Goal: Task Accomplishment & Management: Use online tool/utility

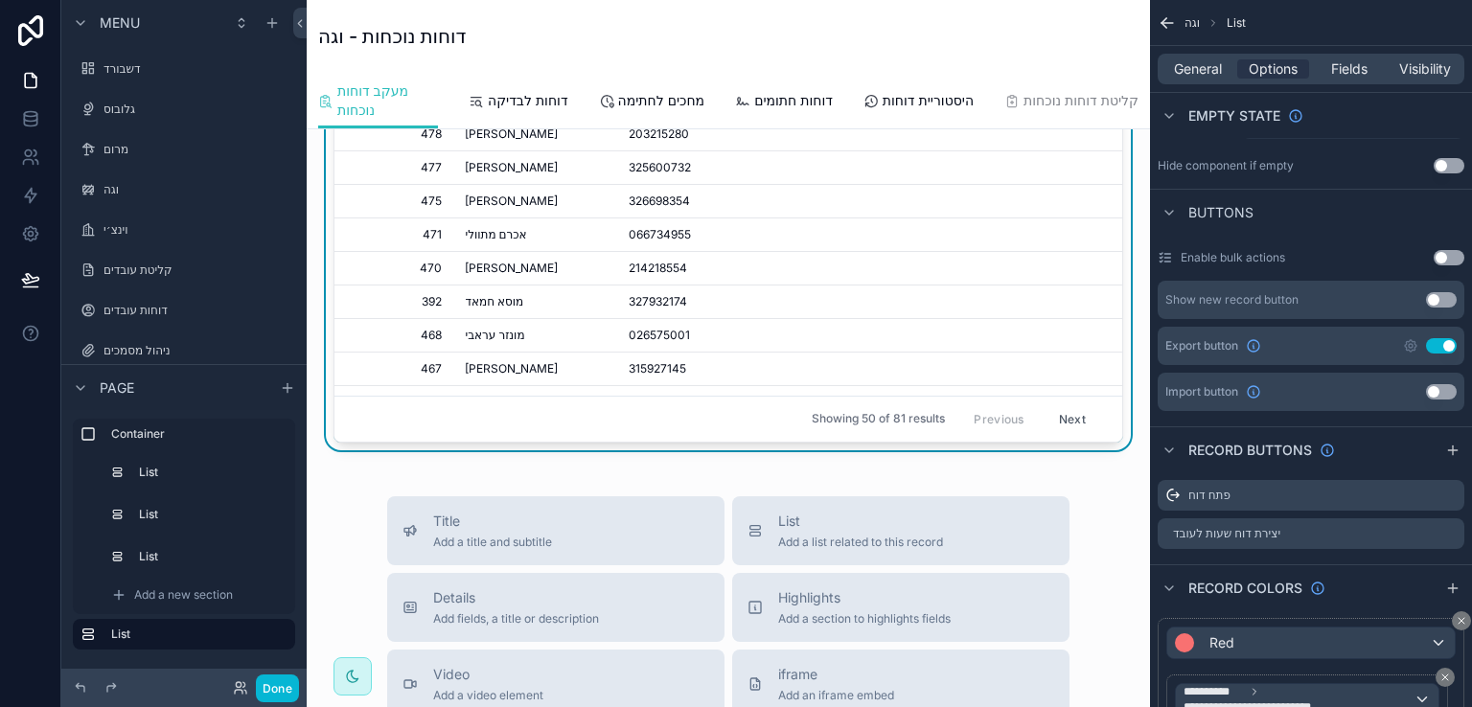
scroll to position [479, 0]
click at [274, 682] on button "Done" at bounding box center [277, 689] width 43 height 28
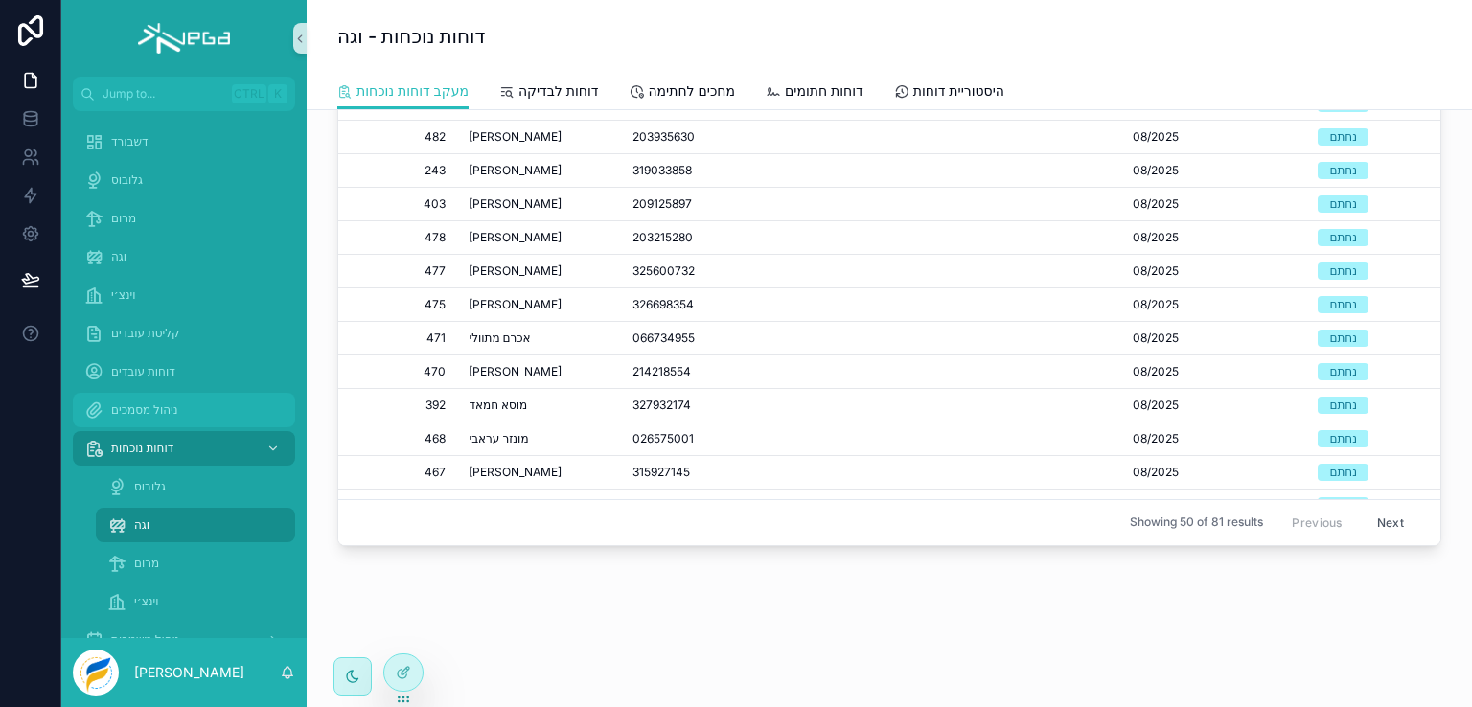
scroll to position [331, 0]
click at [142, 484] on span "גלובוס" at bounding box center [150, 486] width 32 height 15
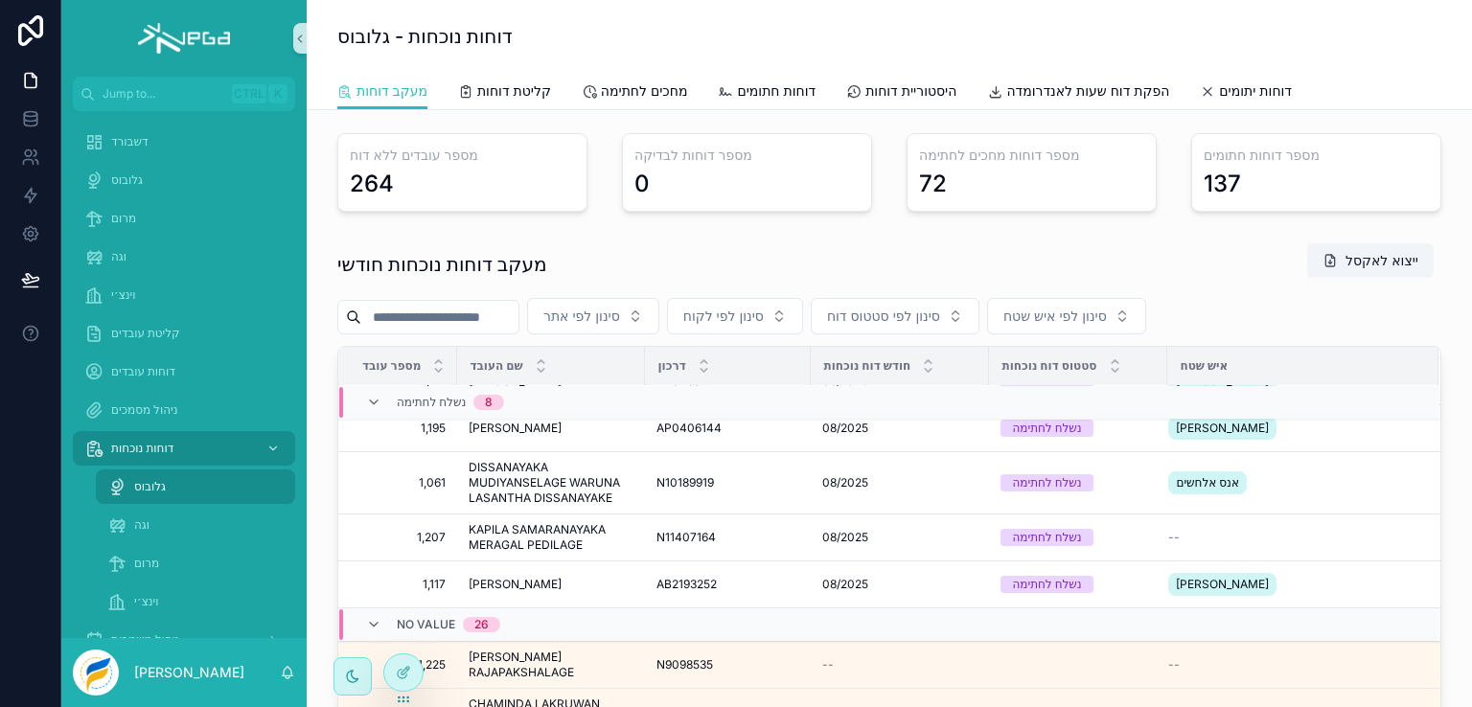
scroll to position [1365, 0]
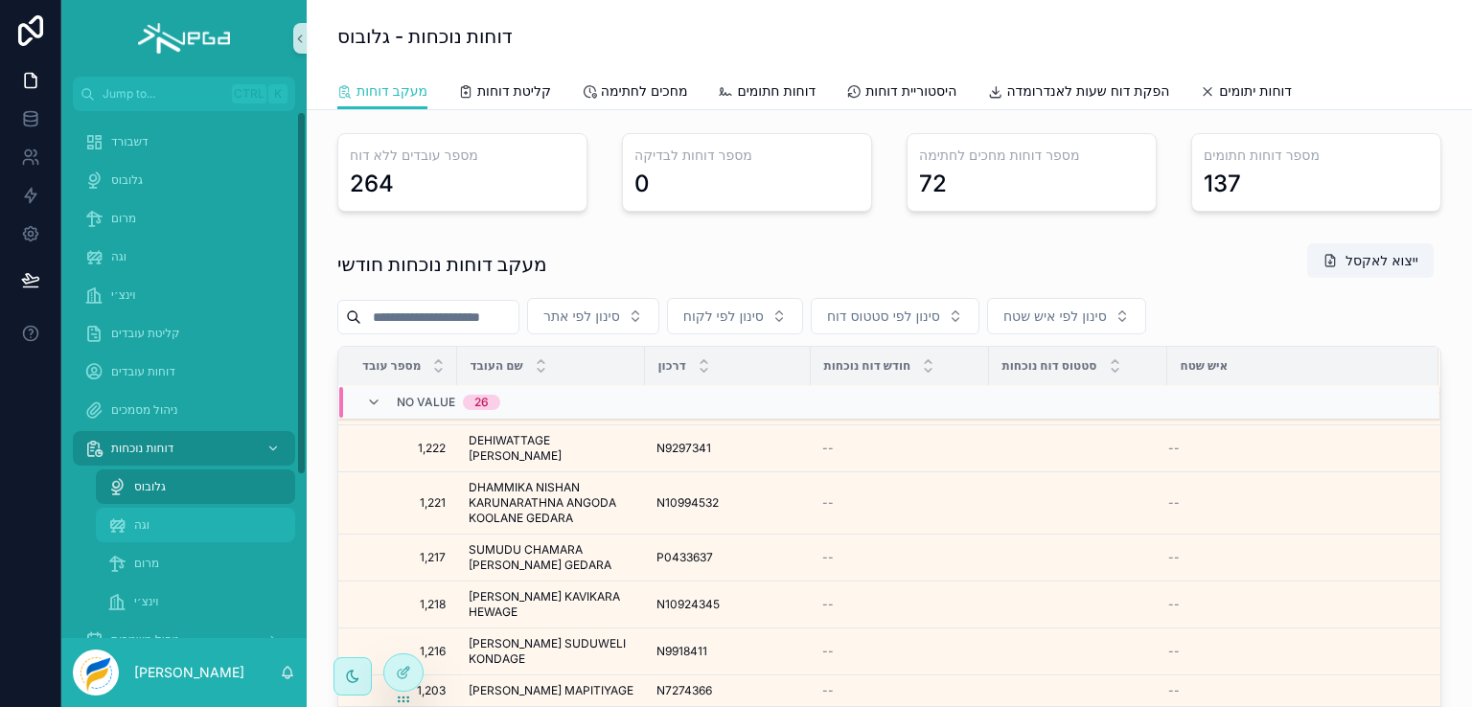
click at [138, 525] on span "וגה" at bounding box center [141, 525] width 15 height 15
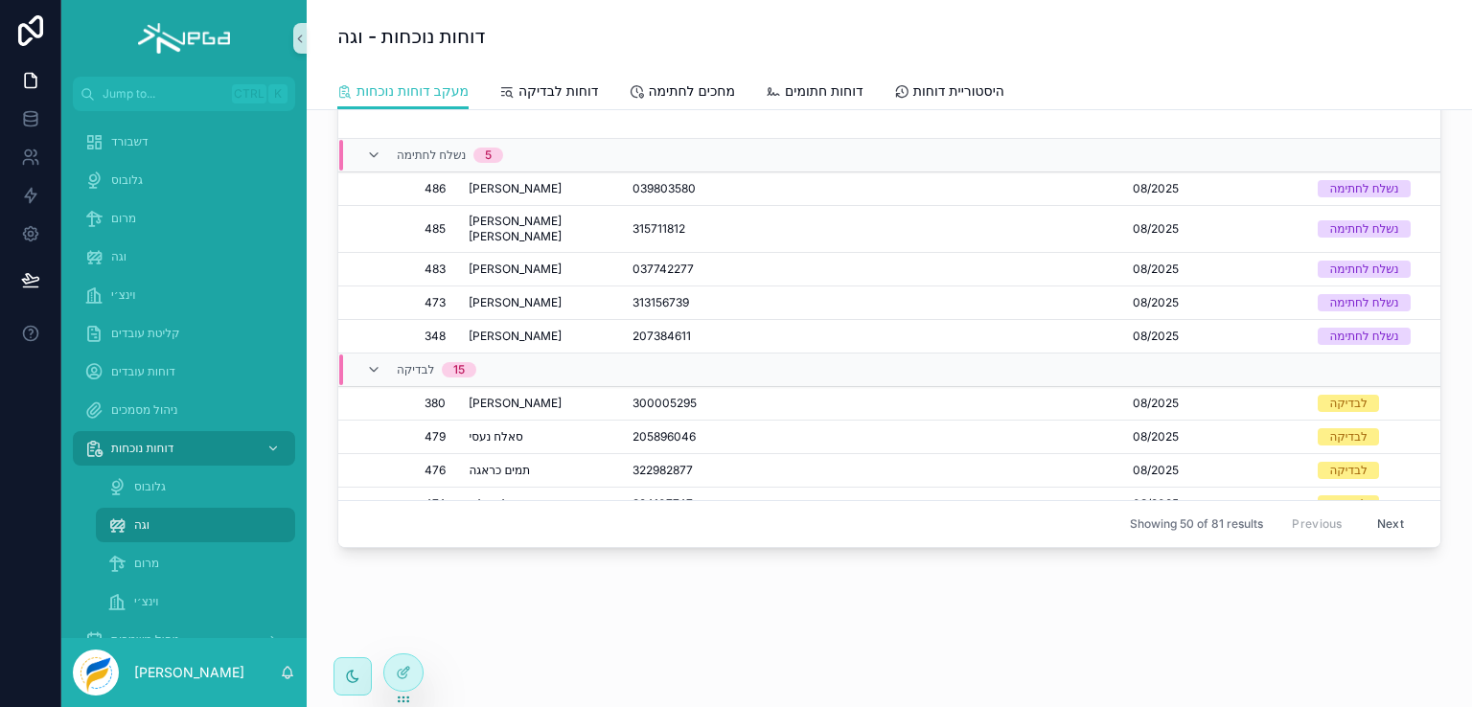
scroll to position [1392, 0]
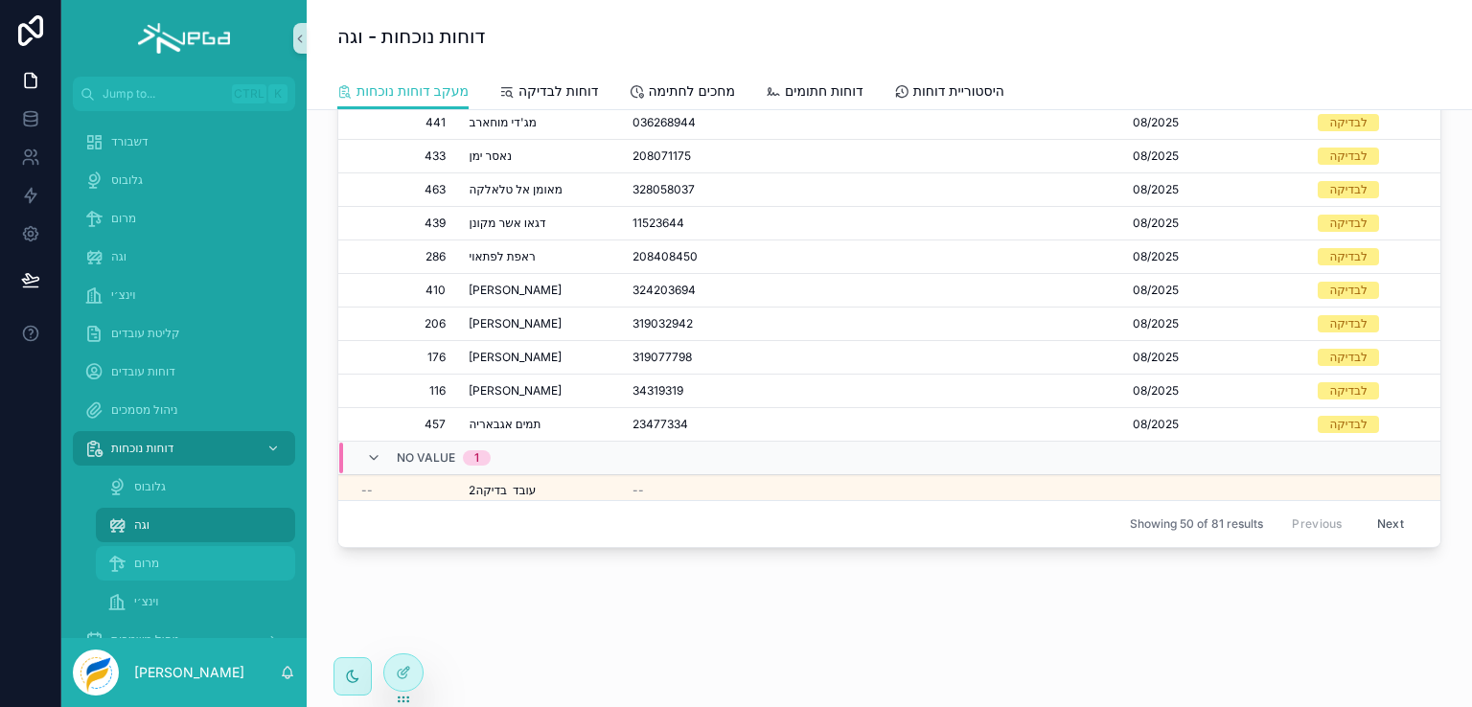
click at [143, 565] on span "מרום" at bounding box center [180, 563] width 93 height 15
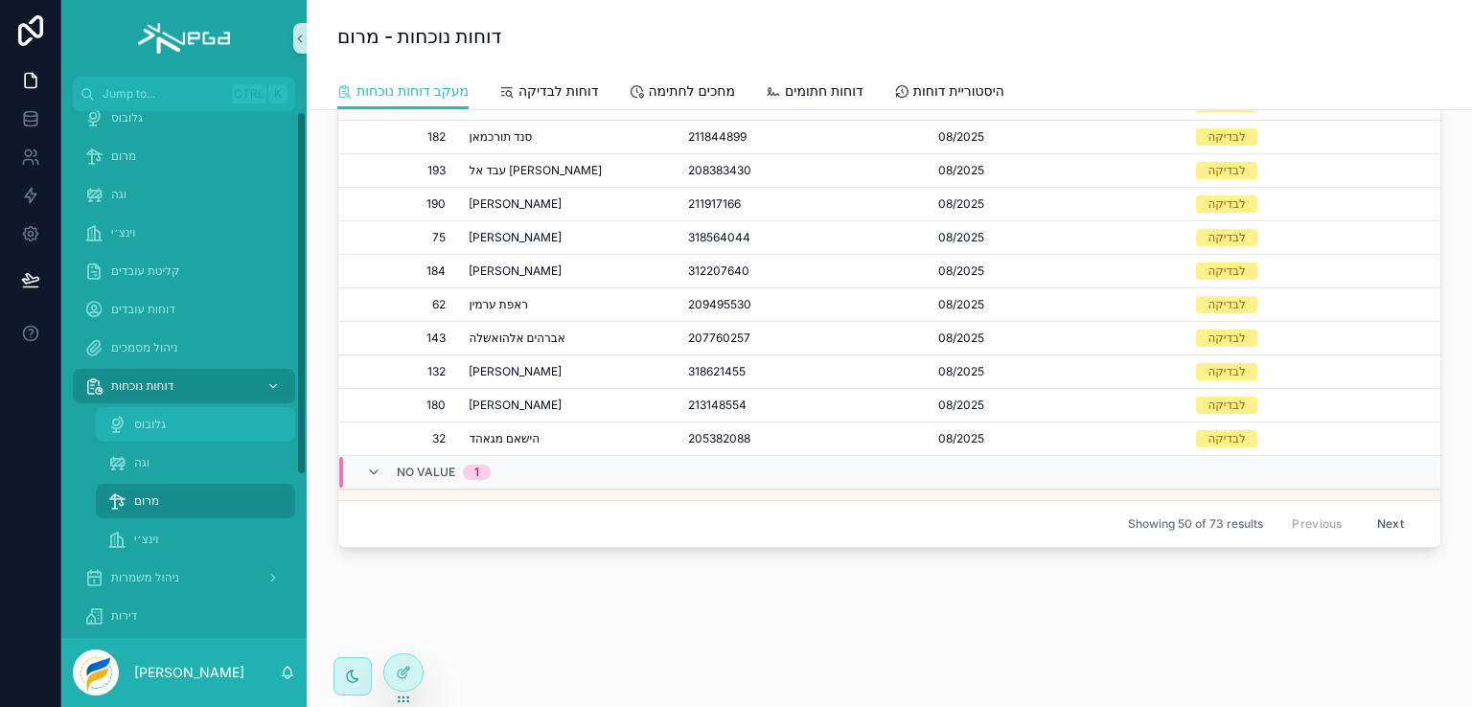
scroll to position [96, 0]
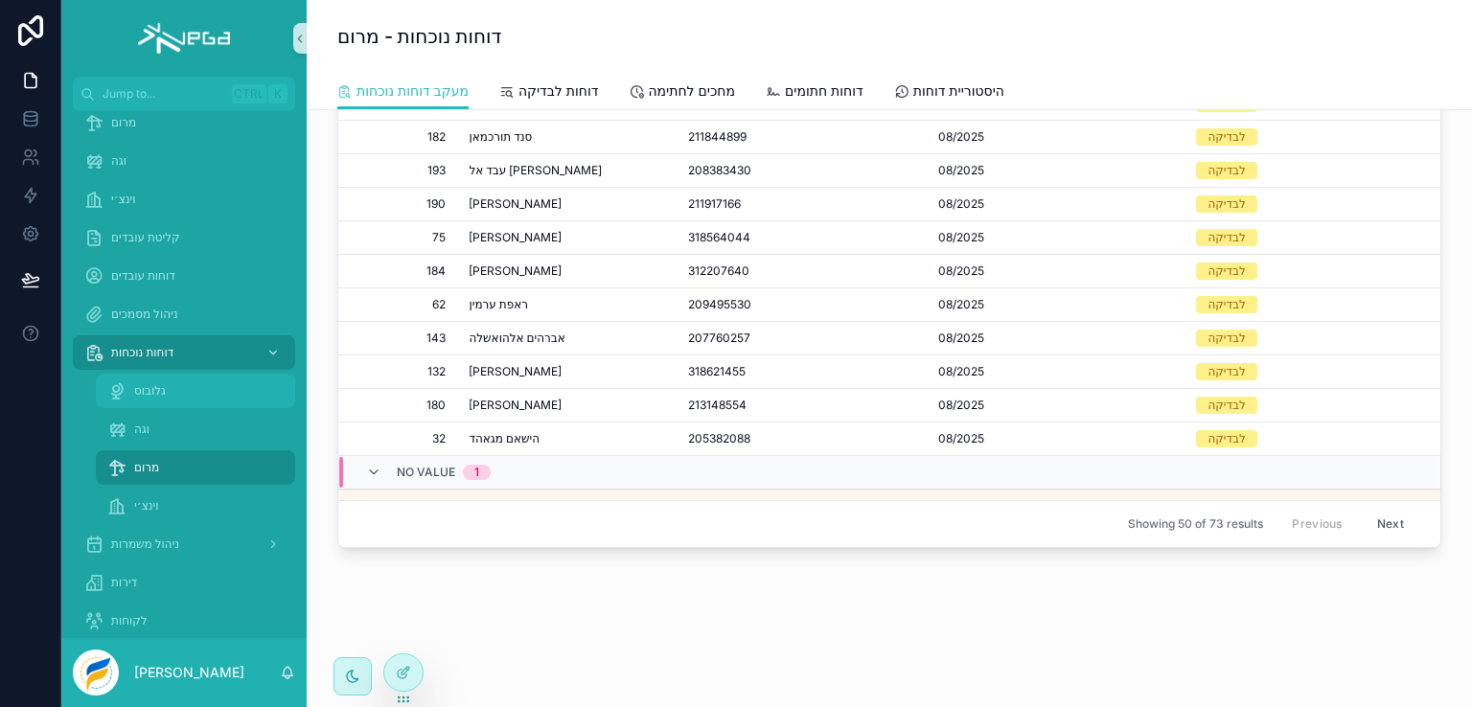
click at [151, 386] on span "גלובוס" at bounding box center [150, 390] width 32 height 15
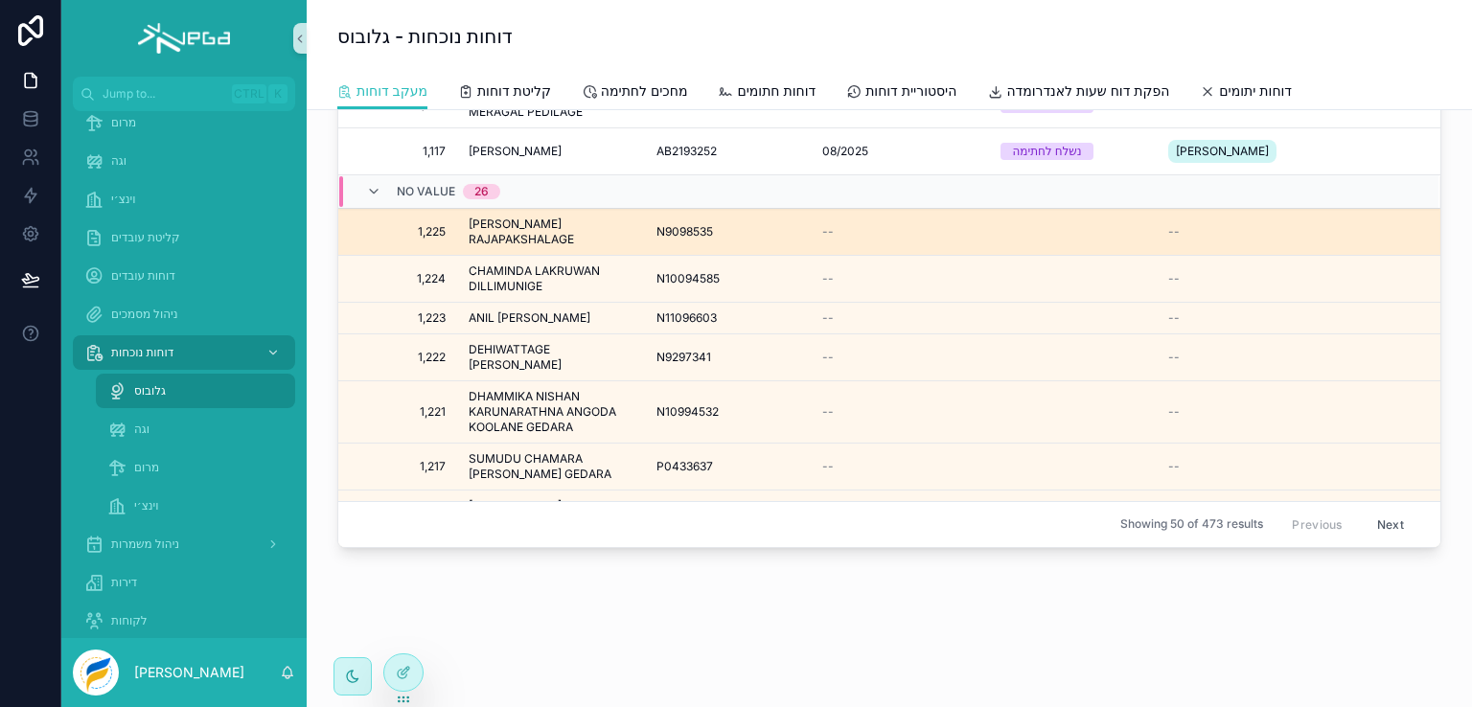
scroll to position [1088, 0]
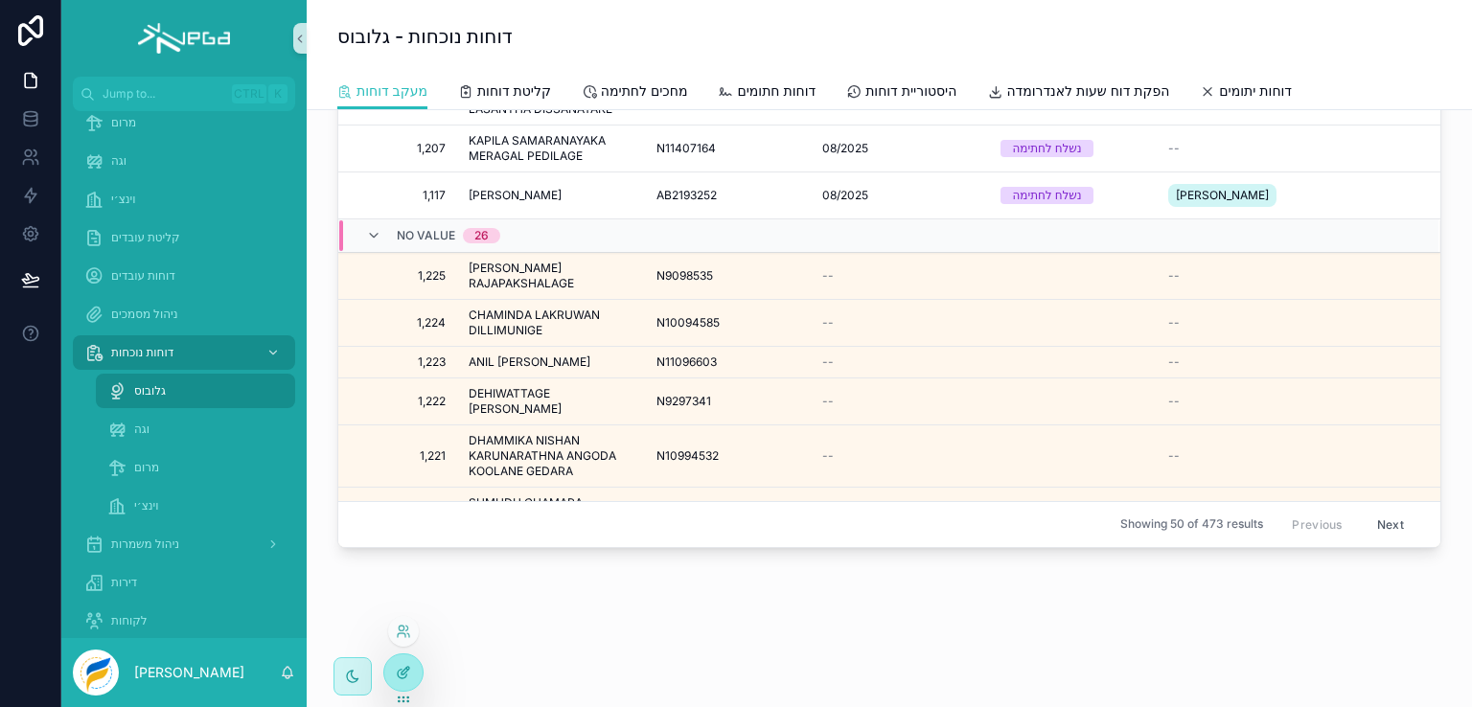
click at [403, 678] on icon at bounding box center [402, 674] width 9 height 9
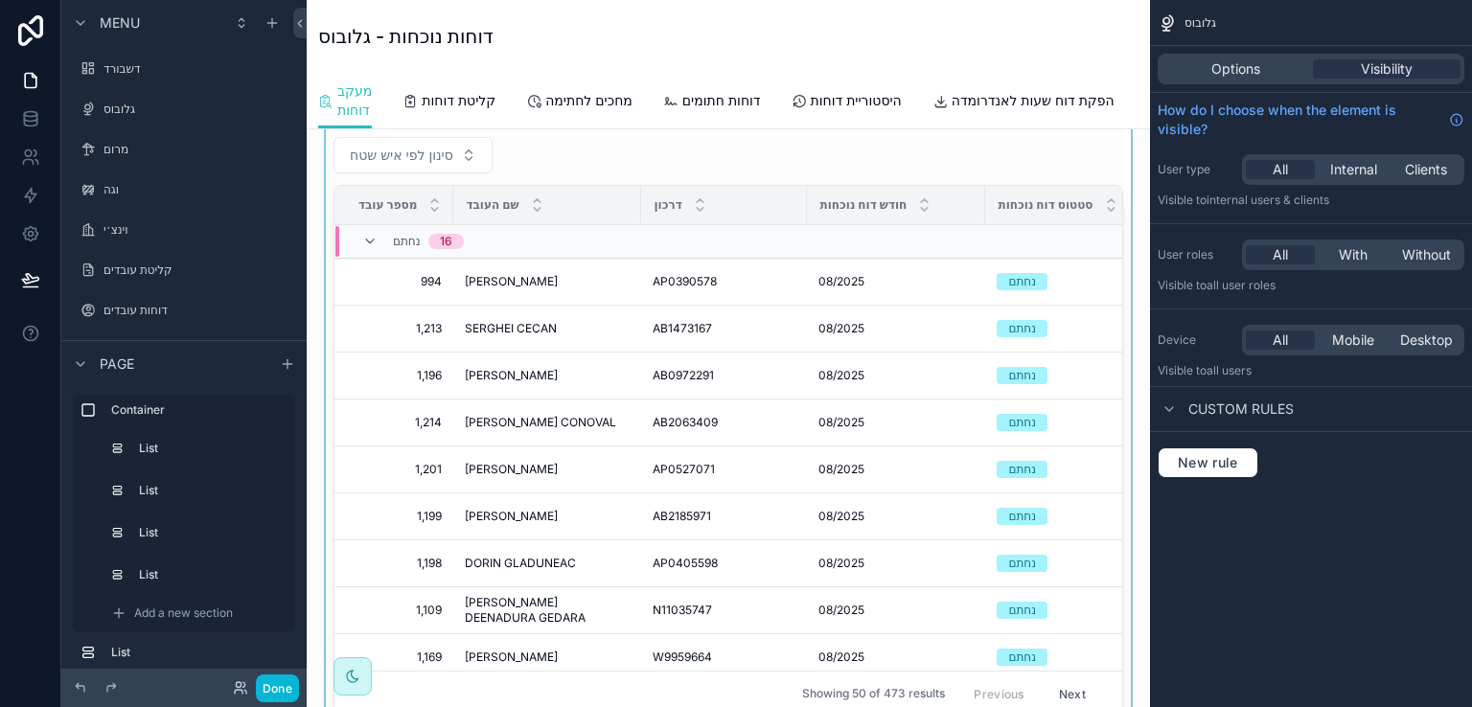
scroll to position [251, 0]
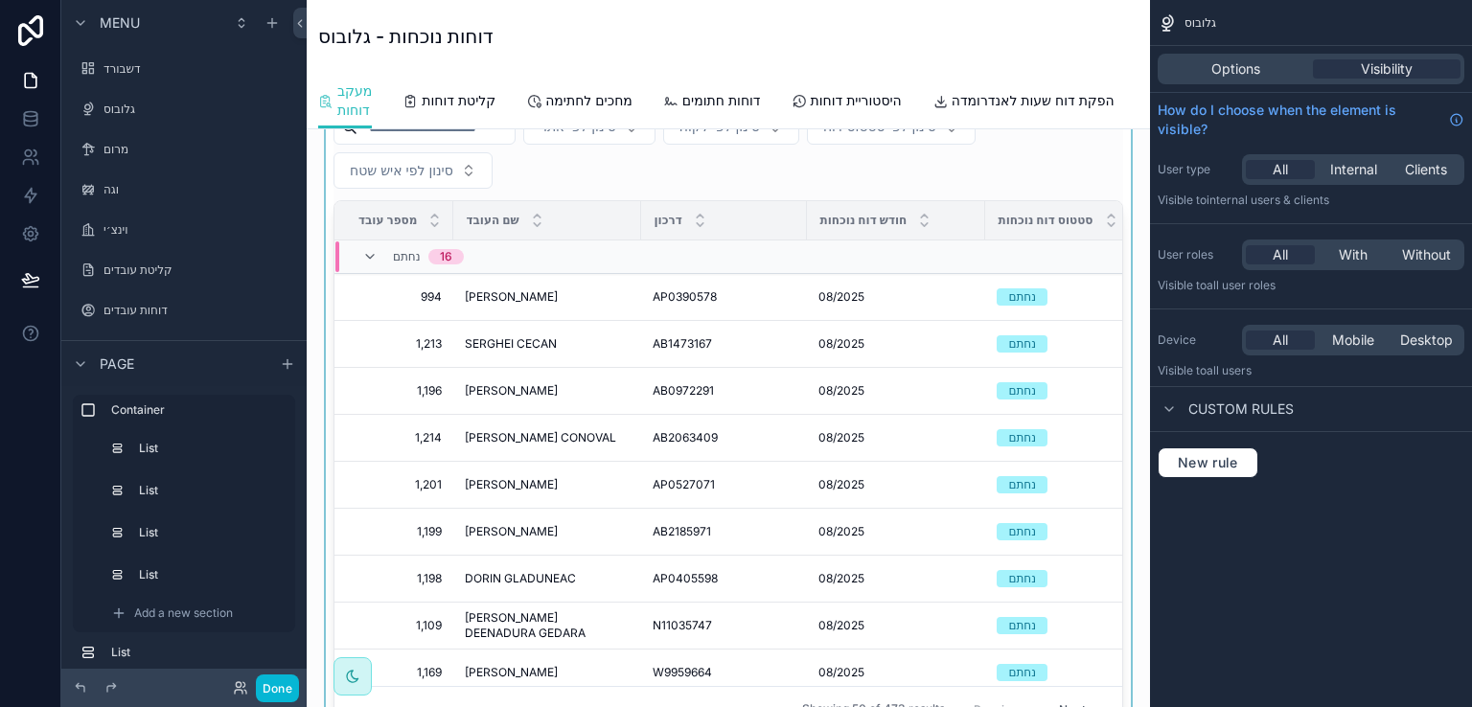
drag, startPoint x: 1100, startPoint y: 330, endPoint x: 1093, endPoint y: 368, distance: 38.9
click at [1093, 368] on div "scrollable content" at bounding box center [728, 393] width 813 height 696
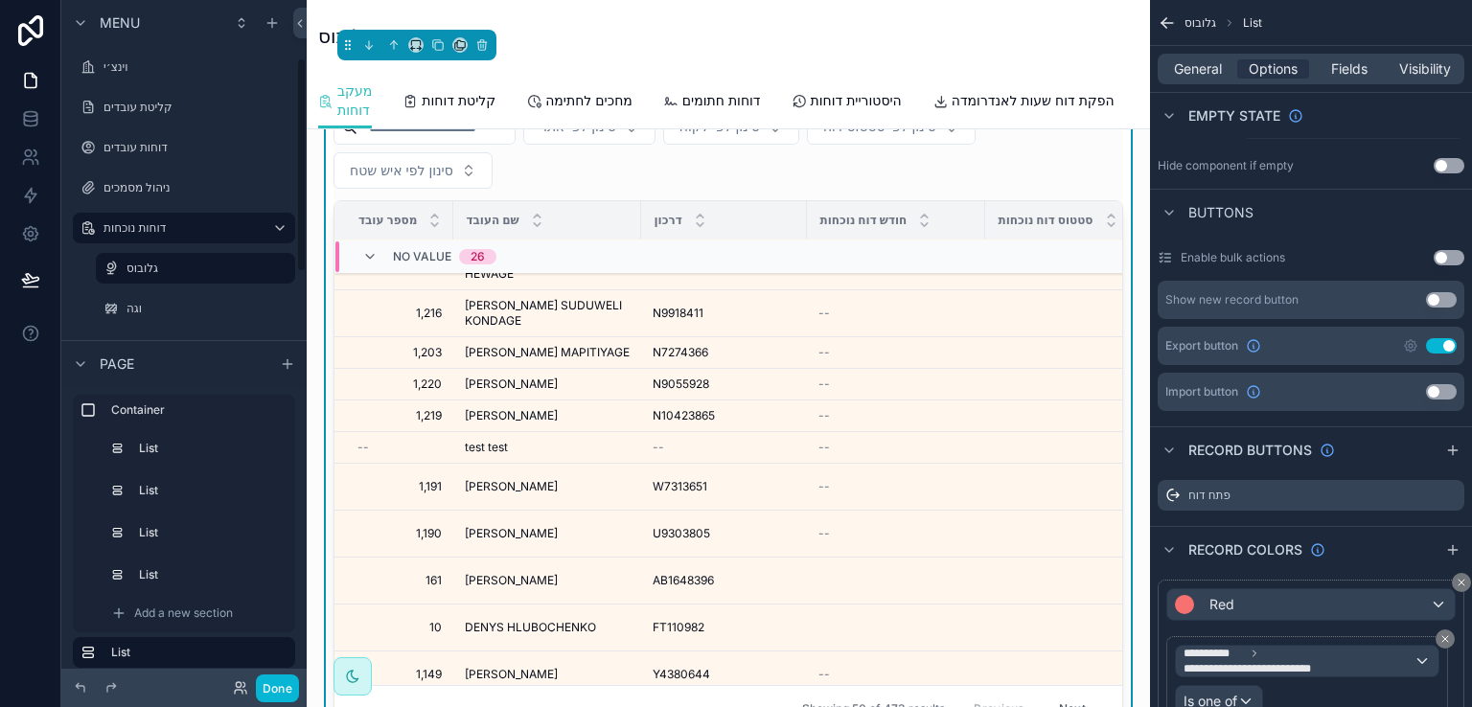
scroll to position [192, 0]
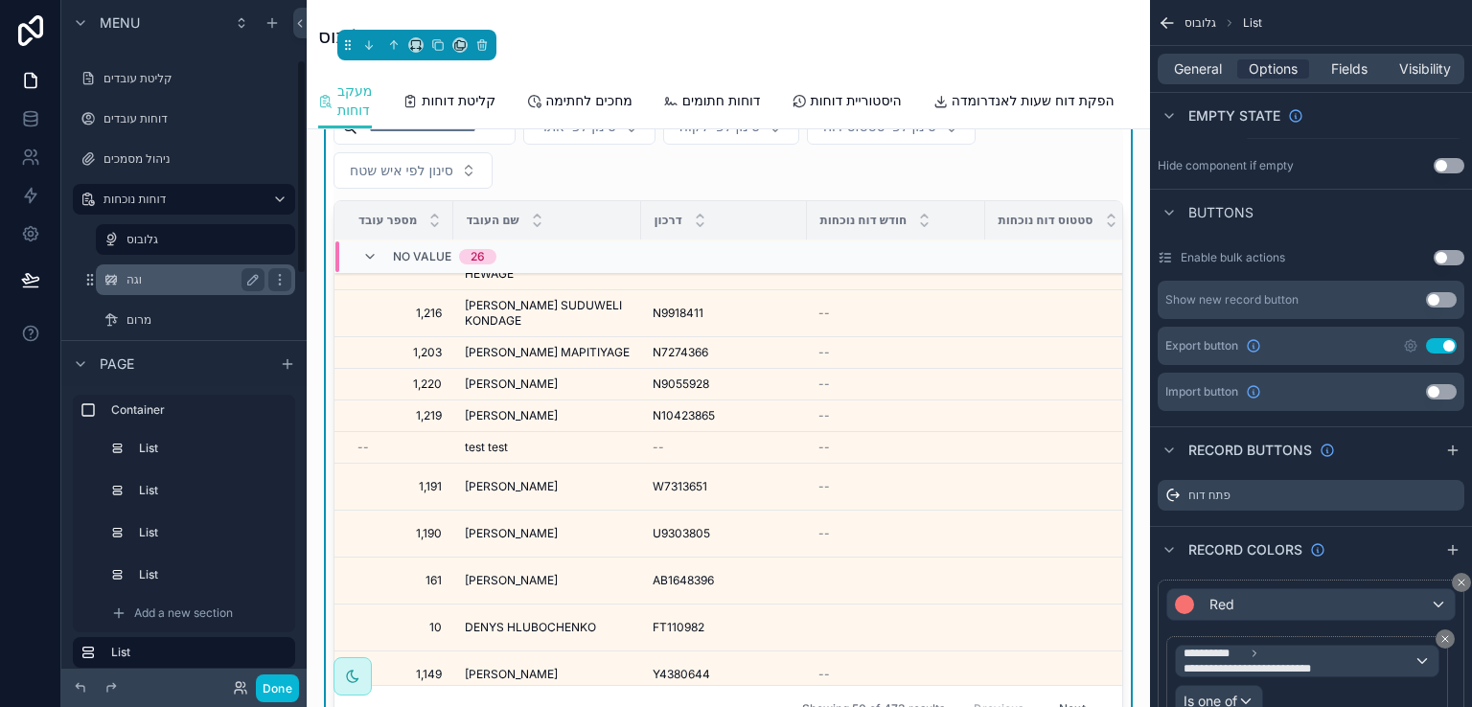
click at [132, 277] on label "וגה" at bounding box center [192, 279] width 130 height 15
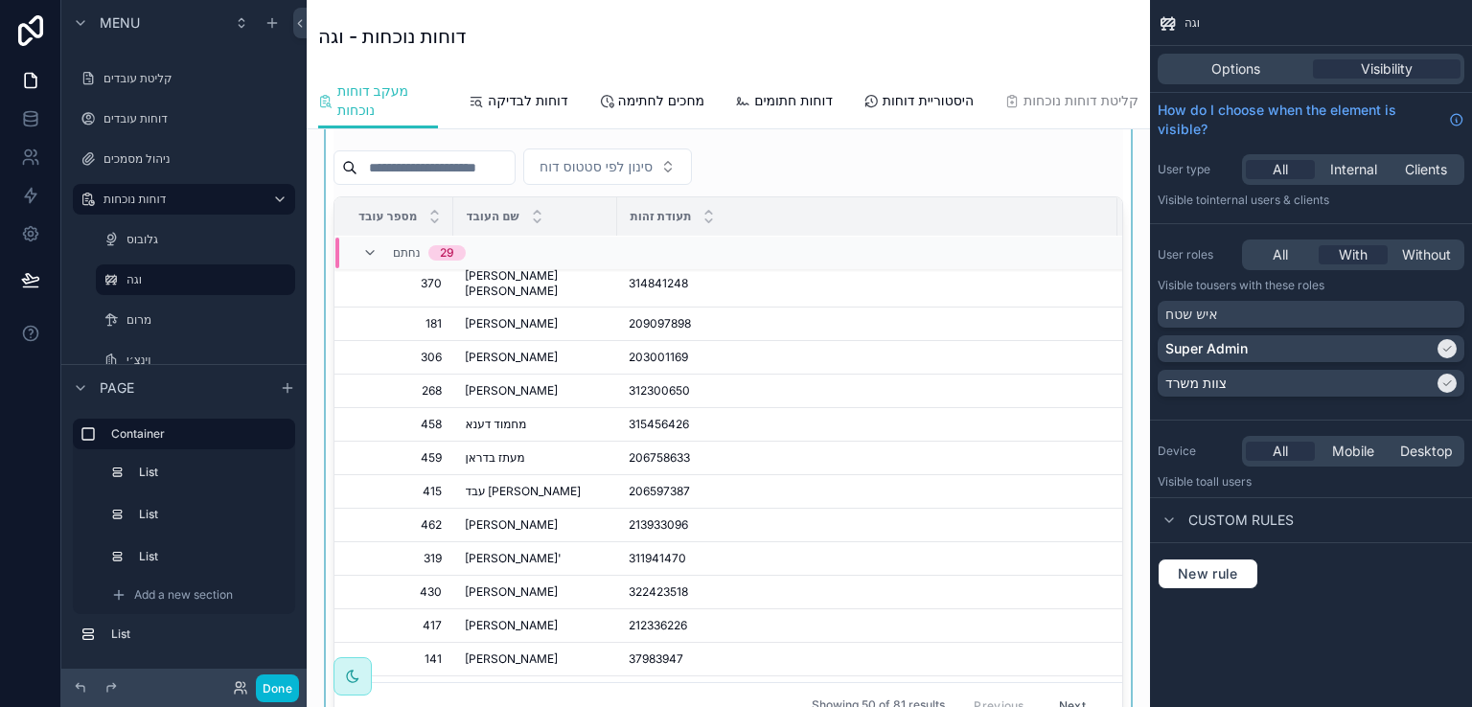
scroll to position [288, 0]
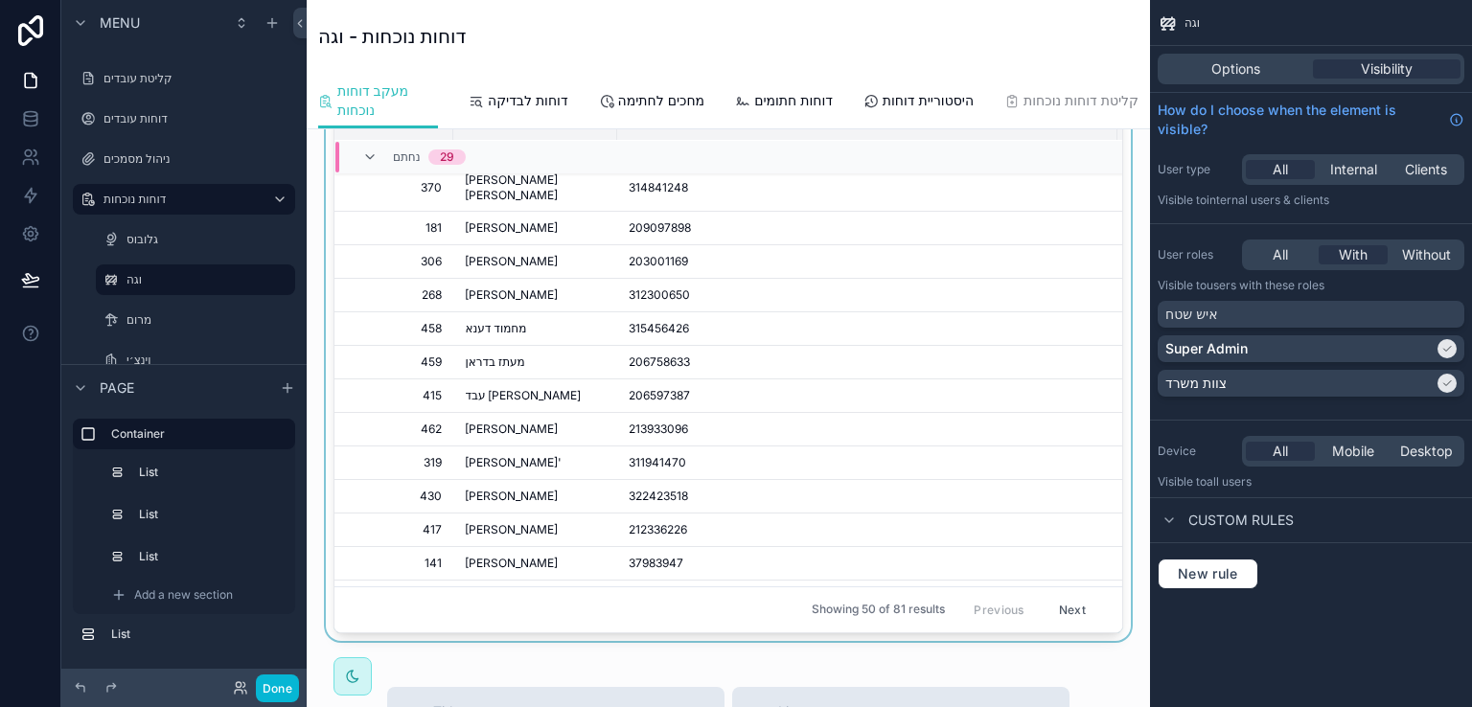
click at [1098, 327] on div "scrollable content" at bounding box center [728, 315] width 813 height 652
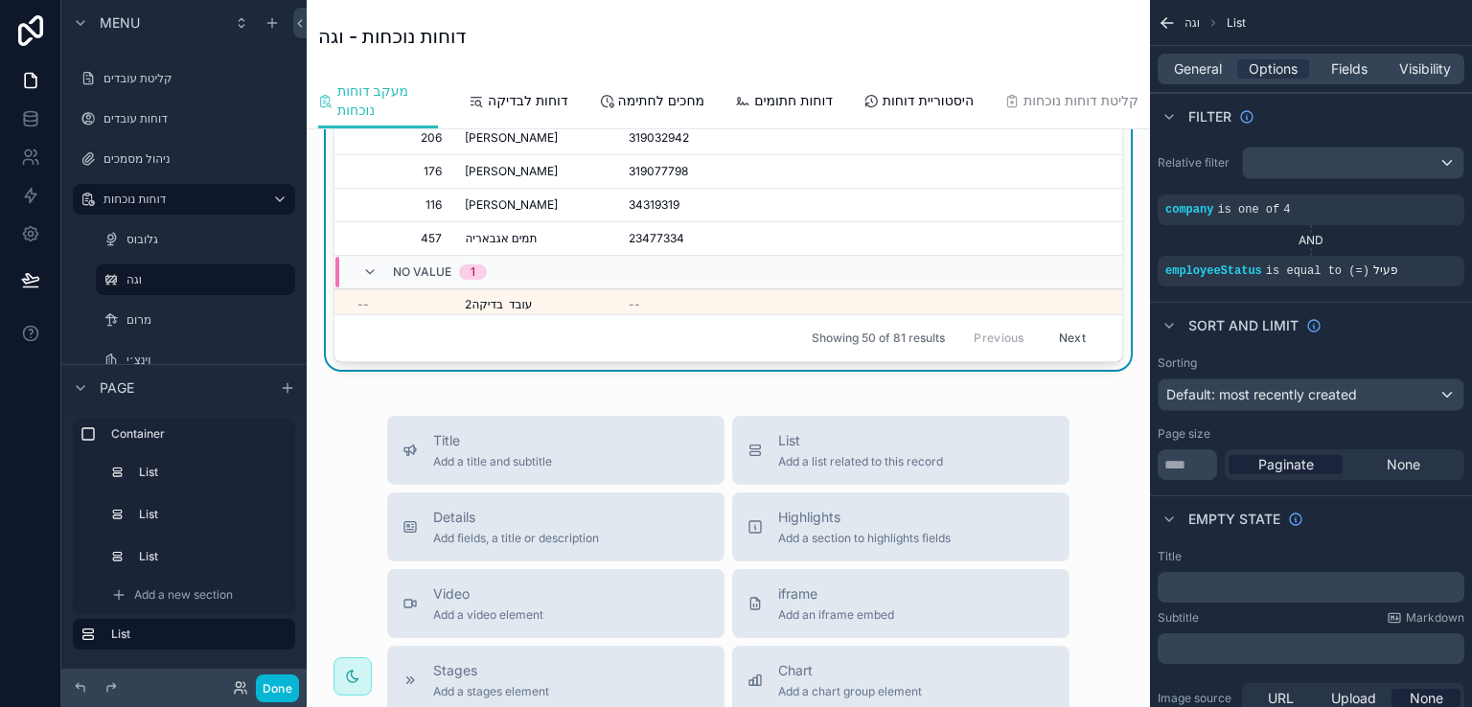
scroll to position [575, 0]
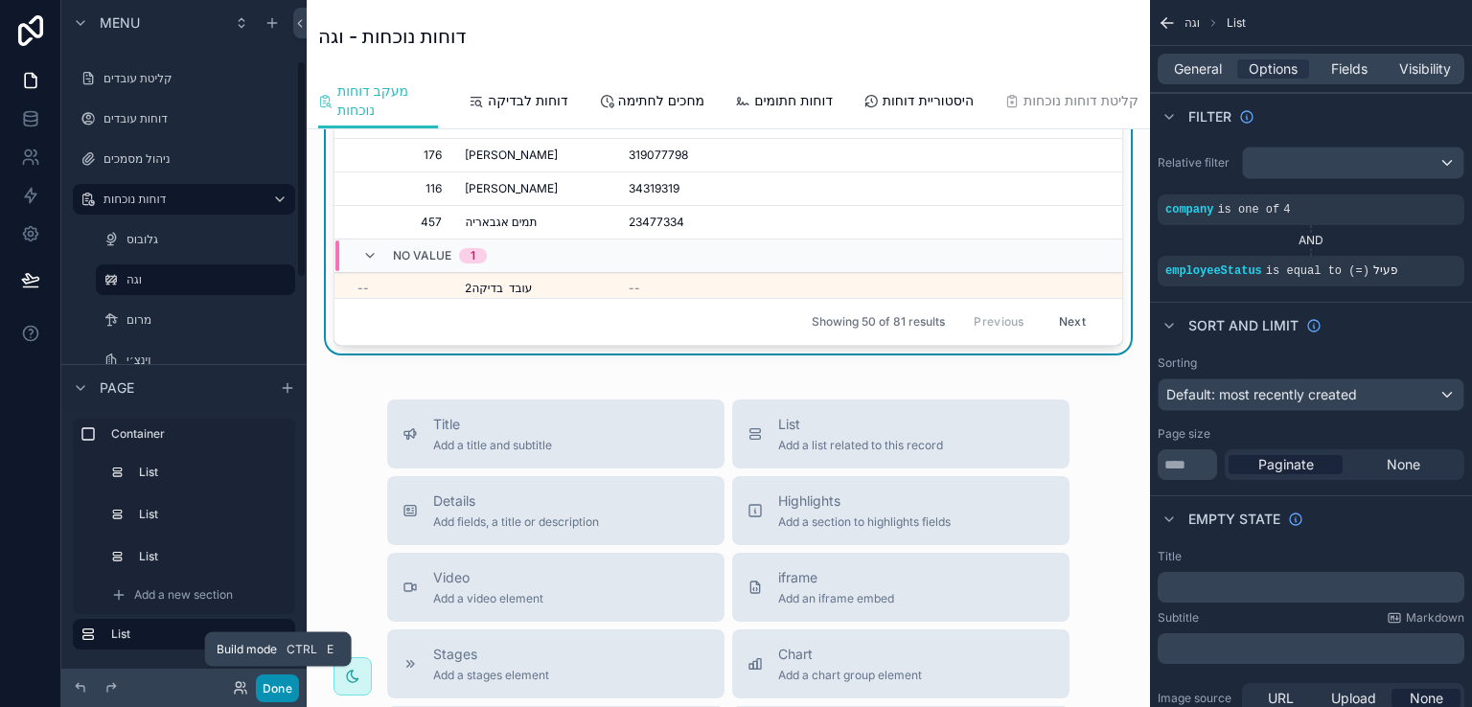
click at [275, 687] on button "Done" at bounding box center [277, 689] width 43 height 28
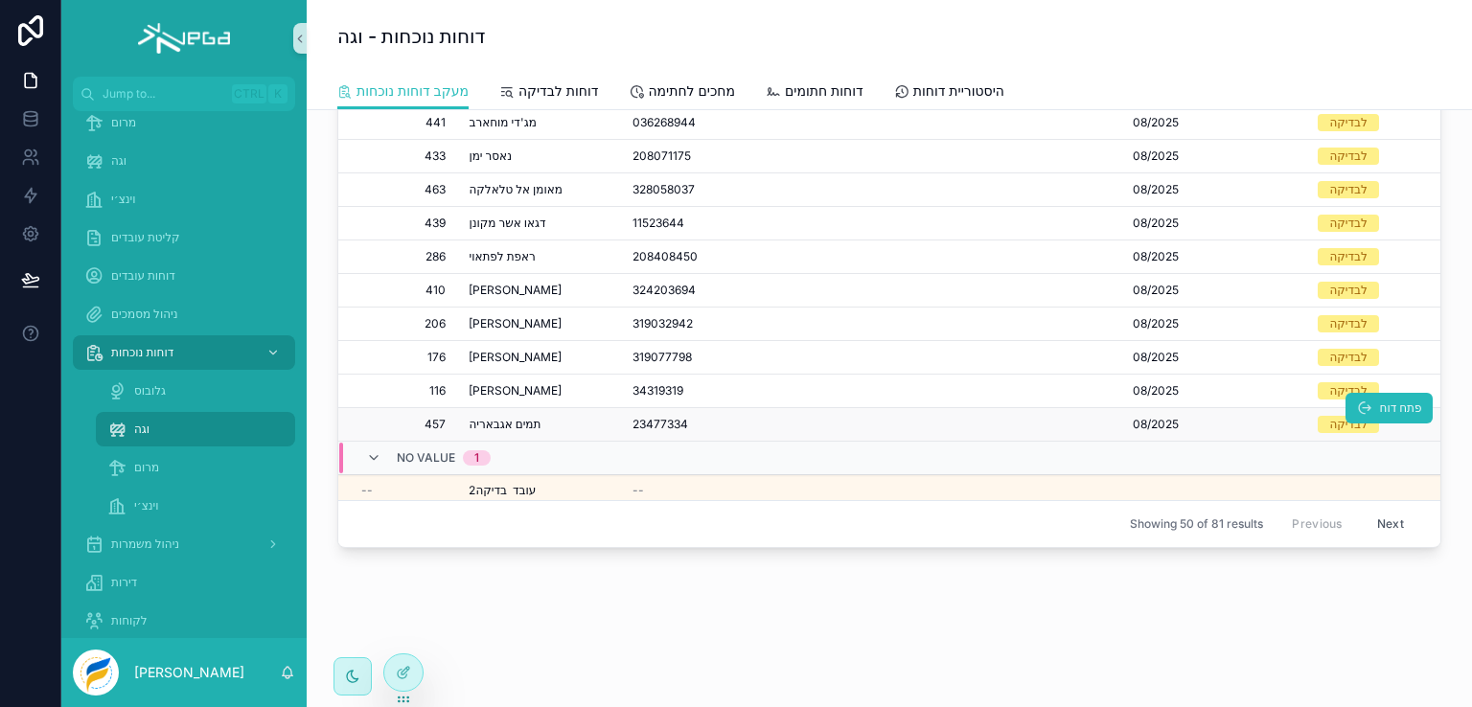
scroll to position [1392, 0]
click at [149, 471] on span "מרום" at bounding box center [180, 467] width 93 height 15
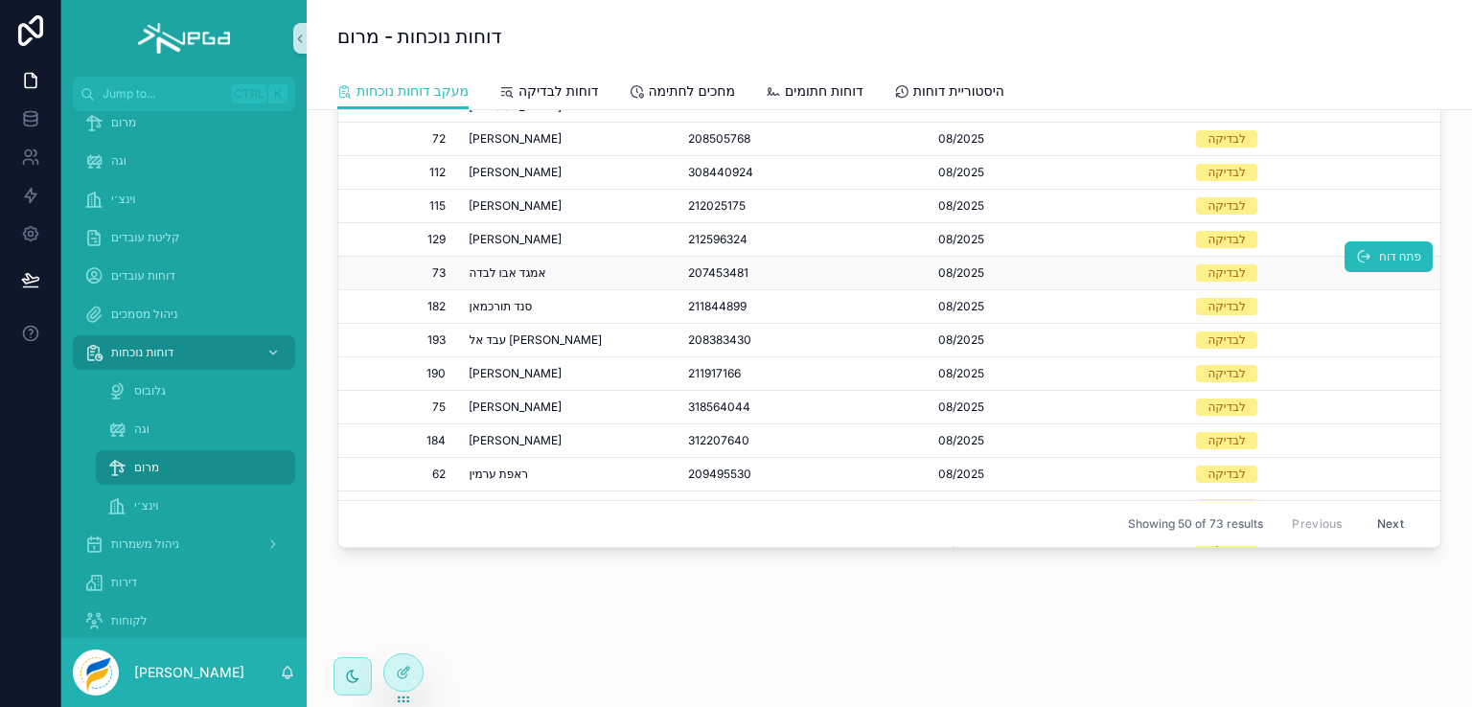
scroll to position [1344, 0]
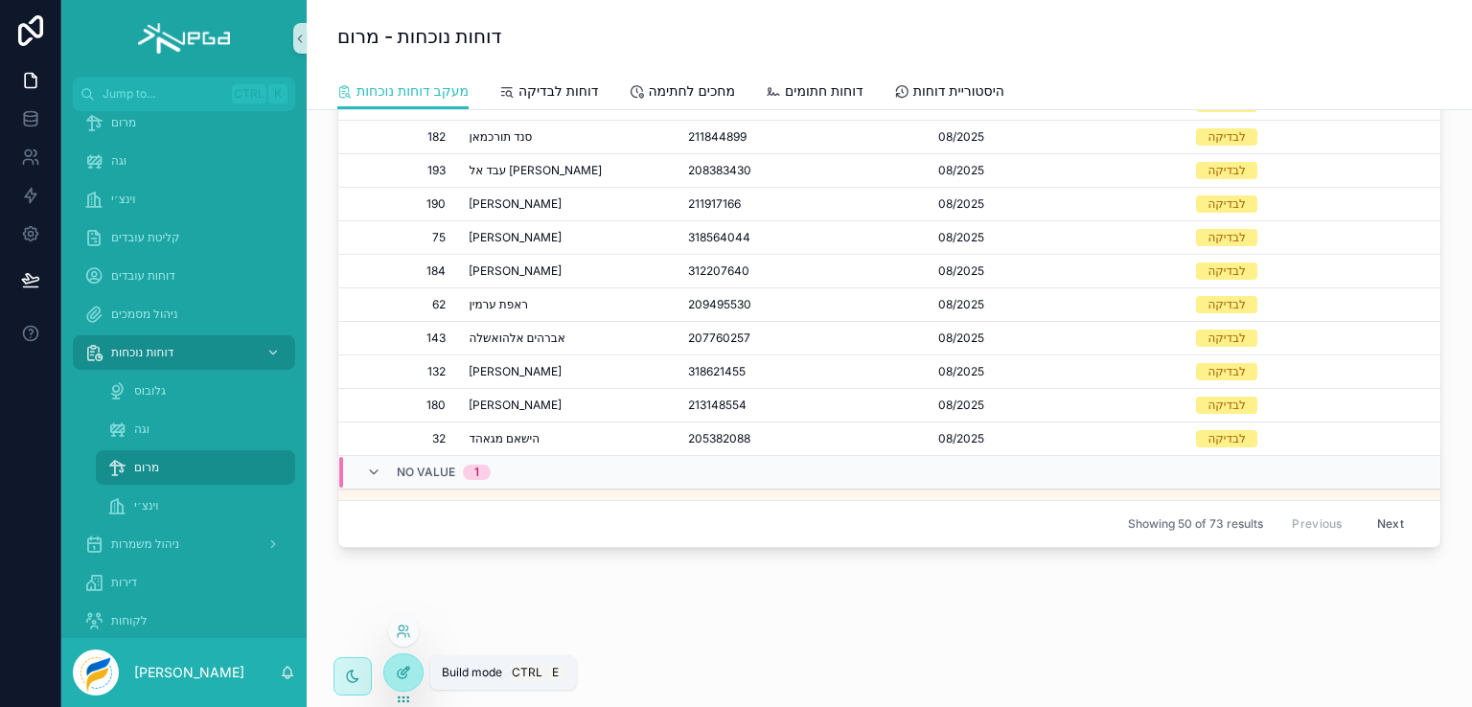
click at [404, 678] on icon at bounding box center [402, 674] width 9 height 9
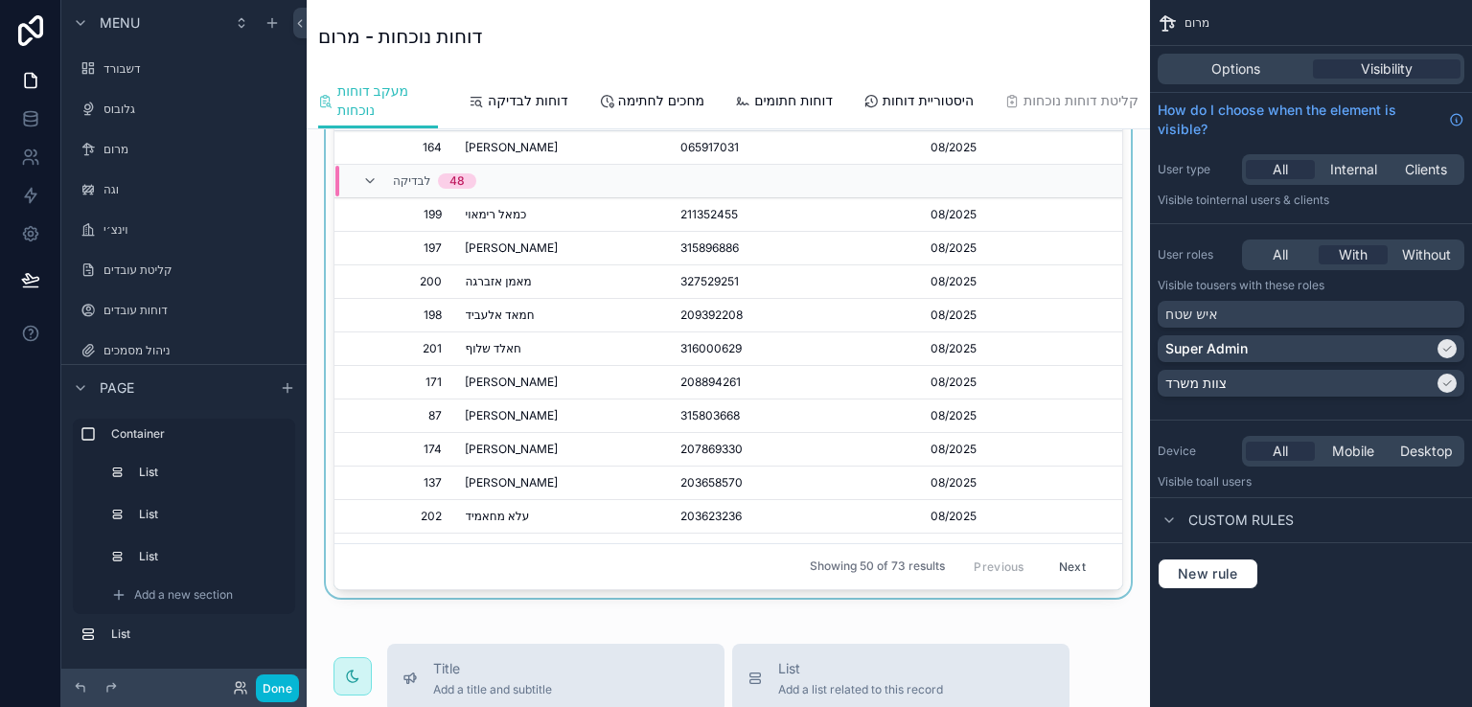
click at [1070, 161] on div "scrollable content" at bounding box center [728, 272] width 813 height 652
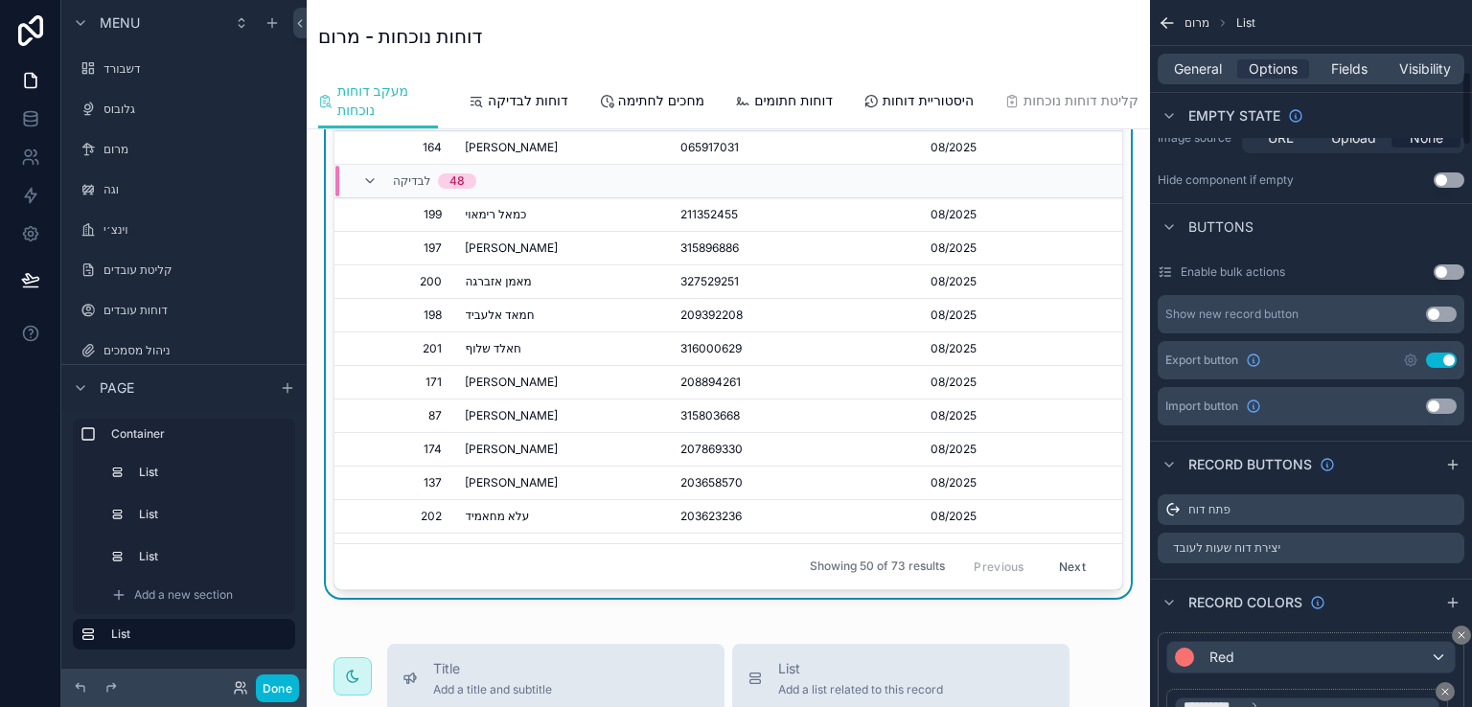
scroll to position [671, 0]
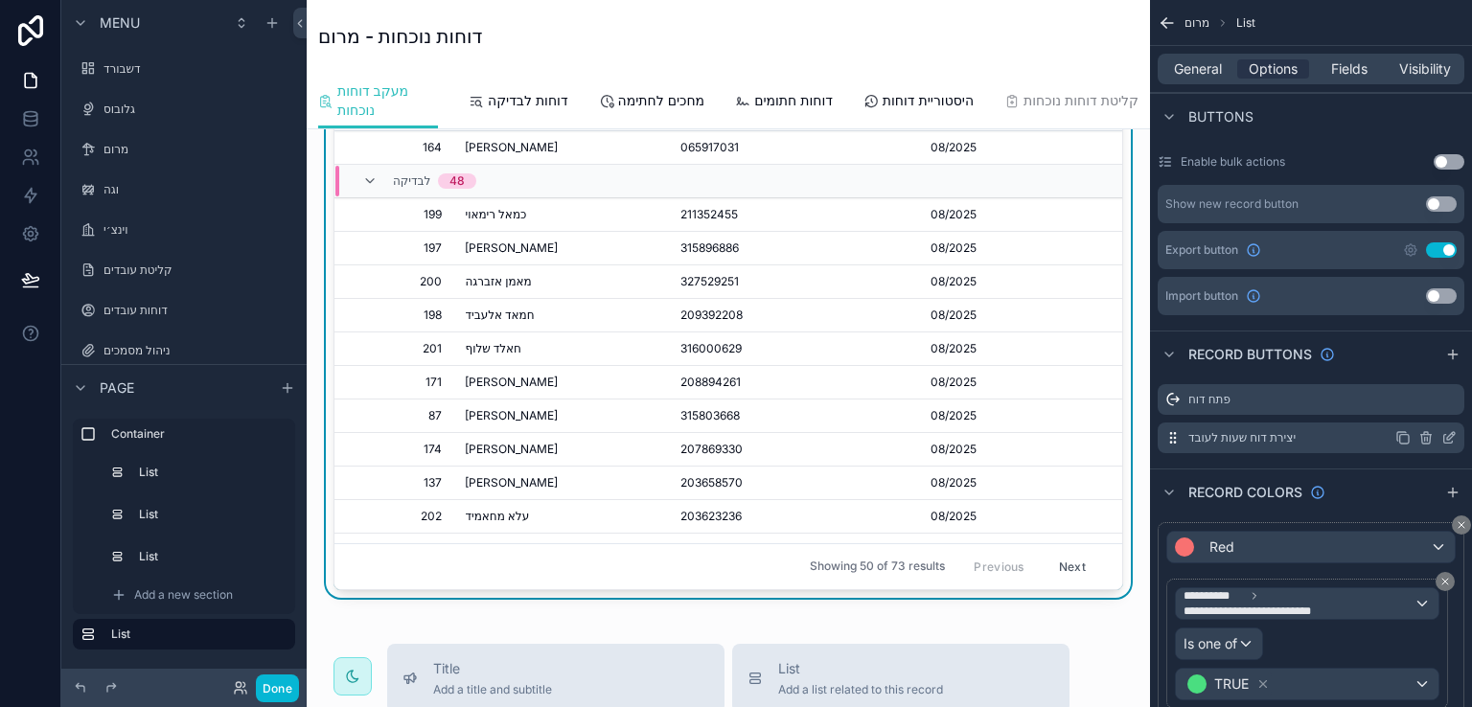
click at [1447, 436] on icon "scrollable content" at bounding box center [1449, 437] width 15 height 15
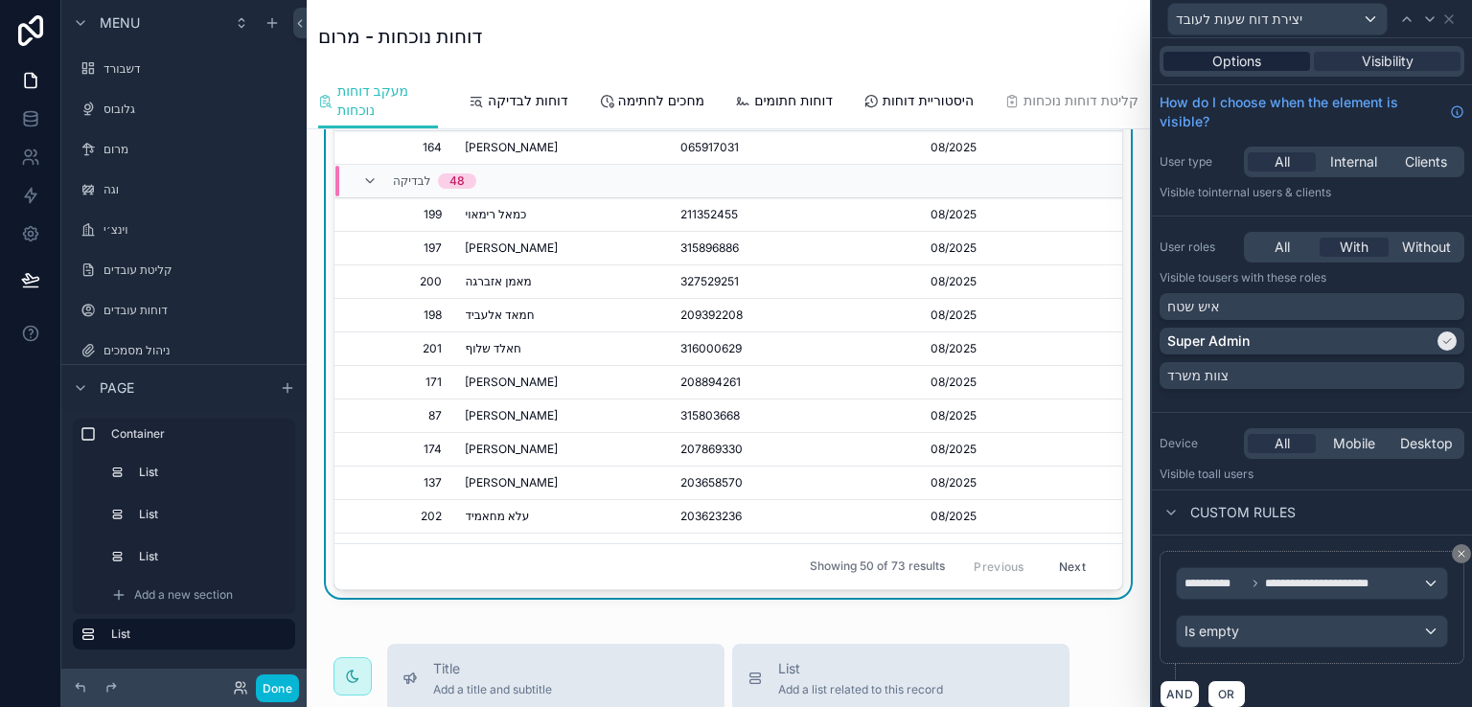
click at [1244, 64] on span "Options" at bounding box center [1237, 61] width 49 height 19
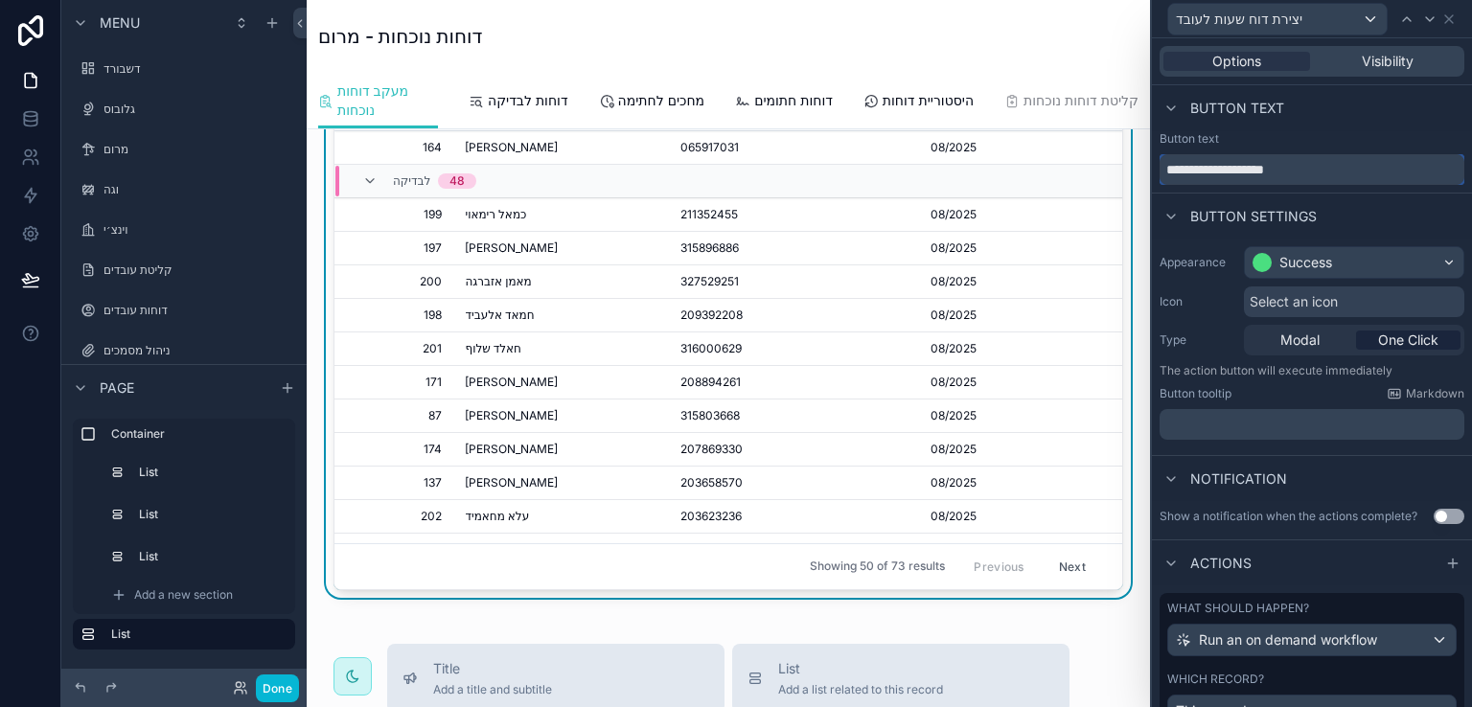
click at [1311, 167] on input "**********" at bounding box center [1312, 169] width 305 height 31
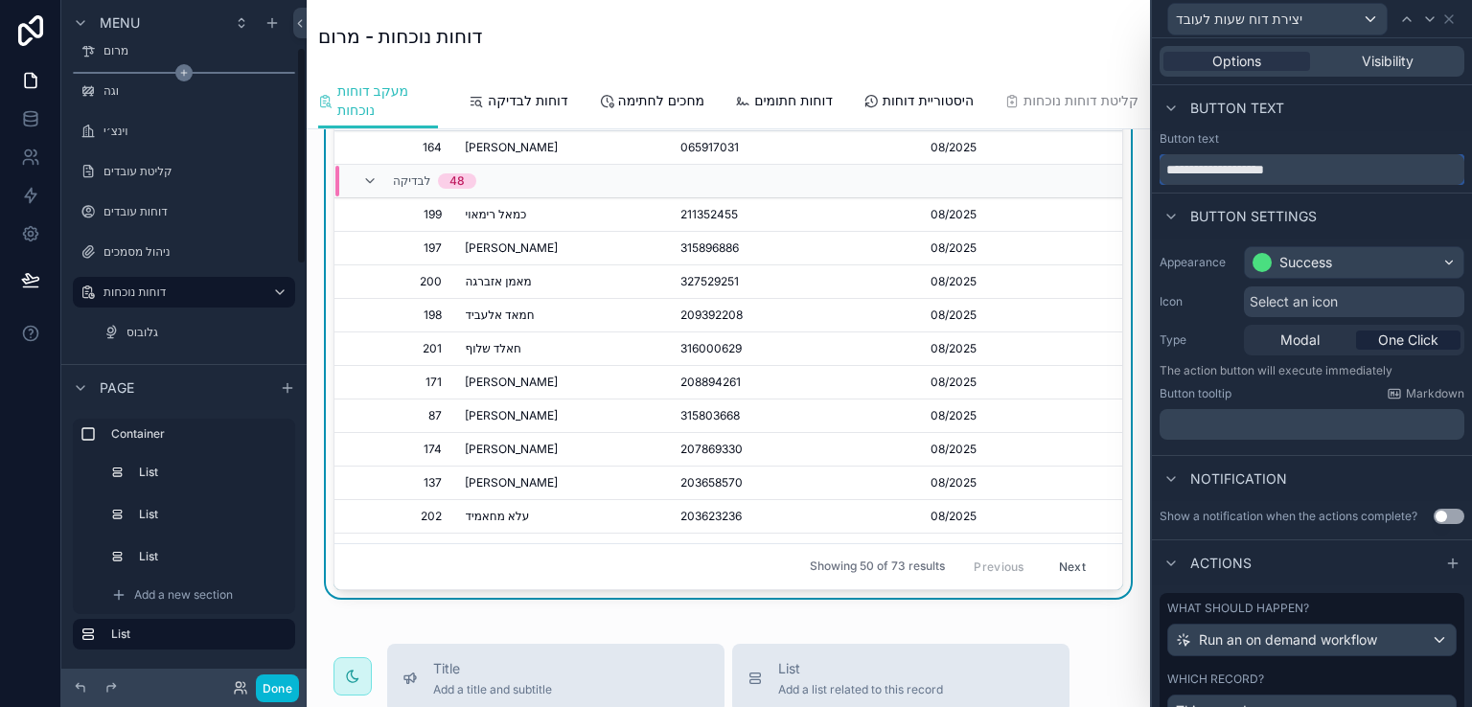
scroll to position [192, 0]
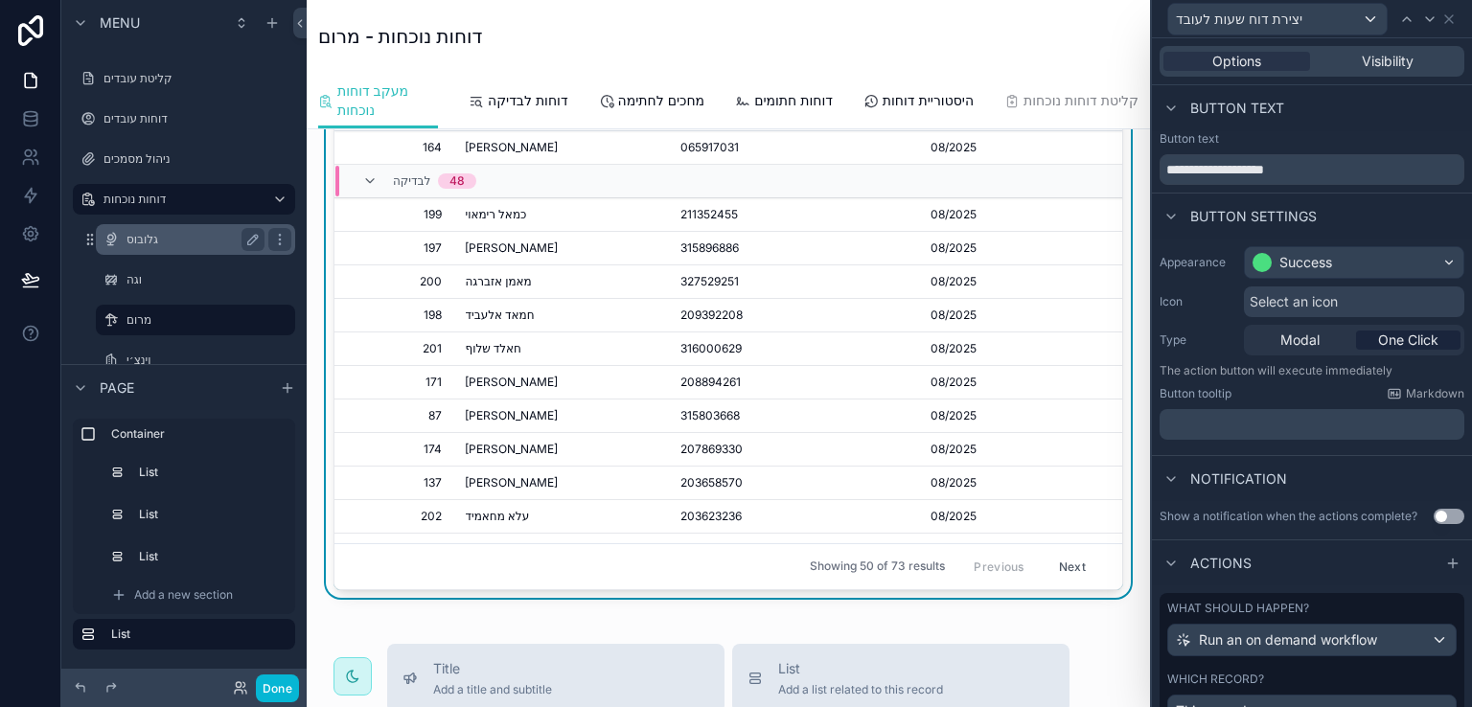
click at [139, 237] on label "גלובוס" at bounding box center [192, 239] width 130 height 15
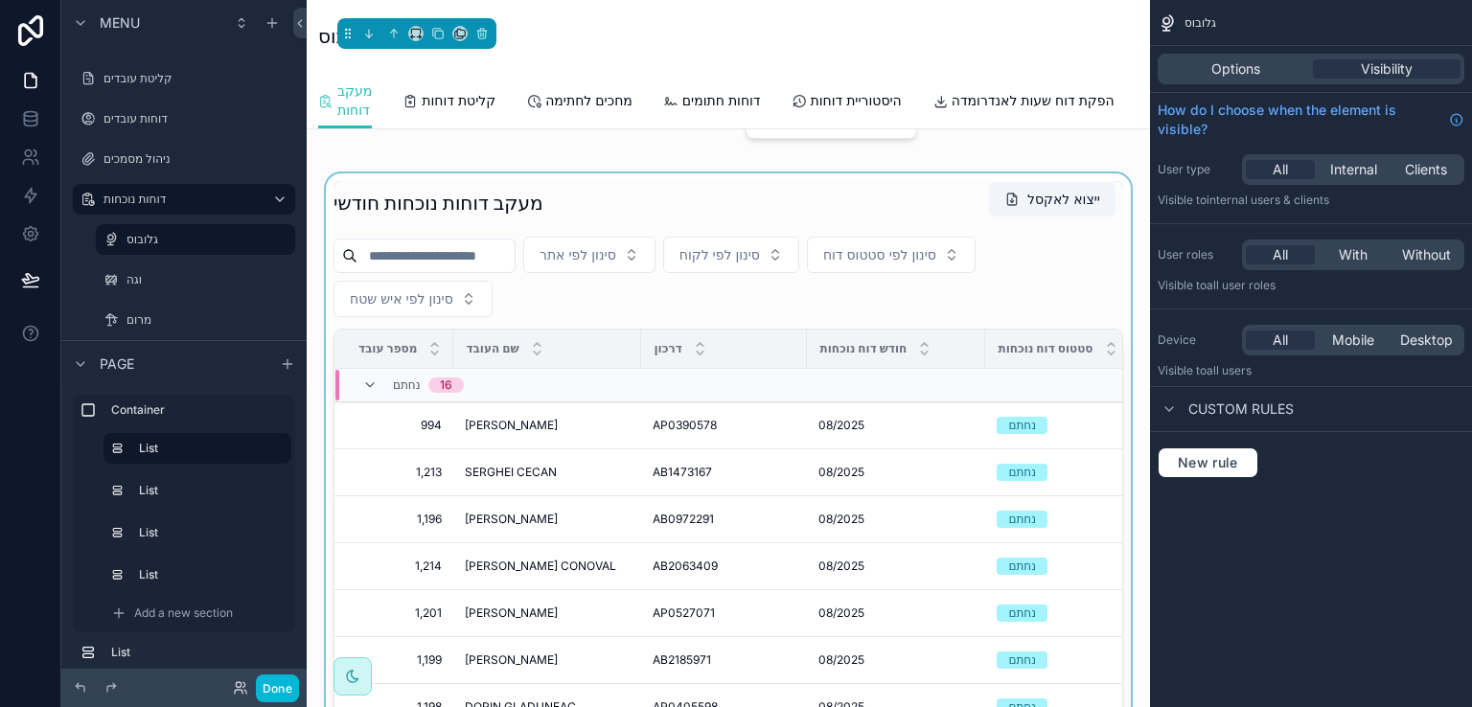
scroll to position [96, 0]
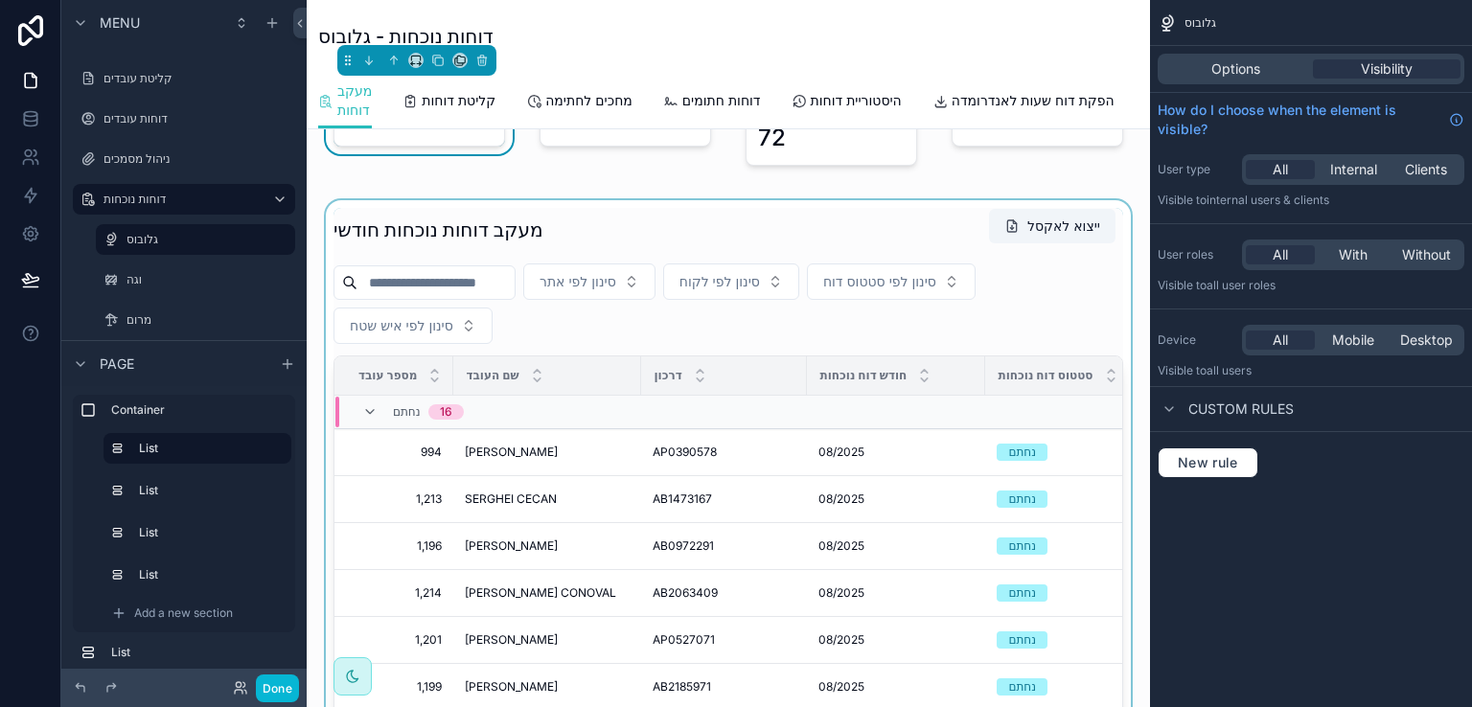
click at [863, 234] on div "scrollable content" at bounding box center [728, 548] width 813 height 696
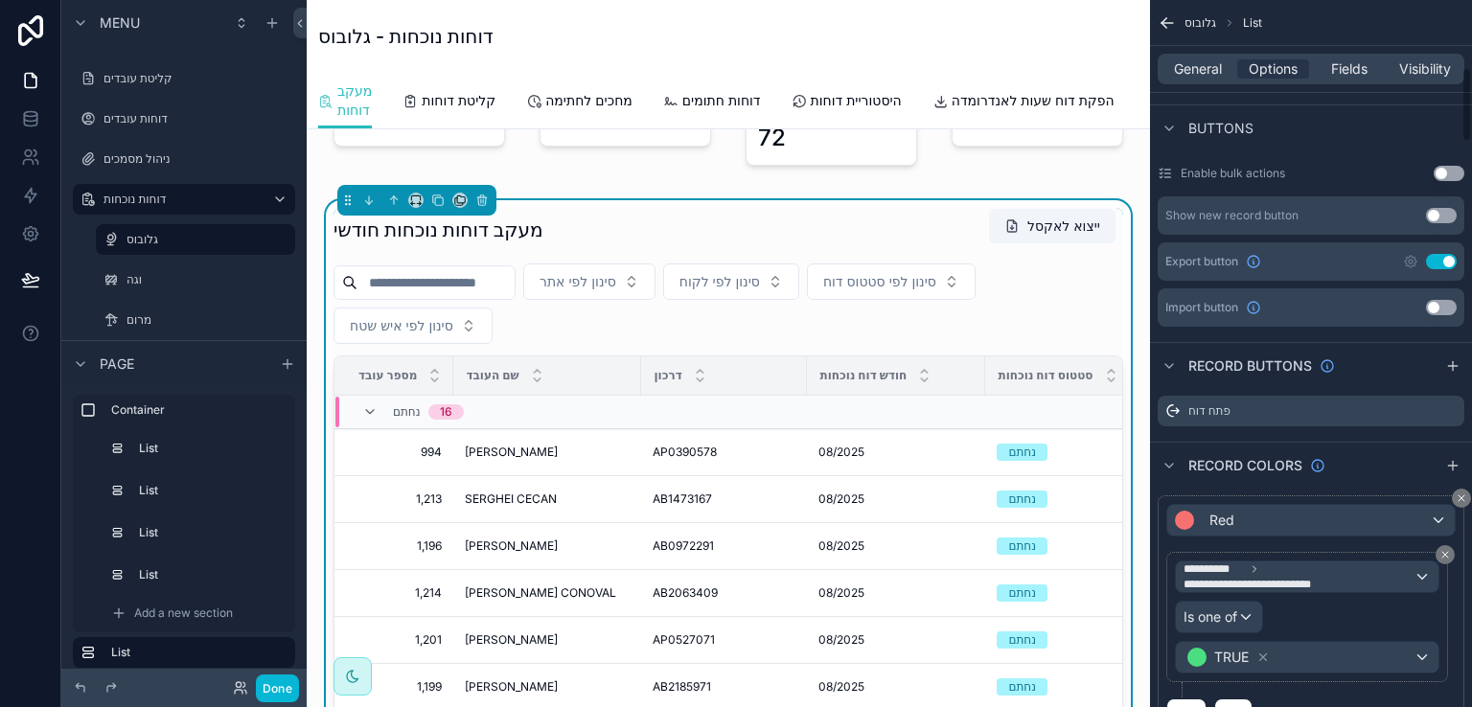
scroll to position [671, 0]
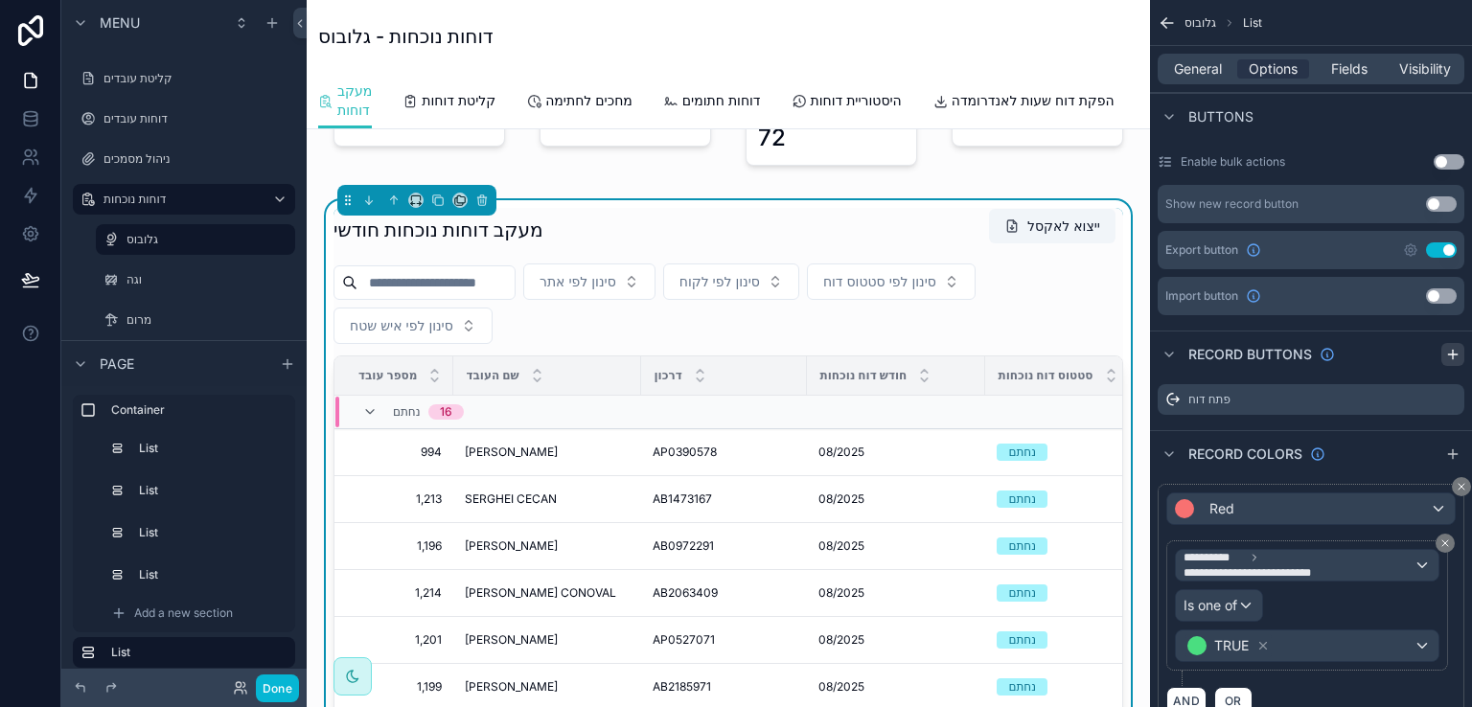
click at [1450, 355] on icon "scrollable content" at bounding box center [1452, 355] width 9 height 0
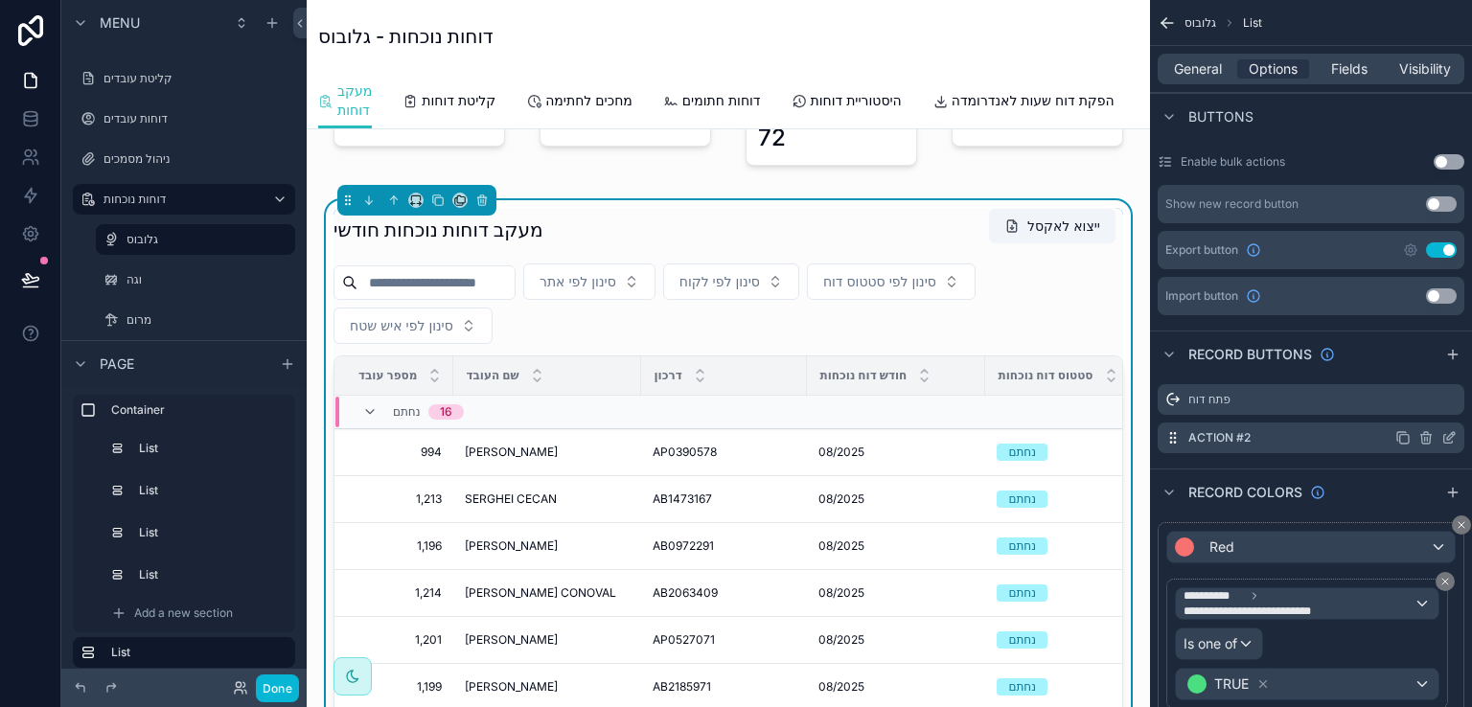
click at [1246, 438] on label "Action #2" at bounding box center [1220, 437] width 62 height 15
click at [1448, 438] on icon "scrollable content" at bounding box center [1452, 436] width 8 height 8
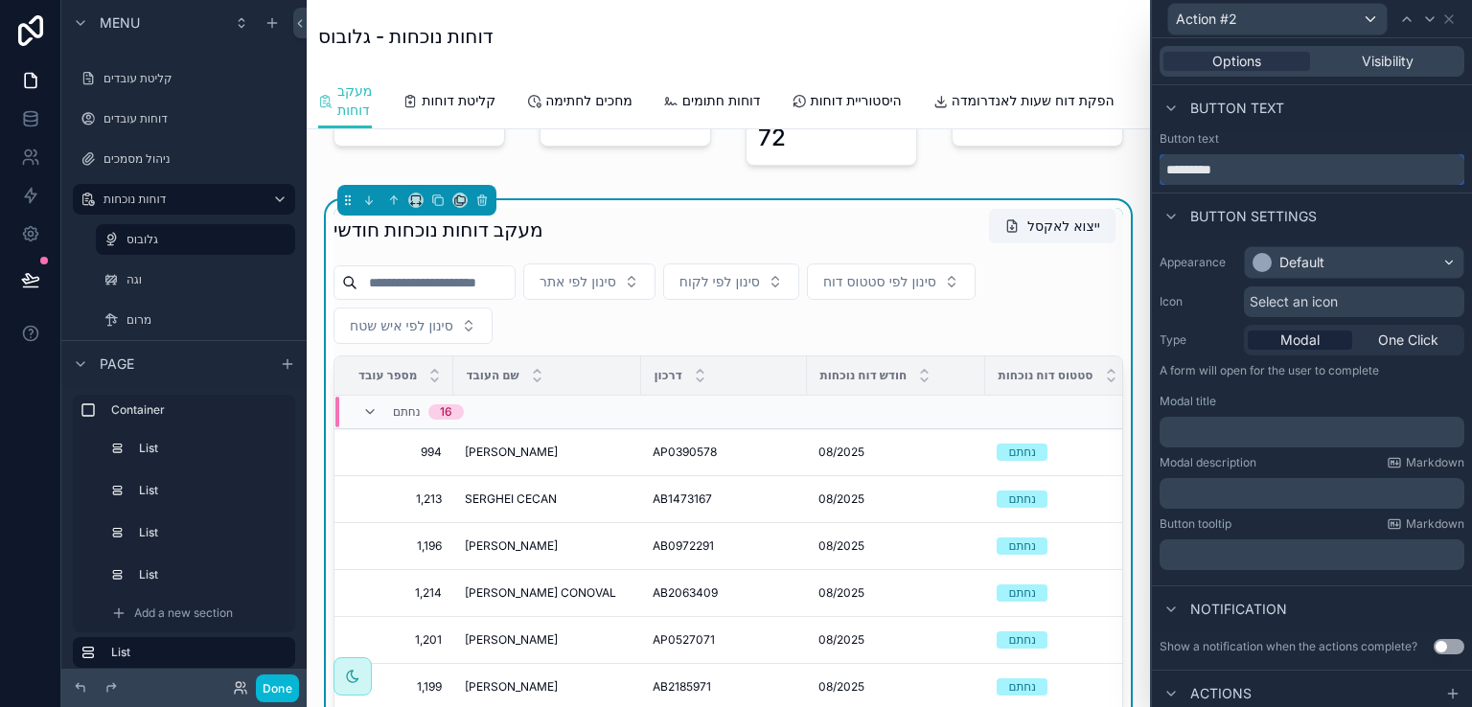
click at [1239, 183] on input "*********" at bounding box center [1312, 169] width 305 height 31
paste input "**********"
type input "**********"
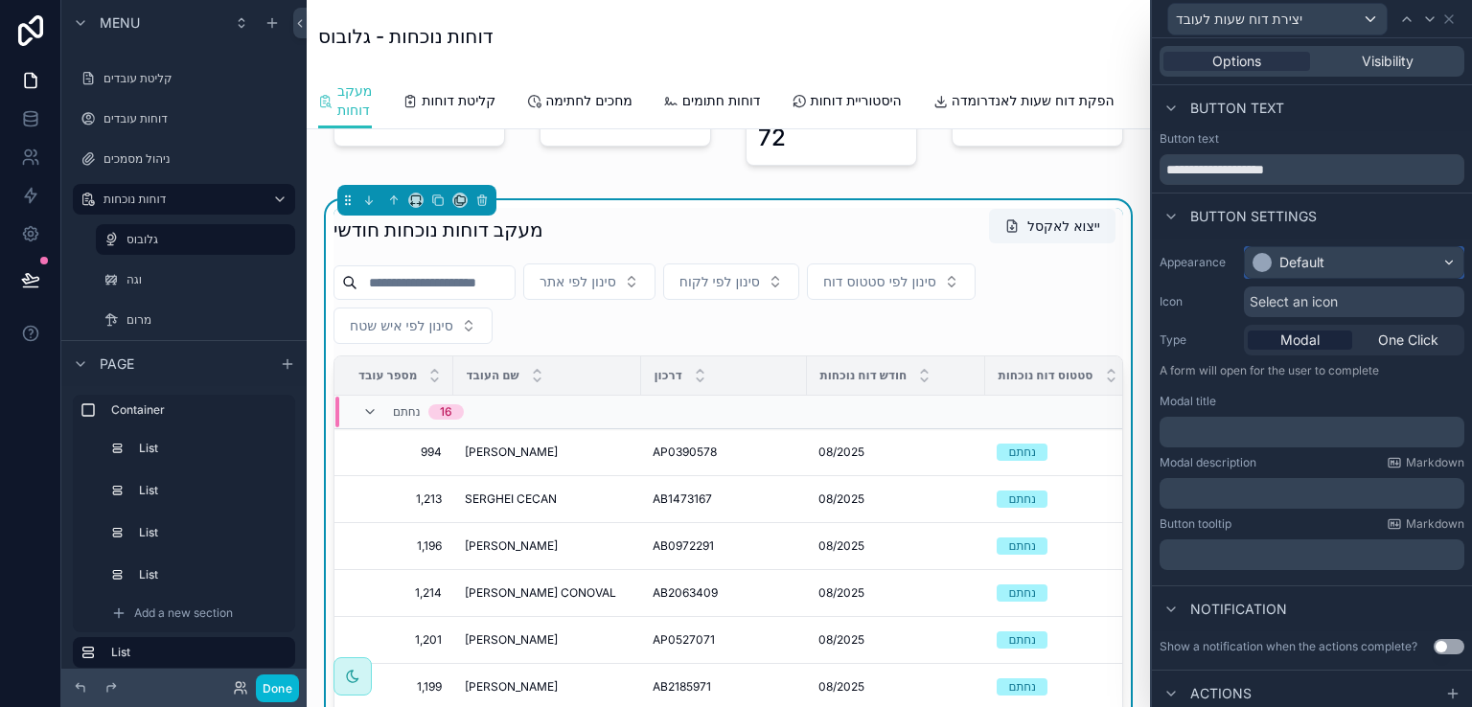
click at [1430, 261] on div "Default" at bounding box center [1354, 262] width 219 height 31
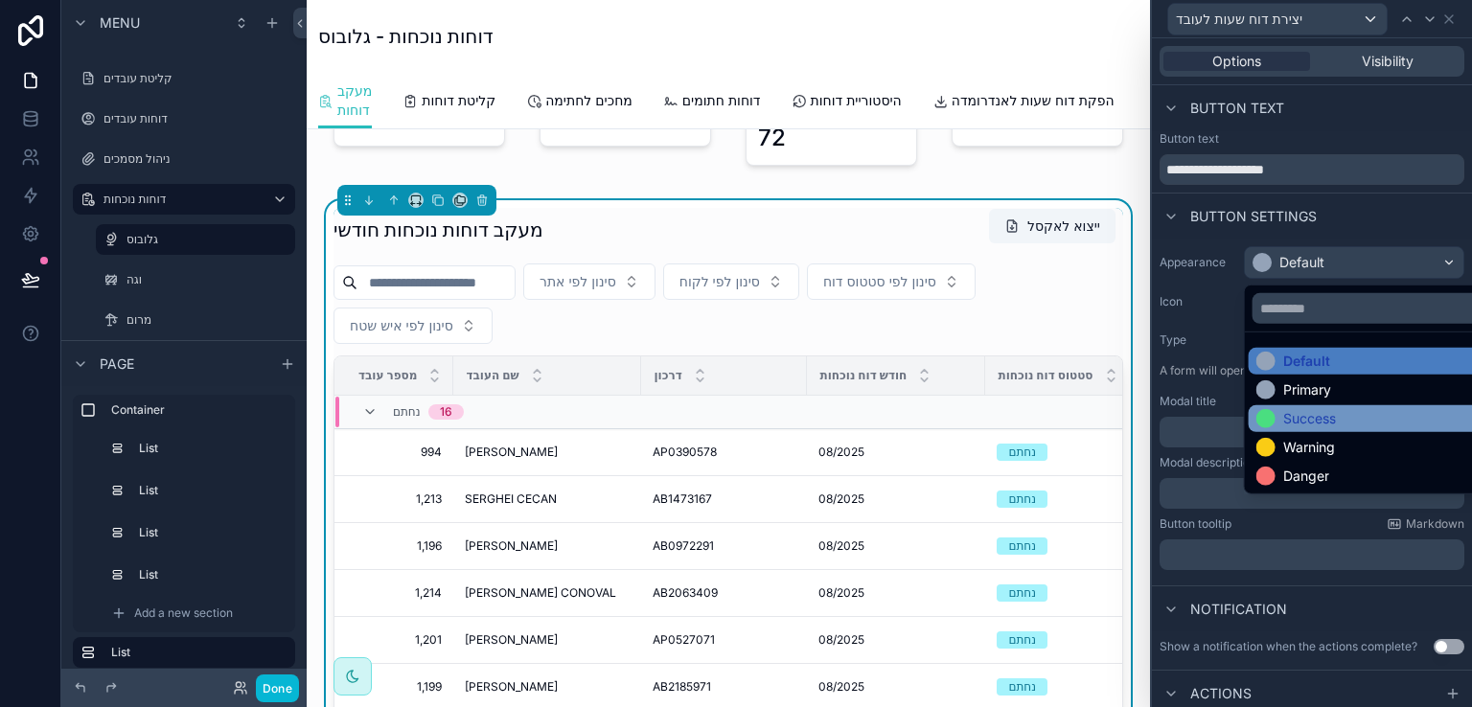
click at [1270, 413] on div at bounding box center [1266, 418] width 19 height 19
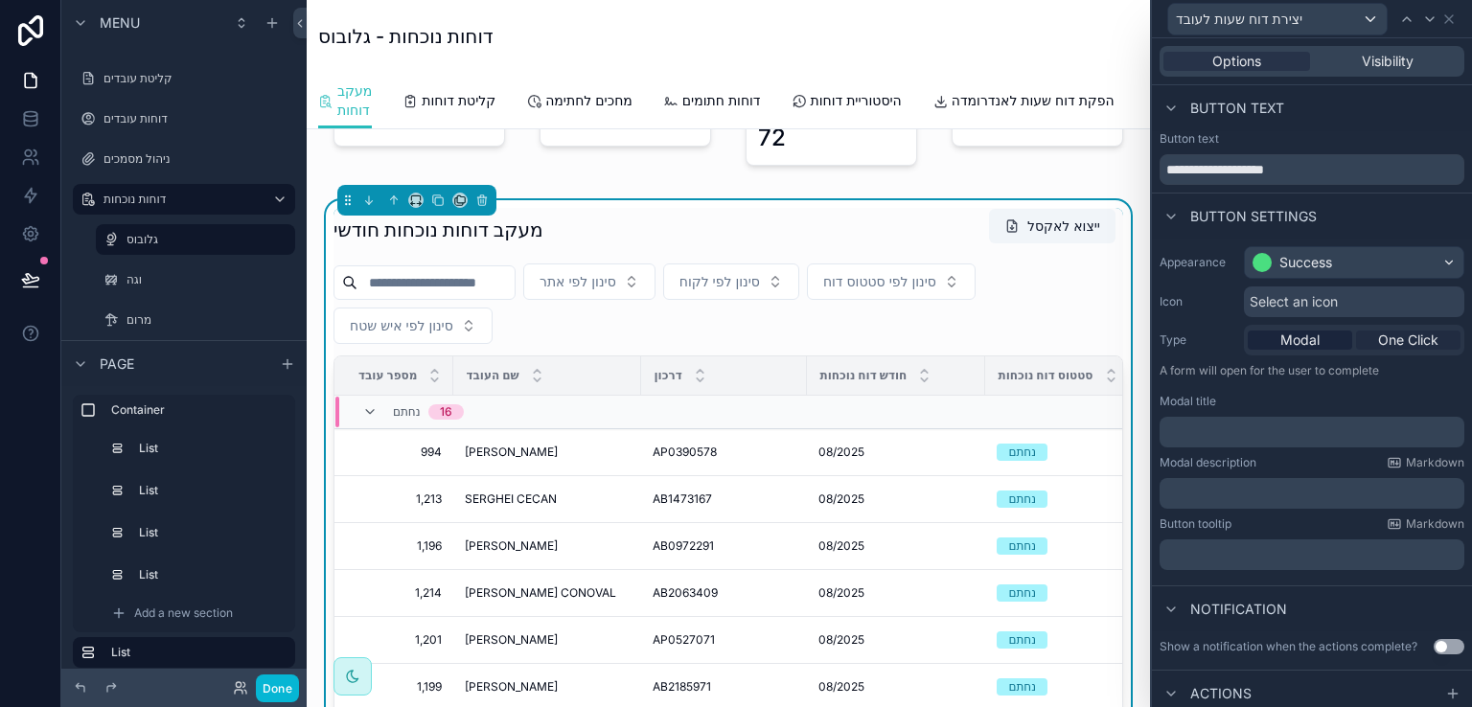
click at [1383, 335] on span "One Click" at bounding box center [1408, 340] width 60 height 19
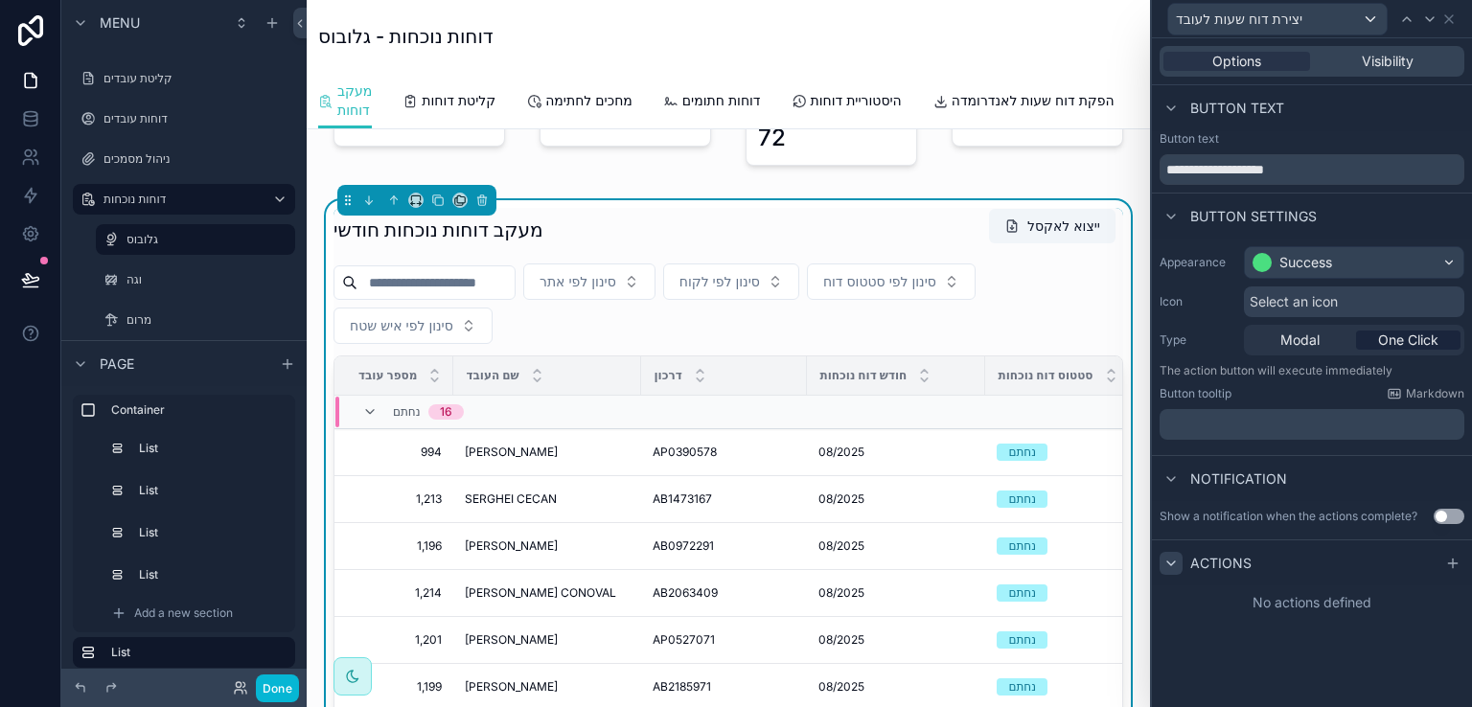
click at [1170, 563] on icon at bounding box center [1171, 563] width 15 height 15
click at [1457, 564] on icon at bounding box center [1453, 563] width 15 height 15
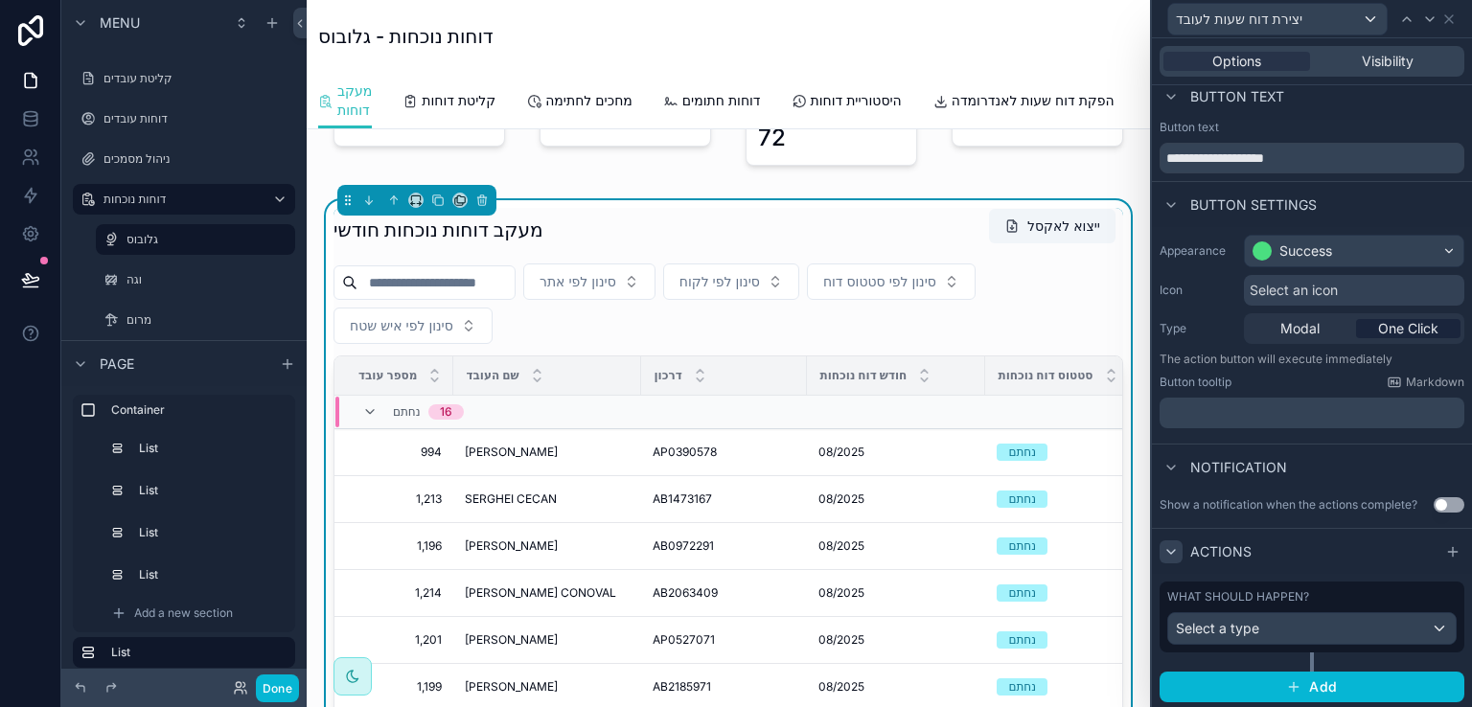
scroll to position [12, 0]
click at [1425, 626] on div "Select a type" at bounding box center [1313, 628] width 288 height 31
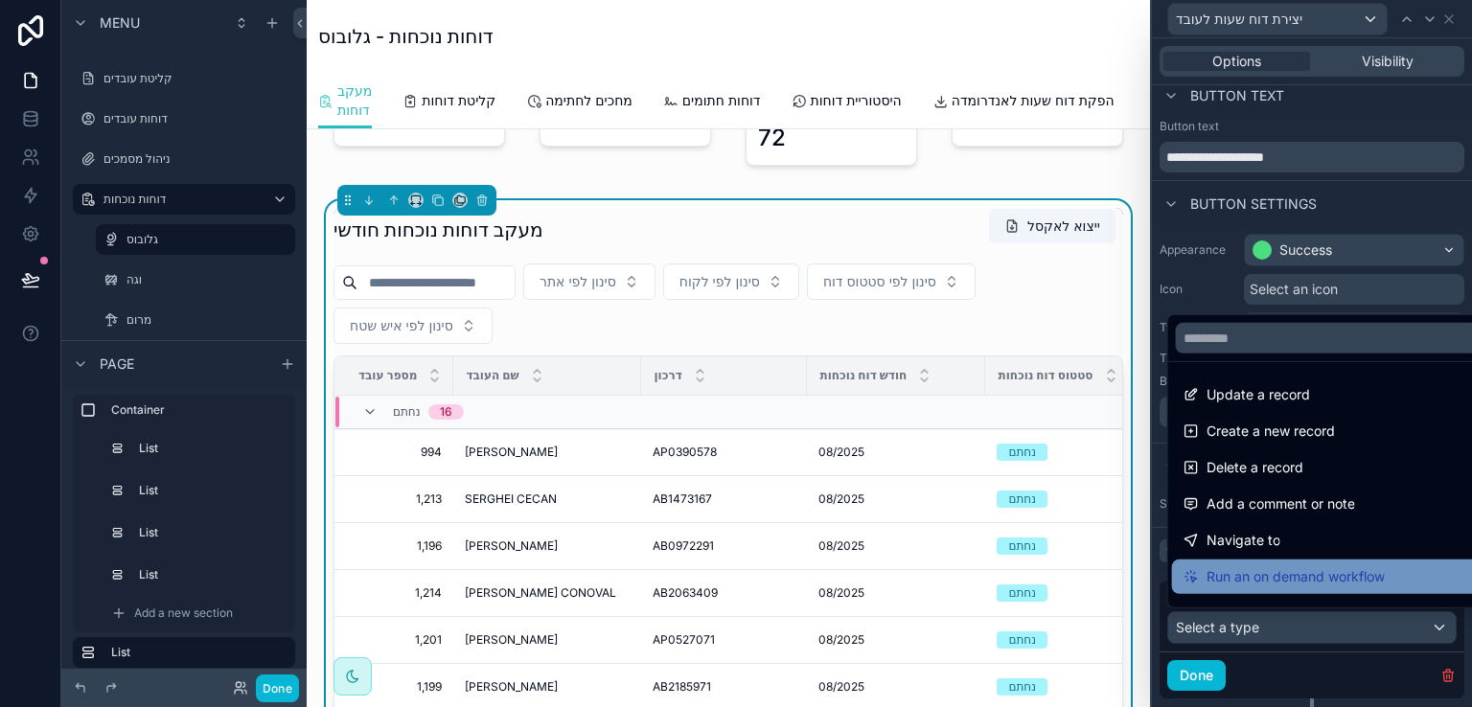
click at [1285, 574] on span "Run an on demand workflow" at bounding box center [1296, 577] width 178 height 23
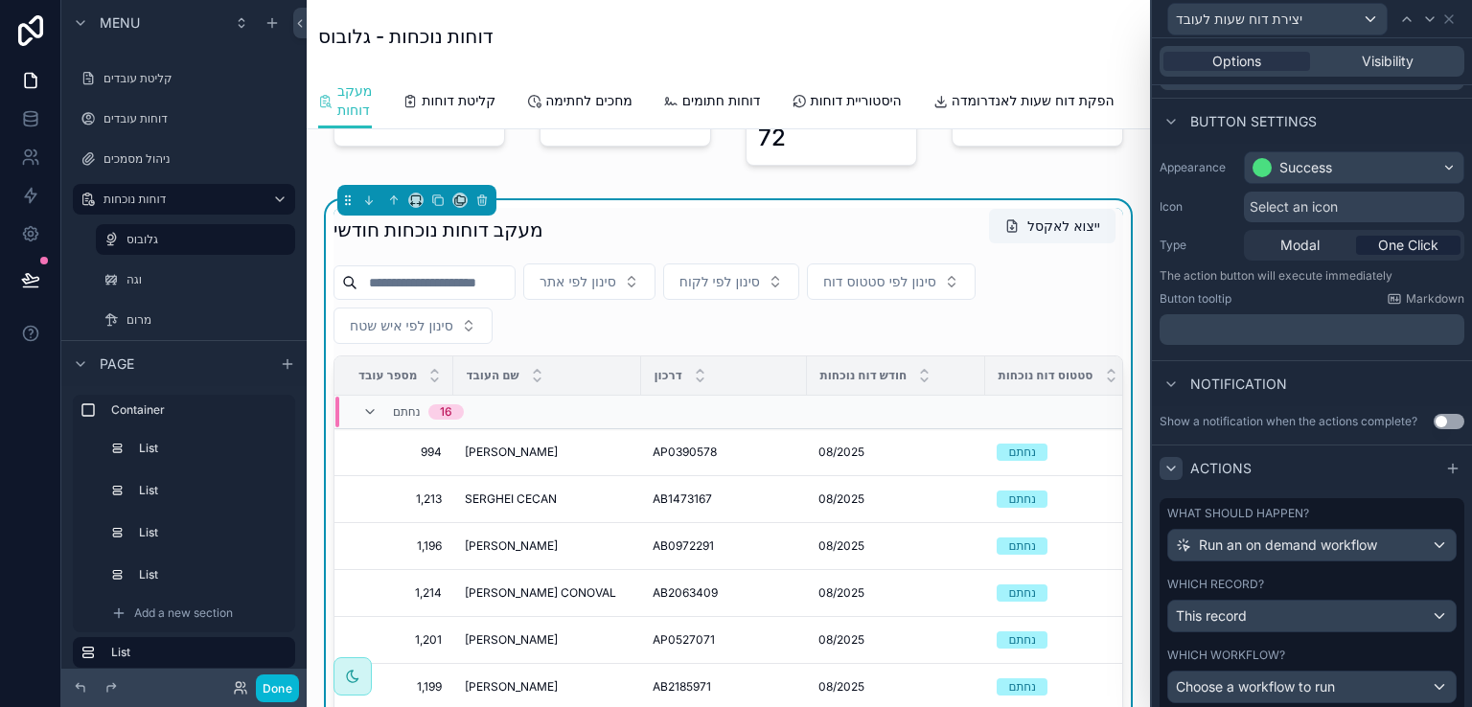
scroll to position [199, 0]
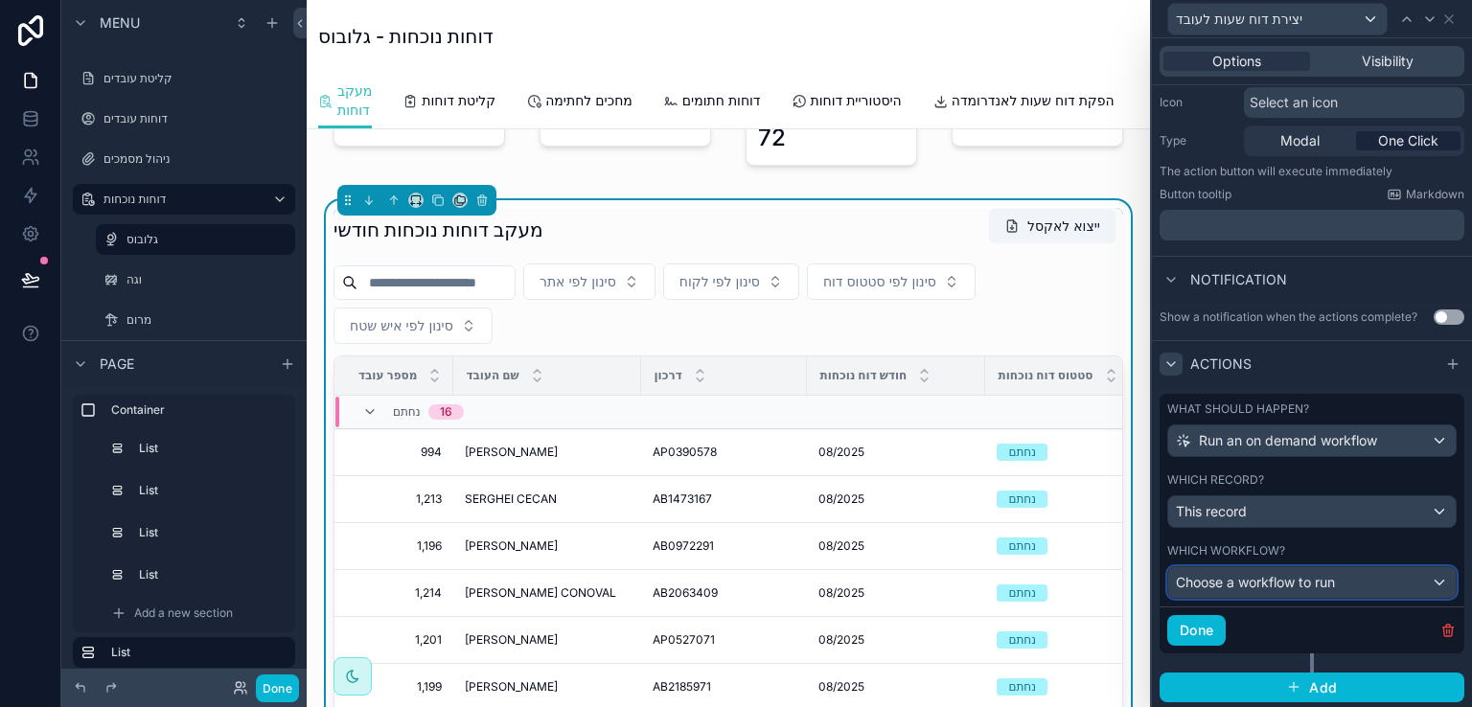
click at [1426, 577] on div "Choose a workflow to run" at bounding box center [1313, 583] width 288 height 31
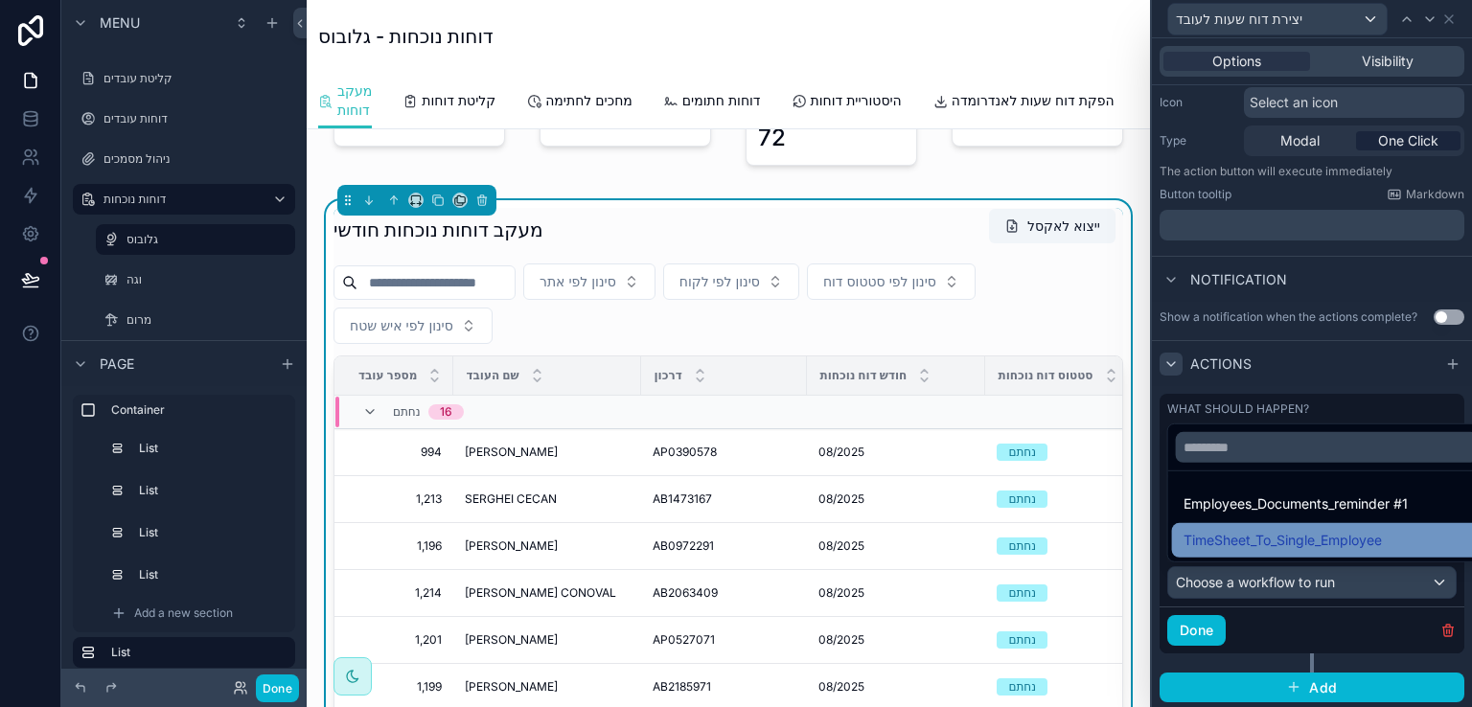
click at [1354, 542] on span "TimeSheet_To_Single_Employee" at bounding box center [1283, 540] width 198 height 23
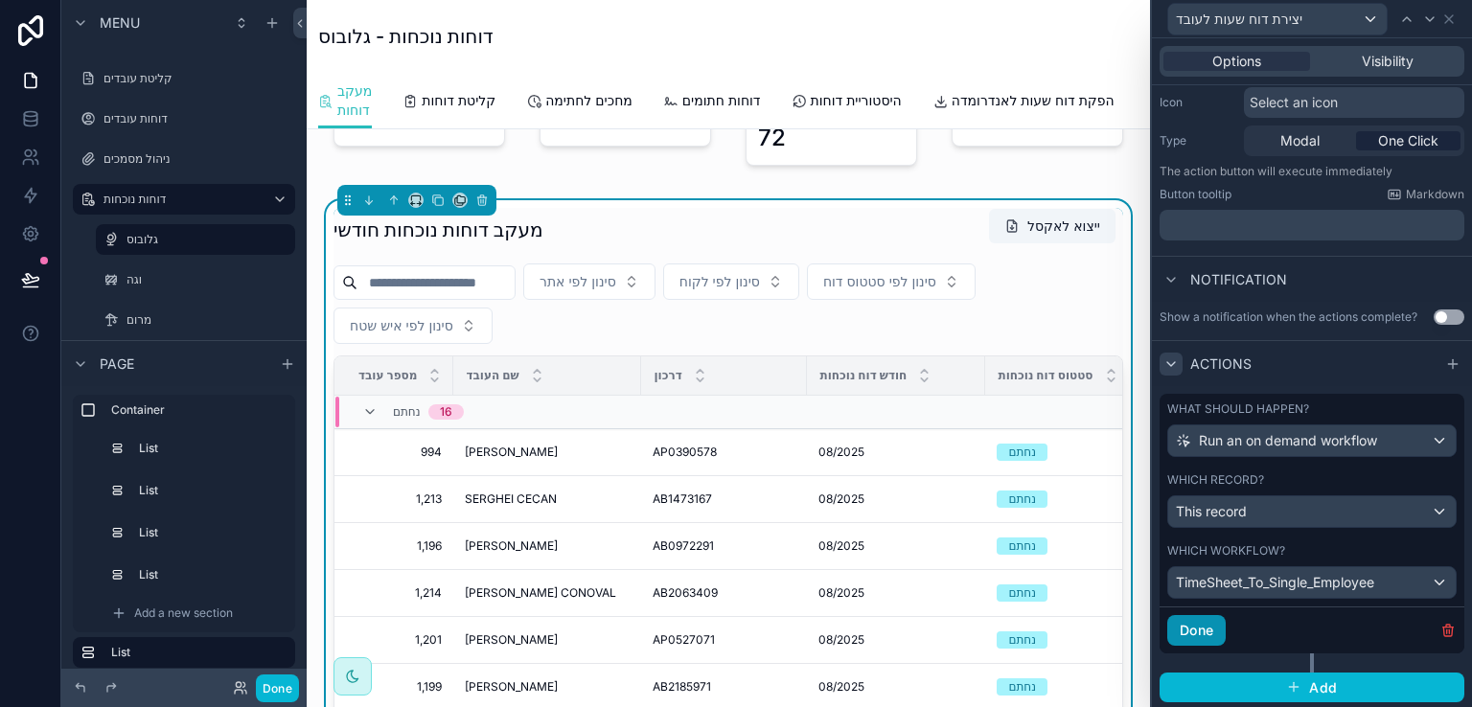
click at [1193, 626] on button "Done" at bounding box center [1197, 630] width 58 height 31
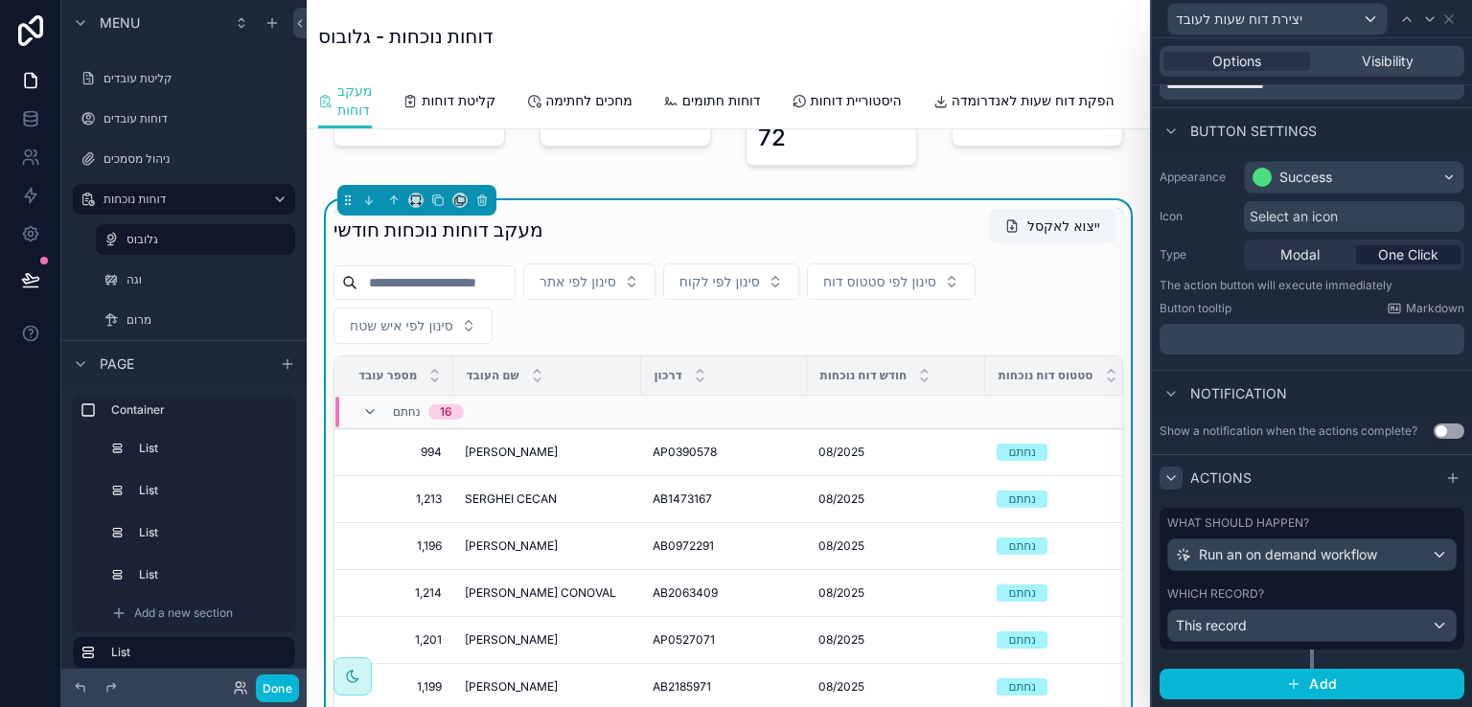
scroll to position [83, 0]
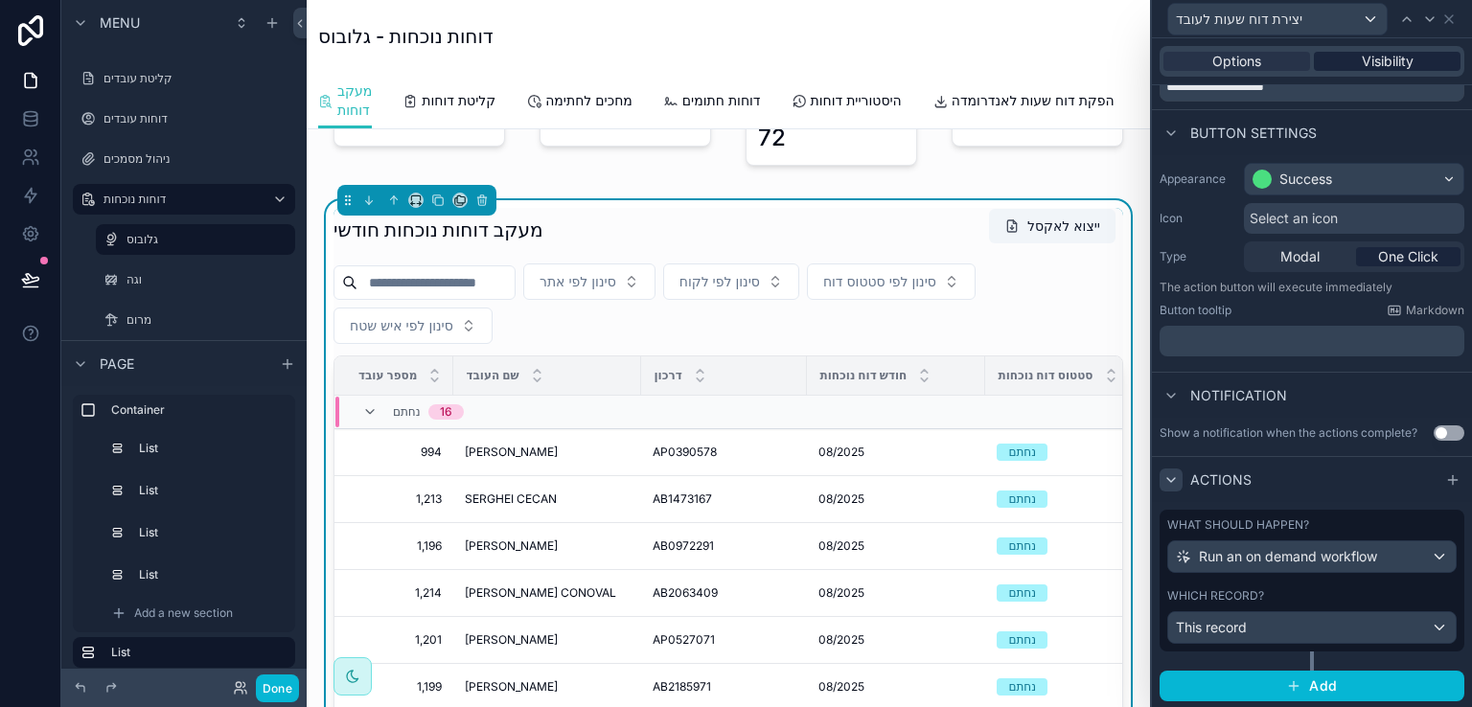
click at [1365, 60] on span "Visibility" at bounding box center [1388, 61] width 52 height 19
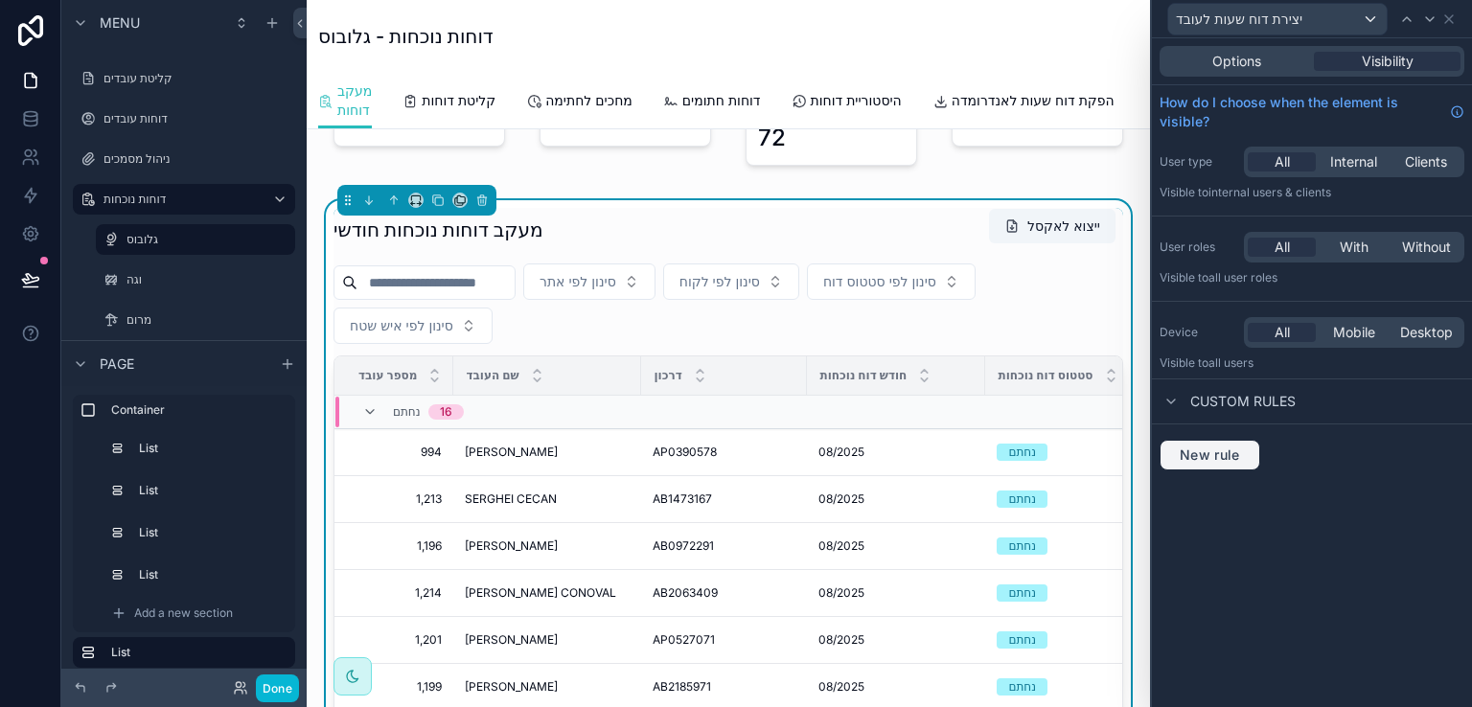
click at [1219, 456] on span "New rule" at bounding box center [1210, 455] width 76 height 17
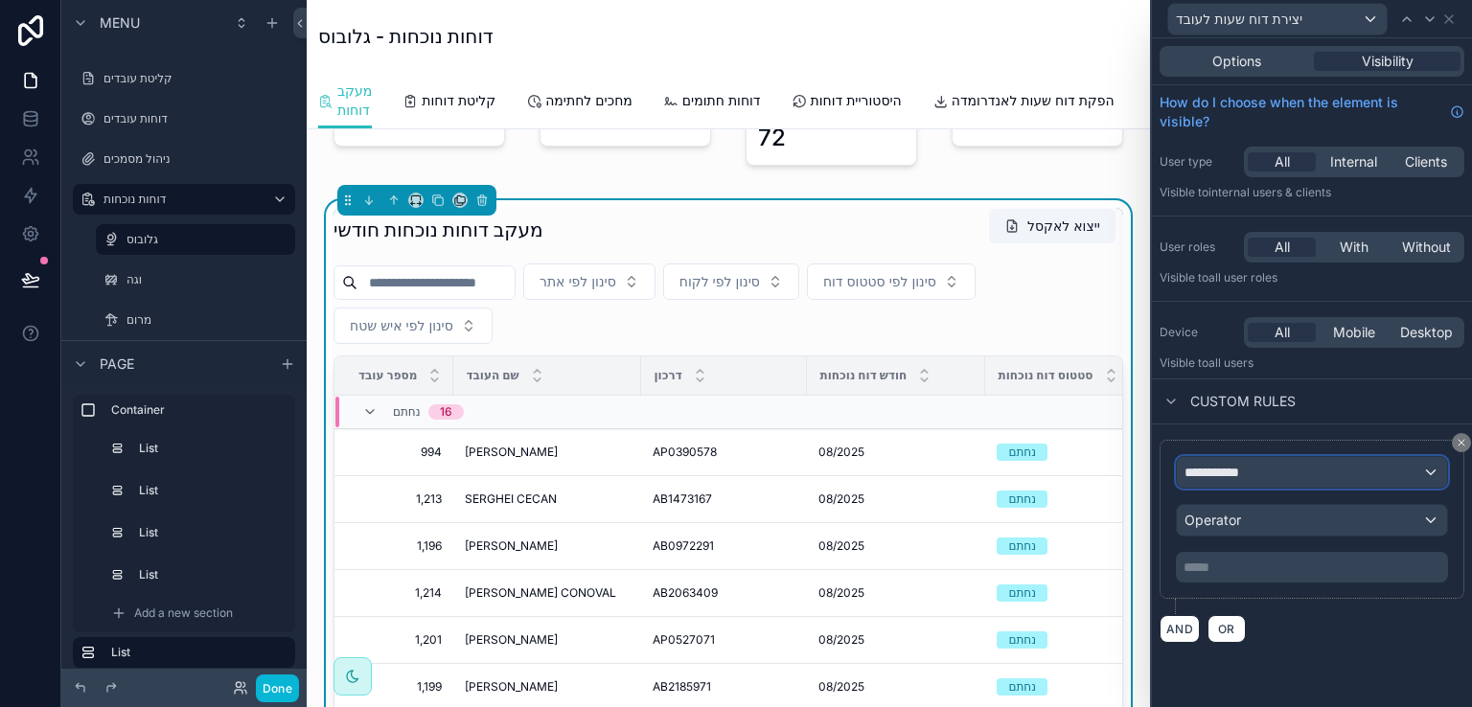
click at [1289, 472] on div "**********" at bounding box center [1312, 472] width 270 height 31
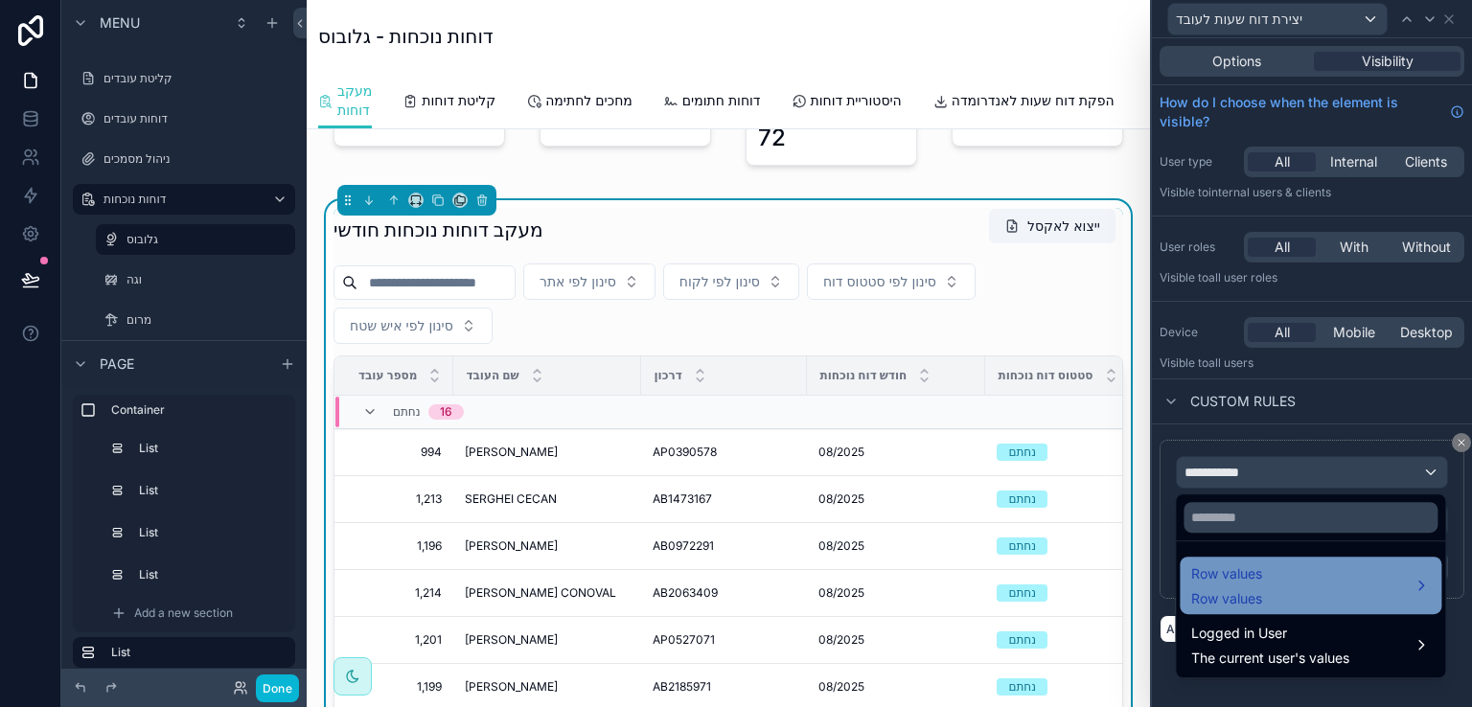
click at [1246, 580] on span "Row values" at bounding box center [1227, 574] width 71 height 23
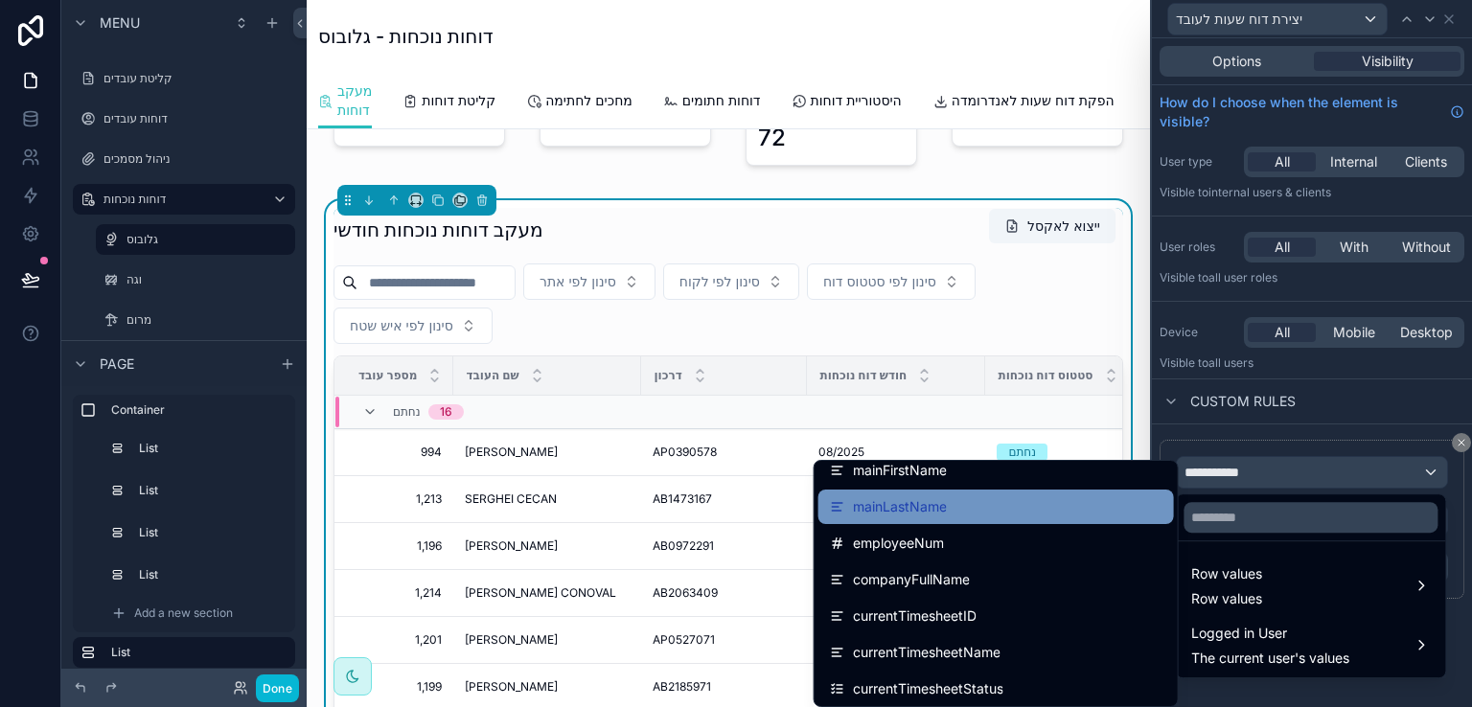
scroll to position [2876, 0]
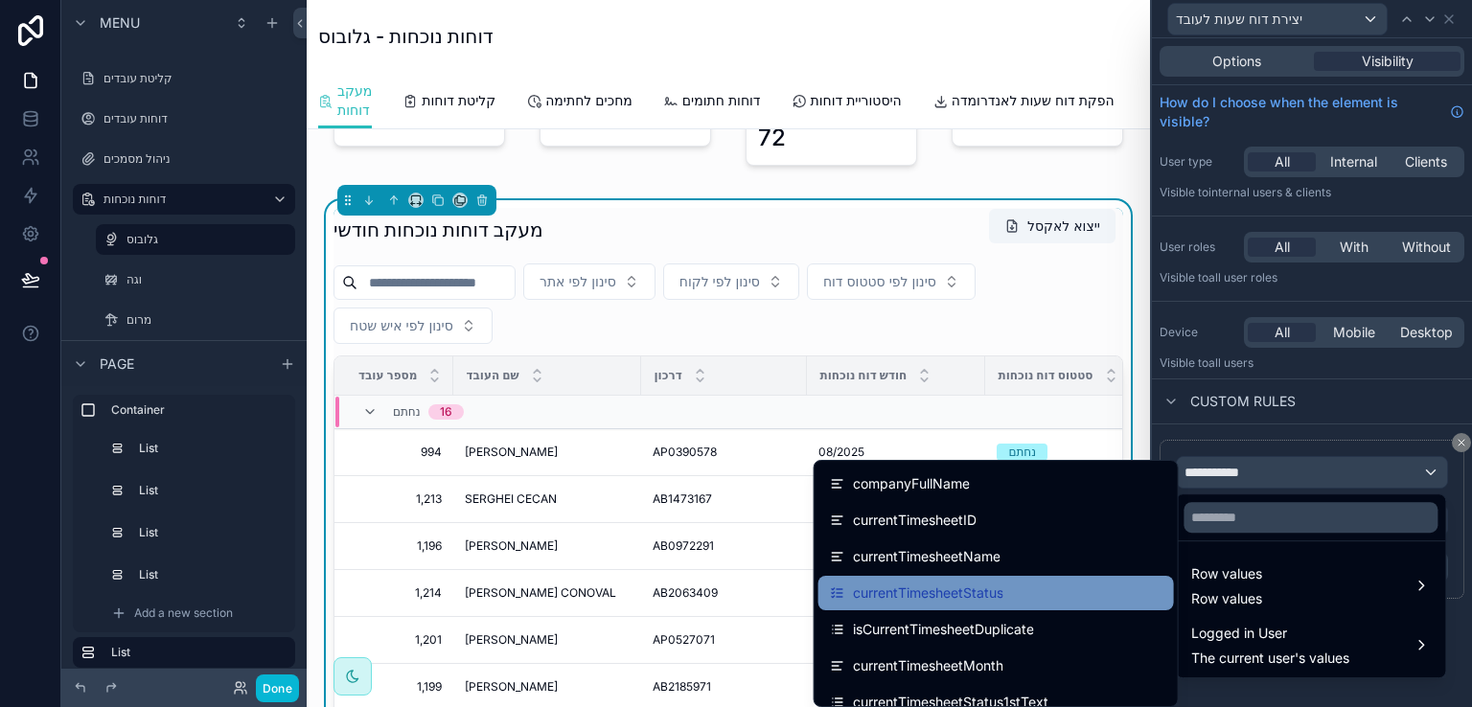
click at [928, 598] on span "currentTimesheetStatus" at bounding box center [928, 593] width 151 height 23
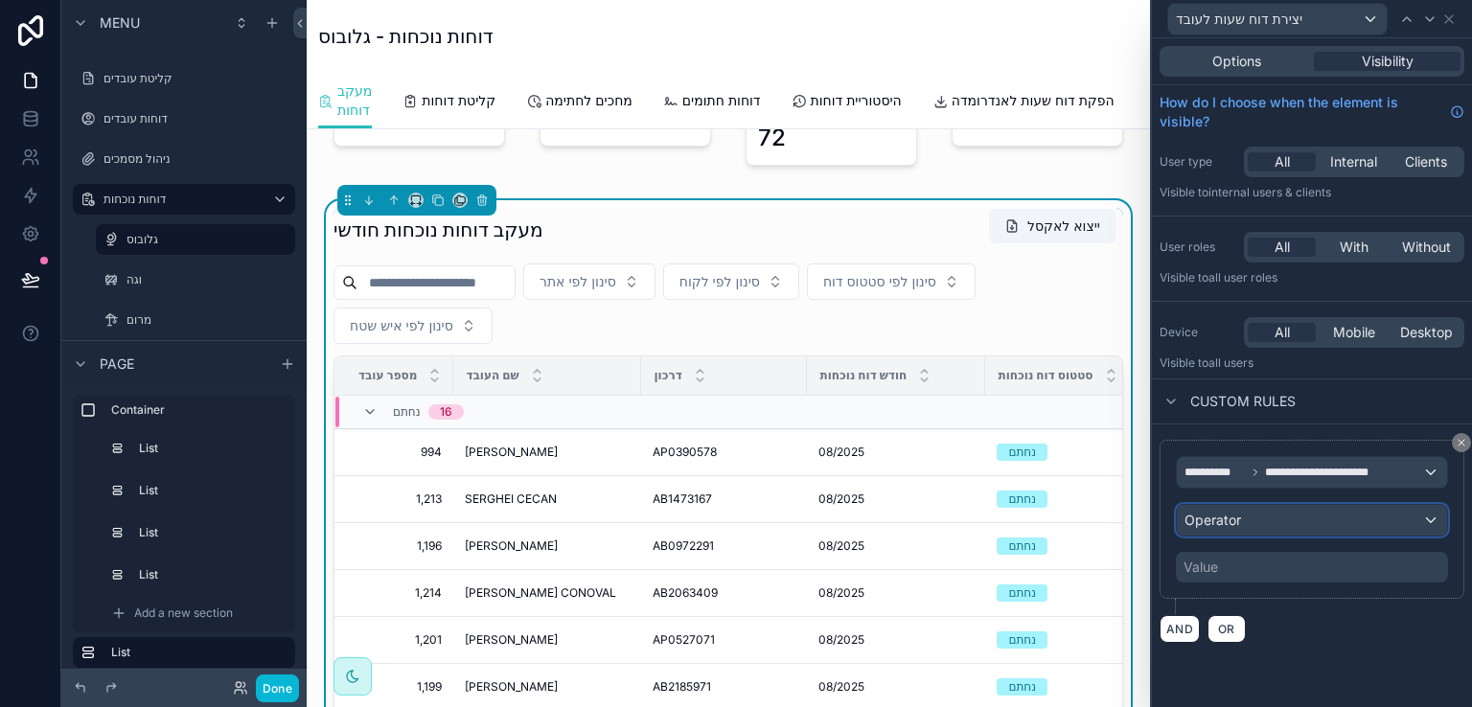
click at [1433, 521] on div "Operator" at bounding box center [1312, 520] width 270 height 31
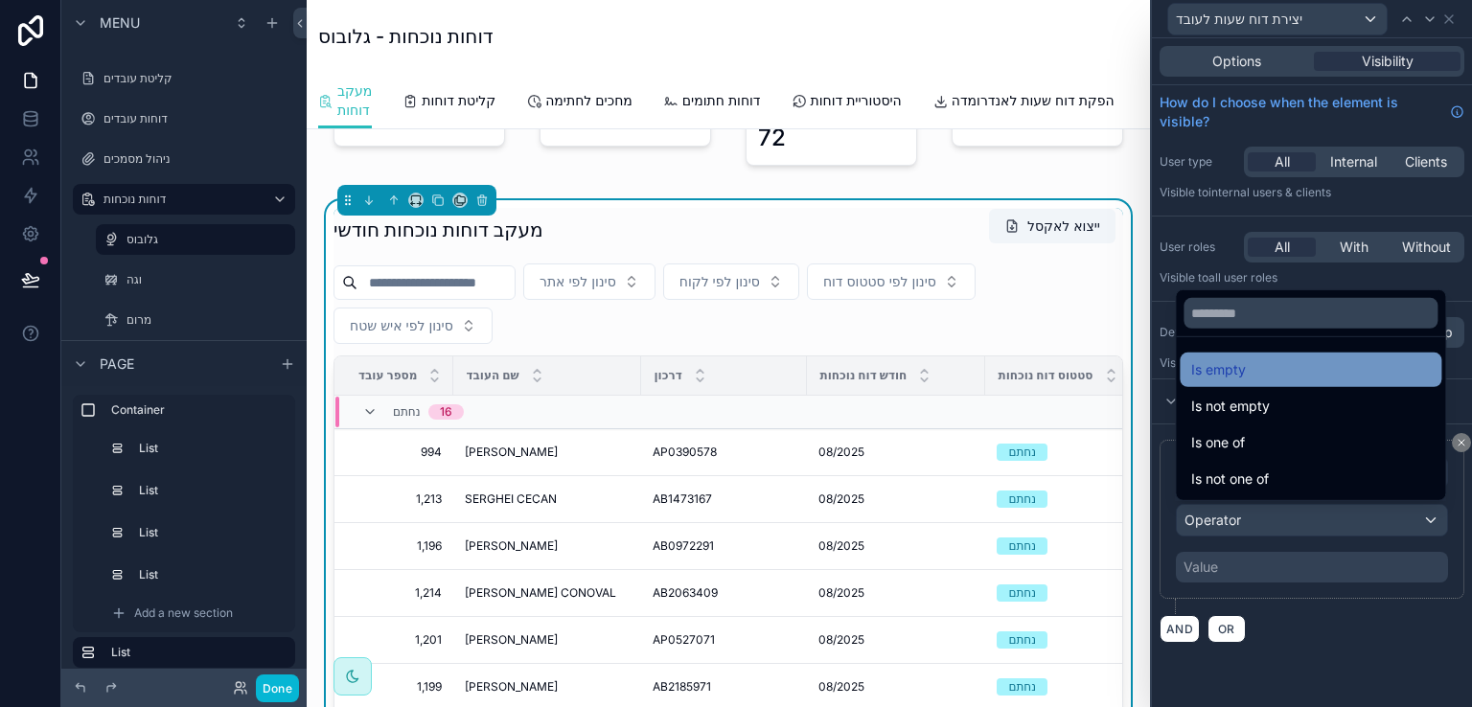
click at [1223, 370] on span "Is empty" at bounding box center [1219, 370] width 55 height 23
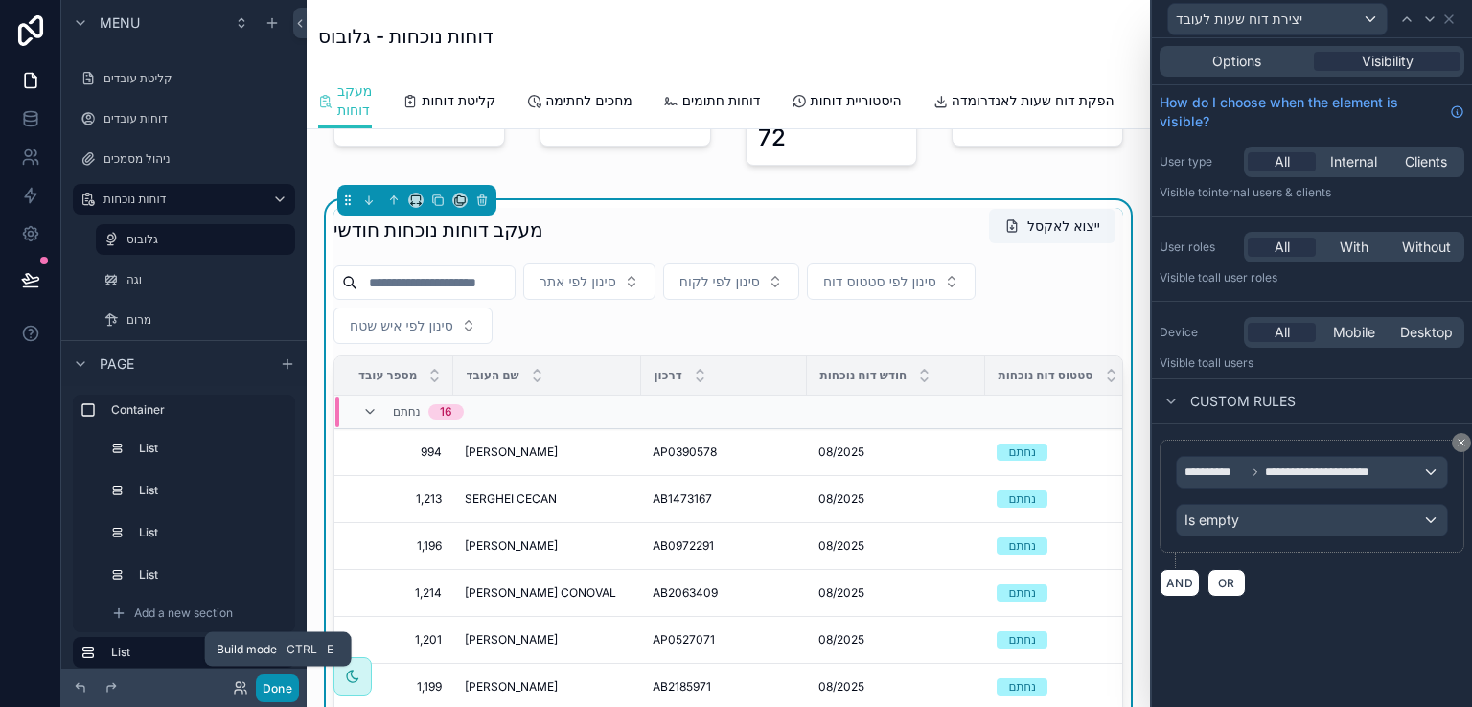
click at [271, 683] on button "Done" at bounding box center [277, 689] width 43 height 28
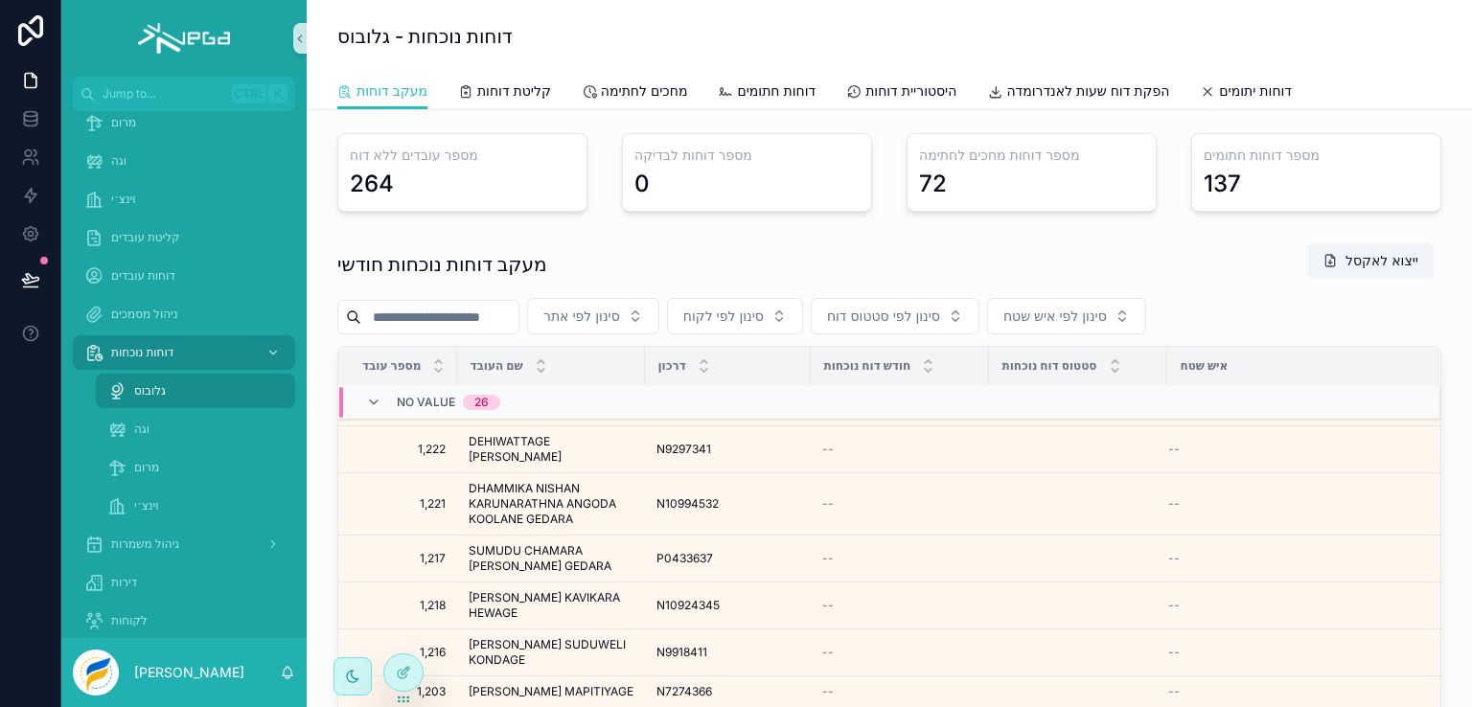
scroll to position [1364, 0]
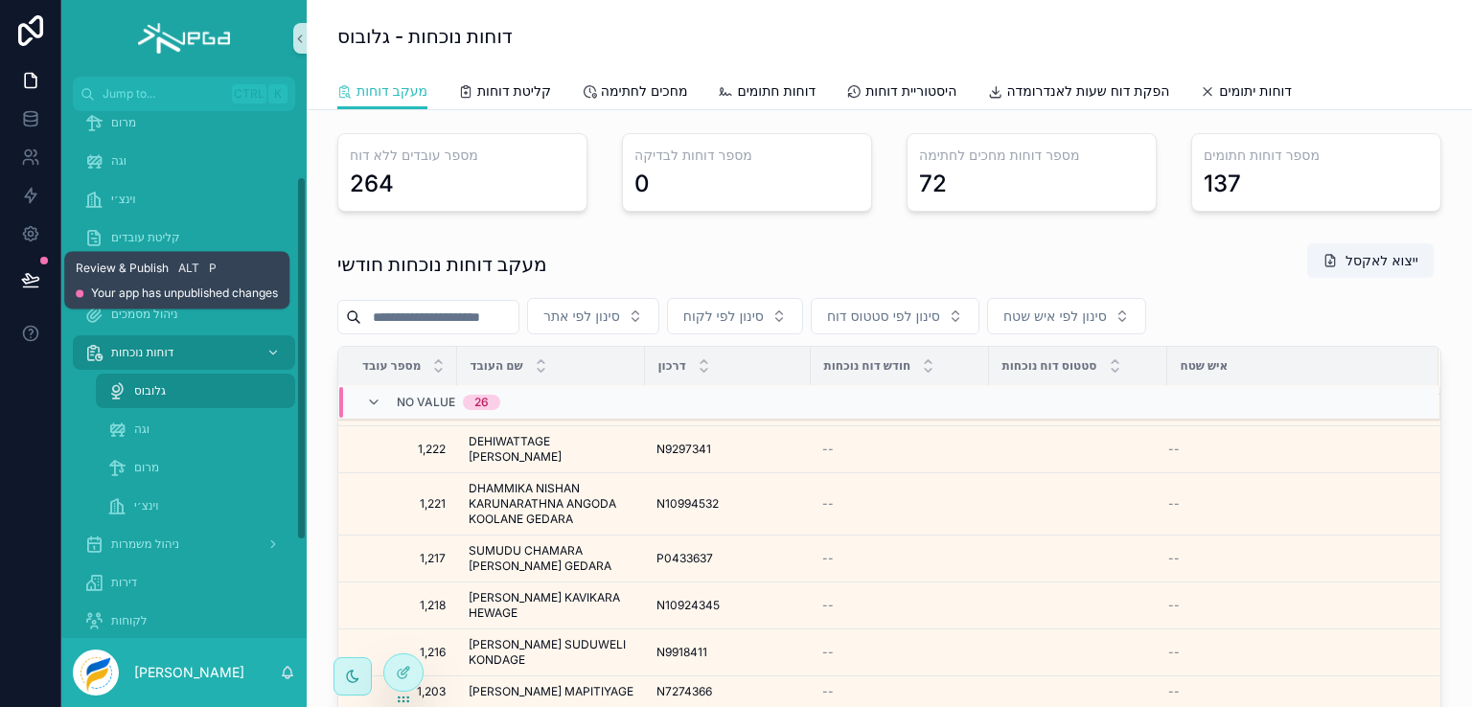
click at [34, 276] on icon at bounding box center [30, 279] width 19 height 19
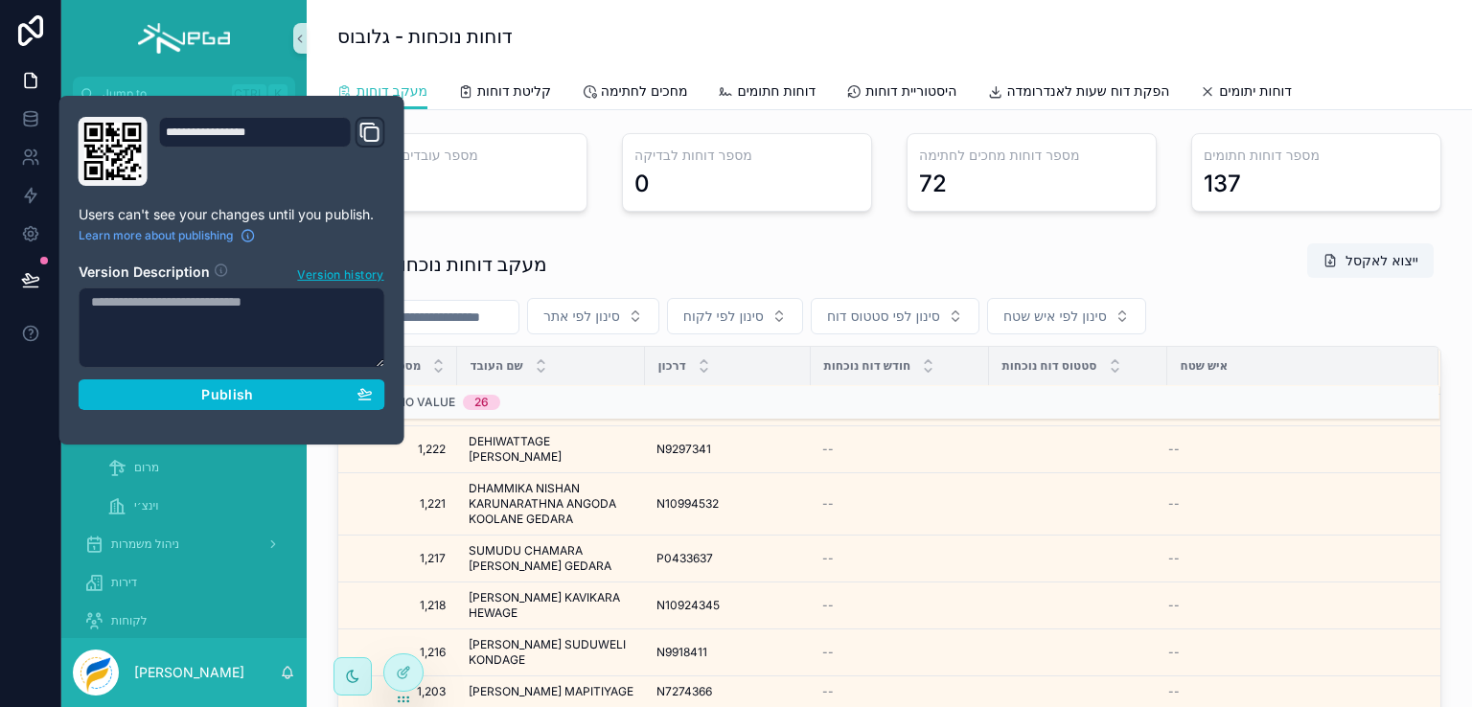
click at [270, 319] on textarea at bounding box center [232, 328] width 307 height 81
click at [197, 297] on textarea "**********" at bounding box center [232, 328] width 307 height 81
click at [90, 299] on textarea "**********" at bounding box center [232, 328] width 307 height 81
click at [305, 304] on textarea "**********" at bounding box center [232, 328] width 307 height 81
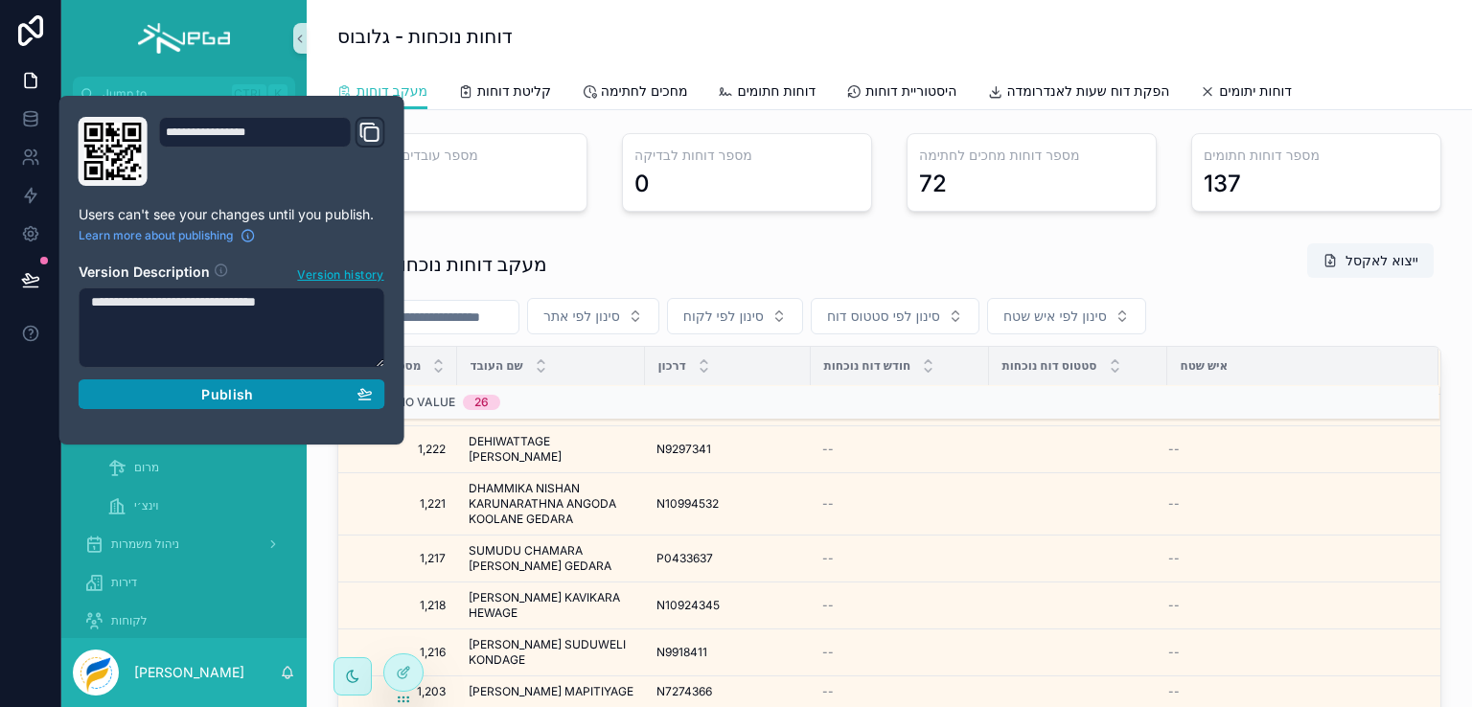
type textarea "**********"
click at [219, 394] on span "Publish" at bounding box center [227, 394] width 52 height 17
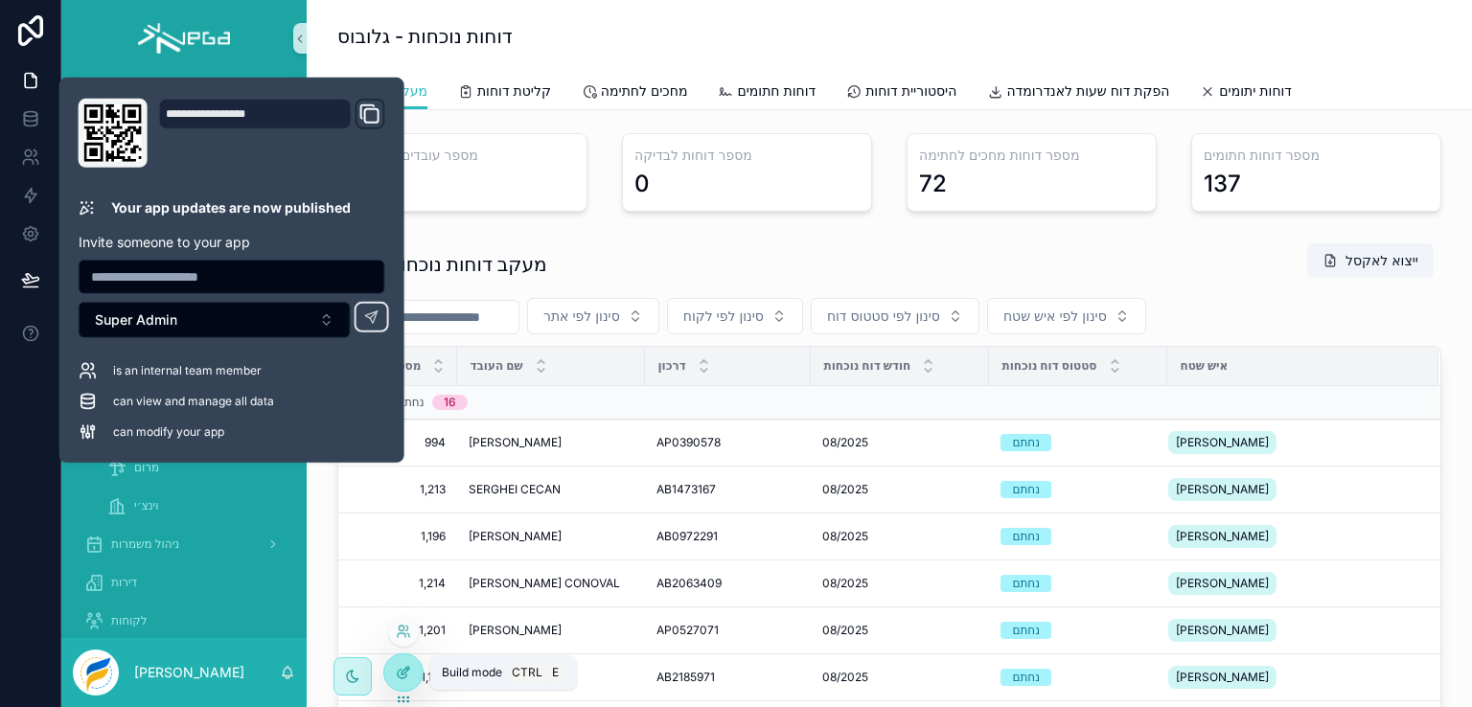
click at [405, 676] on icon at bounding box center [403, 672] width 15 height 15
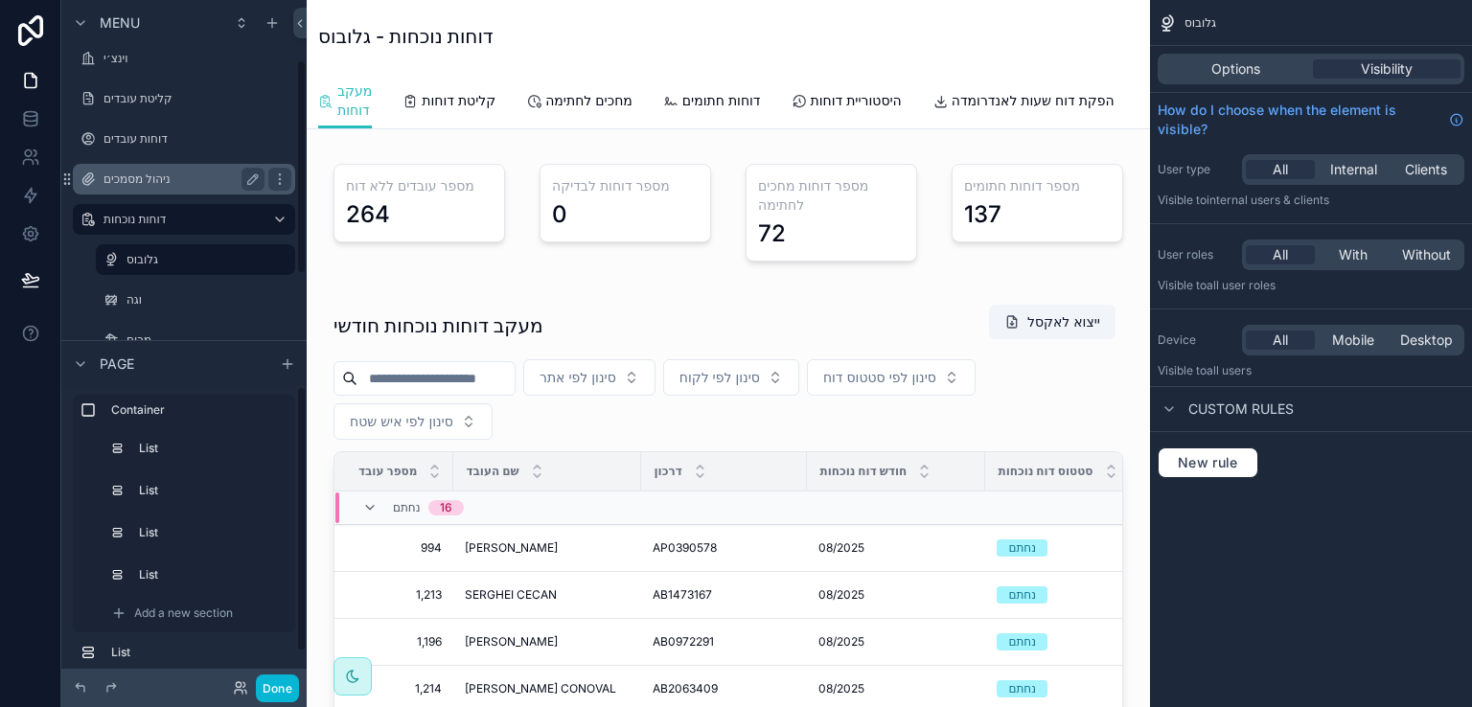
scroll to position [192, 0]
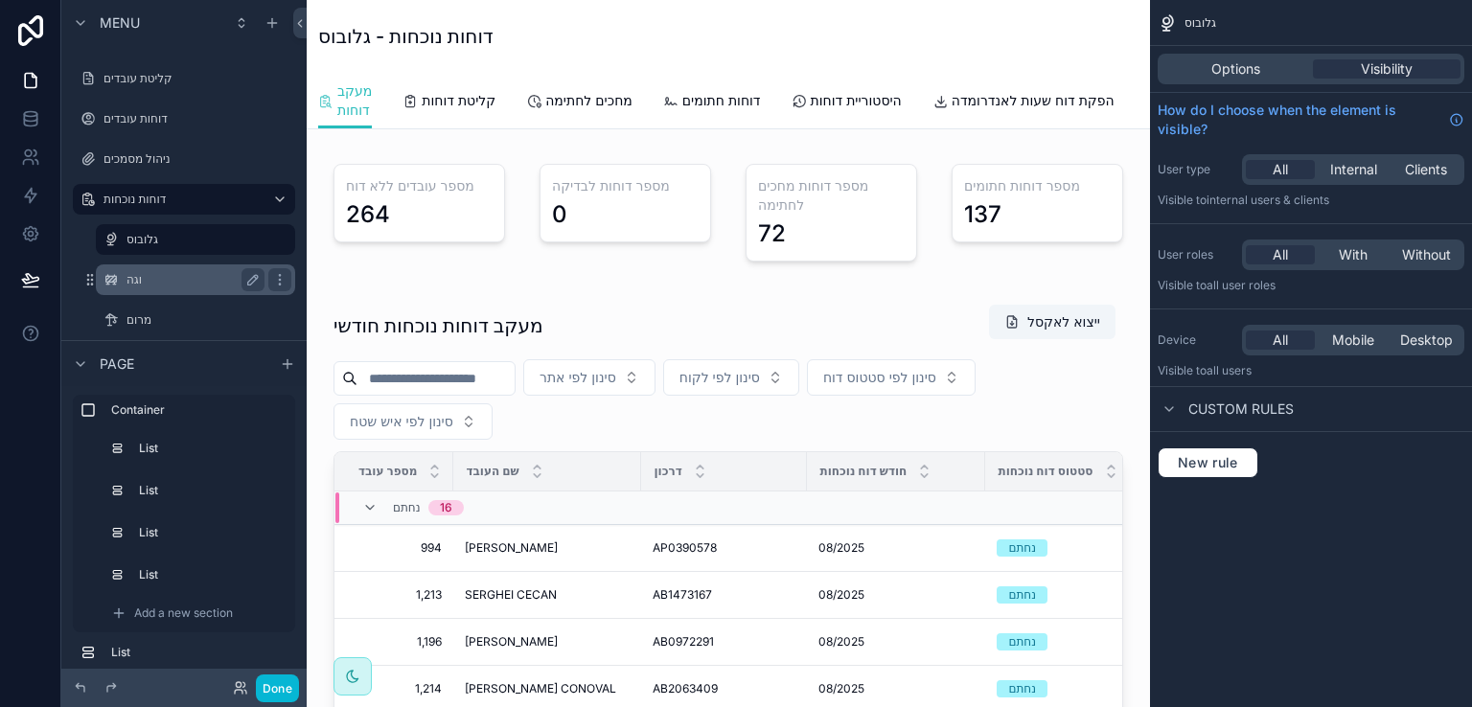
click at [131, 281] on label "וגה" at bounding box center [192, 279] width 130 height 15
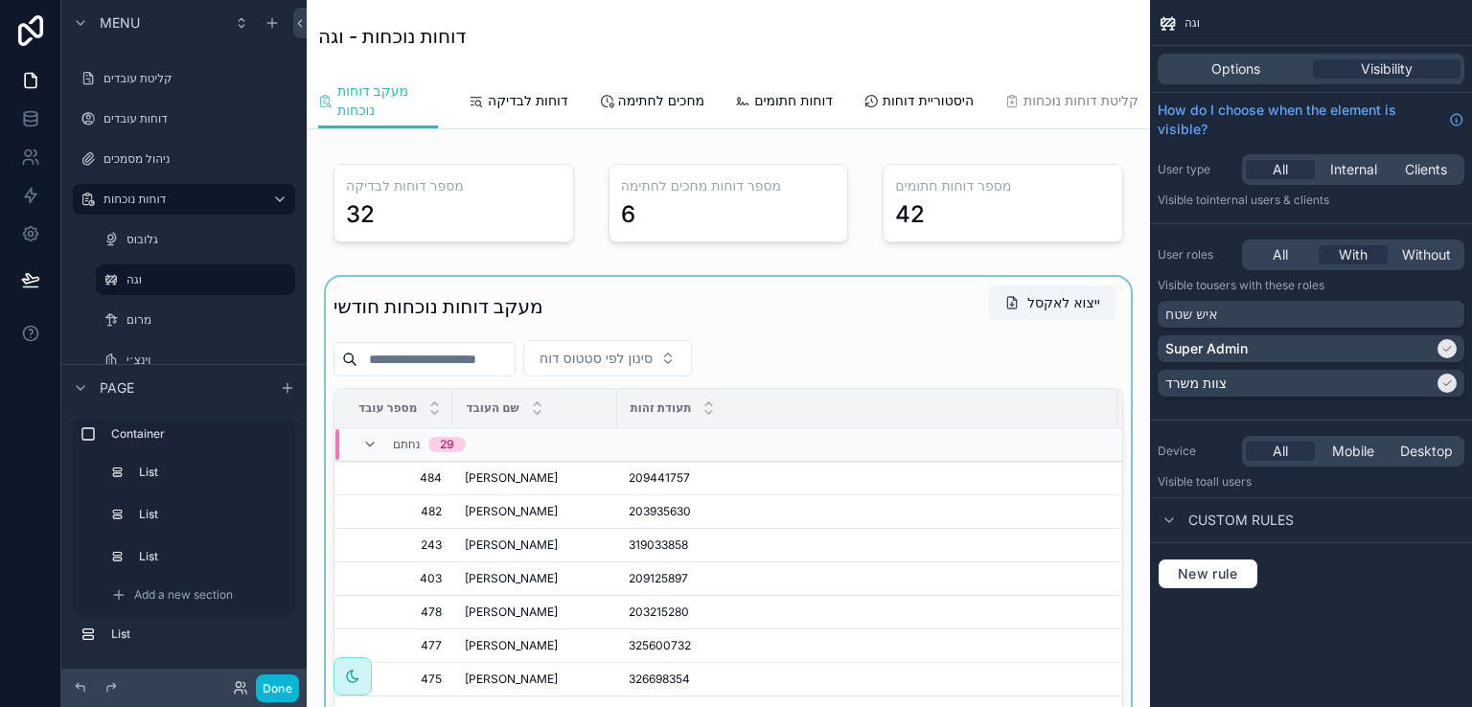
click at [848, 310] on div "scrollable content" at bounding box center [728, 603] width 813 height 652
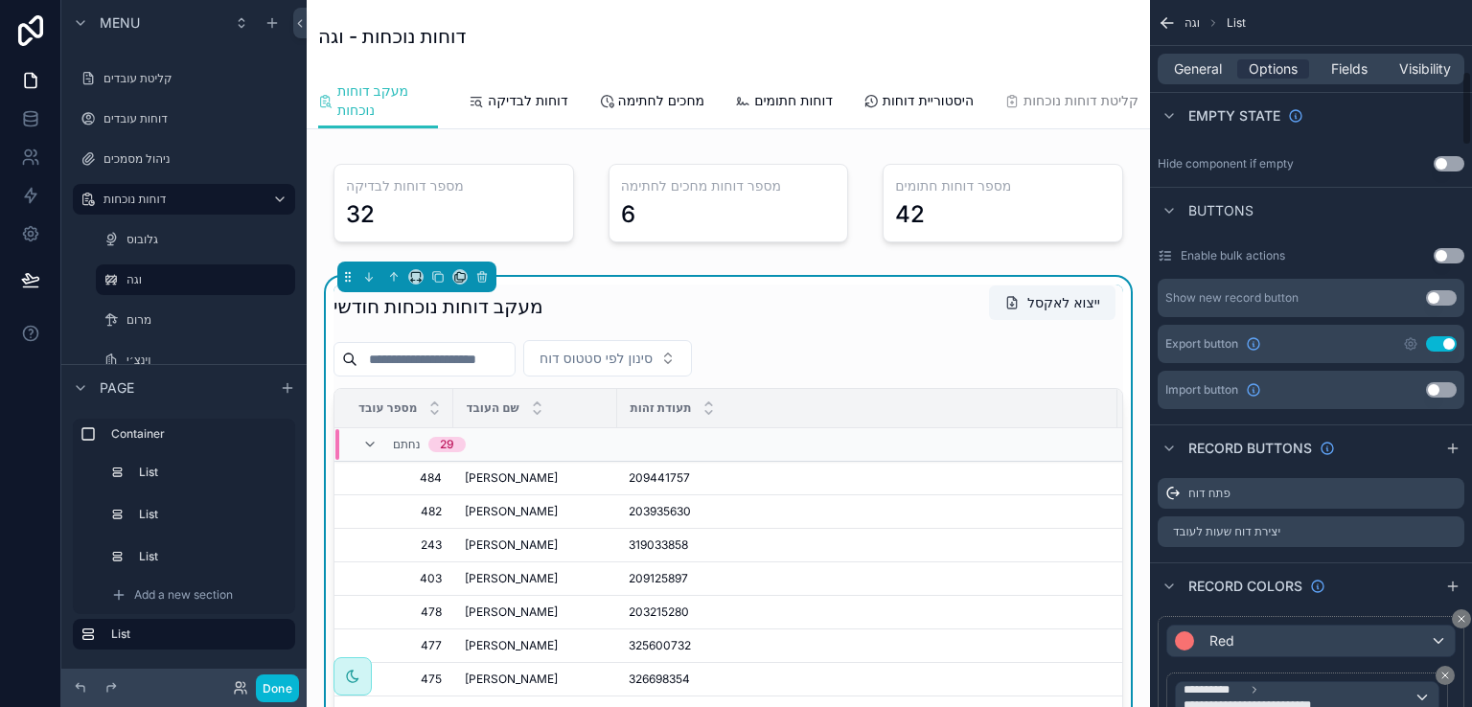
scroll to position [671, 0]
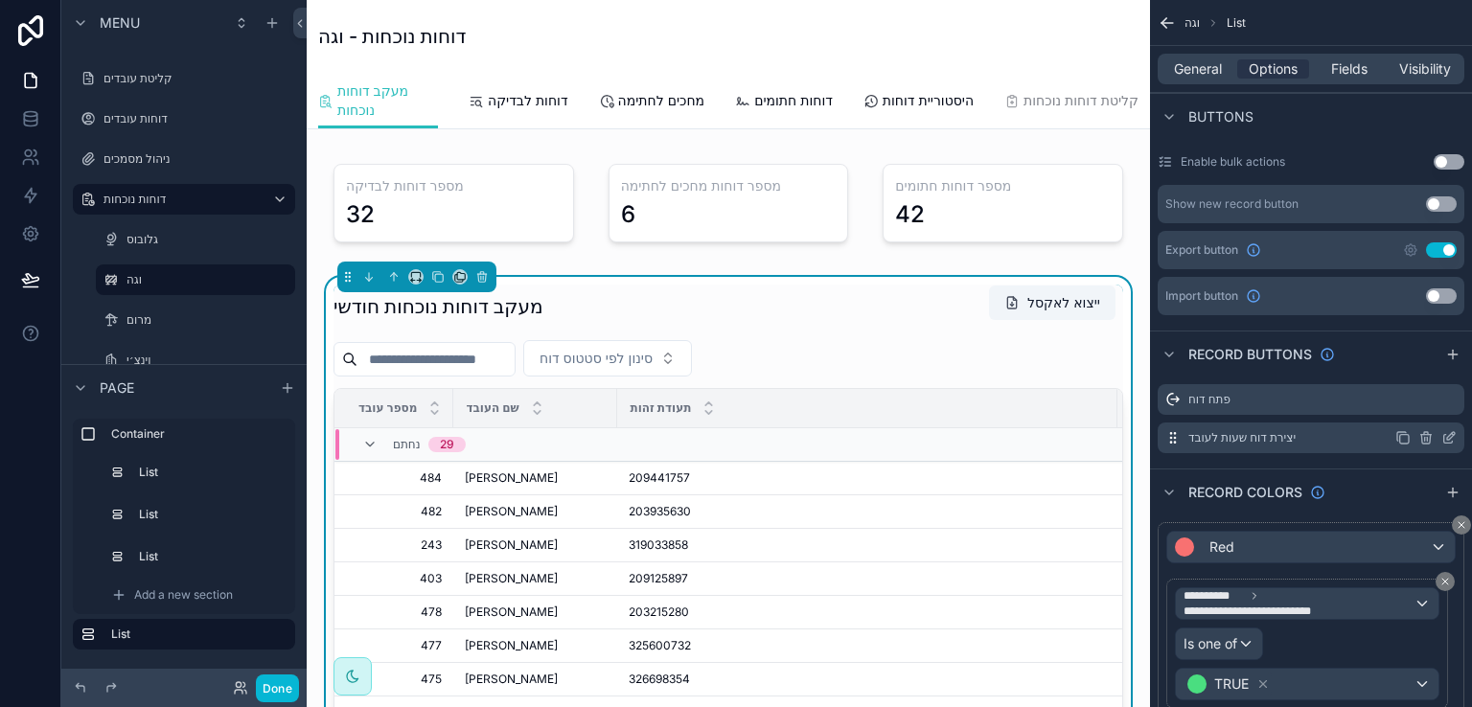
click at [1447, 435] on icon "scrollable content" at bounding box center [1449, 437] width 15 height 15
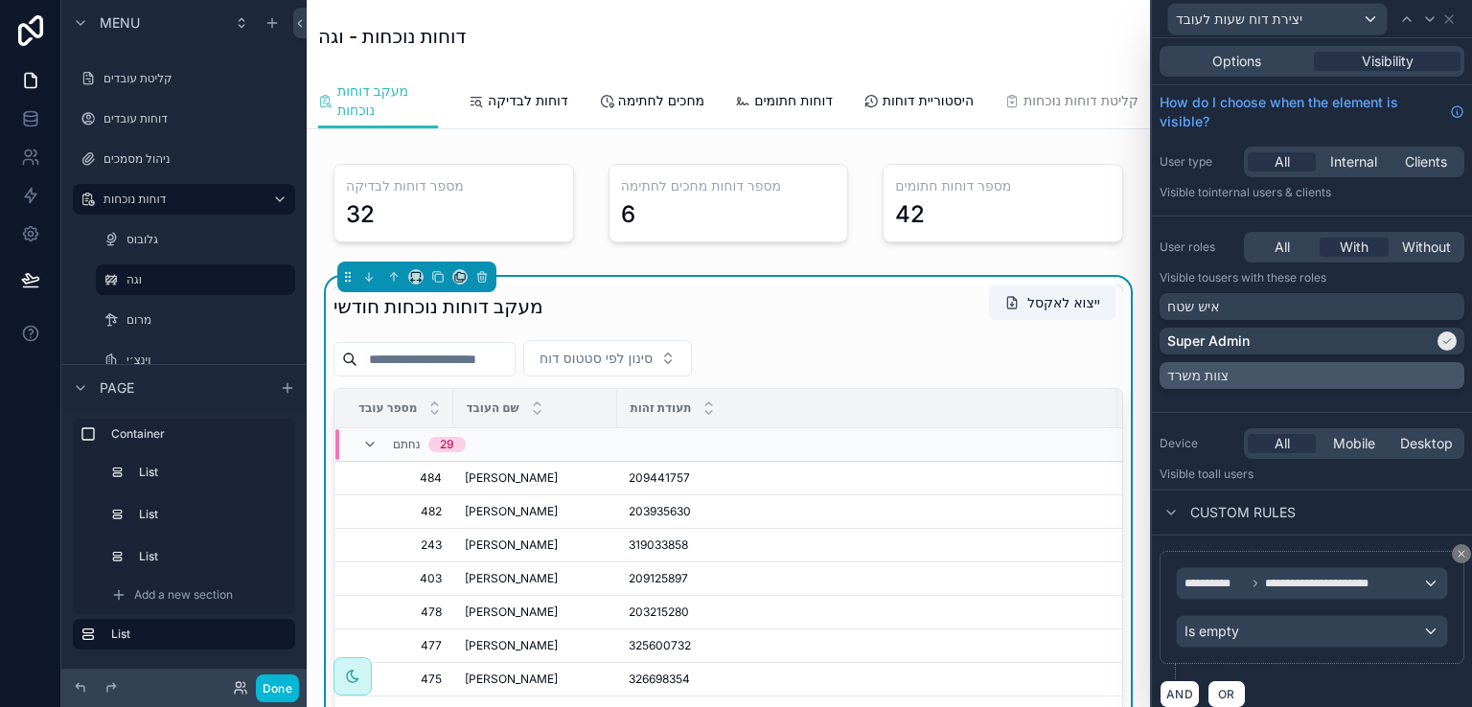
click at [1430, 372] on div "צוות משרד" at bounding box center [1313, 375] width 290 height 19
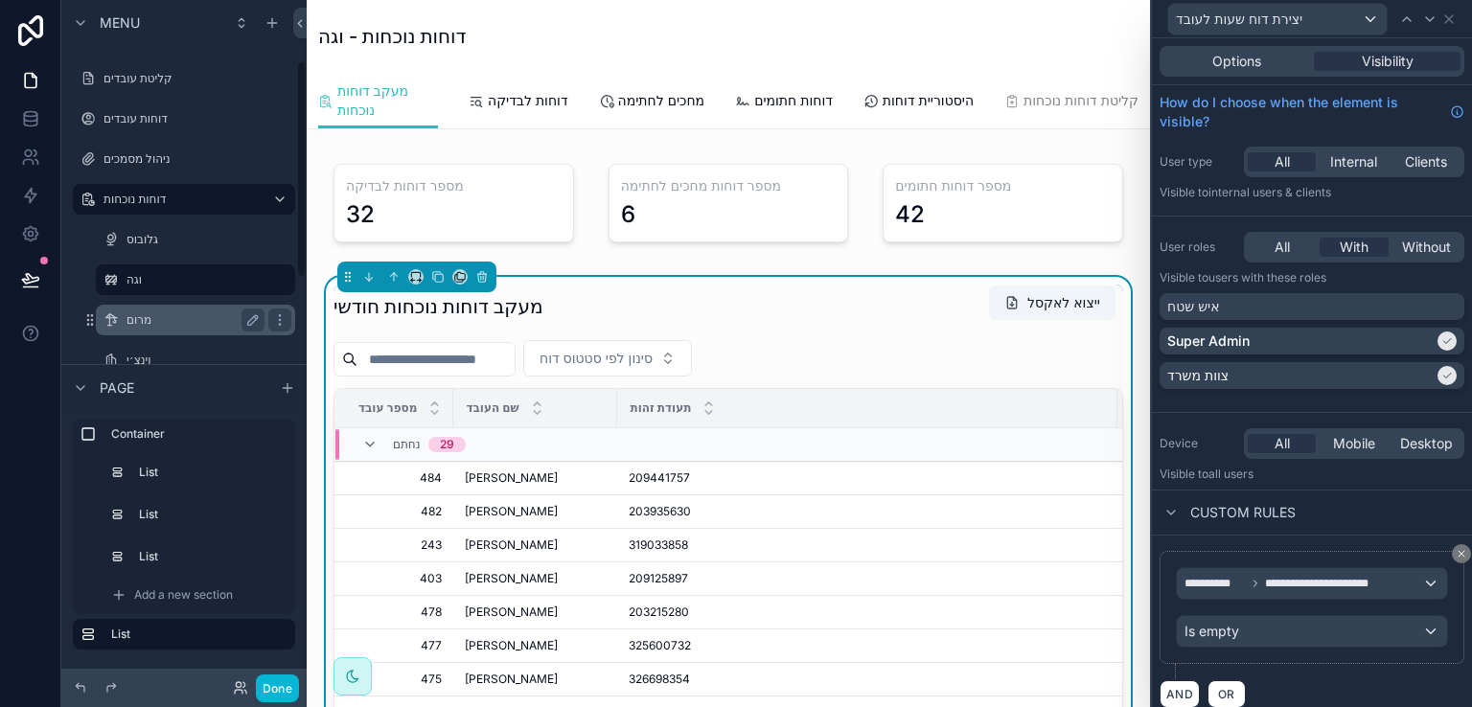
click at [138, 318] on label "מרום" at bounding box center [192, 320] width 130 height 15
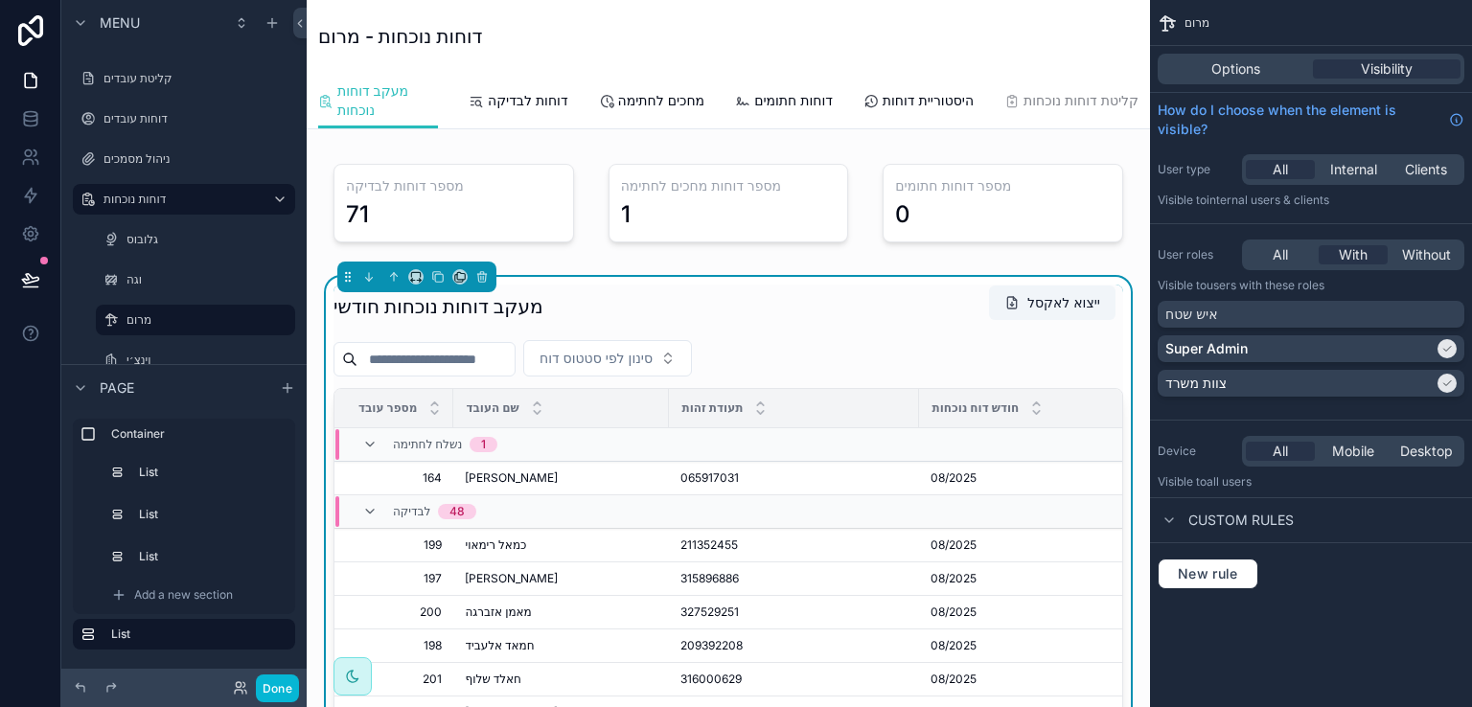
click at [938, 301] on div "מעקב דוחות נוכחות חודשי ייצוא לאקסל סינון לפי סטטוס דוח מספר עובד שם העובד תעוד…" at bounding box center [728, 603] width 813 height 652
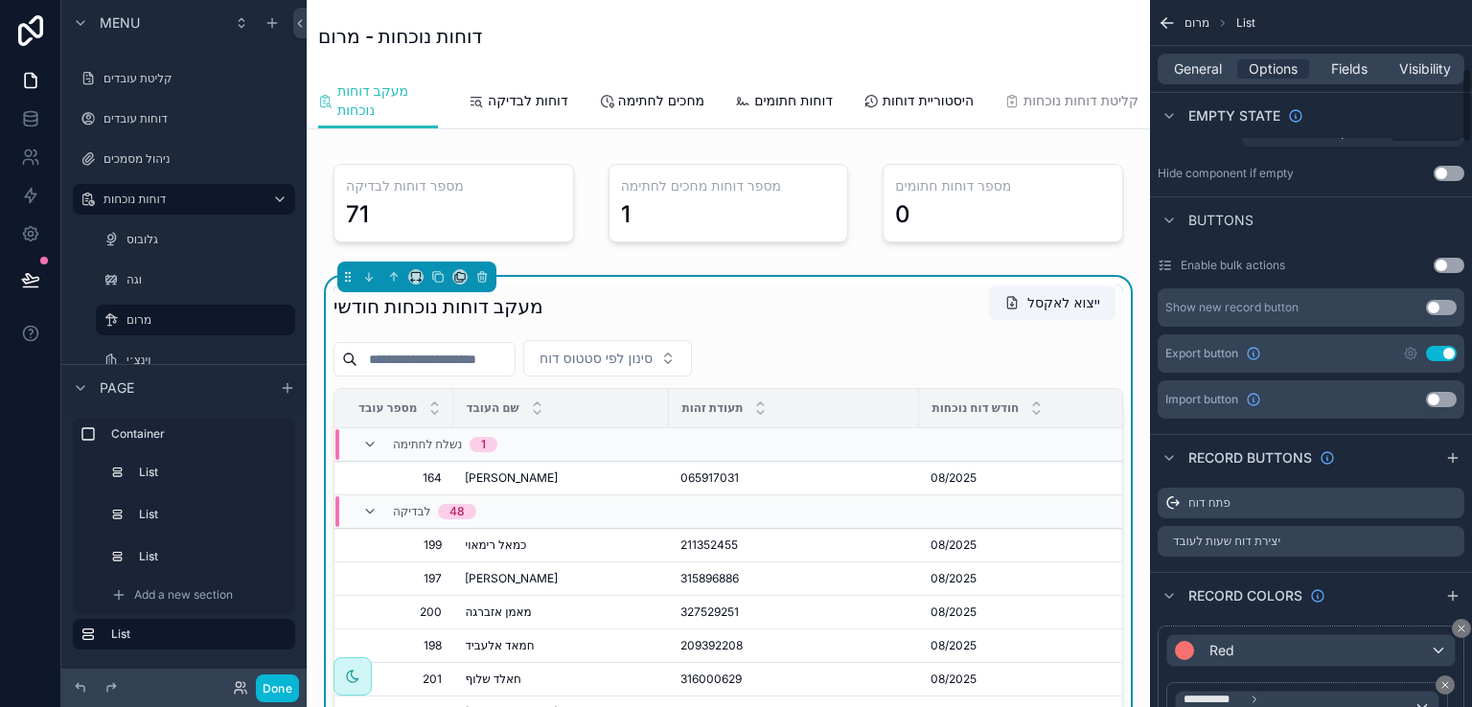
scroll to position [671, 0]
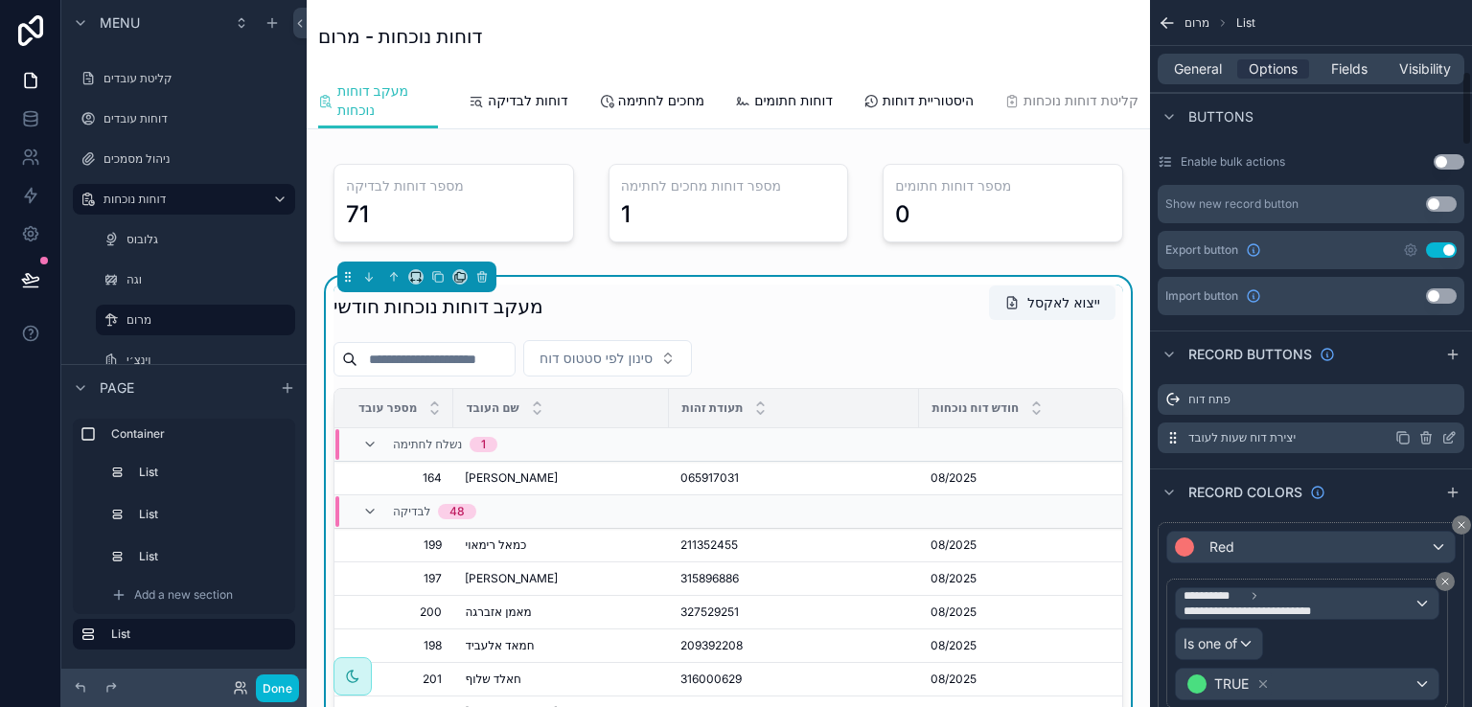
click at [1450, 435] on icon "scrollable content" at bounding box center [1449, 437] width 15 height 15
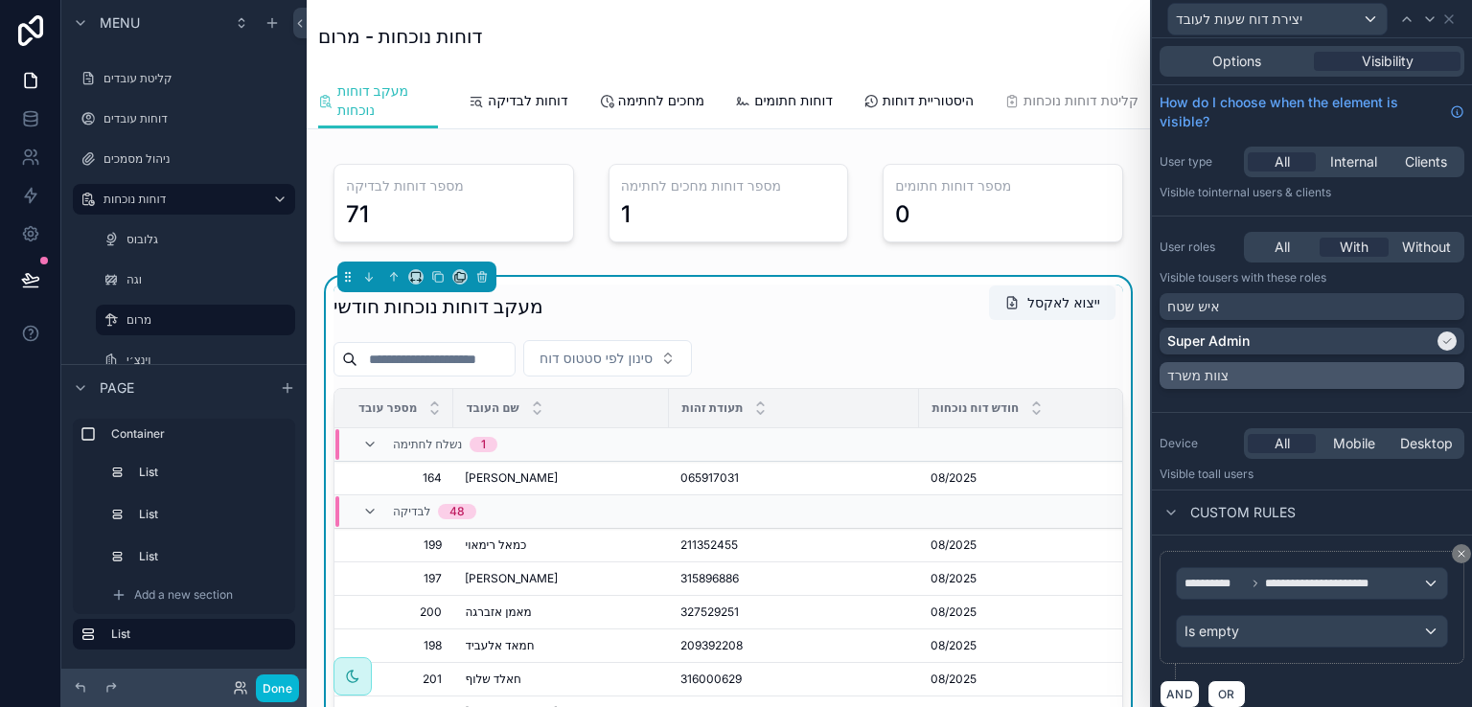
click at [1434, 373] on div "צוות משרד" at bounding box center [1313, 375] width 290 height 19
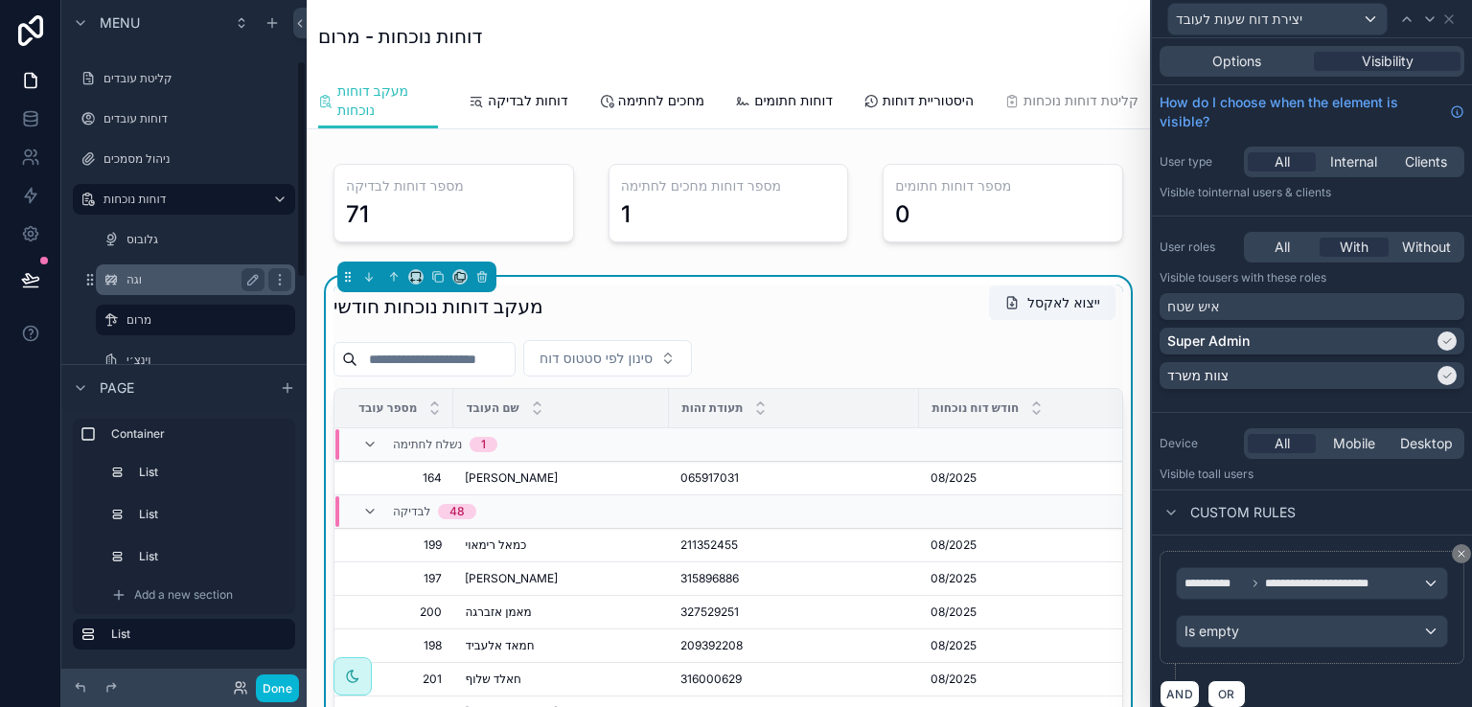
click at [136, 276] on label "וגה" at bounding box center [192, 279] width 130 height 15
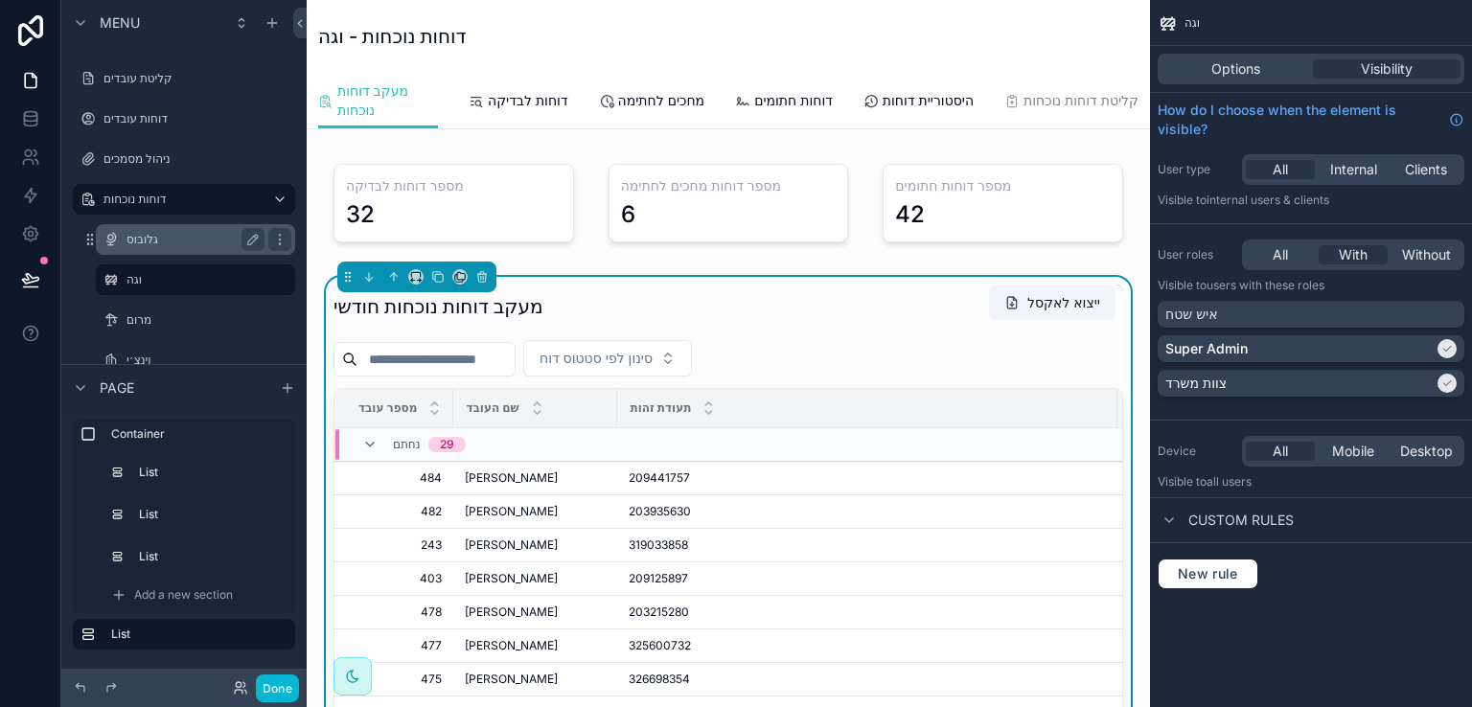
click at [142, 239] on label "גלובוס" at bounding box center [192, 239] width 130 height 15
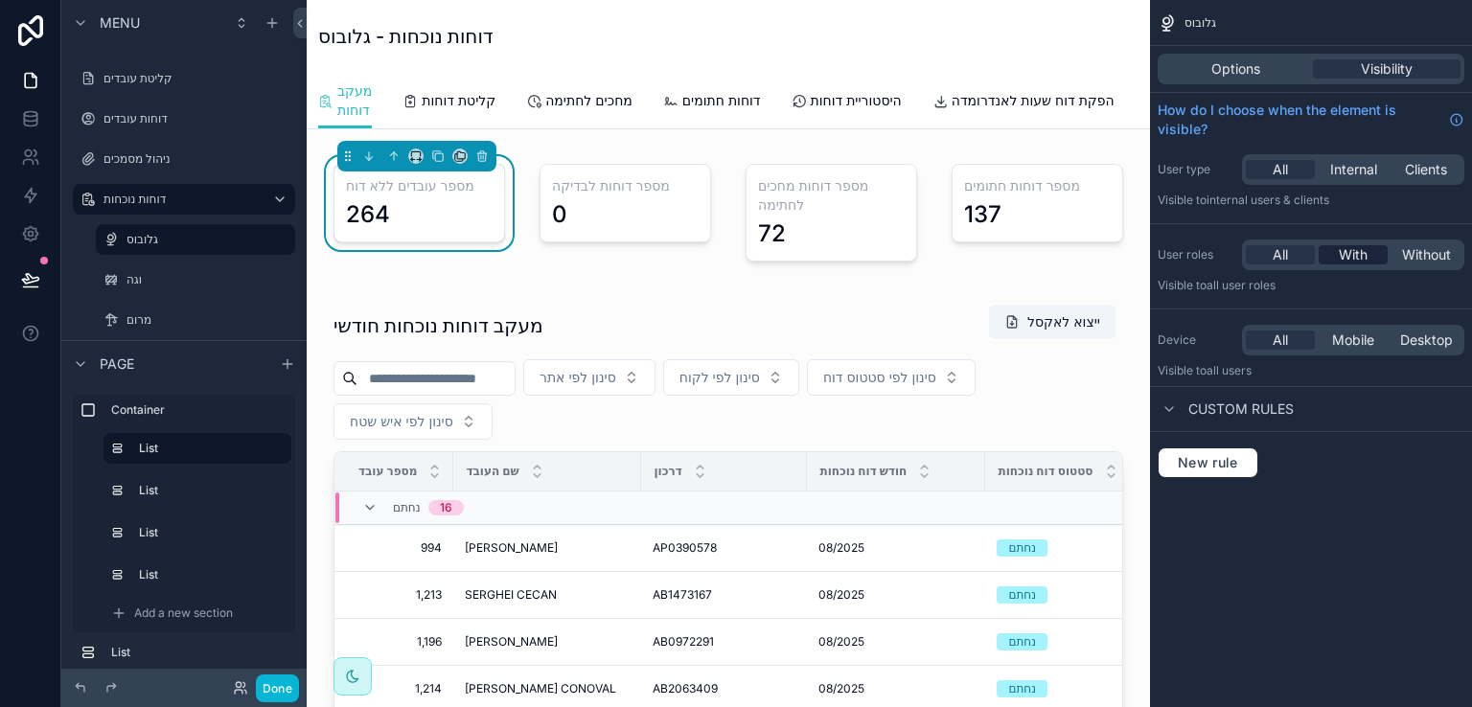
click at [1354, 254] on span "With" at bounding box center [1353, 254] width 29 height 19
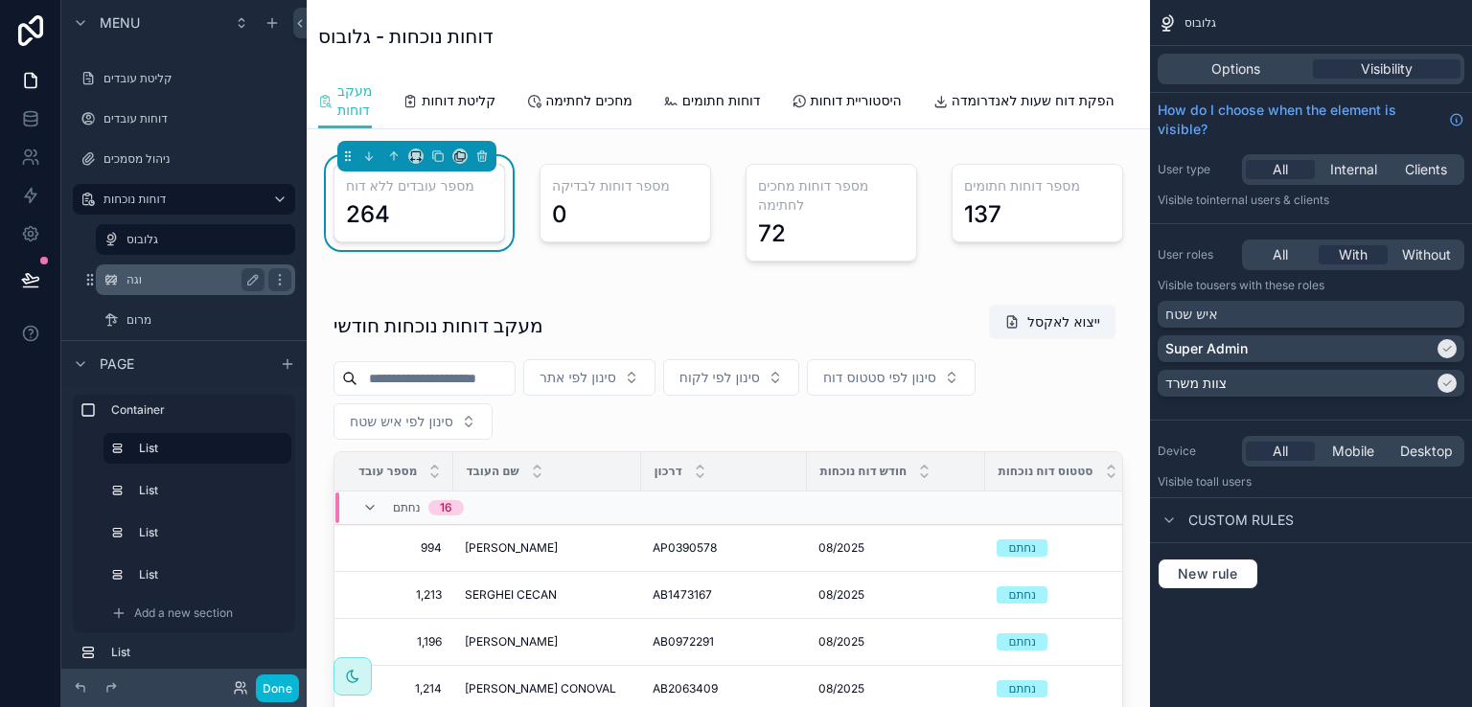
click at [142, 280] on label "וגה" at bounding box center [192, 279] width 130 height 15
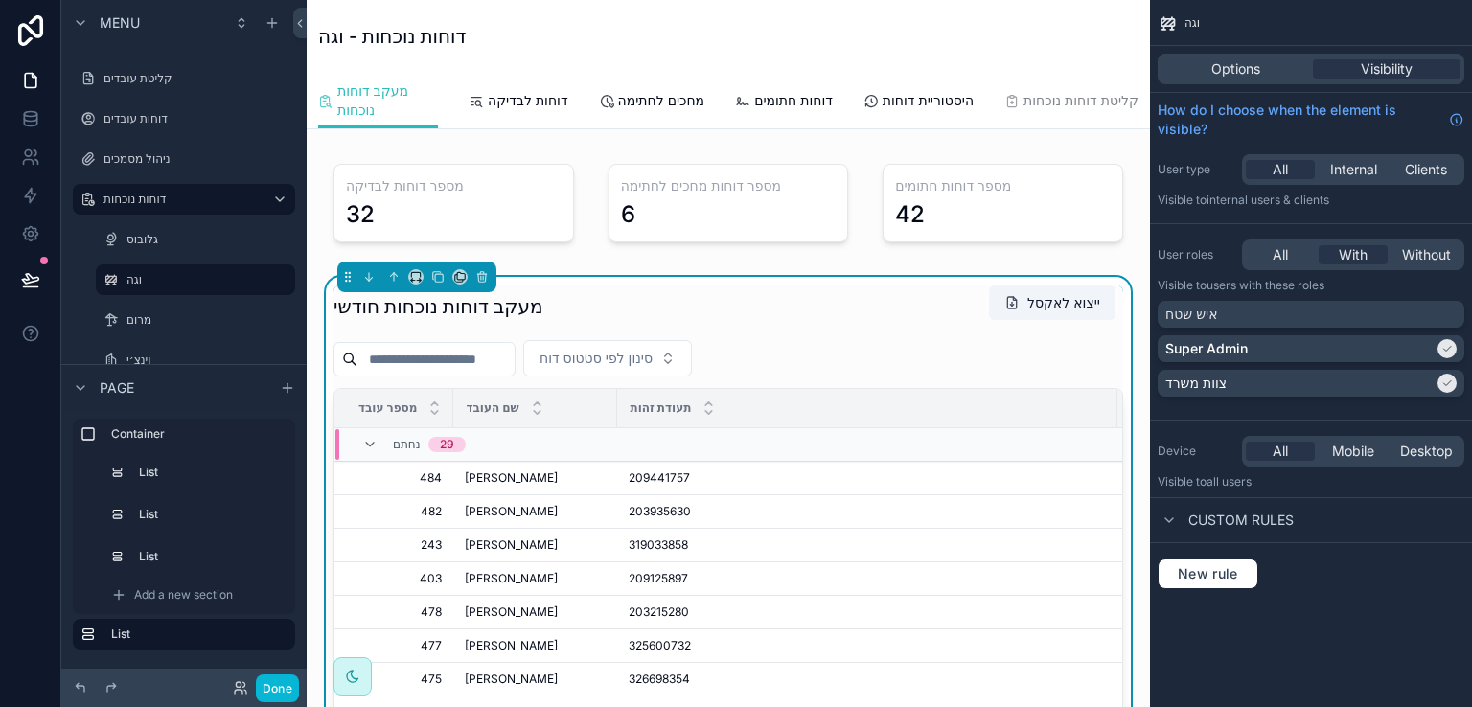
click at [767, 315] on div "מעקב דוחות נוכחות חודשי ייצוא לאקסל" at bounding box center [729, 307] width 790 height 44
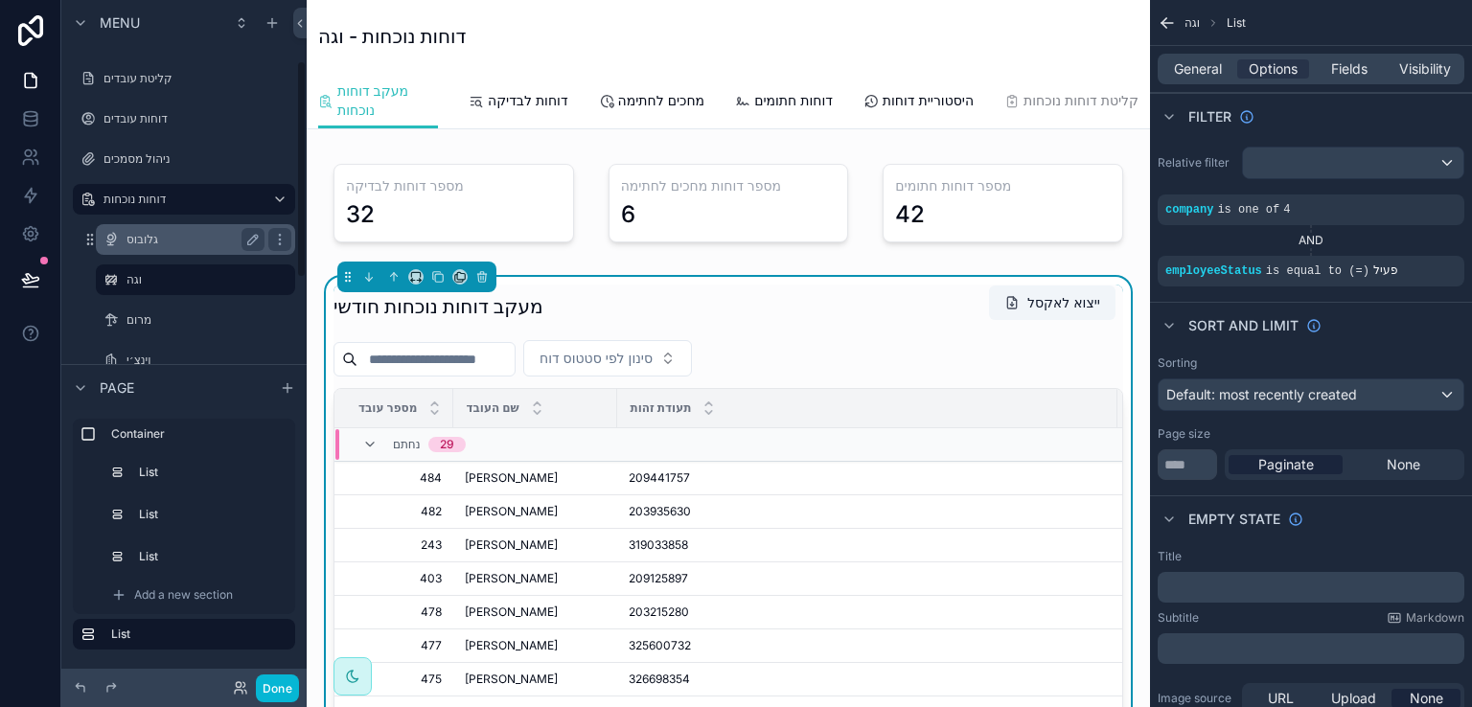
click at [151, 235] on label "גלובוס" at bounding box center [192, 239] width 130 height 15
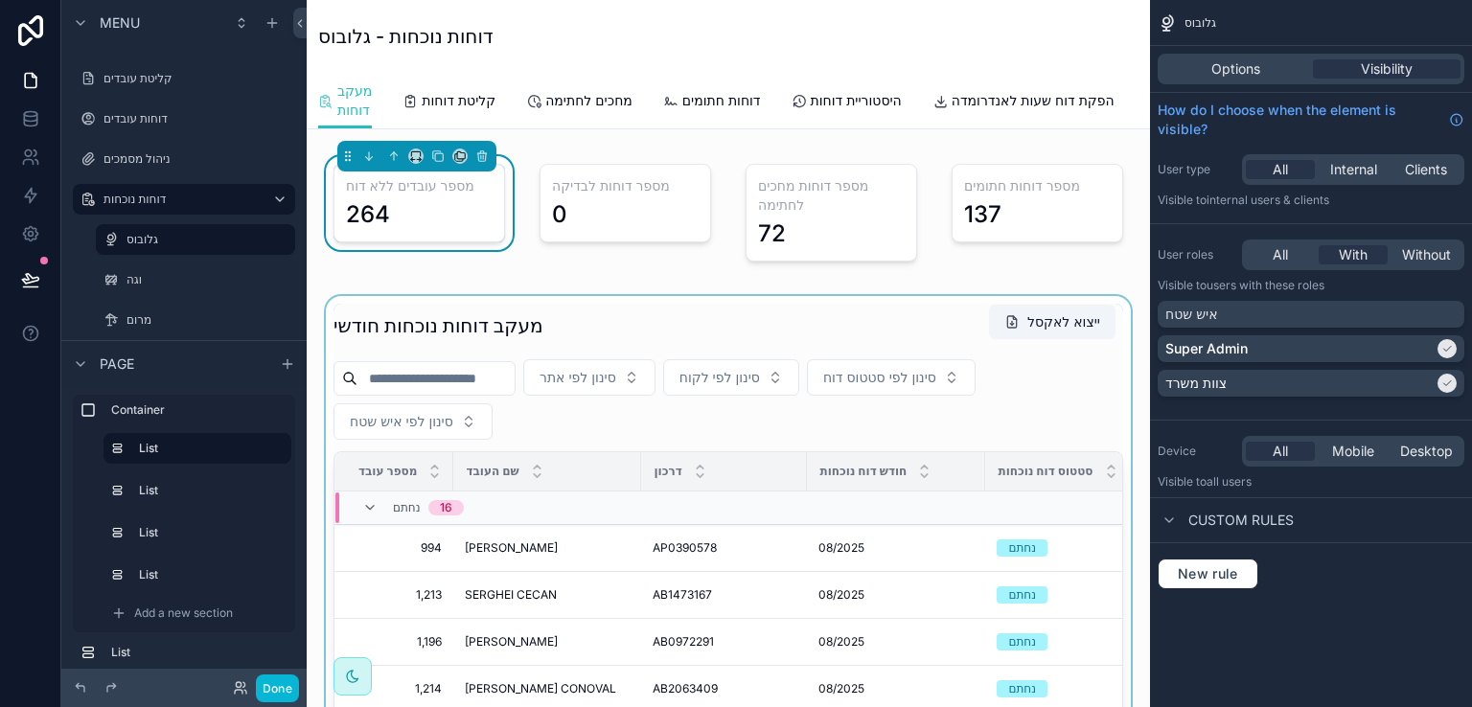
click at [932, 332] on div "scrollable content" at bounding box center [728, 644] width 813 height 696
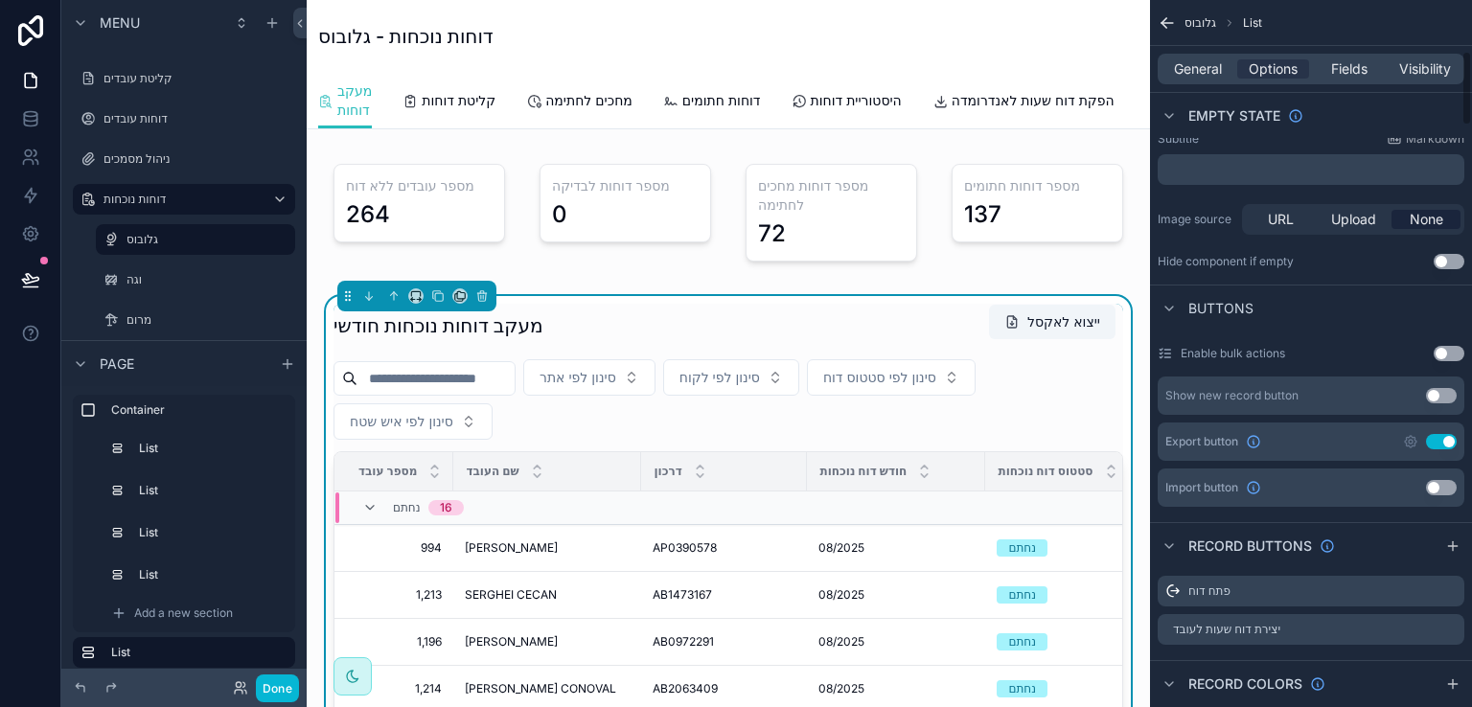
scroll to position [671, 0]
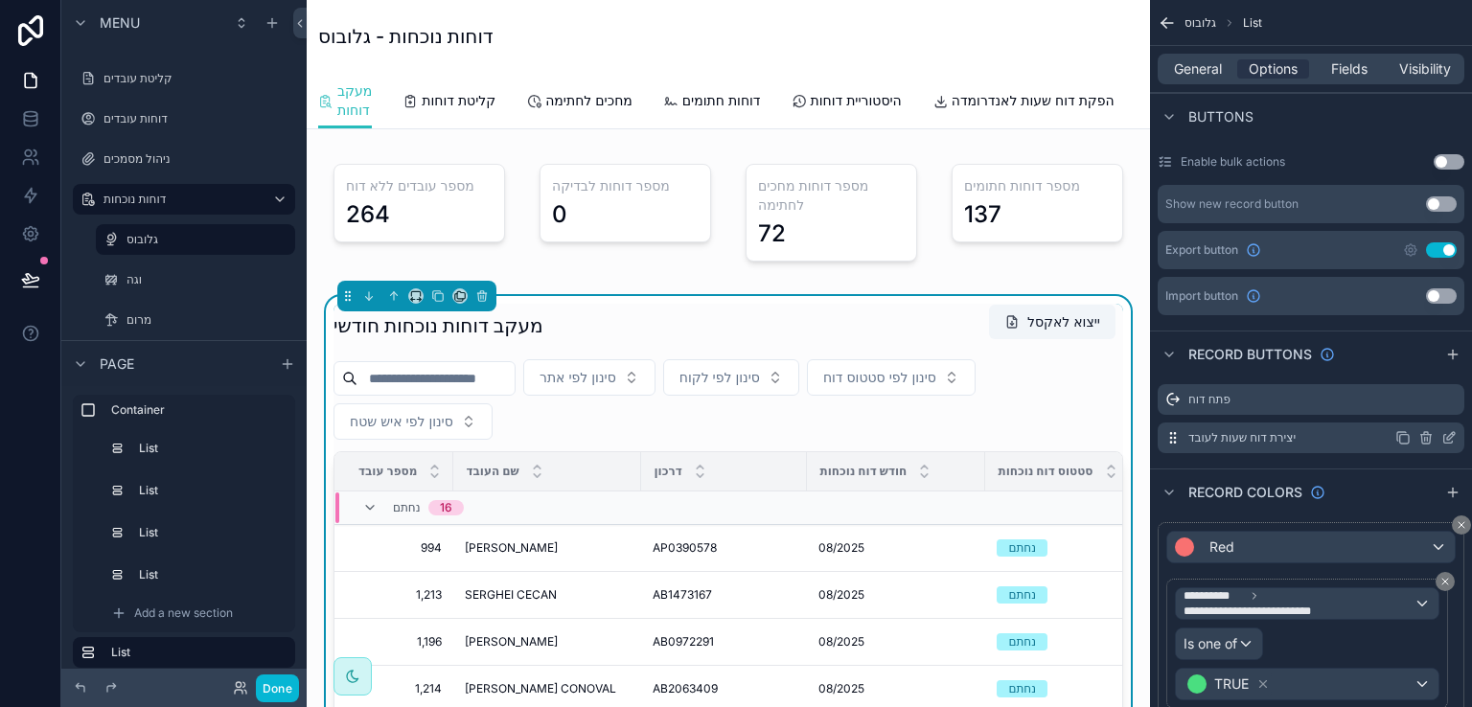
click at [1448, 434] on icon "scrollable content" at bounding box center [1449, 437] width 15 height 15
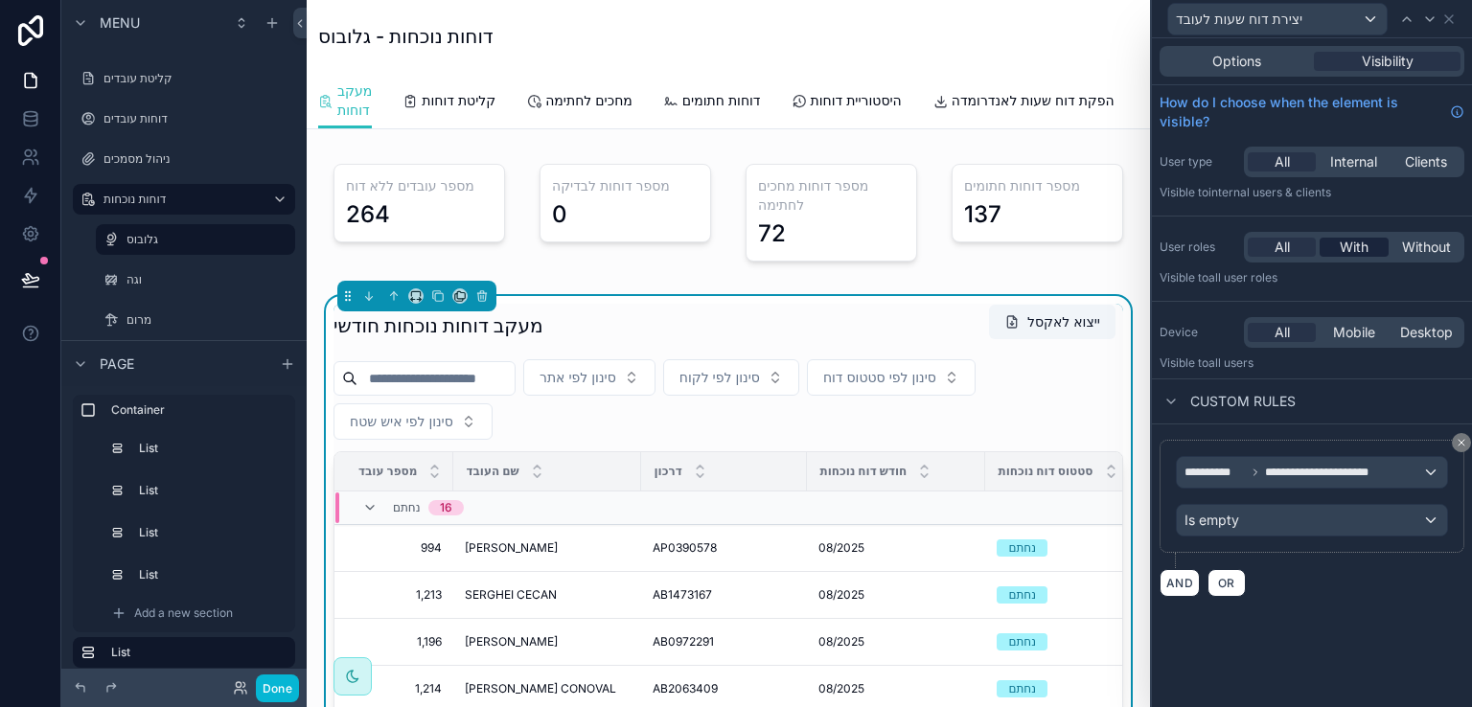
click at [1351, 246] on span "With" at bounding box center [1354, 247] width 29 height 19
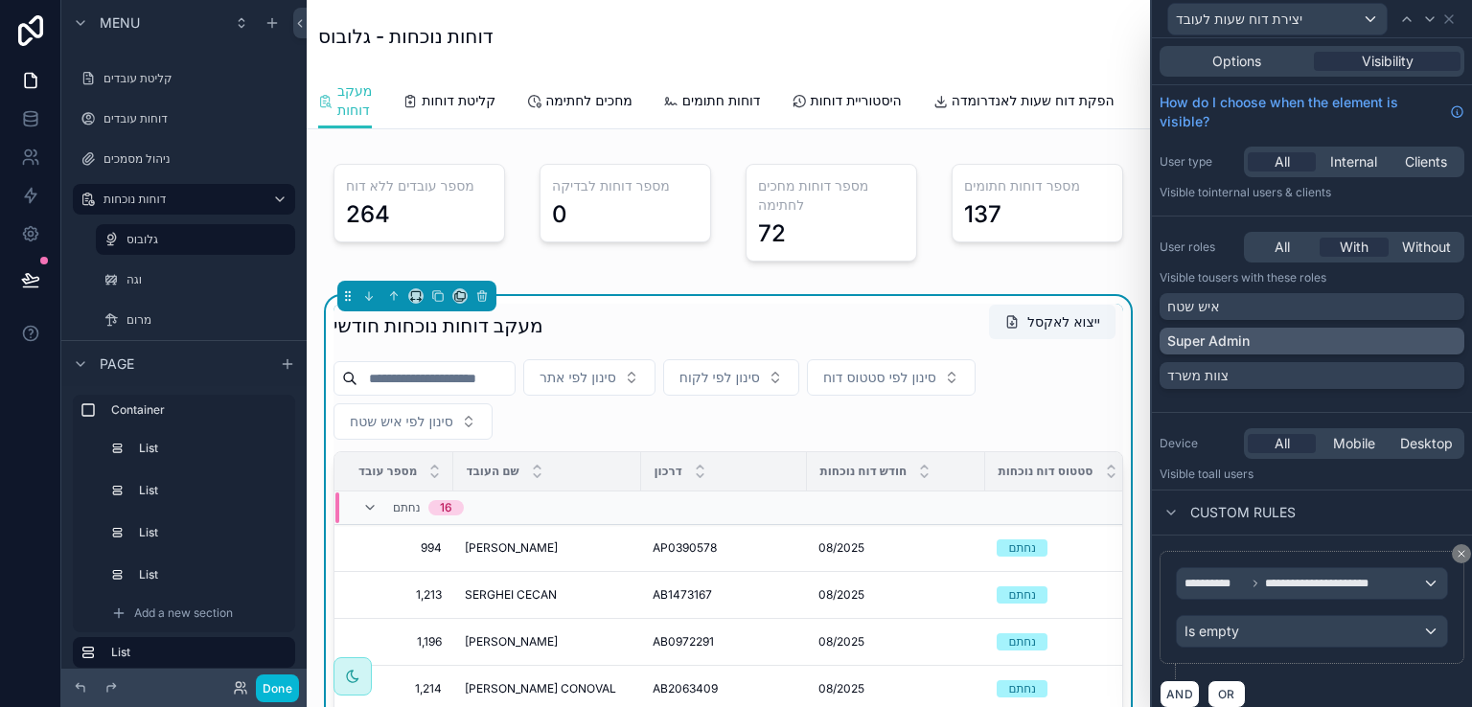
click at [1430, 341] on div "Super Admin" at bounding box center [1313, 341] width 290 height 19
click at [1426, 378] on div "צוות משרד" at bounding box center [1313, 375] width 290 height 19
click at [1451, 17] on icon at bounding box center [1449, 19] width 15 height 15
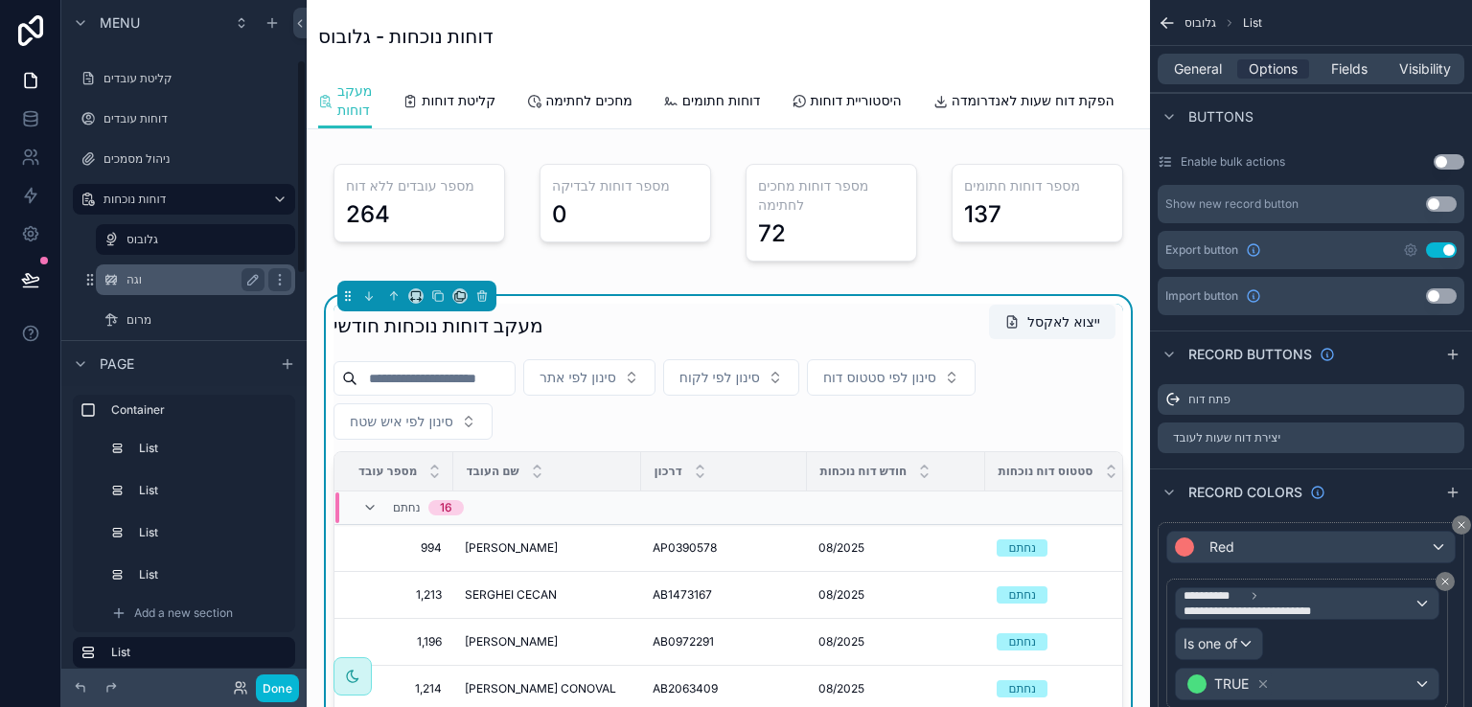
click at [134, 279] on label "וגה" at bounding box center [192, 279] width 130 height 15
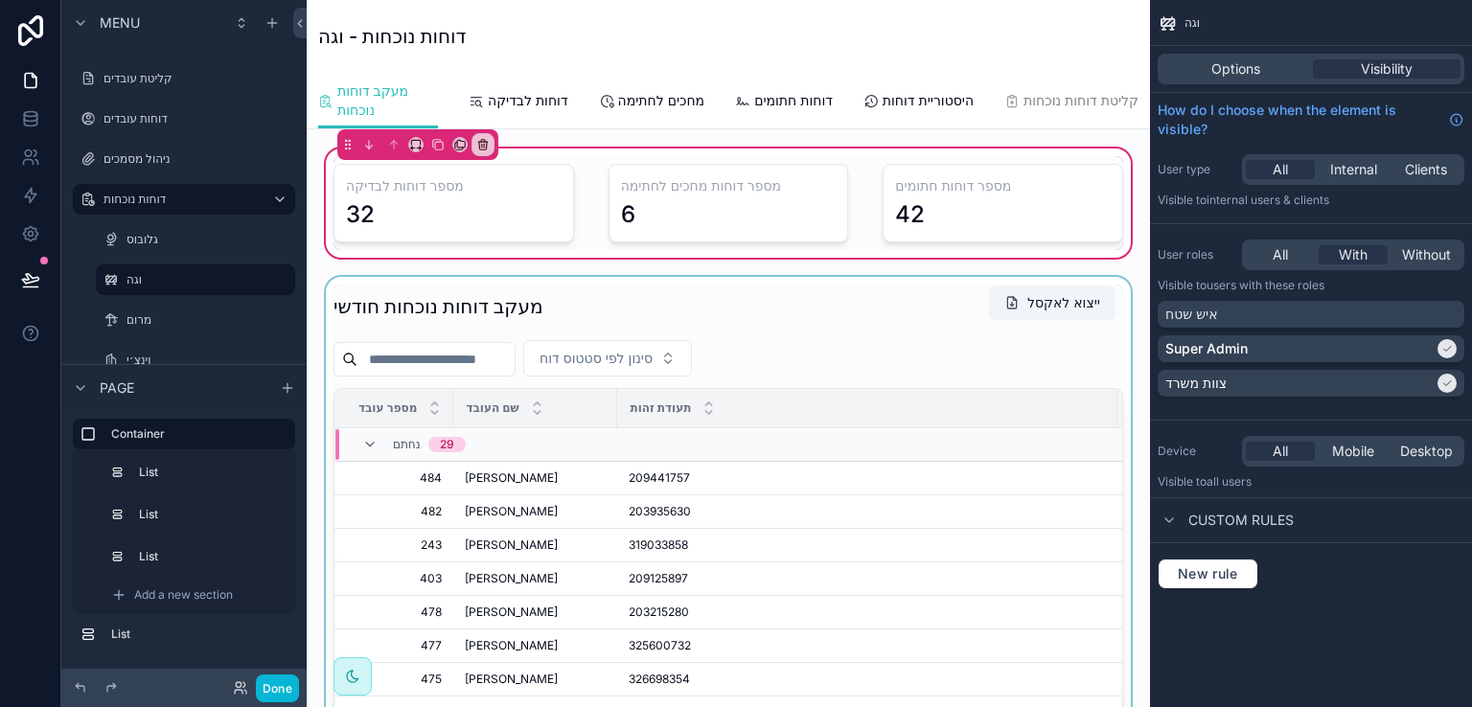
click at [858, 313] on div "scrollable content" at bounding box center [728, 603] width 813 height 652
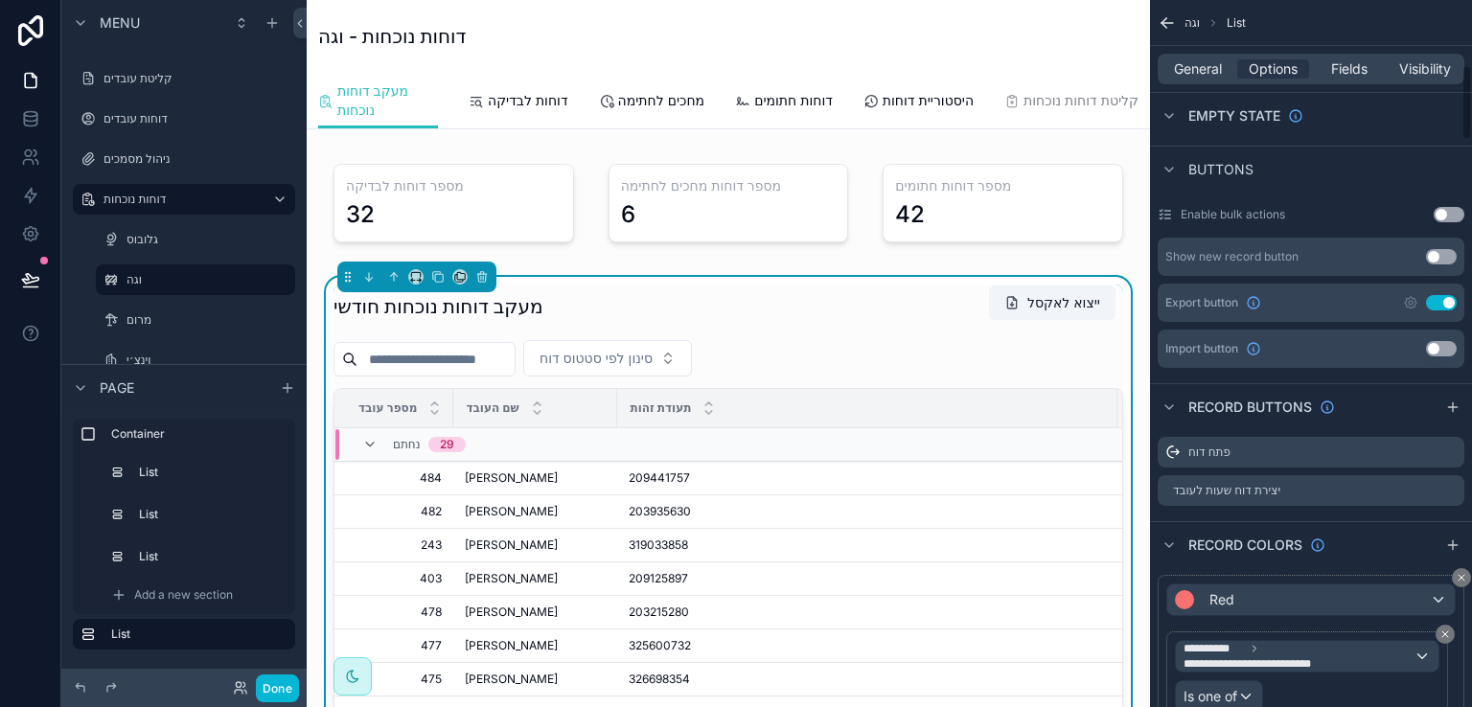
scroll to position [767, 0]
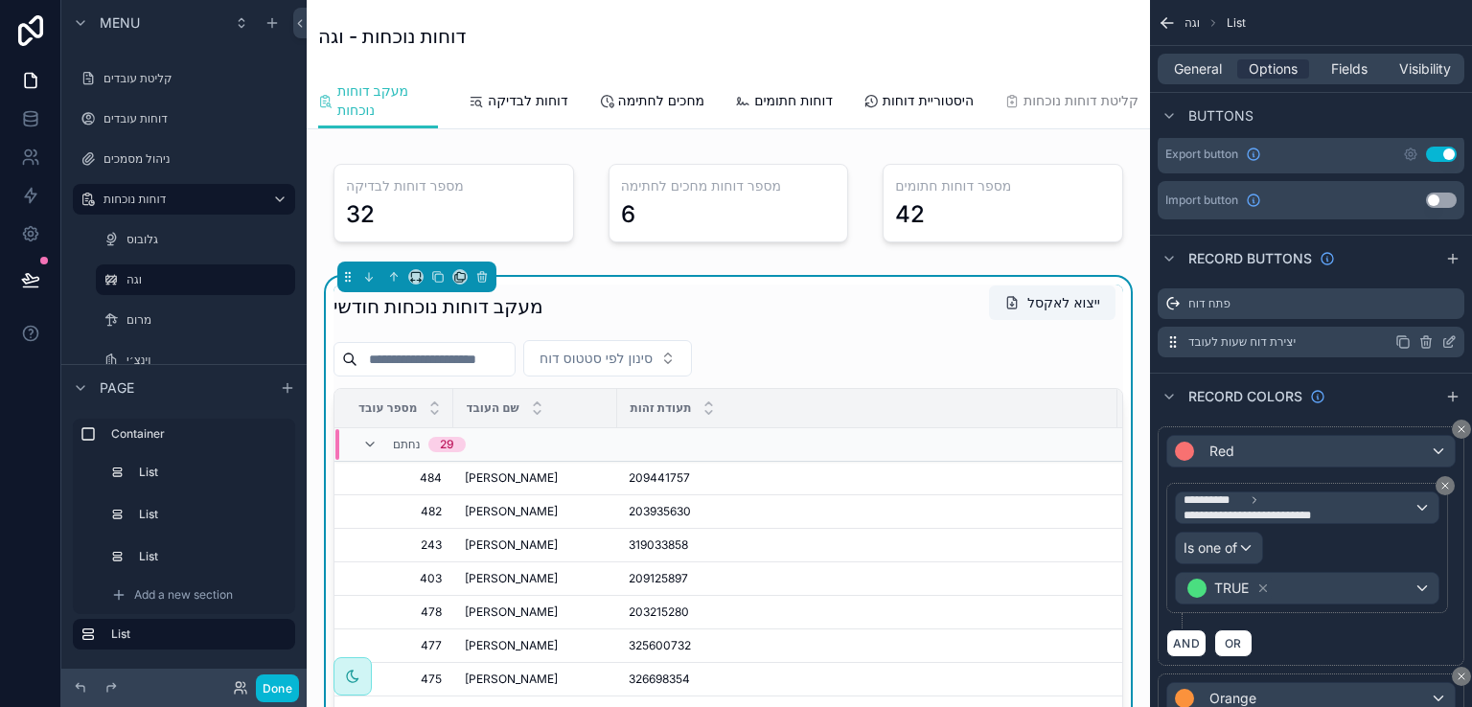
click at [1451, 336] on icon "scrollable content" at bounding box center [1449, 342] width 15 height 15
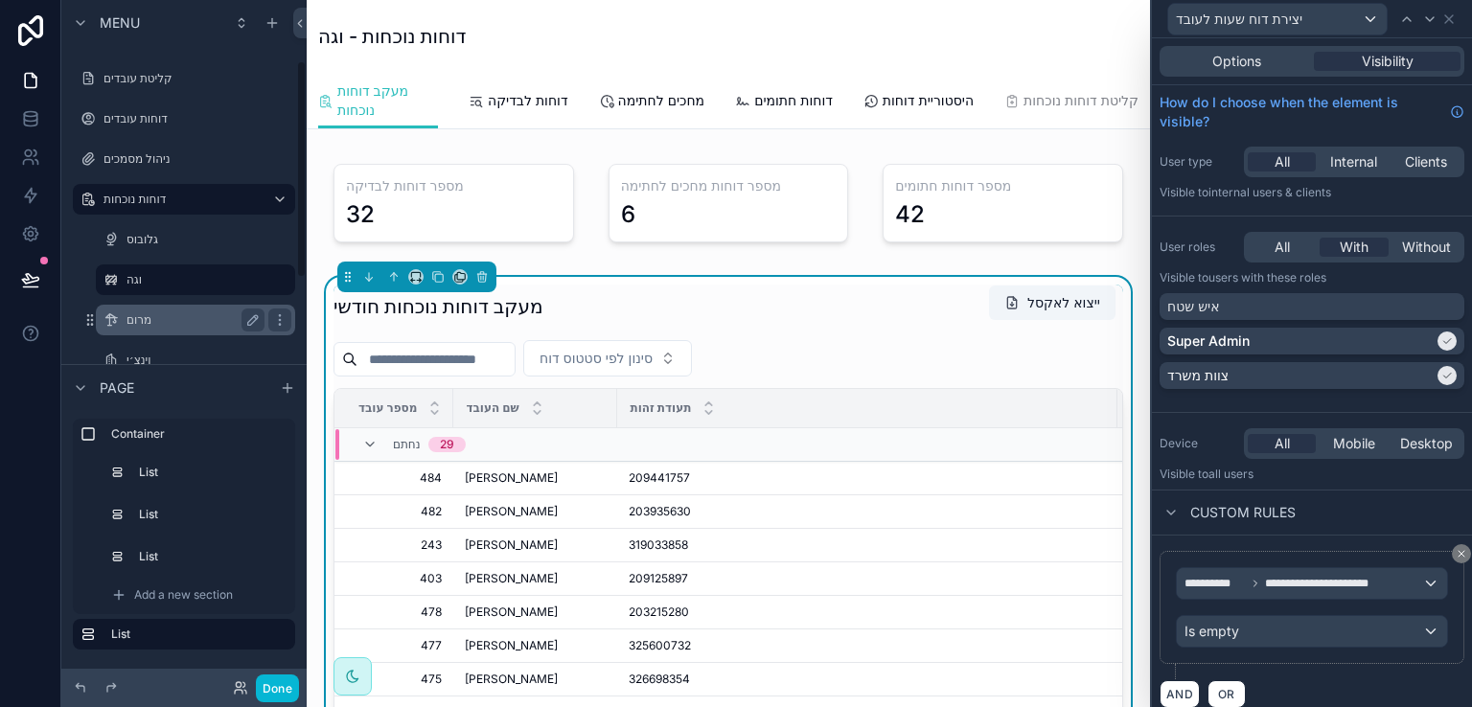
click at [143, 318] on label "מרום" at bounding box center [192, 320] width 130 height 15
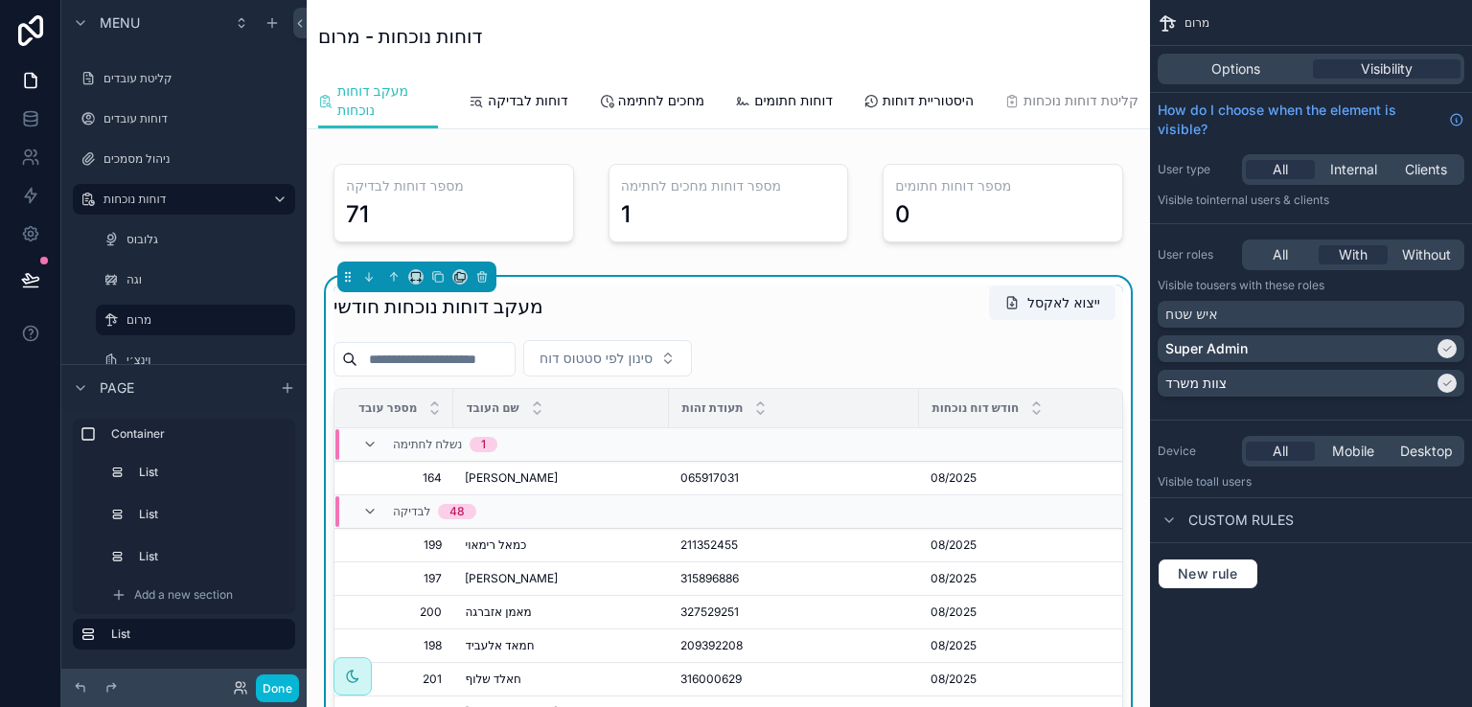
click at [938, 312] on div "מעקב דוחות נוכחות חודשי ייצוא לאקסל" at bounding box center [729, 307] width 790 height 44
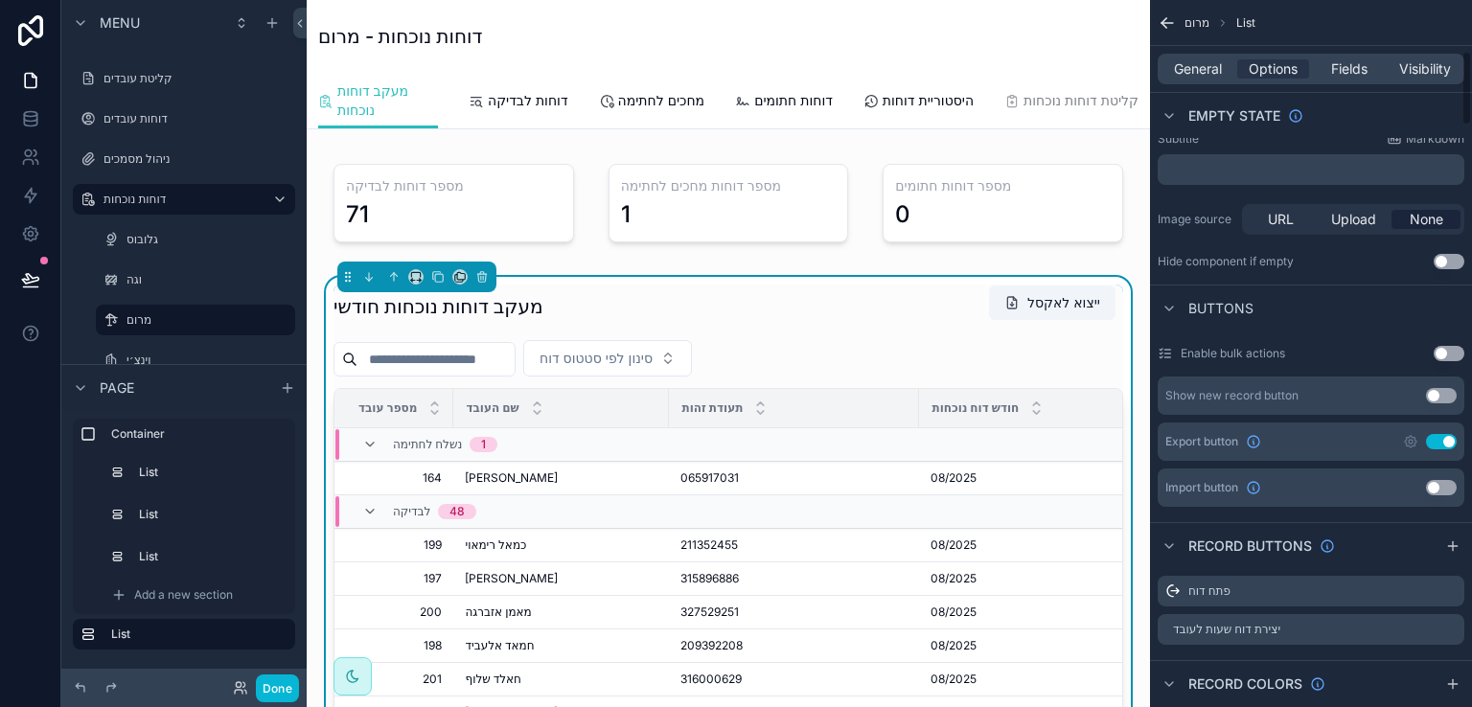
scroll to position [575, 0]
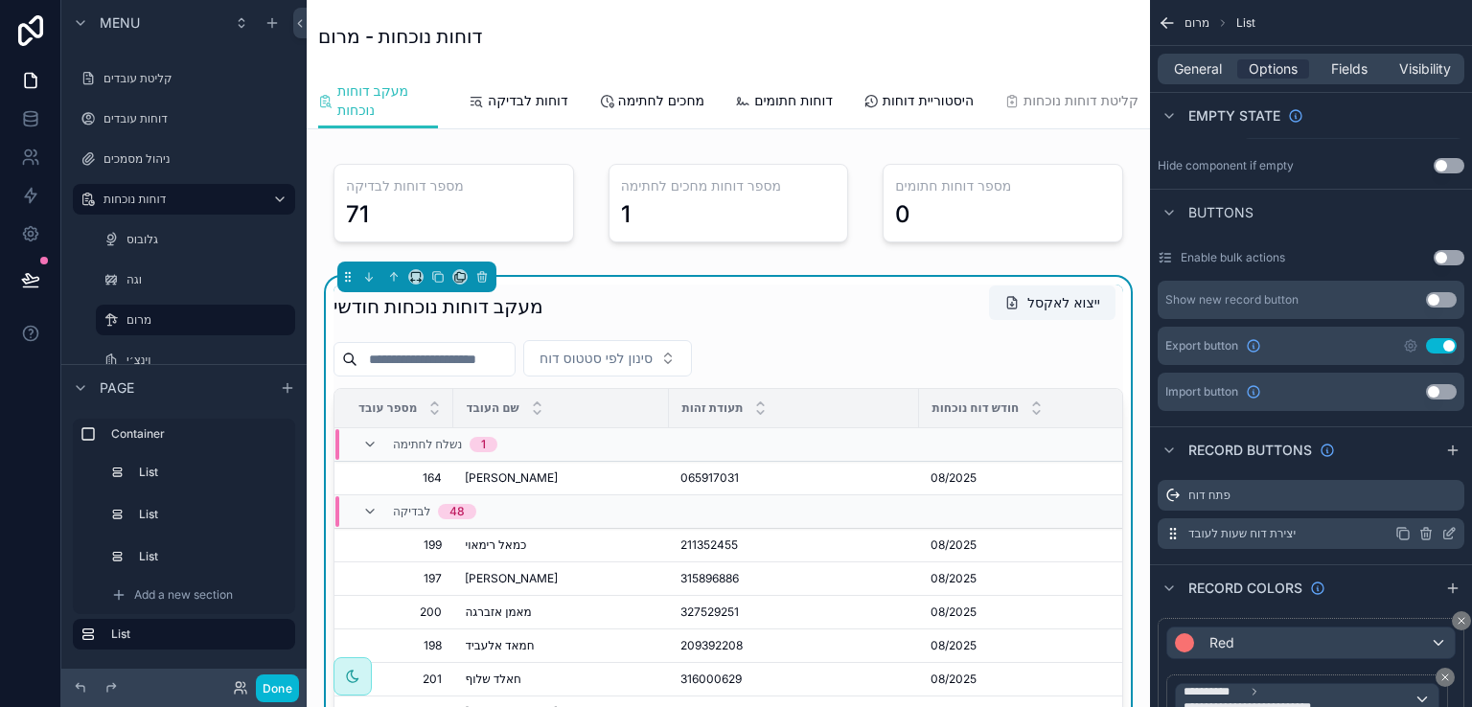
click at [1451, 531] on icon "scrollable content" at bounding box center [1449, 533] width 15 height 15
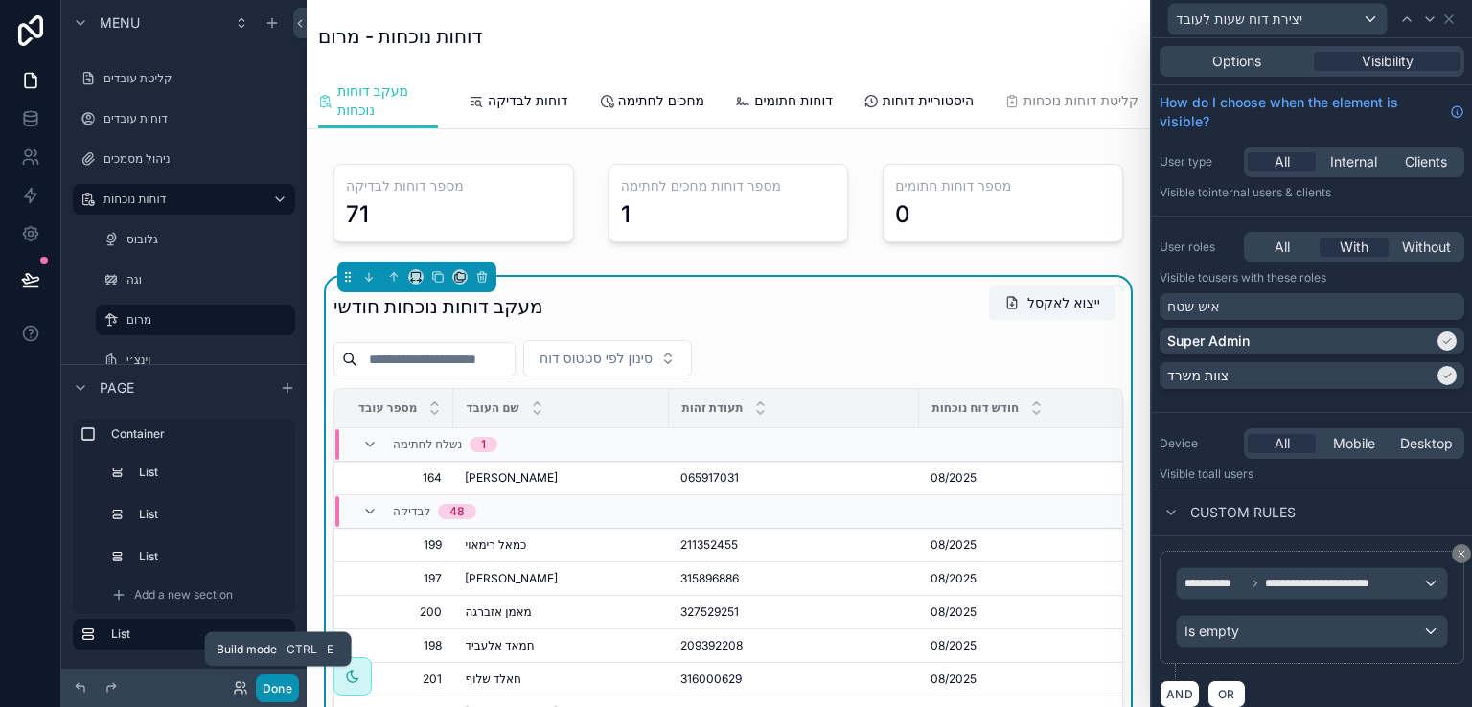
click at [269, 690] on button "Done" at bounding box center [277, 689] width 43 height 28
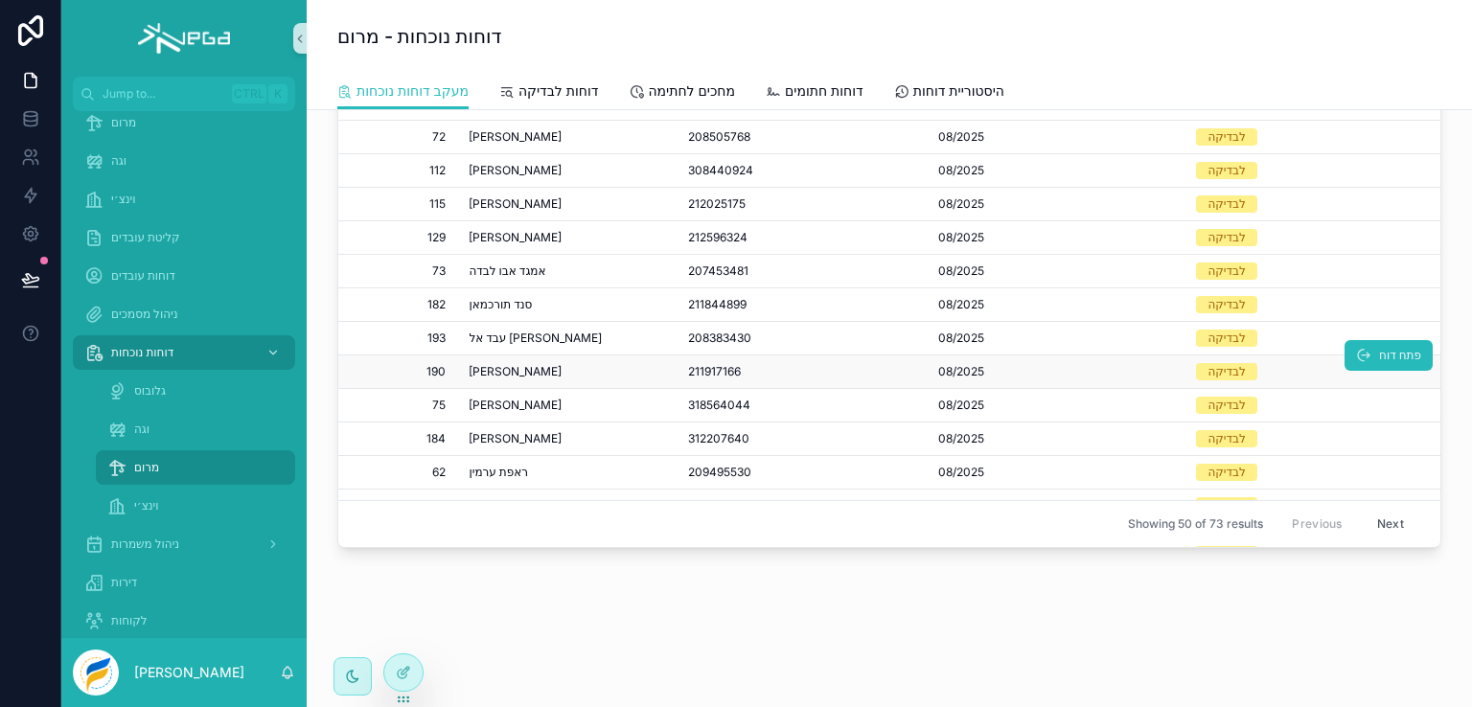
scroll to position [1344, 0]
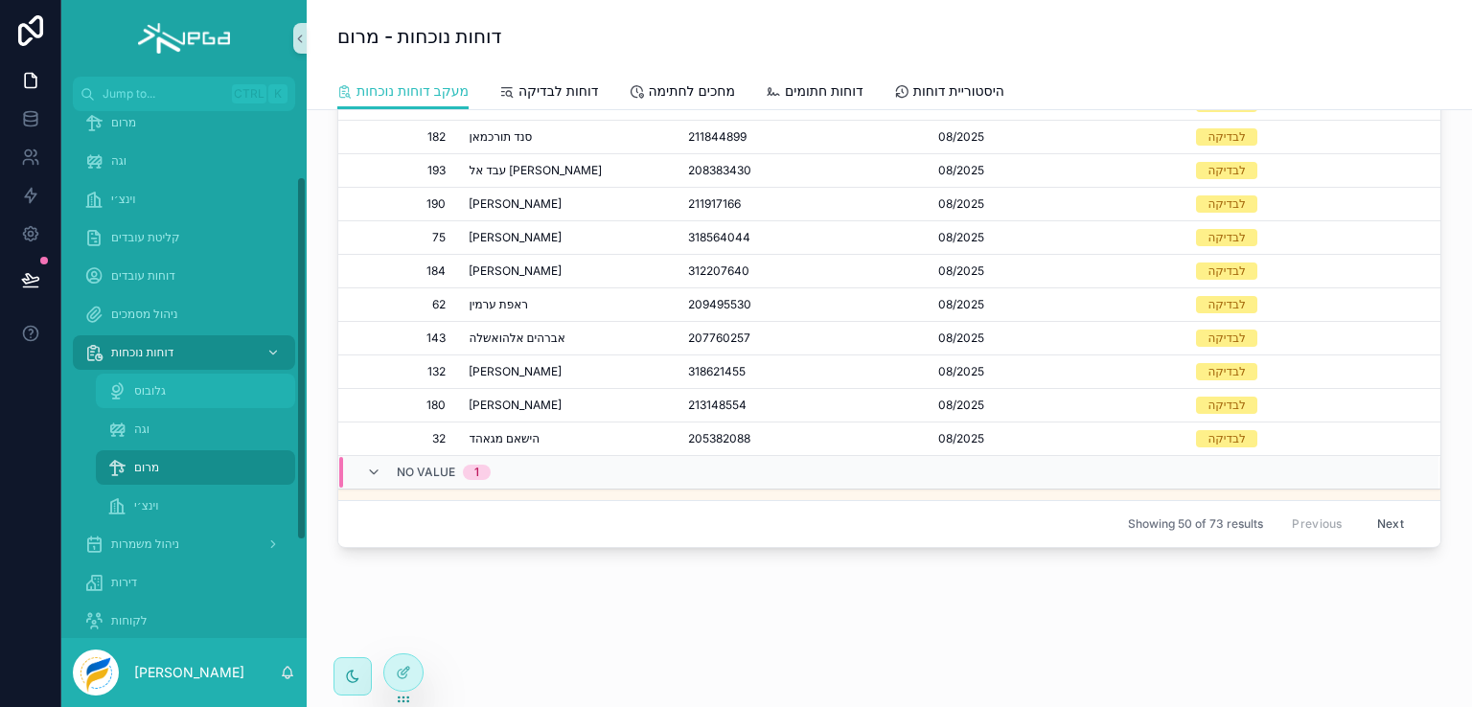
click at [160, 392] on span "גלובוס" at bounding box center [150, 390] width 32 height 15
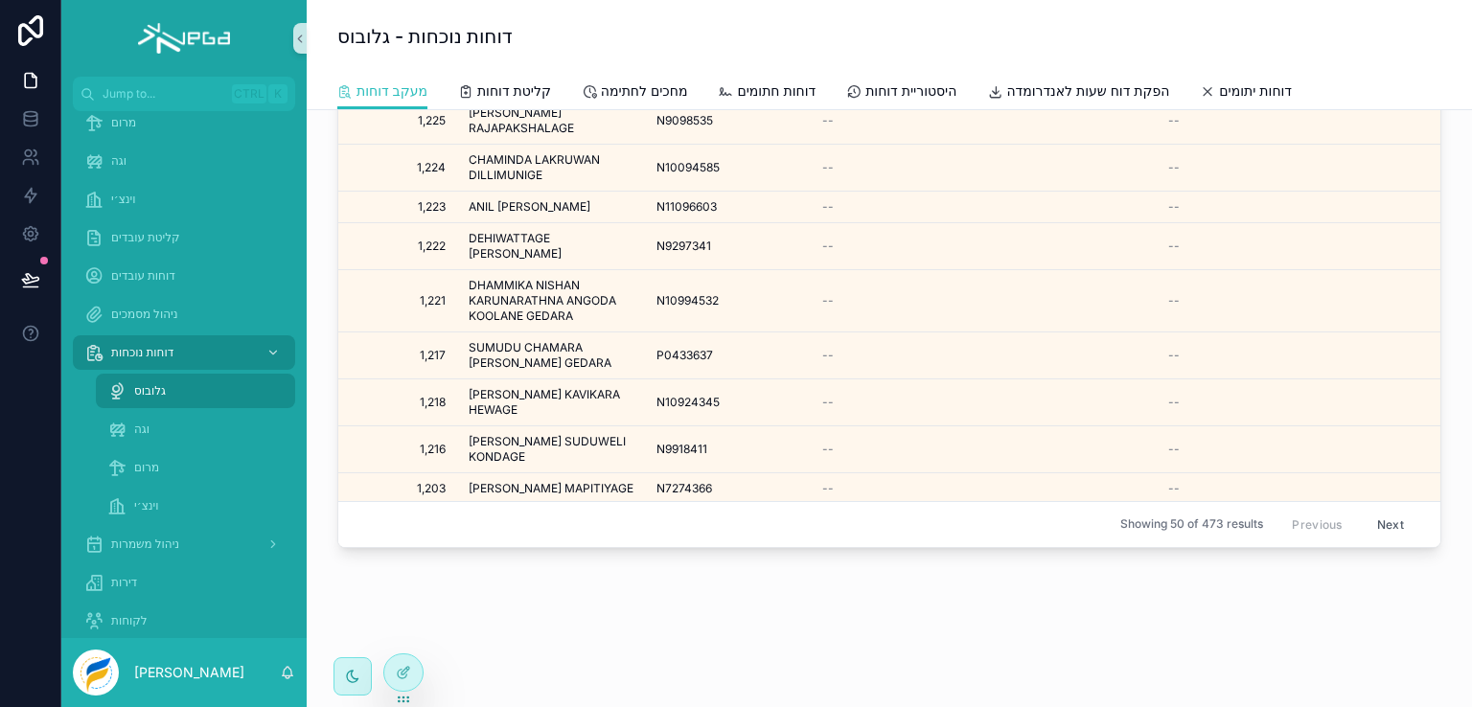
scroll to position [665, 0]
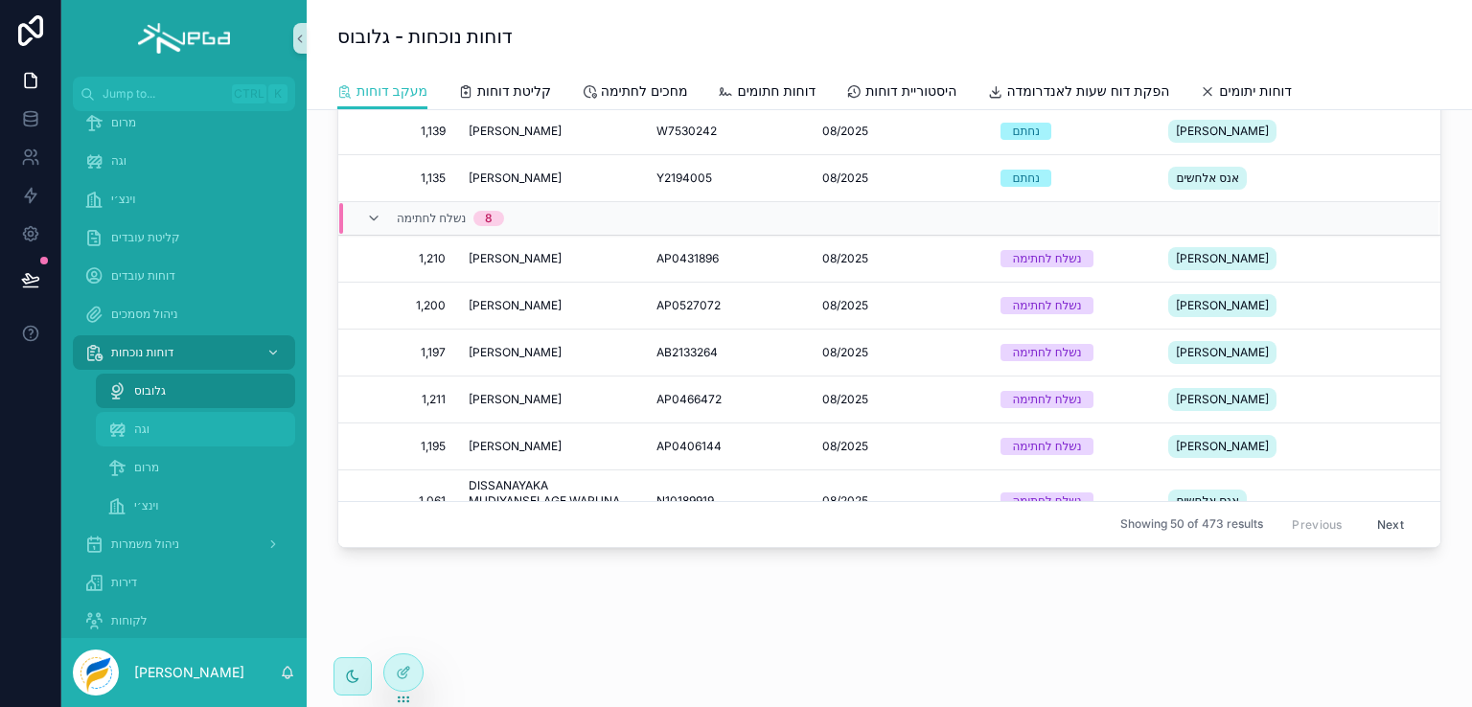
click at [161, 429] on div "וגה" at bounding box center [195, 429] width 176 height 31
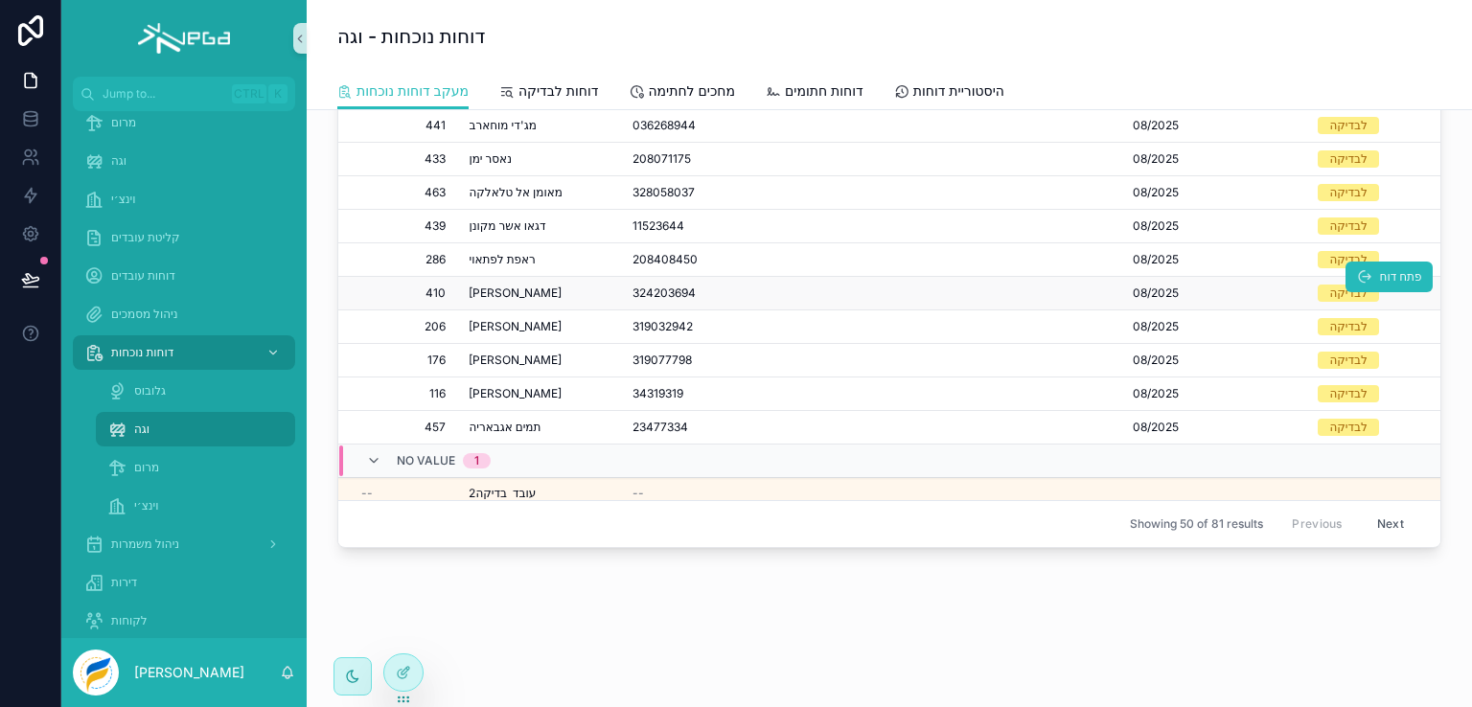
scroll to position [1392, 0]
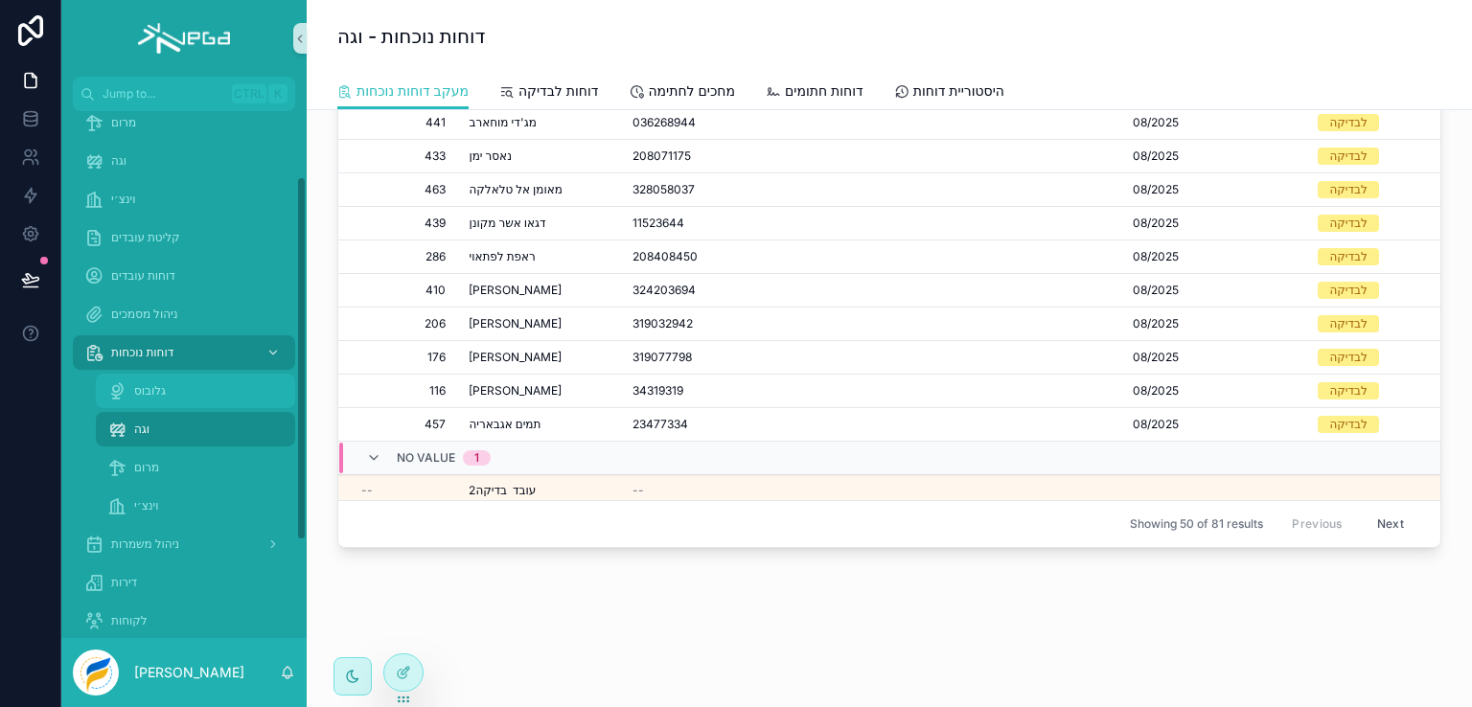
click at [140, 388] on span "גלובוס" at bounding box center [150, 390] width 32 height 15
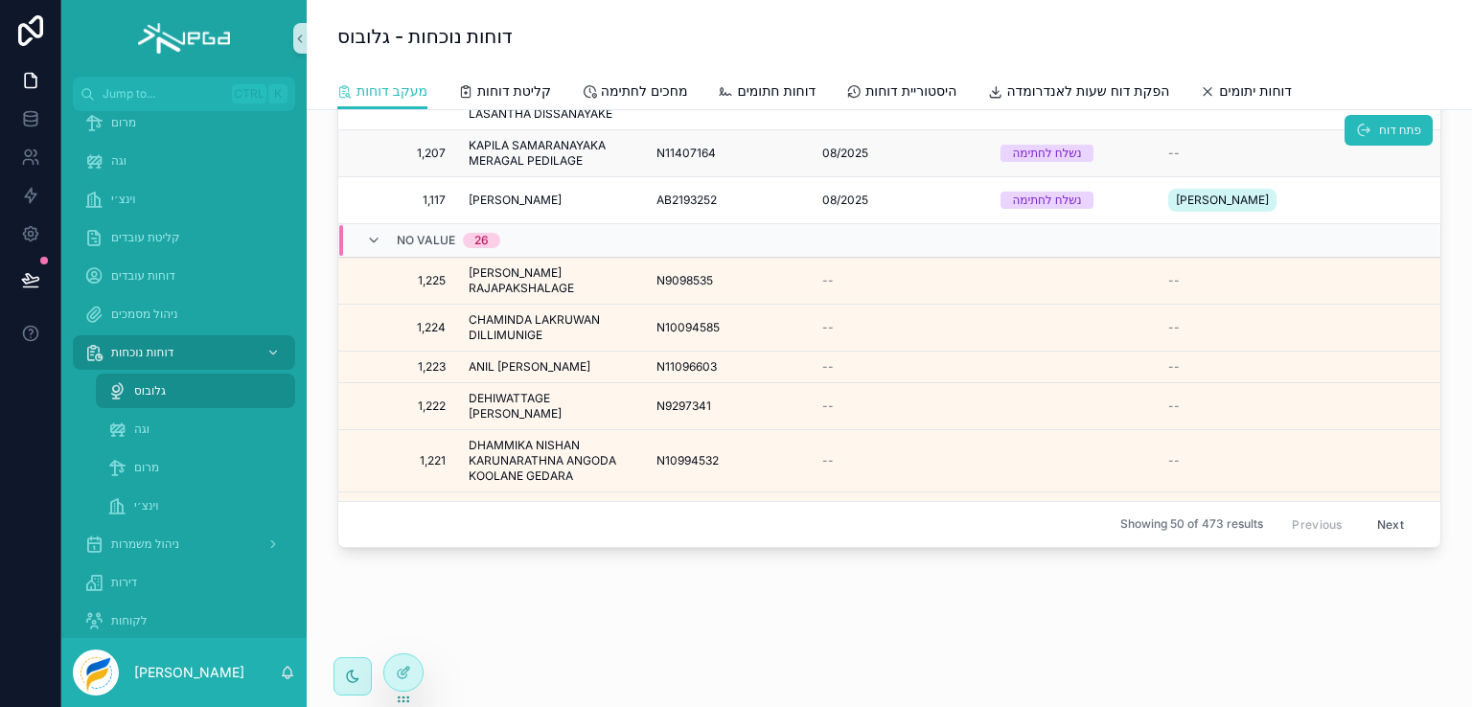
scroll to position [987, 0]
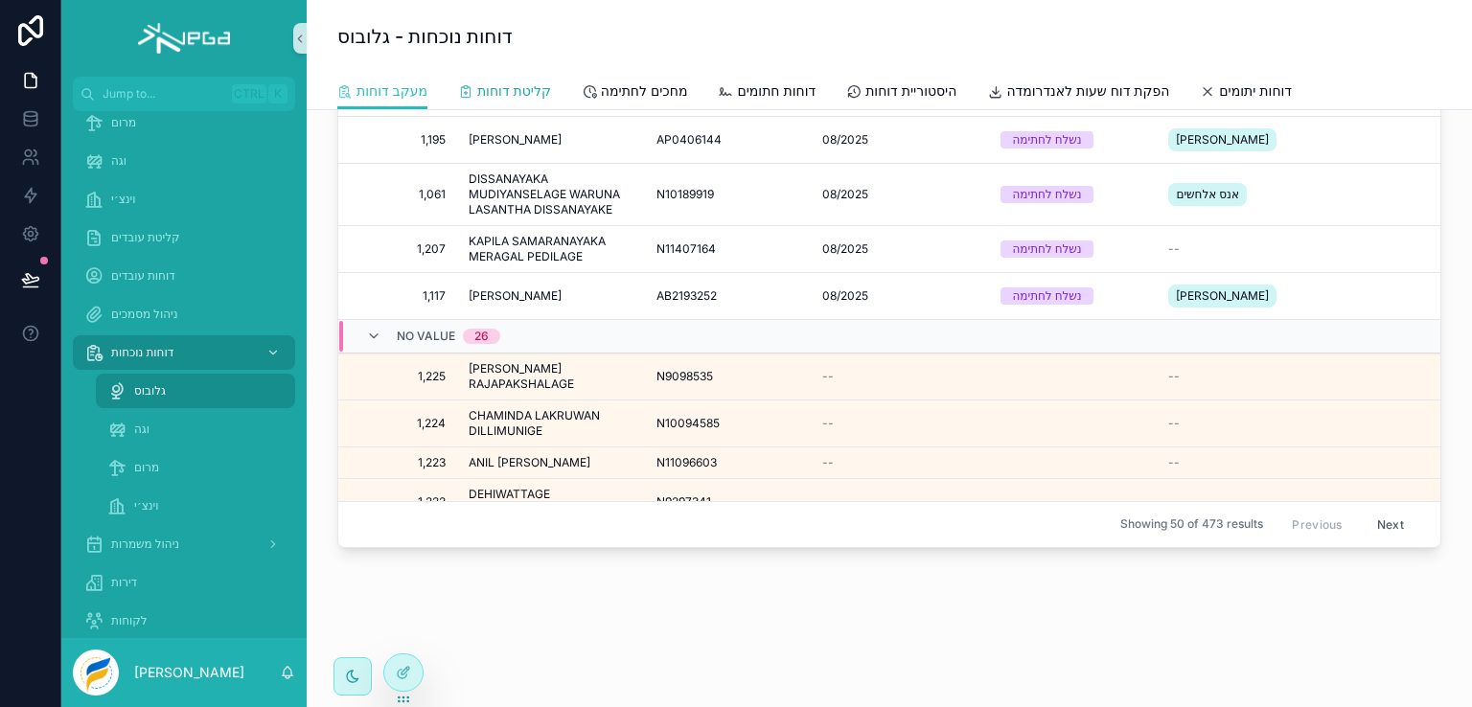
click at [518, 89] on span "קליטת דוחות" at bounding box center [514, 90] width 74 height 19
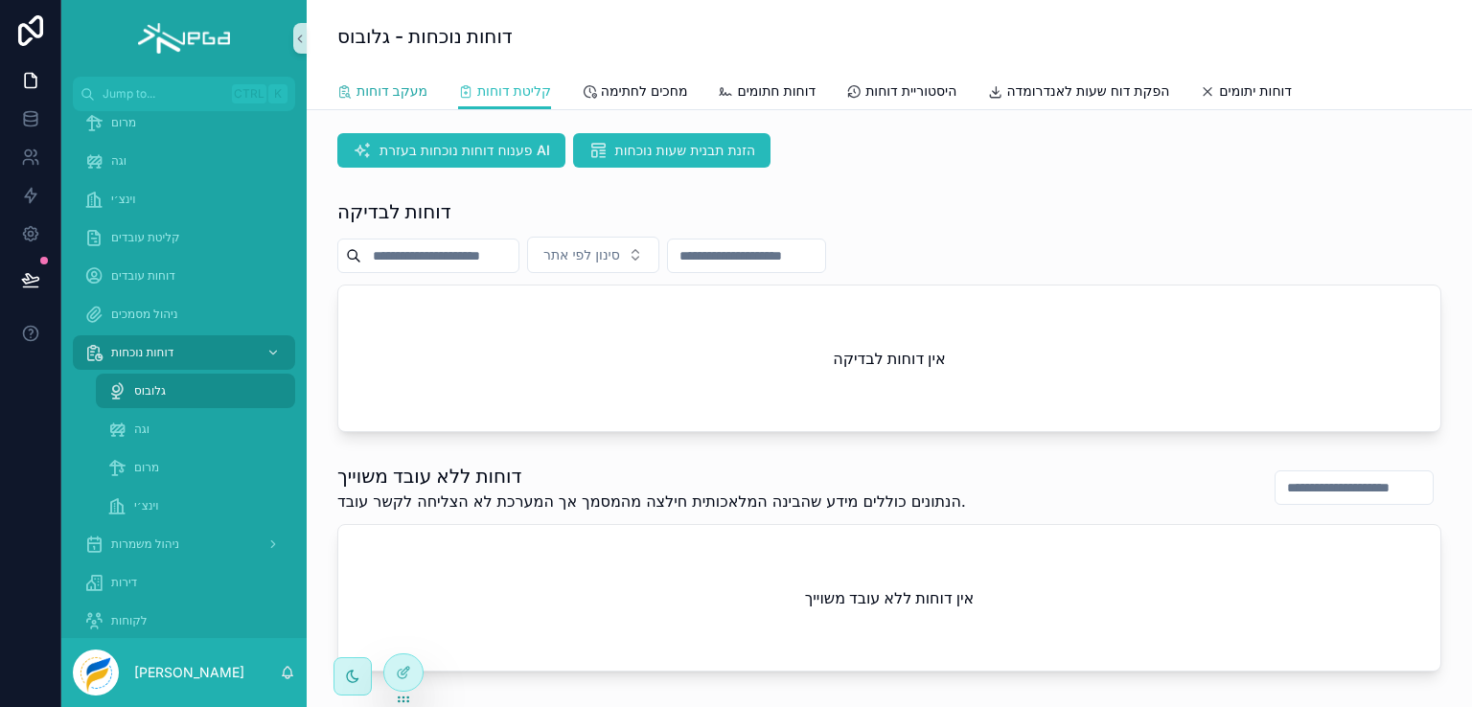
click at [390, 86] on span "מעקב דוחות" at bounding box center [392, 90] width 71 height 19
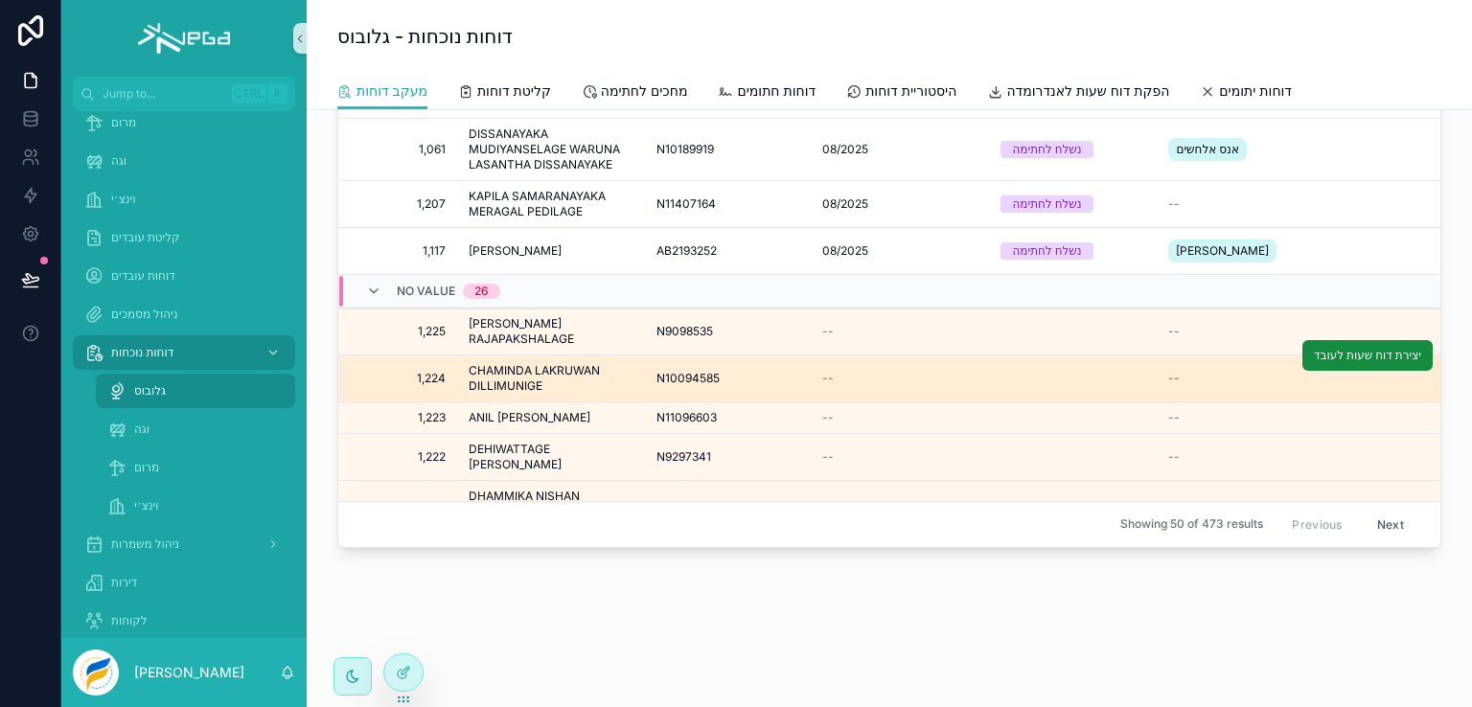
scroll to position [987, 0]
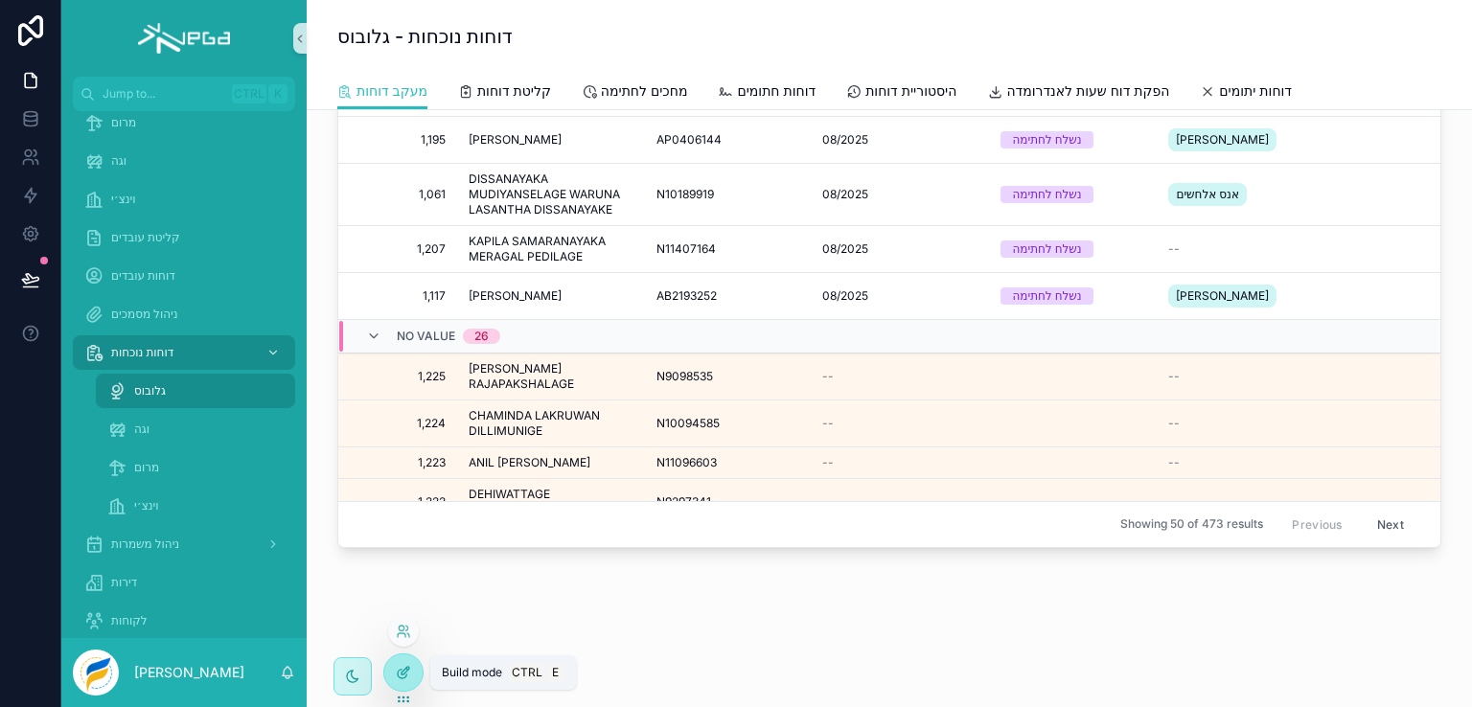
click at [403, 670] on icon at bounding box center [403, 672] width 15 height 15
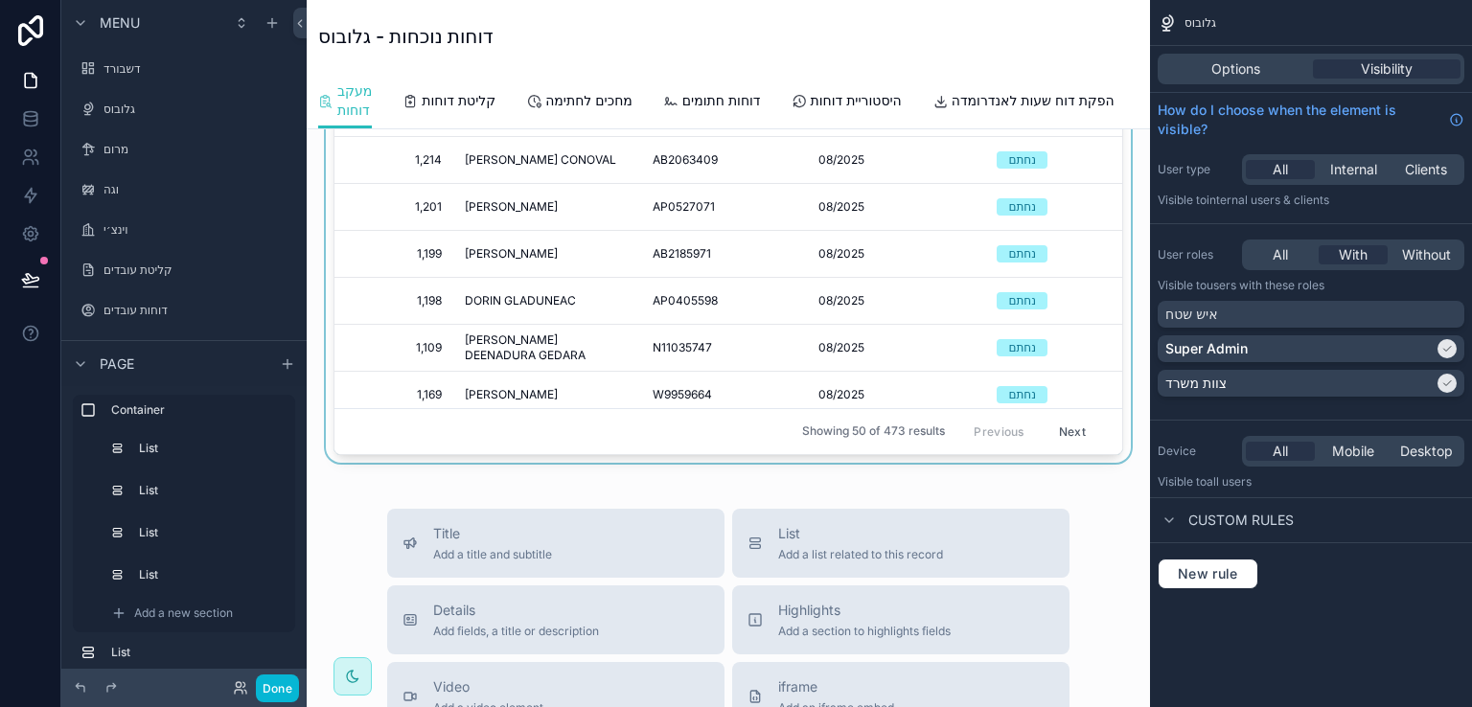
scroll to position [427, 0]
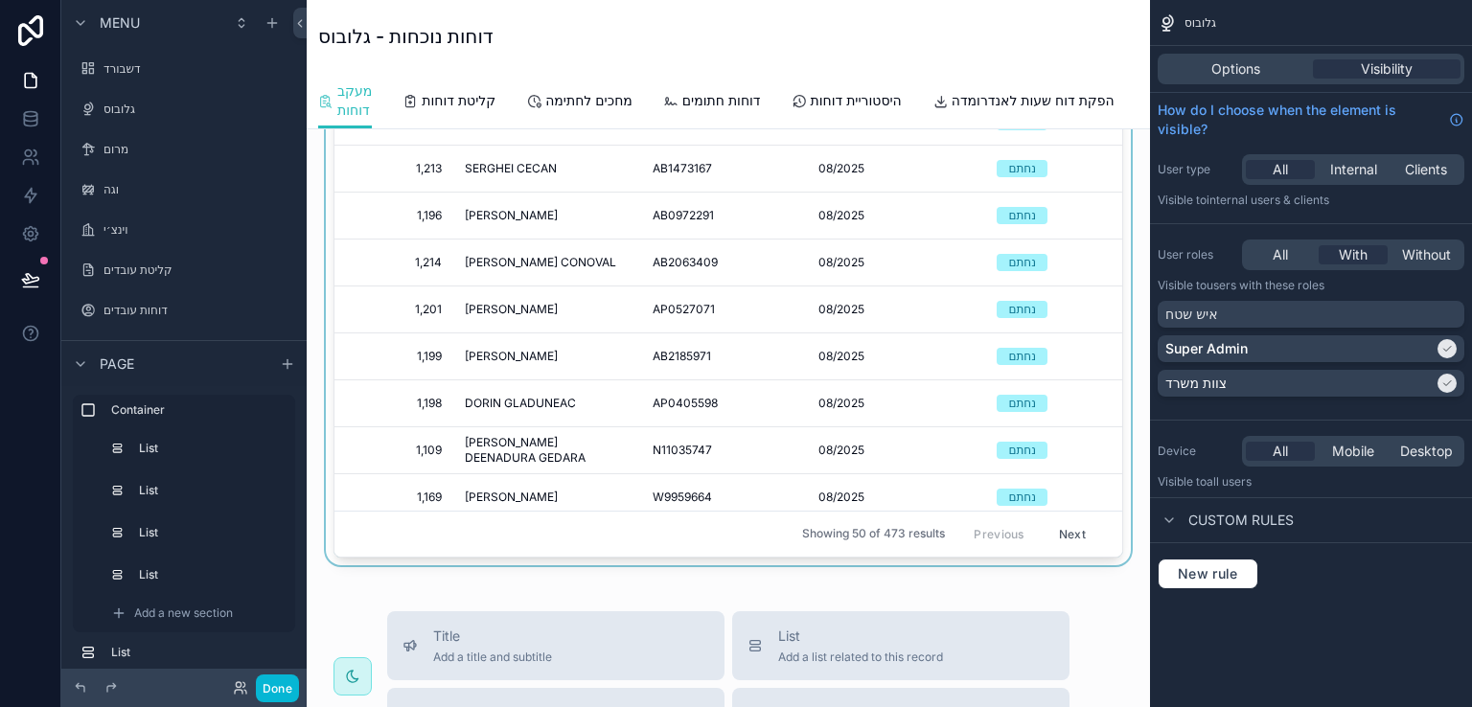
click at [945, 157] on div "scrollable content" at bounding box center [728, 218] width 813 height 696
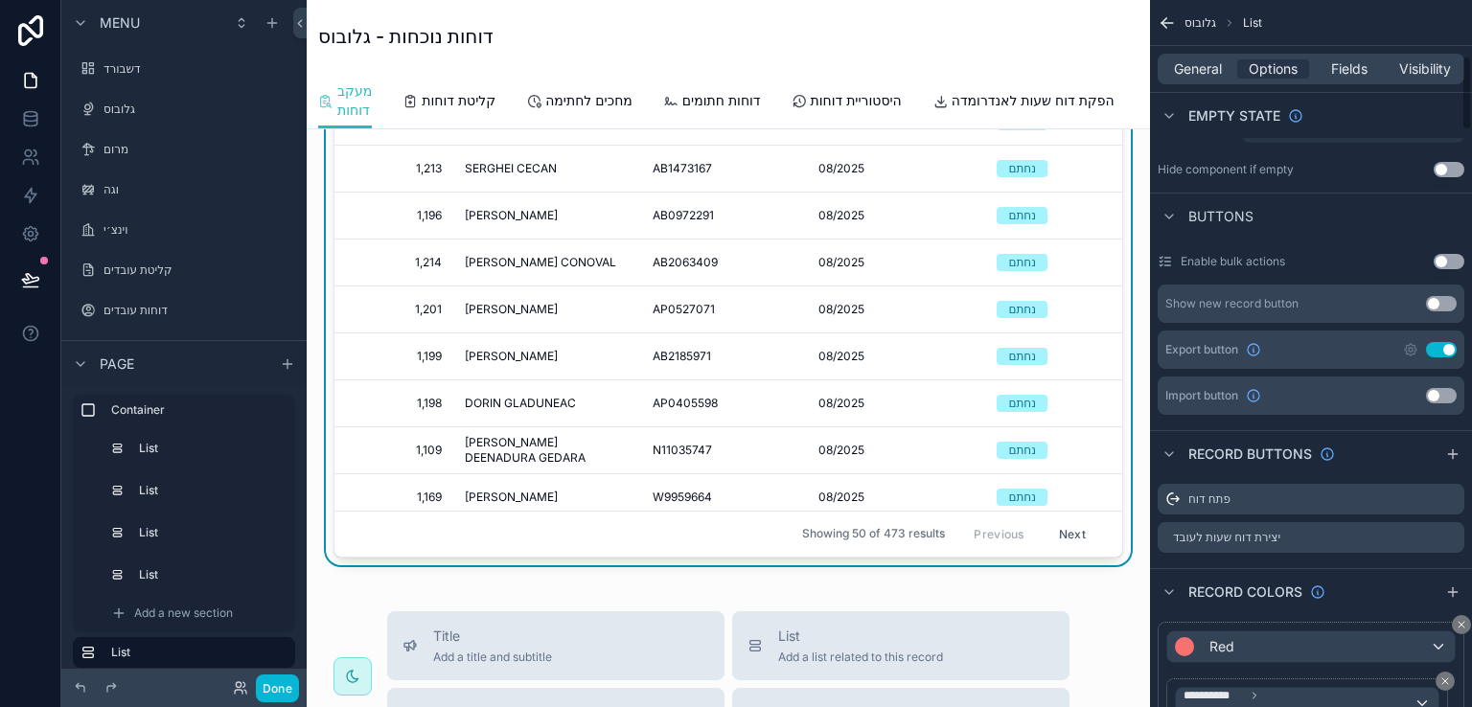
scroll to position [575, 0]
click at [1449, 534] on icon "scrollable content" at bounding box center [1449, 533] width 15 height 15
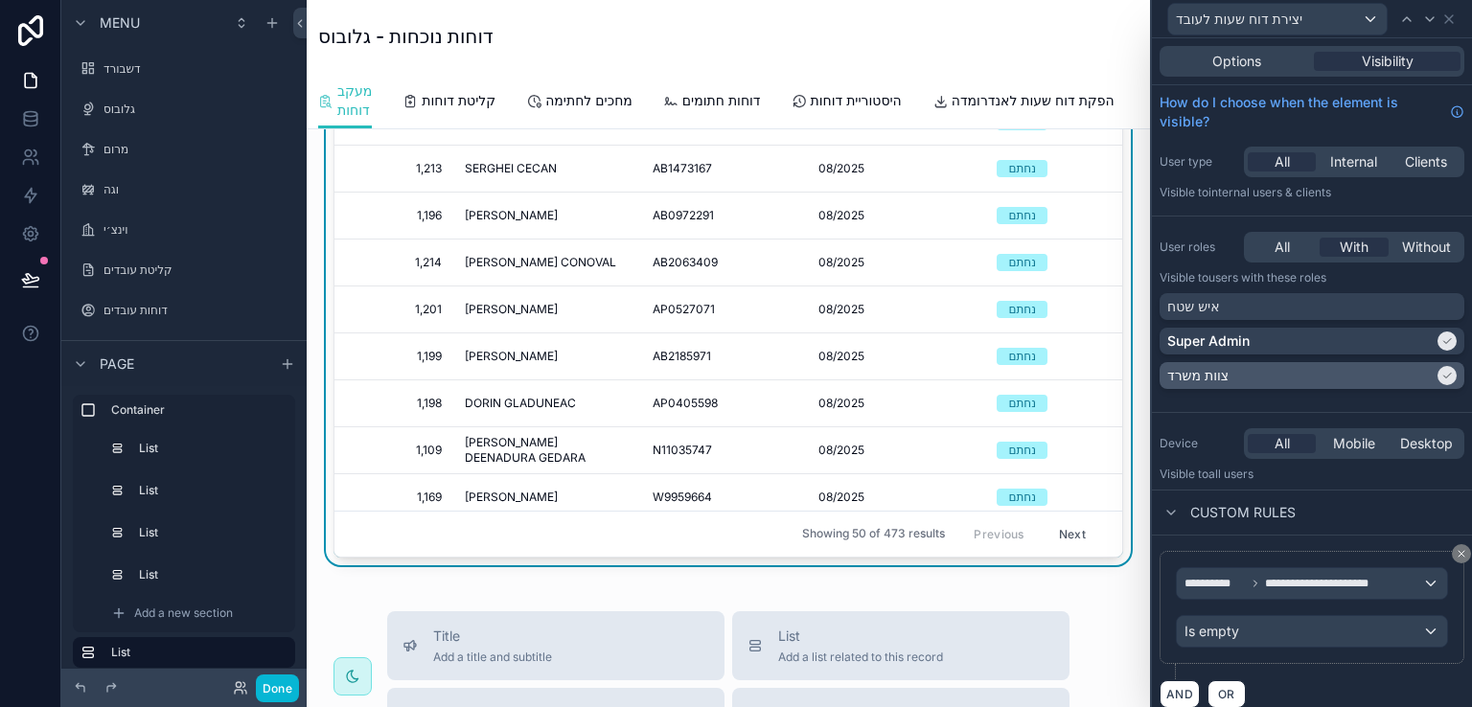
click at [1445, 376] on icon at bounding box center [1449, 376] width 8 height 5
click at [1442, 341] on icon at bounding box center [1448, 342] width 12 height 12
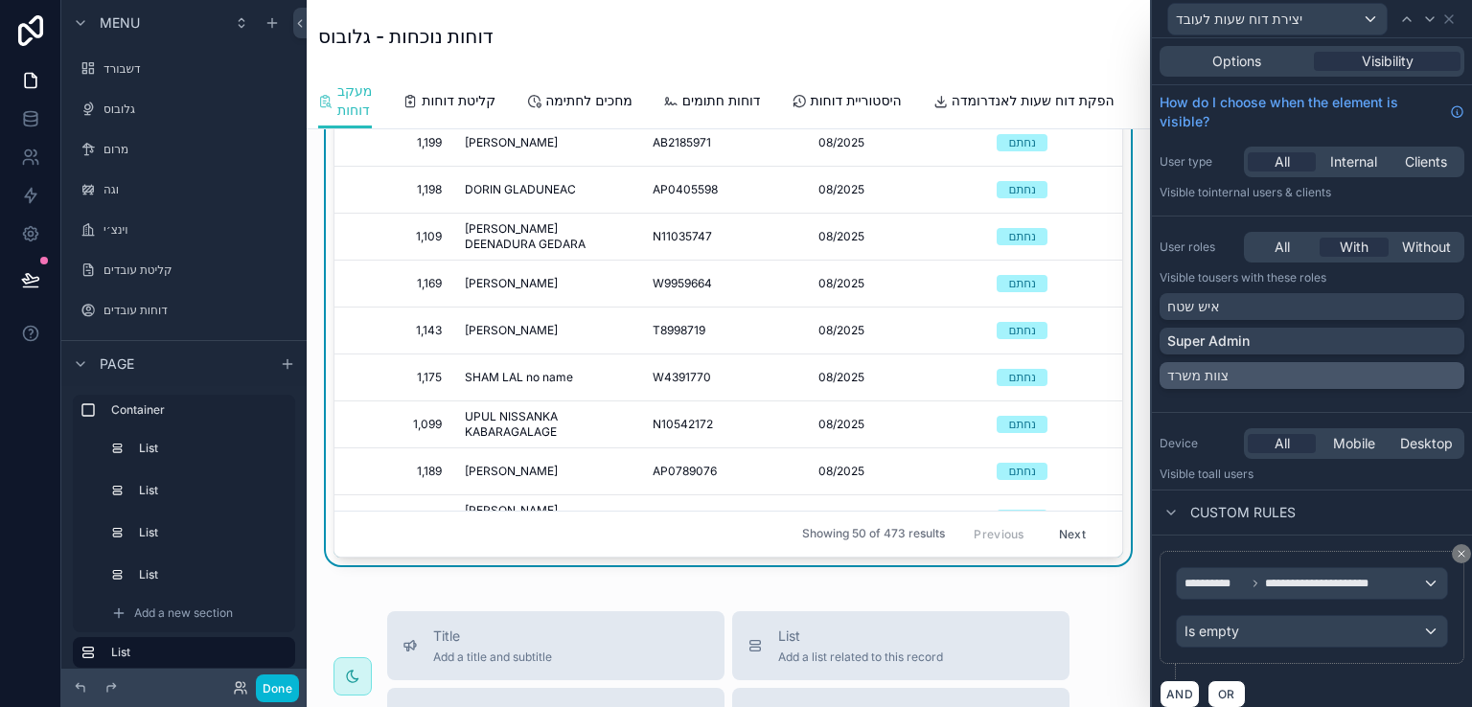
scroll to position [479, 0]
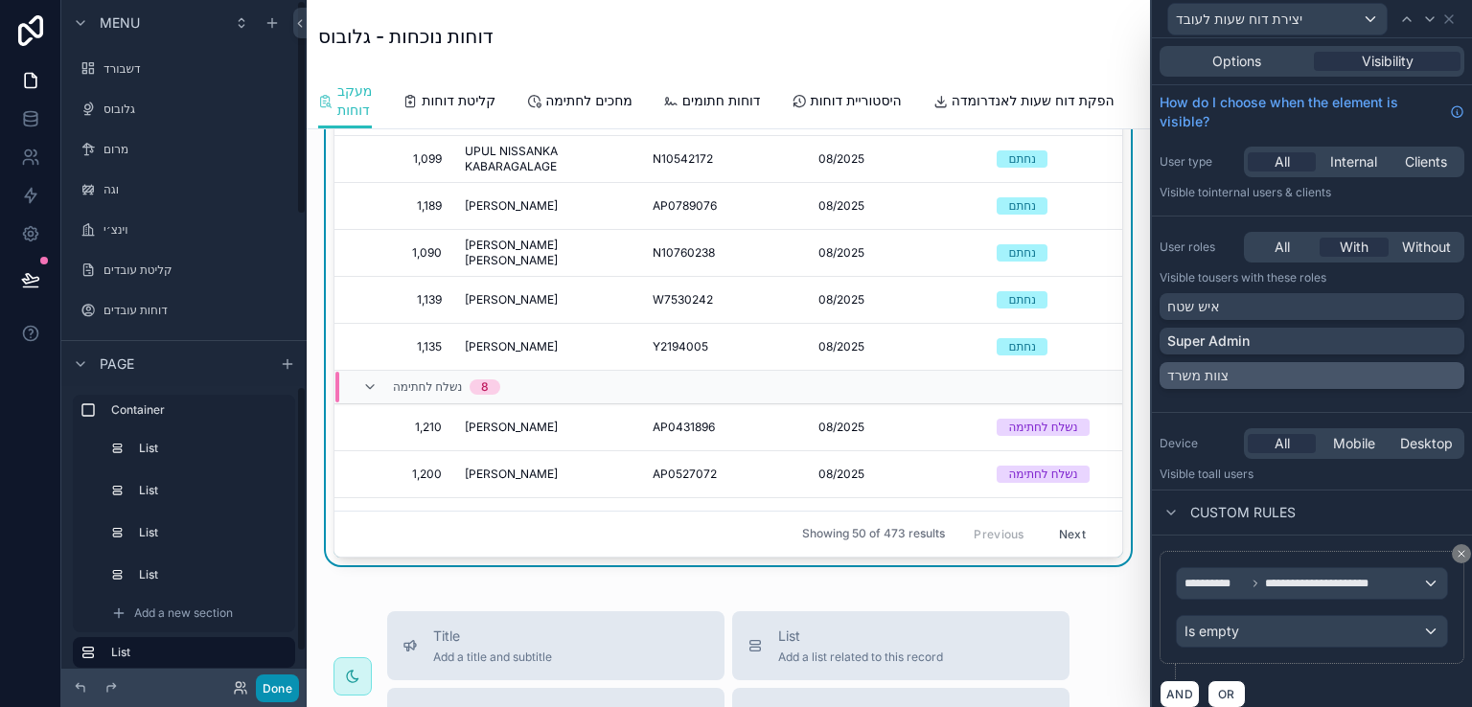
click at [291, 685] on button "Done" at bounding box center [277, 689] width 43 height 28
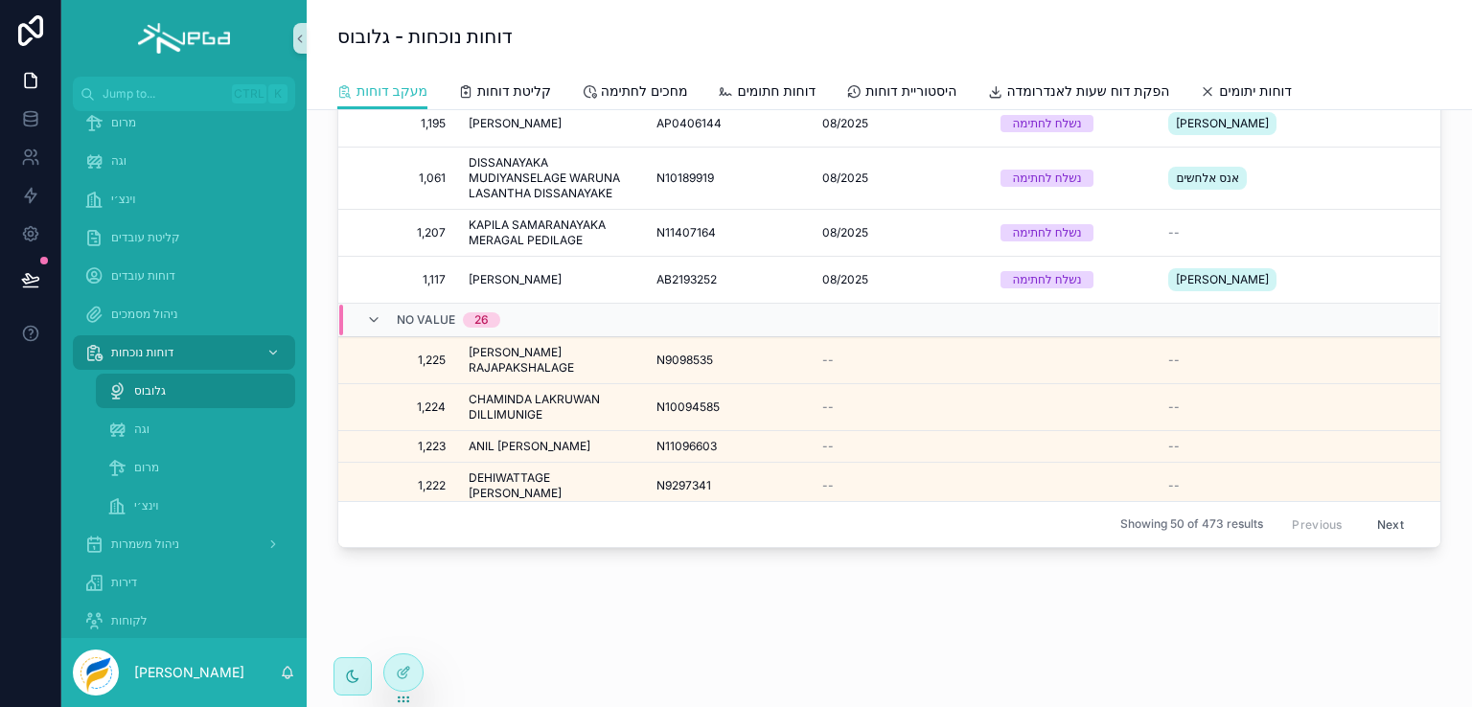
scroll to position [1363, 0]
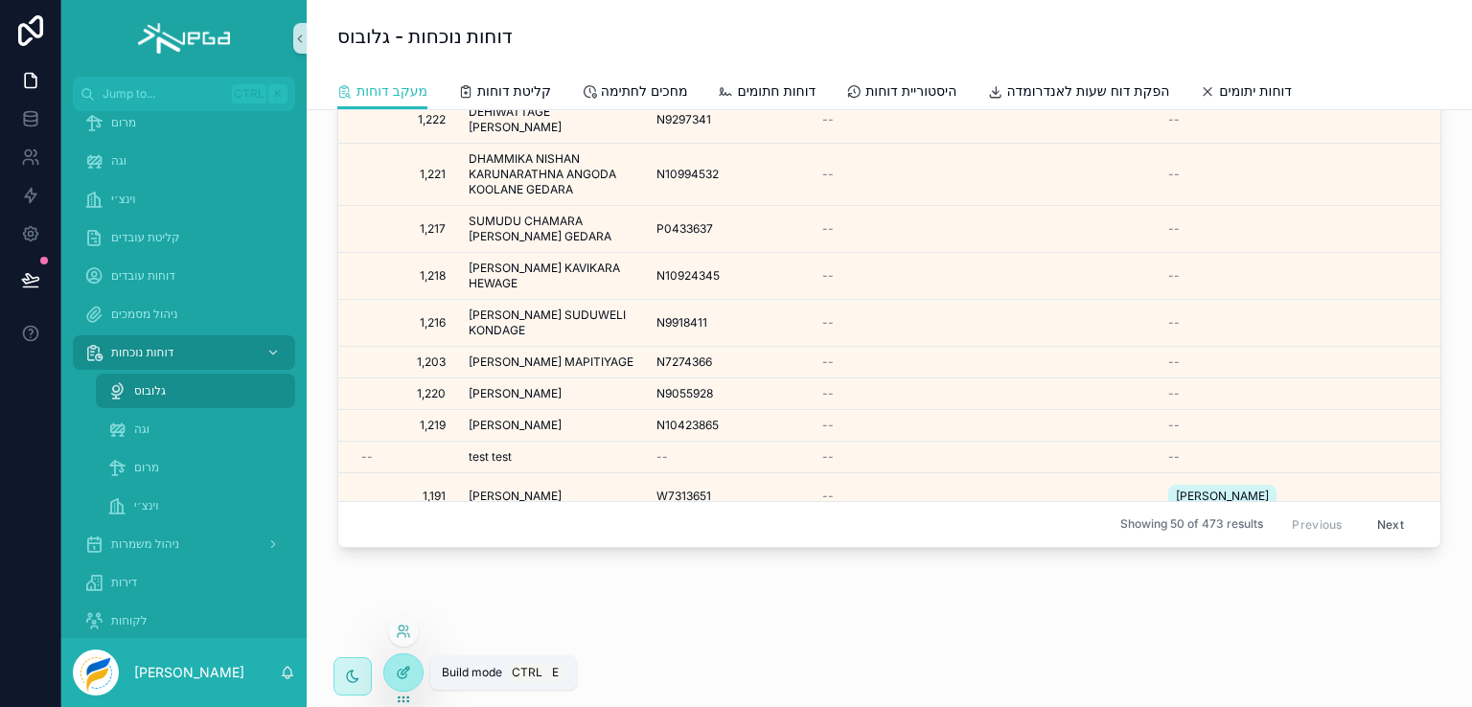
click at [391, 674] on div at bounding box center [403, 673] width 38 height 36
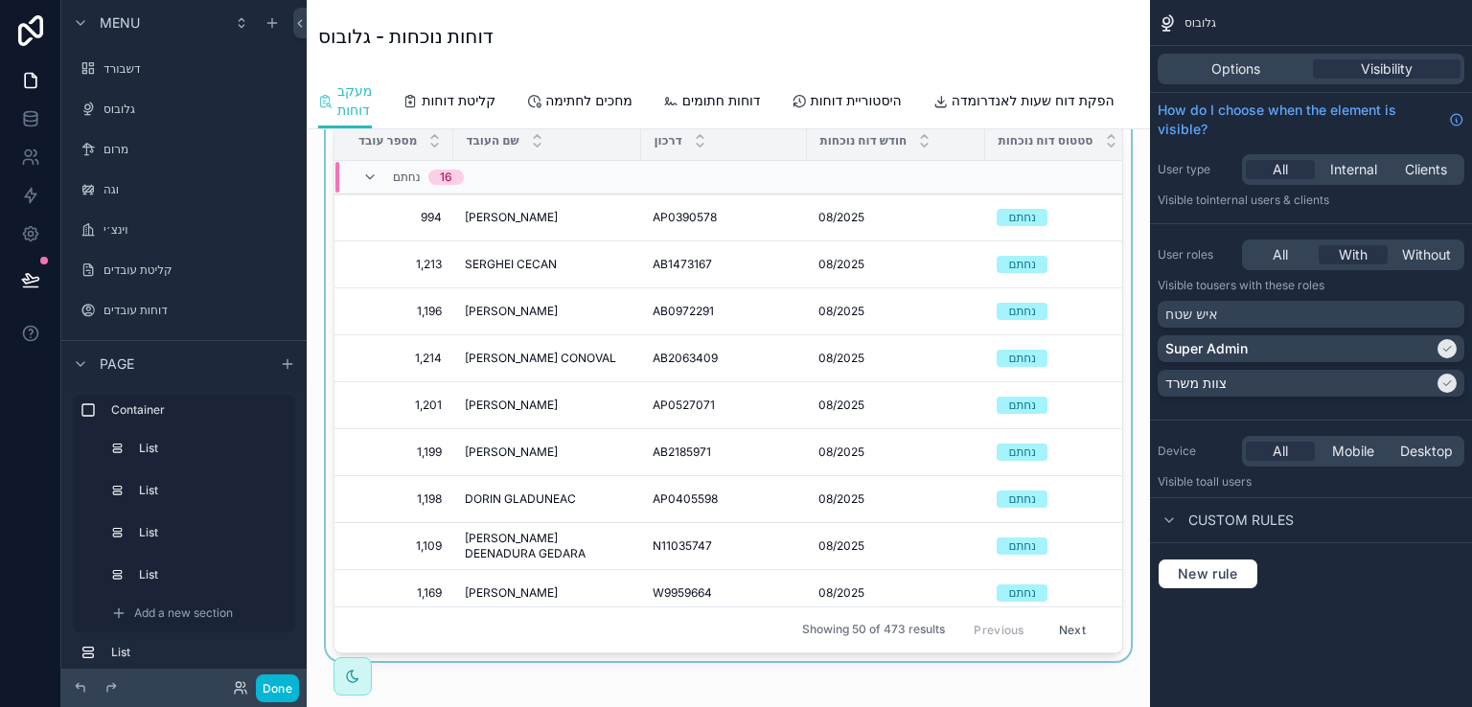
click at [908, 195] on td "scrollable content" at bounding box center [896, 178] width 178 height 34
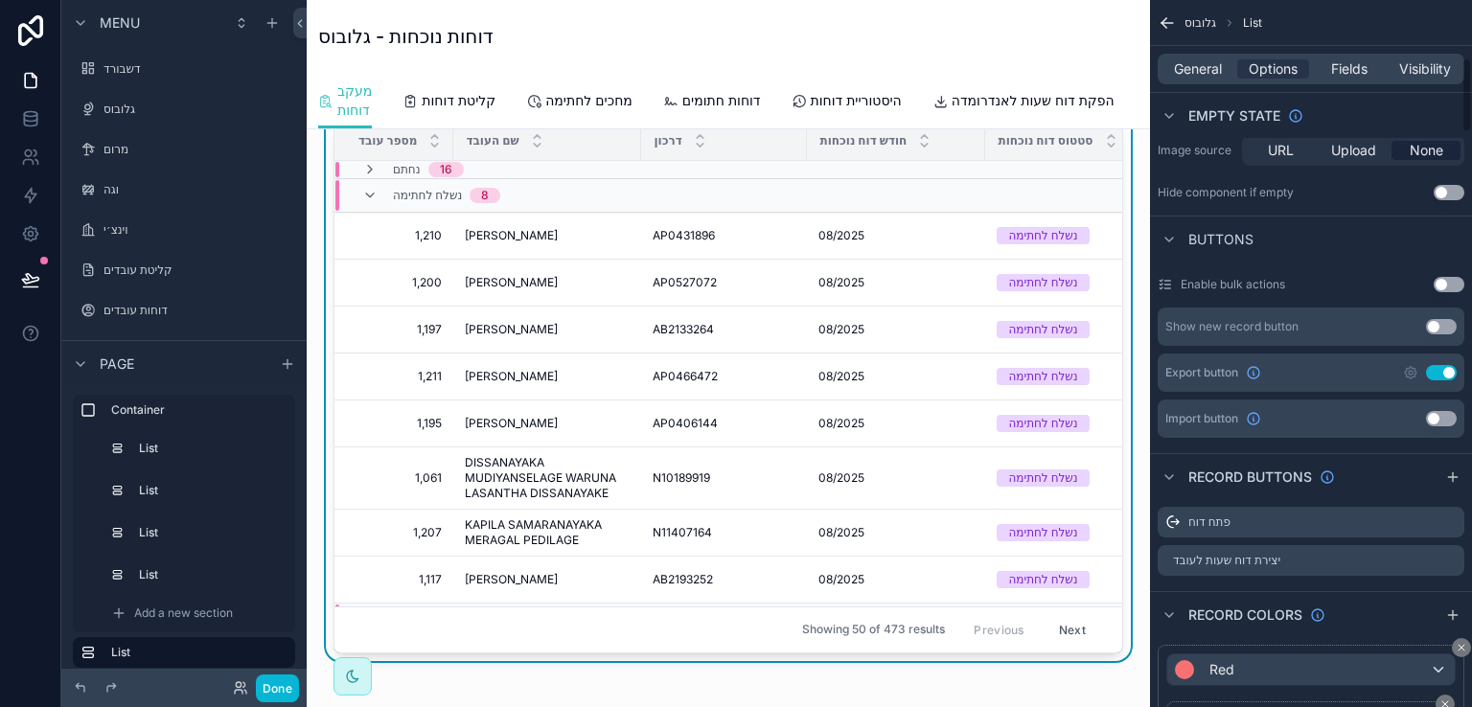
scroll to position [575, 0]
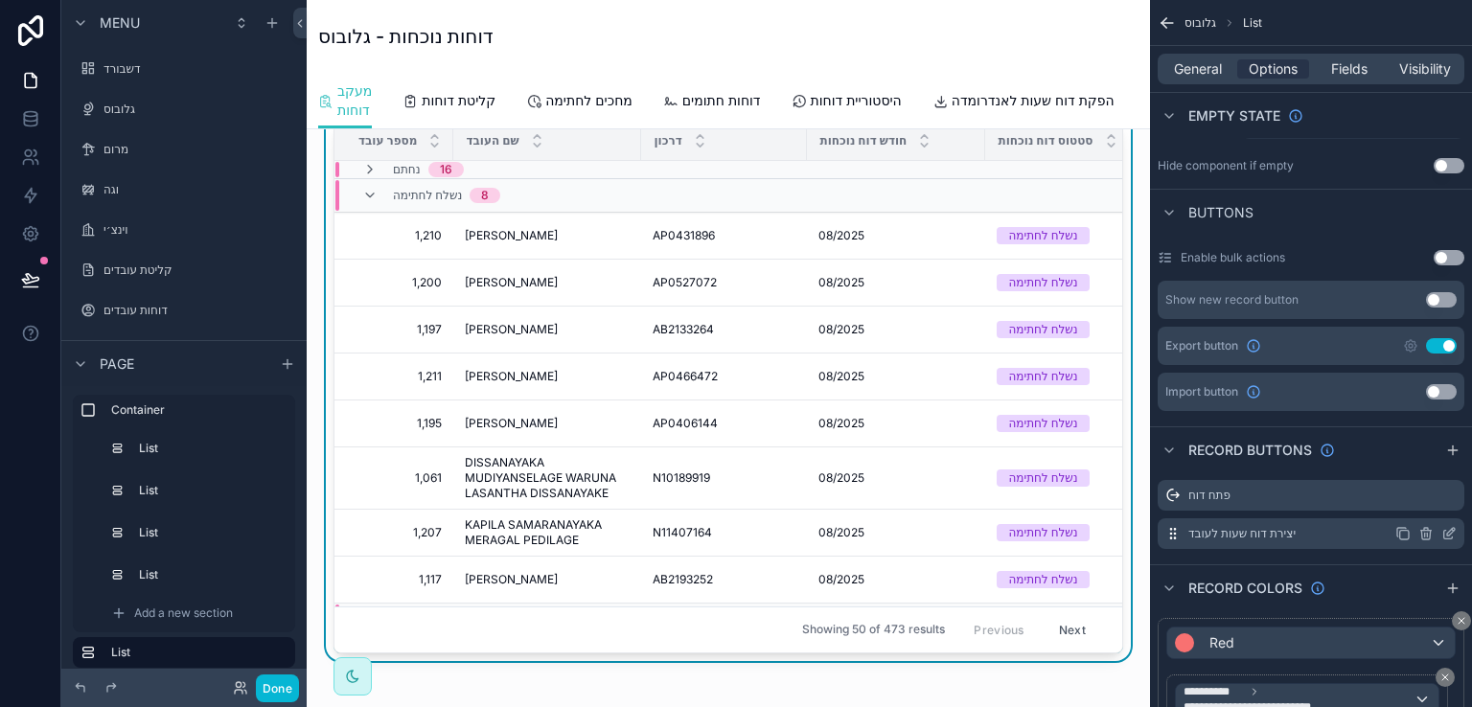
click at [1449, 534] on icon "scrollable content" at bounding box center [1449, 533] width 15 height 15
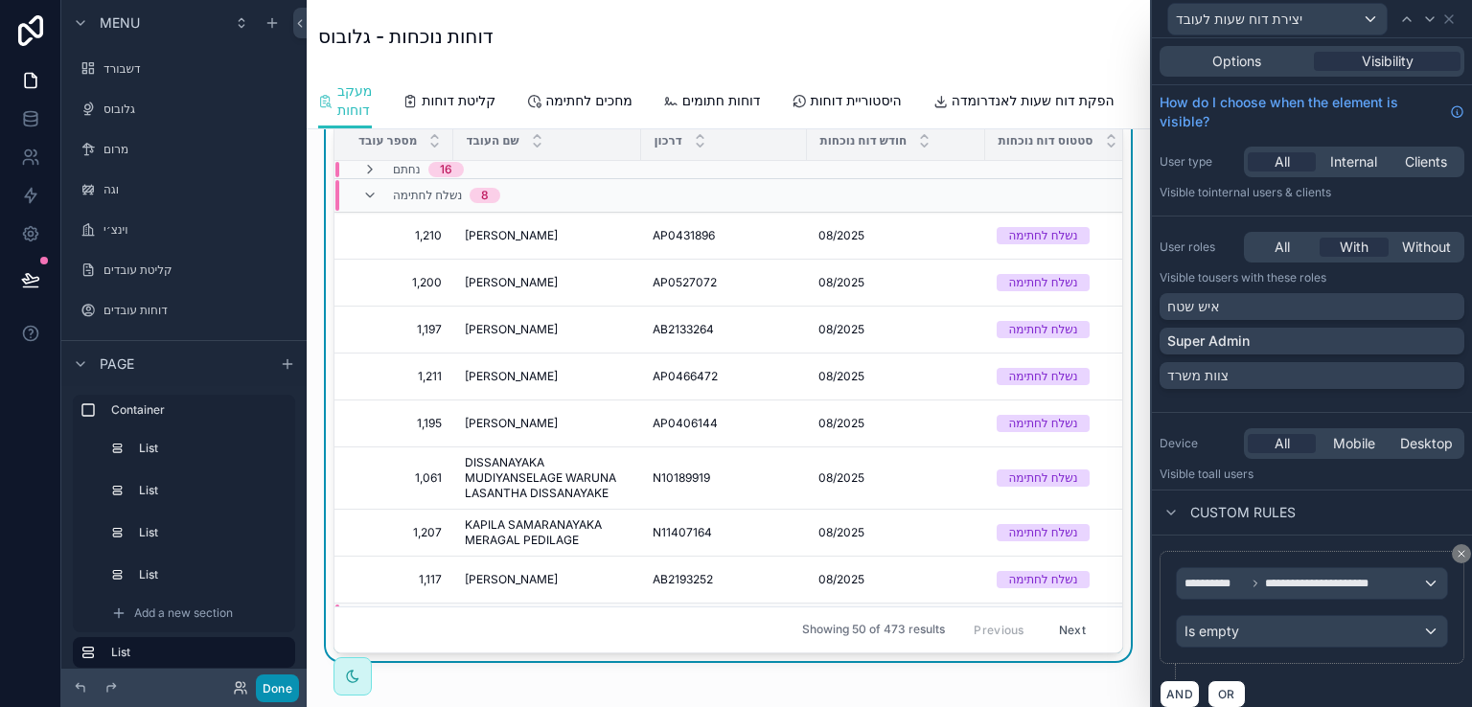
click at [284, 678] on button "Done" at bounding box center [277, 689] width 43 height 28
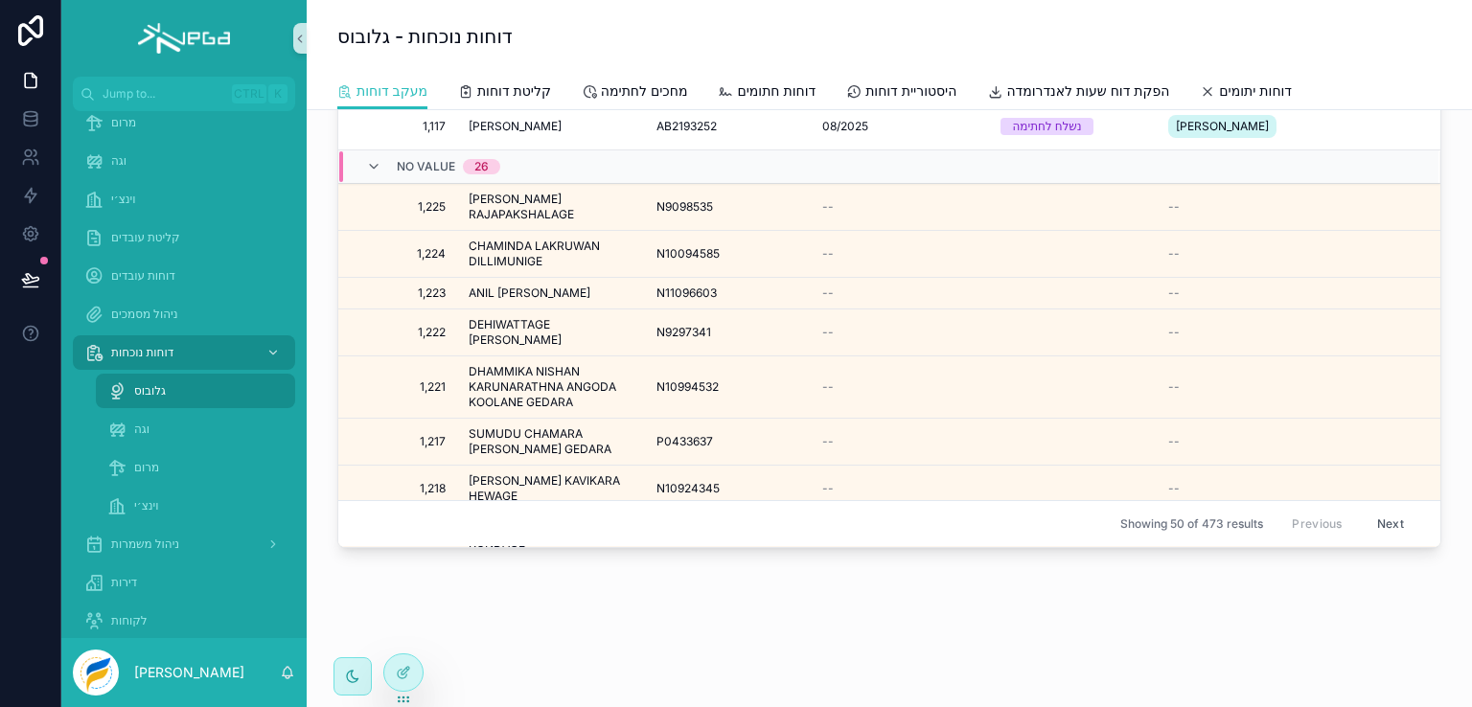
scroll to position [899, 0]
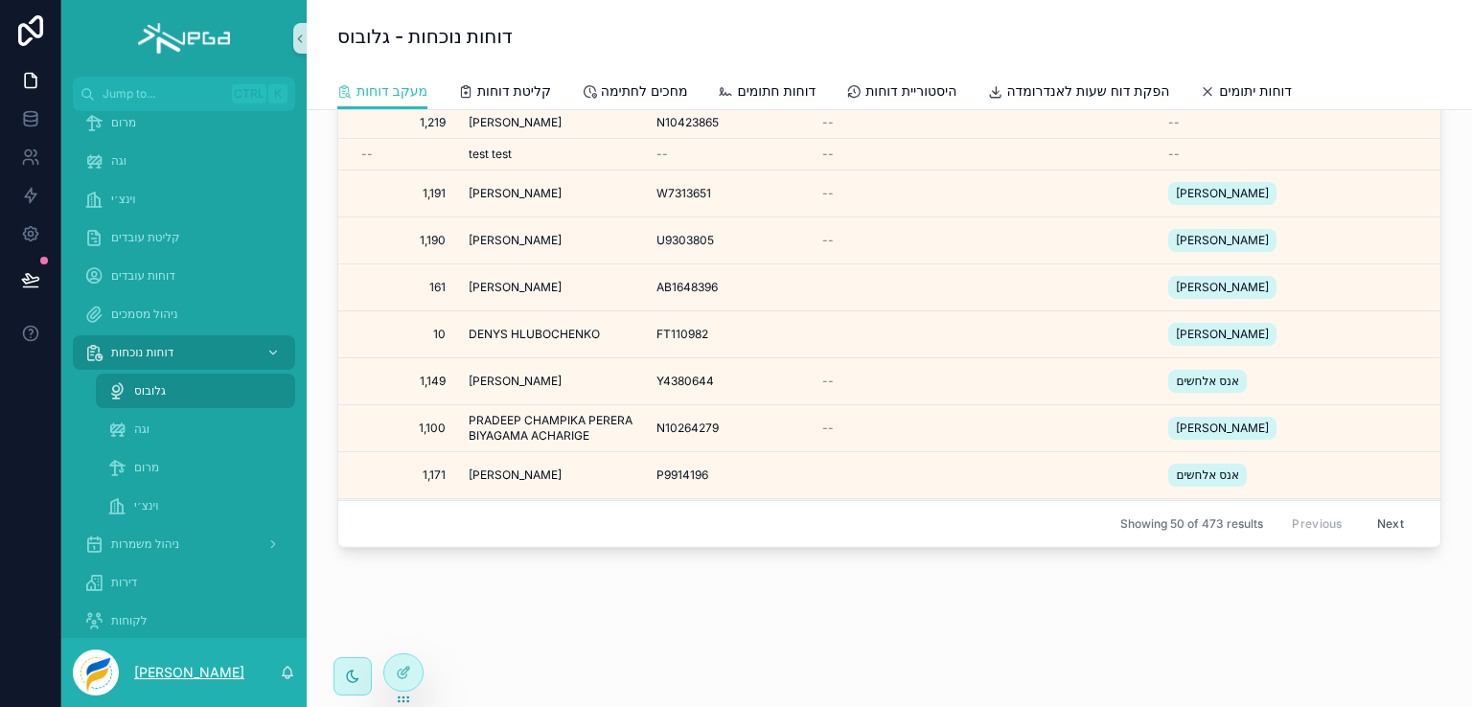
click at [173, 676] on p "[PERSON_NAME]" at bounding box center [189, 672] width 110 height 19
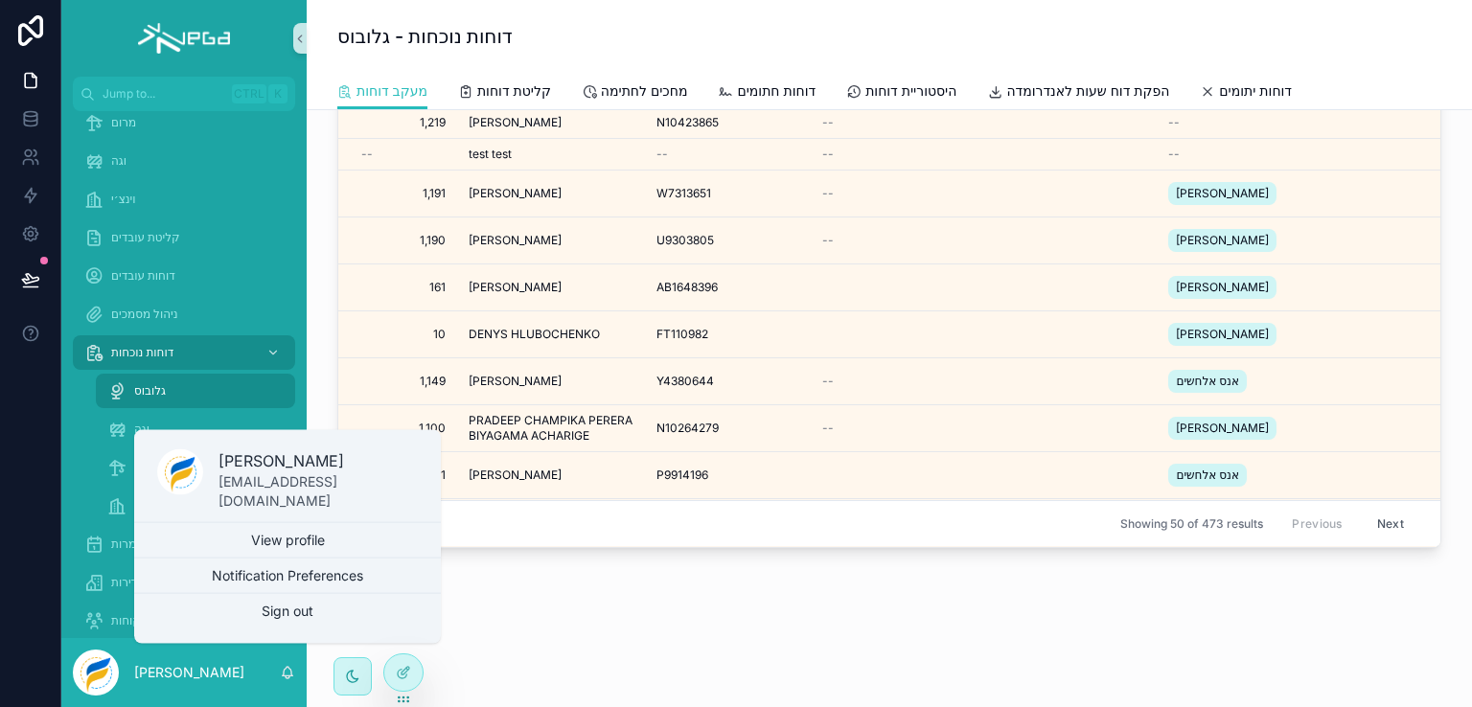
click at [478, 611] on div "מספר עובדים ללא דוח 264 מספר דוחות לבדיקה 0 מספר דוחות מחכים לחתימה 72 מספר דוח…" at bounding box center [890, 229] width 1166 height 899
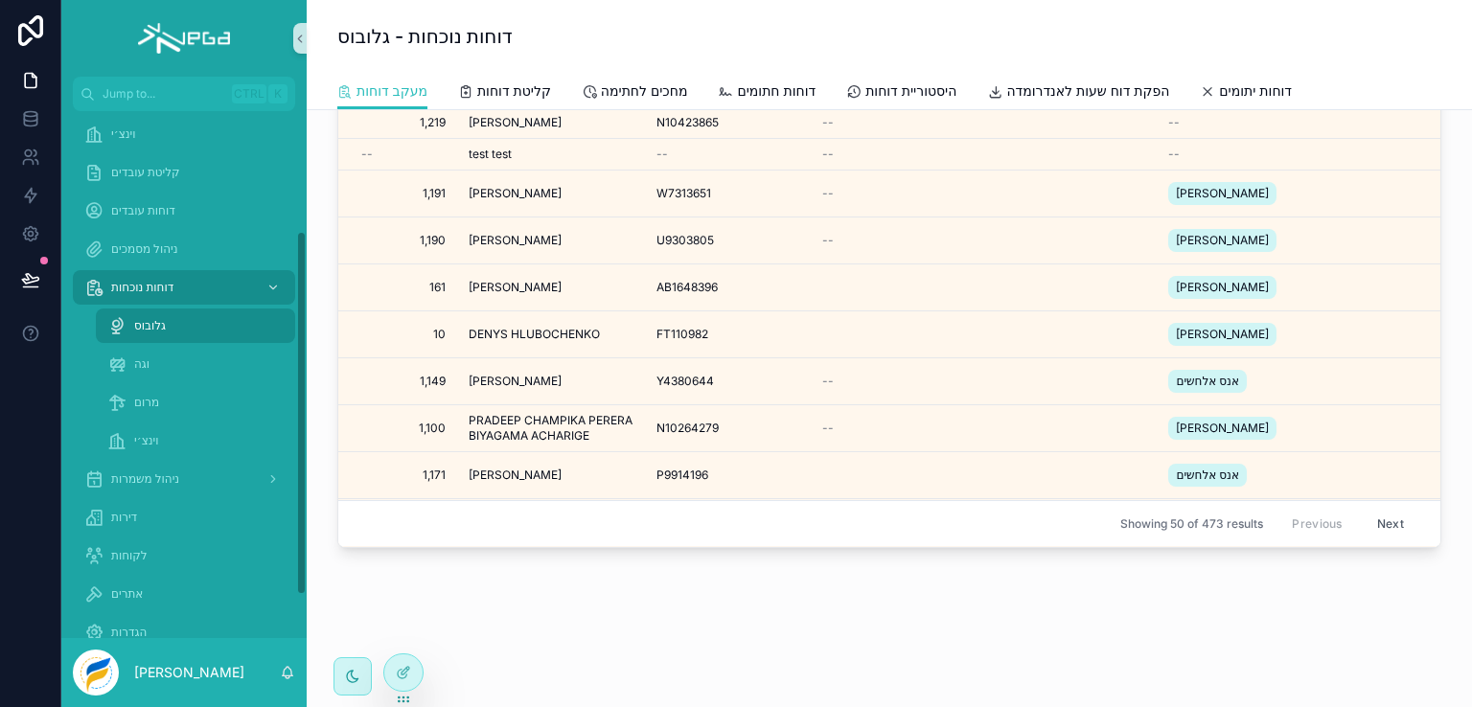
scroll to position [236, 0]
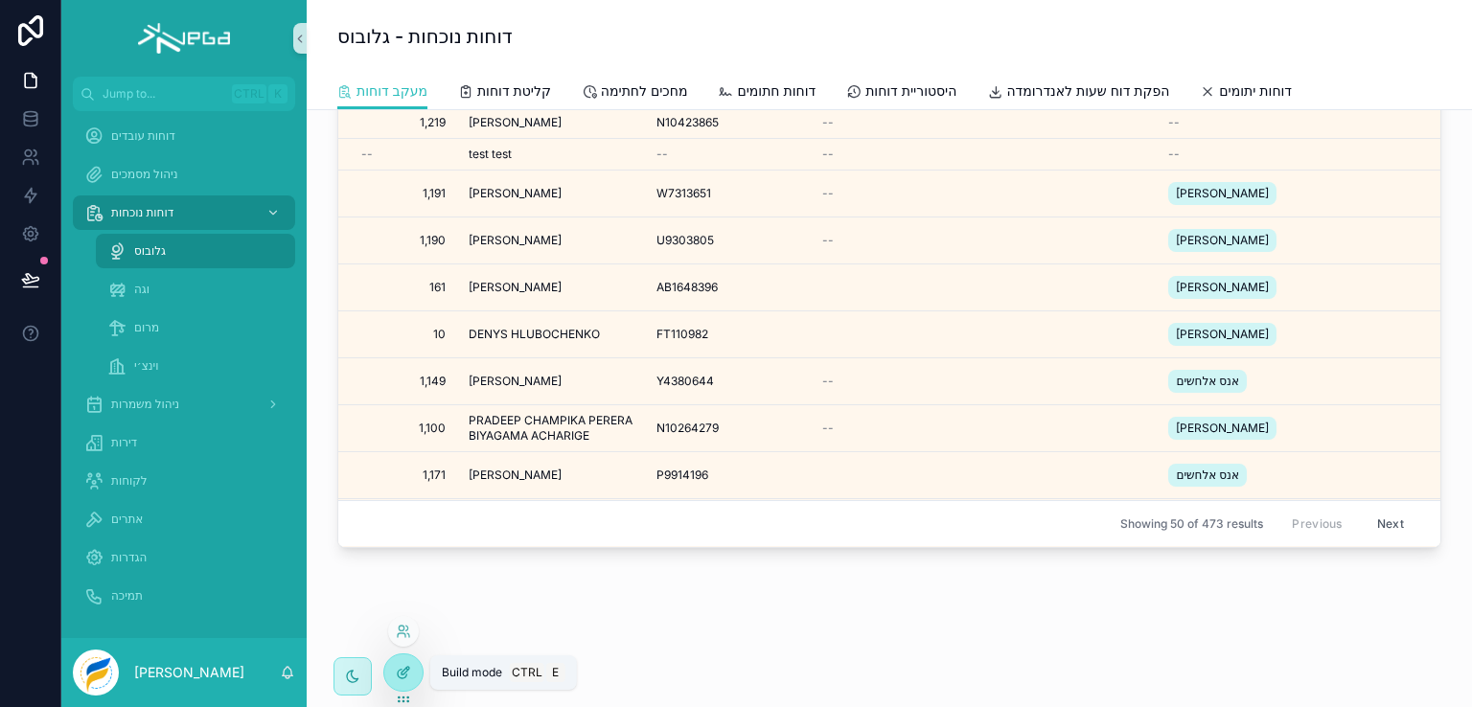
click at [394, 665] on div at bounding box center [403, 673] width 38 height 36
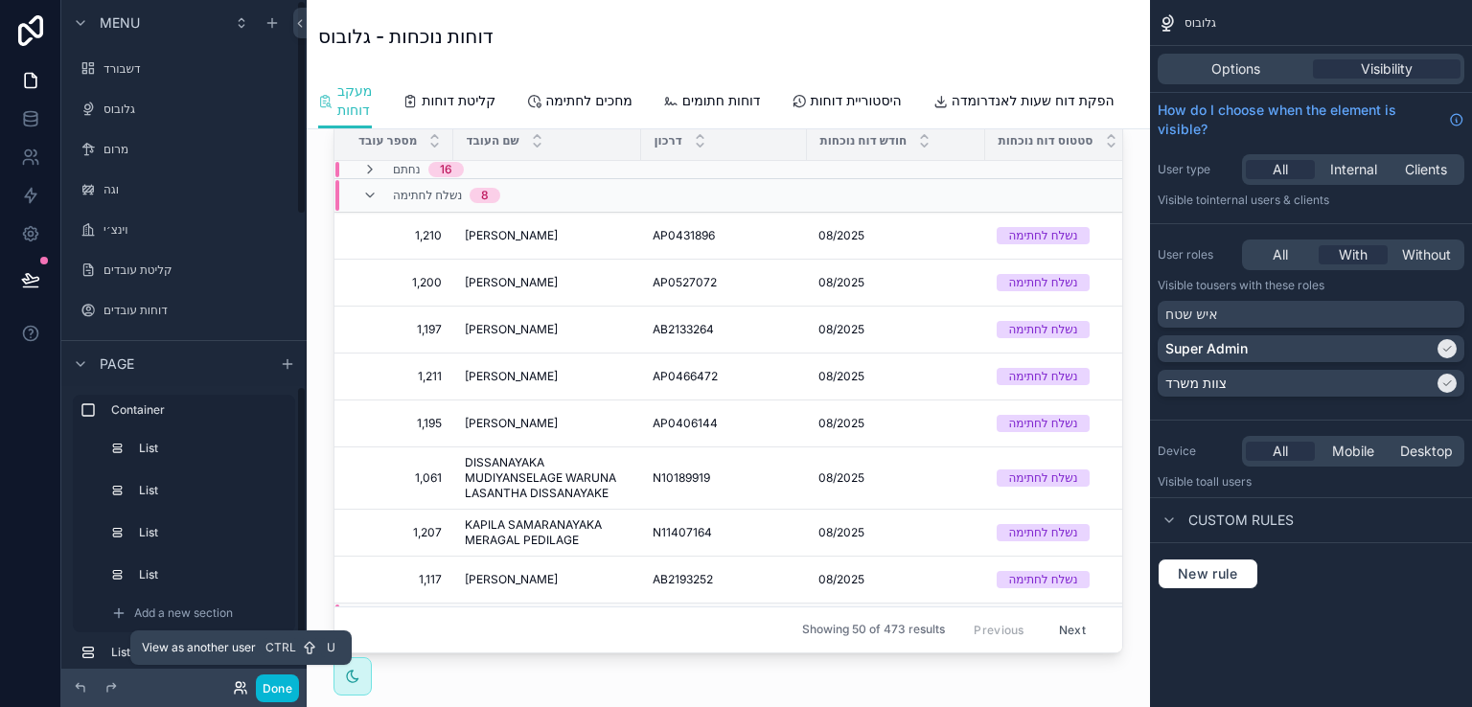
click at [238, 690] on icon at bounding box center [239, 692] width 8 height 4
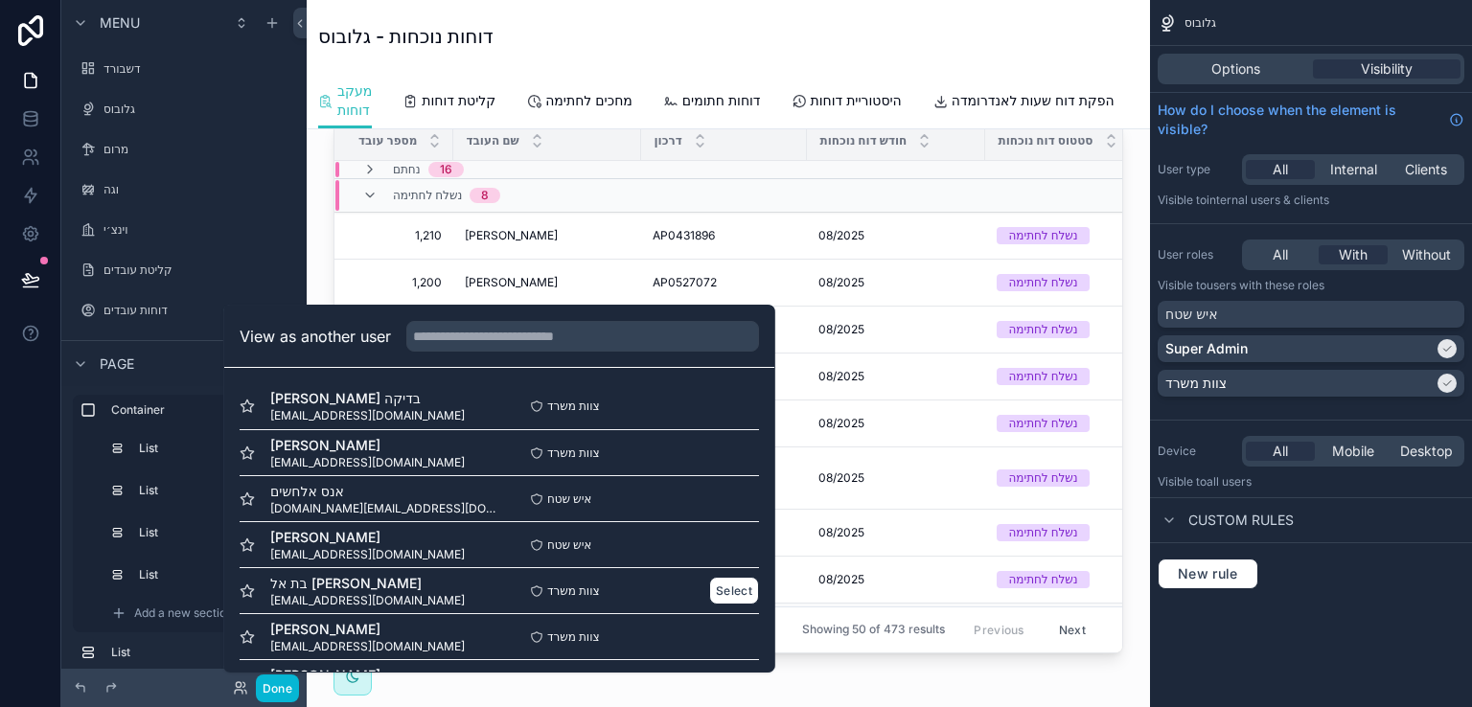
click at [328, 595] on span "batel@vega-hr.co.il" at bounding box center [367, 600] width 195 height 15
click at [709, 585] on button "Select" at bounding box center [734, 591] width 50 height 28
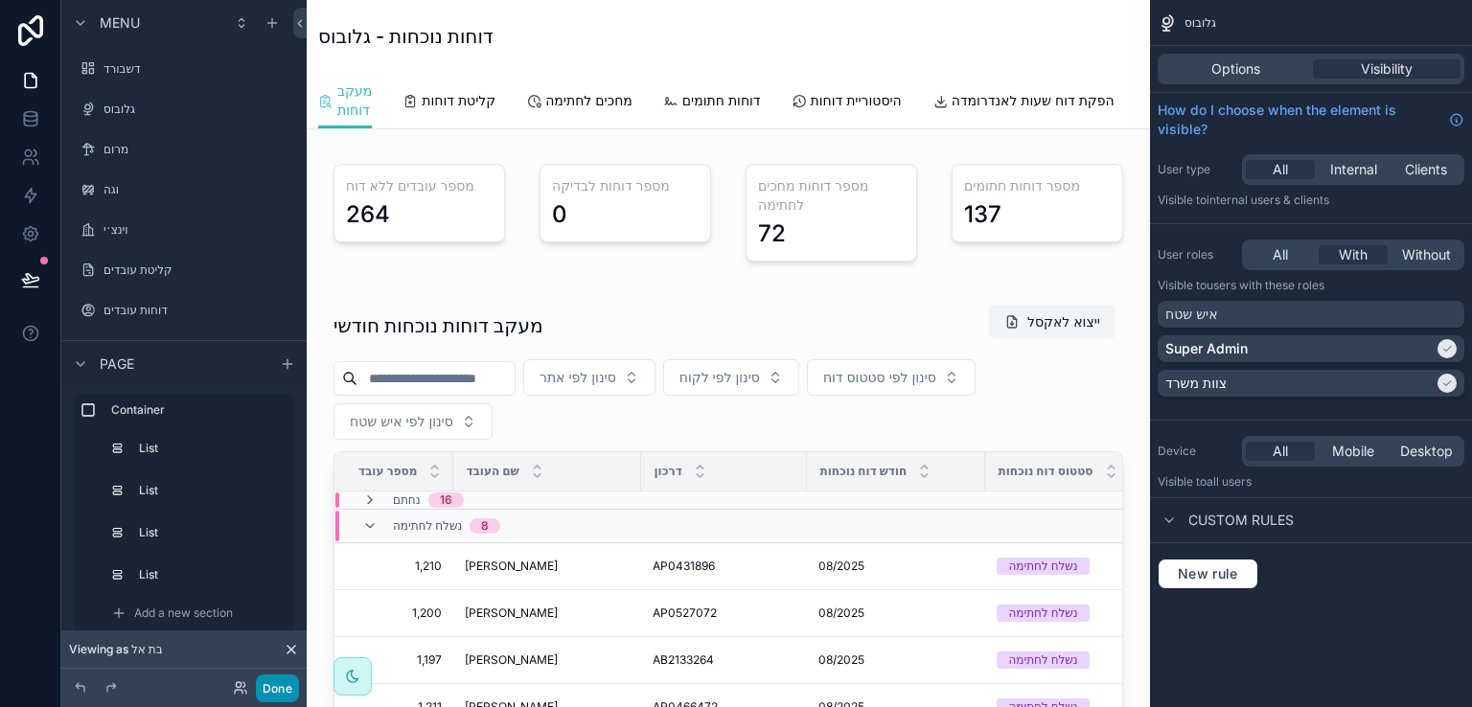
click at [260, 686] on button "Done" at bounding box center [277, 689] width 43 height 28
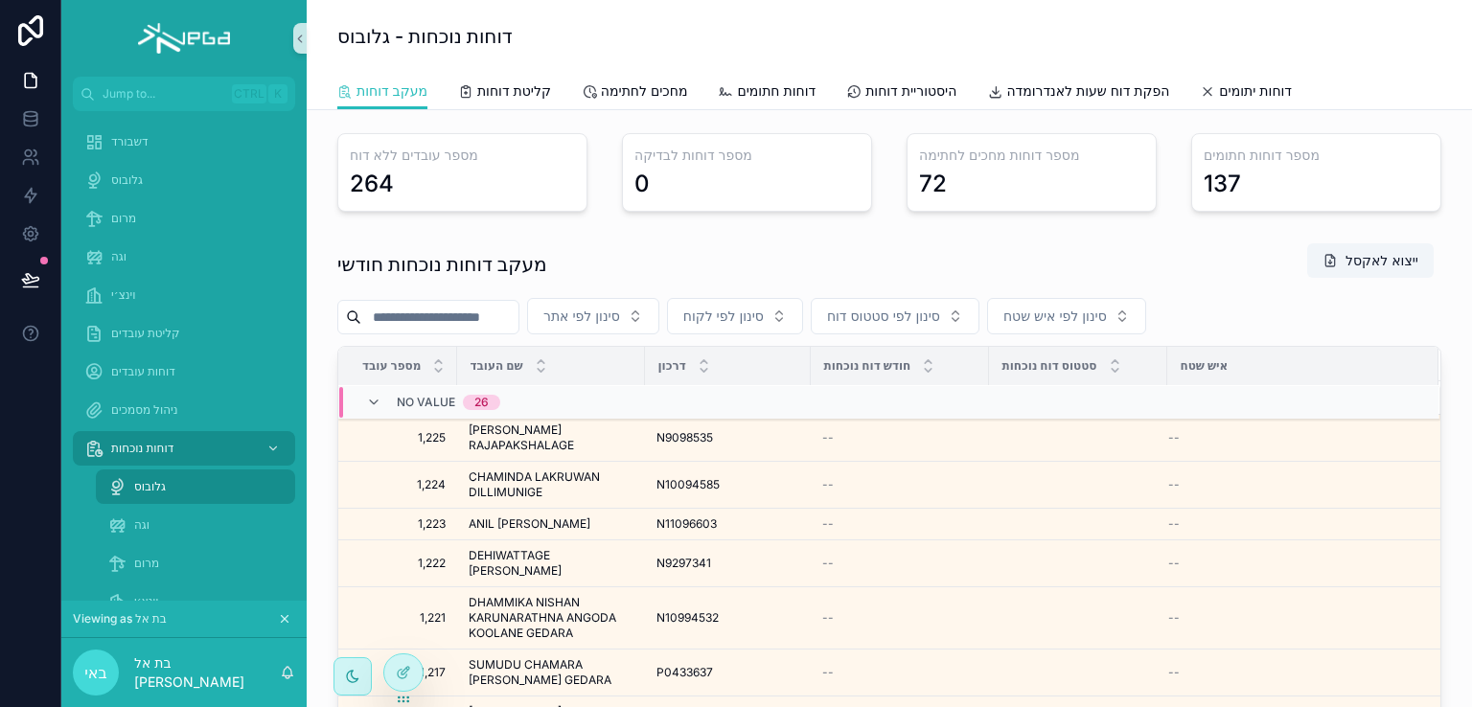
scroll to position [891, 0]
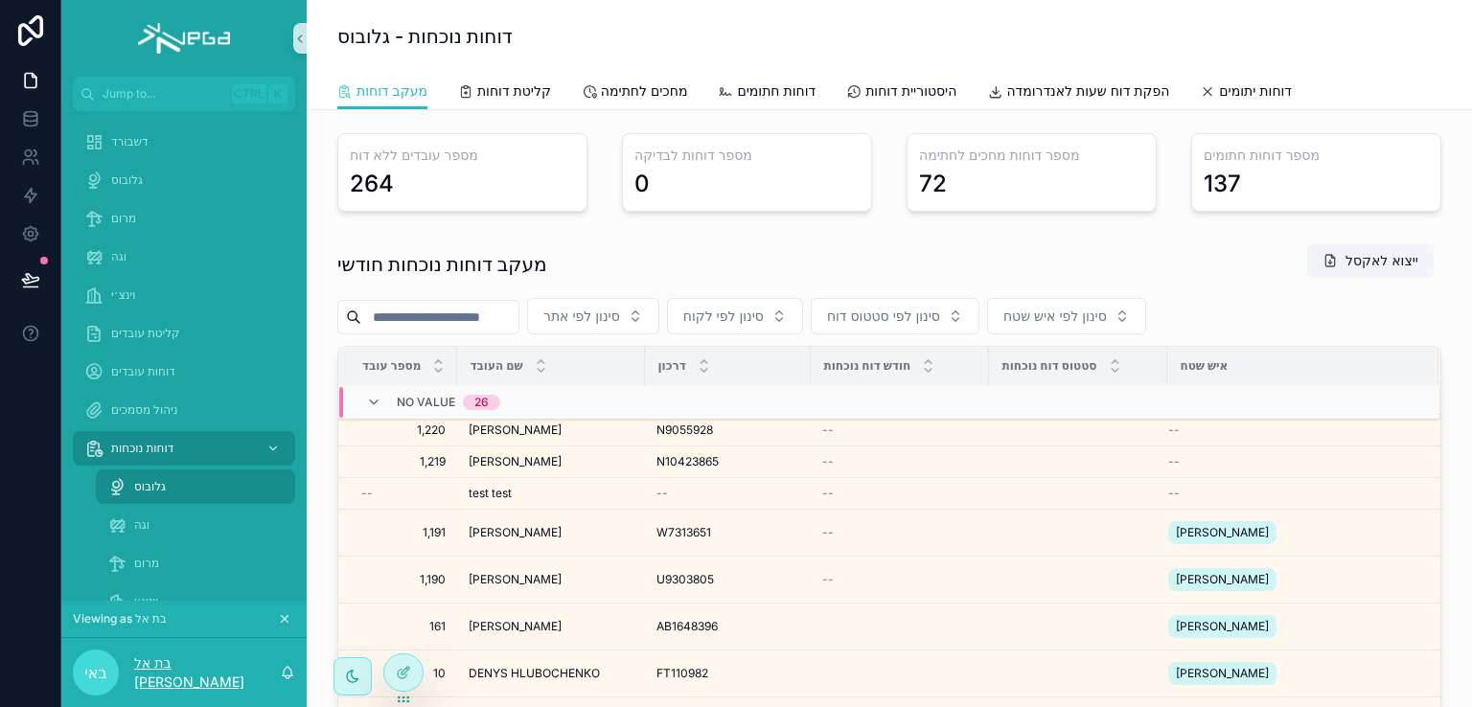
click at [192, 672] on p "בת אל ישועה" at bounding box center [207, 673] width 146 height 38
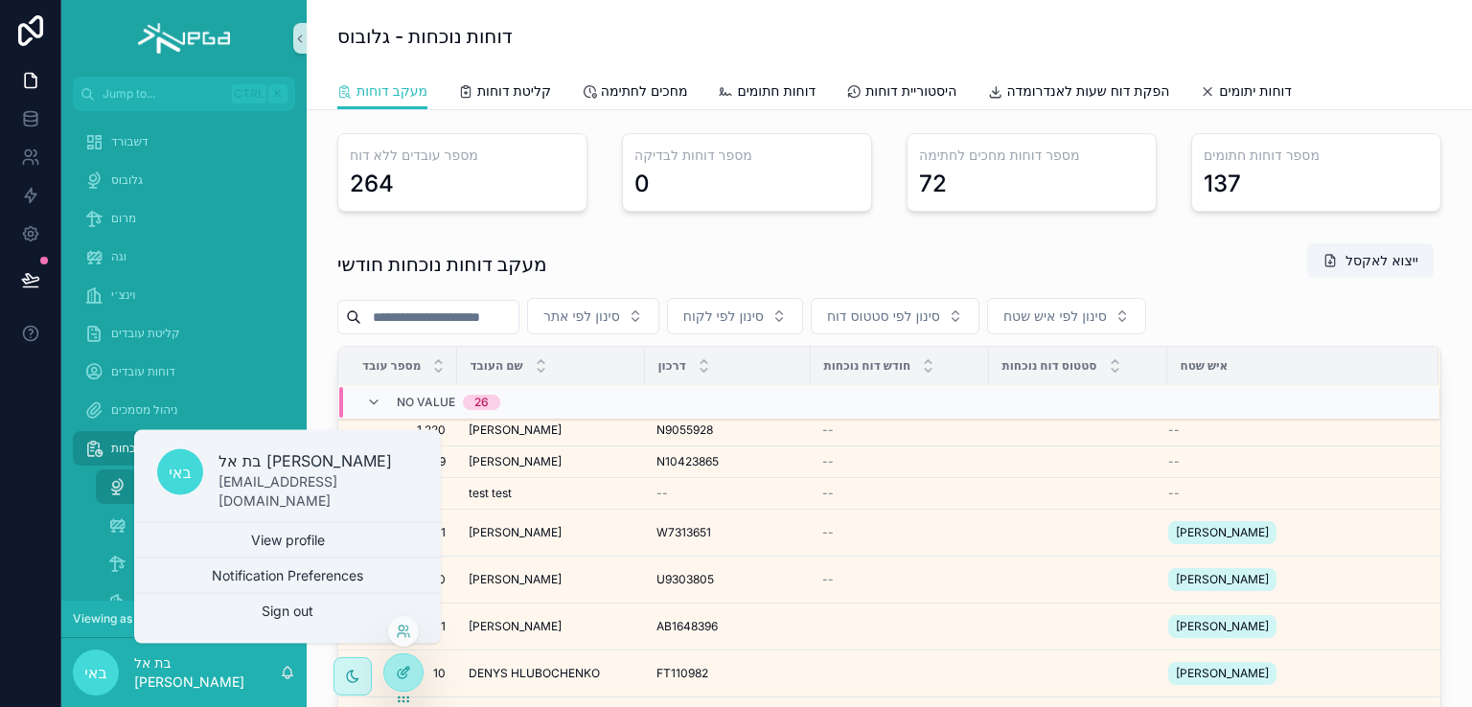
click at [411, 677] on div at bounding box center [403, 673] width 38 height 36
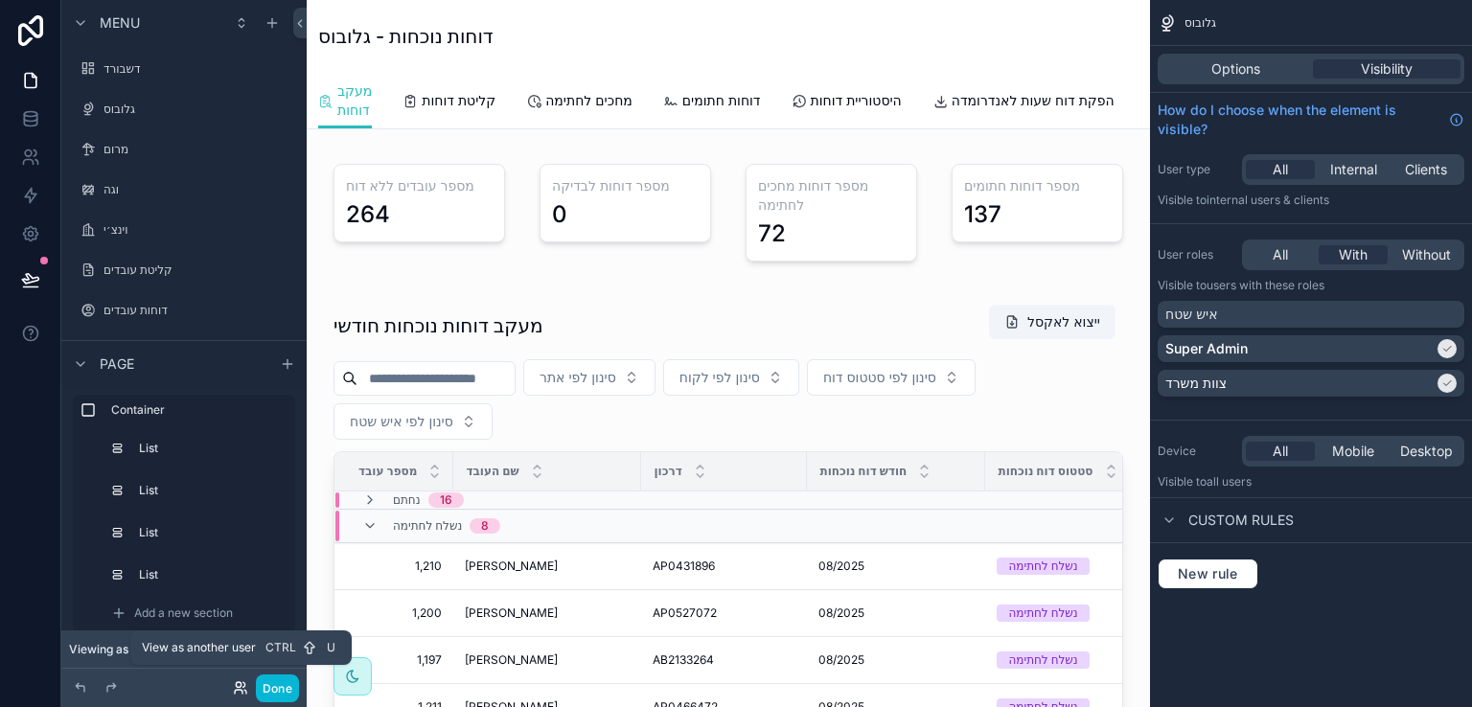
click at [239, 681] on icon at bounding box center [240, 688] width 15 height 15
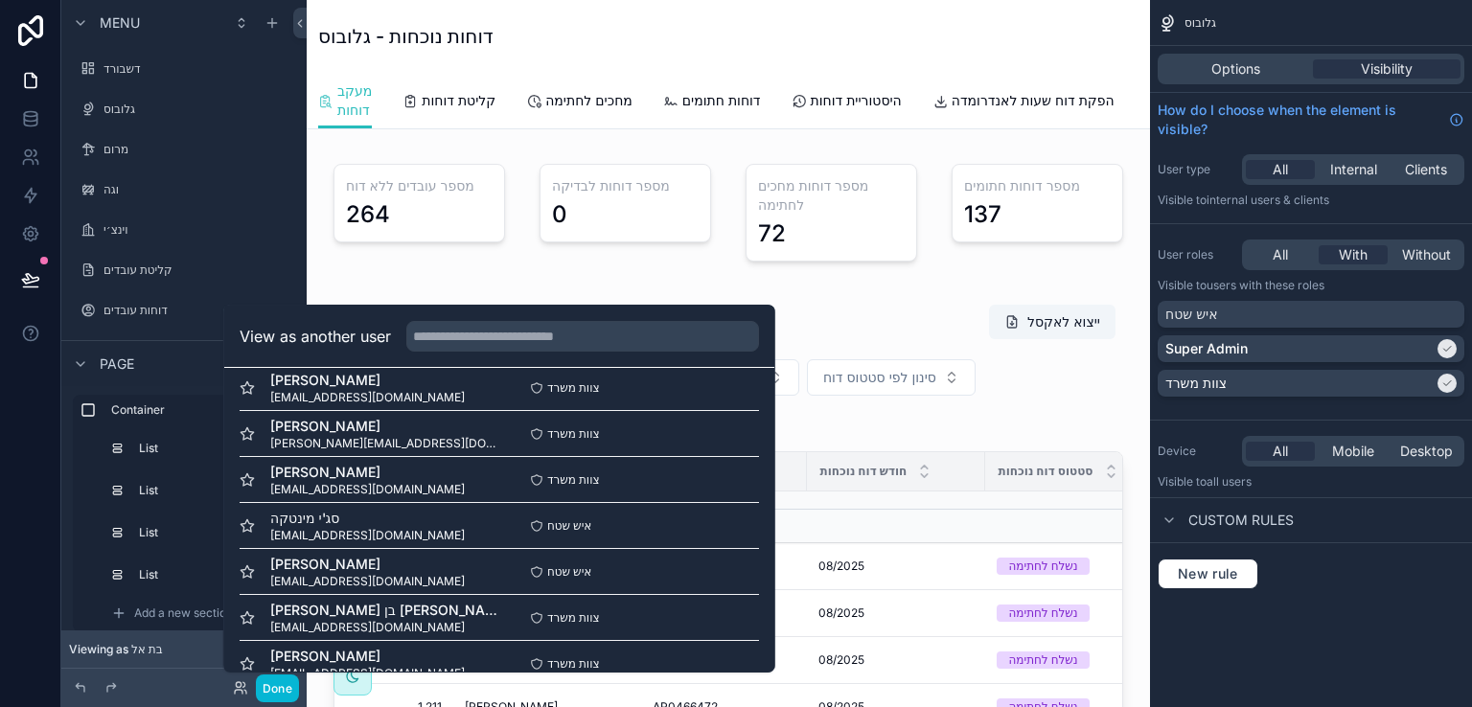
scroll to position [671, 0]
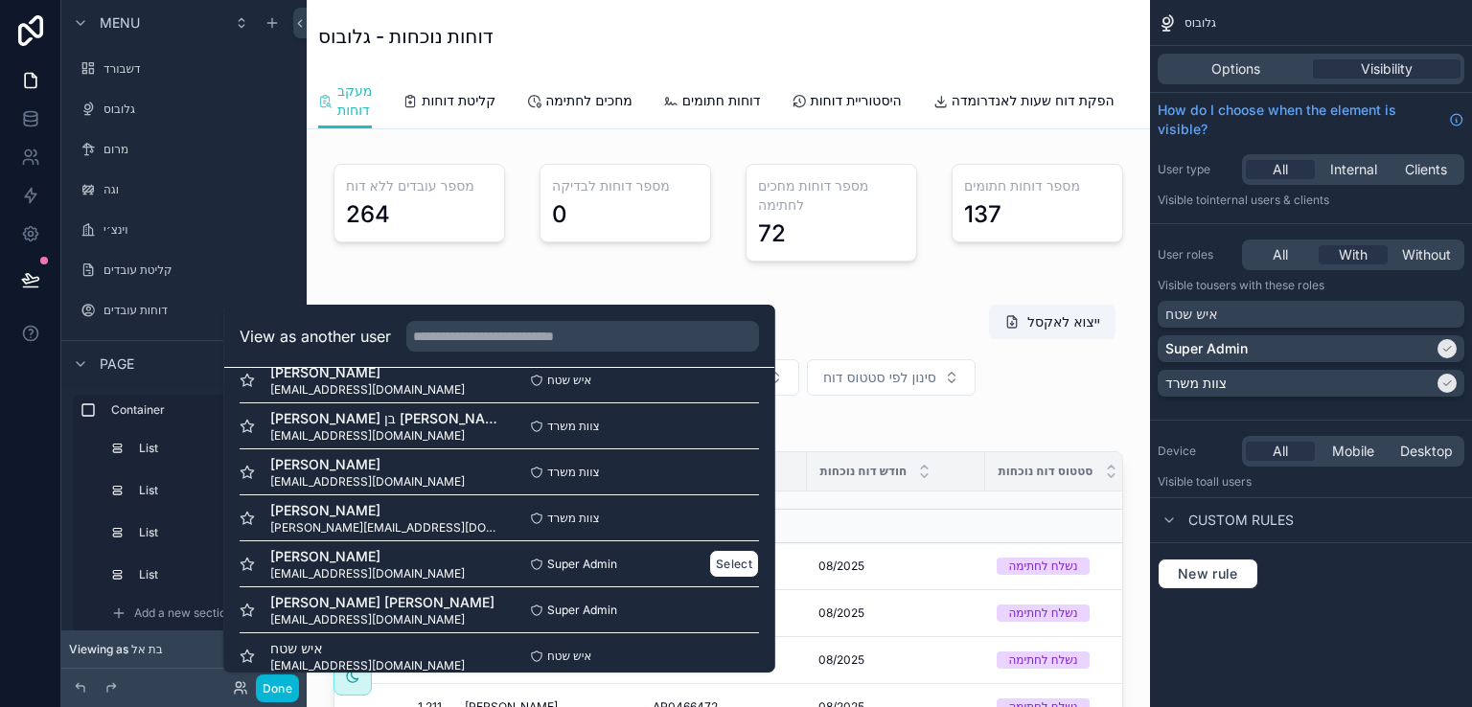
click at [317, 560] on span "[PERSON_NAME]" at bounding box center [367, 556] width 195 height 19
click at [709, 564] on button "Select" at bounding box center [734, 564] width 50 height 28
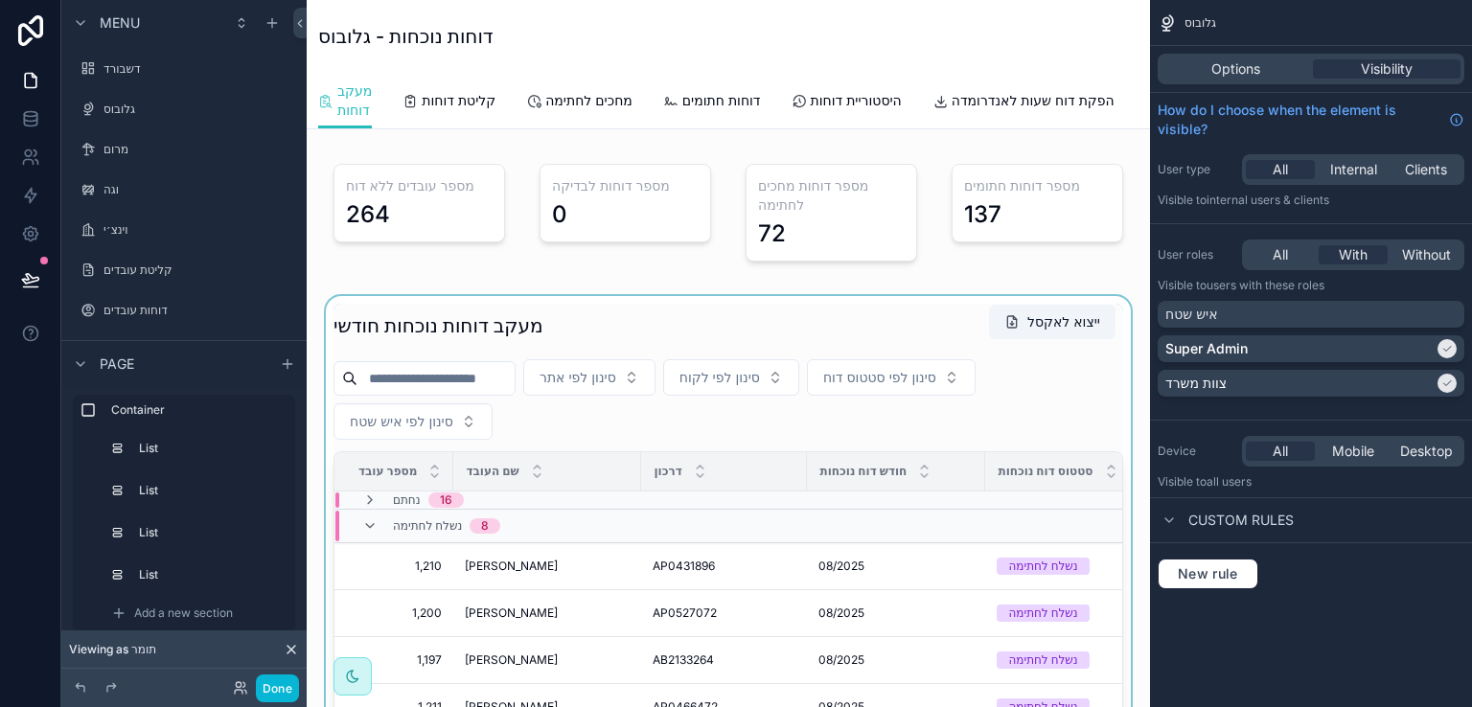
click at [1116, 342] on div "scrollable content" at bounding box center [728, 644] width 813 height 696
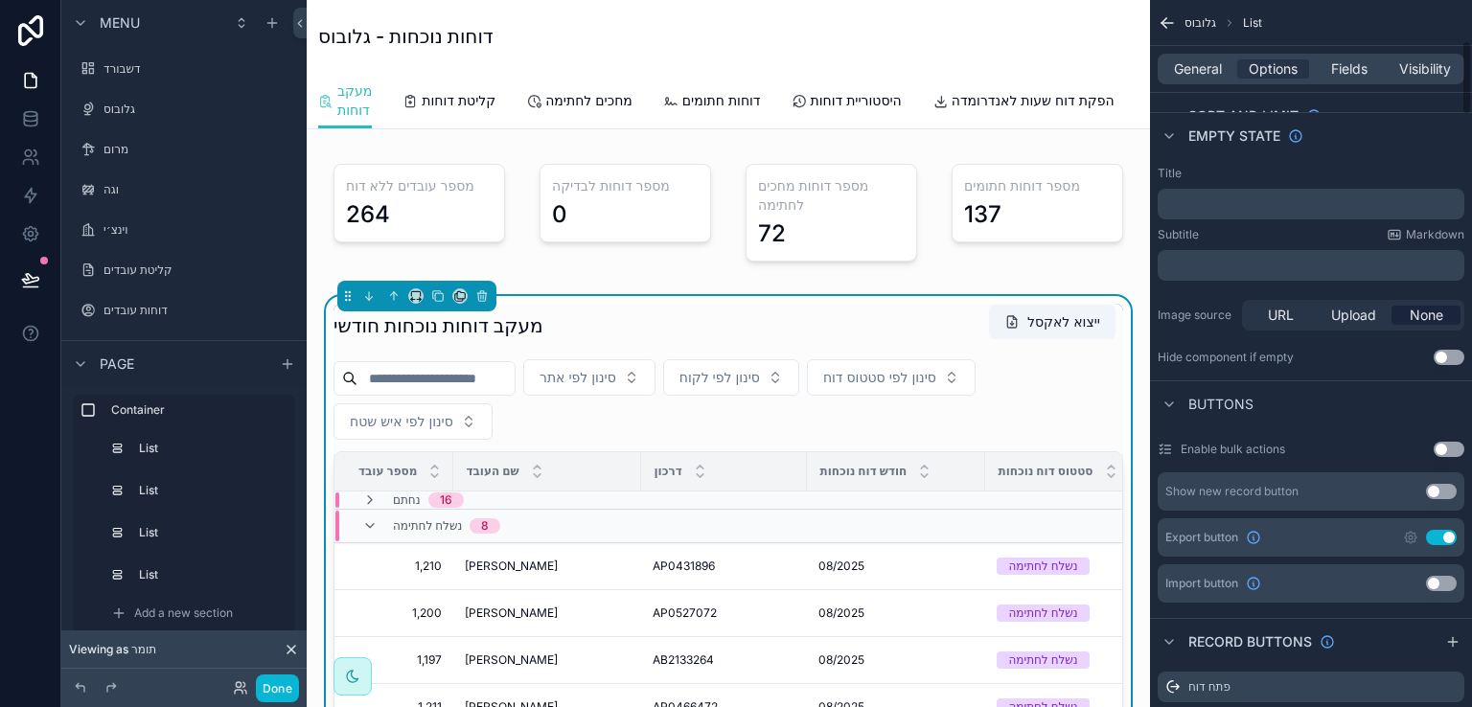
scroll to position [671, 0]
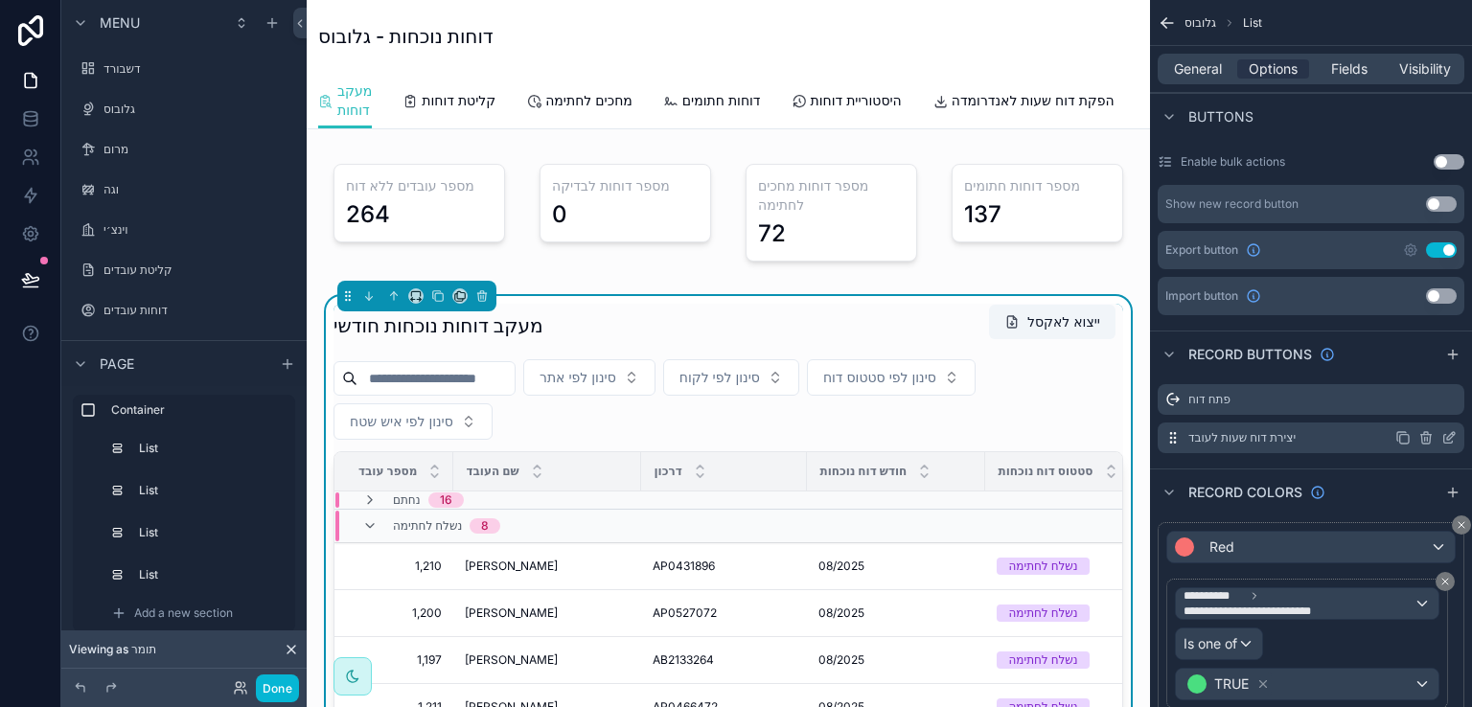
click at [1426, 436] on icon "scrollable content" at bounding box center [1426, 437] width 15 height 15
click at [1374, 359] on div "Record buttons" at bounding box center [1311, 354] width 322 height 46
click at [1442, 400] on icon at bounding box center [1441, 406] width 15 height 15
click at [1424, 437] on icon "scrollable content" at bounding box center [1426, 437] width 15 height 15
click at [1381, 364] on div "Record buttons" at bounding box center [1311, 354] width 322 height 46
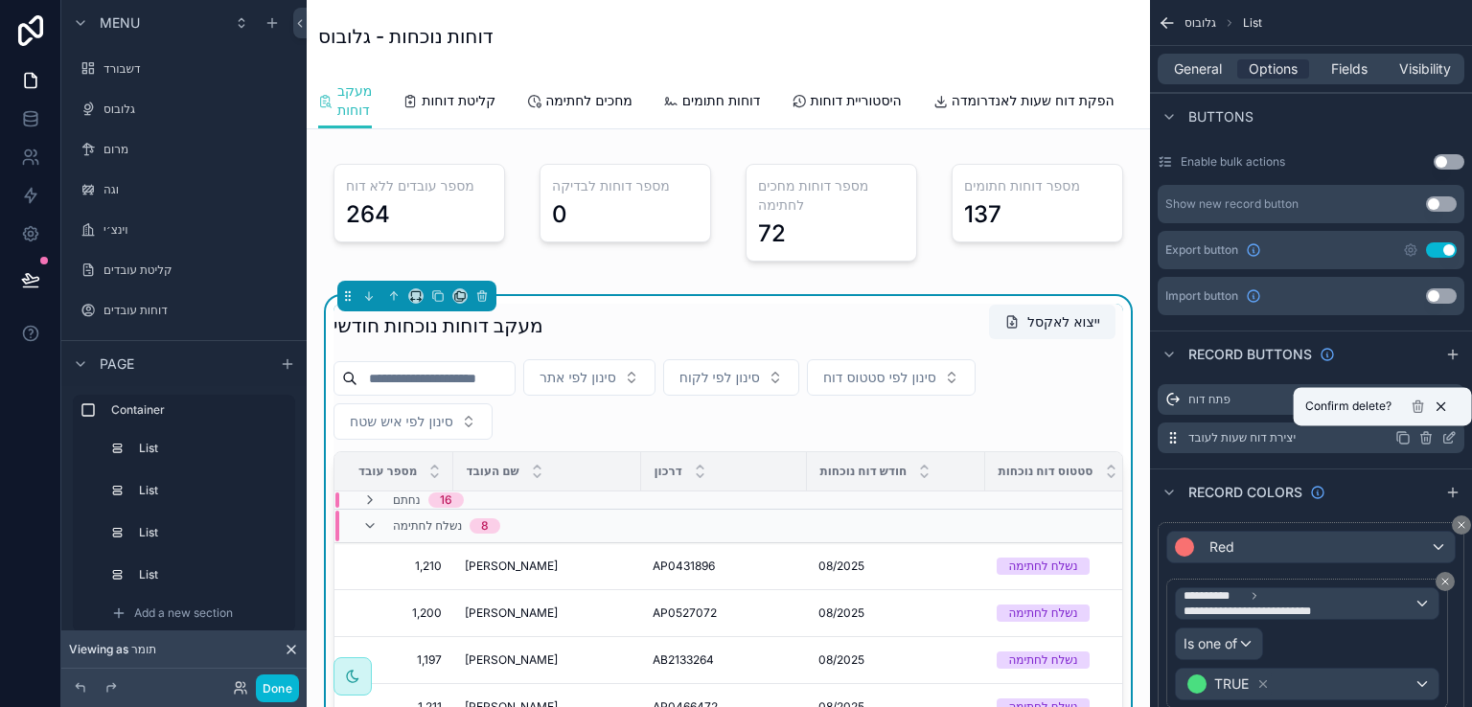
click at [1446, 396] on button at bounding box center [1441, 406] width 23 height 23
click at [1427, 439] on icon "scrollable content" at bounding box center [1427, 439] width 0 height 4
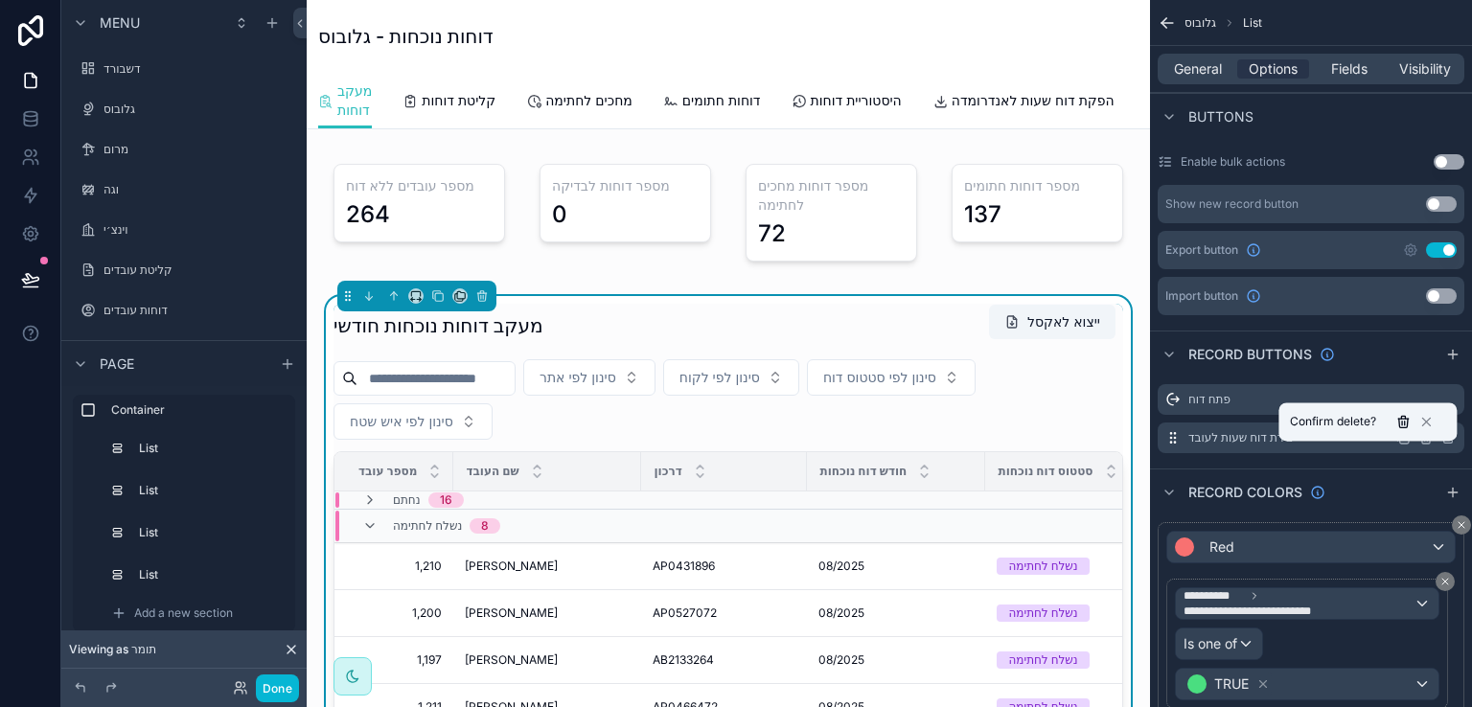
click at [1402, 425] on icon at bounding box center [1403, 421] width 15 height 15
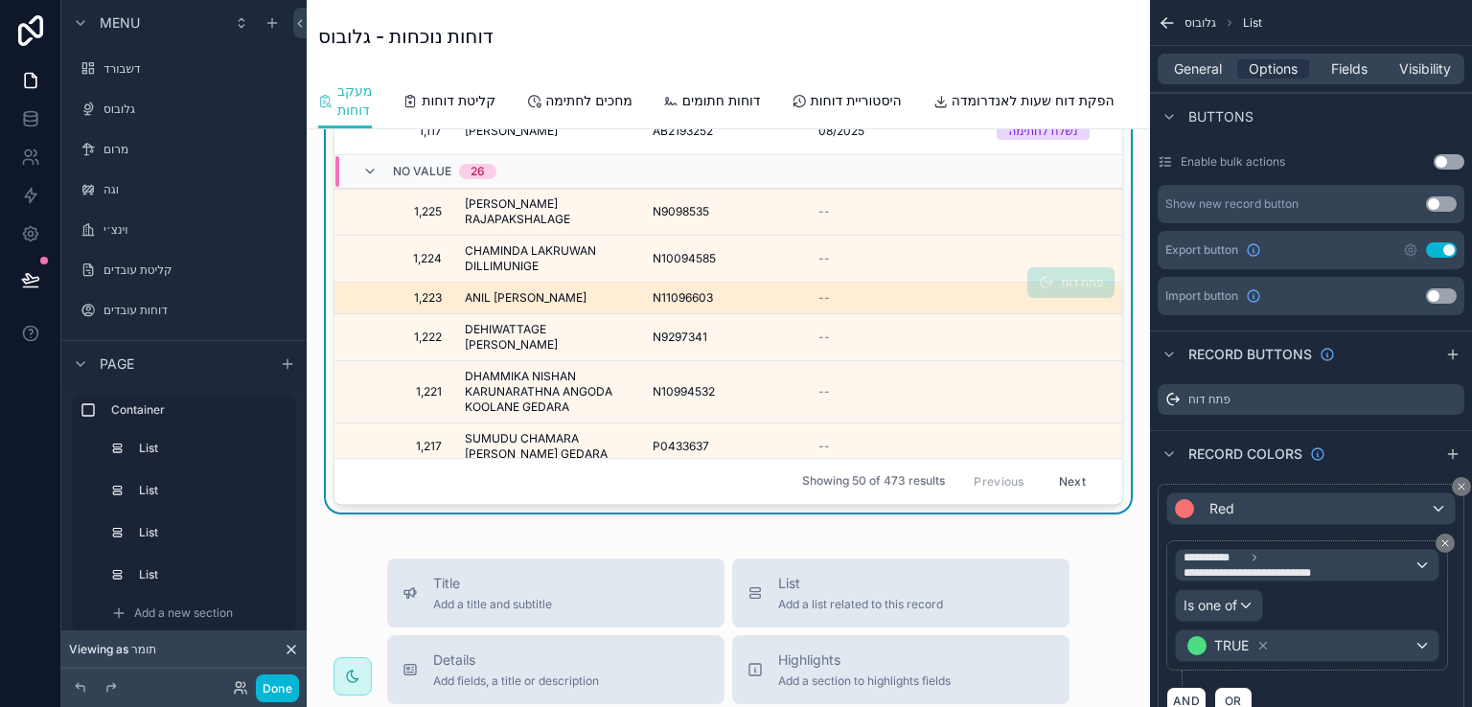
scroll to position [383, 0]
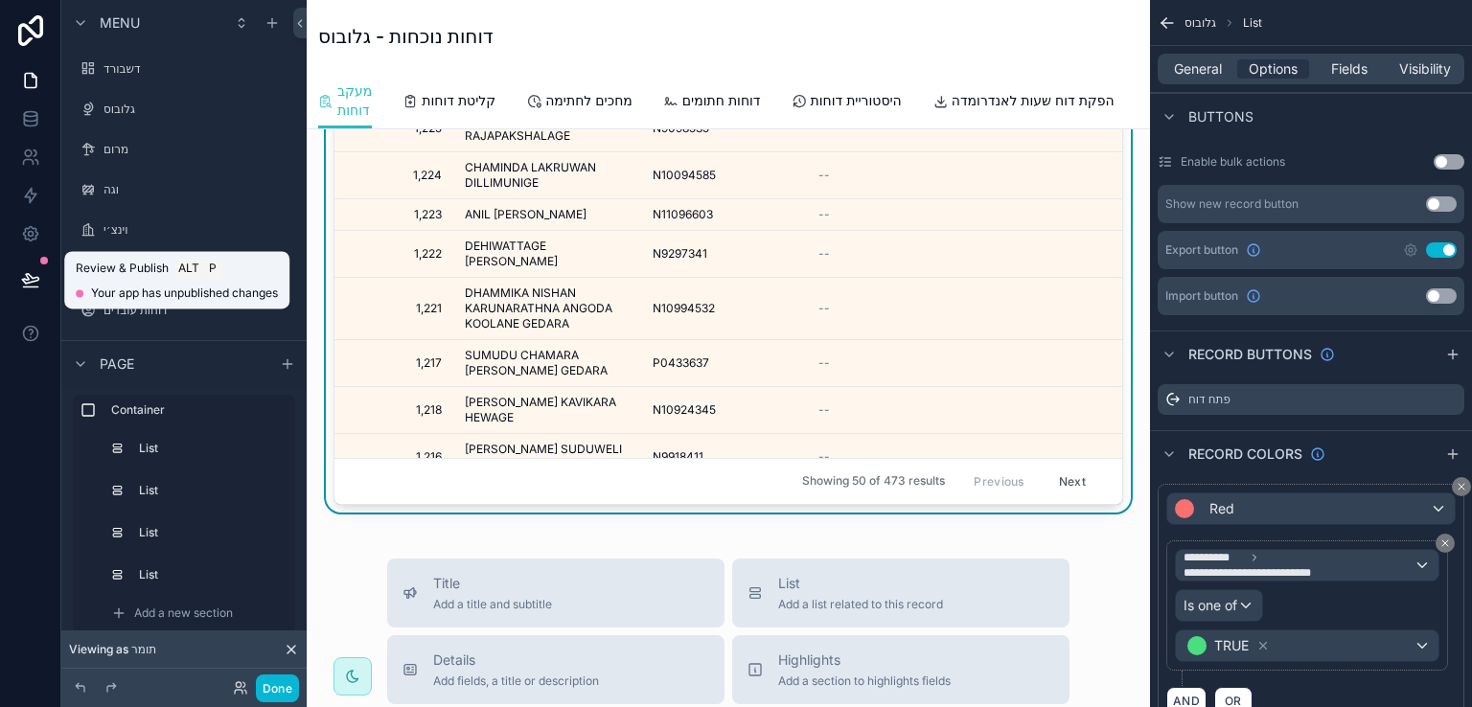
click at [33, 277] on icon at bounding box center [30, 279] width 19 height 19
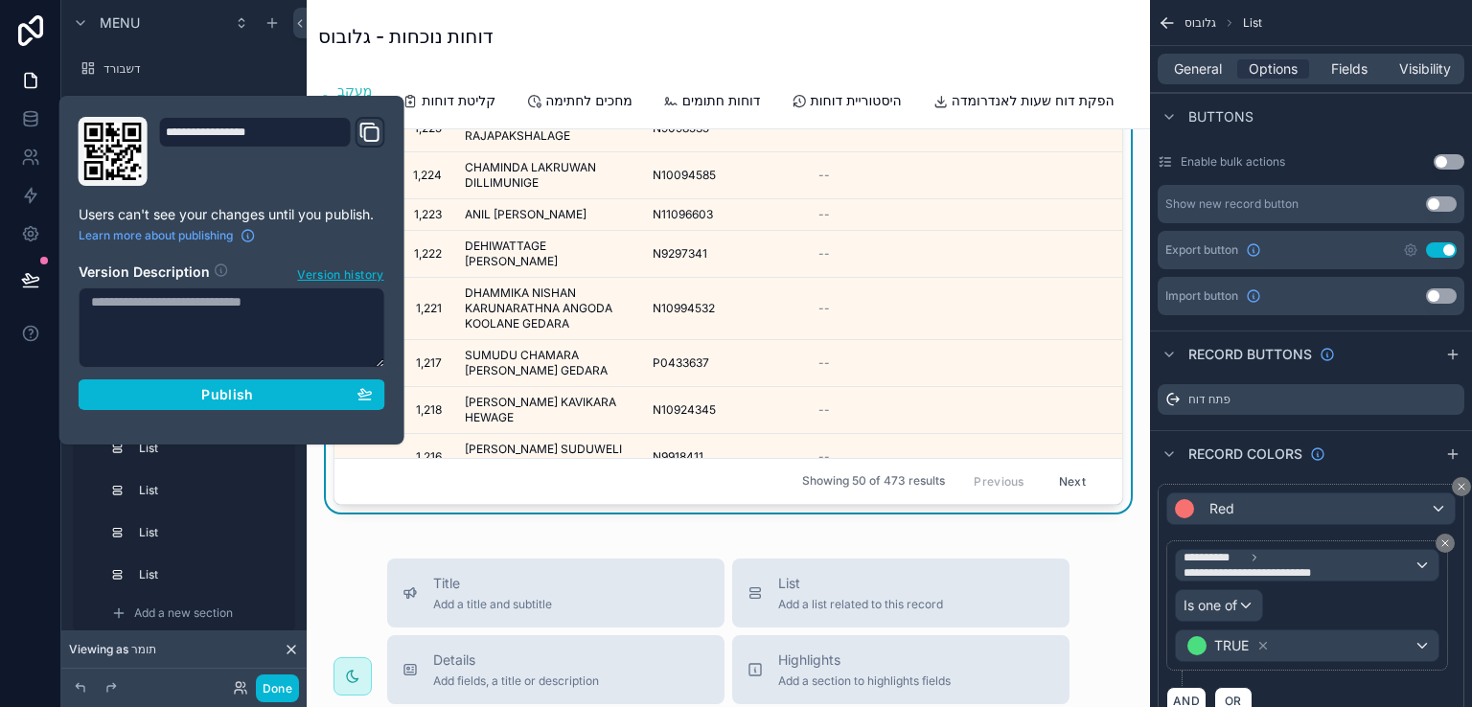
click at [197, 318] on textarea at bounding box center [232, 328] width 307 height 81
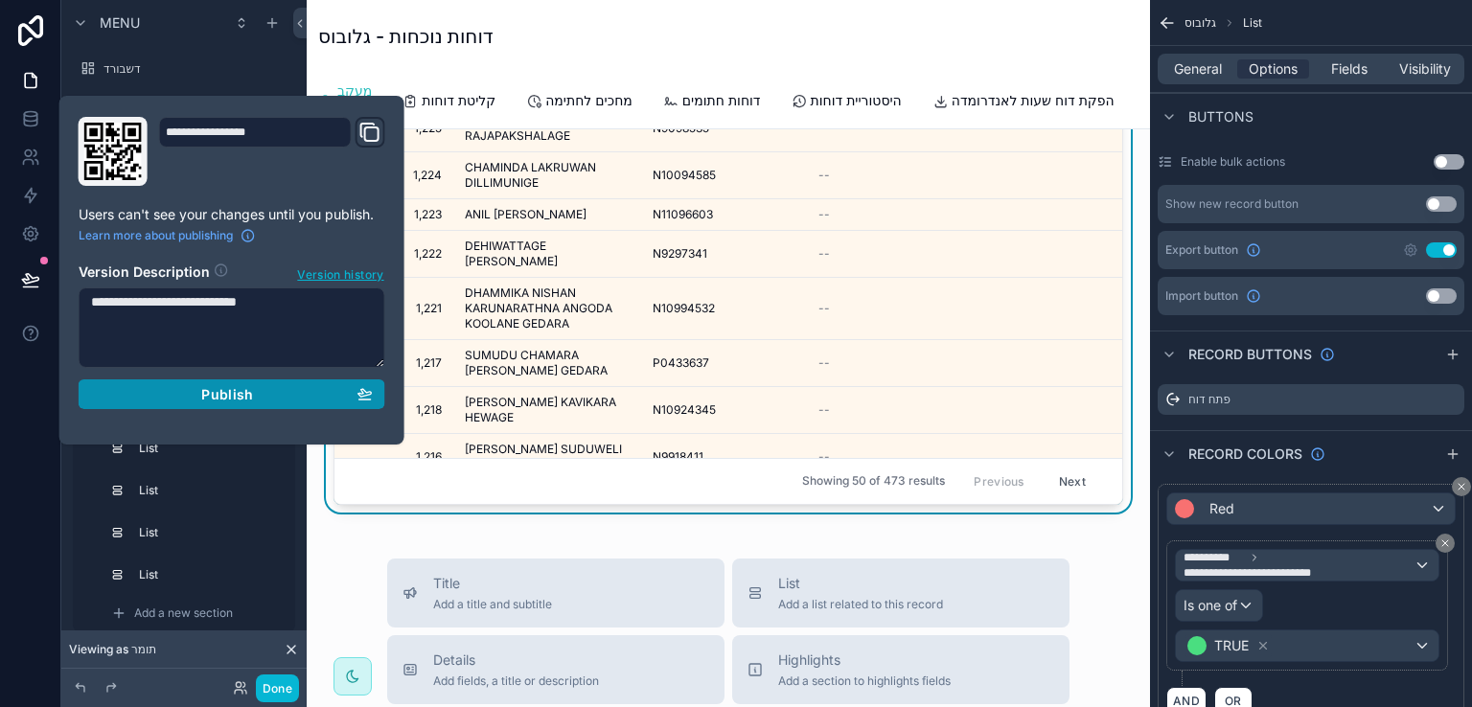
type textarea "**********"
click at [180, 393] on div "Publish" at bounding box center [232, 394] width 282 height 17
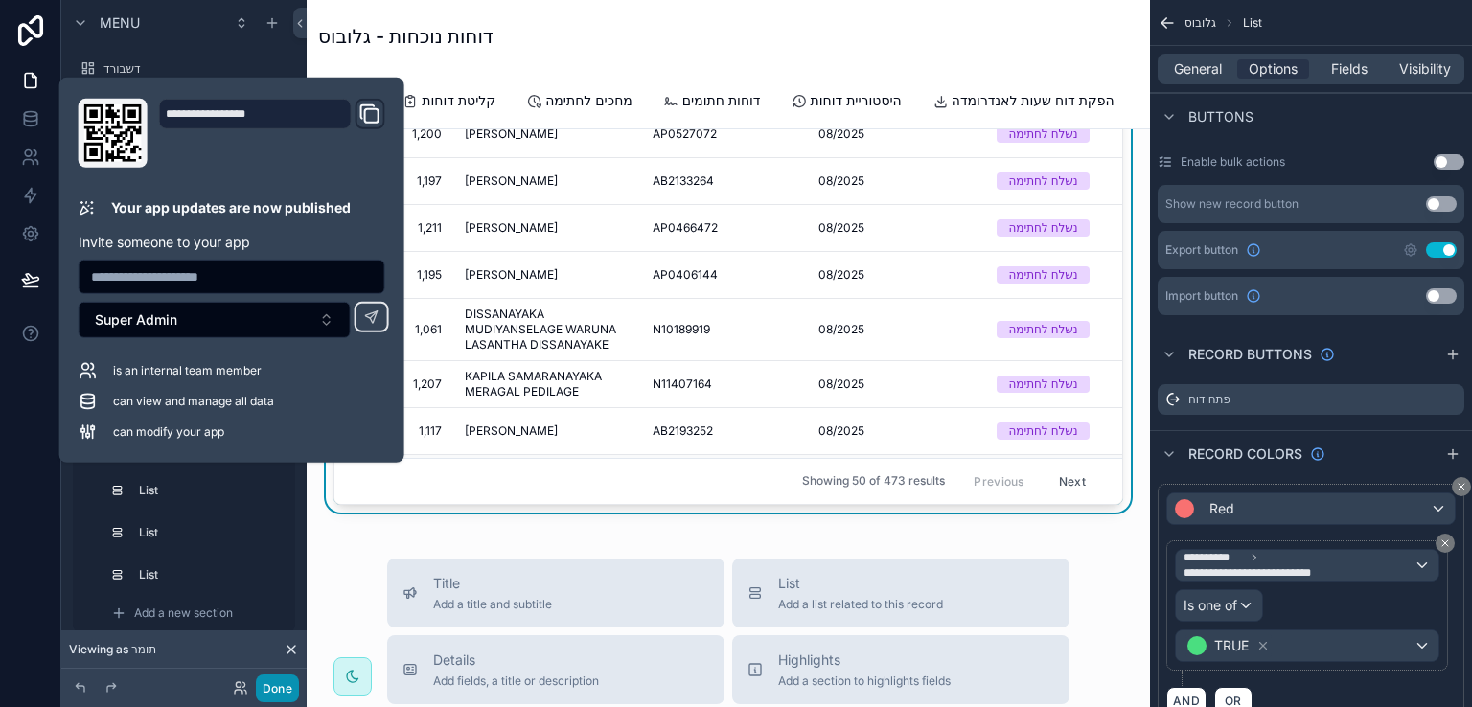
click at [276, 690] on button "Done" at bounding box center [277, 689] width 43 height 28
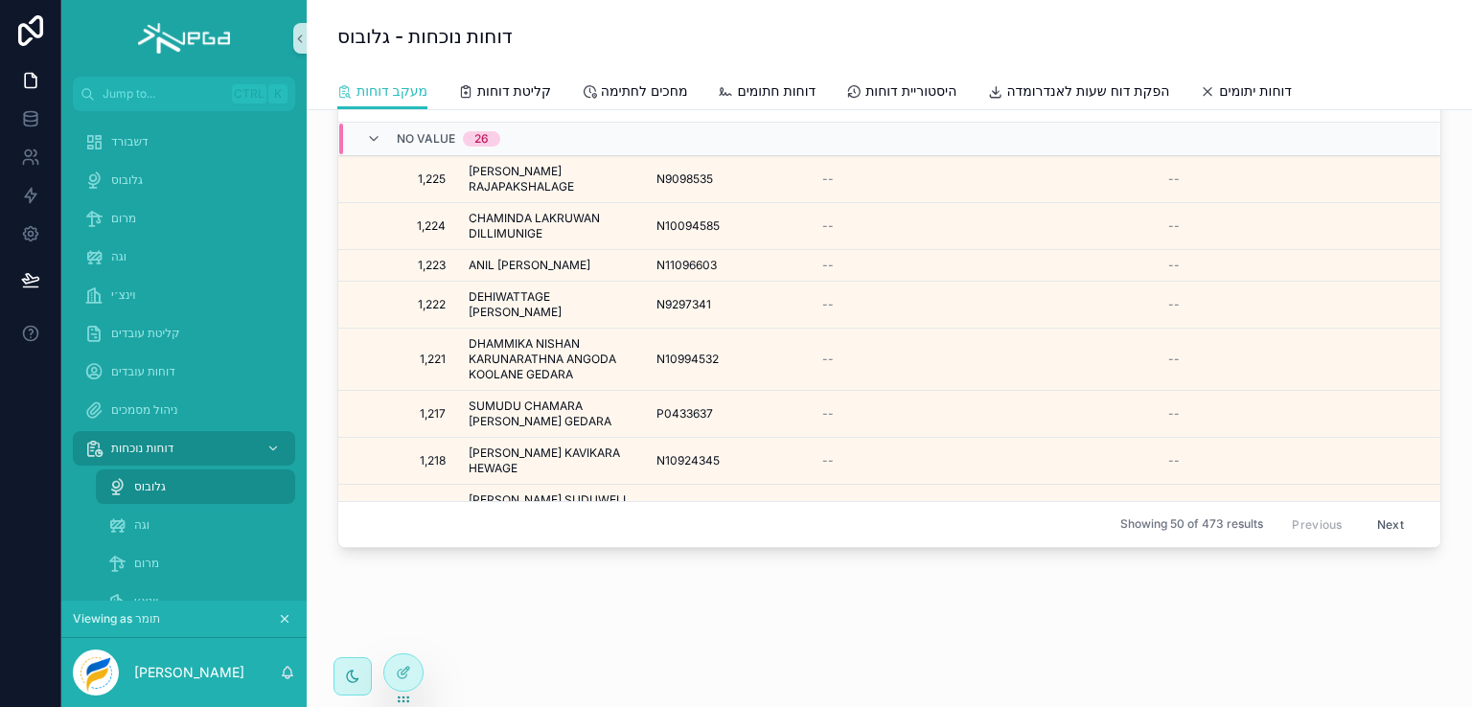
scroll to position [383, 0]
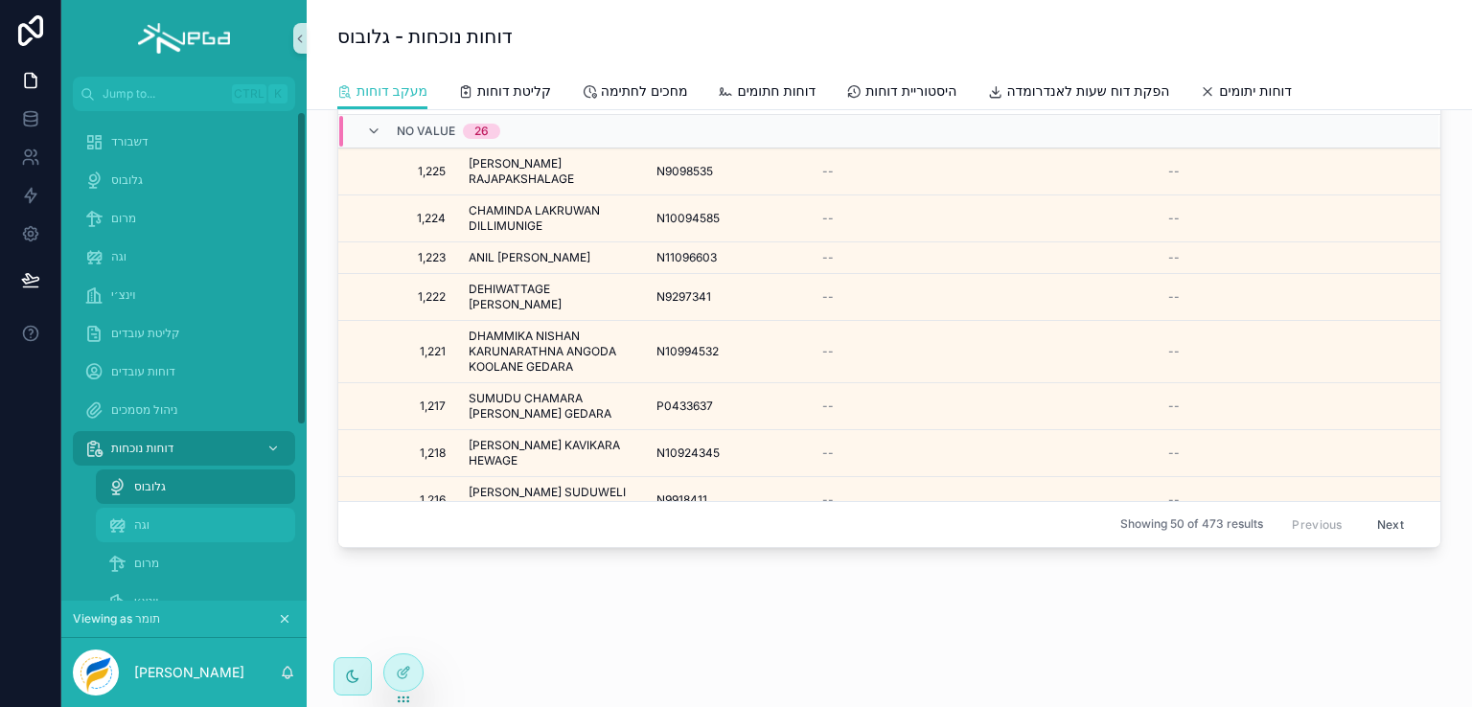
click at [129, 520] on div "וגה" at bounding box center [195, 525] width 176 height 31
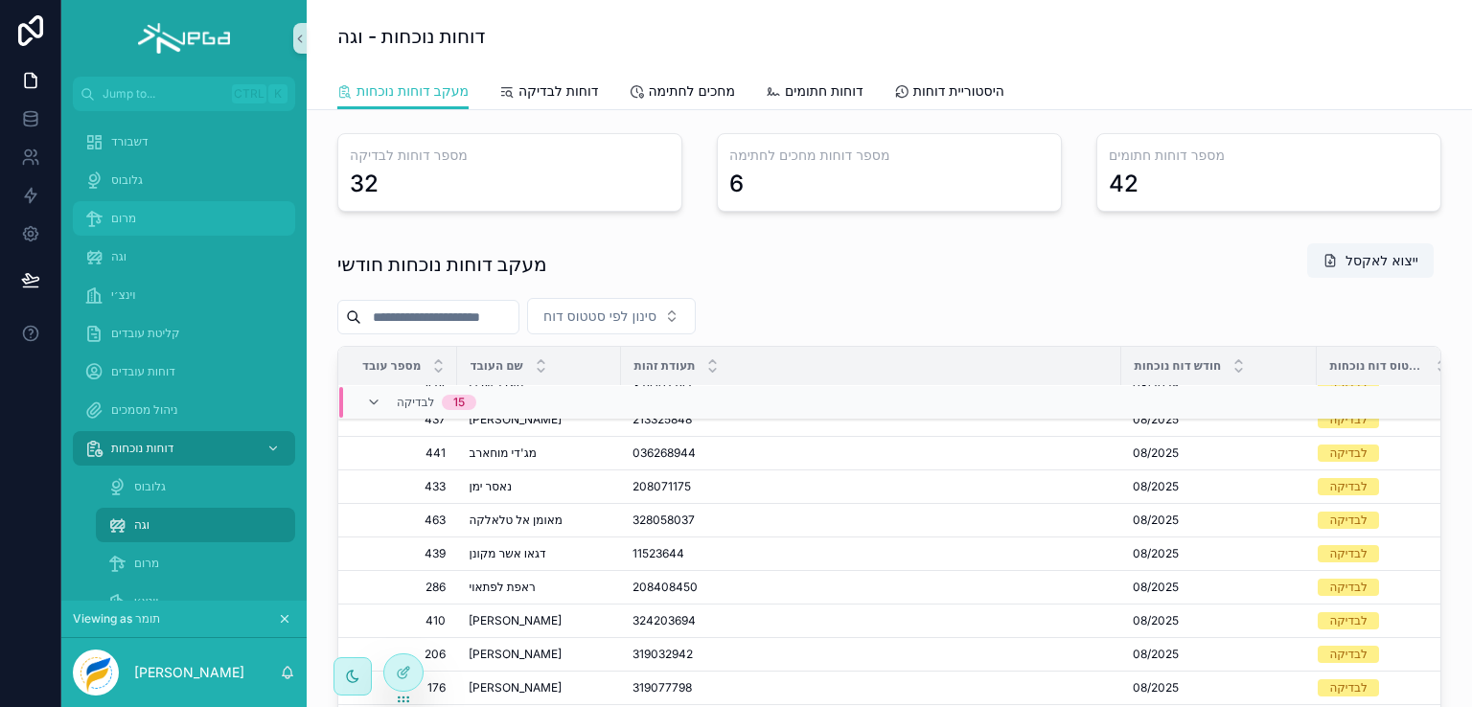
click at [122, 220] on span "מרום" at bounding box center [157, 218] width 93 height 15
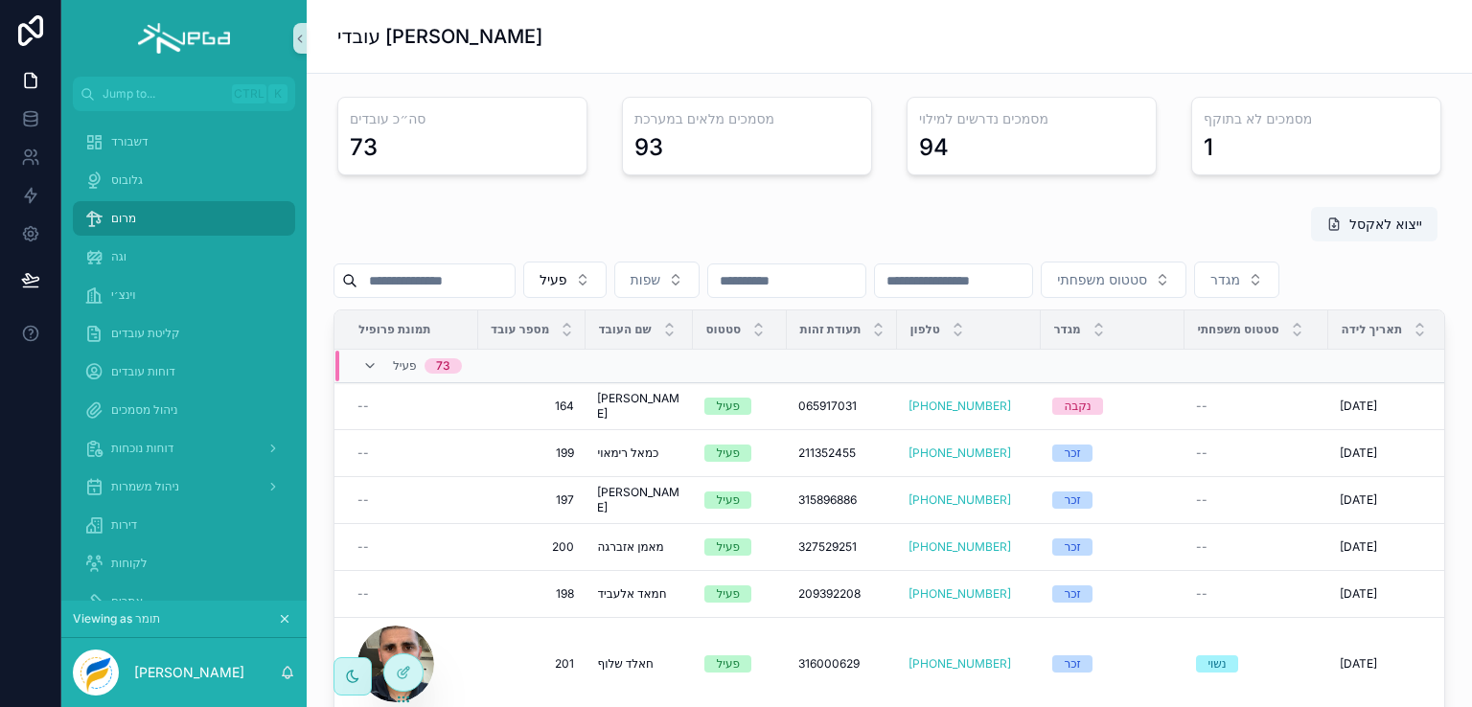
click at [477, 282] on input "scrollable content" at bounding box center [436, 280] width 157 height 27
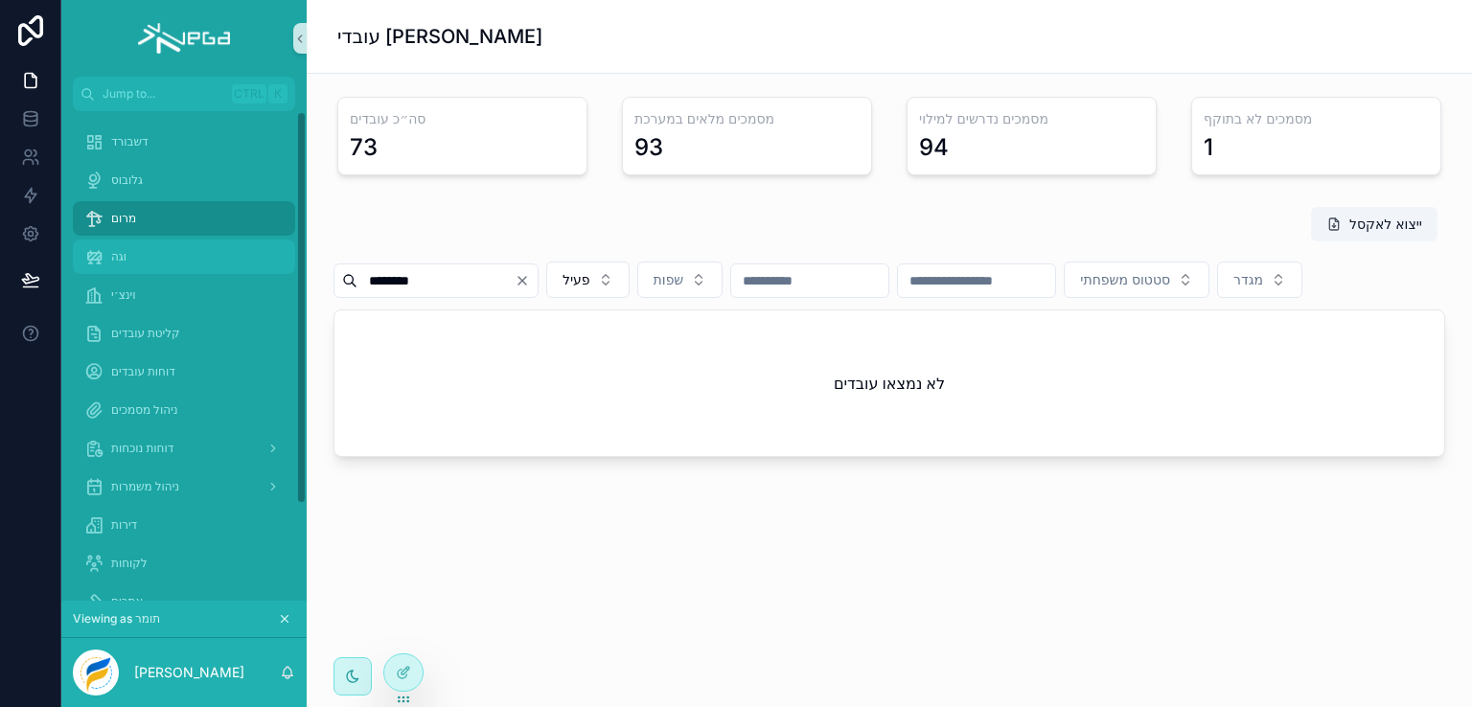
type input "********"
click at [119, 259] on span "וגה" at bounding box center [118, 256] width 15 height 15
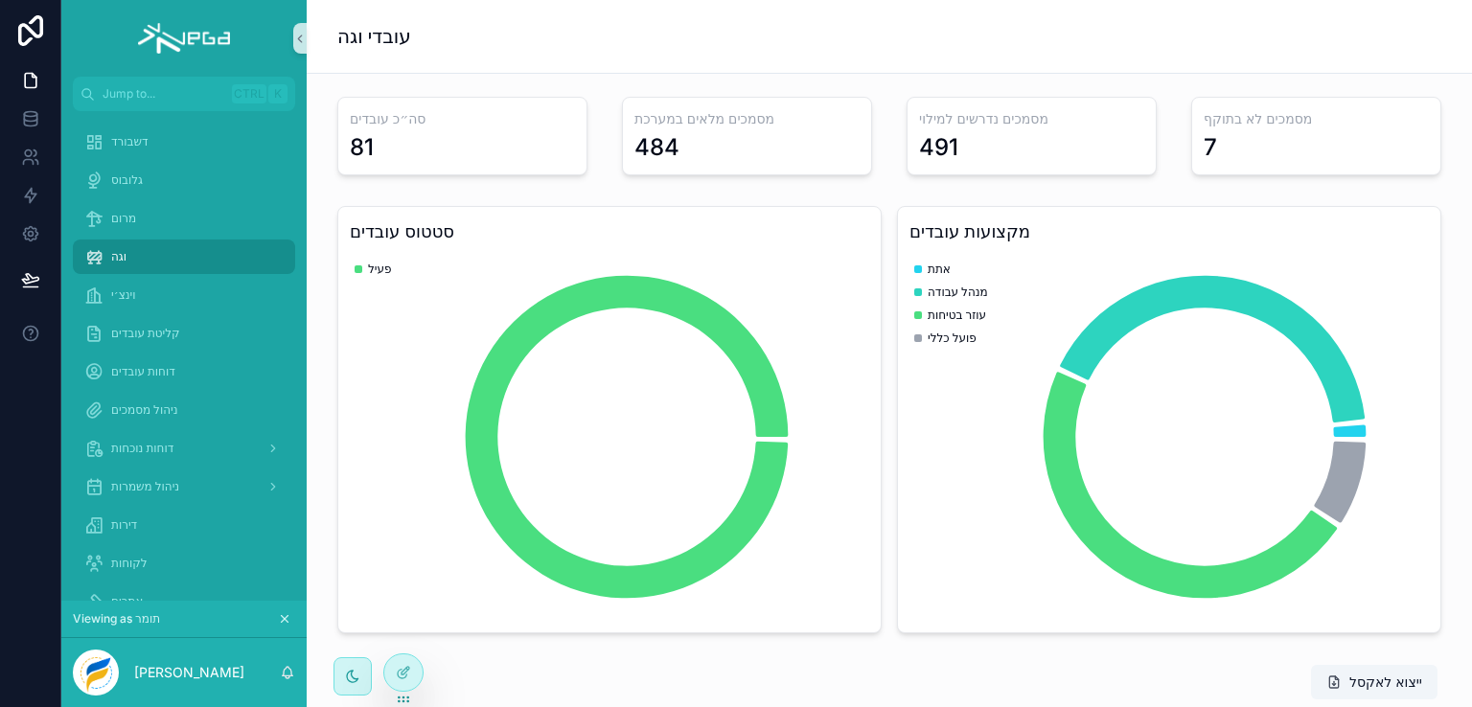
scroll to position [192, 0]
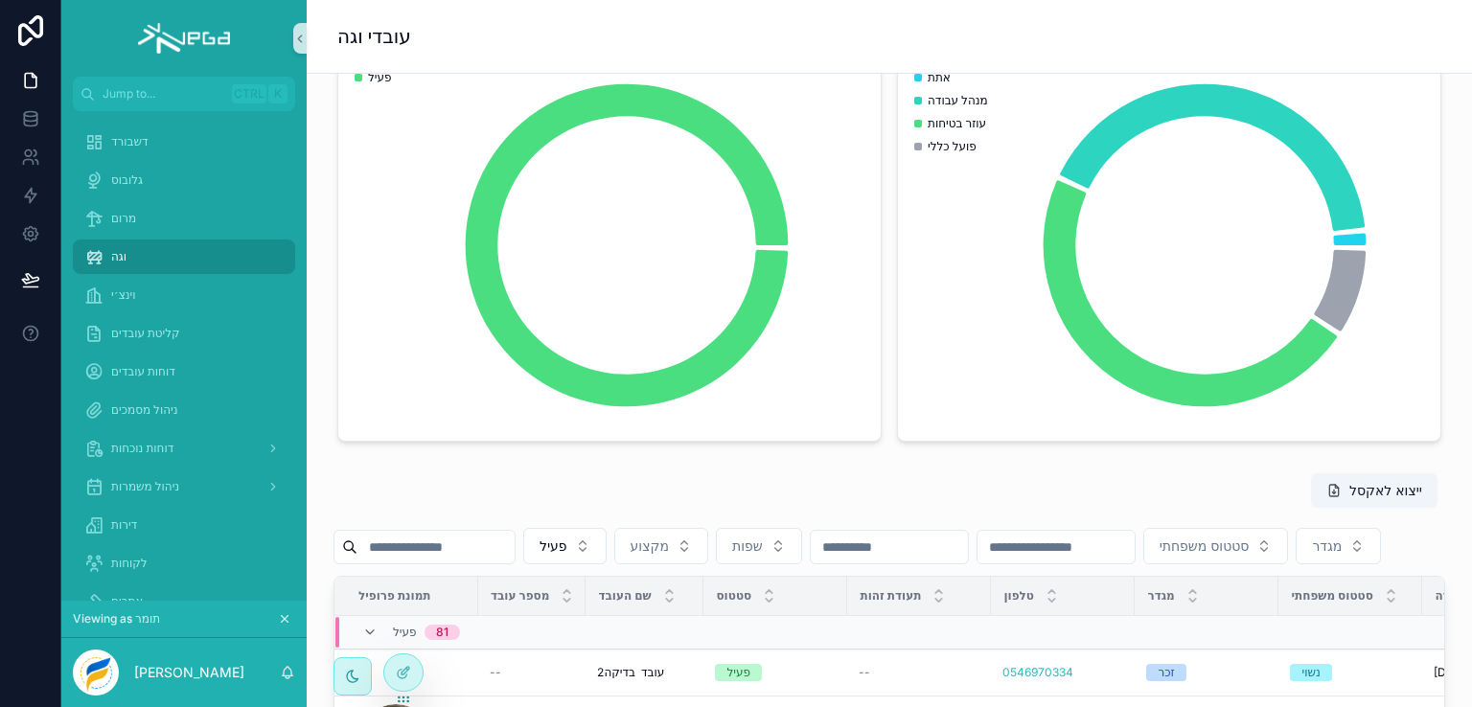
click at [446, 551] on input "scrollable content" at bounding box center [436, 547] width 157 height 27
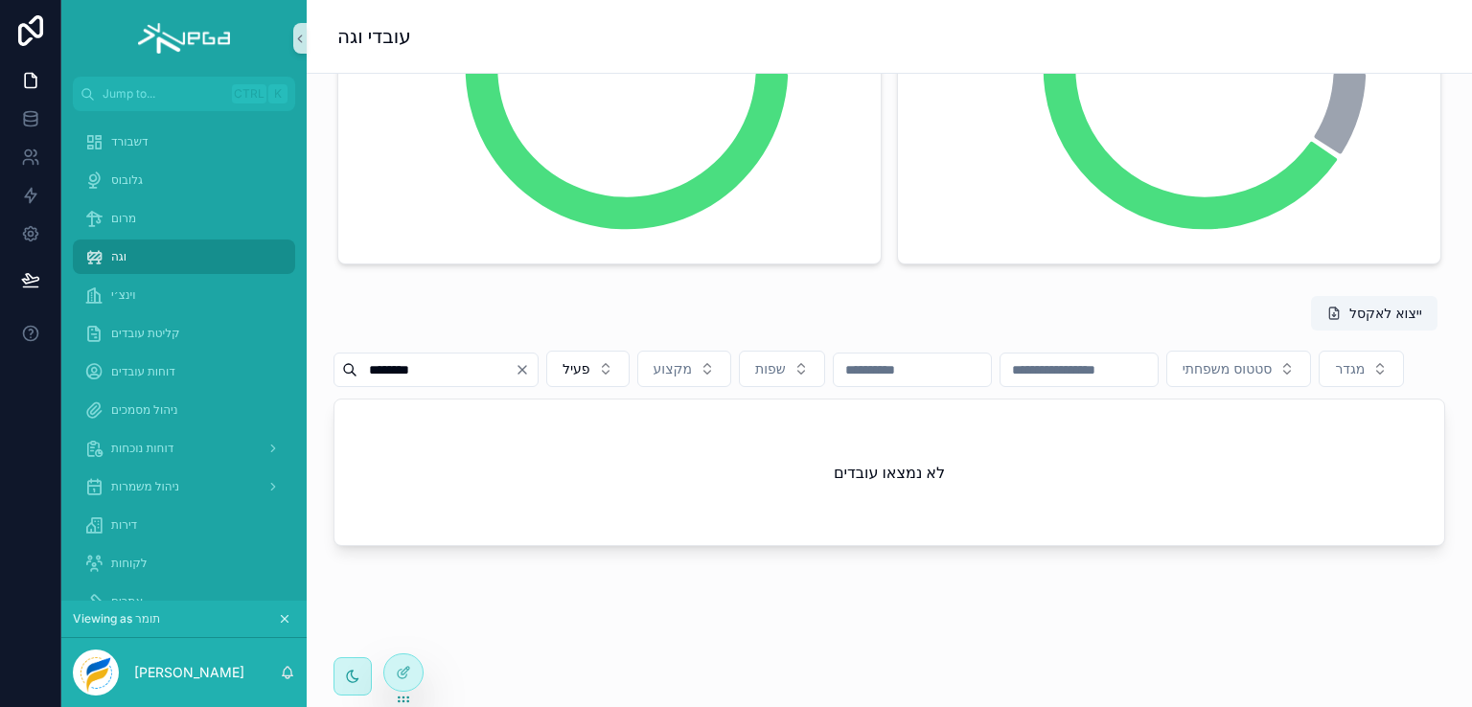
scroll to position [411, 0]
click at [461, 357] on input "********" at bounding box center [436, 370] width 157 height 27
click at [458, 357] on input "********" at bounding box center [436, 370] width 157 height 27
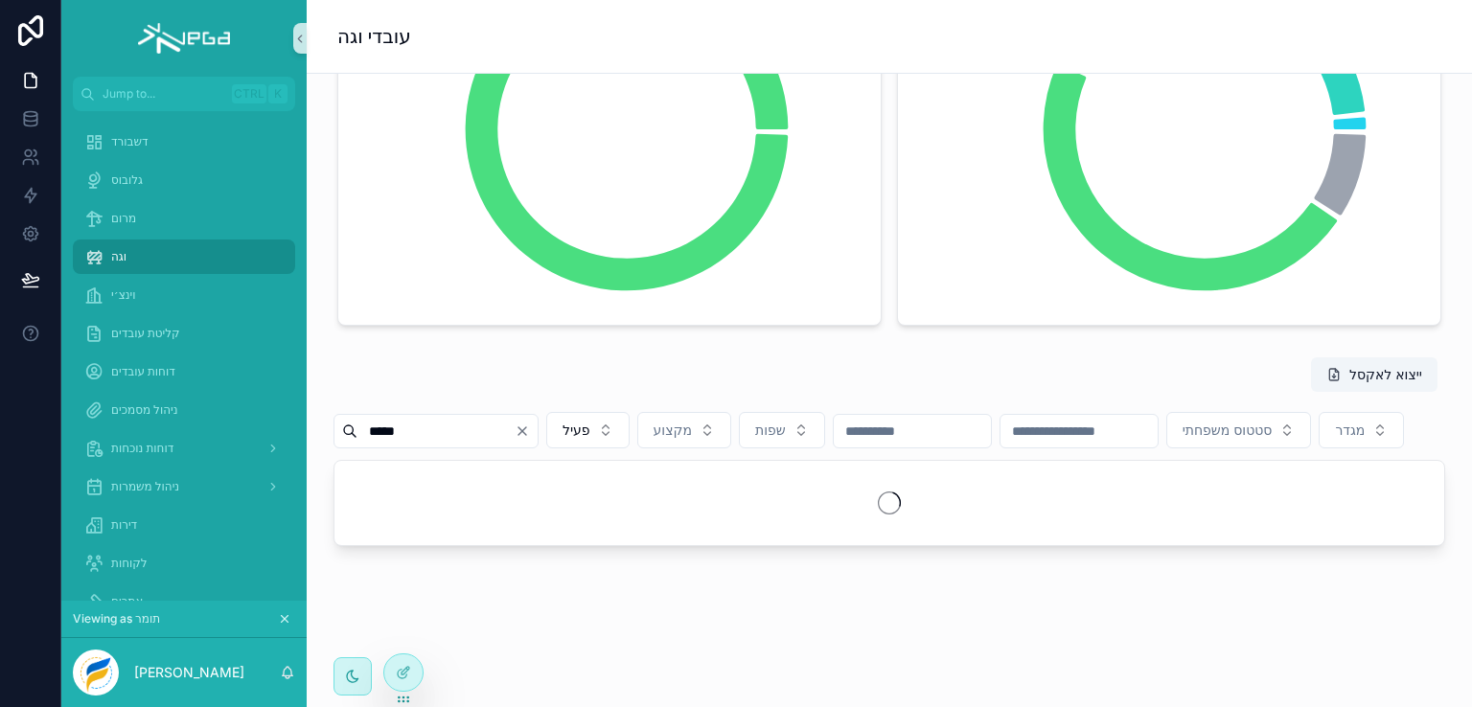
scroll to position [411, 0]
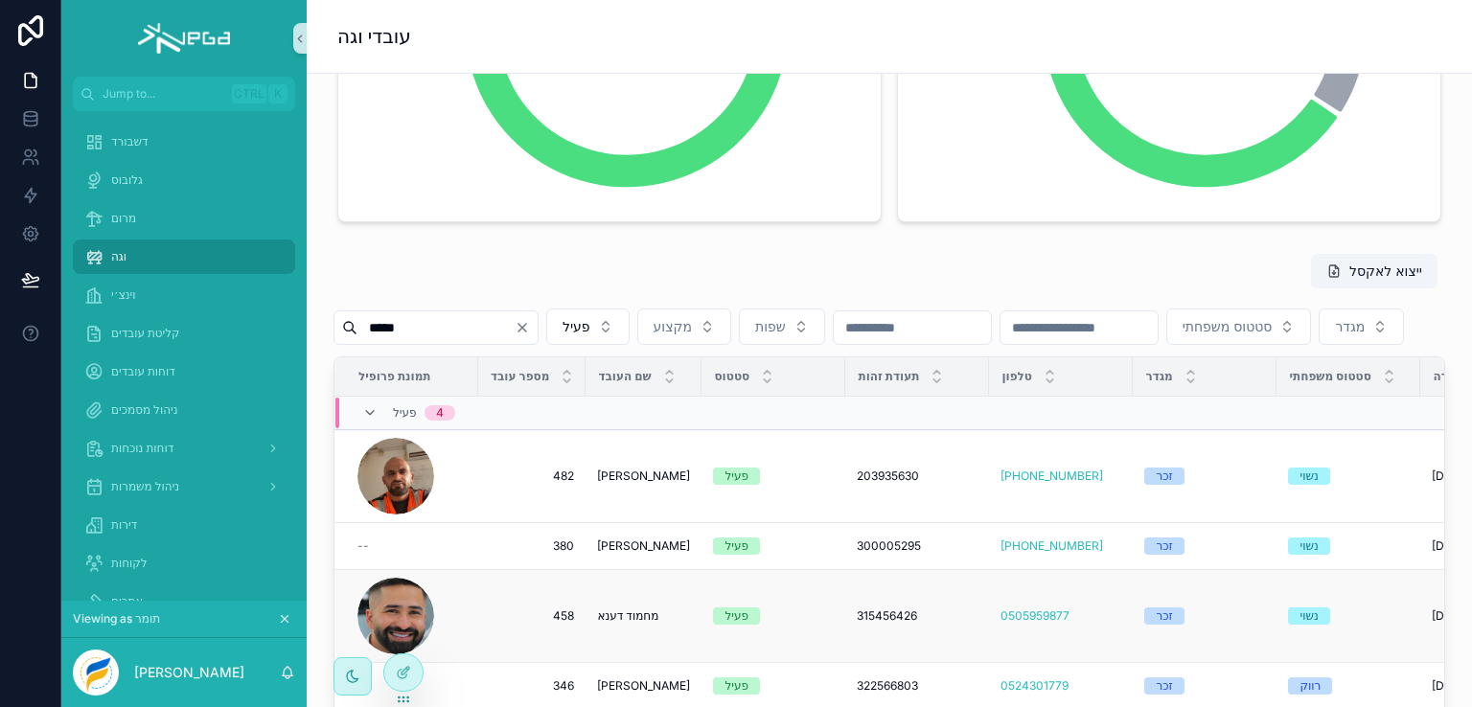
type input "*****"
click at [625, 624] on span "מחמוד דענא" at bounding box center [643, 616] width 93 height 15
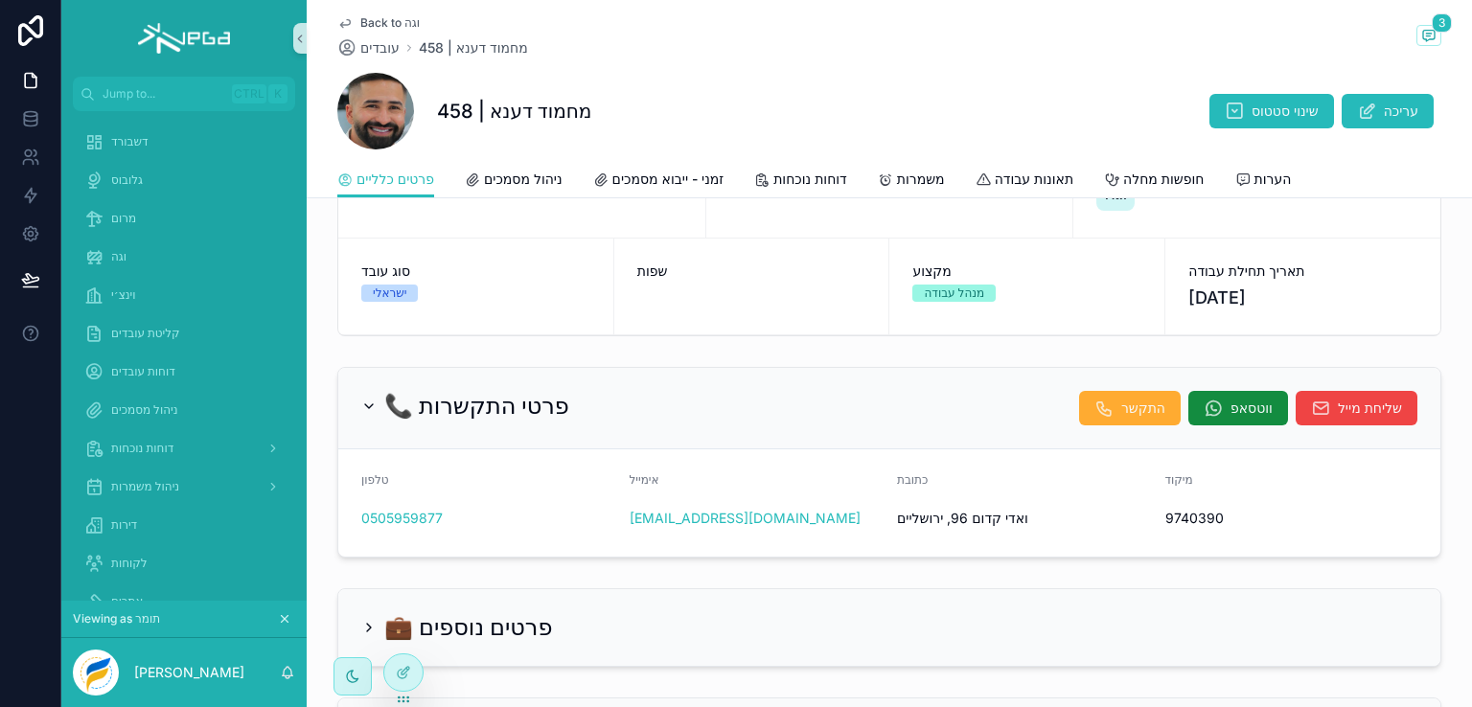
scroll to position [288, 0]
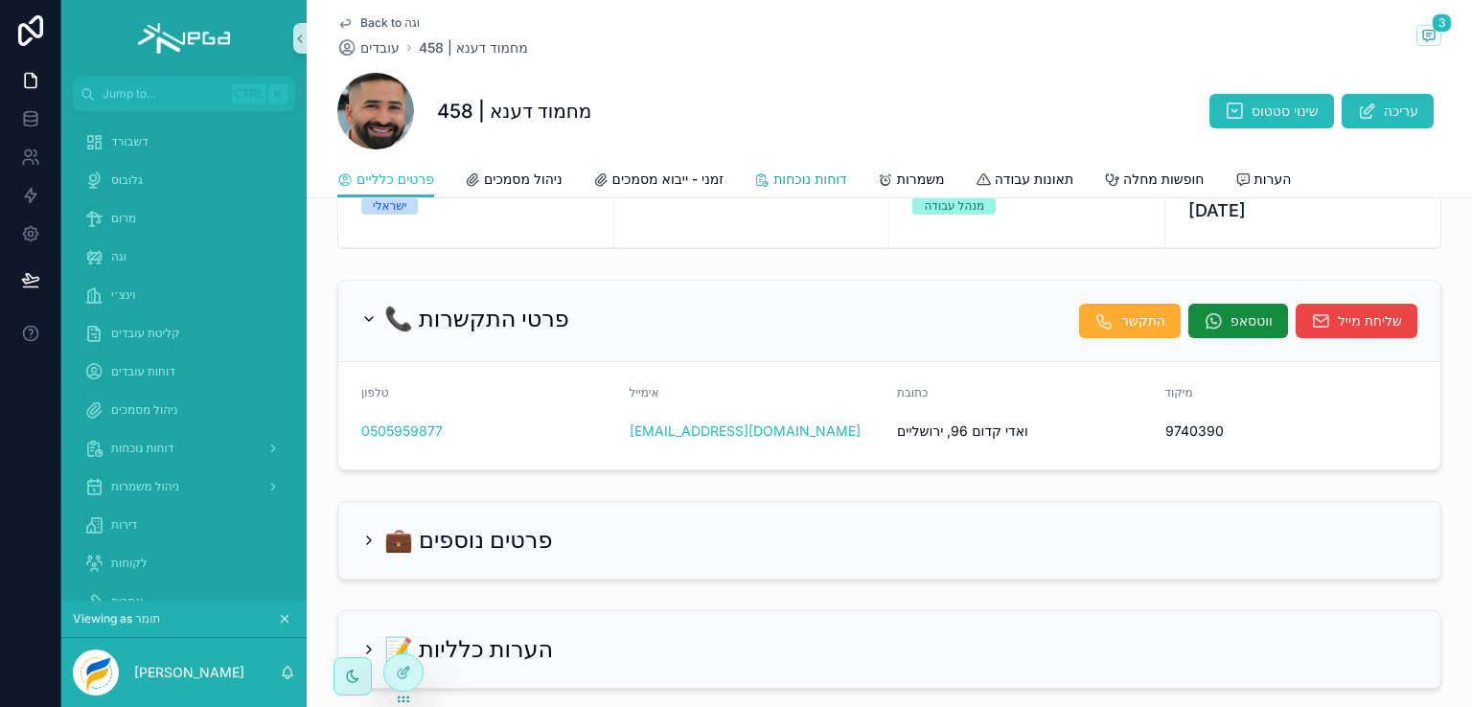
click at [817, 177] on span "דוחות נוכחות" at bounding box center [811, 179] width 74 height 19
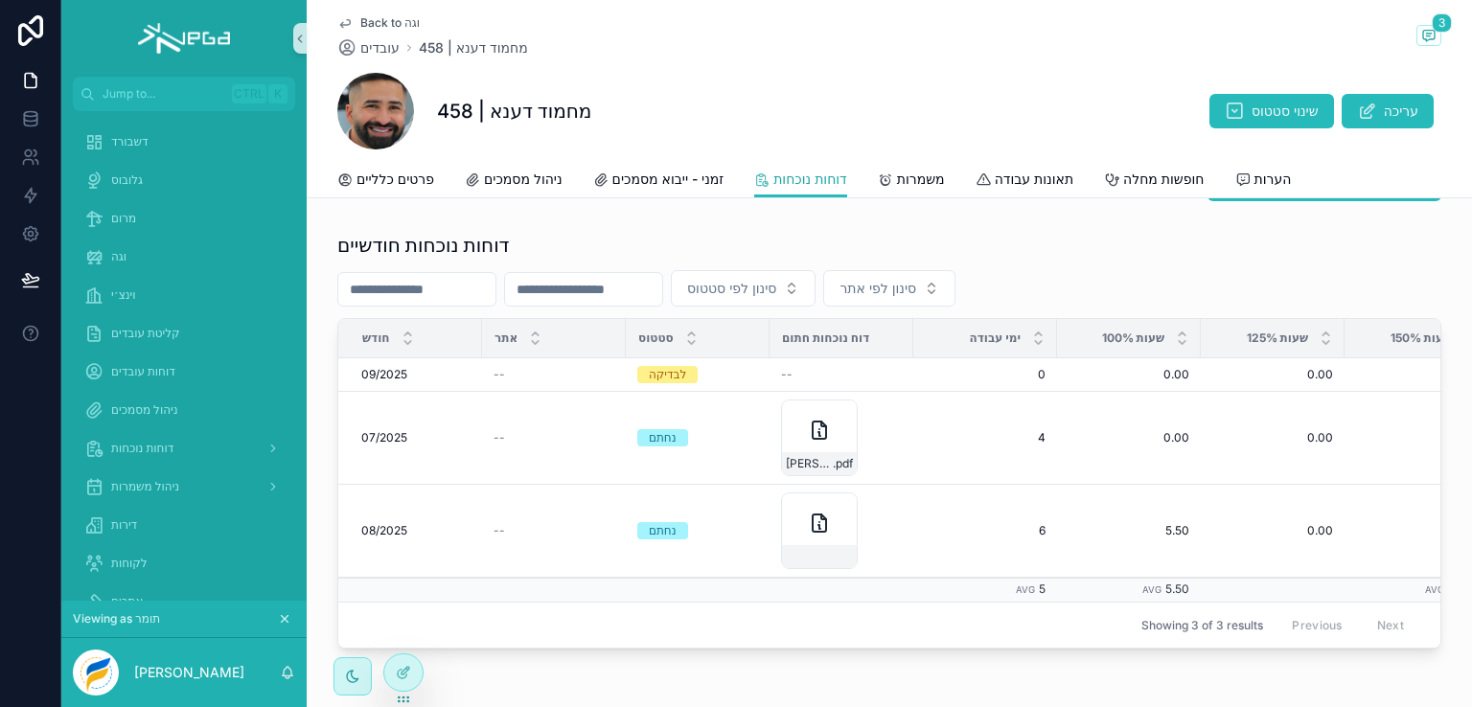
scroll to position [96, 0]
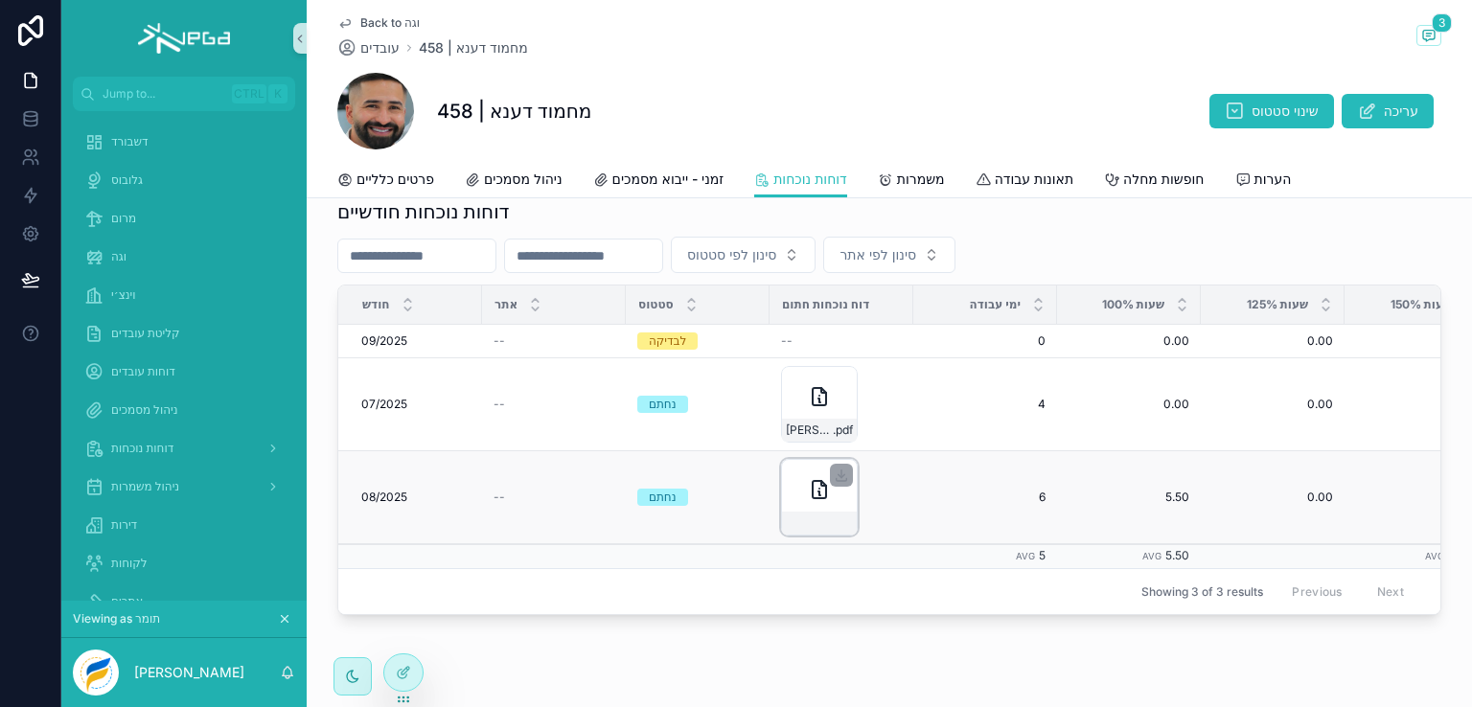
click at [819, 492] on icon "scrollable content" at bounding box center [820, 494] width 2 height 4
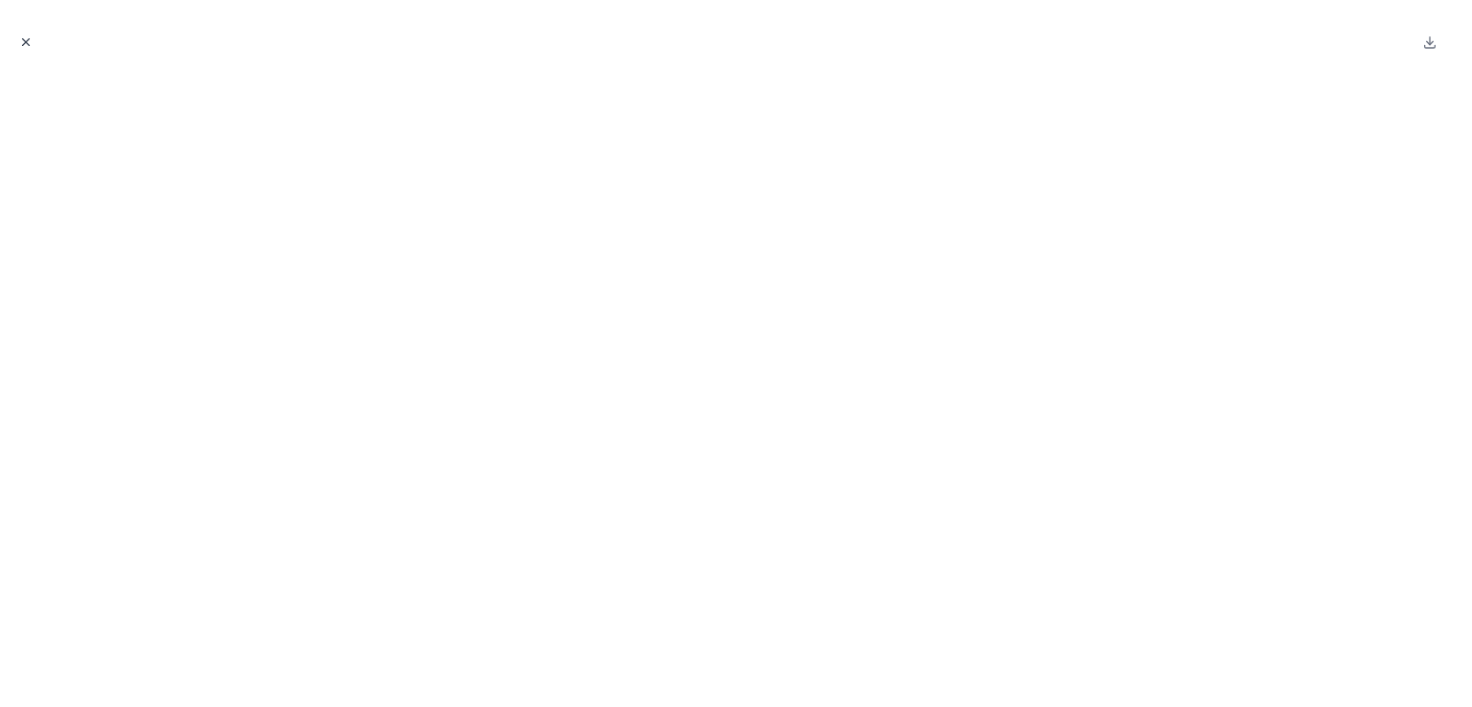
click at [26, 41] on icon "Close modal" at bounding box center [26, 42] width 7 height 7
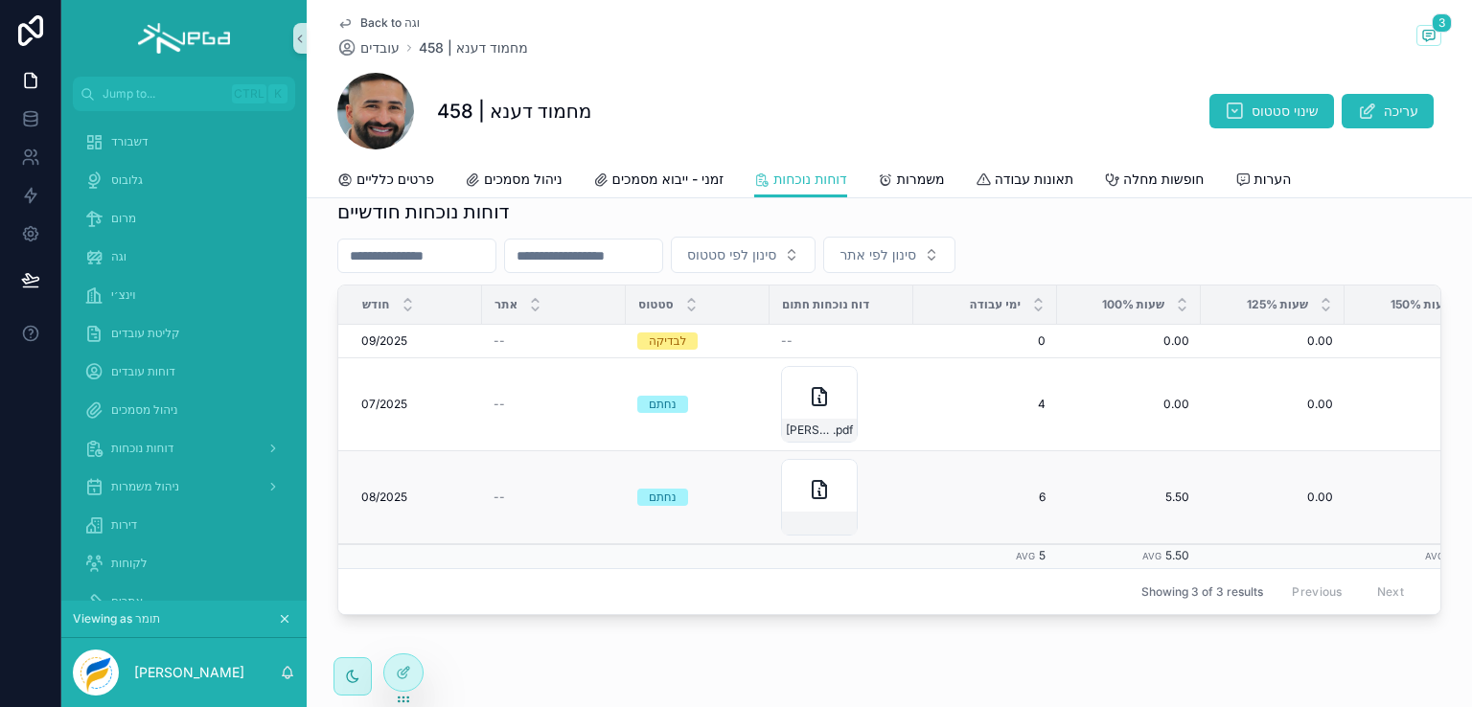
click at [366, 491] on span "08/2025" at bounding box center [384, 497] width 46 height 15
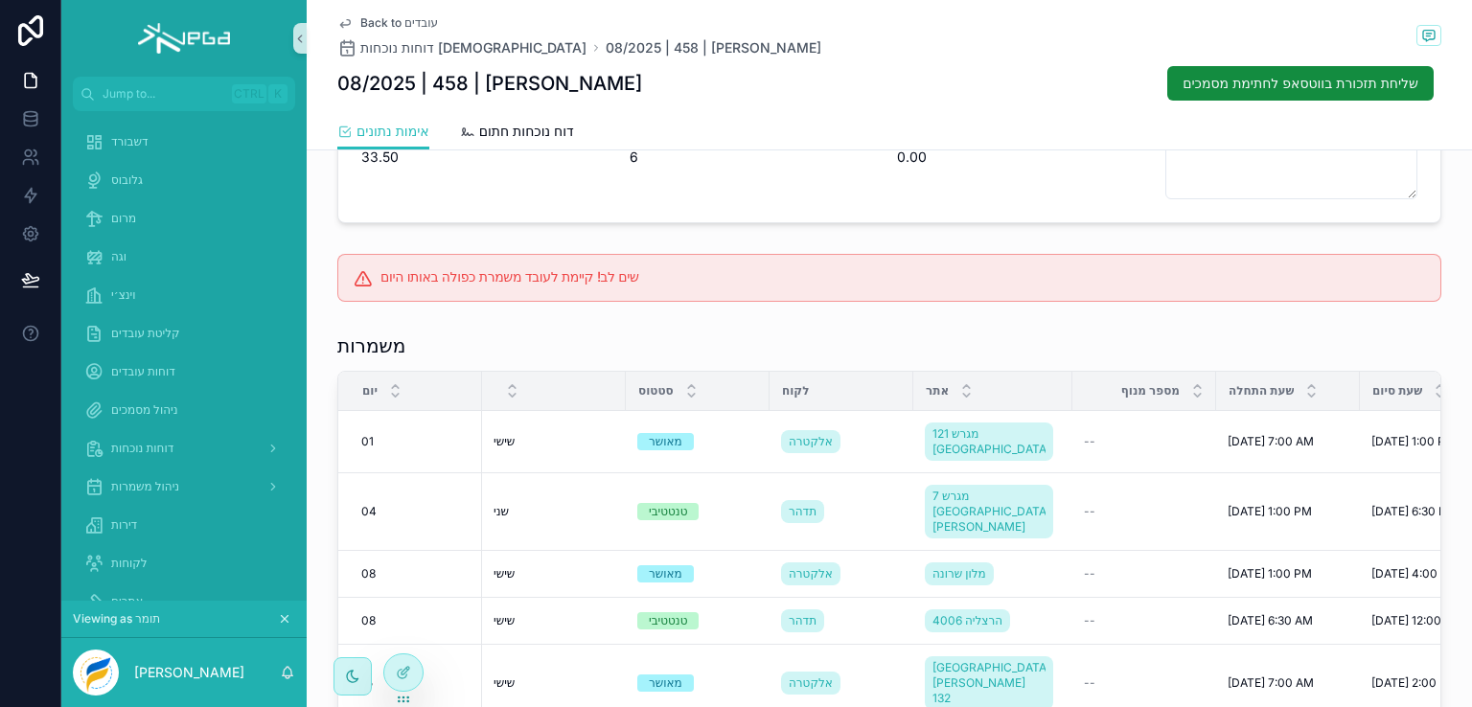
scroll to position [383, 0]
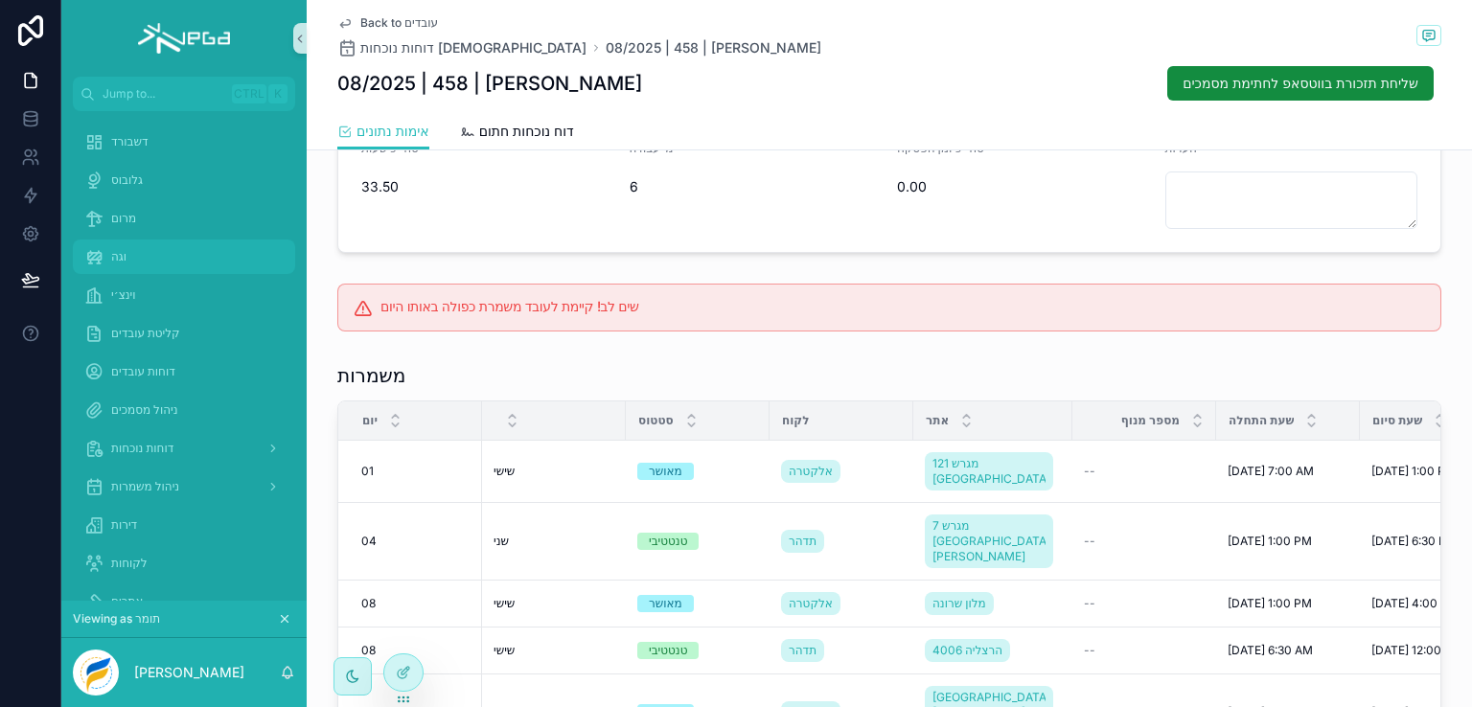
click at [127, 254] on div "וגה" at bounding box center [183, 257] width 199 height 31
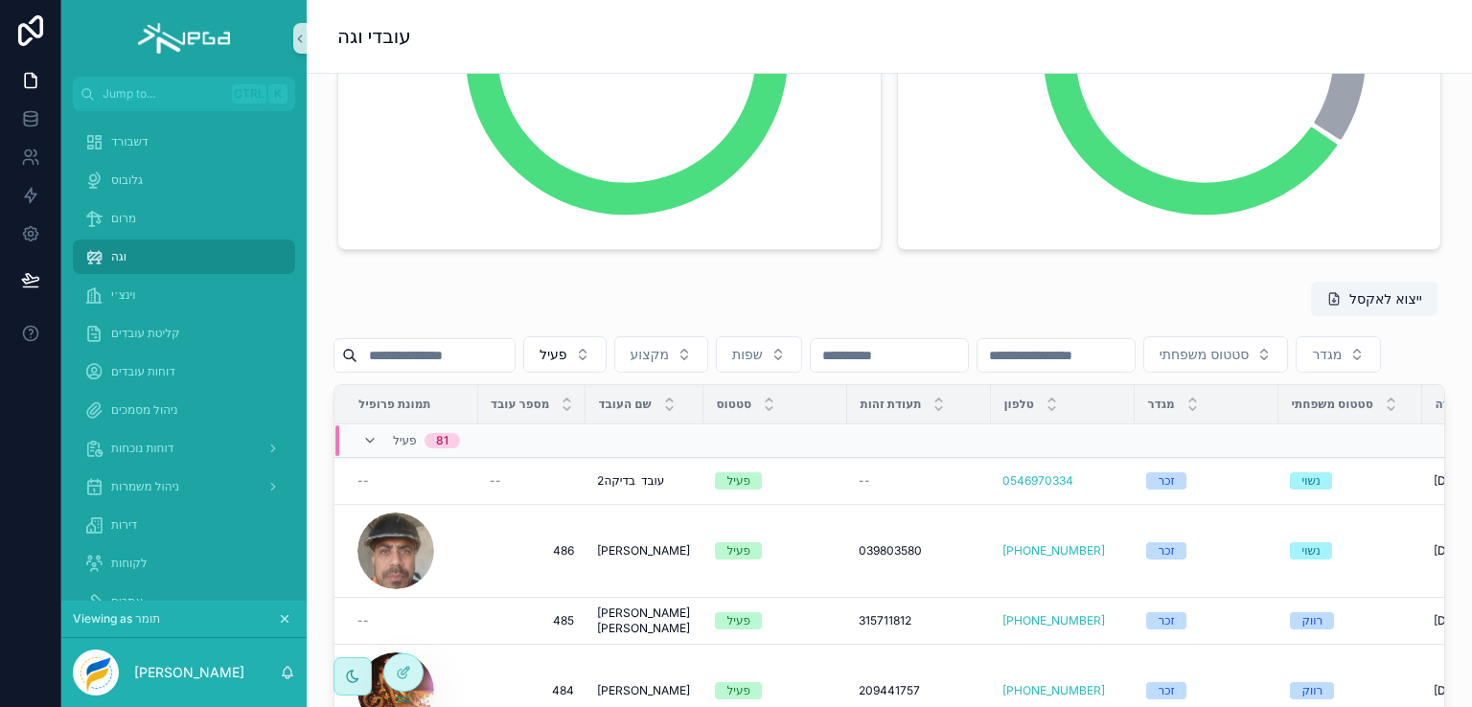
click at [483, 360] on input "scrollable content" at bounding box center [436, 355] width 157 height 27
type input "*"
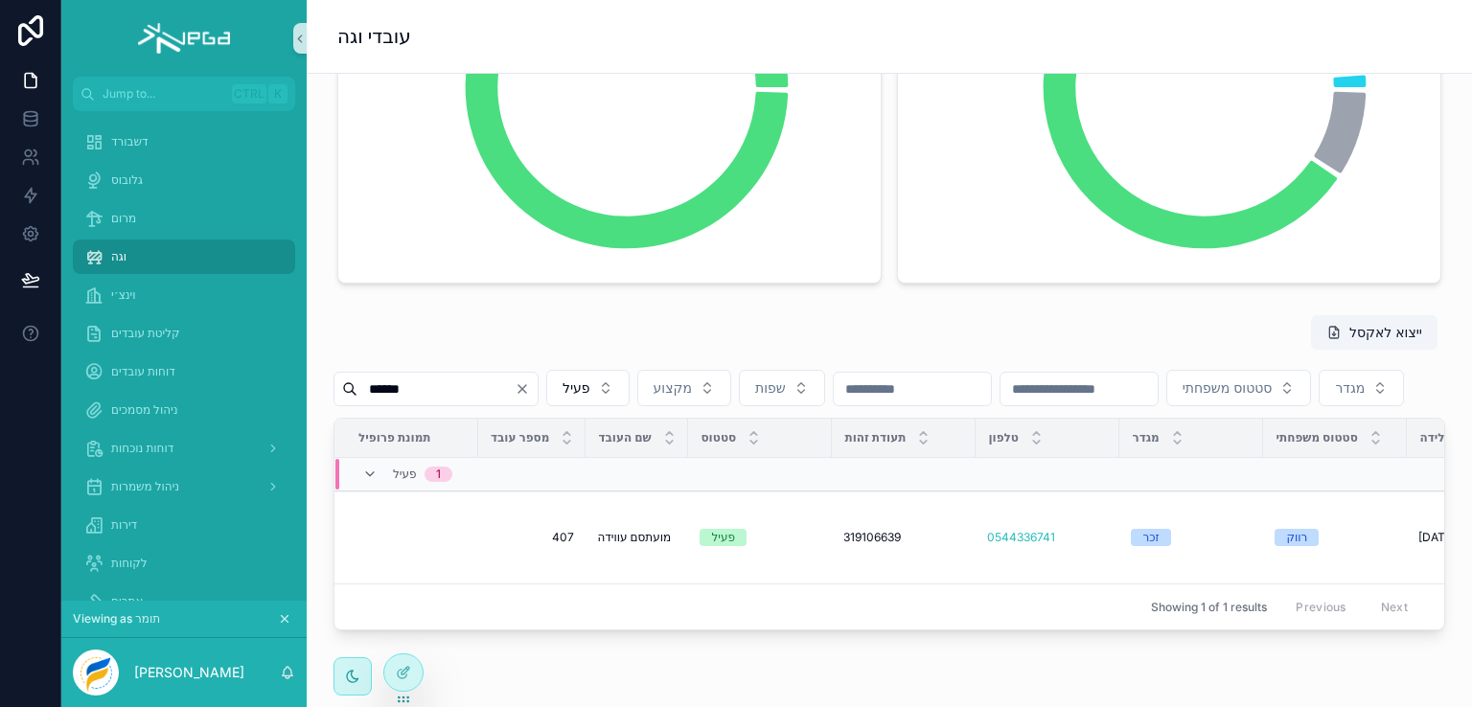
scroll to position [383, 0]
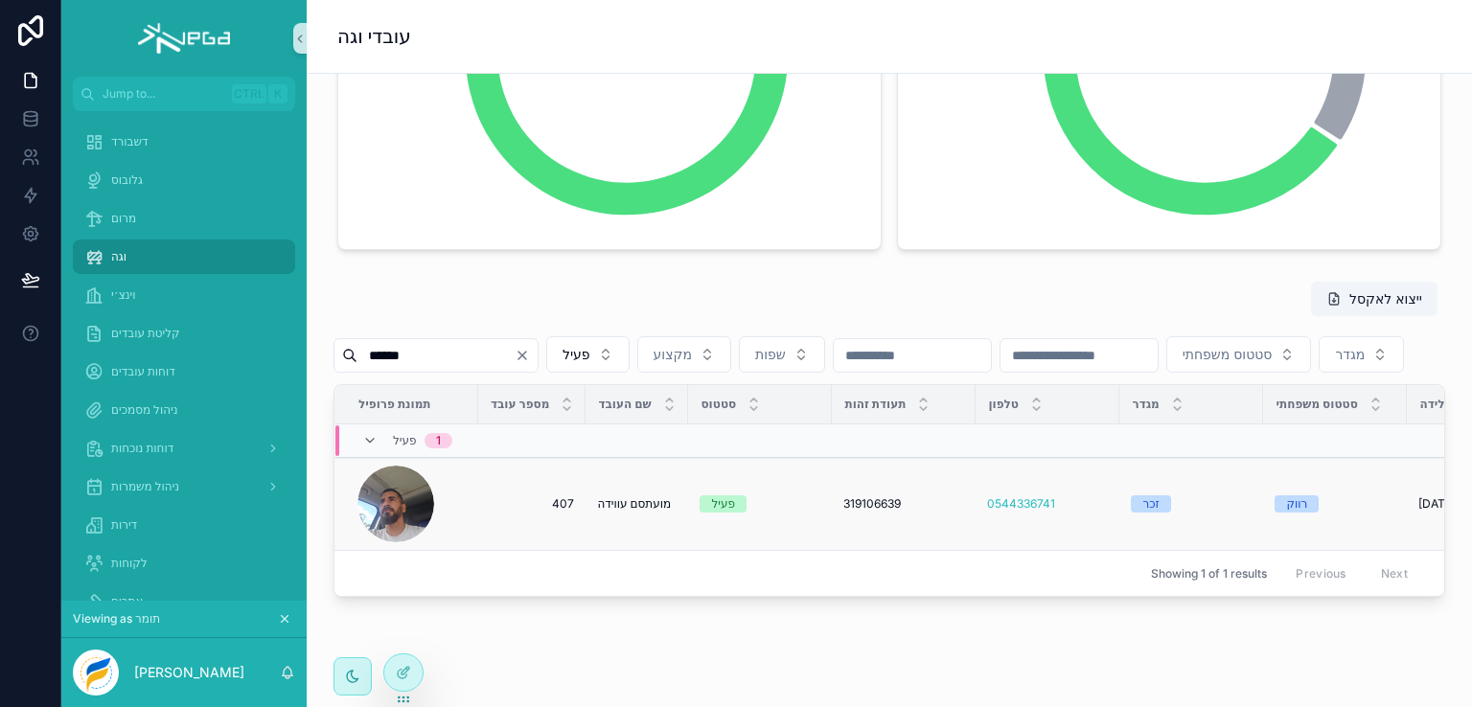
type input "******"
click at [617, 512] on span "מועתסם עווידה" at bounding box center [643, 504] width 93 height 15
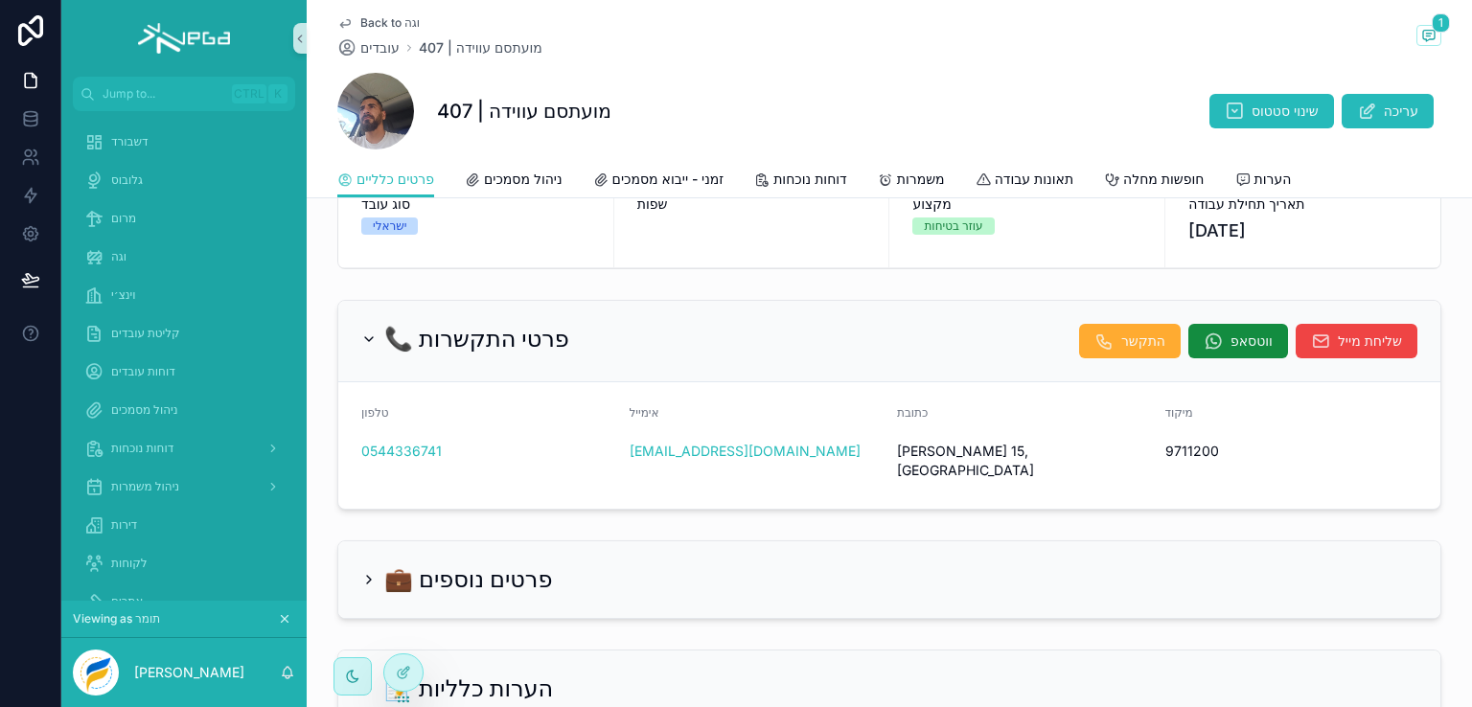
scroll to position [14, 0]
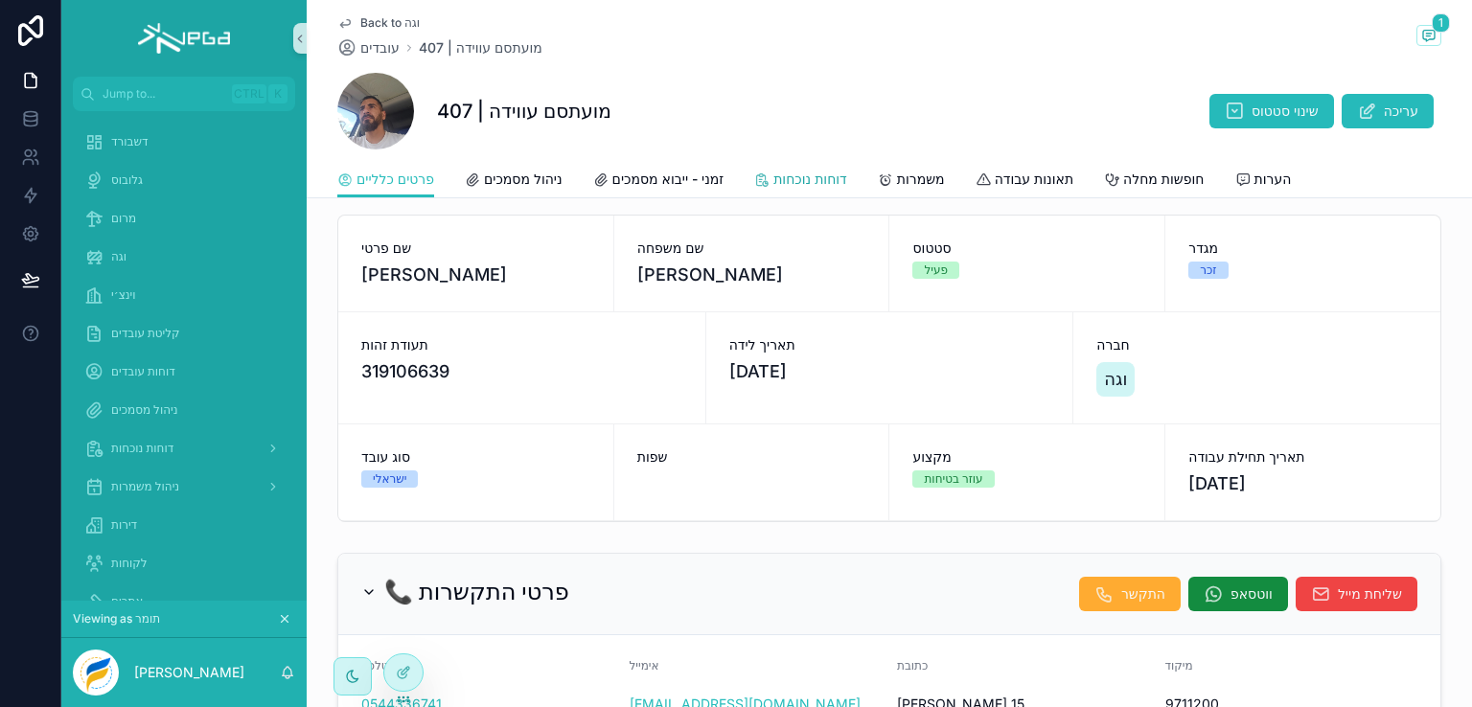
click at [807, 175] on span "דוחות נוכחות" at bounding box center [811, 179] width 74 height 19
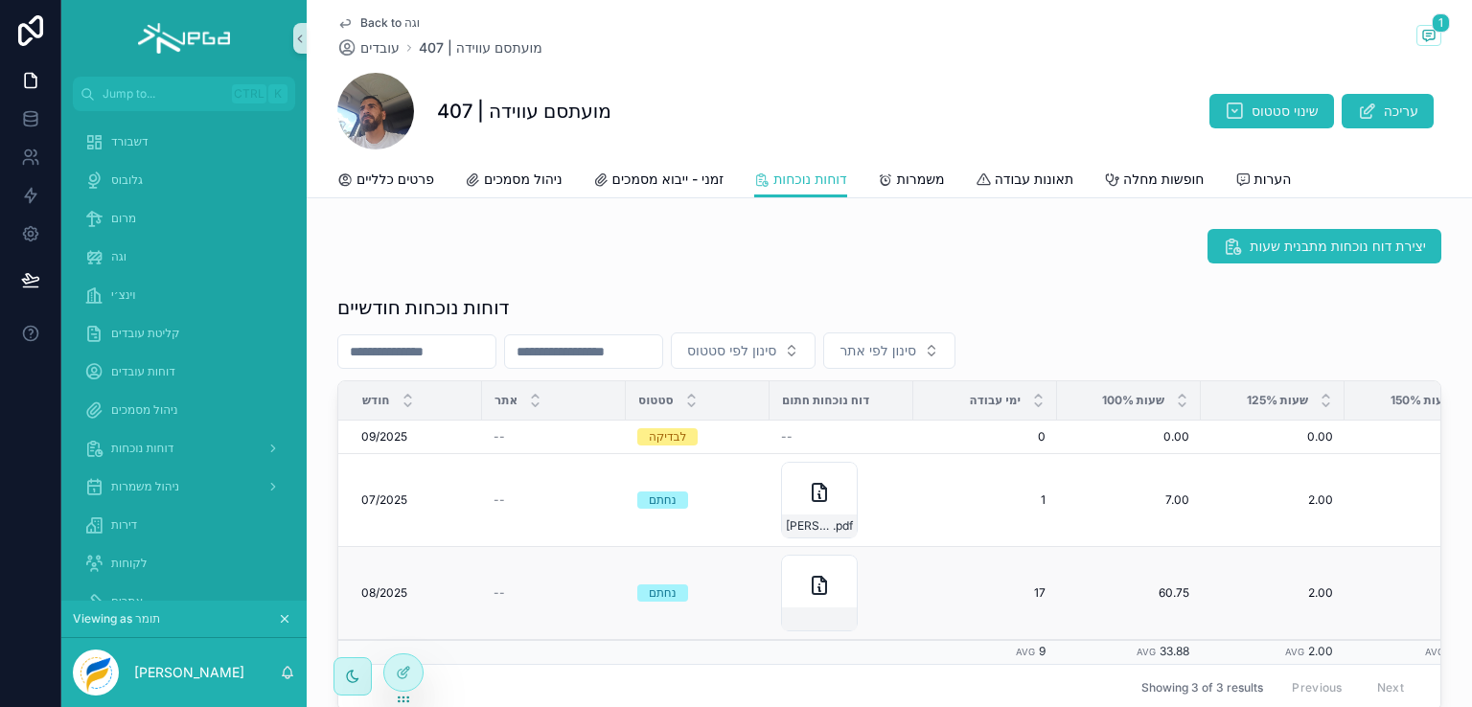
click at [384, 592] on span "08/2025" at bounding box center [384, 593] width 46 height 15
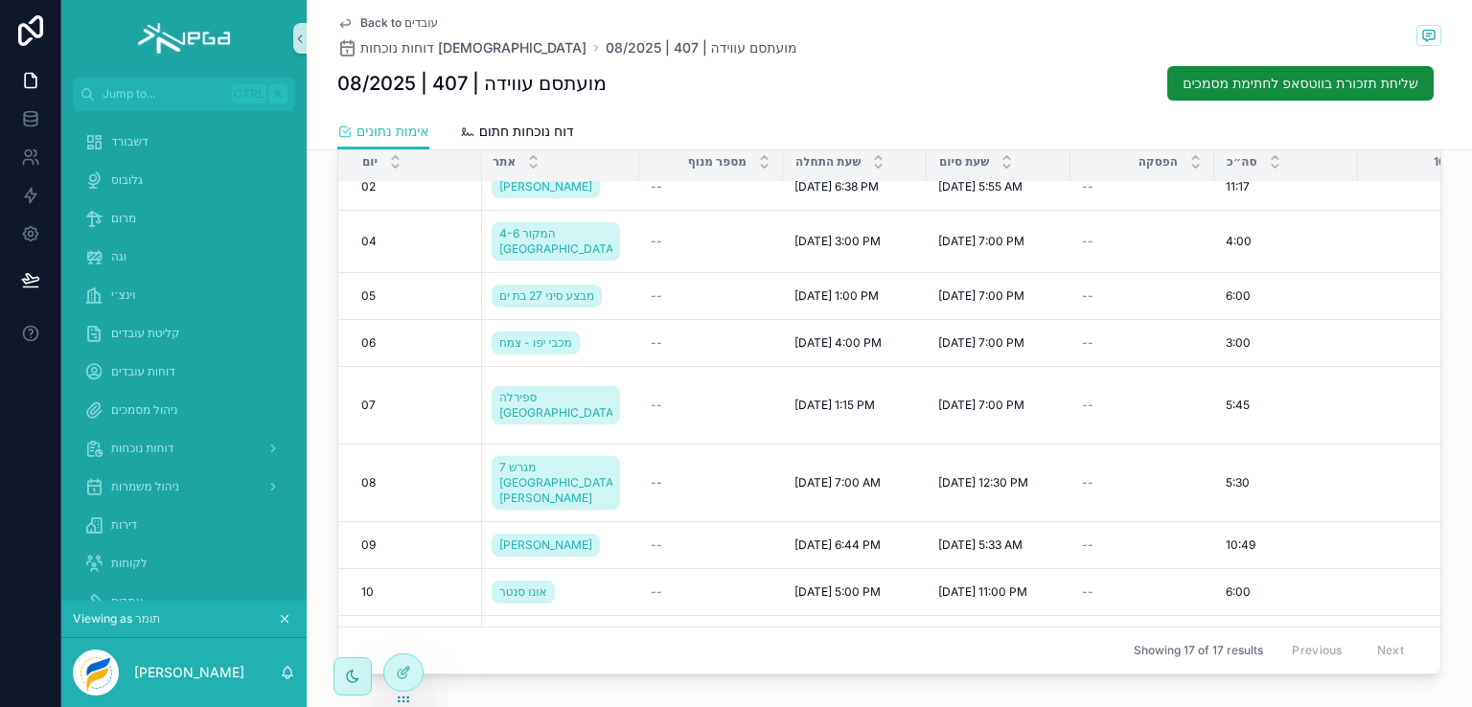
scroll to position [0, 433]
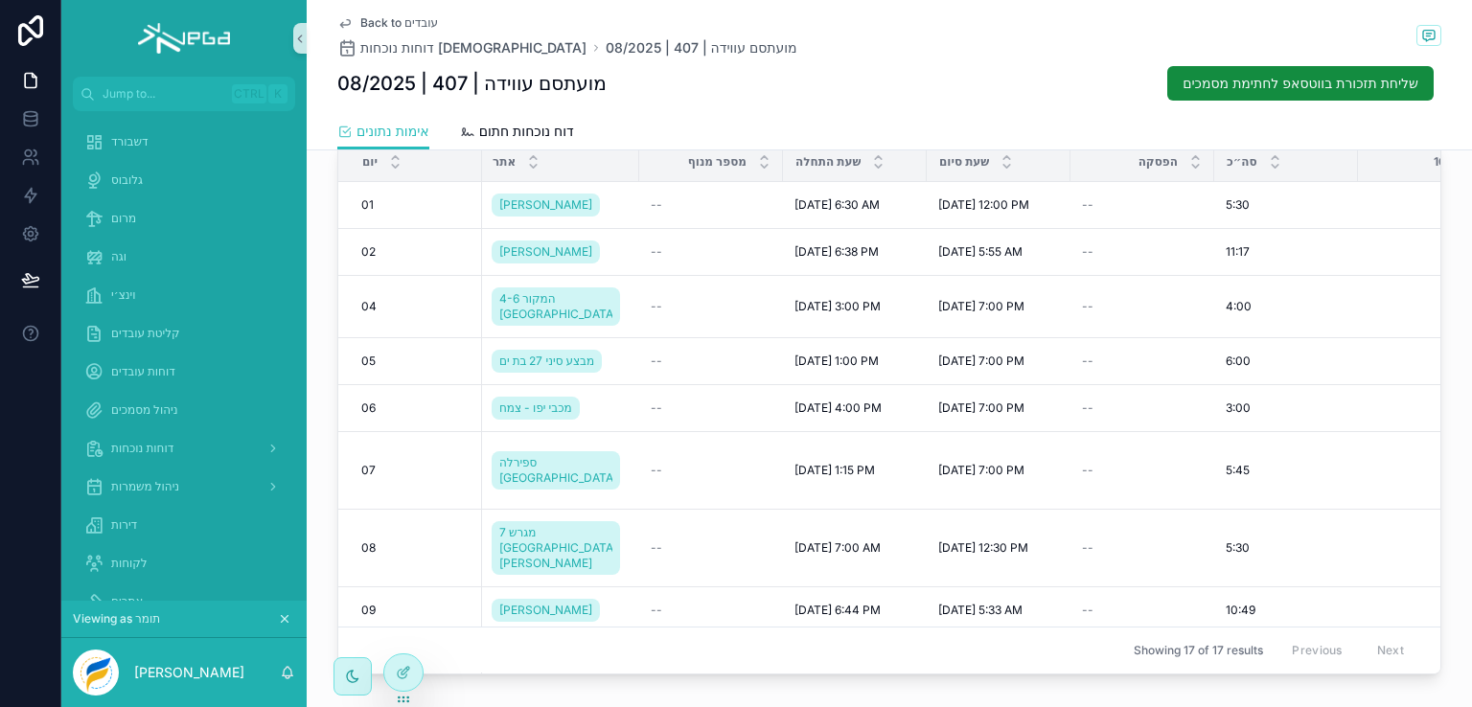
click at [360, 24] on span "Back to עובדים" at bounding box center [399, 22] width 78 height 15
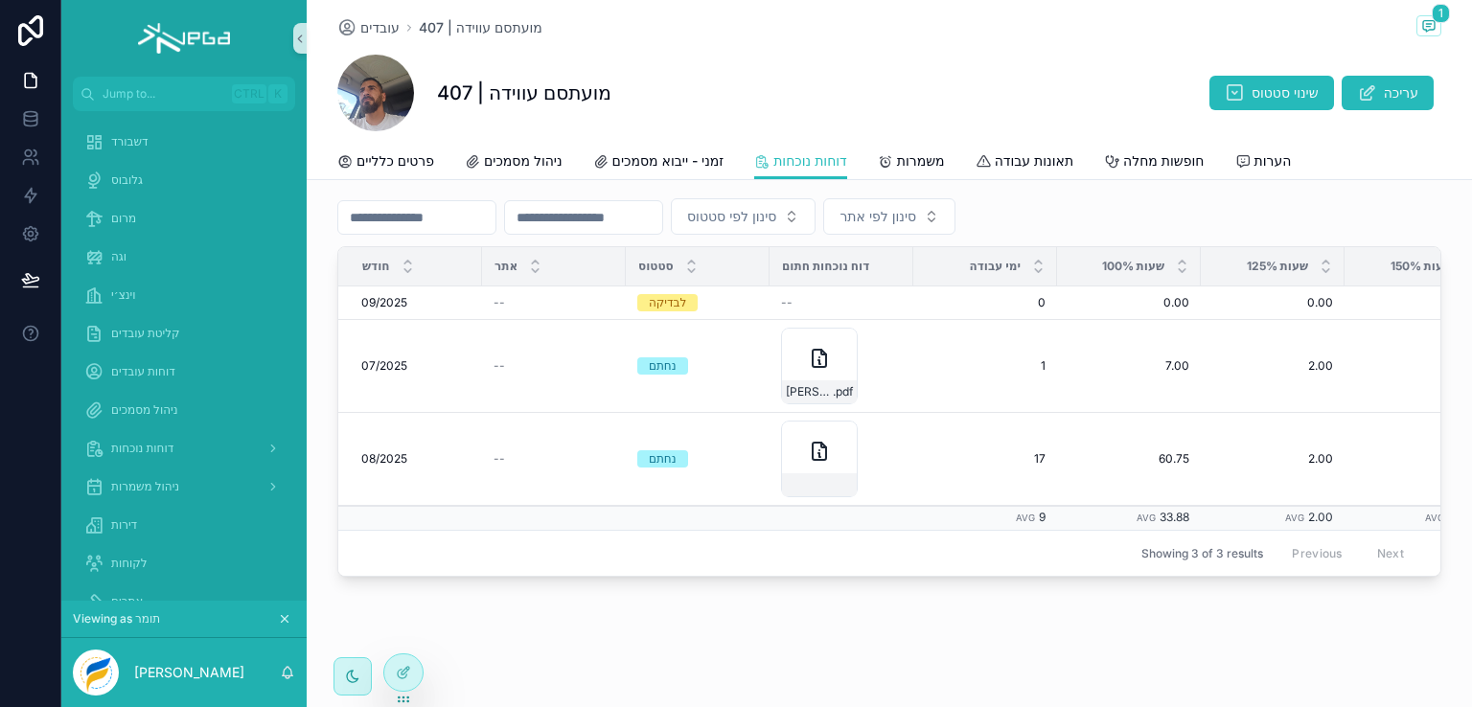
scroll to position [127, 0]
click at [140, 491] on span "ניהול משמרות" at bounding box center [145, 486] width 68 height 15
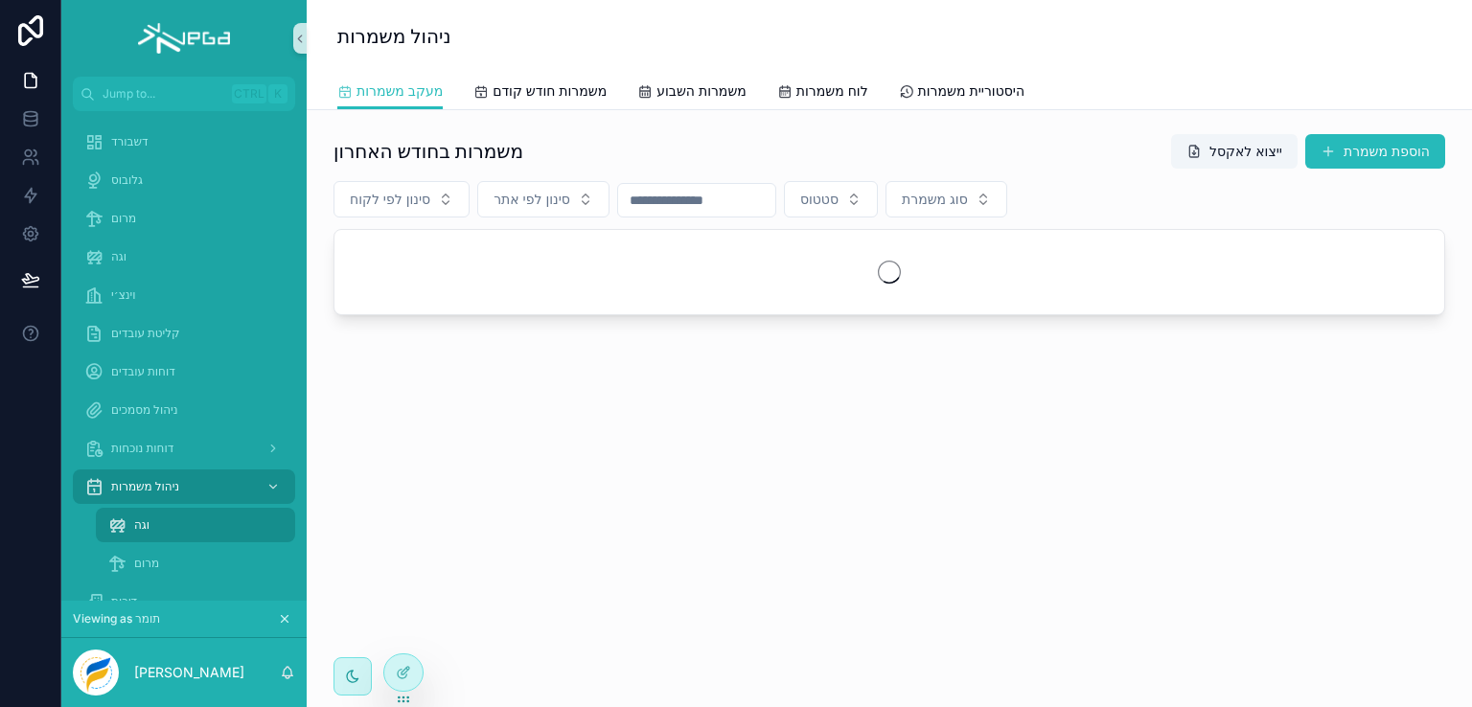
click at [139, 519] on span "וגה" at bounding box center [141, 525] width 15 height 15
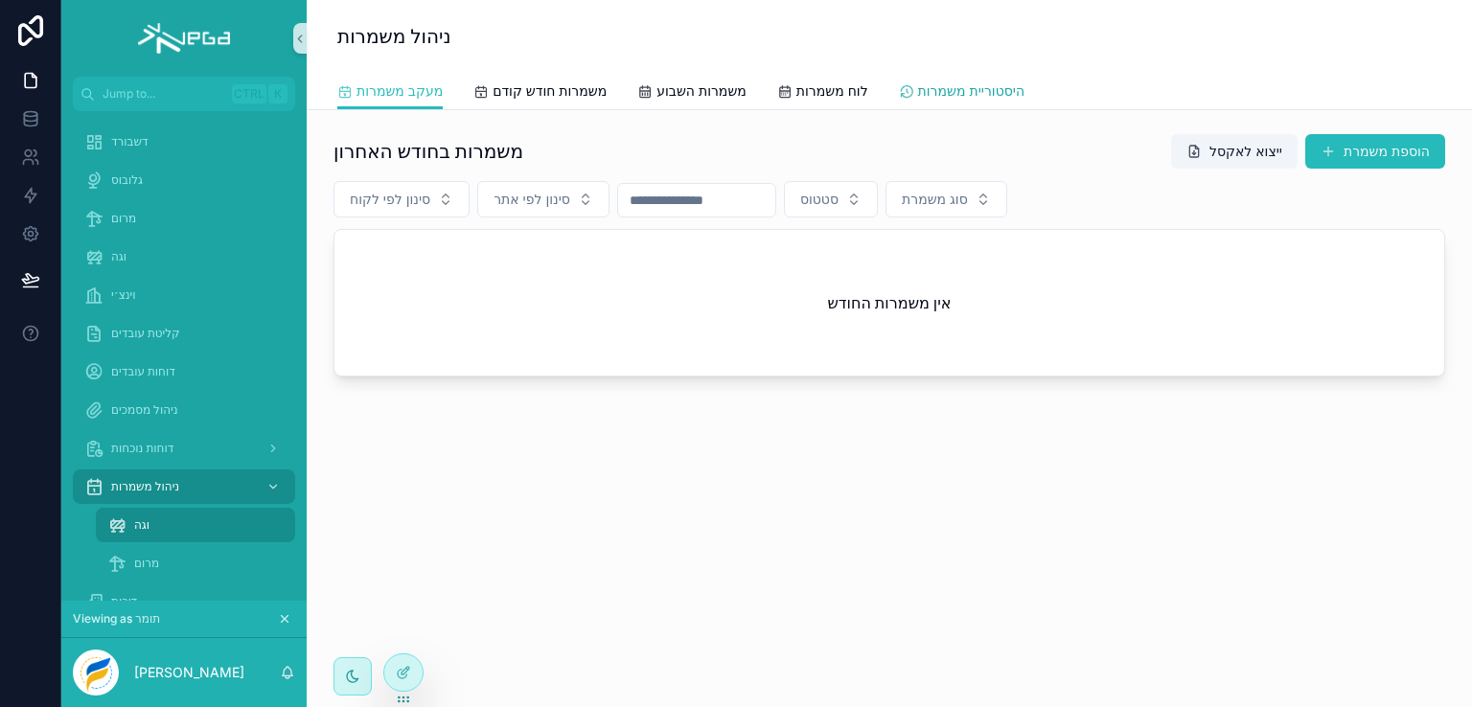
click at [974, 91] on span "היסטוריית משמרות" at bounding box center [971, 90] width 106 height 19
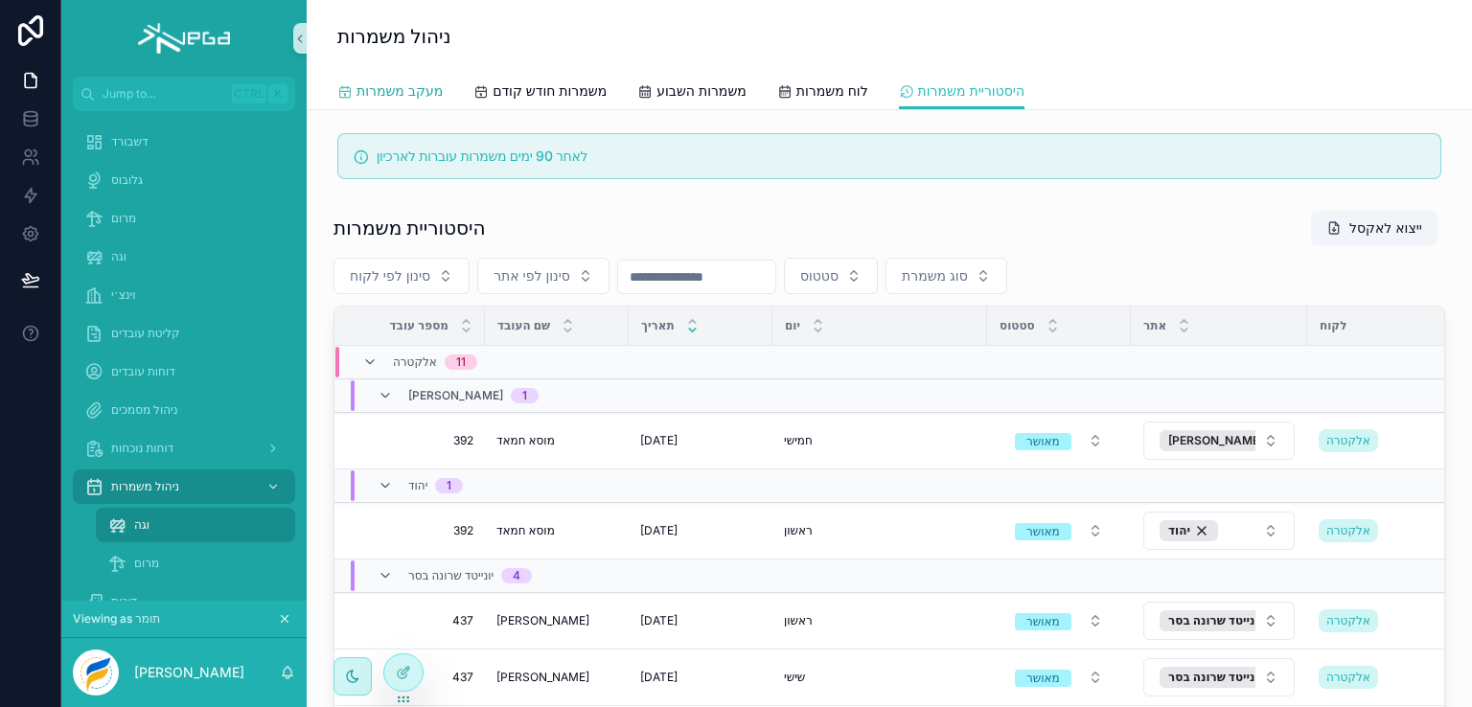
click at [412, 86] on span "מעקב משמרות" at bounding box center [400, 90] width 86 height 19
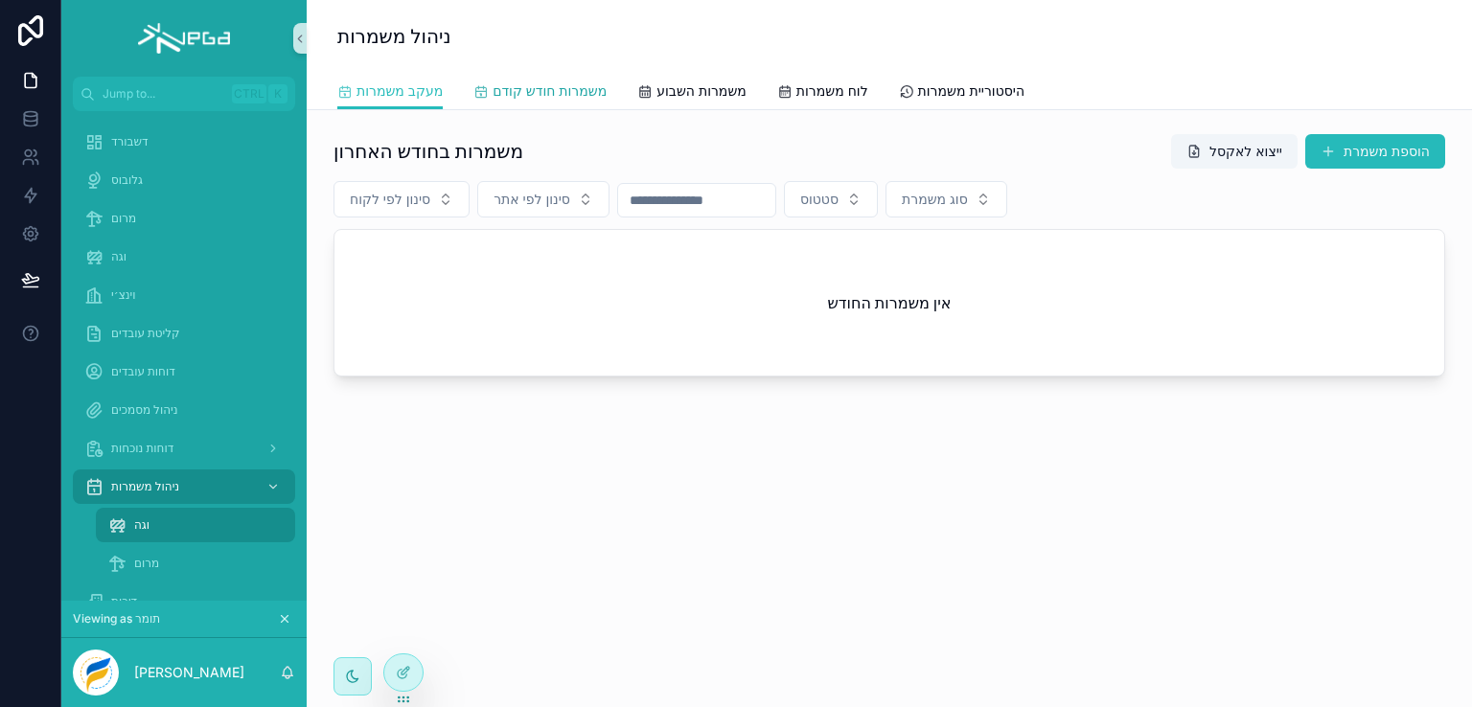
click at [541, 92] on span "משמרות חודש קודם" at bounding box center [550, 90] width 114 height 19
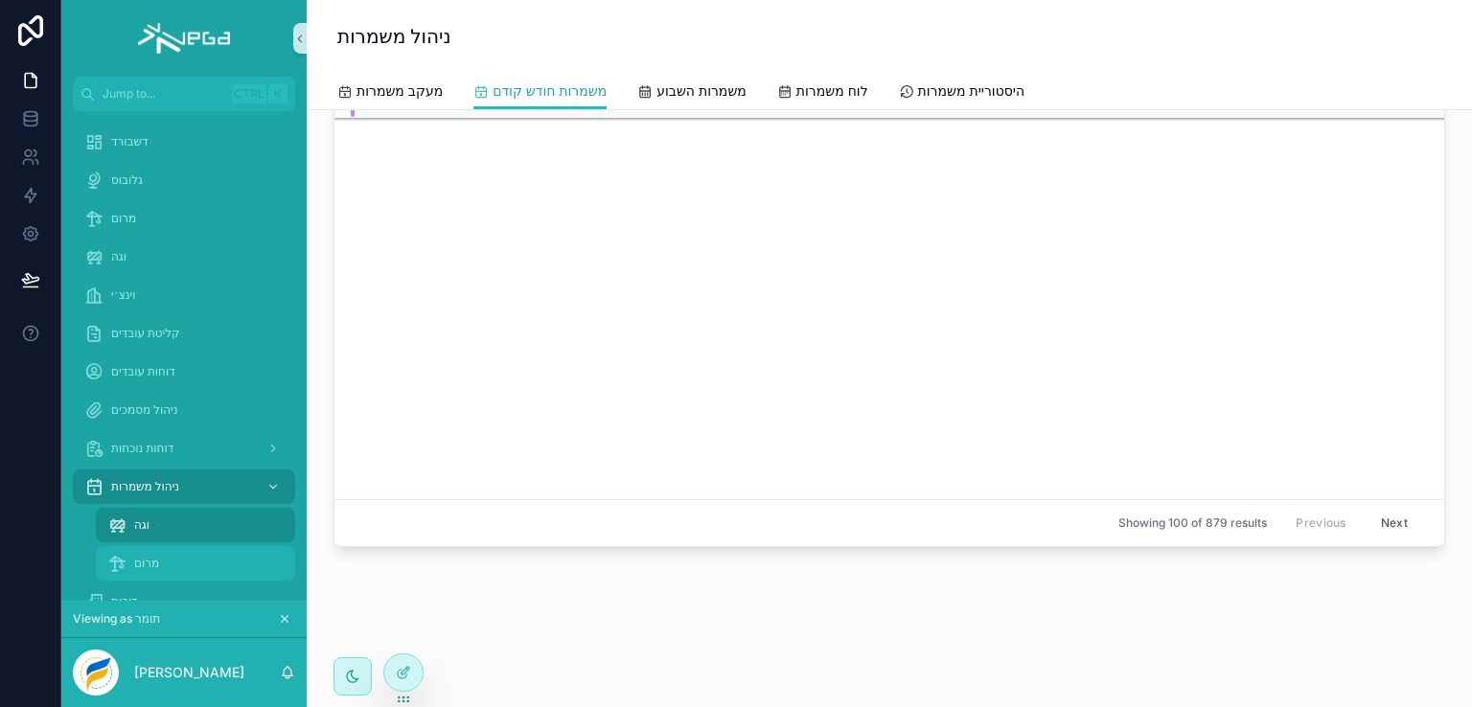
scroll to position [4437, 0]
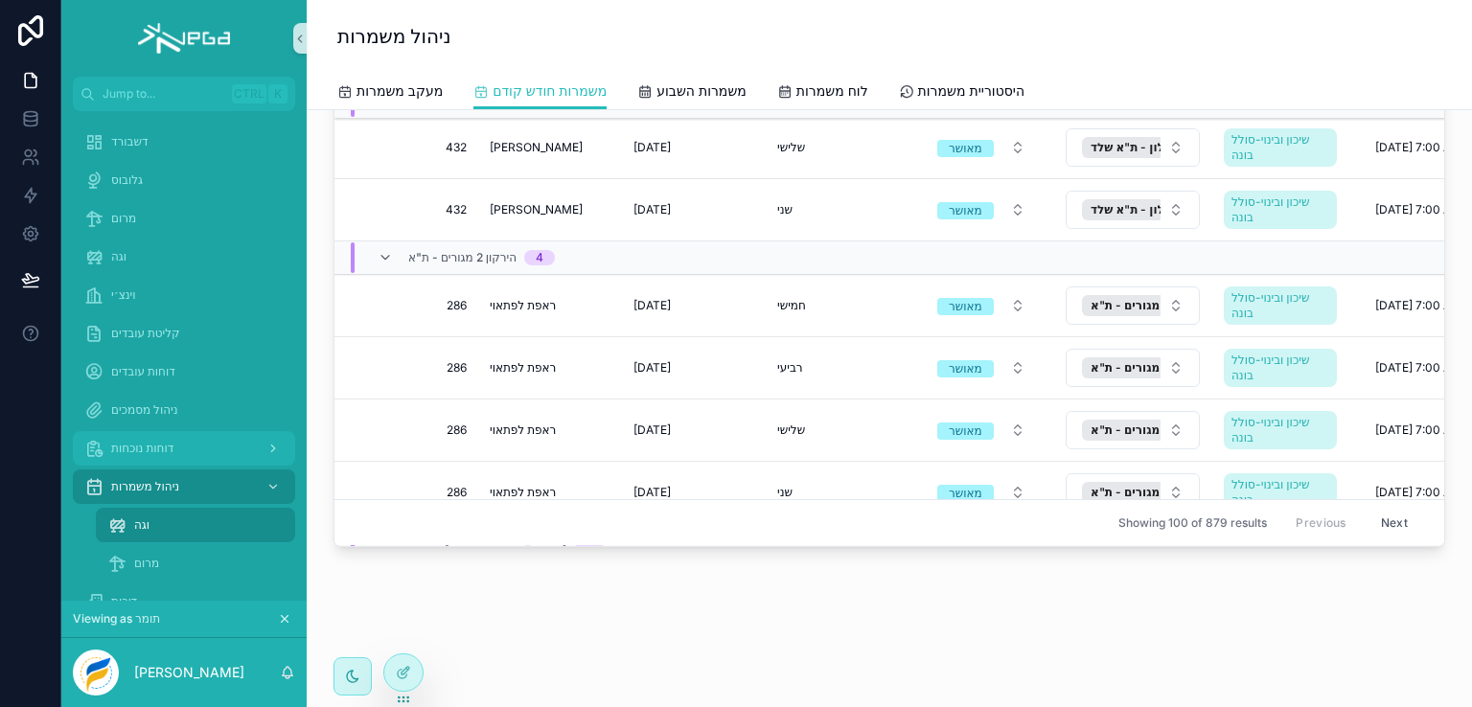
click at [158, 442] on span "דוחות נוכחות" at bounding box center [142, 448] width 62 height 15
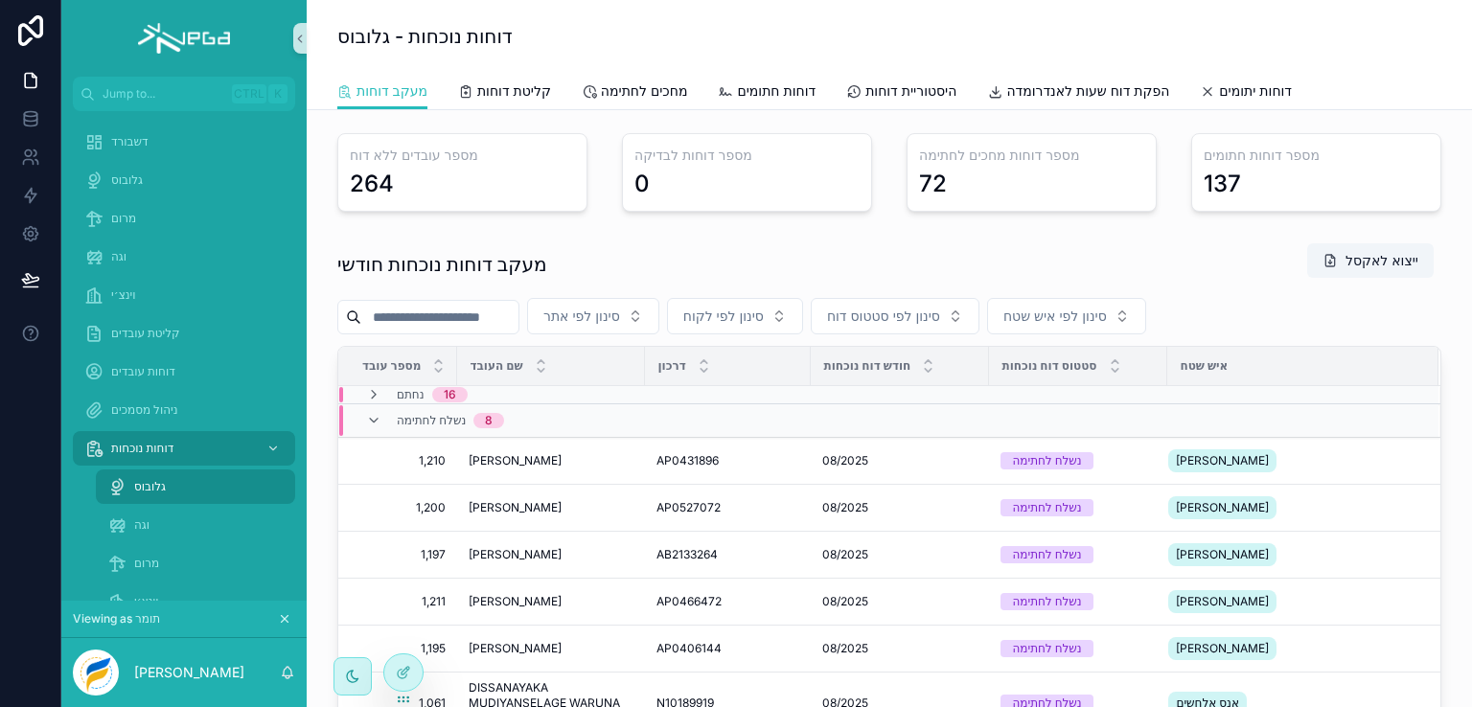
click at [468, 316] on input "scrollable content" at bounding box center [439, 317] width 157 height 27
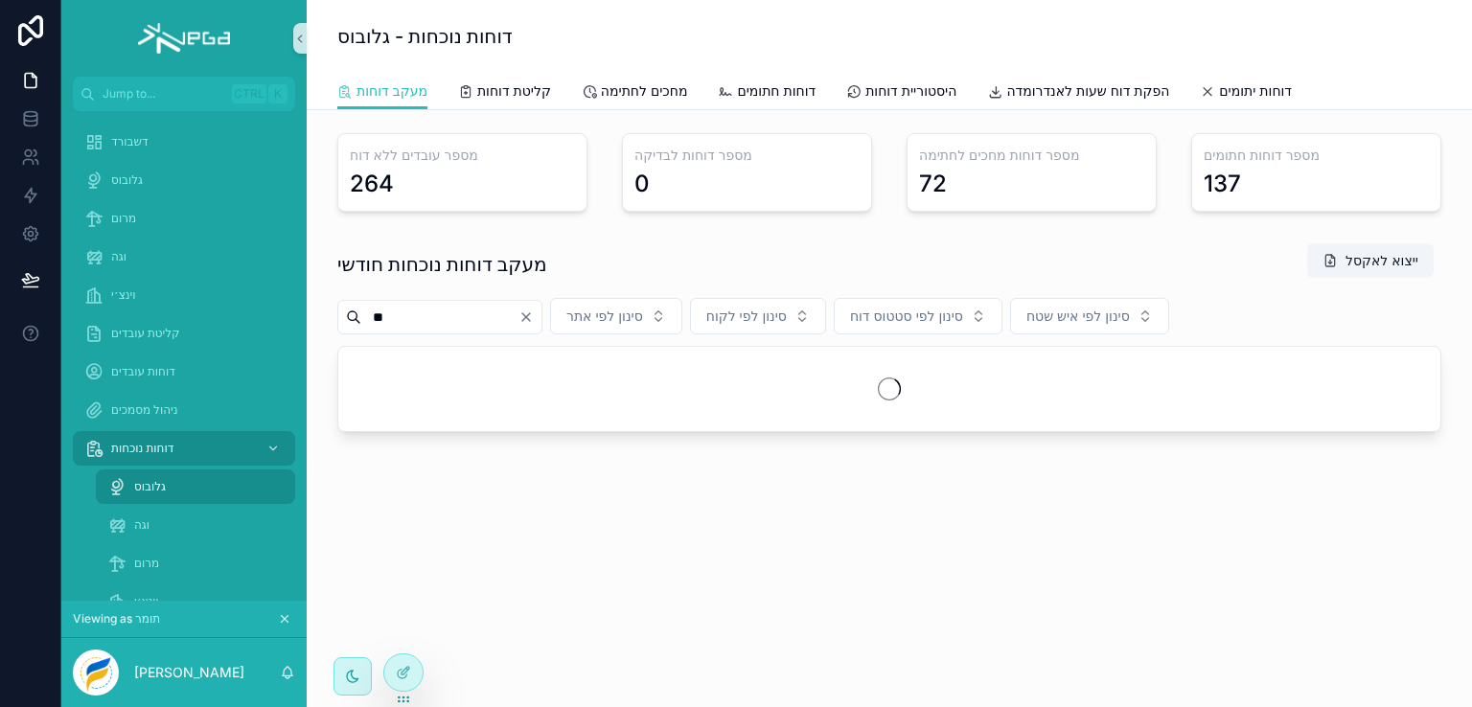
type input "*"
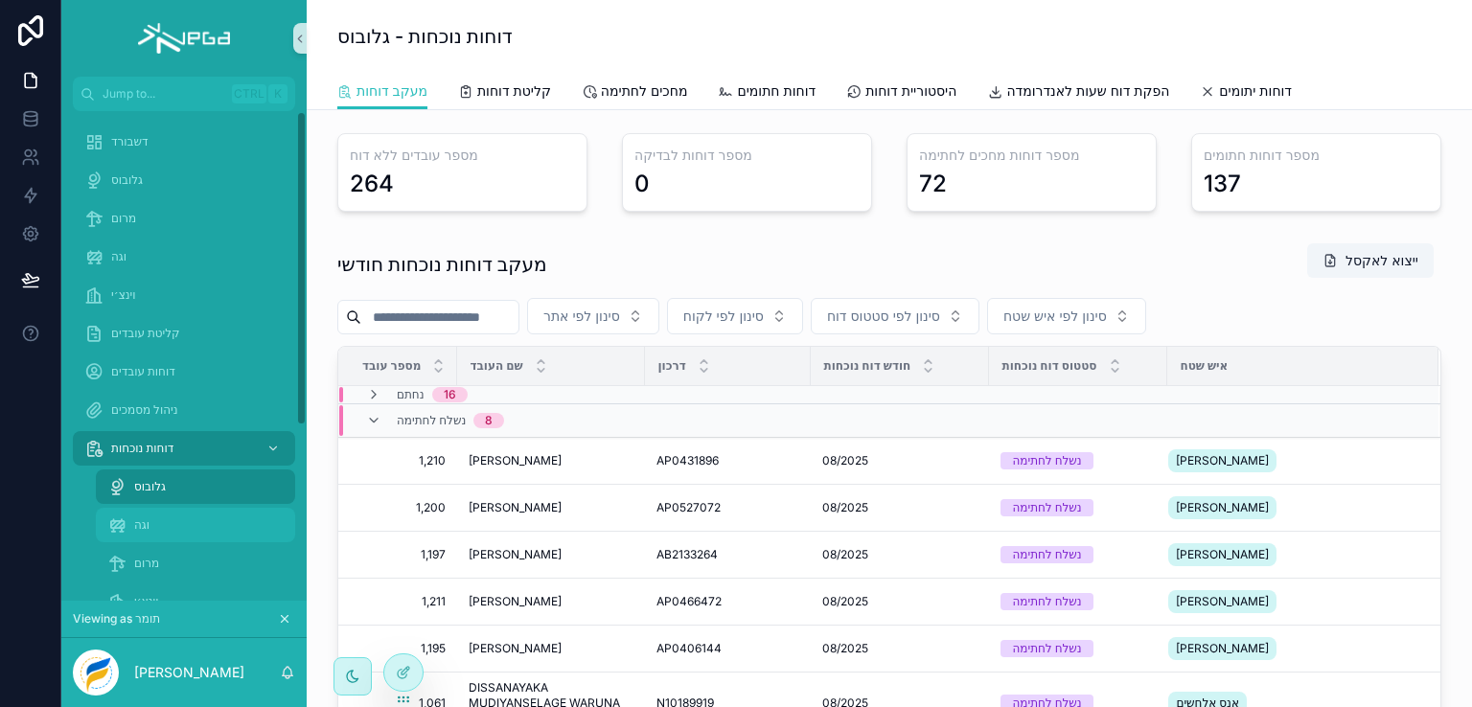
click at [143, 522] on span "וגה" at bounding box center [141, 525] width 15 height 15
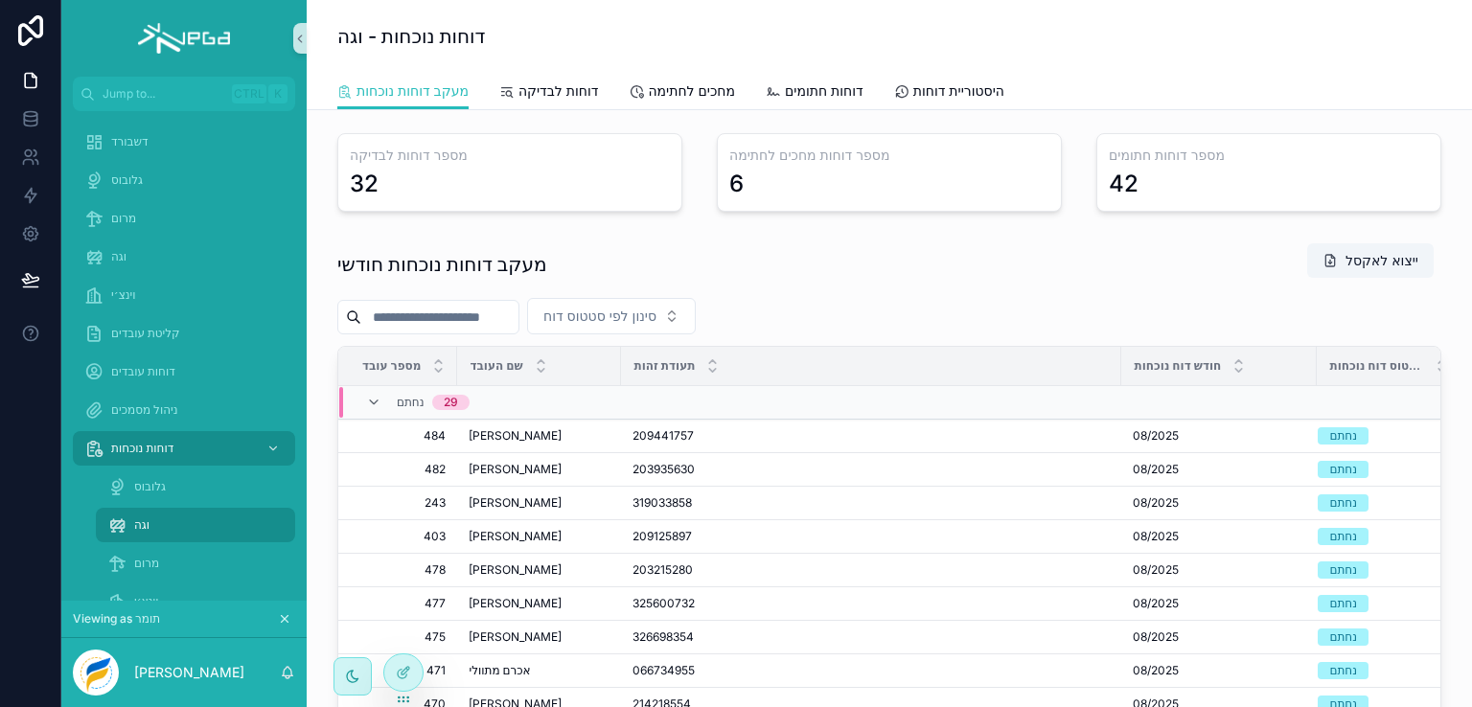
click at [479, 317] on input "scrollable content" at bounding box center [439, 317] width 157 height 27
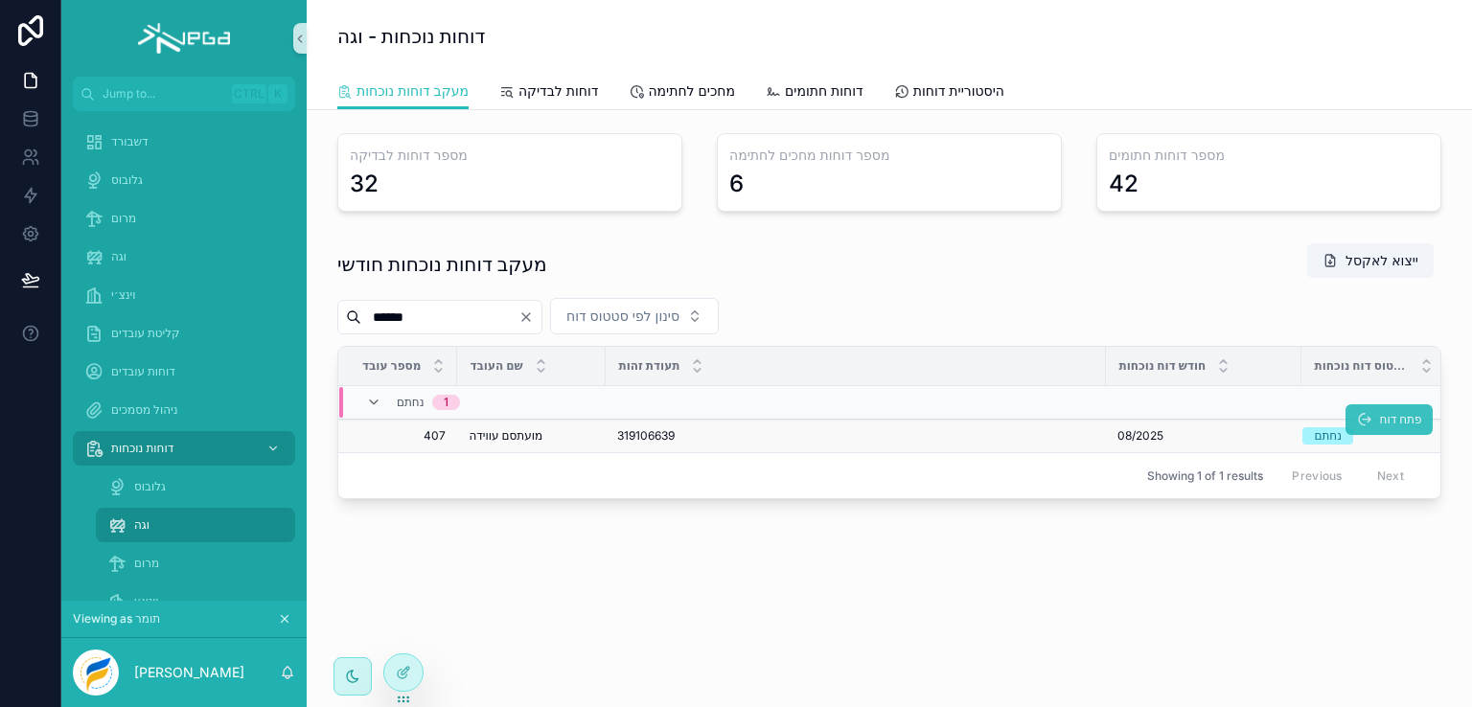
type input "******"
click at [1386, 420] on span "פתח דוח" at bounding box center [1400, 419] width 42 height 15
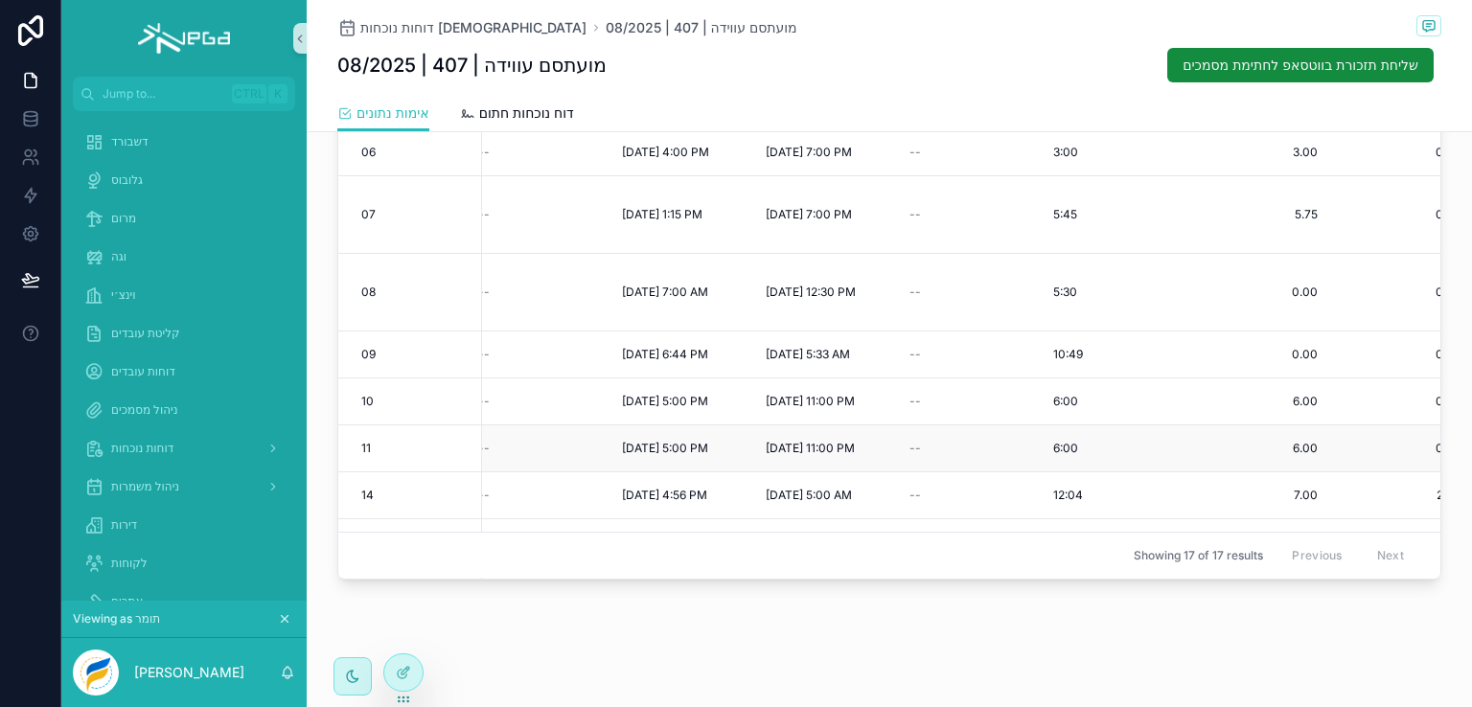
scroll to position [257, 606]
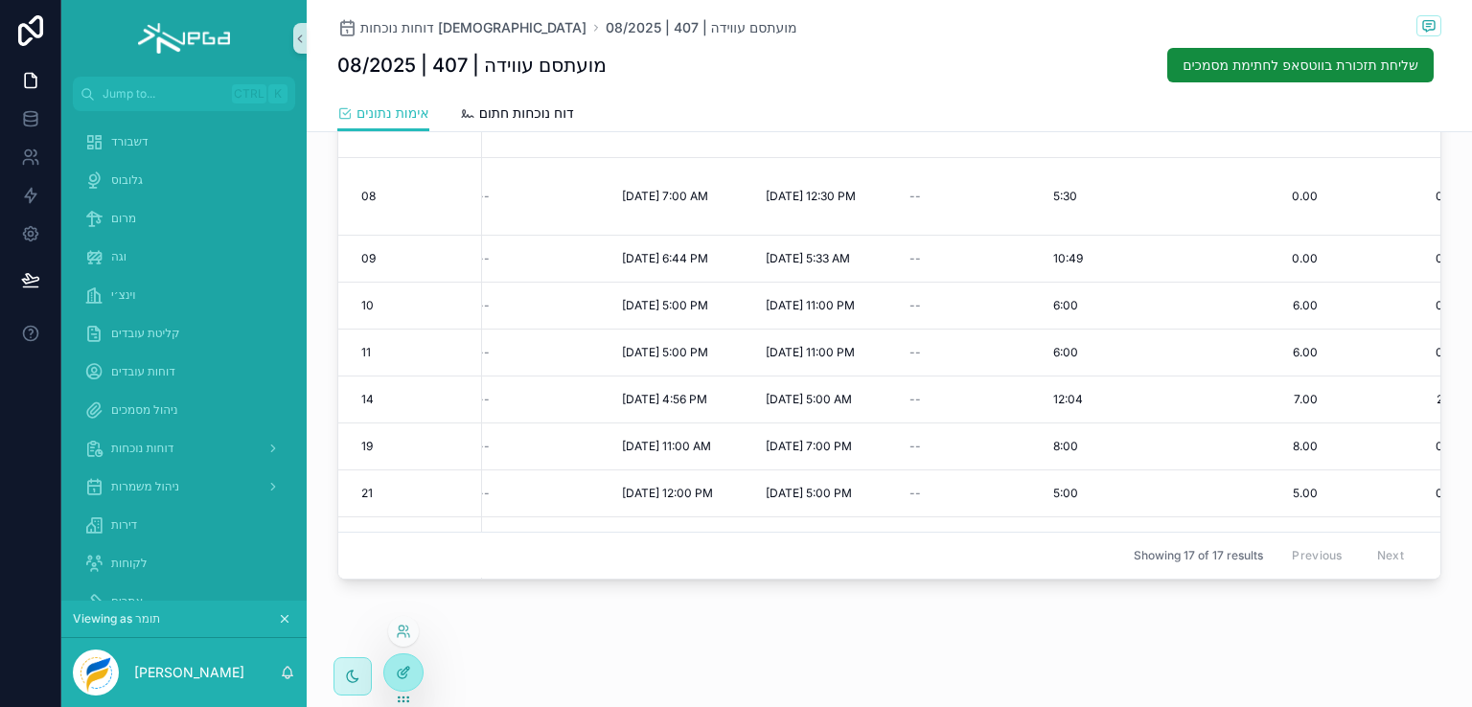
click at [401, 668] on icon at bounding box center [403, 672] width 15 height 15
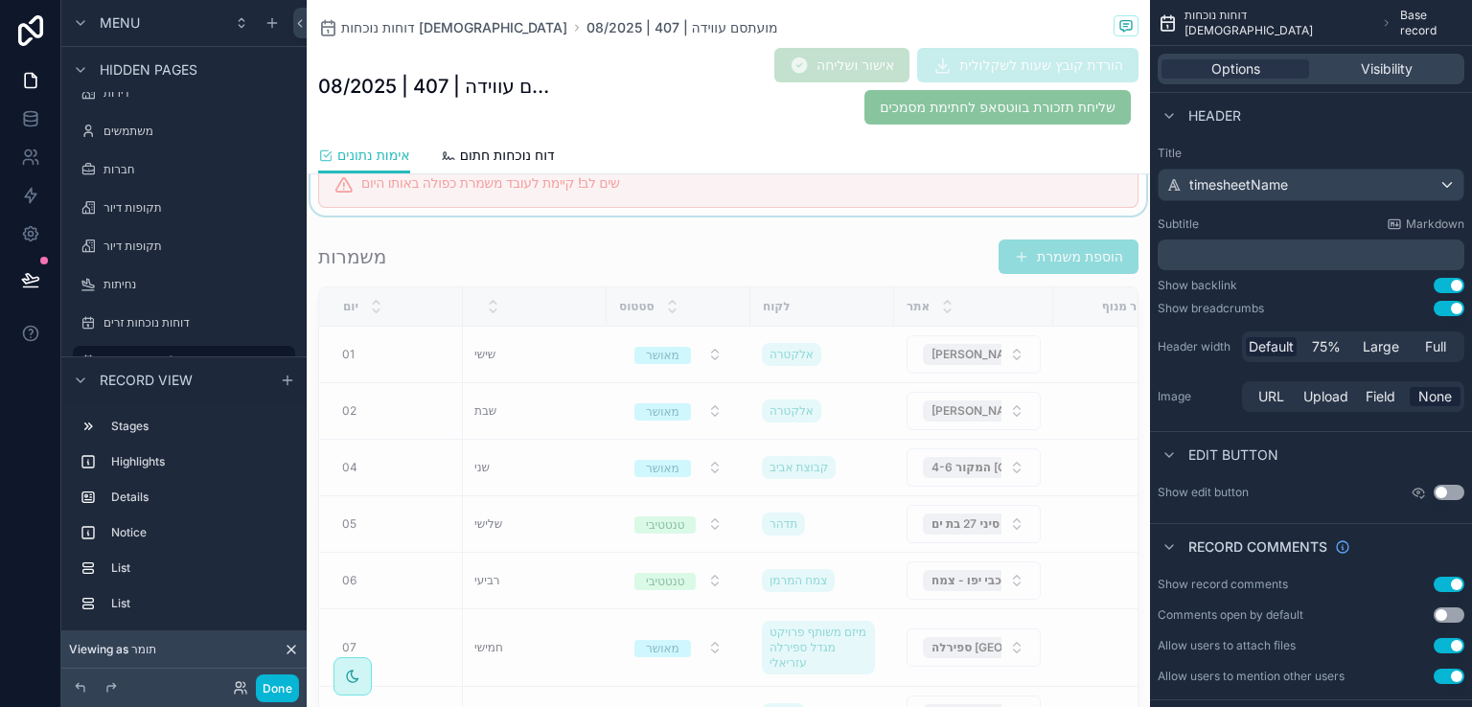
scroll to position [449, 0]
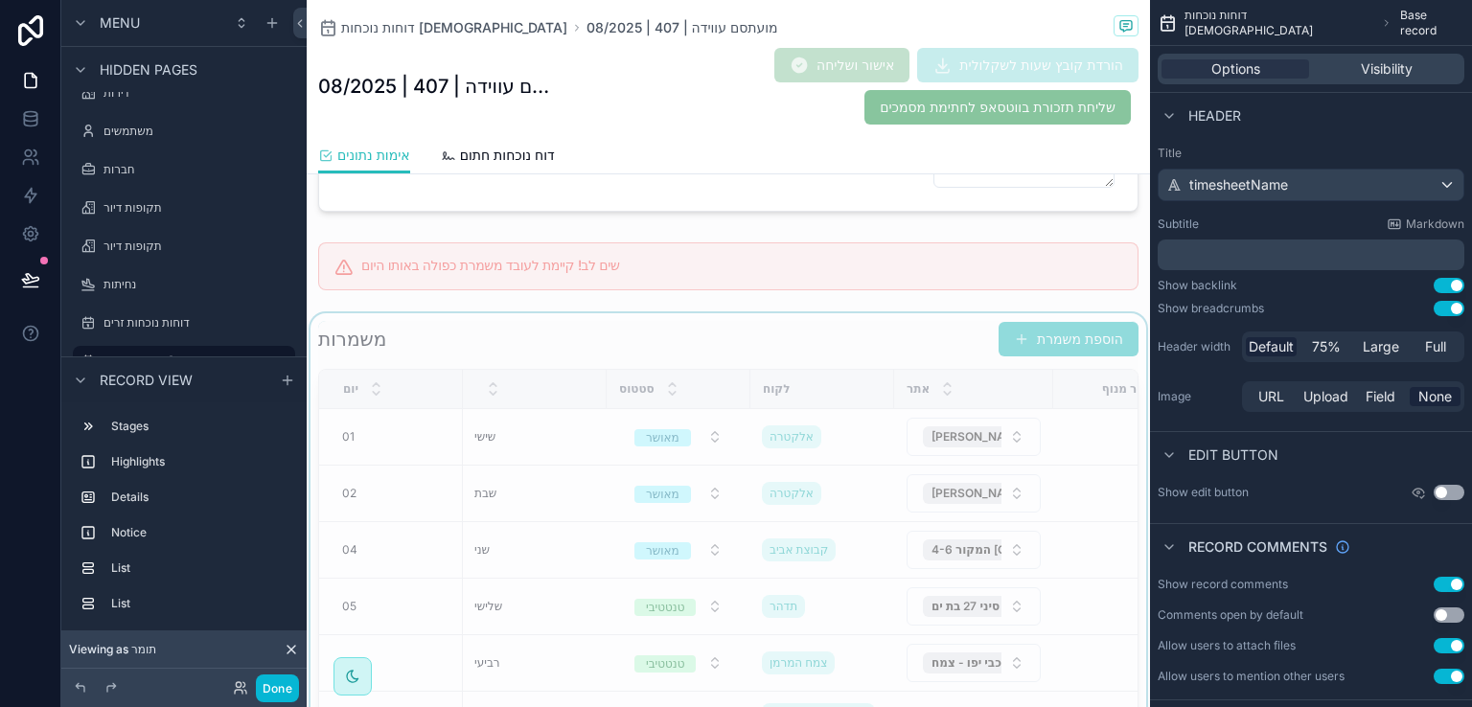
click at [906, 330] on div "scrollable content" at bounding box center [729, 611] width 844 height 596
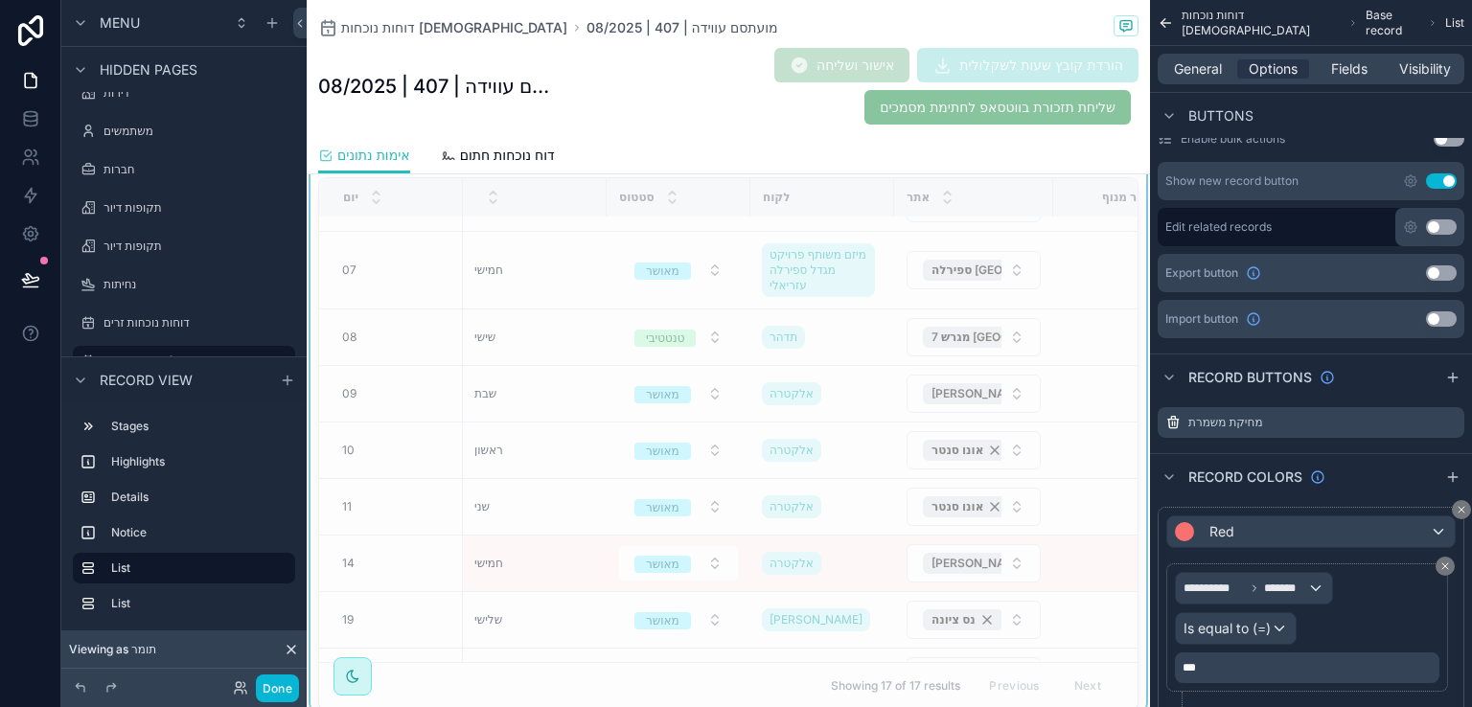
scroll to position [383, 0]
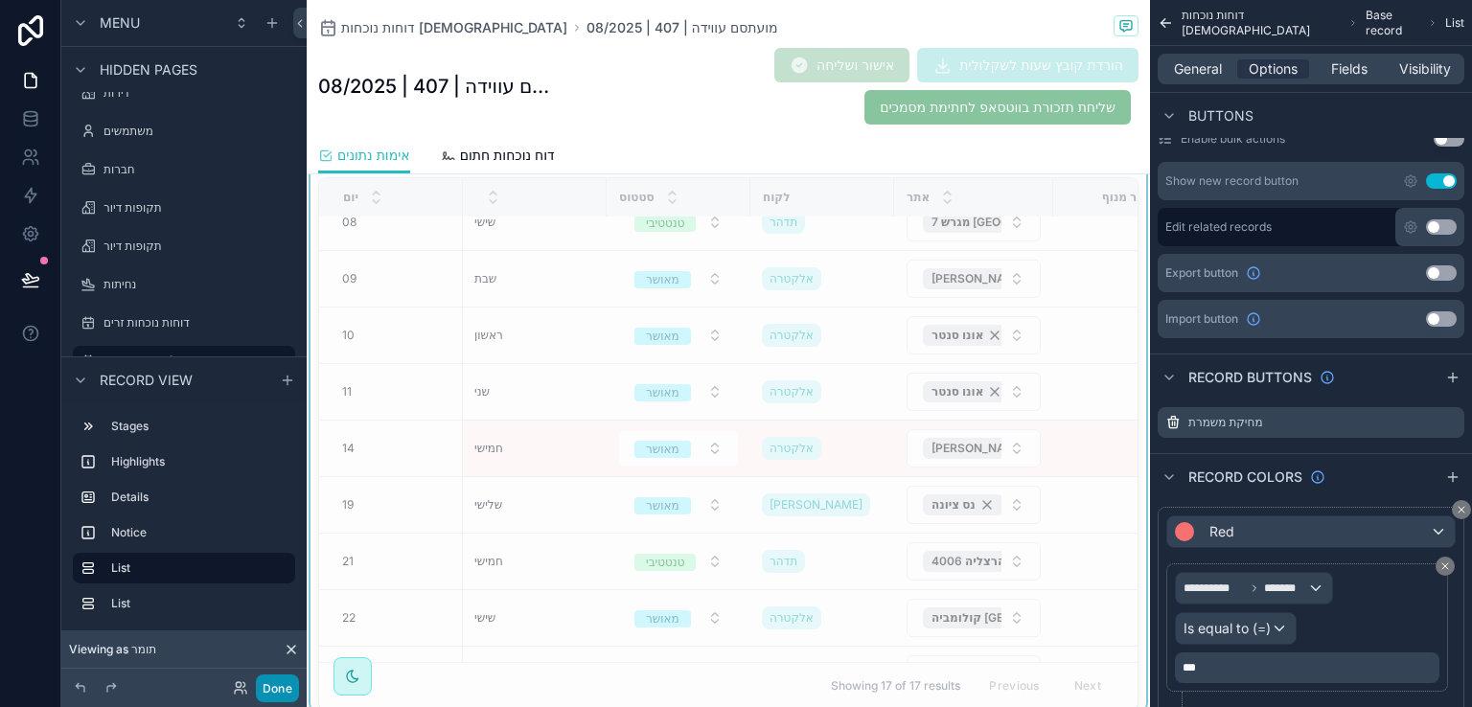
click at [274, 685] on button "Done" at bounding box center [277, 689] width 43 height 28
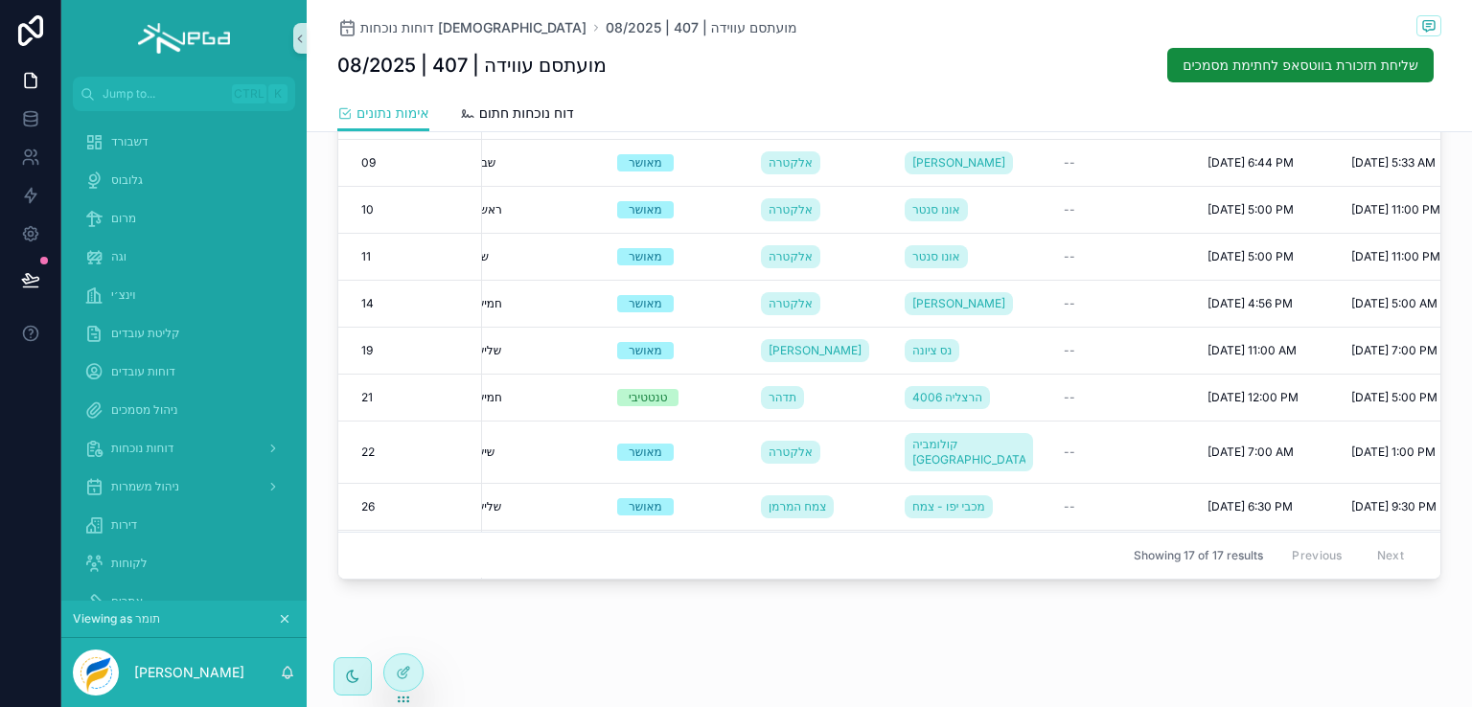
scroll to position [353, 0]
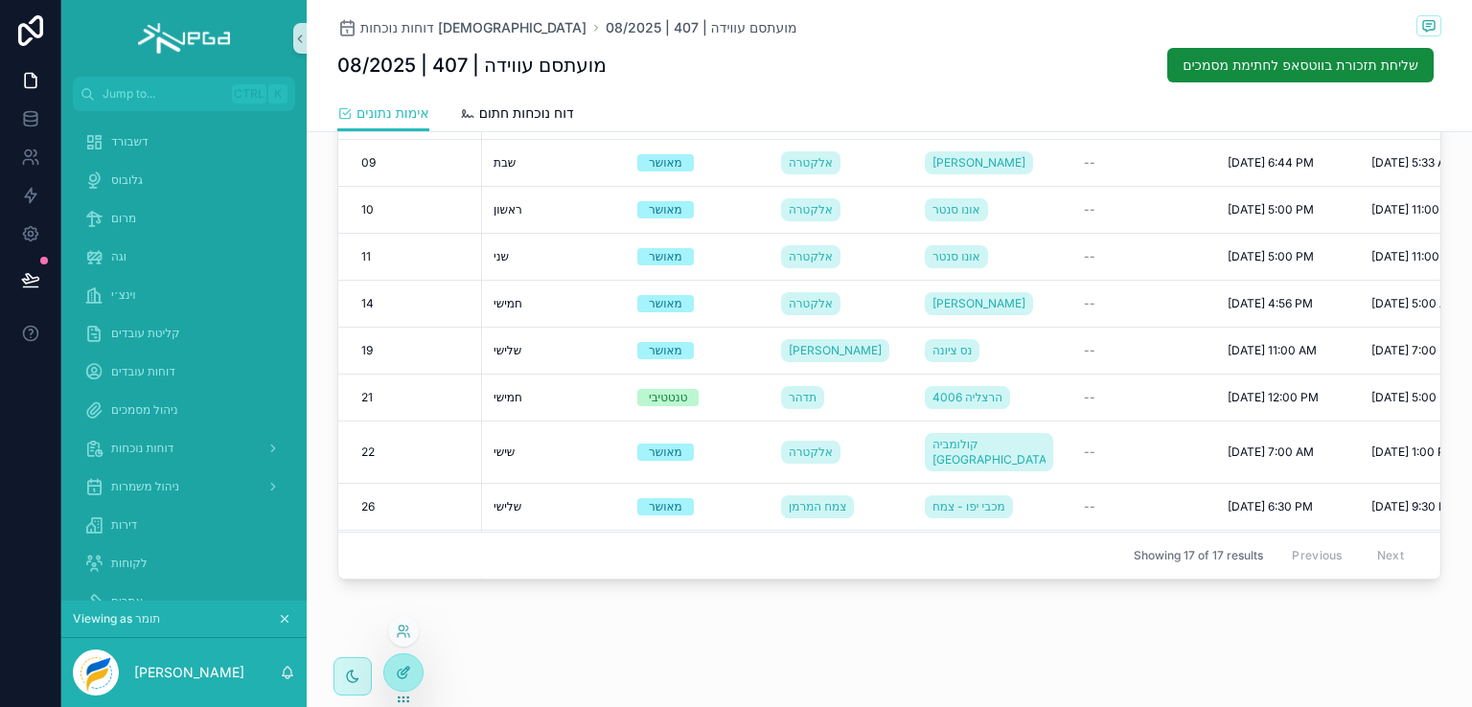
click at [402, 663] on div at bounding box center [403, 673] width 38 height 36
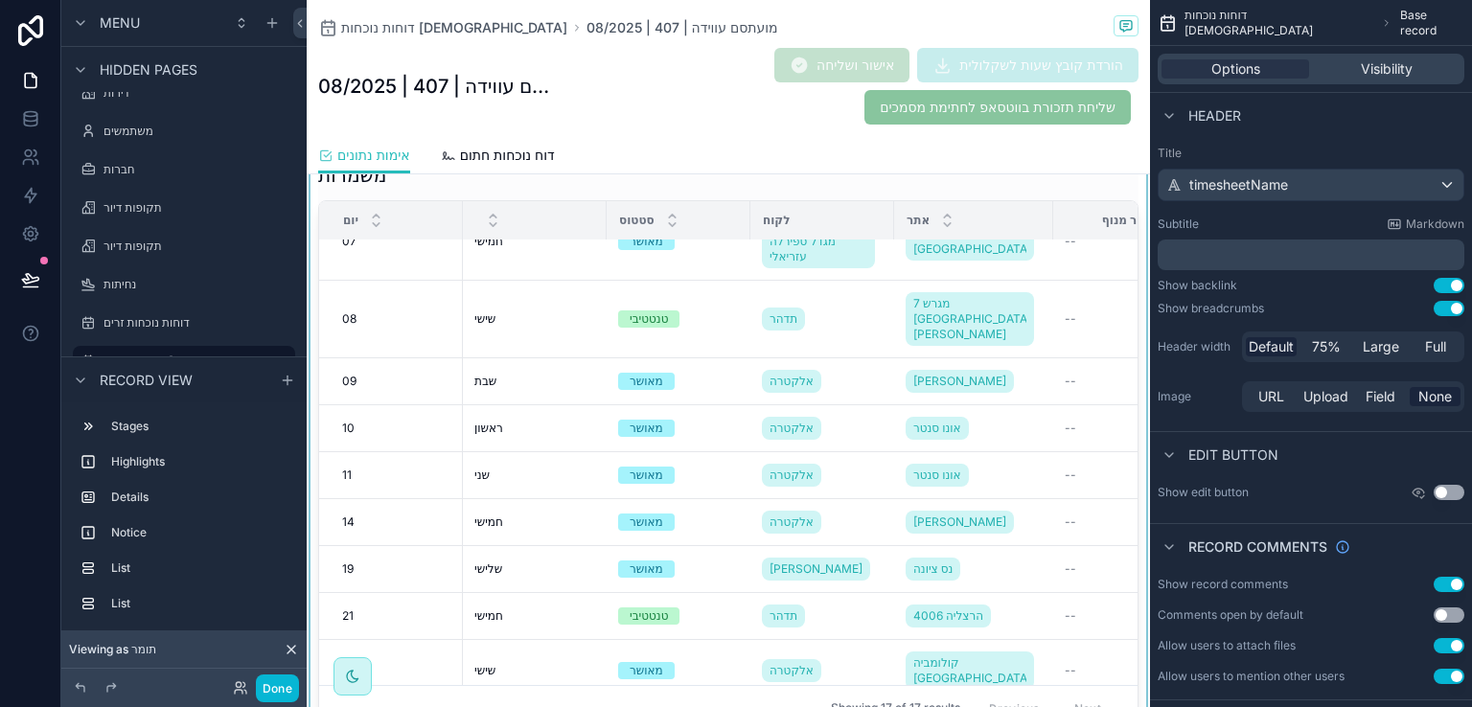
scroll to position [1251, 0]
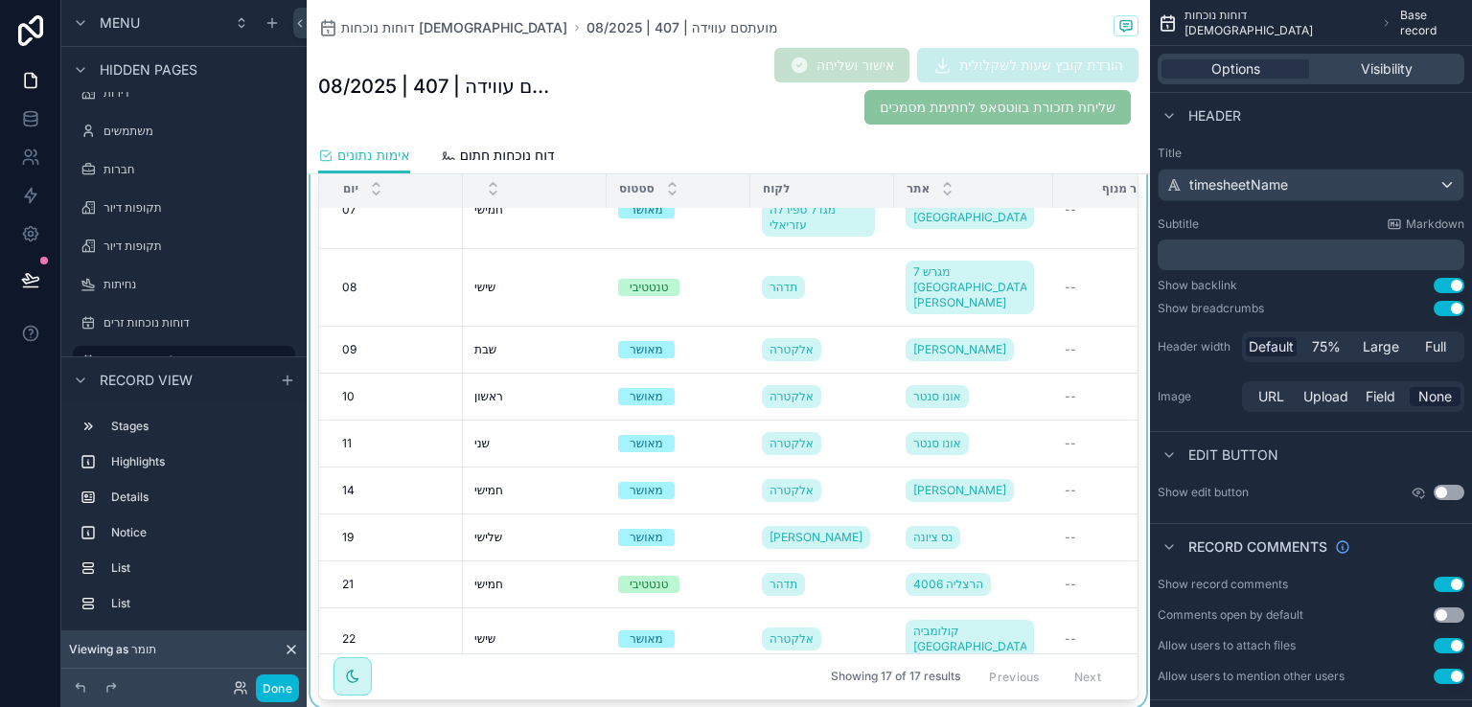
drag, startPoint x: 1113, startPoint y: 430, endPoint x: 1104, endPoint y: 345, distance: 85.8
click at [1104, 345] on div "scrollable content" at bounding box center [729, 416] width 844 height 587
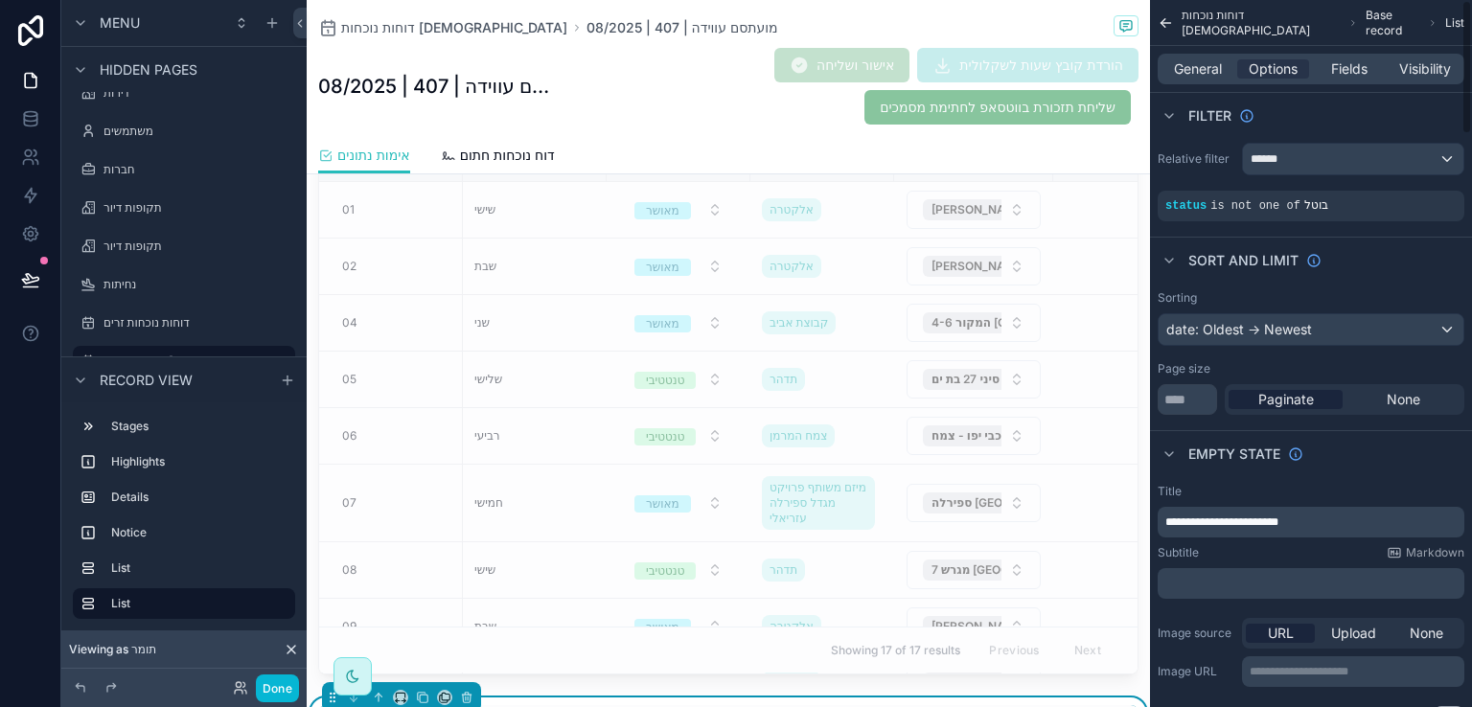
scroll to position [0, 0]
click at [1208, 74] on span "General" at bounding box center [1198, 68] width 48 height 19
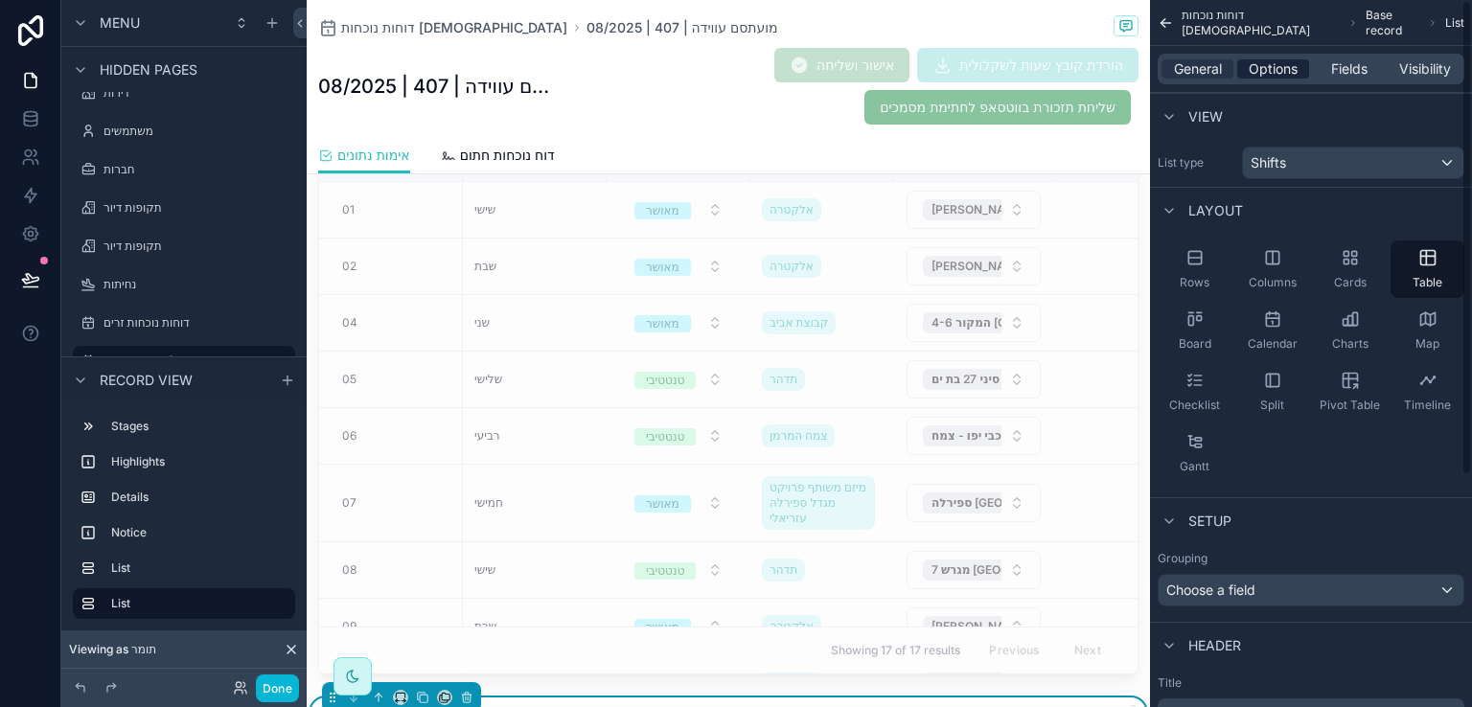
click at [1275, 70] on span "Options" at bounding box center [1273, 68] width 49 height 19
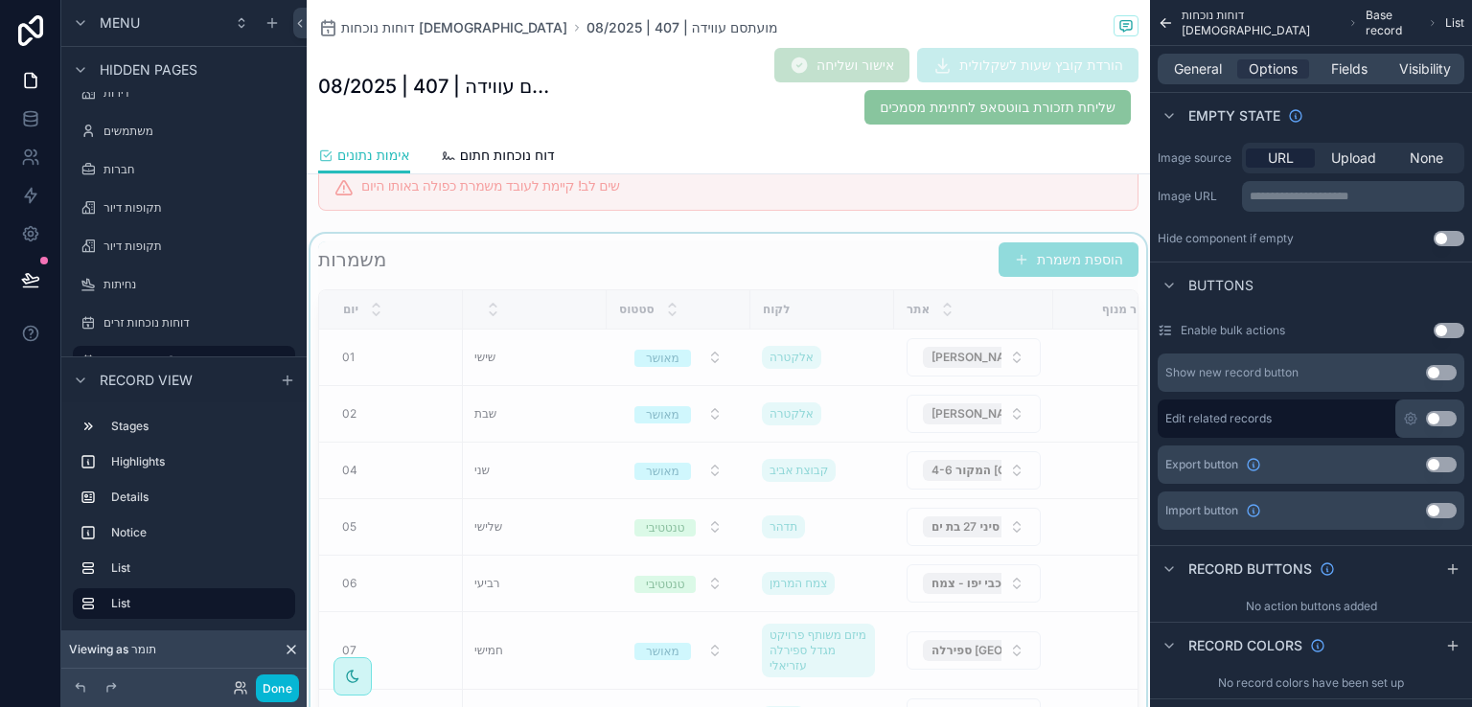
scroll to position [388, 0]
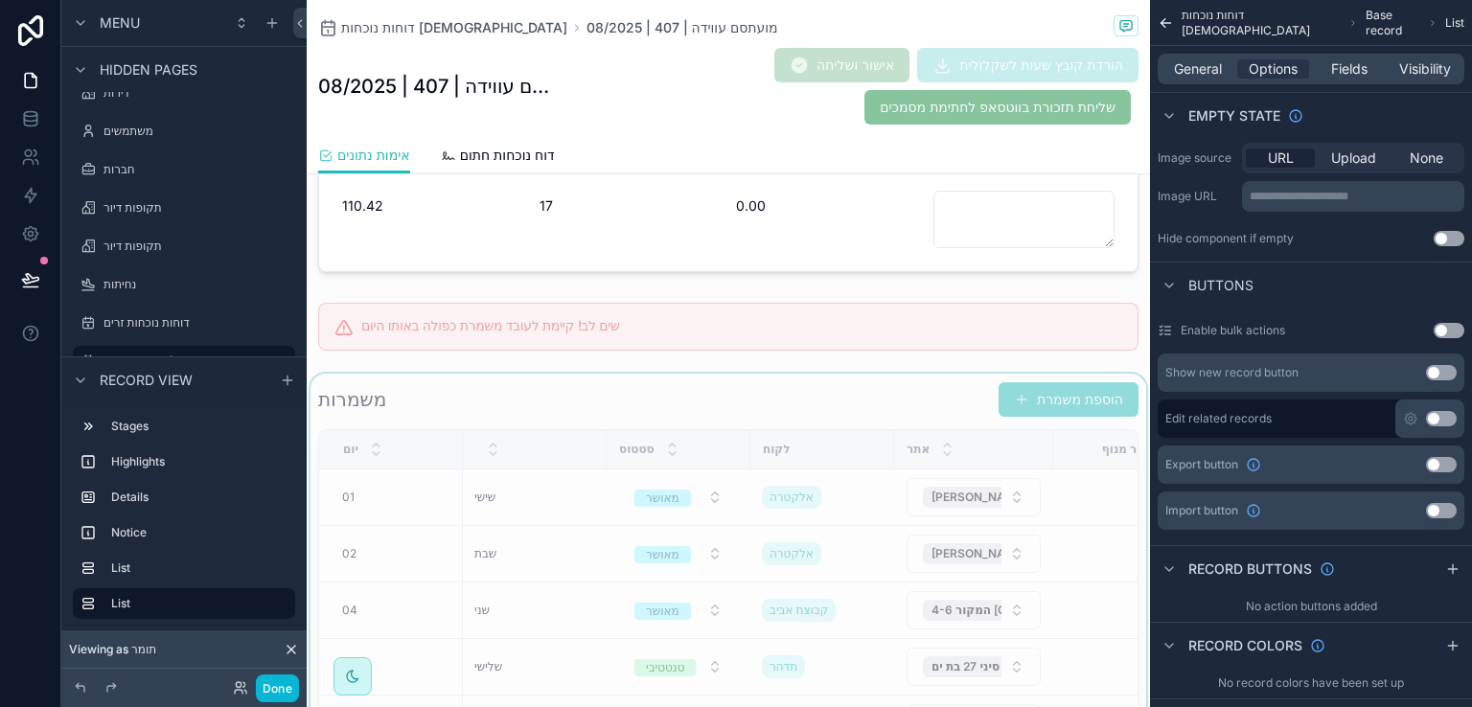
click at [915, 375] on div "scrollable content" at bounding box center [729, 672] width 844 height 596
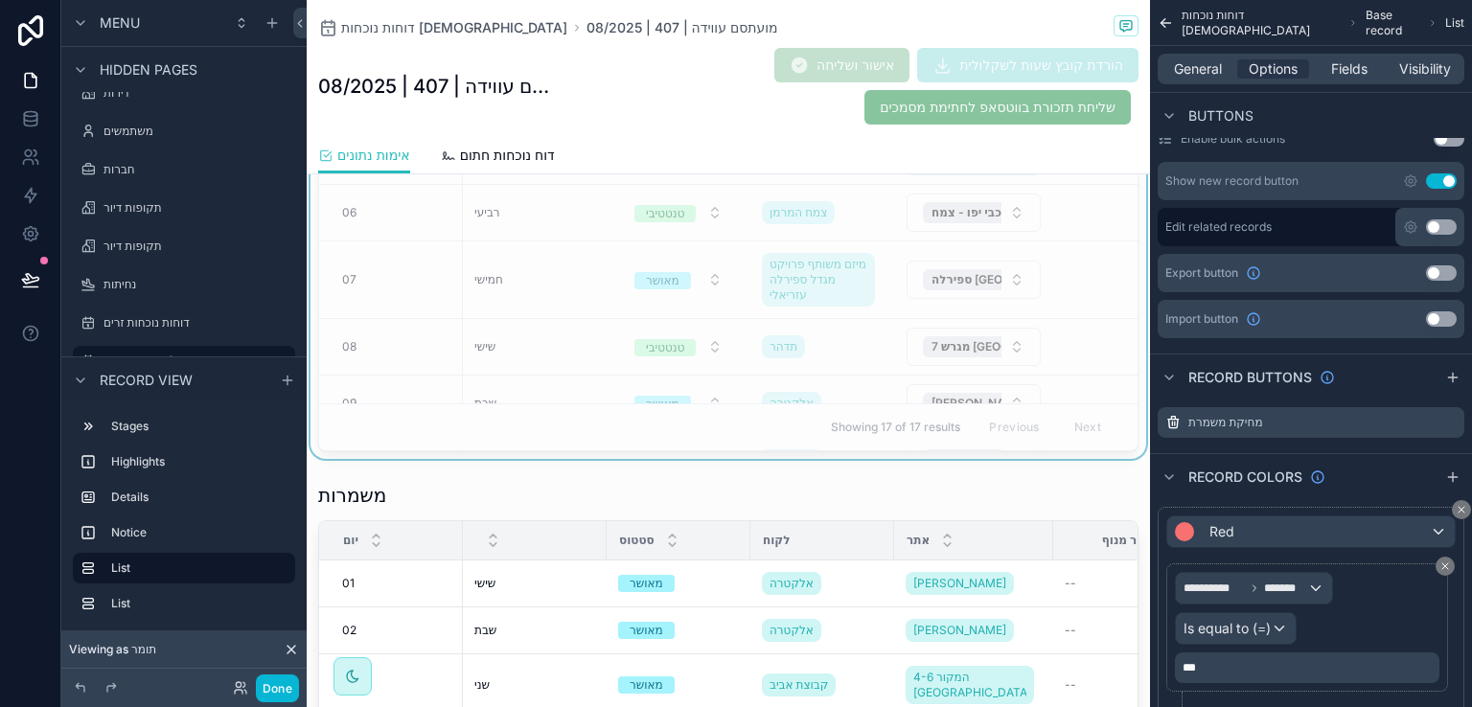
scroll to position [963, 0]
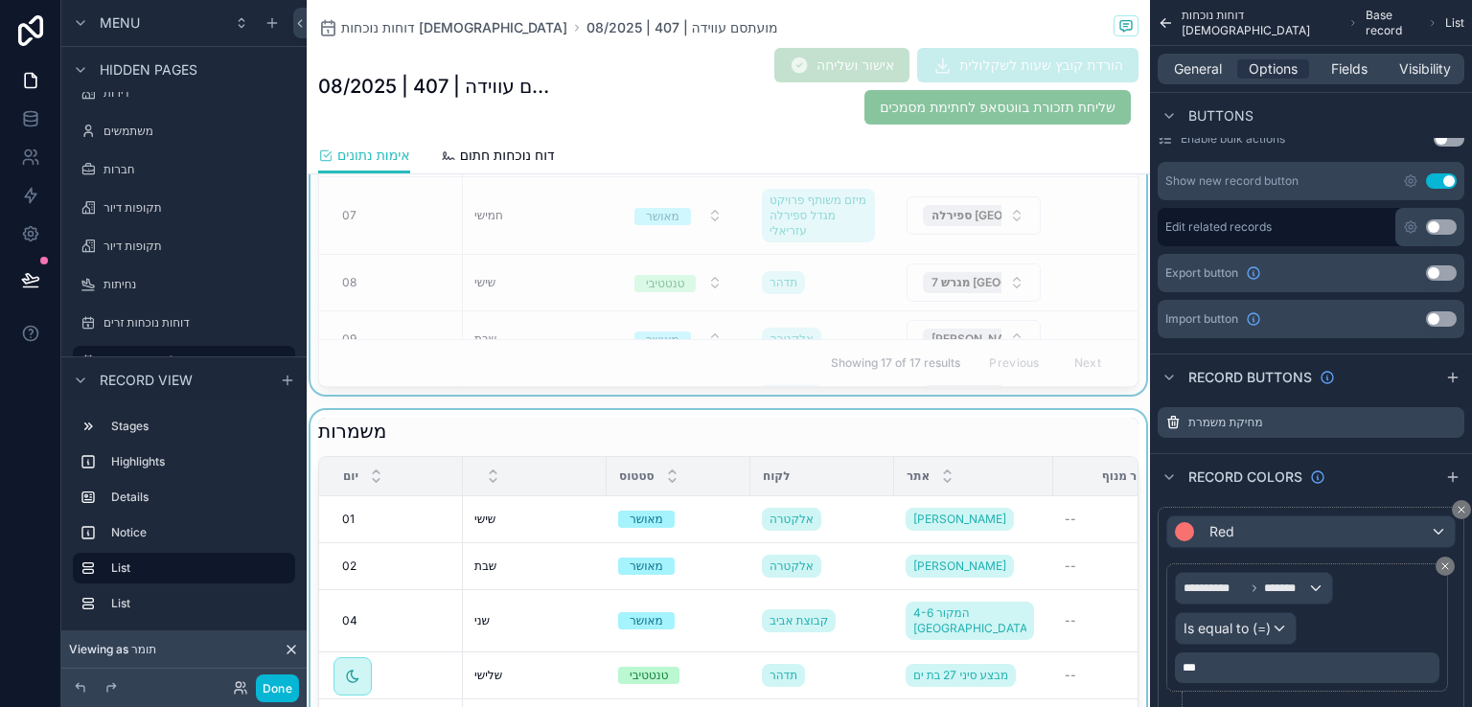
click at [993, 430] on div "scrollable content" at bounding box center [729, 703] width 844 height 587
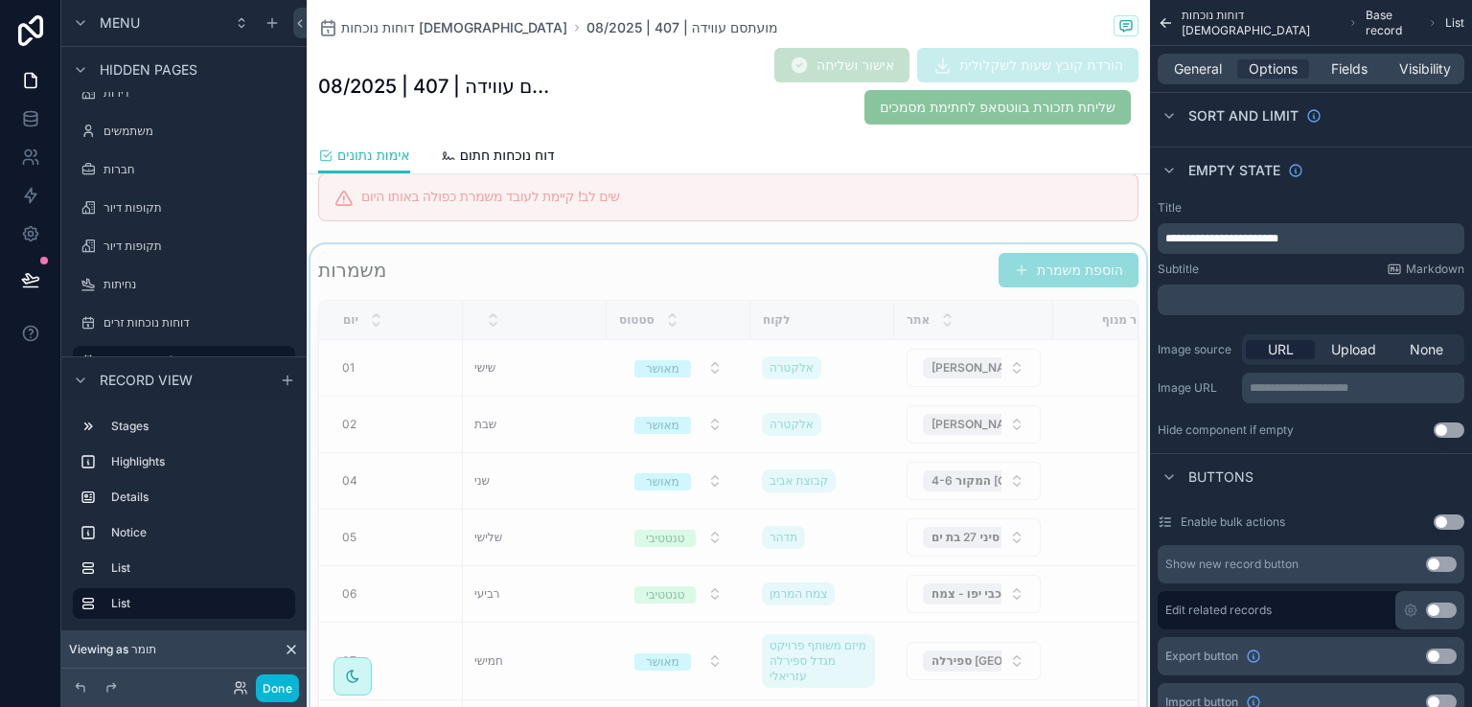
scroll to position [484, 0]
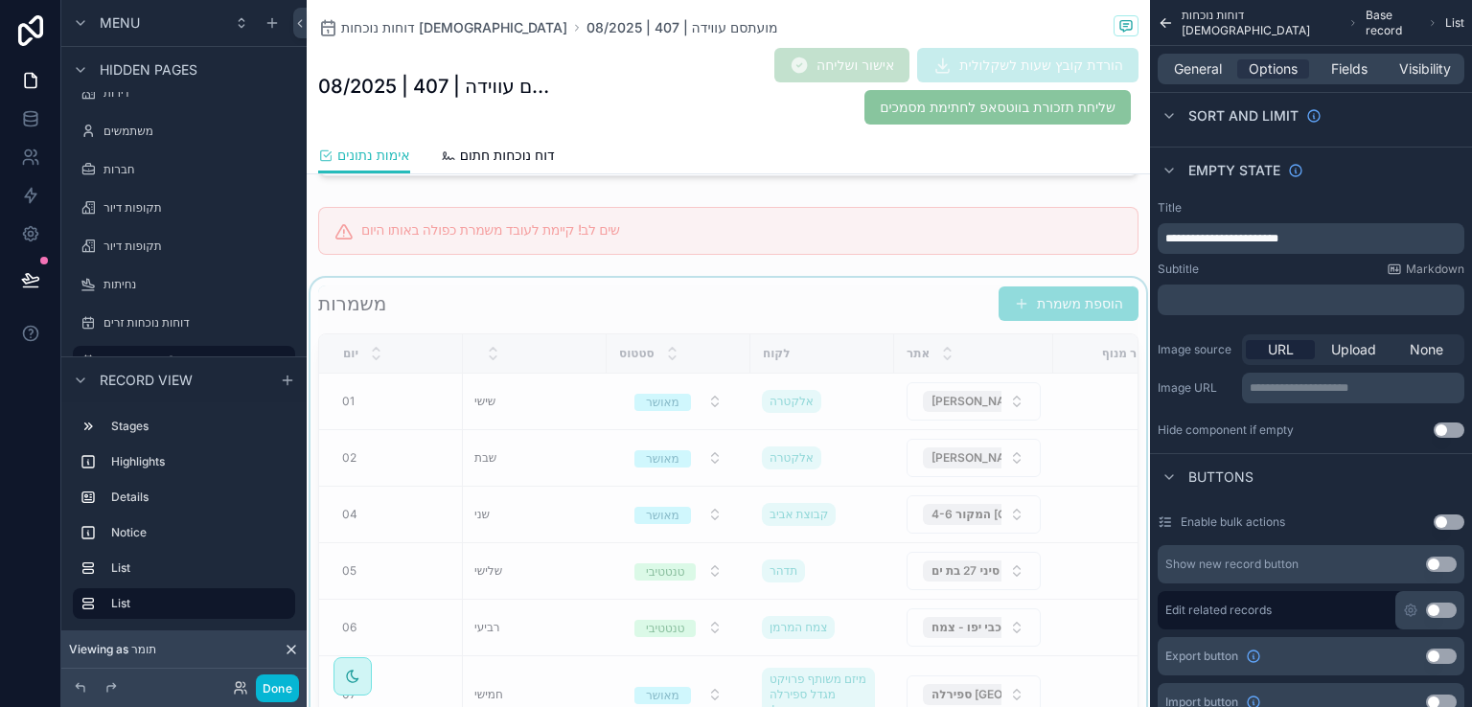
click at [940, 290] on div "scrollable content" at bounding box center [729, 576] width 844 height 596
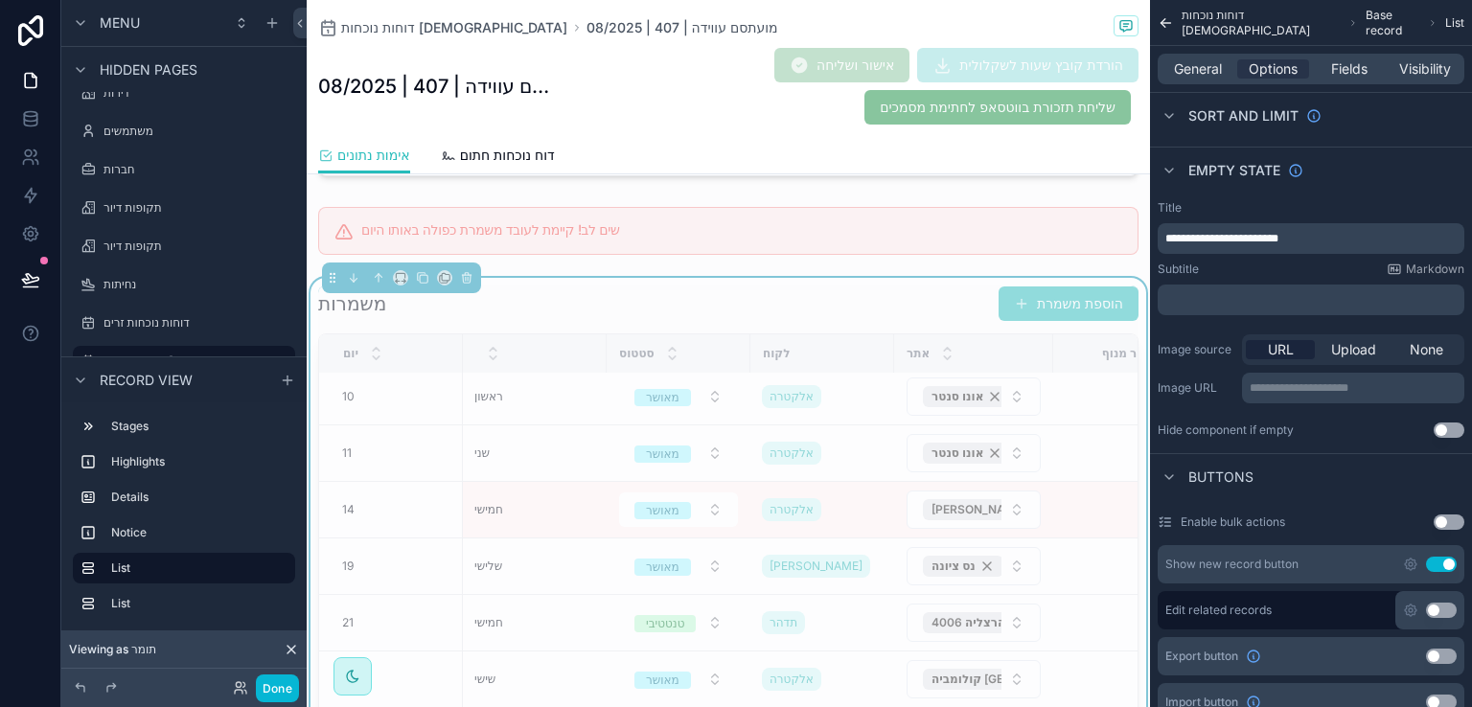
scroll to position [479, 0]
click at [280, 683] on button "Done" at bounding box center [277, 689] width 43 height 28
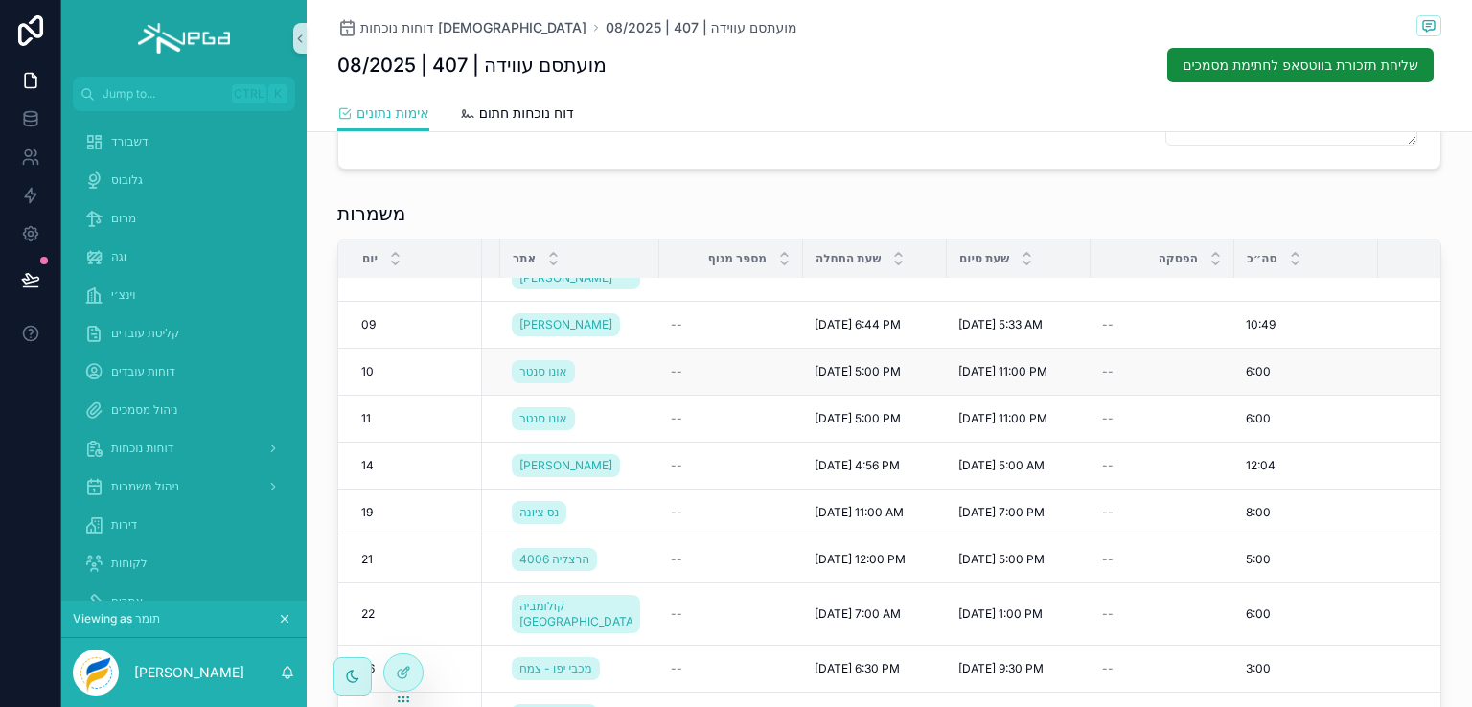
scroll to position [383, 413]
click at [409, 675] on icon at bounding box center [403, 672] width 15 height 15
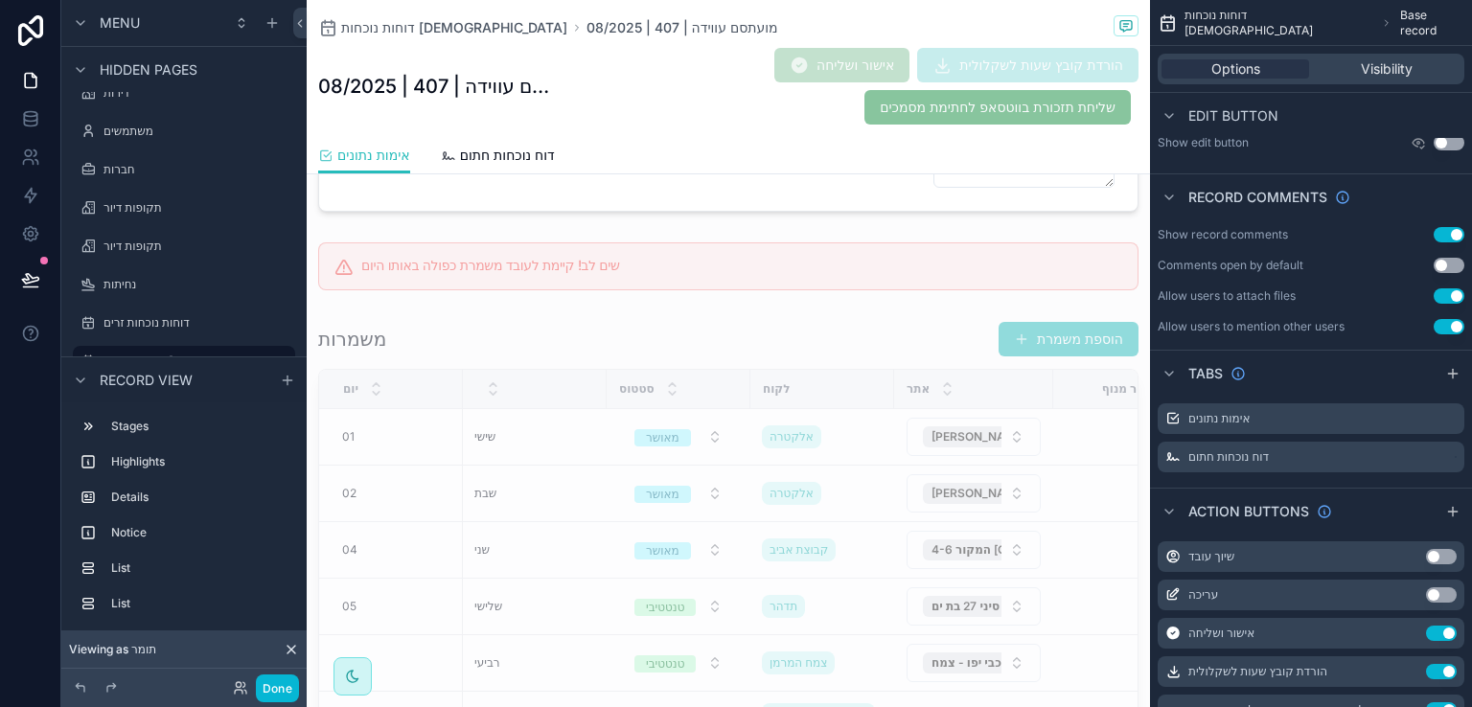
scroll to position [383, 0]
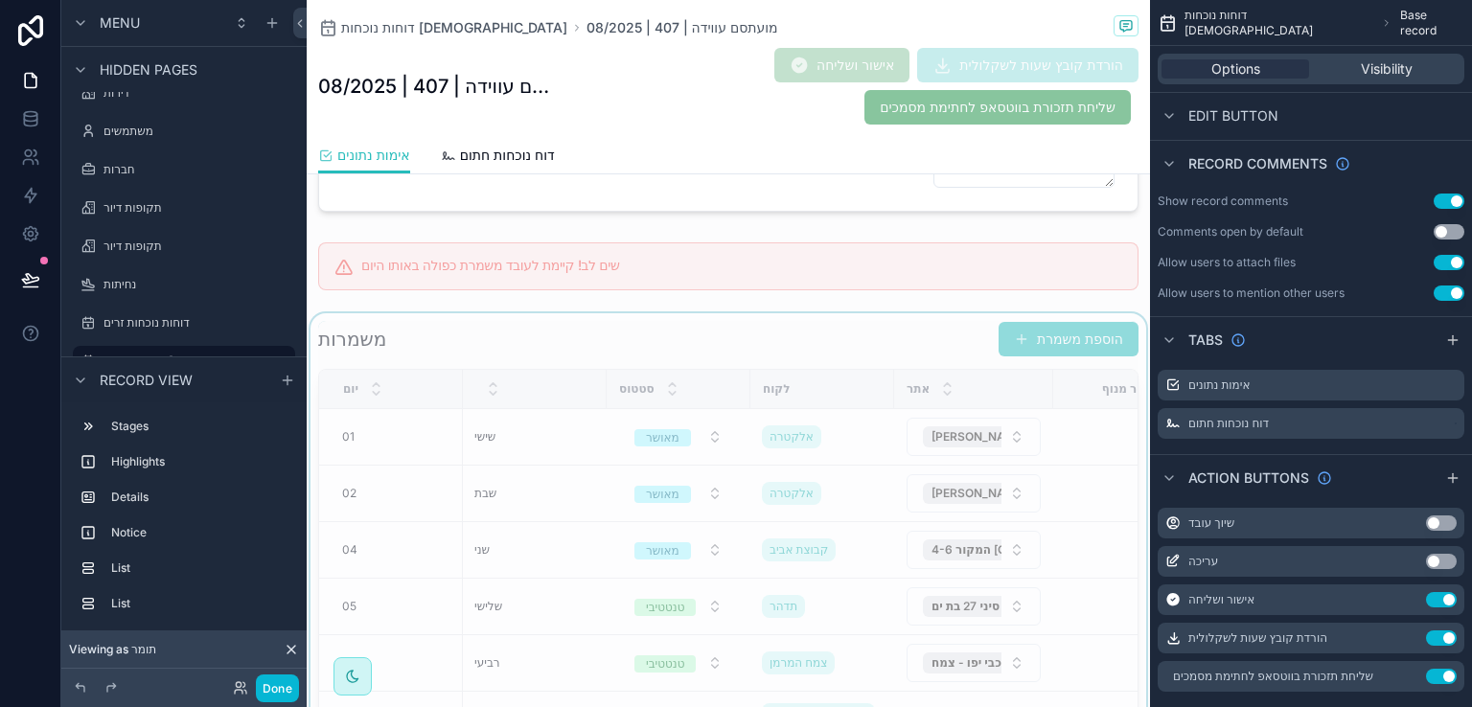
click at [891, 321] on div "scrollable content" at bounding box center [729, 611] width 844 height 596
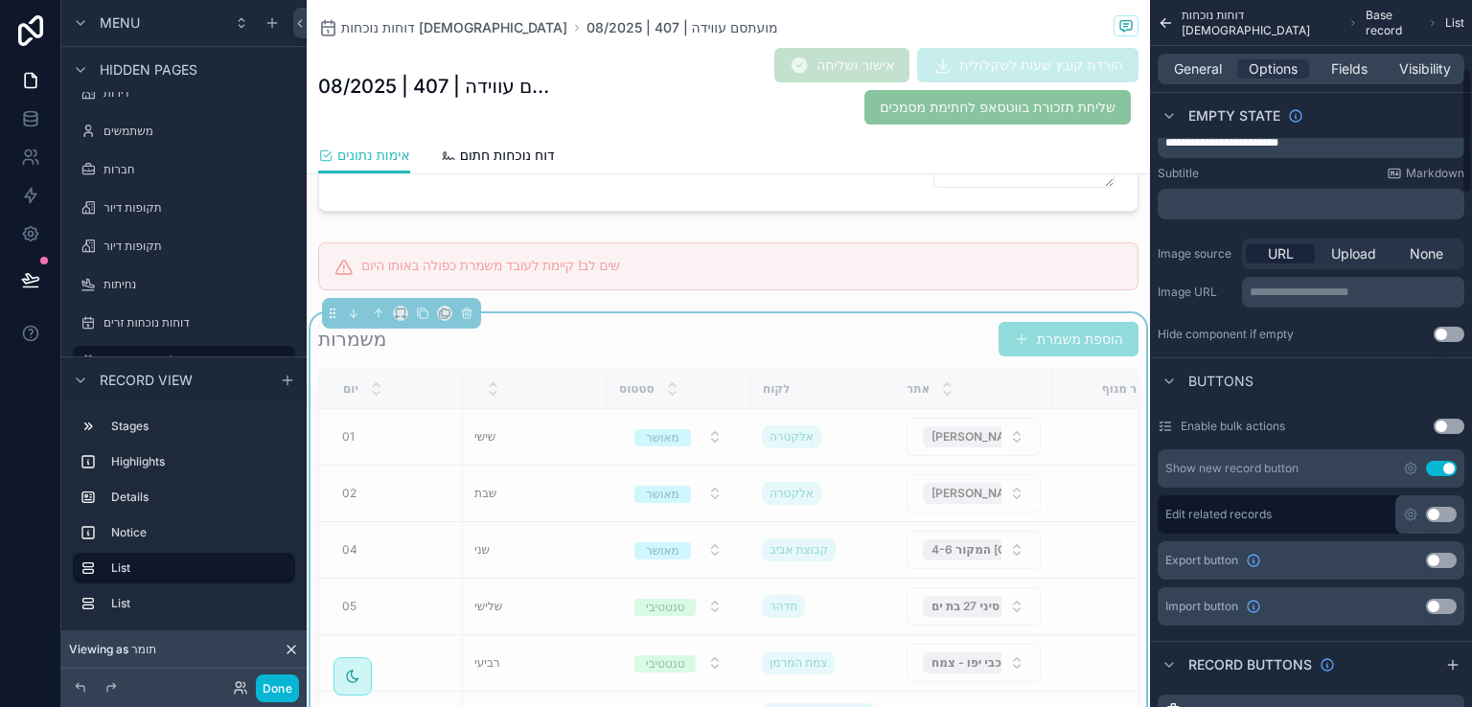
scroll to position [767, 0]
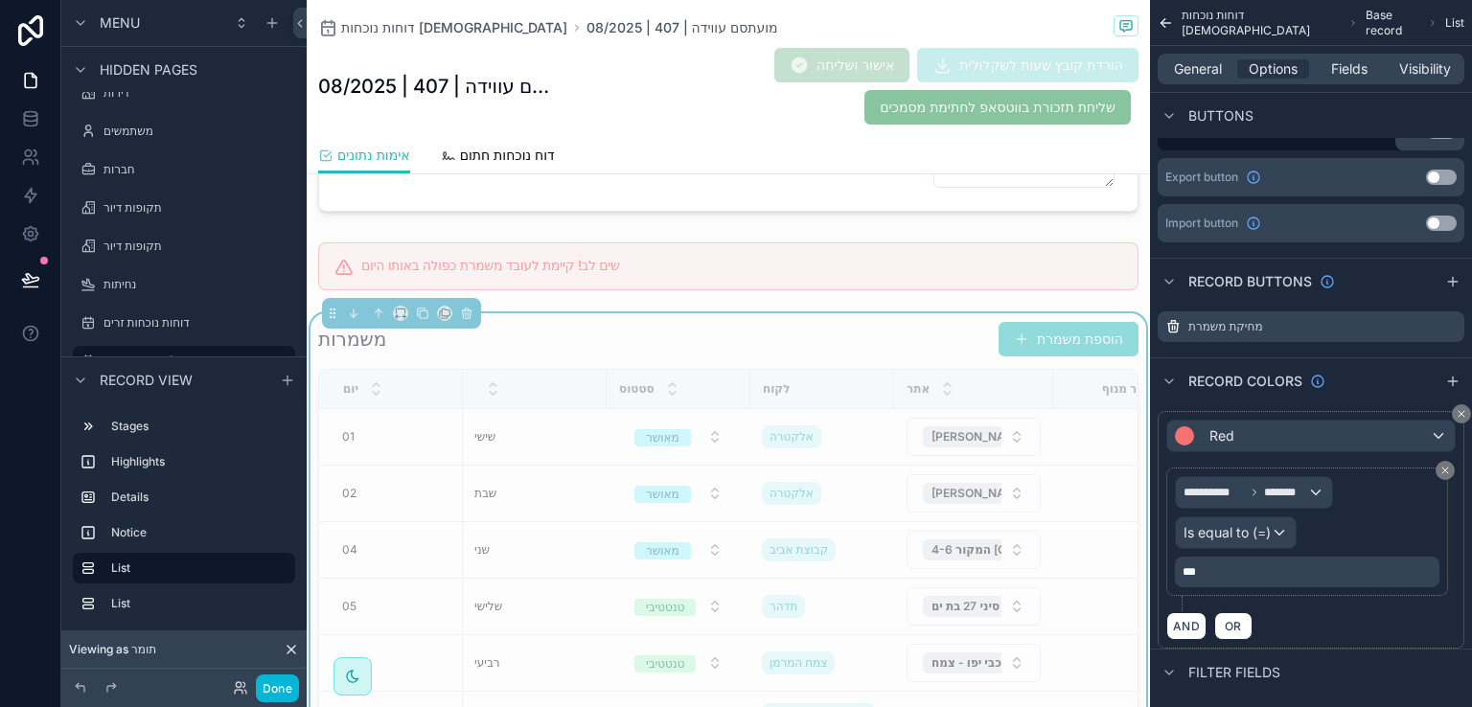
click at [1207, 566] on p "***" at bounding box center [1309, 572] width 253 height 15
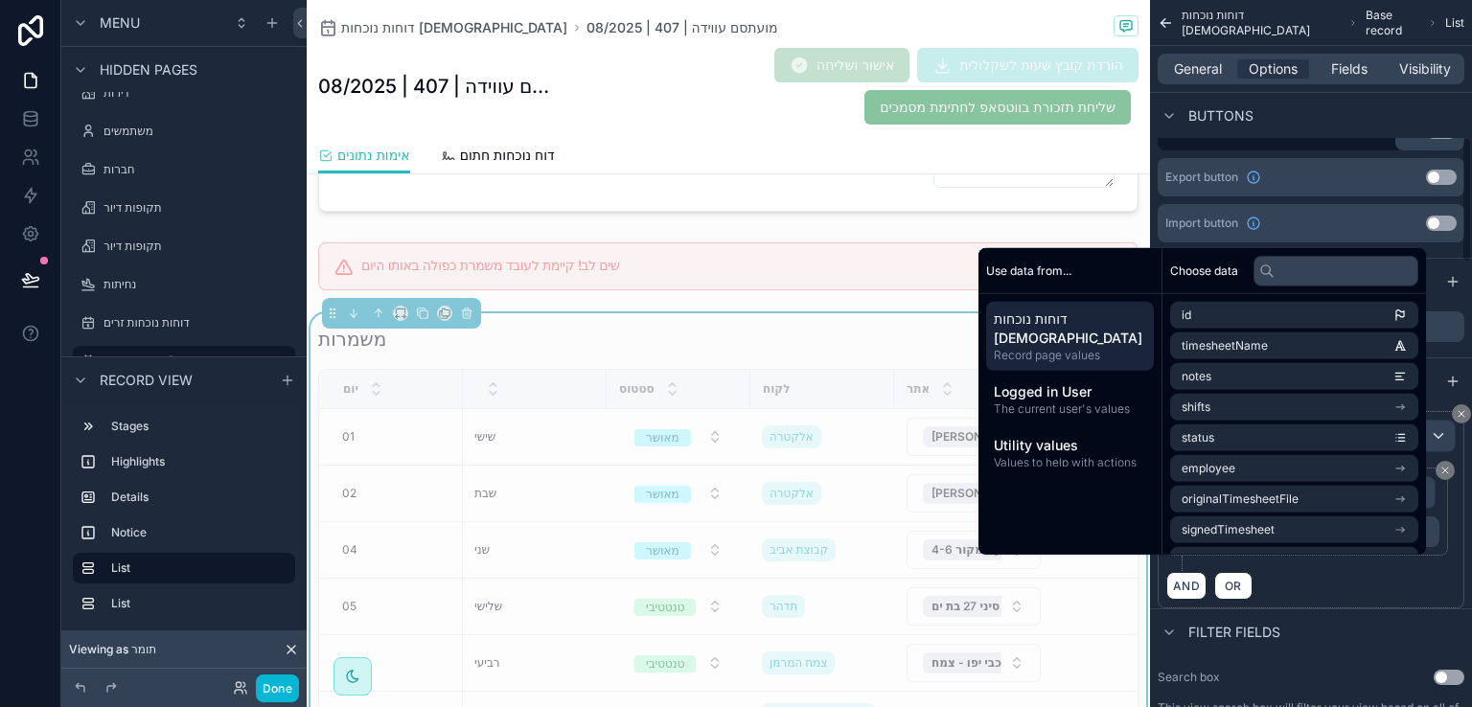
click at [1285, 600] on div "AND OR" at bounding box center [1312, 585] width 290 height 29
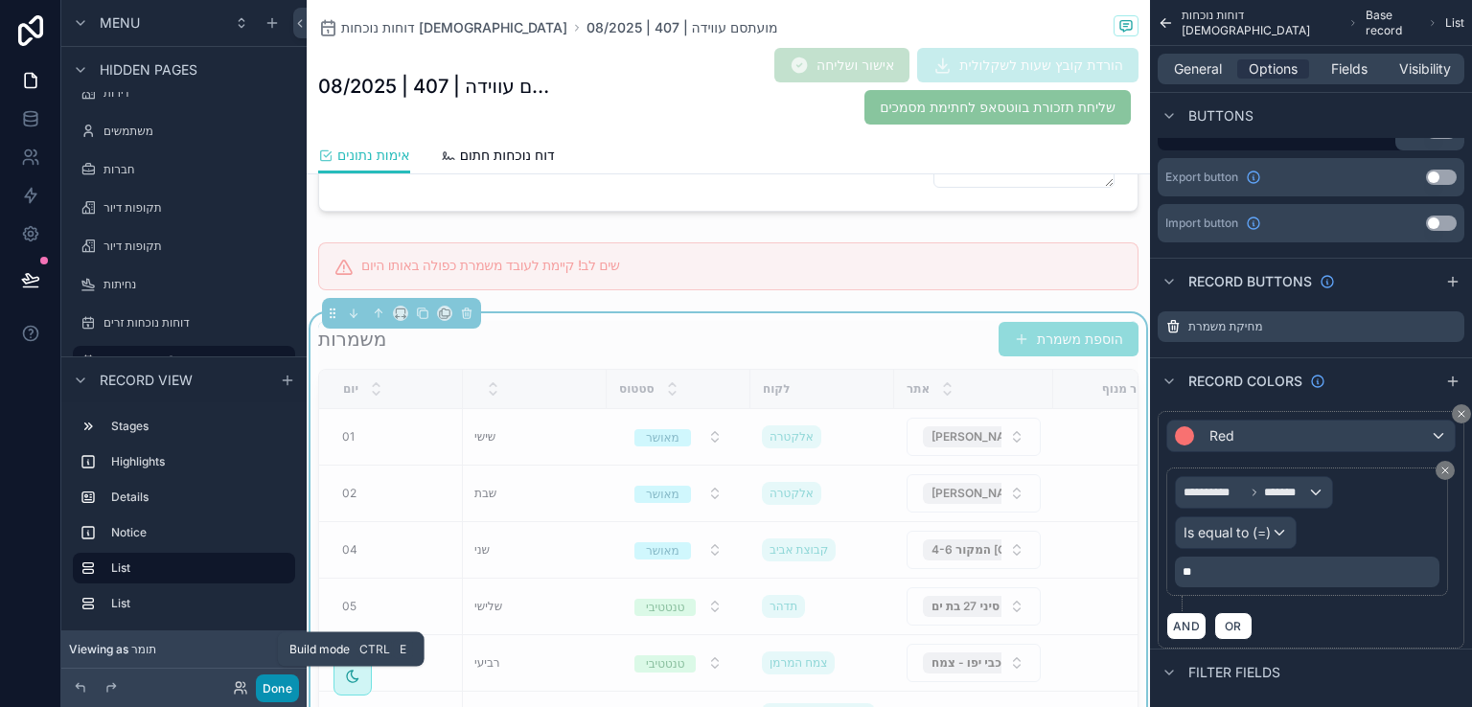
drag, startPoint x: 254, startPoint y: 680, endPoint x: 287, endPoint y: 682, distance: 32.6
click at [286, 686] on button "Done" at bounding box center [277, 689] width 43 height 28
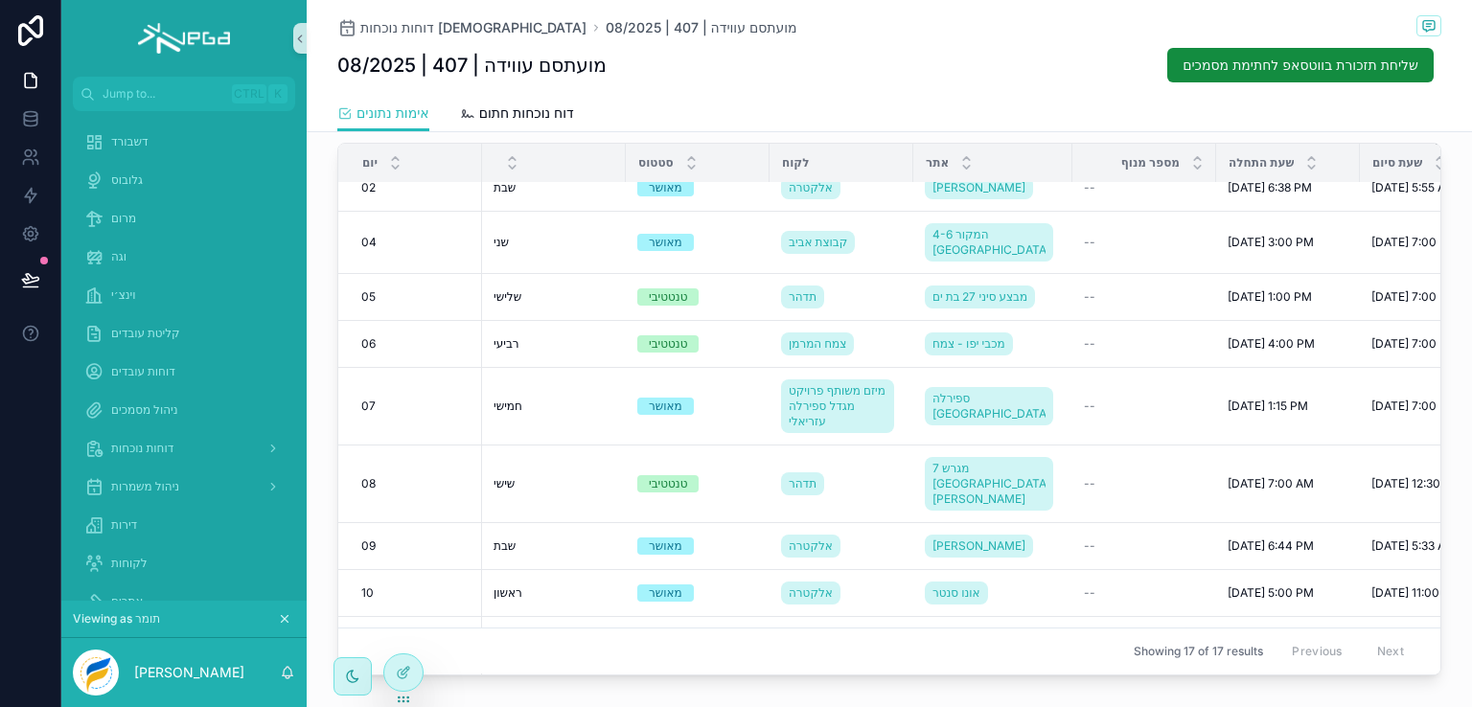
scroll to position [0, 0]
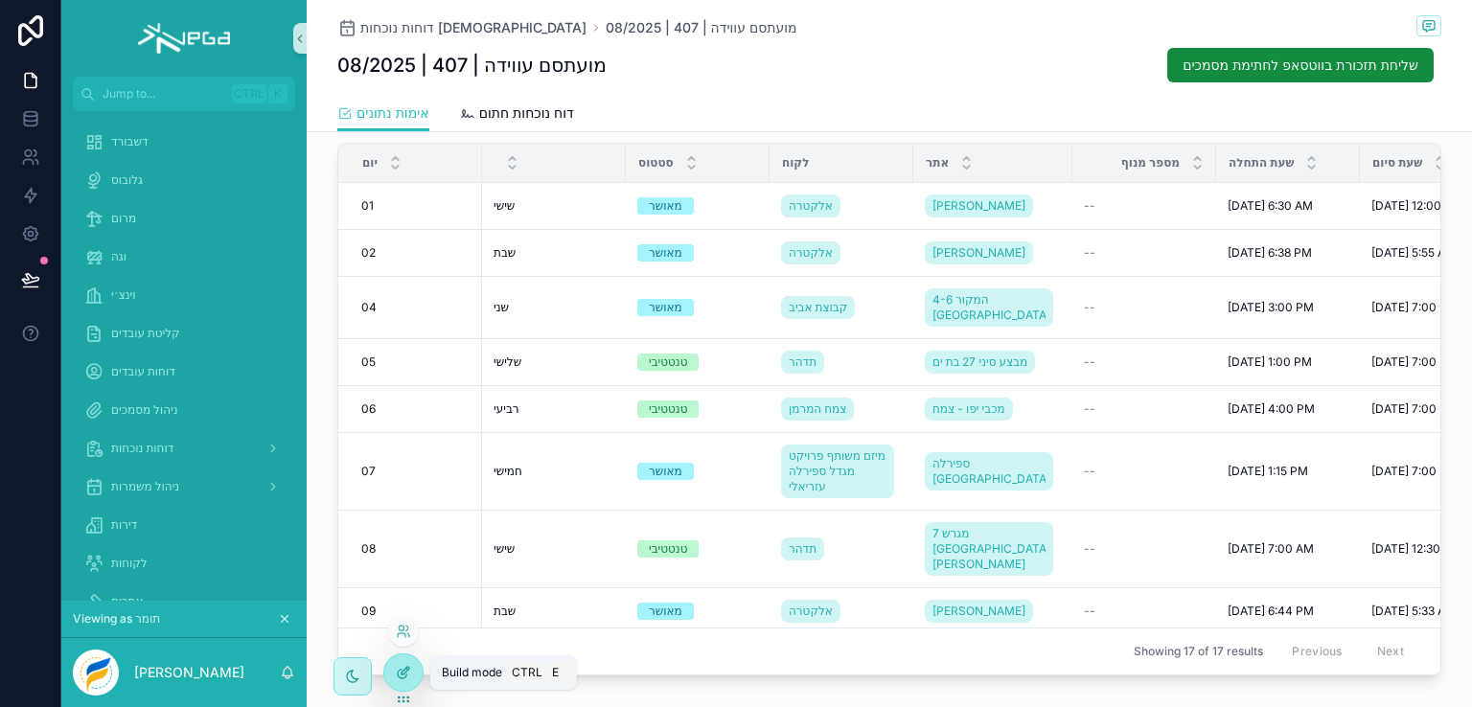
click at [412, 667] on div at bounding box center [403, 673] width 38 height 36
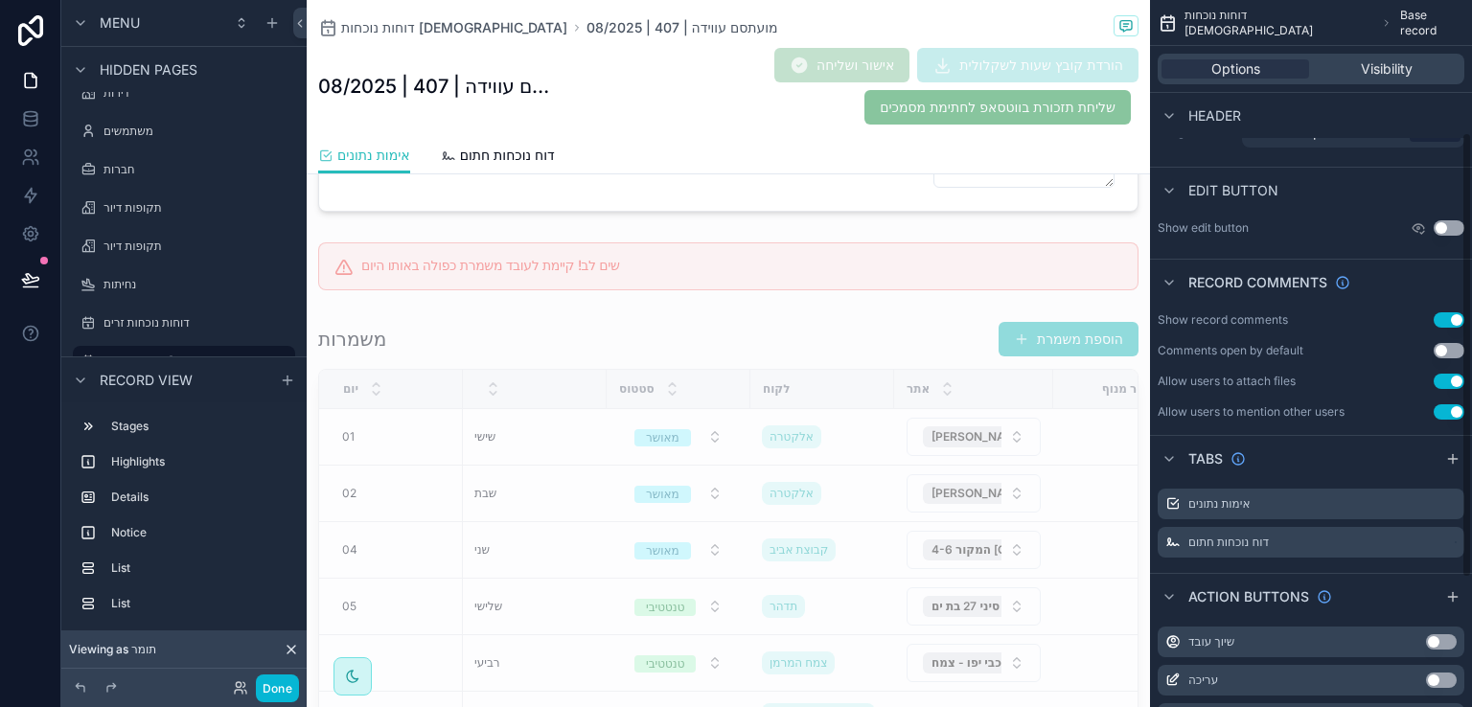
scroll to position [288, 0]
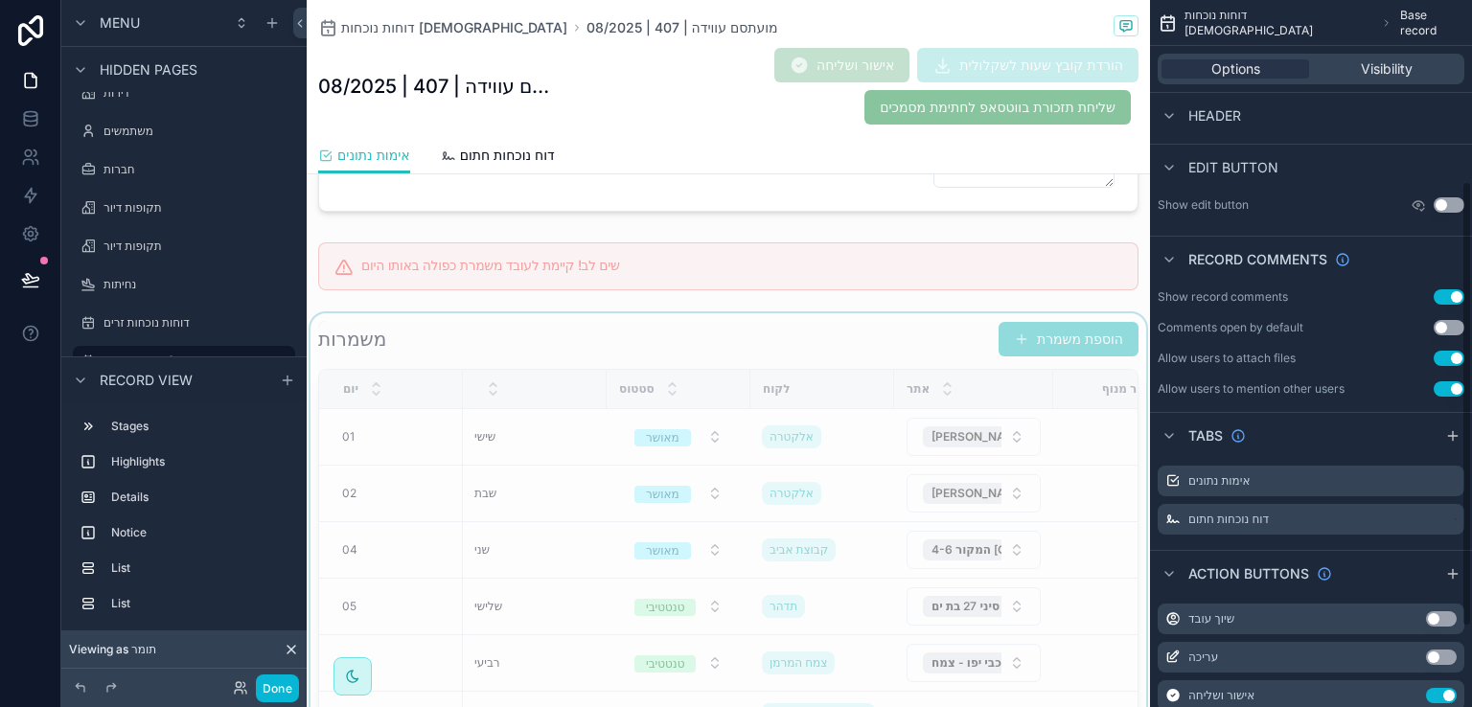
click at [874, 318] on div "scrollable content" at bounding box center [729, 611] width 844 height 596
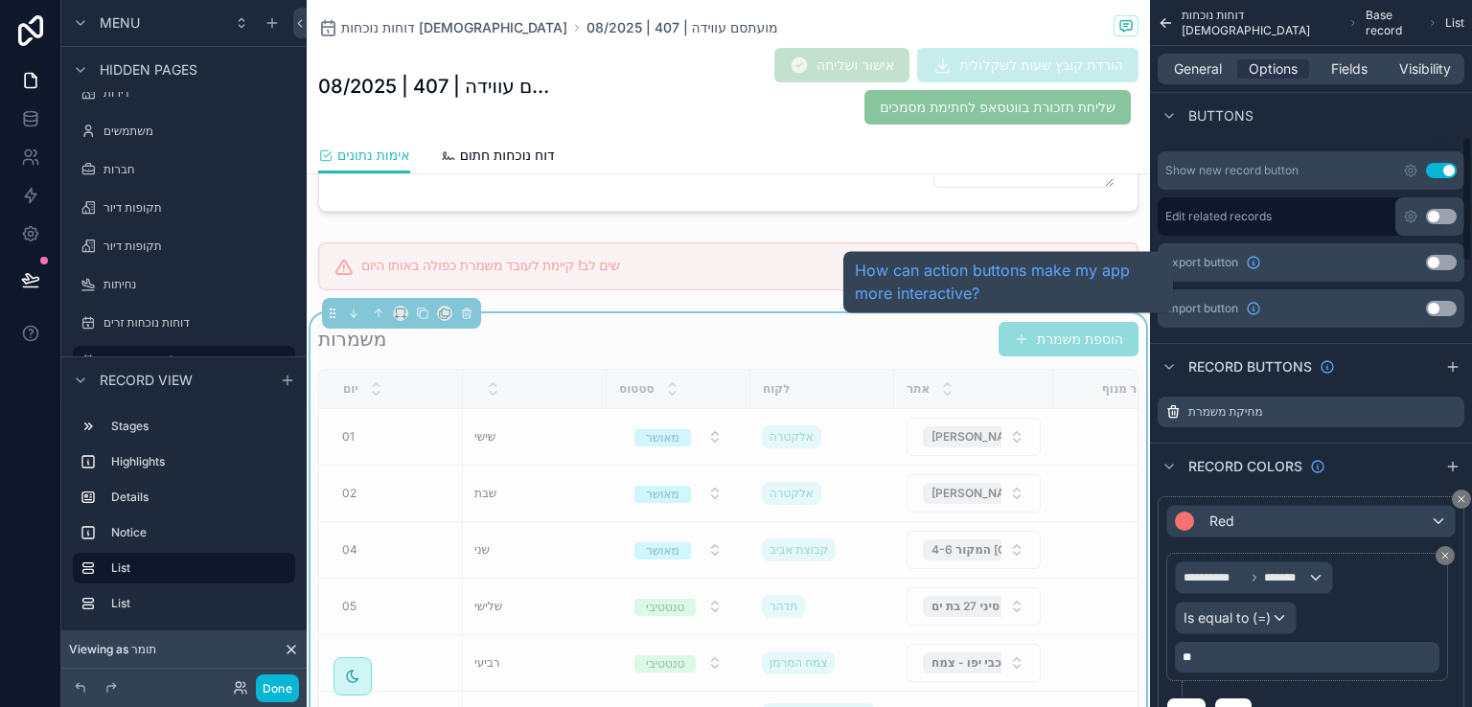
scroll to position [767, 0]
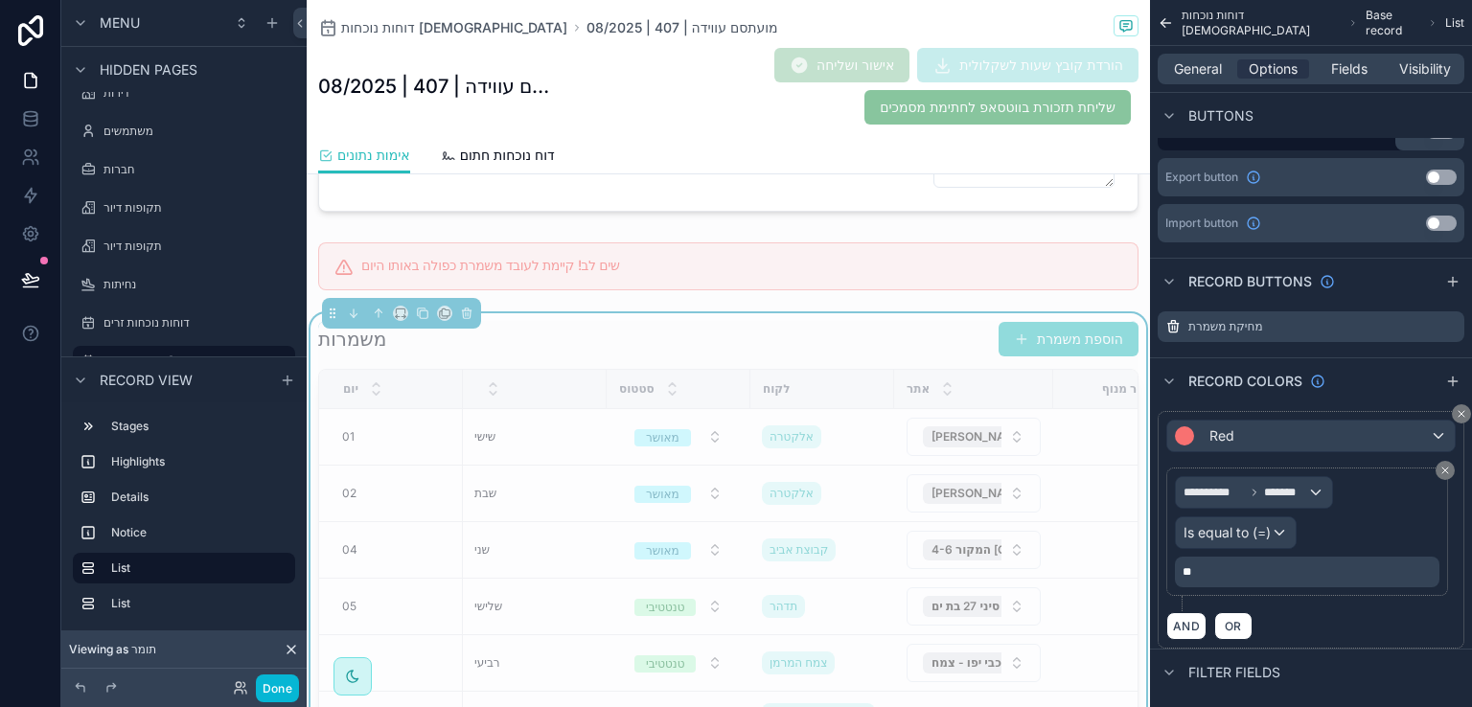
click at [1205, 559] on div "**" at bounding box center [1307, 572] width 265 height 31
click at [1206, 567] on p "**" at bounding box center [1309, 572] width 253 height 15
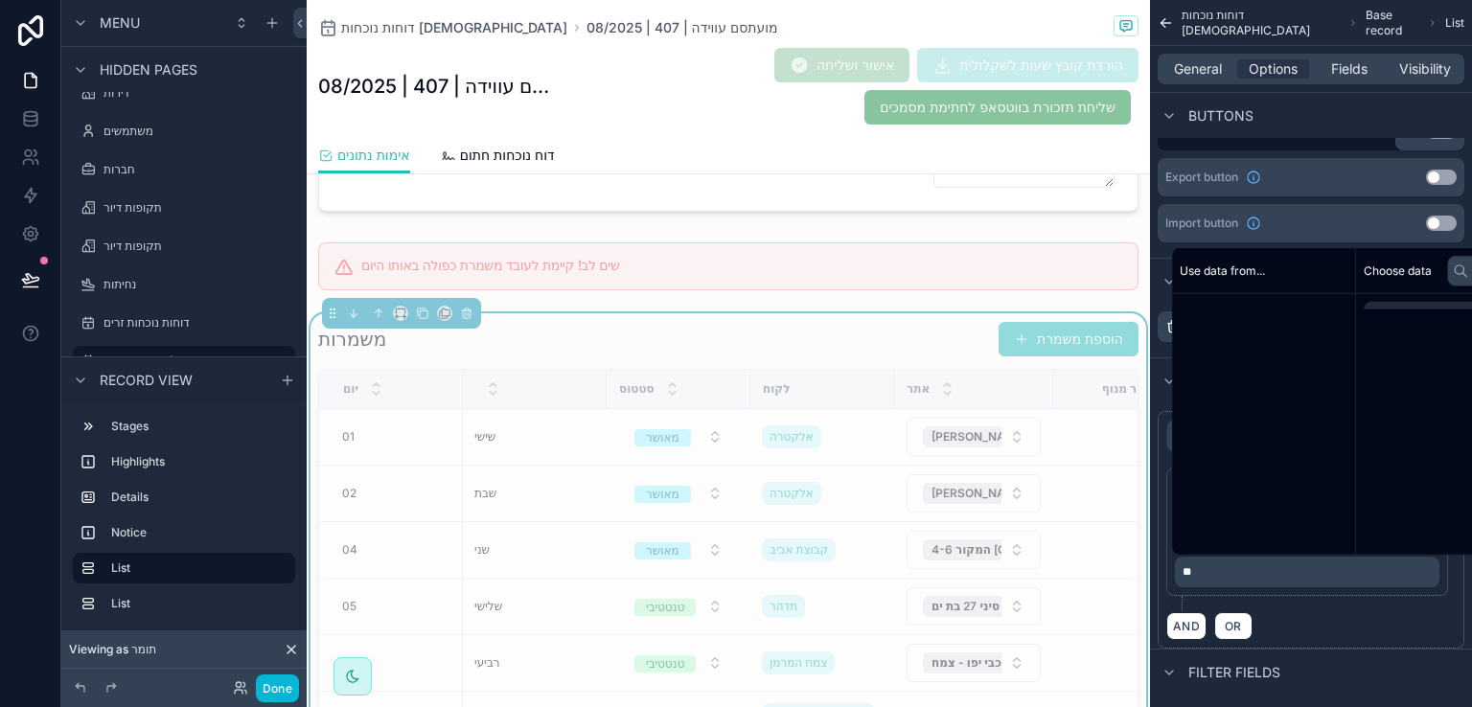
click at [1206, 568] on p "**" at bounding box center [1309, 572] width 253 height 15
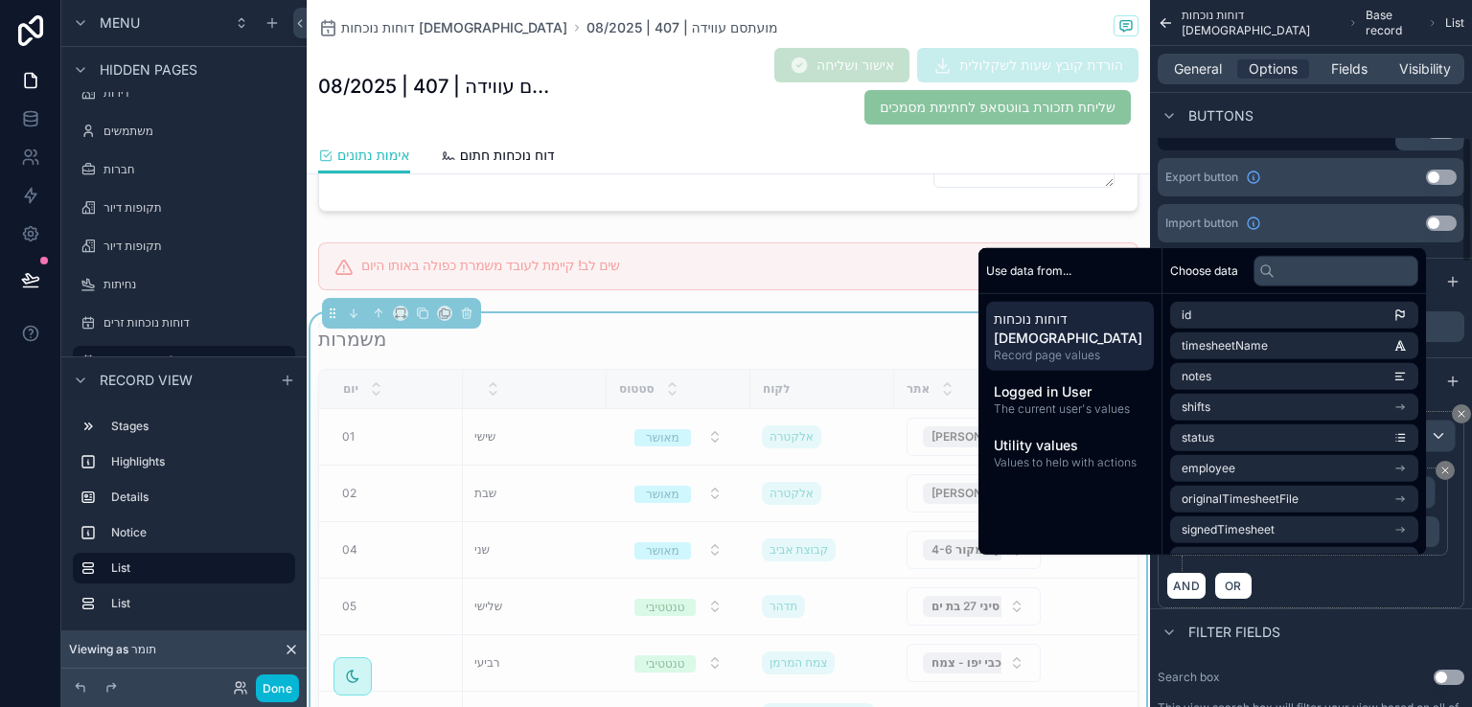
click at [1327, 600] on div "AND OR" at bounding box center [1312, 585] width 290 height 29
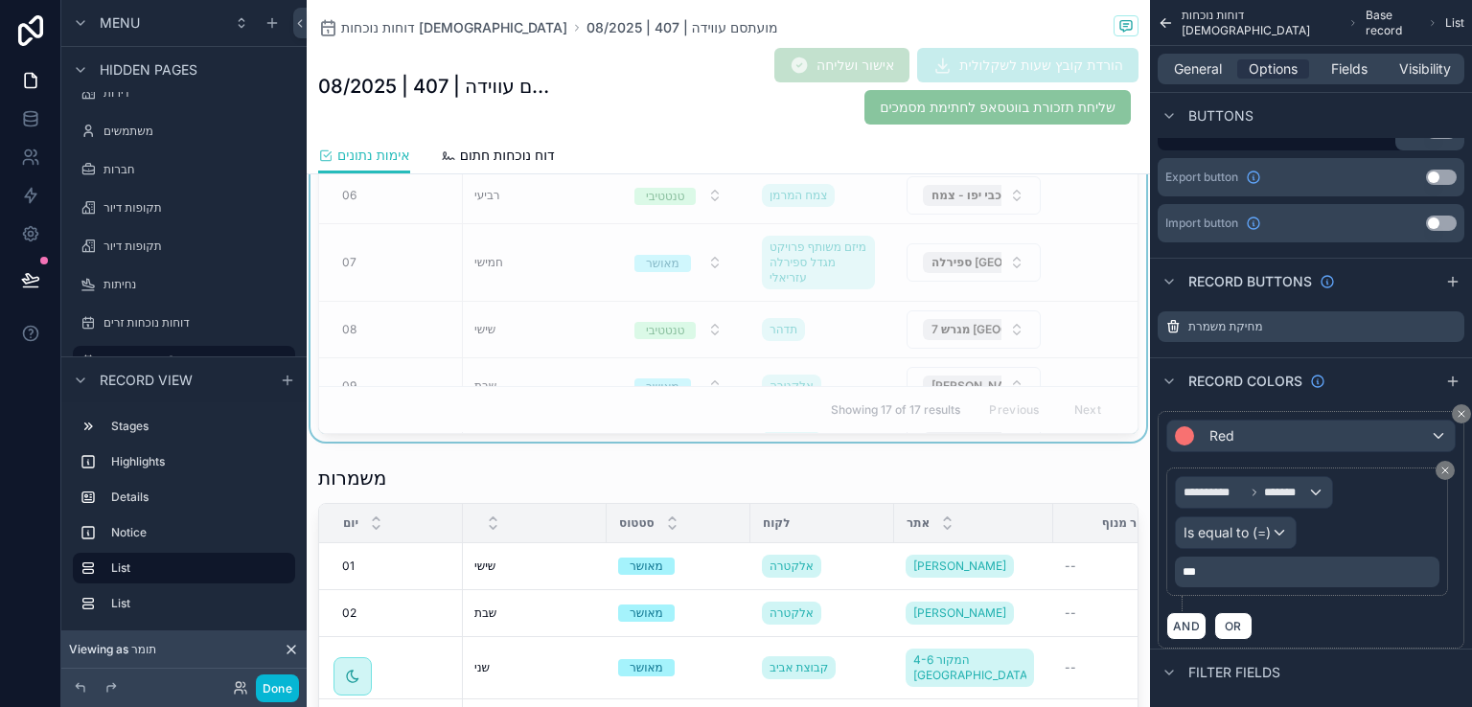
scroll to position [1054, 0]
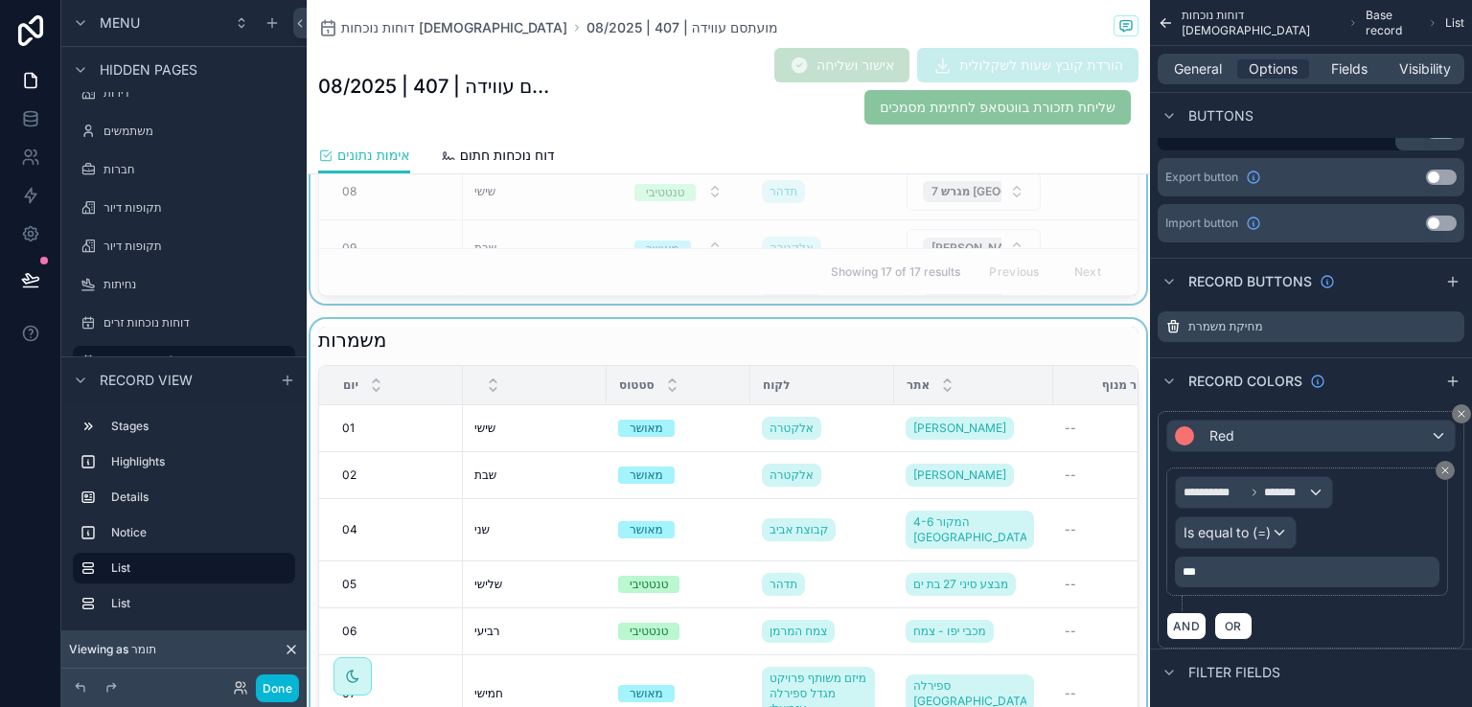
click at [845, 334] on div "scrollable content" at bounding box center [729, 612] width 844 height 587
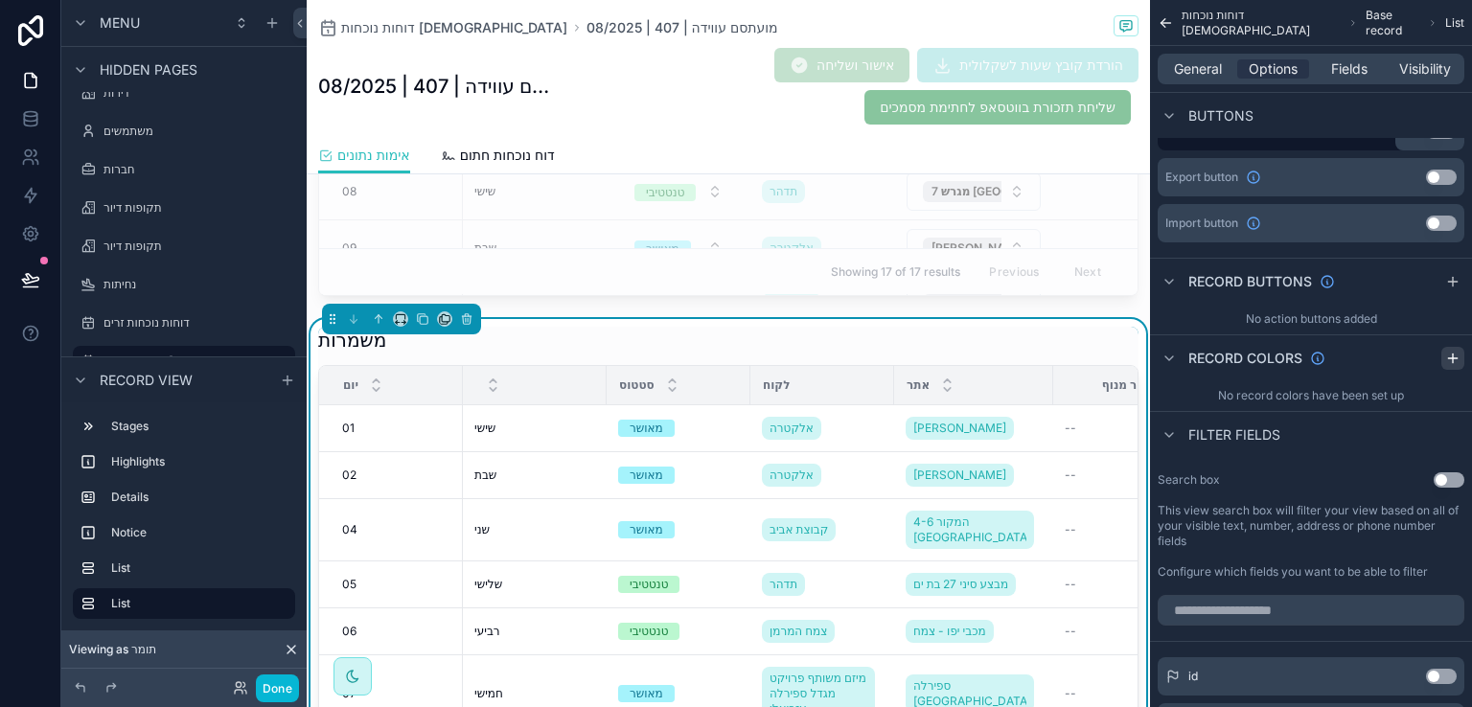
click at [1452, 354] on icon "scrollable content" at bounding box center [1453, 358] width 15 height 15
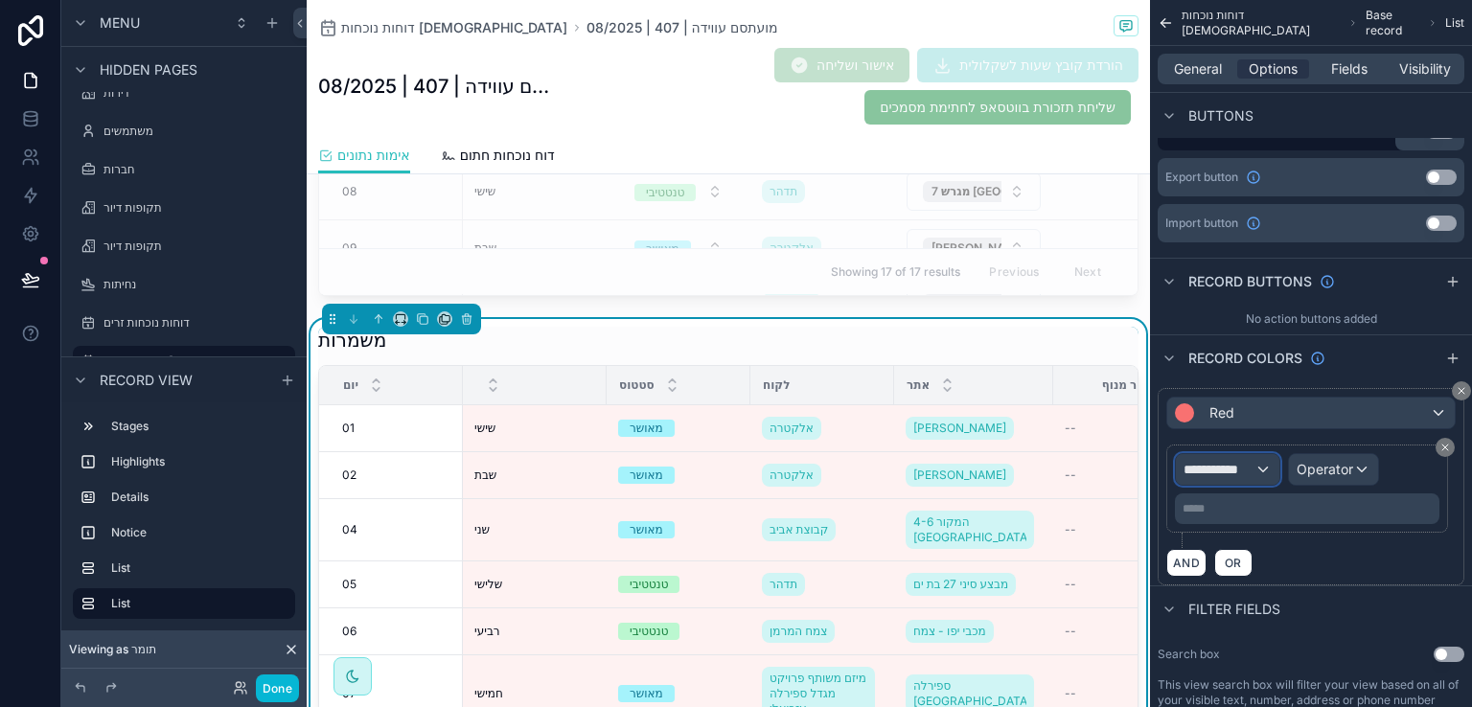
click at [1265, 464] on div "**********" at bounding box center [1228, 469] width 104 height 31
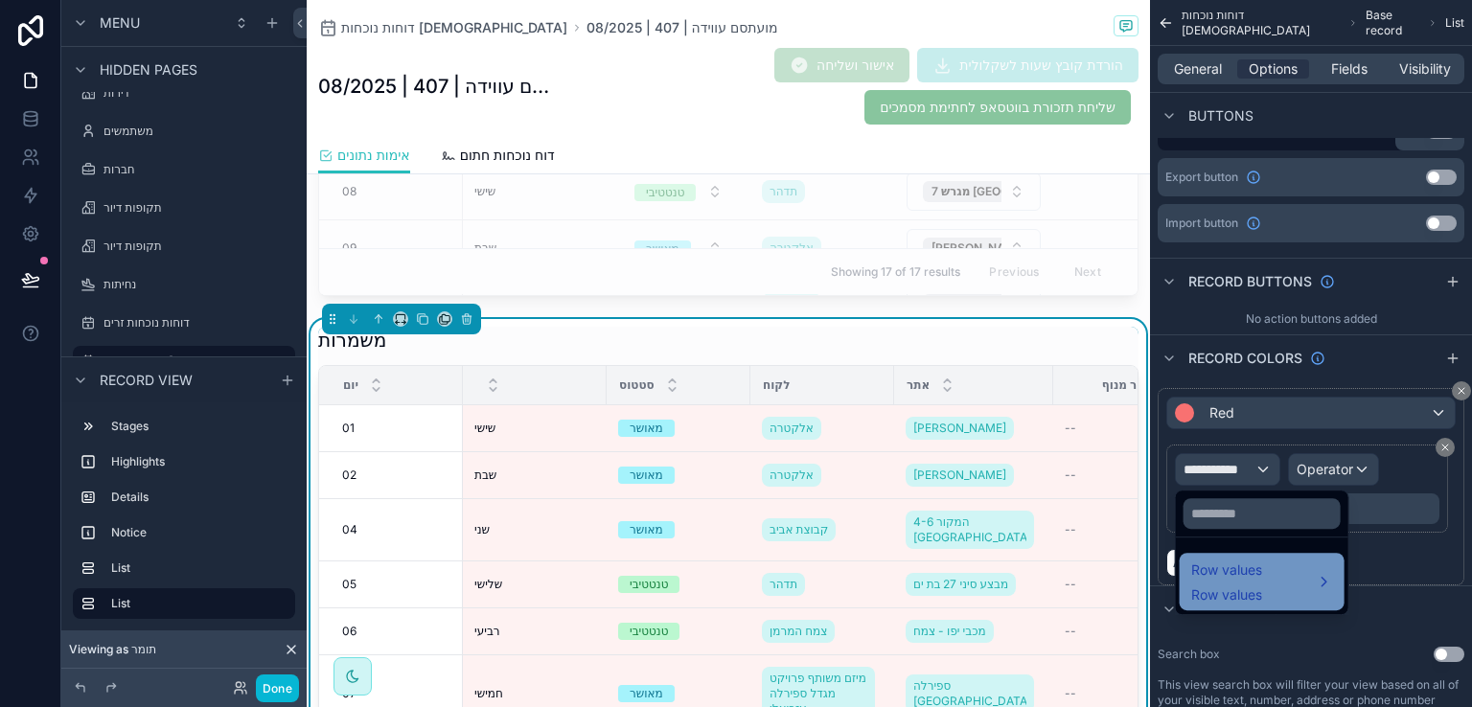
click at [1315, 572] on div "Row values Row values" at bounding box center [1263, 582] width 142 height 46
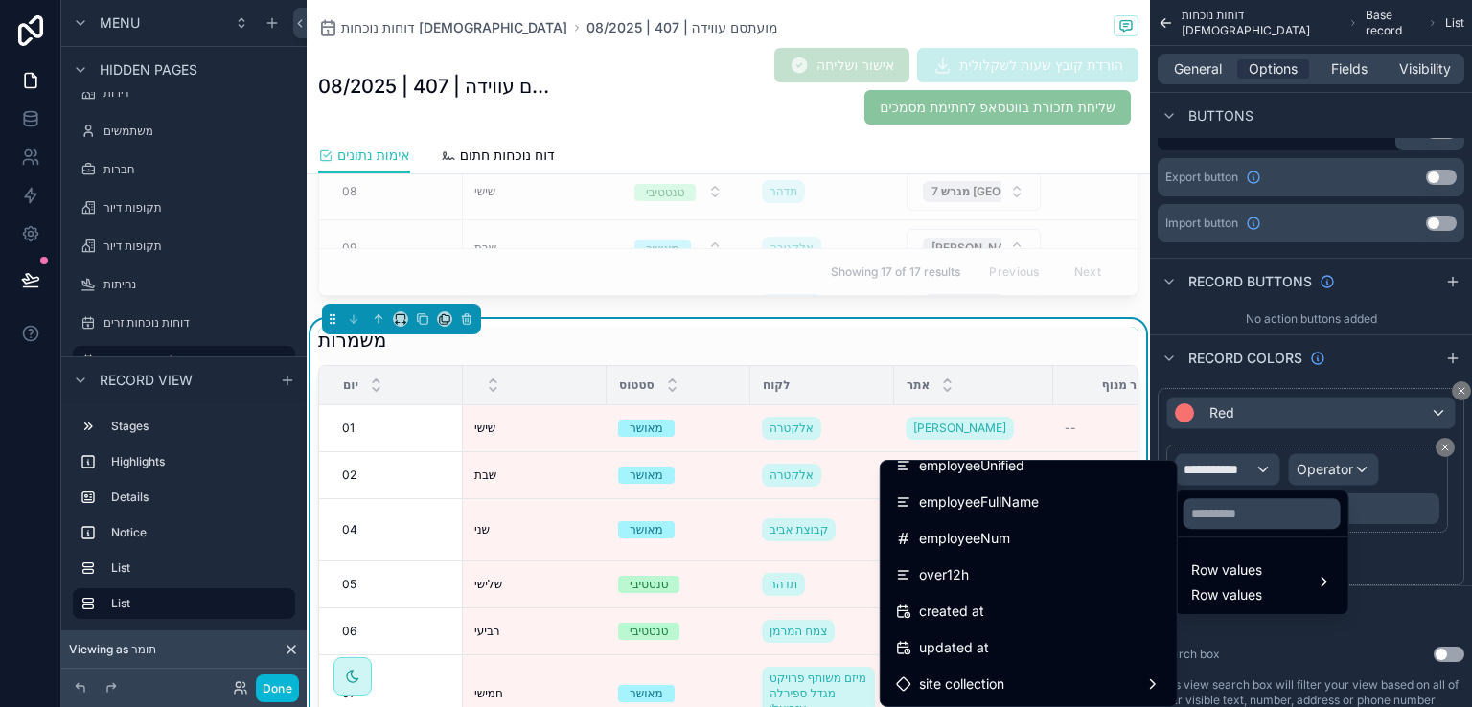
scroll to position [1438, 0]
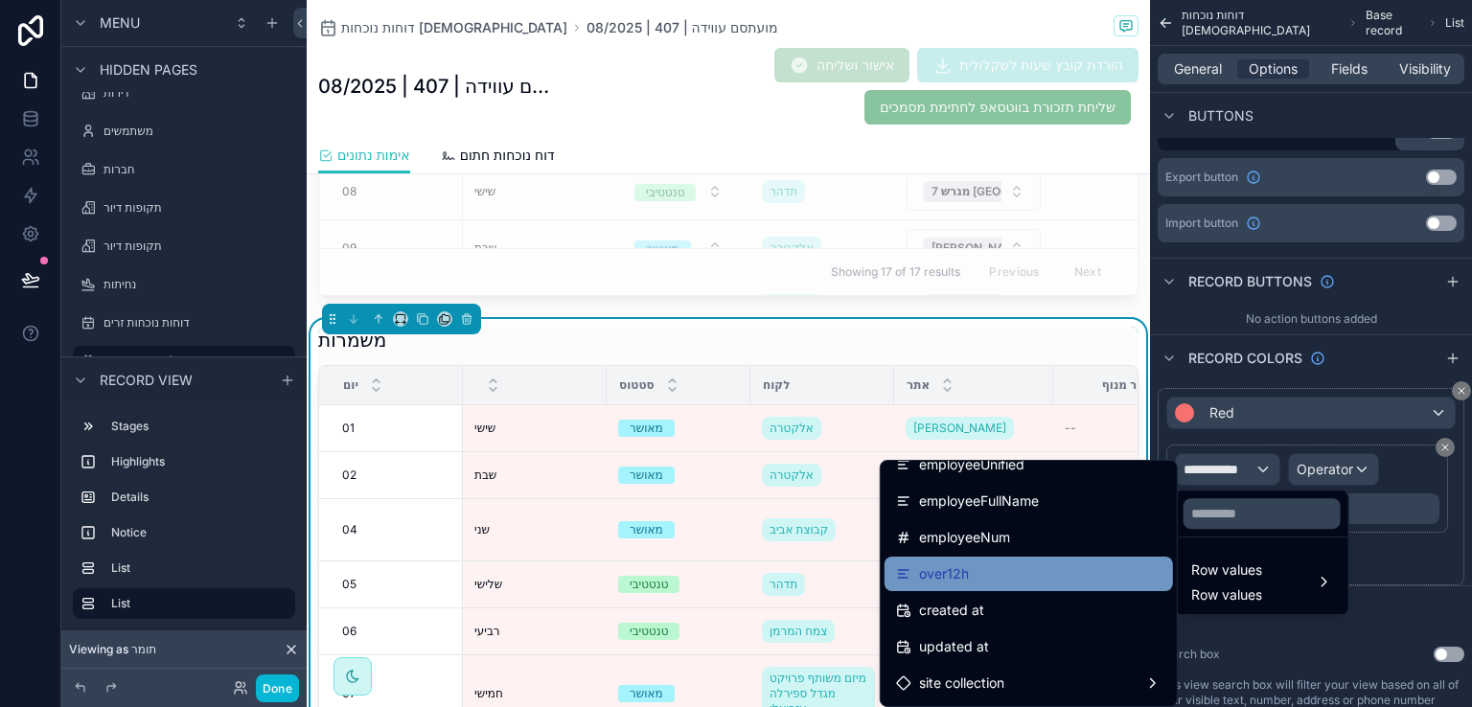
click at [930, 567] on span "over12h" at bounding box center [944, 574] width 50 height 23
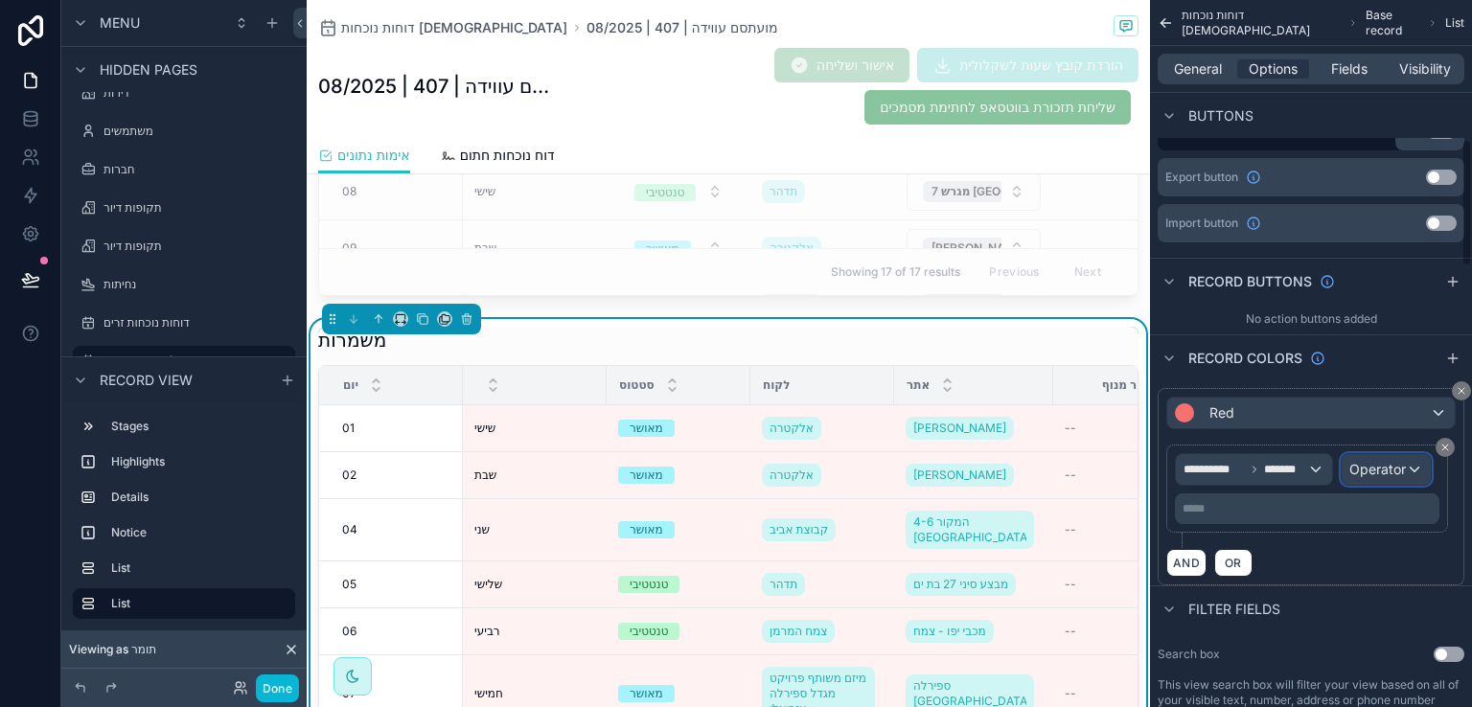
click at [1402, 472] on span "Operator" at bounding box center [1378, 469] width 57 height 16
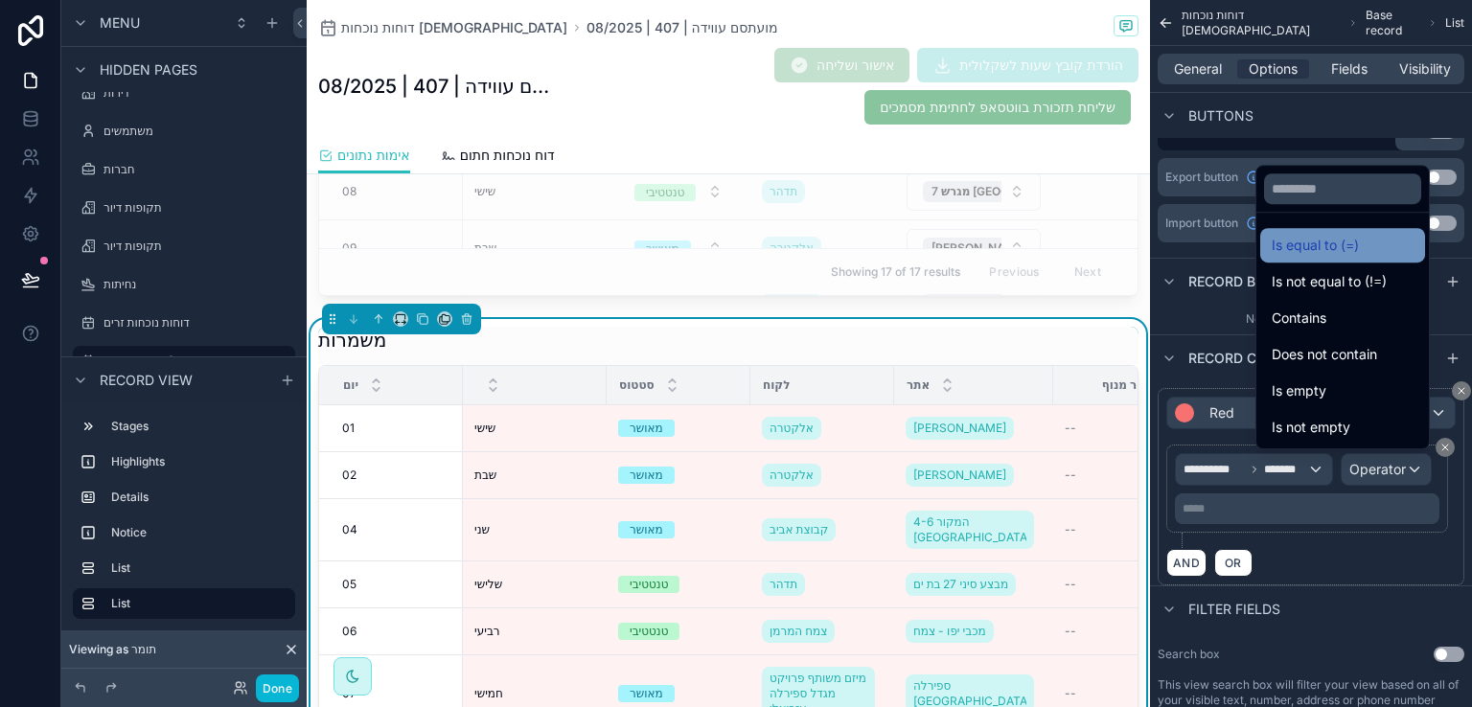
click at [1286, 237] on span "Is equal to (=)" at bounding box center [1315, 245] width 87 height 23
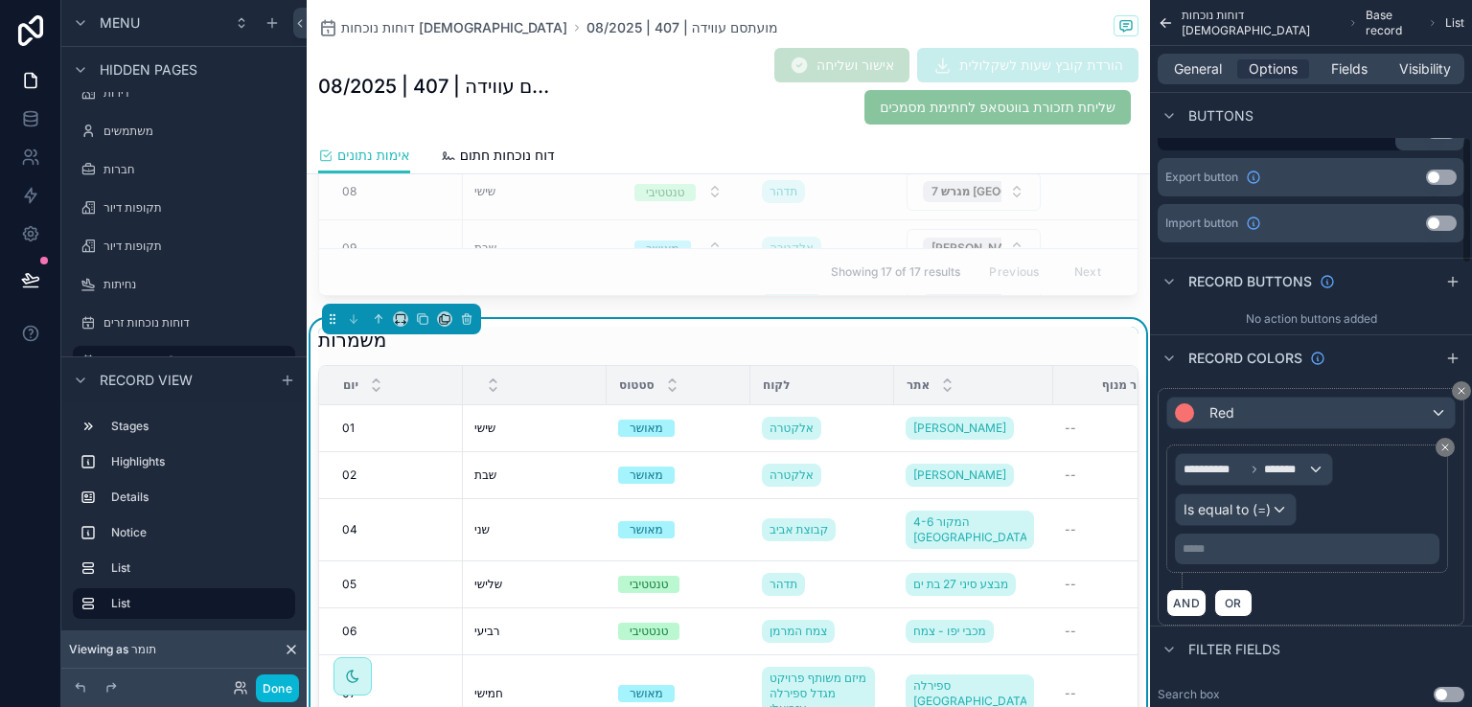
click at [1204, 550] on p "***** ﻿" at bounding box center [1309, 549] width 253 height 15
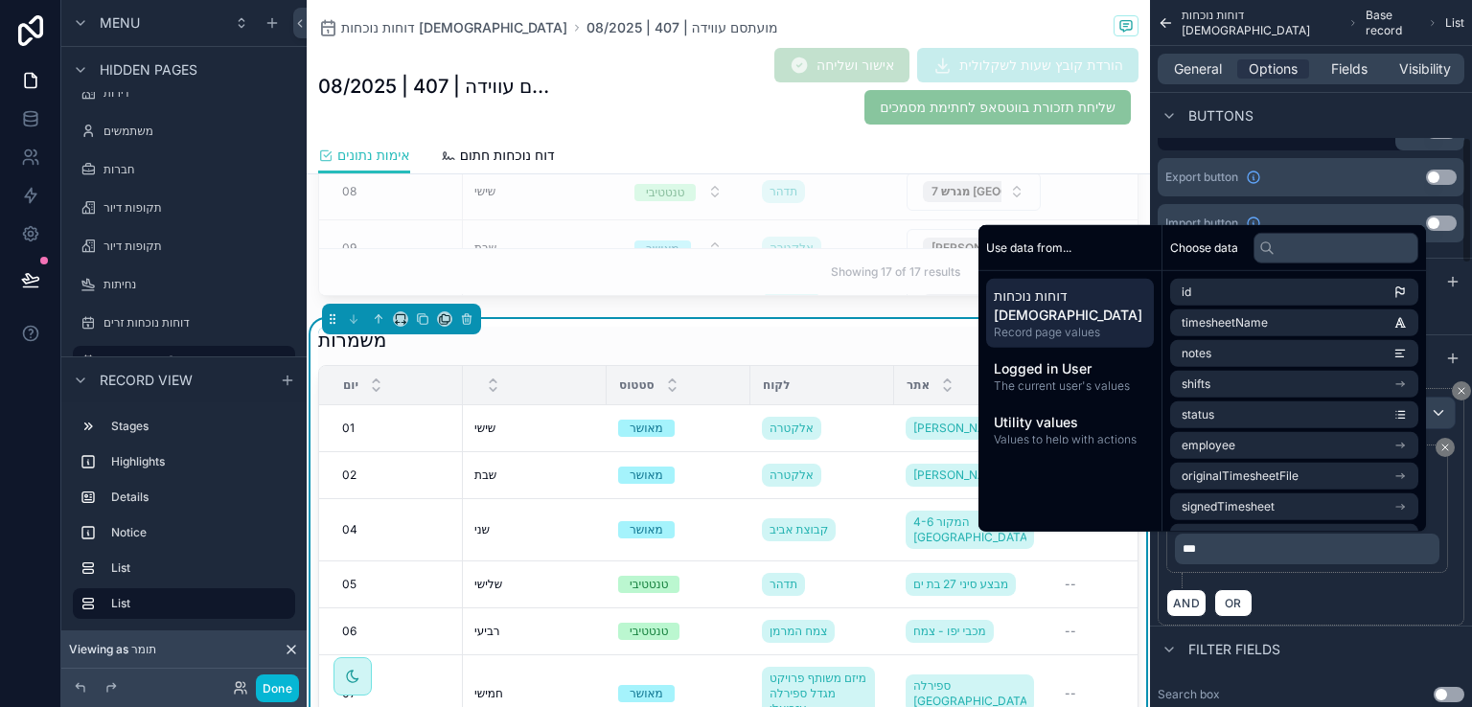
click at [1283, 591] on div "AND OR" at bounding box center [1312, 603] width 290 height 29
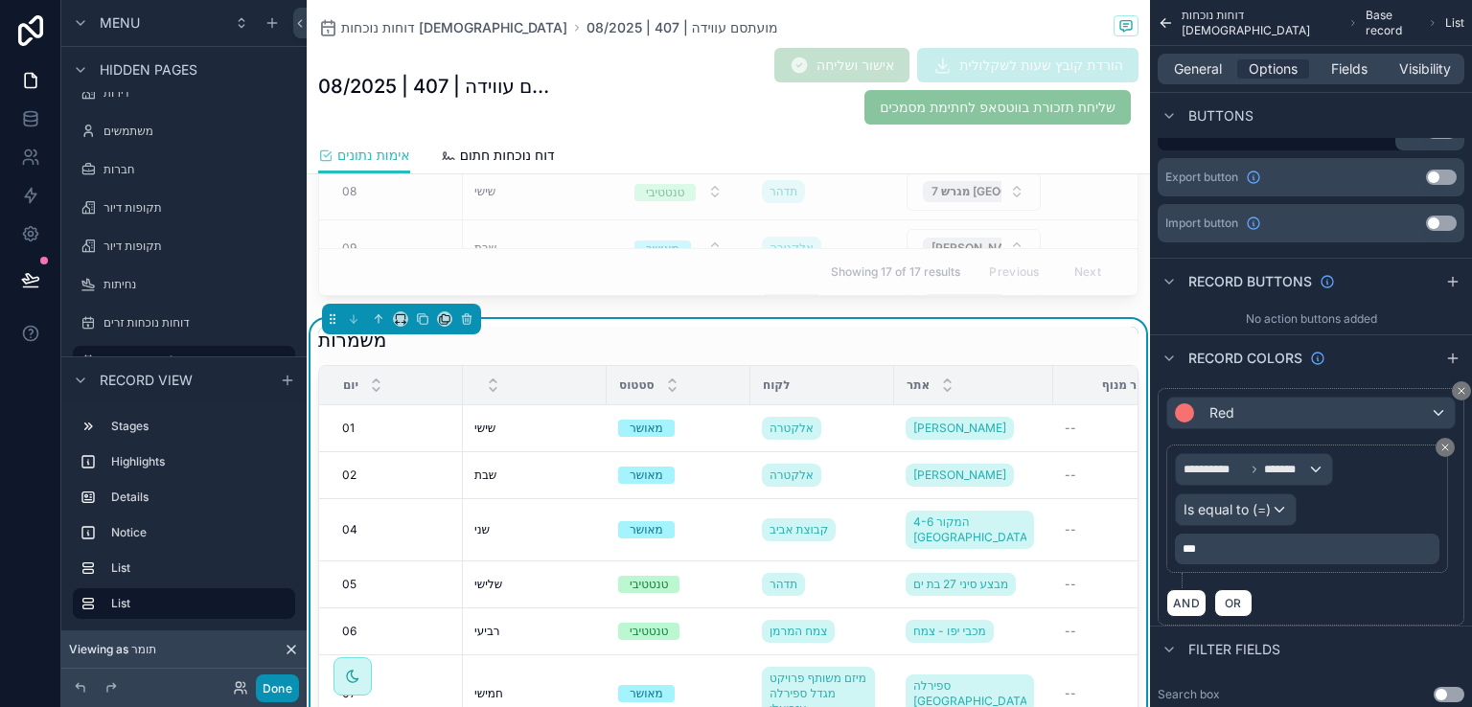
click at [278, 687] on button "Done" at bounding box center [277, 689] width 43 height 28
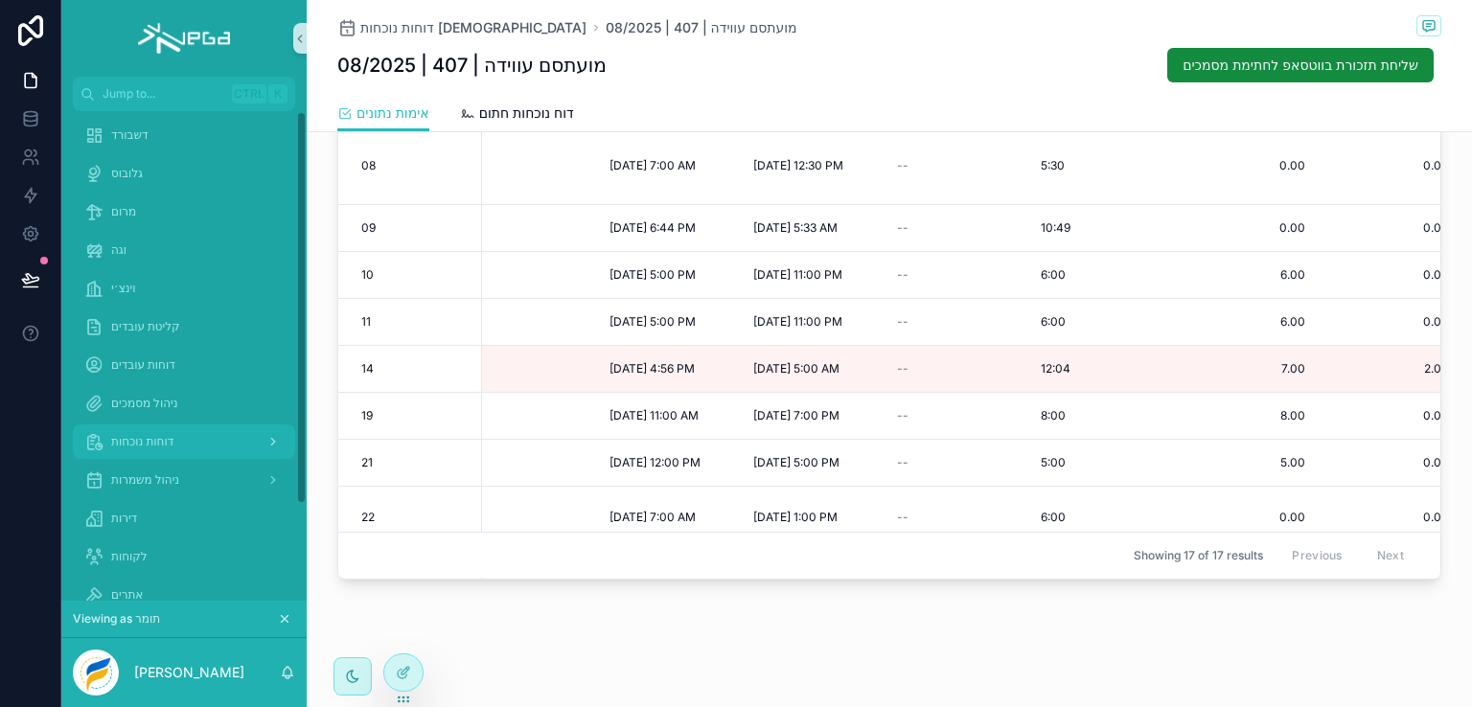
scroll to position [0, 0]
click at [138, 448] on span "דוחות נוכחות" at bounding box center [142, 448] width 62 height 15
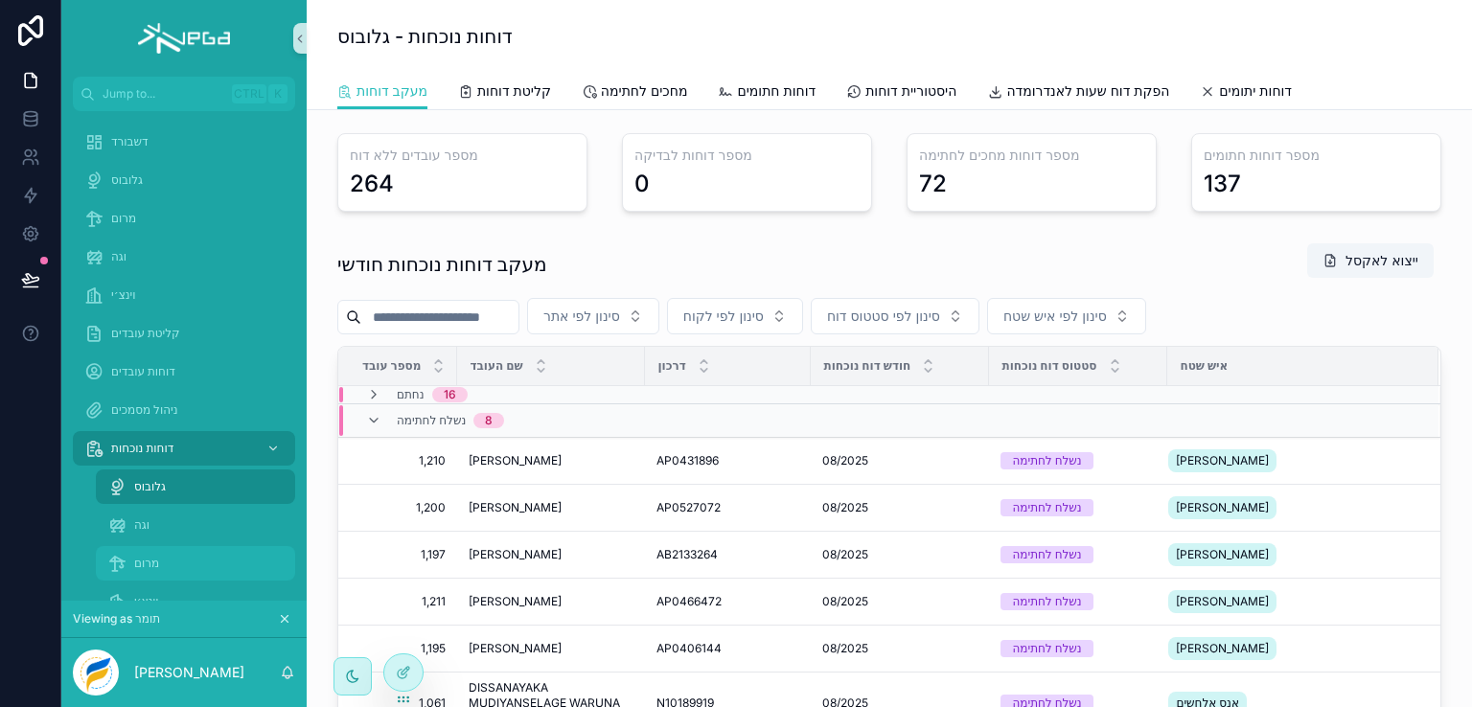
click at [138, 561] on span "מרום" at bounding box center [180, 563] width 93 height 15
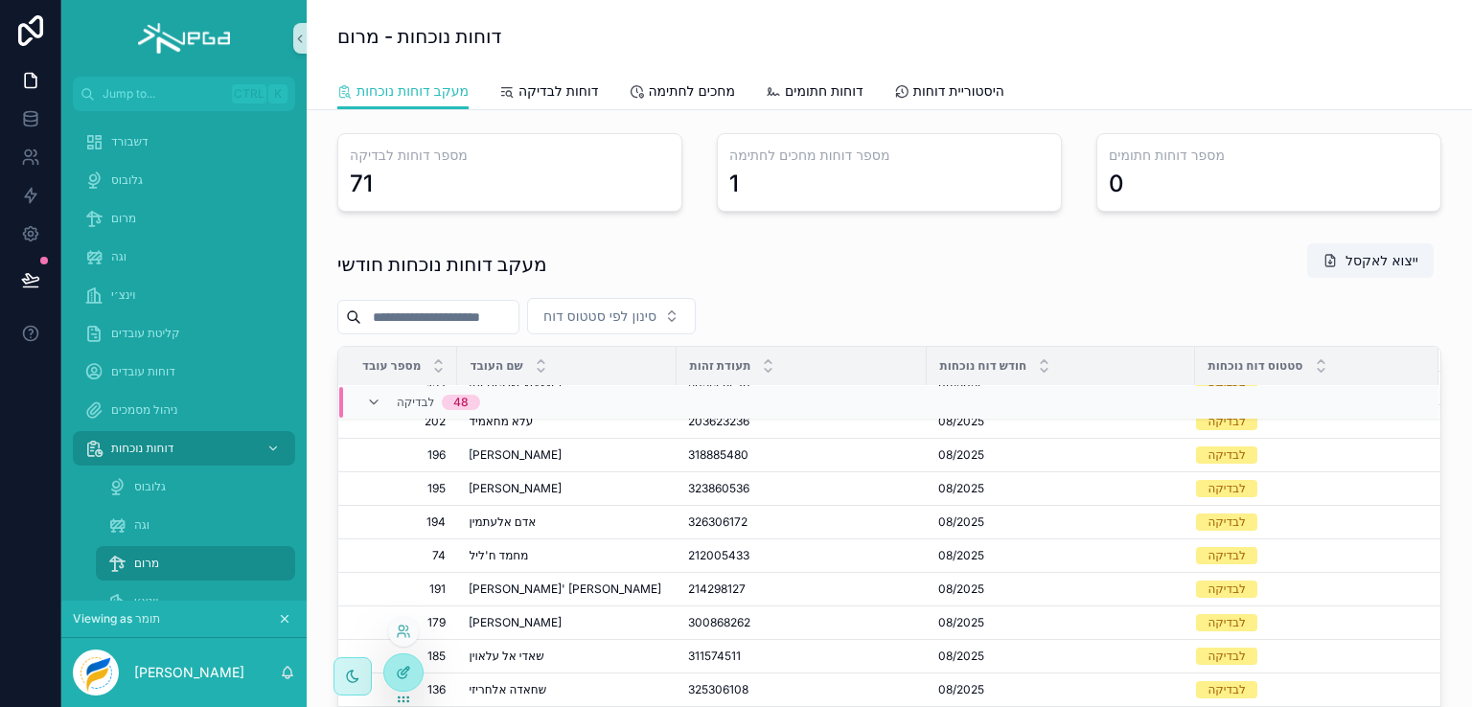
click at [398, 669] on icon at bounding box center [403, 672] width 15 height 15
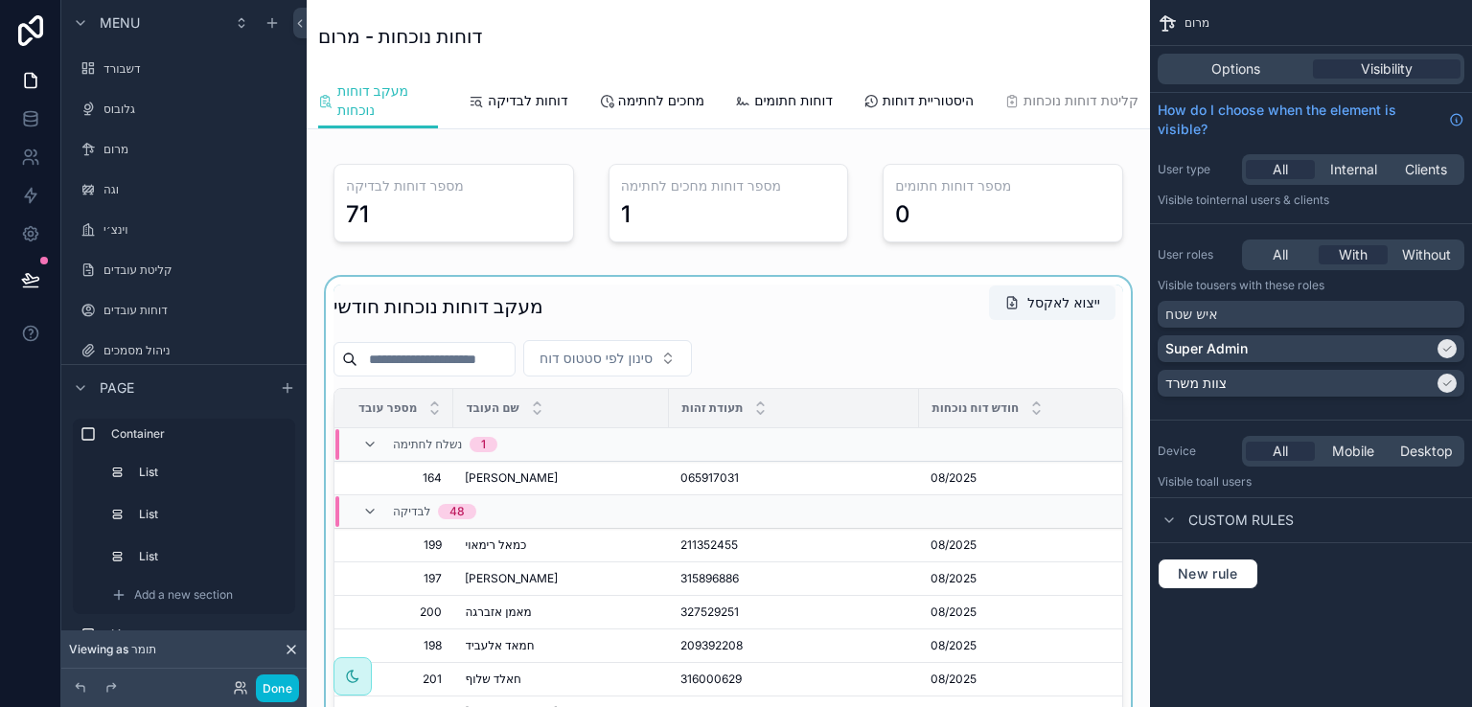
click at [755, 312] on div "scrollable content" at bounding box center [728, 603] width 813 height 652
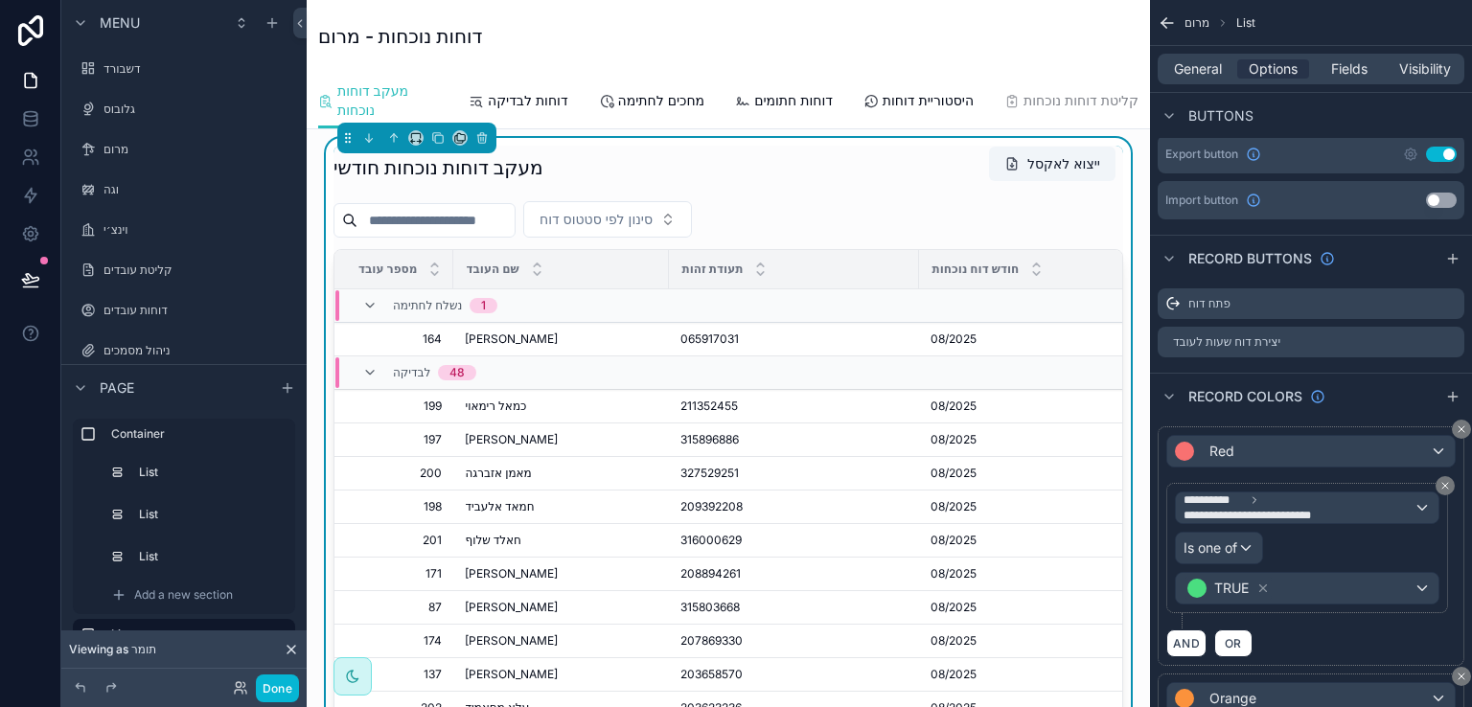
scroll to position [0, 0]
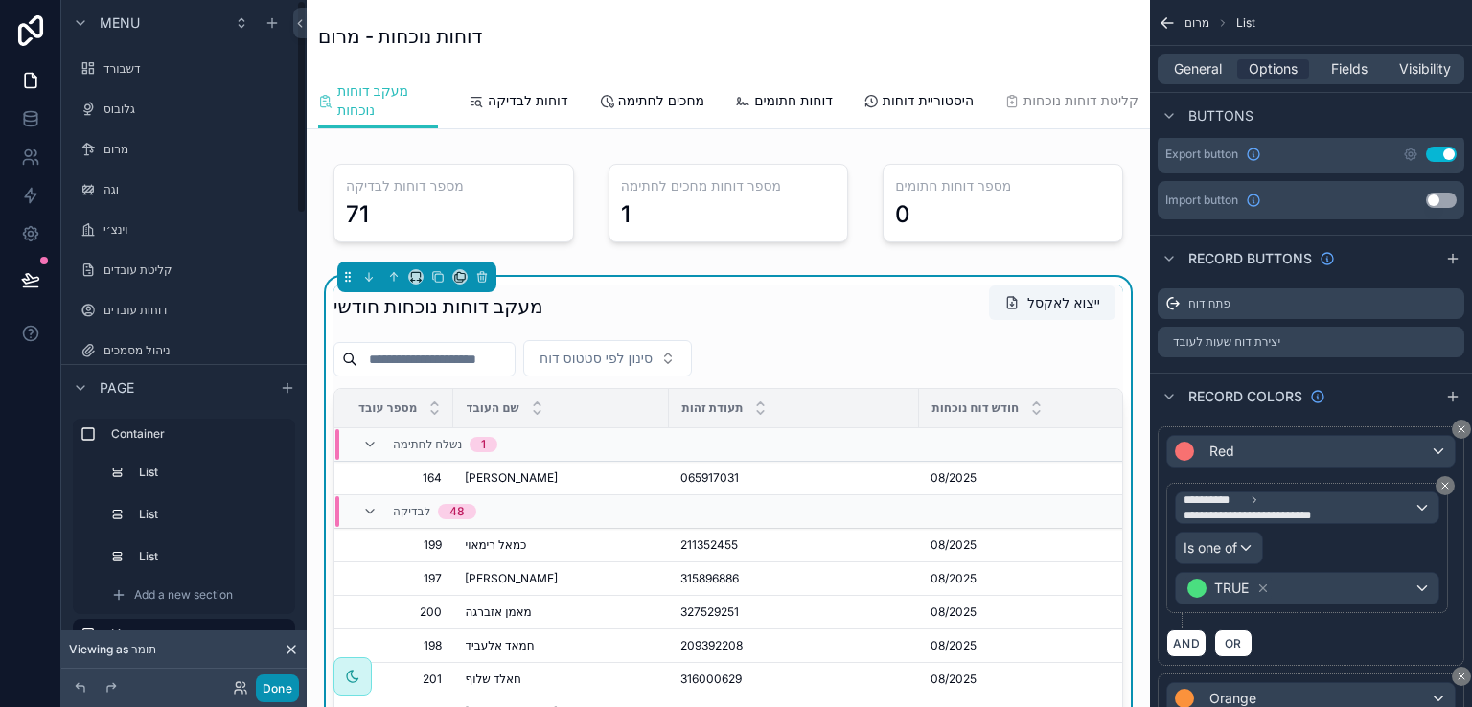
click at [271, 686] on button "Done" at bounding box center [277, 689] width 43 height 28
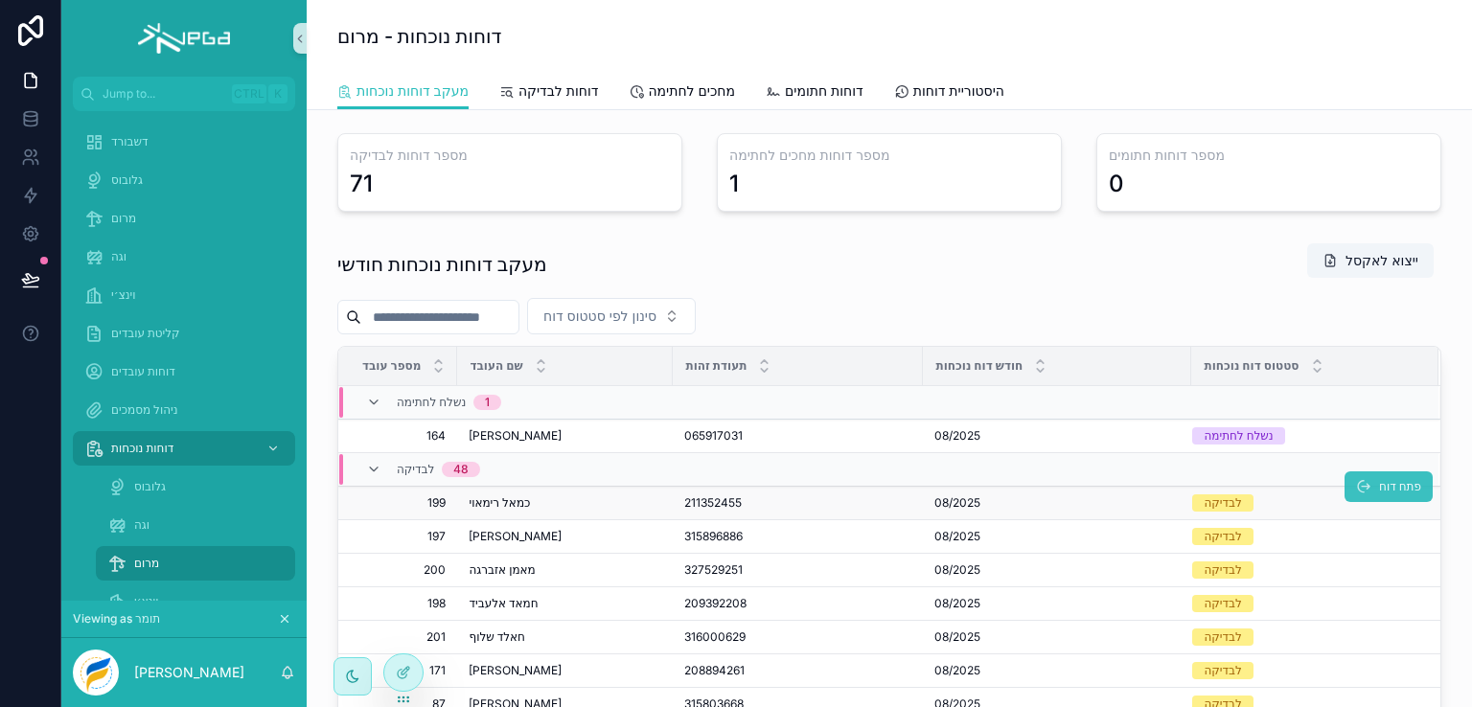
click at [1379, 481] on span "פתח דוח" at bounding box center [1400, 486] width 42 height 15
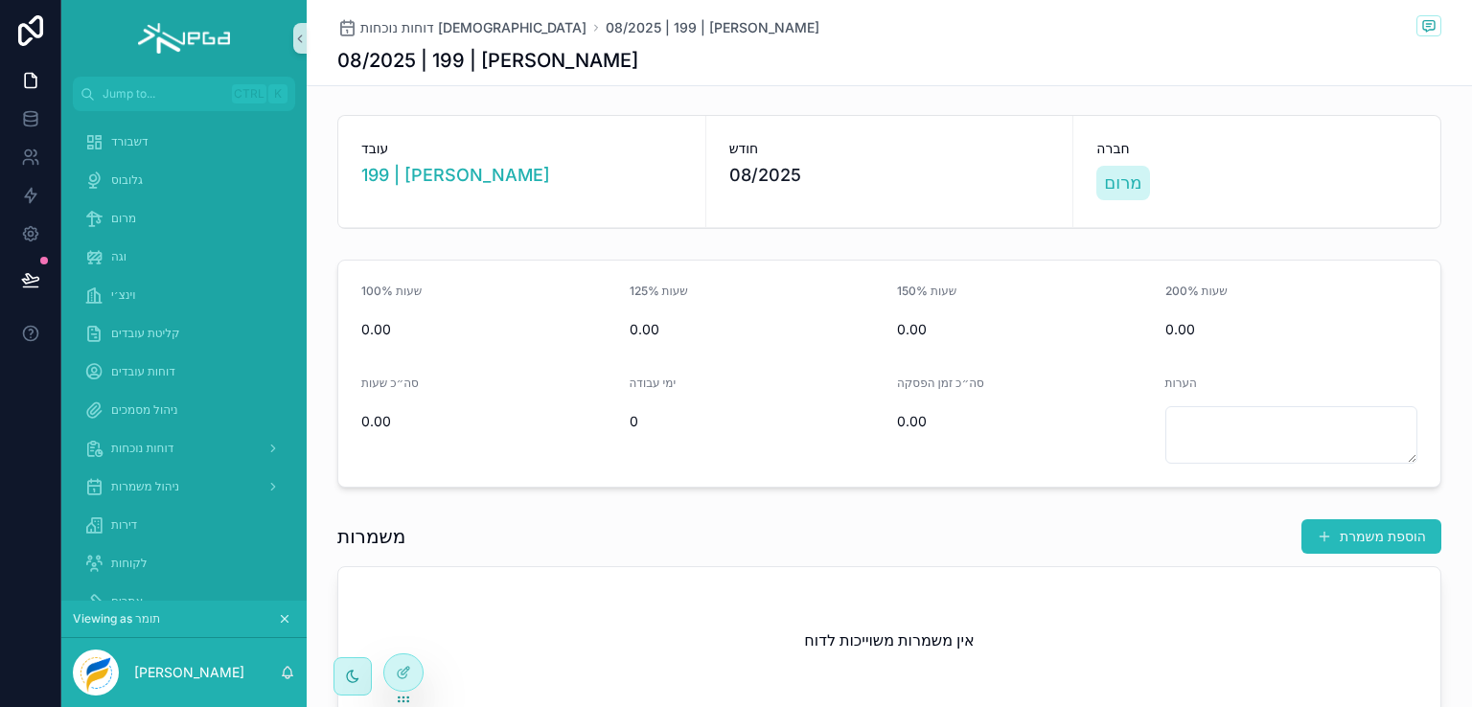
scroll to position [28, 0]
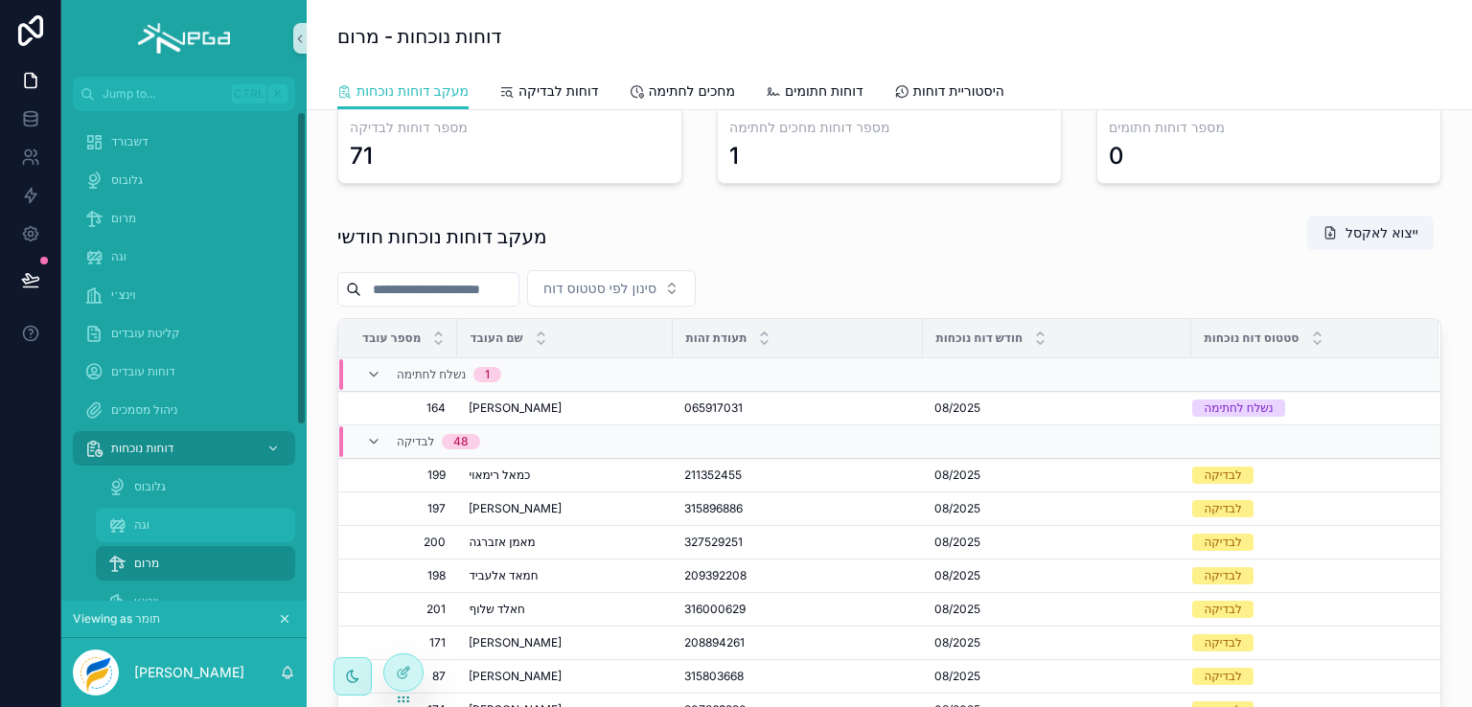
click at [134, 518] on span "וגה" at bounding box center [141, 525] width 15 height 15
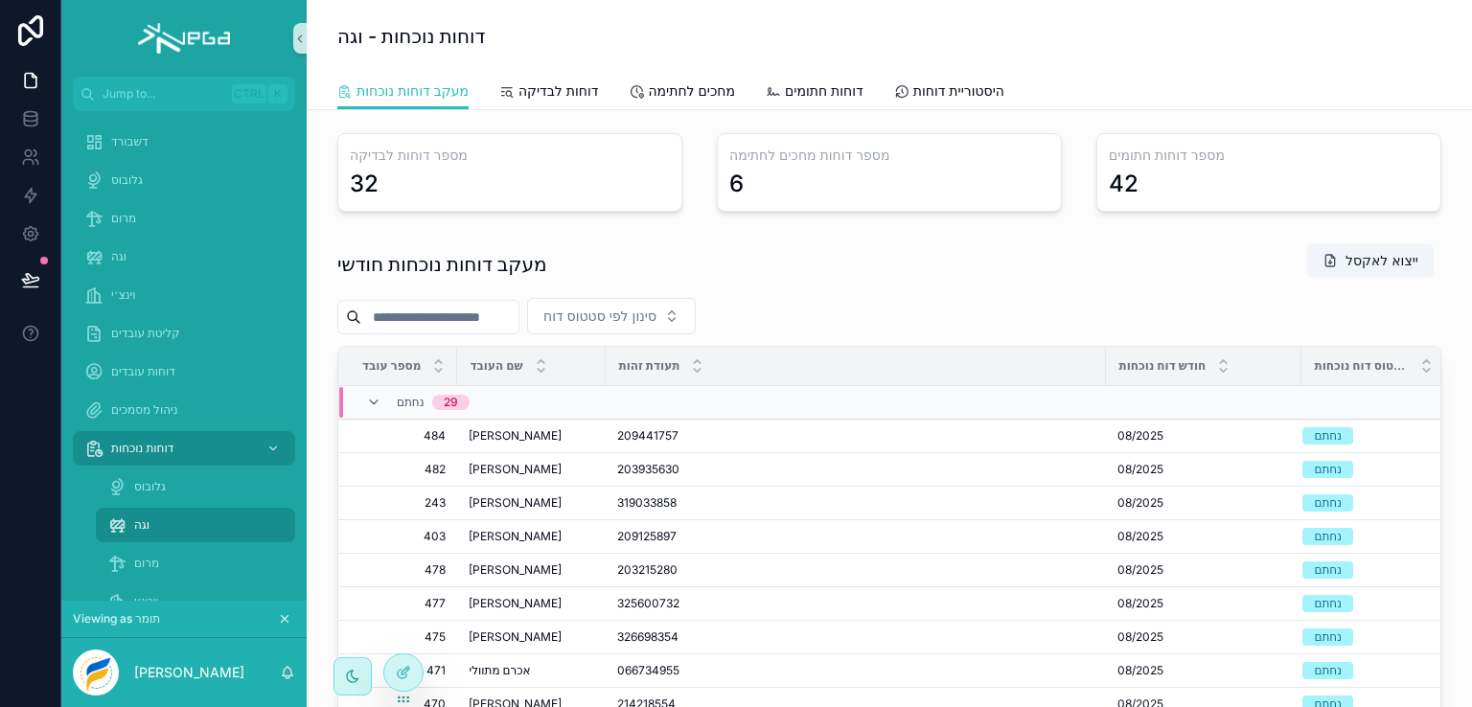
click at [512, 431] on span "[PERSON_NAME]" at bounding box center [515, 436] width 93 height 15
click at [1356, 449] on icon "scrollable content" at bounding box center [1363, 453] width 15 height 15
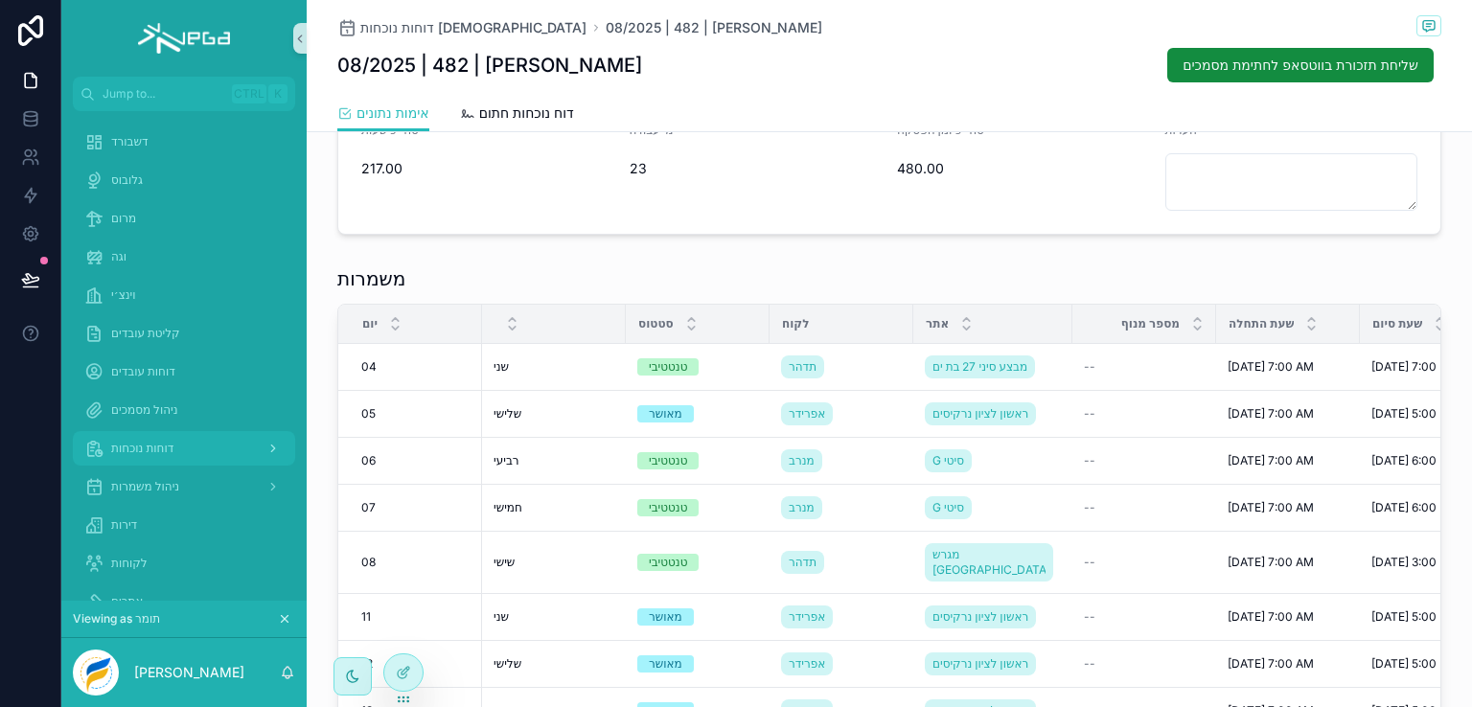
click at [130, 447] on span "דוחות נוכחות" at bounding box center [142, 448] width 62 height 15
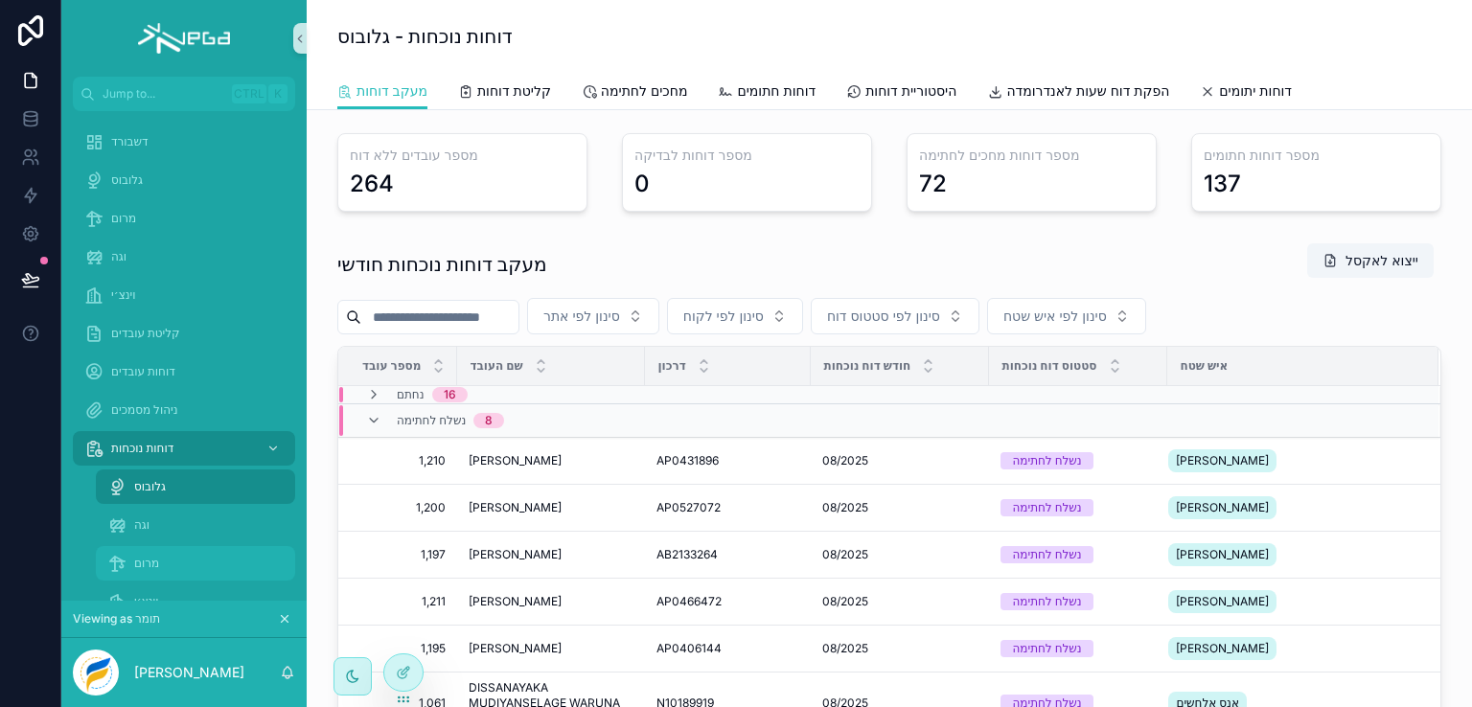
click at [146, 561] on span "מרום" at bounding box center [146, 563] width 25 height 15
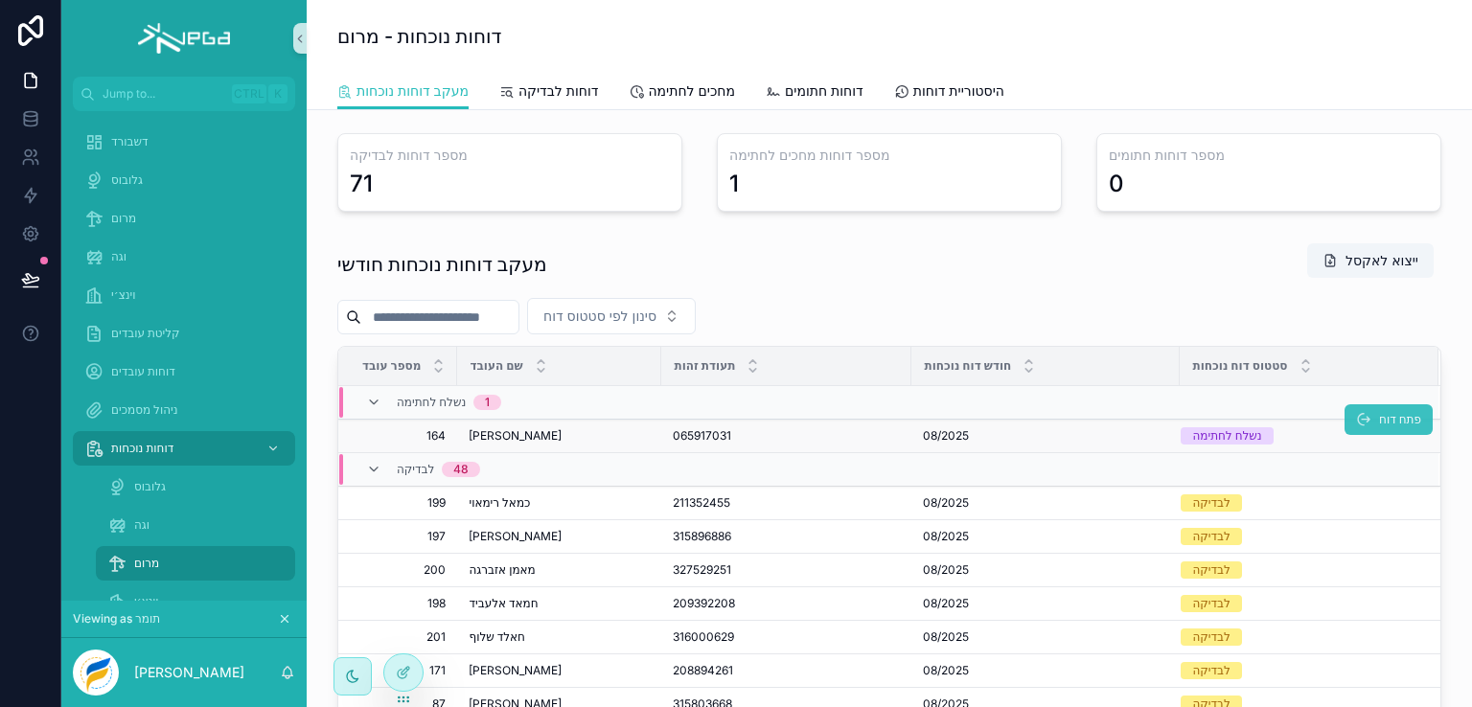
click at [1356, 416] on icon "scrollable content" at bounding box center [1363, 419] width 15 height 15
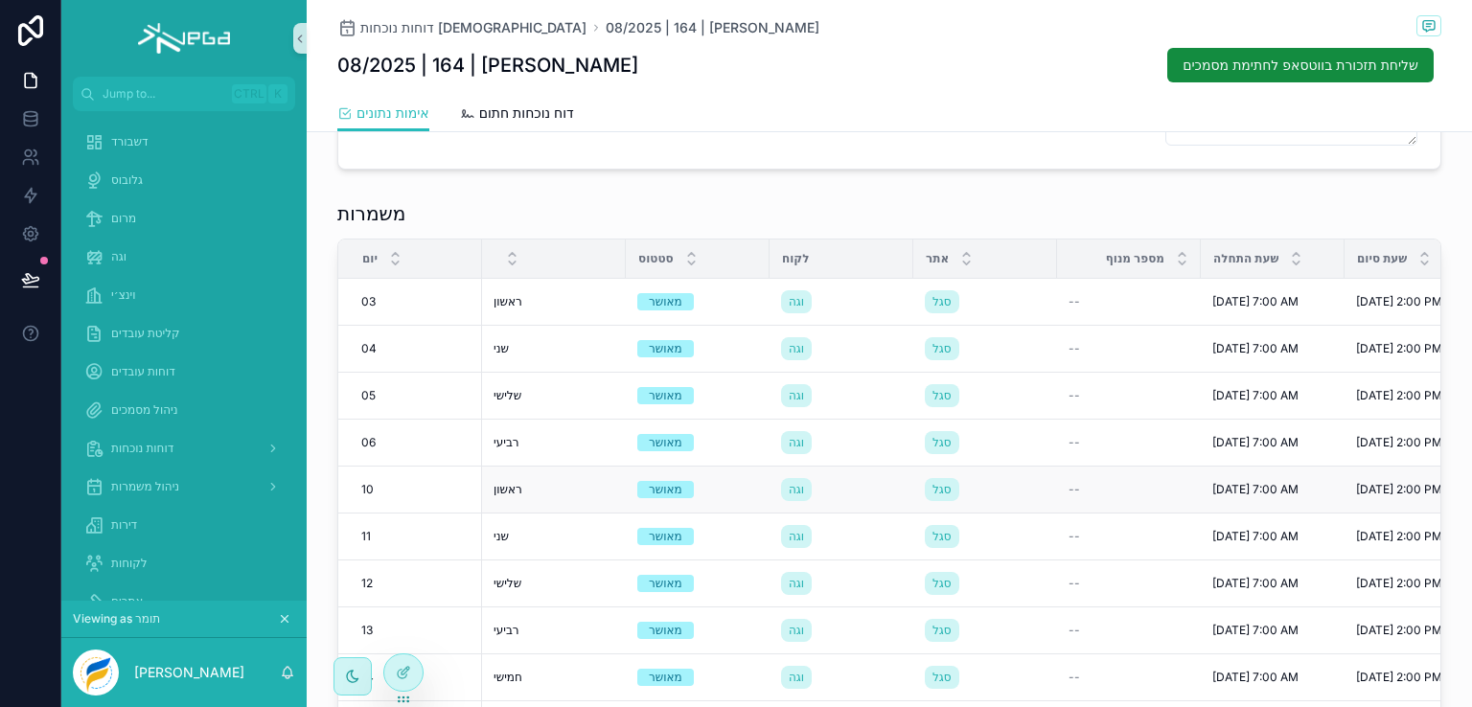
scroll to position [479, 0]
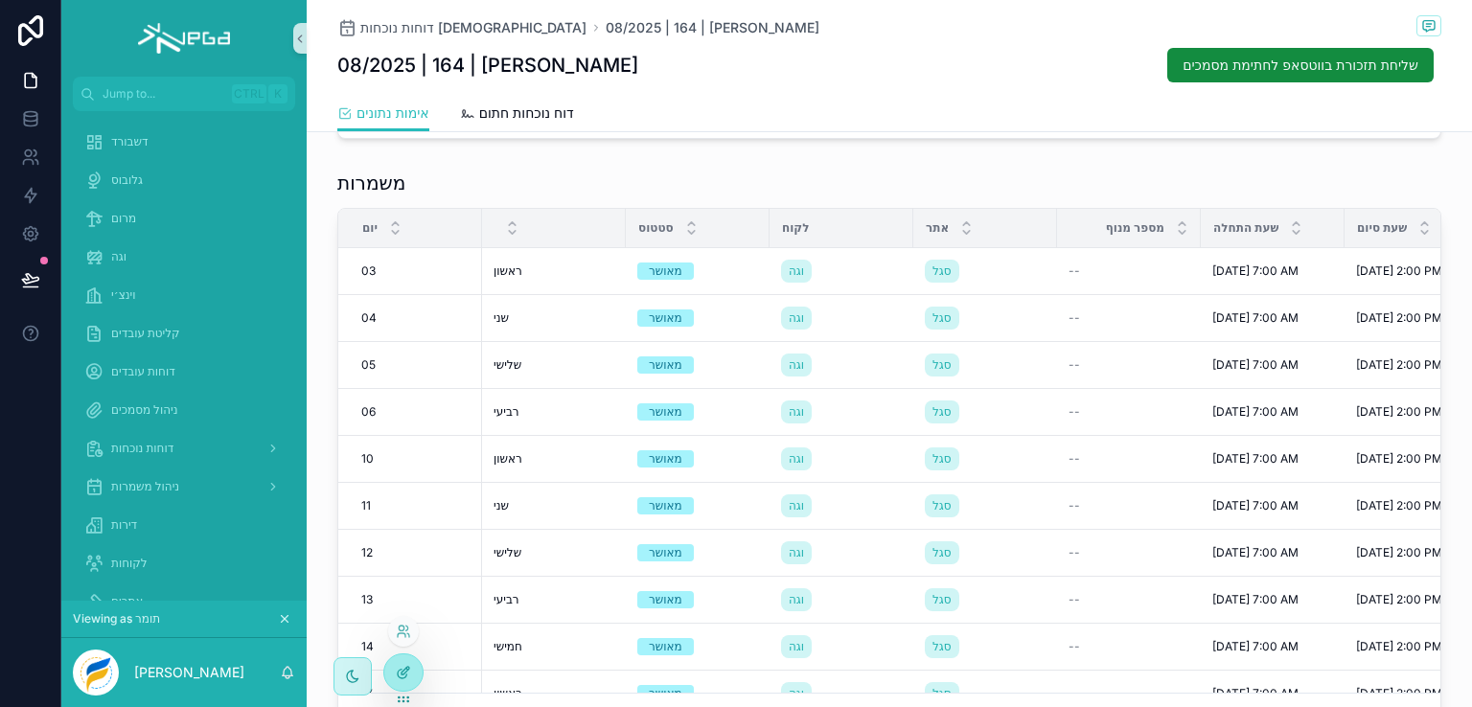
click at [398, 675] on icon at bounding box center [402, 674] width 9 height 9
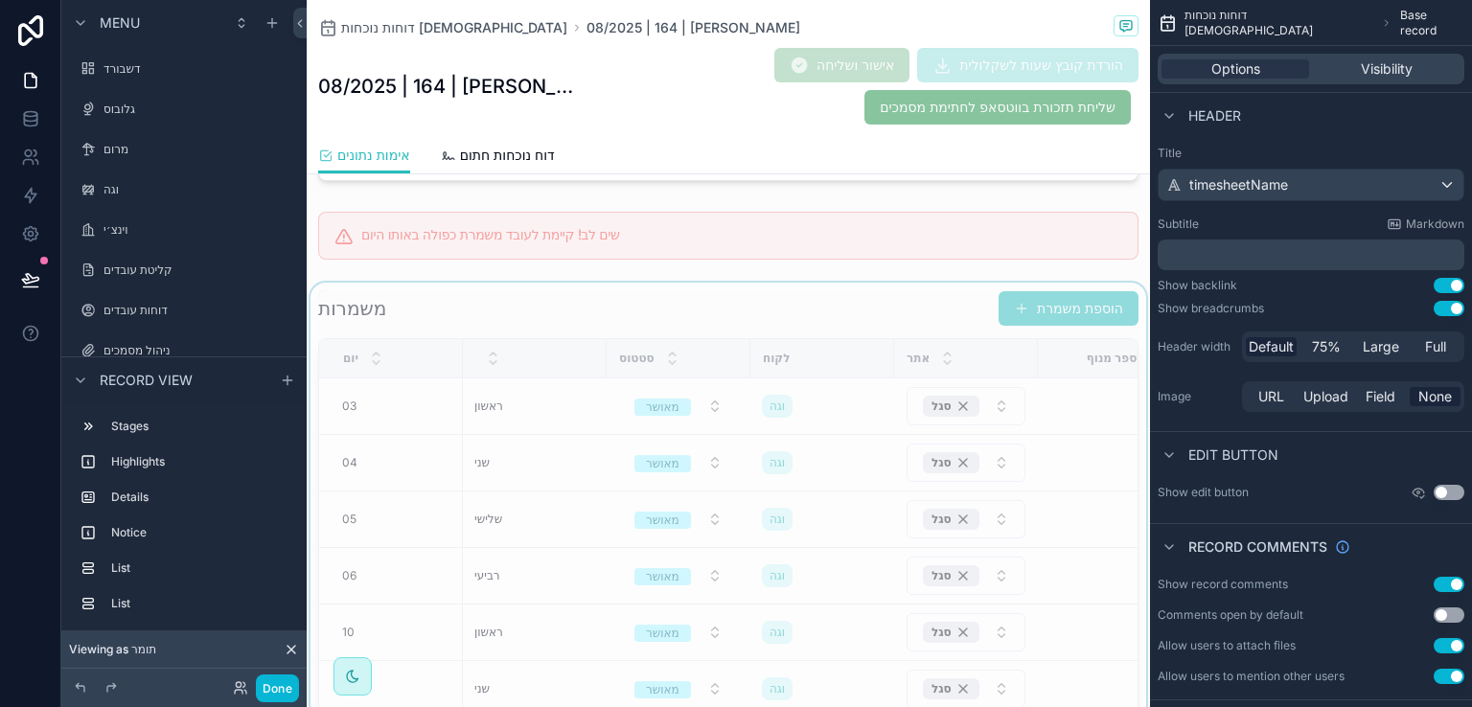
scroll to position [1199, 0]
click at [587, 295] on div "scrollable content" at bounding box center [729, 581] width 844 height 596
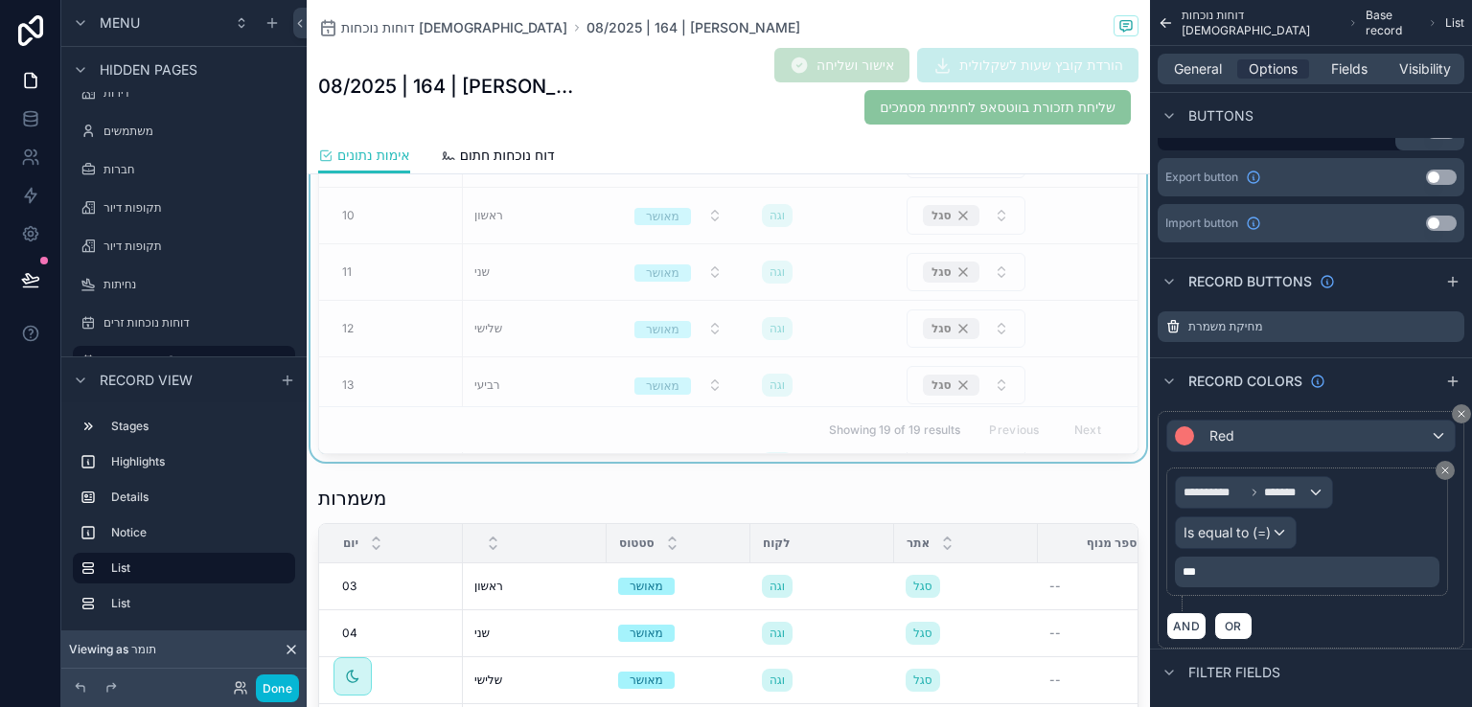
scroll to position [959, 0]
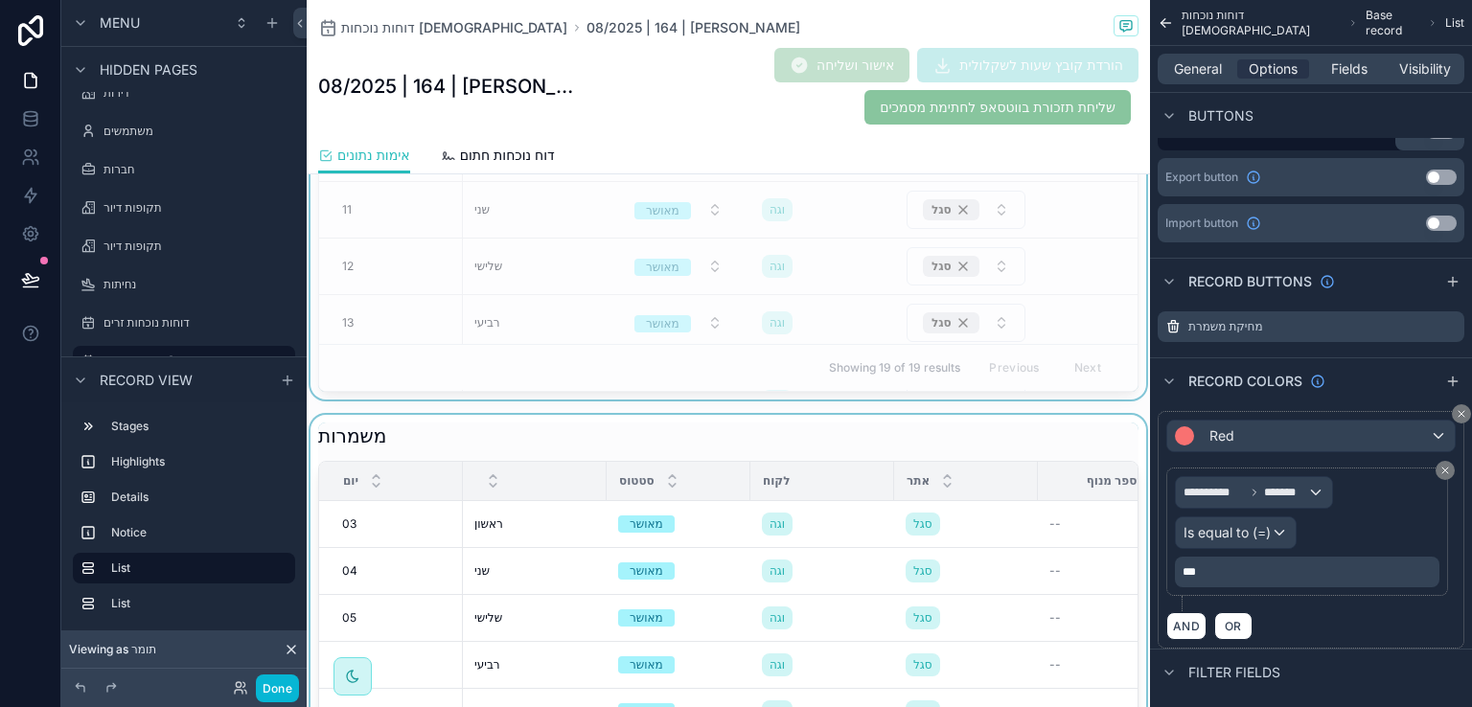
click at [900, 421] on div "scrollable content" at bounding box center [729, 708] width 844 height 587
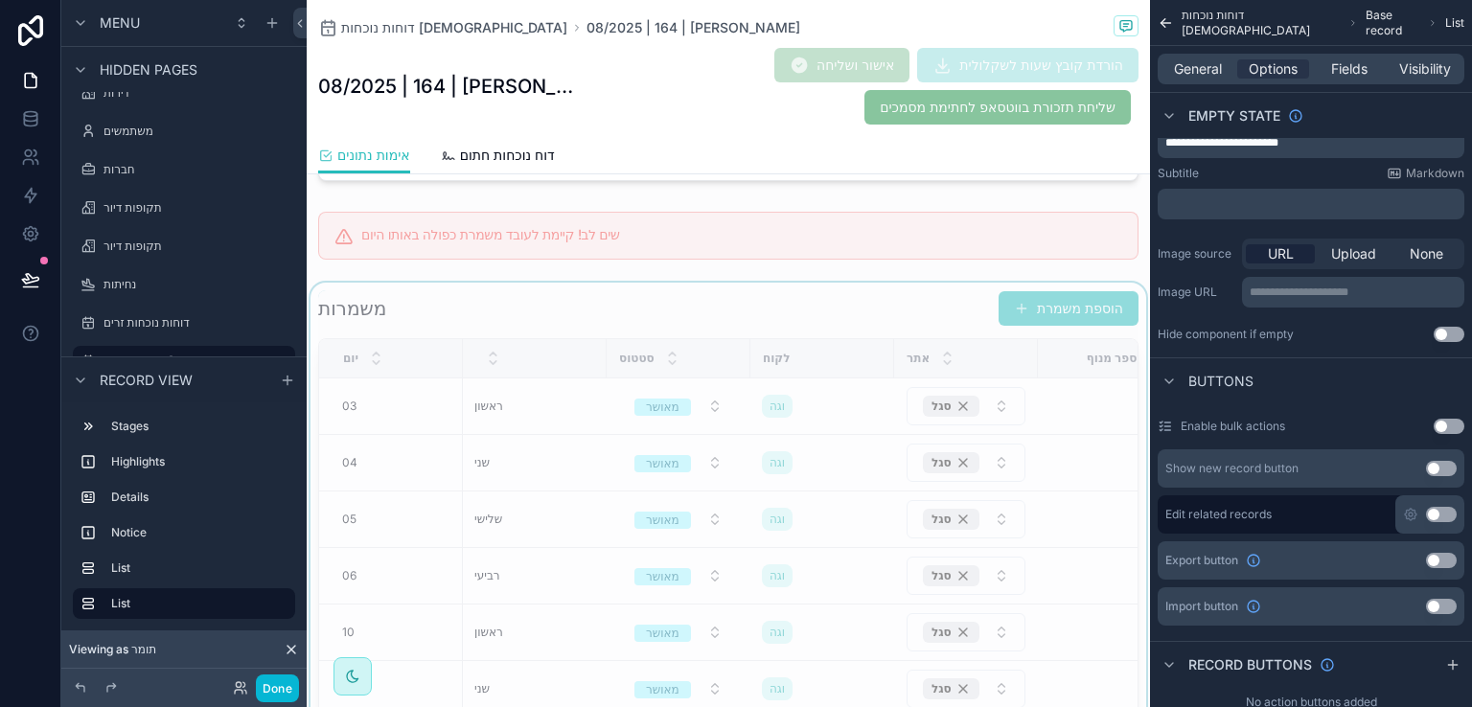
scroll to position [479, 0]
click at [915, 294] on div "scrollable content" at bounding box center [729, 581] width 844 height 596
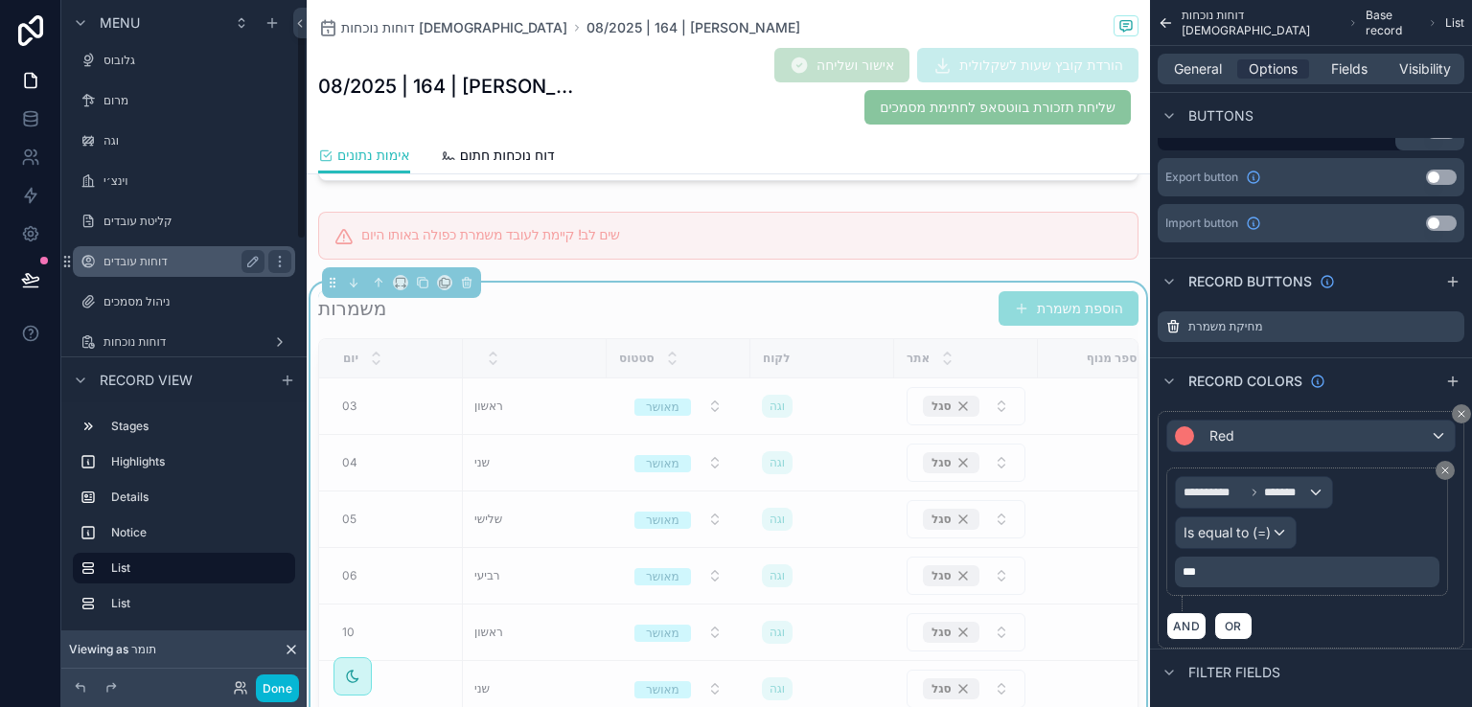
scroll to position [145, 0]
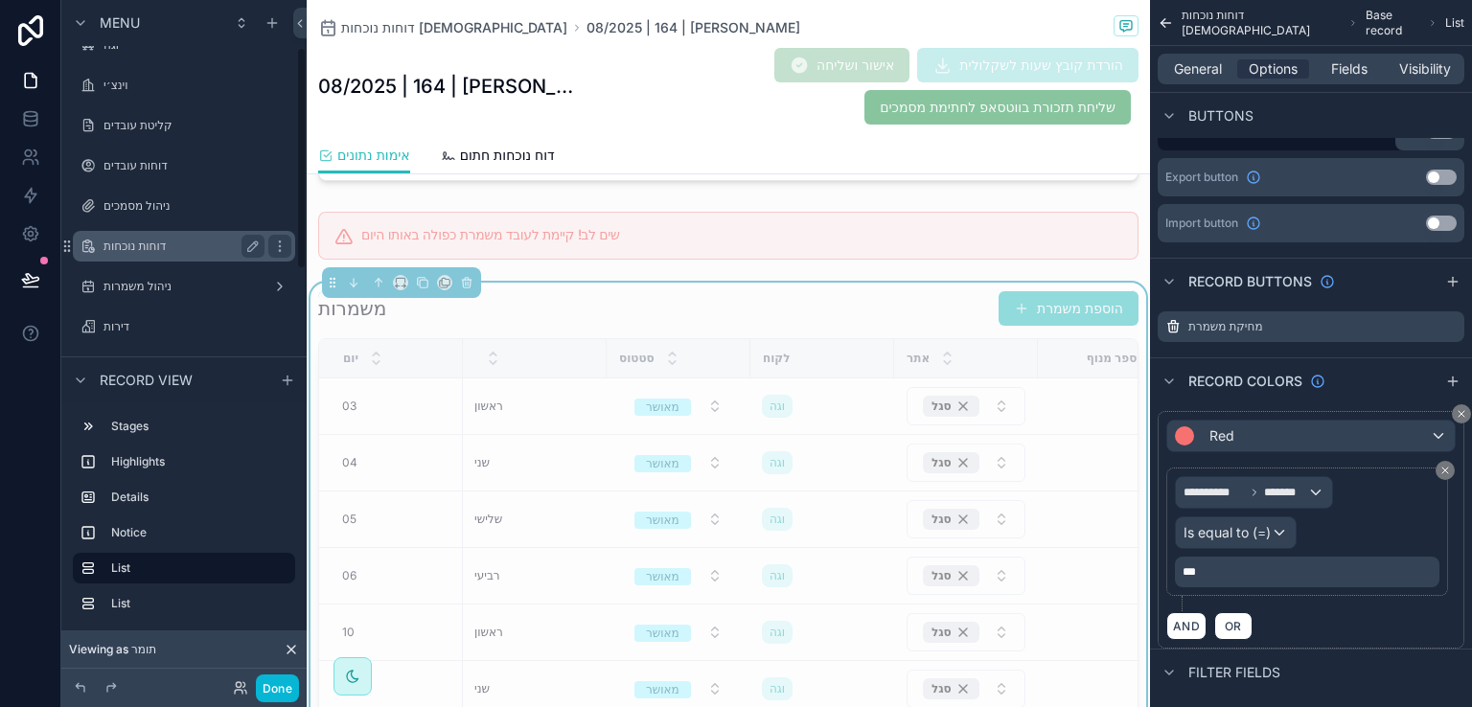
click at [144, 250] on label "דוחות נוכחות" at bounding box center [180, 246] width 153 height 15
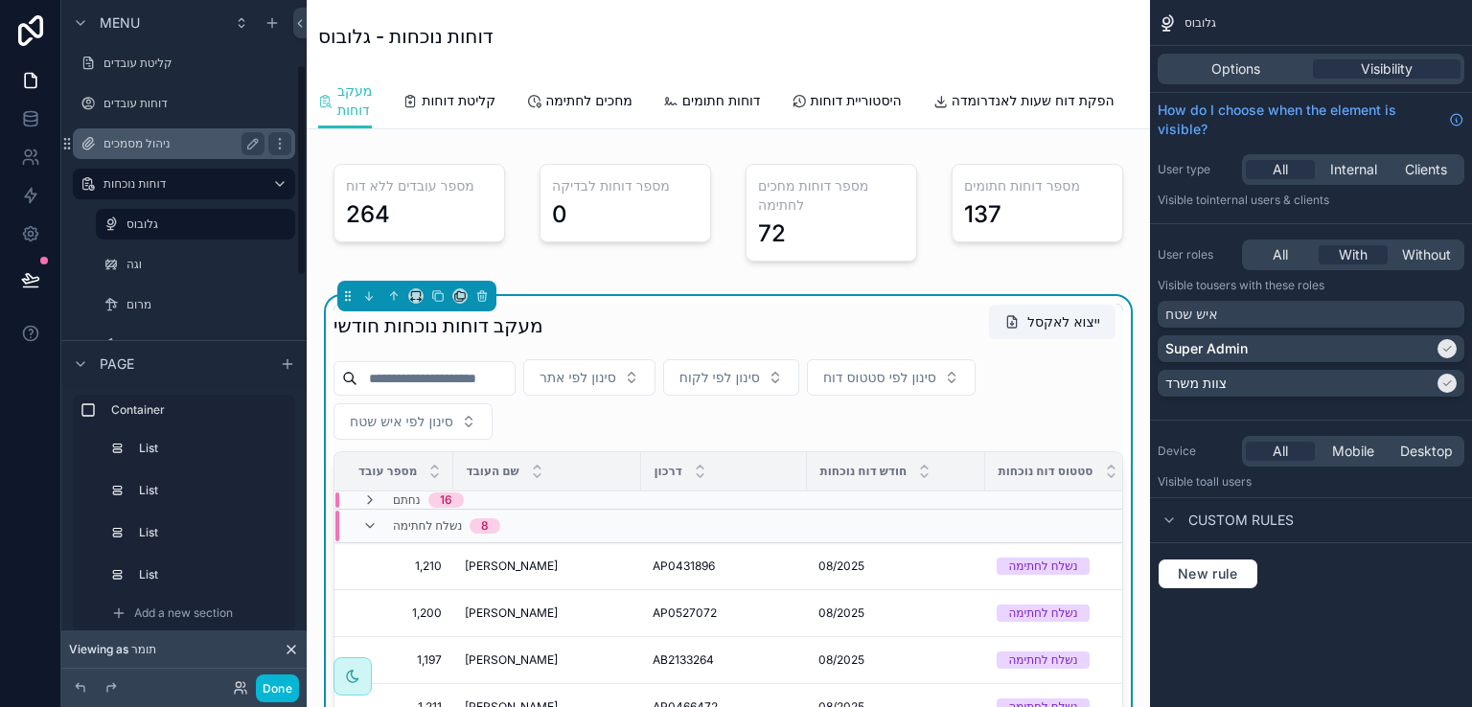
scroll to position [241, 0]
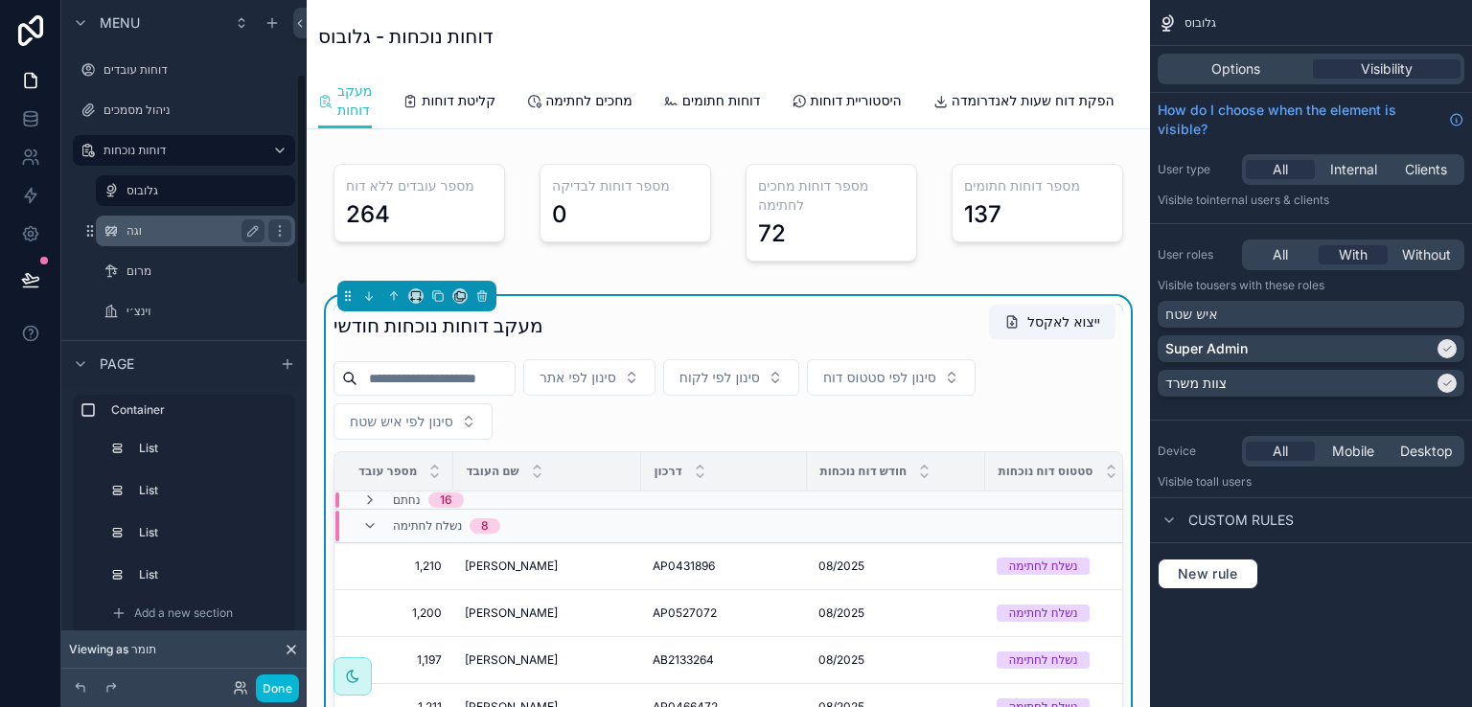
click at [146, 232] on label "וגה" at bounding box center [192, 230] width 130 height 15
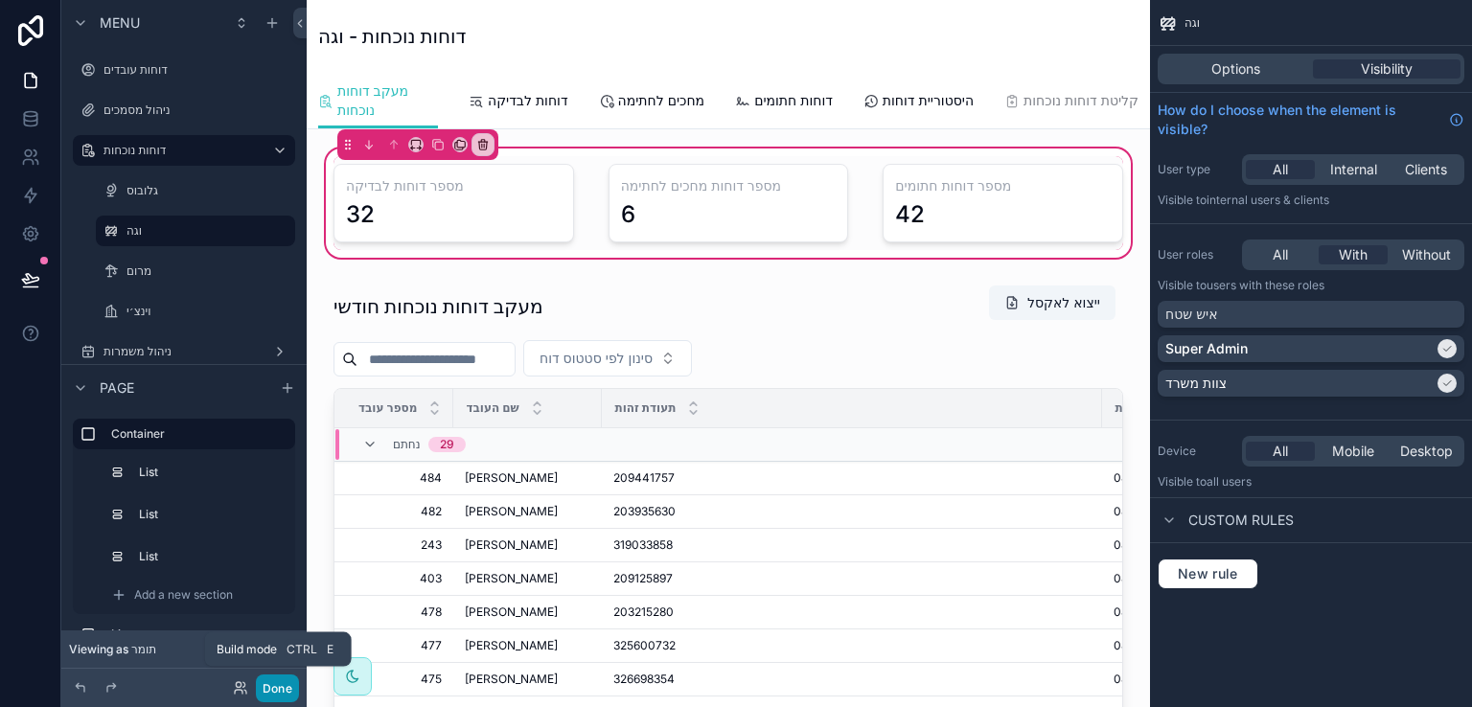
click at [278, 688] on button "Done" at bounding box center [277, 689] width 43 height 28
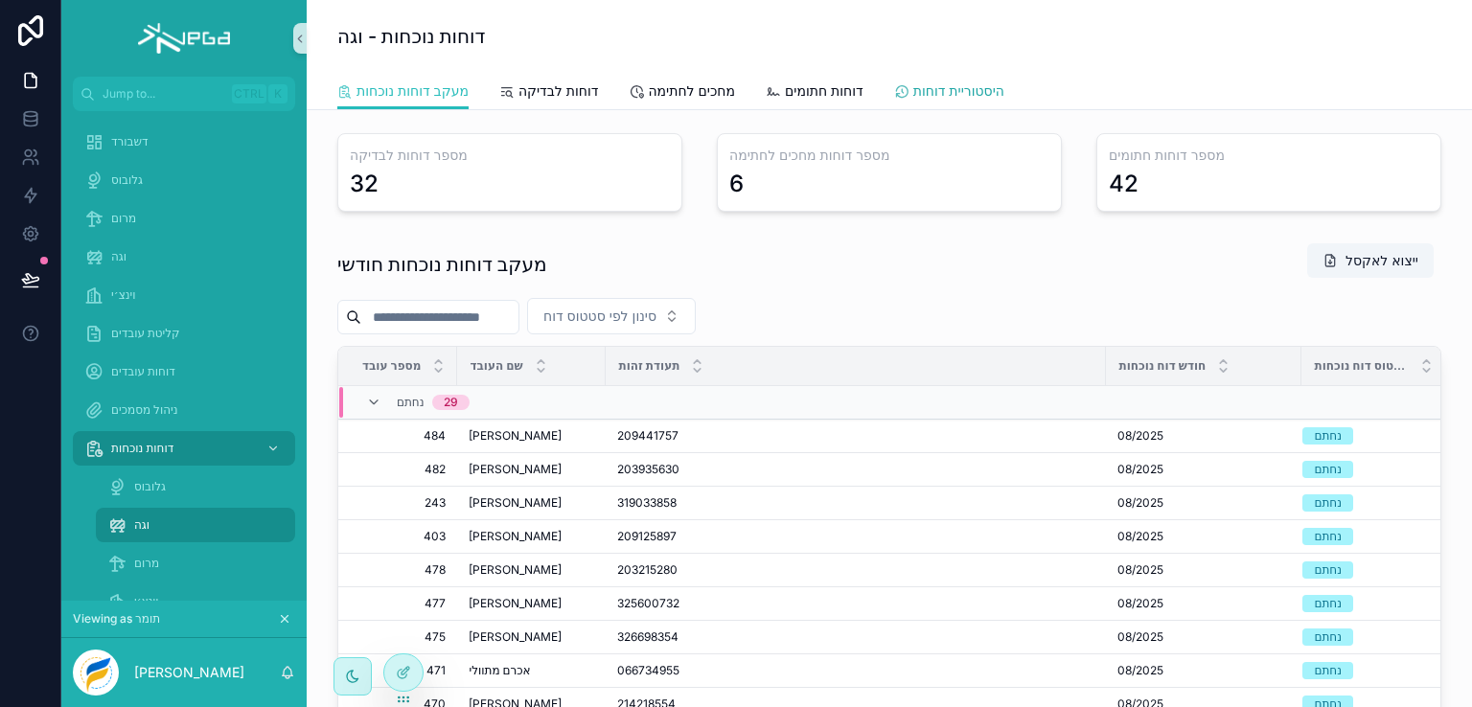
click at [997, 86] on span "היסטוריית דוחות" at bounding box center [959, 90] width 91 height 19
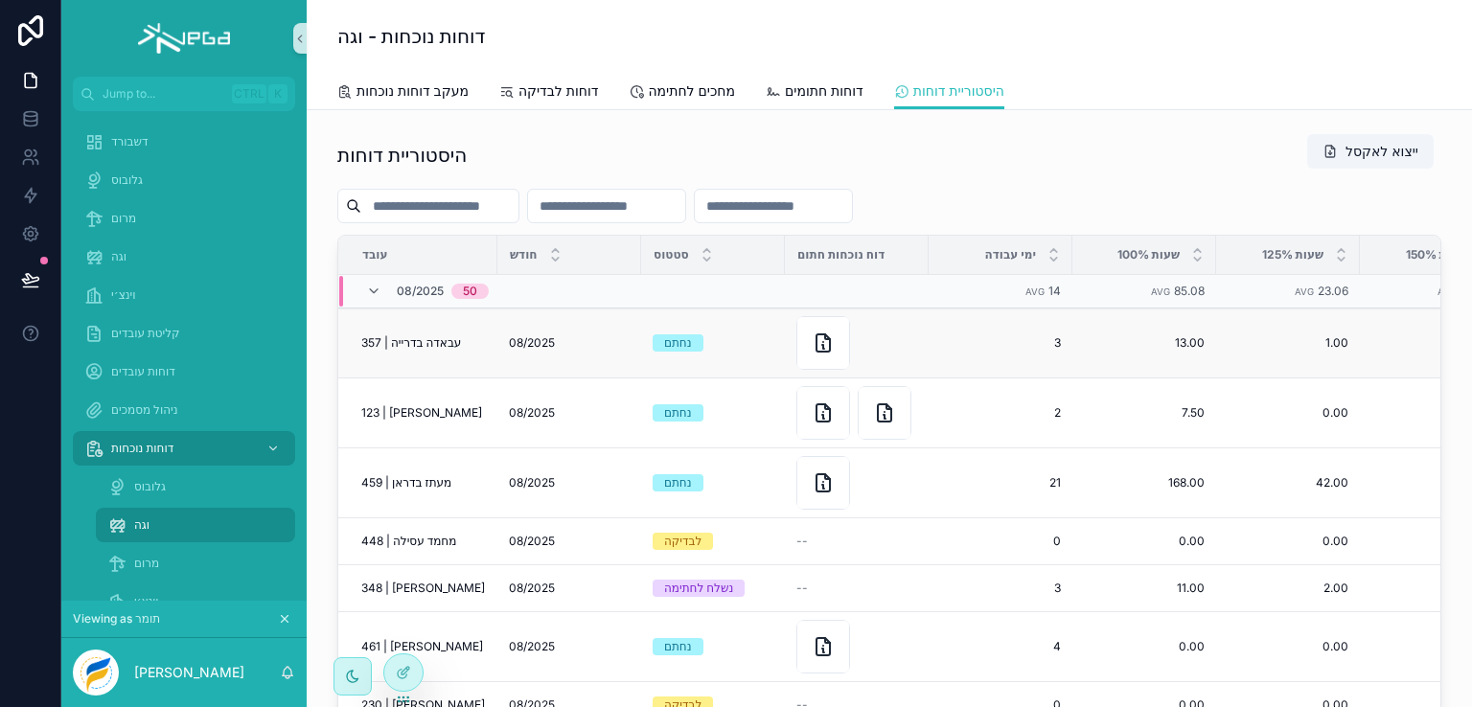
click at [413, 346] on span "357 | עבאדה בדרייה" at bounding box center [411, 343] width 100 height 15
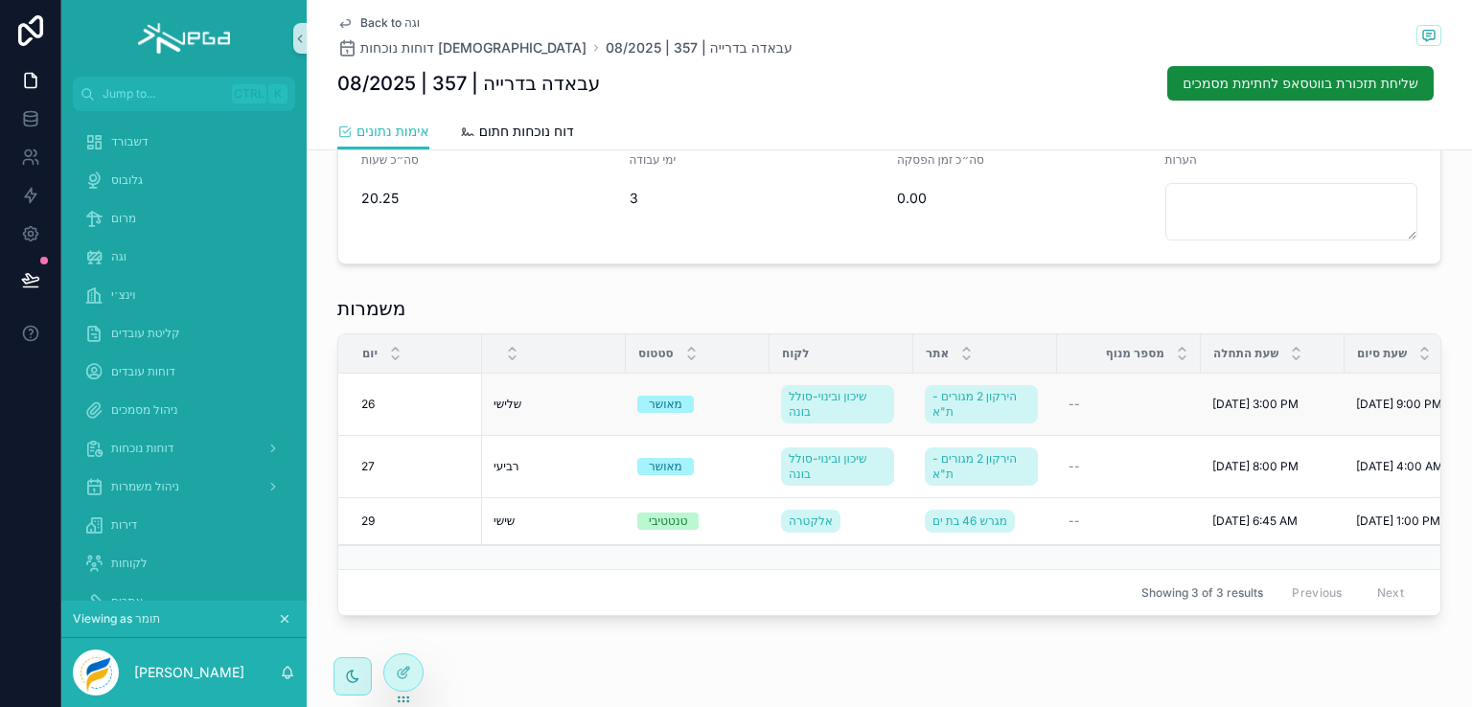
scroll to position [326, 0]
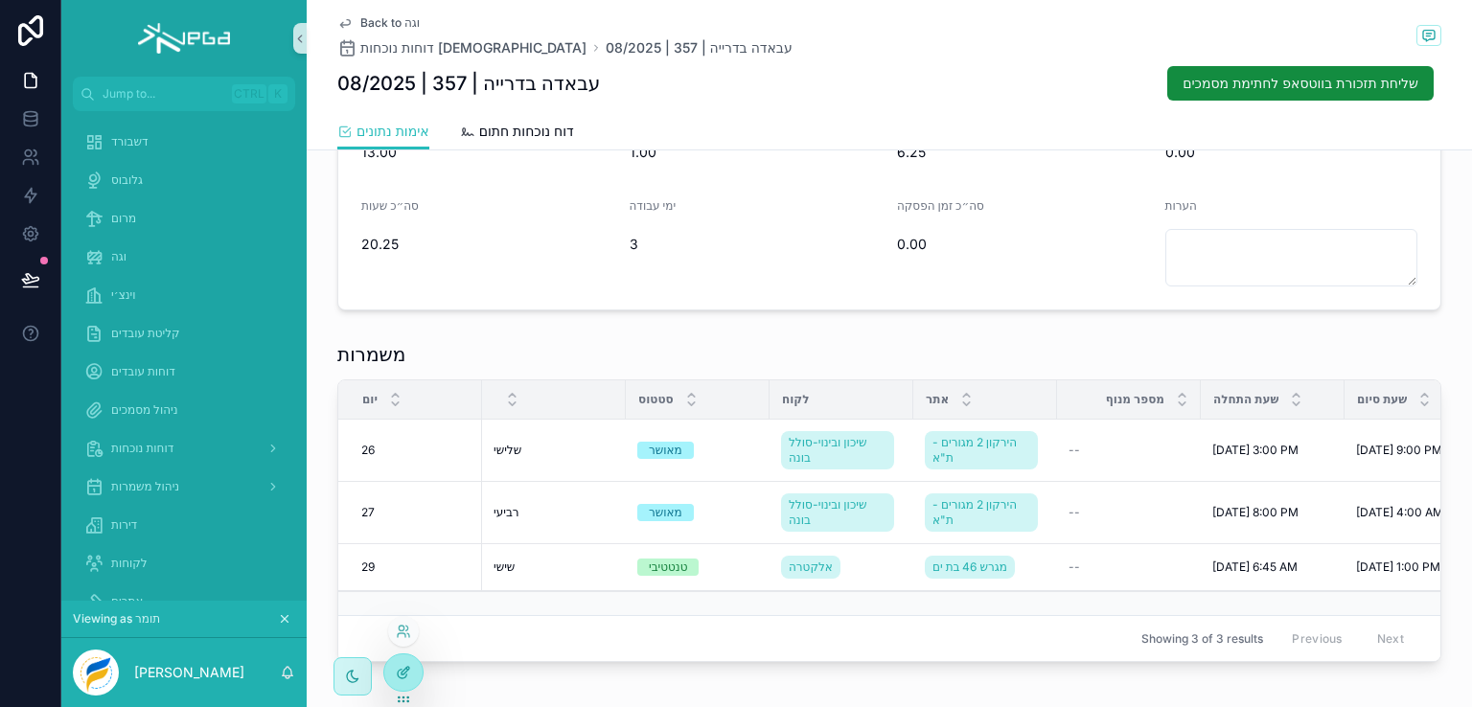
click at [404, 676] on icon at bounding box center [403, 672] width 15 height 15
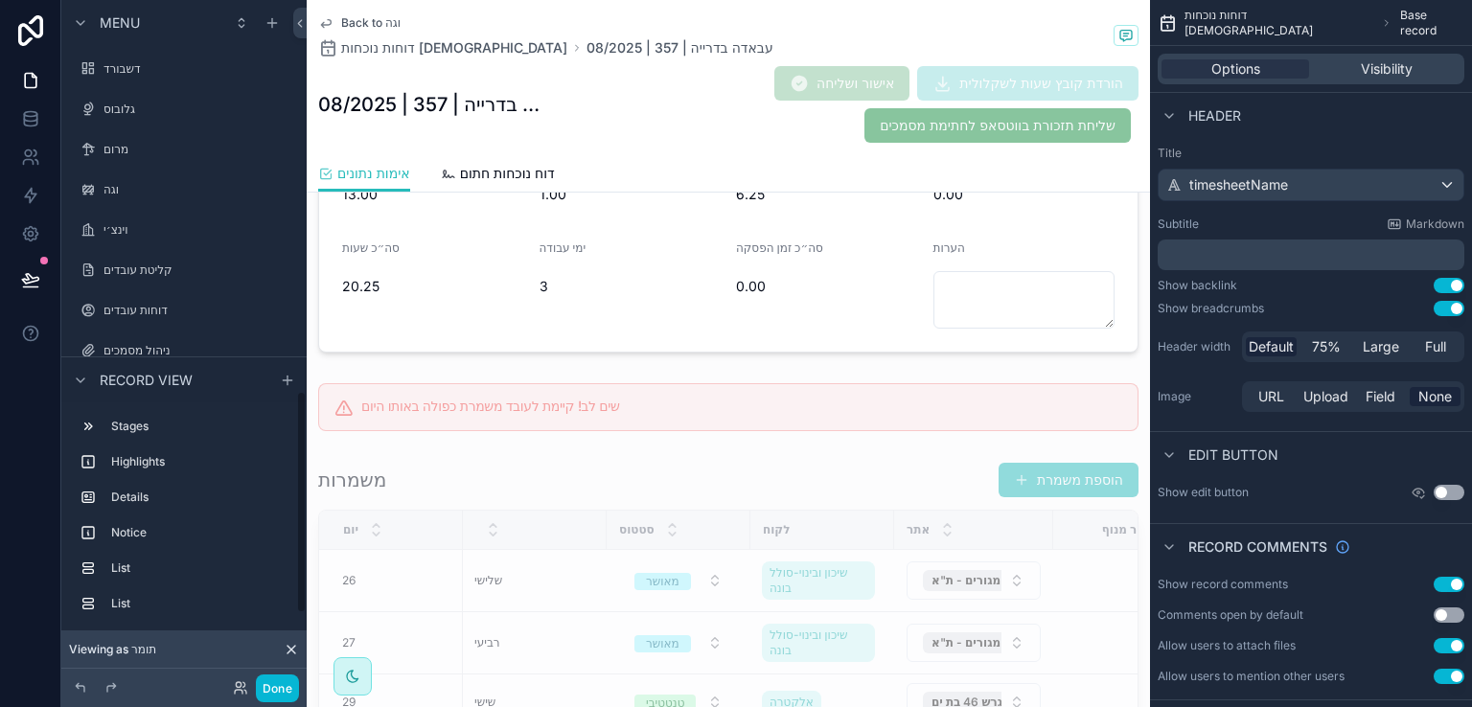
scroll to position [1199, 0]
click at [617, 473] on div "scrollable content" at bounding box center [729, 632] width 844 height 356
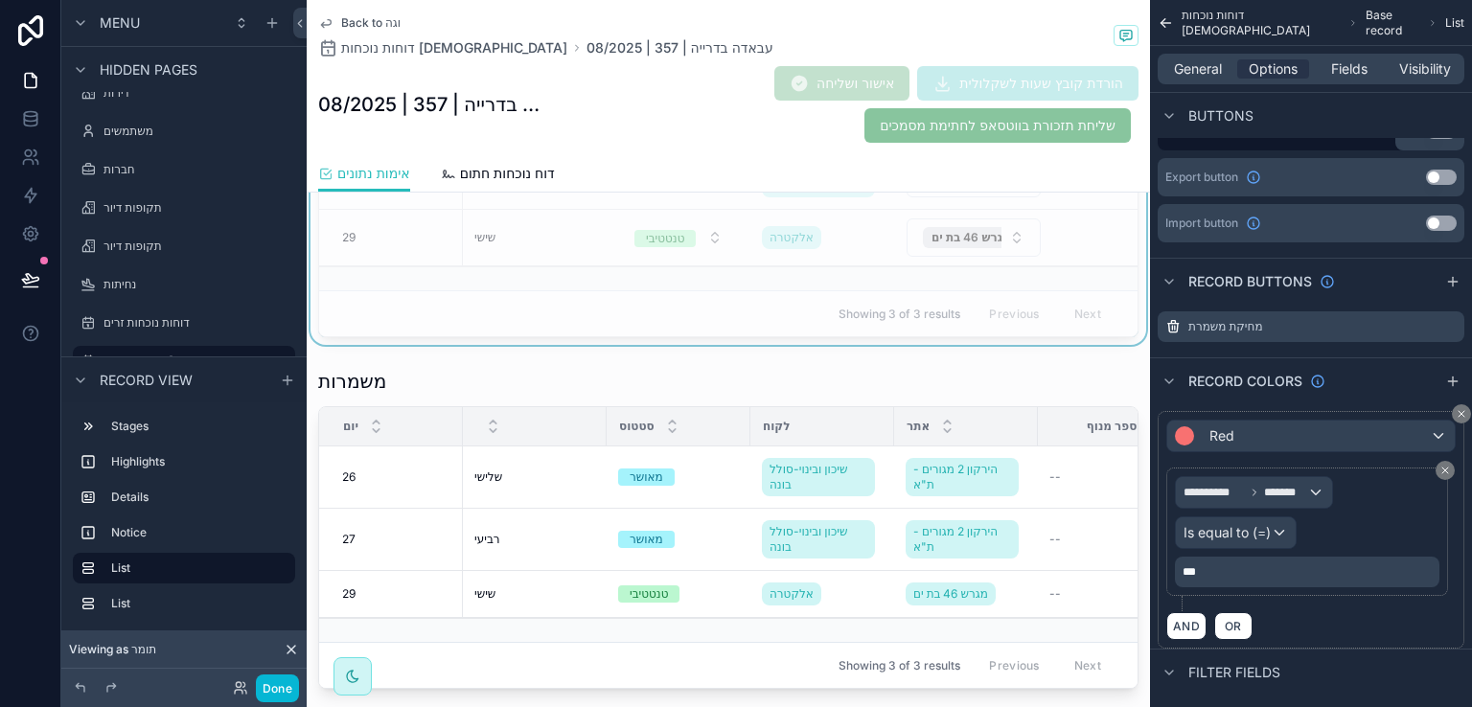
scroll to position [901, 0]
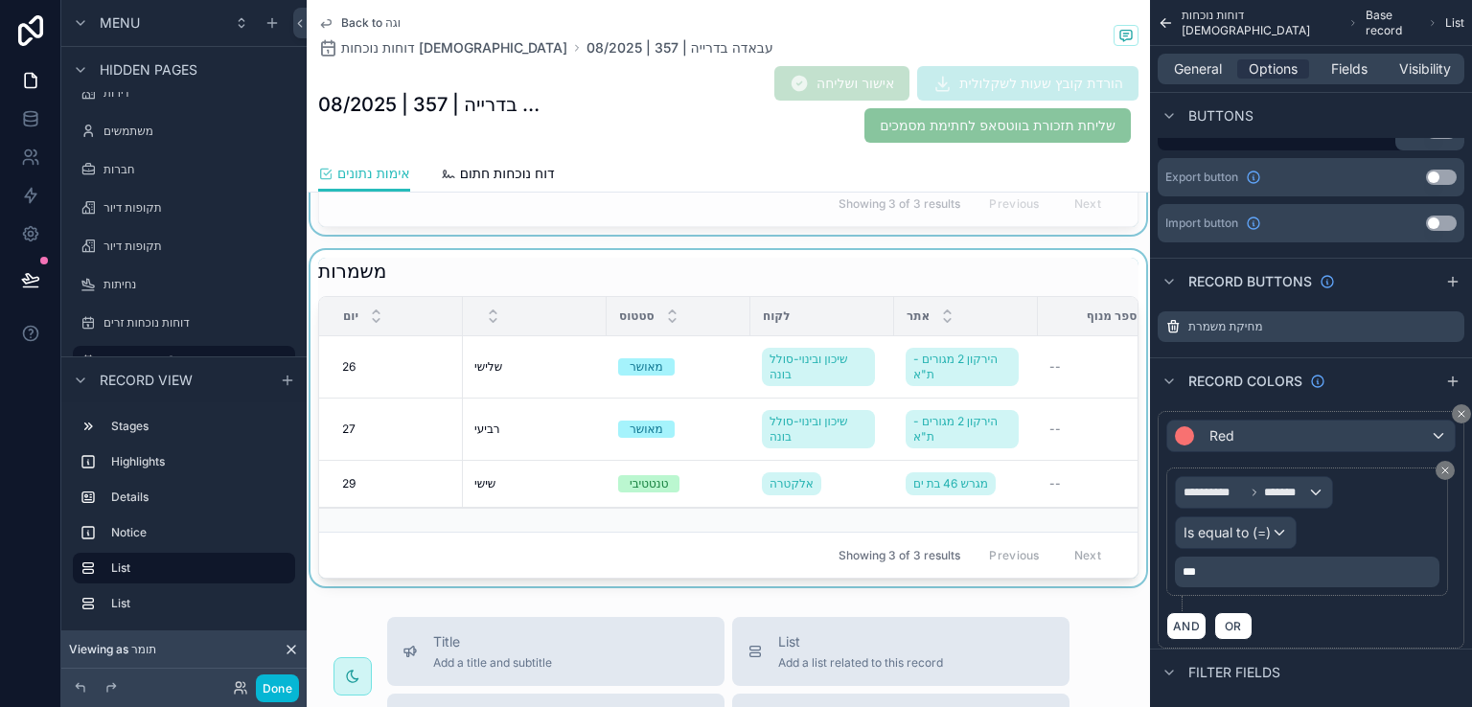
click at [916, 276] on div "scrollable content" at bounding box center [729, 418] width 844 height 336
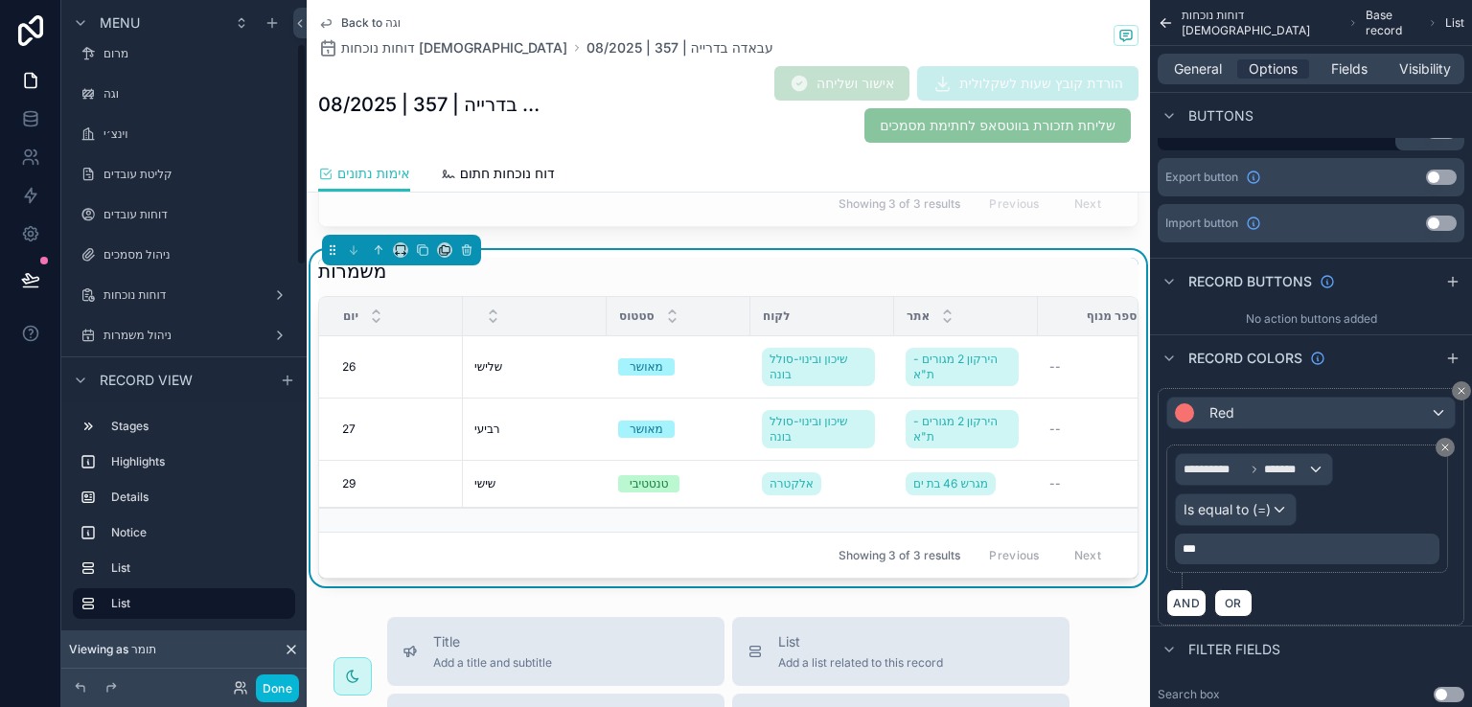
scroll to position [192, 0]
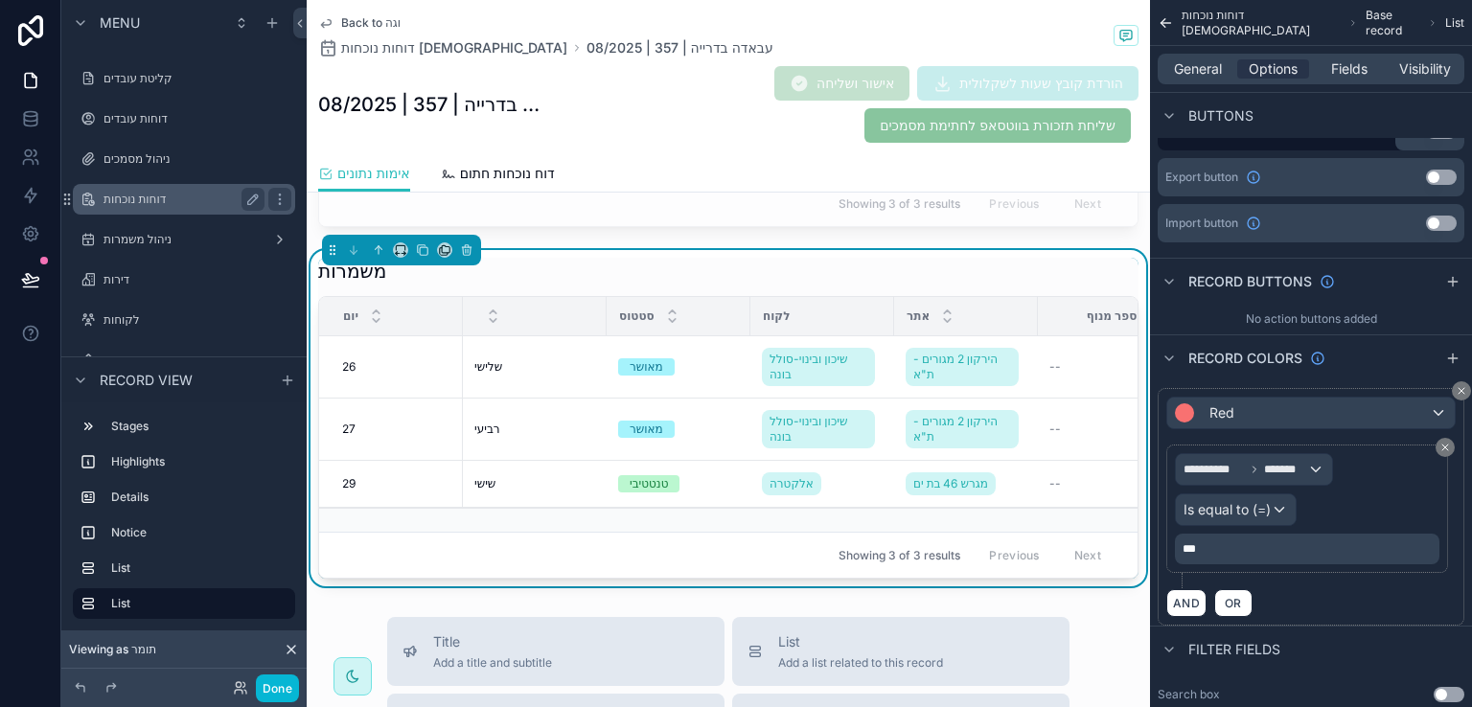
click at [159, 197] on label "דוחות נוכחות" at bounding box center [180, 199] width 153 height 15
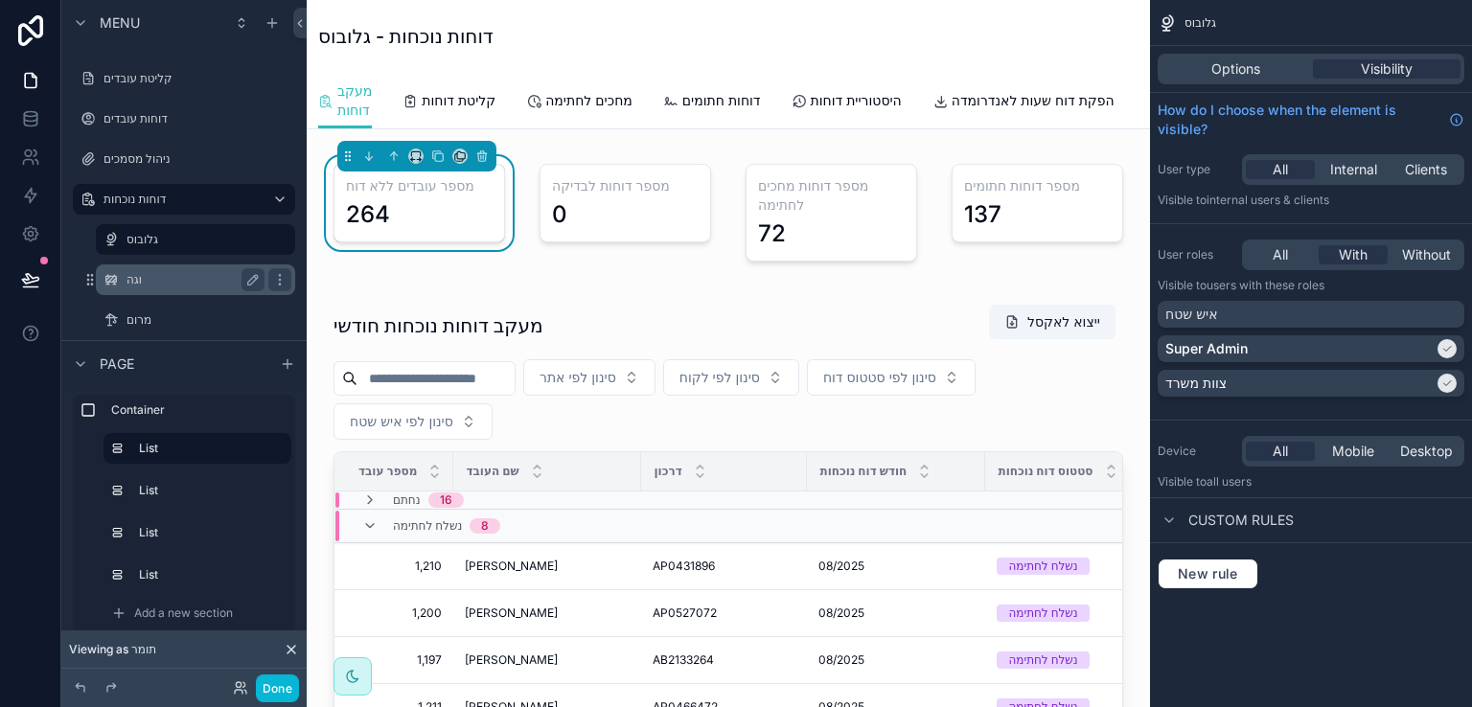
click at [130, 277] on label "וגה" at bounding box center [192, 279] width 130 height 15
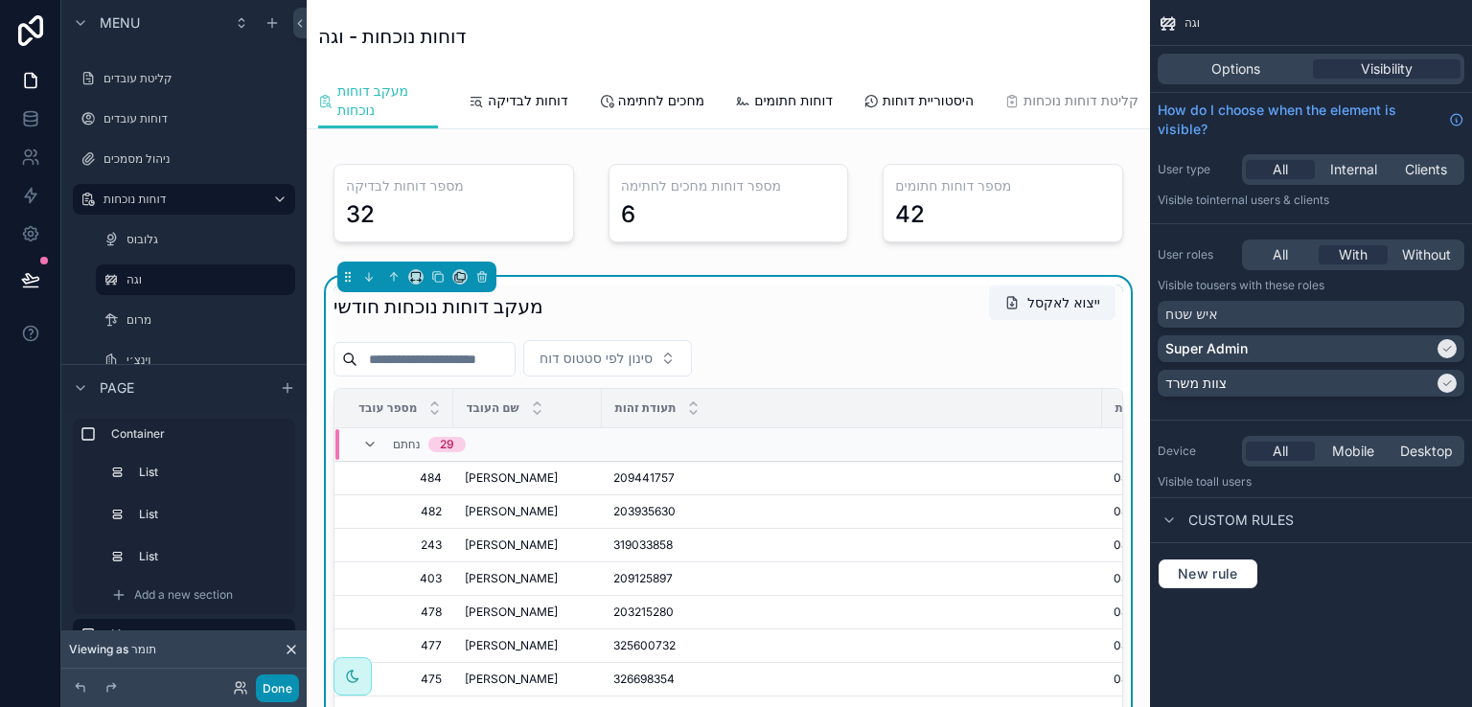
click at [283, 683] on button "Done" at bounding box center [277, 689] width 43 height 28
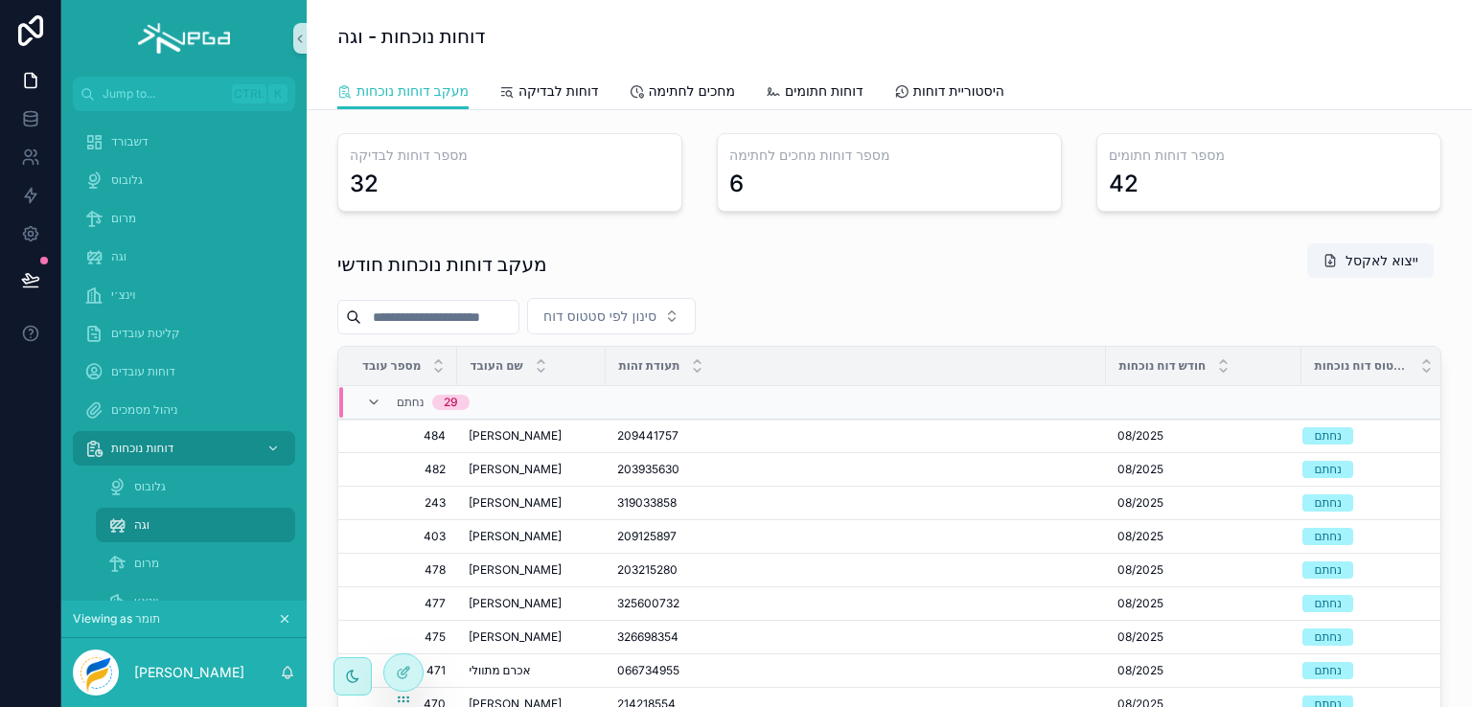
click at [440, 322] on input "scrollable content" at bounding box center [439, 317] width 157 height 27
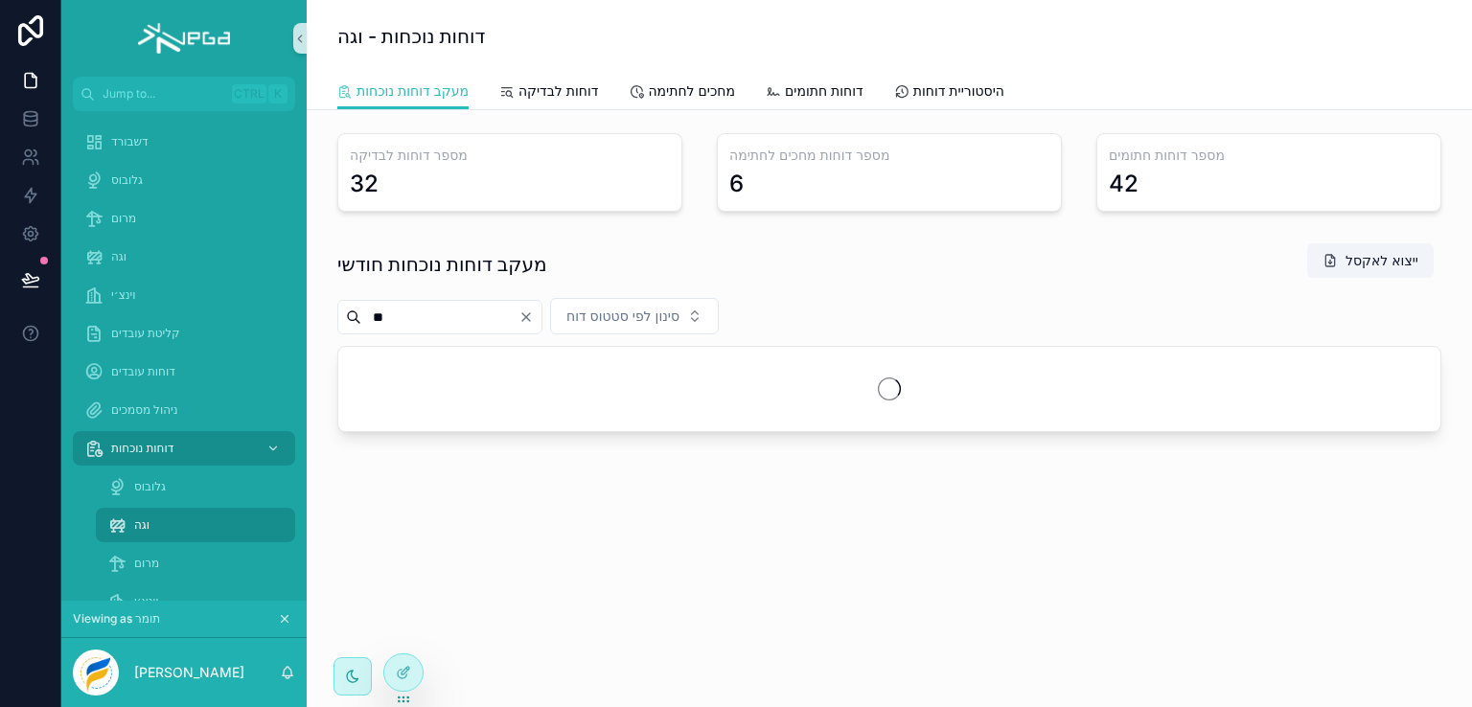
type input "*"
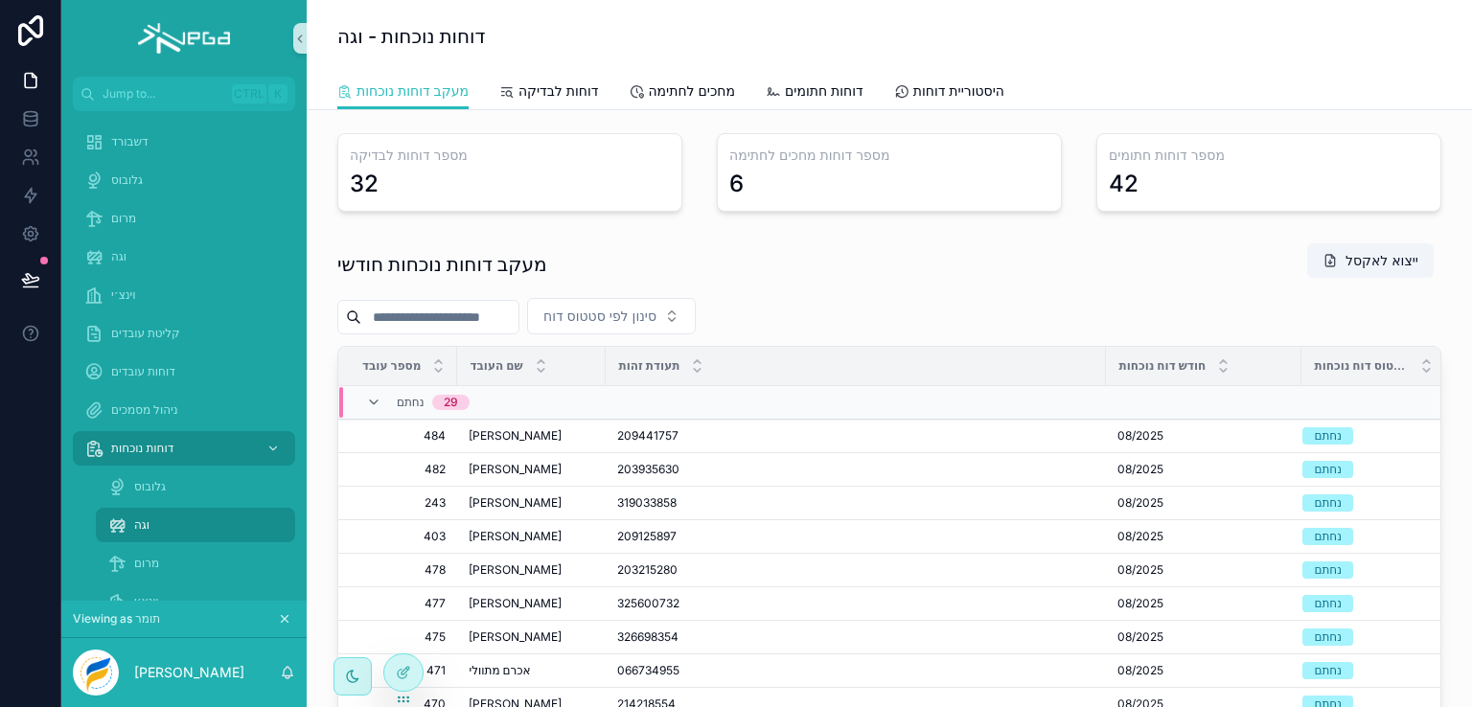
click at [500, 311] on input "scrollable content" at bounding box center [439, 317] width 157 height 27
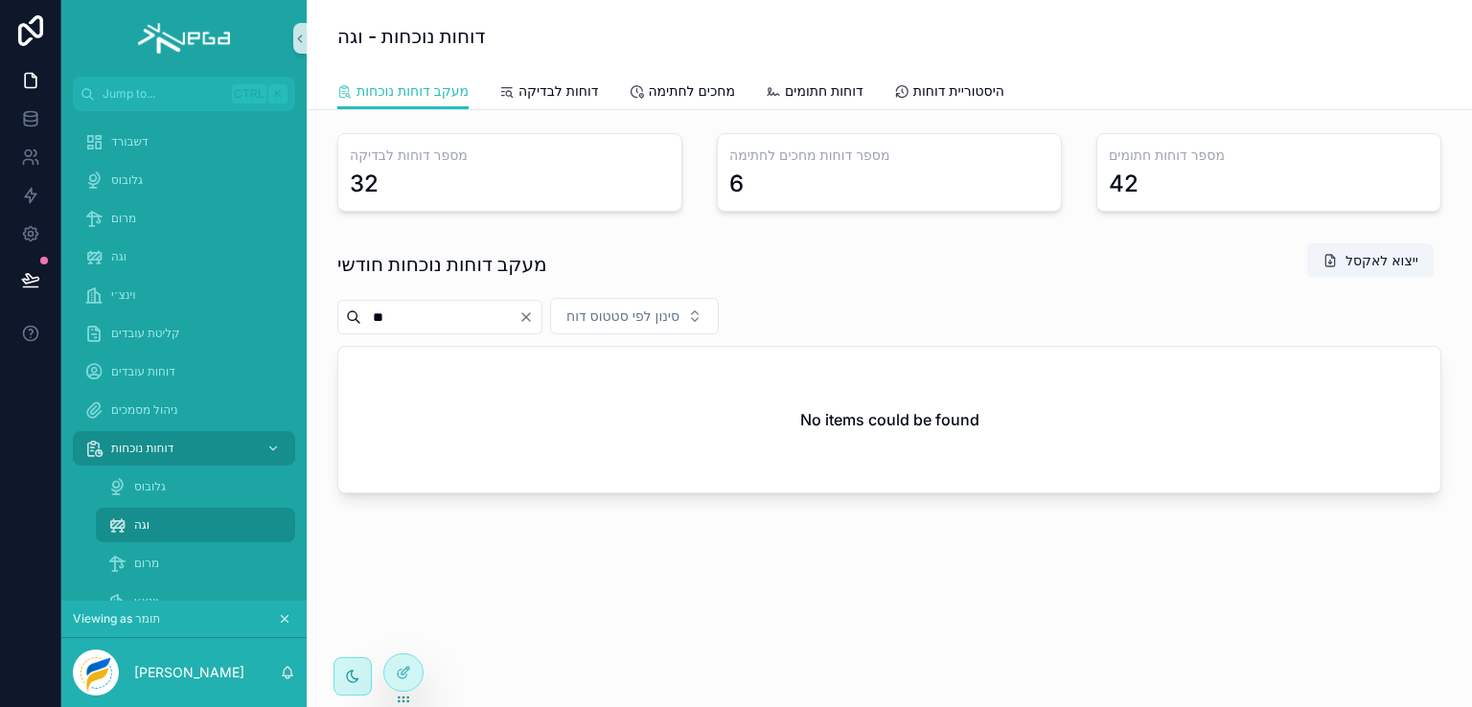
type input "*"
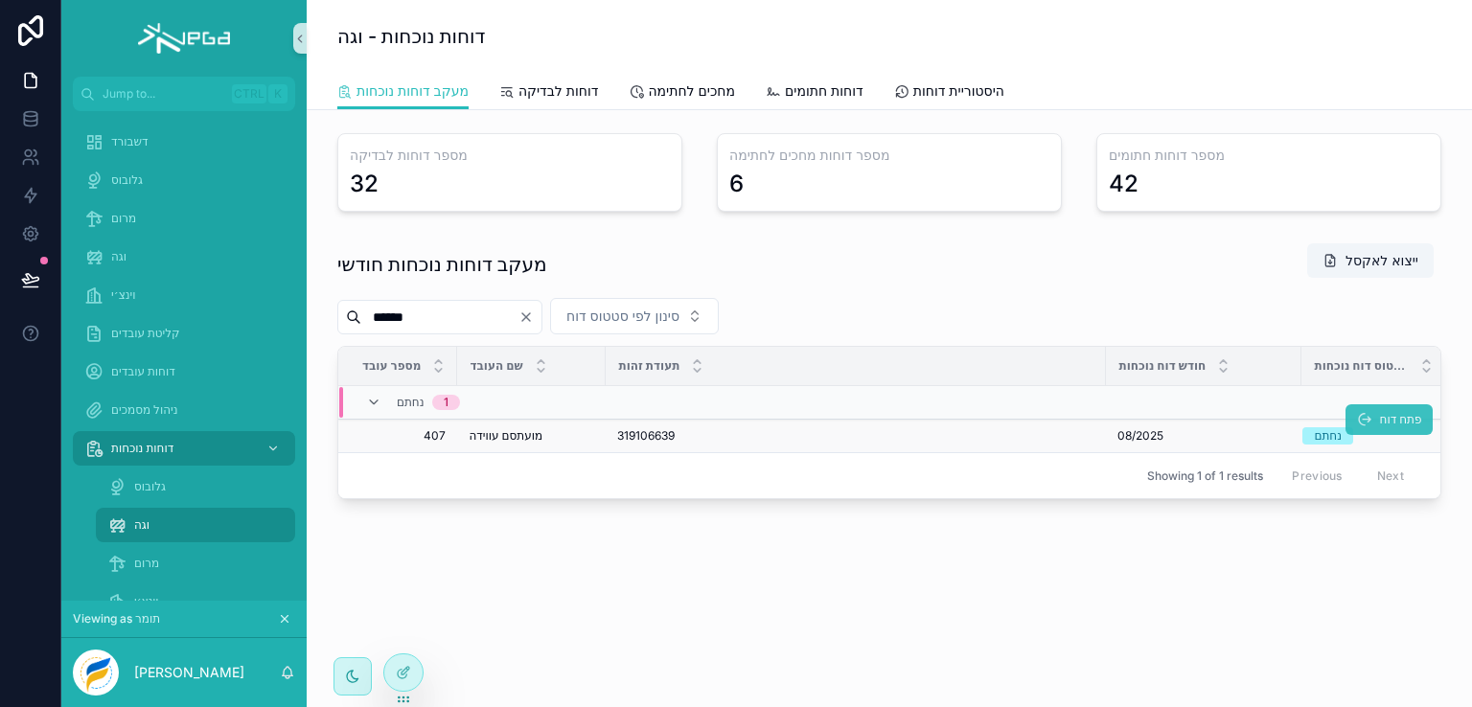
type input "******"
click at [1379, 412] on span "פתח דוח" at bounding box center [1400, 419] width 42 height 15
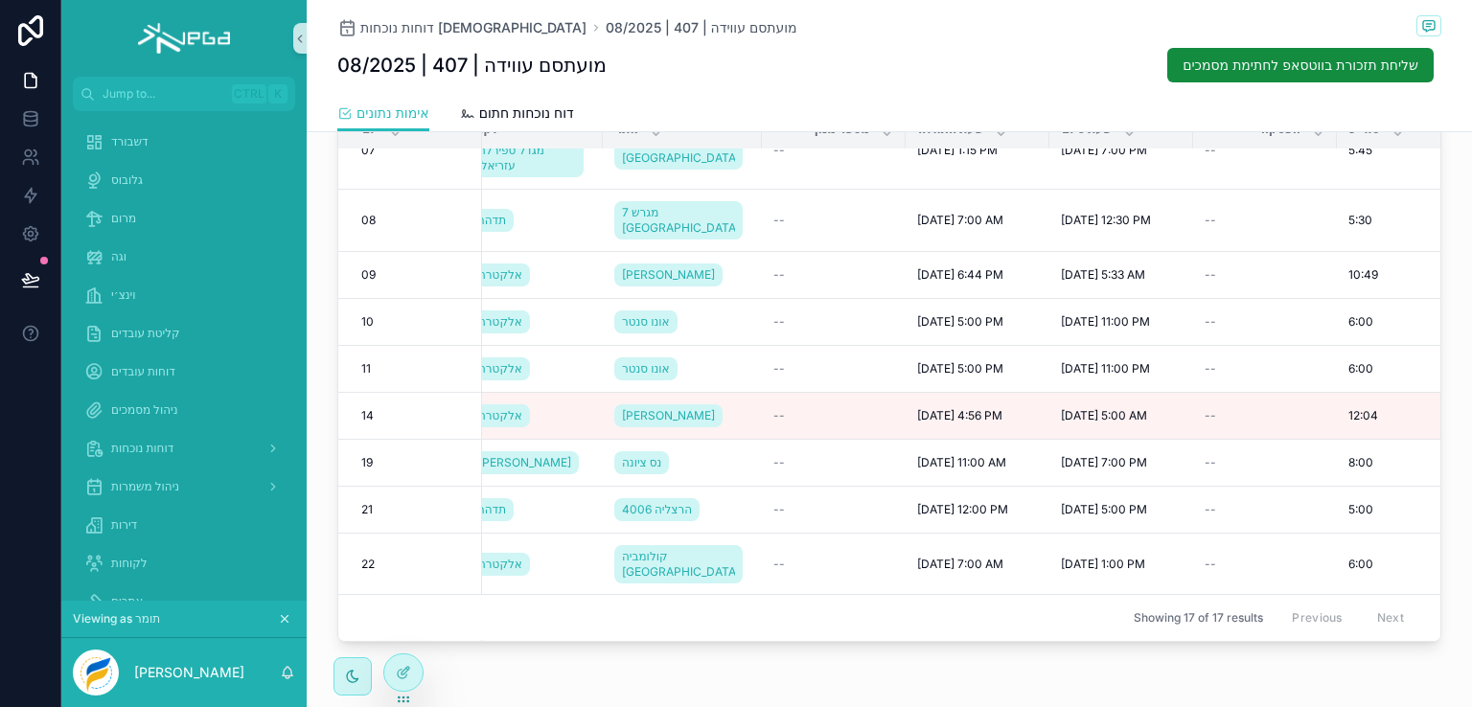
scroll to position [544, 0]
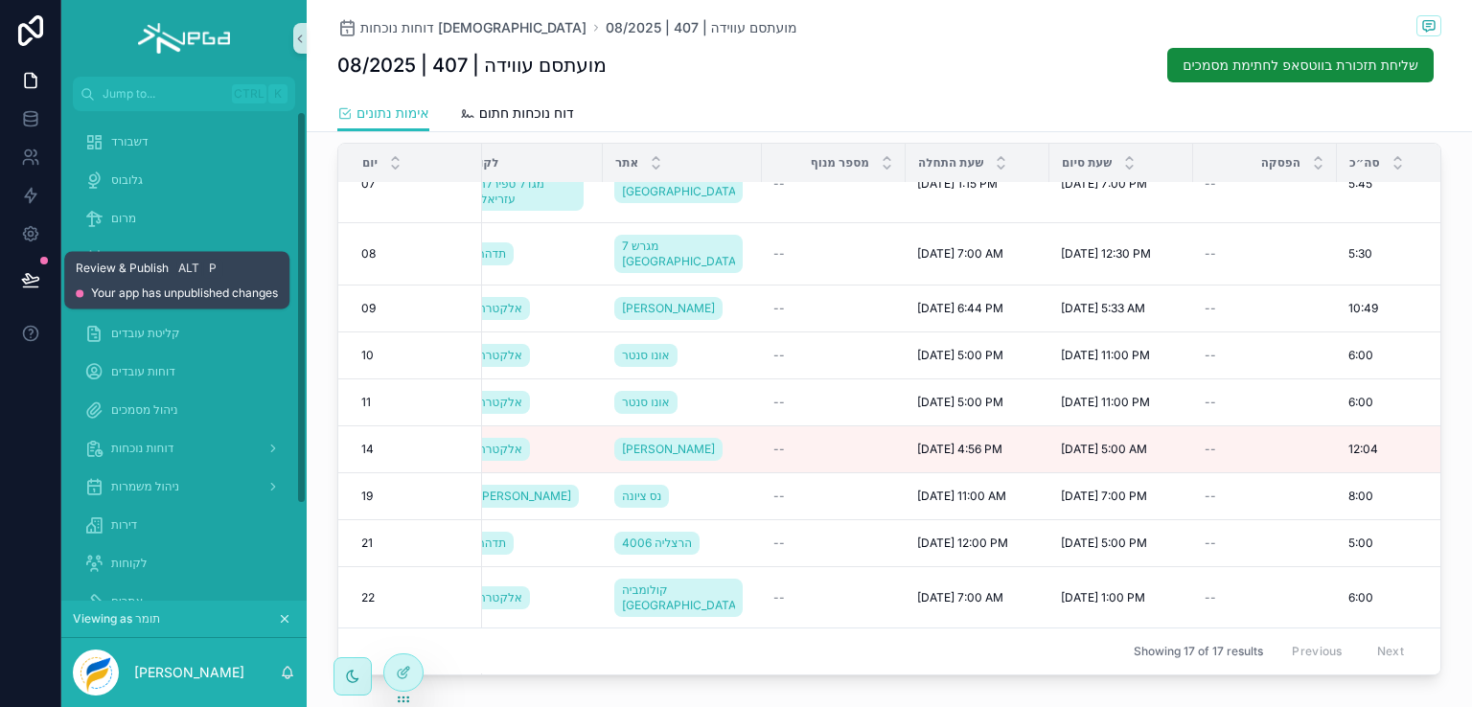
click at [25, 274] on icon at bounding box center [30, 279] width 16 height 10
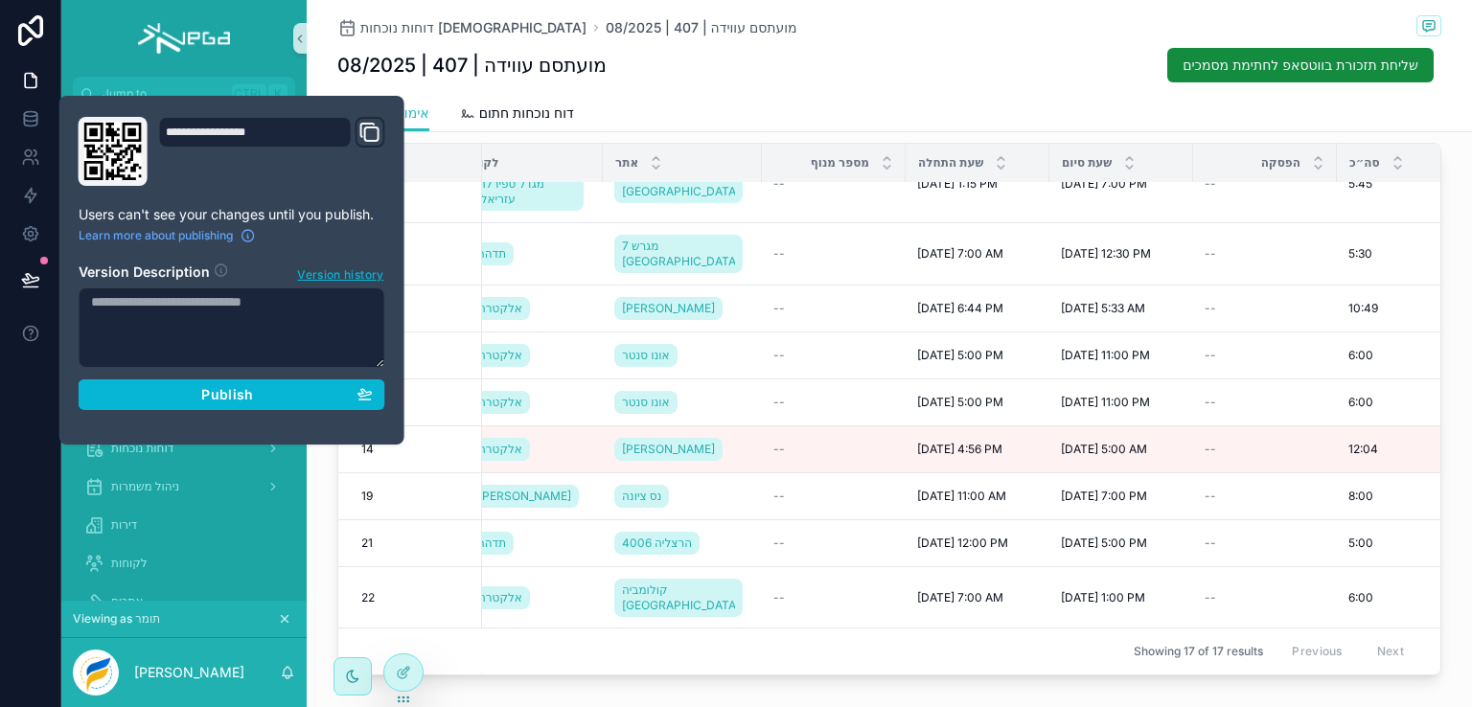
click at [208, 319] on textarea at bounding box center [232, 328] width 307 height 81
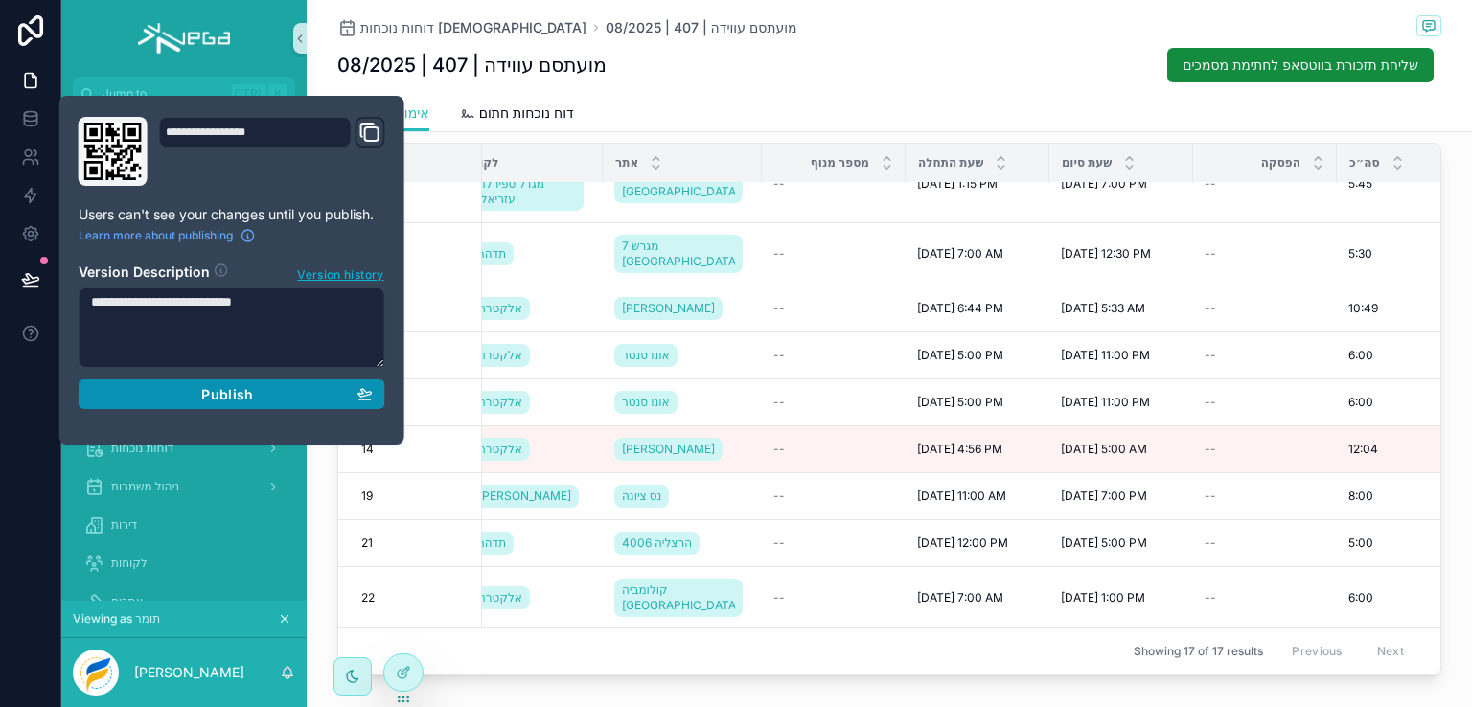
type textarea "**********"
click at [216, 389] on span "Publish" at bounding box center [227, 394] width 52 height 17
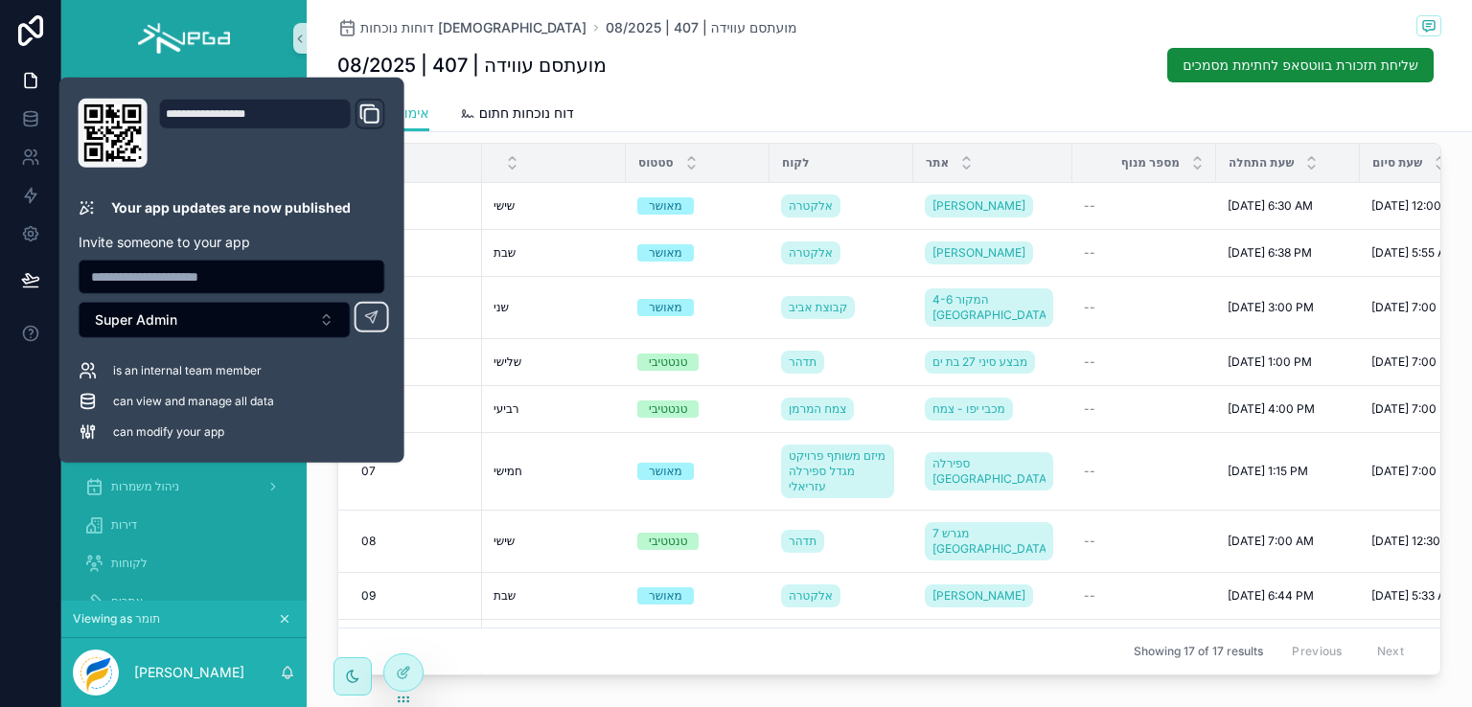
click at [851, 83] on div "דוחות נוכחות ישראלים 08/2025 | 407 | מועתסם עווידה 08/2025 | 407 | מועתסם עוויד…" at bounding box center [889, 47] width 1104 height 95
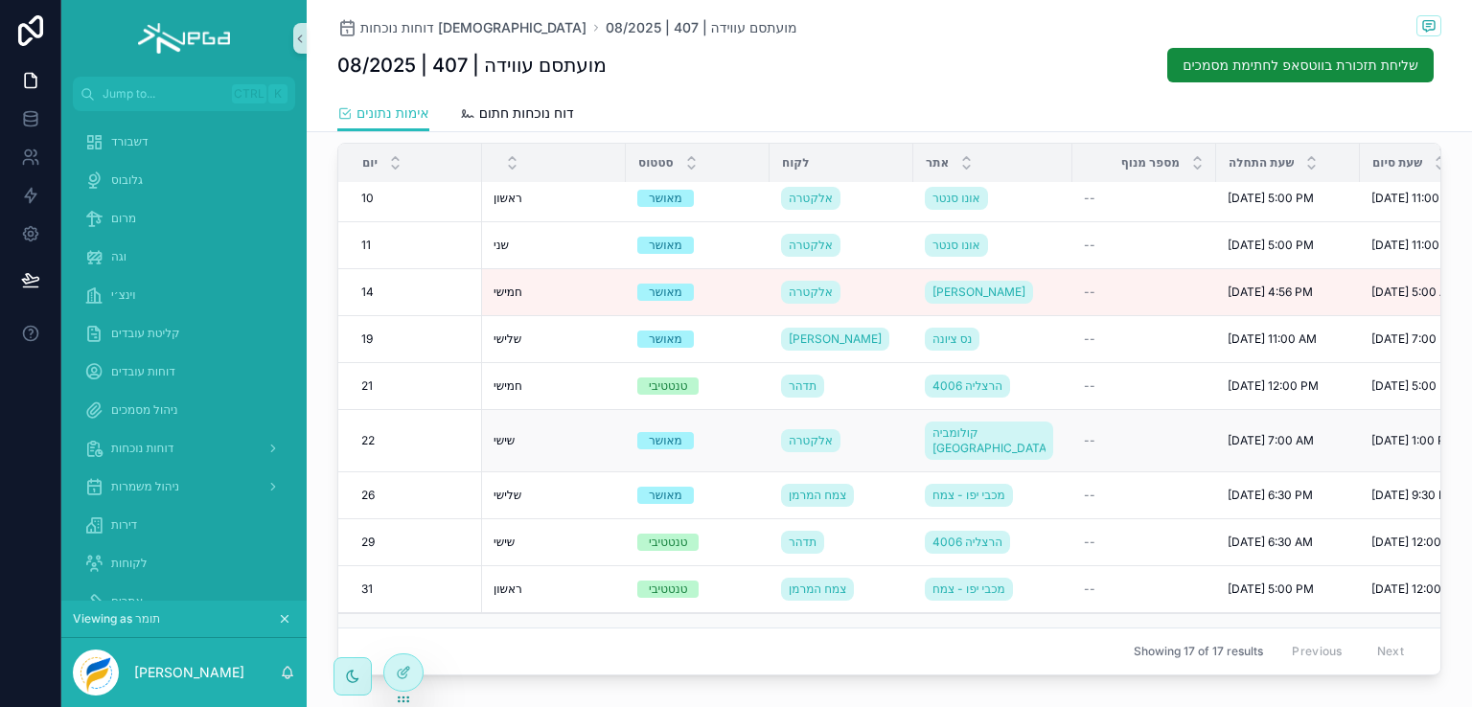
scroll to position [449, 0]
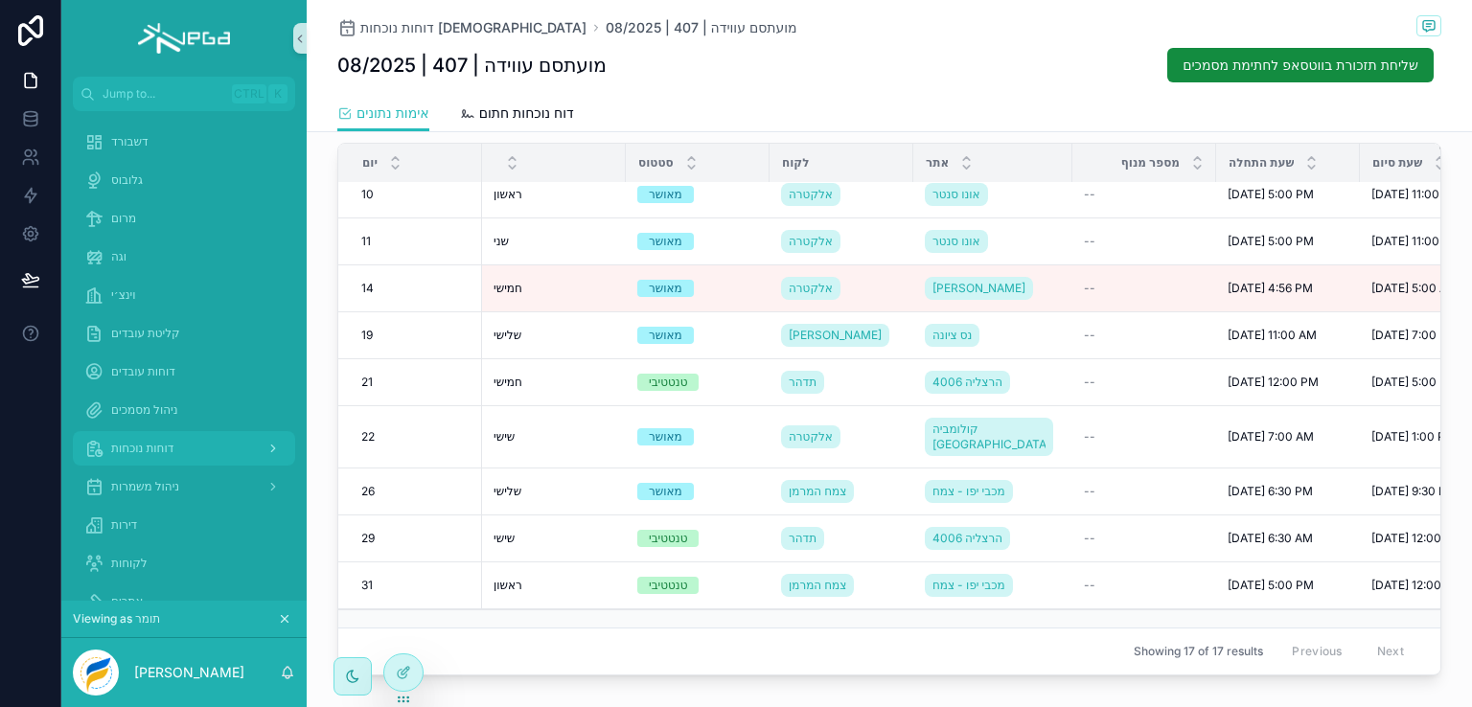
click at [150, 453] on span "דוחות נוכחות" at bounding box center [142, 448] width 62 height 15
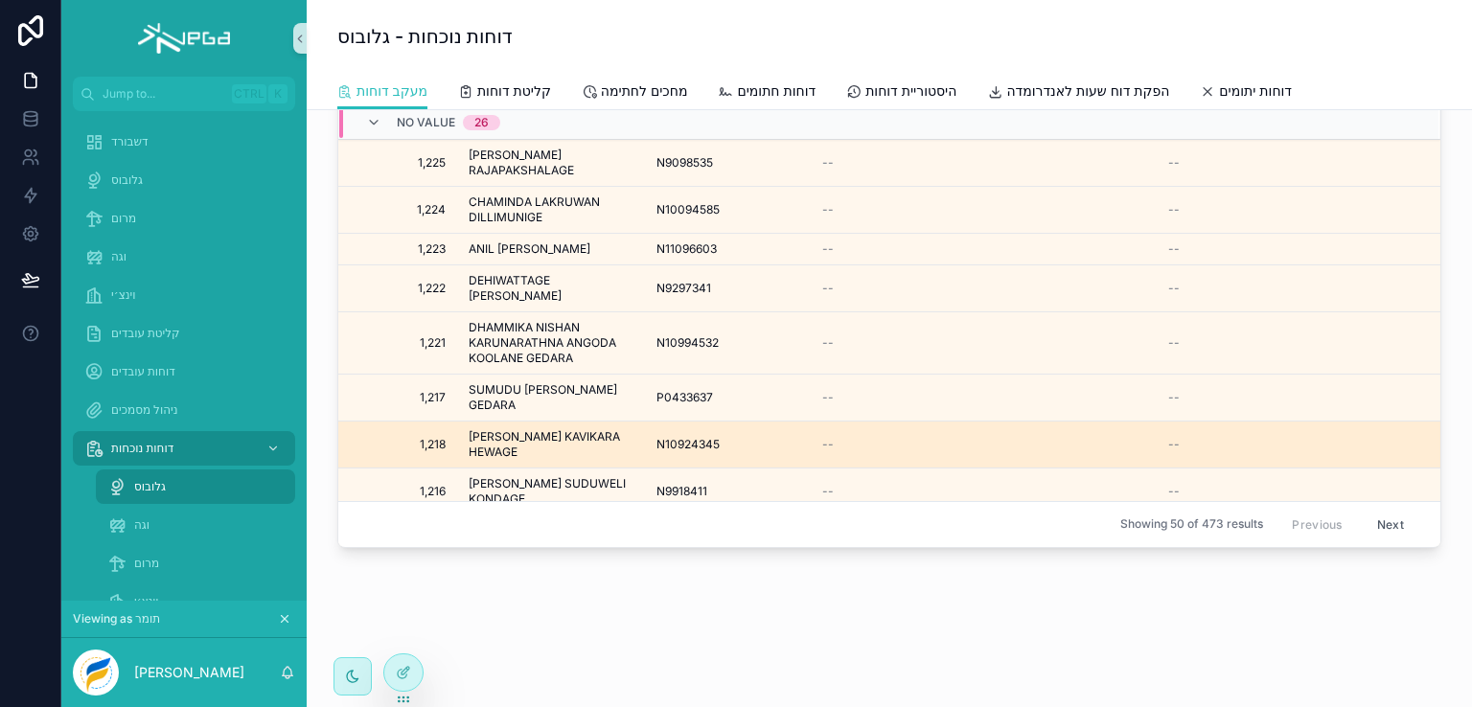
scroll to position [383, 0]
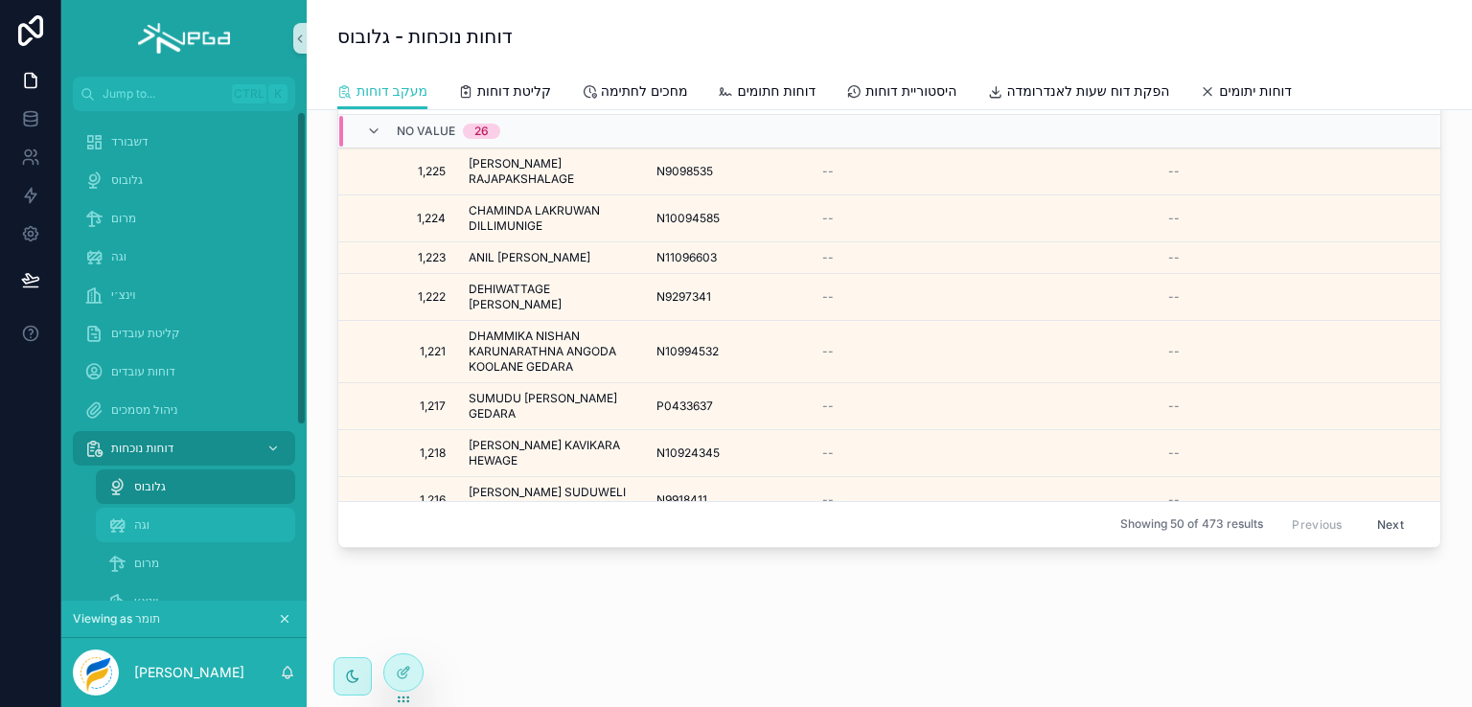
click at [142, 528] on span "וגה" at bounding box center [141, 525] width 15 height 15
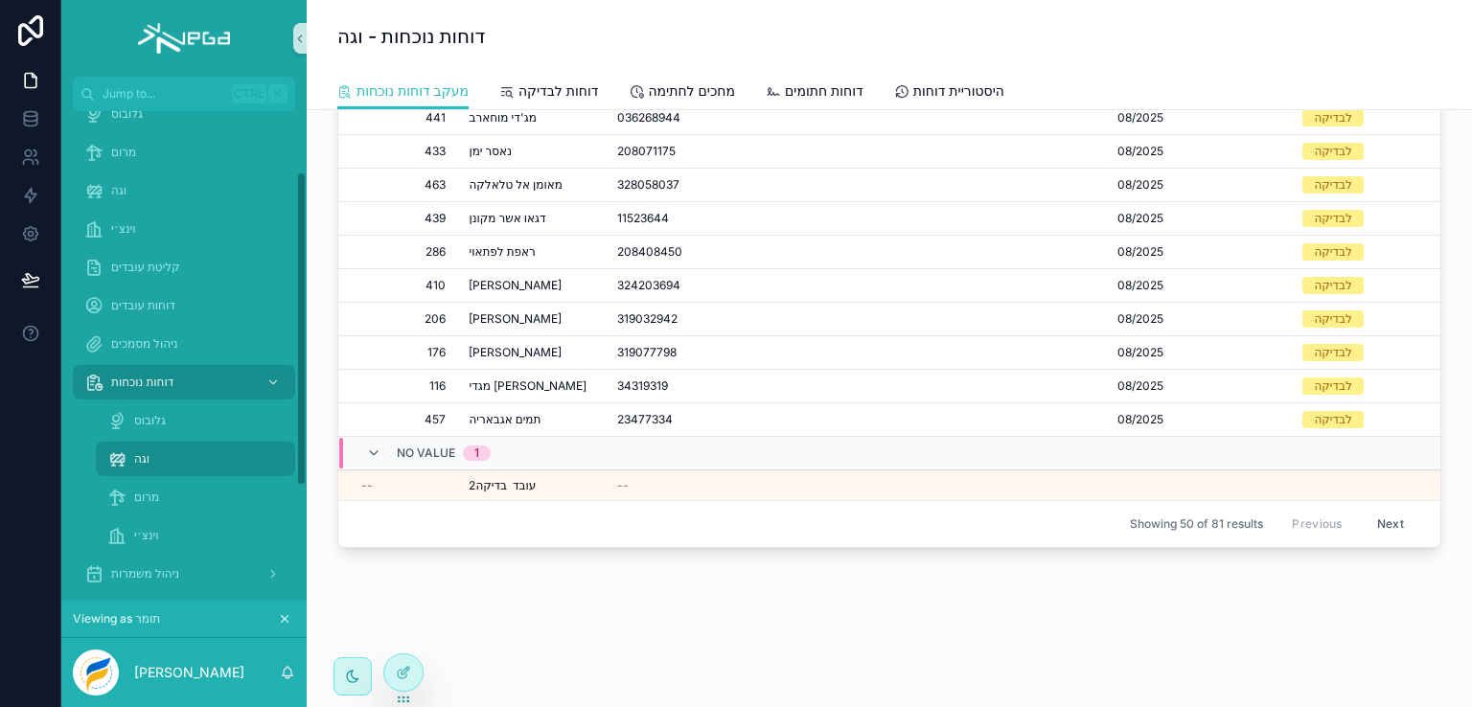
scroll to position [96, 0]
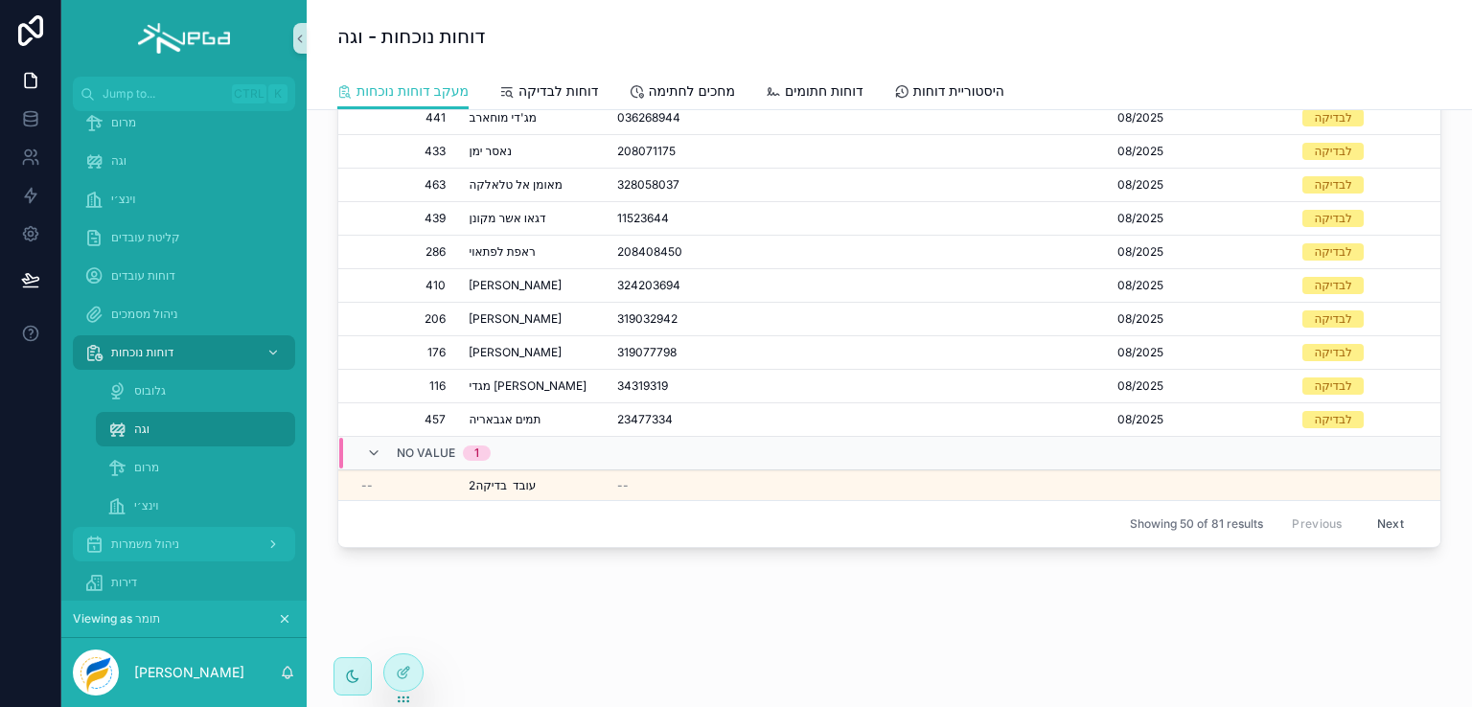
click at [127, 540] on span "ניהול משמרות" at bounding box center [145, 544] width 68 height 15
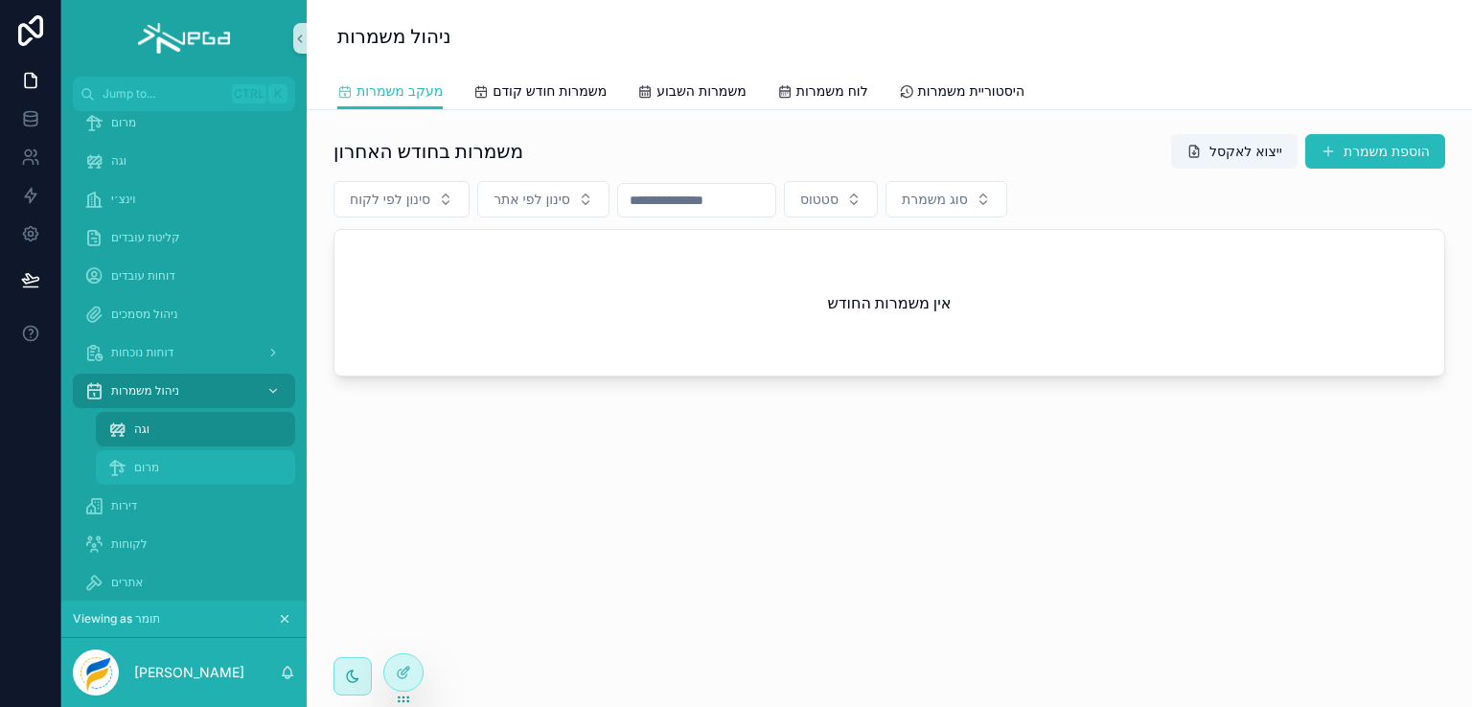
click at [136, 465] on span "מרום" at bounding box center [146, 467] width 25 height 15
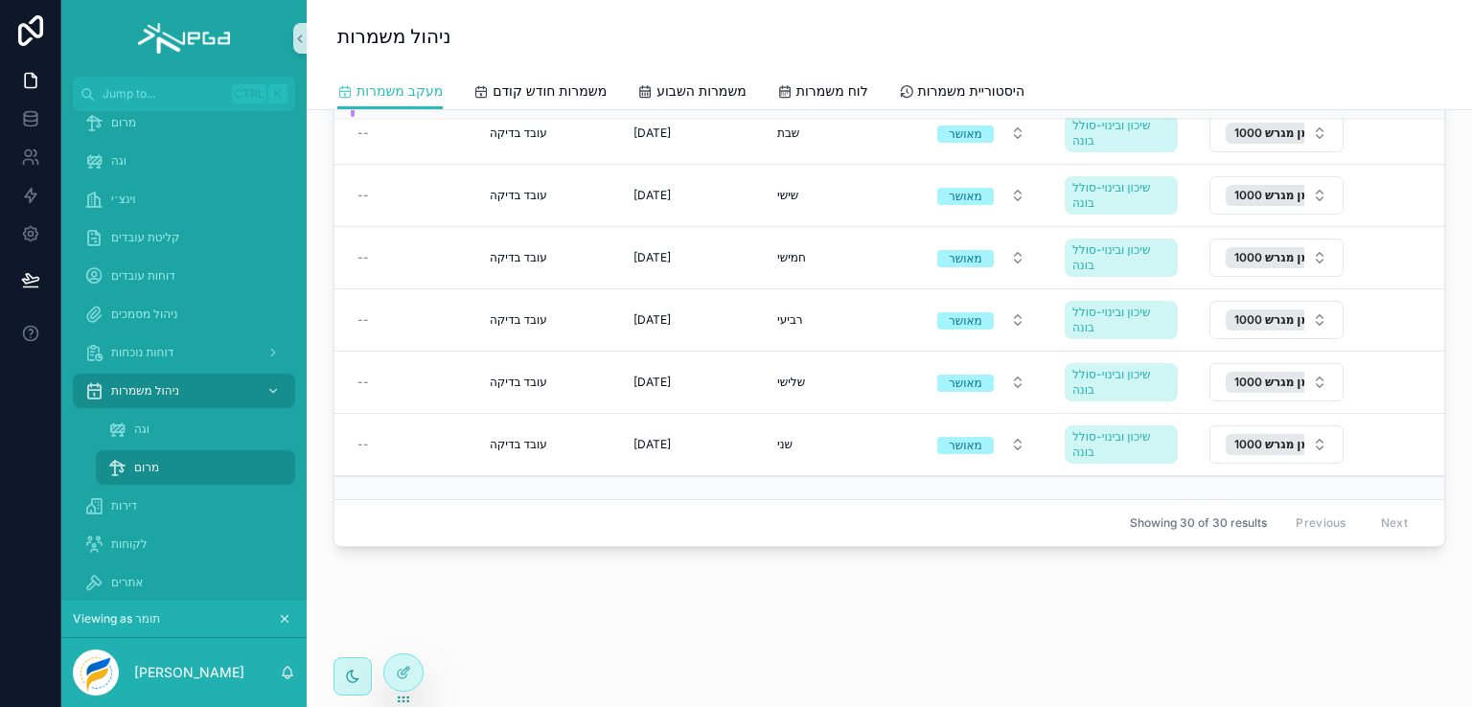
scroll to position [1578, 0]
click at [138, 433] on span "וגה" at bounding box center [141, 429] width 15 height 15
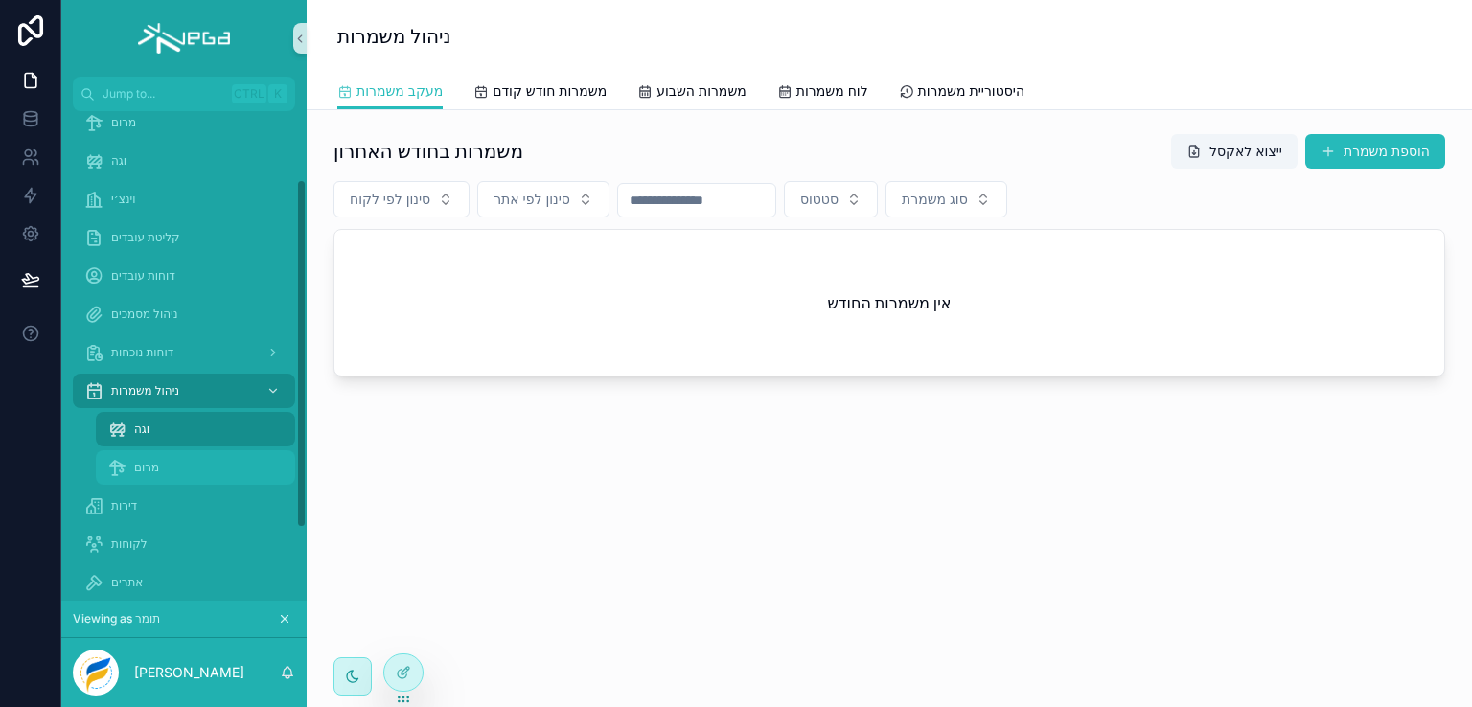
click at [140, 465] on span "מרום" at bounding box center [146, 467] width 25 height 15
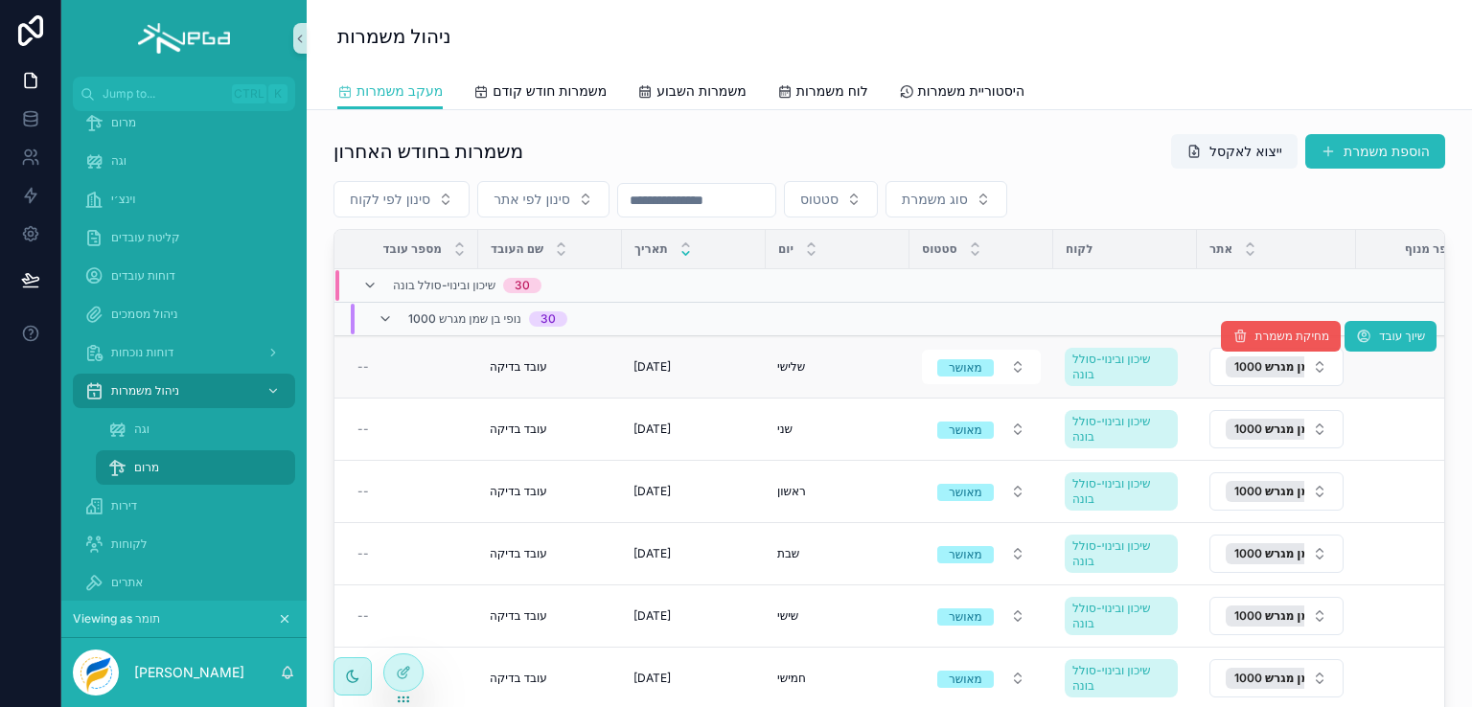
click at [1263, 337] on span "מחיקת משמרת" at bounding box center [1292, 336] width 75 height 15
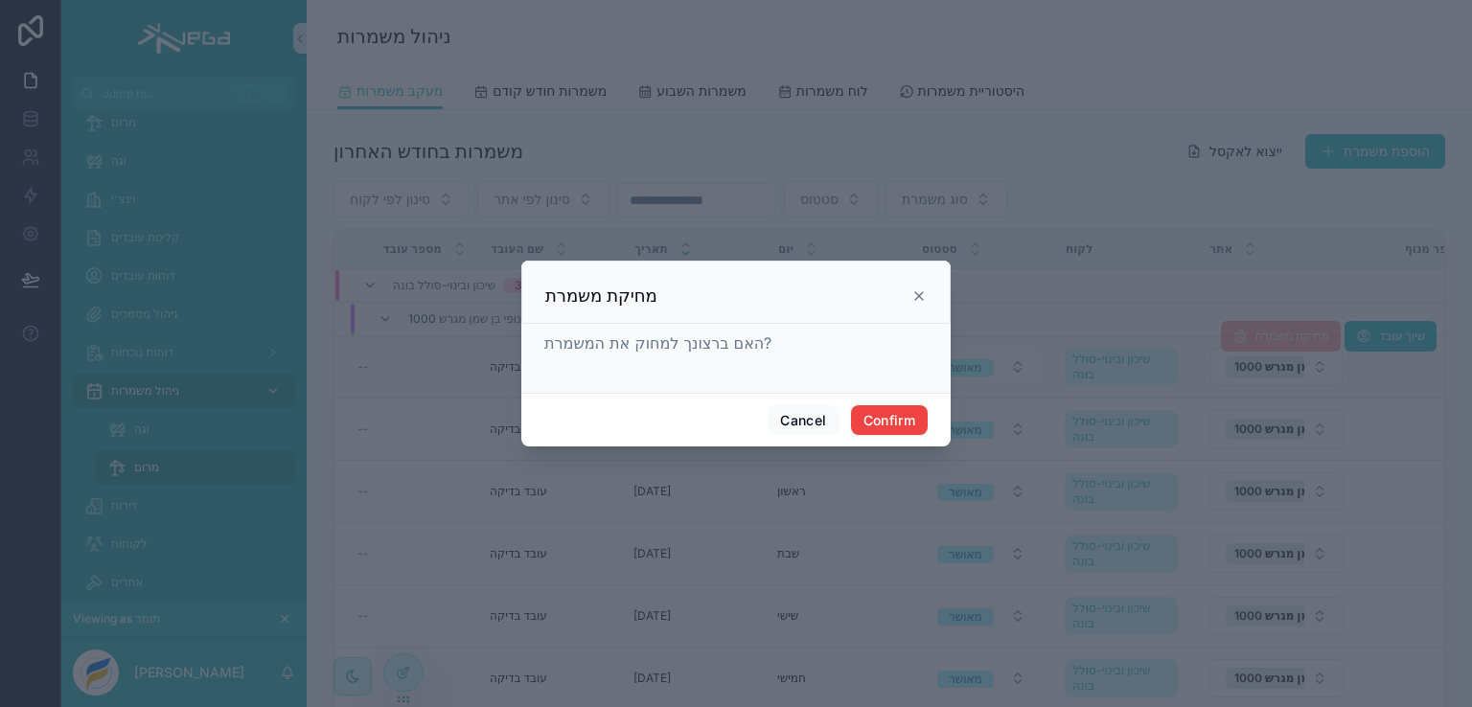
click at [918, 292] on icon at bounding box center [919, 296] width 15 height 15
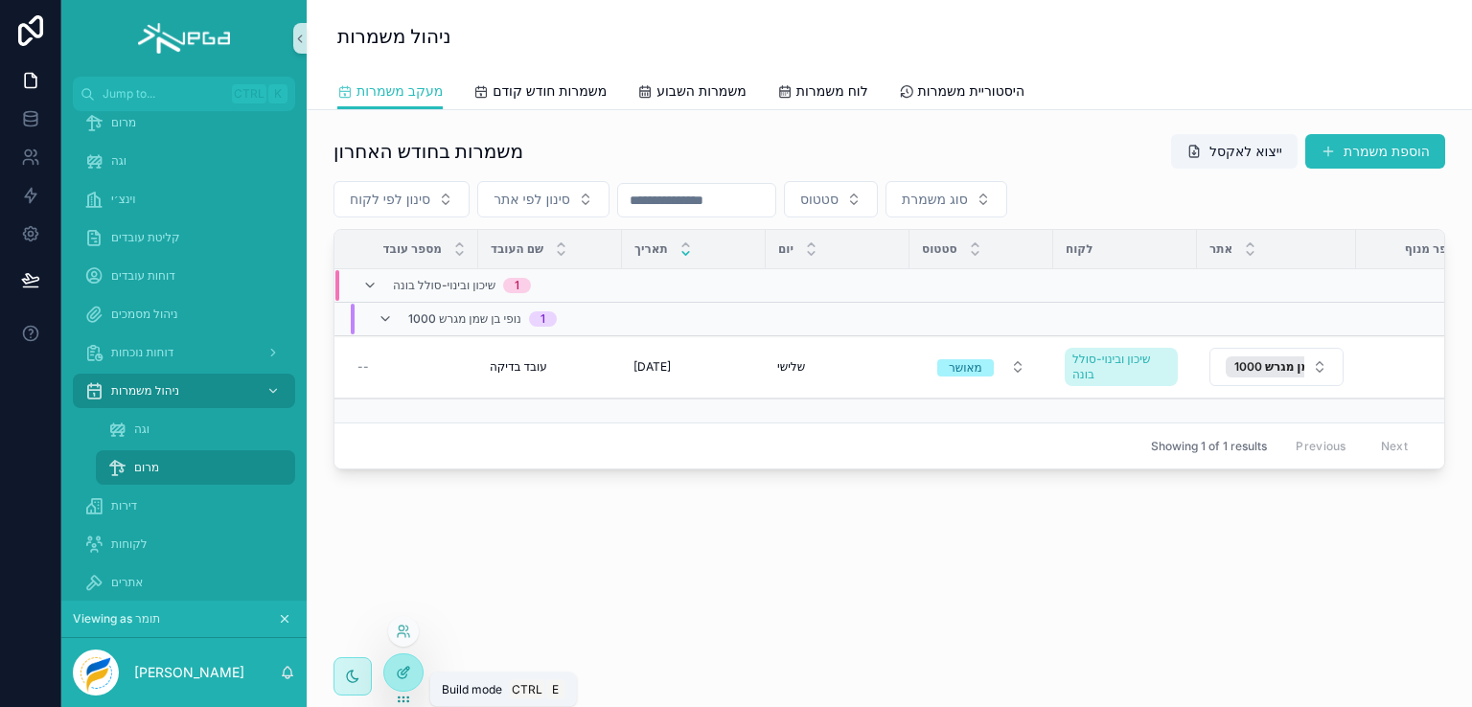
click at [404, 677] on icon at bounding box center [403, 672] width 15 height 15
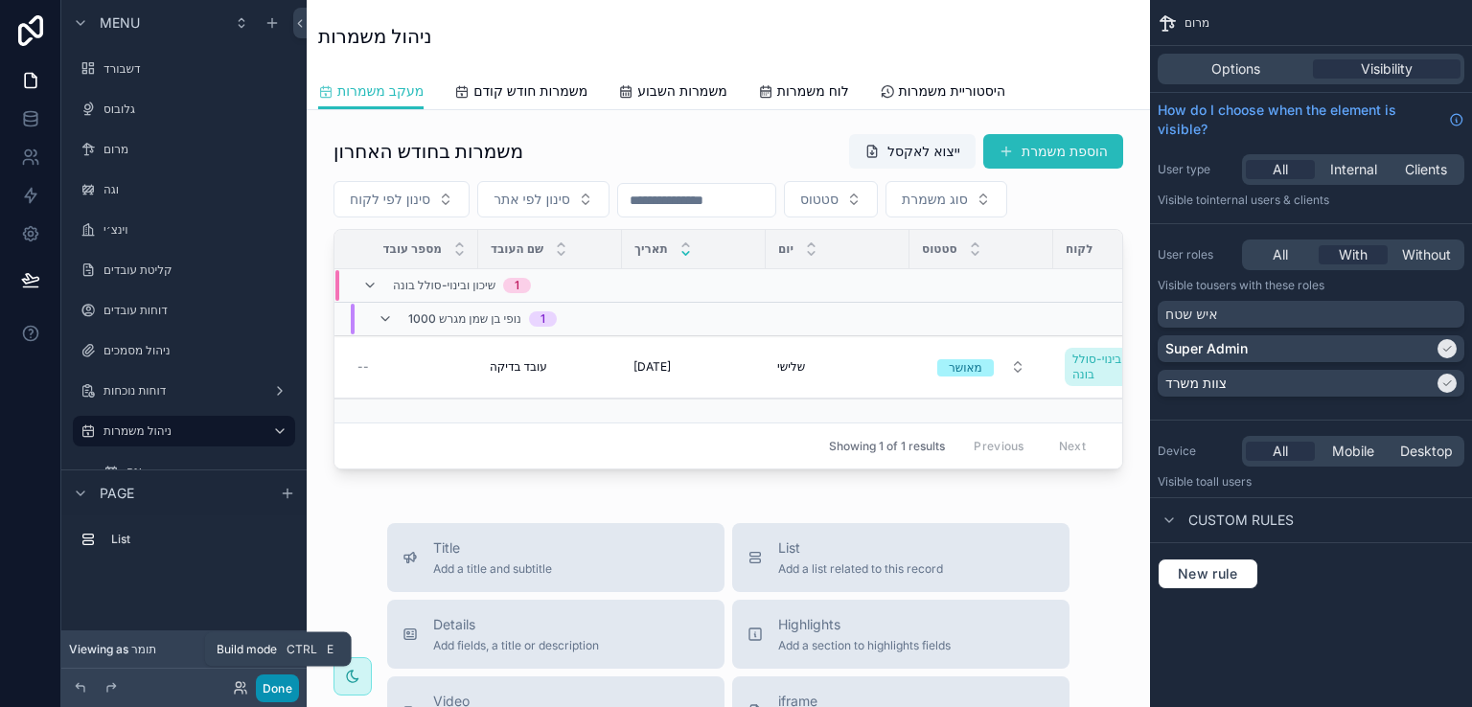
click at [271, 677] on button "Done" at bounding box center [277, 689] width 43 height 28
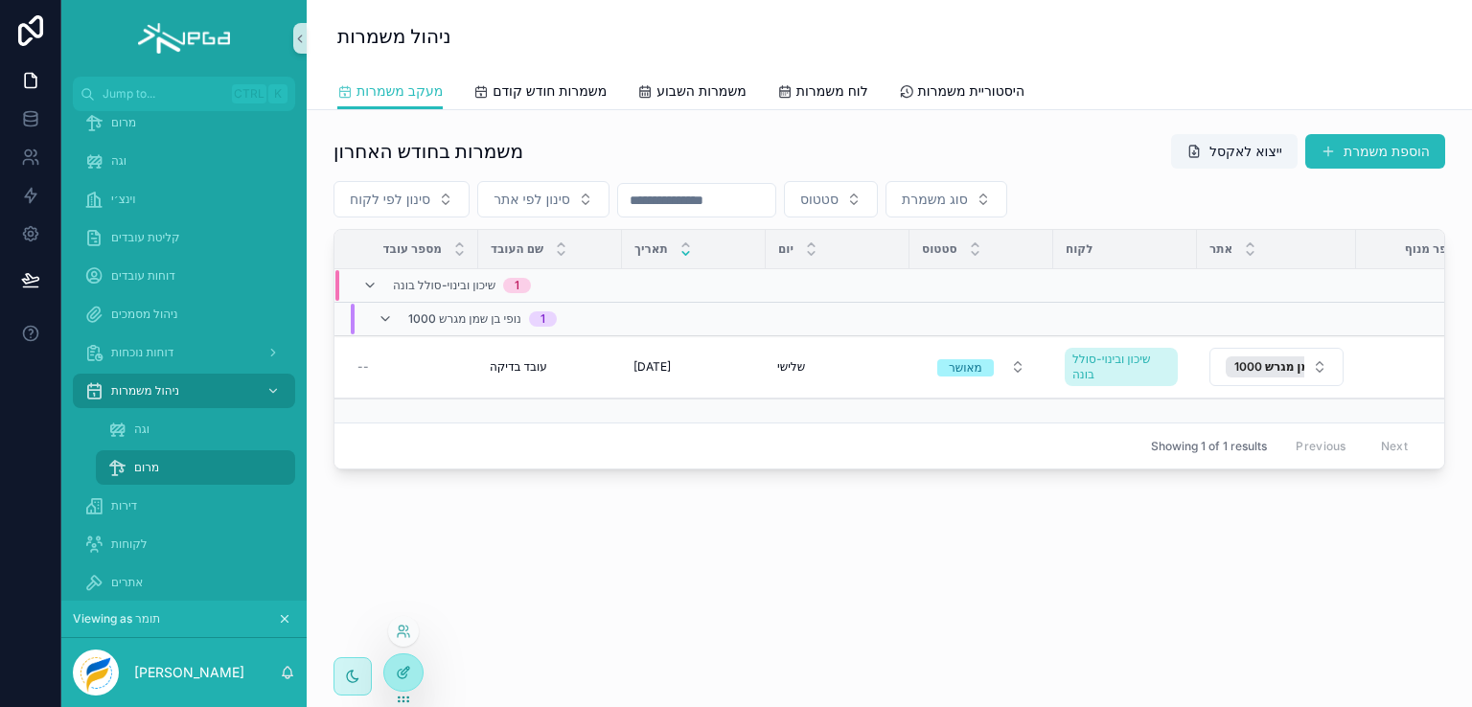
click at [395, 664] on div at bounding box center [403, 673] width 38 height 36
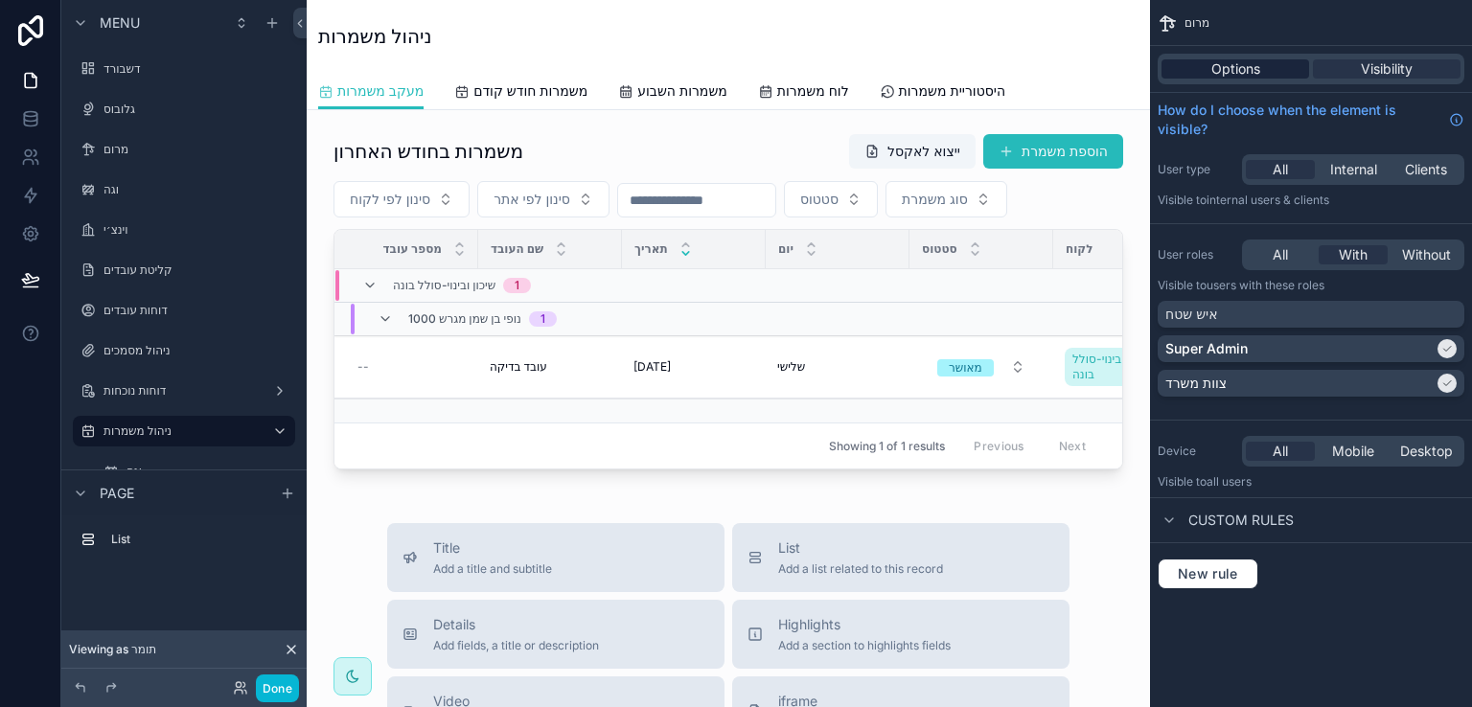
click at [1226, 61] on span "Options" at bounding box center [1236, 68] width 49 height 19
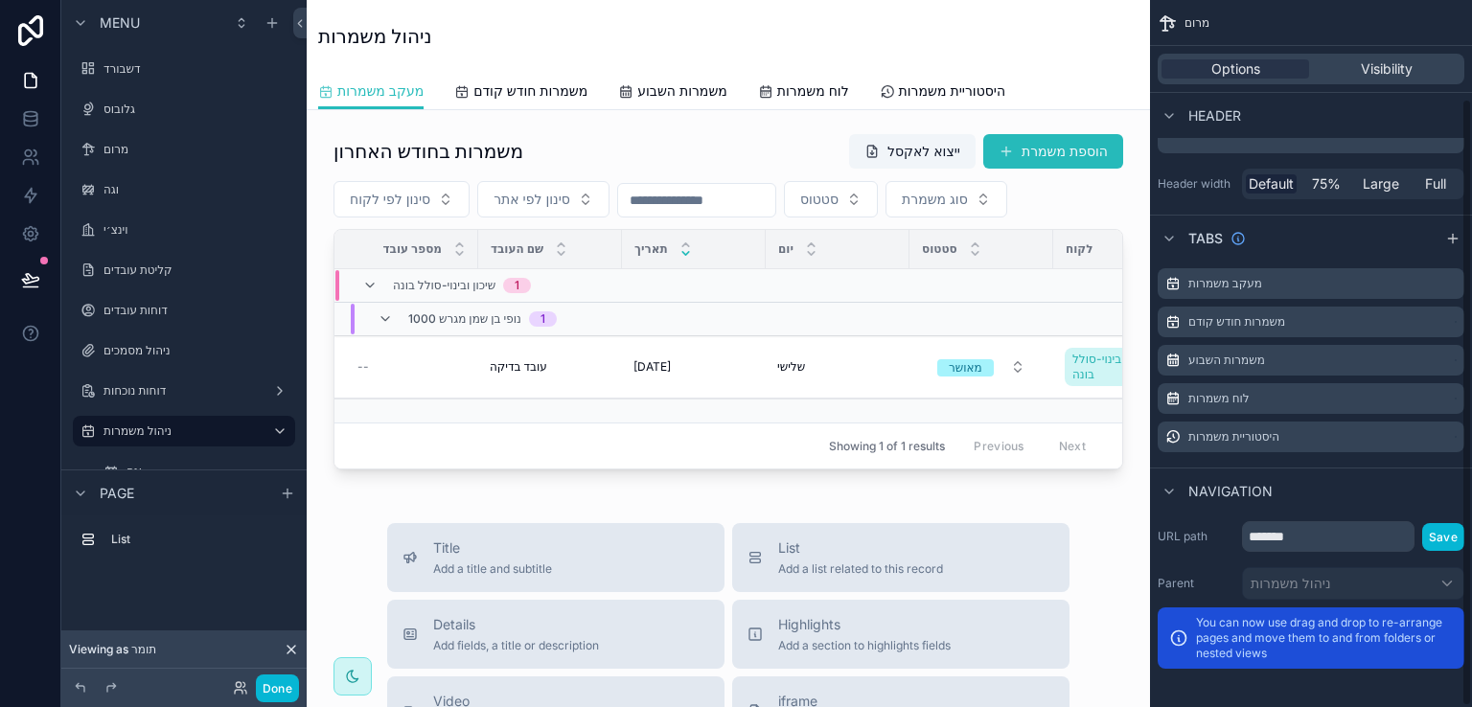
scroll to position [115, 0]
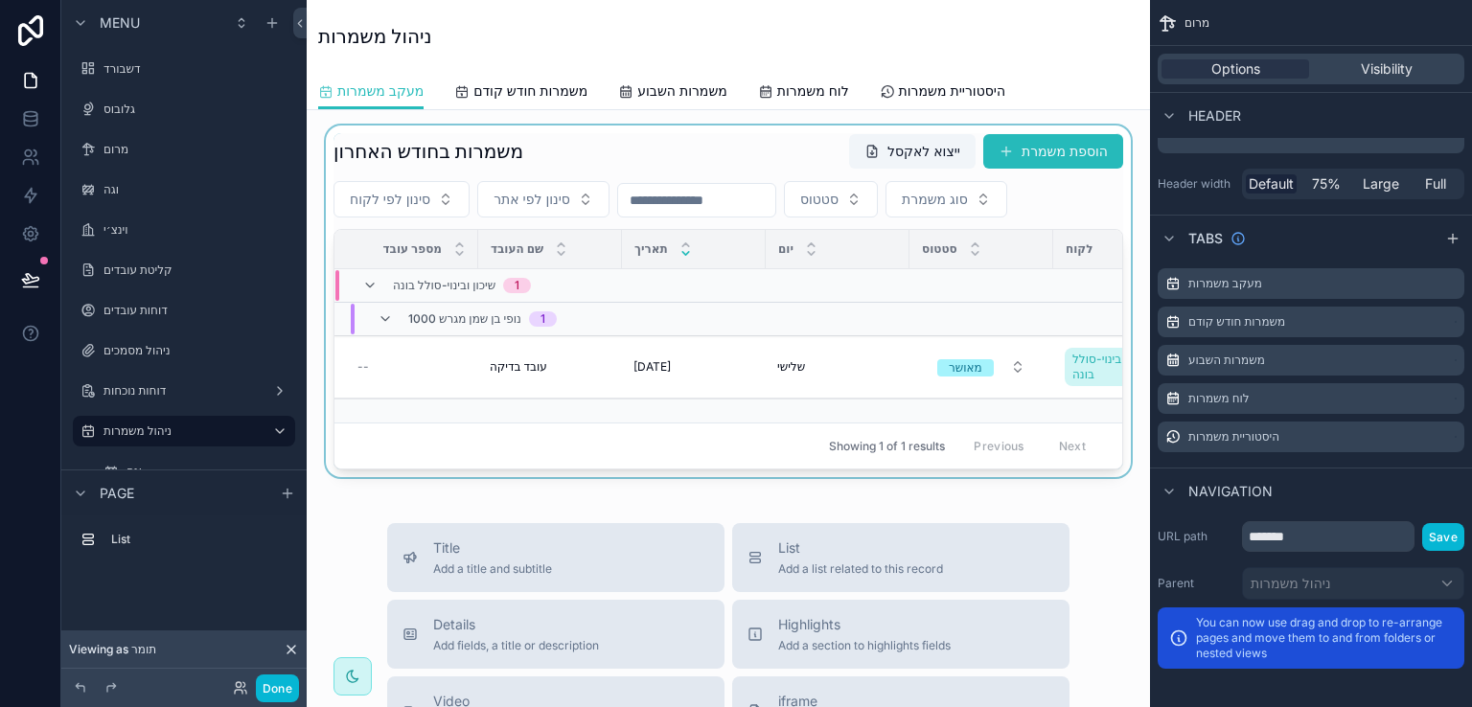
click at [695, 143] on div "scrollable content" at bounding box center [728, 302] width 813 height 352
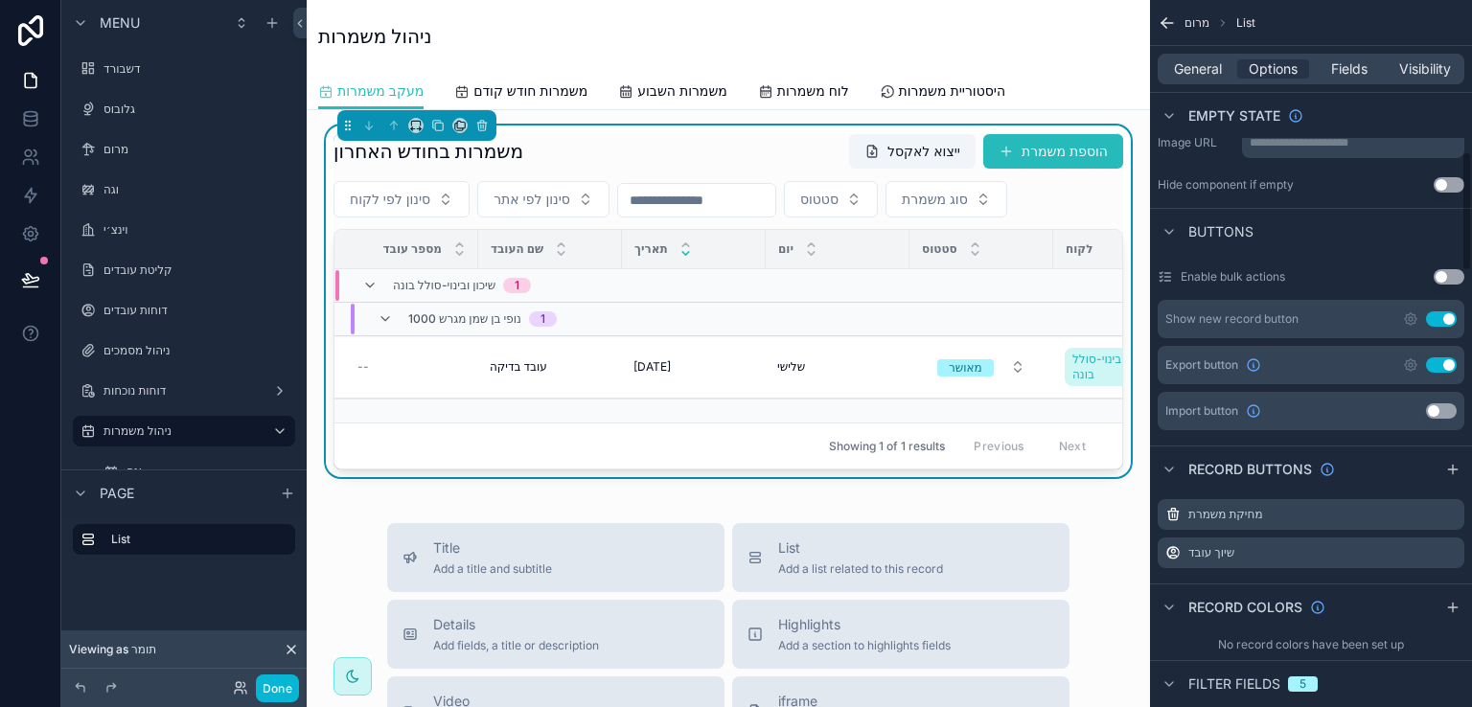
scroll to position [978, 0]
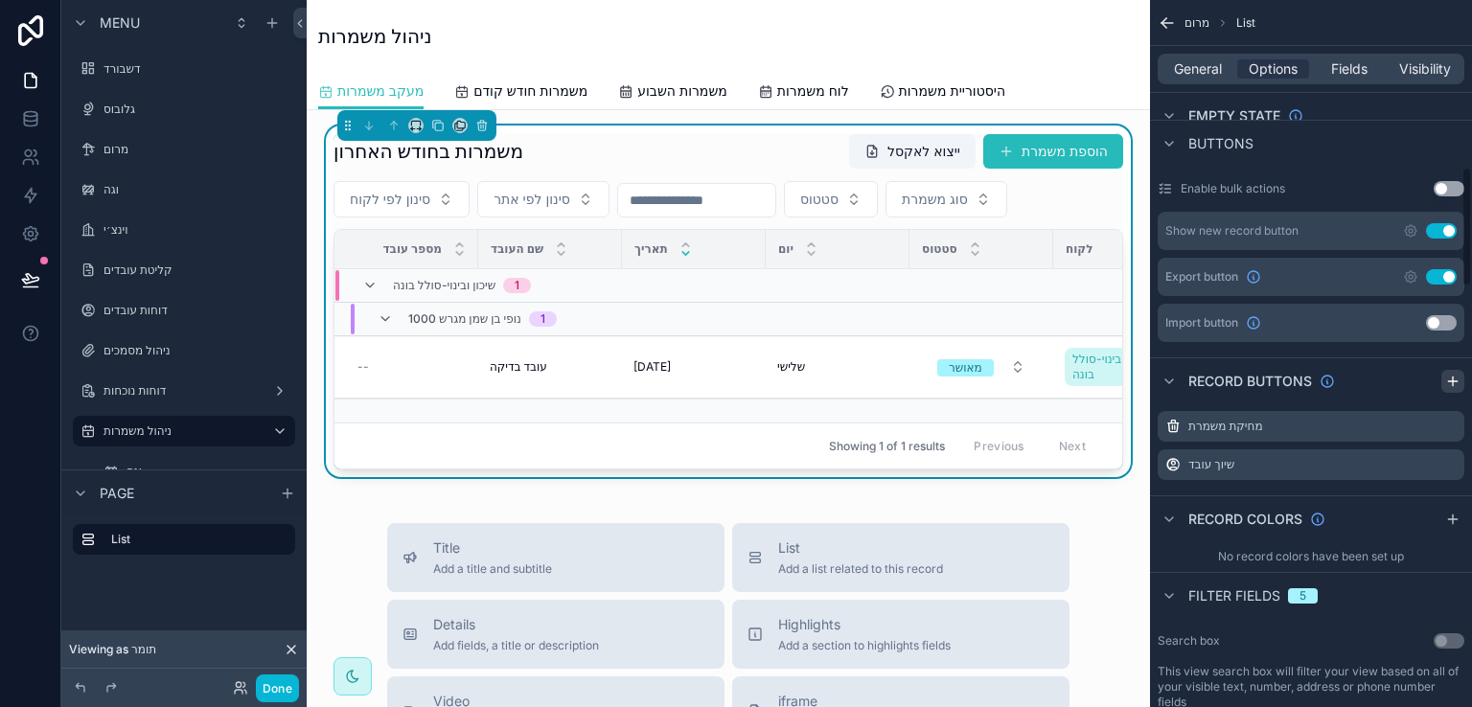
click at [1455, 374] on icon "scrollable content" at bounding box center [1453, 381] width 15 height 15
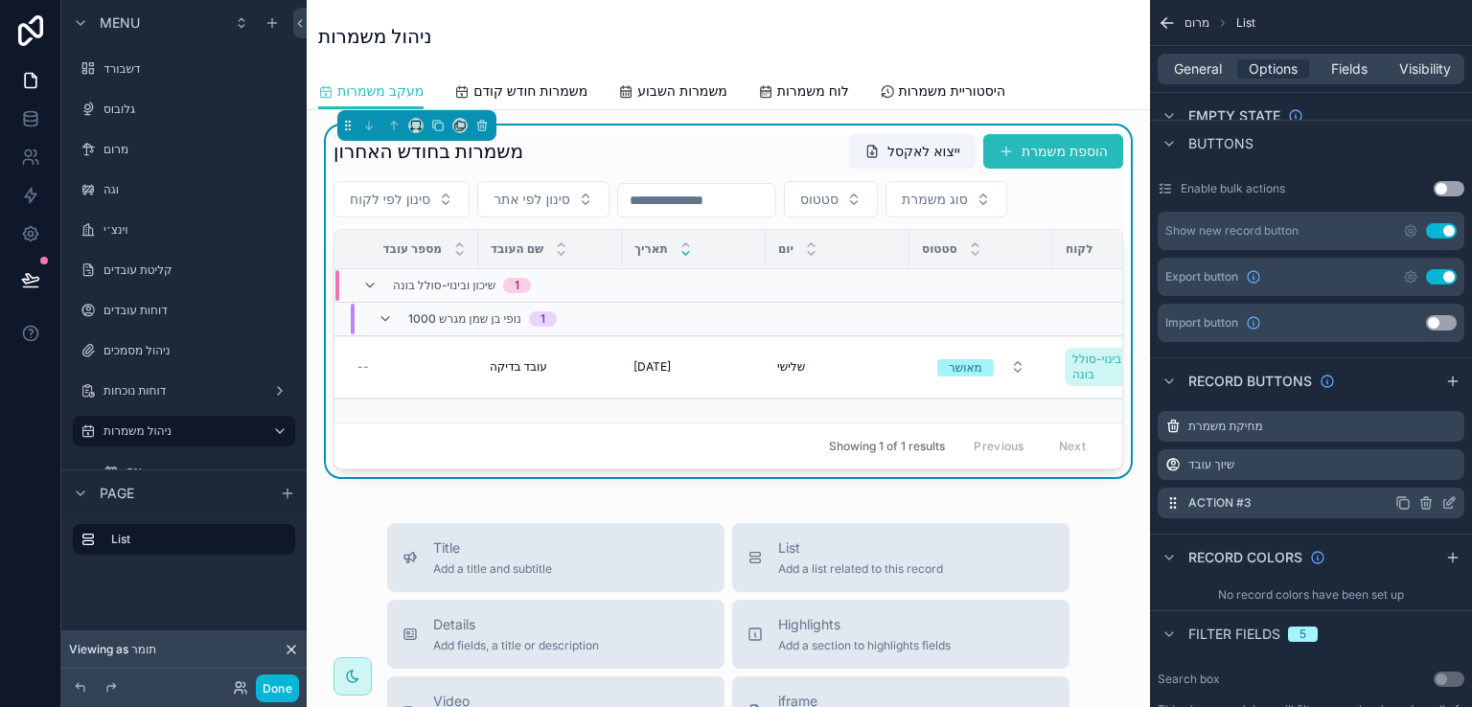
click at [1448, 498] on icon "scrollable content" at bounding box center [1452, 502] width 8 height 8
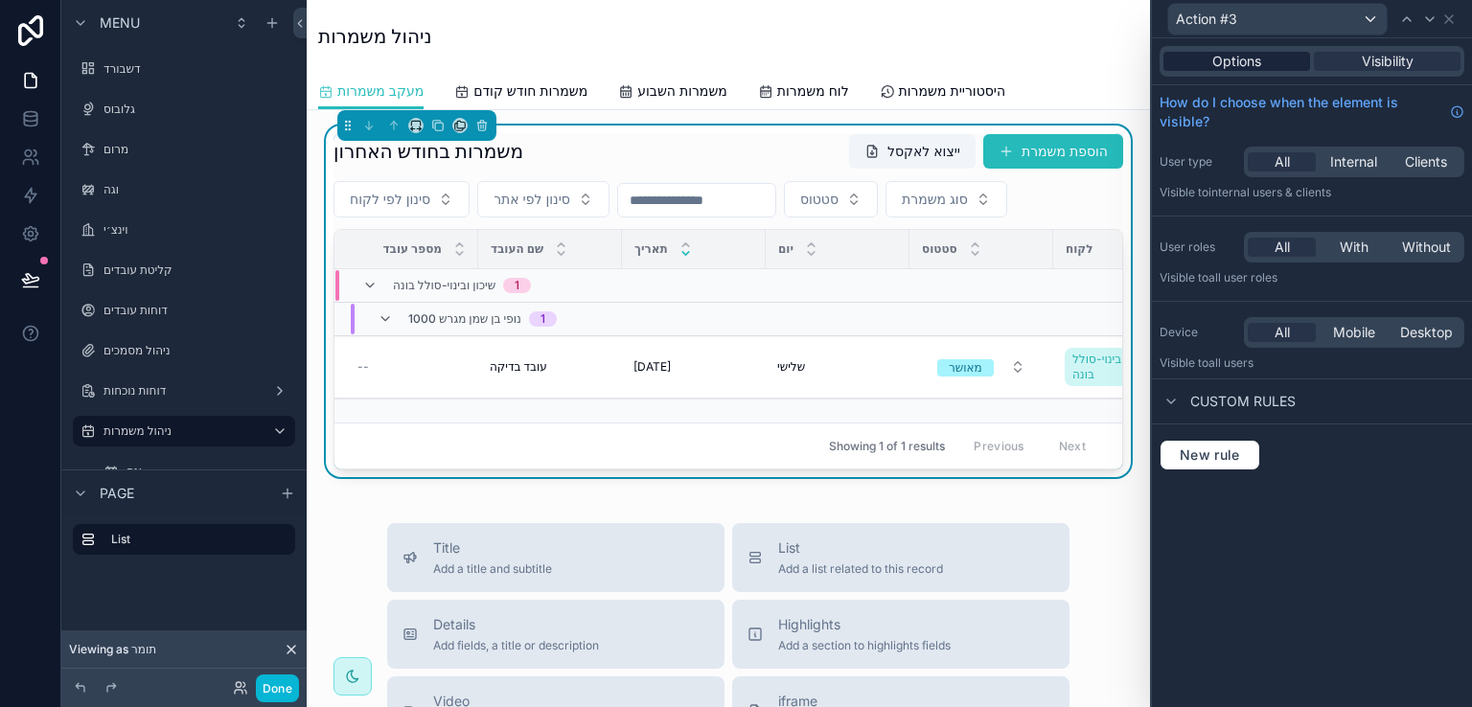
click at [1247, 58] on span "Options" at bounding box center [1237, 61] width 49 height 19
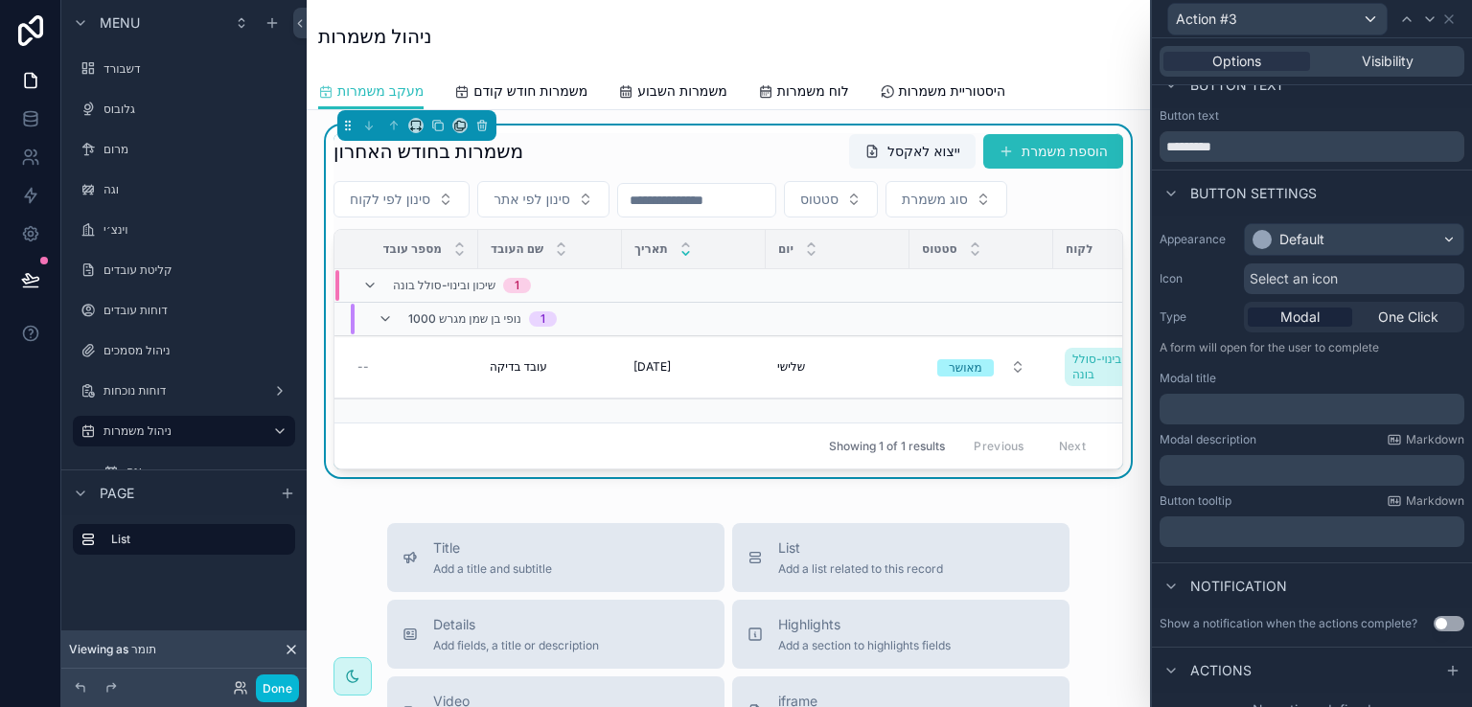
scroll to position [42, 0]
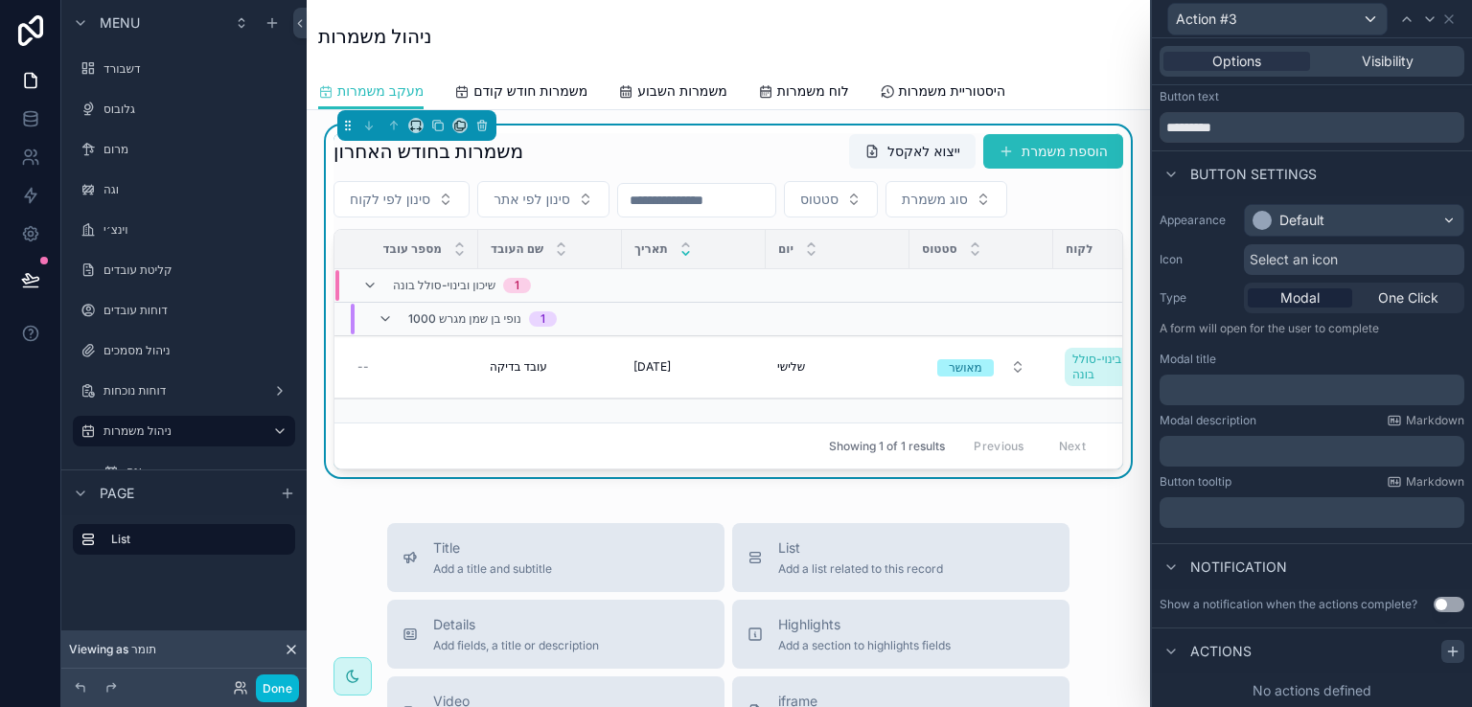
click at [1448, 652] on icon at bounding box center [1452, 652] width 9 height 0
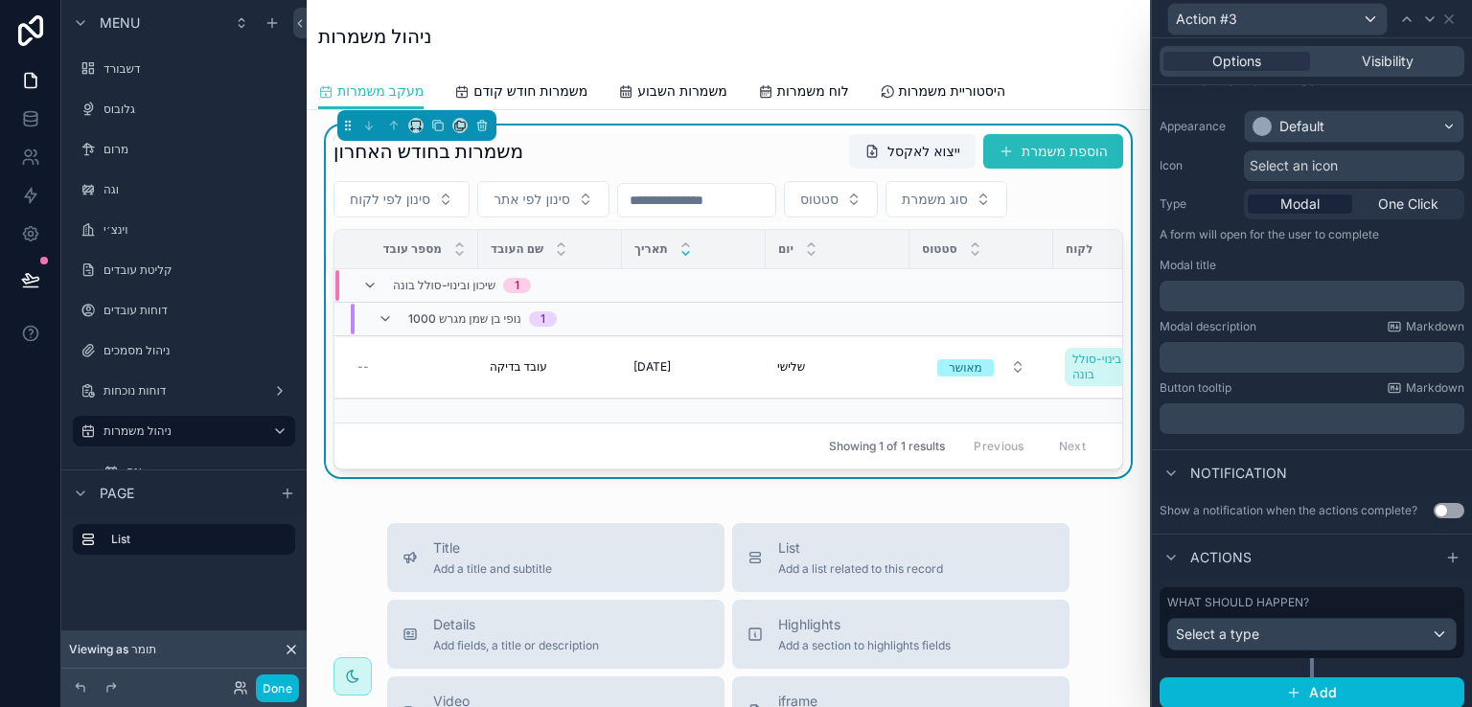
scroll to position [143, 0]
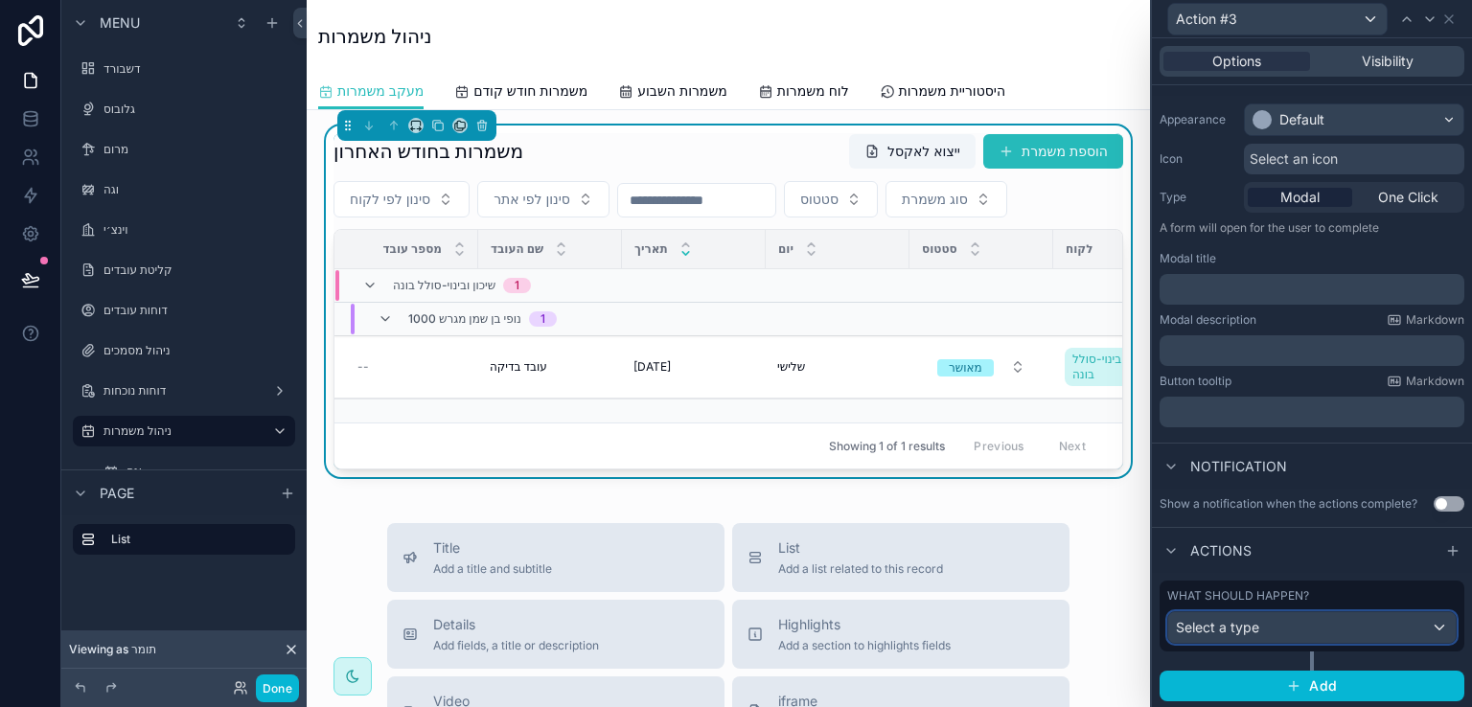
click at [1426, 624] on div "Select a type" at bounding box center [1313, 628] width 288 height 31
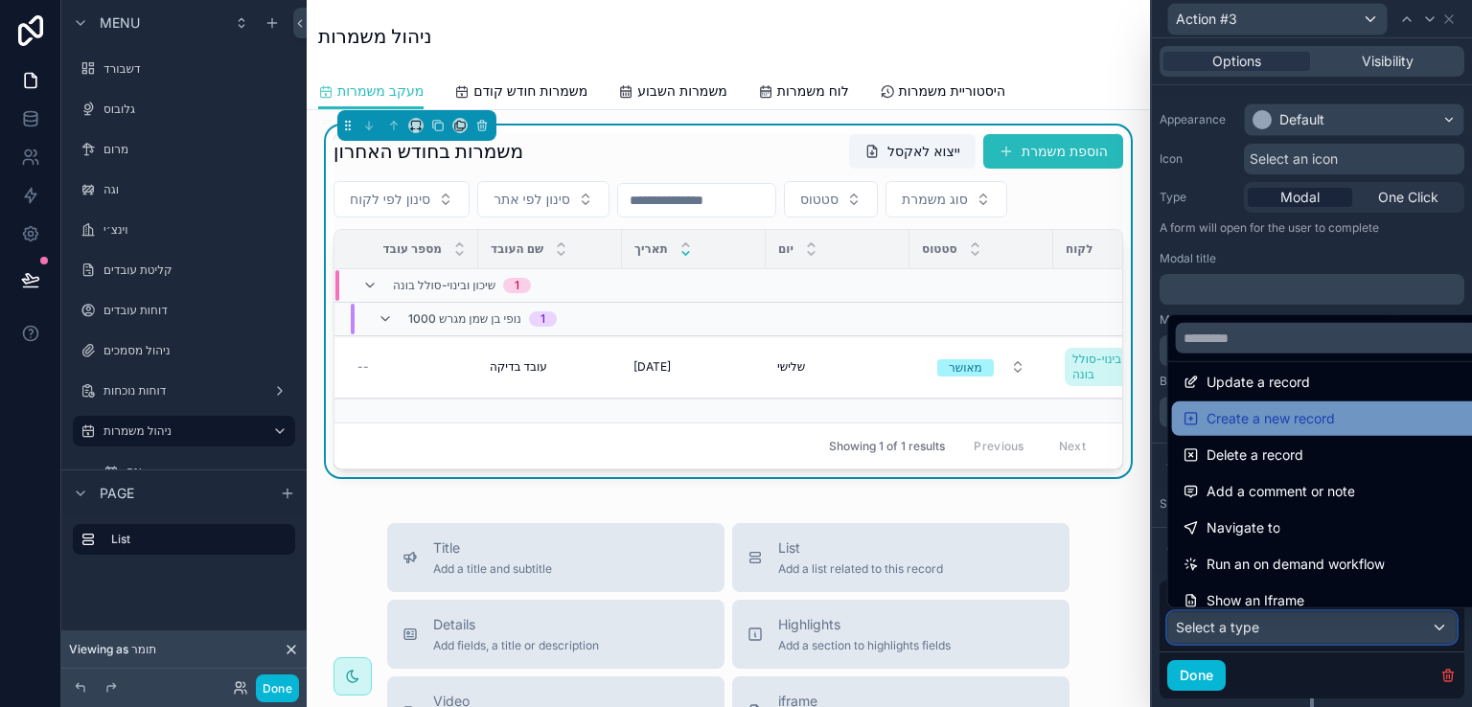
scroll to position [0, 0]
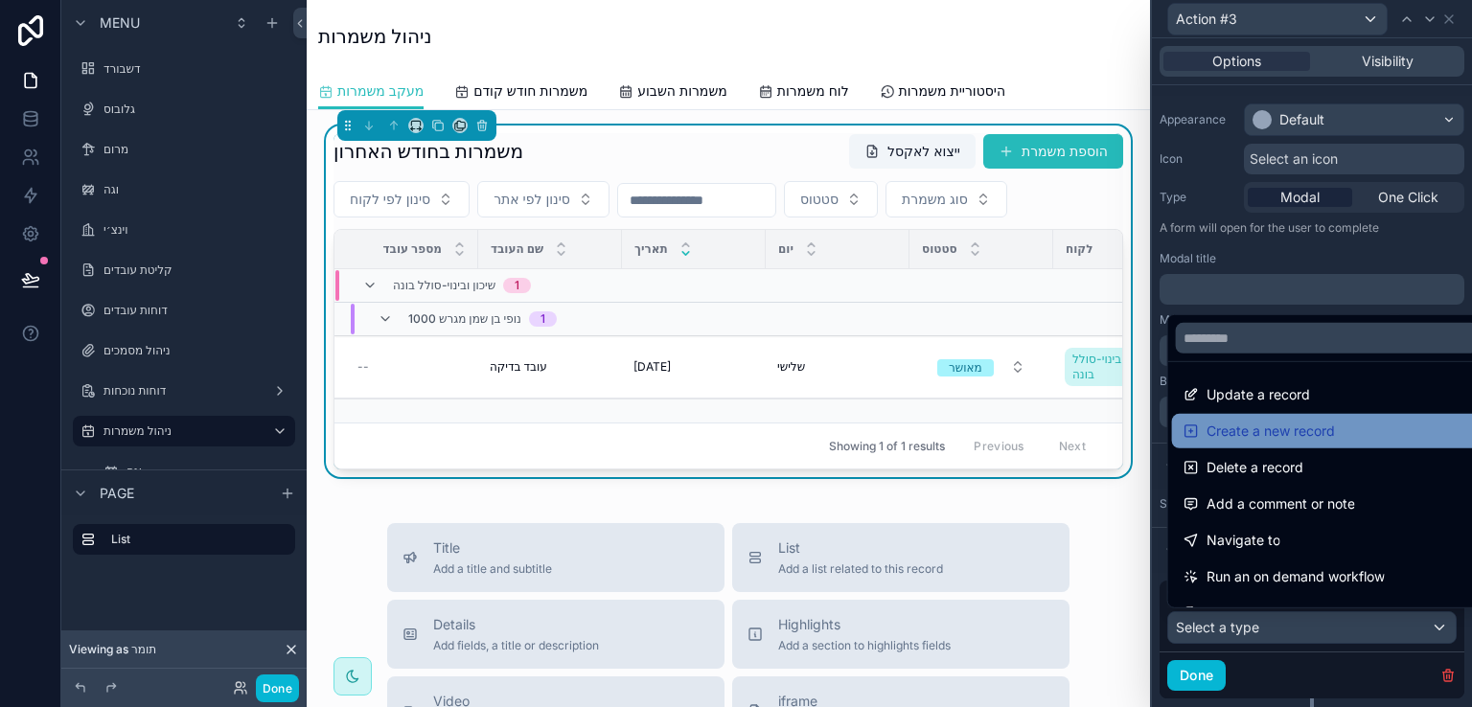
click at [1321, 426] on span "Create a new record" at bounding box center [1271, 431] width 128 height 23
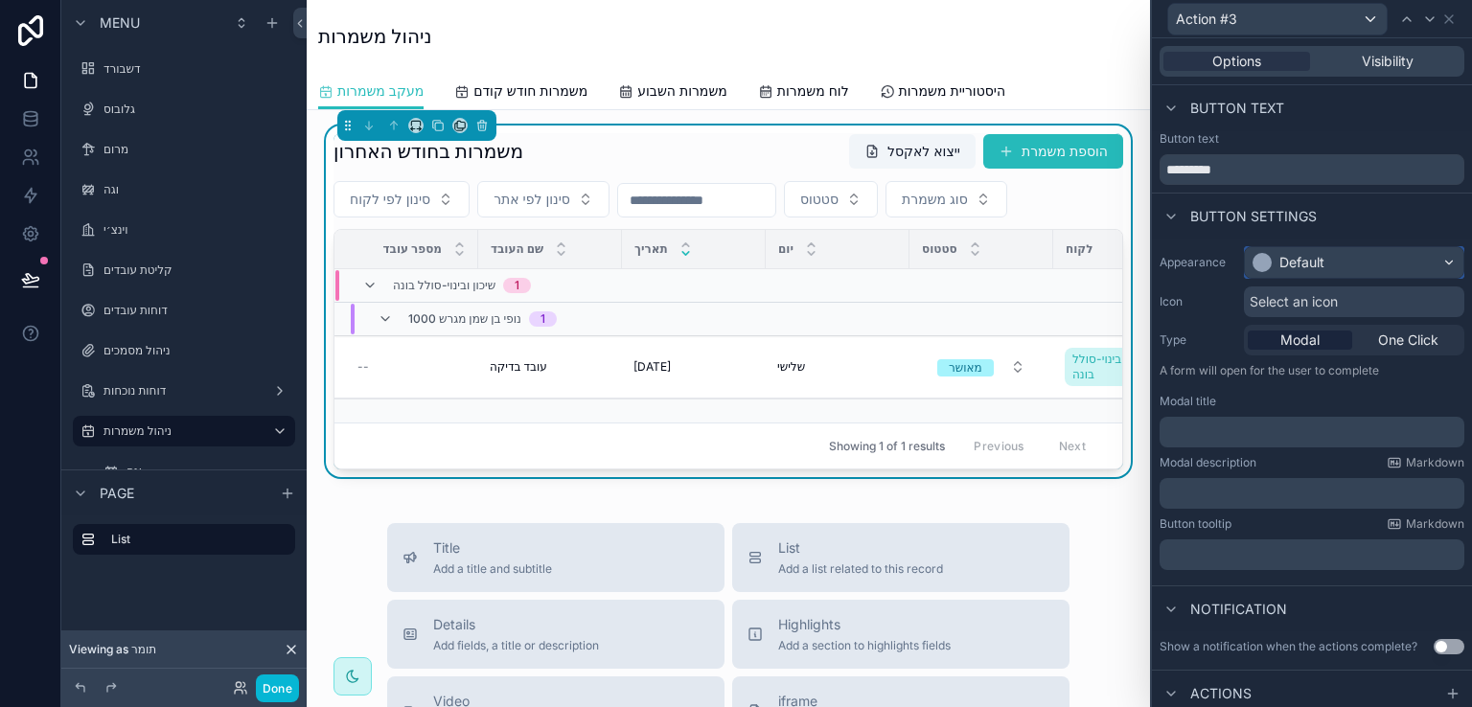
click at [1322, 258] on div "Default" at bounding box center [1302, 262] width 45 height 19
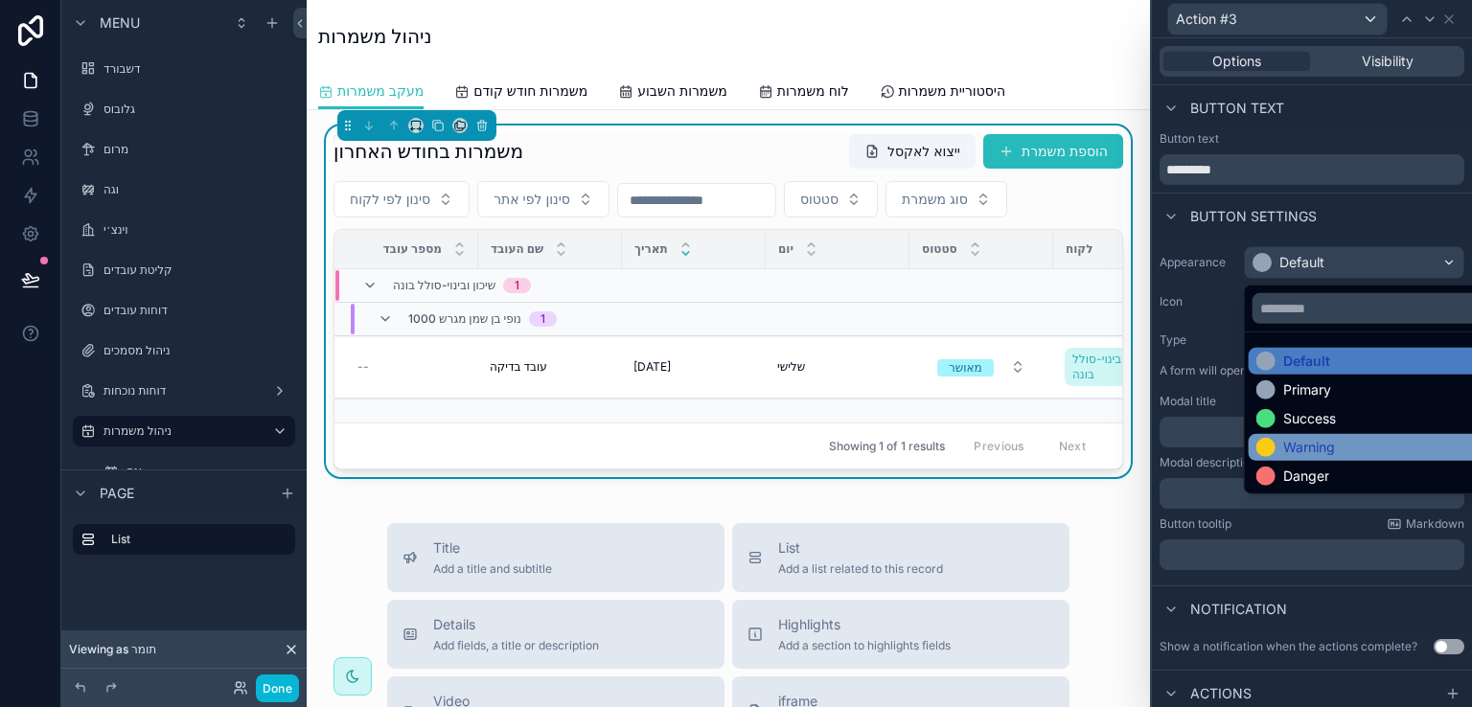
click at [1279, 453] on div "Warning" at bounding box center [1296, 447] width 79 height 19
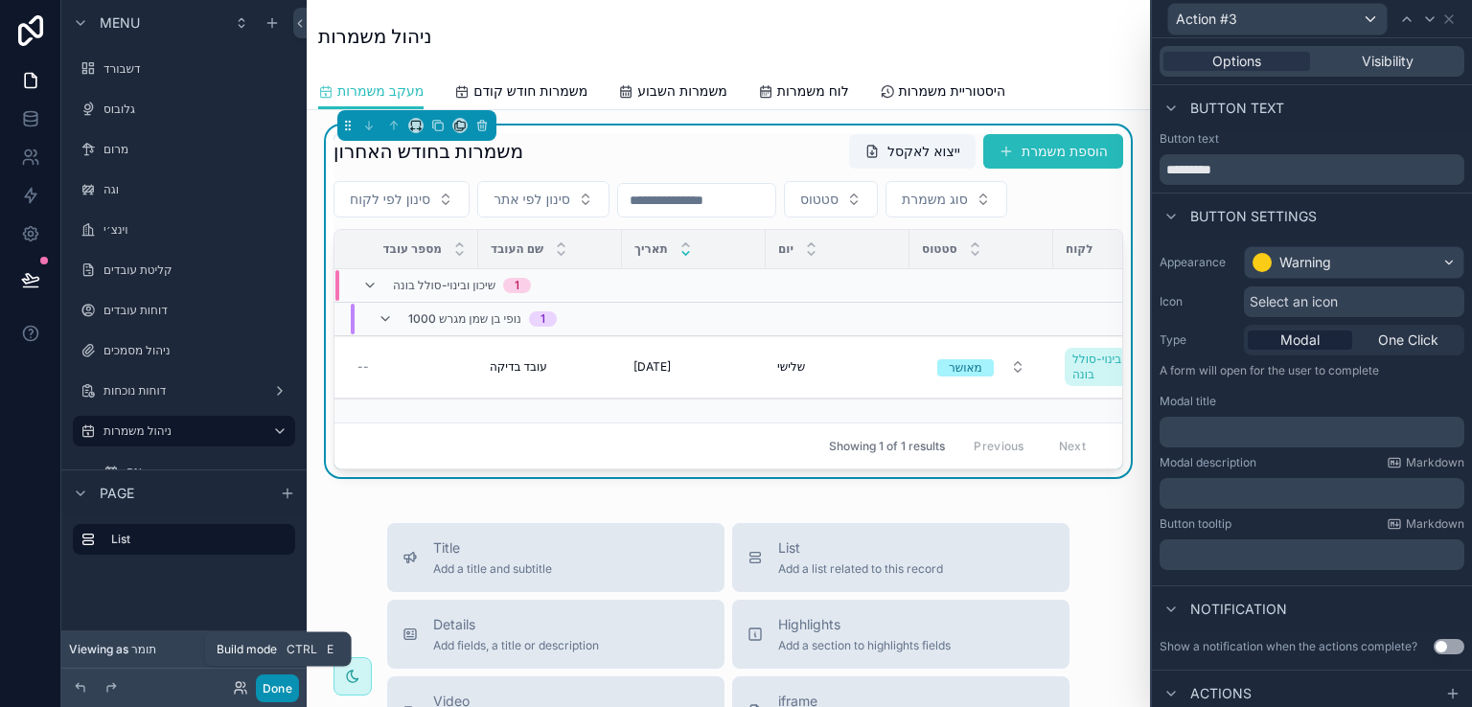
click at [277, 683] on button "Done" at bounding box center [277, 689] width 43 height 28
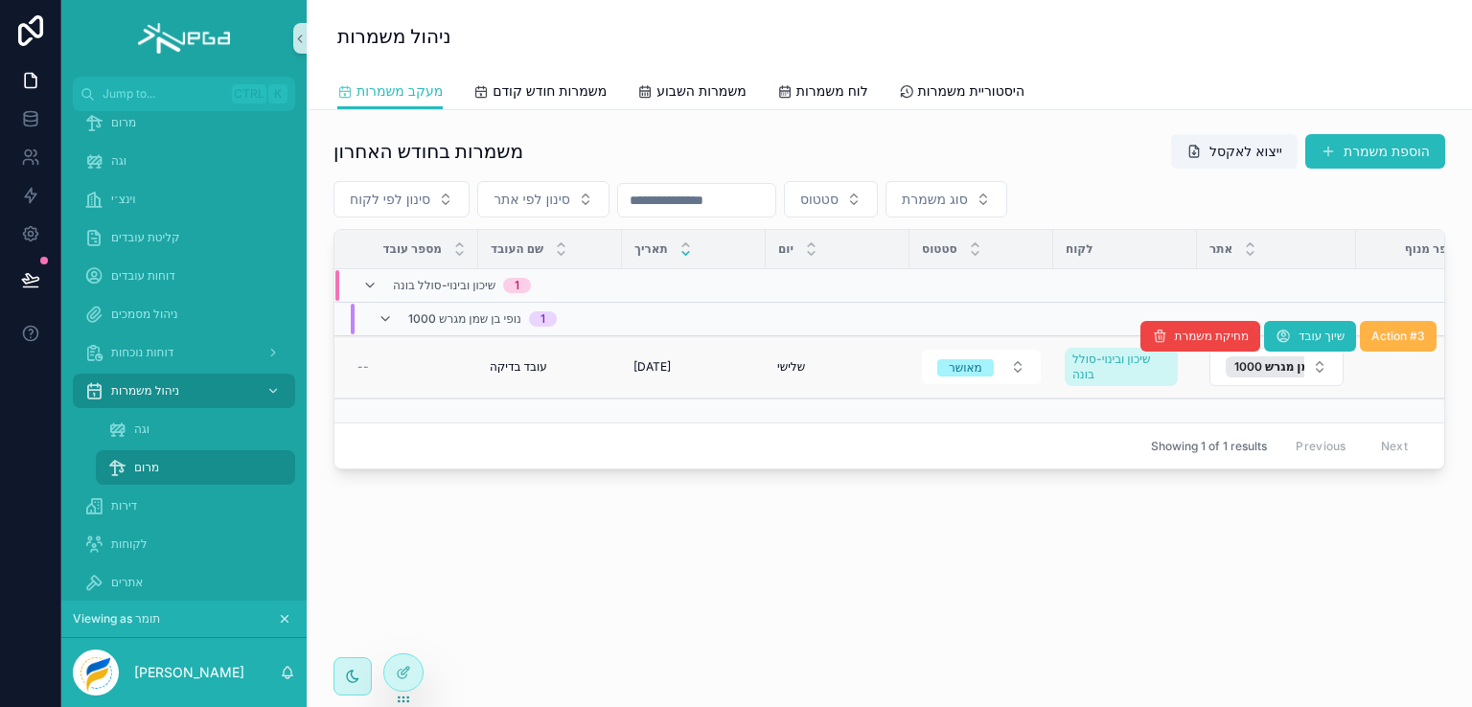
click at [1401, 335] on span "Action #3" at bounding box center [1399, 336] width 54 height 15
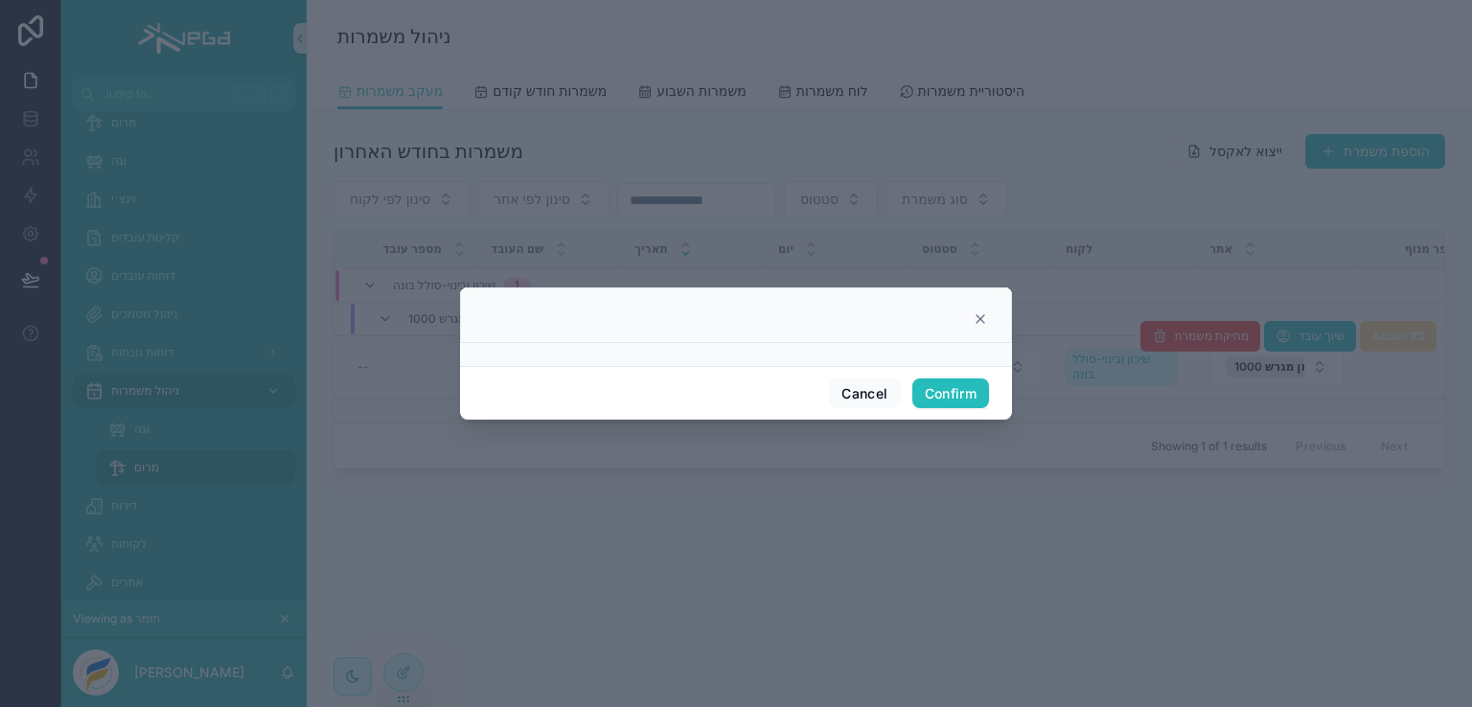
click at [978, 313] on icon at bounding box center [980, 319] width 15 height 15
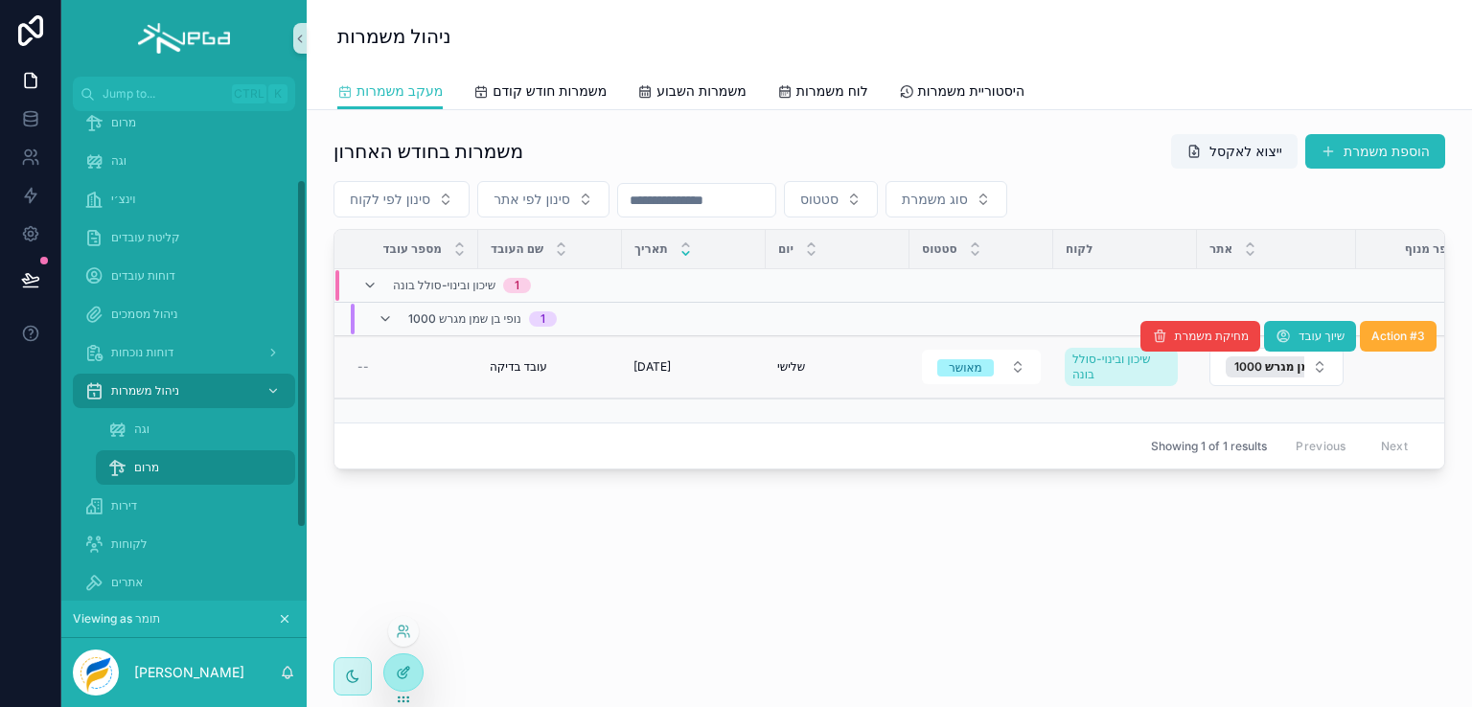
click at [396, 668] on icon at bounding box center [403, 672] width 15 height 15
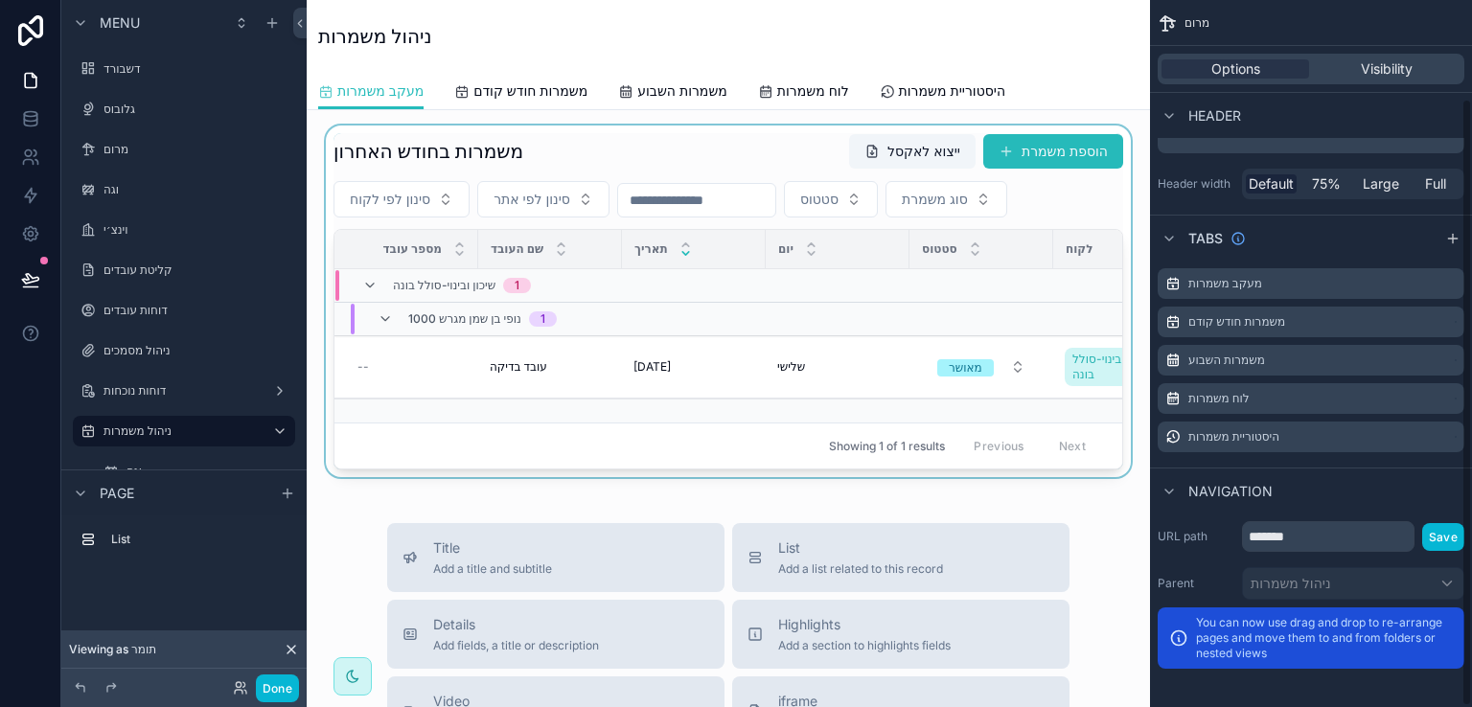
scroll to position [115, 0]
click at [778, 139] on div "scrollable content" at bounding box center [728, 302] width 813 height 352
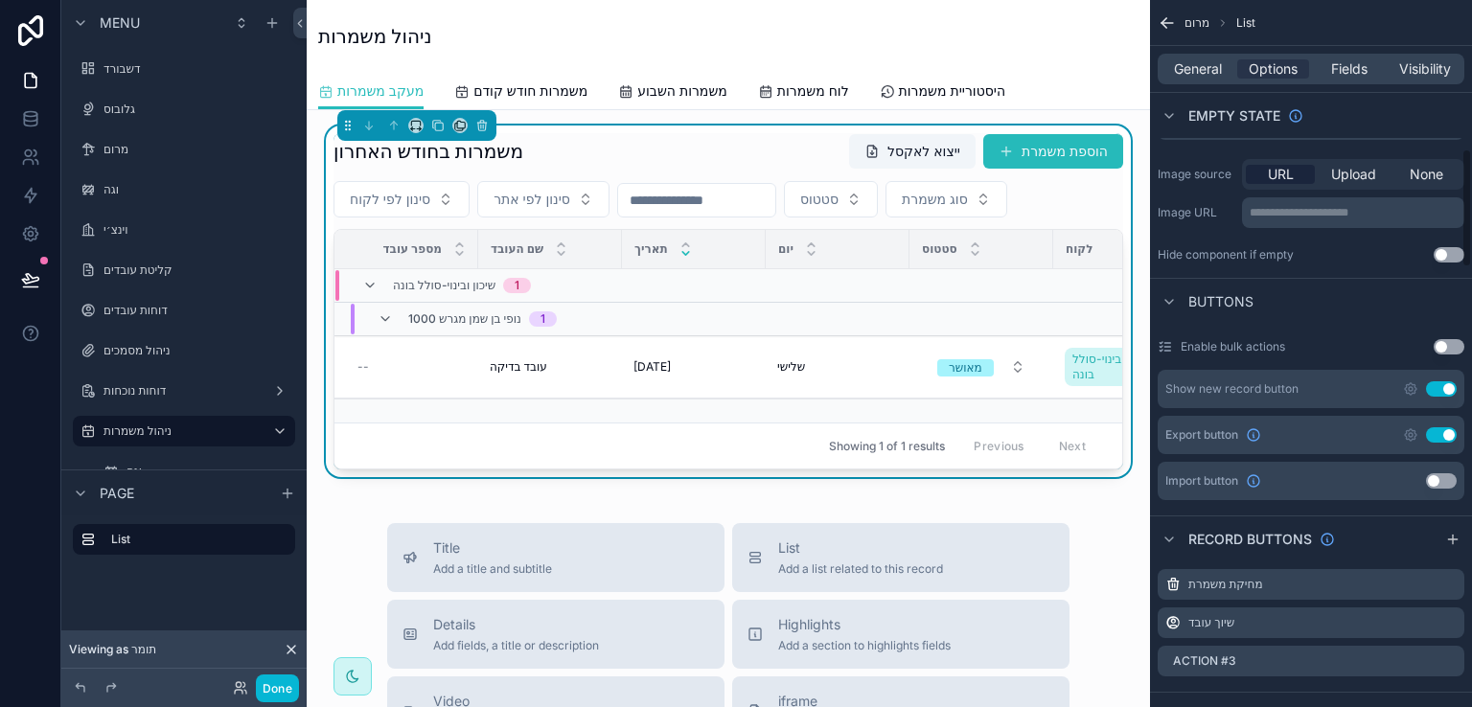
scroll to position [882, 0]
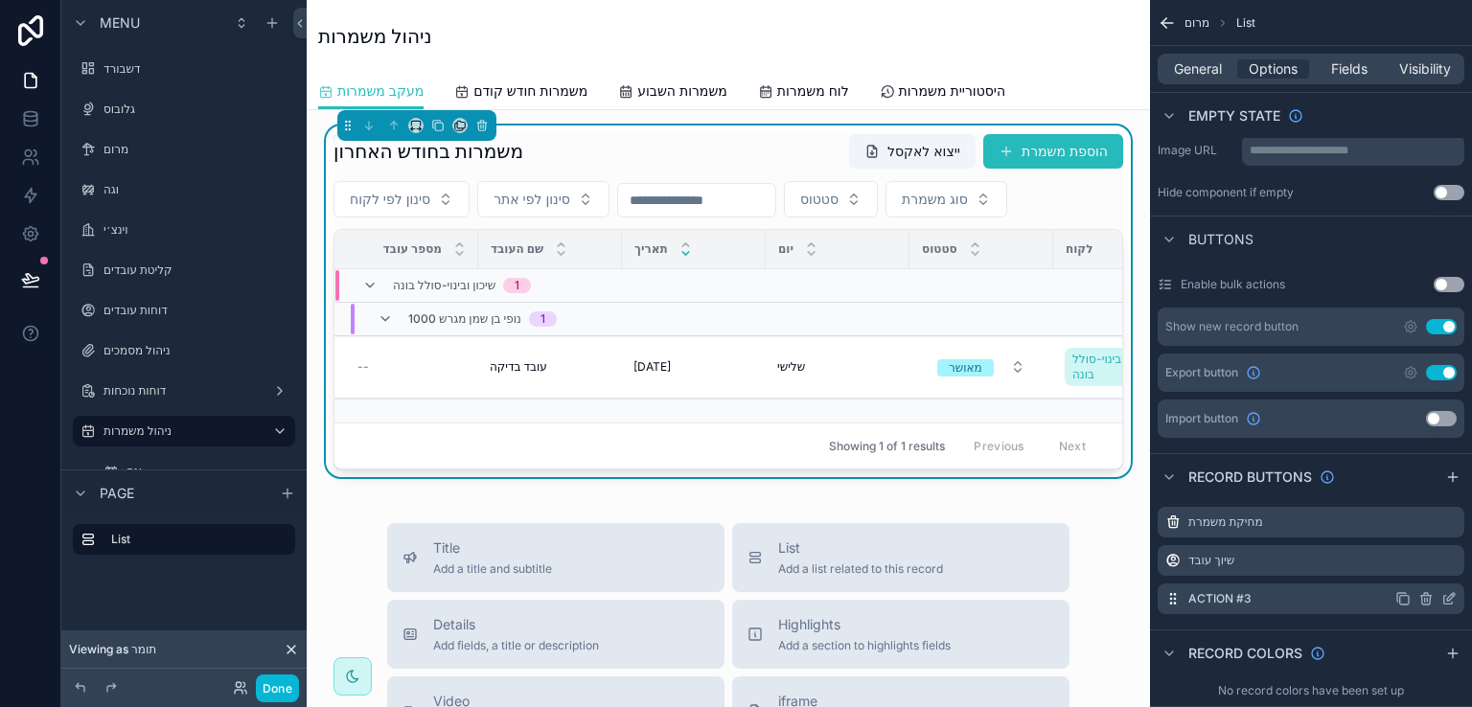
click at [1446, 591] on icon "scrollable content" at bounding box center [1449, 598] width 15 height 15
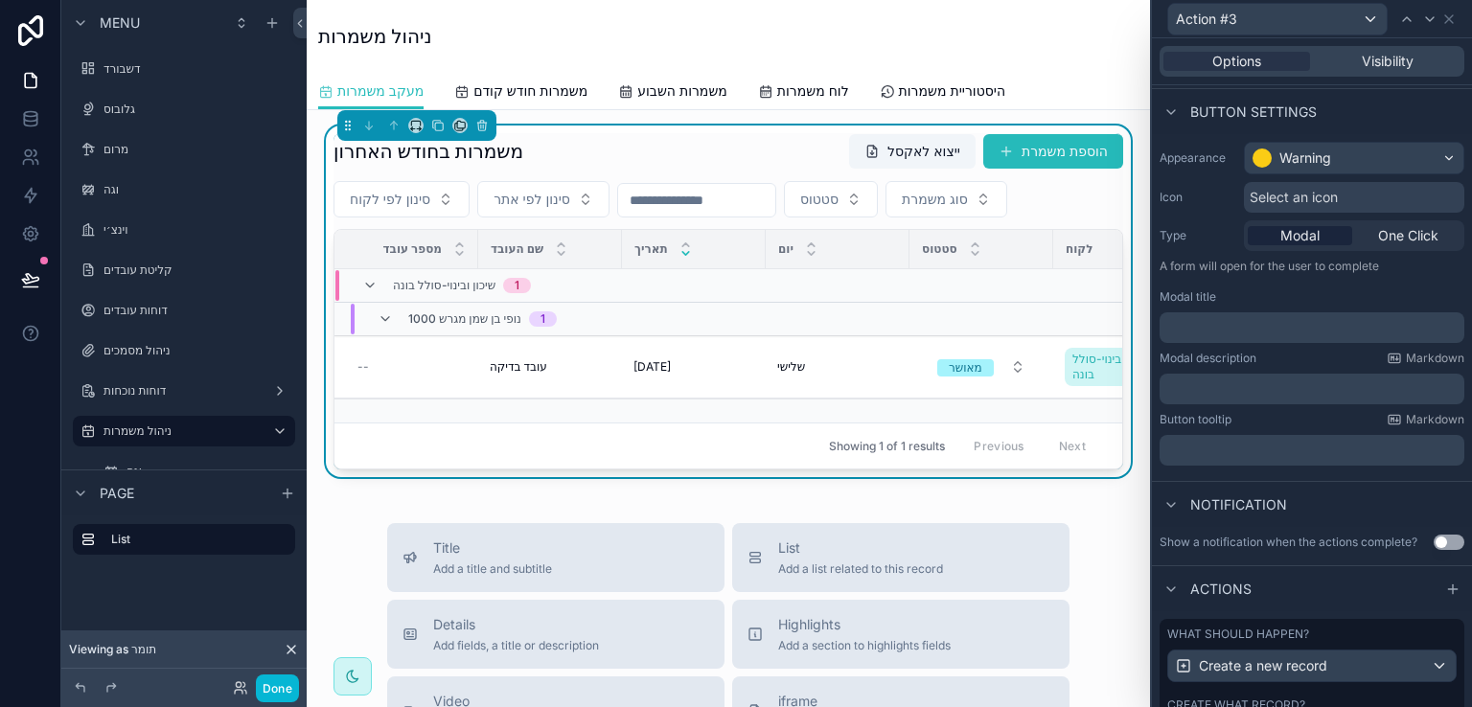
scroll to position [0, 0]
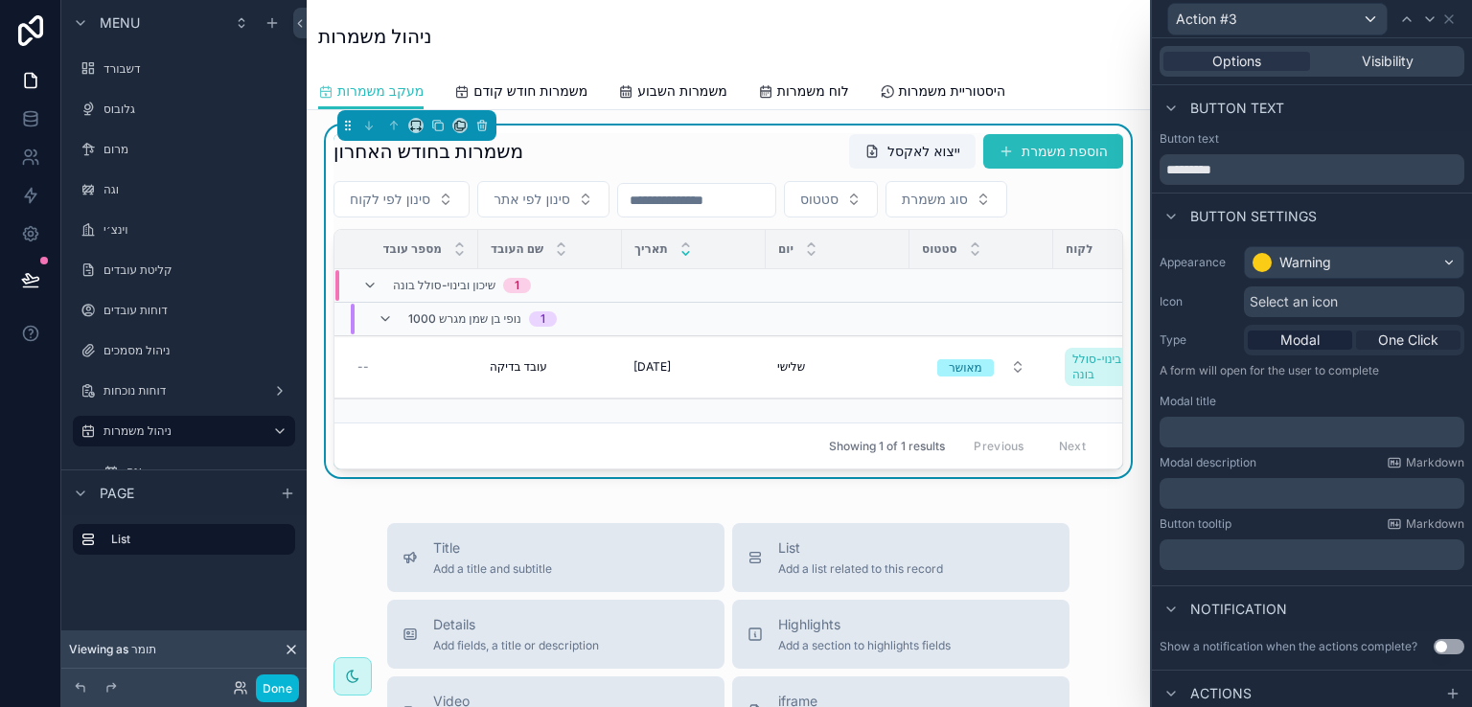
click at [1392, 338] on span "One Click" at bounding box center [1408, 340] width 60 height 19
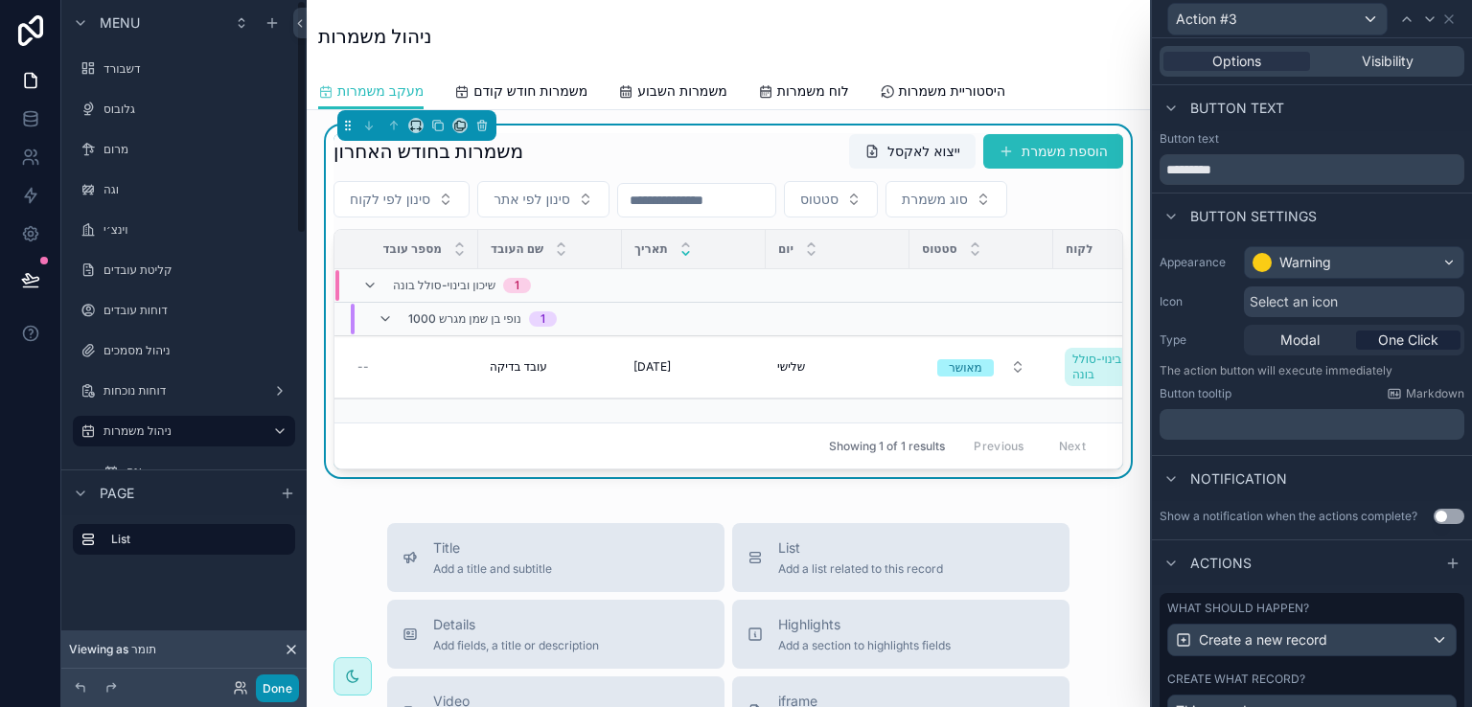
click at [264, 687] on button "Done" at bounding box center [277, 689] width 43 height 28
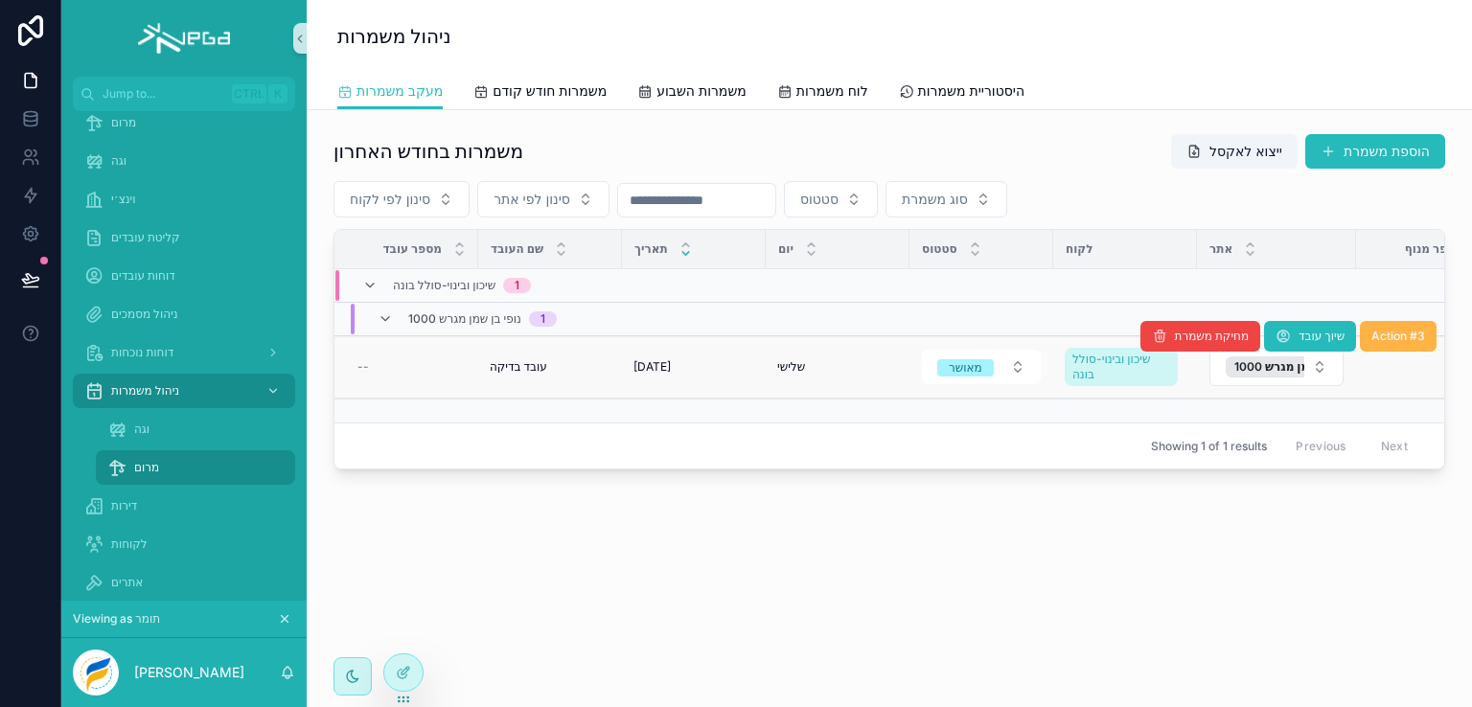
click at [1387, 329] on span "Action #3" at bounding box center [1399, 336] width 54 height 15
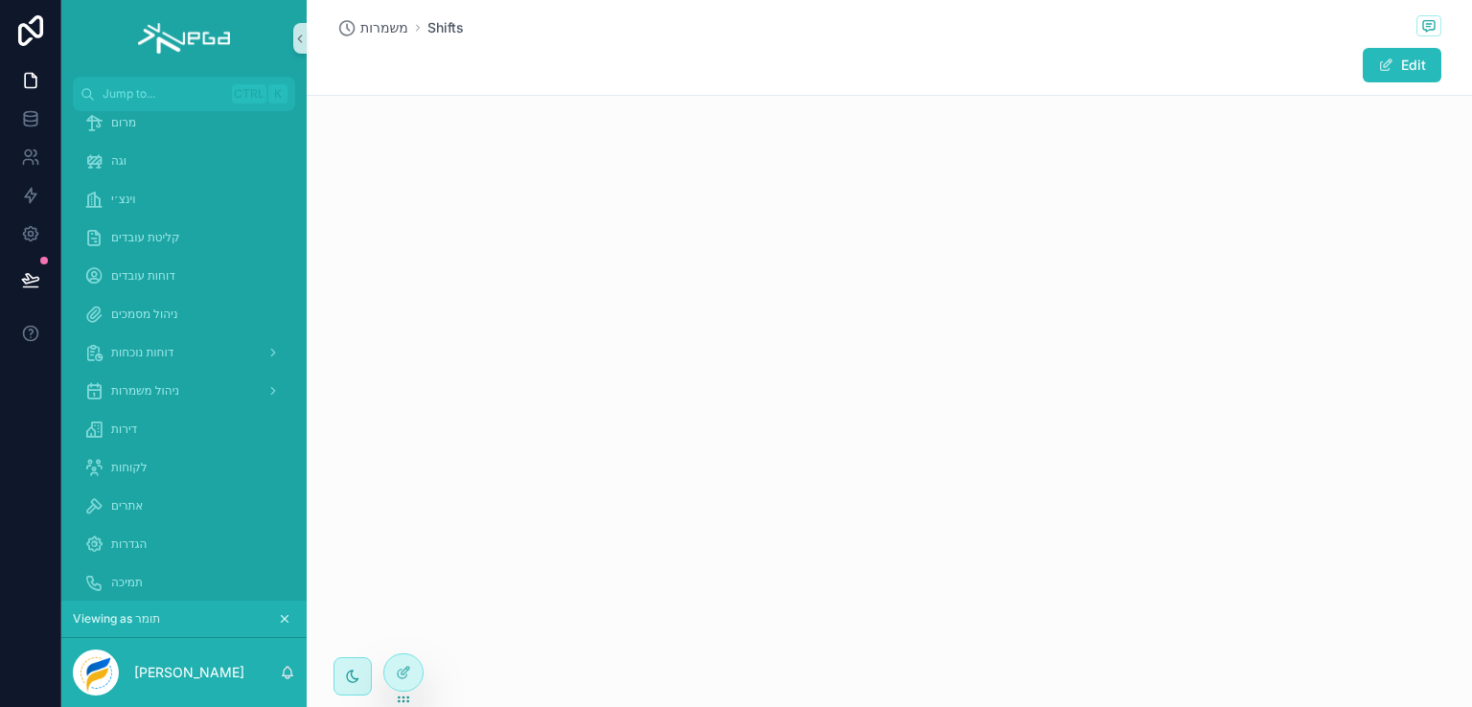
click at [389, 22] on span "משמרות" at bounding box center [384, 27] width 48 height 19
click at [160, 382] on div "ניהול משמרות" at bounding box center [183, 391] width 199 height 31
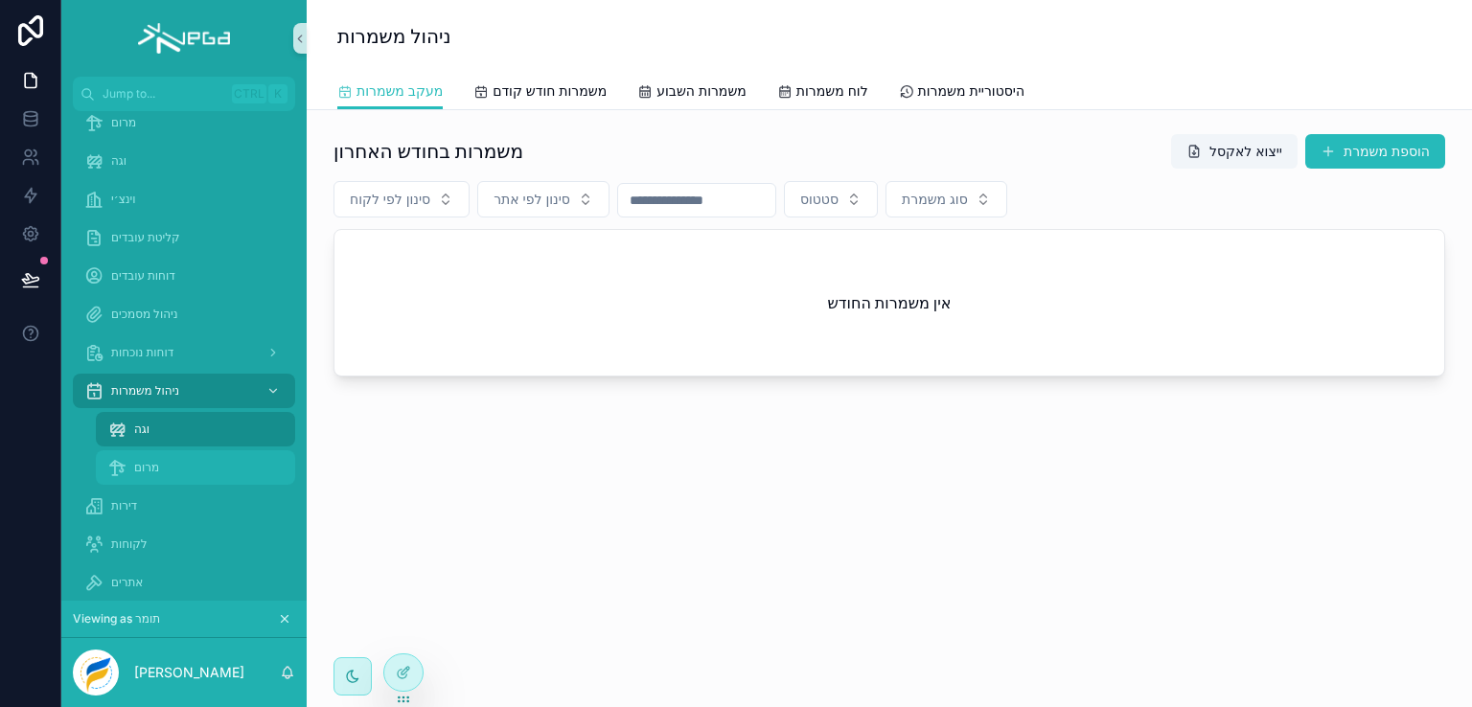
click at [141, 470] on span "מרום" at bounding box center [146, 467] width 25 height 15
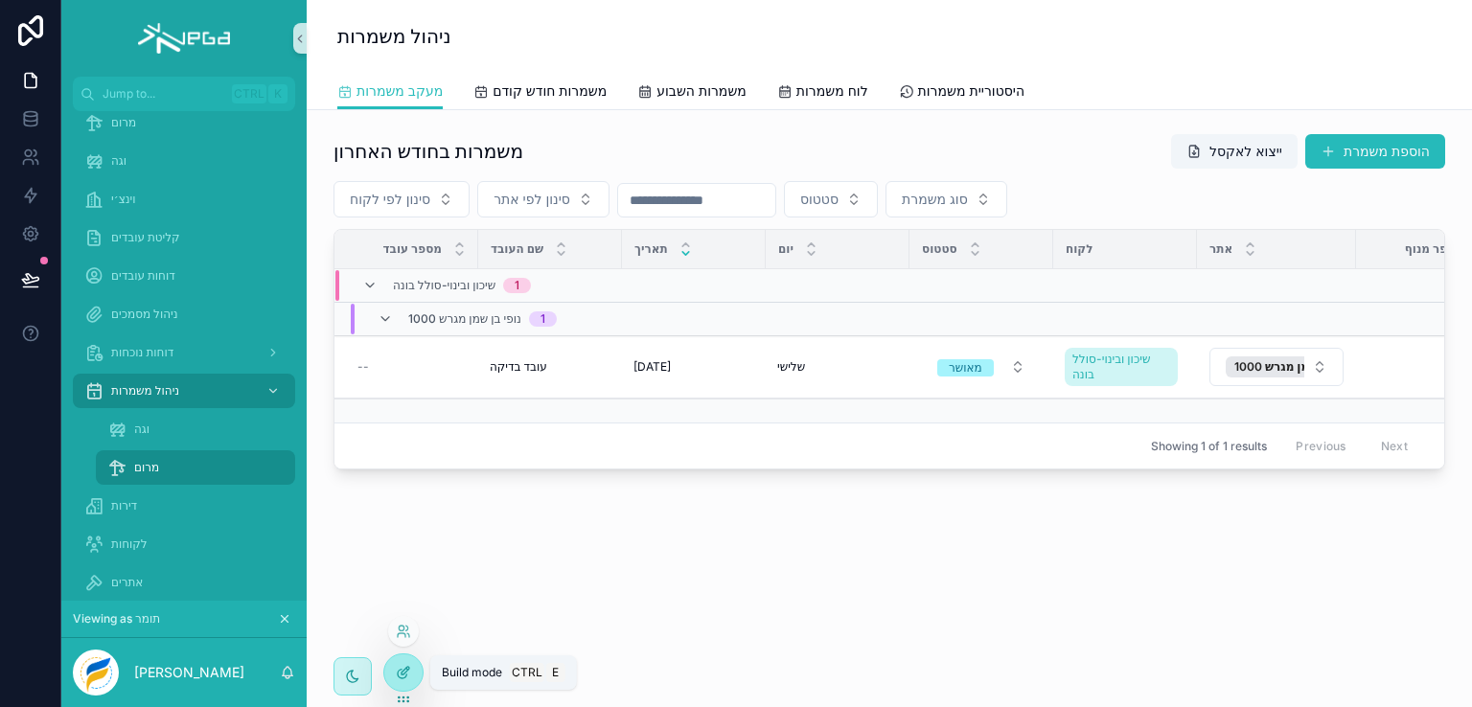
click at [404, 676] on icon at bounding box center [403, 672] width 15 height 15
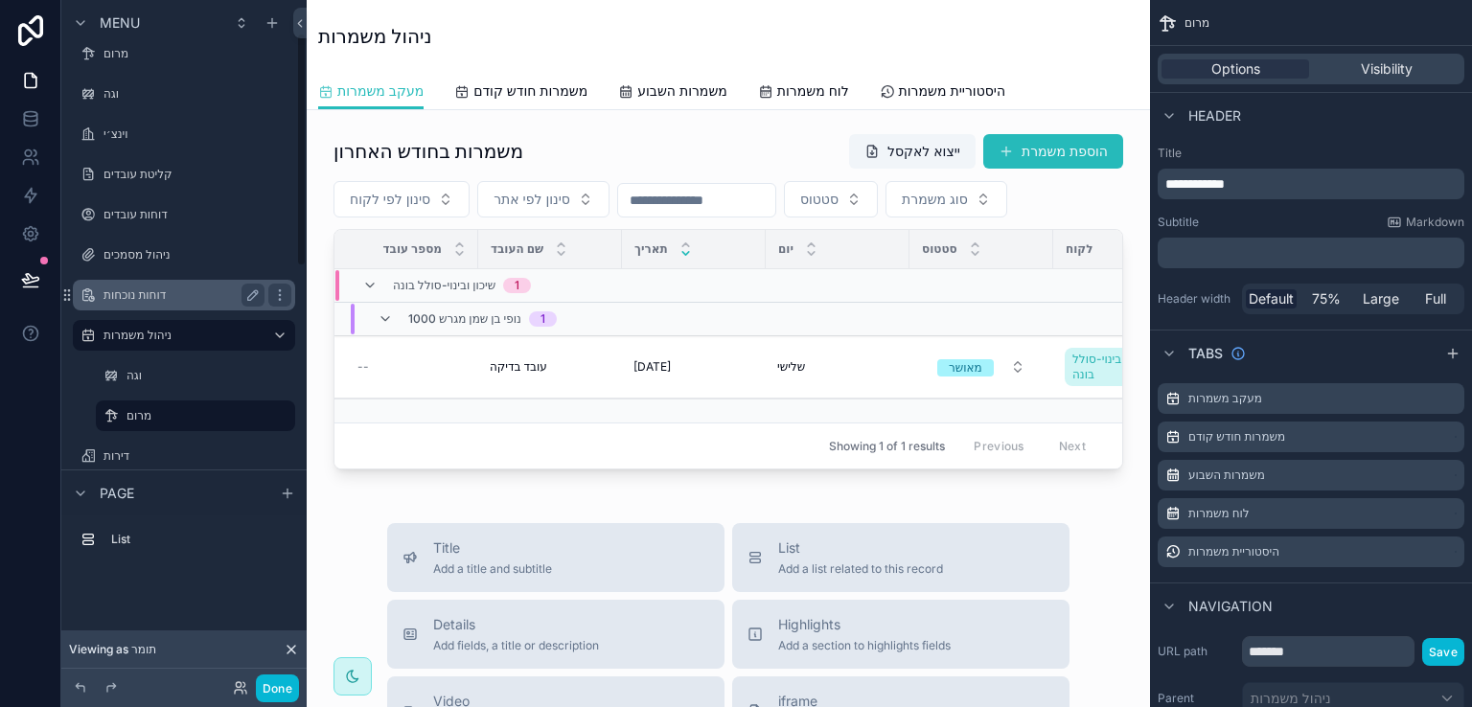
scroll to position [192, 0]
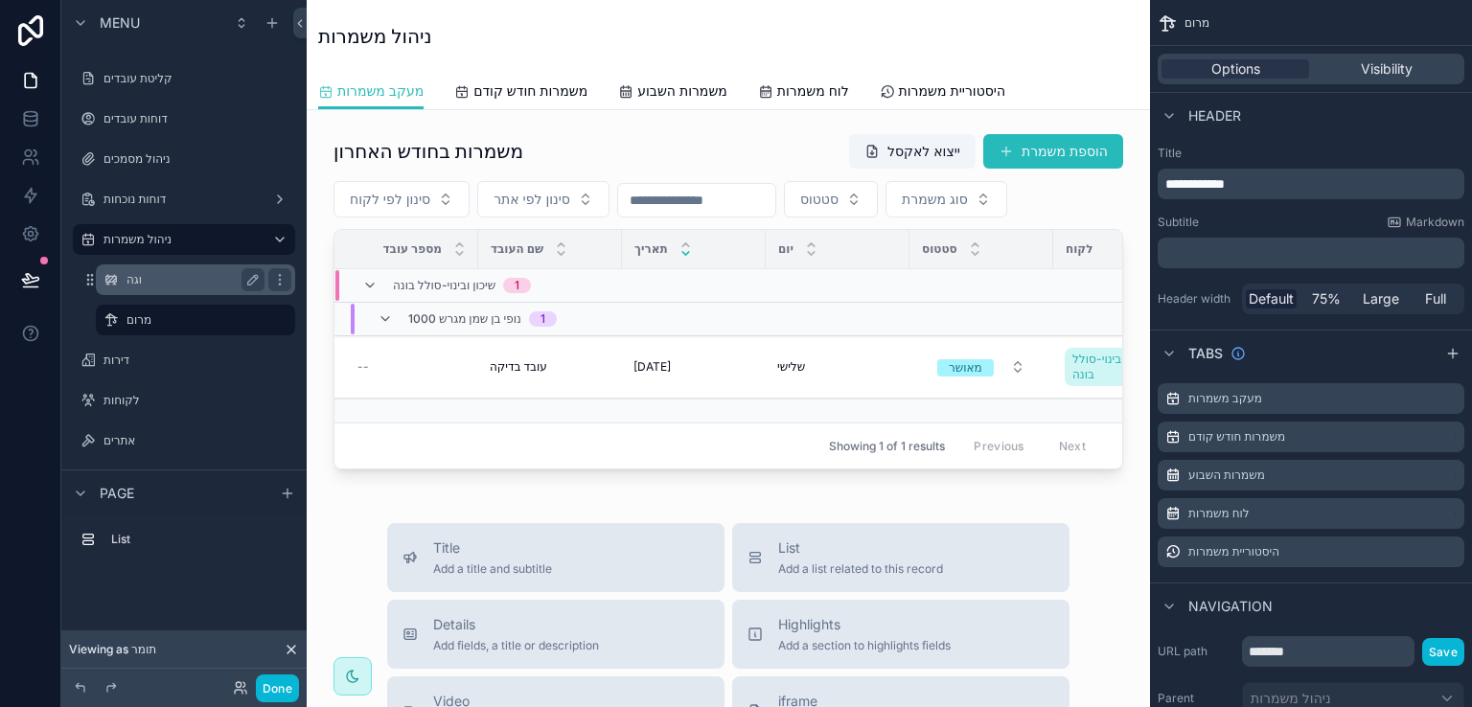
click at [127, 284] on label "וגה" at bounding box center [192, 279] width 130 height 15
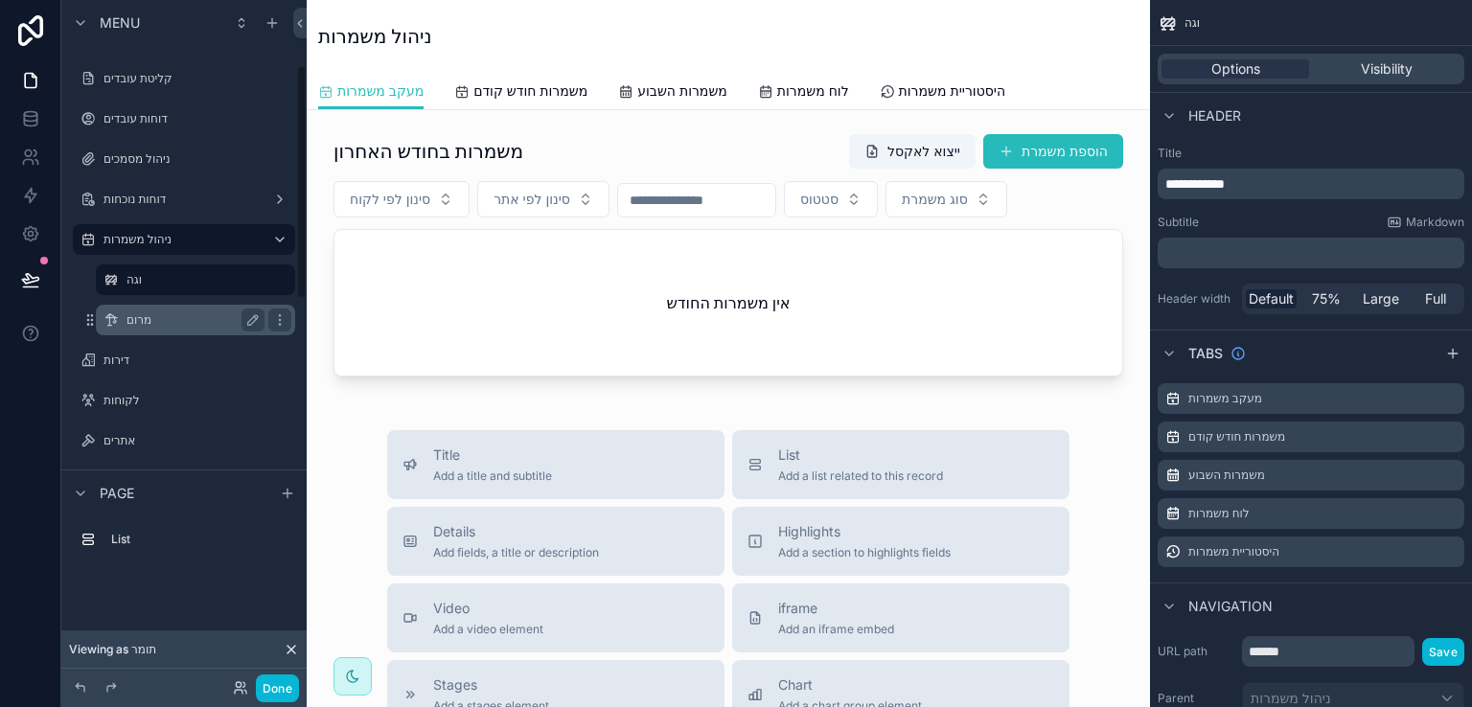
click at [138, 313] on label "מרום" at bounding box center [192, 320] width 130 height 15
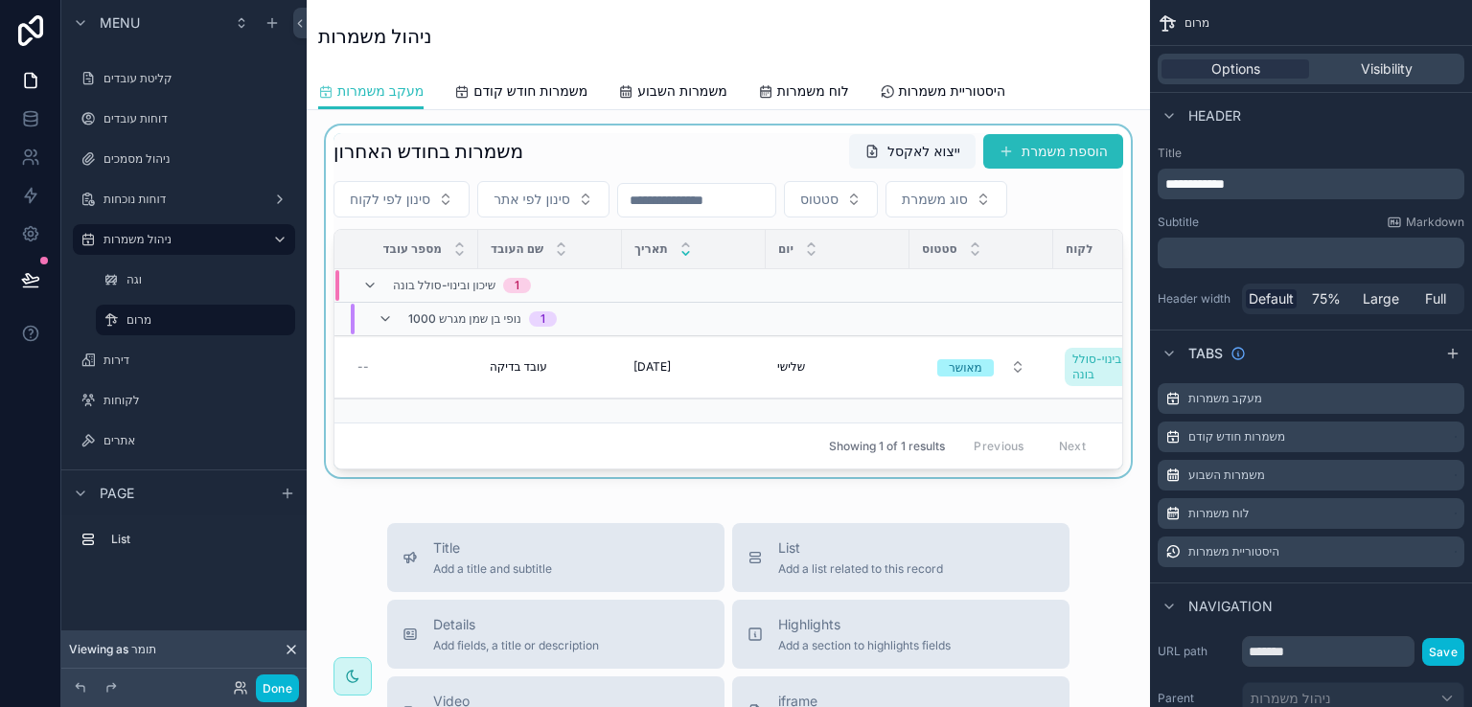
click at [750, 147] on div "scrollable content" at bounding box center [728, 302] width 813 height 352
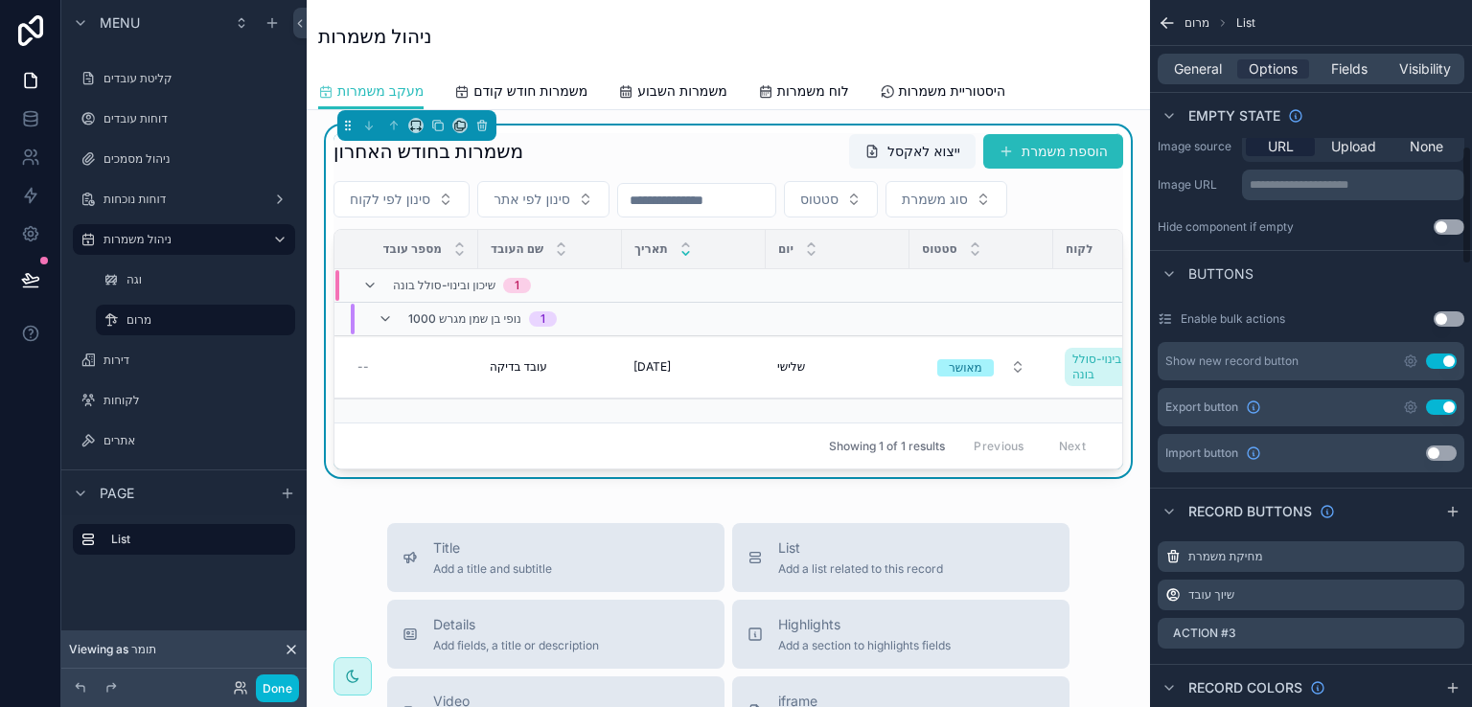
scroll to position [863, 0]
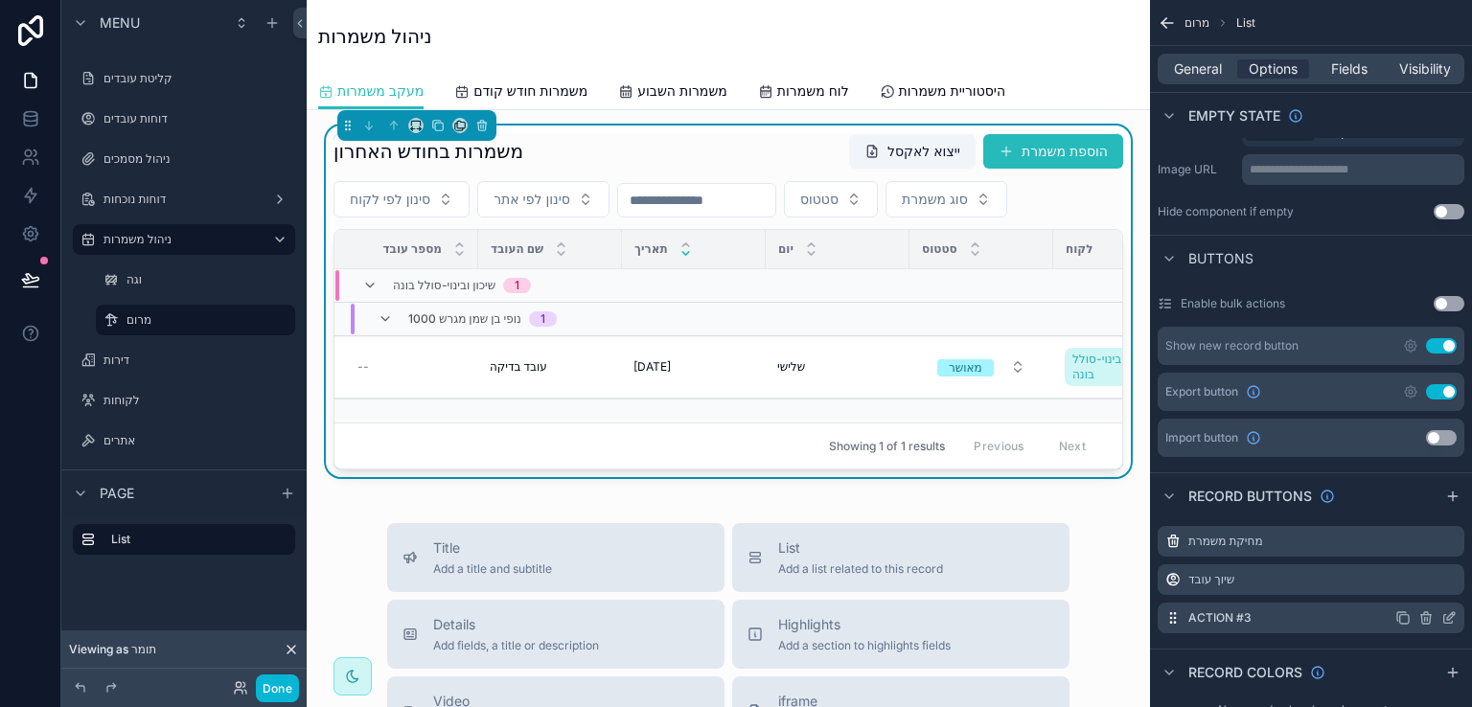
click at [1447, 611] on icon "scrollable content" at bounding box center [1449, 618] width 15 height 15
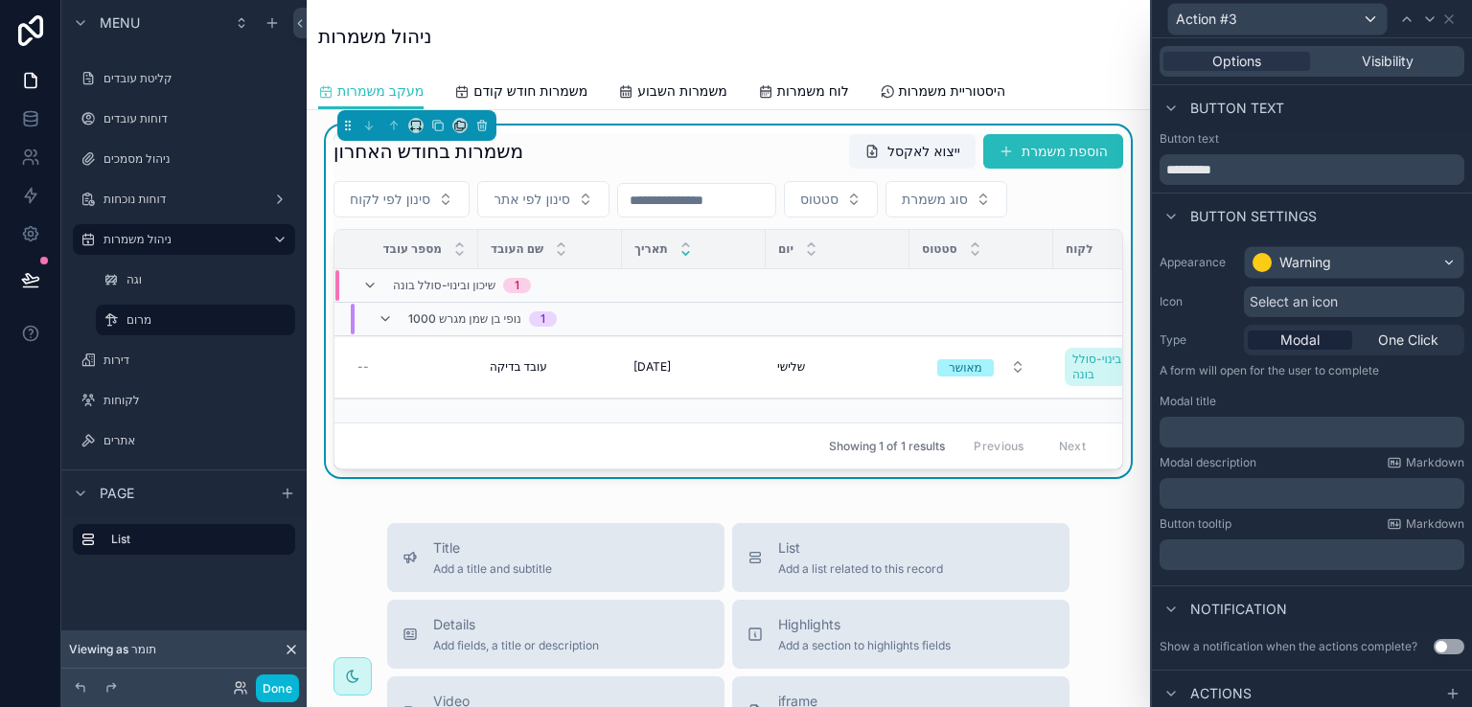
scroll to position [244, 0]
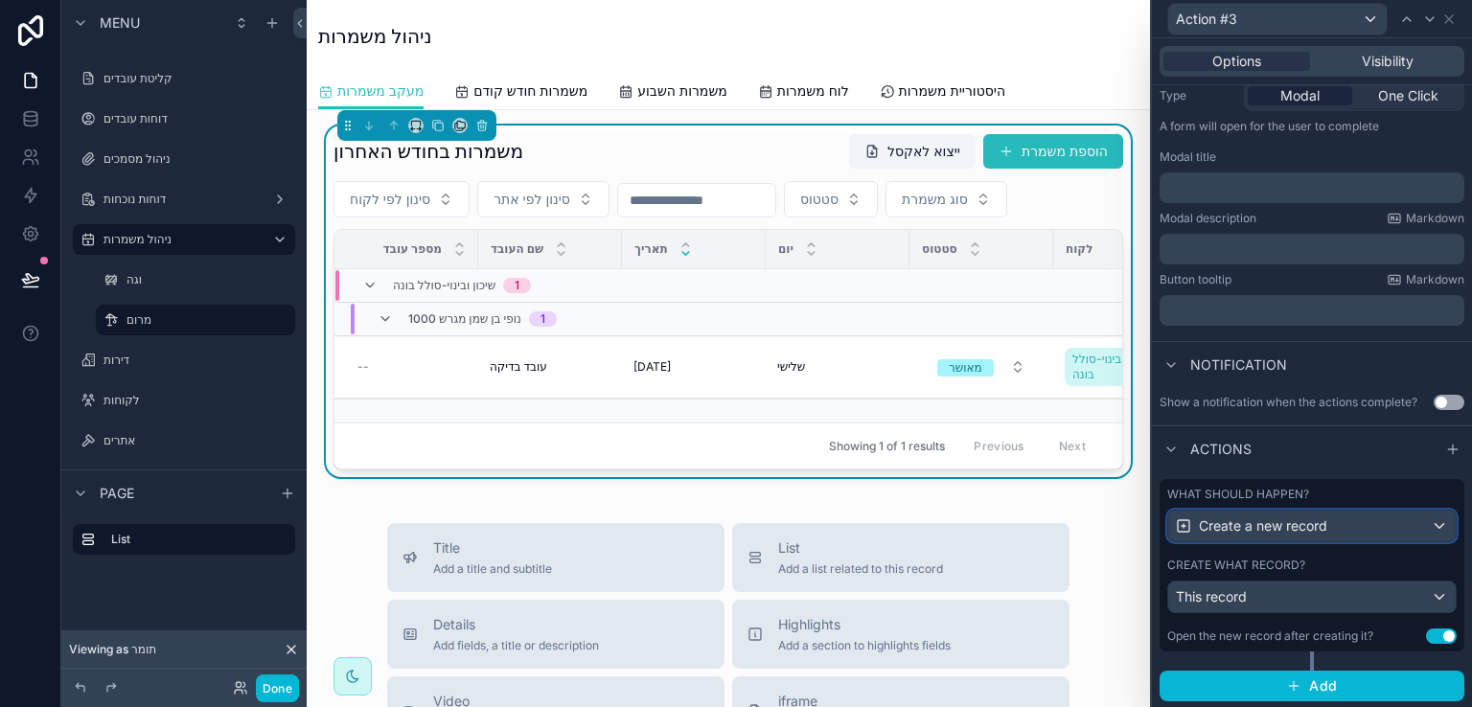
click at [1423, 523] on div "Create a new record" at bounding box center [1313, 526] width 288 height 31
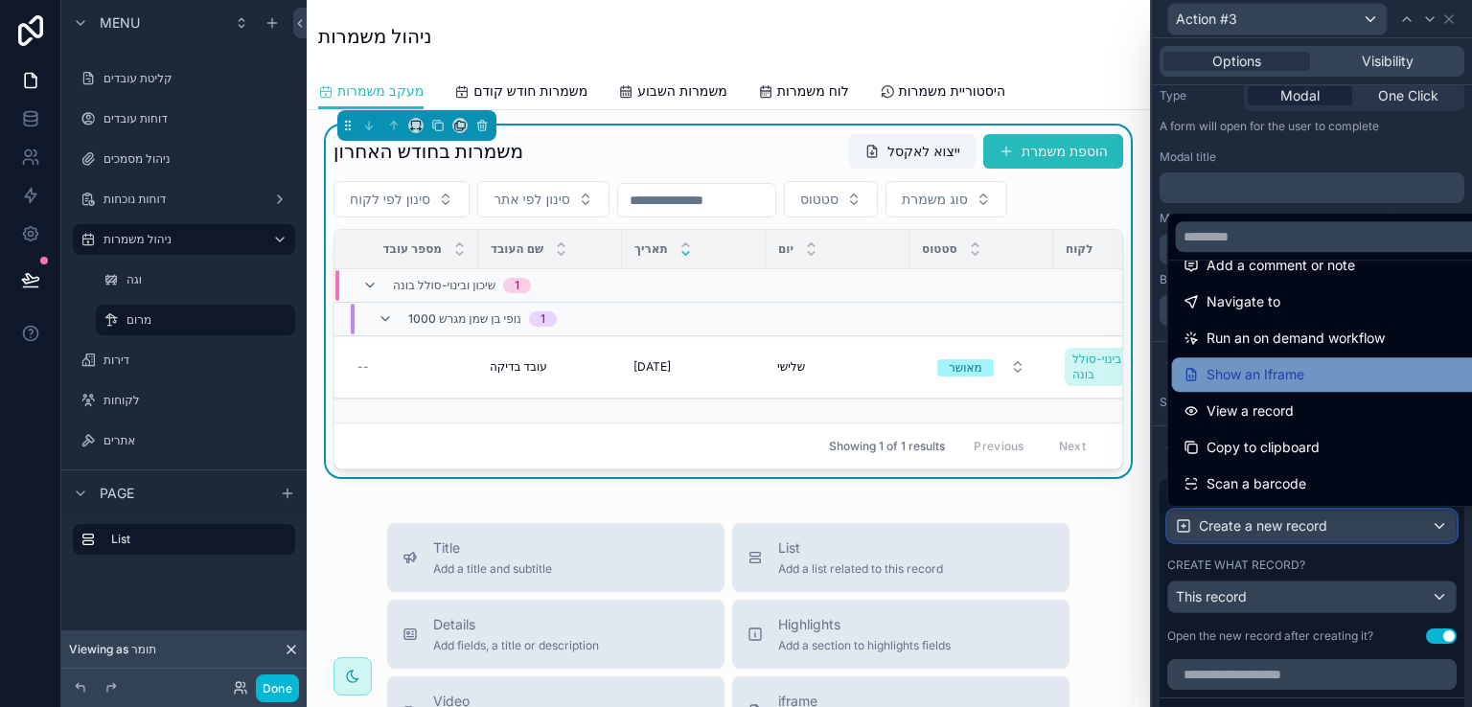
scroll to position [173, 0]
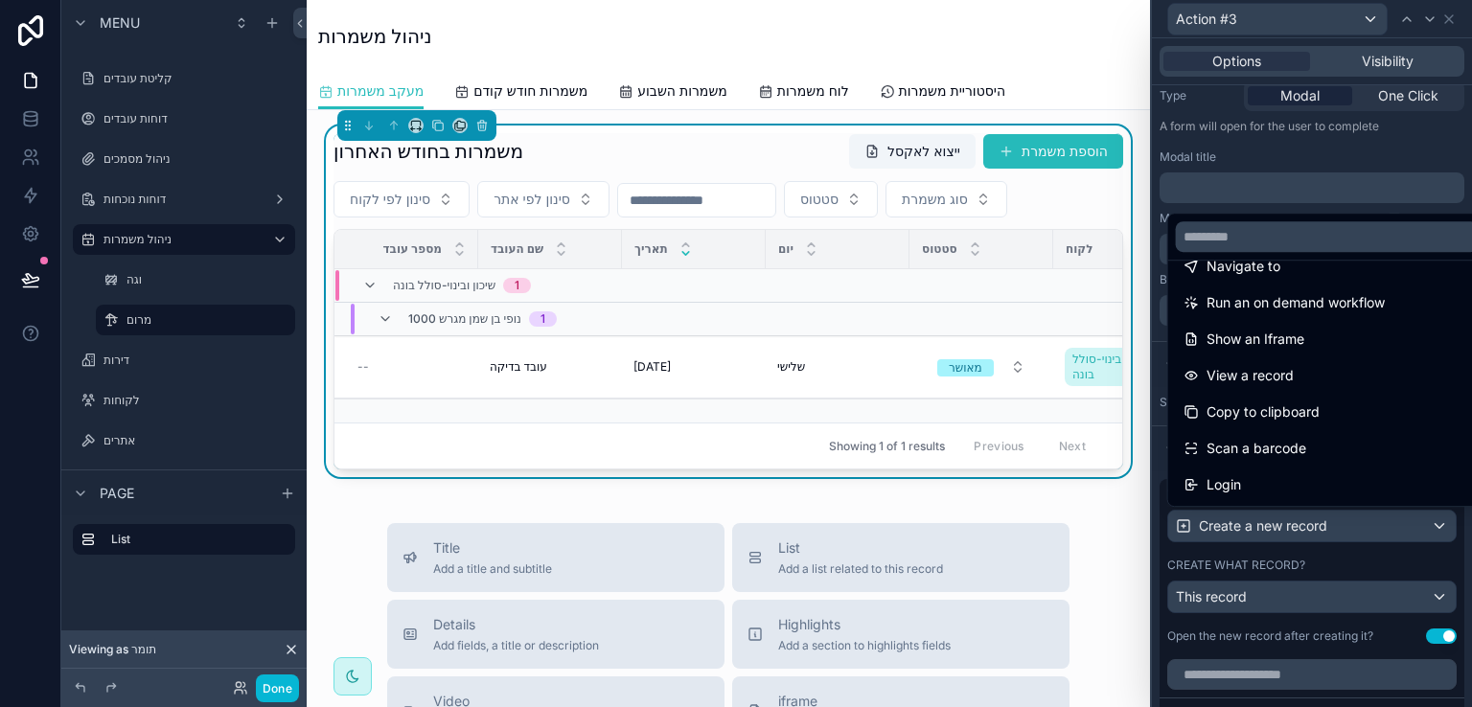
click at [1423, 595] on div at bounding box center [1312, 353] width 320 height 707
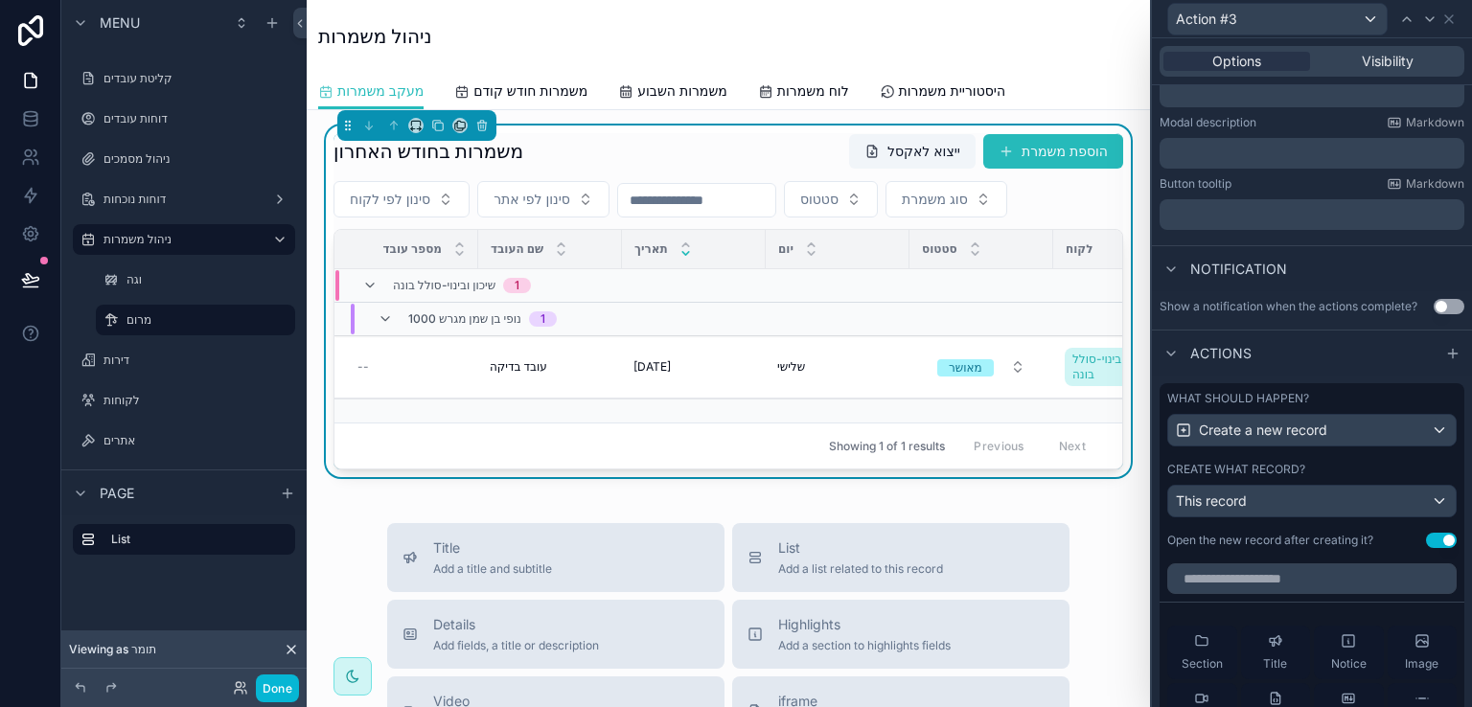
scroll to position [244, 0]
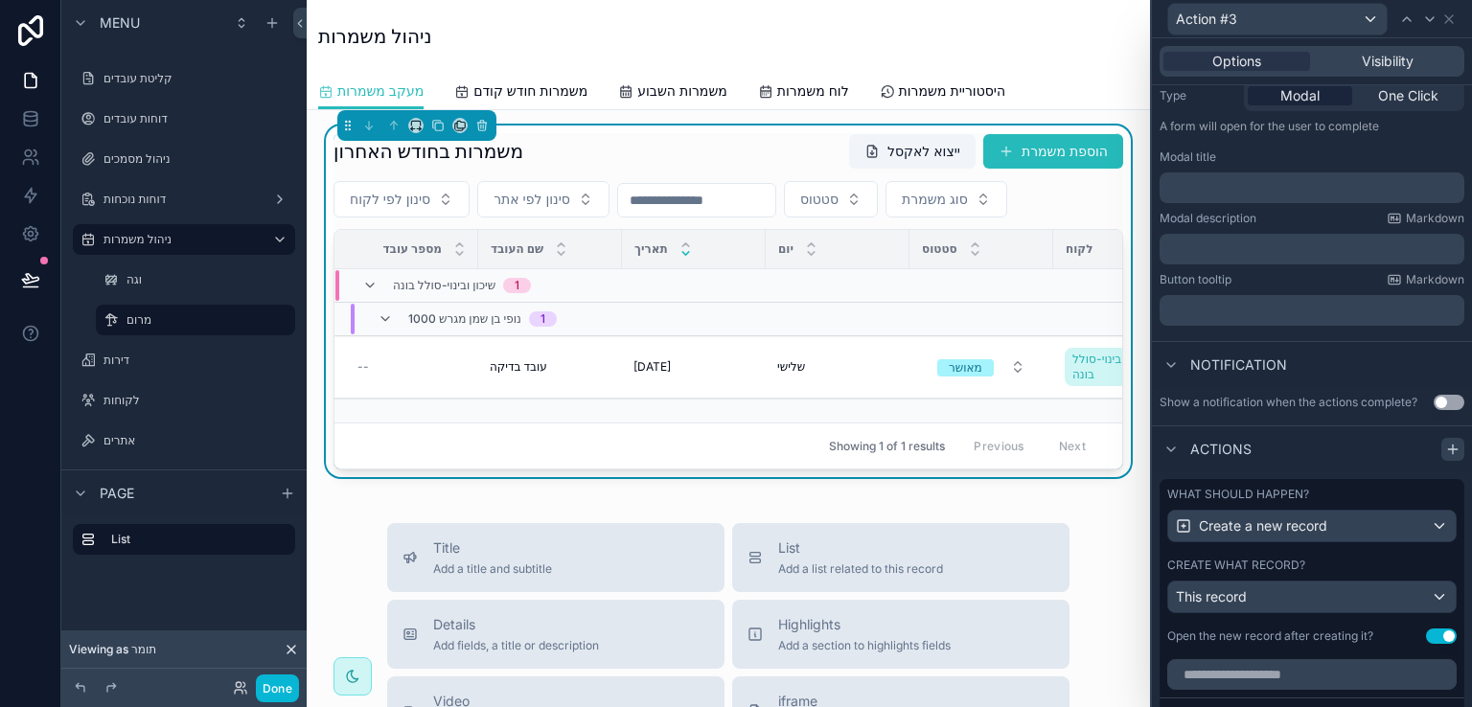
click at [1446, 446] on icon at bounding box center [1453, 449] width 15 height 15
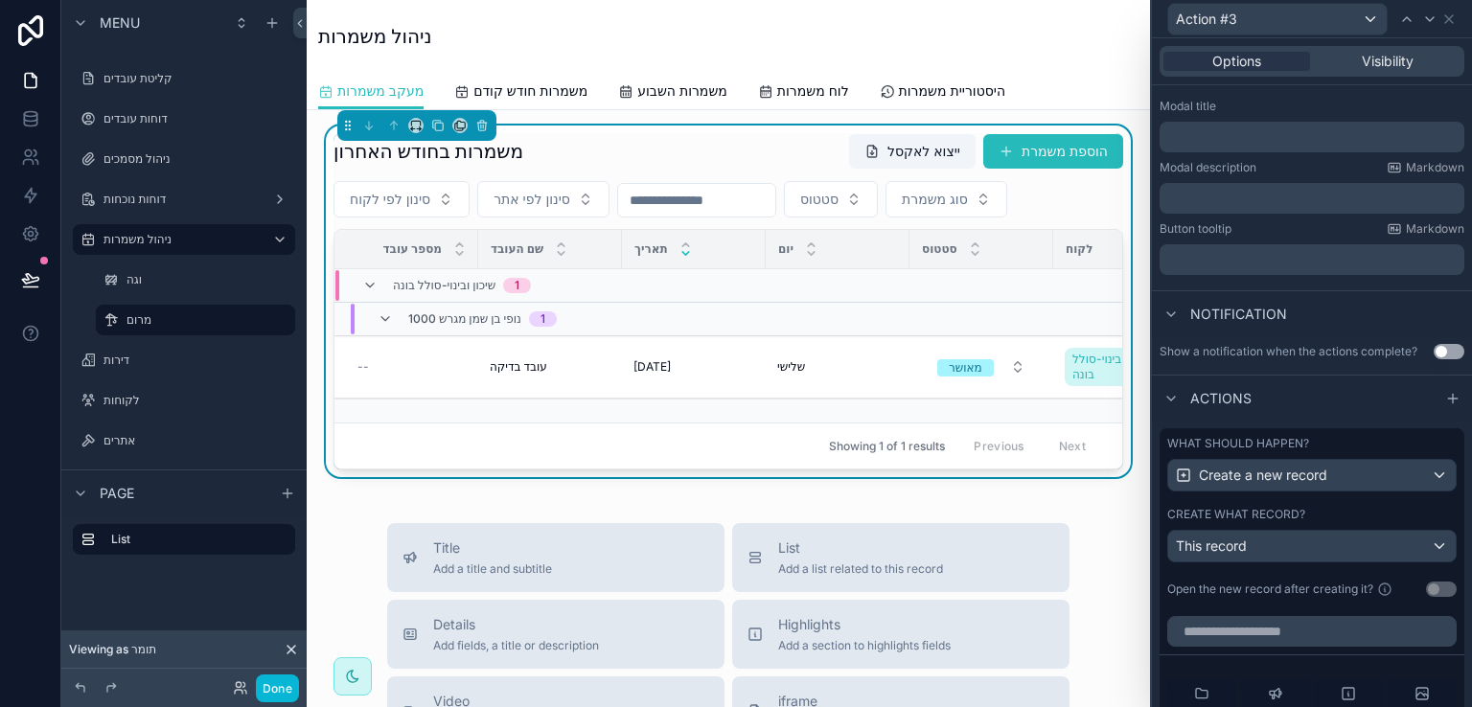
scroll to position [340, 0]
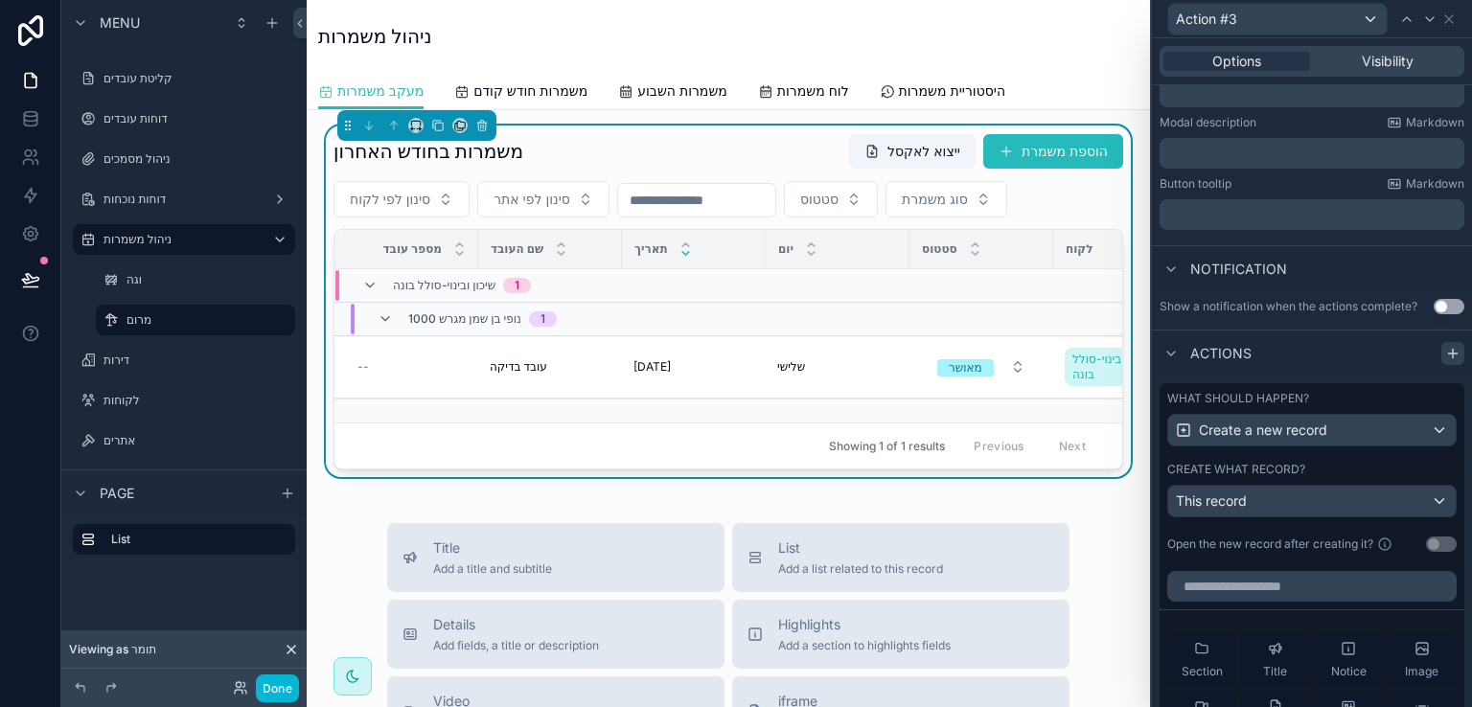
click at [1448, 354] on icon at bounding box center [1452, 354] width 9 height 0
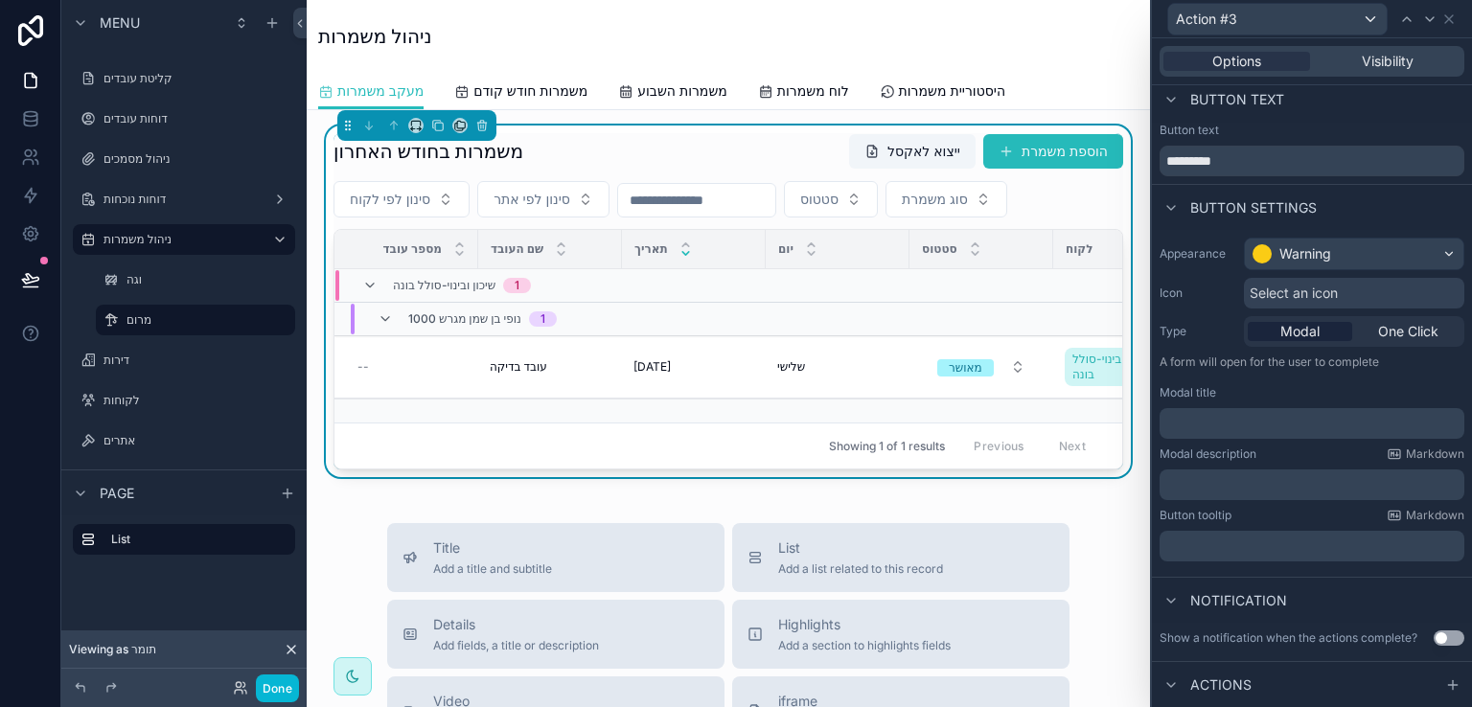
scroll to position [0, 0]
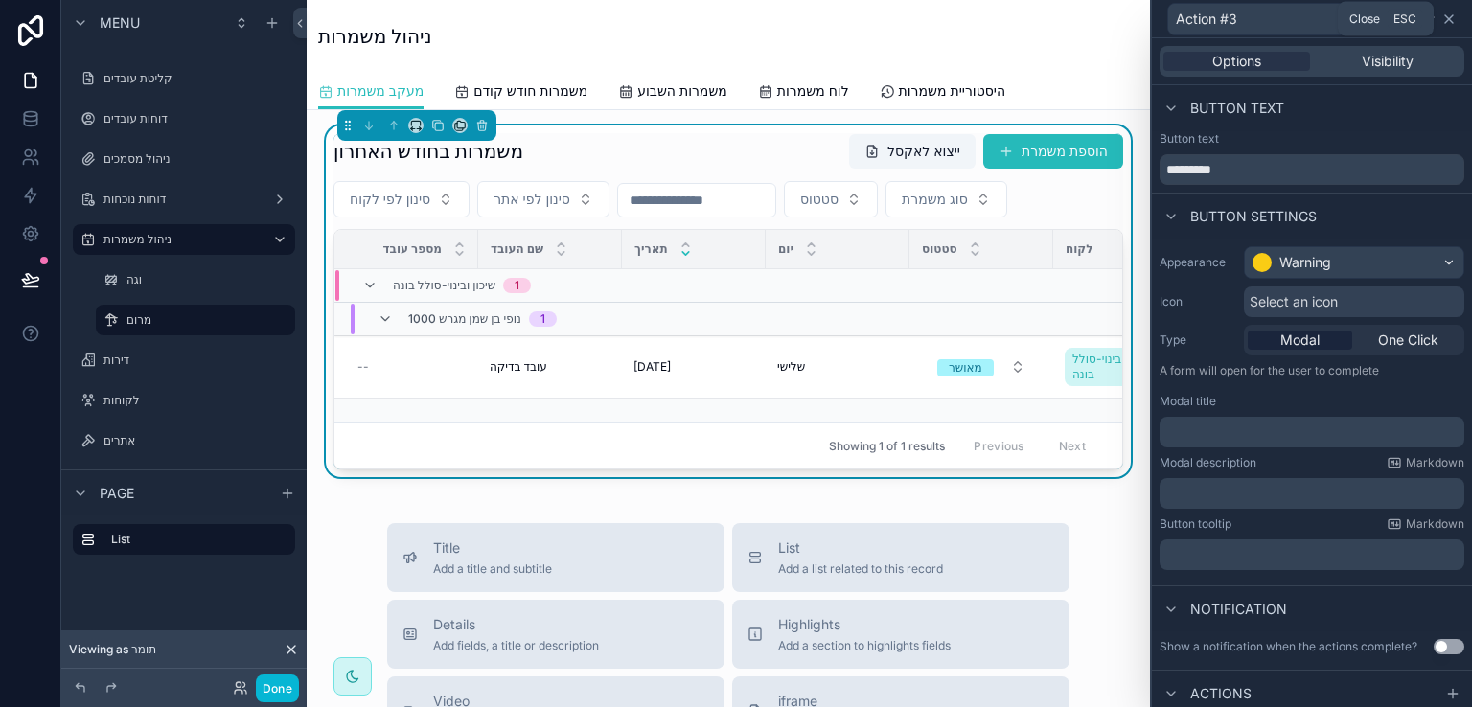
click at [1451, 17] on icon at bounding box center [1449, 19] width 15 height 15
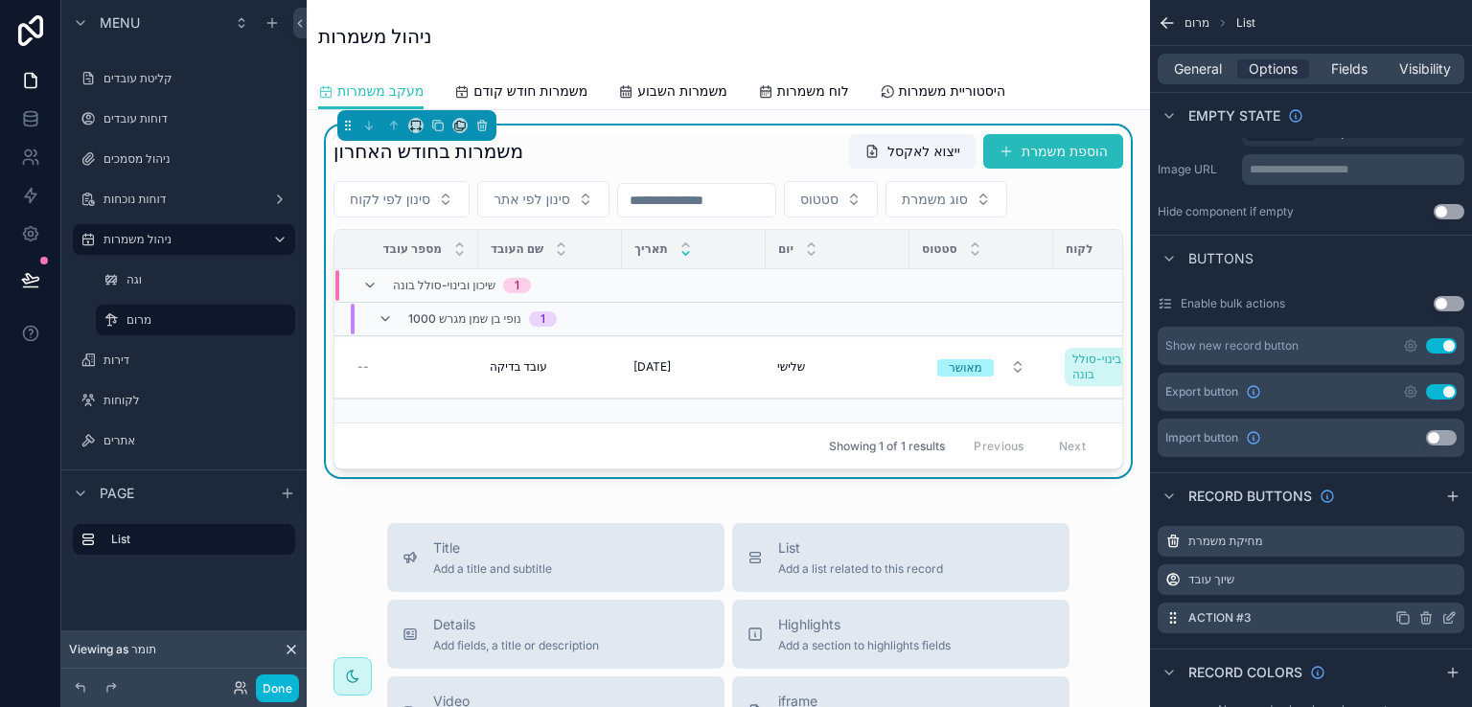
click at [1425, 617] on icon "scrollable content" at bounding box center [1425, 619] width 0 height 4
click at [1417, 568] on icon at bounding box center [1419, 567] width 4 height 3
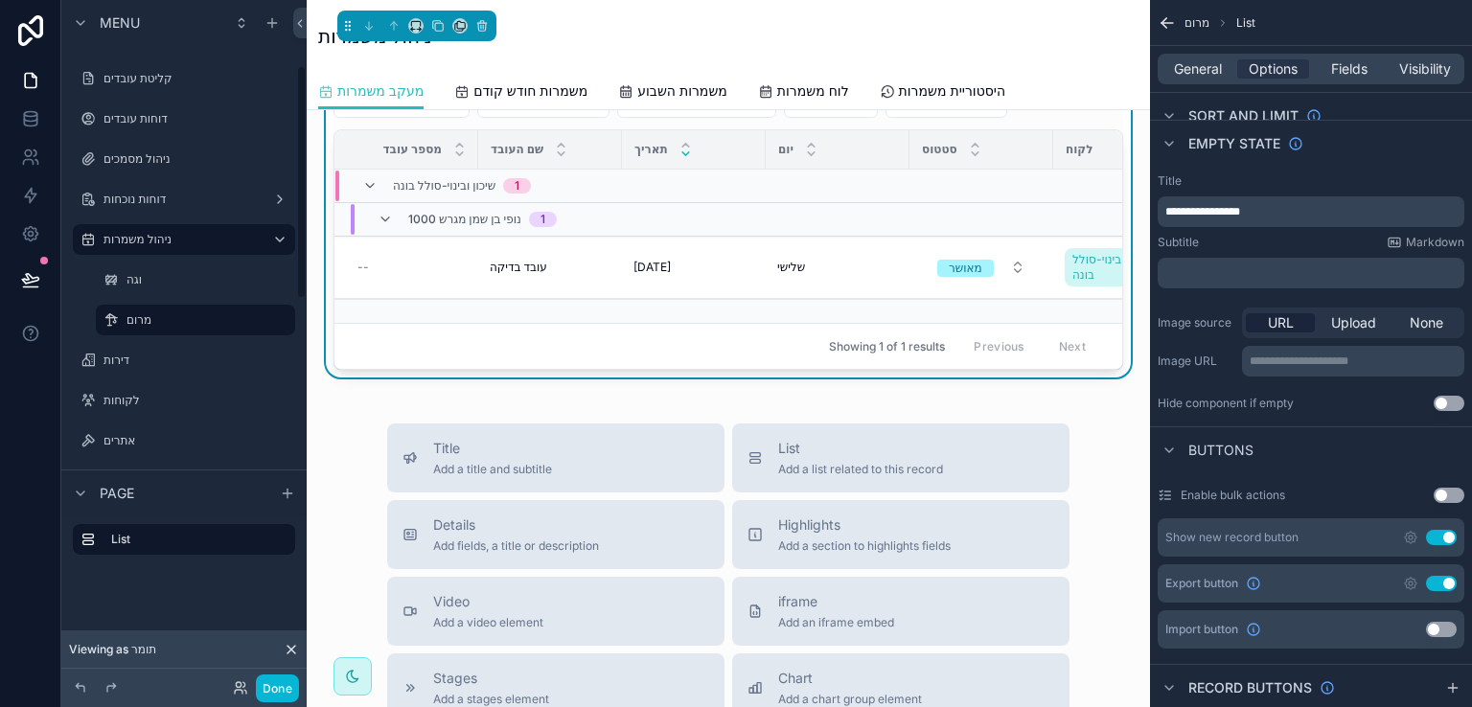
scroll to position [192, 0]
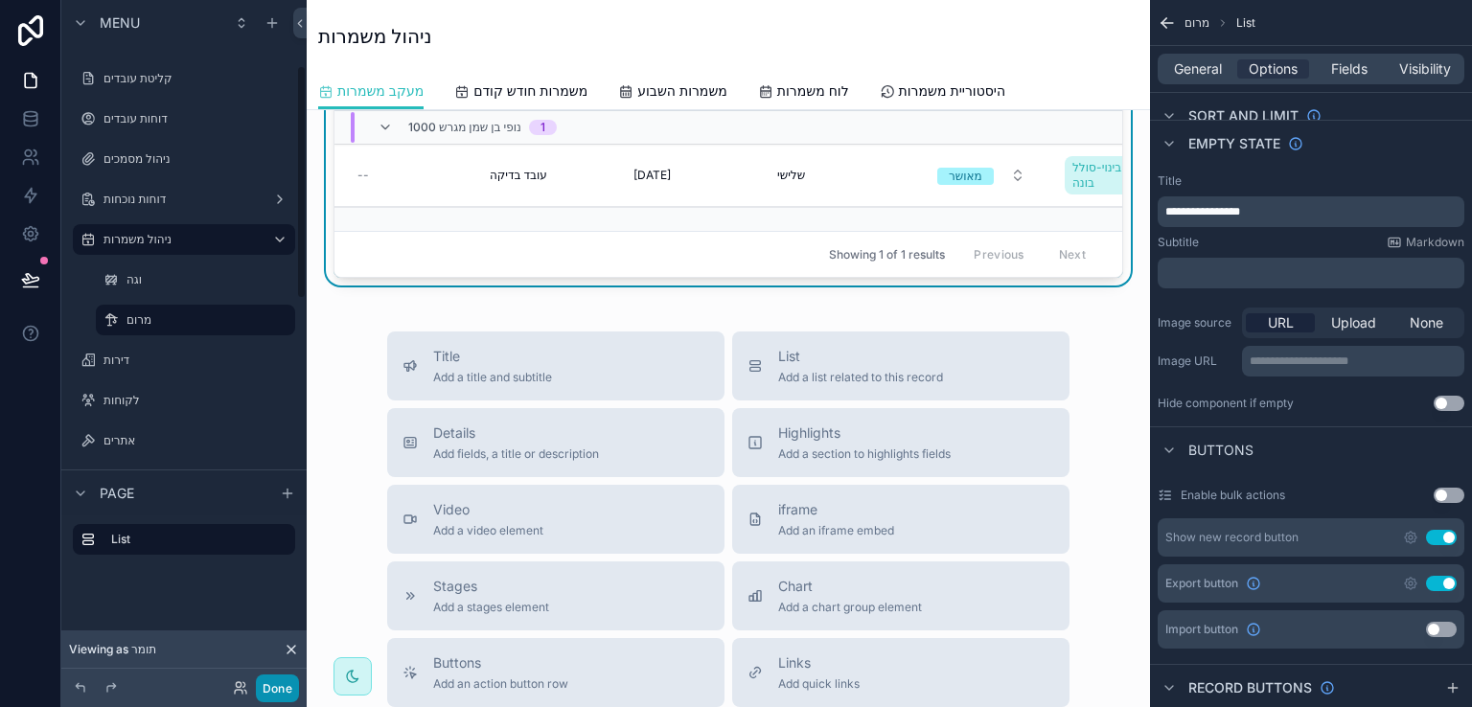
click at [270, 691] on button "Done" at bounding box center [277, 689] width 43 height 28
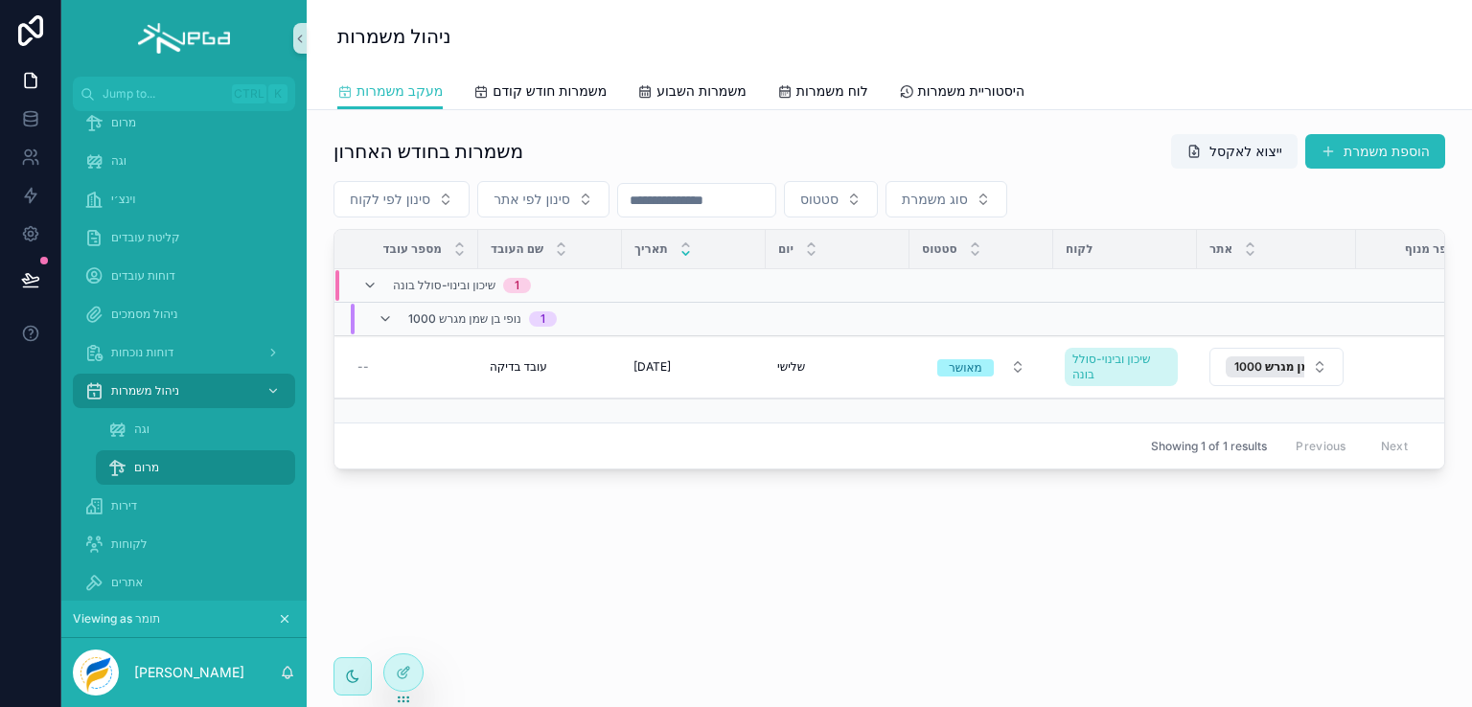
scroll to position [0, 0]
click at [1385, 153] on button "הוספת משמרת" at bounding box center [1376, 151] width 140 height 35
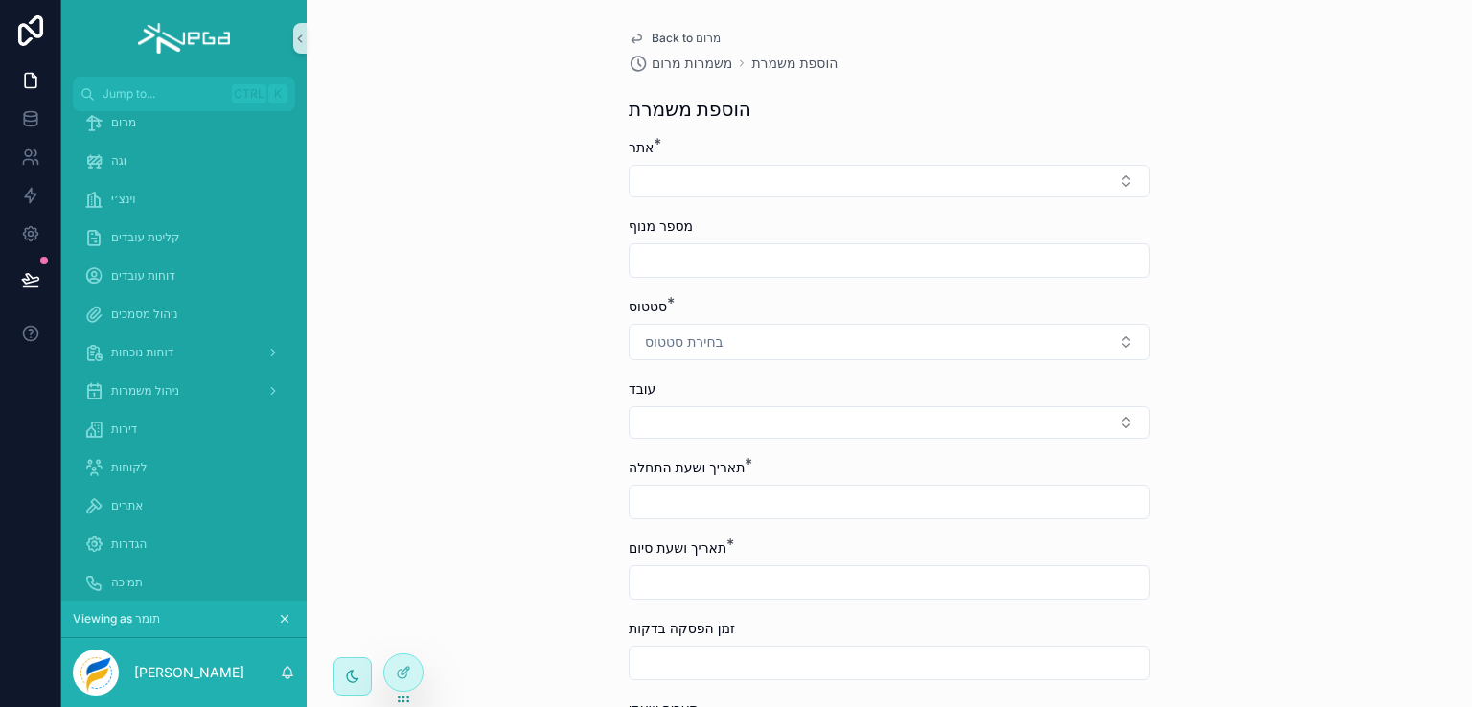
click at [687, 37] on span "Back to מרום" at bounding box center [686, 38] width 69 height 15
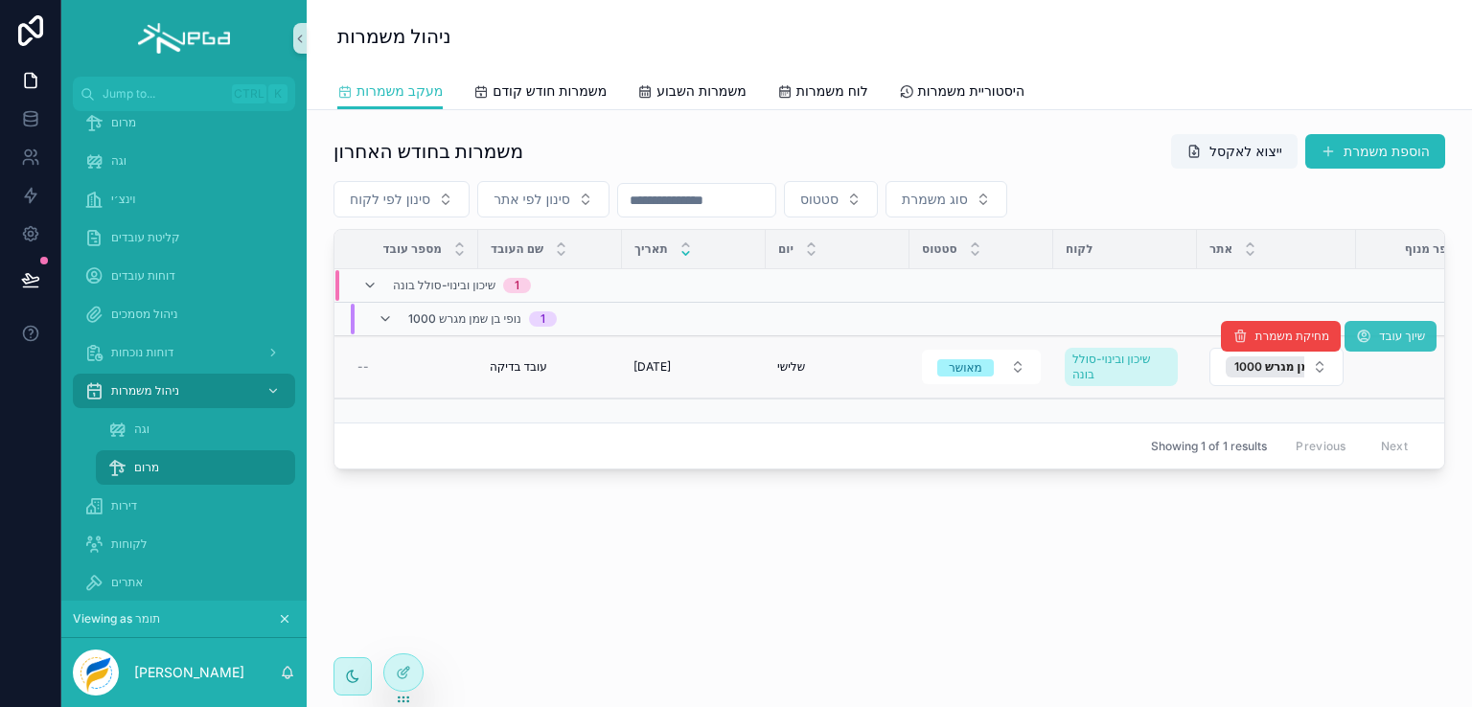
click at [1386, 336] on span "שיוך עובד" at bounding box center [1402, 336] width 46 height 15
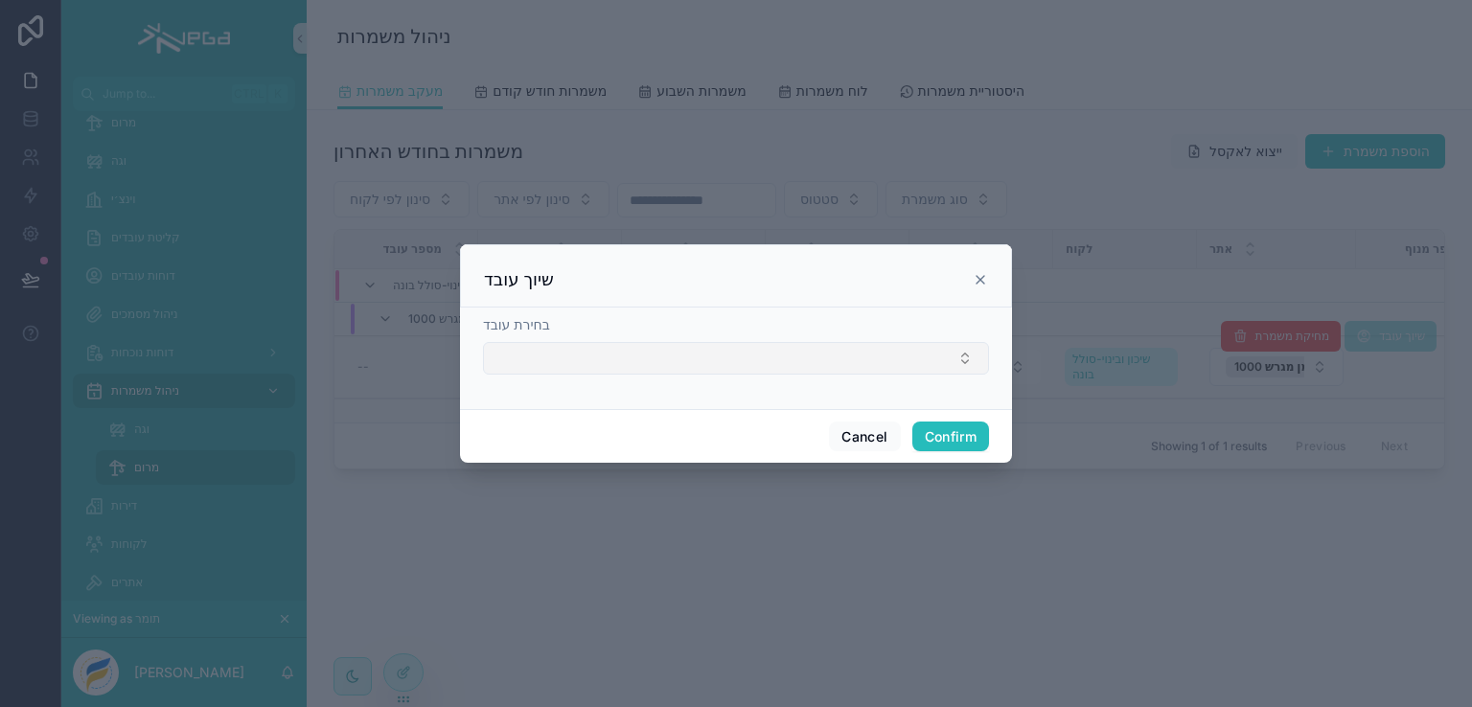
click at [947, 359] on button "Select Button" at bounding box center [736, 358] width 506 height 33
click at [985, 282] on icon at bounding box center [980, 279] width 15 height 15
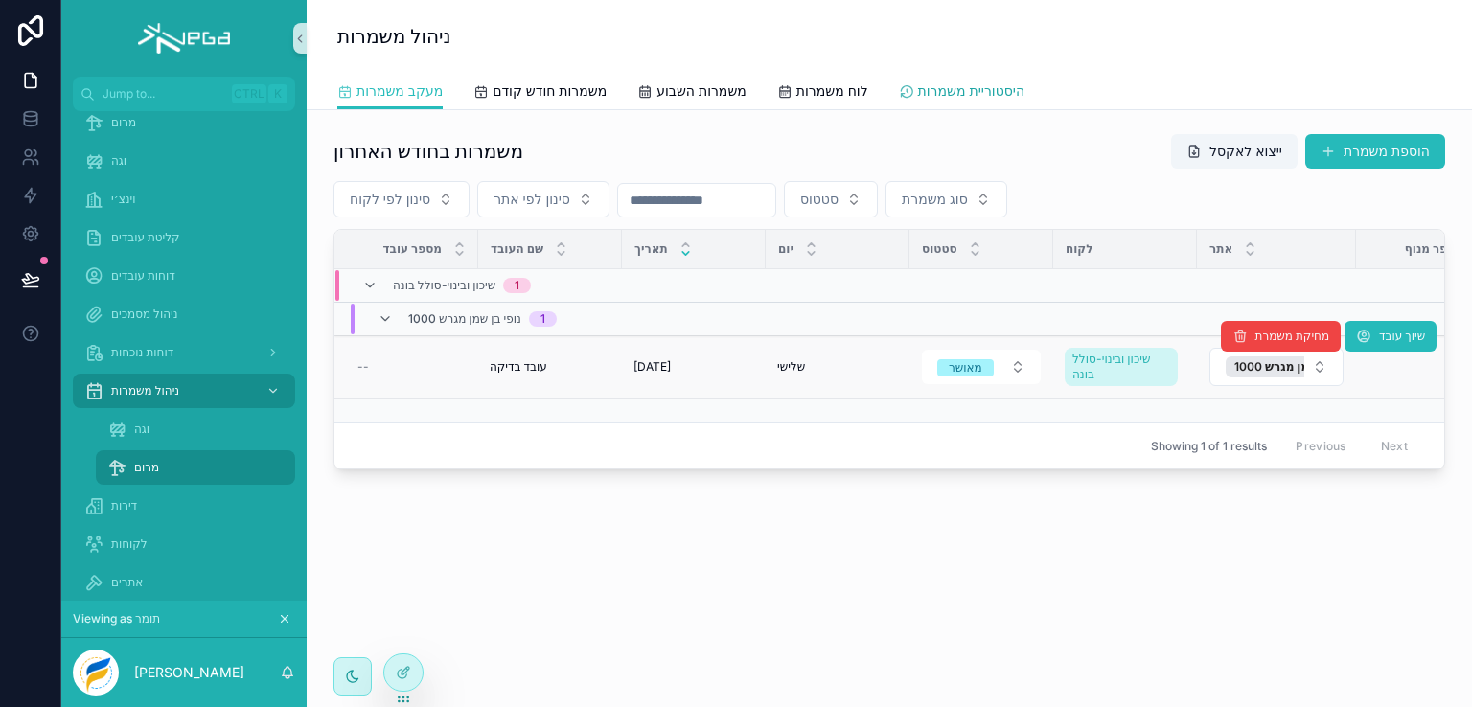
click at [954, 93] on span "היסטוריית משמרות" at bounding box center [971, 90] width 106 height 19
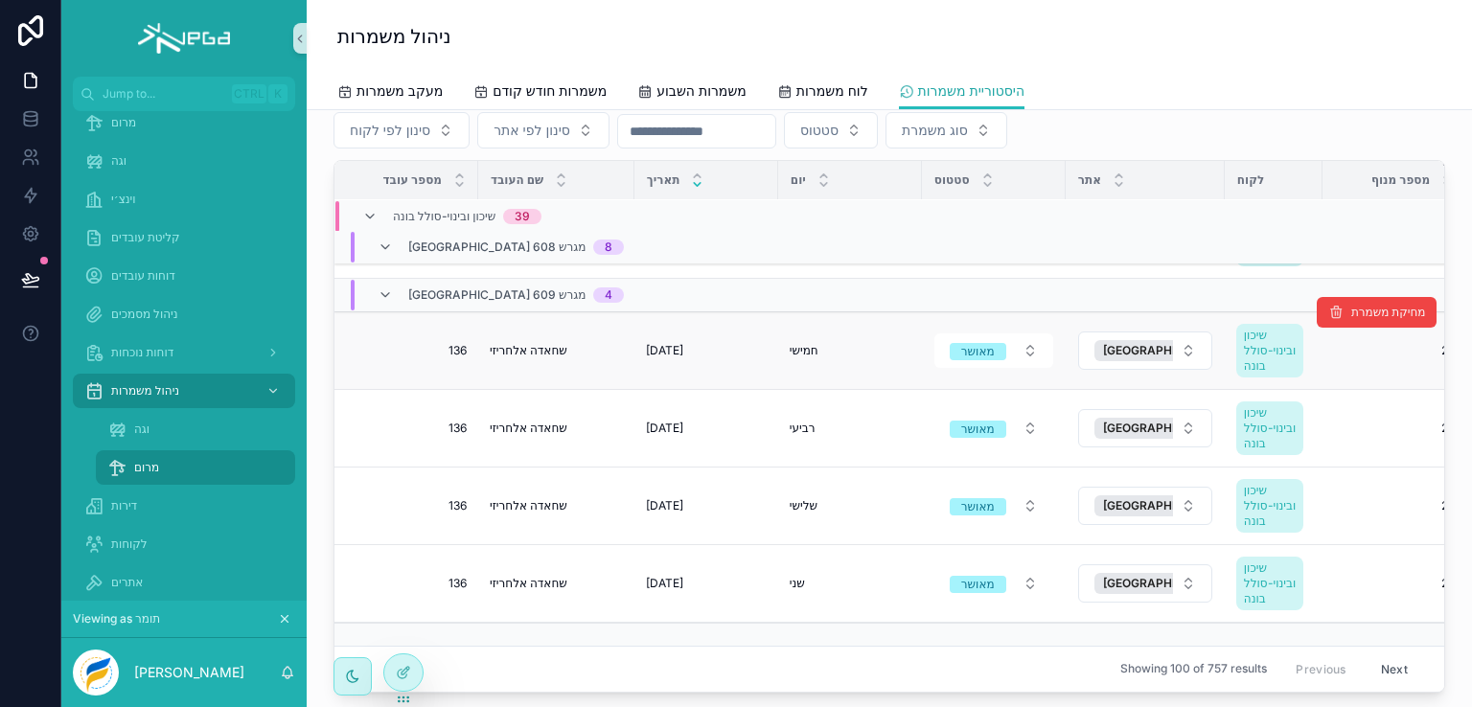
scroll to position [290, 0]
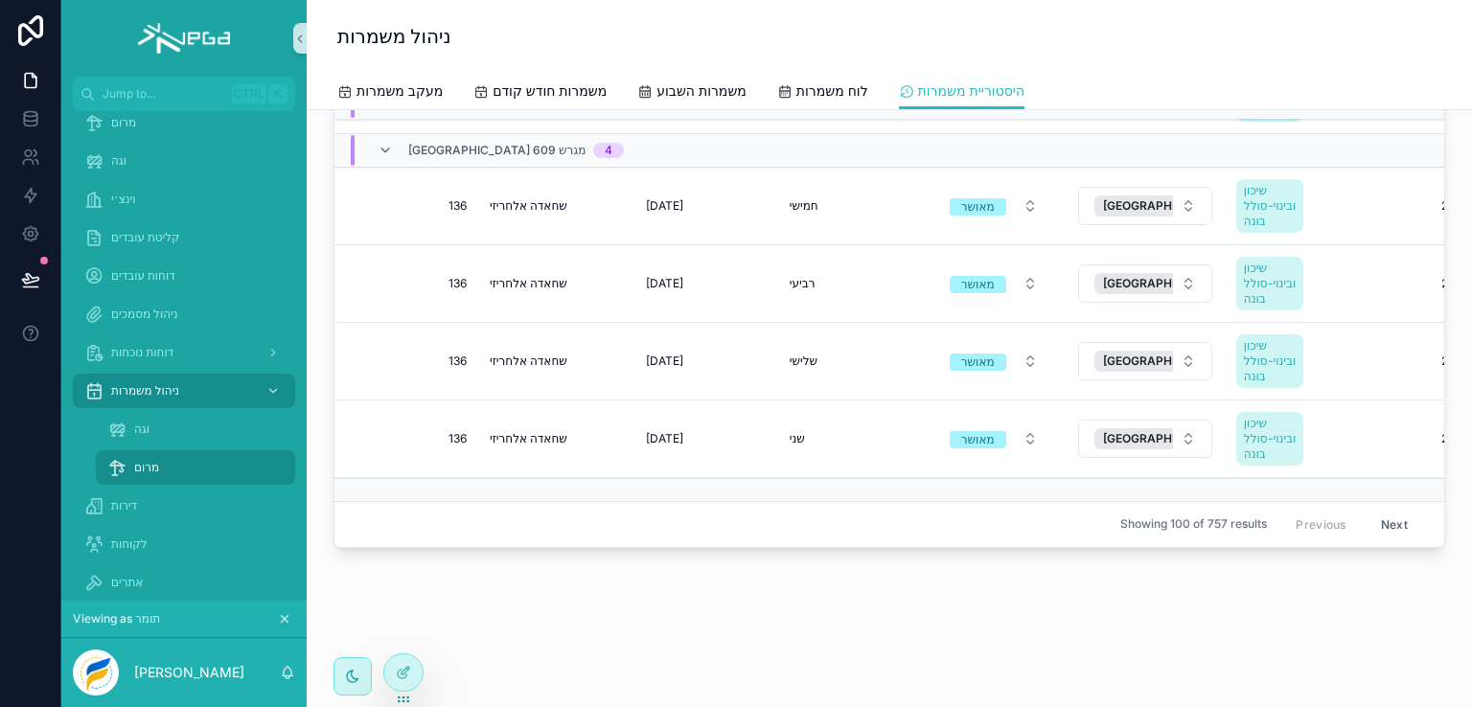
click at [1368, 510] on button "Next" at bounding box center [1395, 525] width 54 height 30
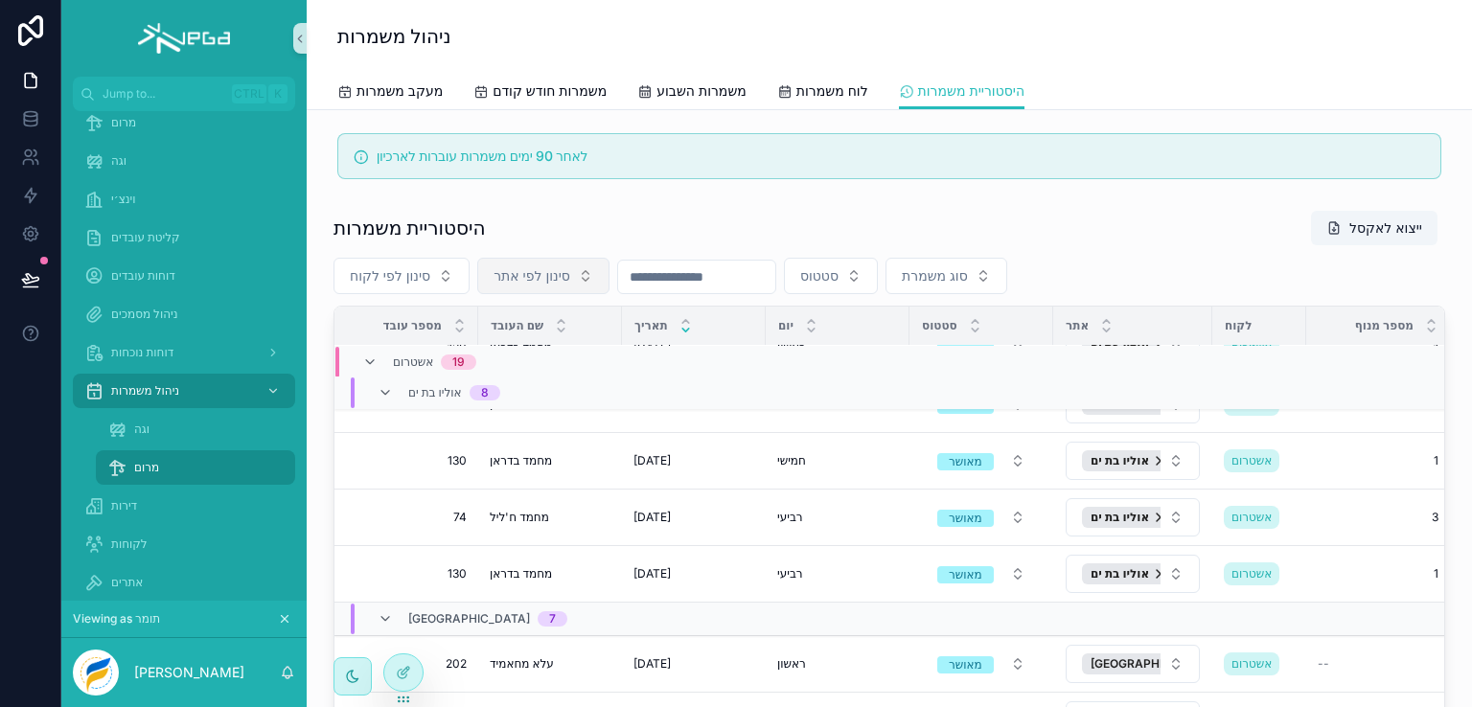
scroll to position [2125, 0]
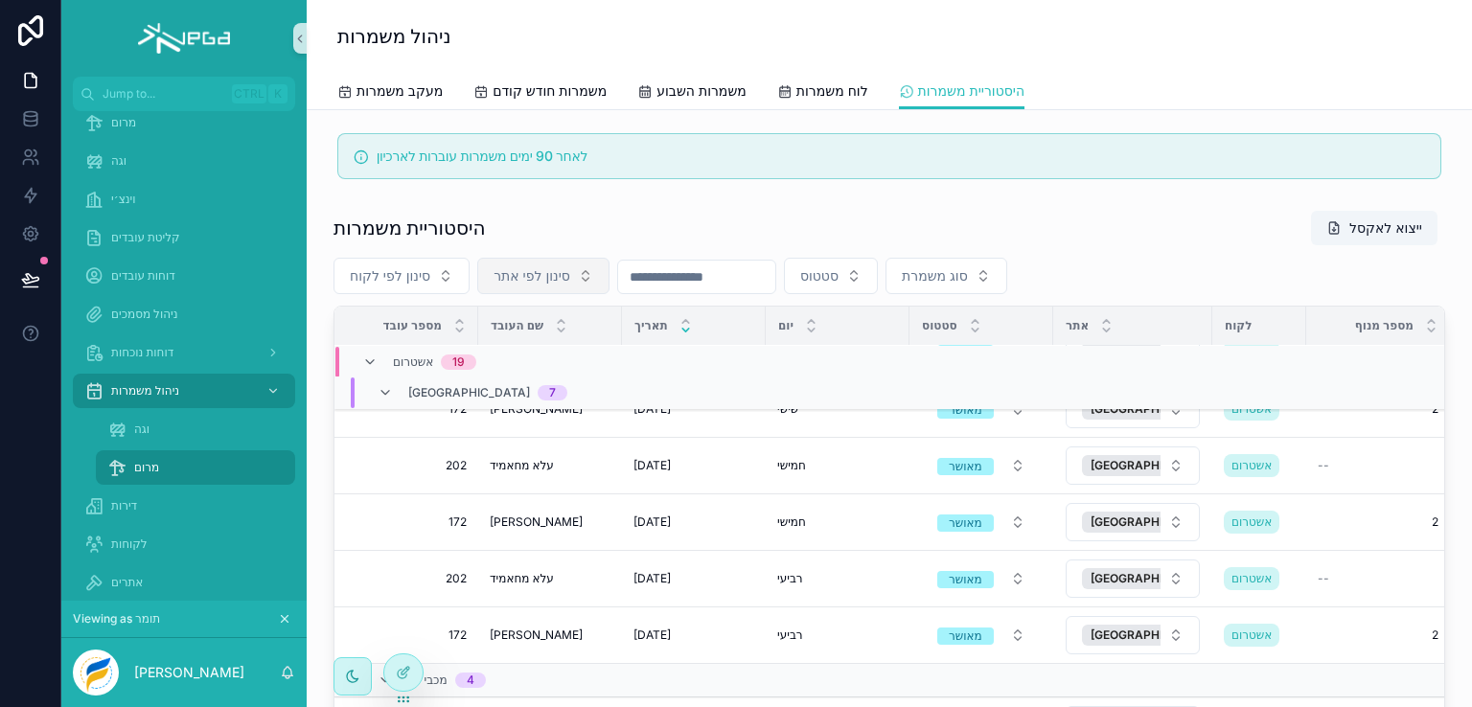
click at [587, 277] on button "סינון לפי אתר" at bounding box center [543, 276] width 132 height 36
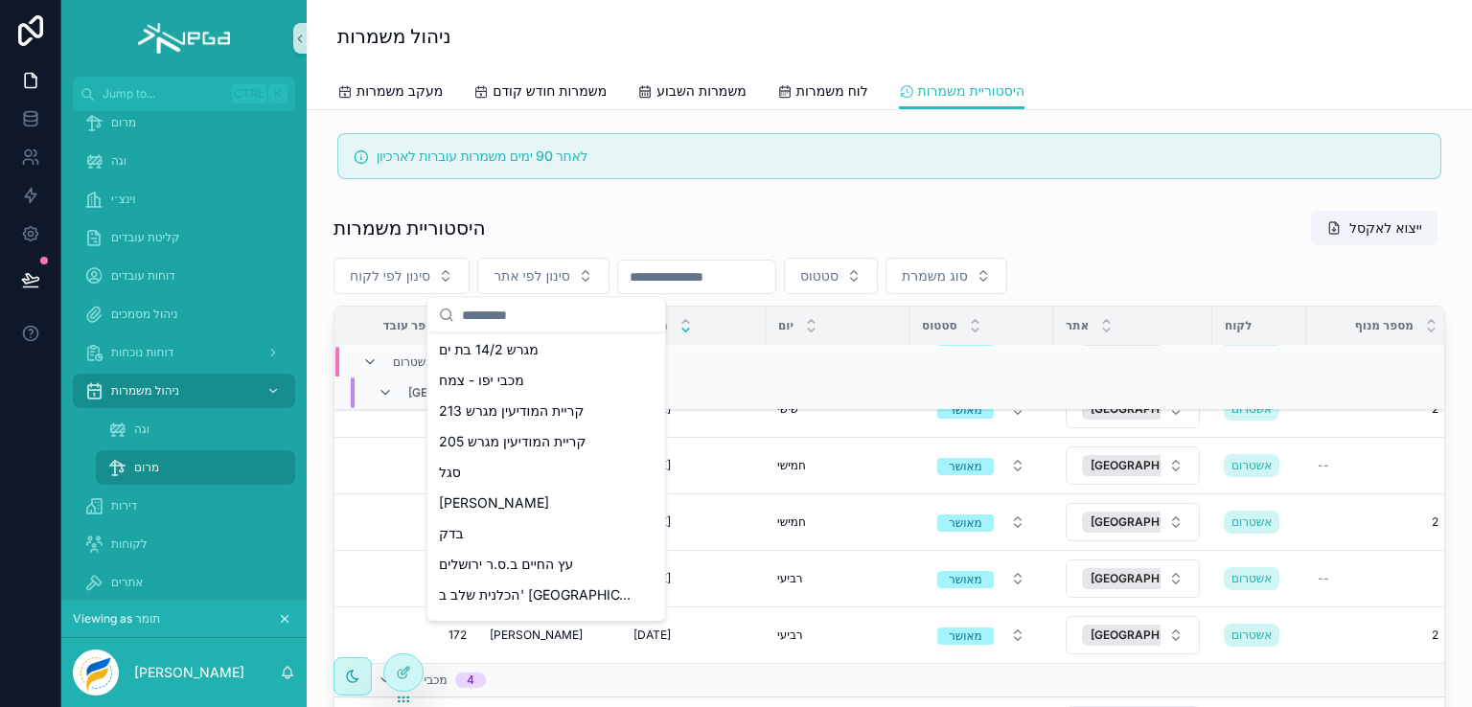
scroll to position [96, 0]
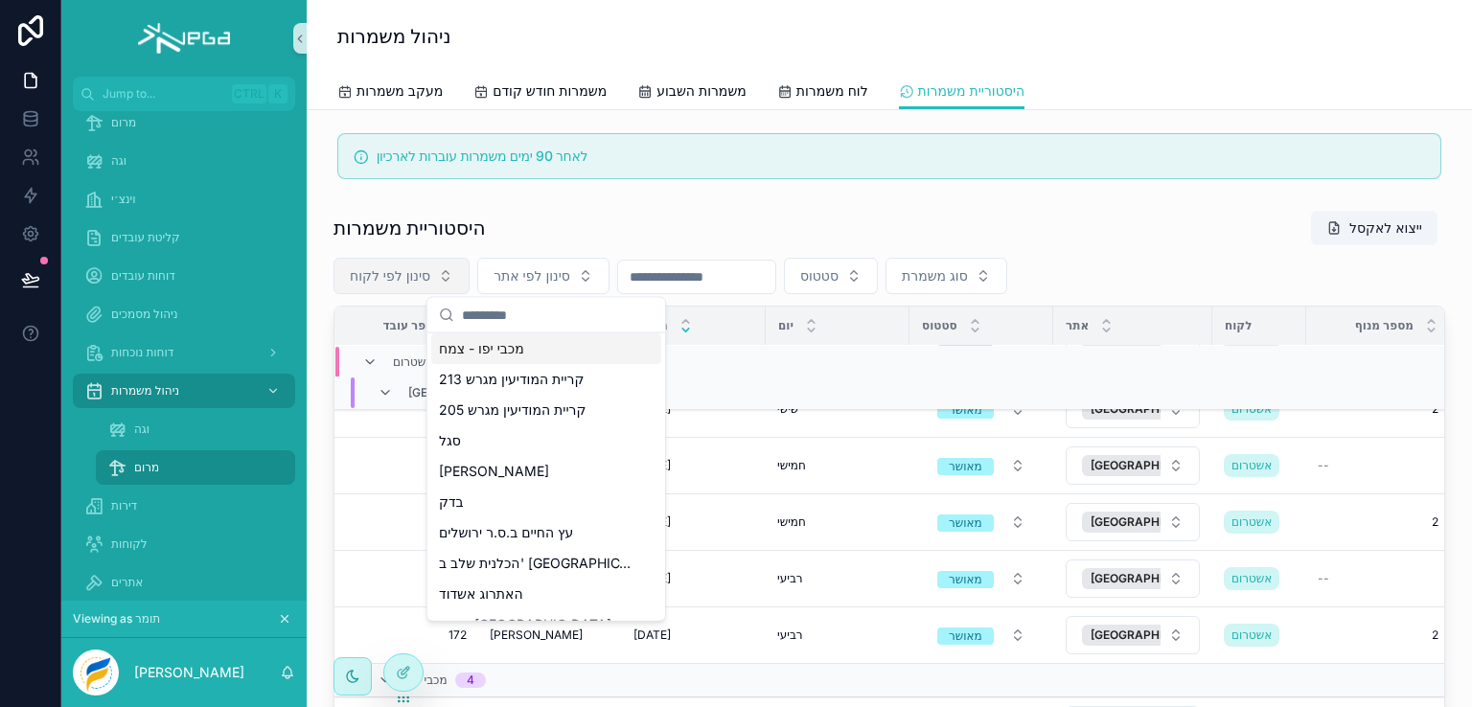
click at [441, 285] on button "סינון לפי לקוח" at bounding box center [402, 276] width 136 height 36
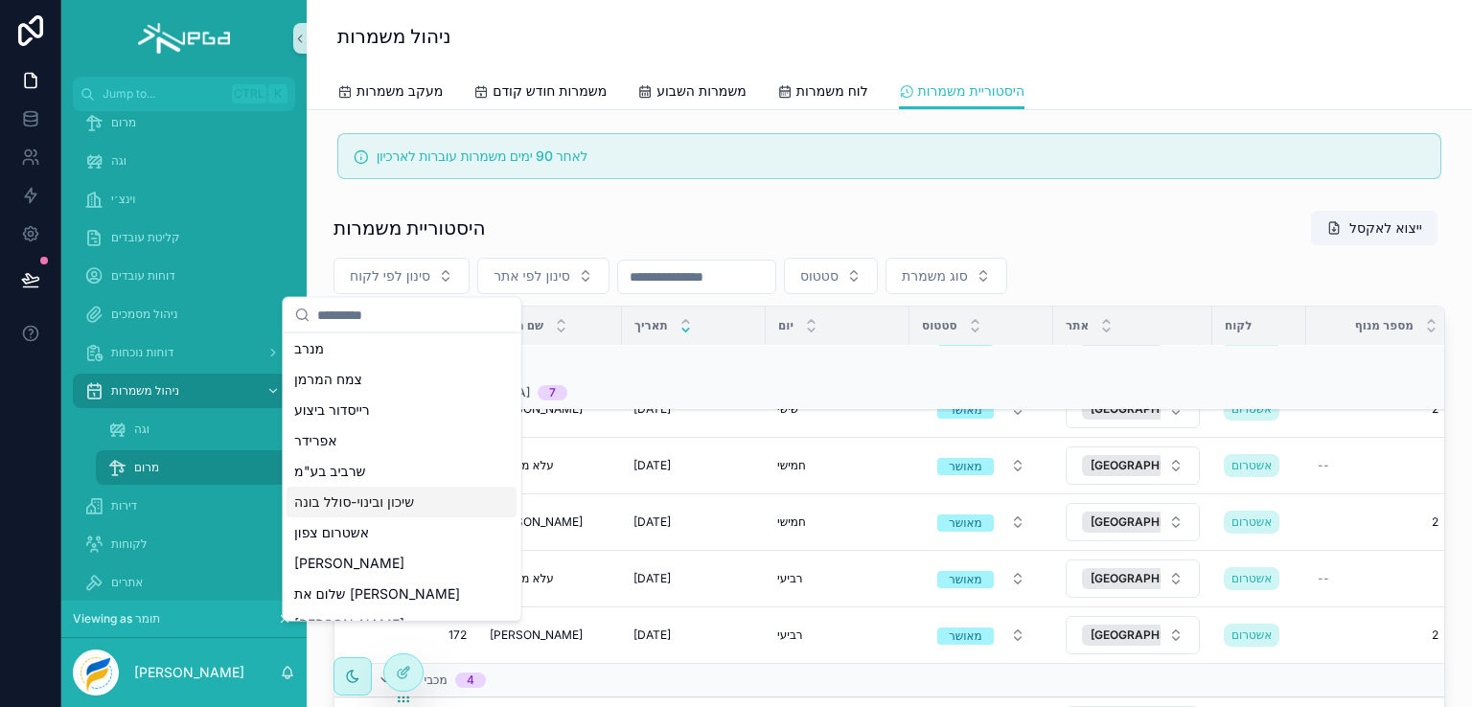
click at [401, 498] on span "שיכון ובינוי-סולל בונה" at bounding box center [354, 502] width 120 height 19
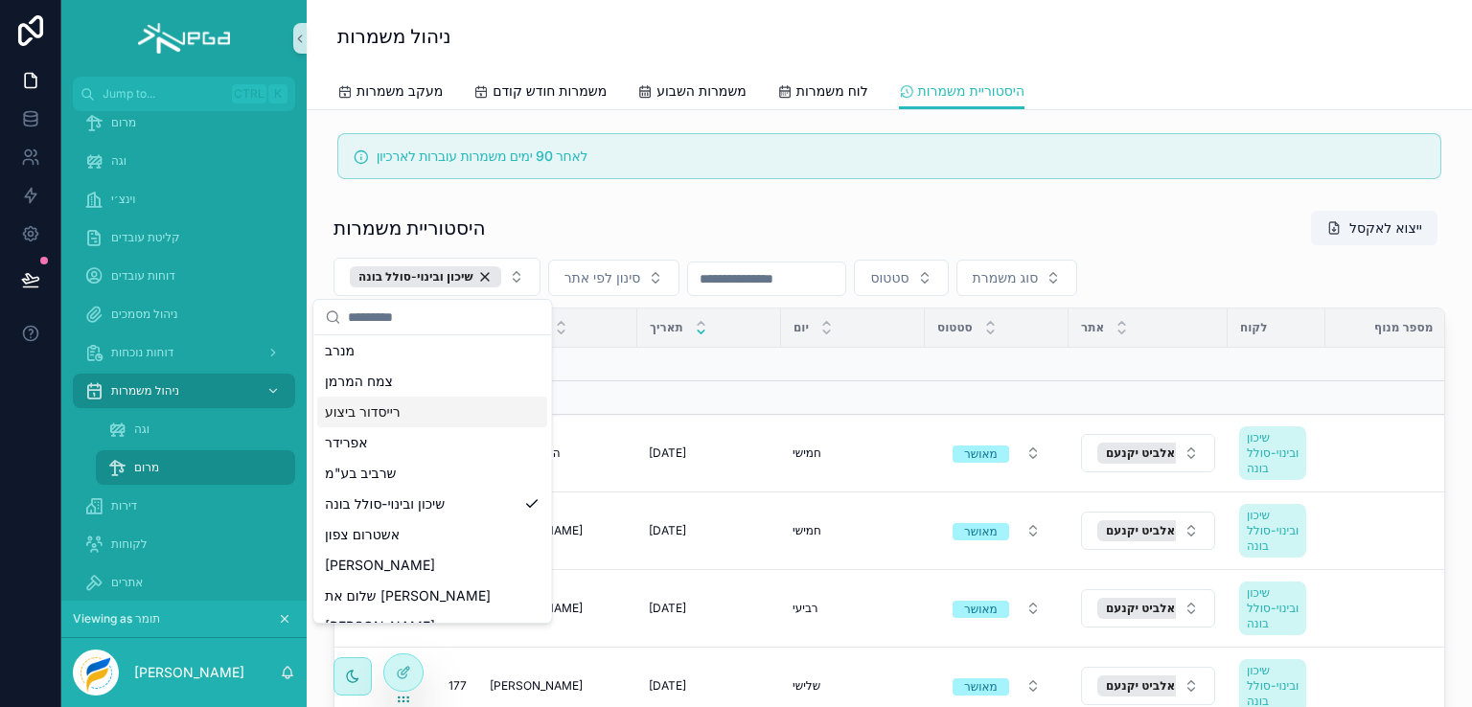
scroll to position [192, 0]
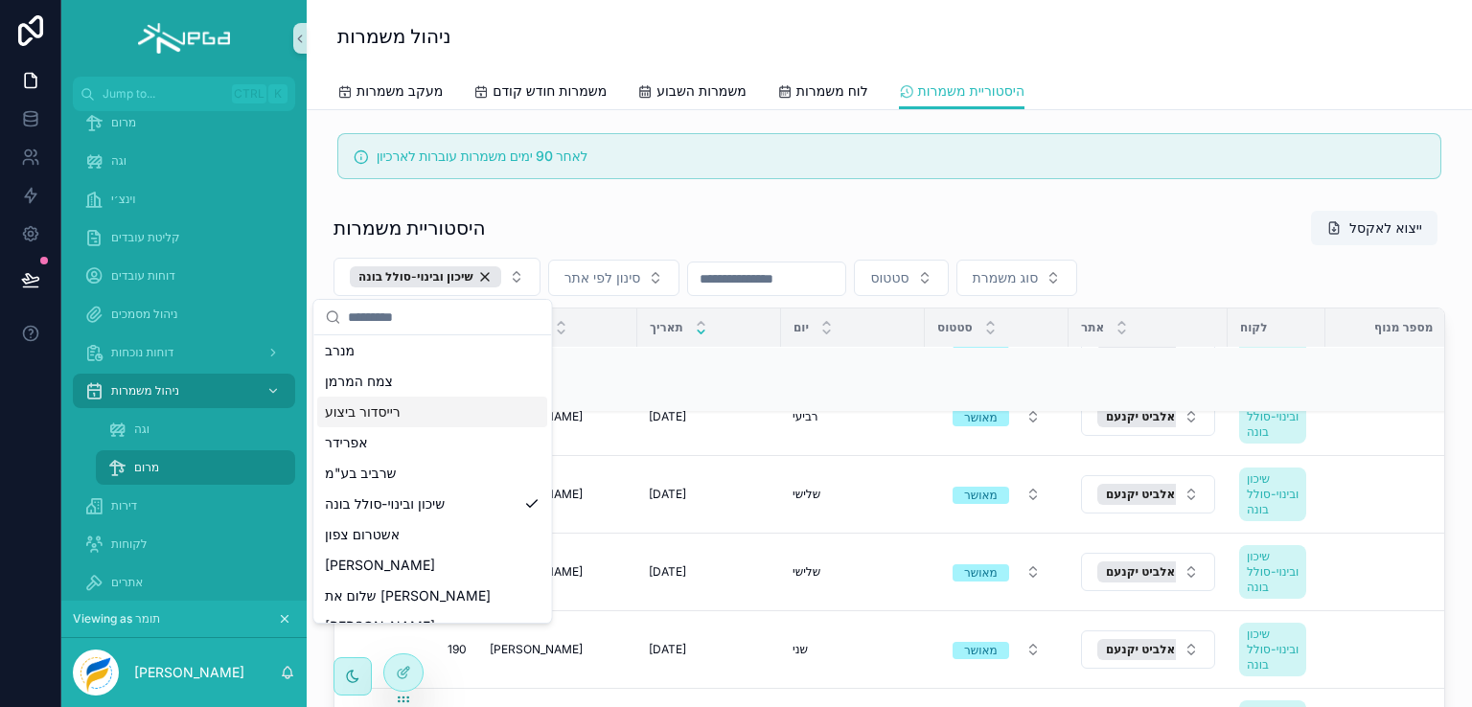
click at [1442, 429] on div "לאחר 90 ימים משמרות עוברות לארכיון היסטוריית משמרות ייצוא לאקסל שיכון ובינוי-סו…" at bounding box center [890, 540] width 1166 height 861
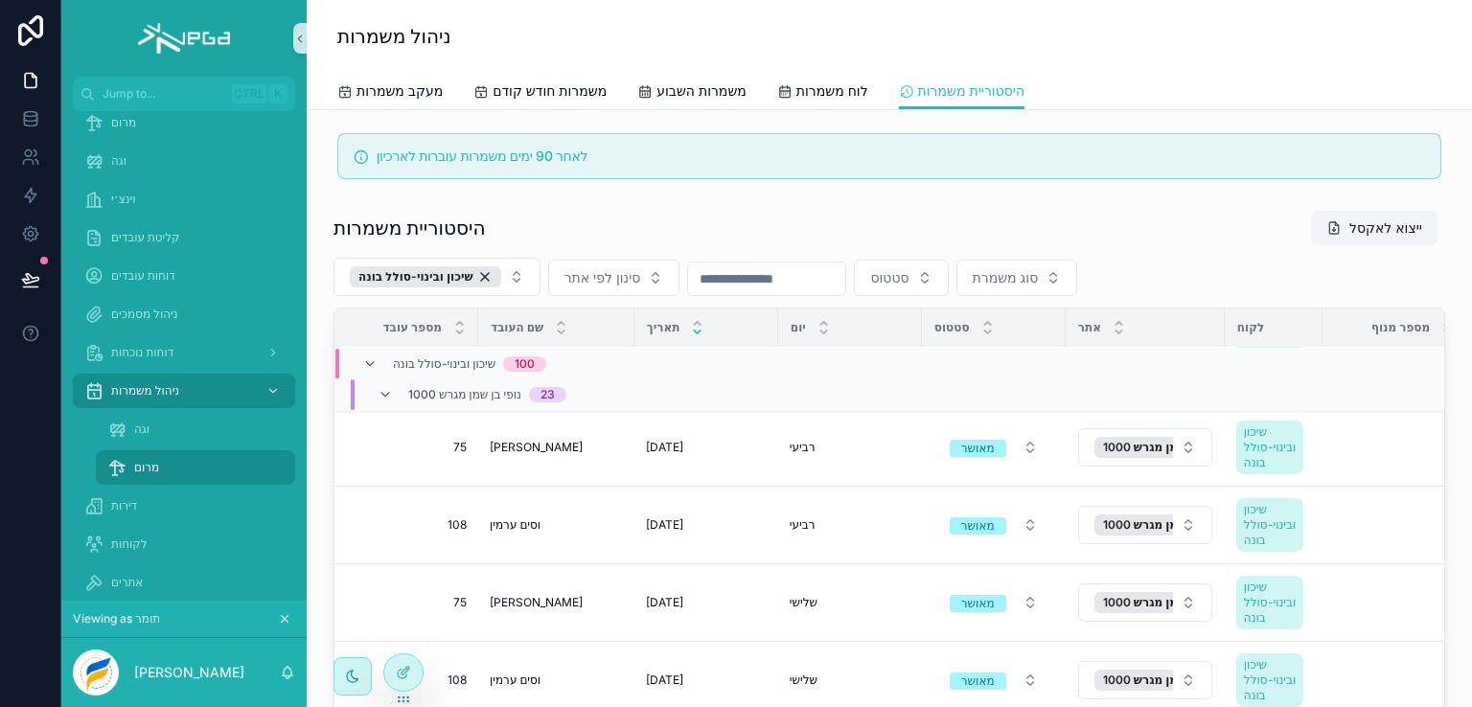
scroll to position [5124, 0]
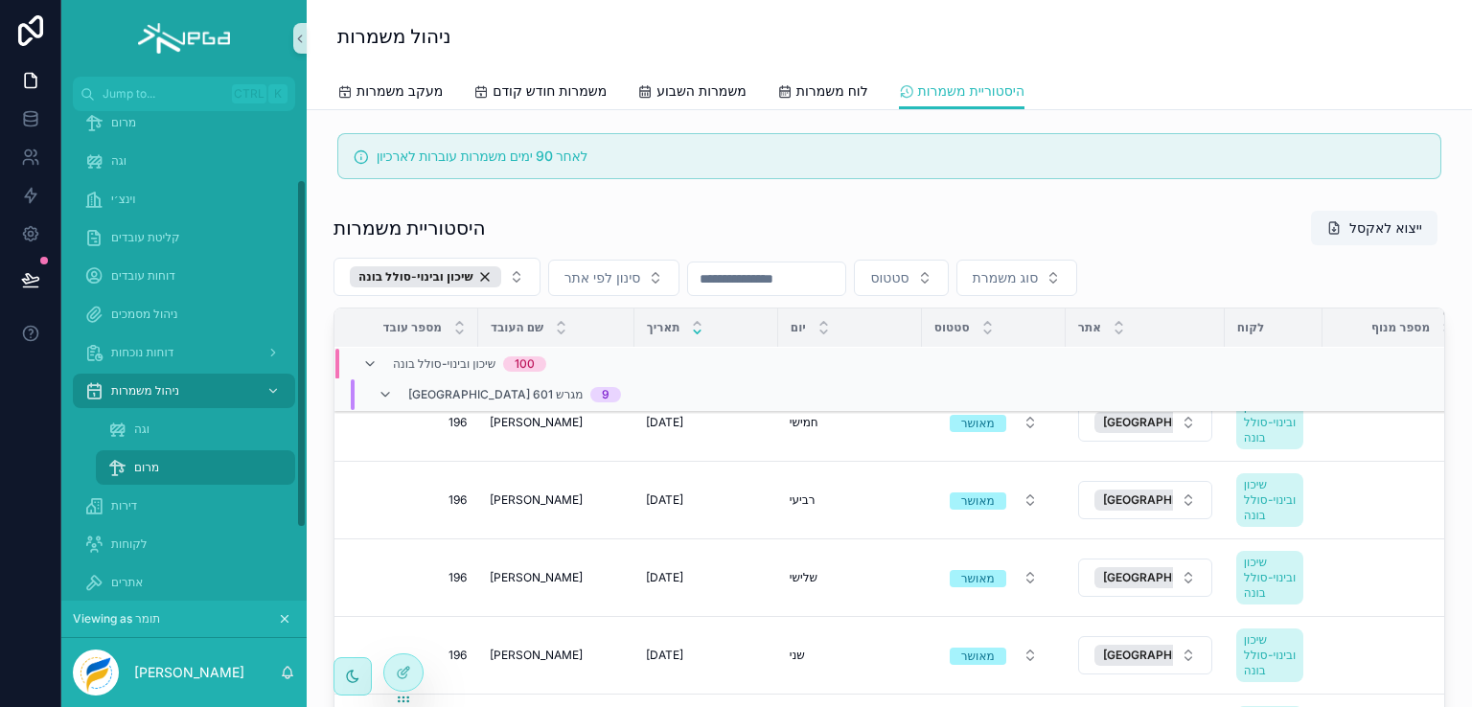
click at [146, 467] on span "מרום" at bounding box center [146, 467] width 25 height 15
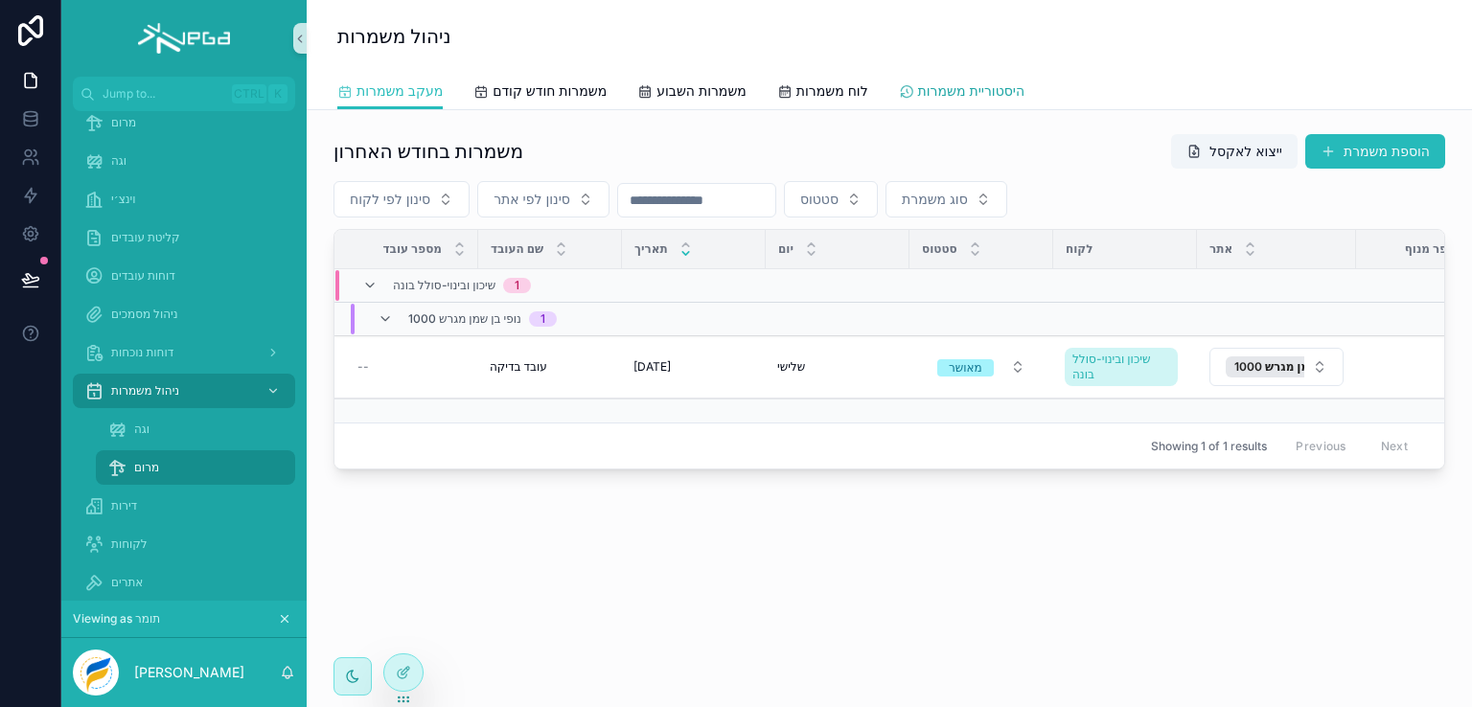
click at [969, 86] on span "היסטוריית משמרות" at bounding box center [971, 90] width 106 height 19
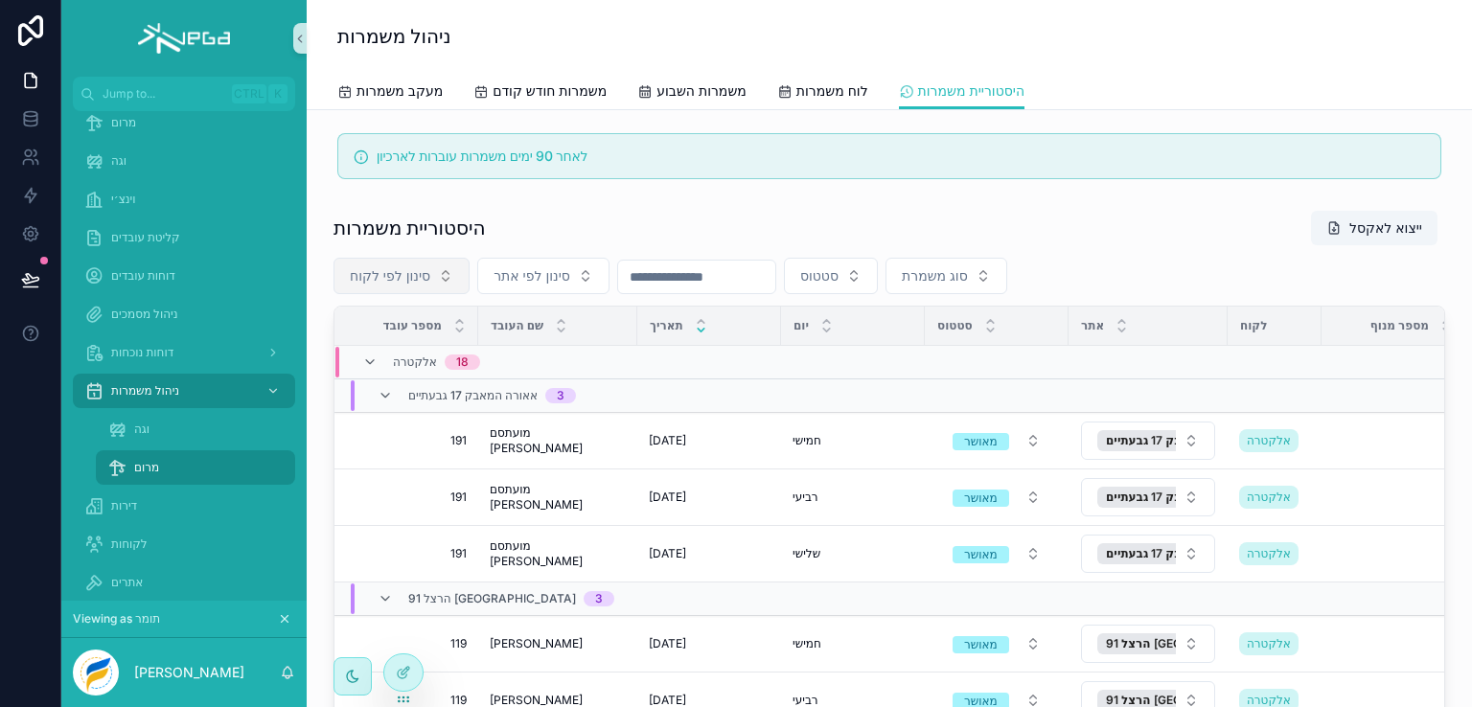
click at [437, 276] on button "סינון לפי לקוח" at bounding box center [402, 276] width 136 height 36
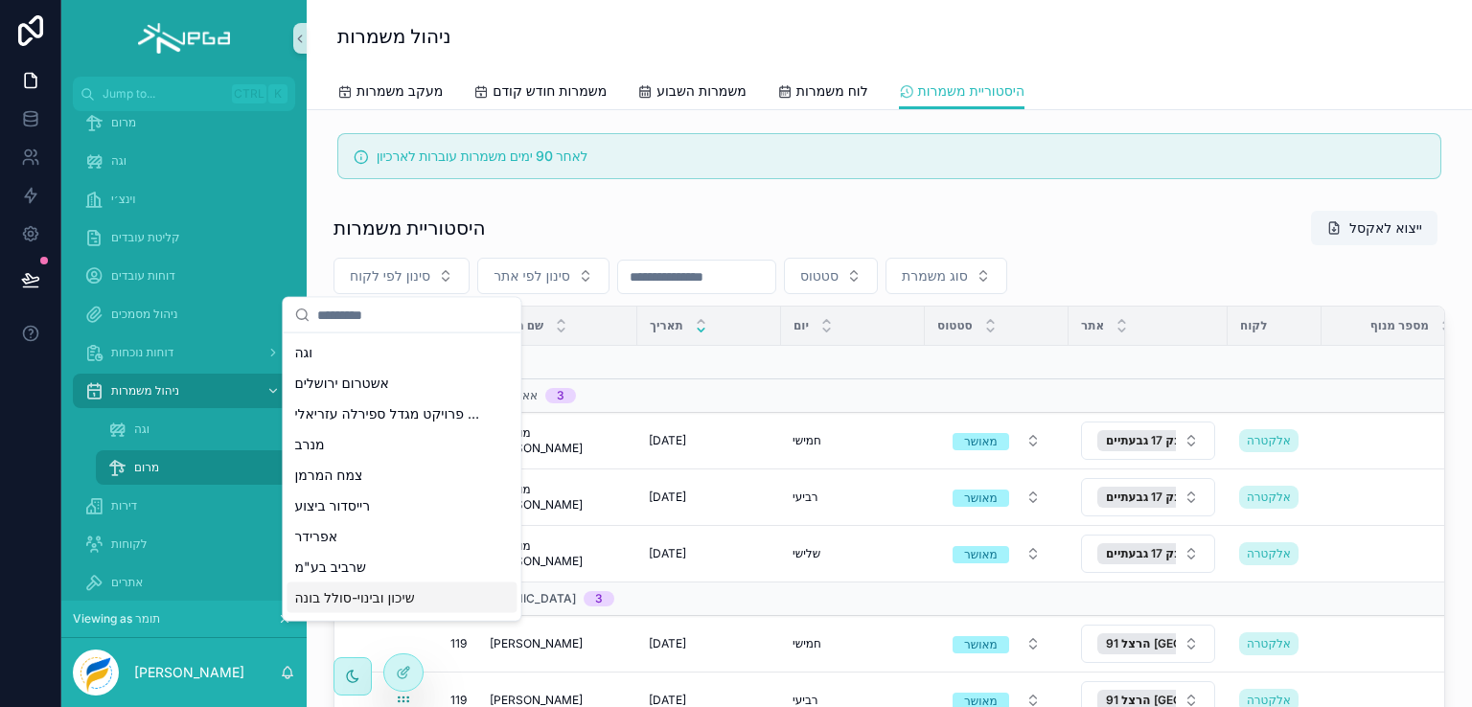
click at [395, 595] on span "שיכון ובינוי-סולל בונה" at bounding box center [354, 598] width 120 height 19
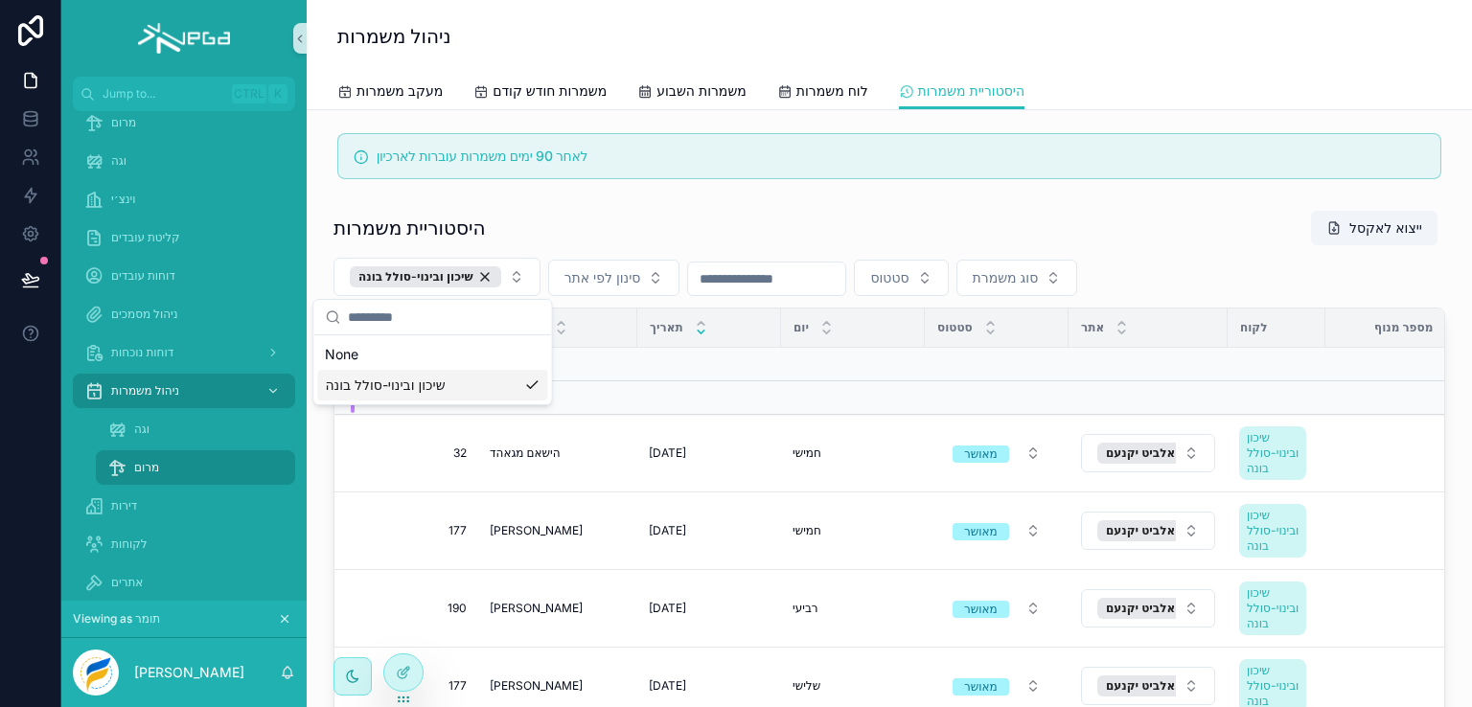
click at [1456, 445] on div "לאחר 90 ימים משמרות עוברות לארכיון היסטוריית משמרות ייצוא לאקסל שיכון ובינוי-סו…" at bounding box center [890, 540] width 1166 height 861
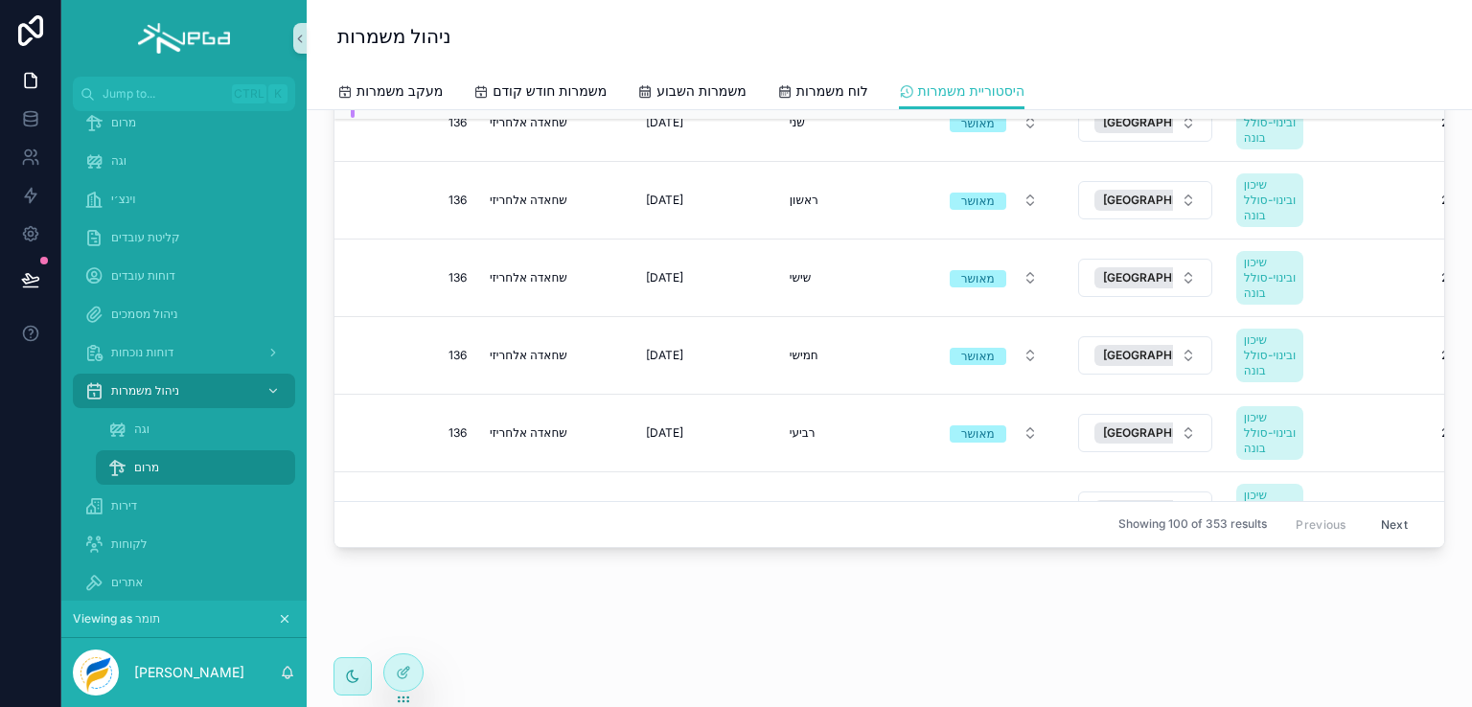
scroll to position [7696, 0]
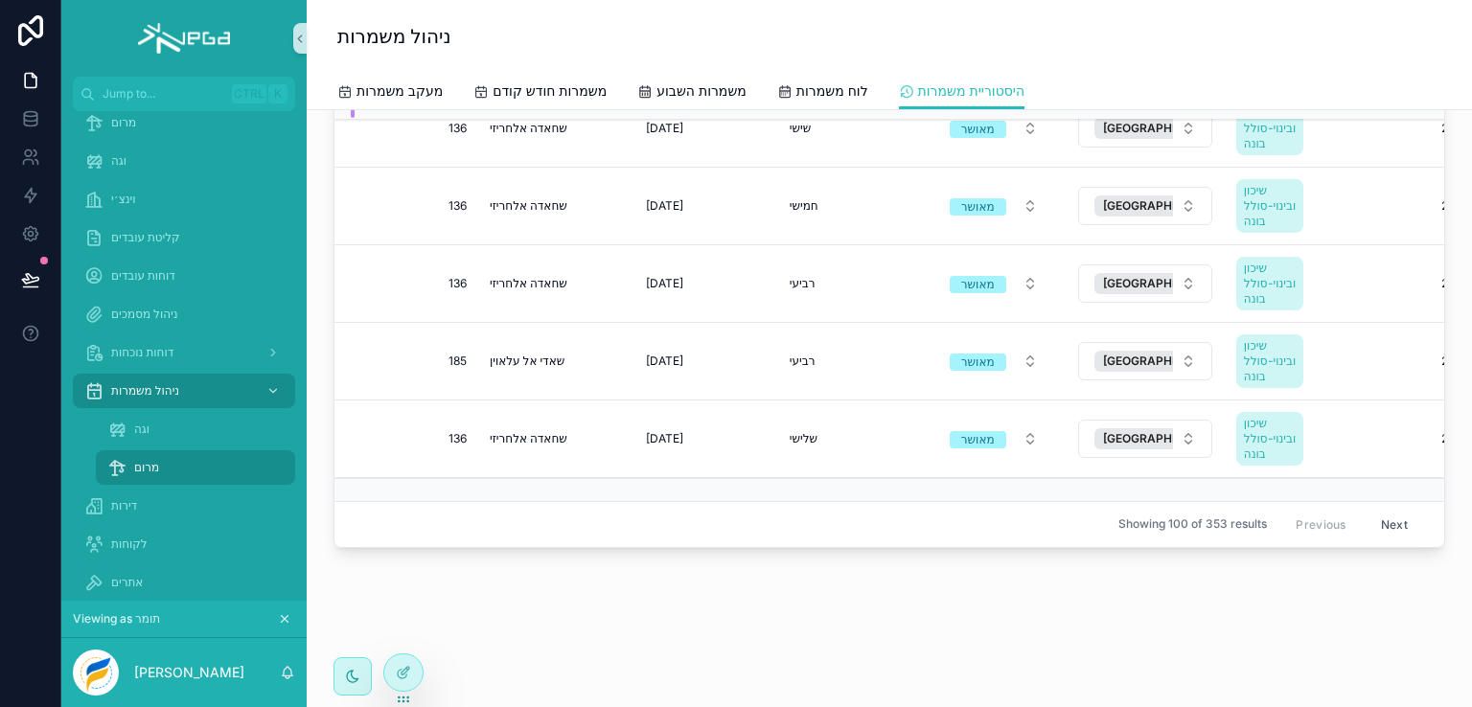
click at [1369, 510] on button "Next" at bounding box center [1395, 525] width 54 height 30
click at [1368, 510] on button "Next" at bounding box center [1395, 525] width 54 height 30
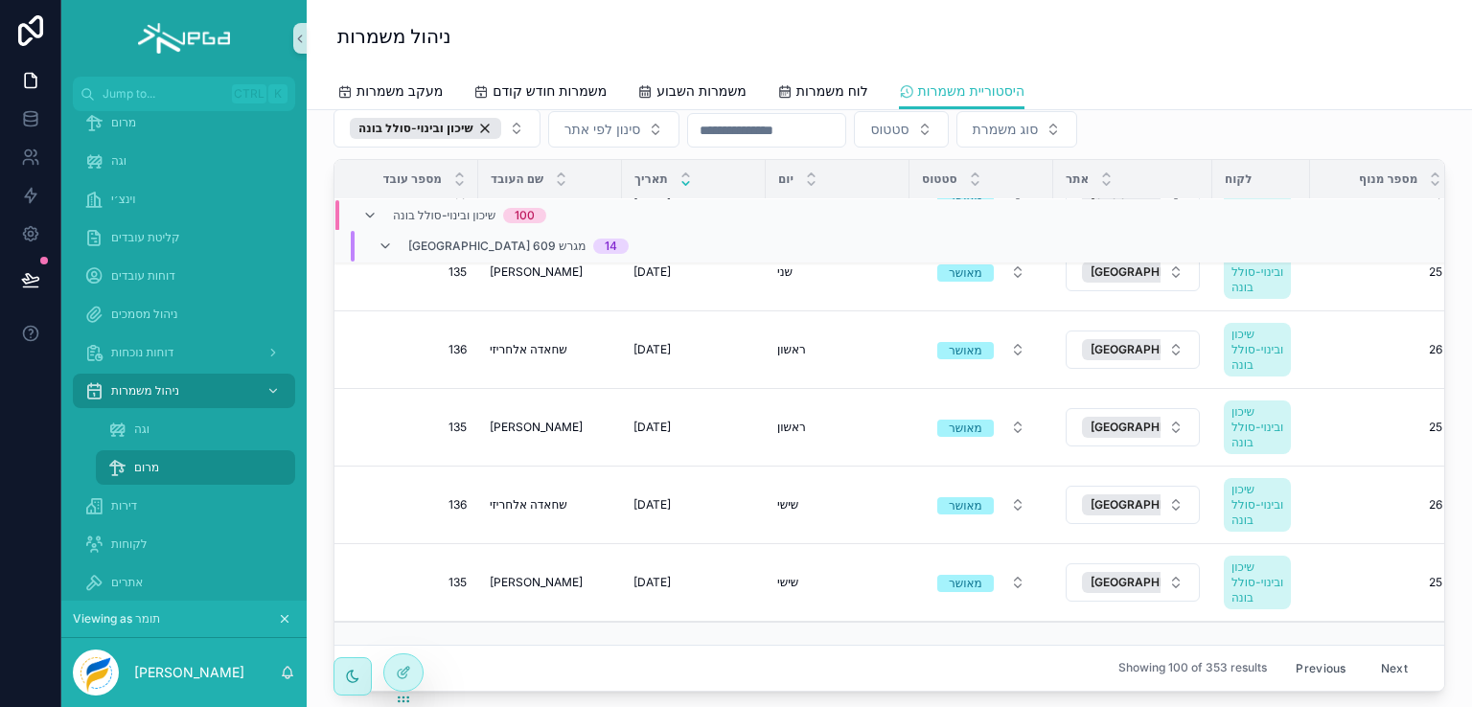
scroll to position [292, 0]
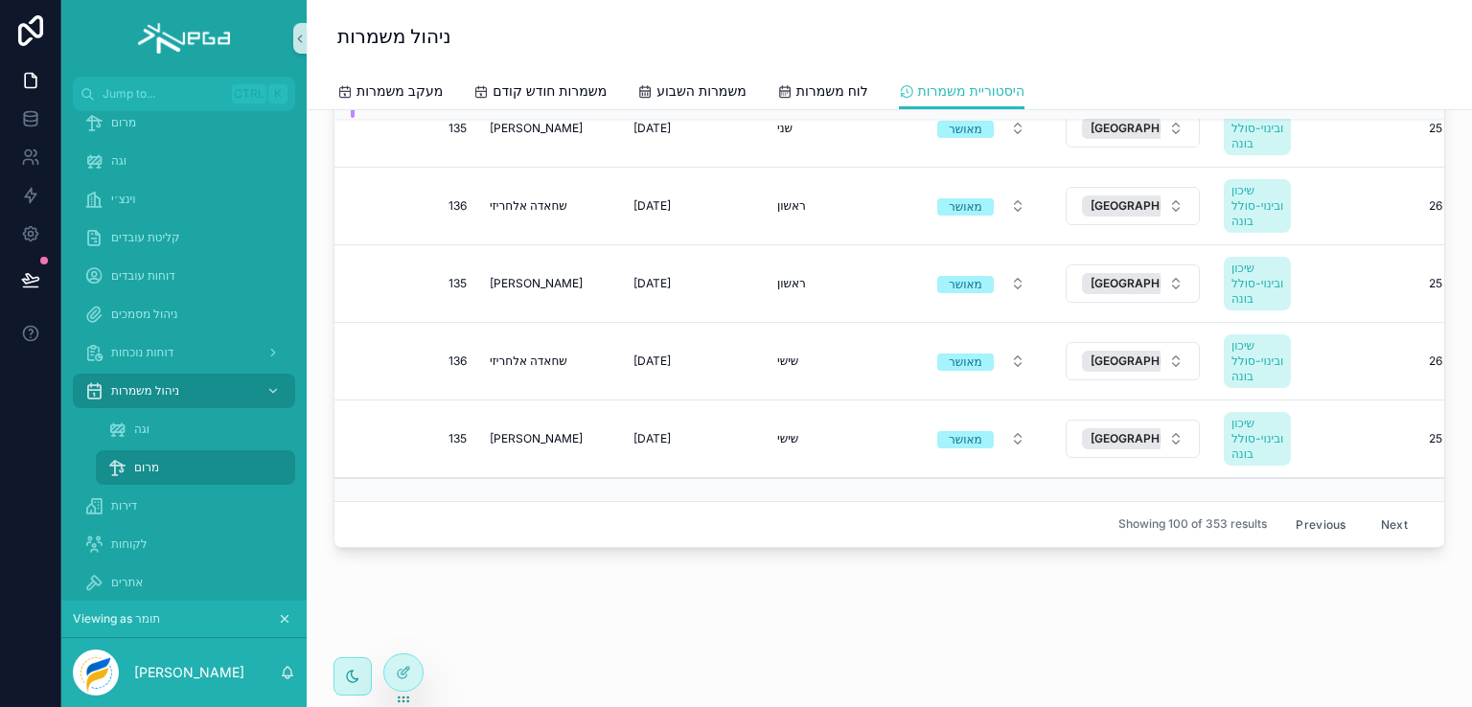
click at [1368, 510] on button "Next" at bounding box center [1395, 525] width 54 height 30
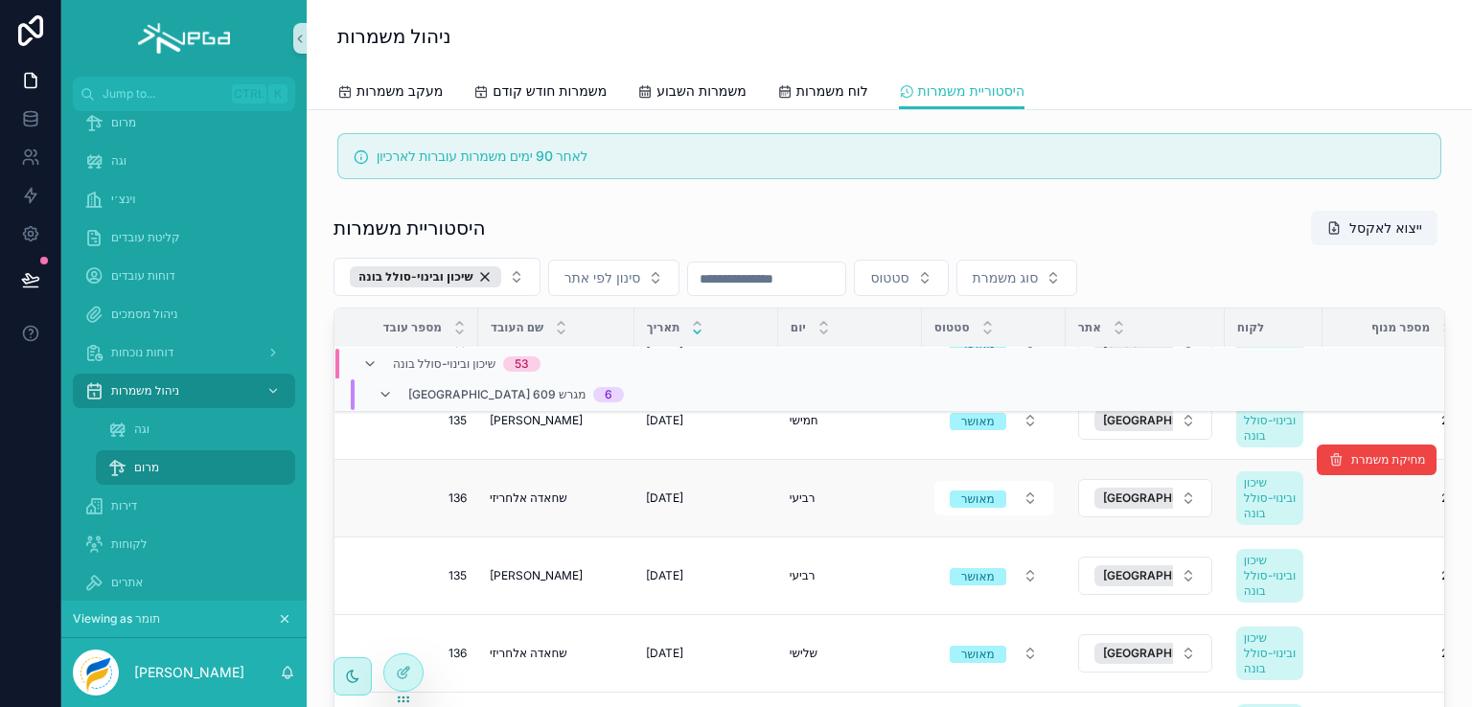
scroll to position [292, 0]
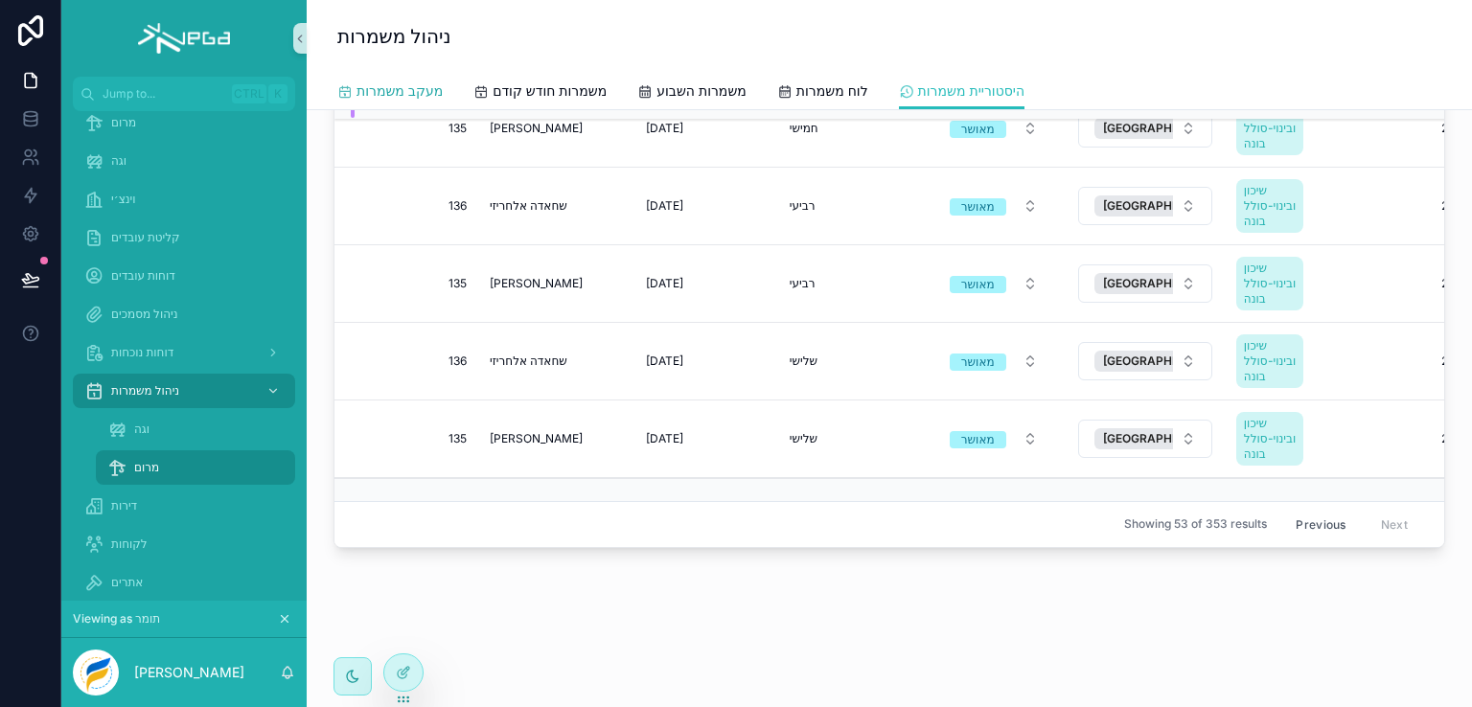
click at [388, 93] on span "מעקב משמרות" at bounding box center [400, 90] width 86 height 19
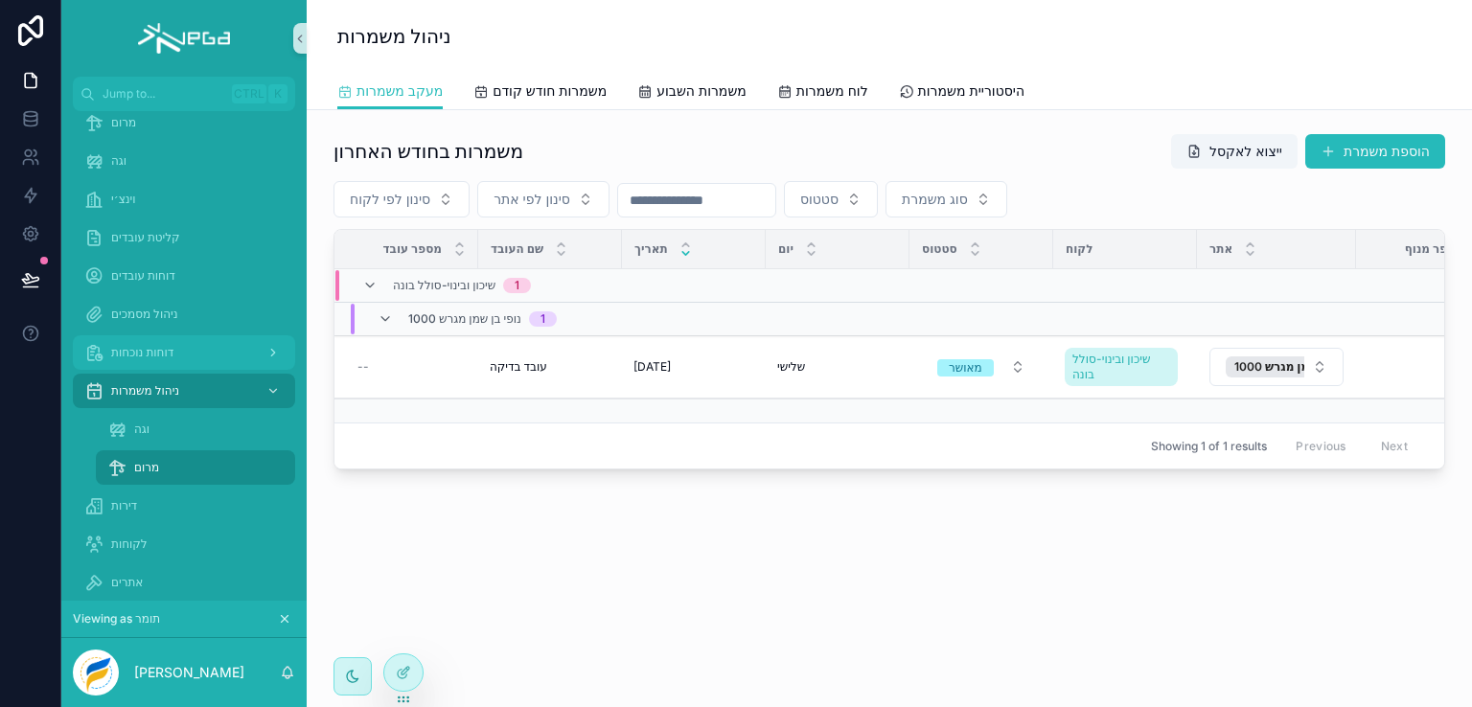
click at [127, 357] on span "דוחות נוכחות" at bounding box center [142, 352] width 62 height 15
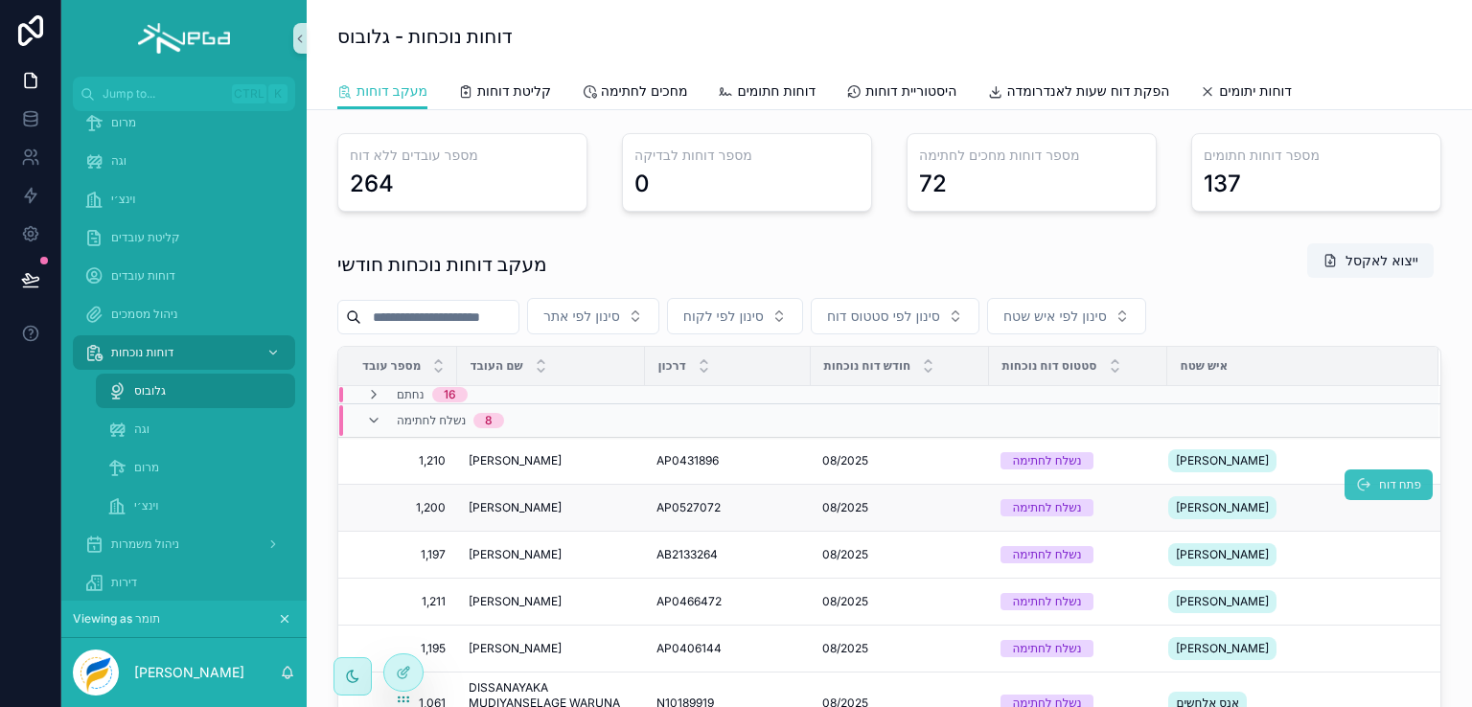
click at [1379, 477] on span "פתח דוח" at bounding box center [1400, 484] width 42 height 15
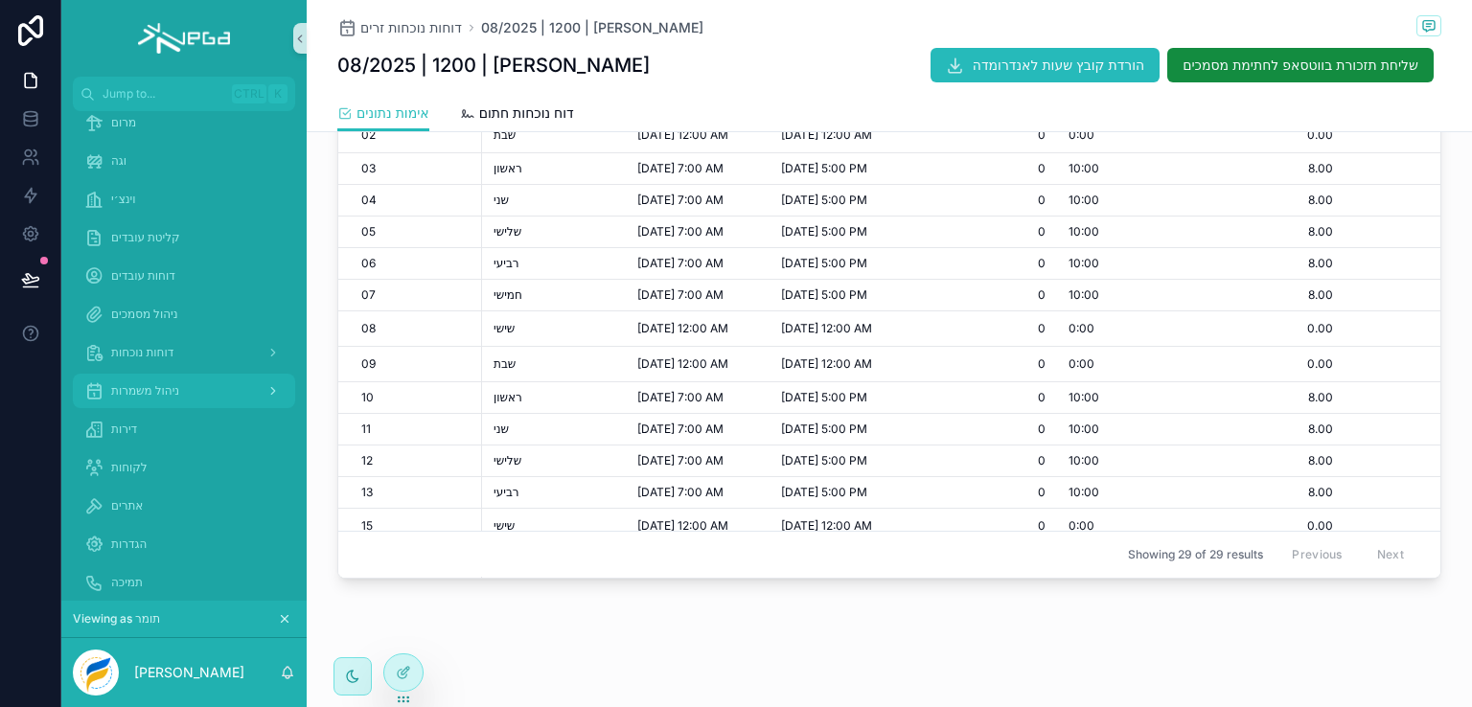
click at [132, 386] on span "ניהול משמרות" at bounding box center [145, 390] width 68 height 15
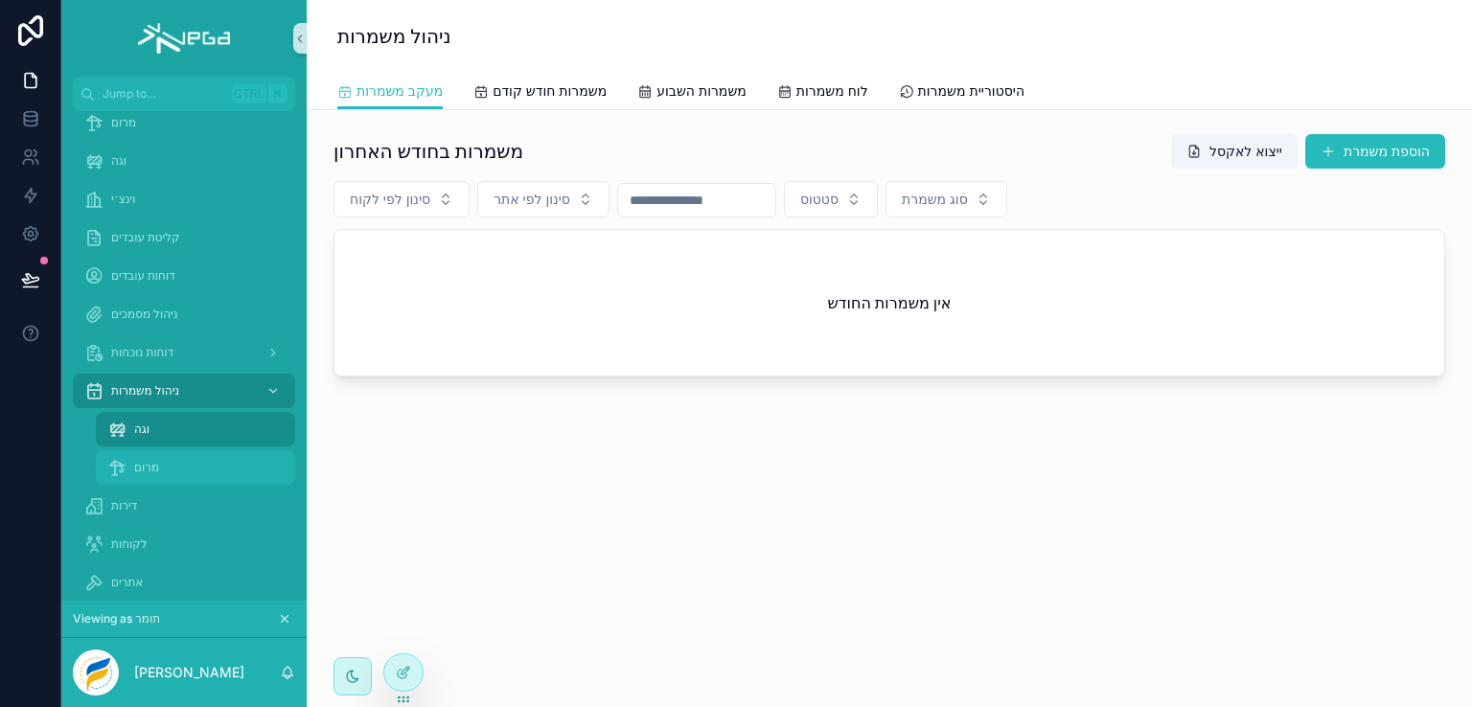
click at [138, 467] on span "מרום" at bounding box center [146, 467] width 25 height 15
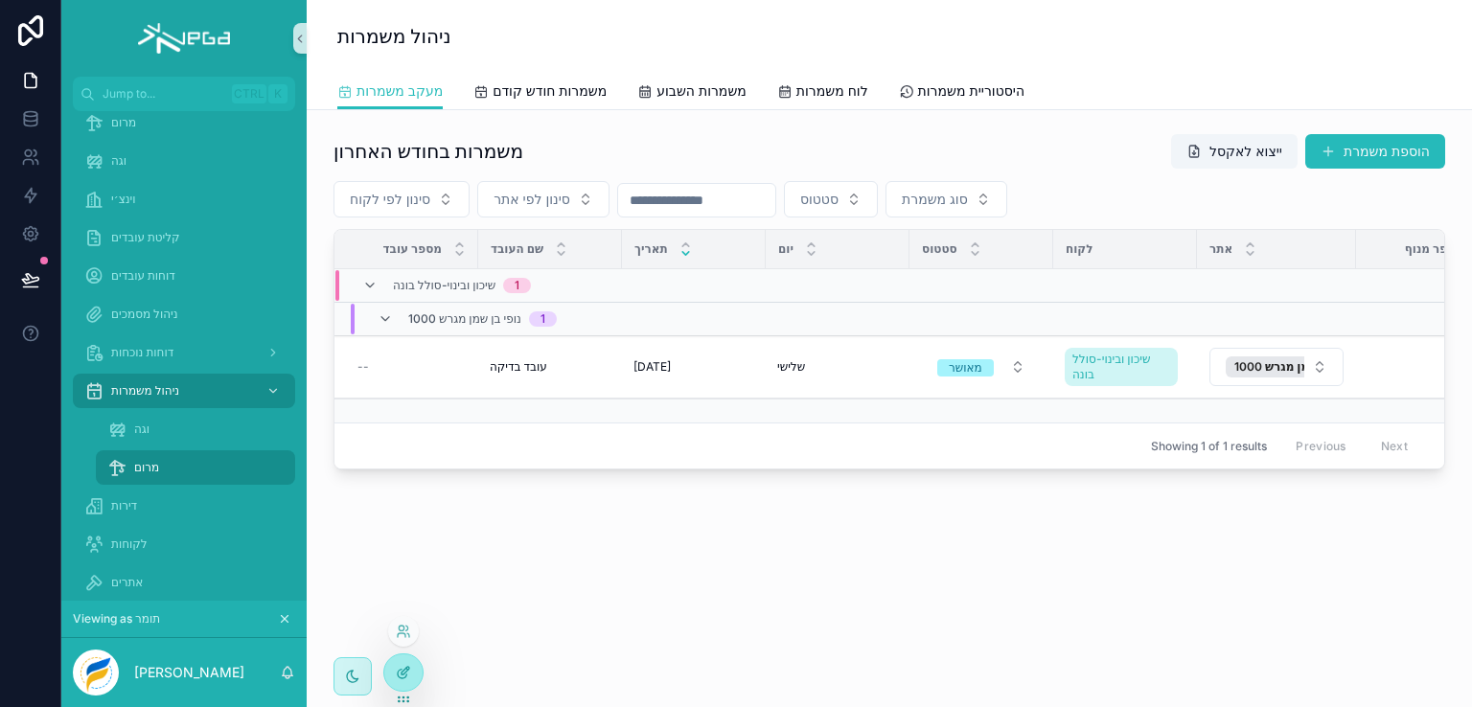
click at [406, 672] on icon at bounding box center [403, 672] width 15 height 15
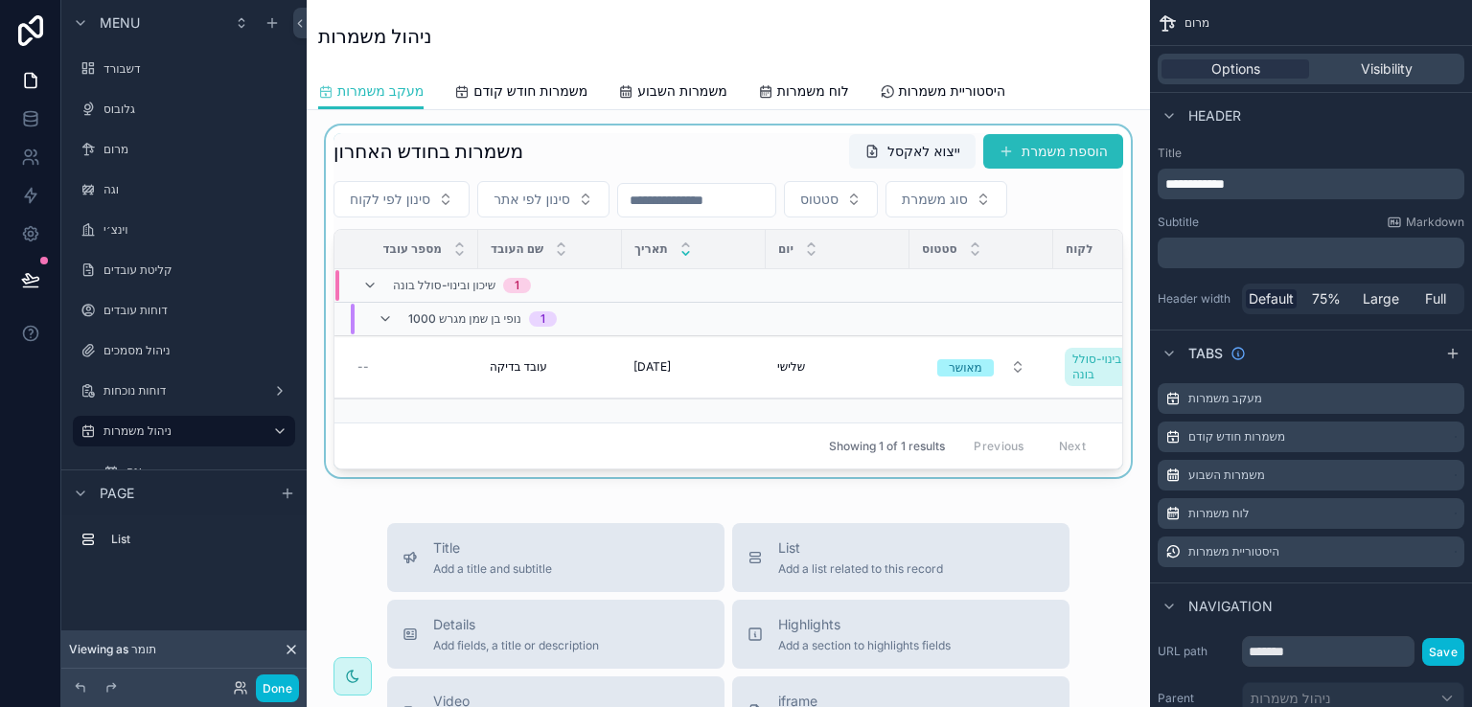
drag, startPoint x: 566, startPoint y: 472, endPoint x: 720, endPoint y: 470, distance: 154.3
click at [720, 470] on div "scrollable content" at bounding box center [728, 302] width 813 height 352
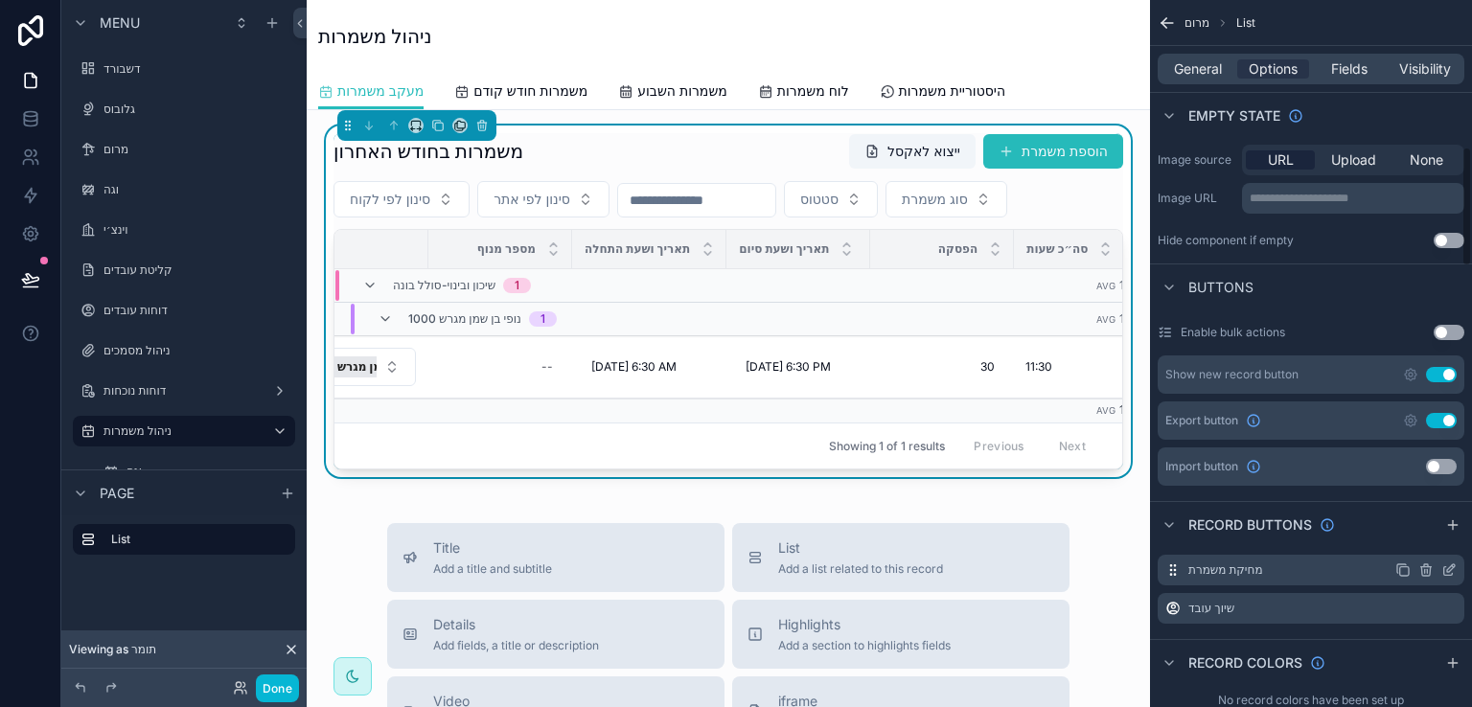
scroll to position [863, 0]
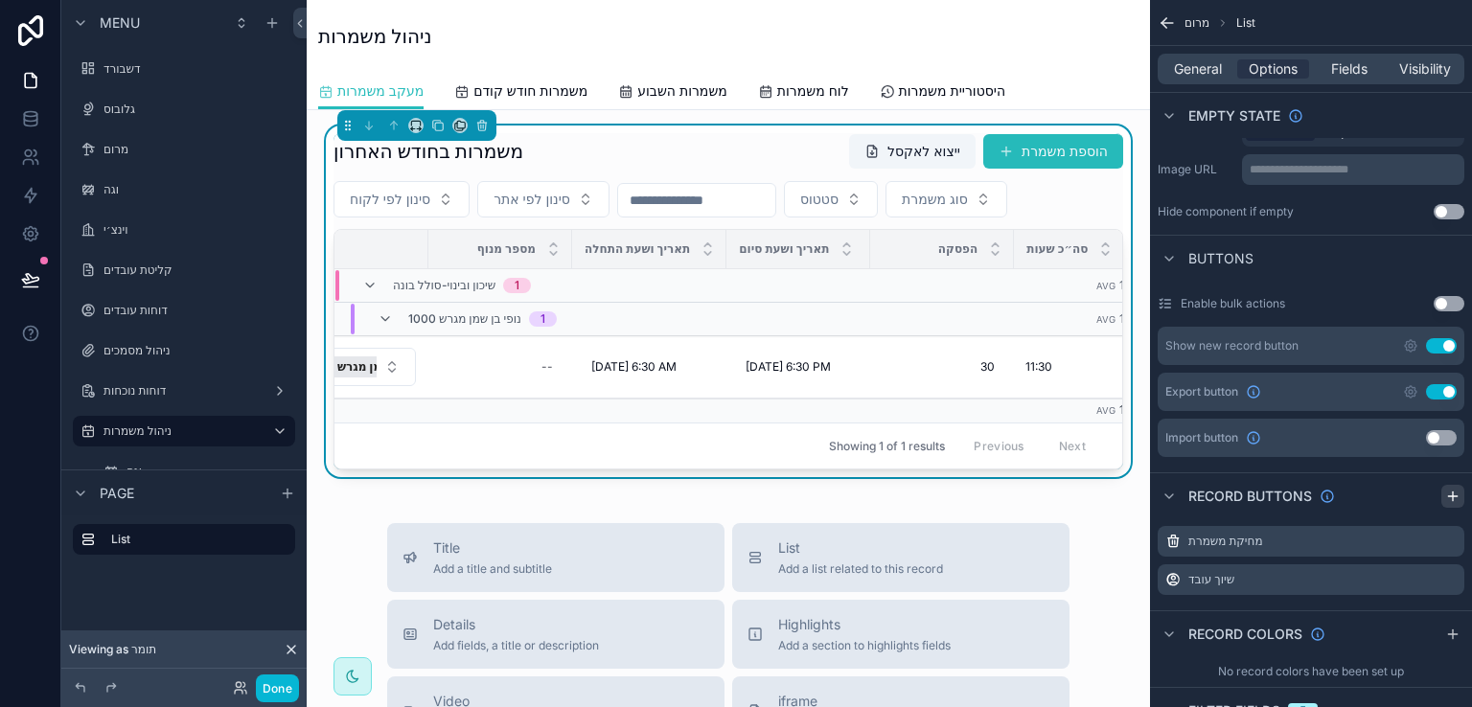
click at [1450, 489] on icon "scrollable content" at bounding box center [1453, 496] width 15 height 15
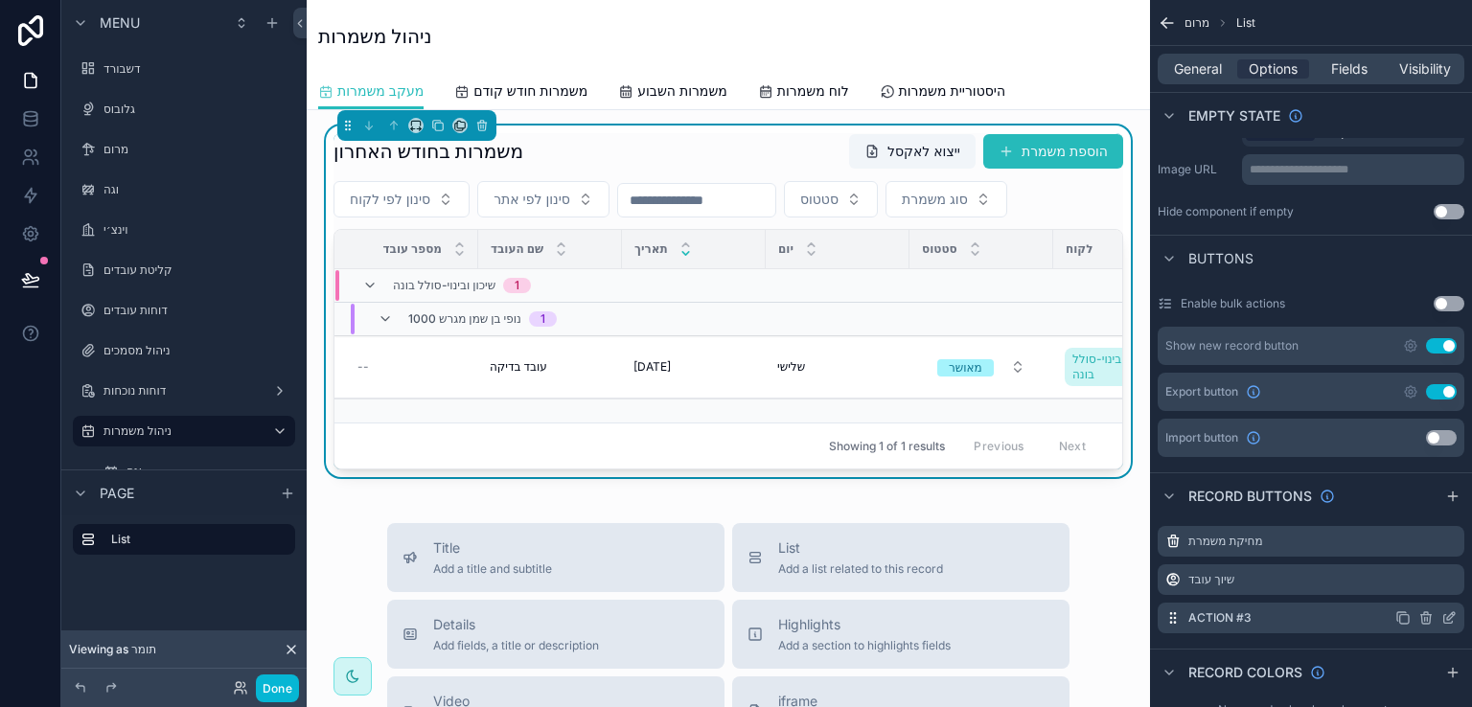
click at [1448, 613] on icon "scrollable content" at bounding box center [1452, 617] width 8 height 8
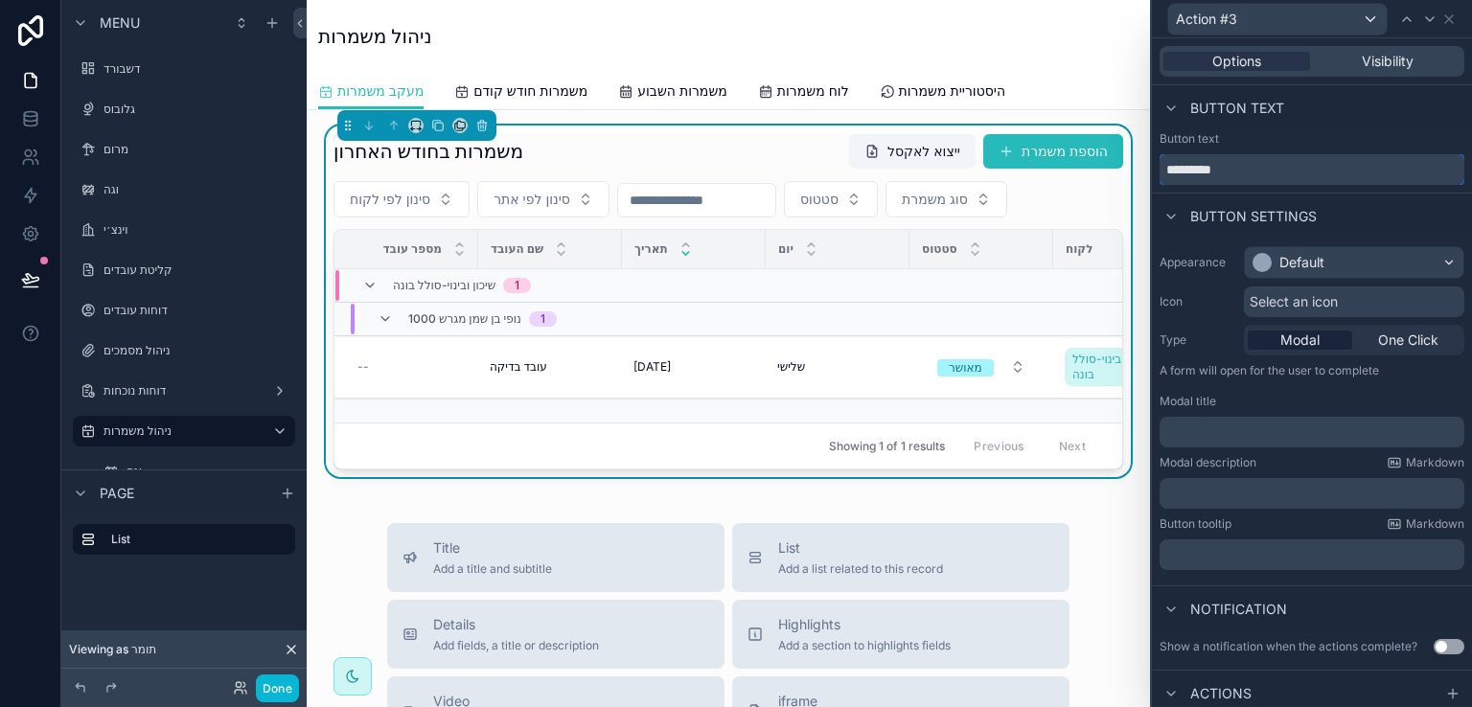
click at [1238, 176] on input "*********" at bounding box center [1312, 169] width 305 height 31
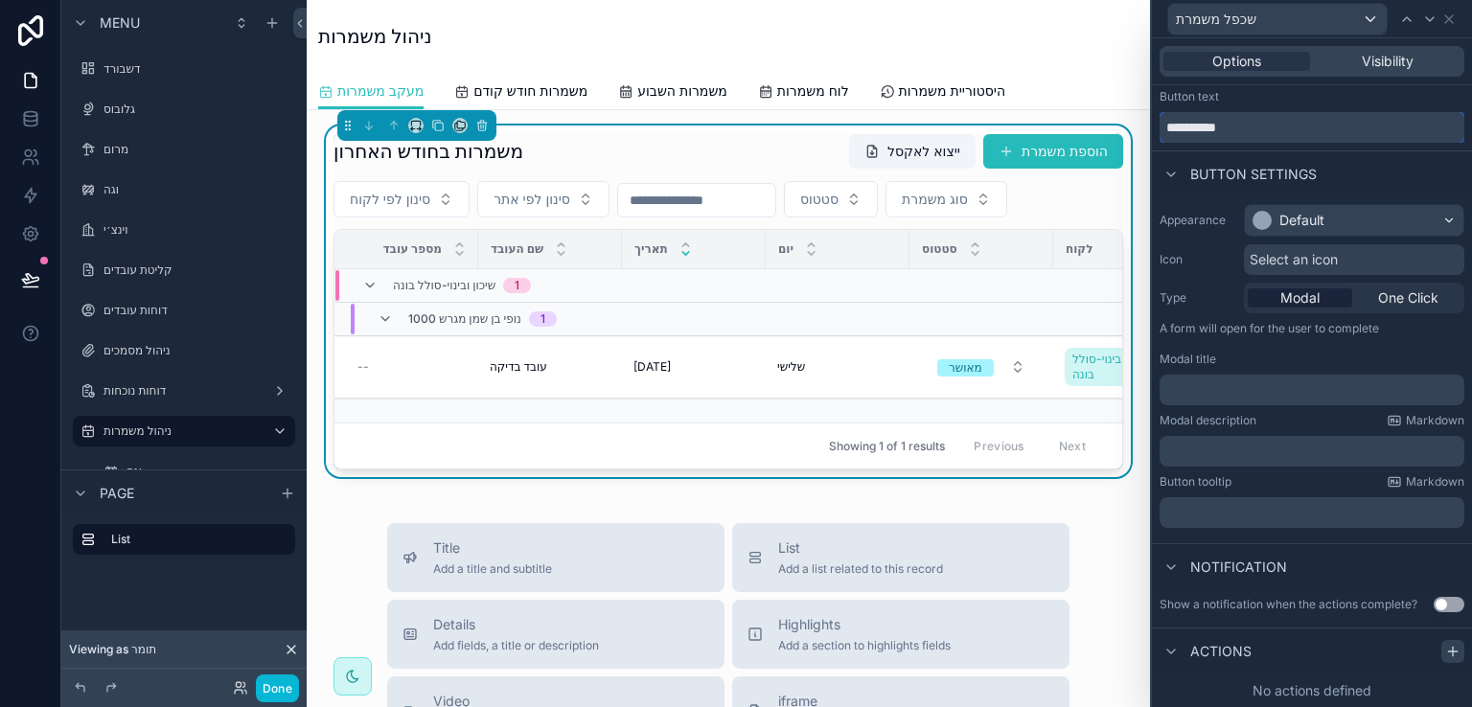
type input "**********"
click at [1446, 649] on icon at bounding box center [1453, 651] width 15 height 15
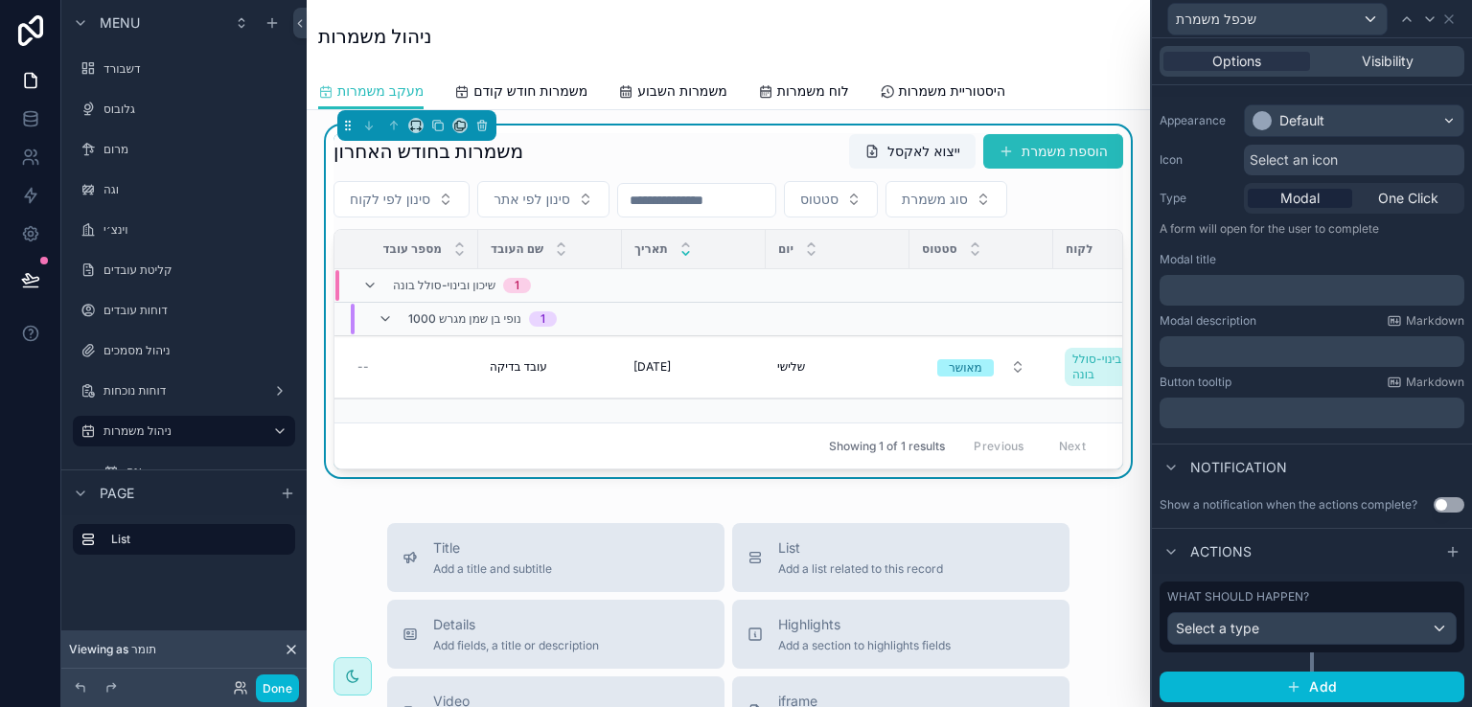
scroll to position [143, 0]
click at [1353, 618] on div "Select a type" at bounding box center [1313, 628] width 288 height 31
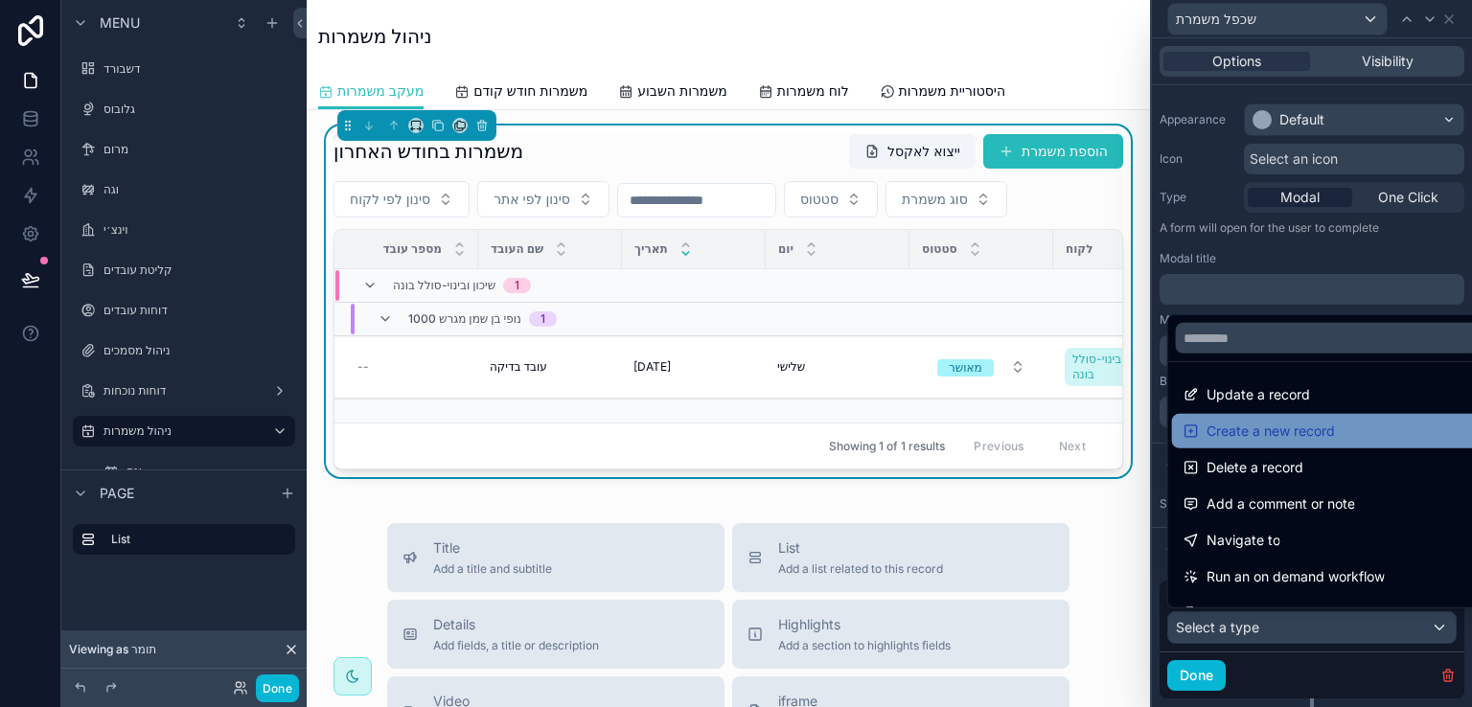
click at [1286, 433] on span "Create a new record" at bounding box center [1271, 431] width 128 height 23
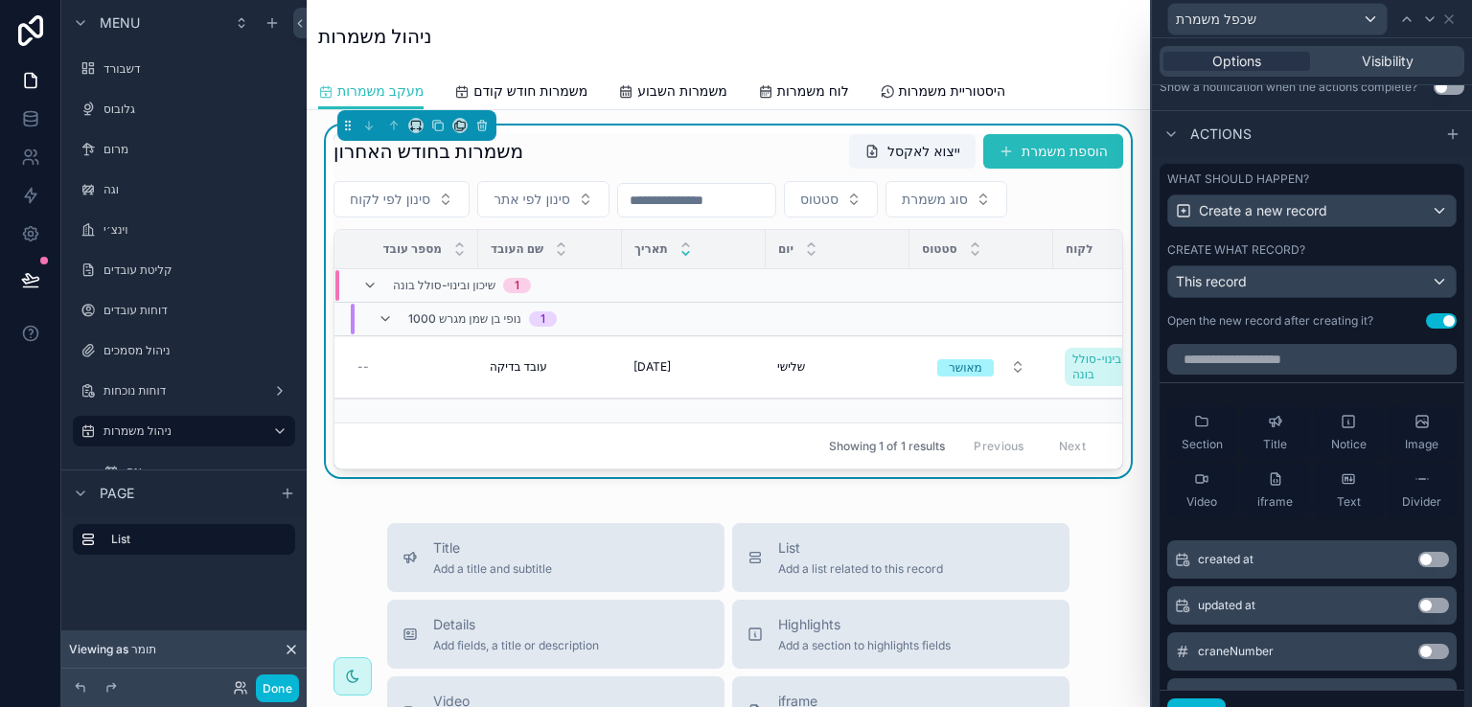
scroll to position [526, 0]
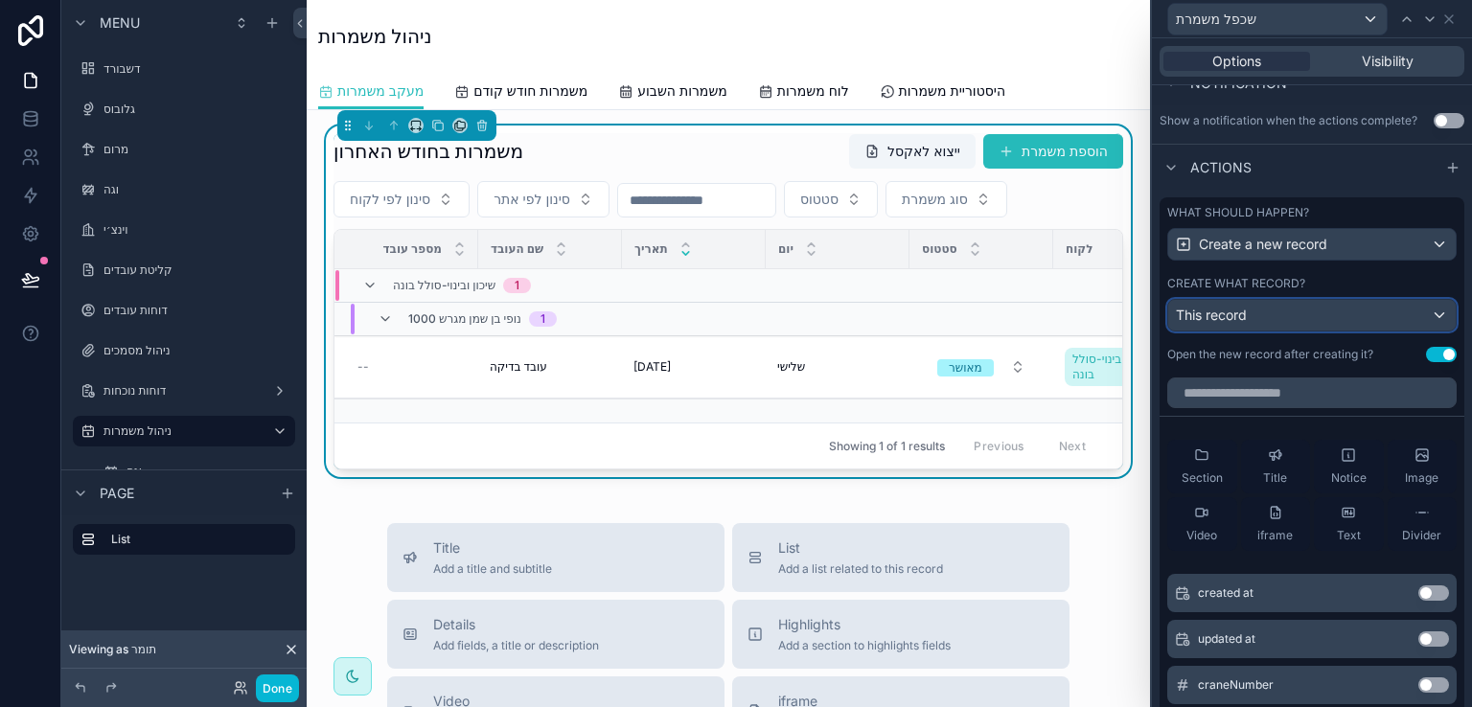
click at [1424, 311] on div "This record" at bounding box center [1313, 315] width 288 height 31
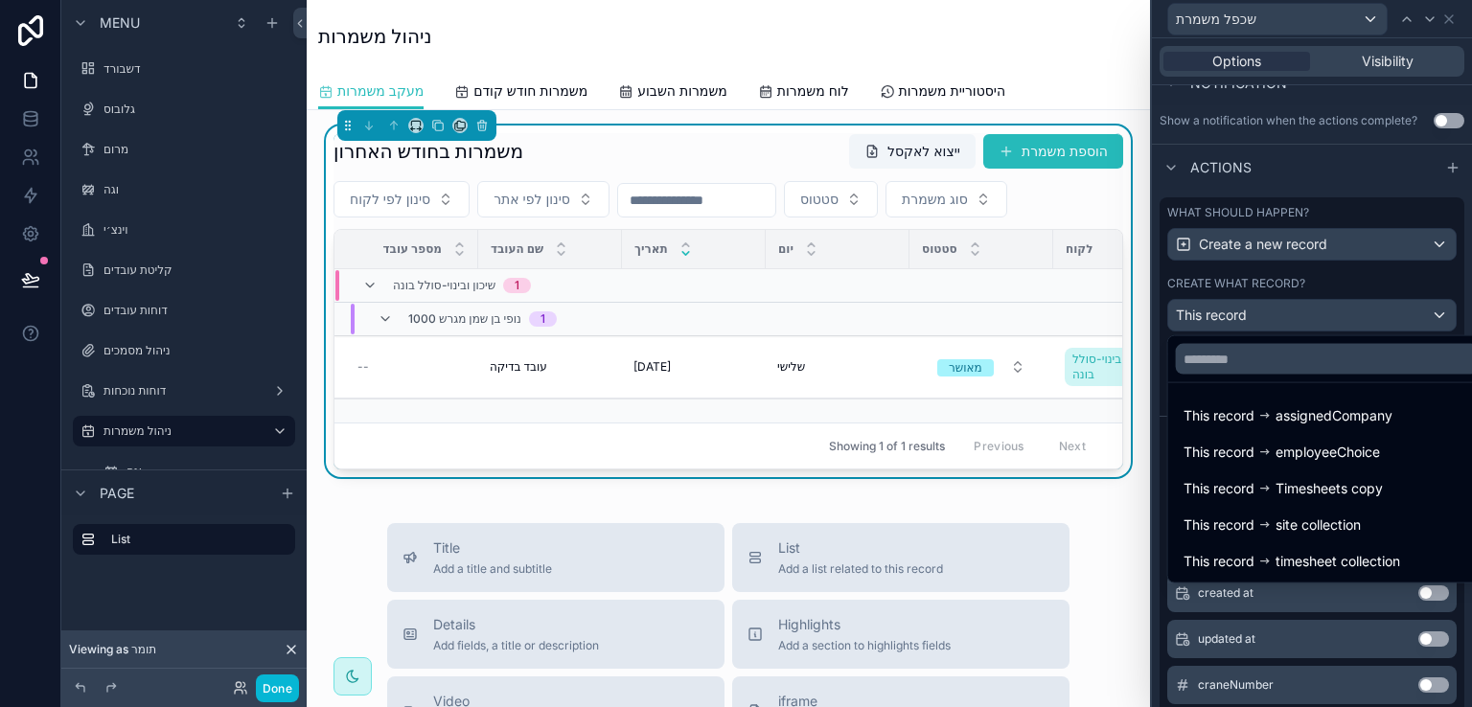
click at [1423, 242] on div at bounding box center [1312, 353] width 320 height 707
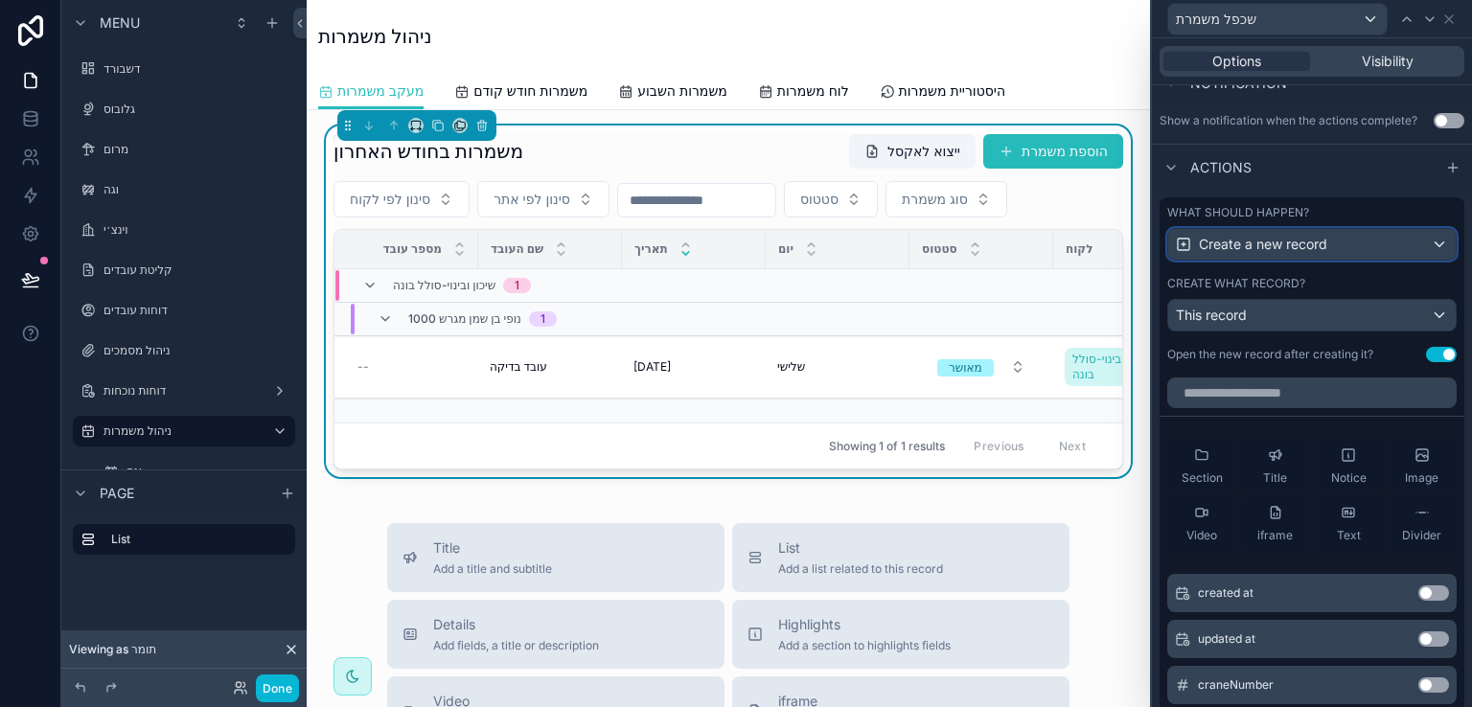
click at [1423, 242] on div "Create a new record" at bounding box center [1313, 244] width 288 height 31
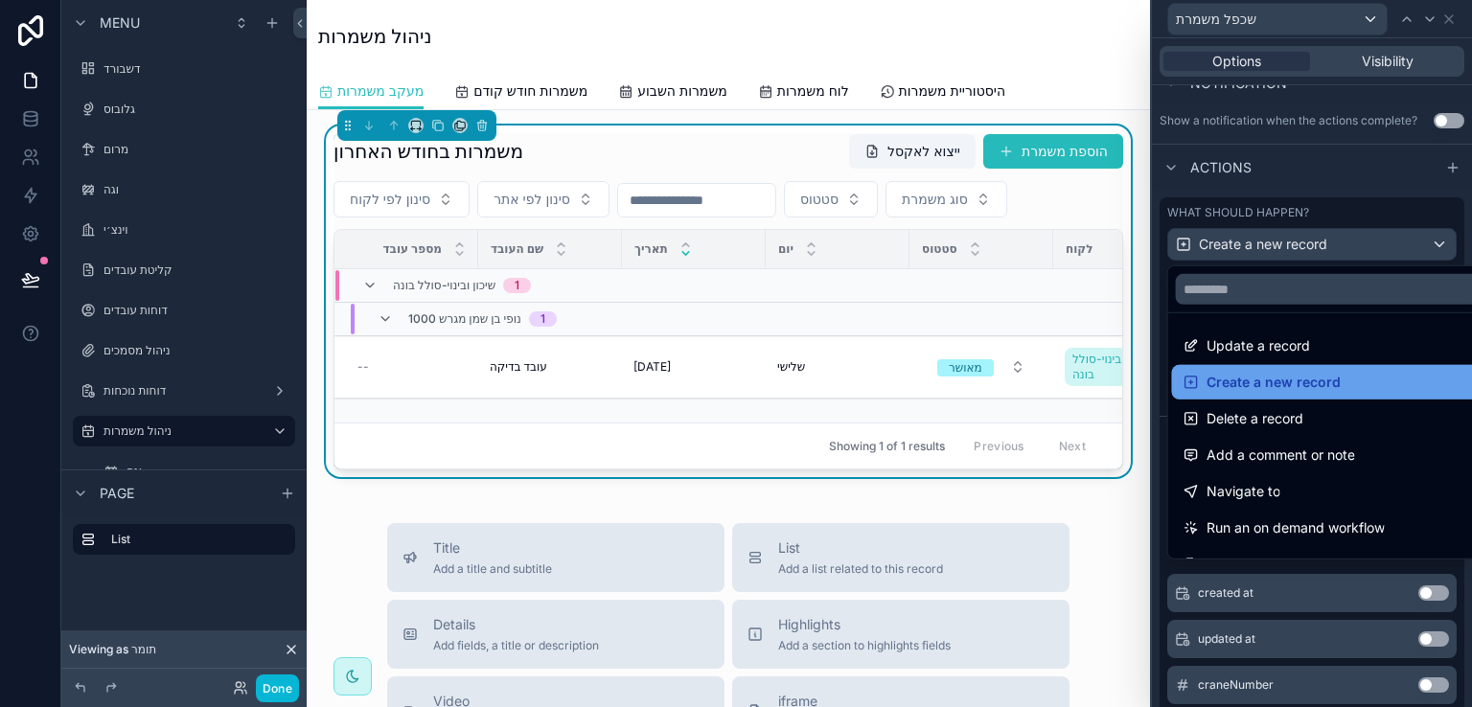
click at [1300, 389] on span "Create a new record" at bounding box center [1274, 382] width 134 height 23
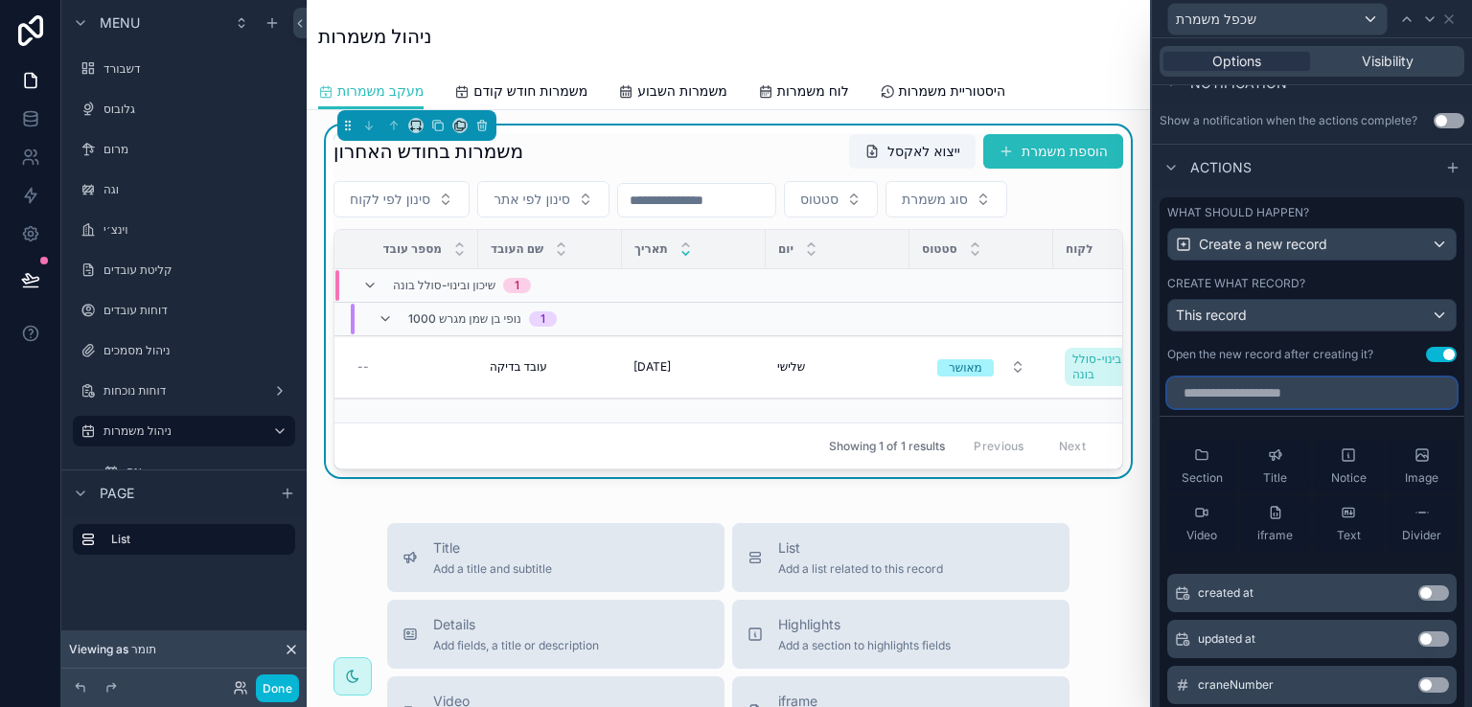
click at [1353, 397] on input "text" at bounding box center [1313, 393] width 290 height 31
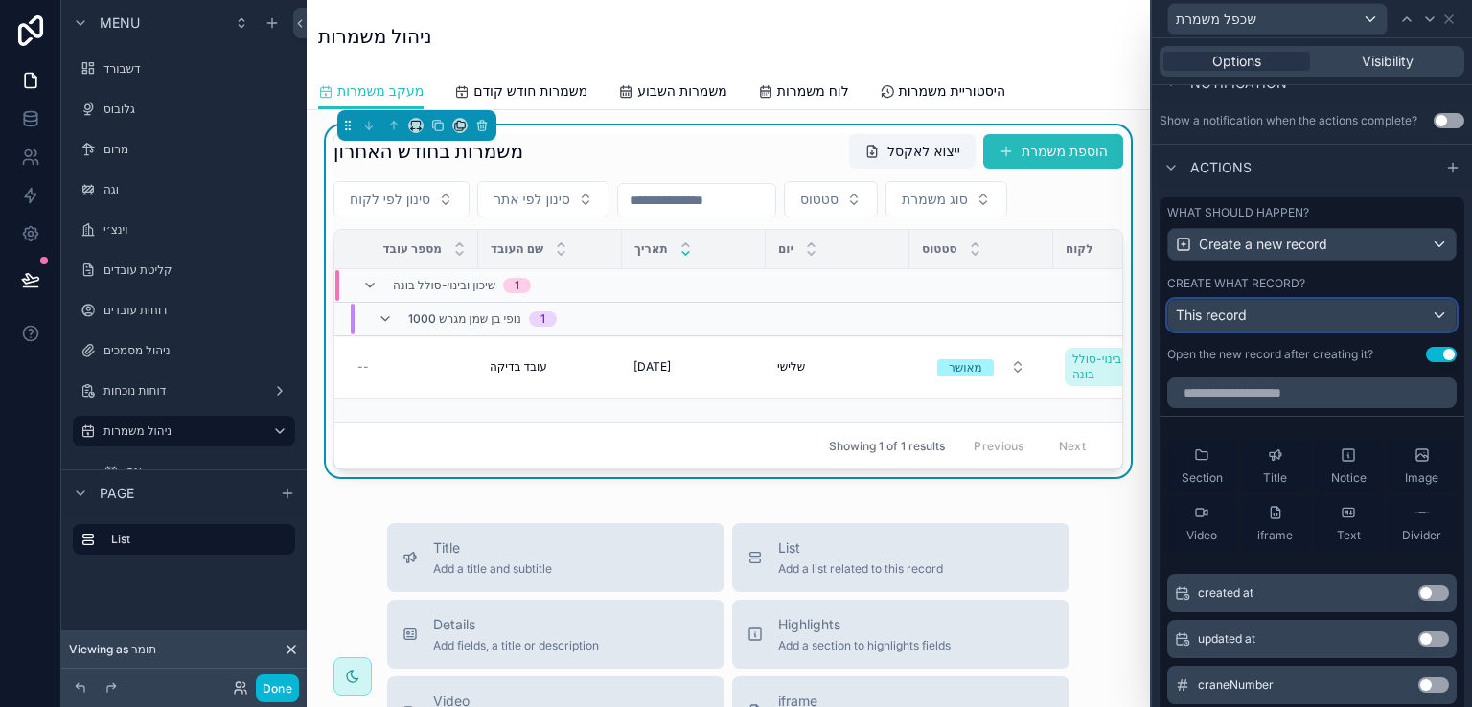
click at [1415, 314] on div "This record" at bounding box center [1313, 315] width 288 height 31
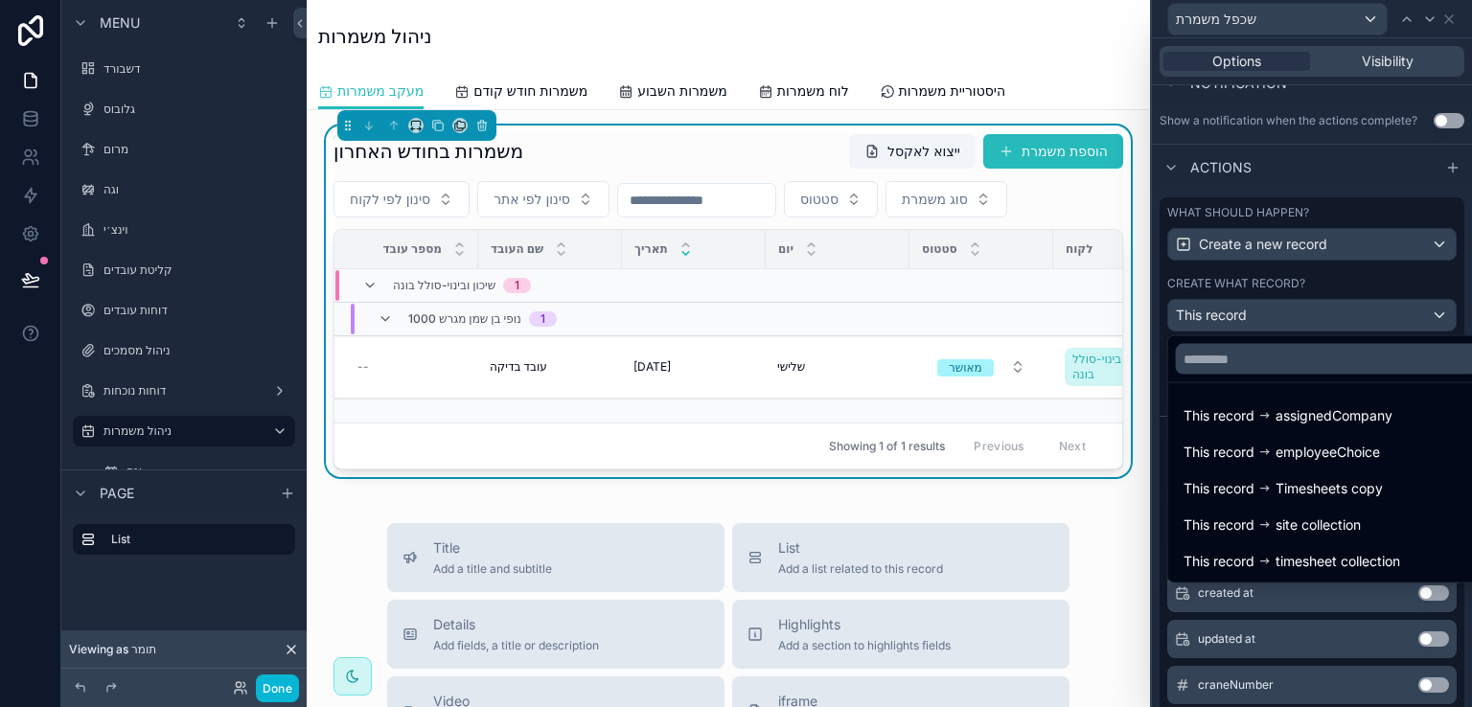
click at [798, 139] on div "משמרות בחודש האחרון ייצוא לאקסל הוספת משמרת" at bounding box center [729, 151] width 790 height 36
click at [1448, 20] on div at bounding box center [1312, 353] width 320 height 707
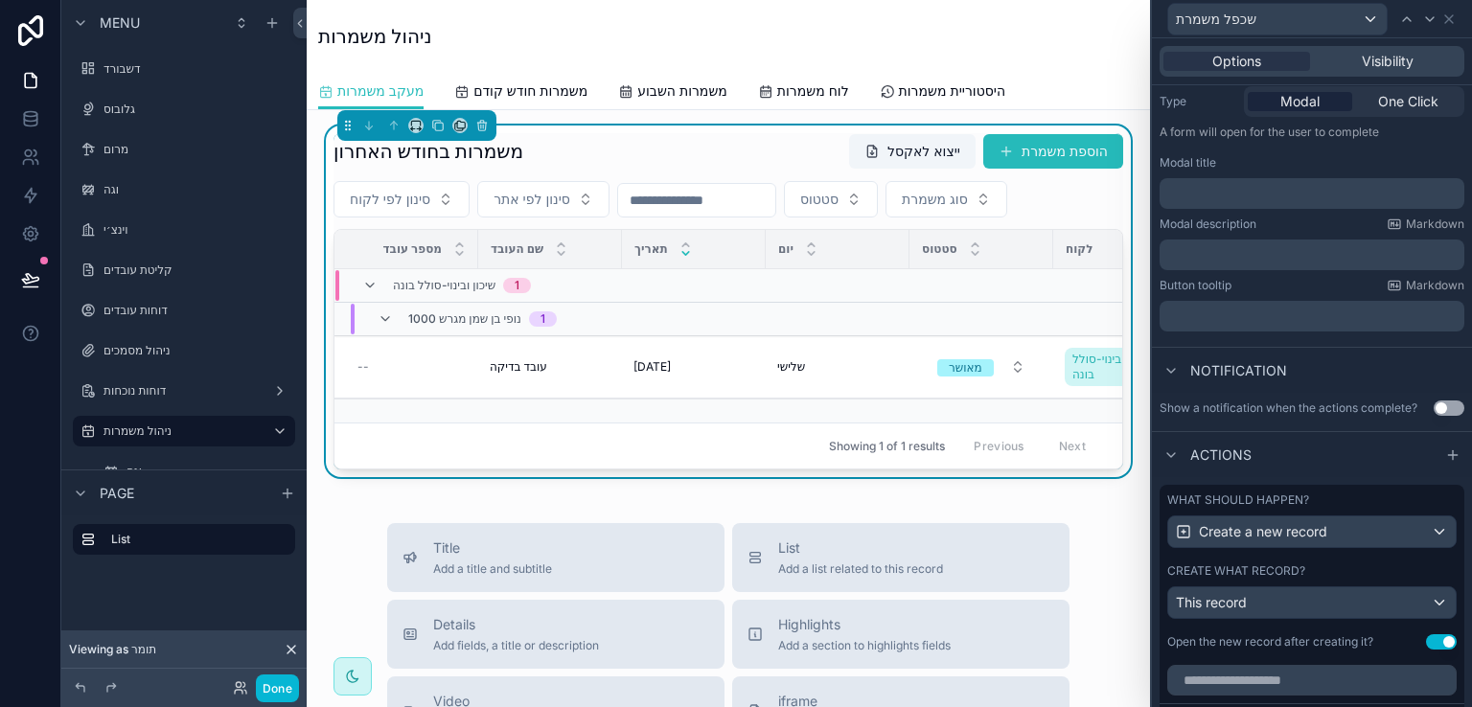
scroll to position [0, 0]
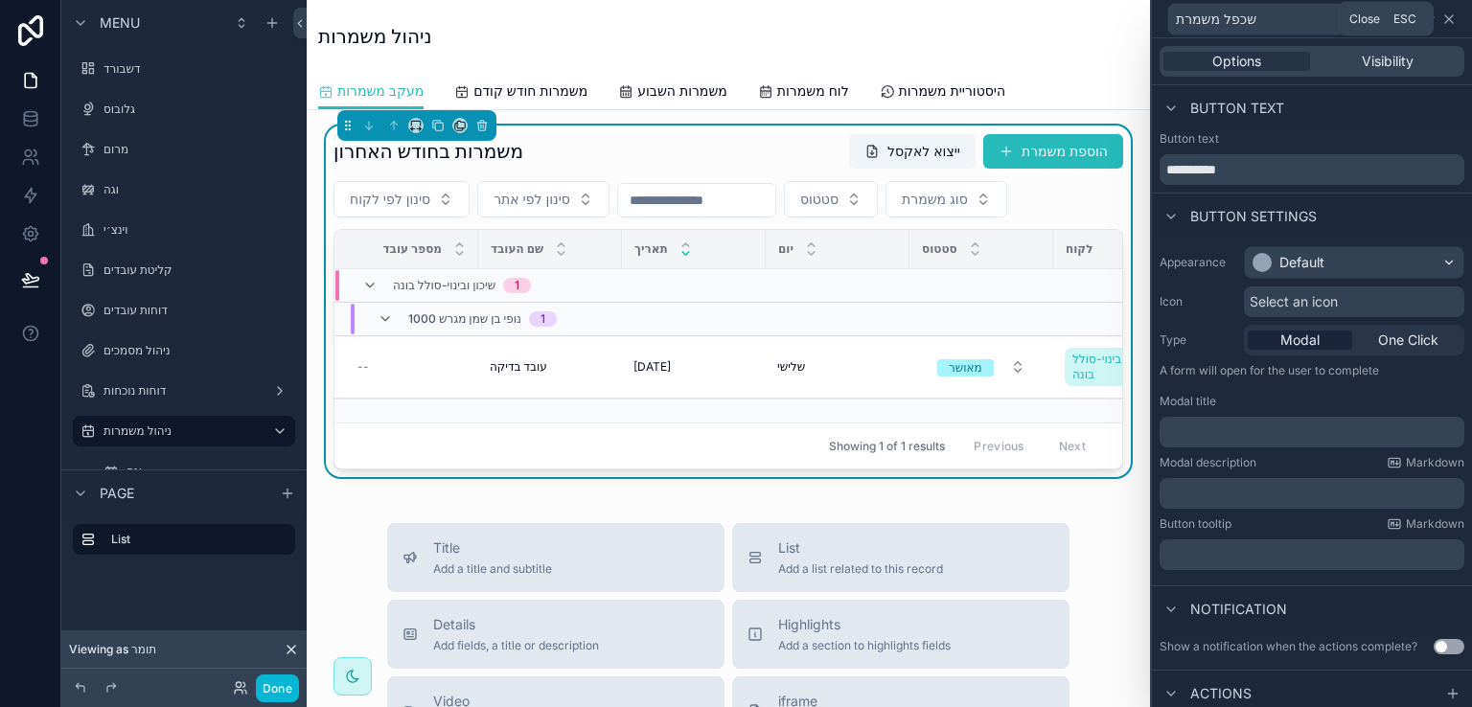
click at [1447, 20] on icon at bounding box center [1449, 19] width 15 height 15
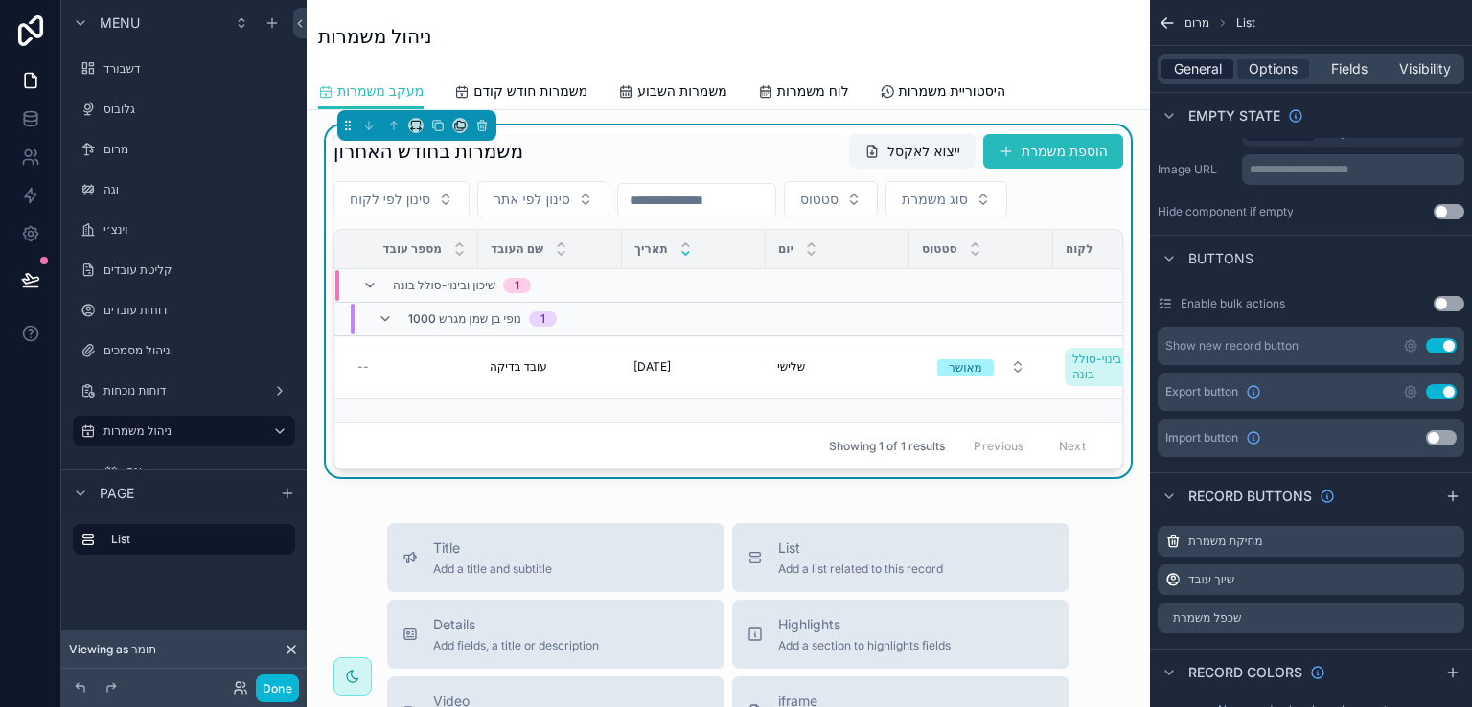
click at [1197, 68] on span "General" at bounding box center [1198, 68] width 48 height 19
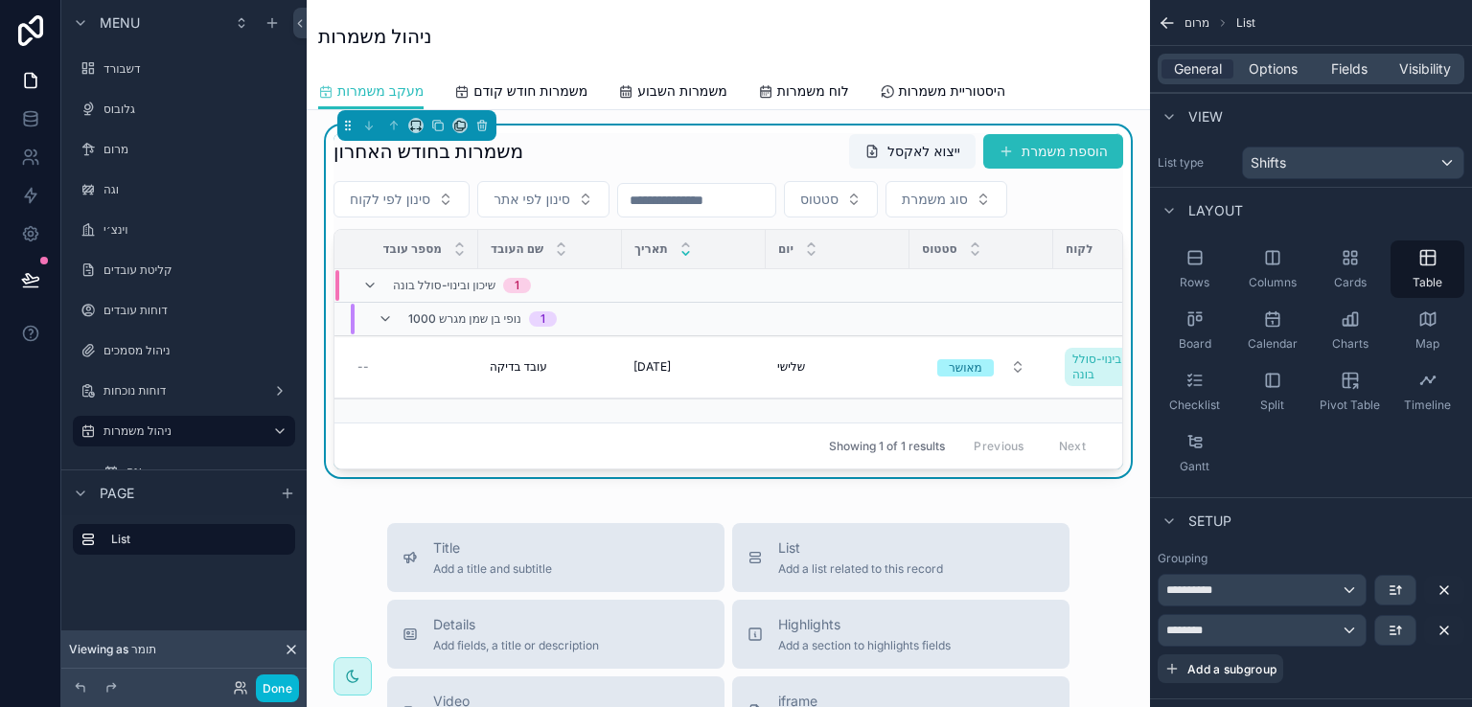
click at [791, 133] on div "משמרות בחודש האחרון ייצוא לאקסל הוספת משמרת" at bounding box center [729, 151] width 790 height 36
click at [1277, 67] on span "Options" at bounding box center [1273, 68] width 49 height 19
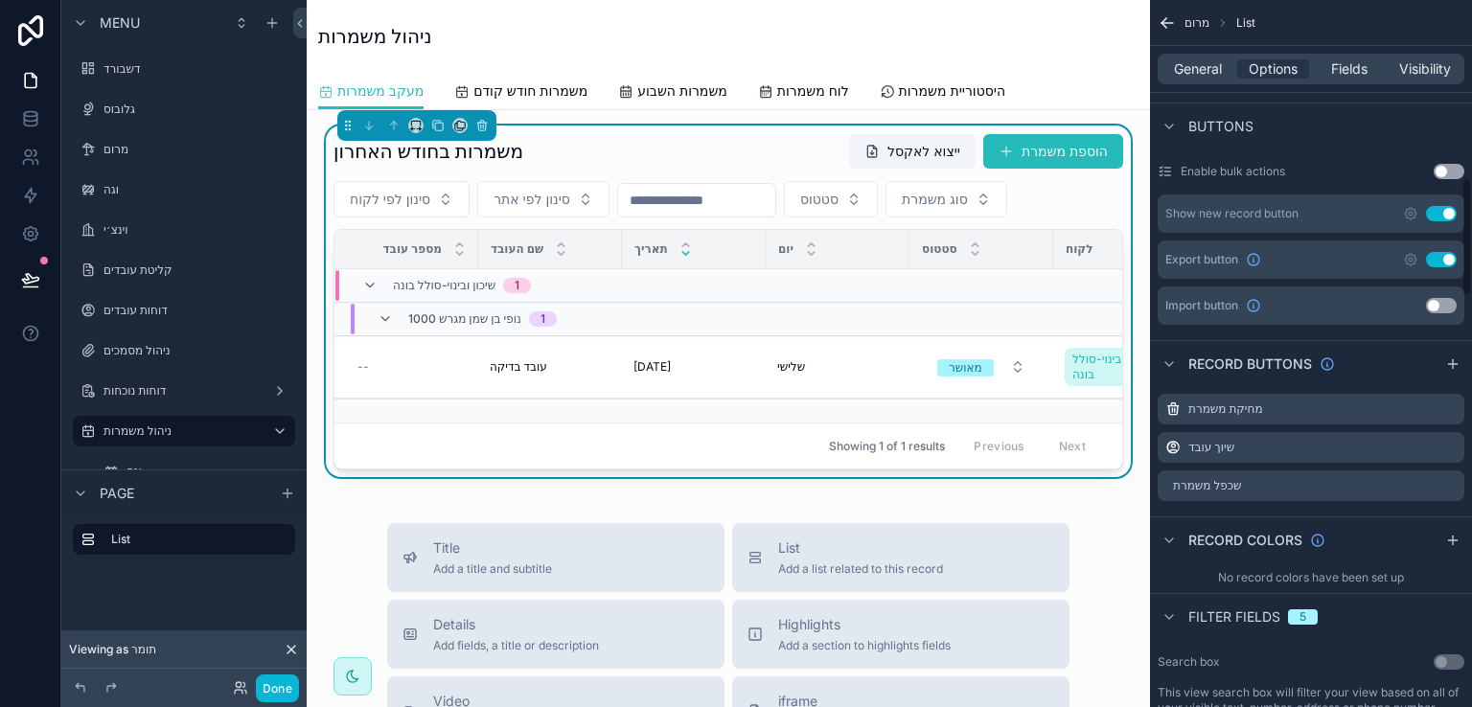
scroll to position [1054, 0]
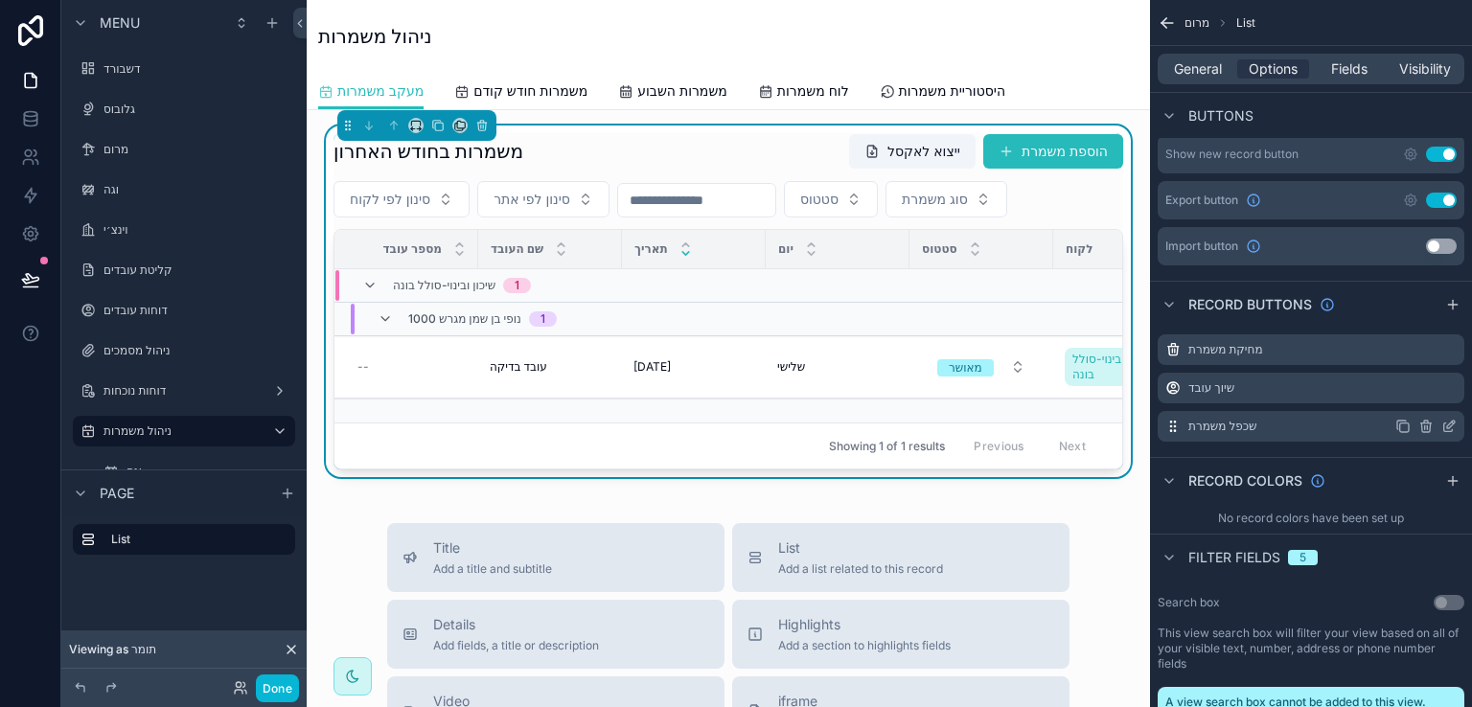
click at [1449, 419] on icon "scrollable content" at bounding box center [1449, 426] width 15 height 15
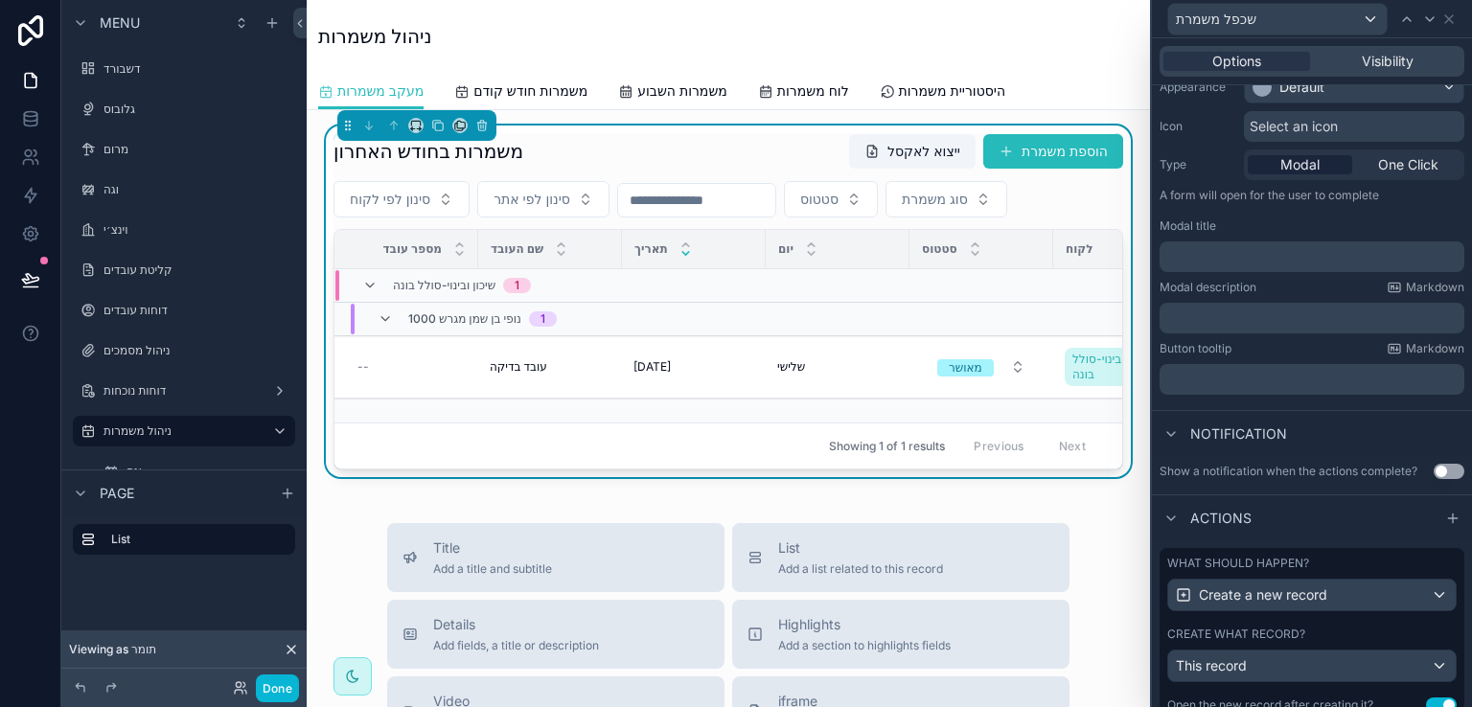
scroll to position [244, 0]
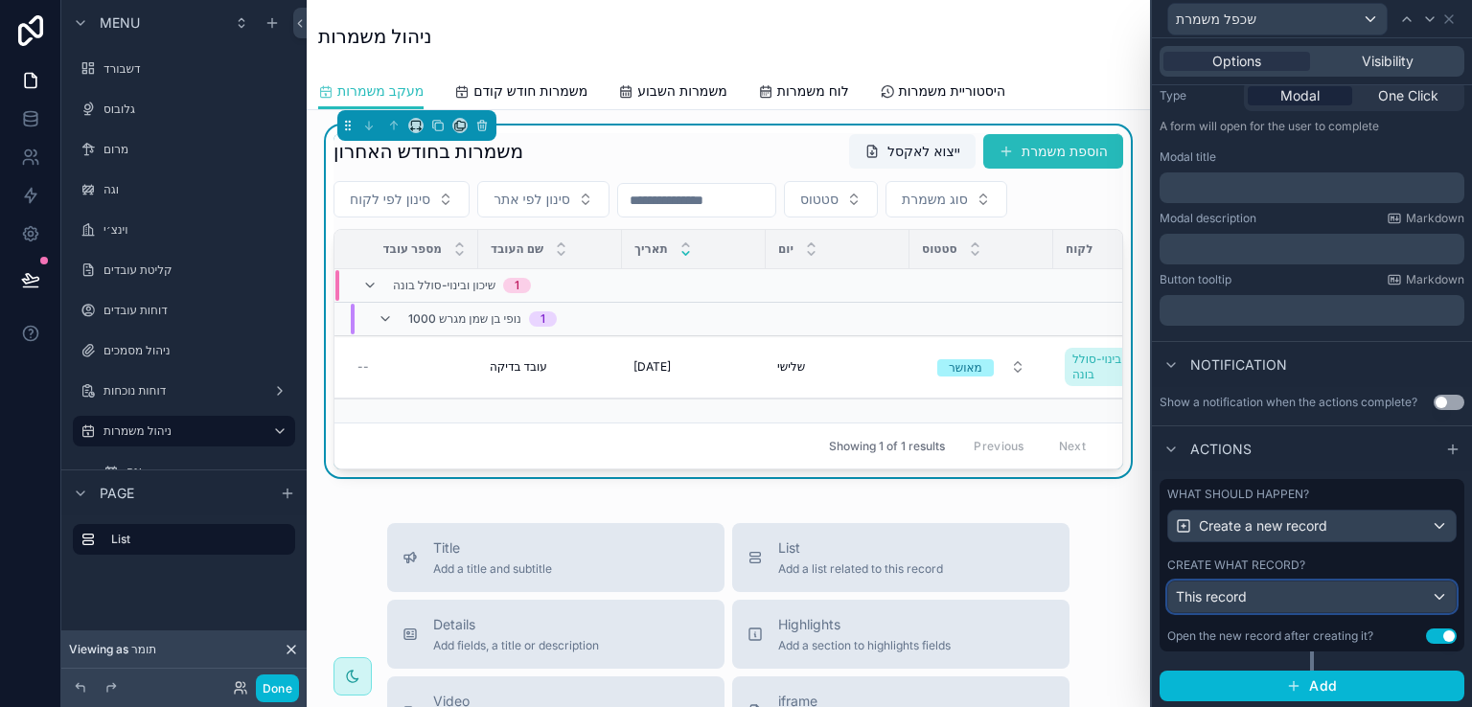
click at [1332, 596] on div "This record" at bounding box center [1313, 597] width 288 height 31
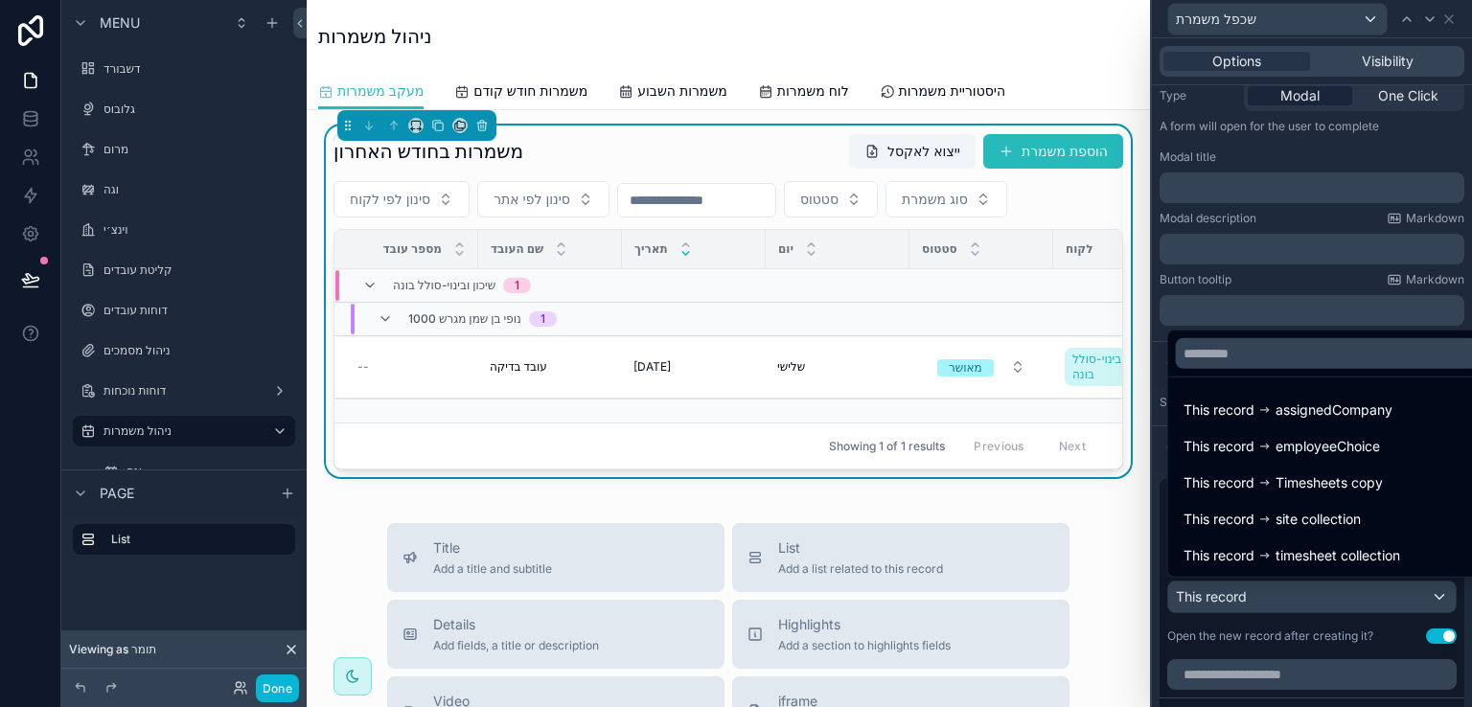
click at [1420, 594] on div at bounding box center [1312, 353] width 320 height 707
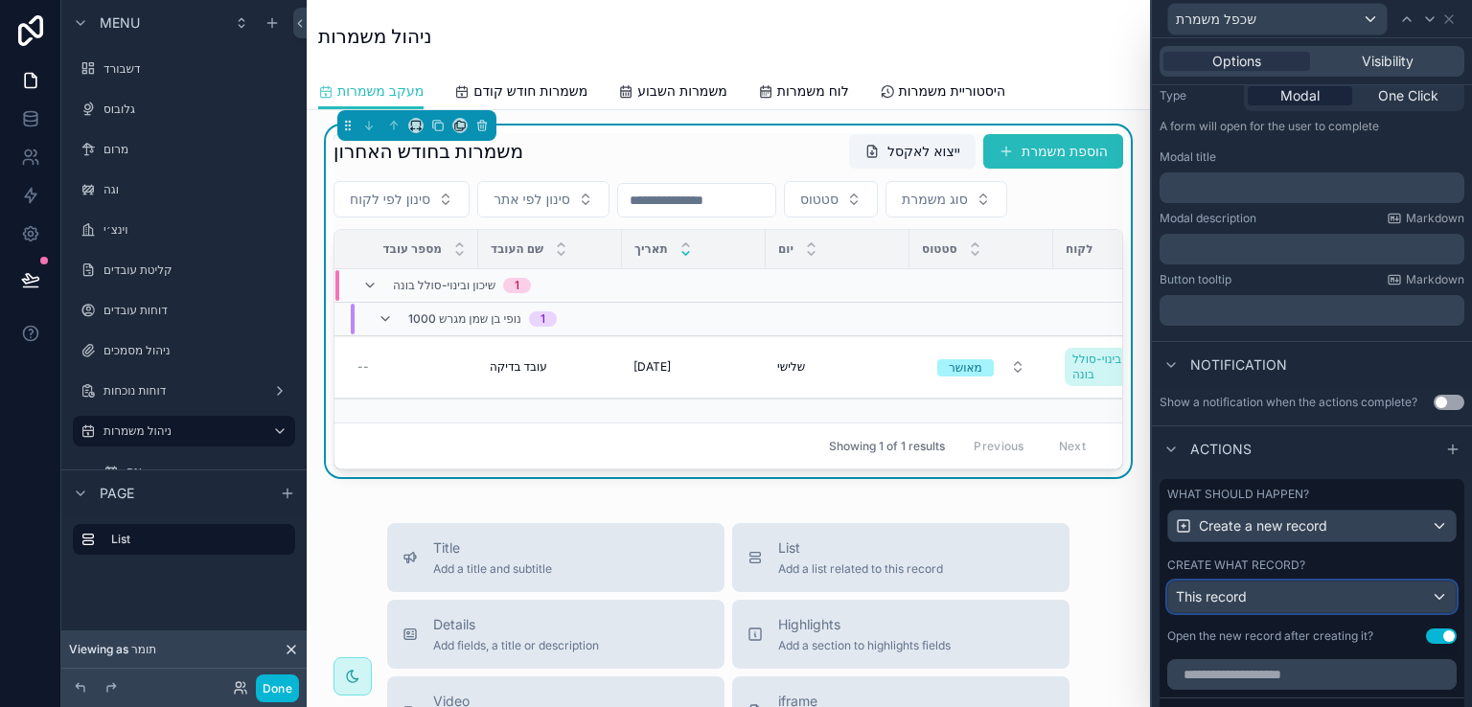
click at [1281, 600] on div "This record" at bounding box center [1313, 597] width 288 height 31
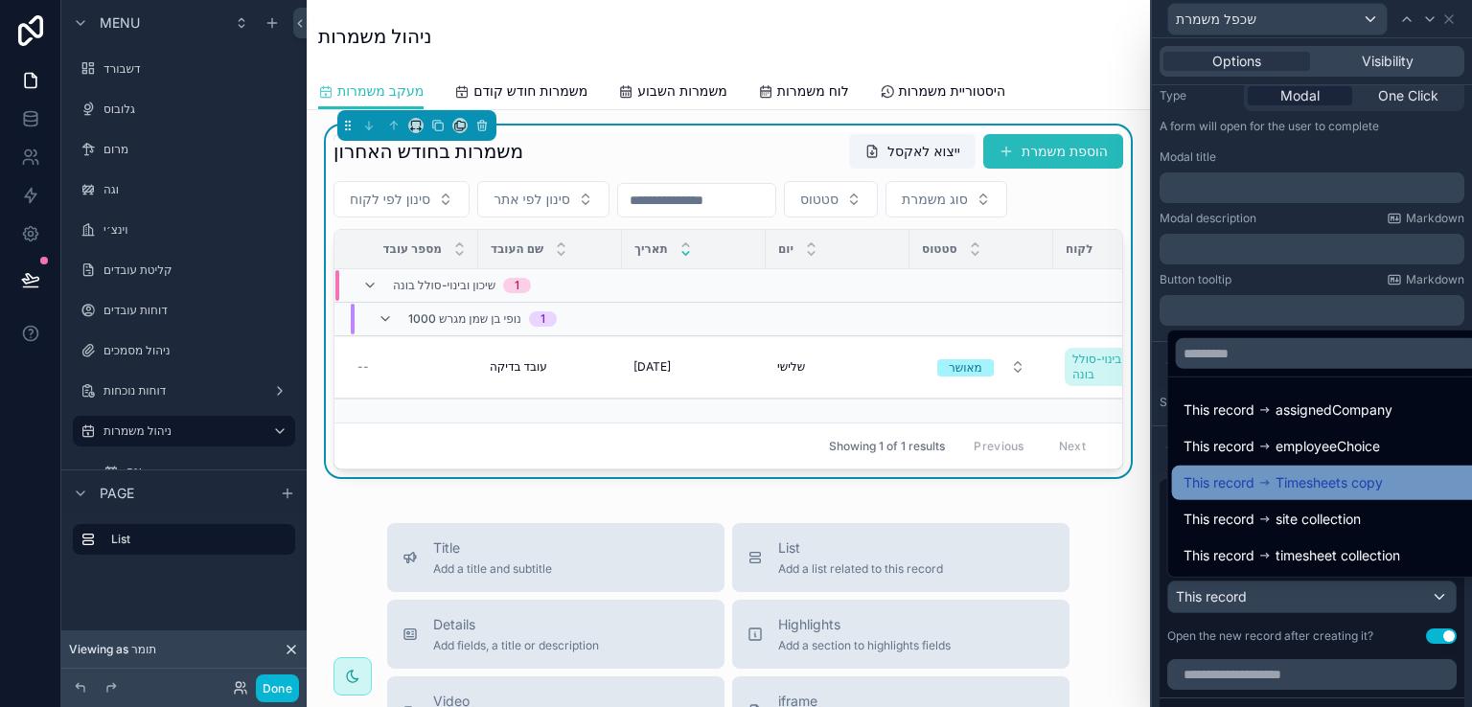
click at [1319, 481] on span "Timesheets copy" at bounding box center [1329, 483] width 107 height 23
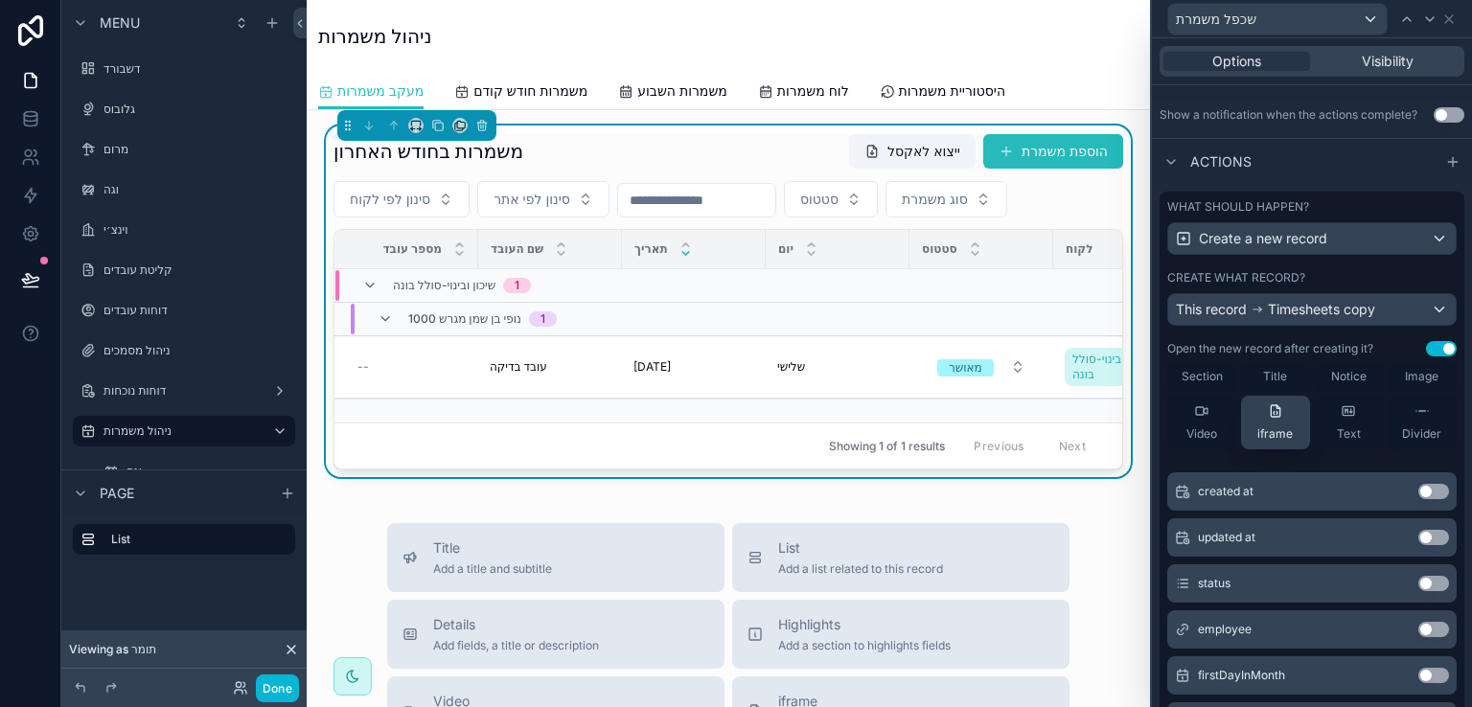
scroll to position [0, 0]
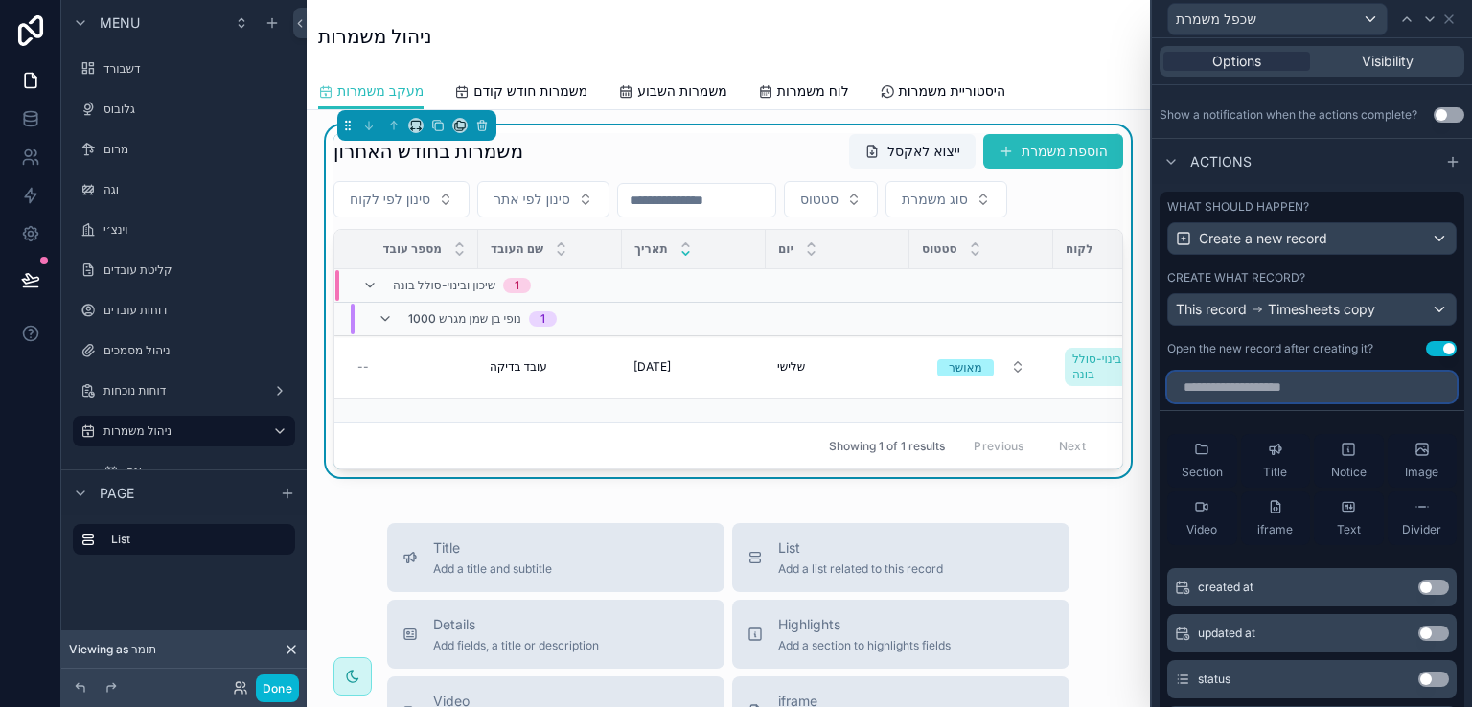
click at [1273, 392] on input "text" at bounding box center [1313, 387] width 290 height 31
type input "*"
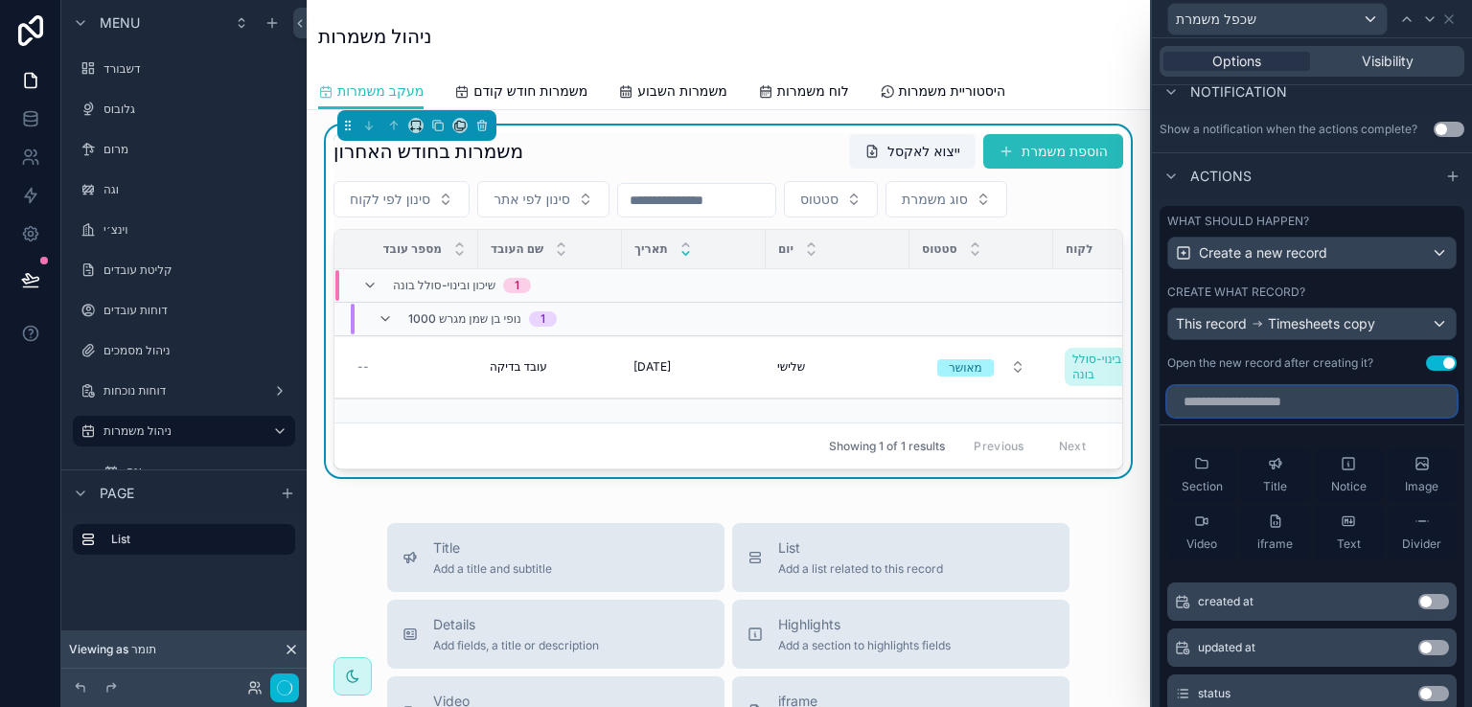
scroll to position [532, 0]
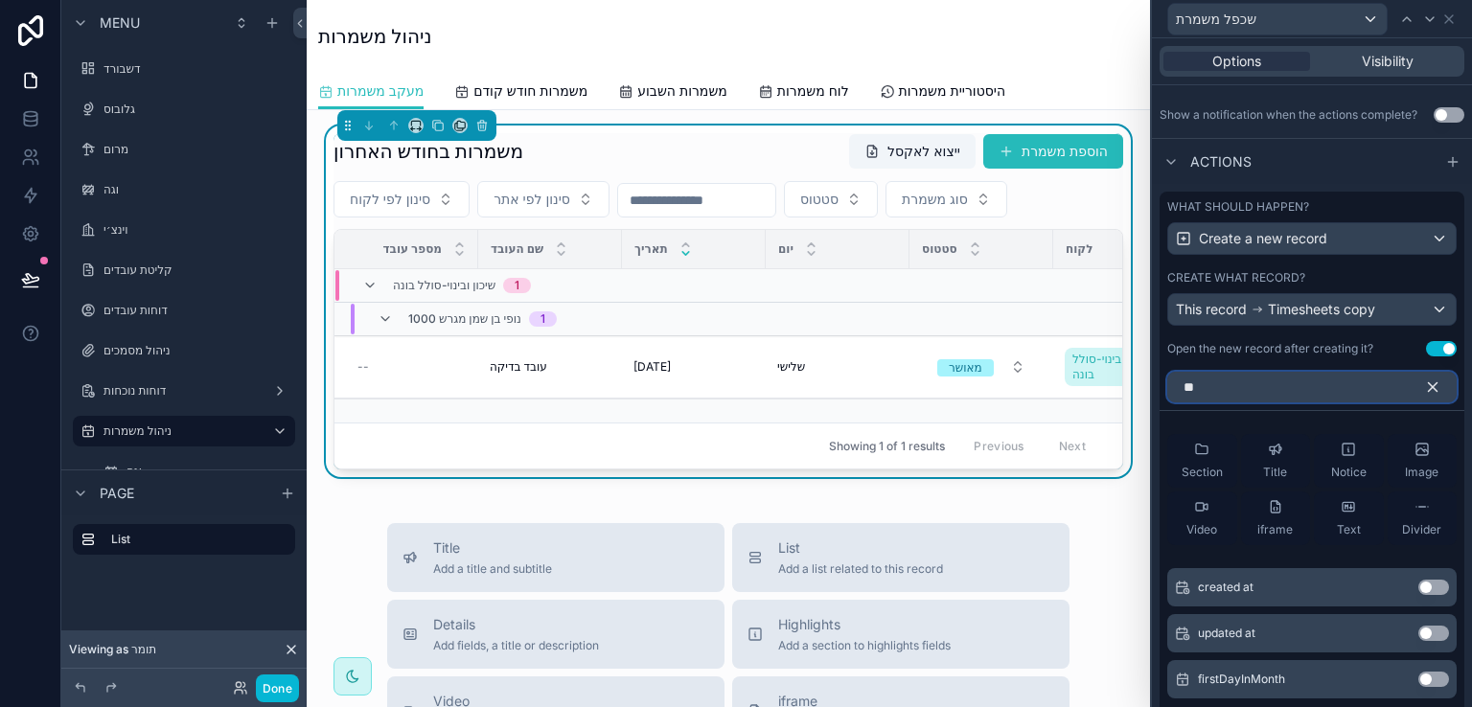
type input "*"
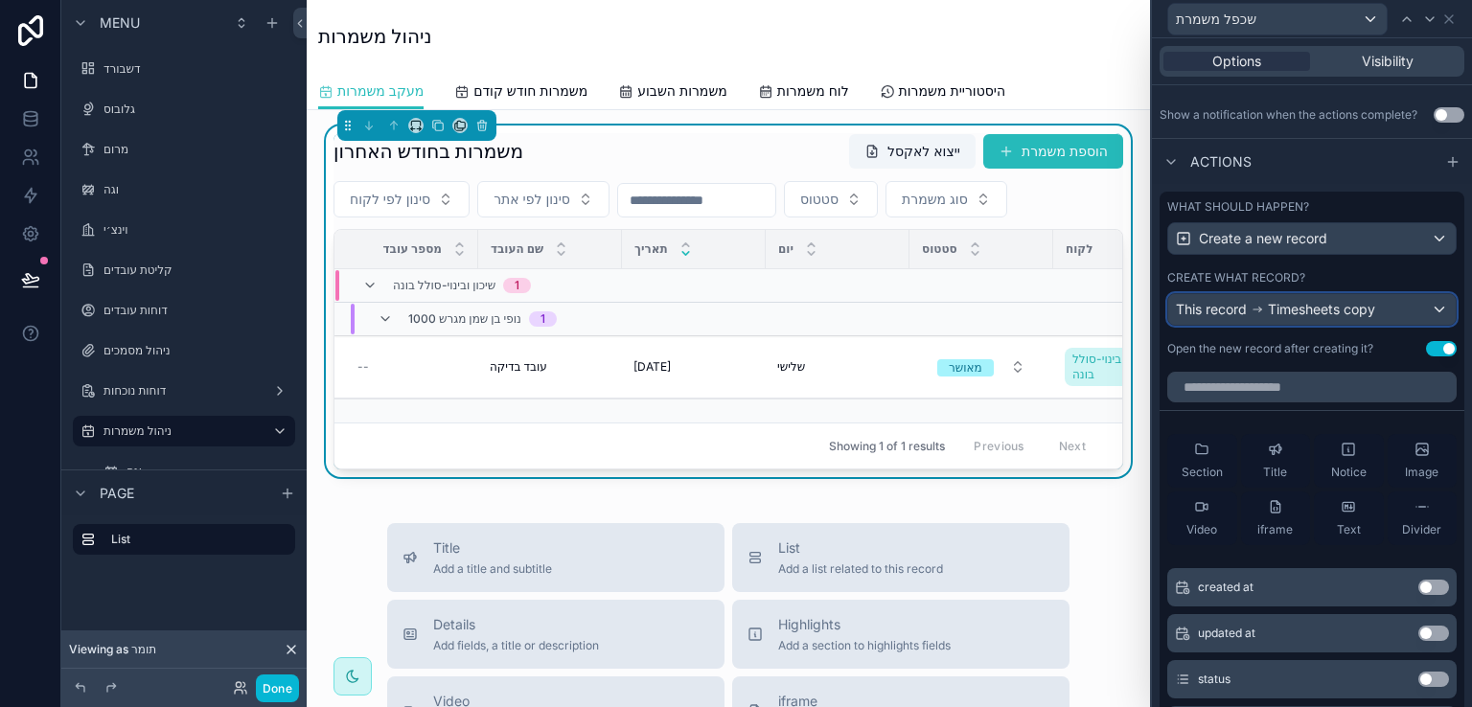
click at [1419, 304] on div "This record Timesheets copy" at bounding box center [1313, 309] width 288 height 31
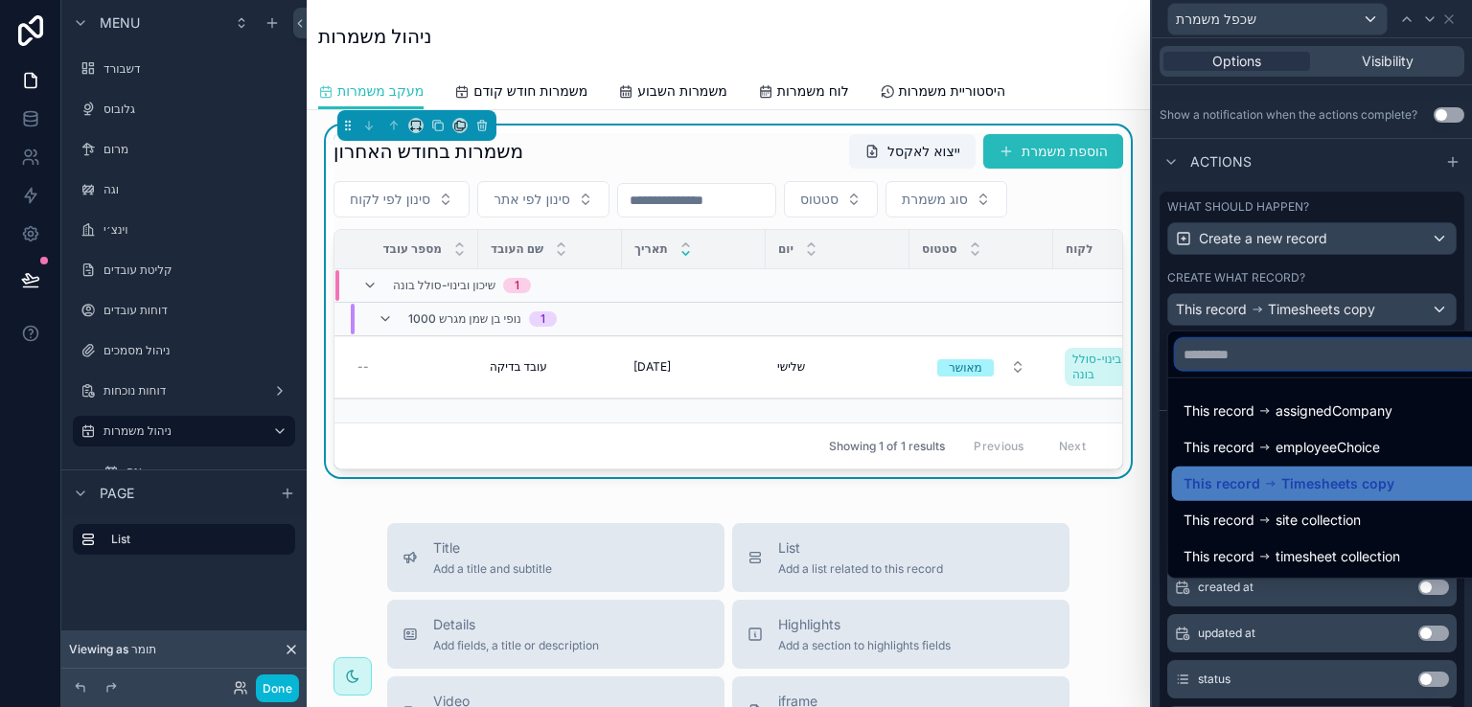
click at [1260, 357] on input "text" at bounding box center [1327, 354] width 303 height 31
click at [1447, 19] on div at bounding box center [1312, 353] width 320 height 707
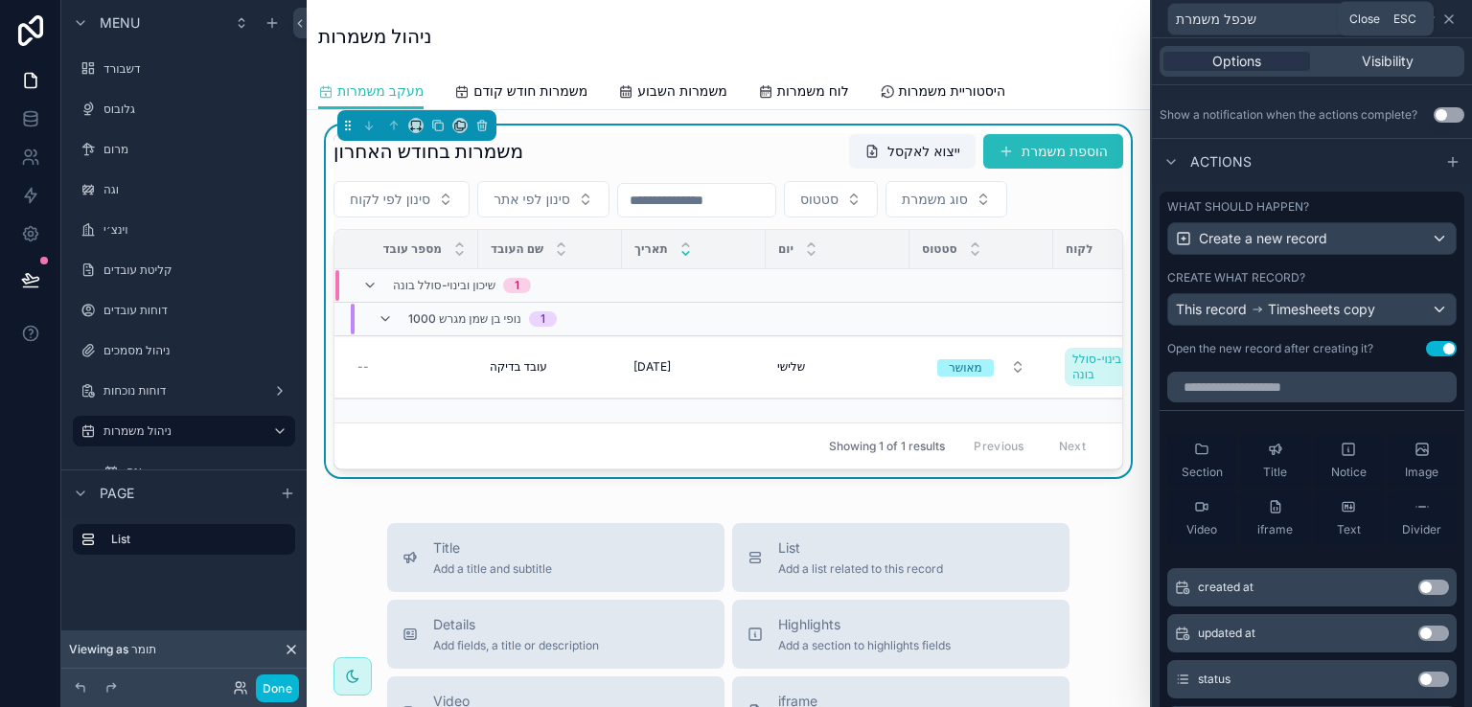
click at [1456, 14] on icon at bounding box center [1449, 19] width 15 height 15
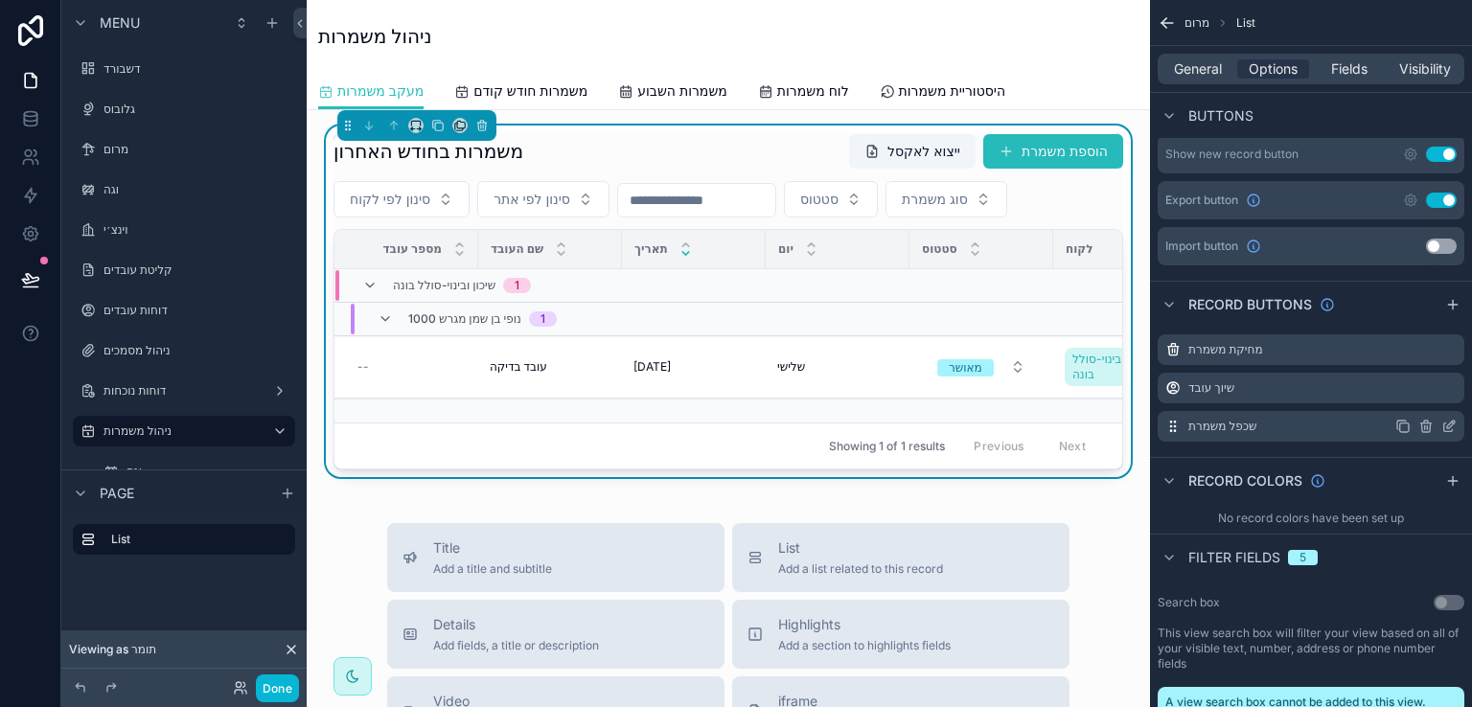
click at [1424, 419] on icon "scrollable content" at bounding box center [1426, 426] width 15 height 15
click icon
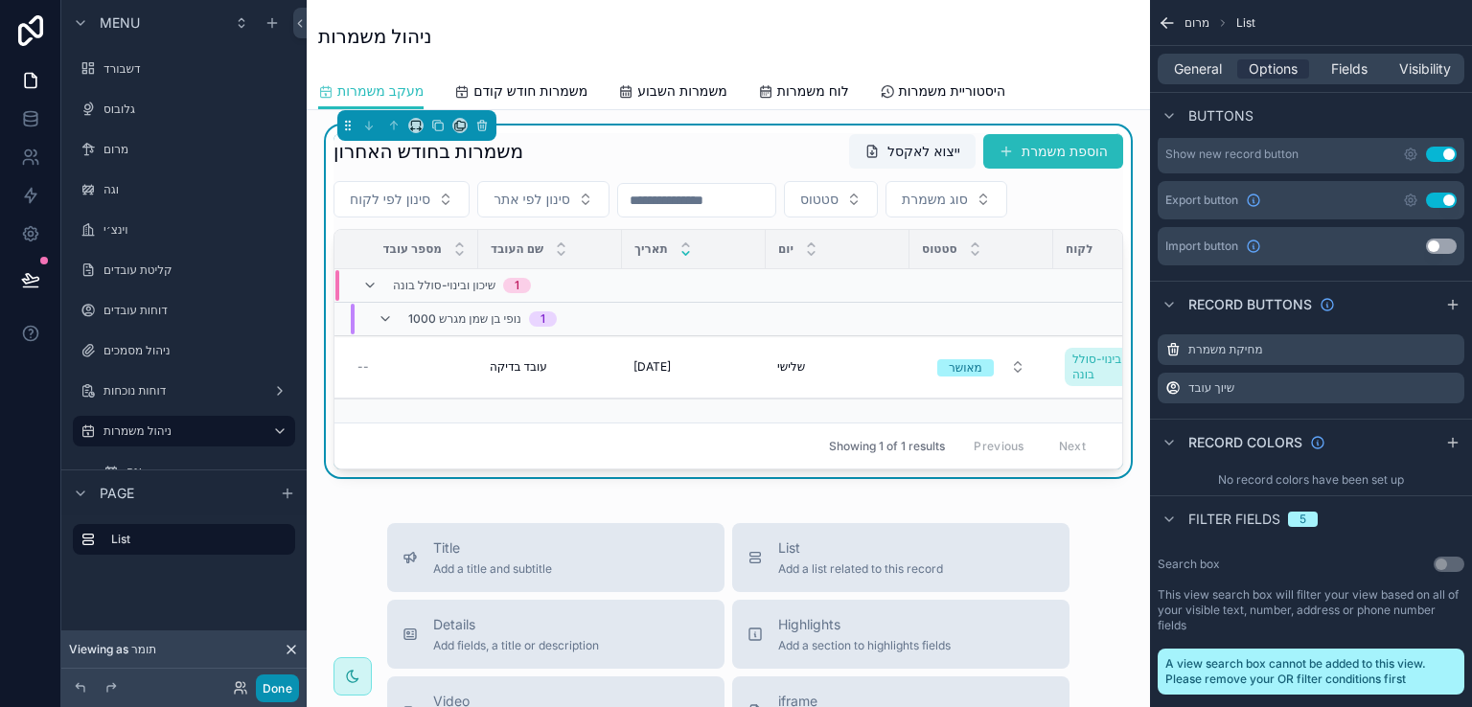
click button "Done"
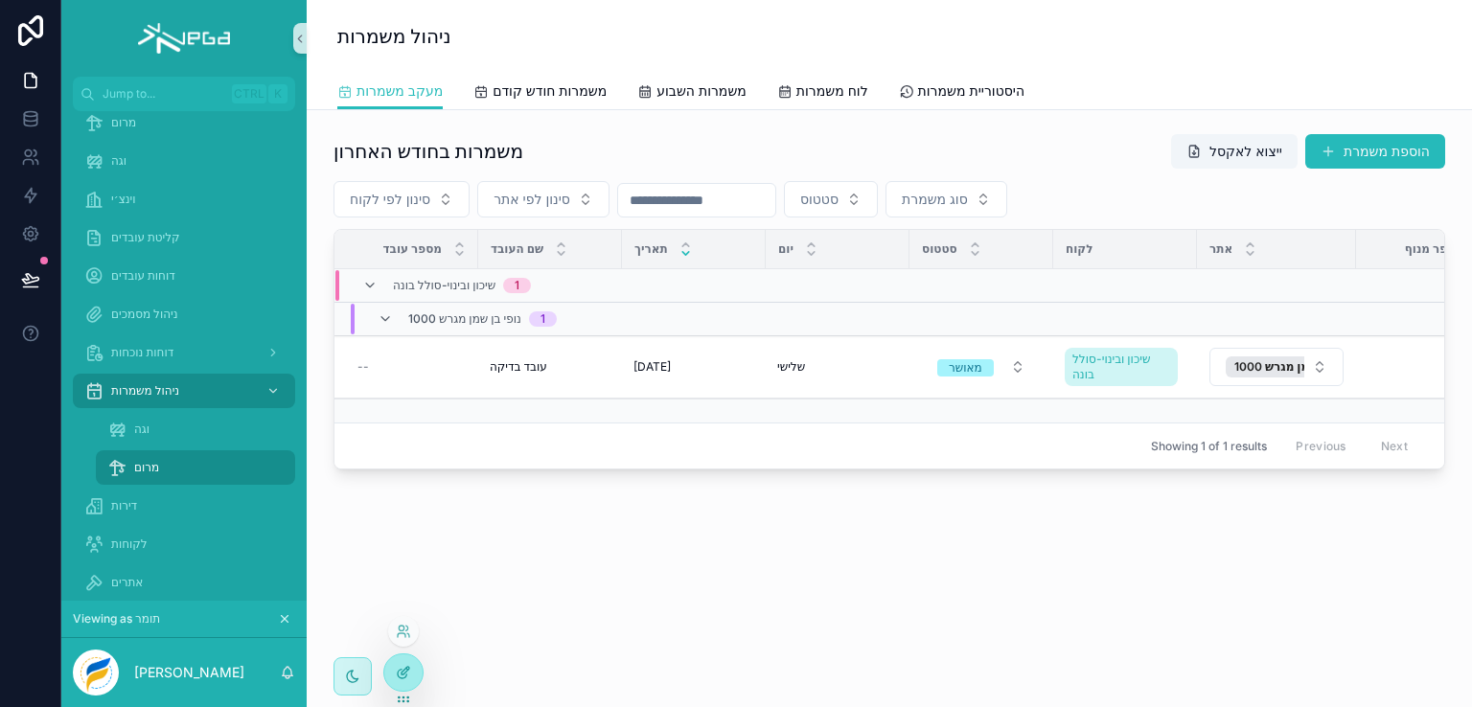
click icon
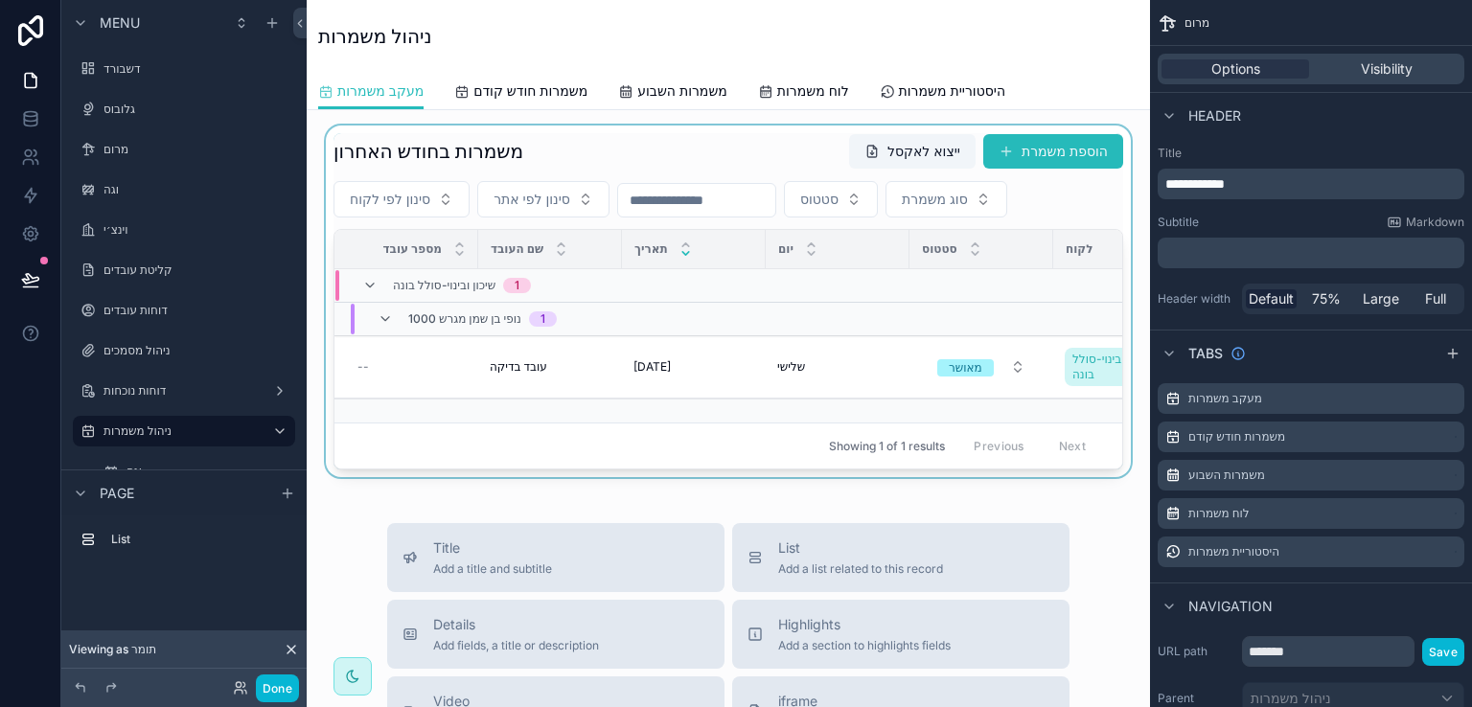
click div "scrollable content"
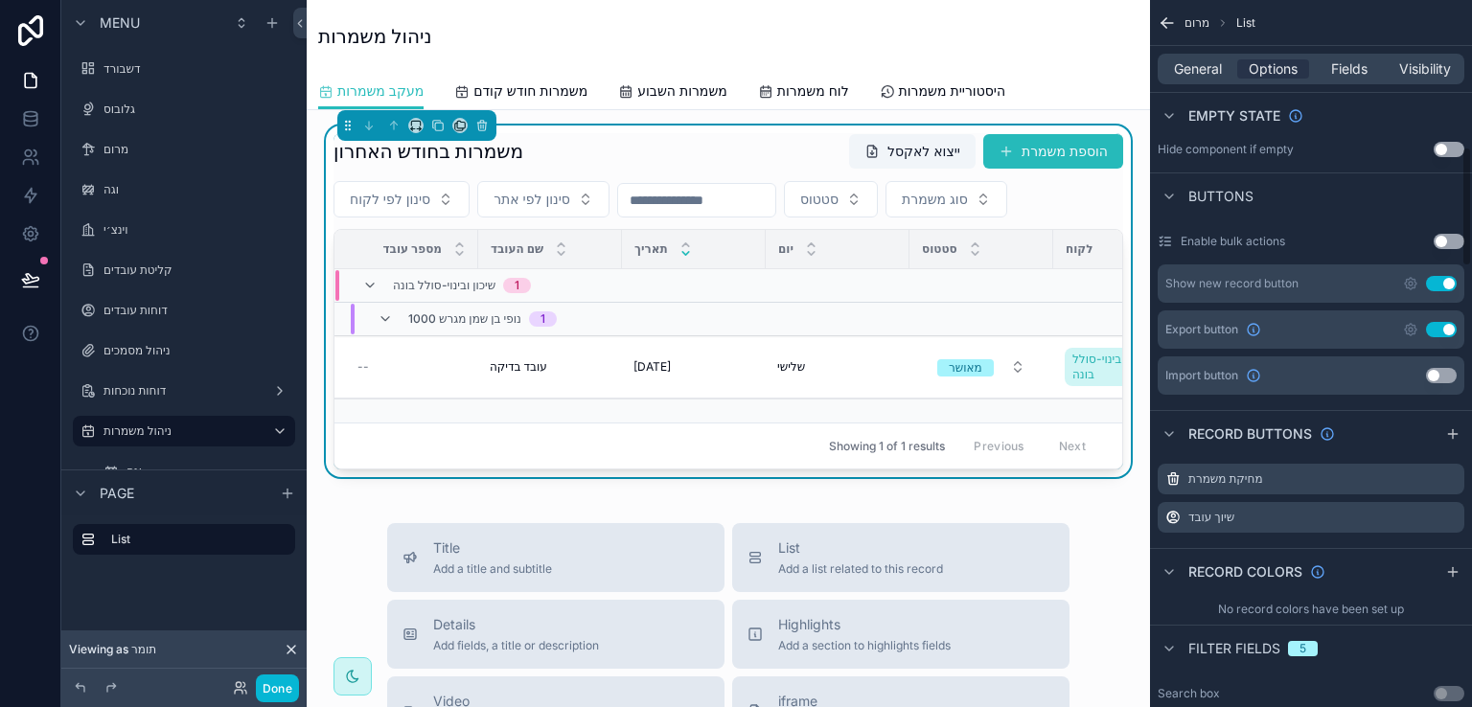
scroll to position [959, 0]
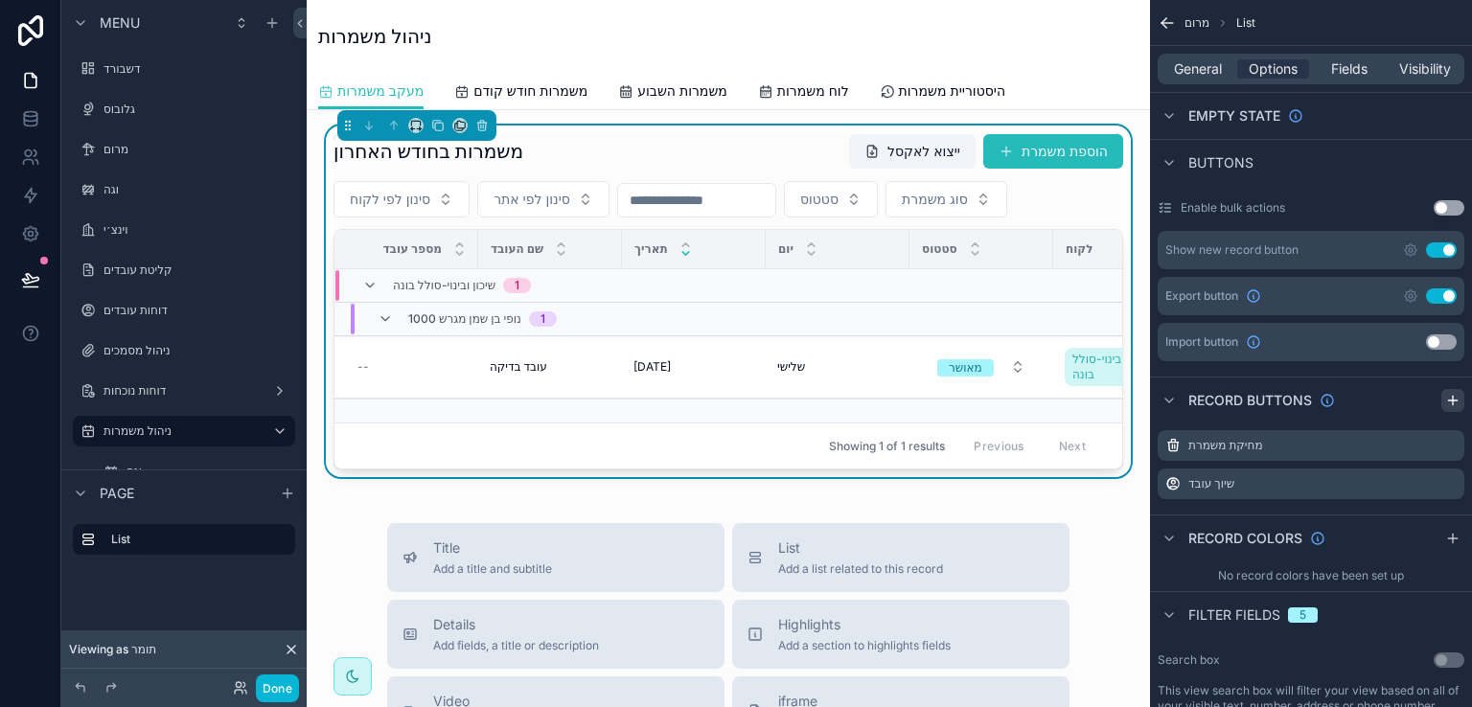
click icon "scrollable content"
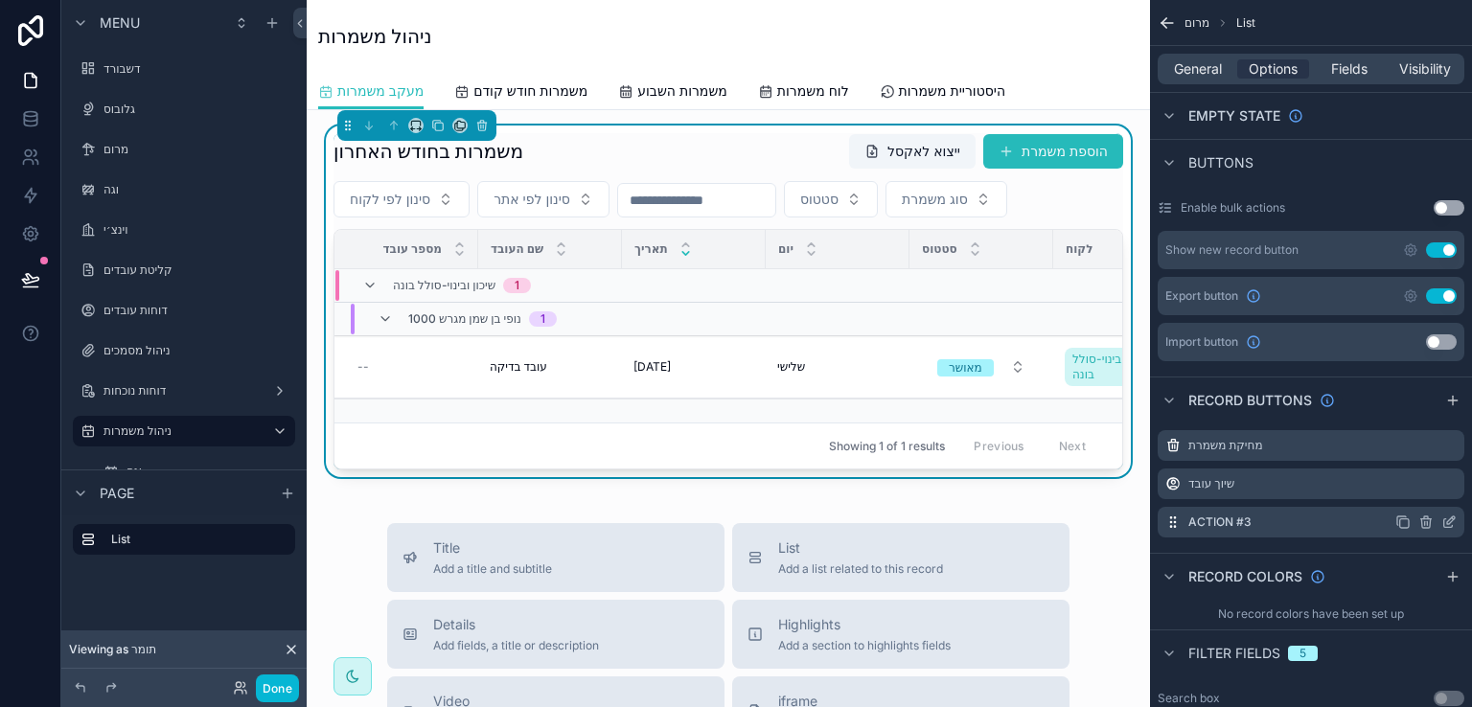
click icon "scrollable content"
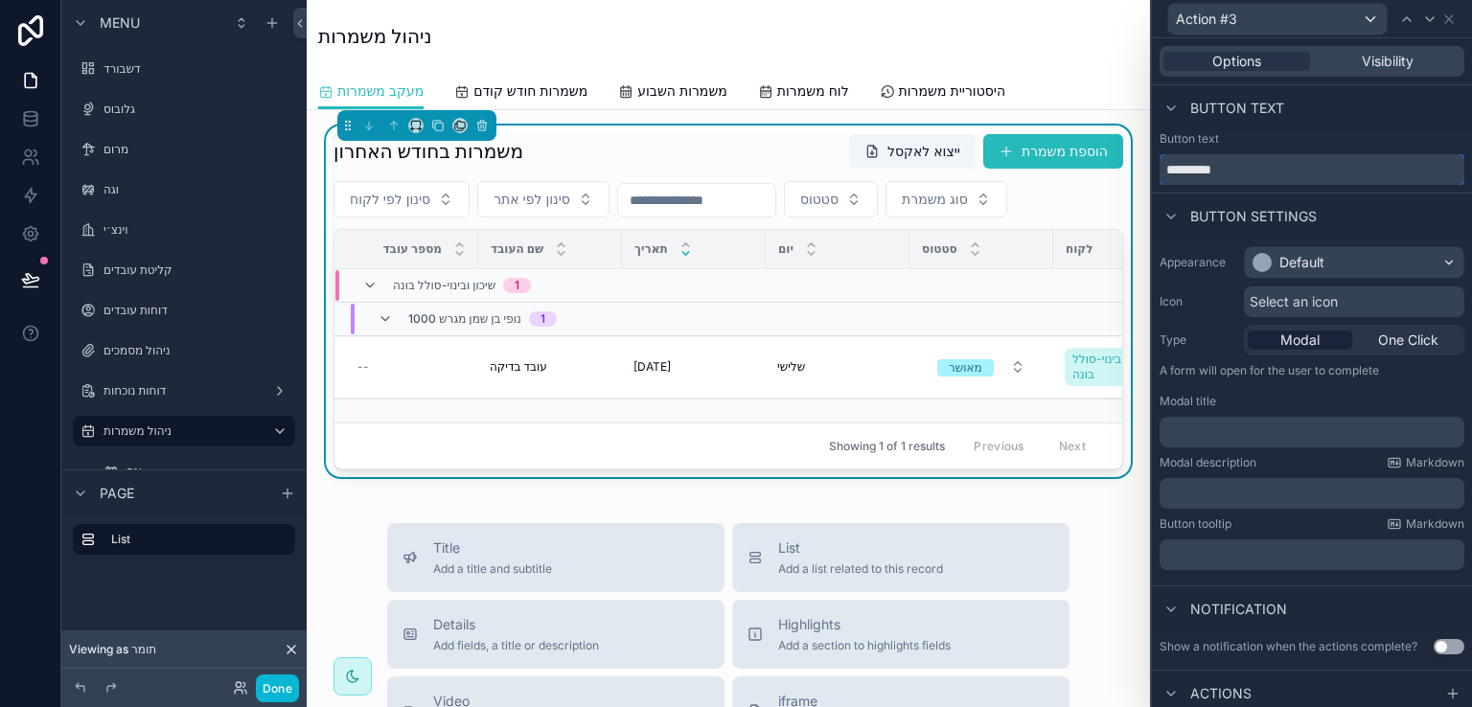
click input "*********"
type input "*"
type input "**********"
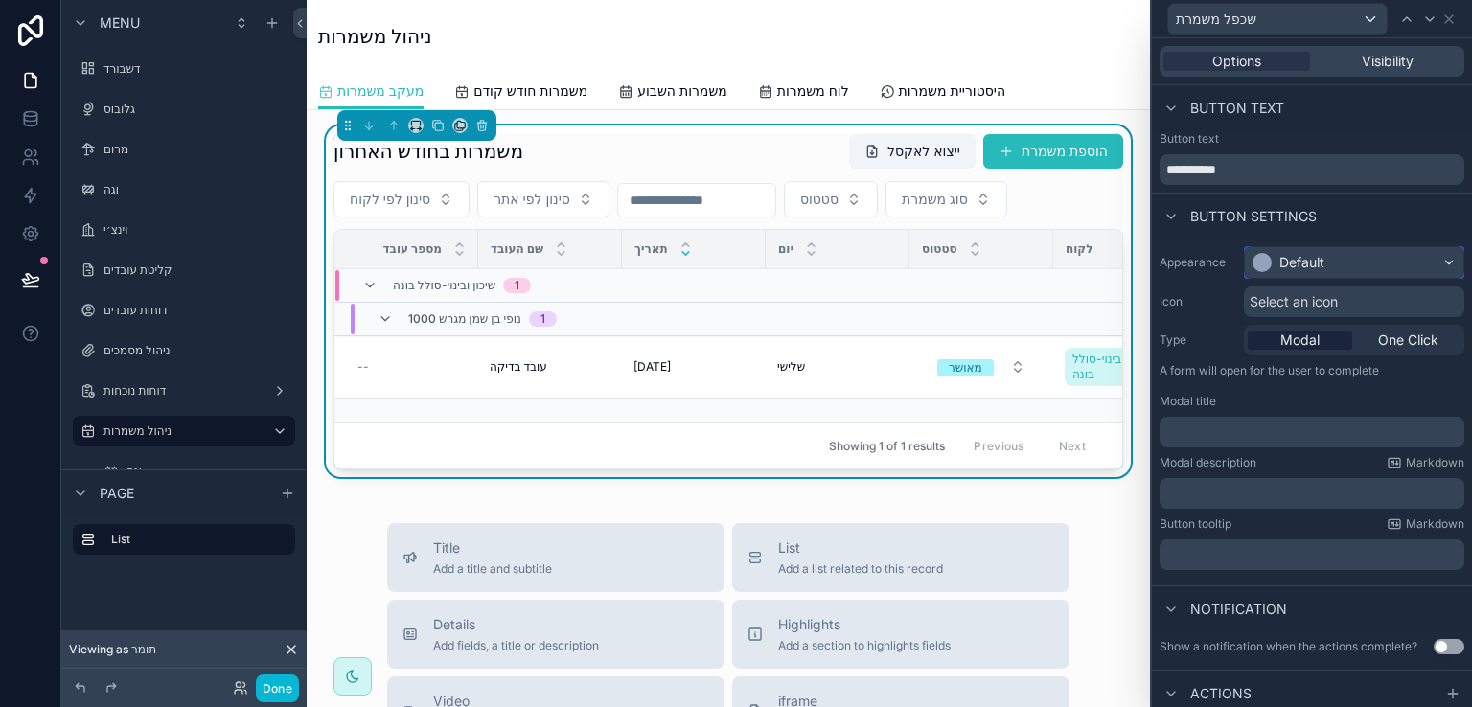
click div "Default"
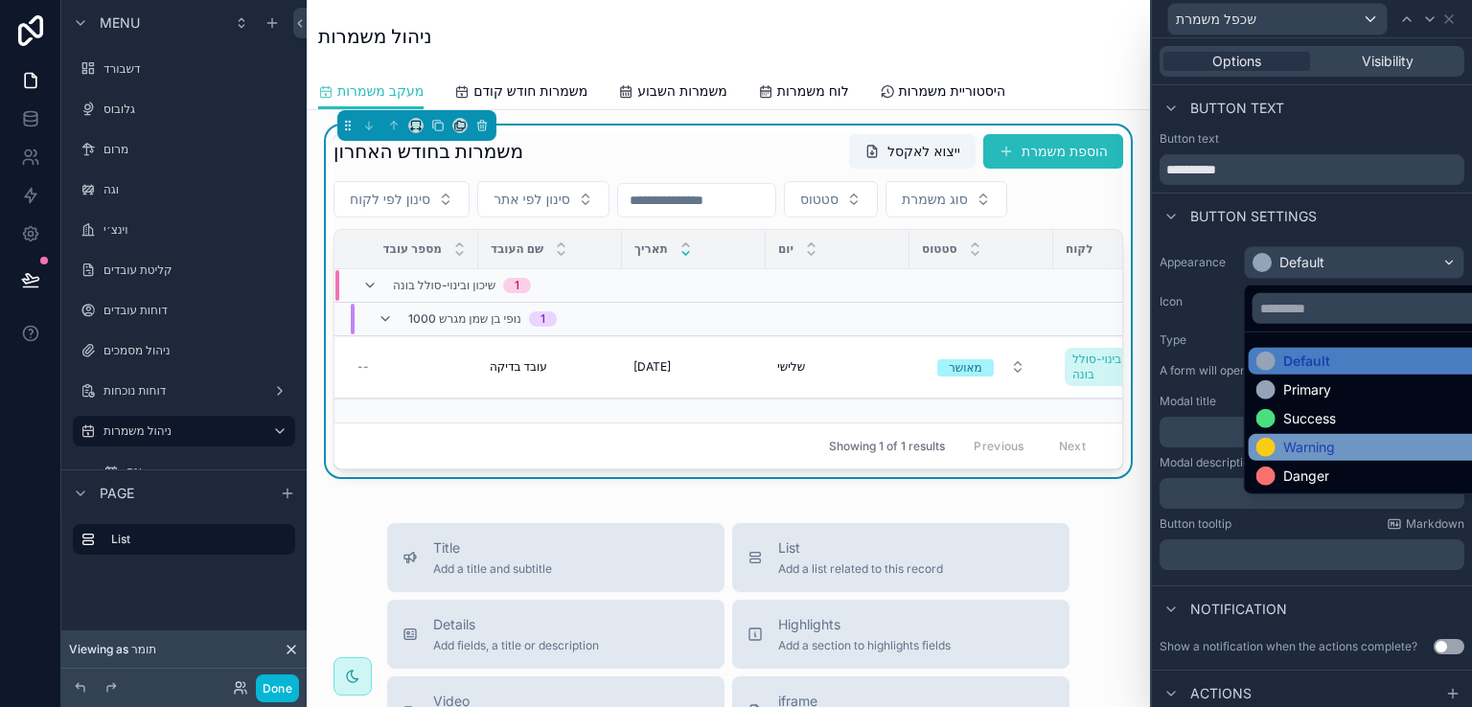
click div "Warning"
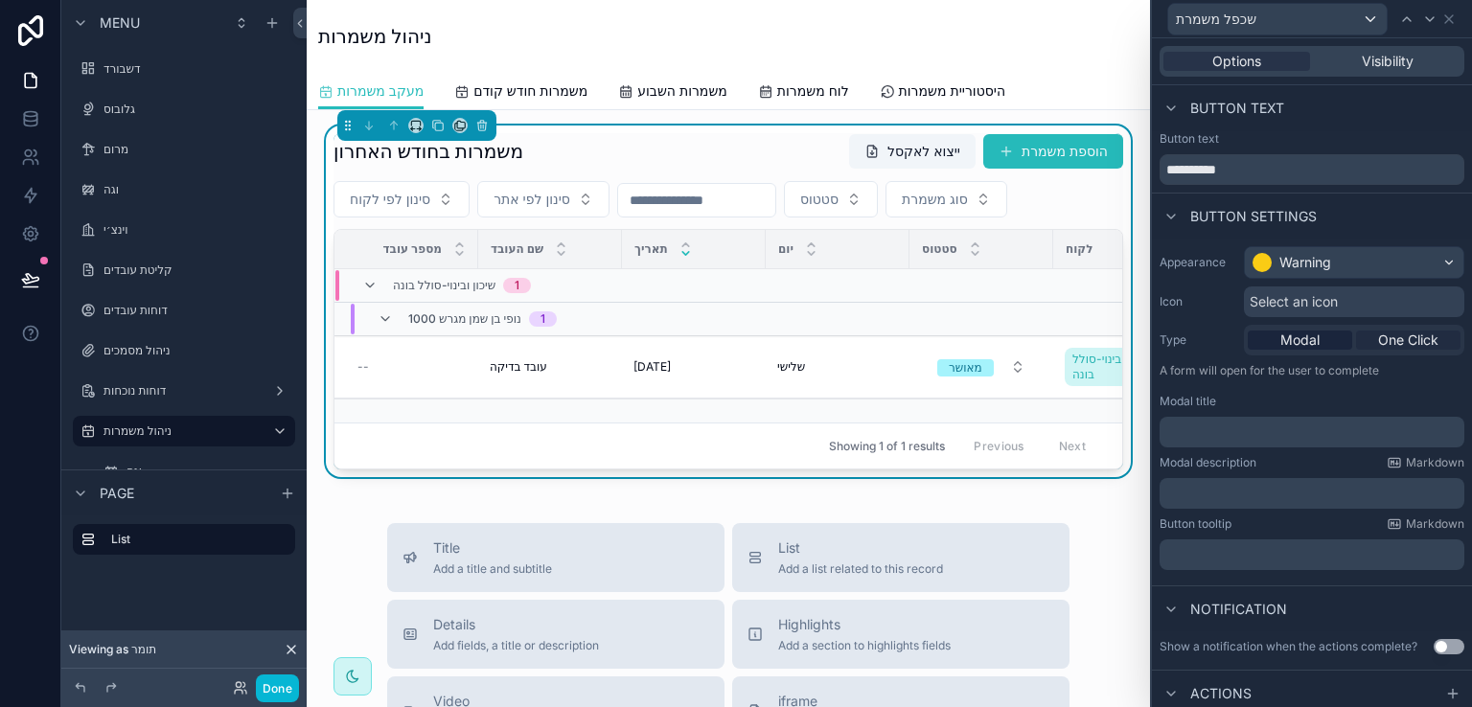
click span "One Click"
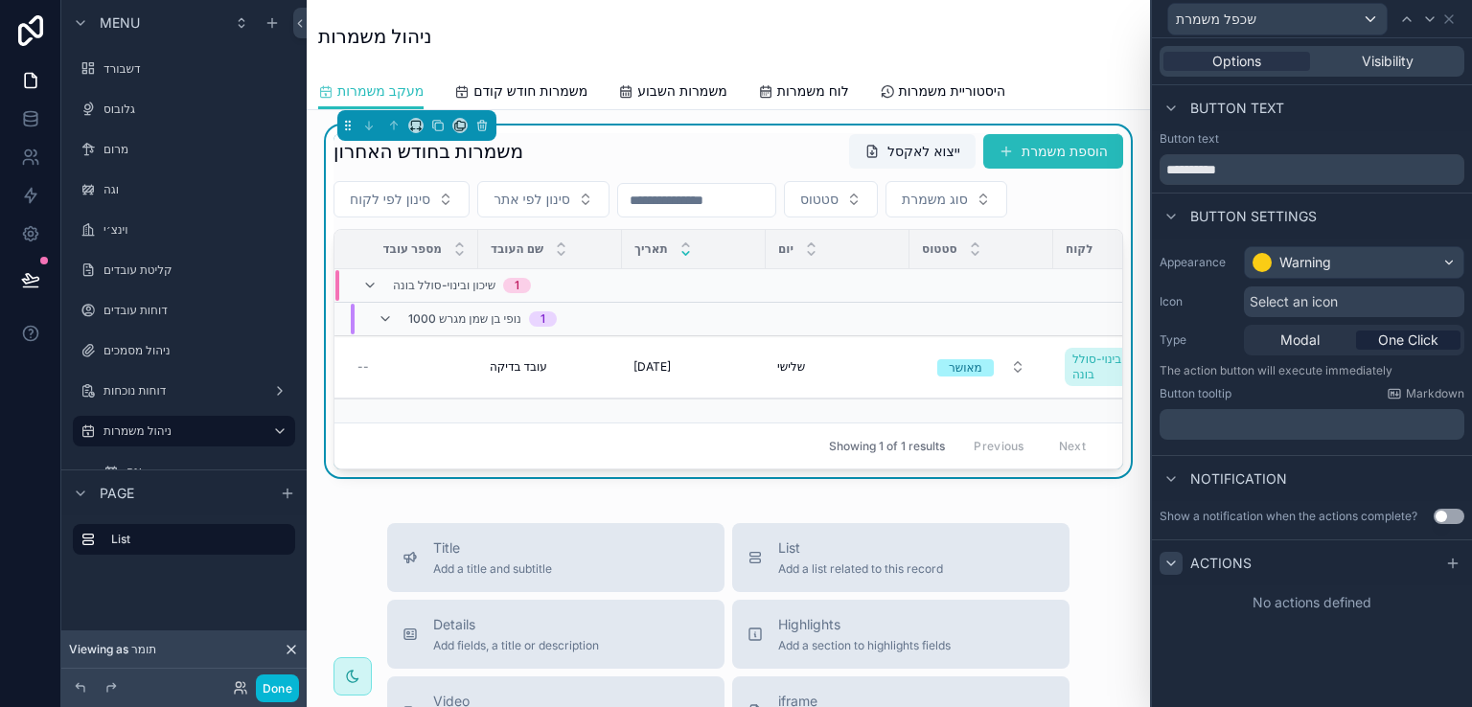
scroll to position [959, 0]
click at [1168, 562] on icon at bounding box center [1172, 564] width 8 height 4
click at [1207, 562] on span "Actions" at bounding box center [1221, 563] width 61 height 19
click at [1451, 561] on icon at bounding box center [1453, 563] width 15 height 15
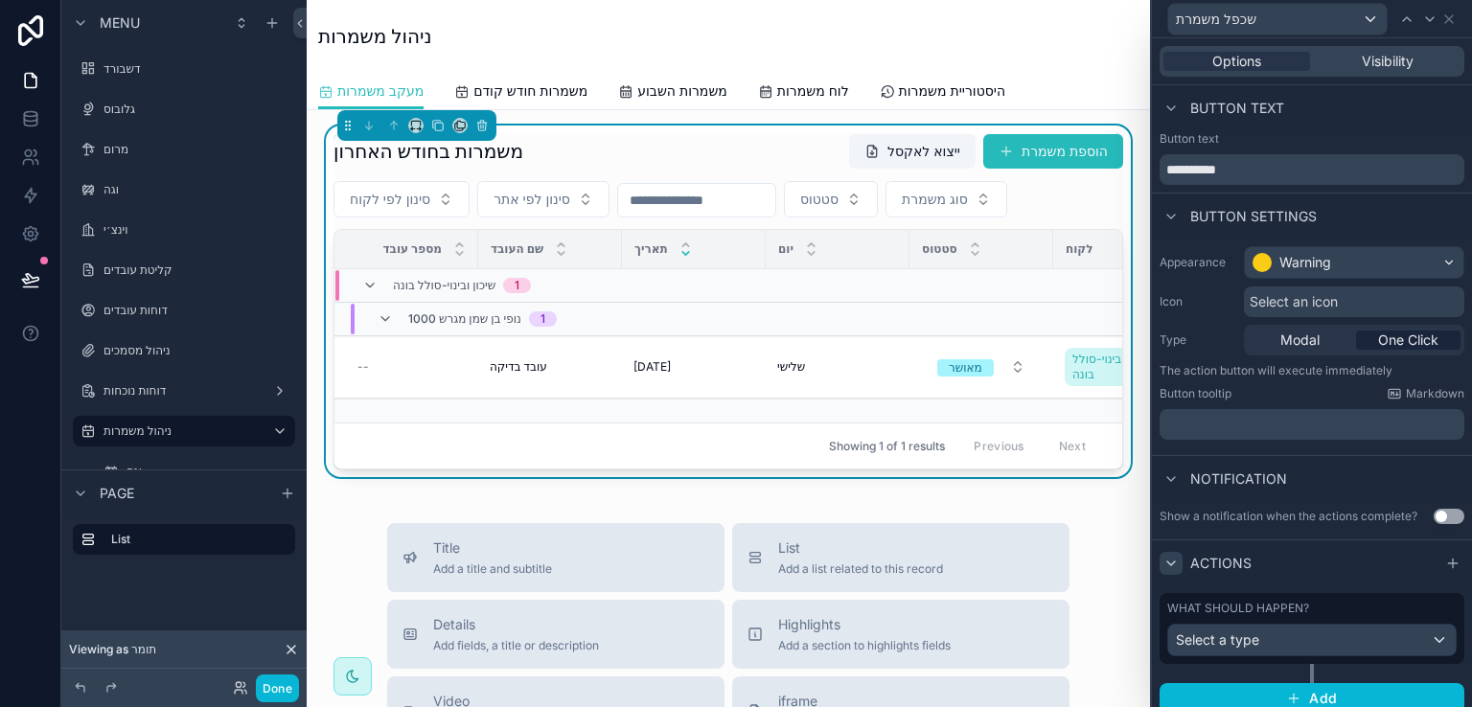
scroll to position [12, 0]
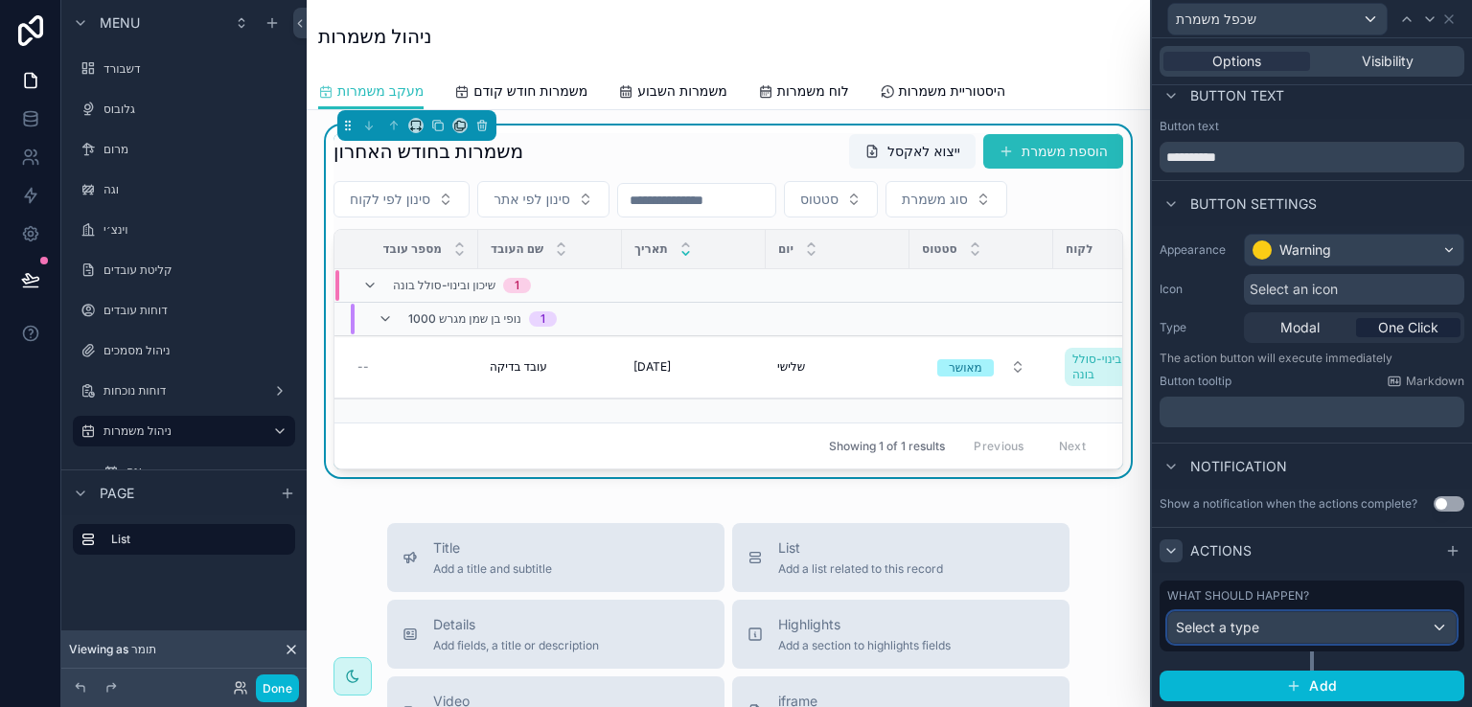
click at [1315, 622] on div "Select a type" at bounding box center [1313, 628] width 288 height 31
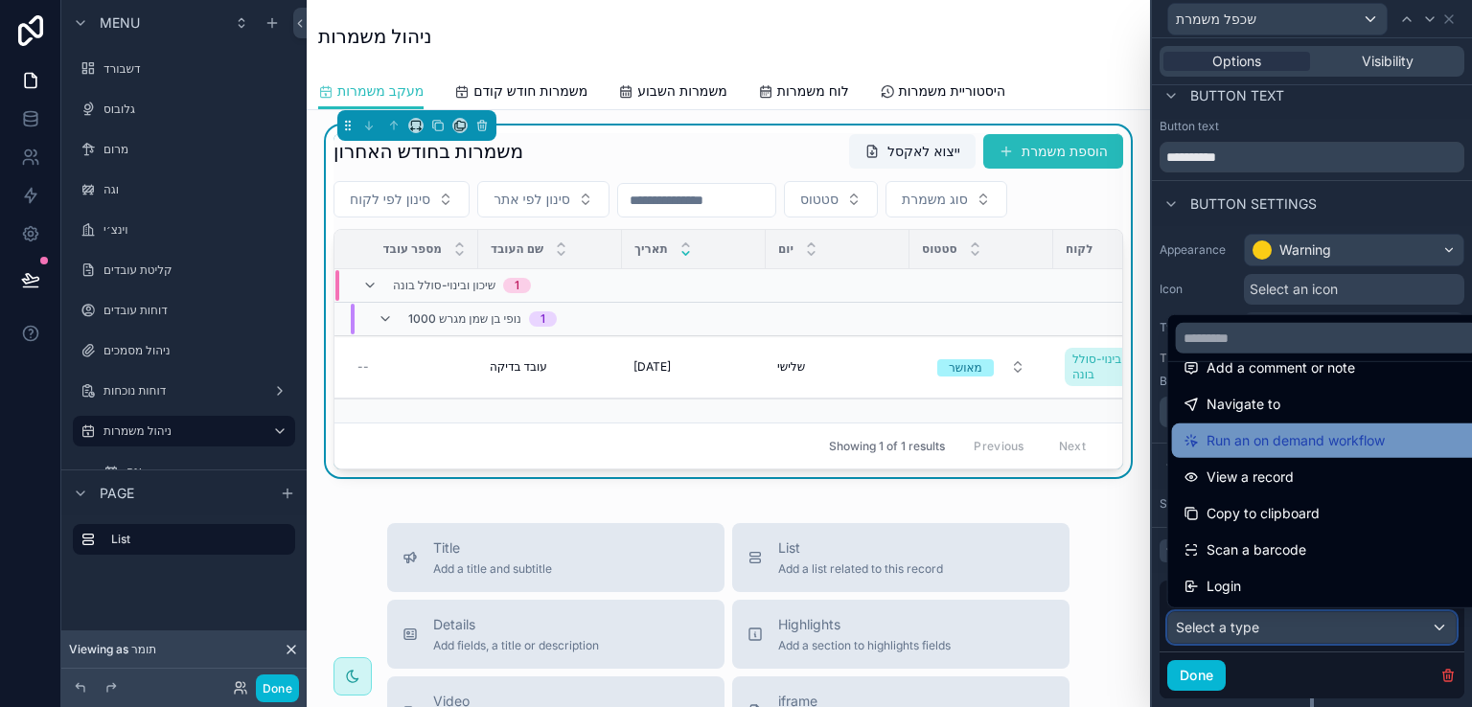
scroll to position [40, 0]
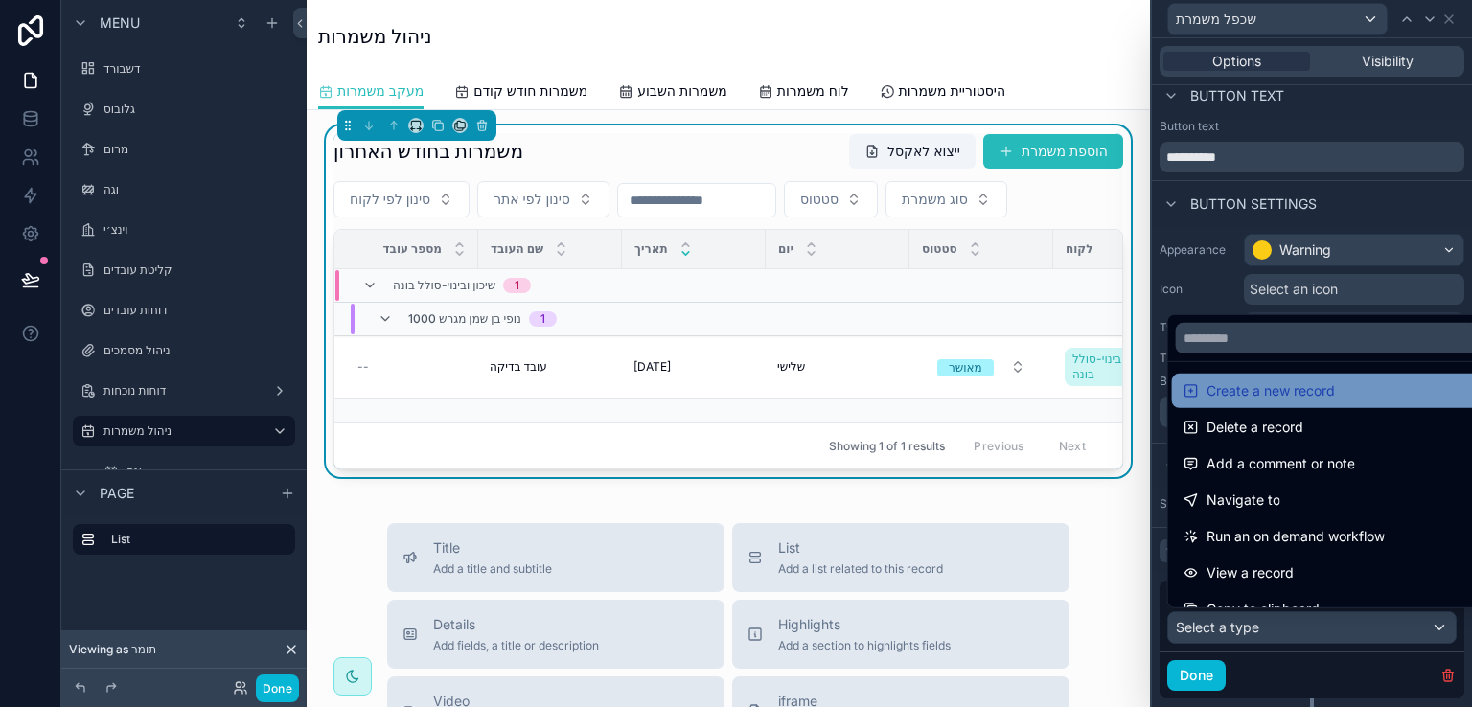
click at [1261, 388] on span "Create a new record" at bounding box center [1271, 391] width 128 height 23
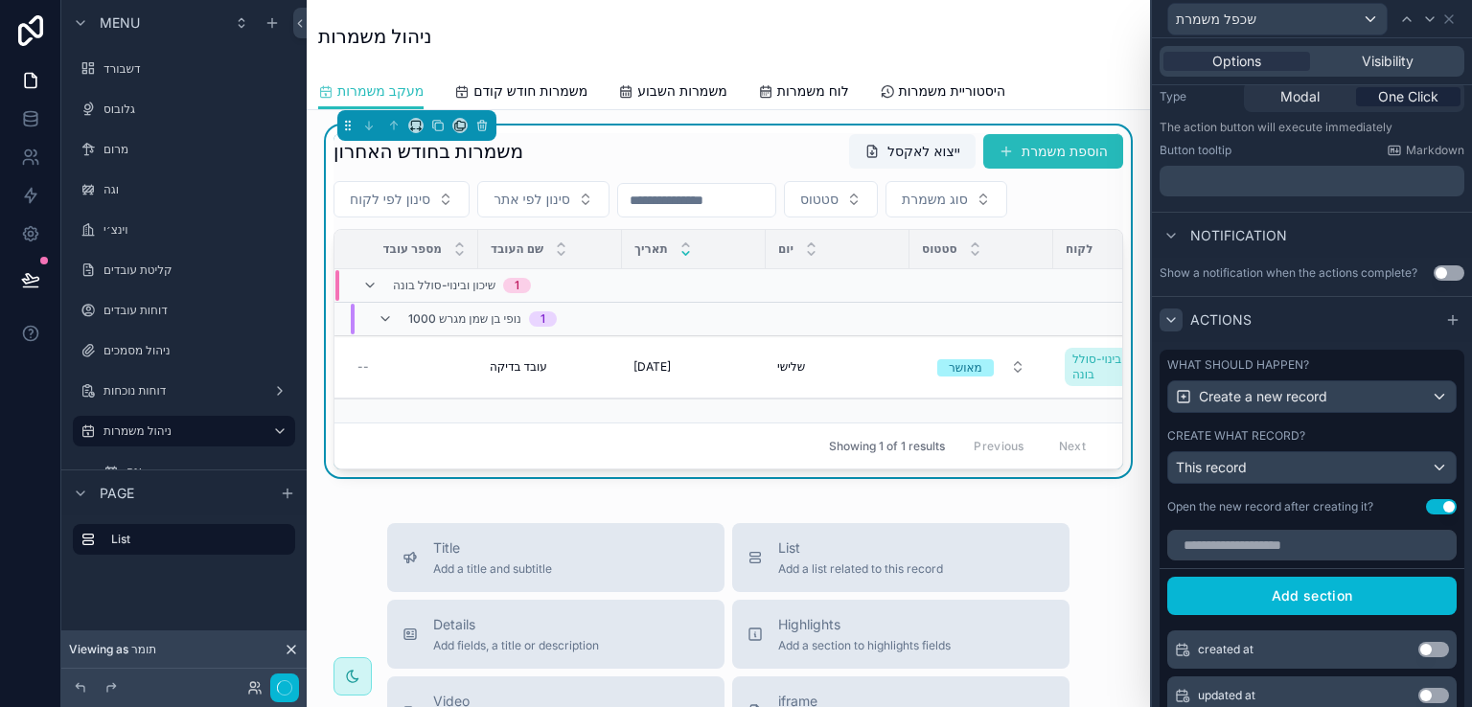
scroll to position [300, 0]
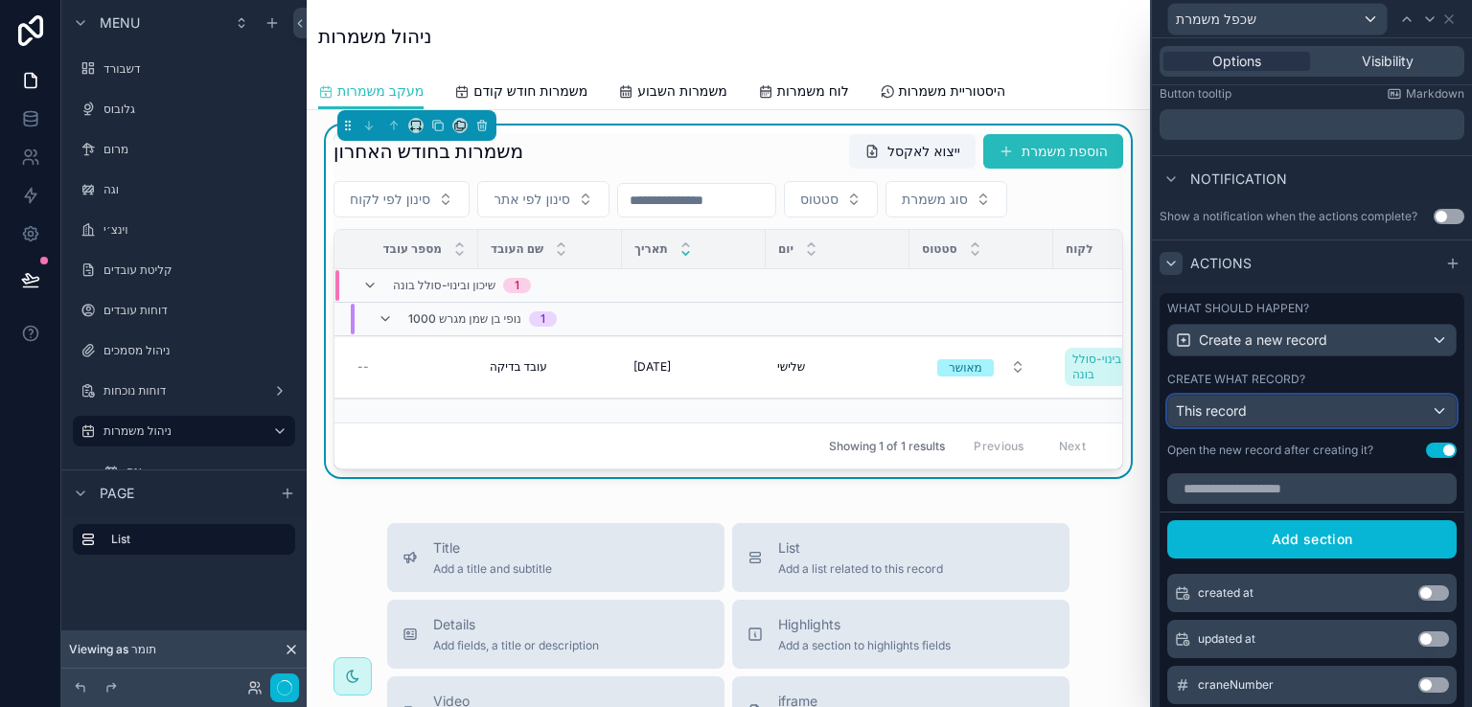
click at [1320, 407] on div "This record" at bounding box center [1313, 411] width 288 height 31
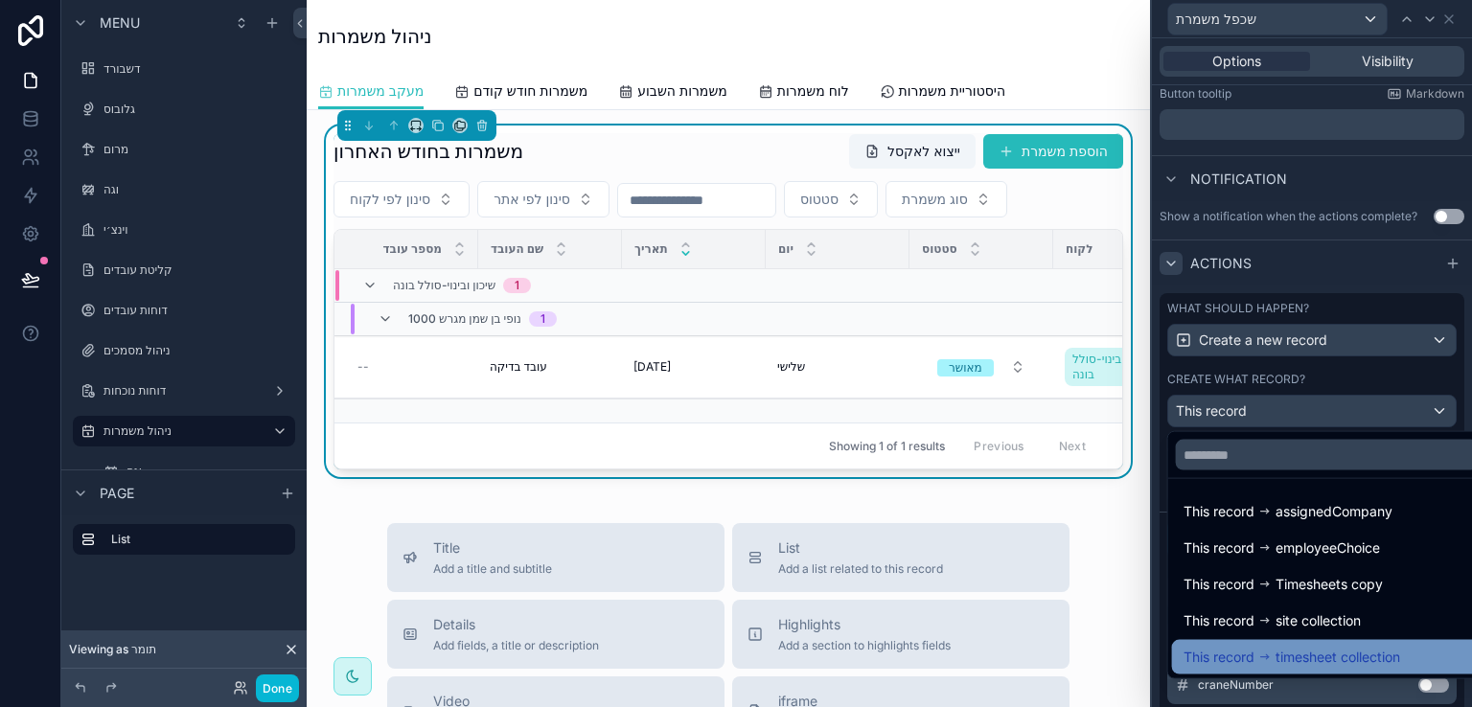
click at [1326, 653] on span "timesheet collection" at bounding box center [1338, 657] width 125 height 23
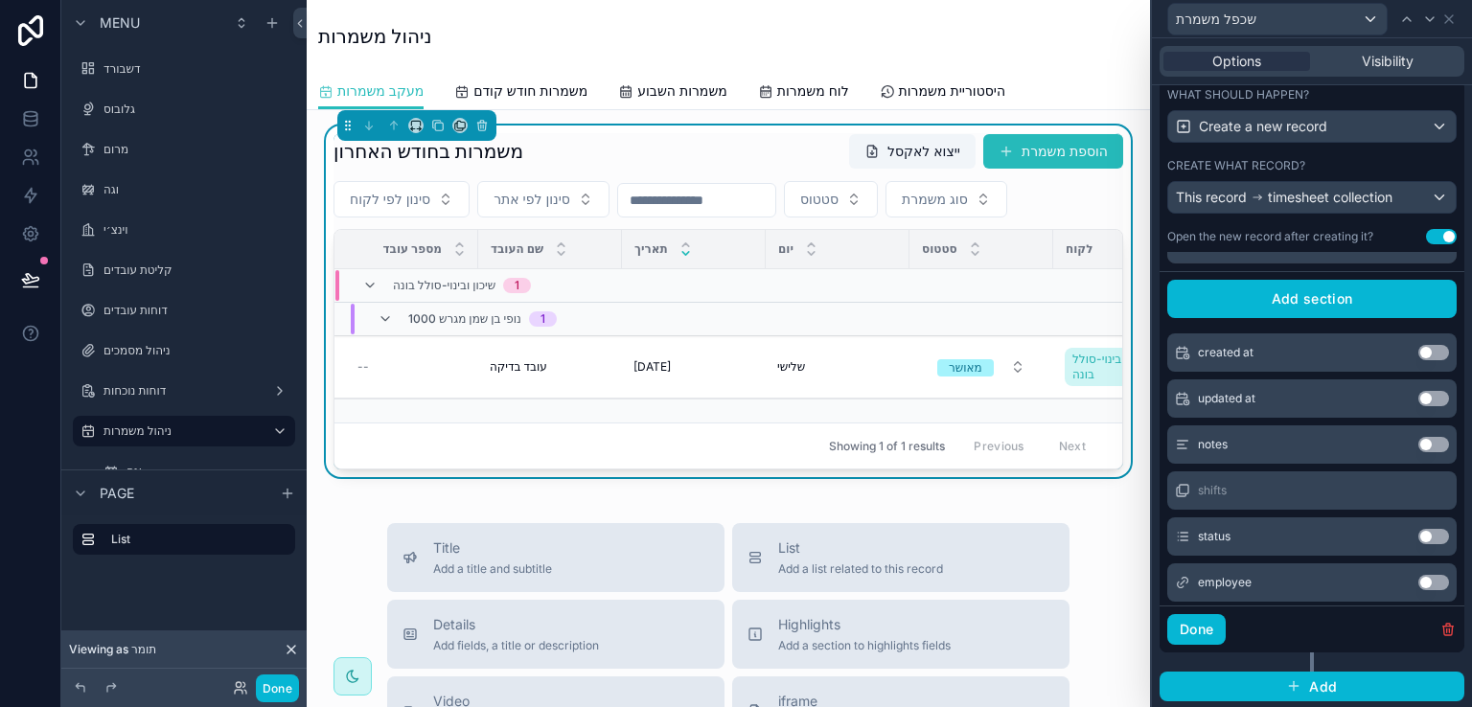
scroll to position [0, 0]
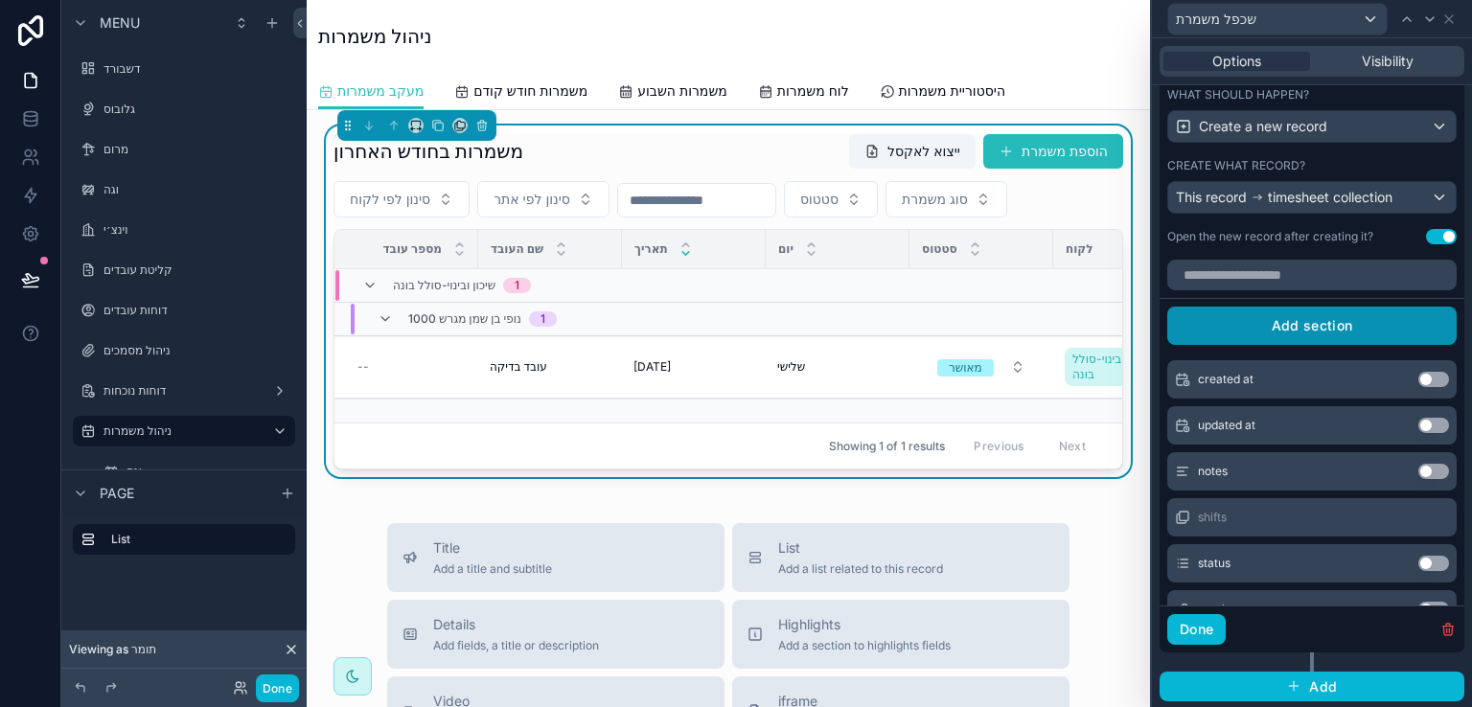
click at [1311, 326] on button "Add section" at bounding box center [1313, 326] width 290 height 38
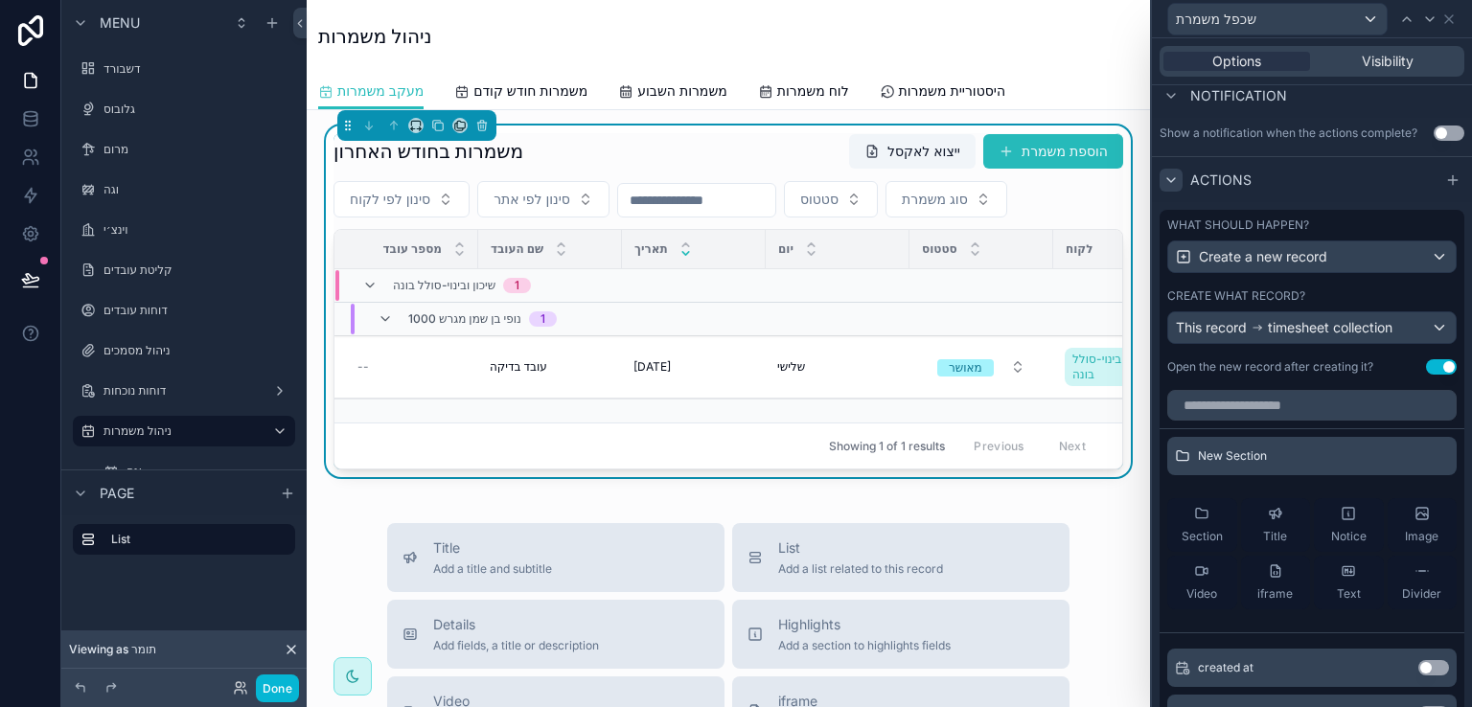
scroll to position [644, 0]
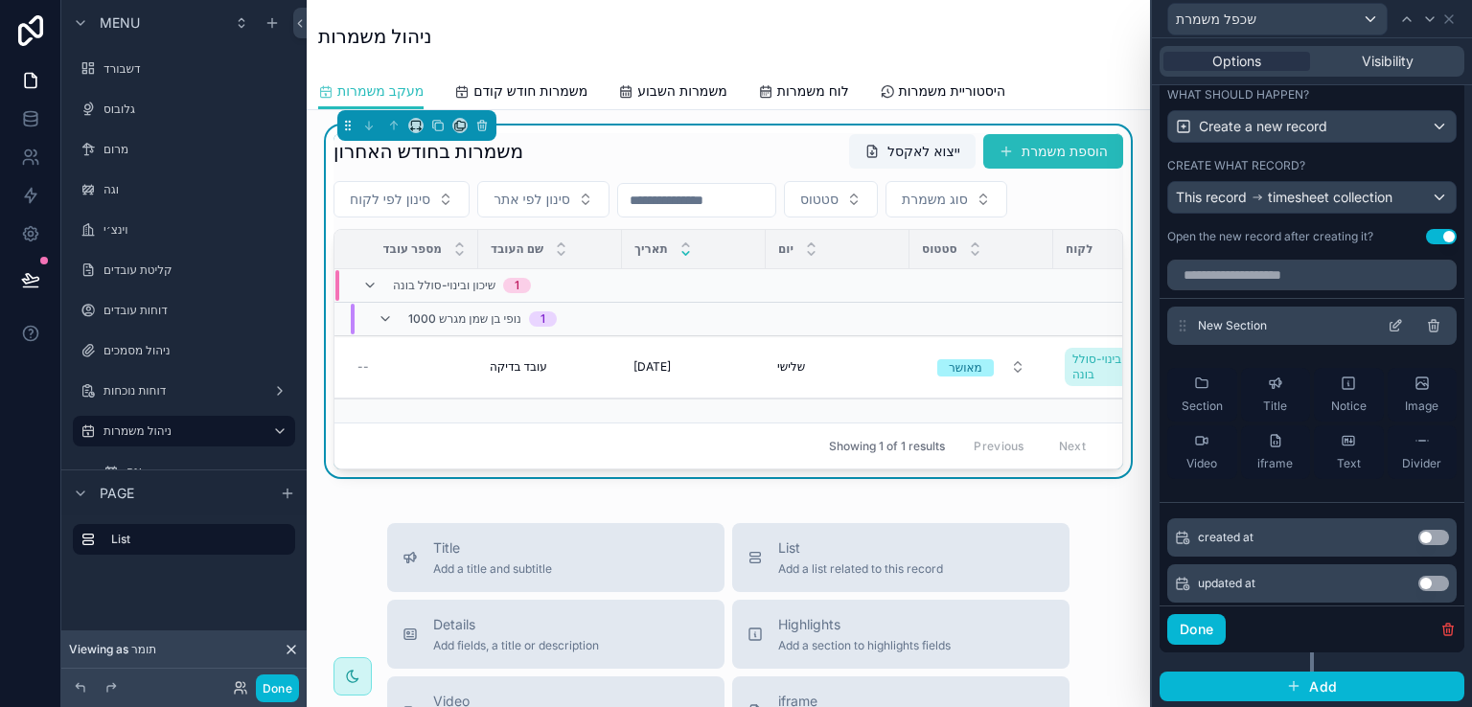
click at [1426, 322] on icon at bounding box center [1433, 325] width 15 height 15
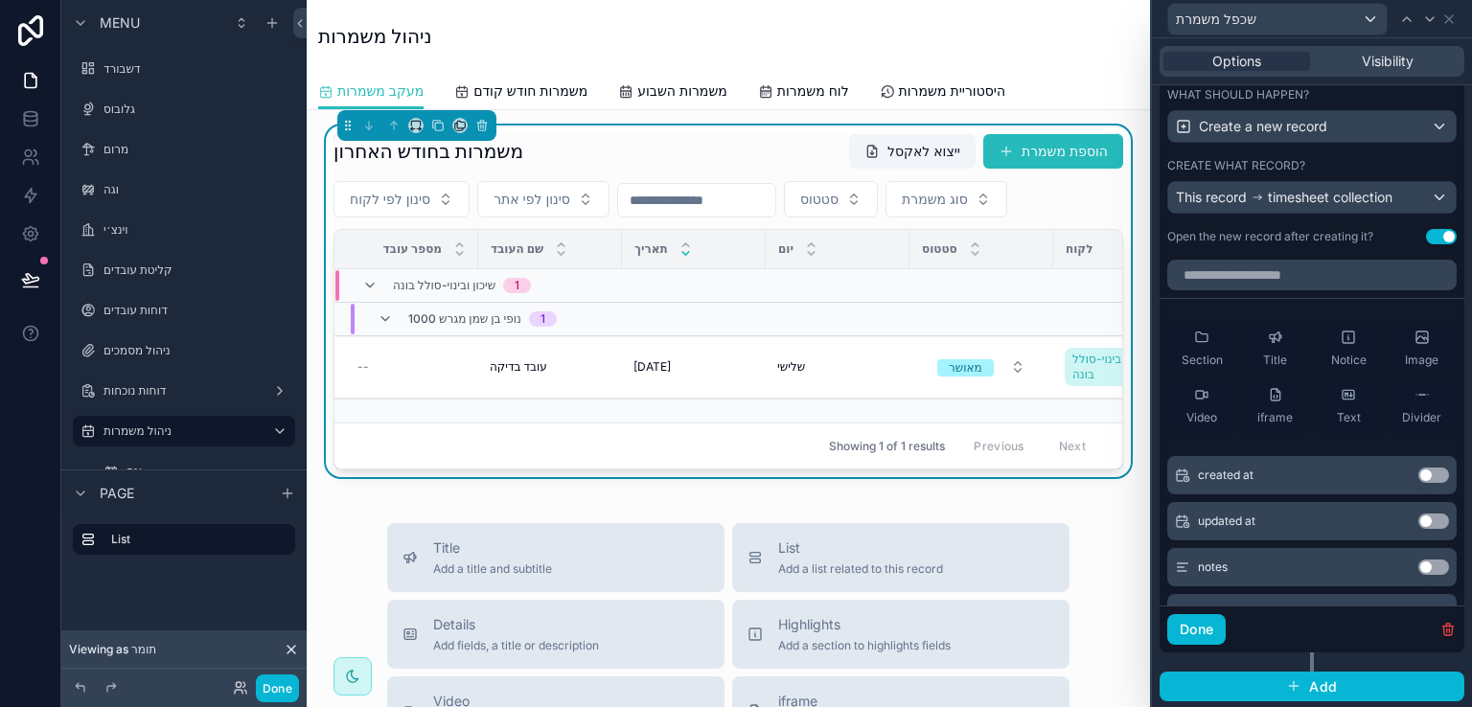
scroll to position [452, 0]
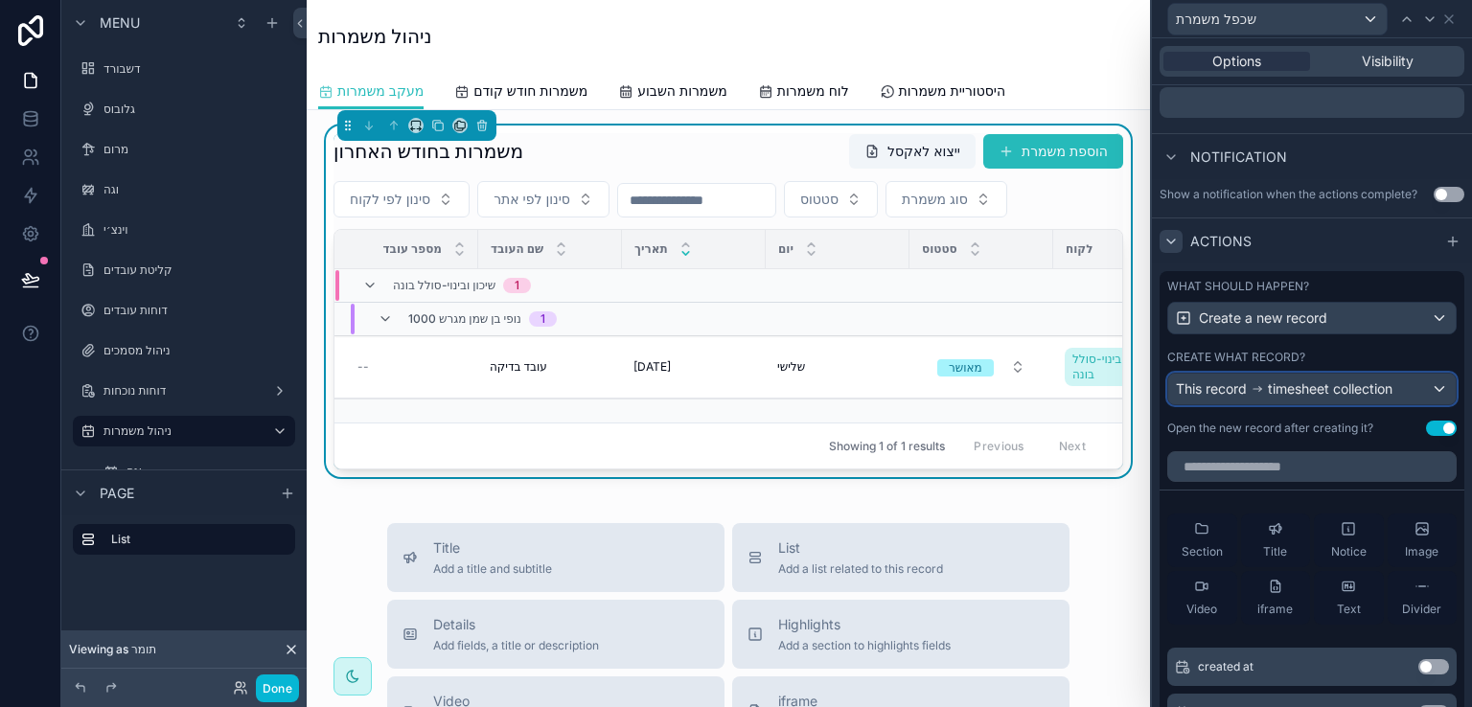
click at [1350, 388] on span "timesheet collection" at bounding box center [1330, 389] width 125 height 19
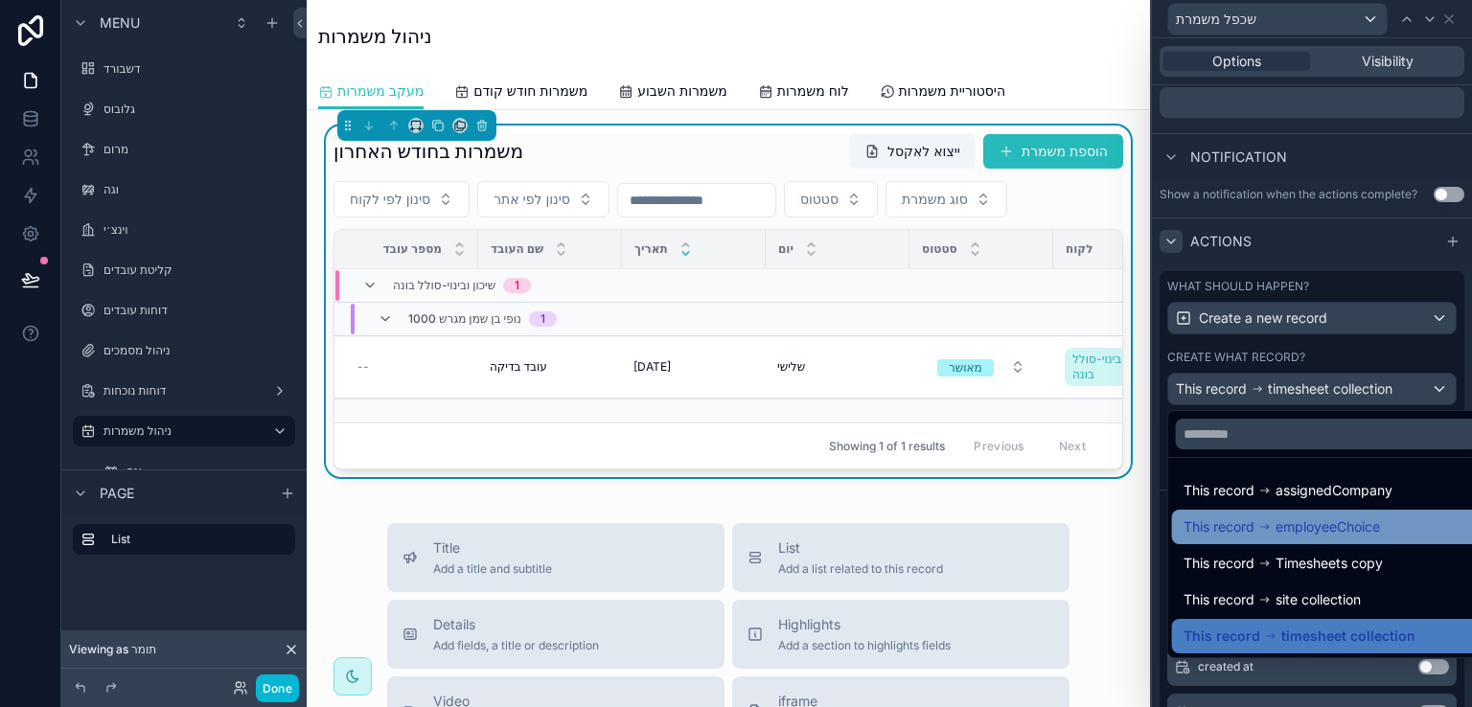
click at [1374, 532] on span "employeeChoice" at bounding box center [1328, 527] width 104 height 23
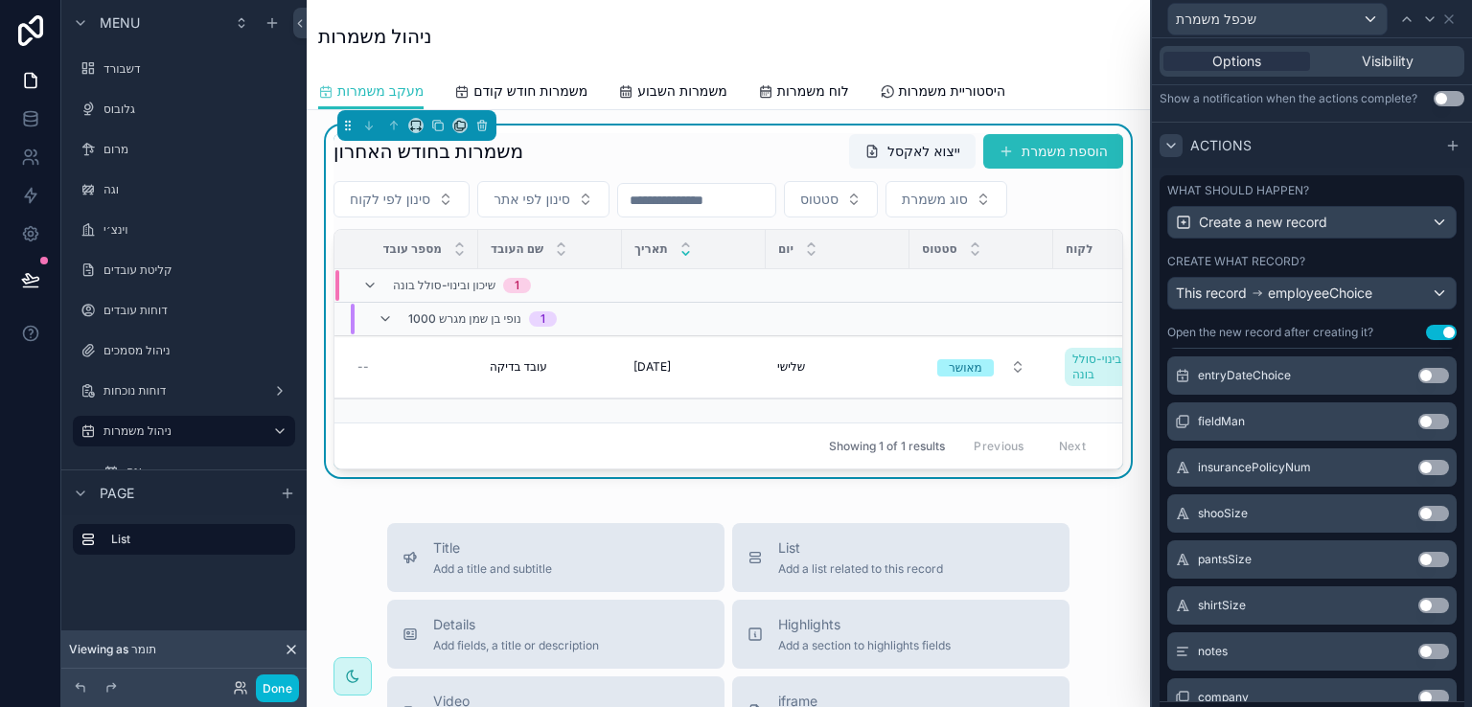
scroll to position [1534, 0]
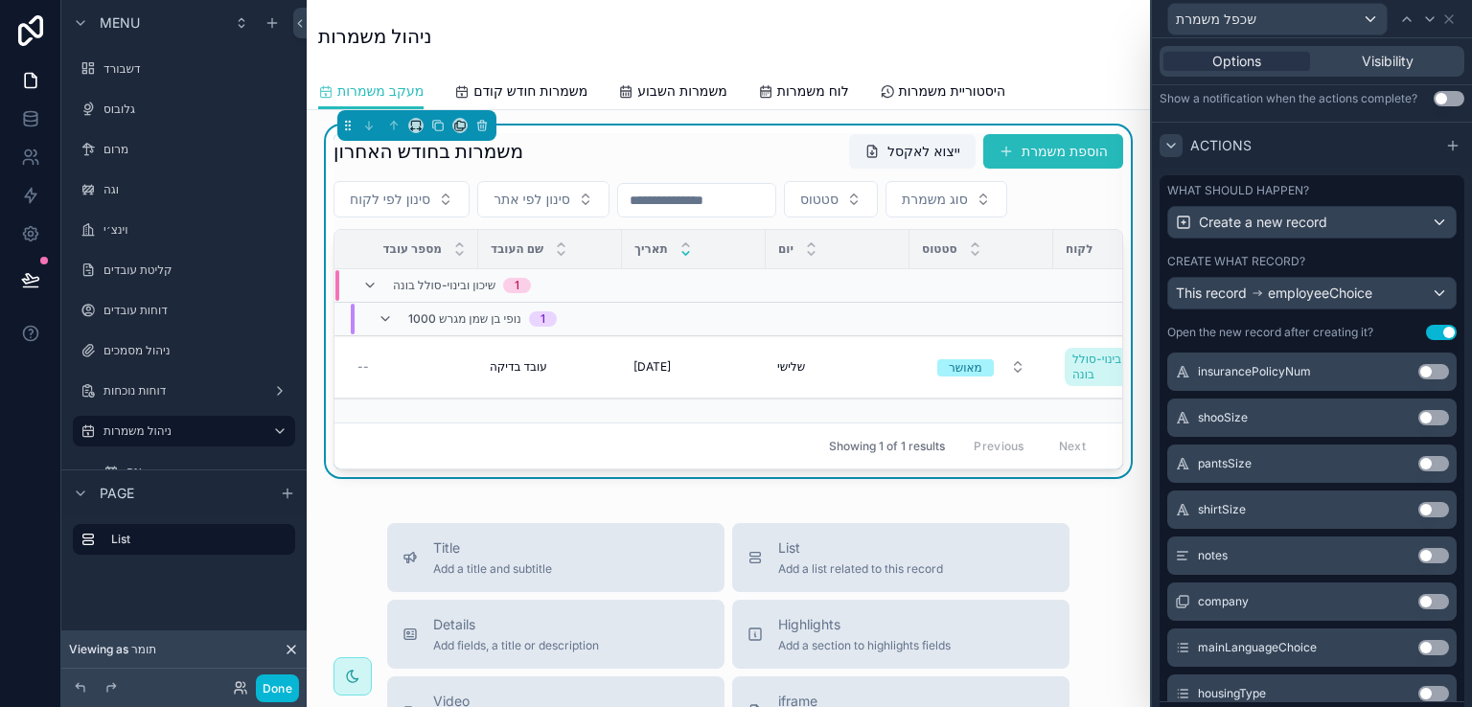
click at [723, 139] on div "משמרות בחודש האחרון ייצוא לאקסל הוספת משמרת" at bounding box center [729, 151] width 790 height 36
click at [1449, 20] on icon at bounding box center [1450, 19] width 8 height 8
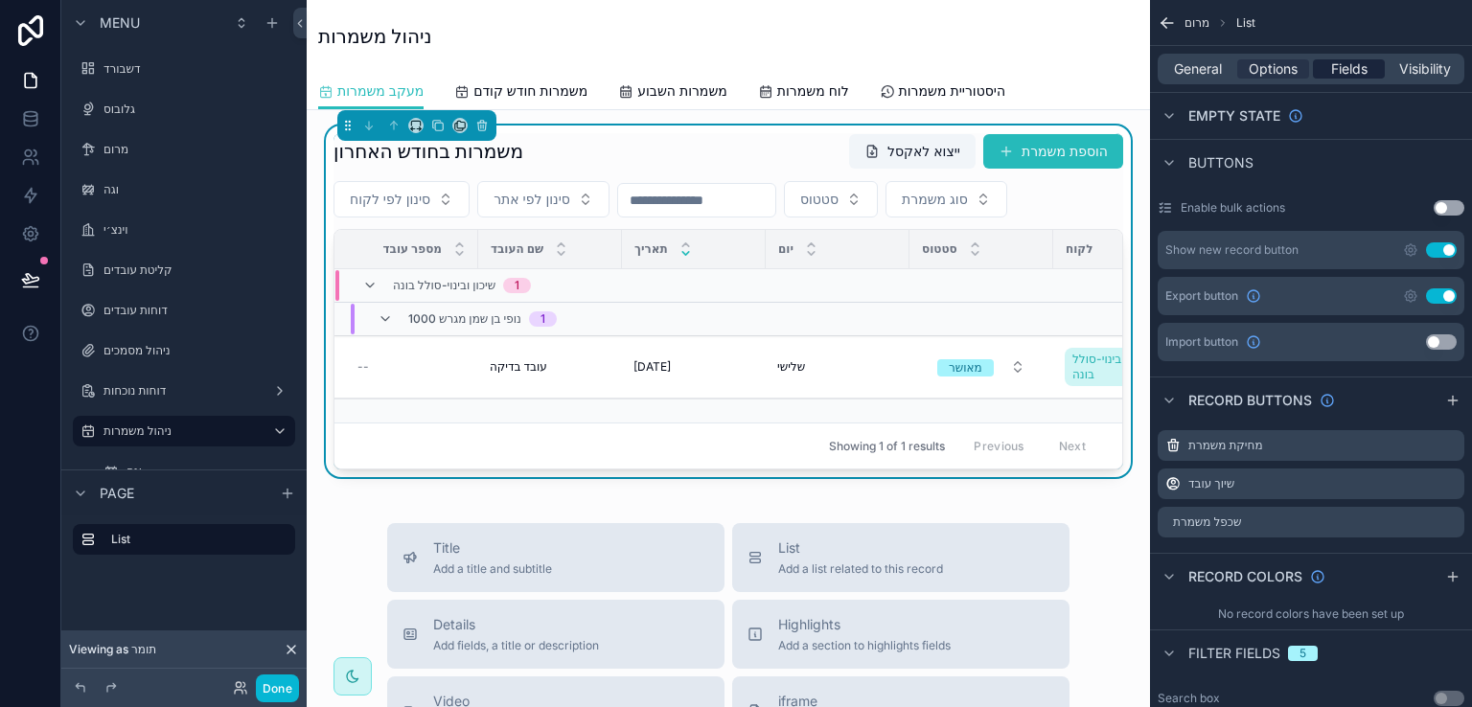
click at [1354, 66] on span "Fields" at bounding box center [1350, 68] width 36 height 19
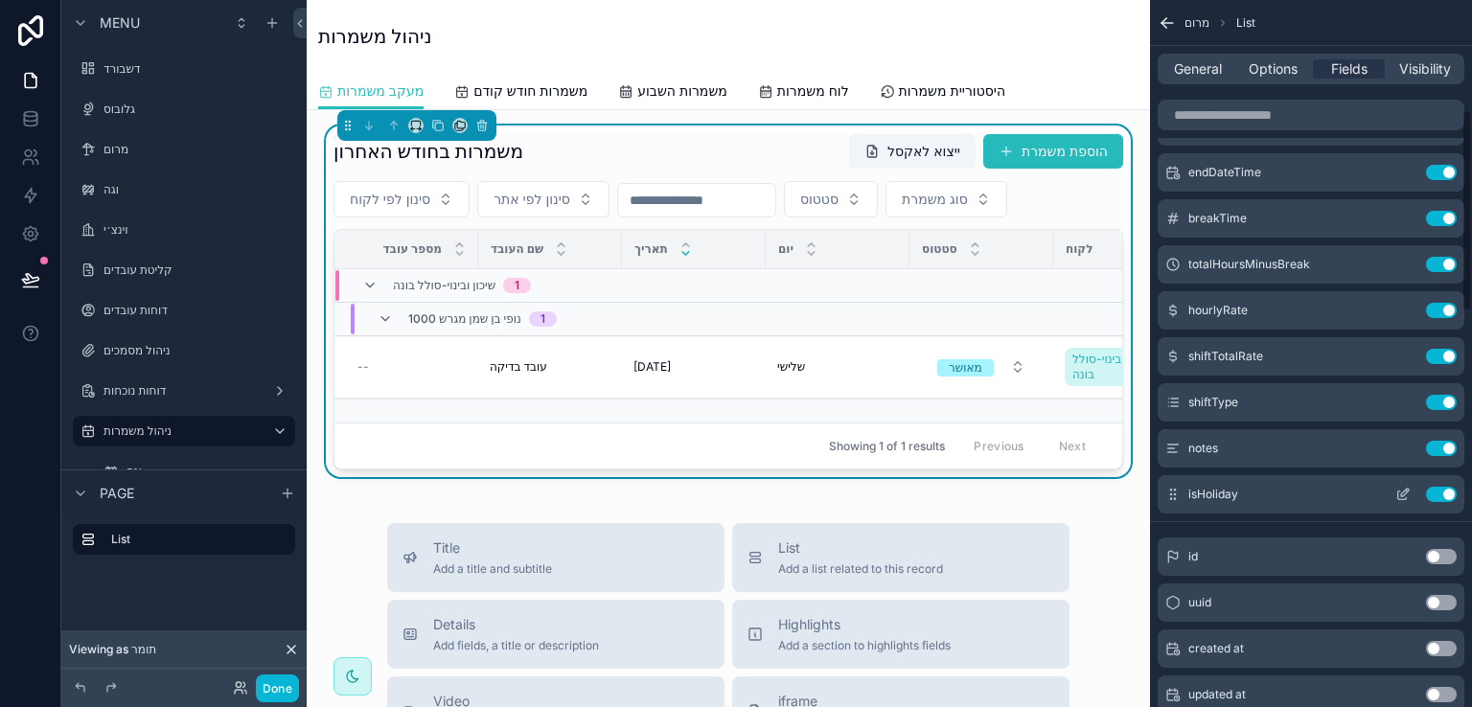
scroll to position [383, 0]
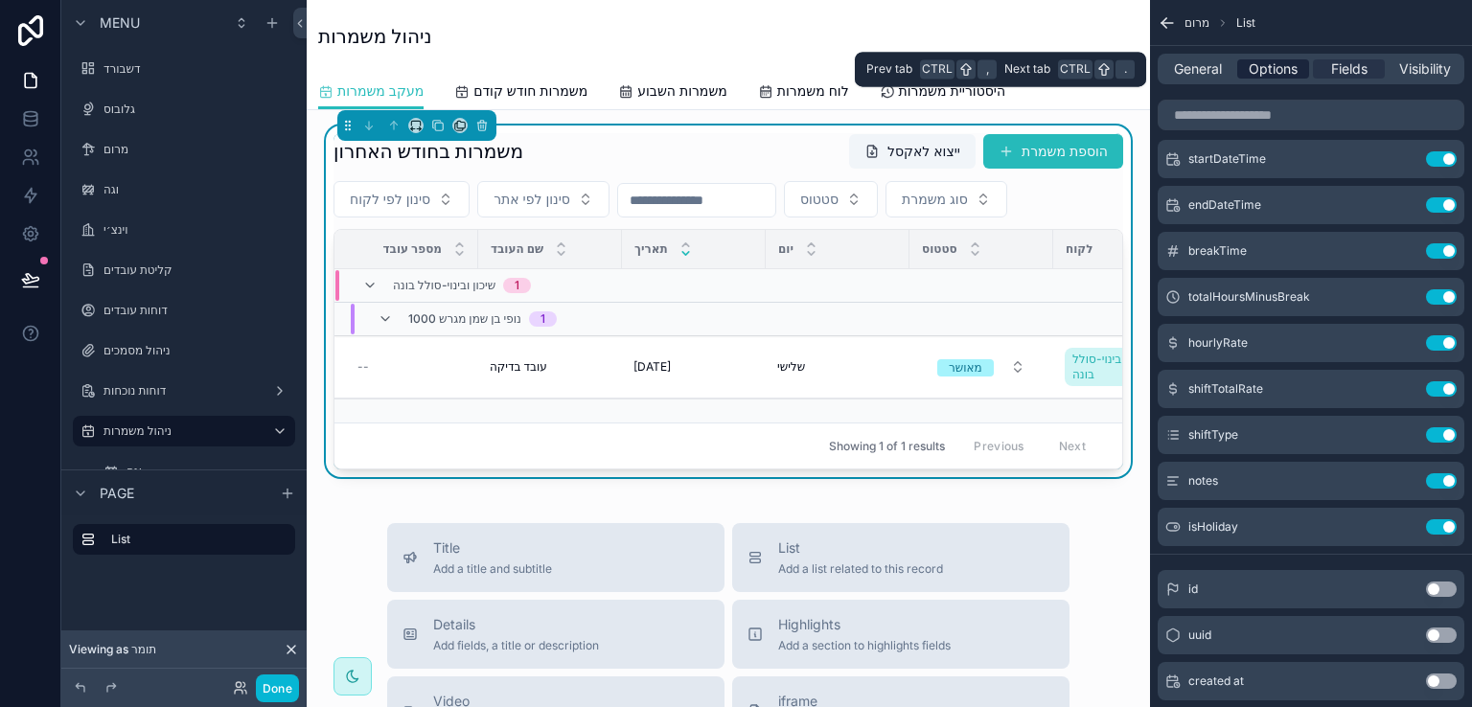
click at [1262, 72] on span "Options" at bounding box center [1273, 68] width 49 height 19
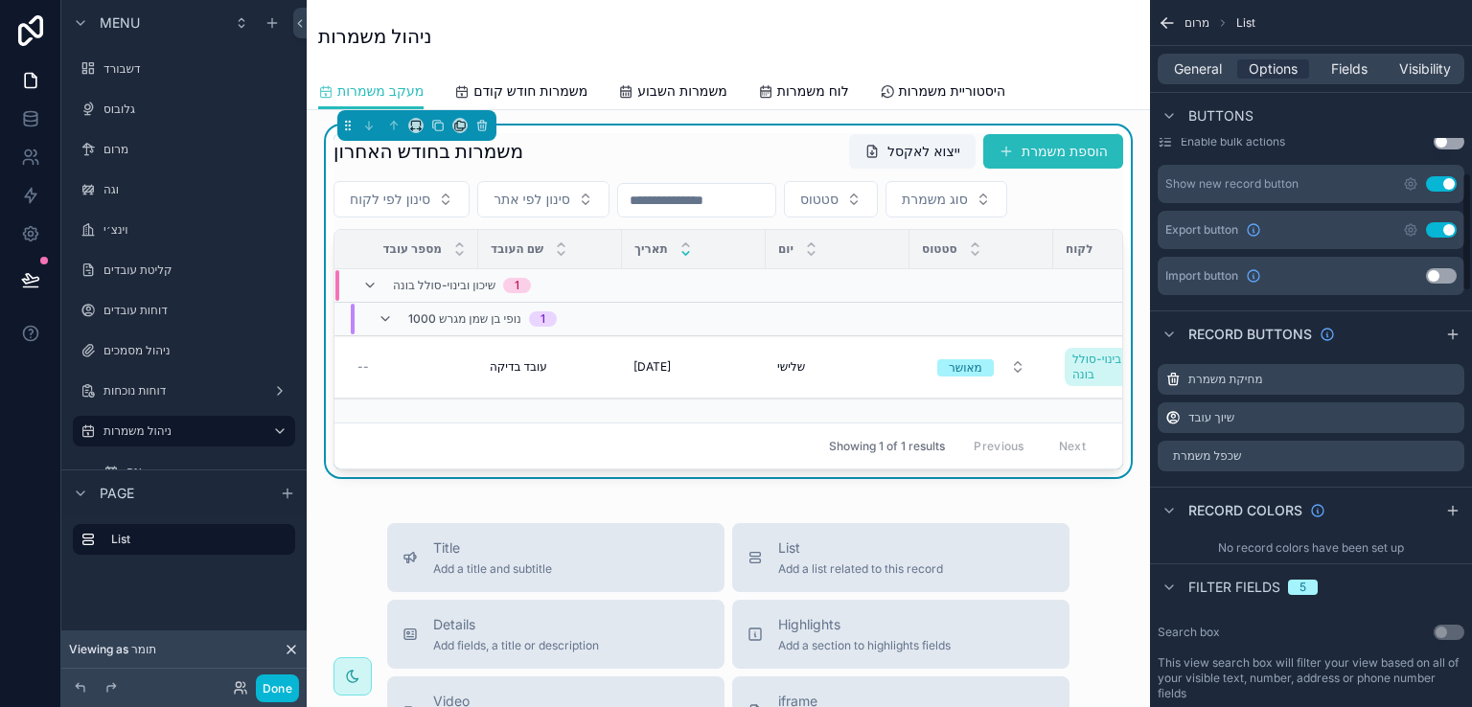
scroll to position [1054, 0]
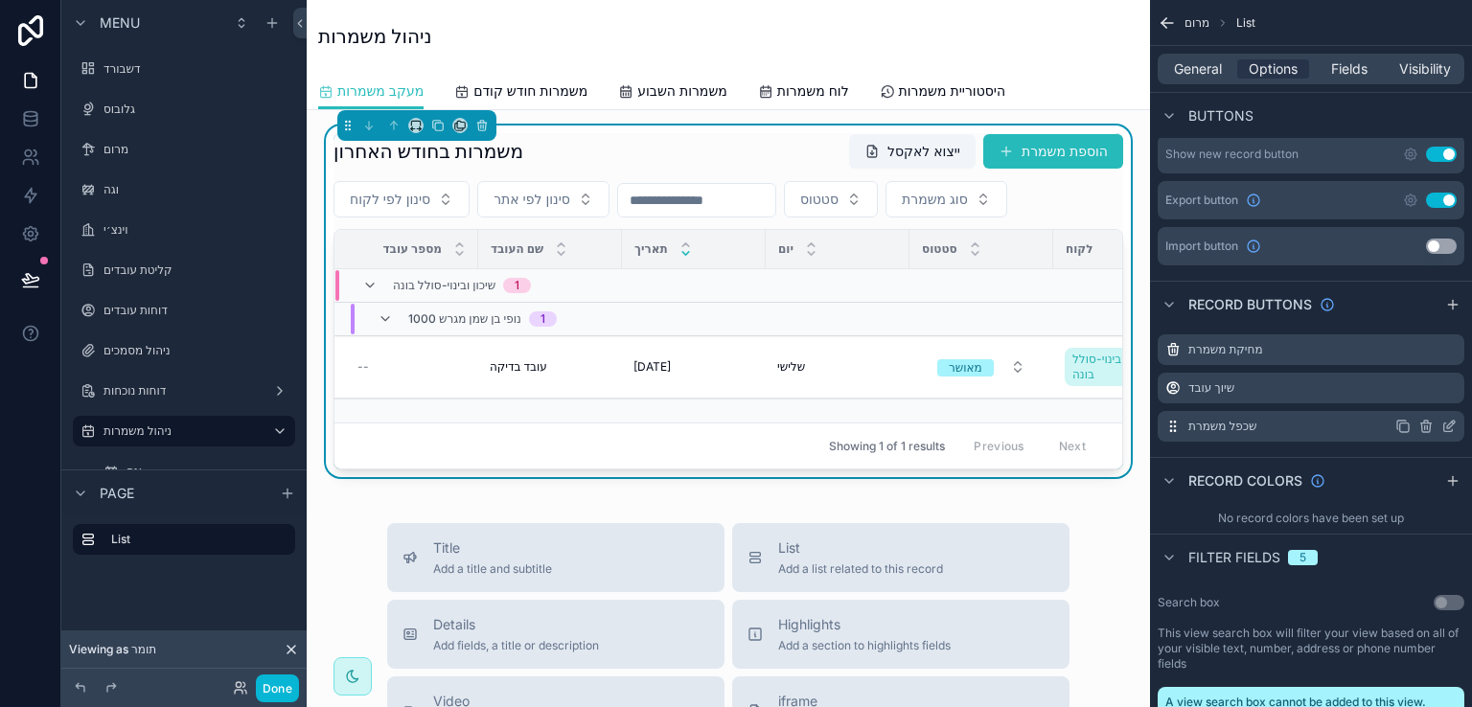
click at [1446, 419] on icon "scrollable content" at bounding box center [1449, 426] width 15 height 15
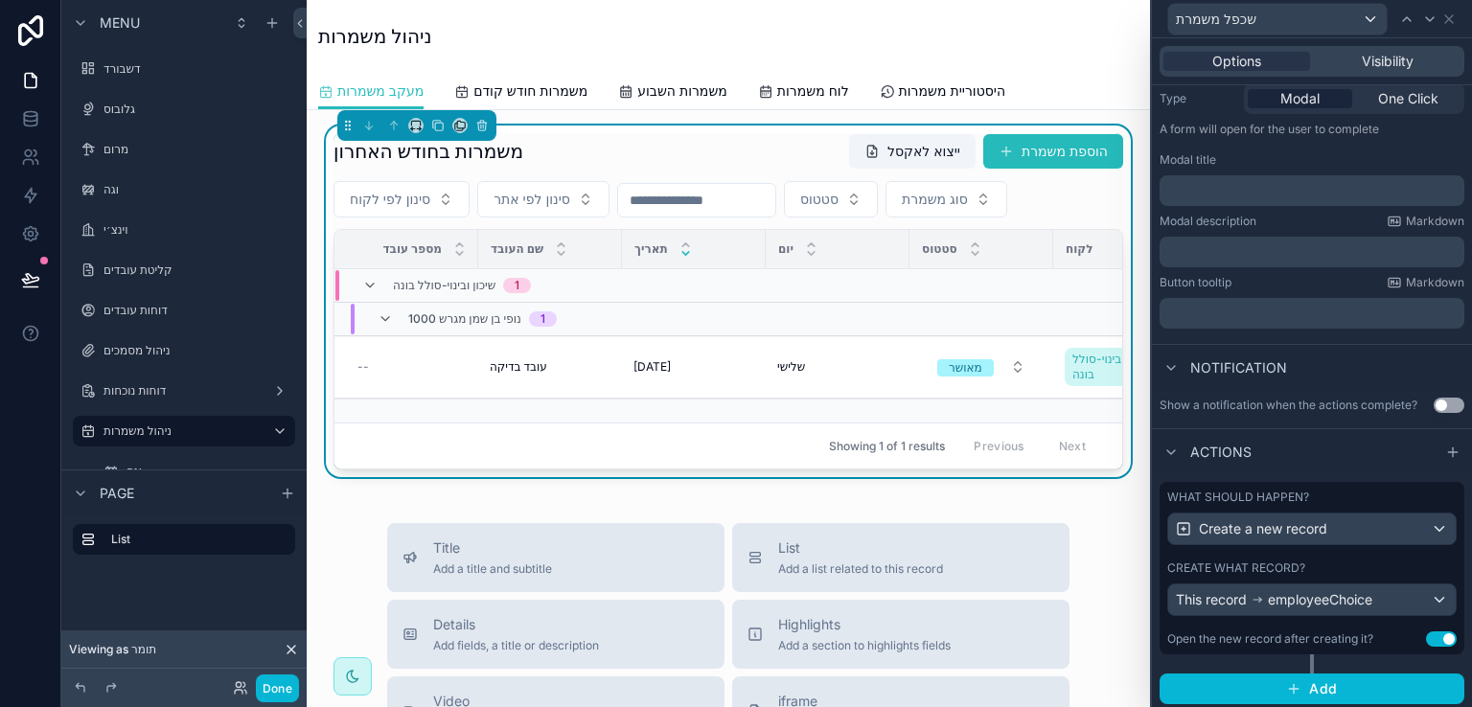
scroll to position [244, 0]
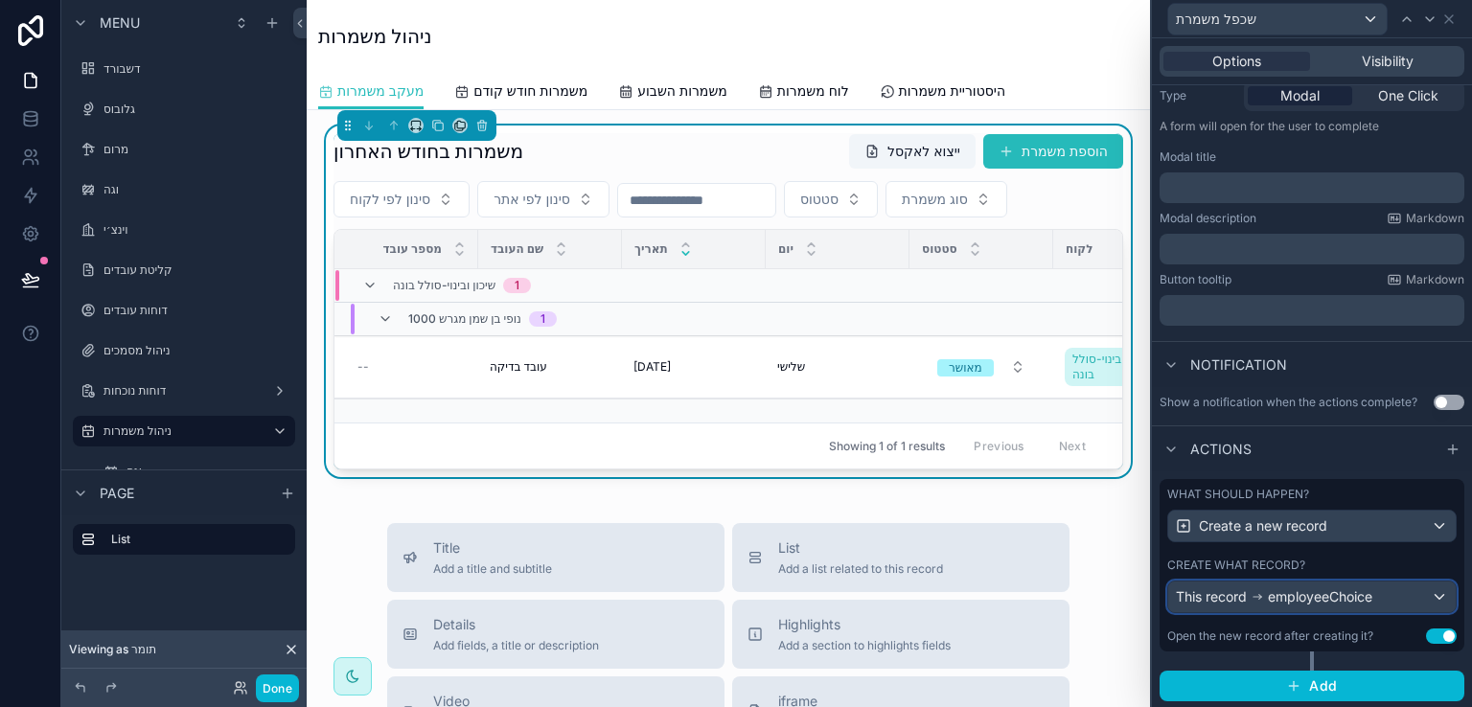
click at [1387, 592] on div "This record employeeChoice" at bounding box center [1313, 597] width 288 height 31
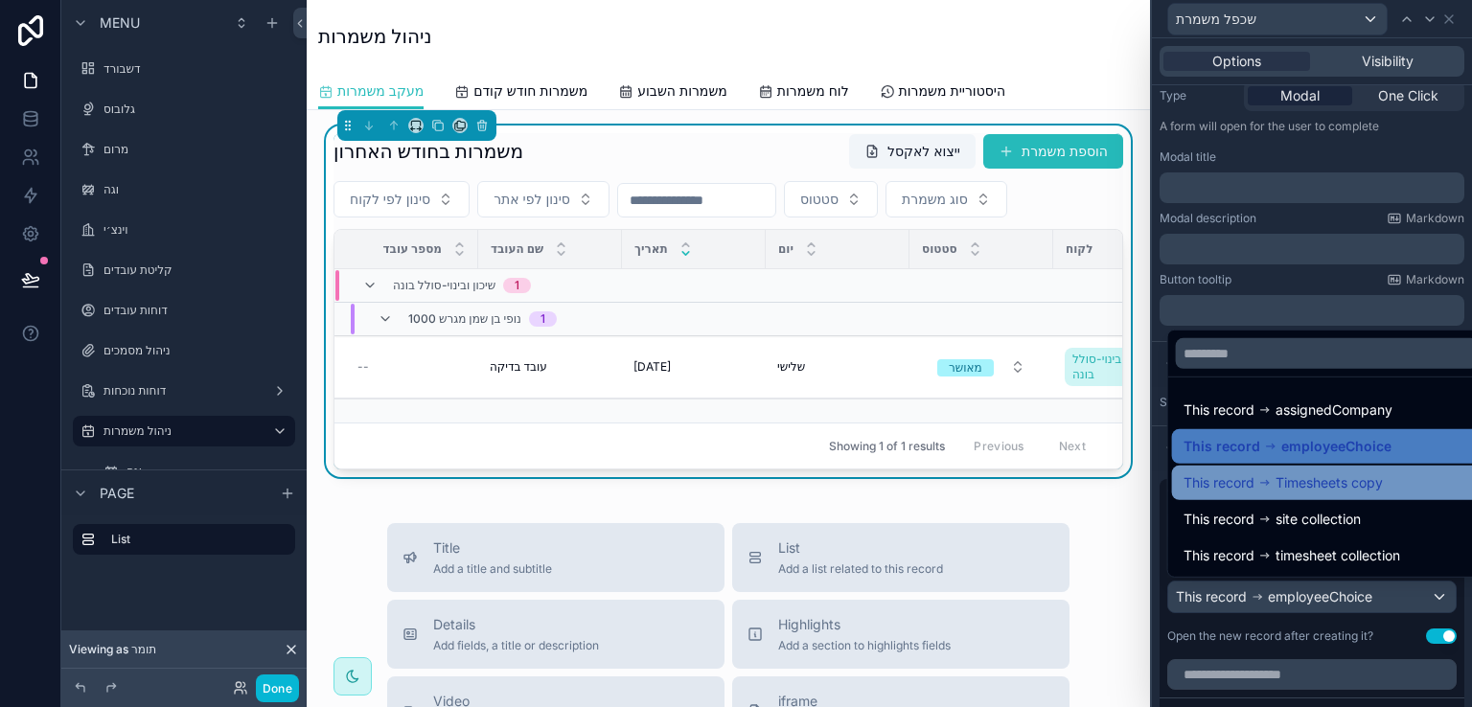
click at [1361, 477] on span "Timesheets copy" at bounding box center [1329, 483] width 107 height 23
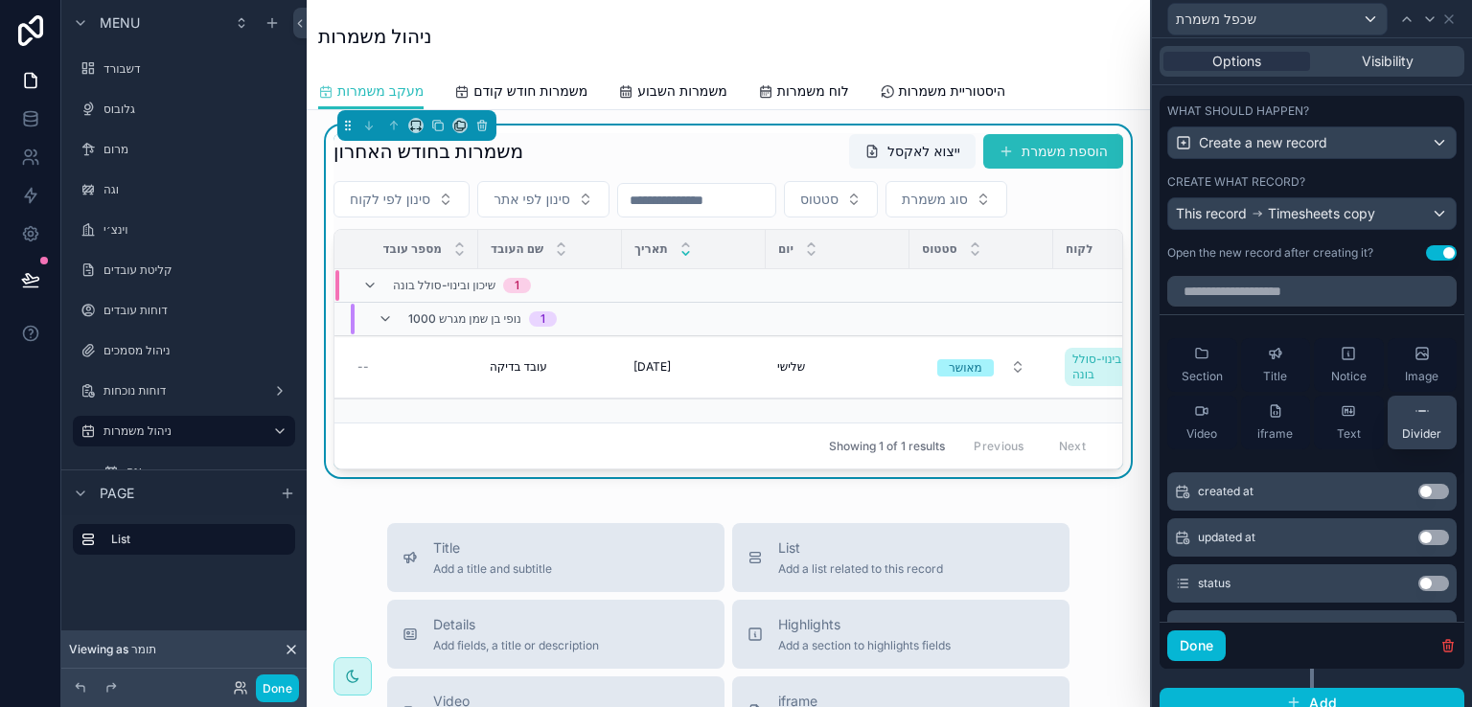
scroll to position [436, 0]
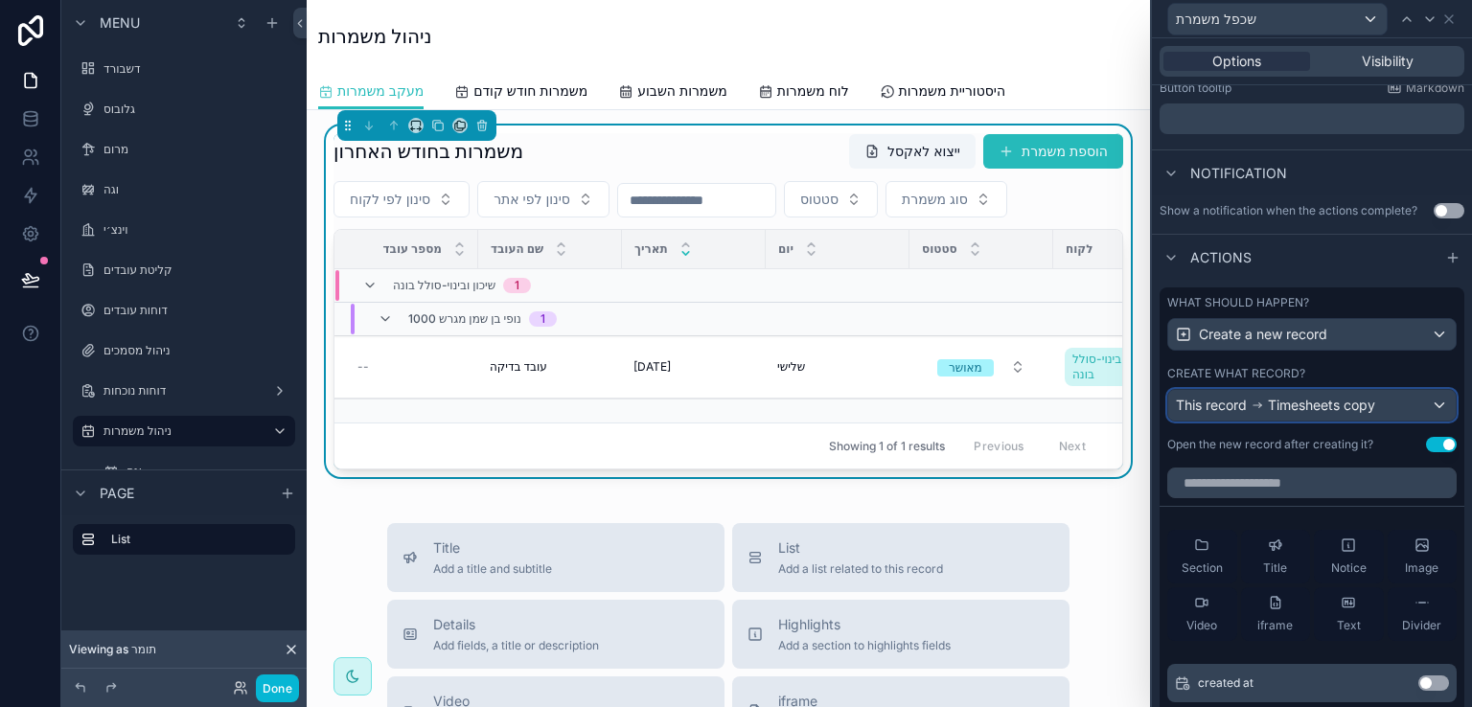
click at [1427, 400] on div "This record Timesheets copy" at bounding box center [1313, 405] width 288 height 31
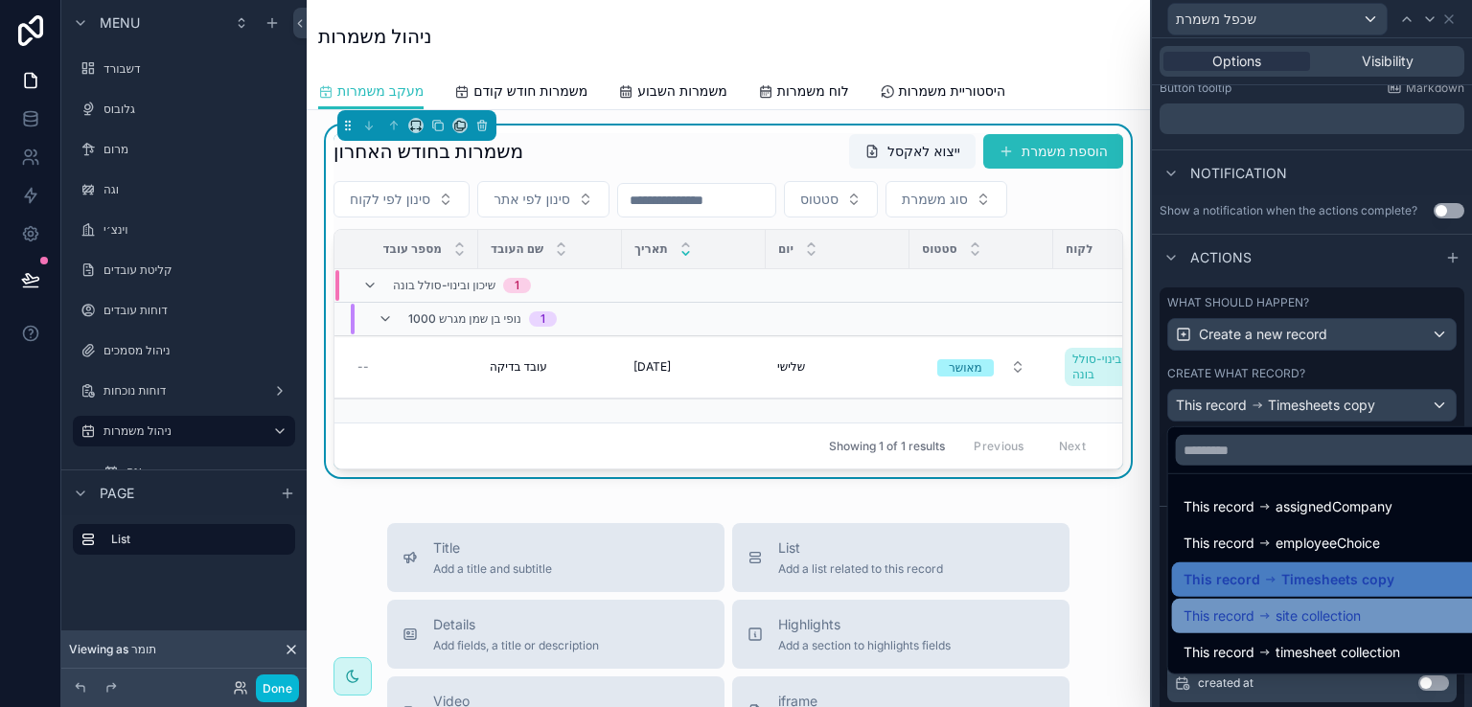
click at [1329, 614] on span "site collection" at bounding box center [1318, 616] width 85 height 23
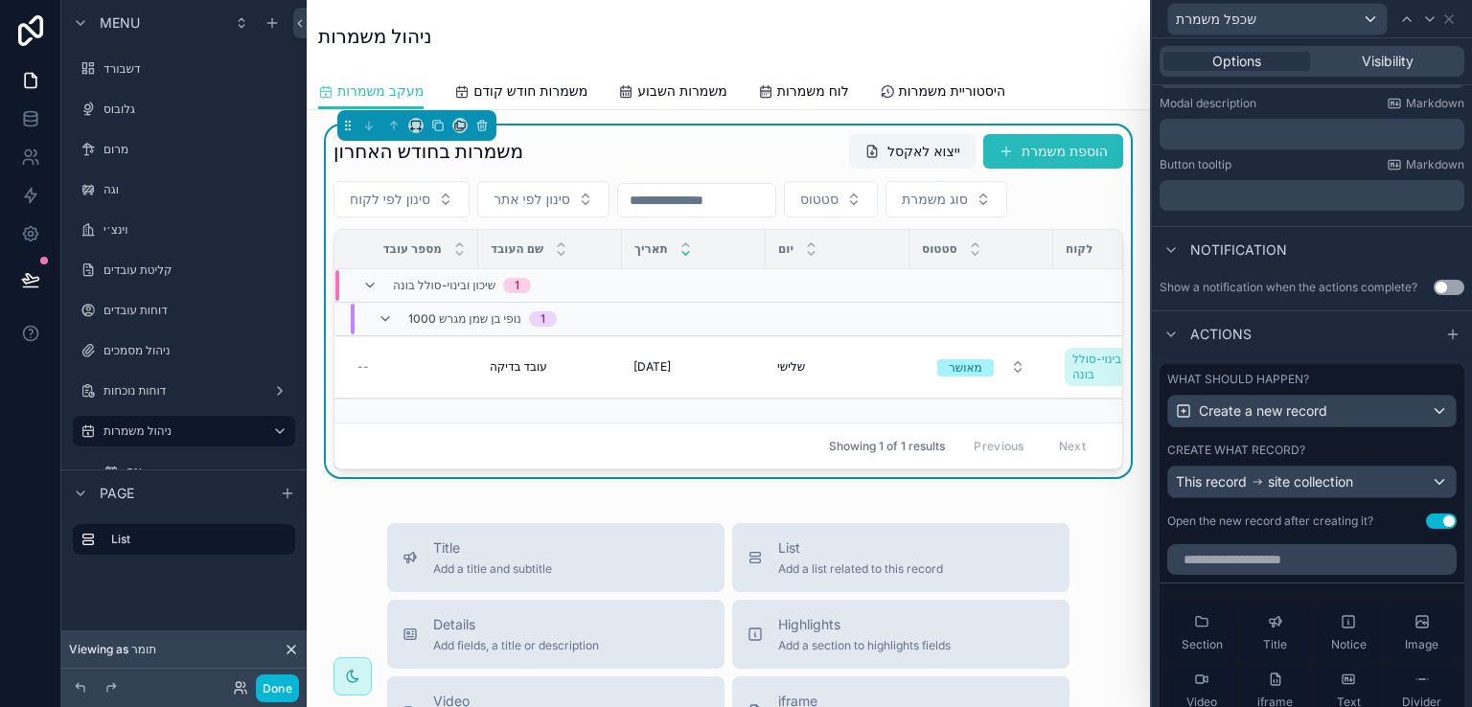
scroll to position [357, 0]
click at [1349, 488] on span "site collection" at bounding box center [1310, 484] width 85 height 19
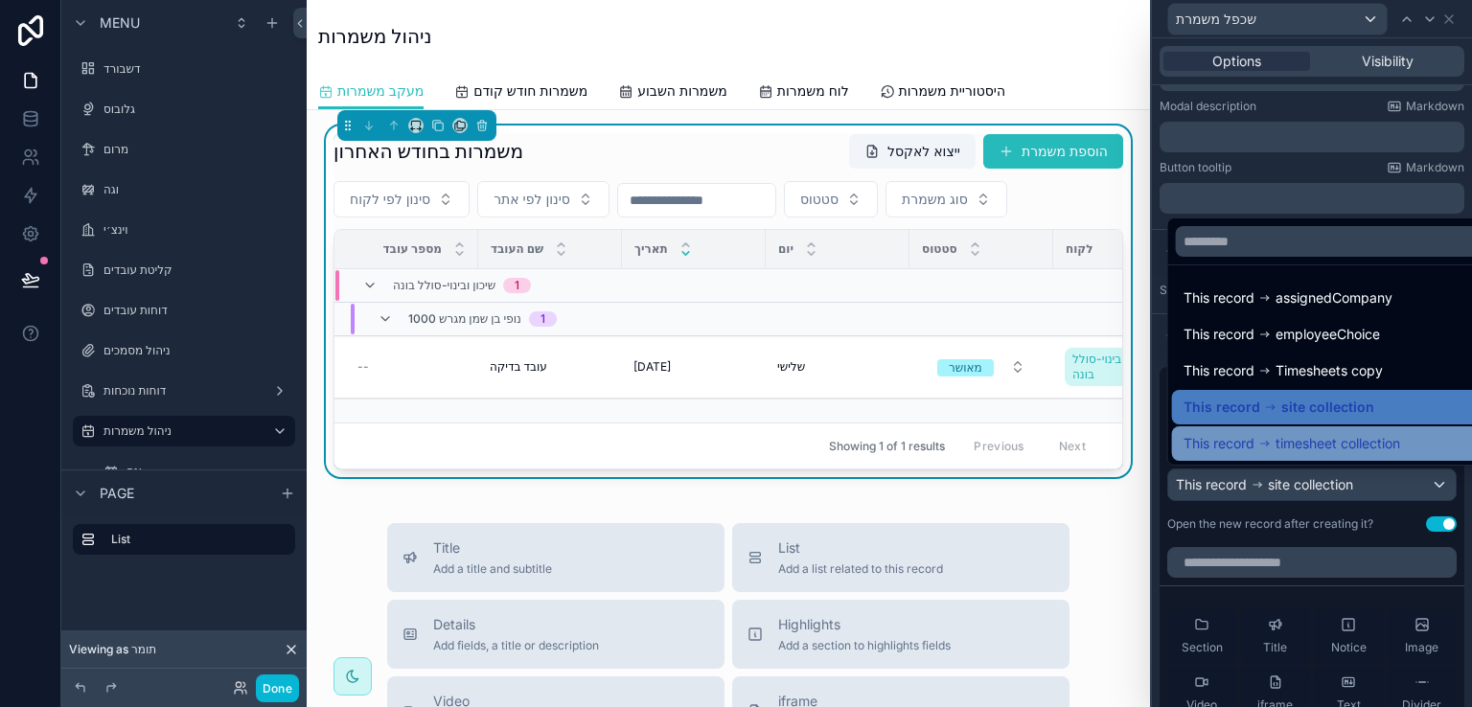
click at [1377, 444] on span "timesheet collection" at bounding box center [1338, 443] width 125 height 23
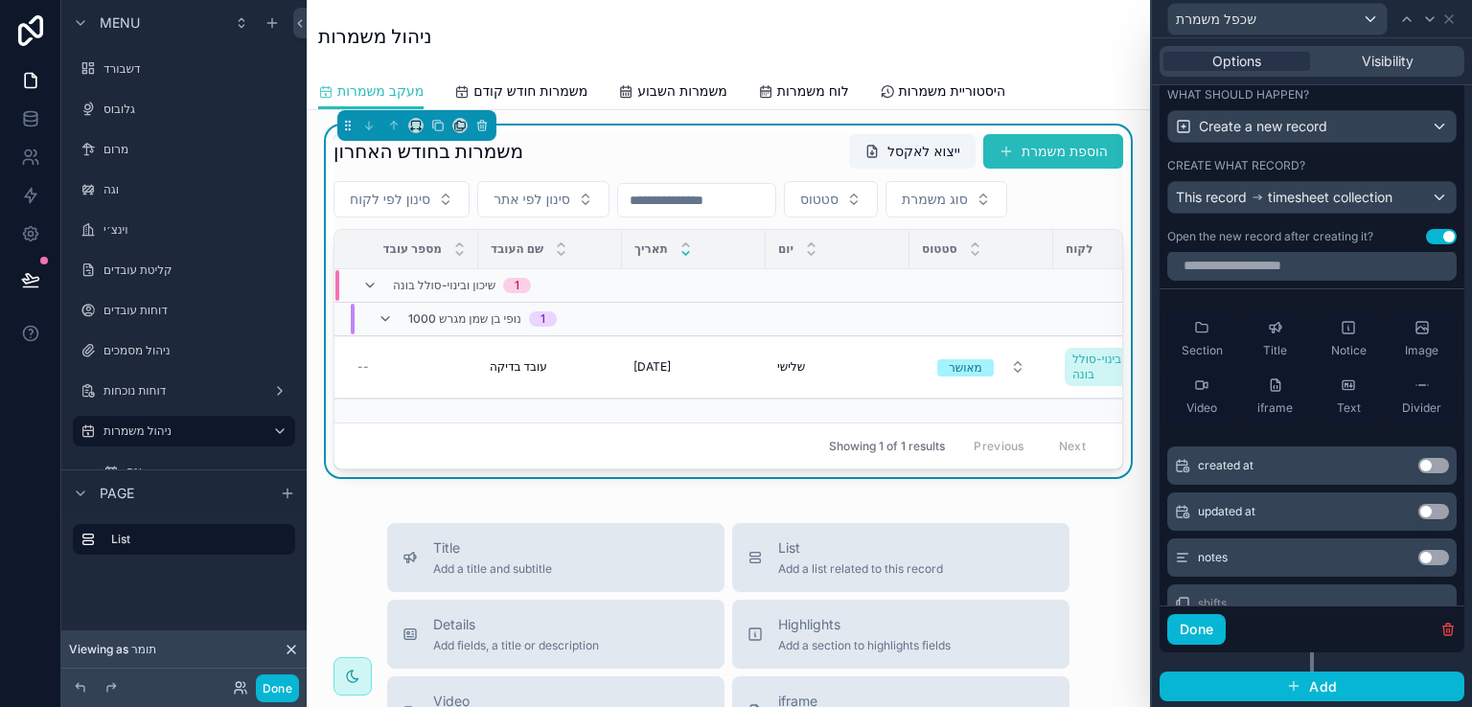
scroll to position [0, 0]
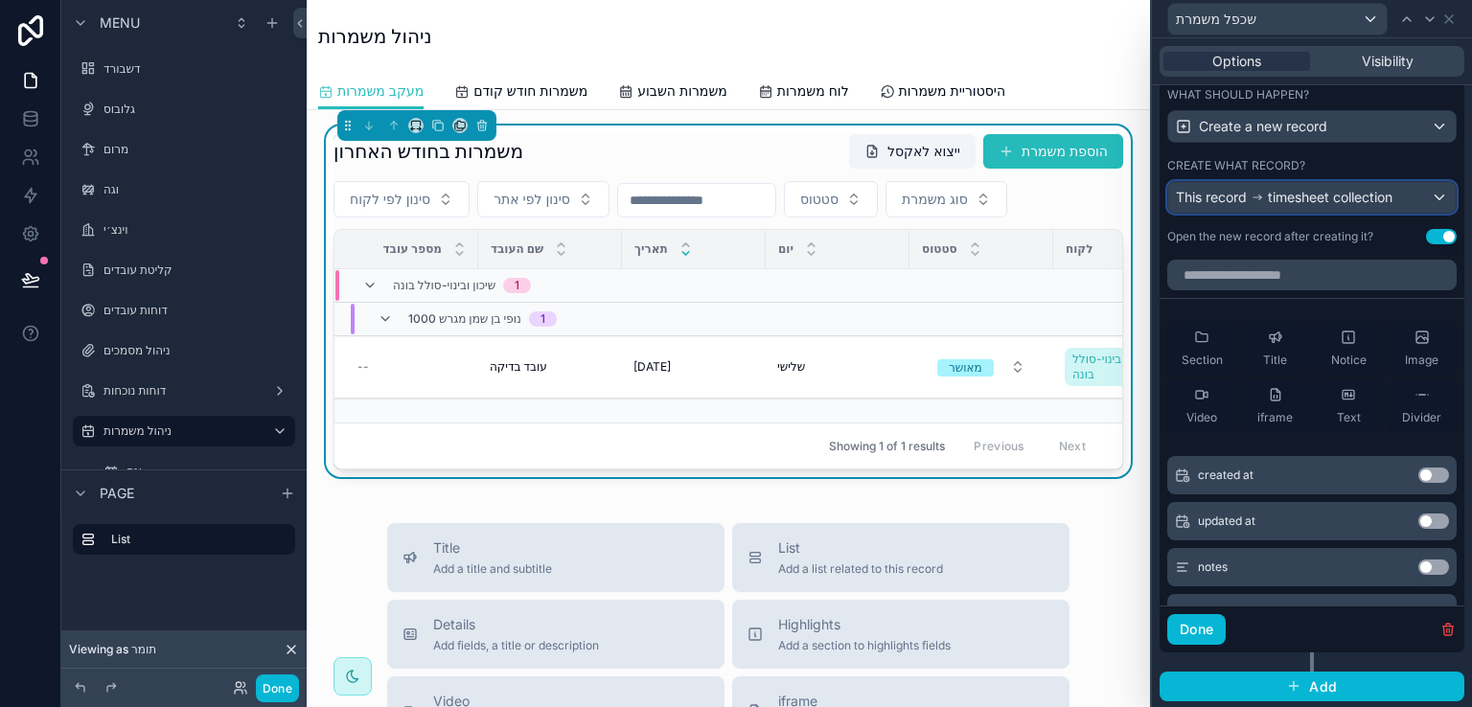
click at [1365, 197] on span "timesheet collection" at bounding box center [1330, 197] width 125 height 19
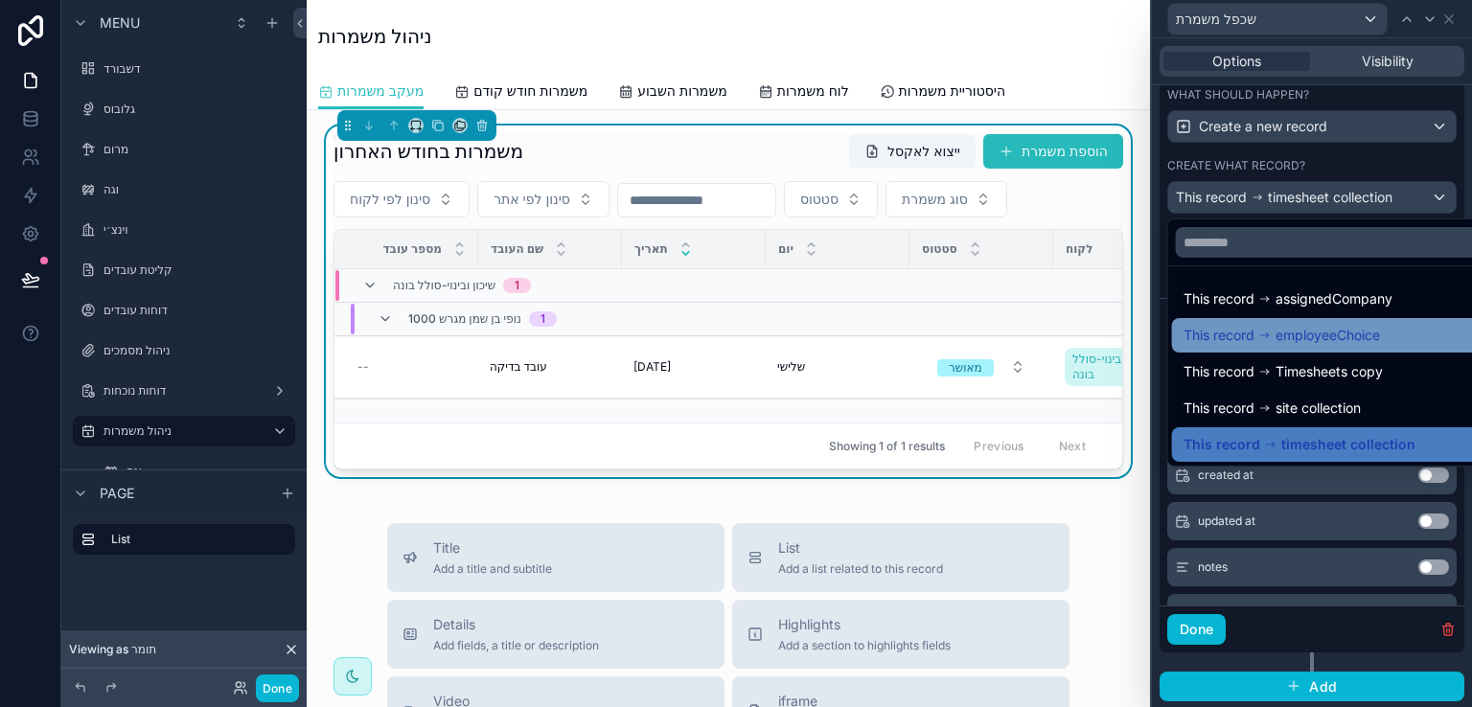
click at [1315, 331] on span "employeeChoice" at bounding box center [1328, 335] width 104 height 23
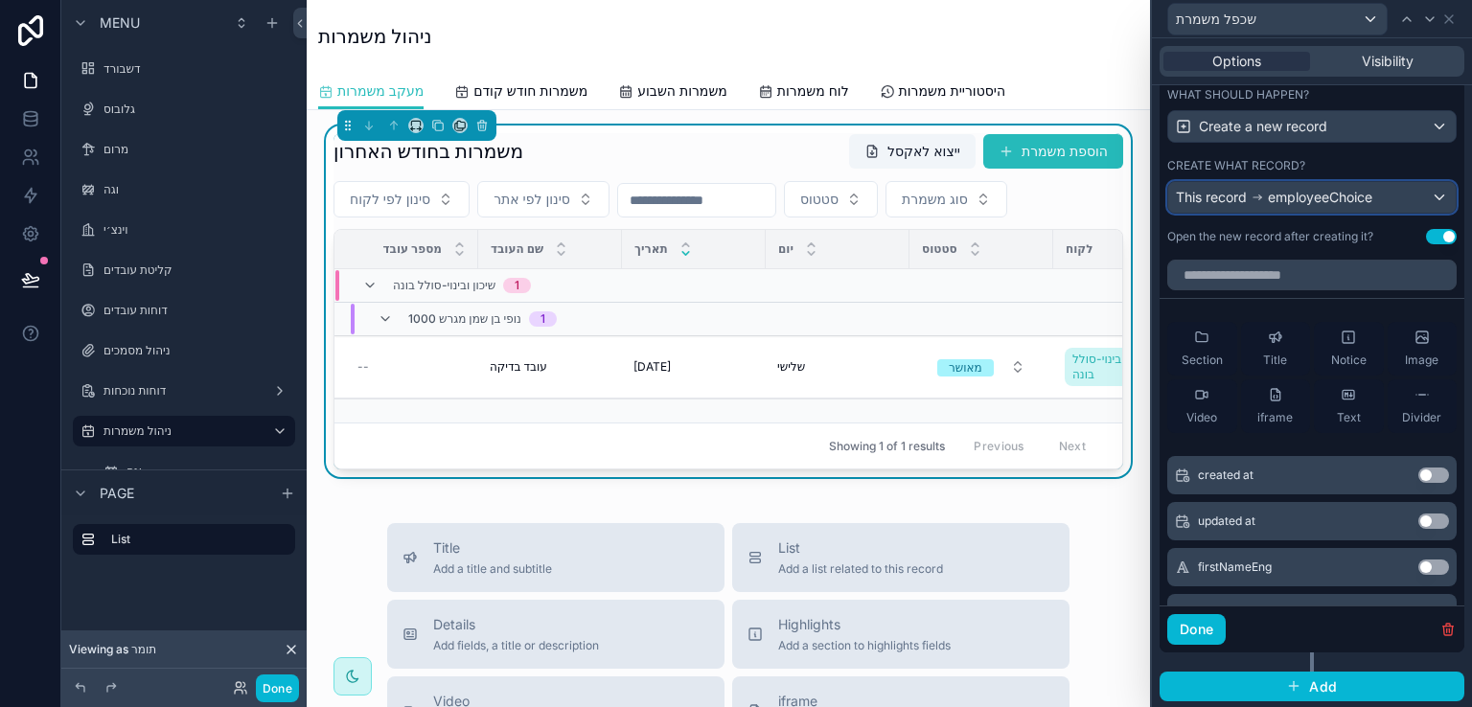
click at [1341, 204] on span "employeeChoice" at bounding box center [1320, 197] width 104 height 19
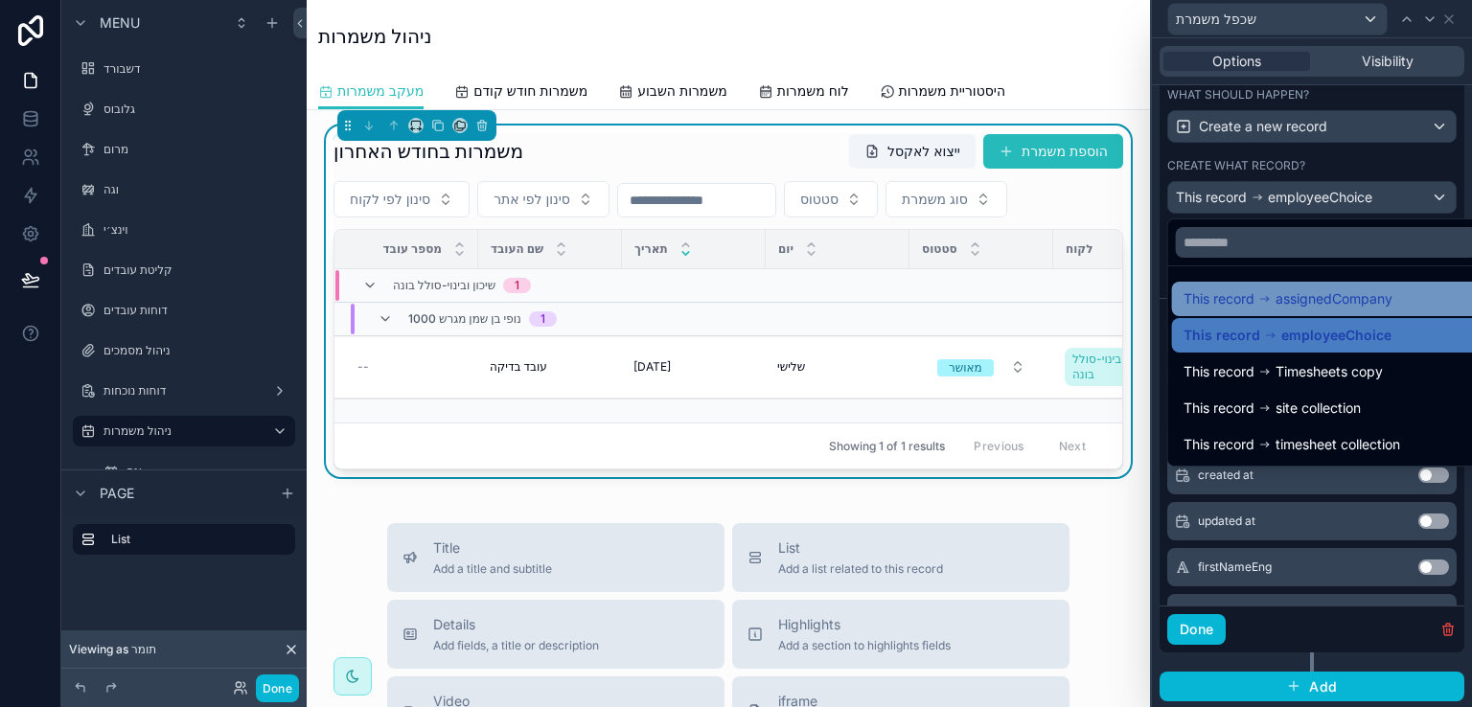
click at [1327, 294] on span "assignedCompany" at bounding box center [1334, 299] width 117 height 23
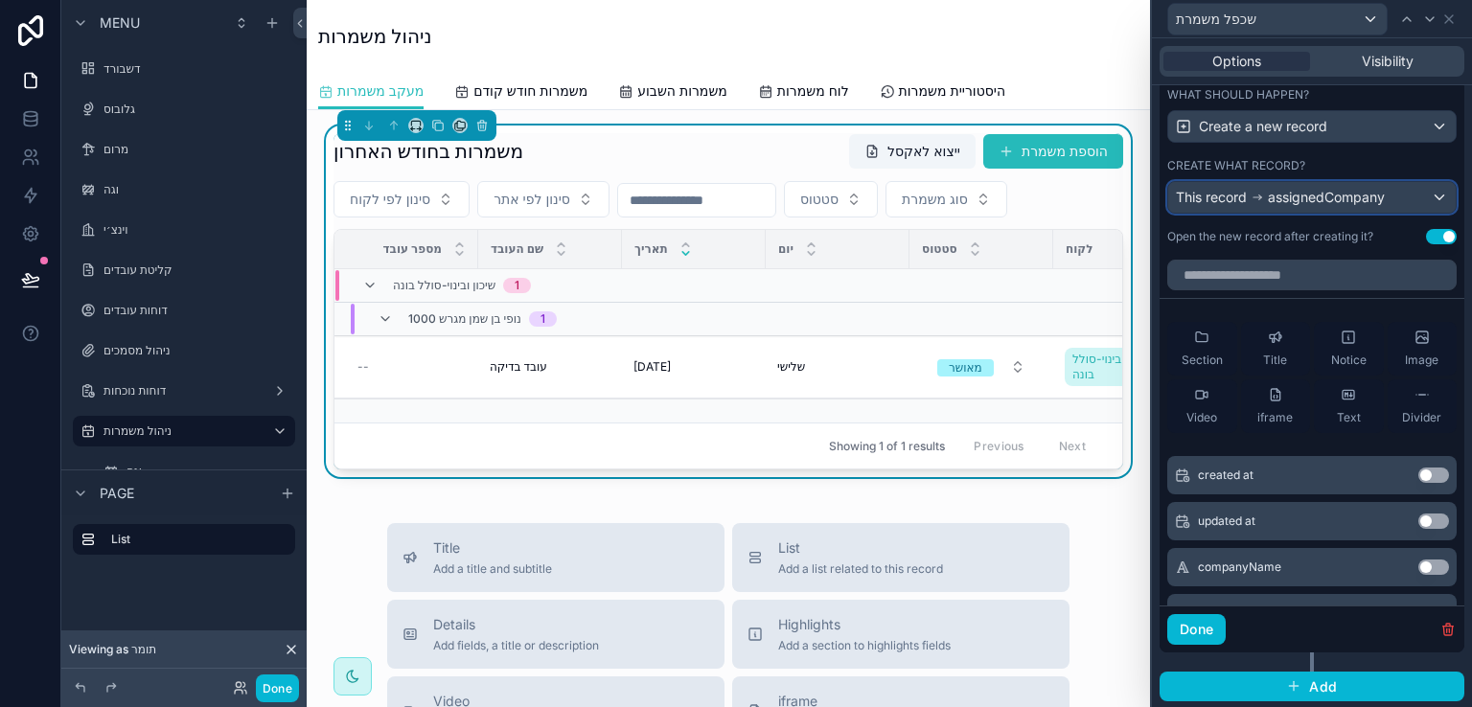
click at [1353, 201] on span "assignedCompany" at bounding box center [1326, 197] width 117 height 19
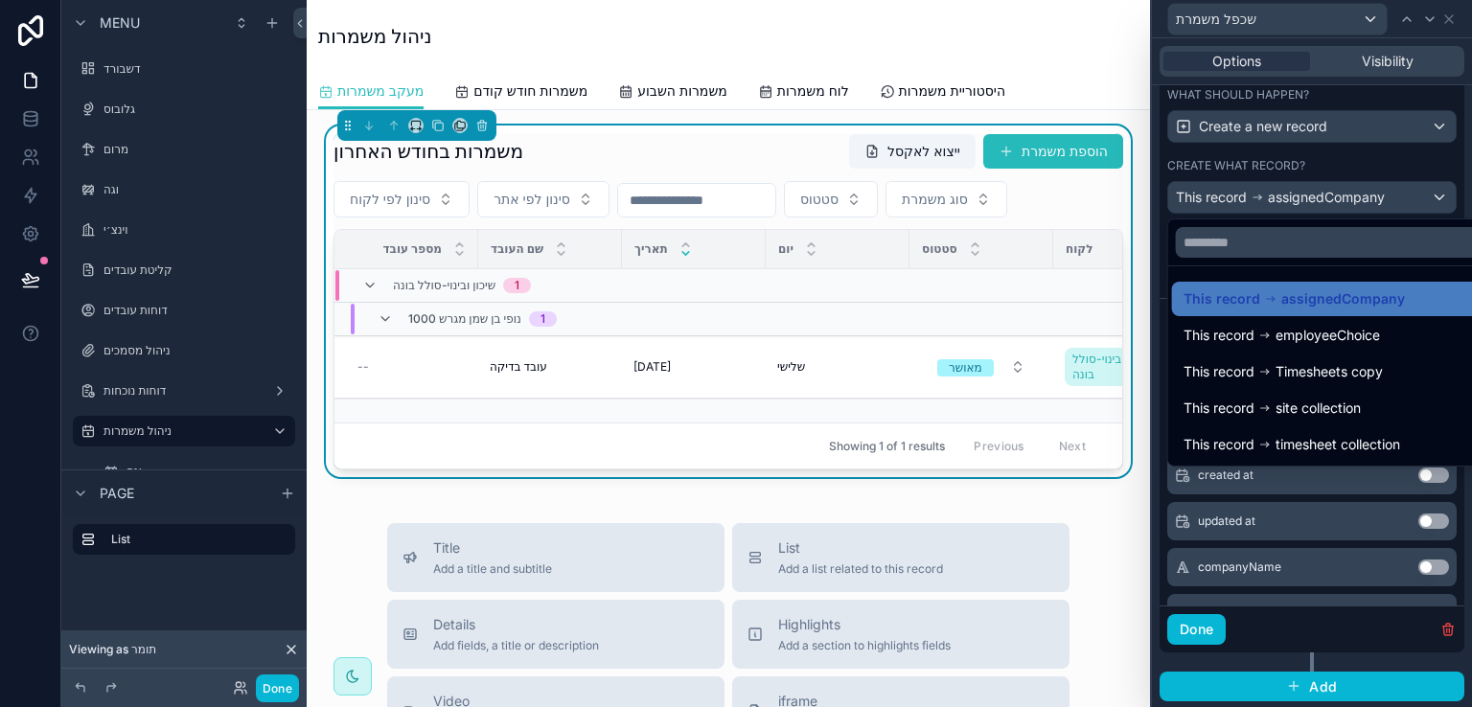
click at [1459, 216] on div at bounding box center [1312, 353] width 320 height 707
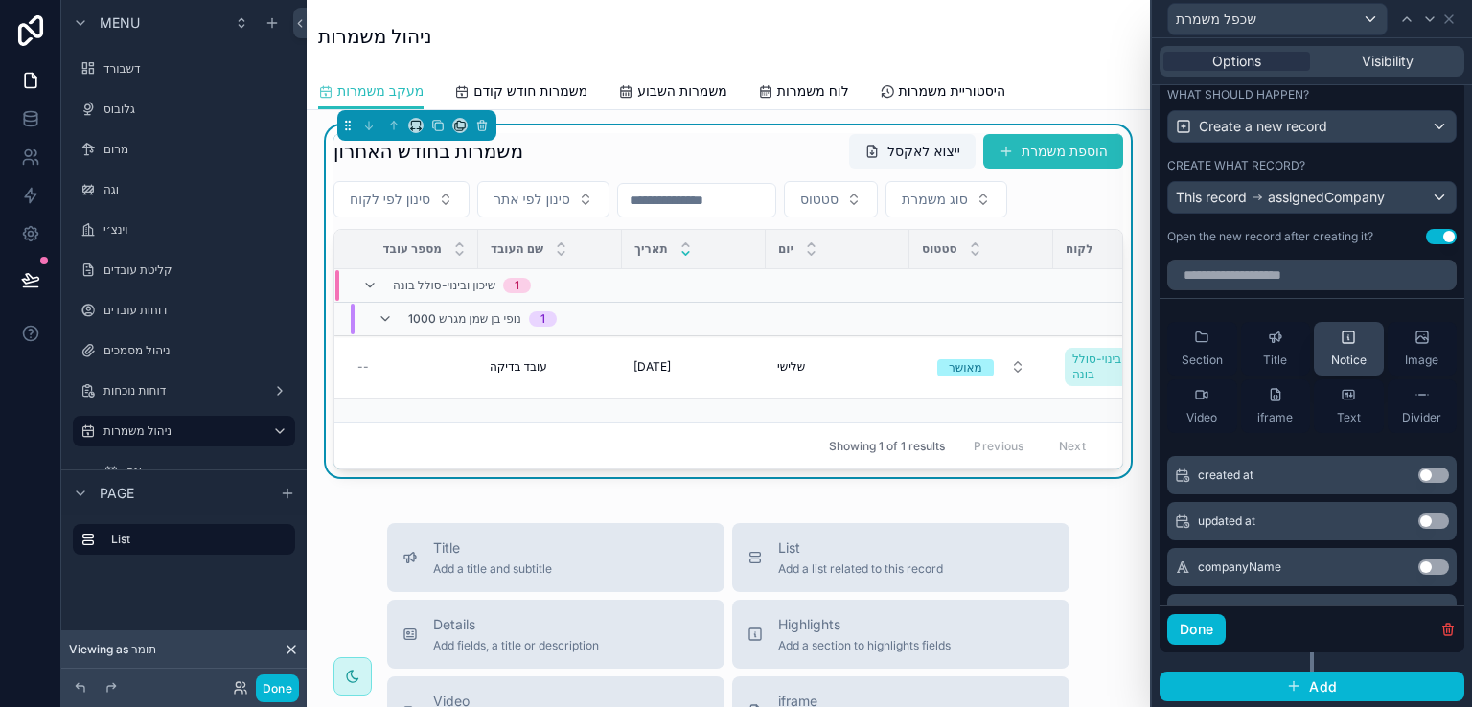
scroll to position [548, 0]
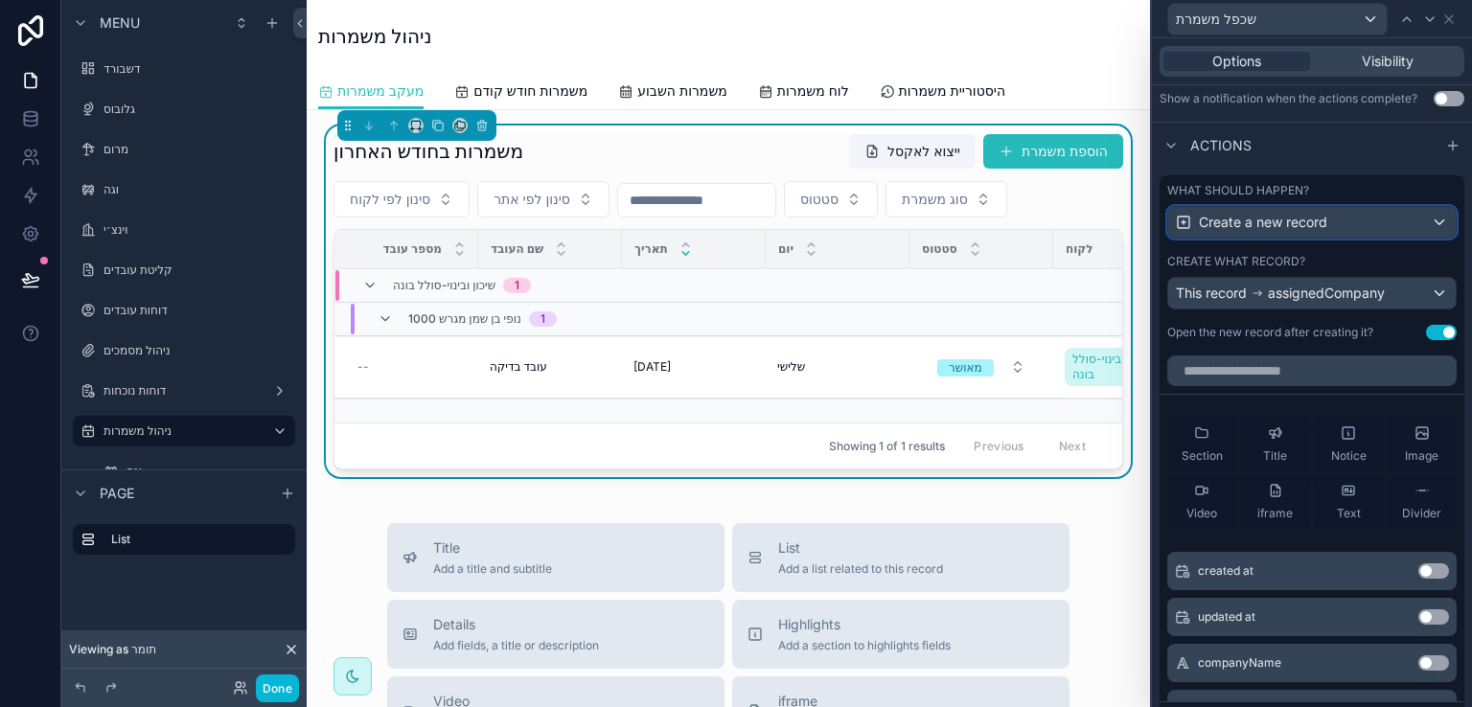
click at [1344, 217] on div "Create a new record" at bounding box center [1313, 222] width 288 height 31
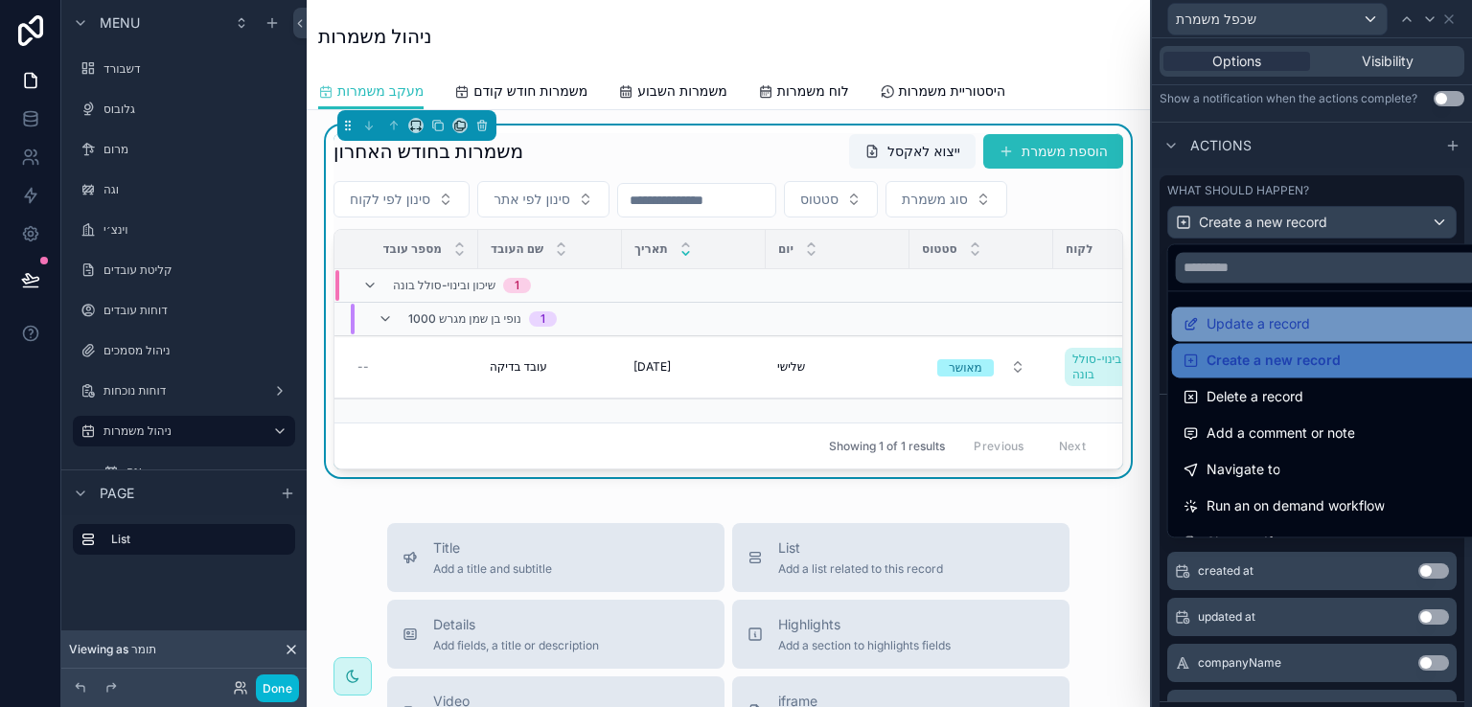
click at [1235, 320] on span "Update a record" at bounding box center [1259, 324] width 104 height 23
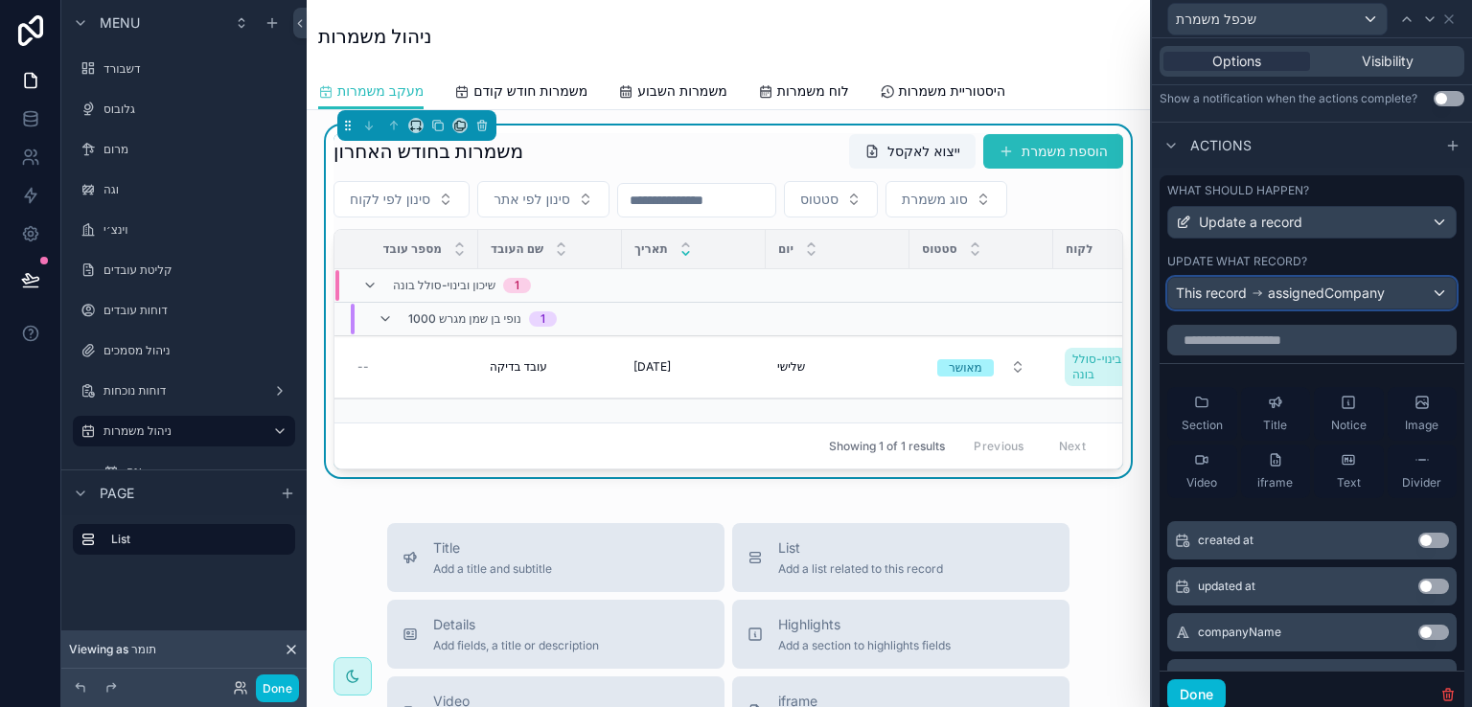
click at [1342, 300] on span "assignedCompany" at bounding box center [1326, 293] width 117 height 19
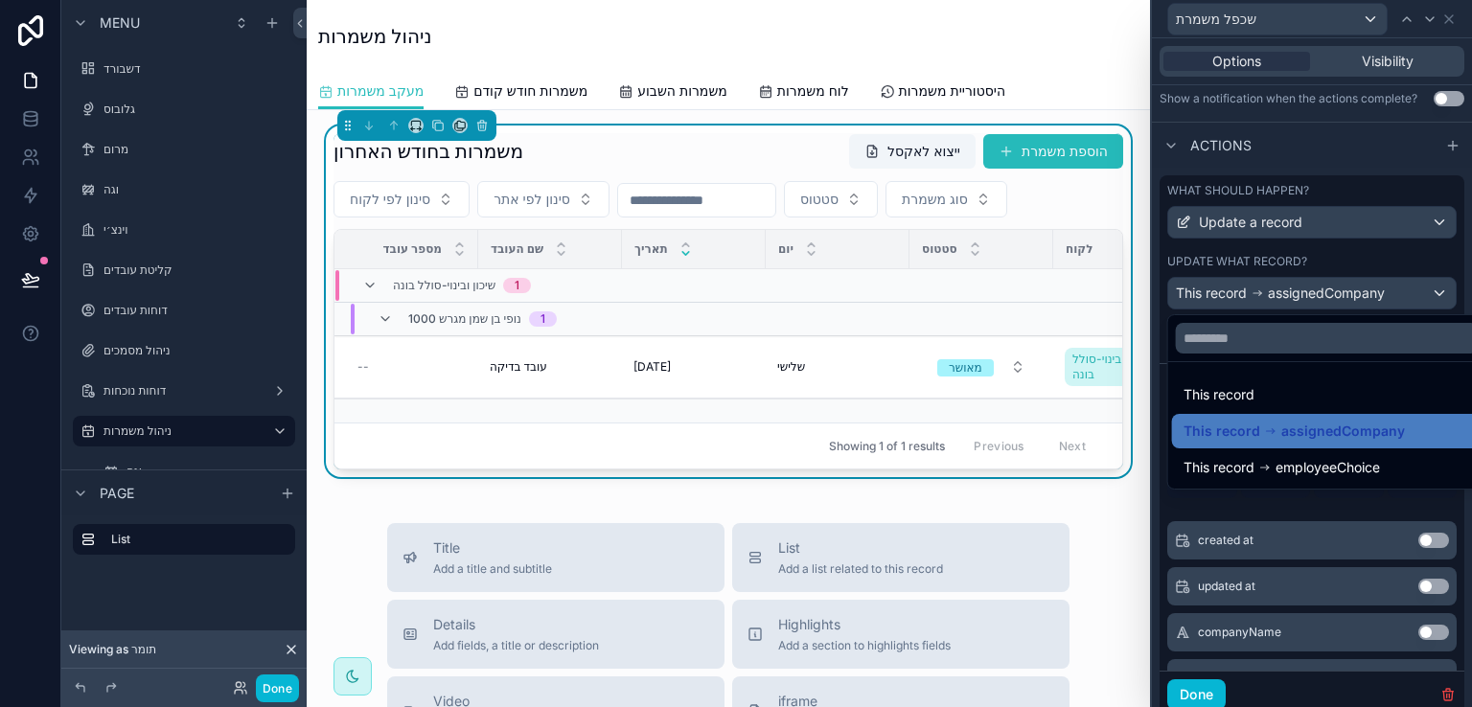
click at [1323, 217] on div at bounding box center [1312, 353] width 320 height 707
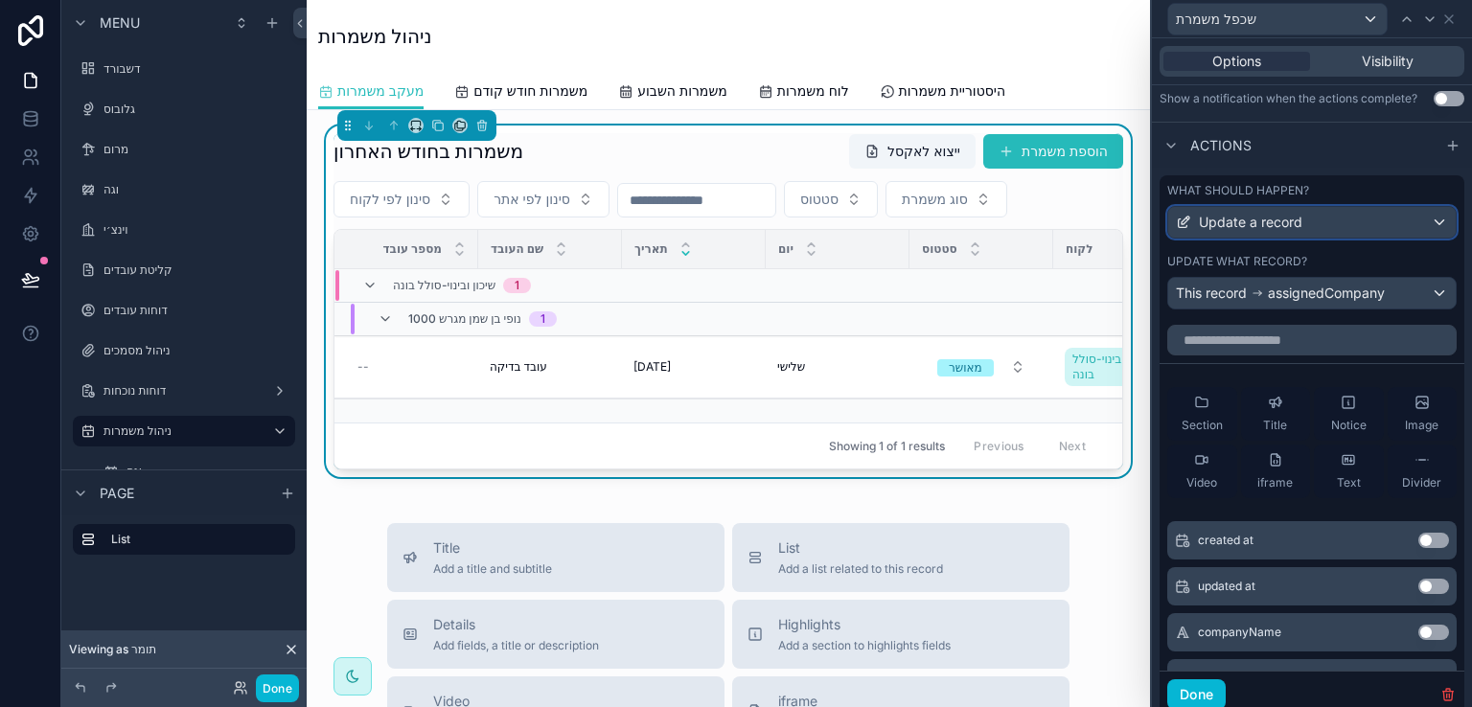
click at [1323, 217] on div "Update a record" at bounding box center [1313, 222] width 288 height 31
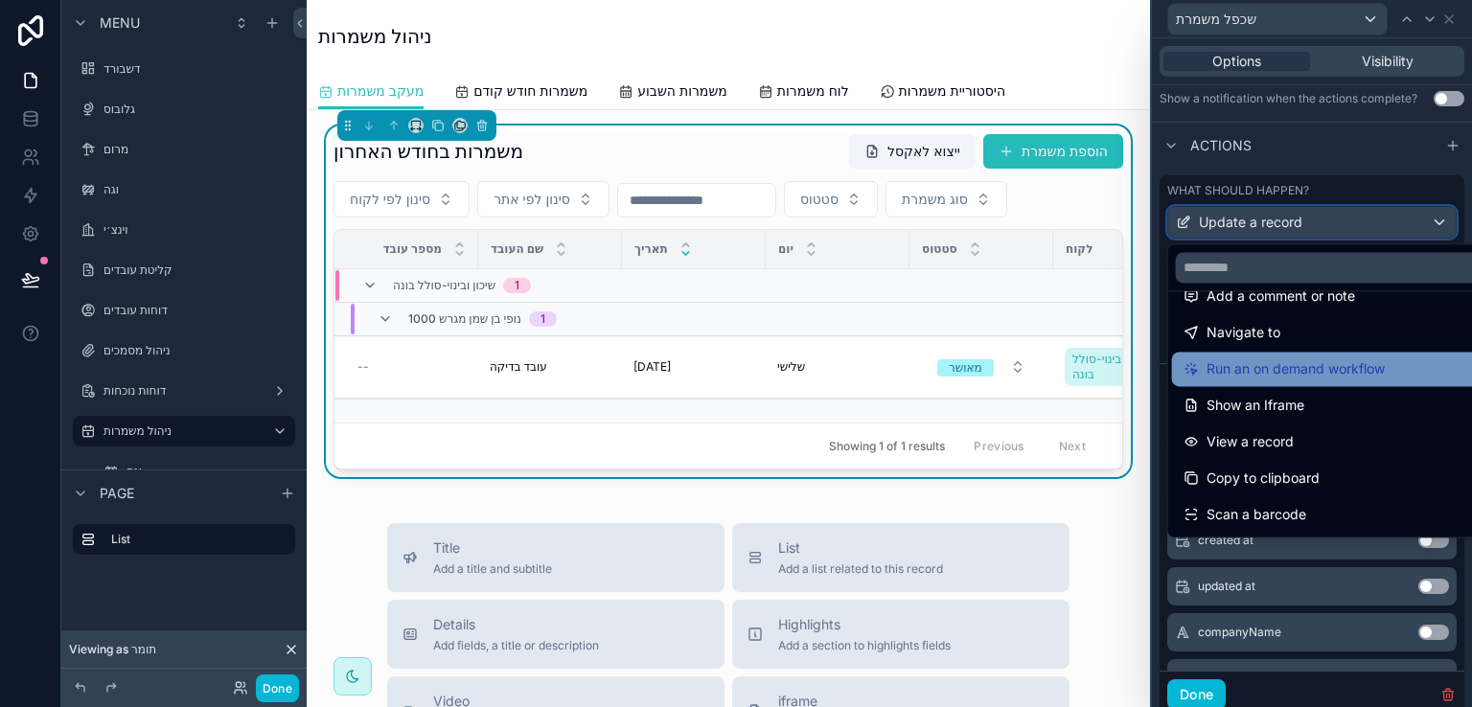
scroll to position [173, 0]
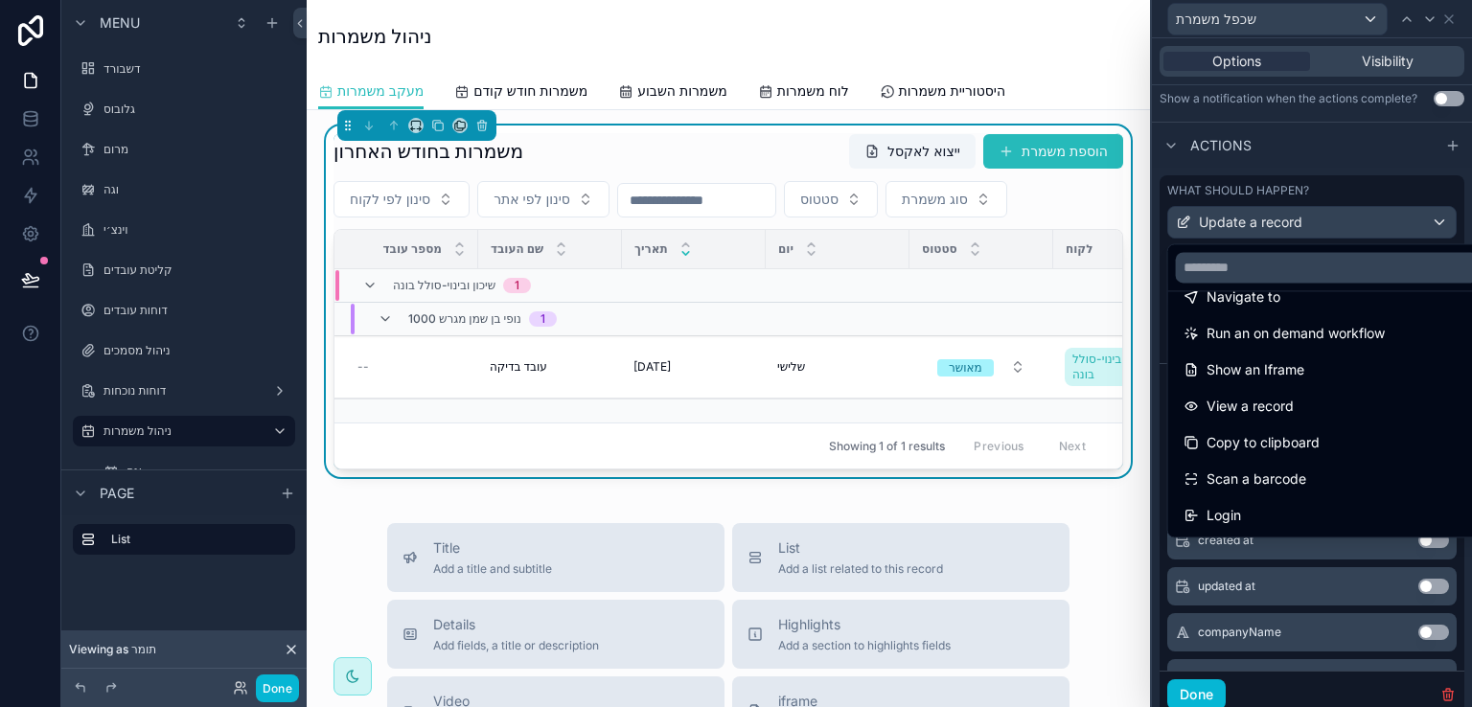
click at [675, 145] on div "משמרות בחודש האחרון ייצוא לאקסל הוספת משמרת" at bounding box center [729, 151] width 790 height 36
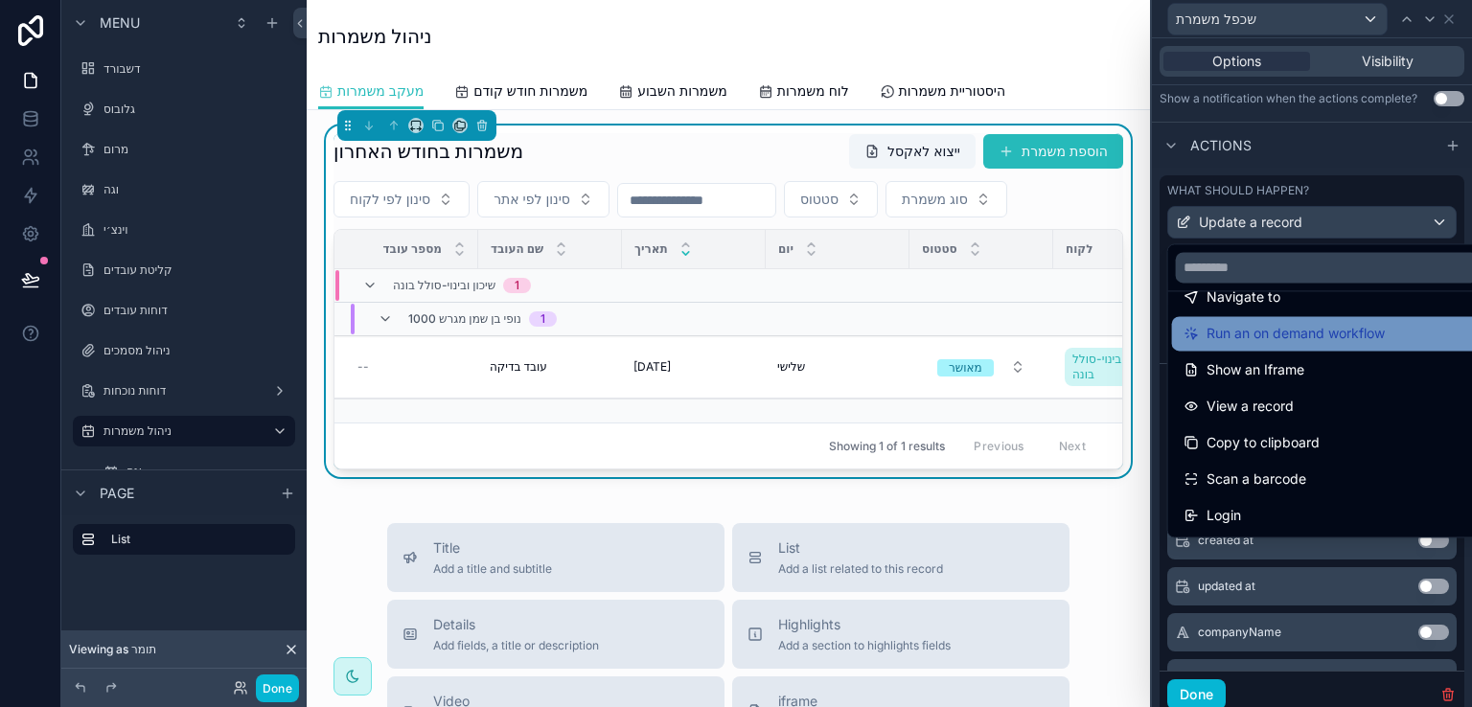
scroll to position [0, 0]
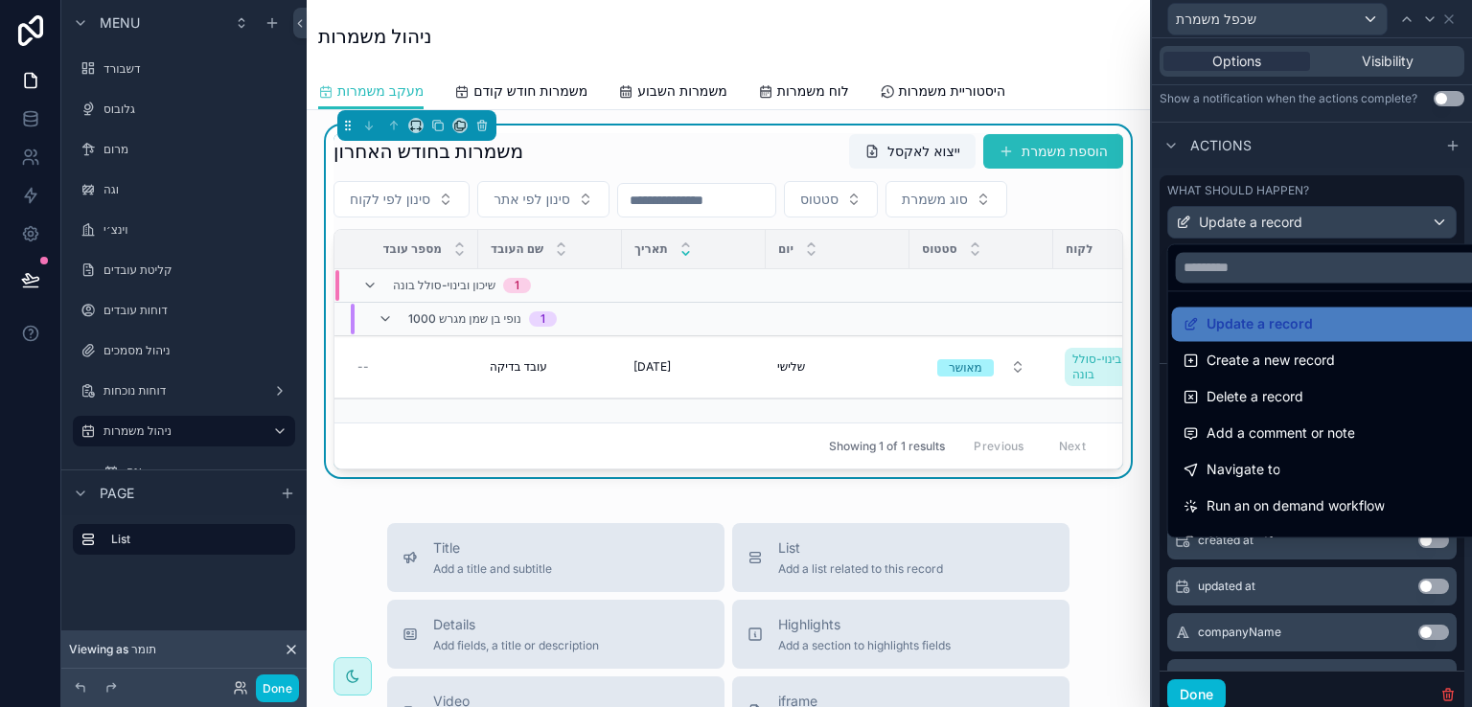
click at [1461, 239] on div at bounding box center [1312, 353] width 320 height 707
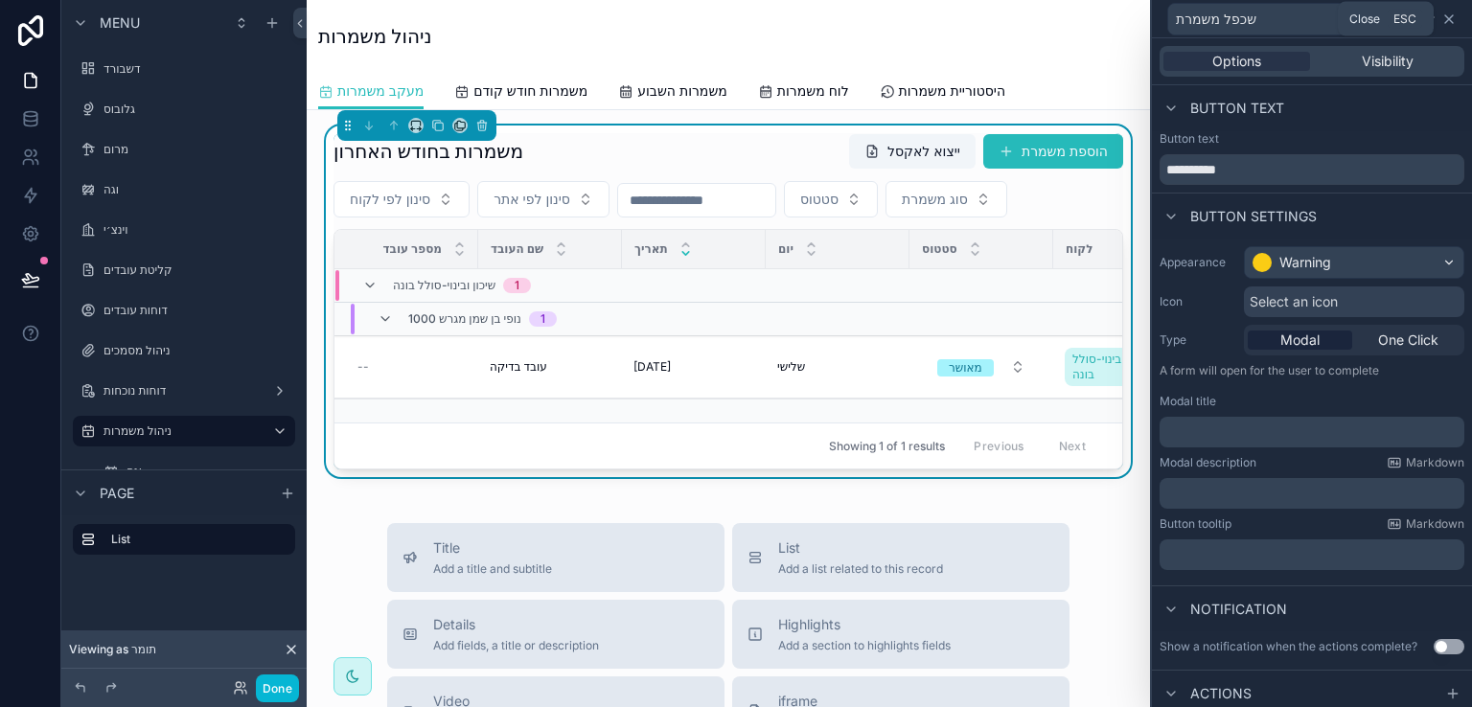
click at [1447, 18] on icon at bounding box center [1449, 19] width 15 height 15
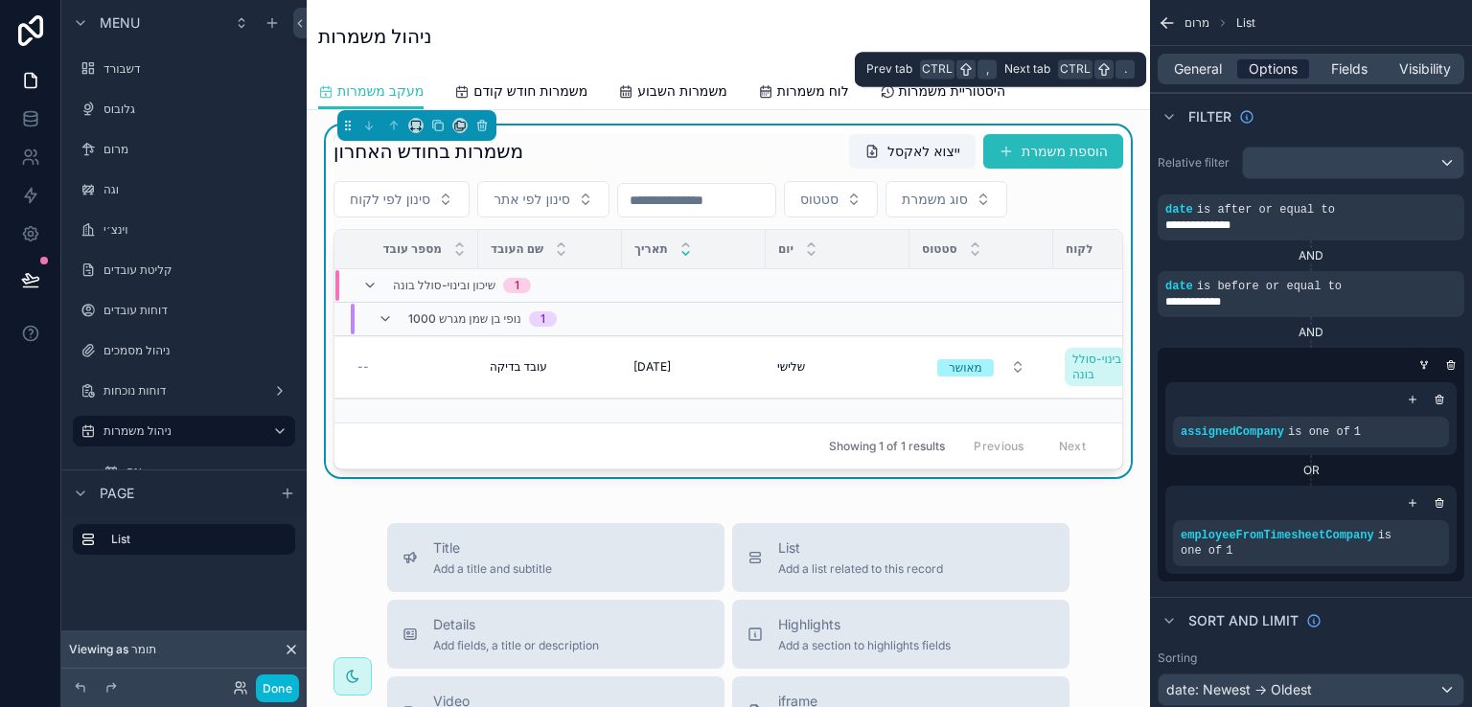
click at [1272, 70] on span "Options" at bounding box center [1273, 68] width 49 height 19
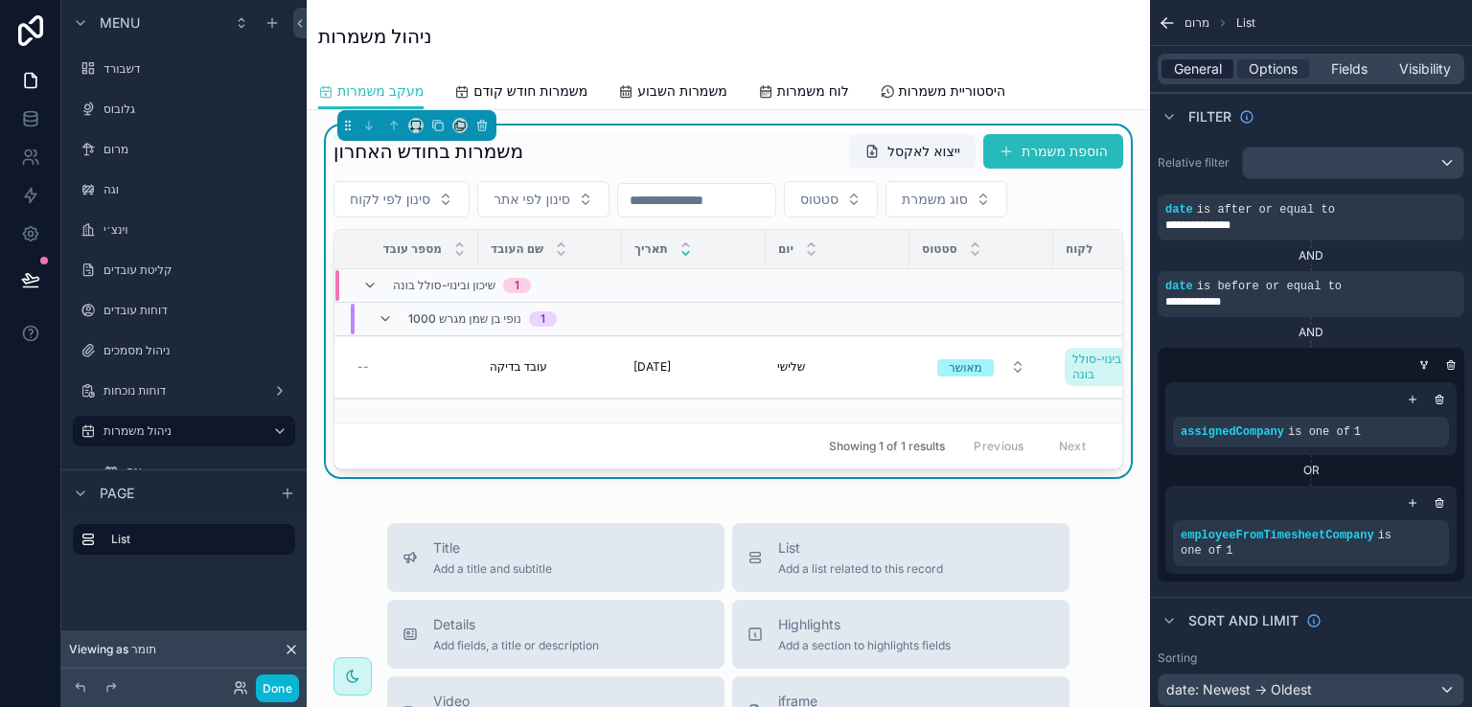
click at [1204, 73] on span "General" at bounding box center [1198, 68] width 48 height 19
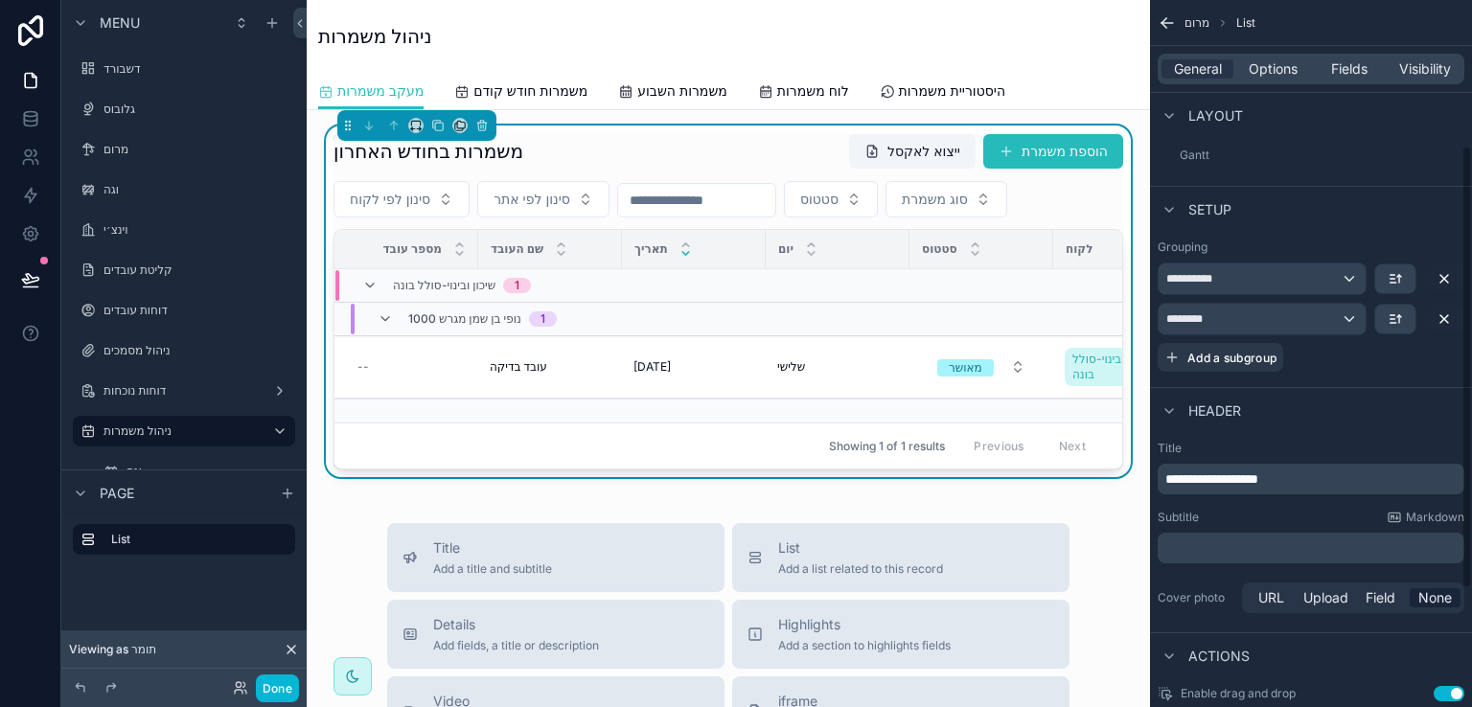
scroll to position [229, 0]
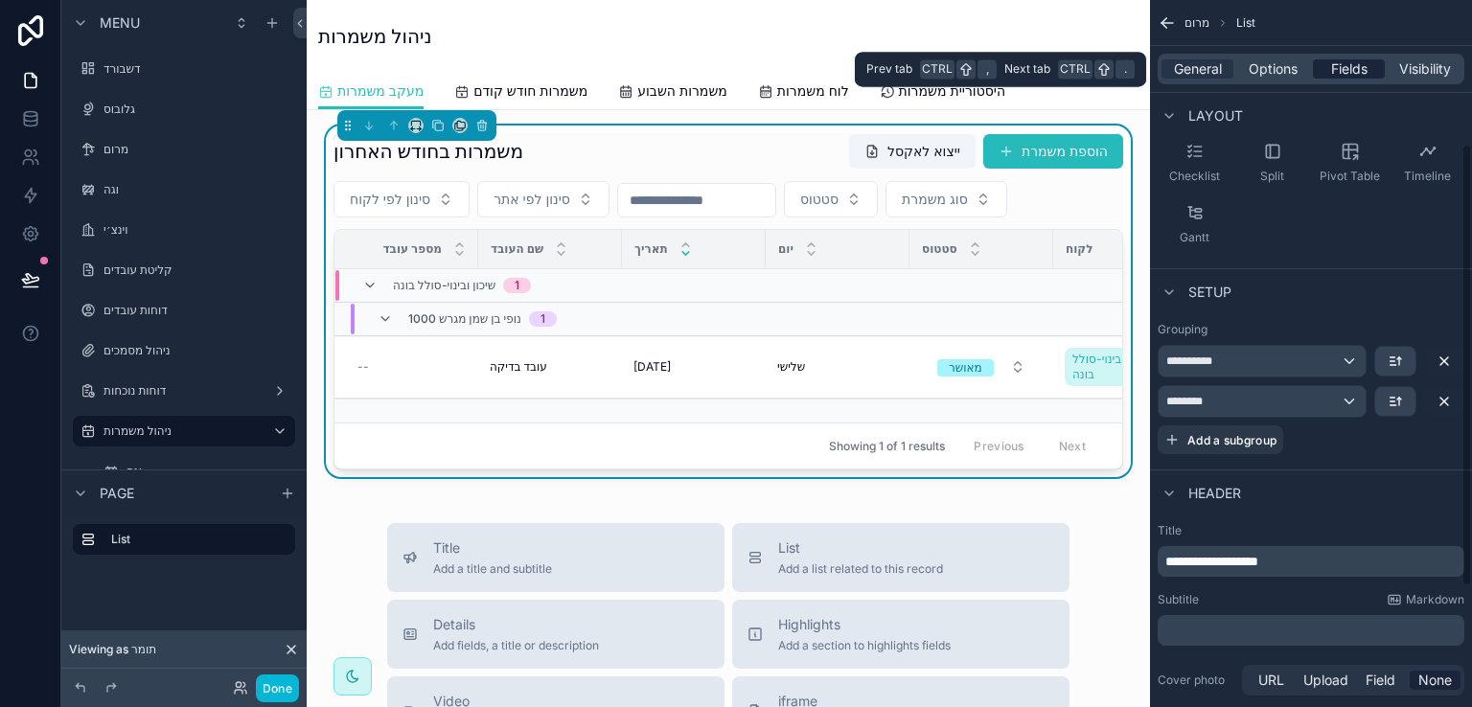
click at [1345, 67] on span "Fields" at bounding box center [1350, 68] width 36 height 19
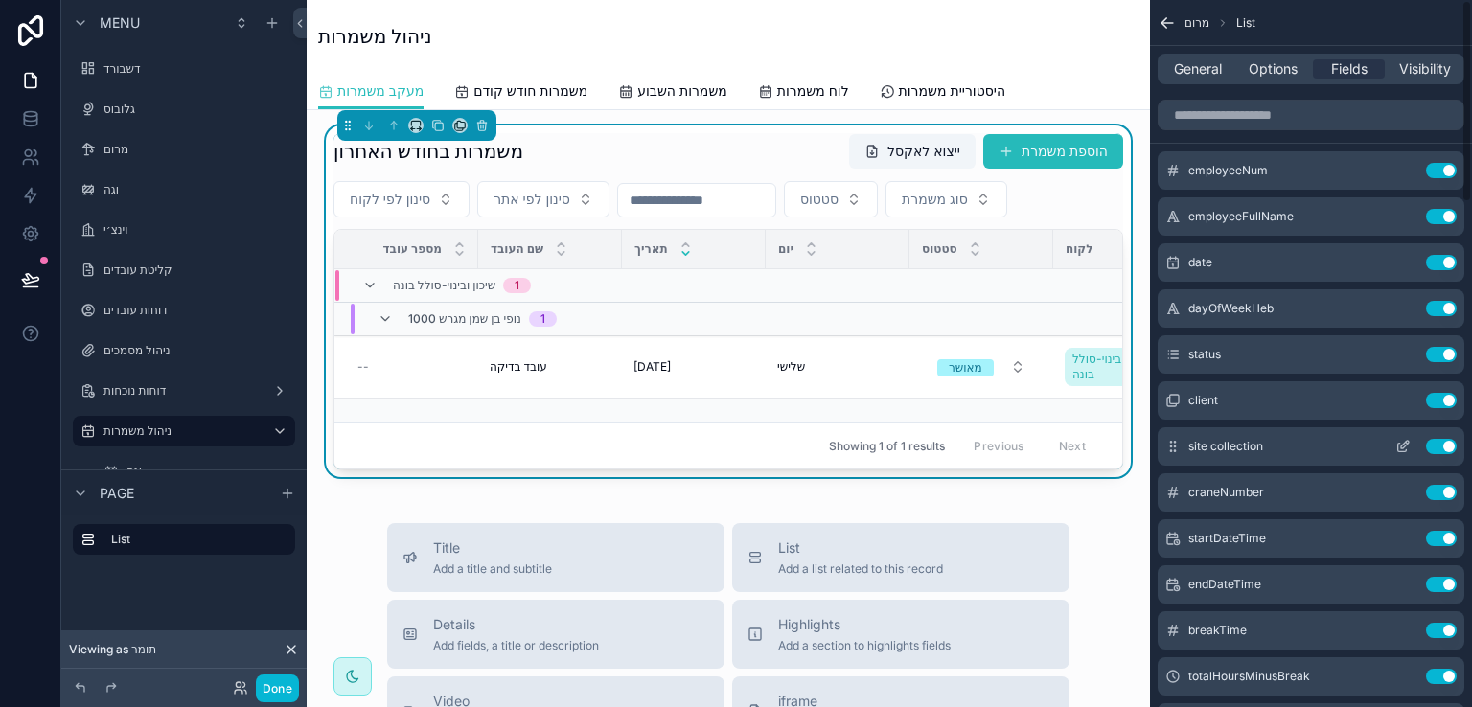
scroll to position [0, 0]
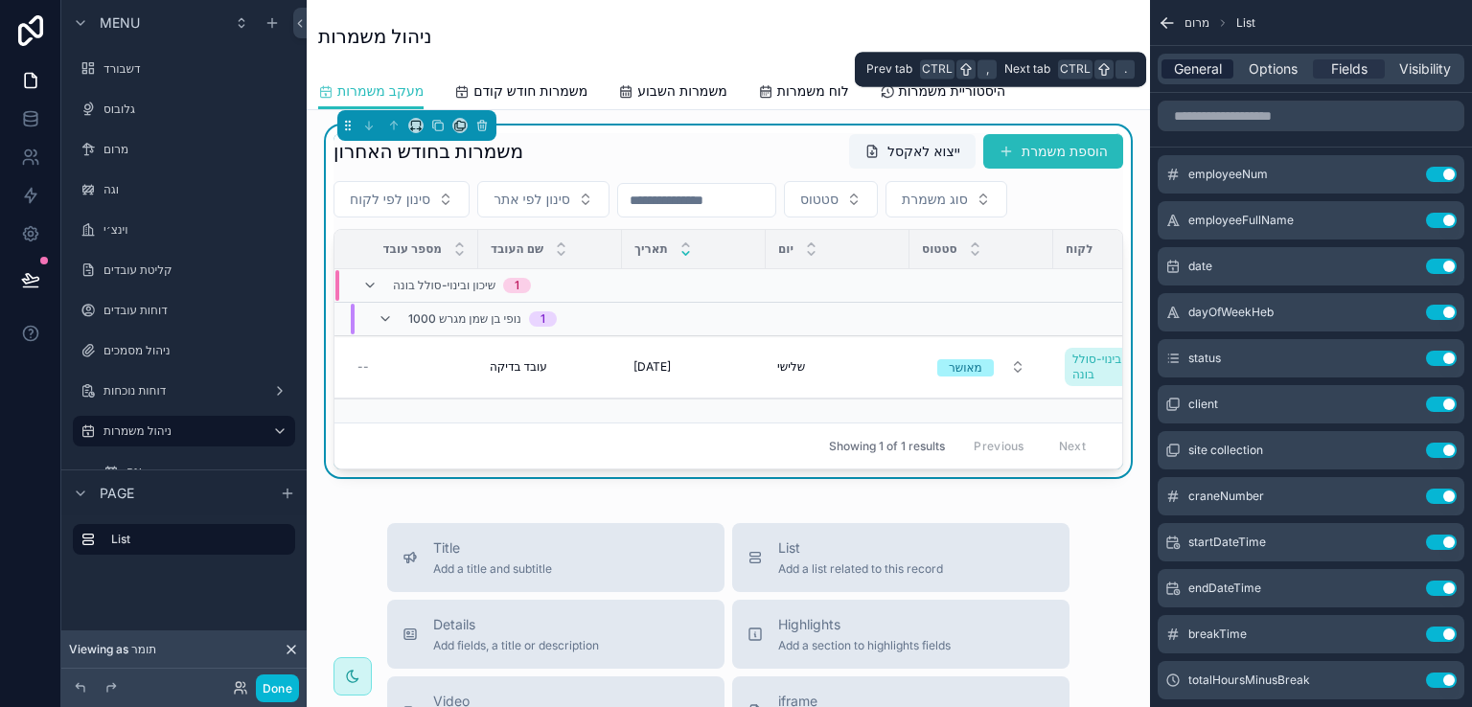
click at [1207, 66] on span "General" at bounding box center [1198, 68] width 48 height 19
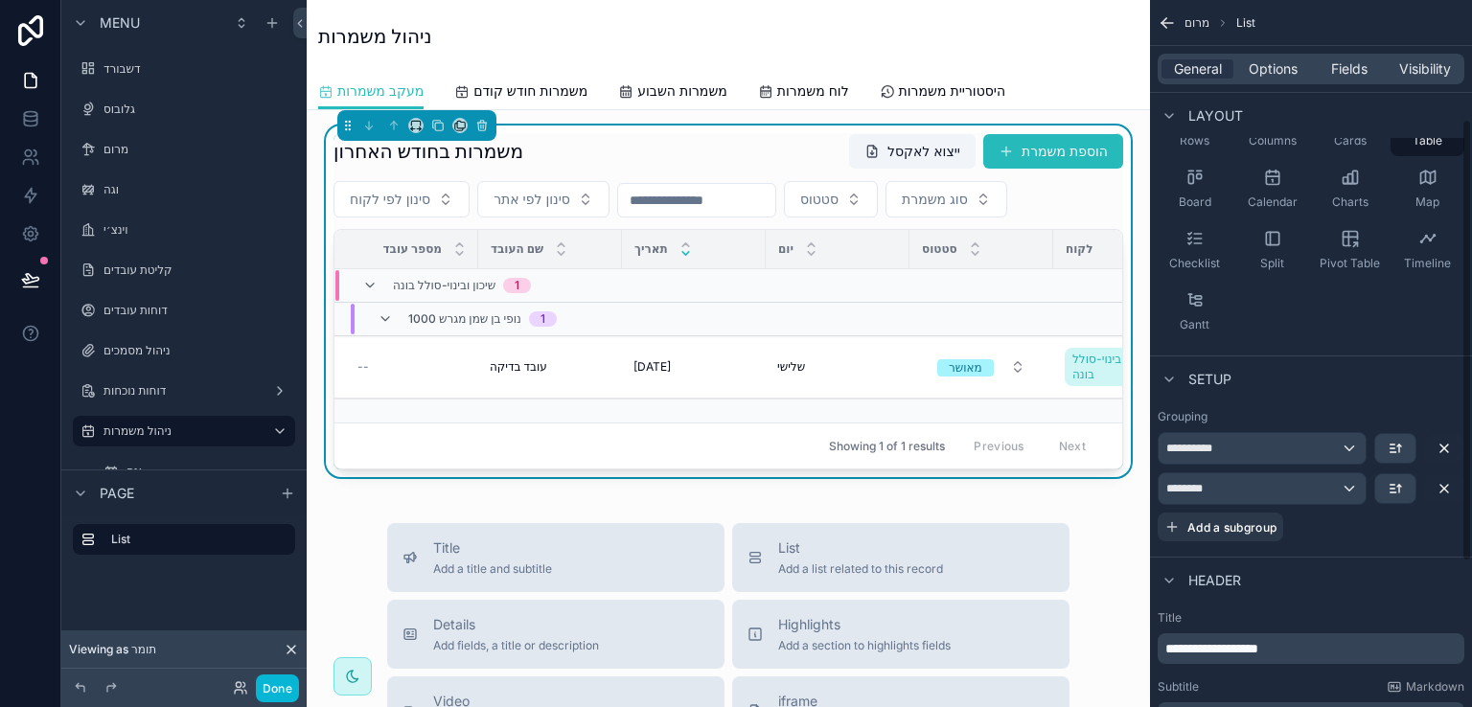
scroll to position [192, 0]
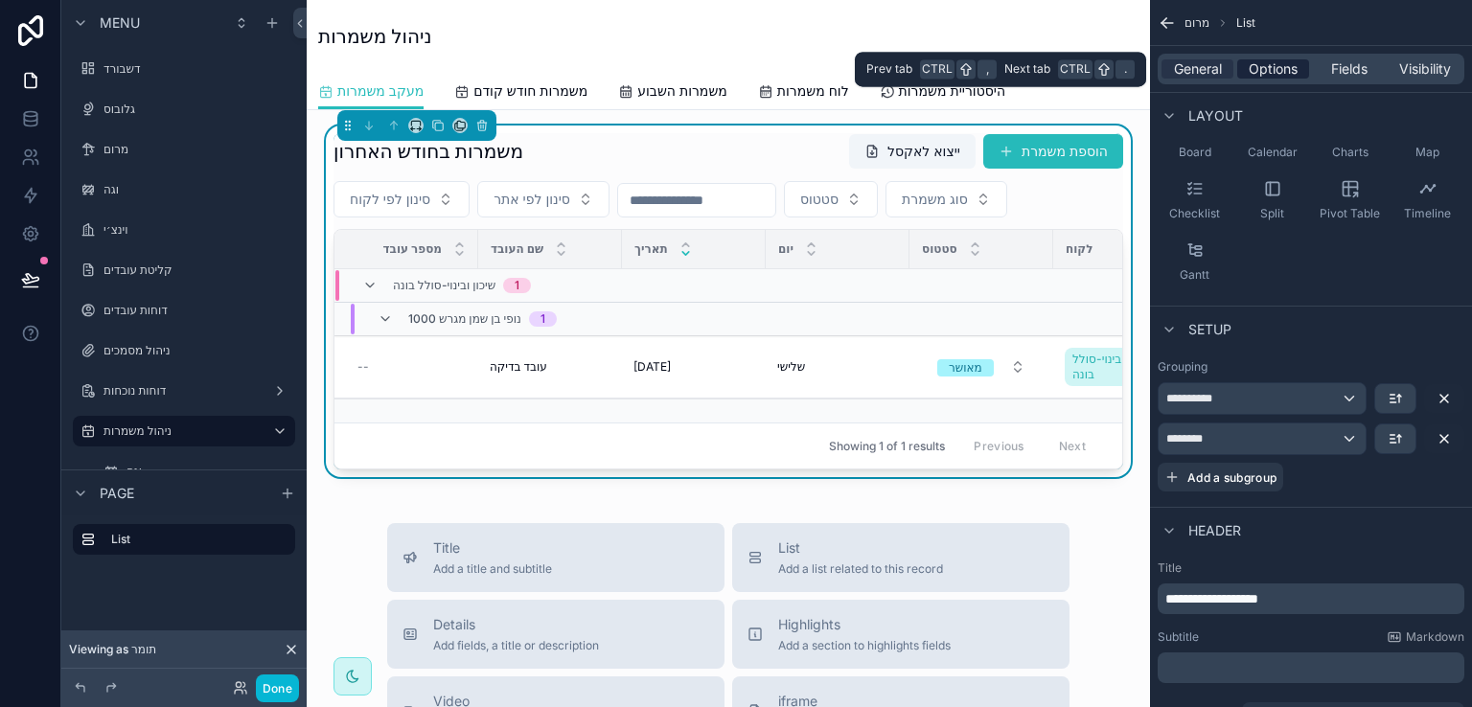
click at [1277, 70] on span "Options" at bounding box center [1273, 68] width 49 height 19
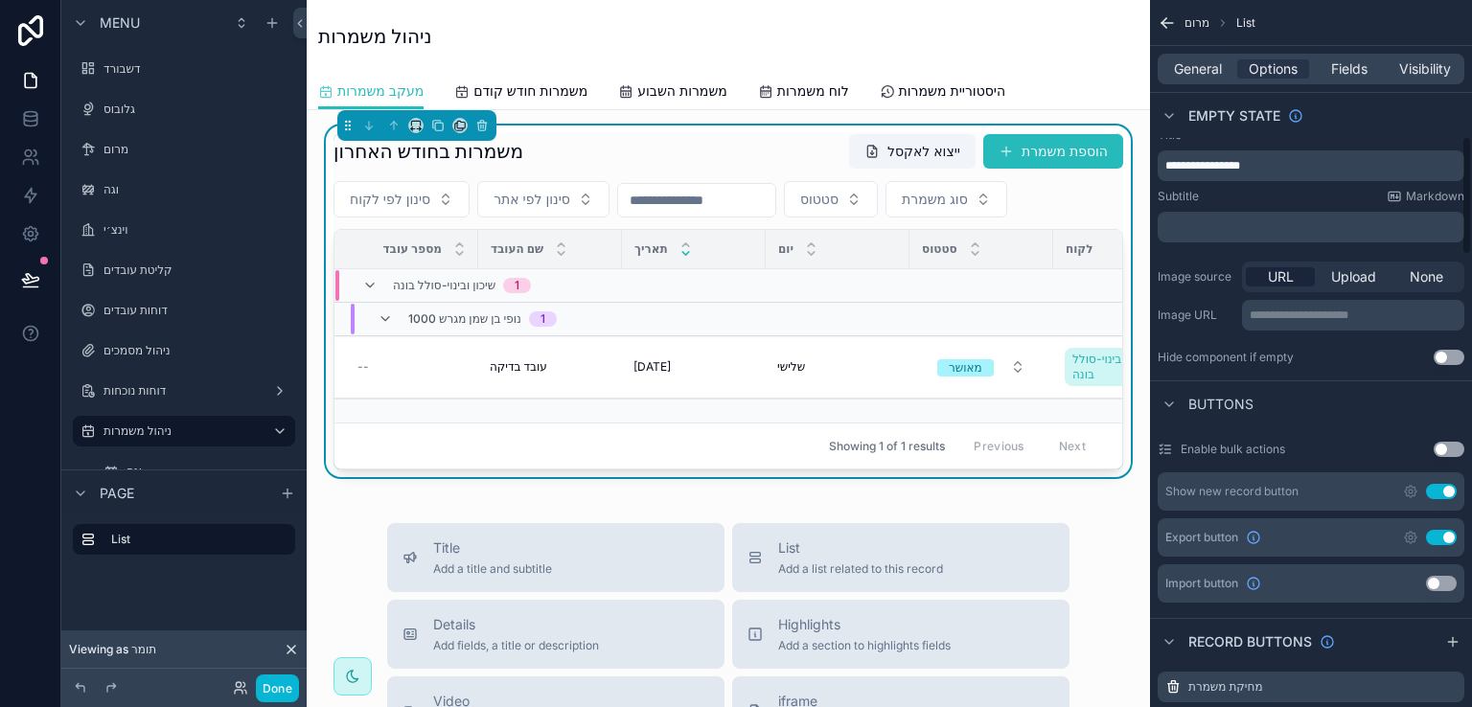
scroll to position [863, 0]
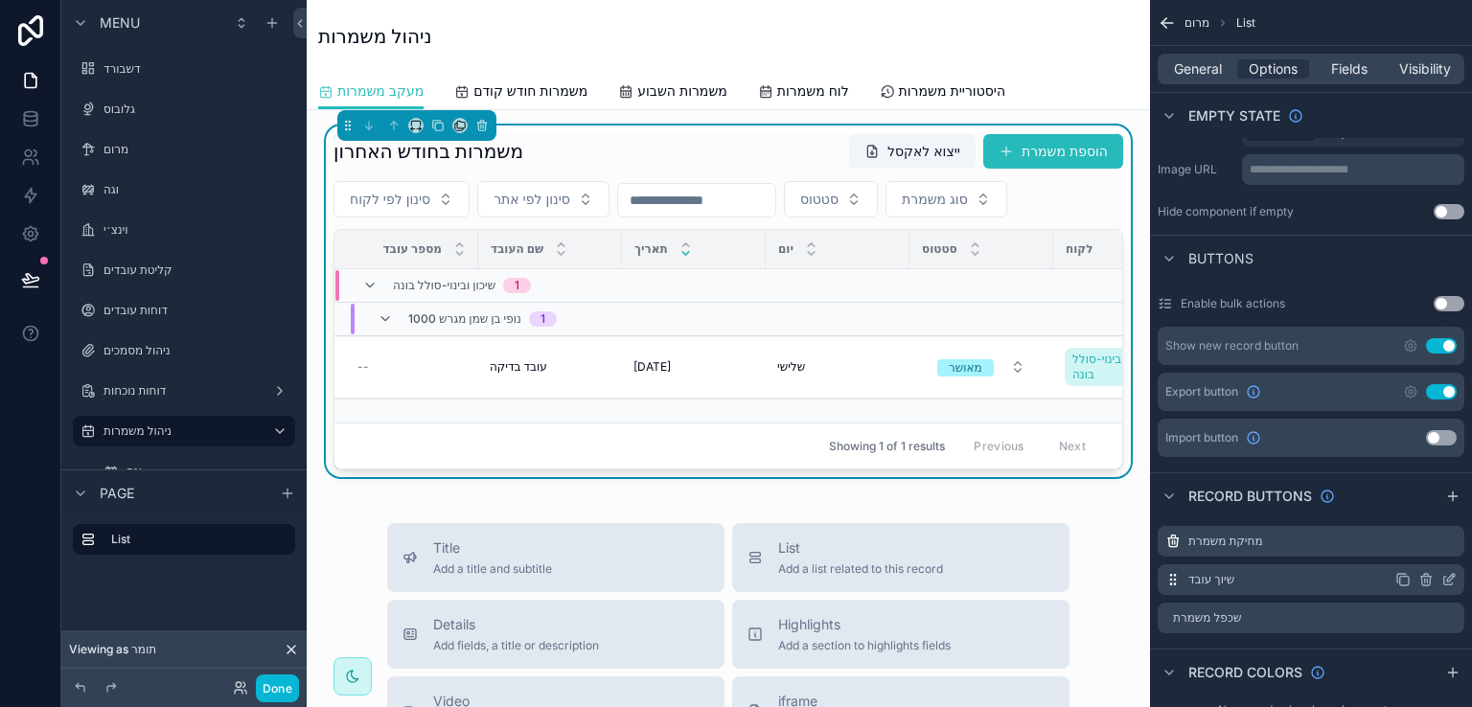
click at [1446, 572] on icon "scrollable content" at bounding box center [1449, 579] width 15 height 15
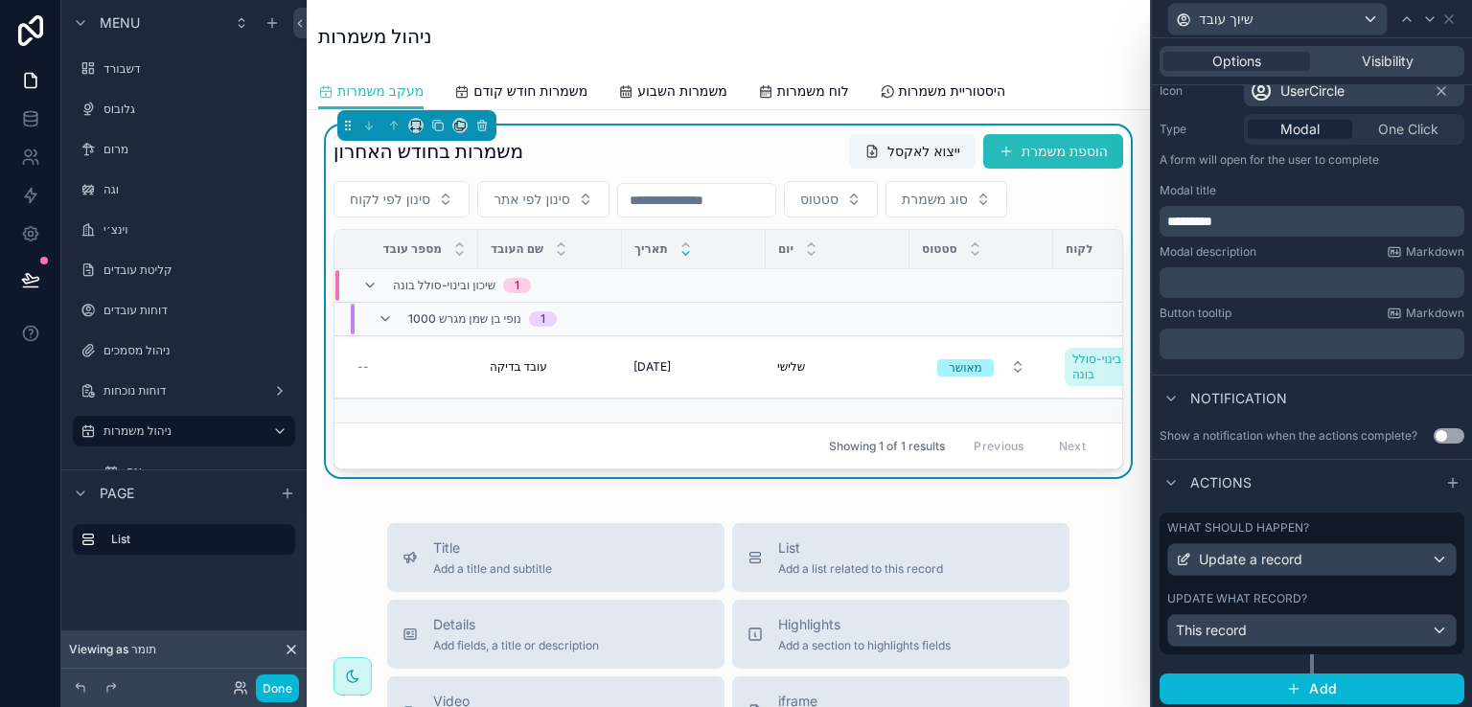
scroll to position [214, 0]
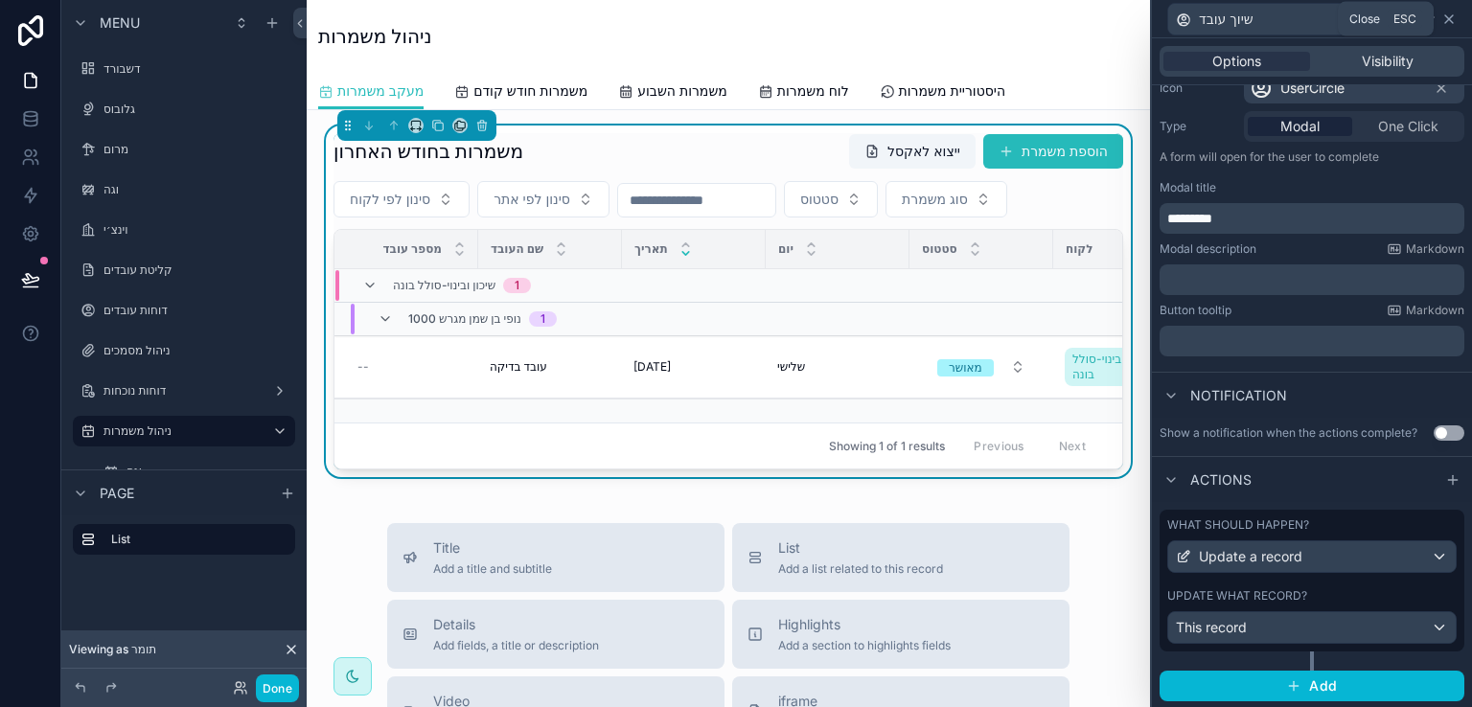
click at [1445, 16] on icon at bounding box center [1449, 19] width 15 height 15
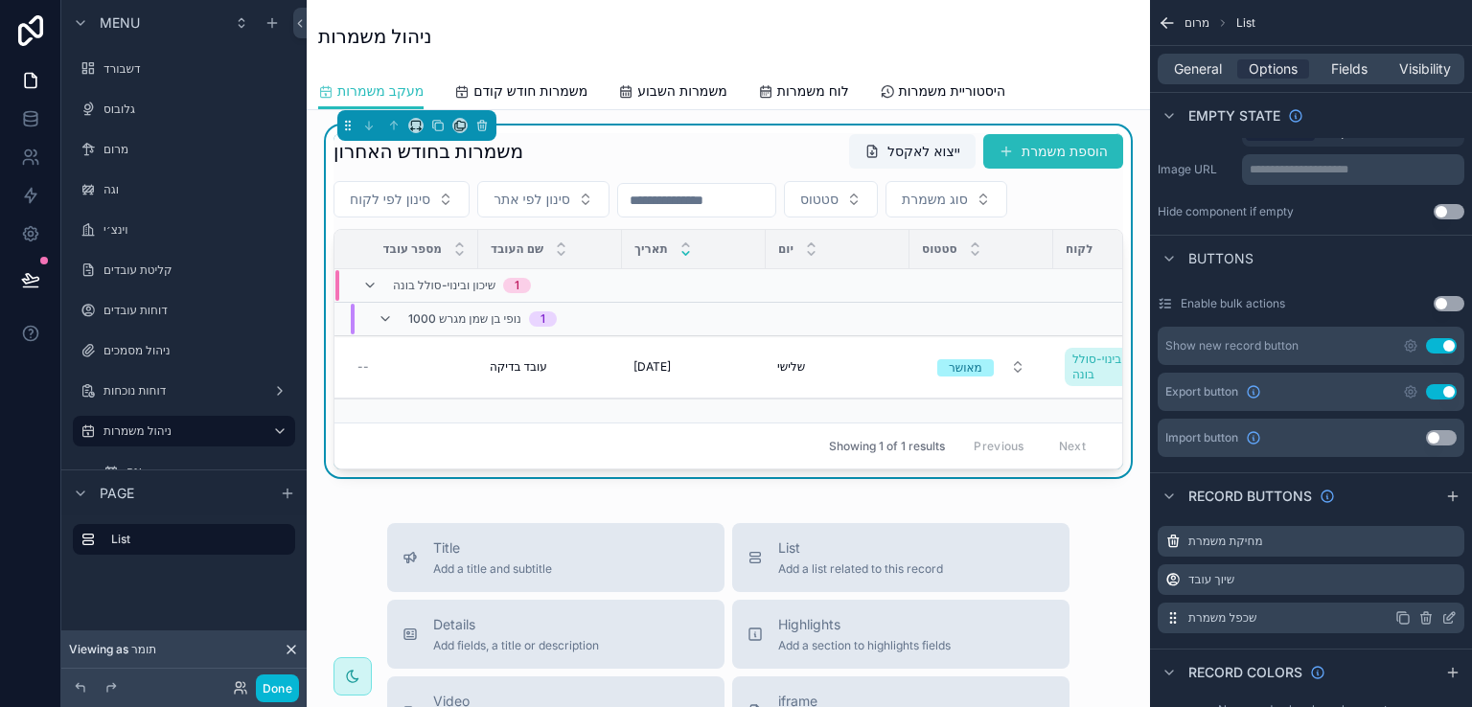
click at [1446, 611] on icon "scrollable content" at bounding box center [1449, 618] width 15 height 15
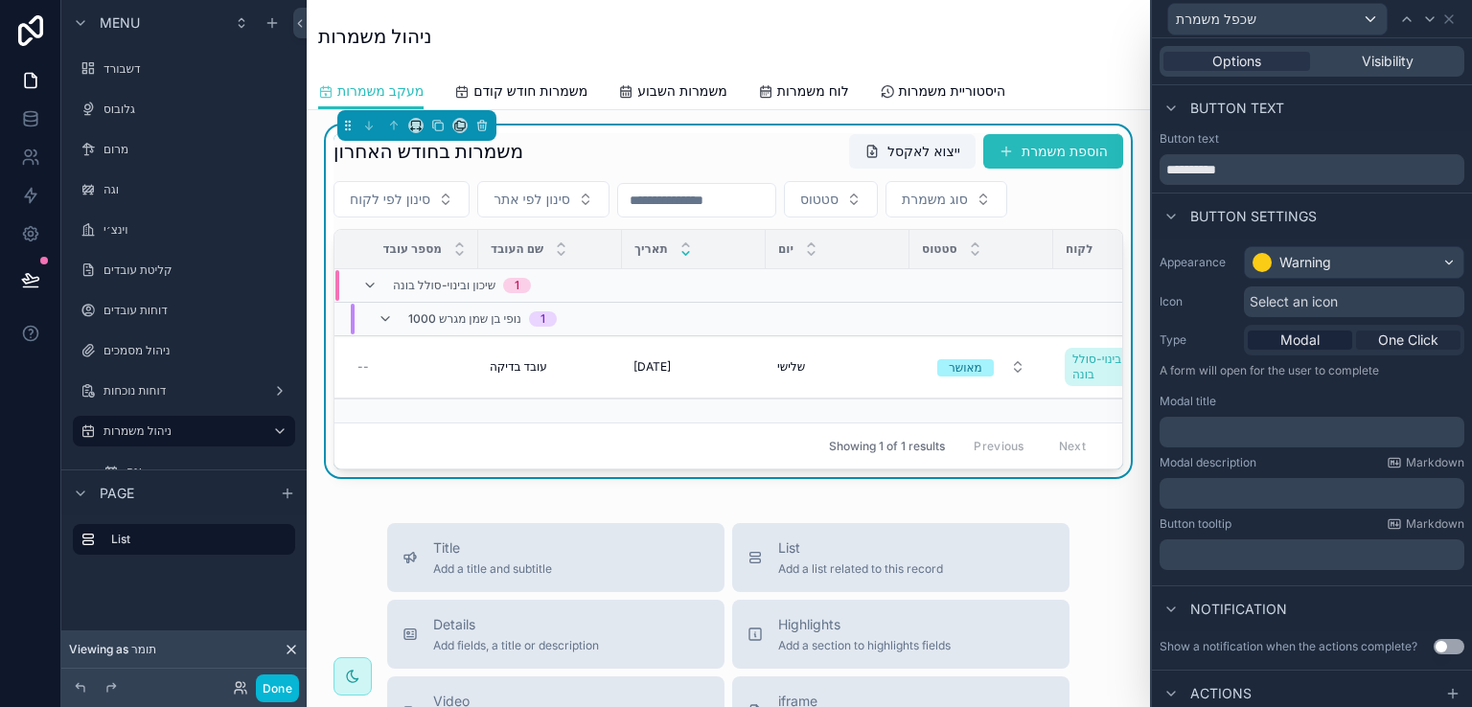
click at [1392, 343] on span "One Click" at bounding box center [1408, 340] width 60 height 19
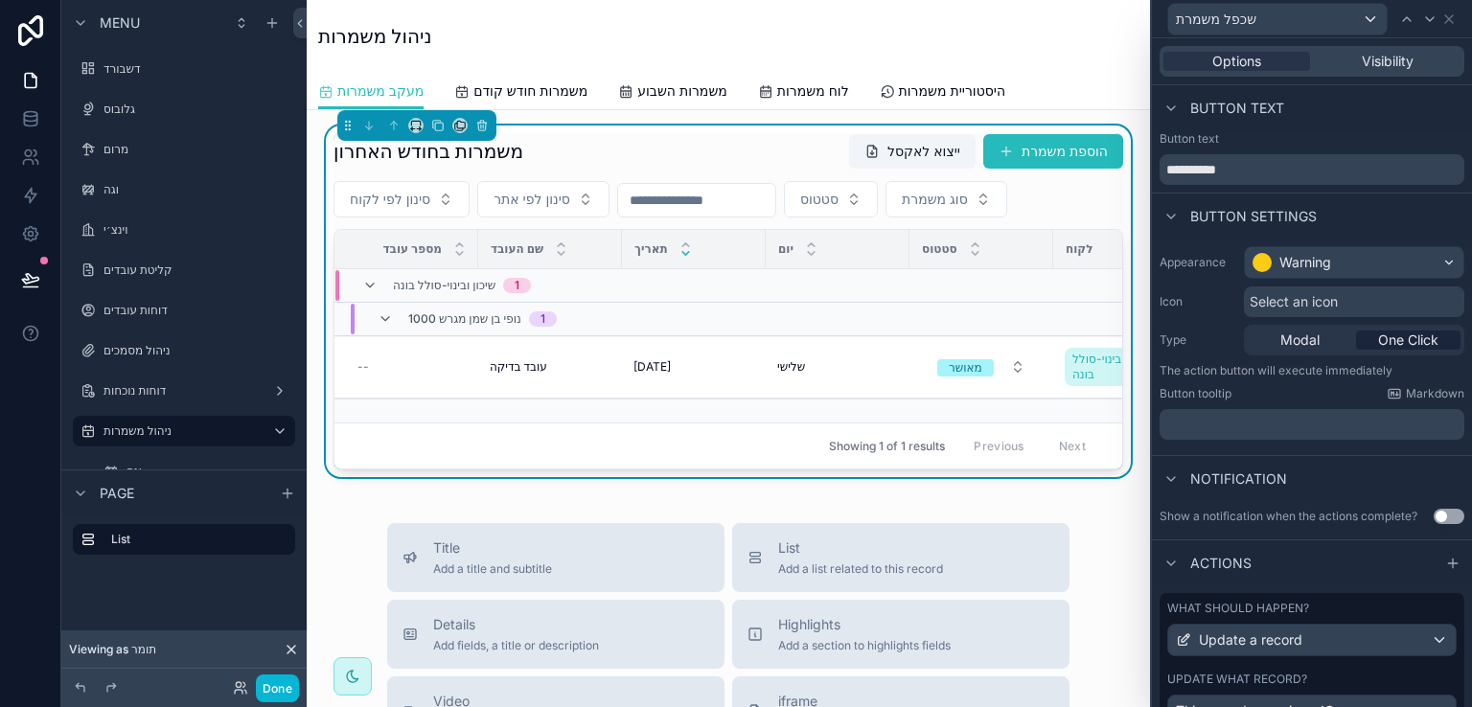
scroll to position [83, 0]
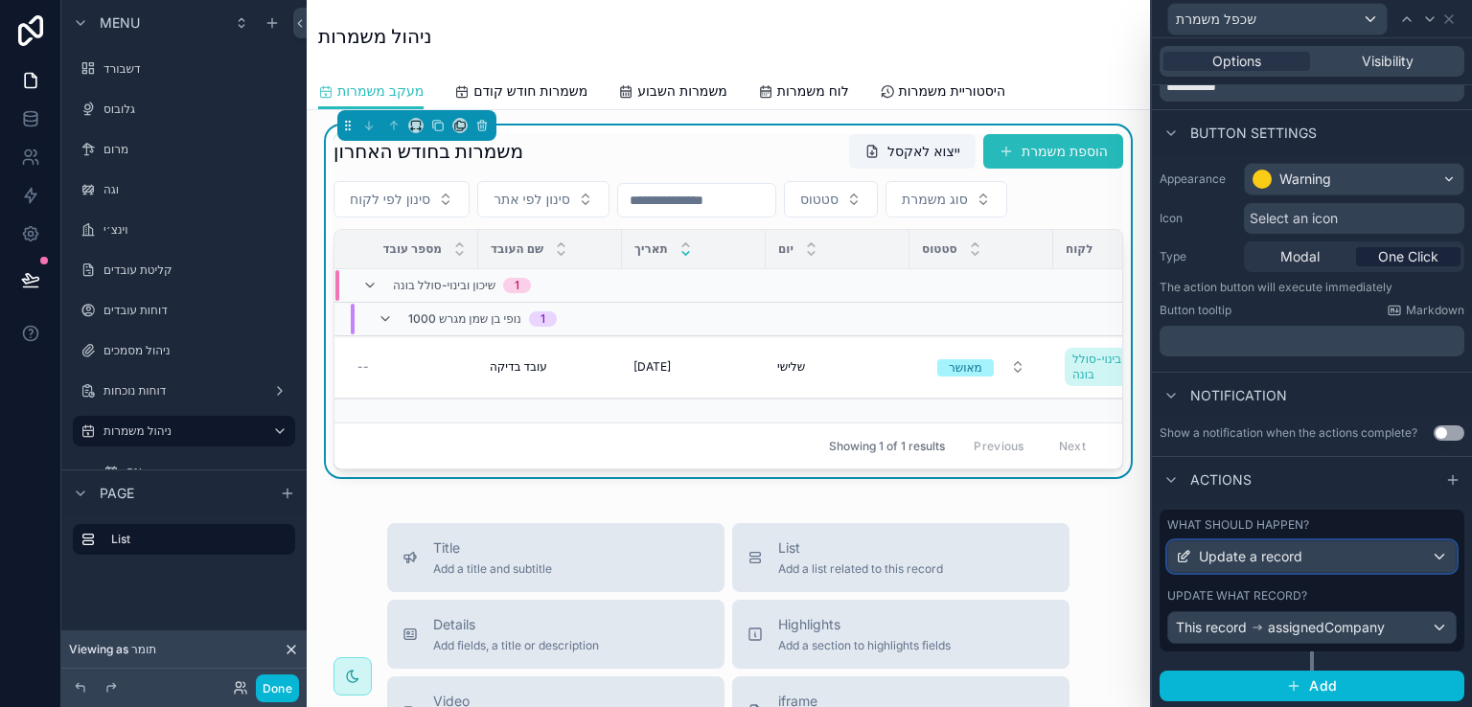
click at [1355, 554] on div "Update a record" at bounding box center [1313, 557] width 288 height 31
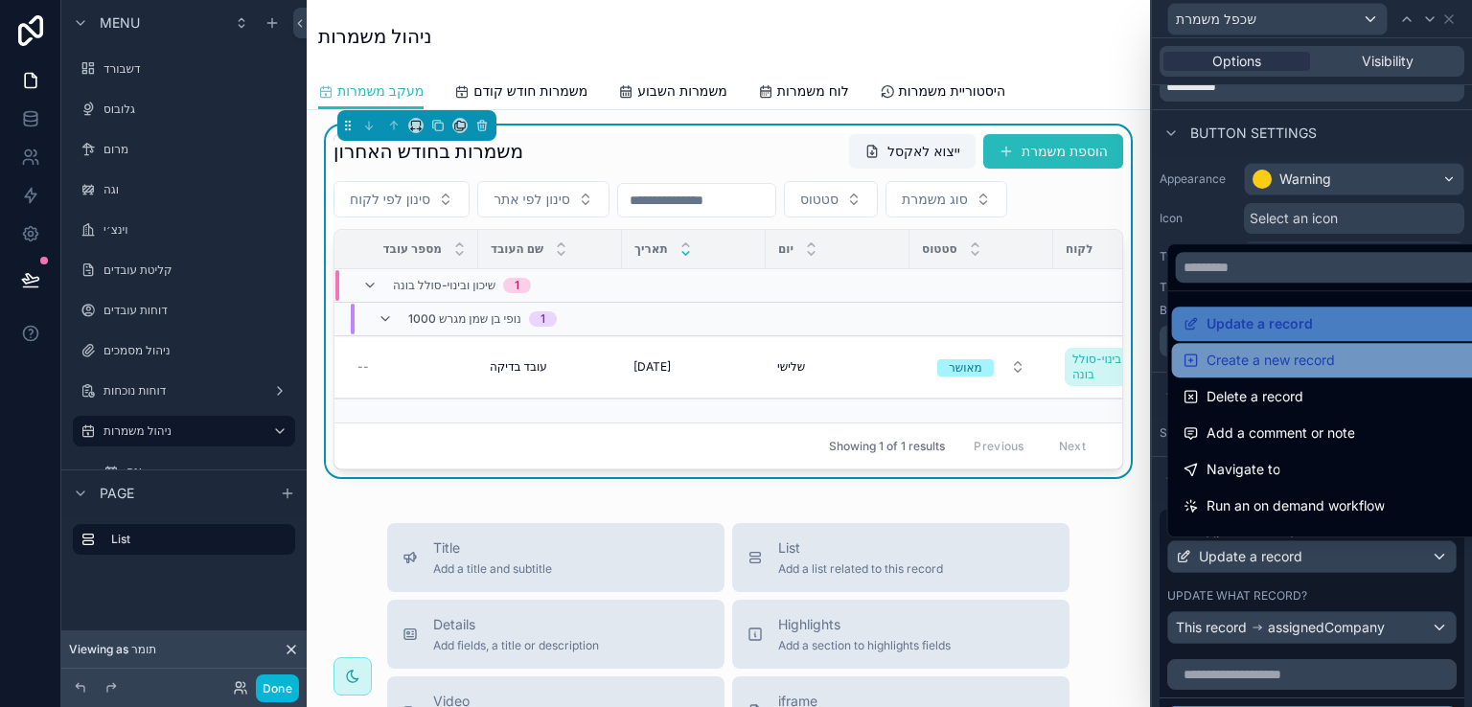
click at [1278, 363] on span "Create a new record" at bounding box center [1271, 360] width 128 height 23
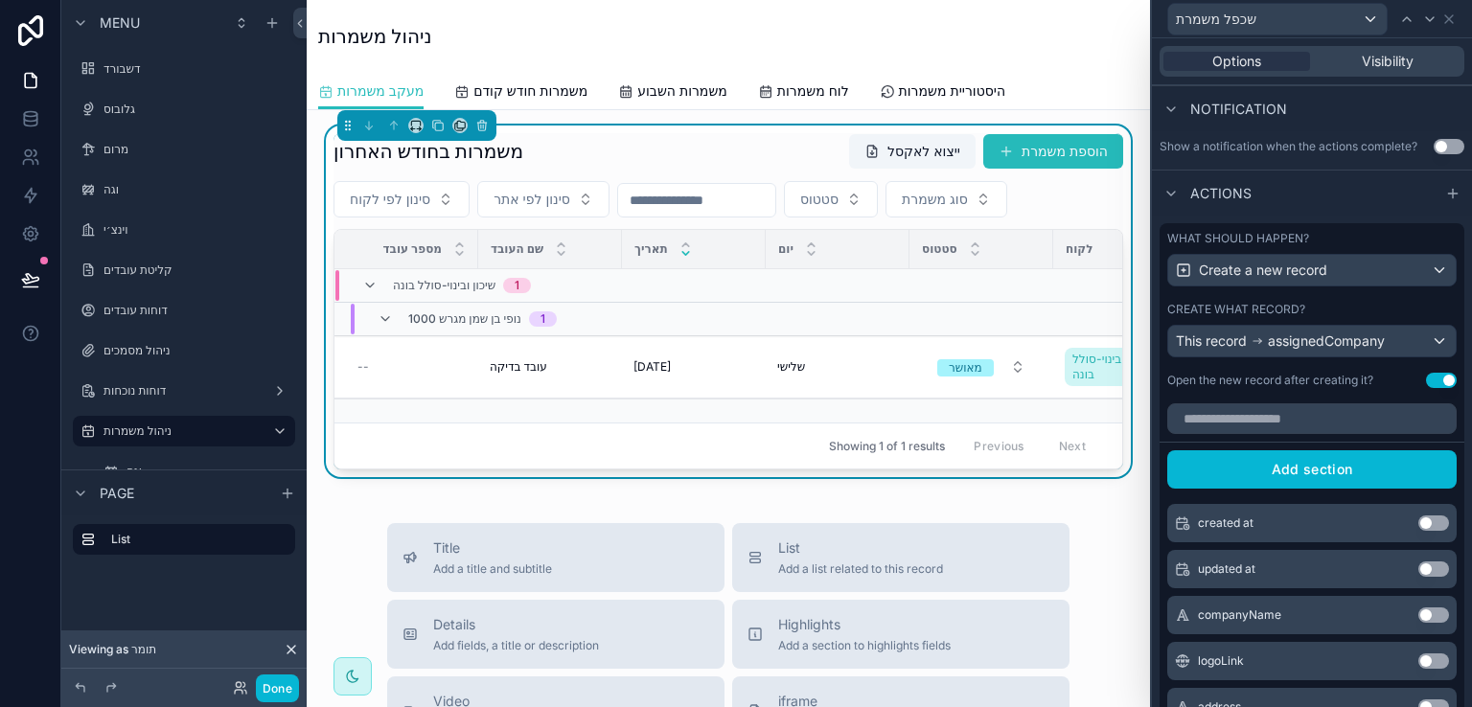
scroll to position [371, 0]
click at [1422, 338] on div "This record assignedCompany" at bounding box center [1313, 340] width 288 height 31
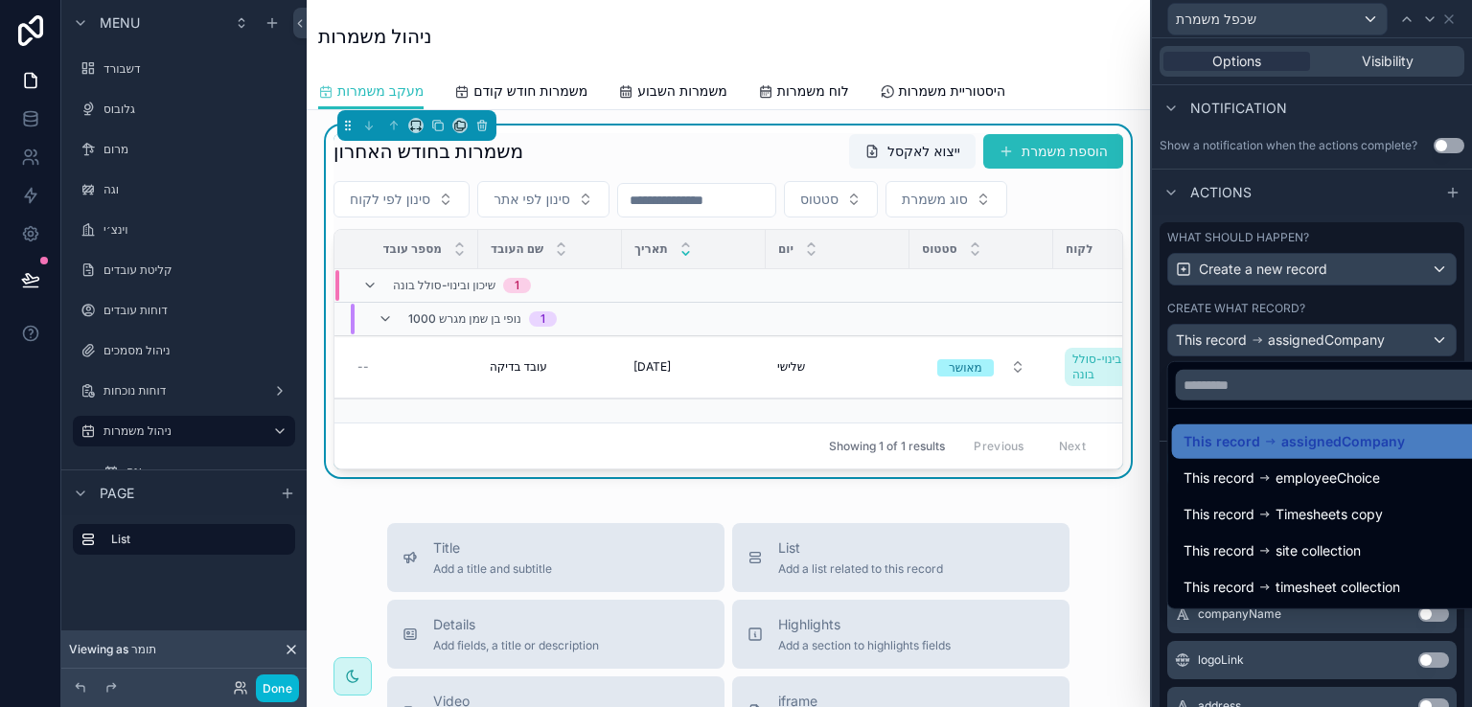
click at [1449, 18] on div at bounding box center [1312, 353] width 320 height 707
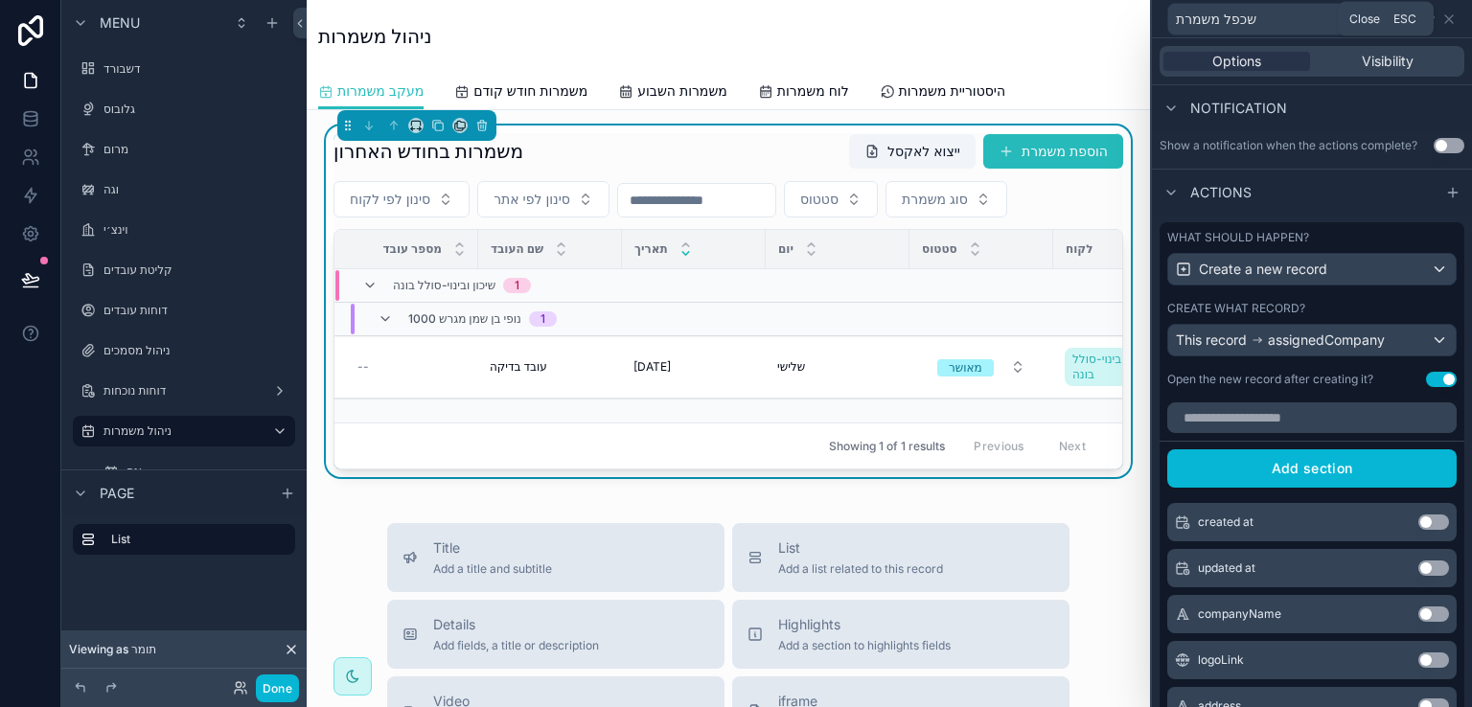
click at [1449, 18] on icon at bounding box center [1450, 19] width 8 height 8
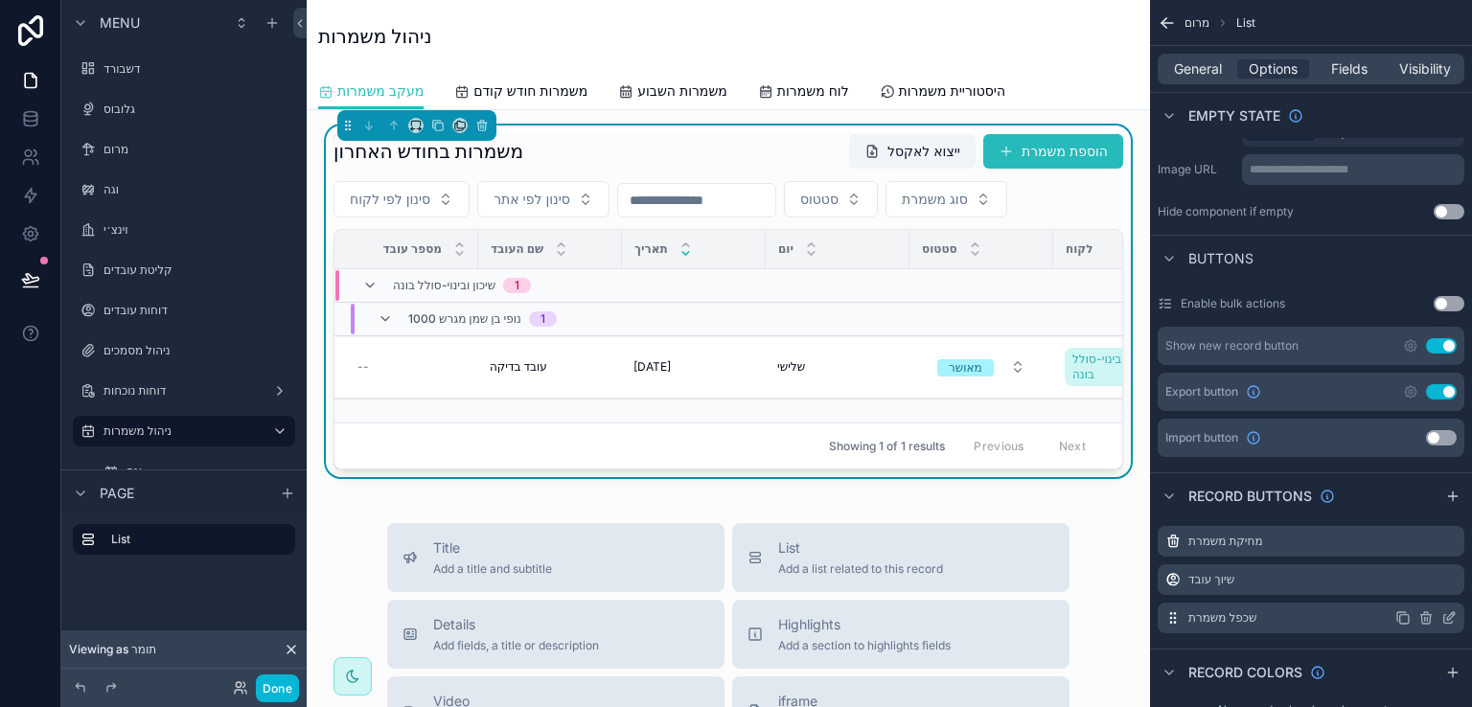
click at [1425, 611] on icon "scrollable content" at bounding box center [1426, 618] width 15 height 15
click at [1419, 569] on icon at bounding box center [1418, 571] width 15 height 15
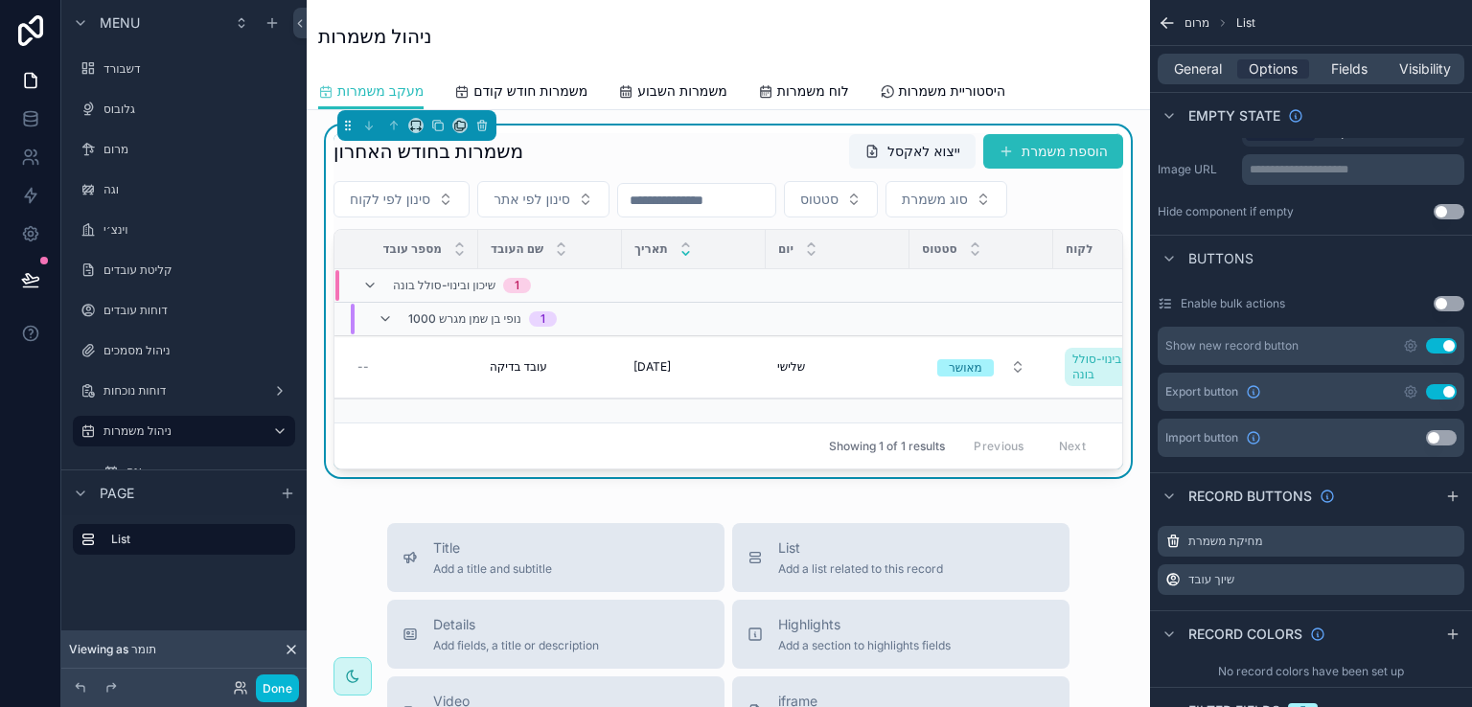
click at [807, 145] on div "משמרות בחודש האחרון ייצוא לאקסל הוספת משמרת" at bounding box center [729, 151] width 790 height 36
click at [735, 140] on div "משמרות בחודש האחרון ייצוא לאקסל הוספת משמרת" at bounding box center [729, 151] width 790 height 36
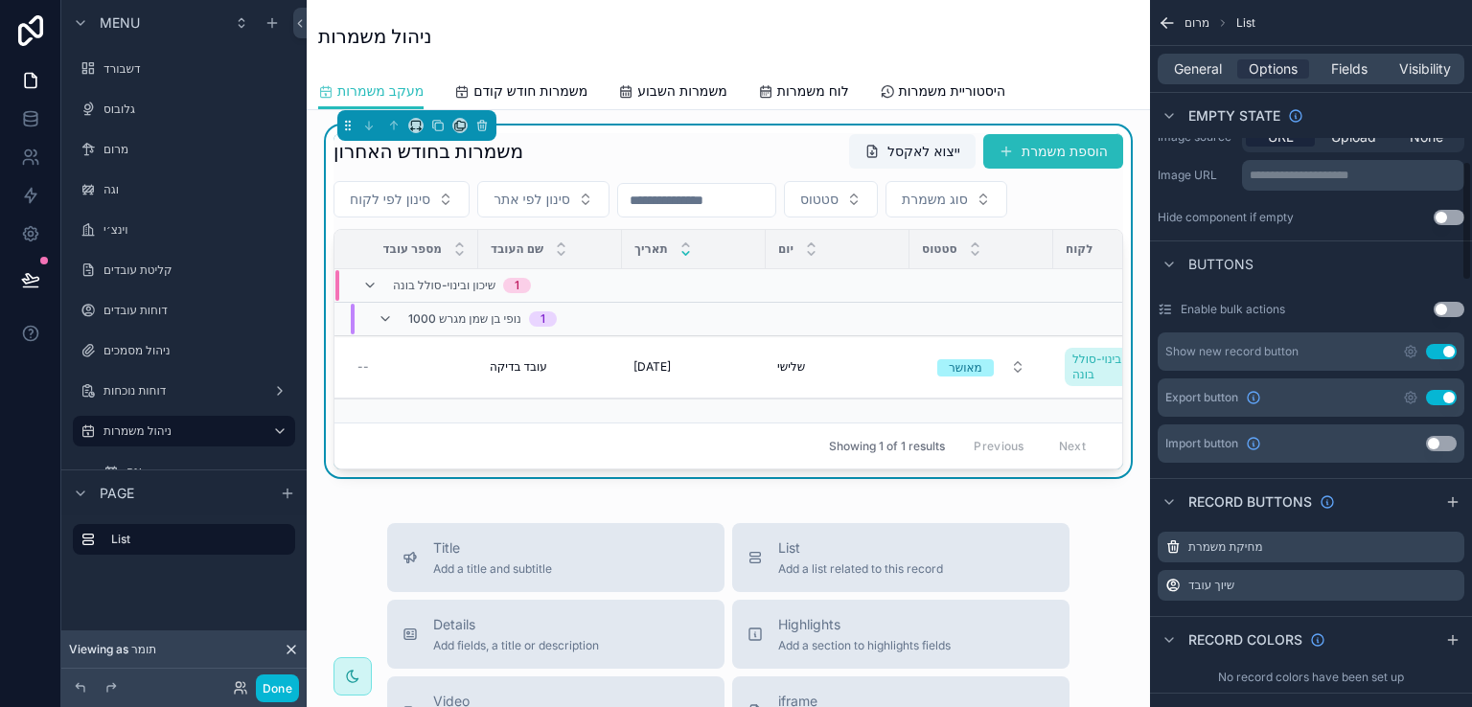
scroll to position [951, 0]
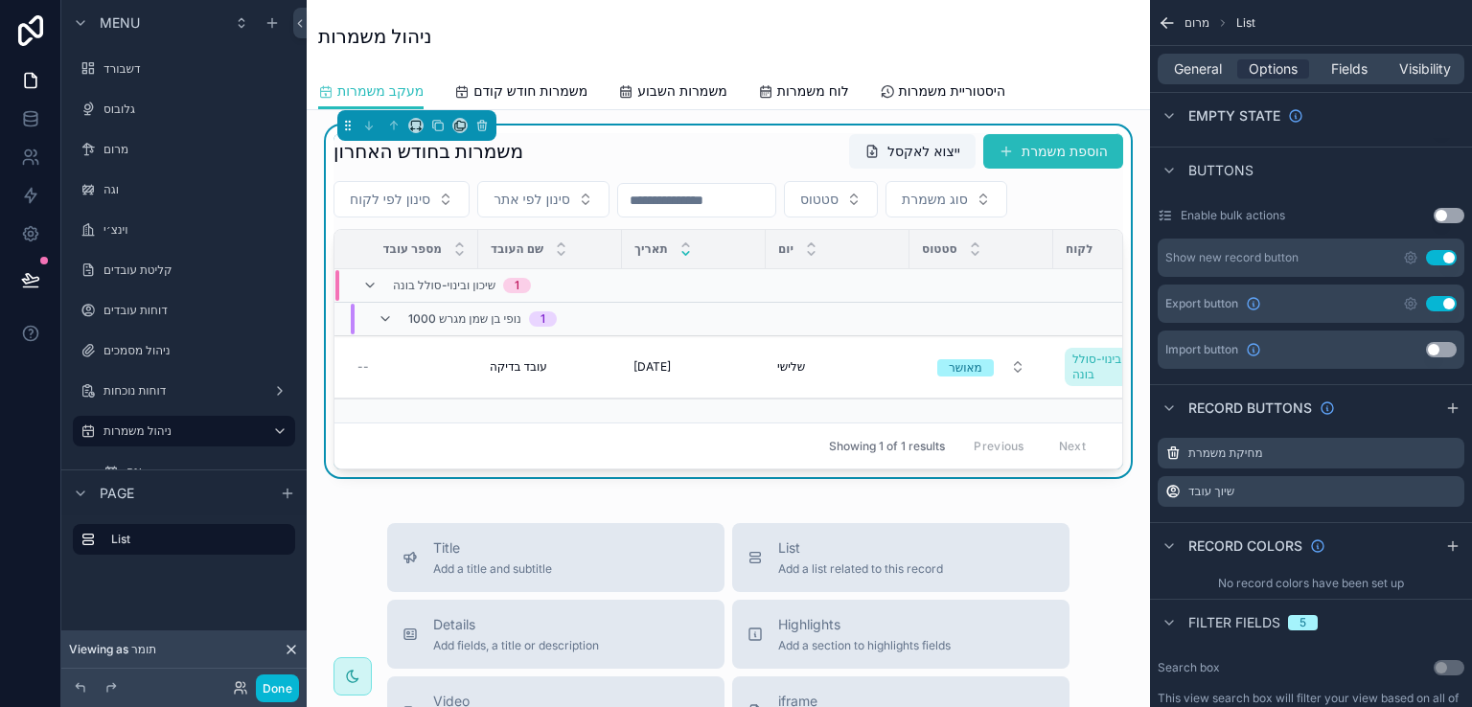
click at [1074, 62] on div "ניהול משמרות" at bounding box center [728, 36] width 821 height 73
click at [542, 88] on span "משמרות חודש קודם" at bounding box center [531, 90] width 114 height 19
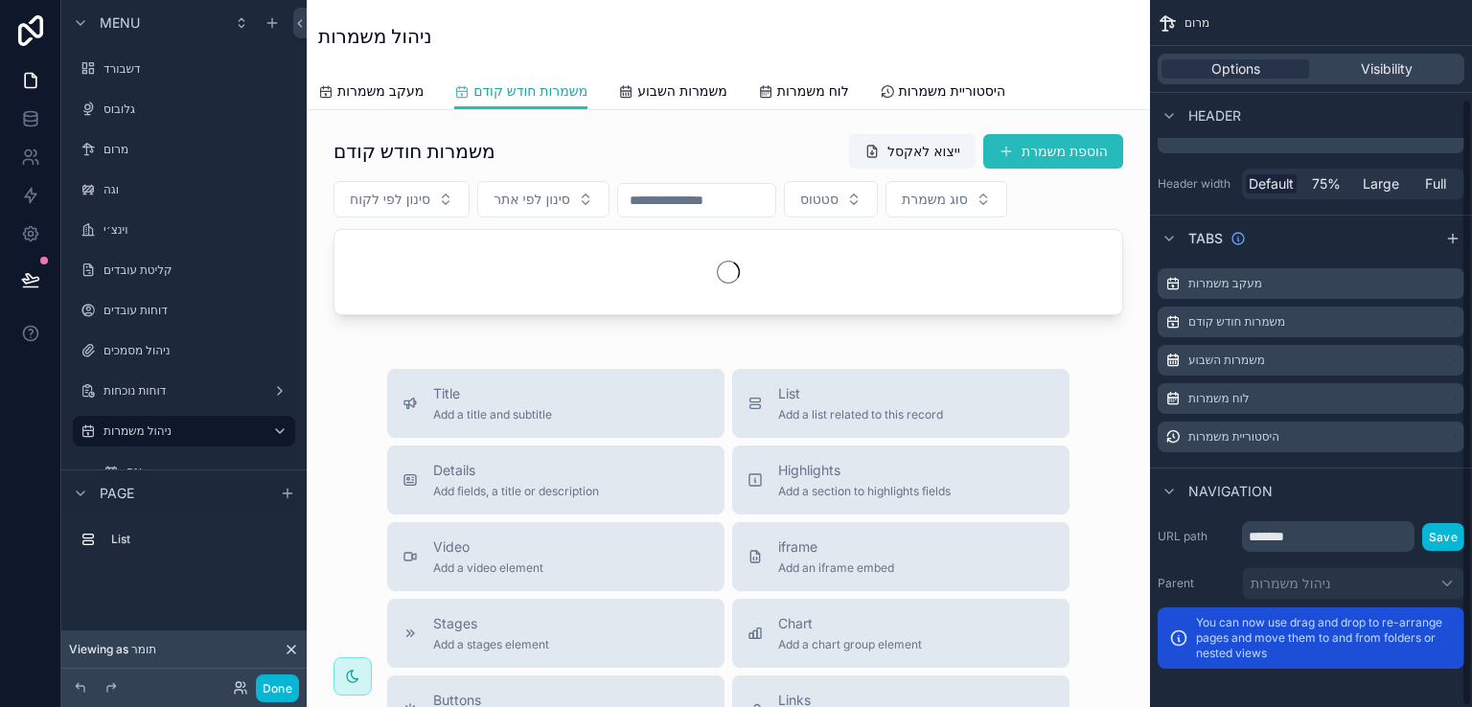
scroll to position [115, 0]
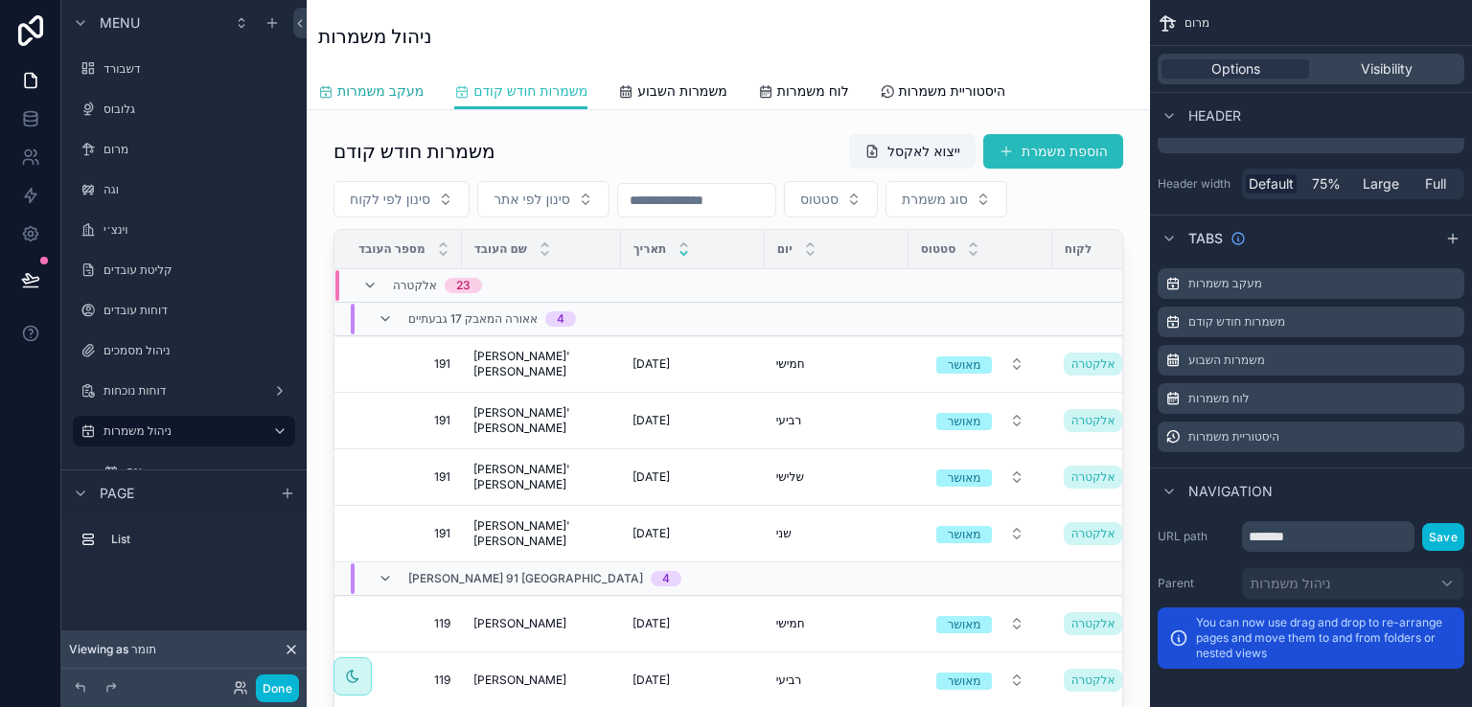
click at [406, 84] on span "מעקב משמרות" at bounding box center [380, 90] width 86 height 19
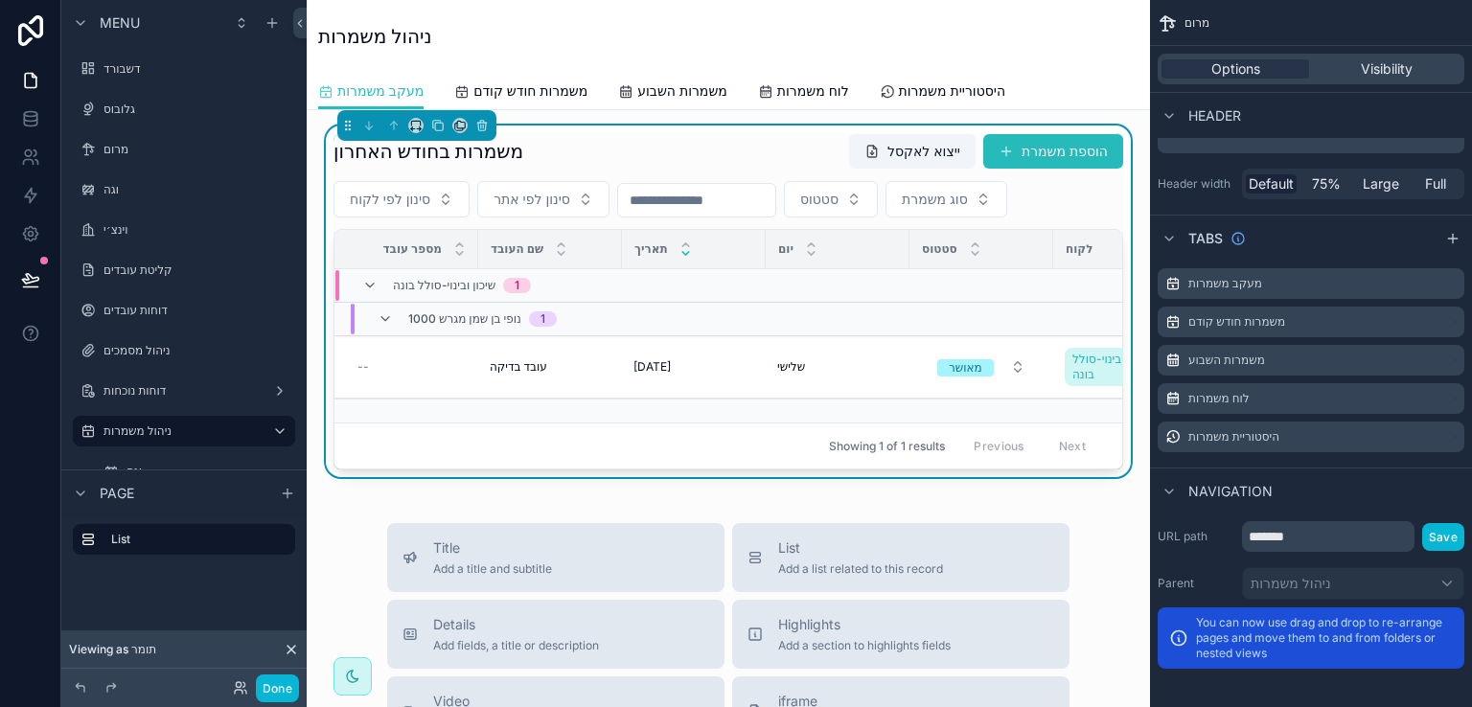
click at [786, 135] on div "משמרות בחודש האחרון ייצוא לאקסל הוספת משמרת" at bounding box center [729, 151] width 790 height 36
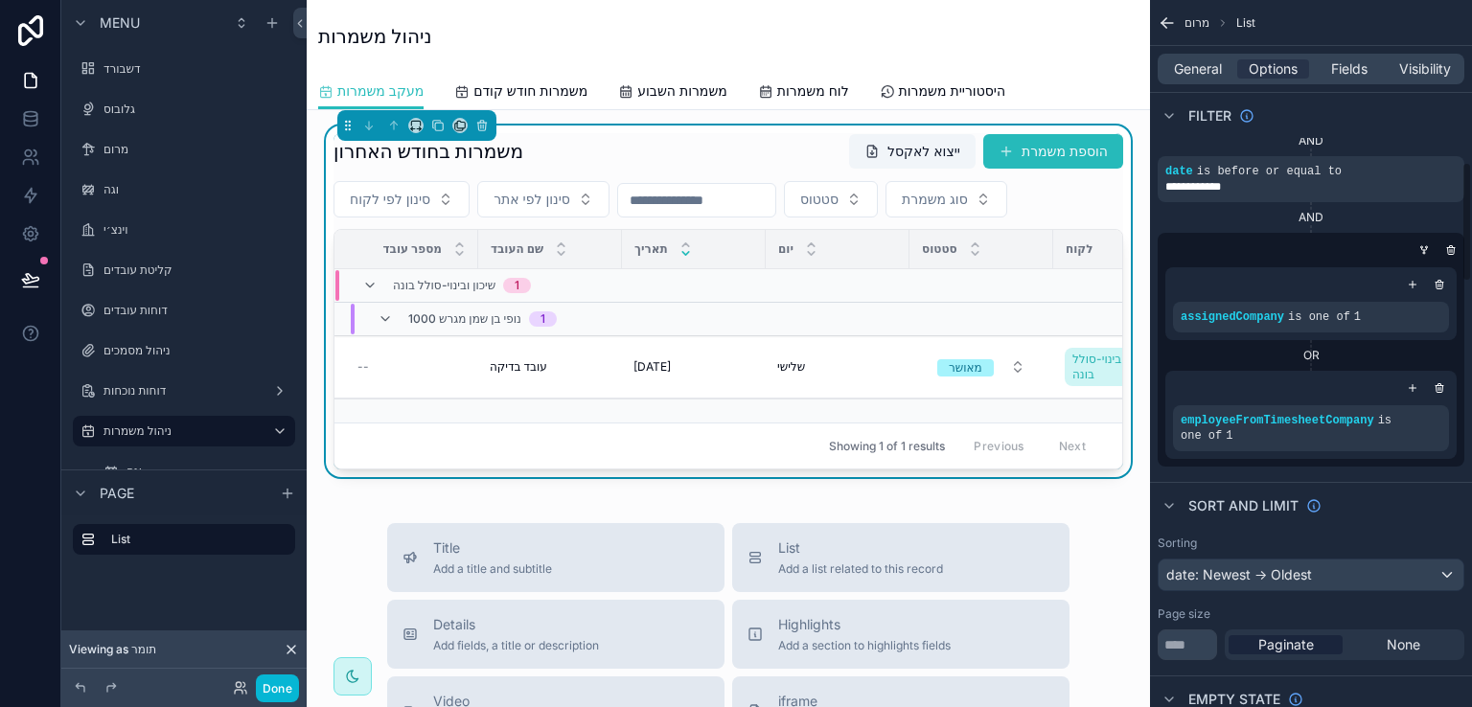
scroll to position [951, 0]
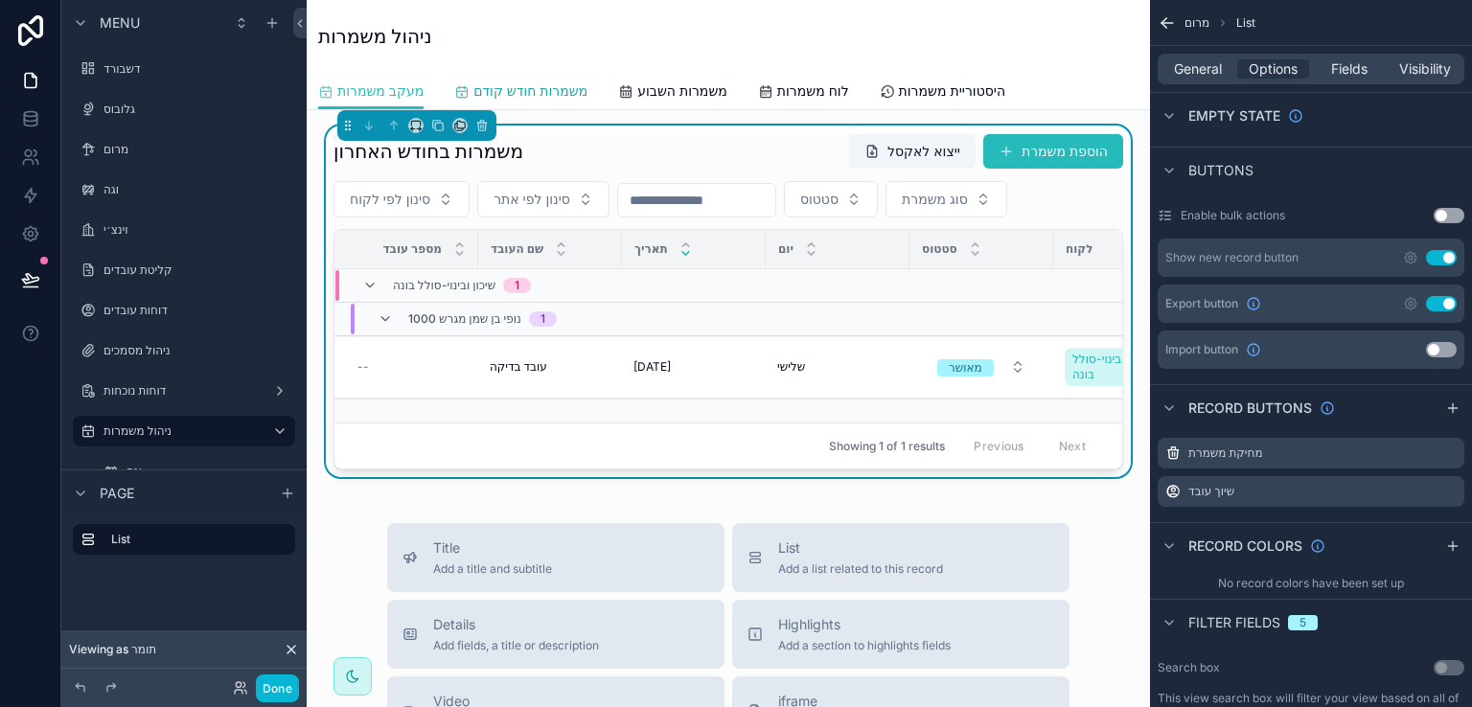
click at [571, 90] on span "משמרות חודש קודם" at bounding box center [531, 90] width 114 height 19
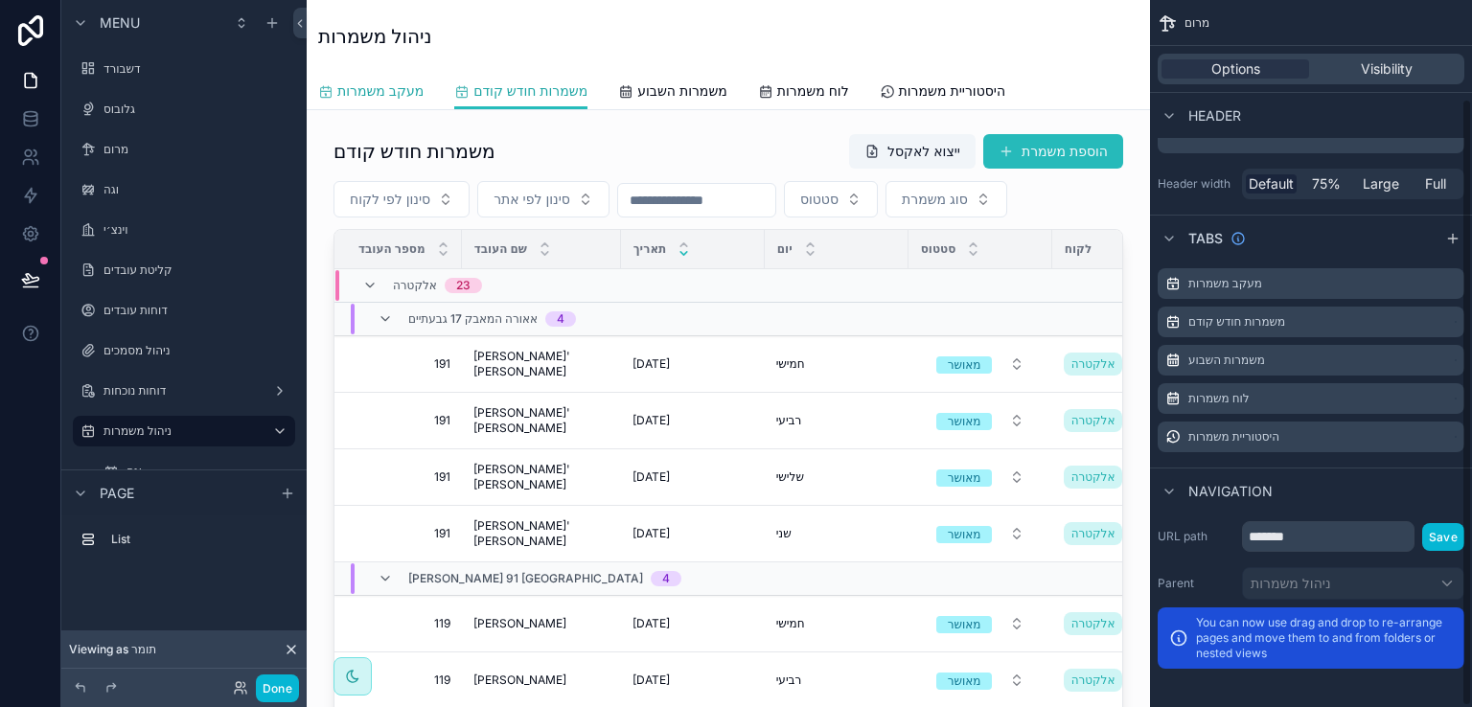
scroll to position [115, 0]
click at [405, 89] on span "מעקב משמרות" at bounding box center [380, 90] width 86 height 19
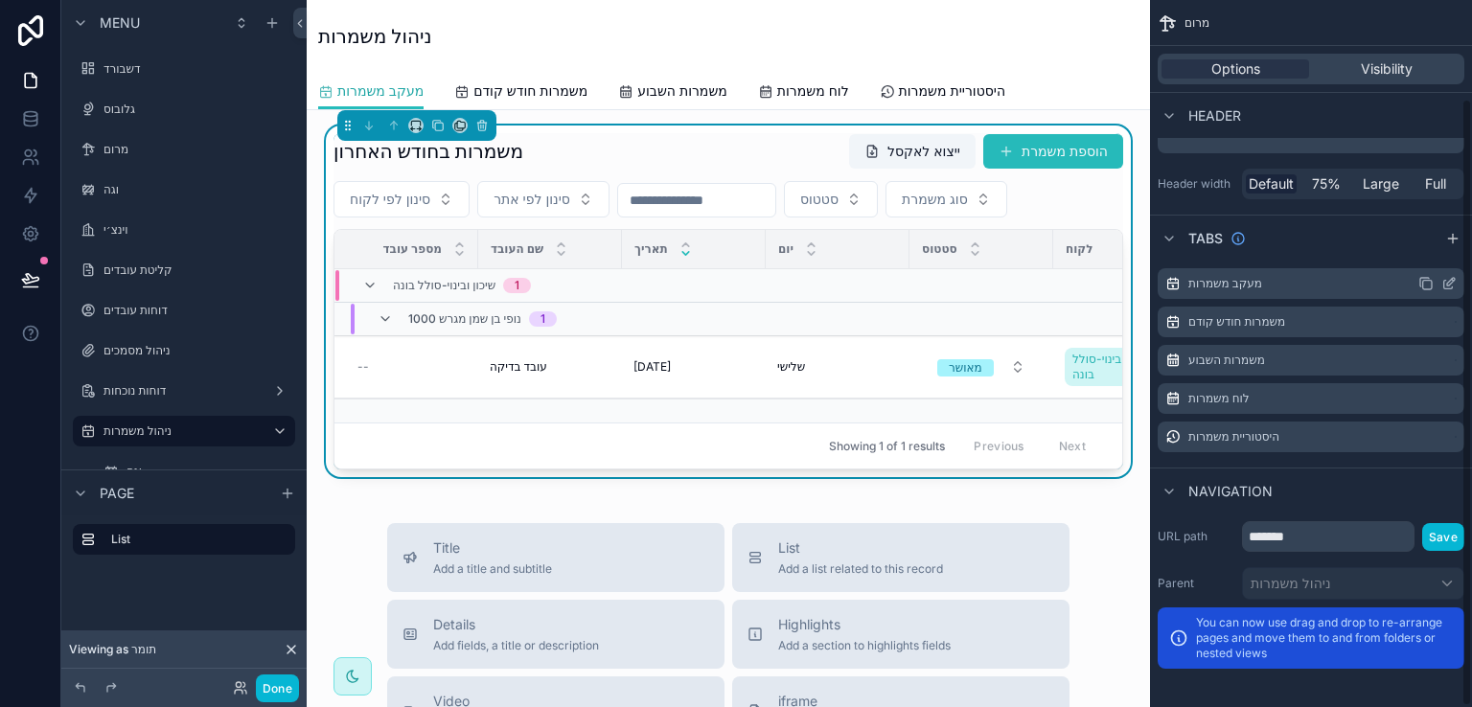
scroll to position [115, 0]
click at [1216, 281] on label "מעקב משמרות" at bounding box center [1226, 283] width 74 height 15
click at [1446, 286] on icon "scrollable content" at bounding box center [1449, 283] width 15 height 15
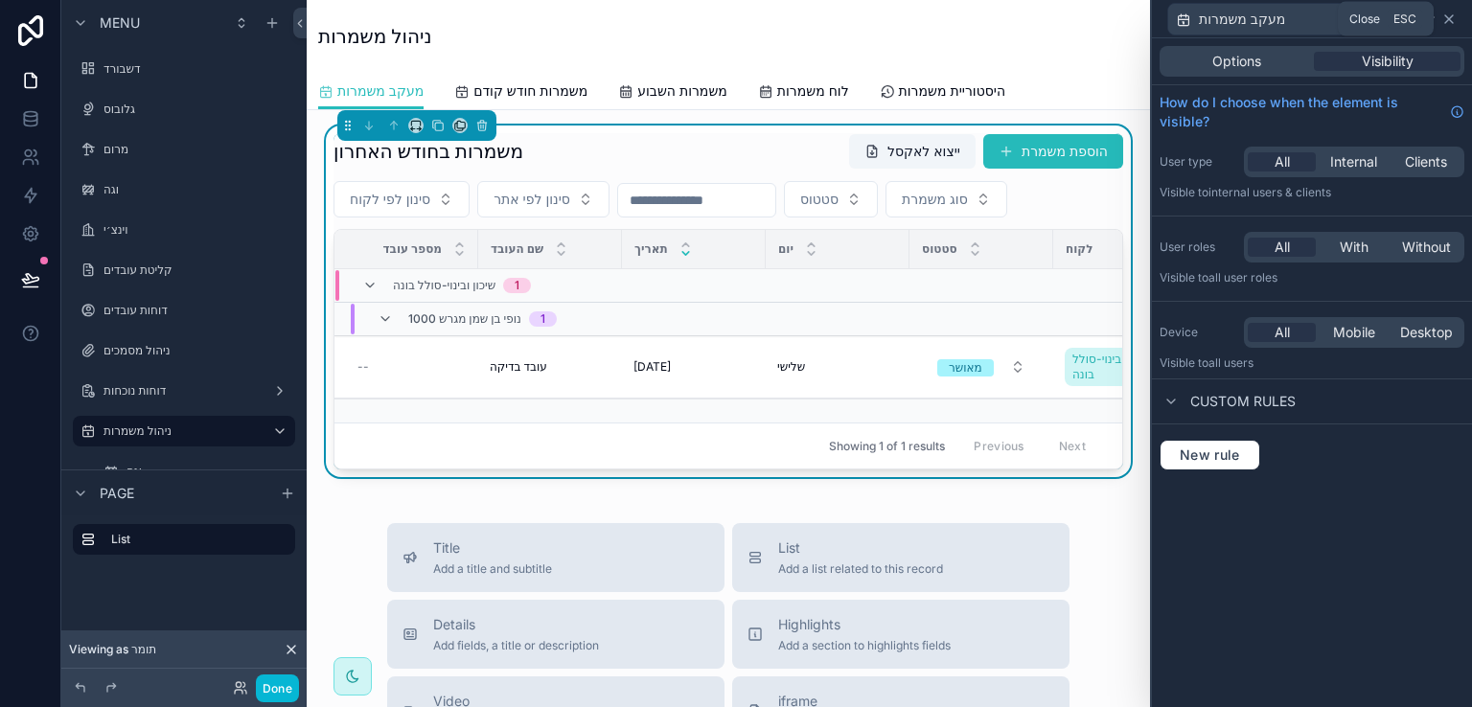
click at [1449, 18] on icon at bounding box center [1450, 19] width 8 height 8
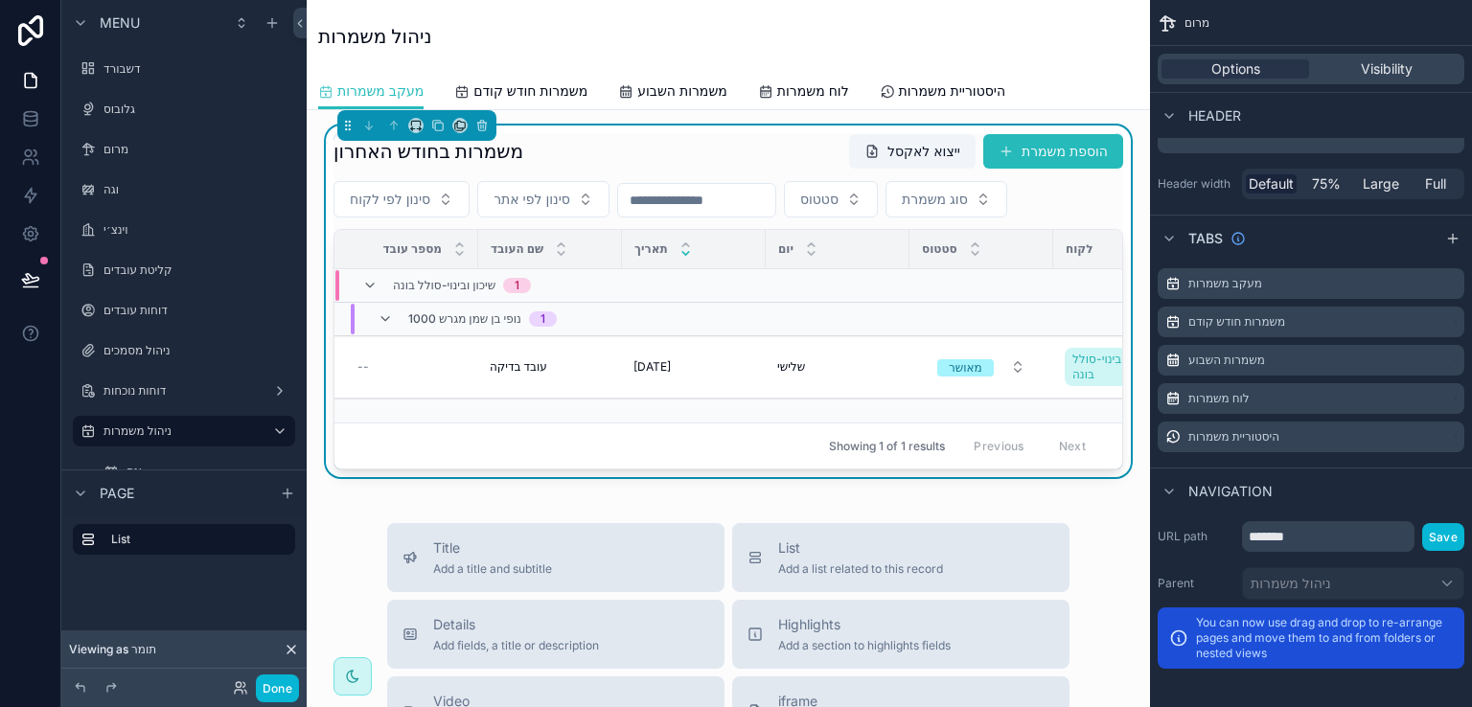
click at [610, 144] on div "משמרות בחודש האחרון ייצוא לאקסל הוספת משמרת" at bounding box center [729, 151] width 790 height 36
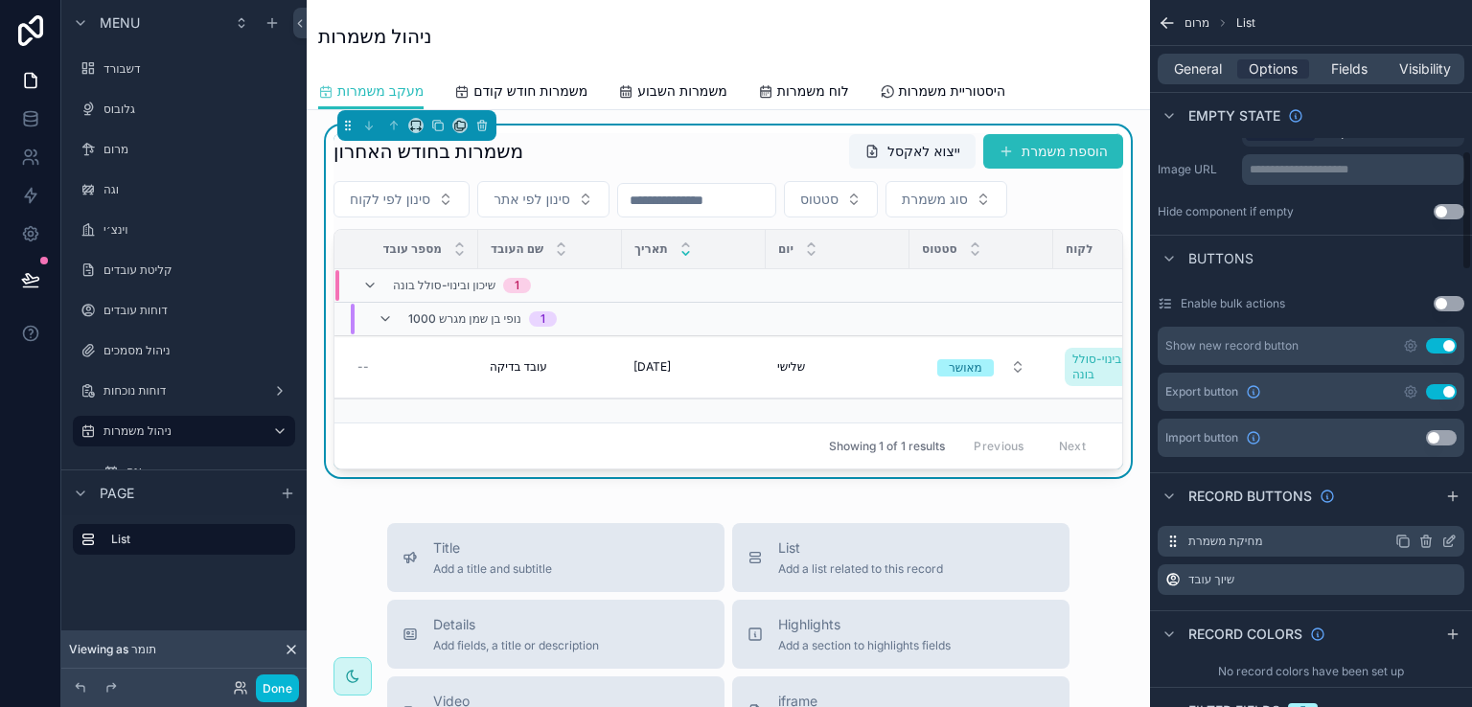
scroll to position [959, 0]
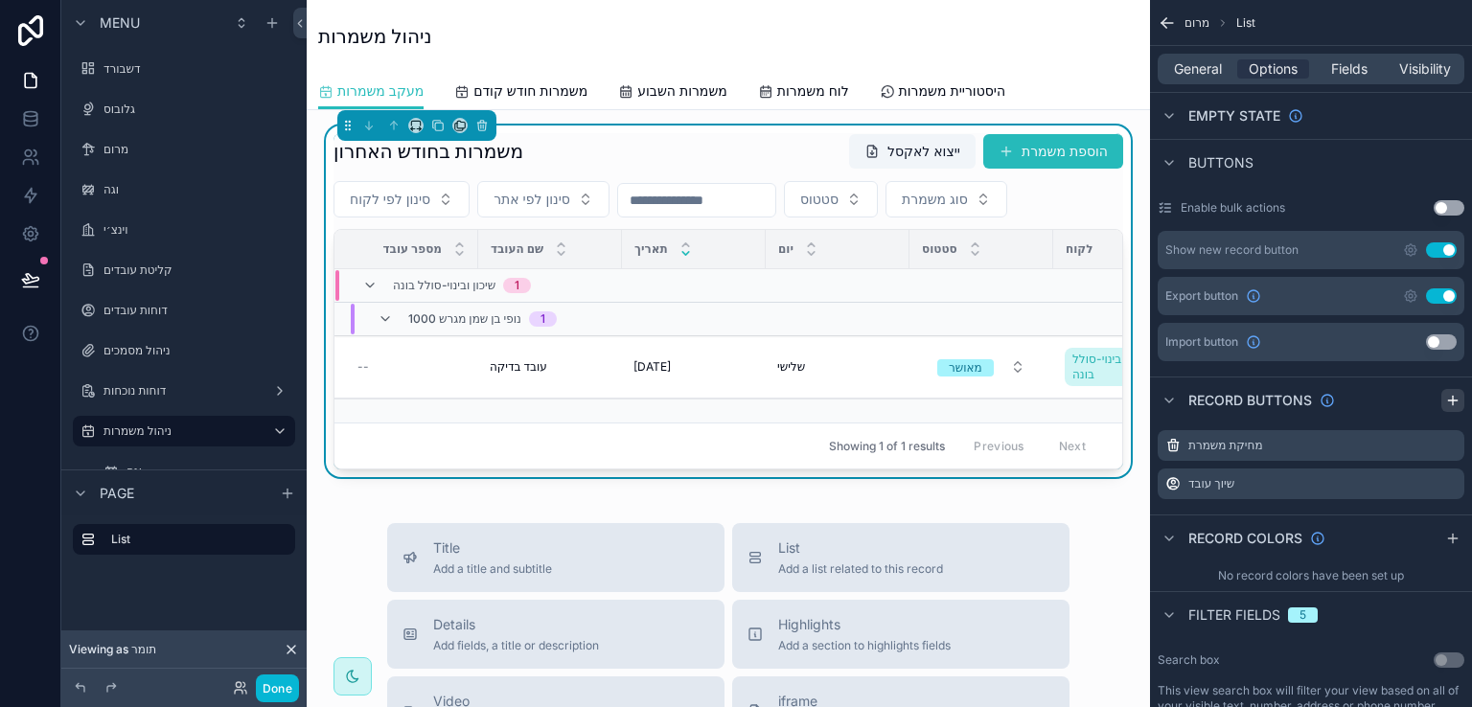
click at [1451, 393] on icon "scrollable content" at bounding box center [1453, 400] width 15 height 15
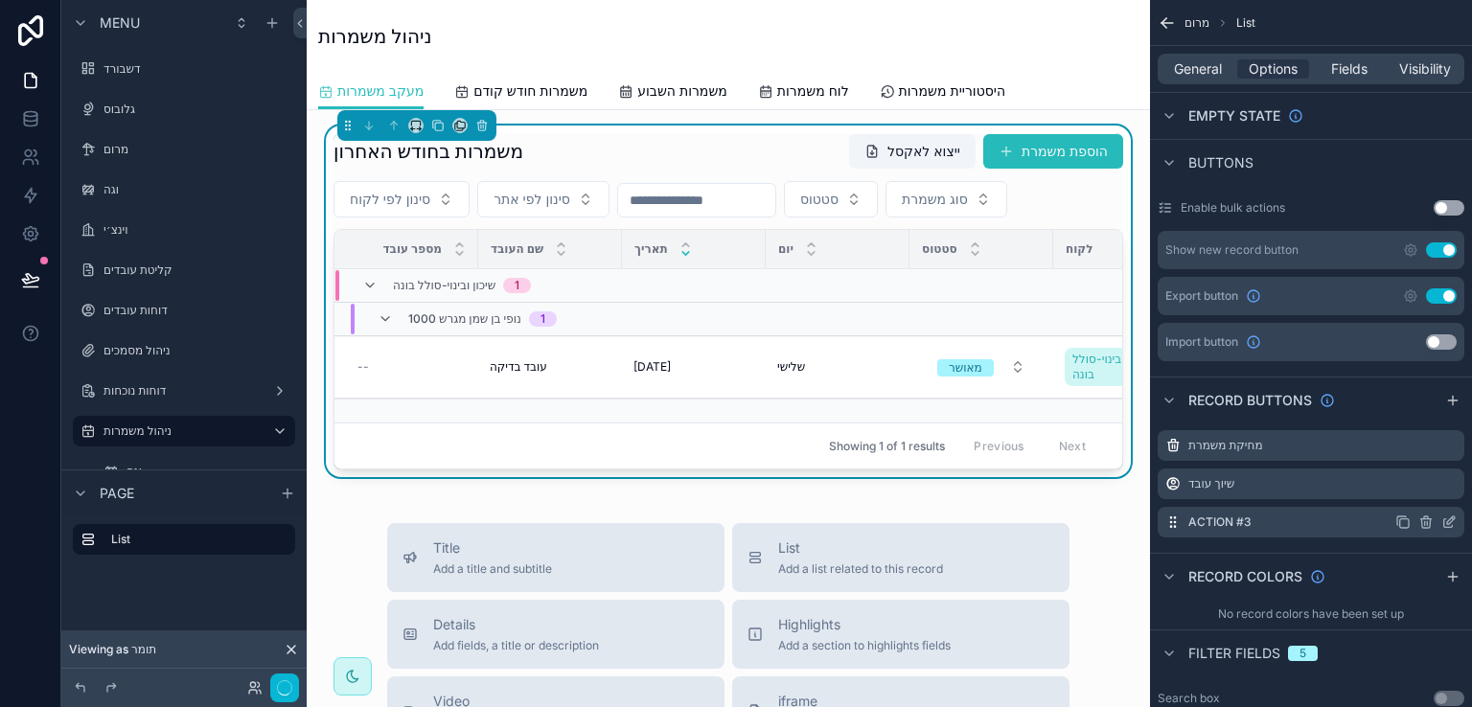
click at [1269, 513] on div "Action #3" at bounding box center [1311, 522] width 307 height 31
click at [1446, 515] on icon "scrollable content" at bounding box center [1449, 522] width 15 height 15
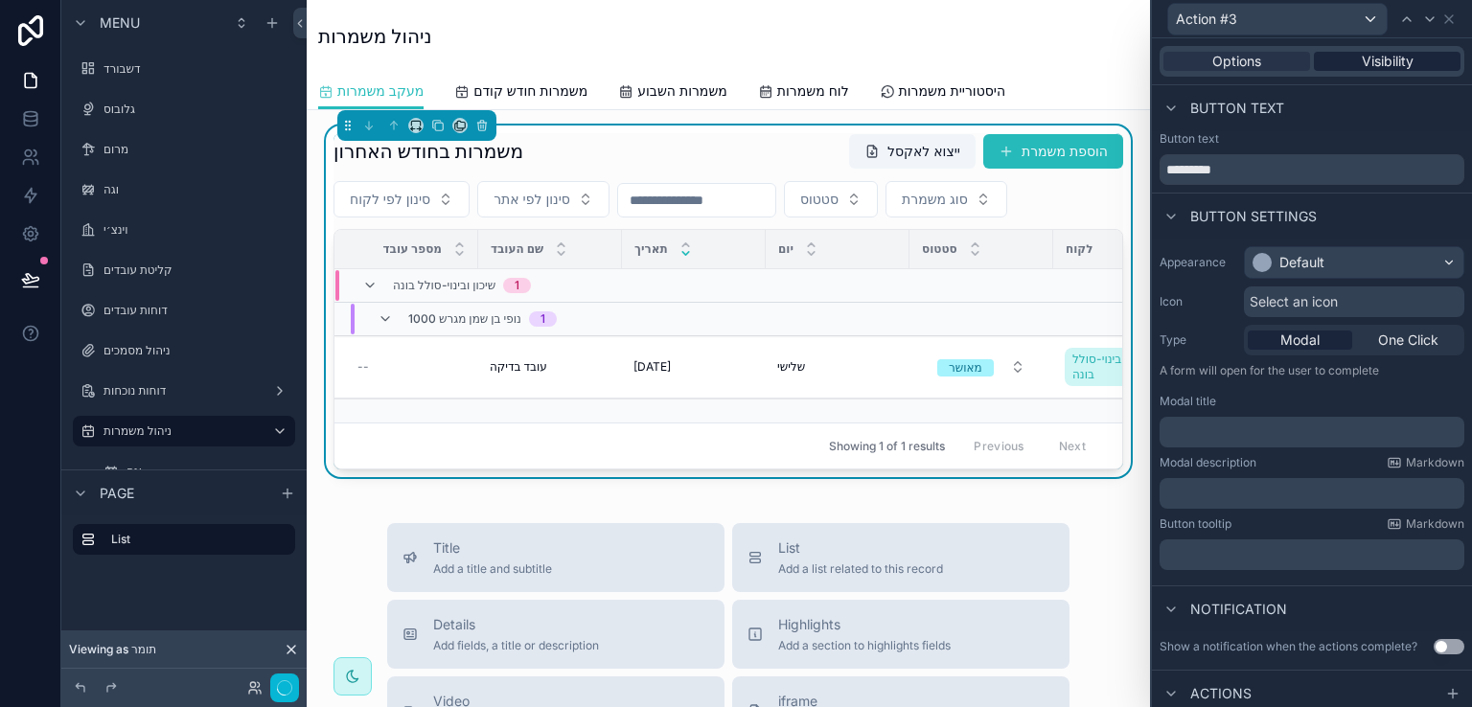
click at [1380, 65] on span "Visibility" at bounding box center [1388, 61] width 52 height 19
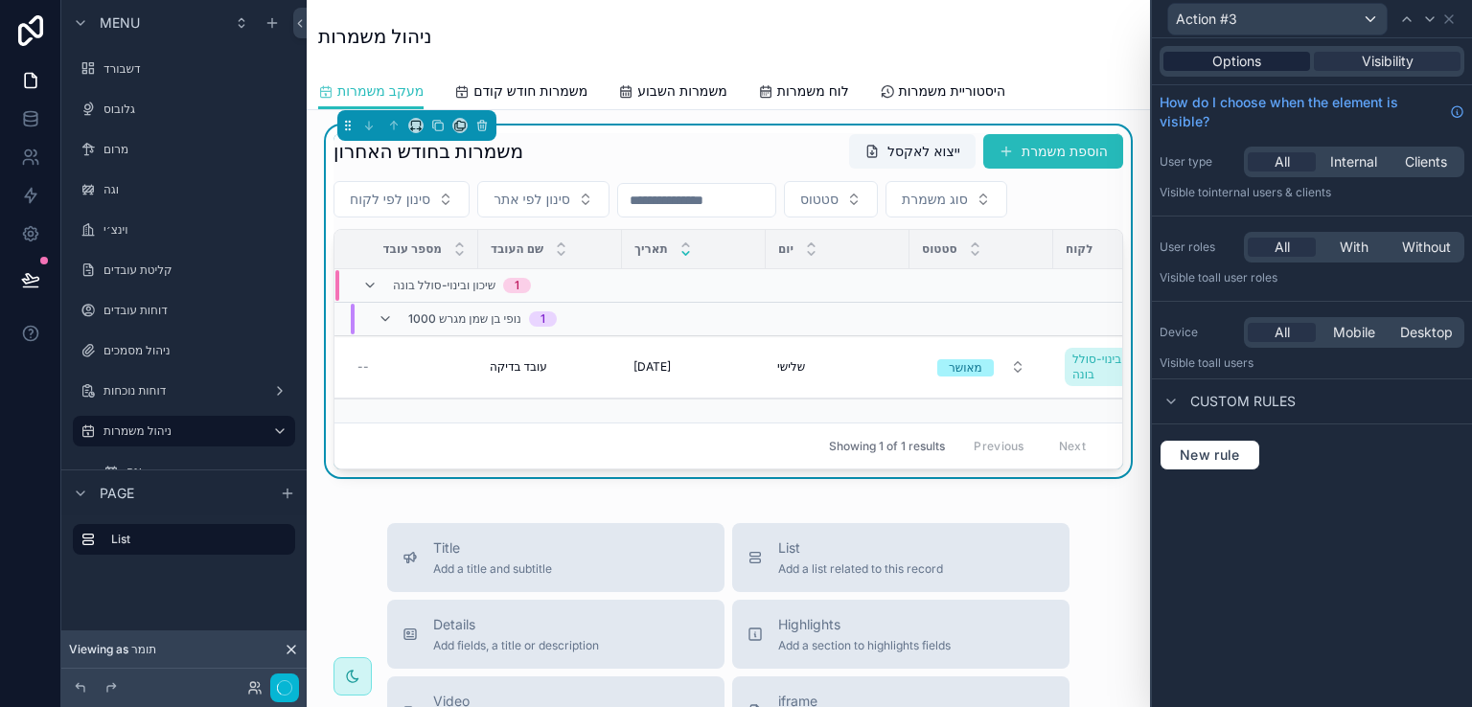
click at [1265, 58] on div "Options" at bounding box center [1237, 61] width 147 height 19
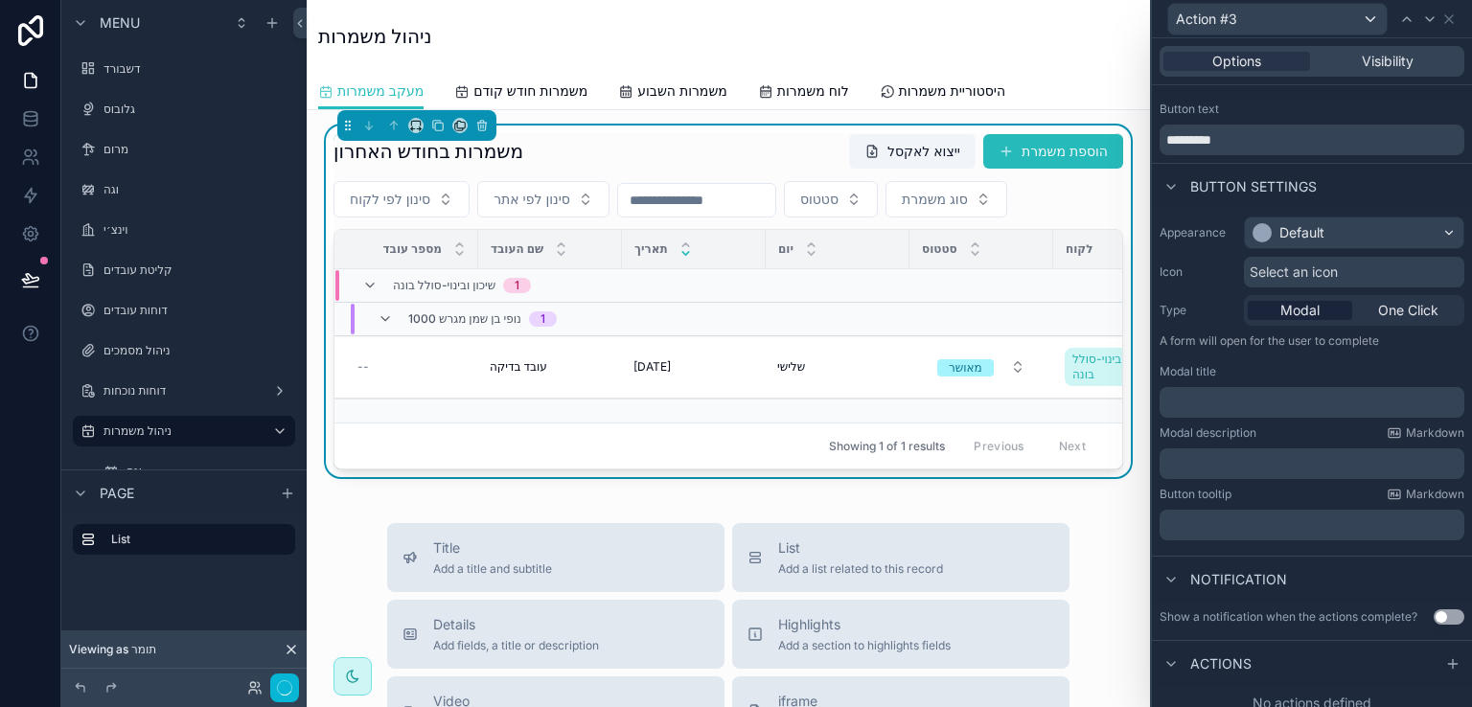
scroll to position [42, 0]
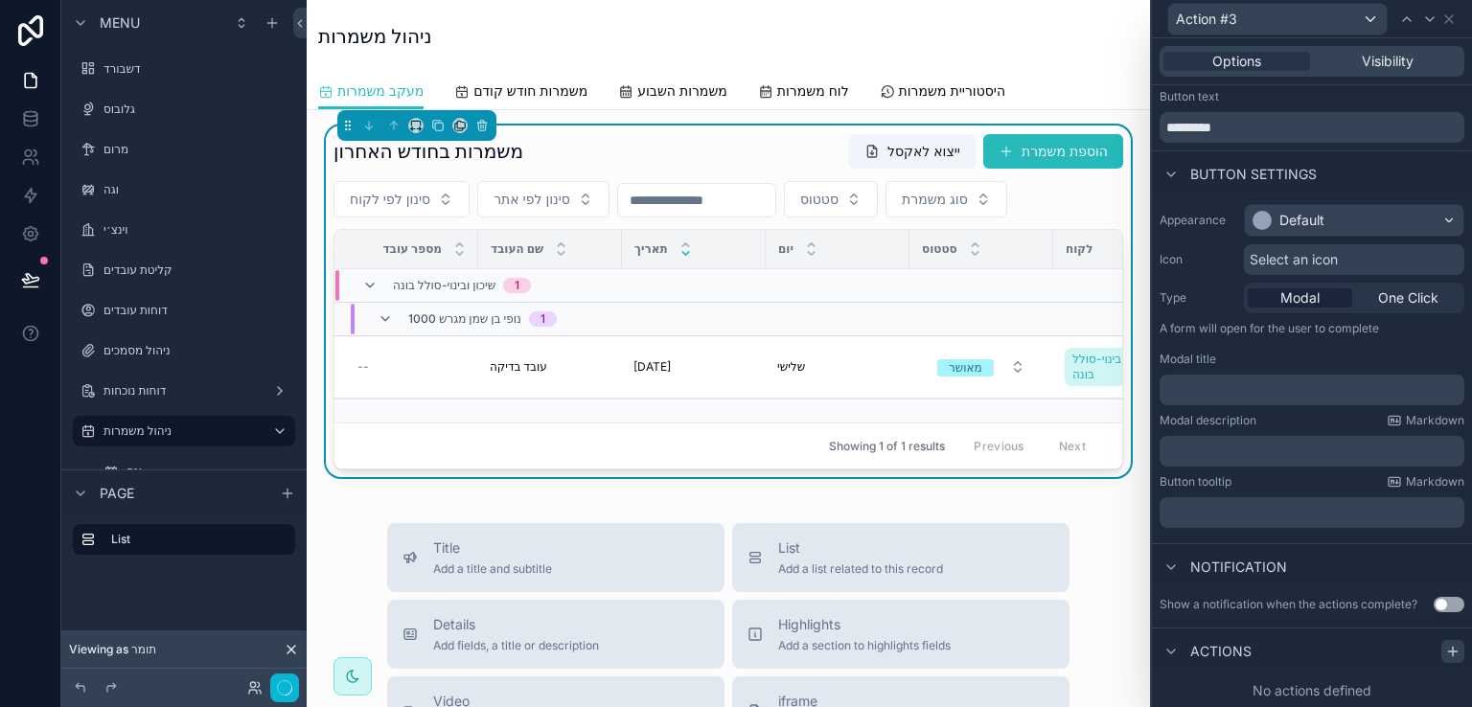
click at [1453, 647] on icon at bounding box center [1453, 651] width 0 height 9
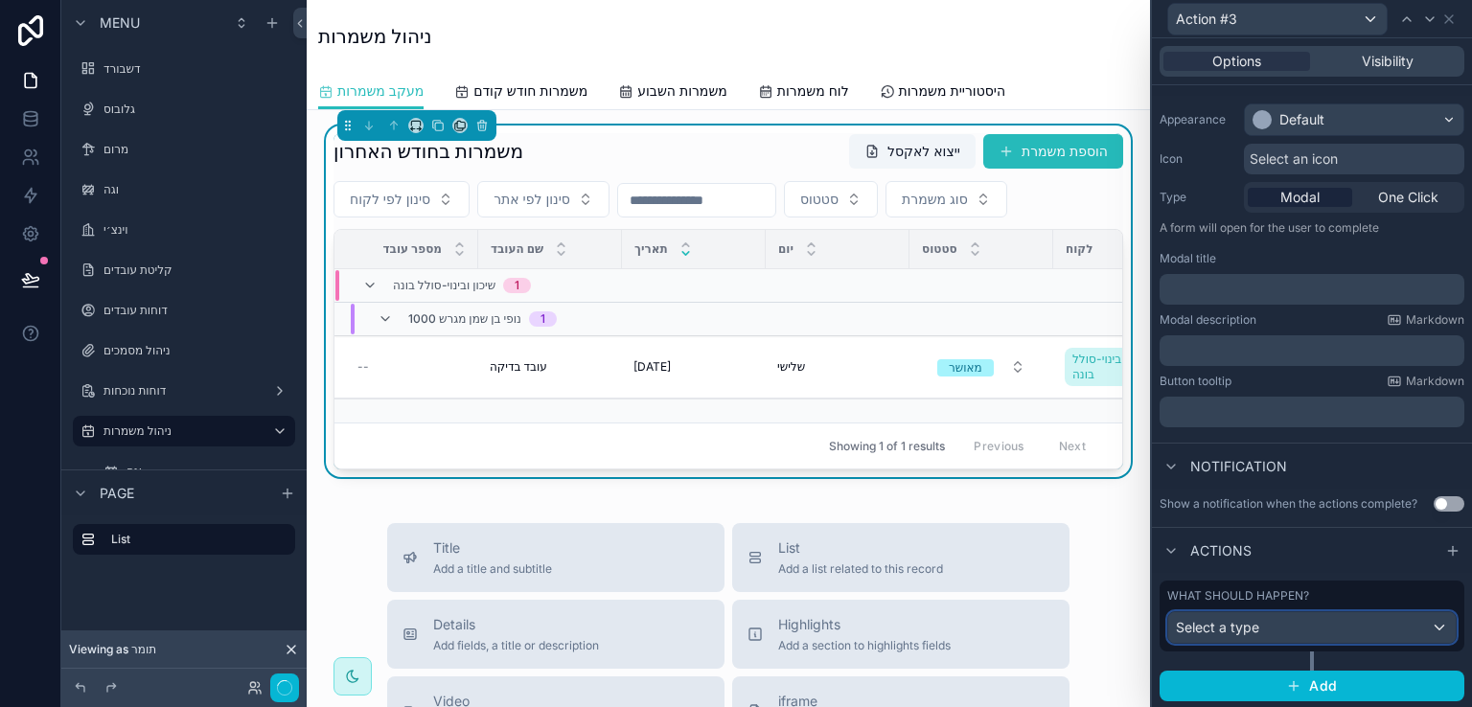
click at [1426, 630] on div "Select a type" at bounding box center [1313, 628] width 288 height 31
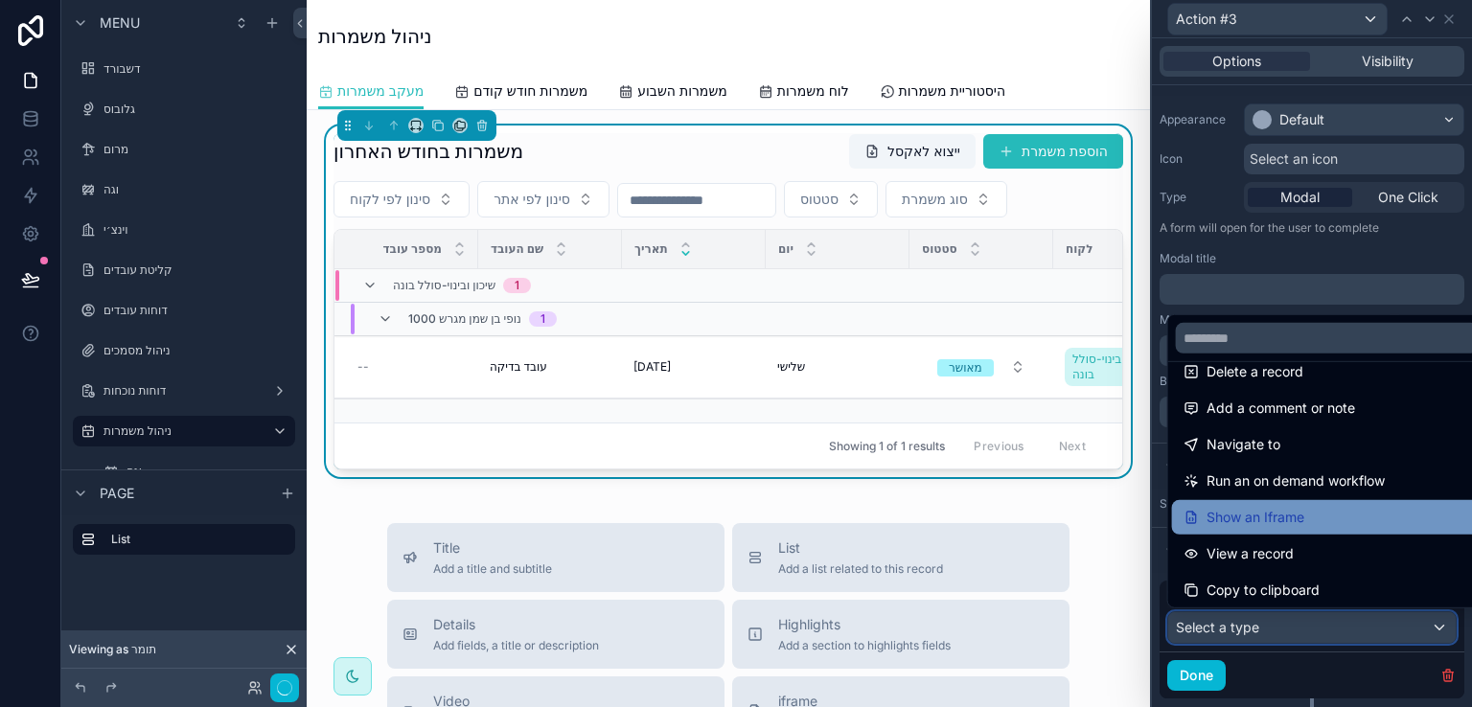
scroll to position [173, 0]
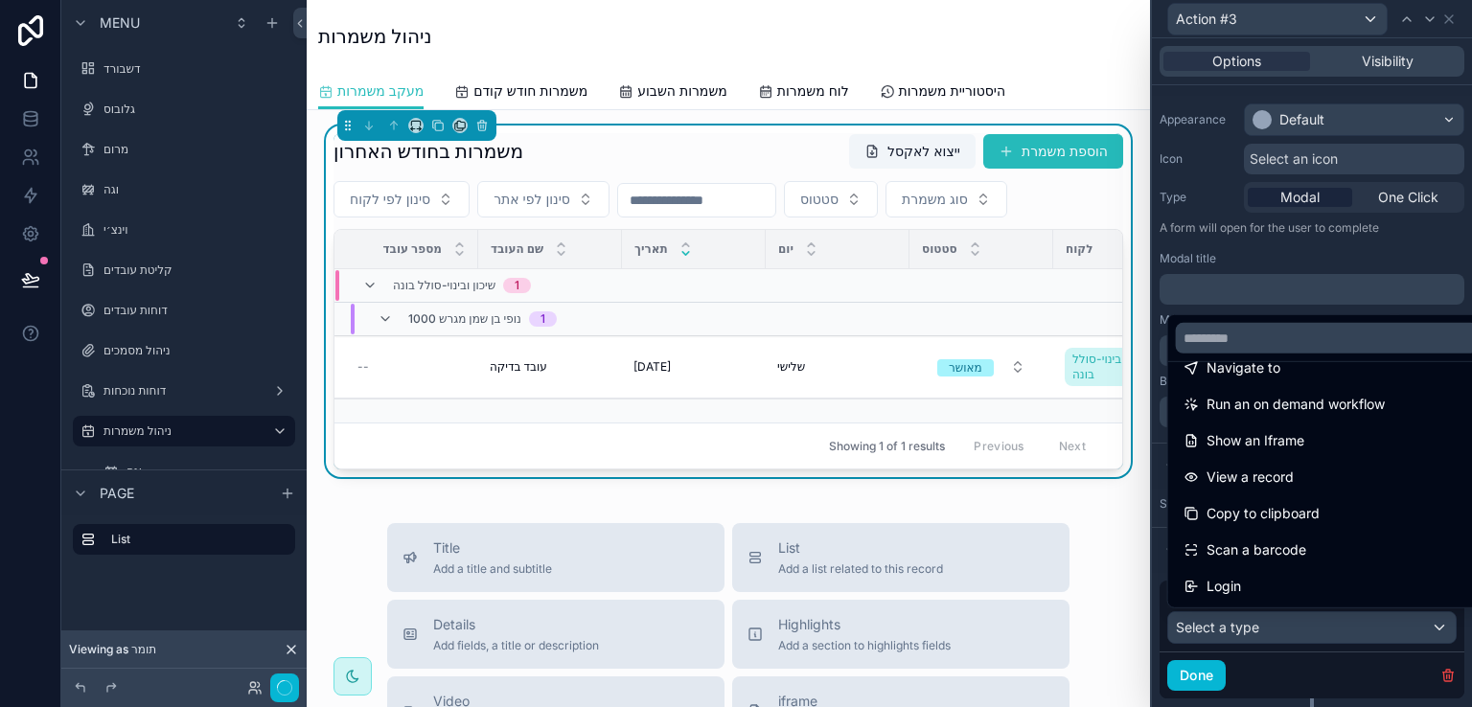
click at [1361, 624] on div at bounding box center [1312, 353] width 320 height 707
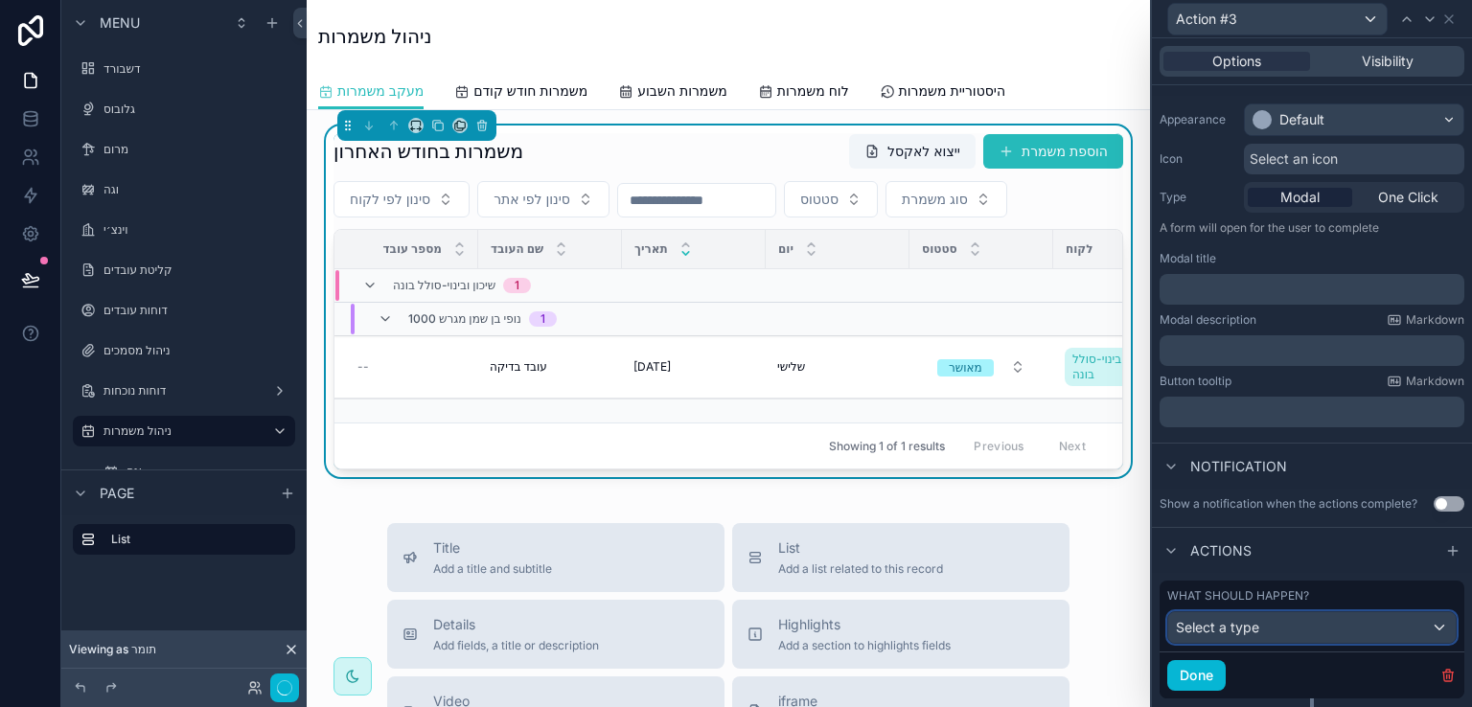
click at [1361, 624] on div "Select a type" at bounding box center [1313, 628] width 288 height 31
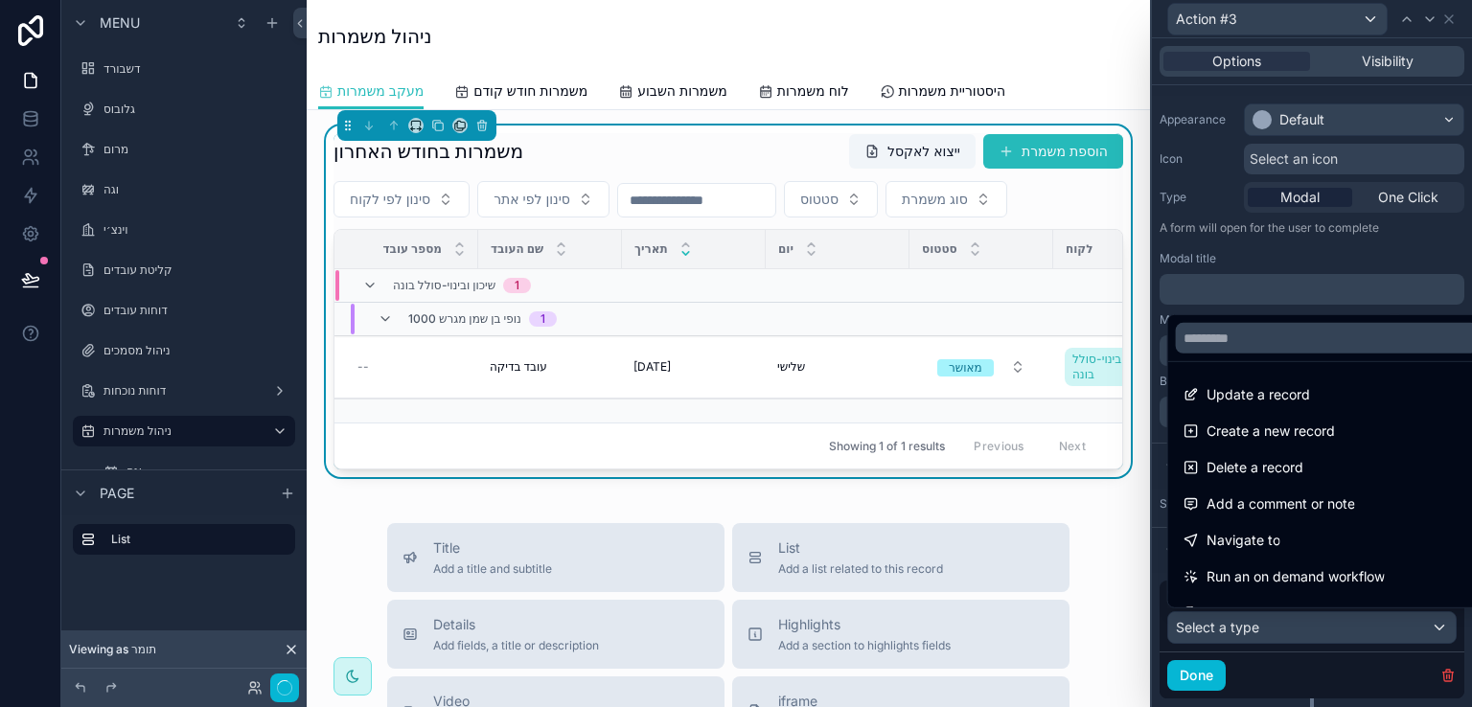
click at [1361, 624] on div at bounding box center [1312, 353] width 320 height 707
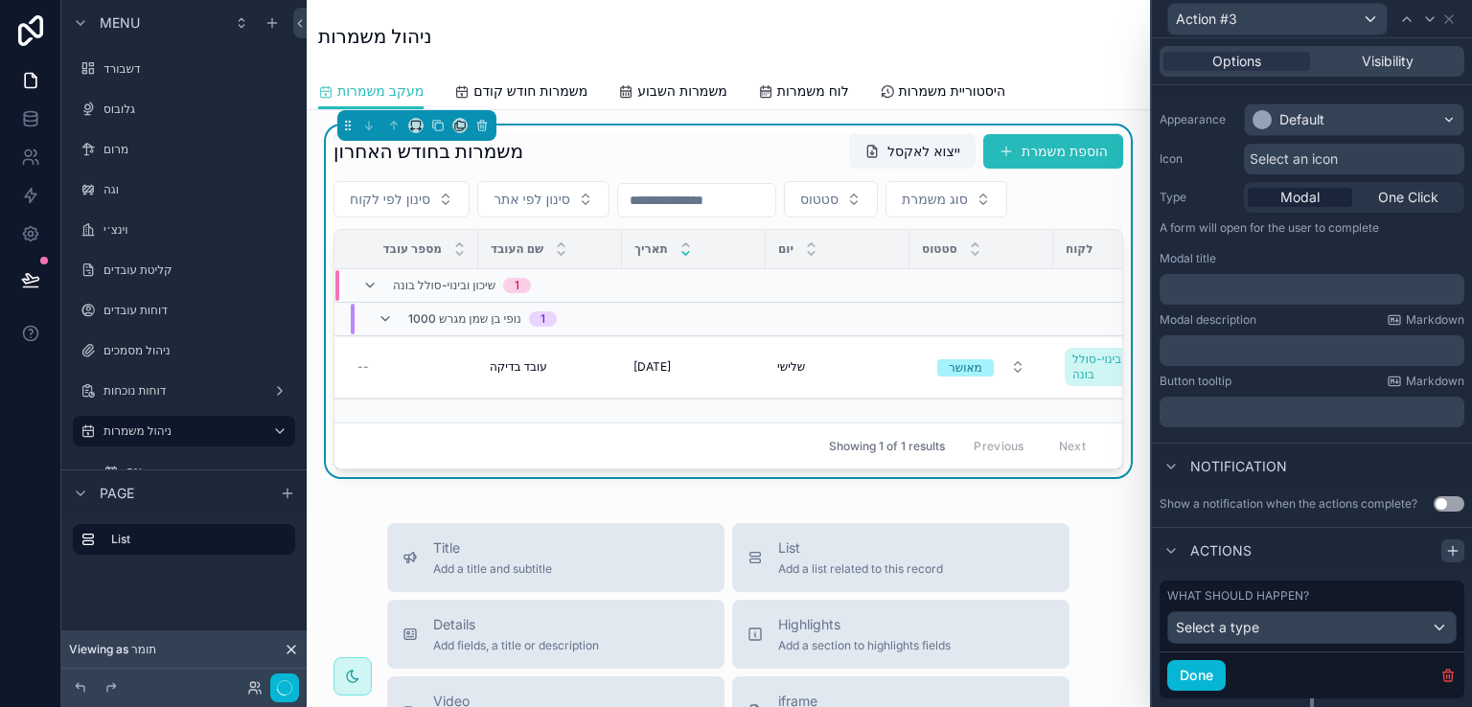
click at [1446, 553] on icon at bounding box center [1453, 551] width 15 height 15
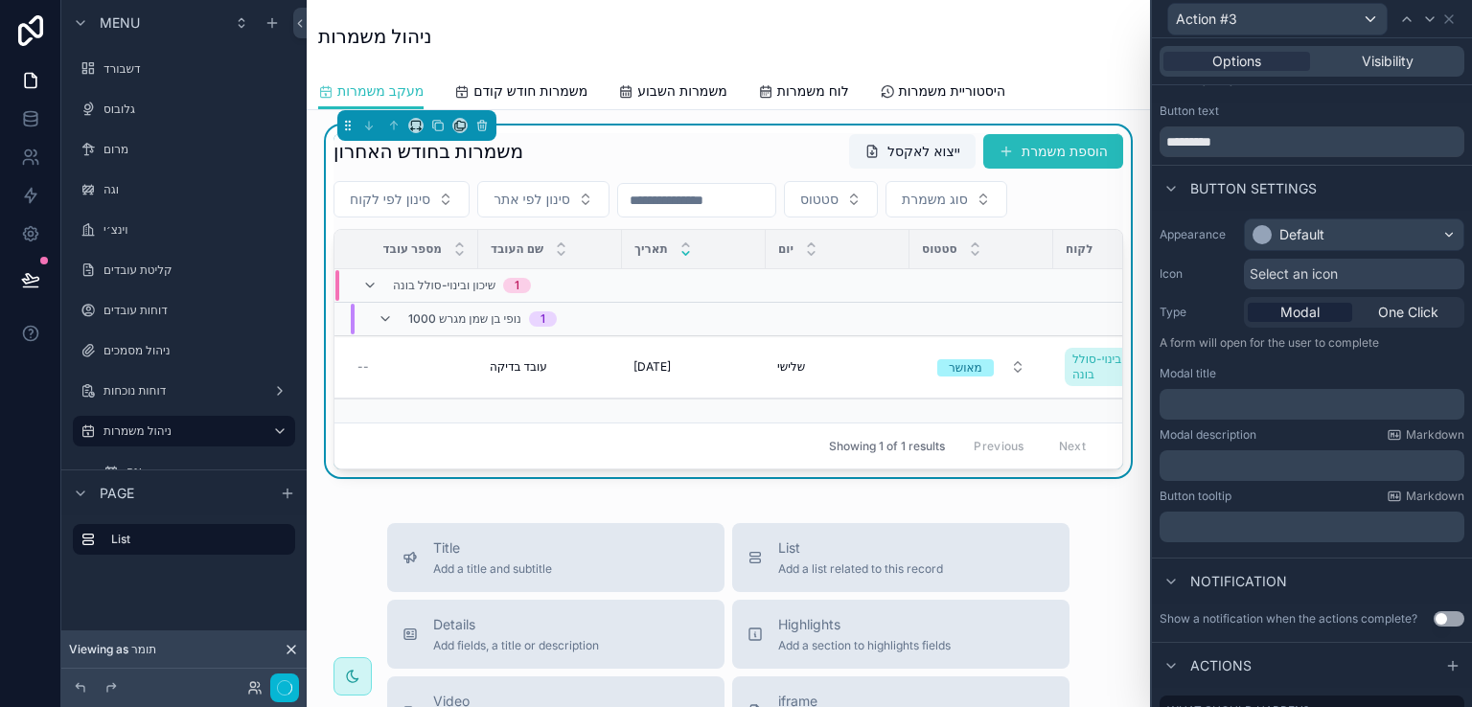
scroll to position [0, 0]
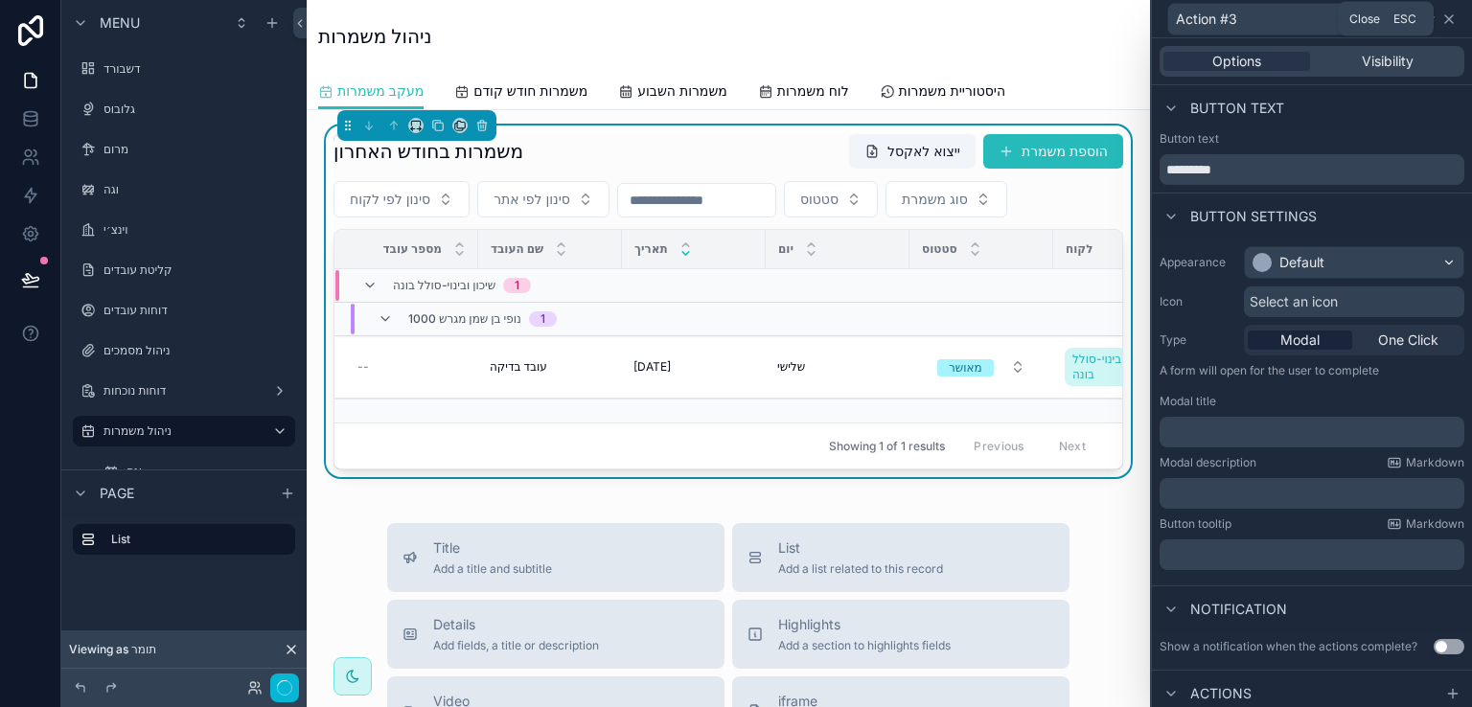
click at [1446, 20] on icon at bounding box center [1449, 19] width 15 height 15
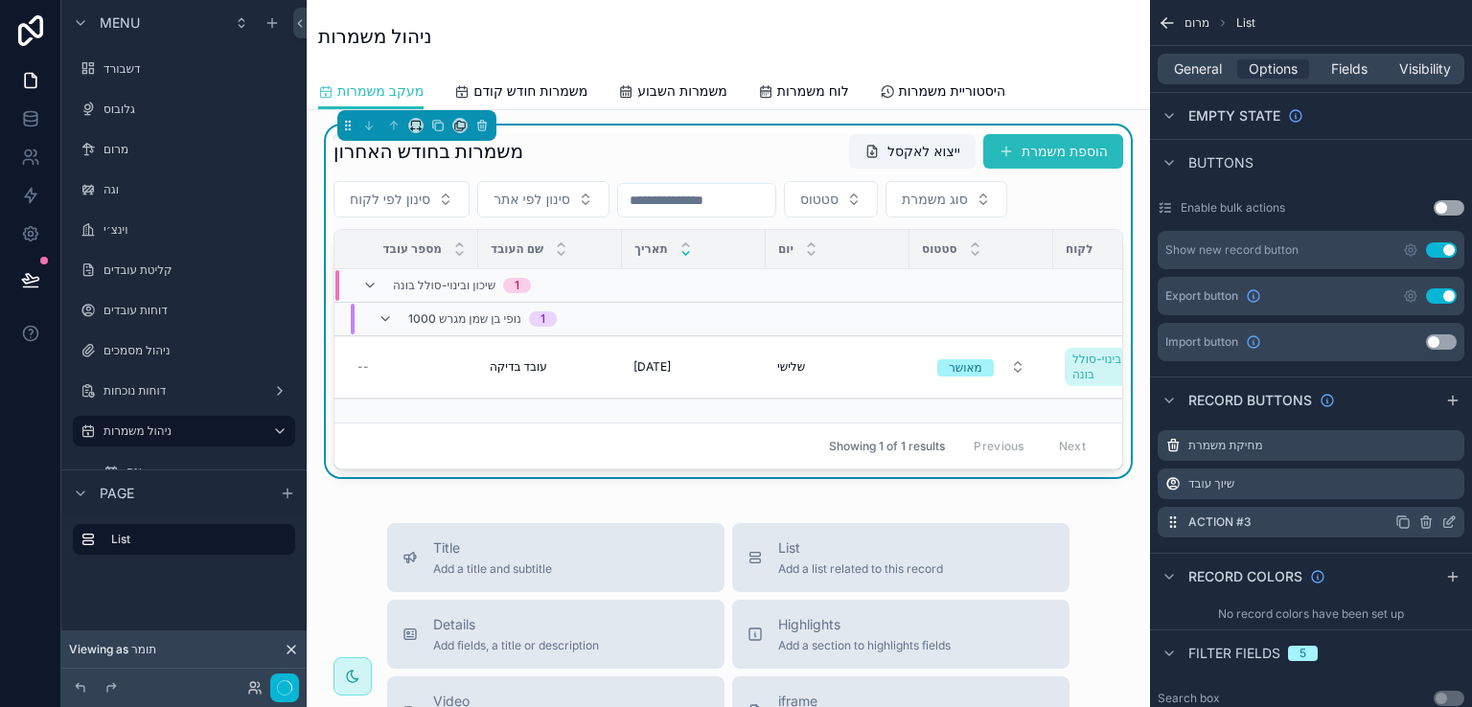
click at [1426, 515] on icon "scrollable content" at bounding box center [1426, 522] width 15 height 15
click at [1415, 475] on icon at bounding box center [1418, 477] width 9 height 9
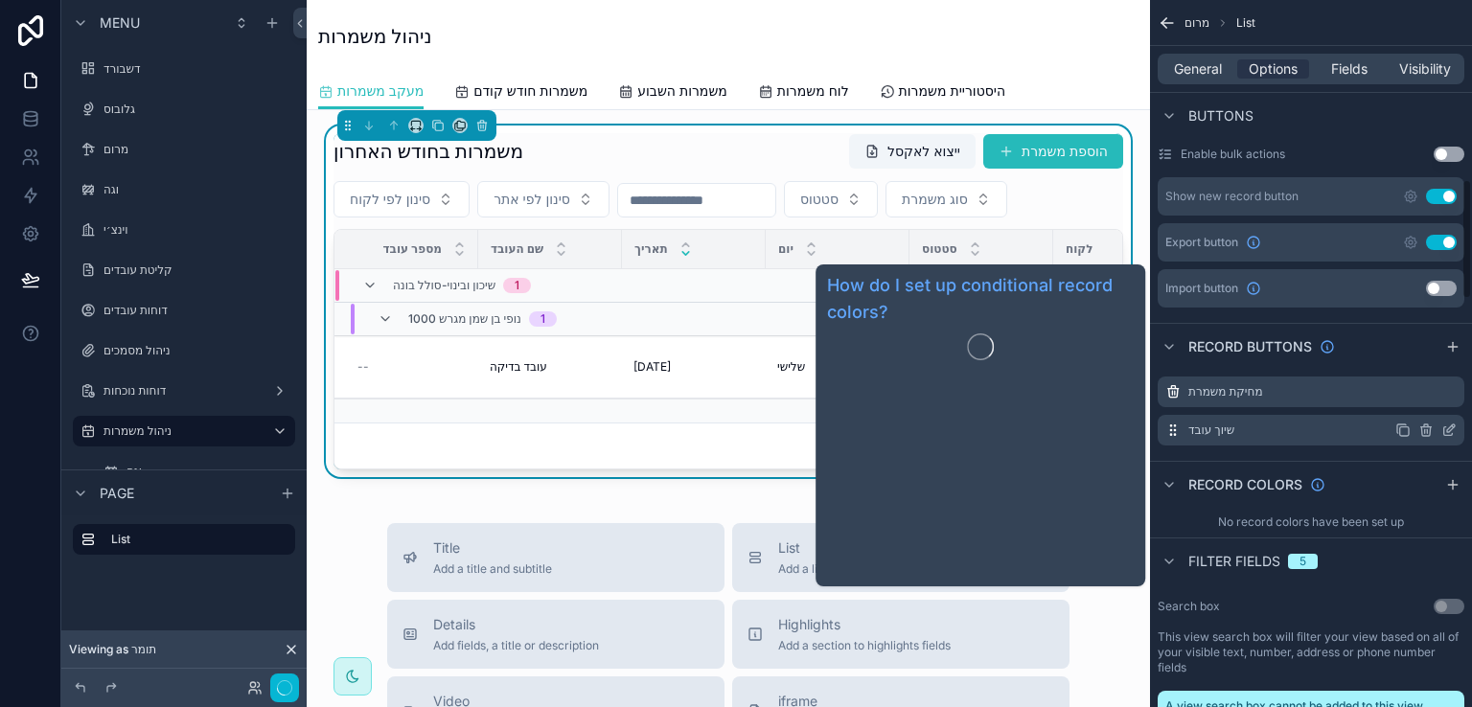
scroll to position [1054, 0]
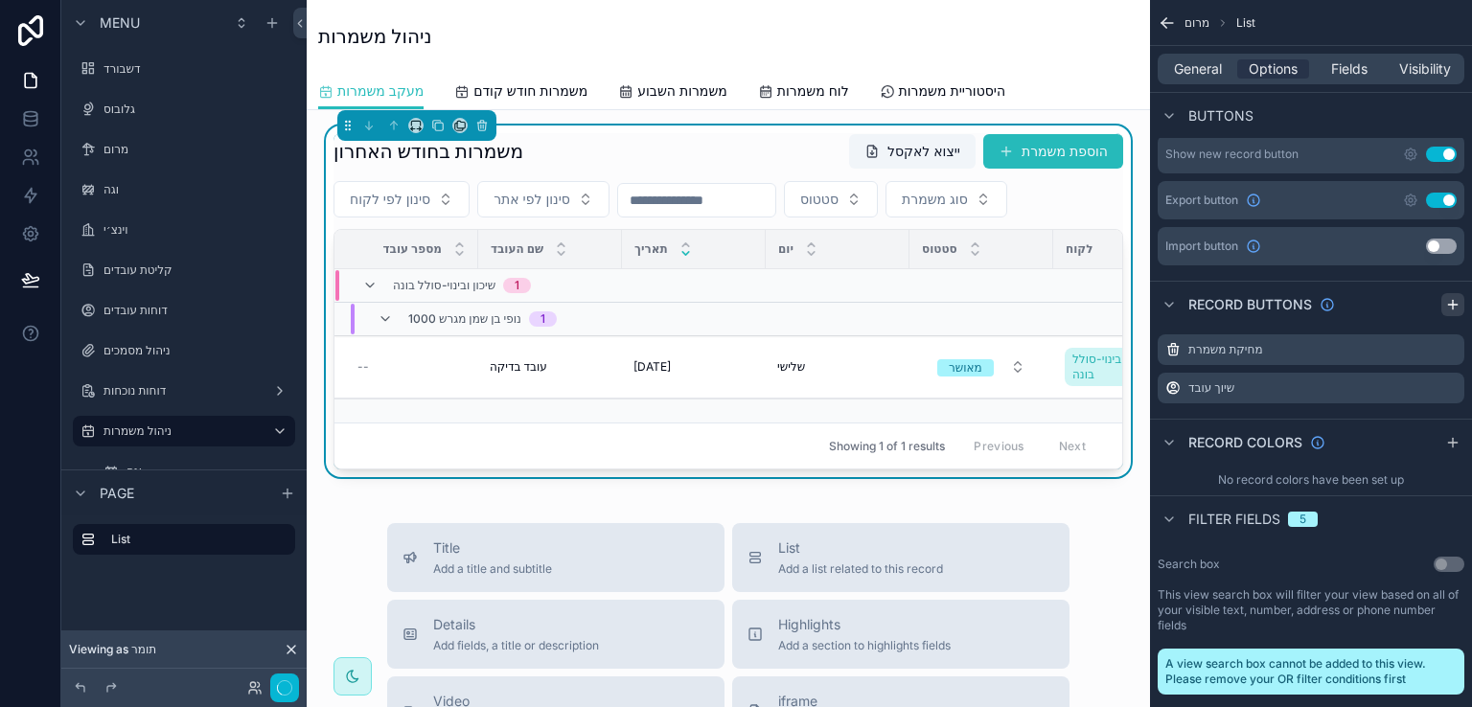
click at [1448, 297] on icon "scrollable content" at bounding box center [1453, 304] width 15 height 15
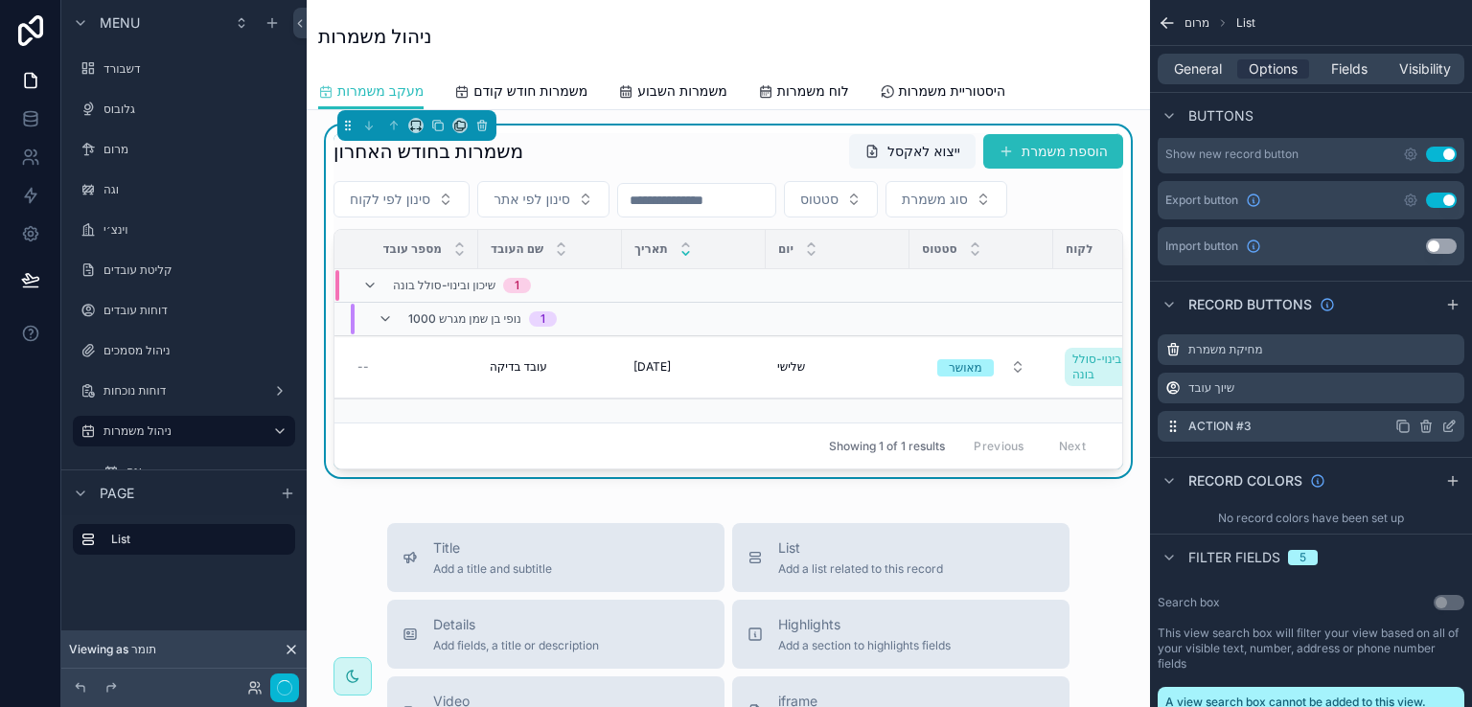
click at [1450, 419] on icon "scrollable content" at bounding box center [1449, 426] width 15 height 15
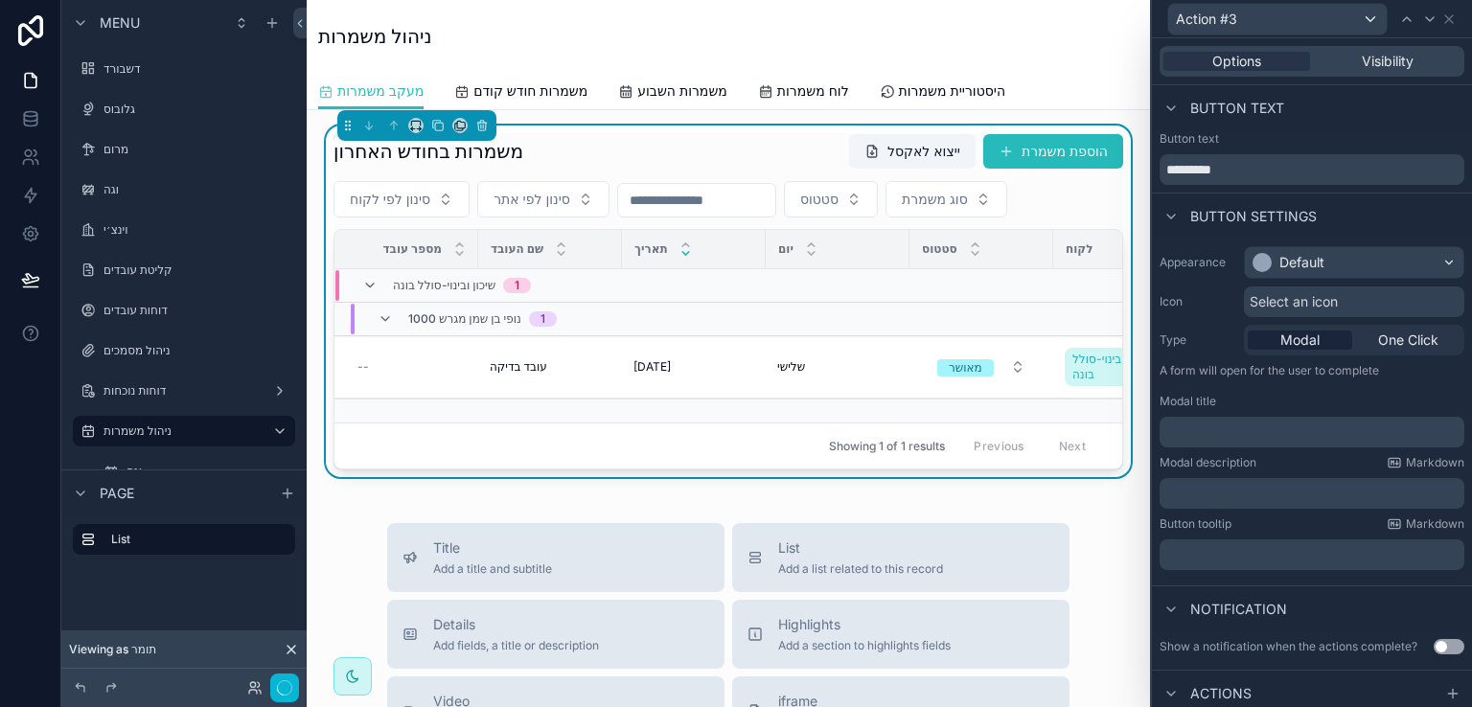
scroll to position [42, 0]
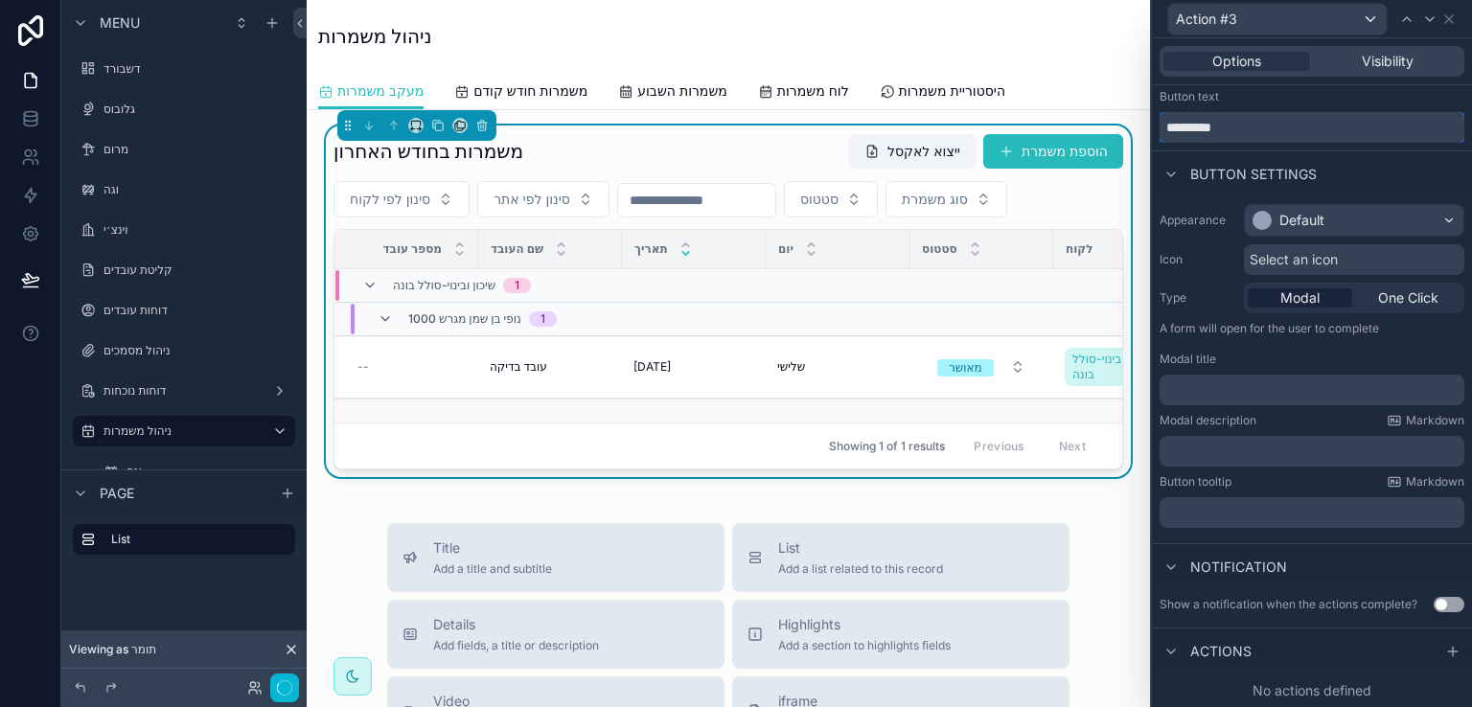
click at [1231, 123] on input "*********" at bounding box center [1312, 127] width 305 height 31
type input "**********"
click at [1450, 12] on icon at bounding box center [1449, 19] width 15 height 15
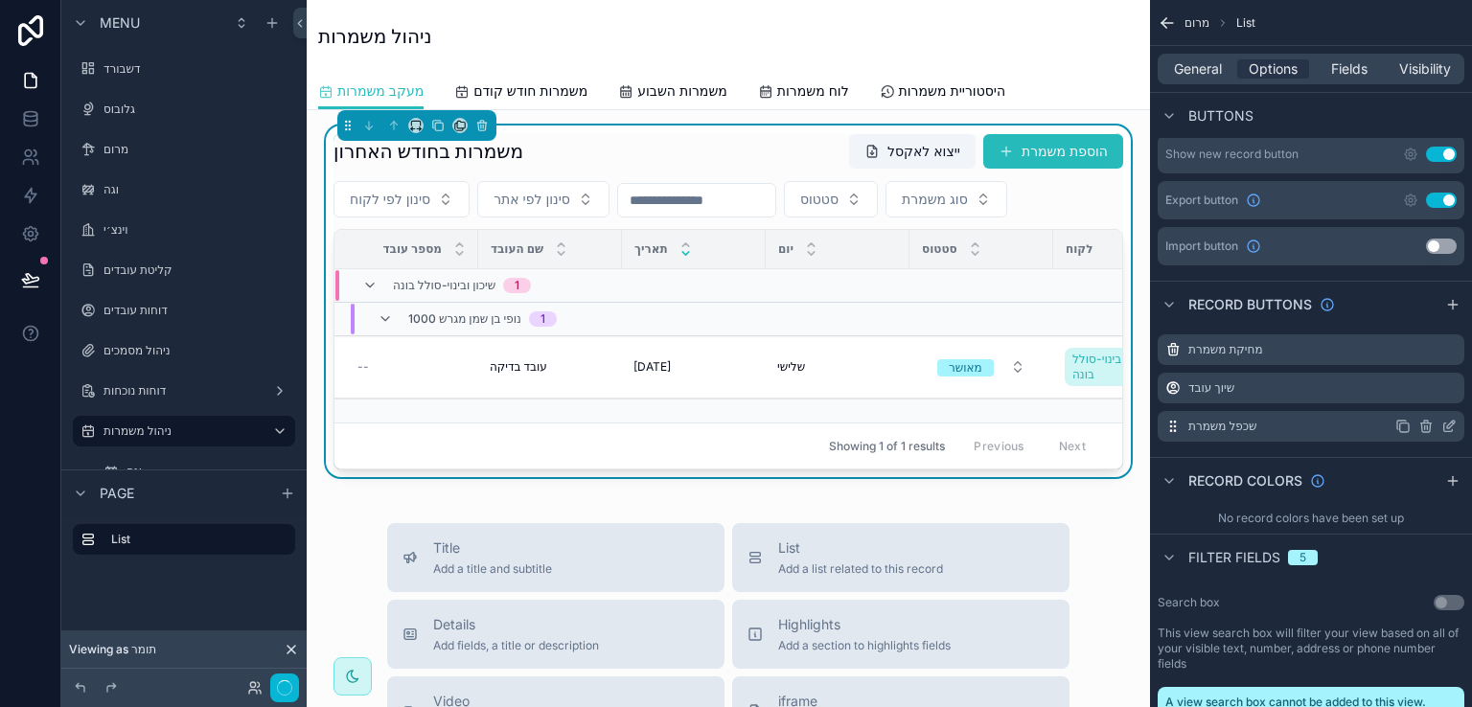
click at [1427, 421] on icon "scrollable content" at bounding box center [1427, 422] width 4 height 3
click at [1423, 379] on icon at bounding box center [1418, 381] width 9 height 9
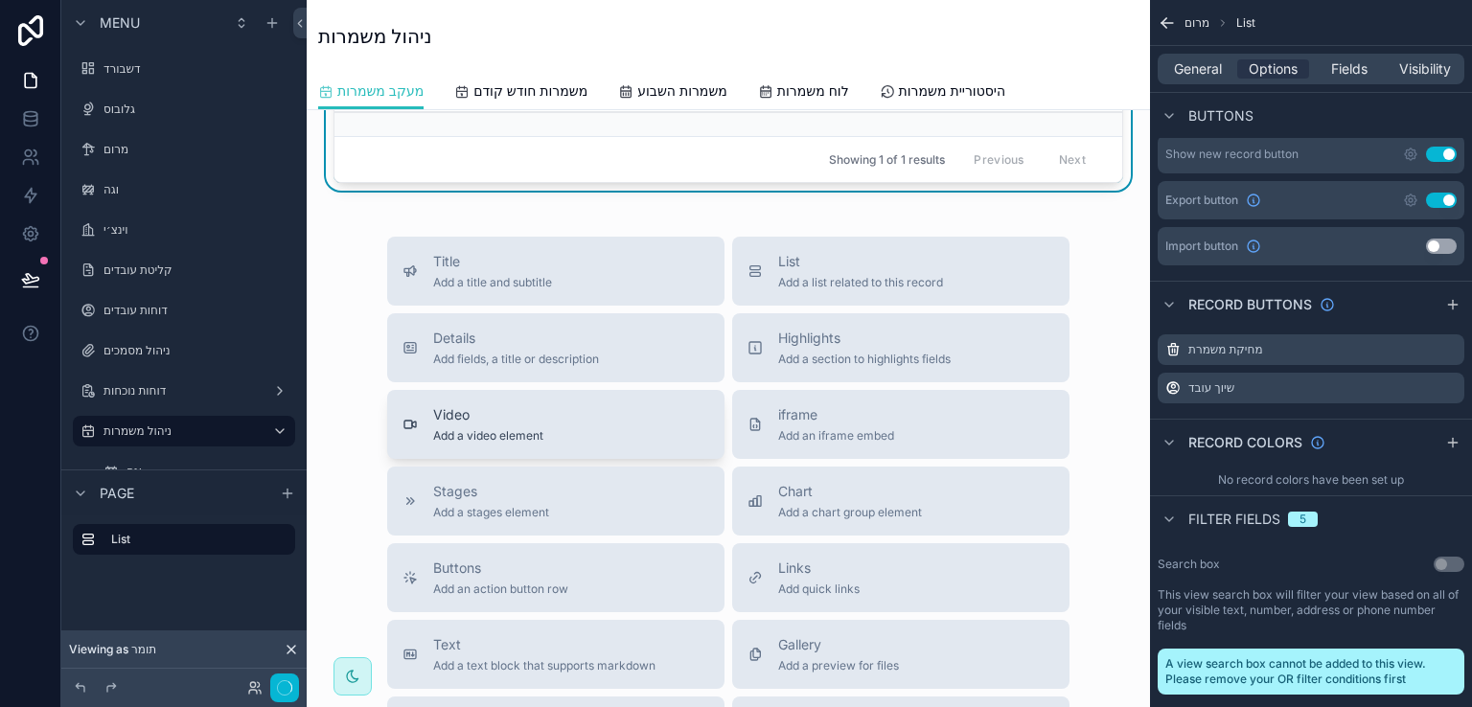
scroll to position [288, 0]
click at [495, 223] on div "משמרות בחודש האחרון ייצוא לאקסל הוספת משמרת סינון לפי לקוח סינון לפי אתר סטטוס …" at bounding box center [729, 447] width 844 height 1249
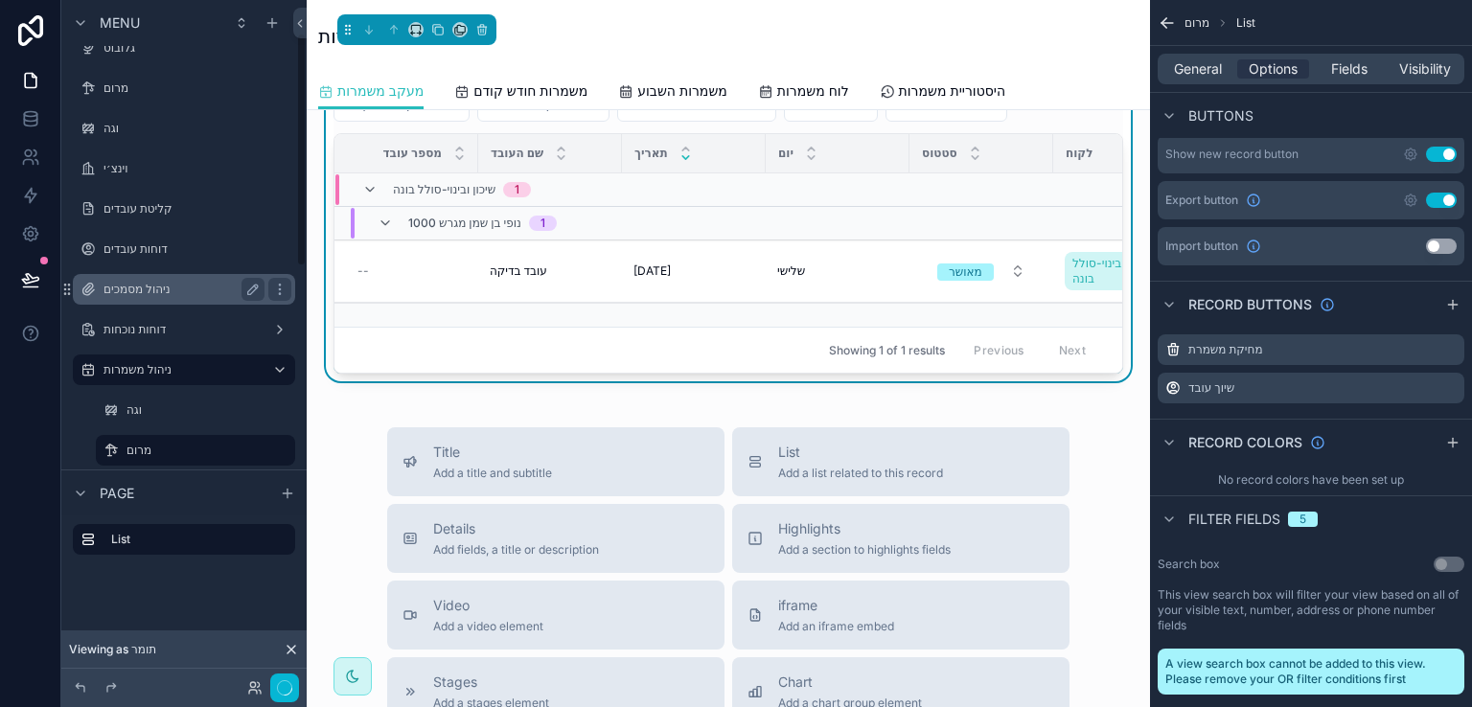
scroll to position [96, 0]
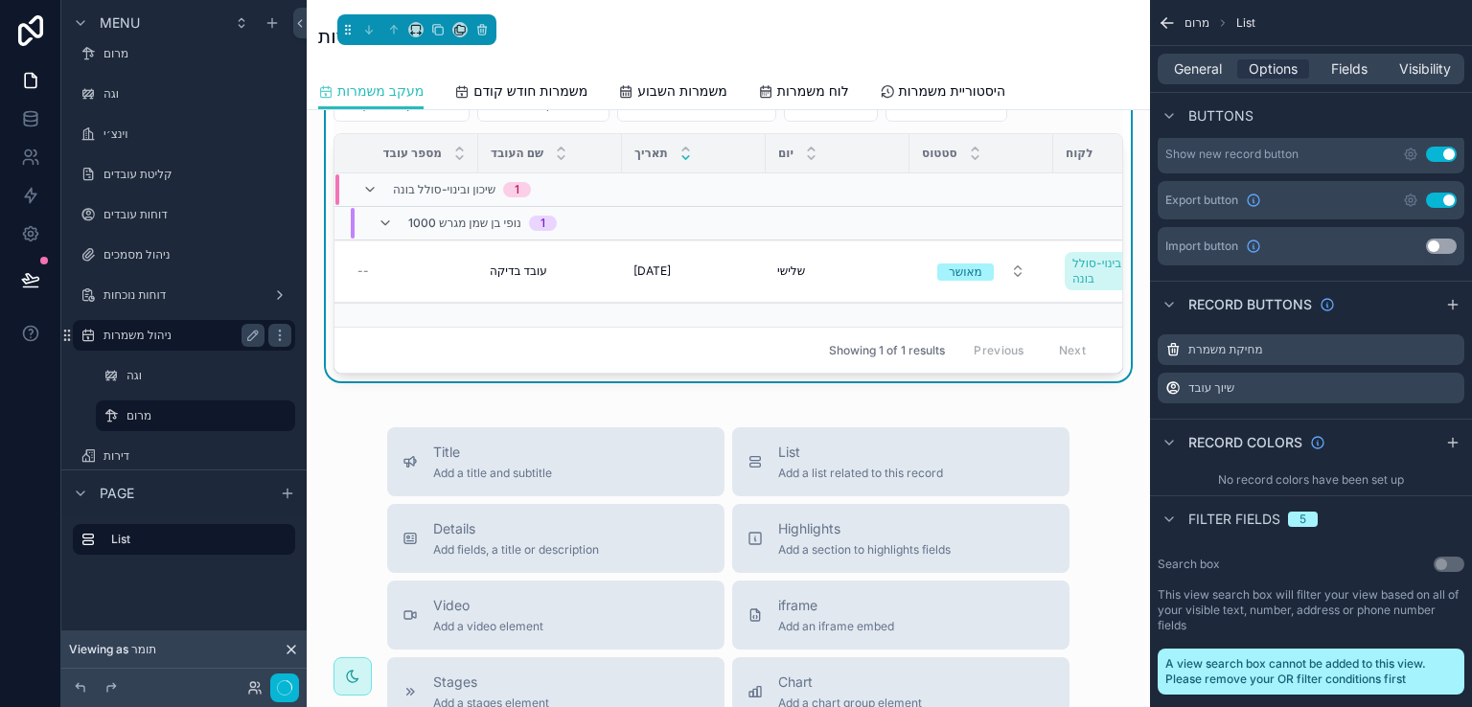
click at [141, 331] on label "ניהול משמרות" at bounding box center [180, 335] width 153 height 15
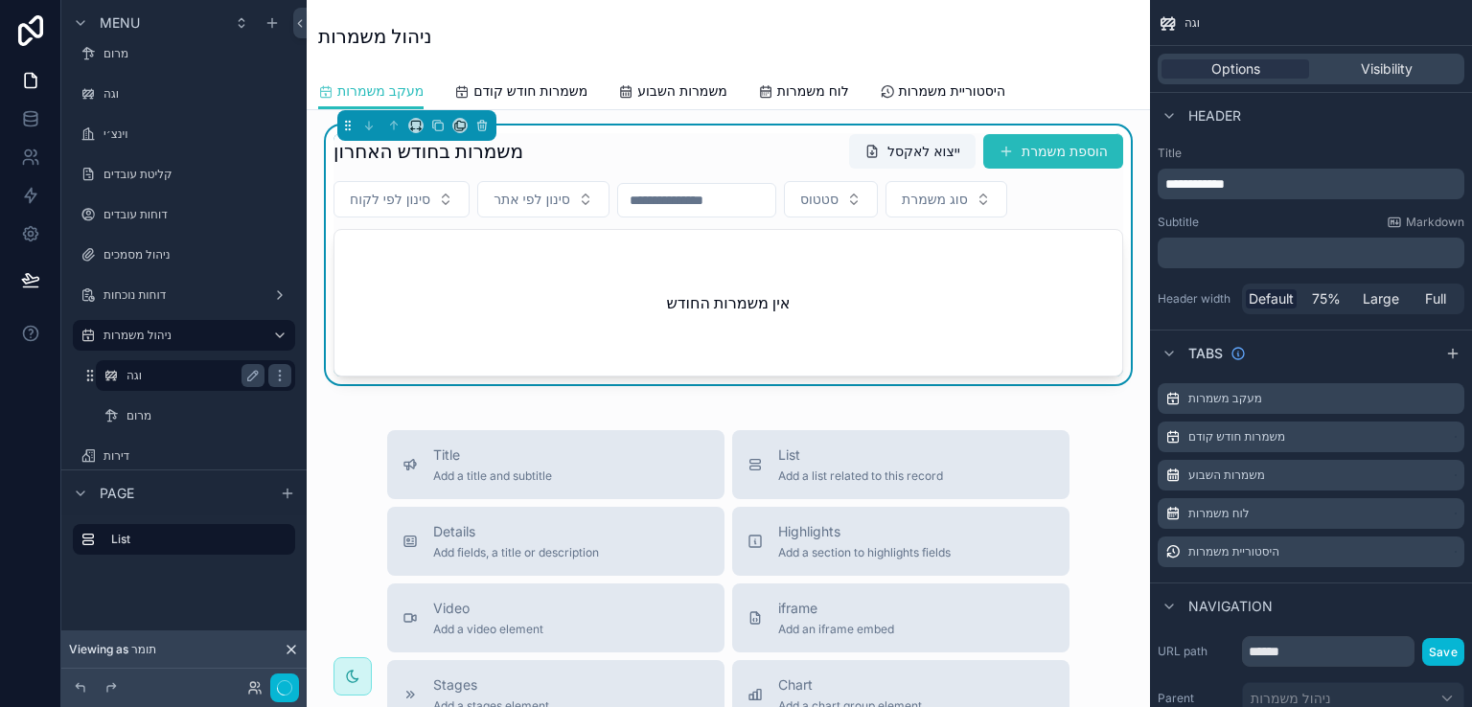
click at [137, 379] on label "וגה" at bounding box center [192, 375] width 130 height 15
click at [138, 412] on label "מרום" at bounding box center [192, 415] width 130 height 15
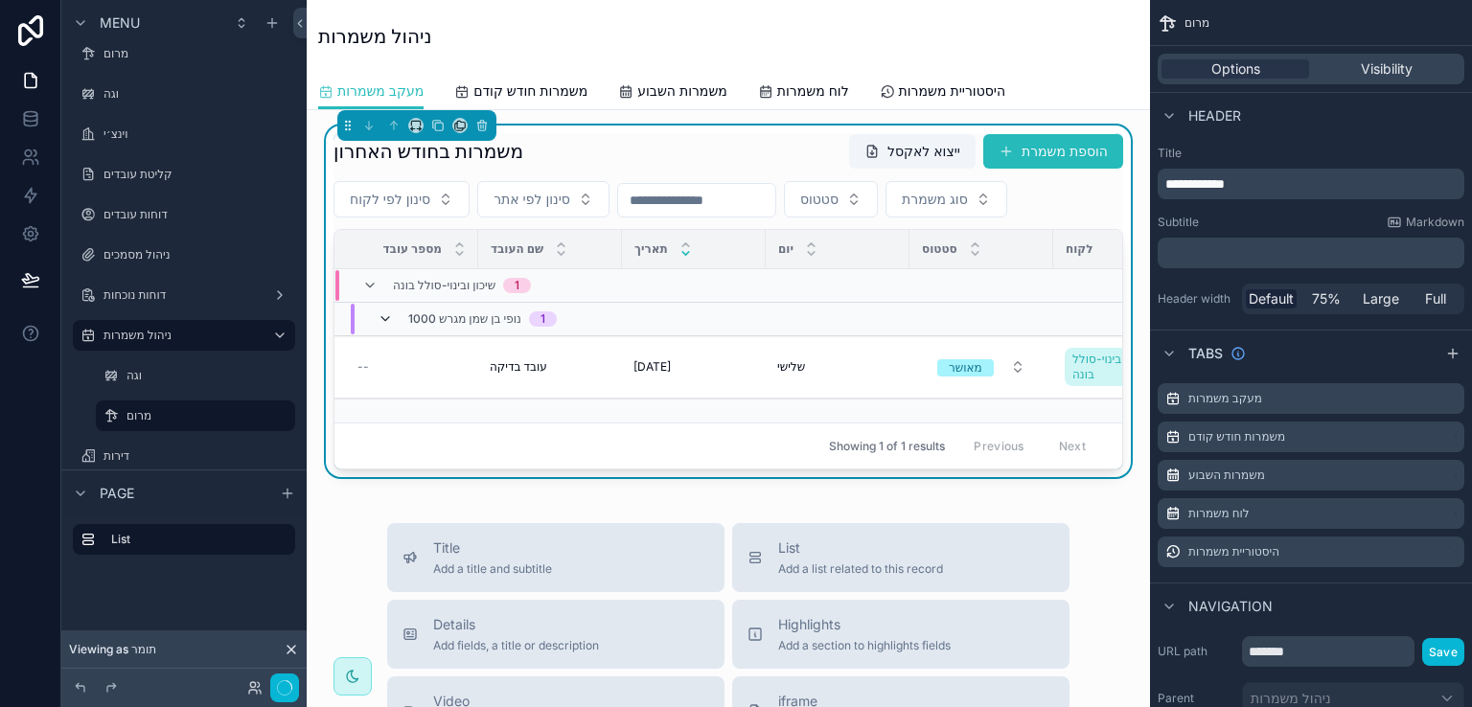
click at [387, 315] on icon "scrollable content" at bounding box center [385, 319] width 15 height 15
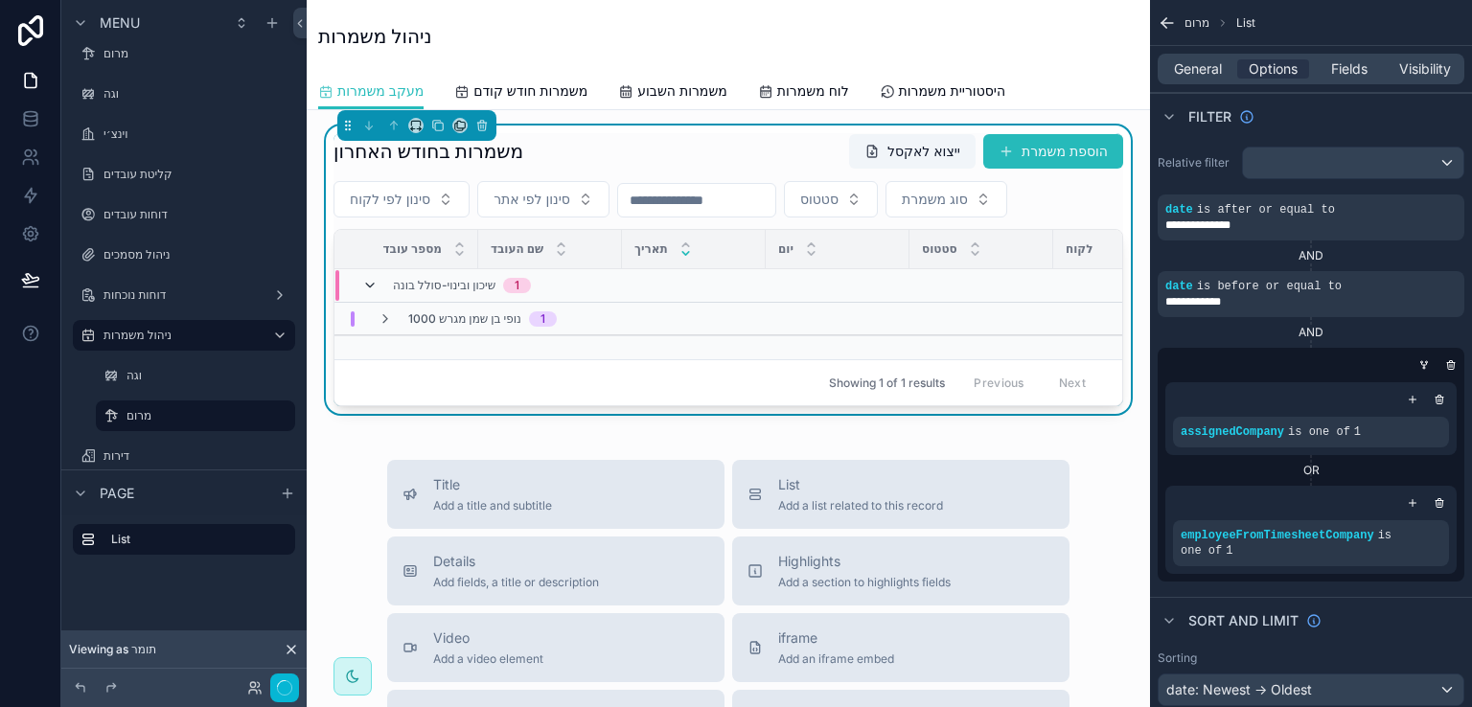
click at [368, 284] on icon "scrollable content" at bounding box center [369, 285] width 15 height 15
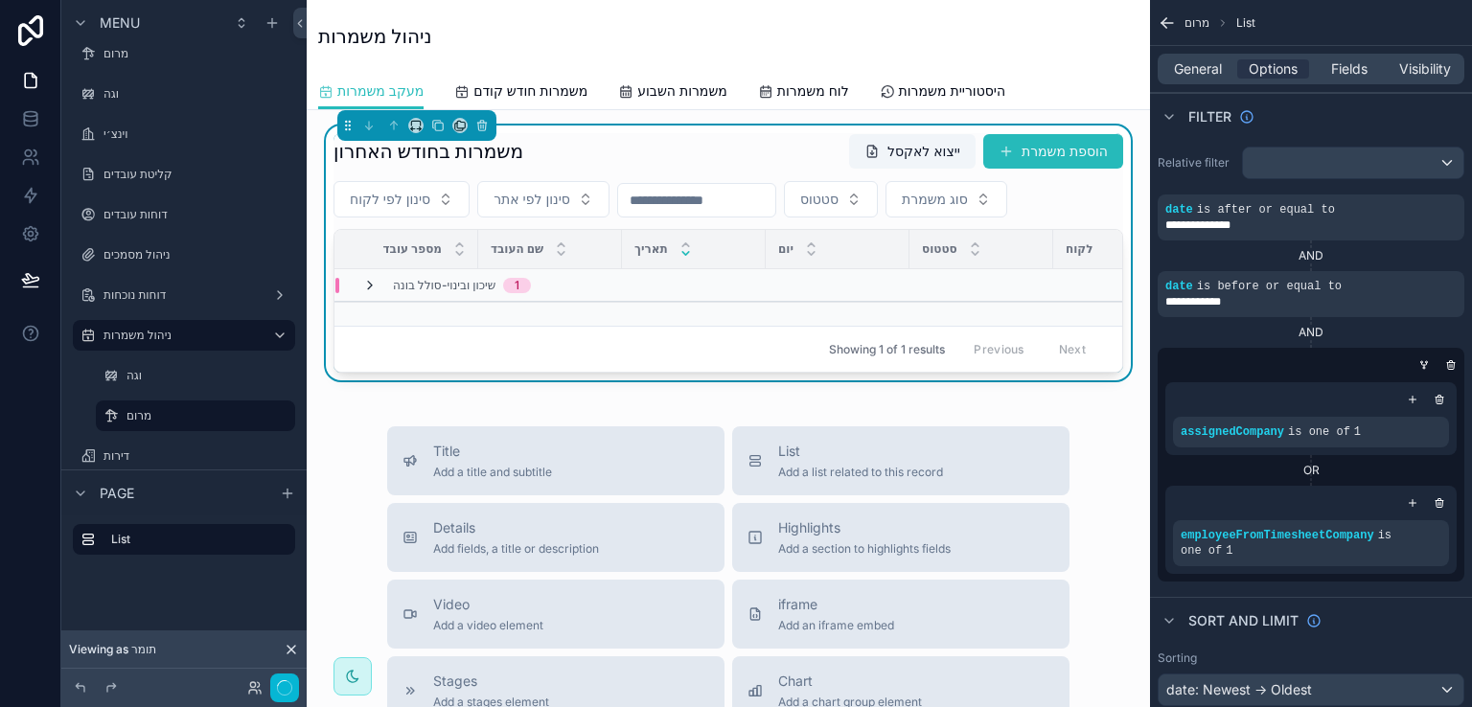
click at [371, 286] on icon "scrollable content" at bounding box center [369, 285] width 15 height 15
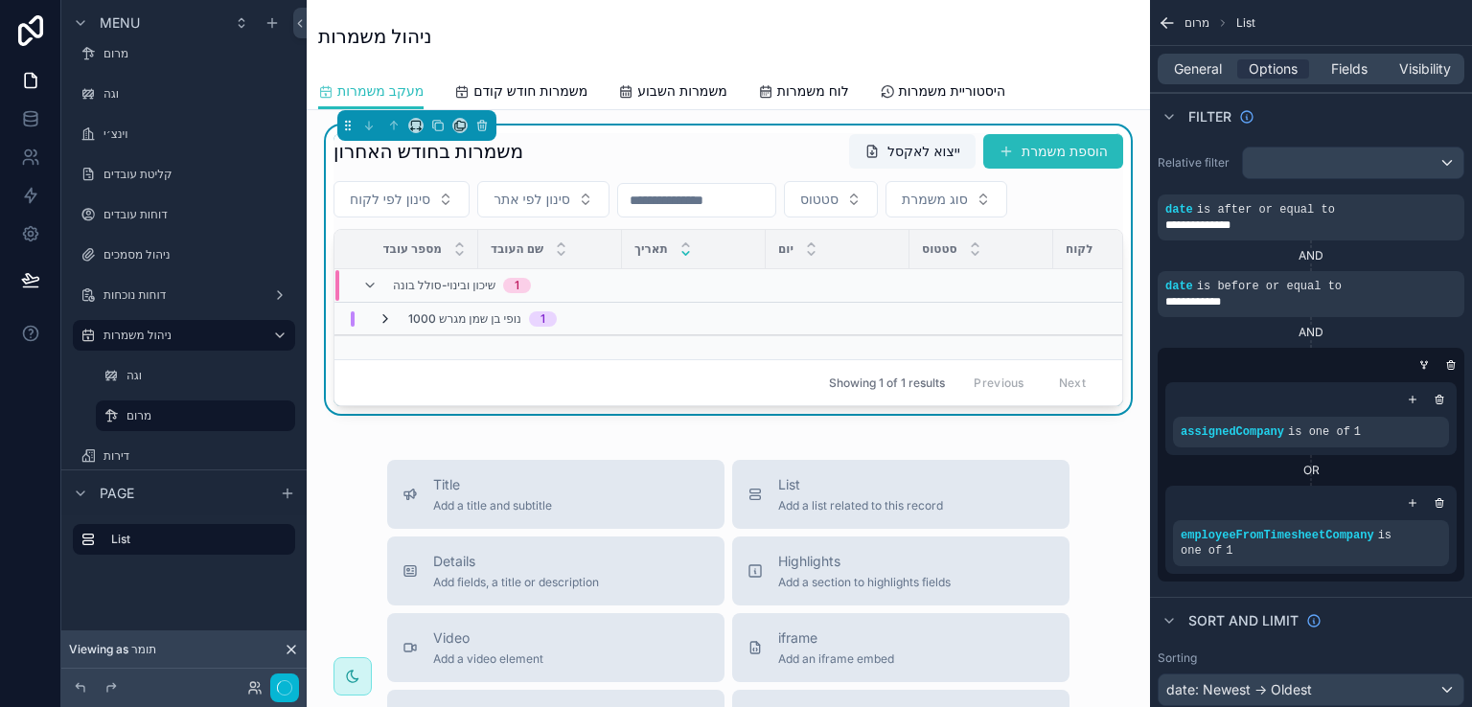
click at [382, 318] on icon "scrollable content" at bounding box center [385, 319] width 15 height 15
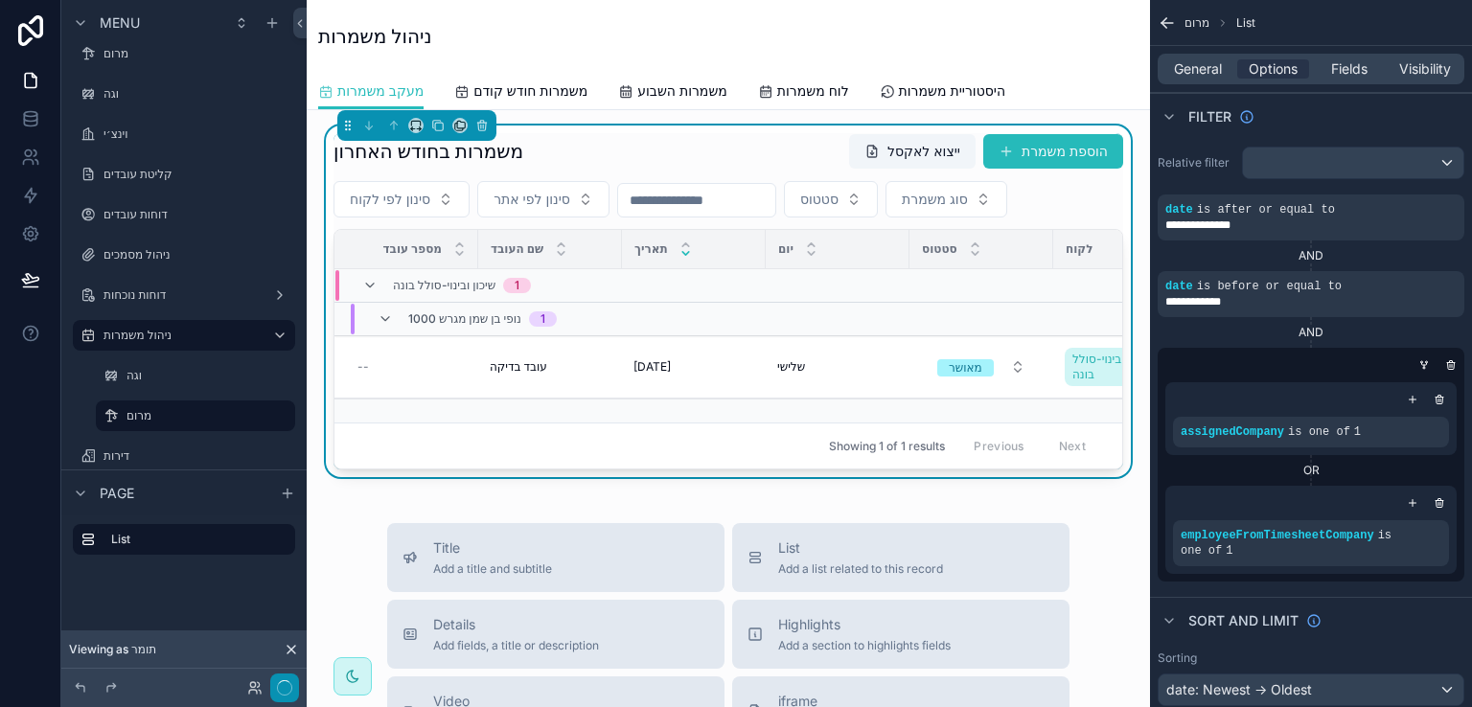
click at [287, 681] on g "button" at bounding box center [284, 687] width 14 height 16
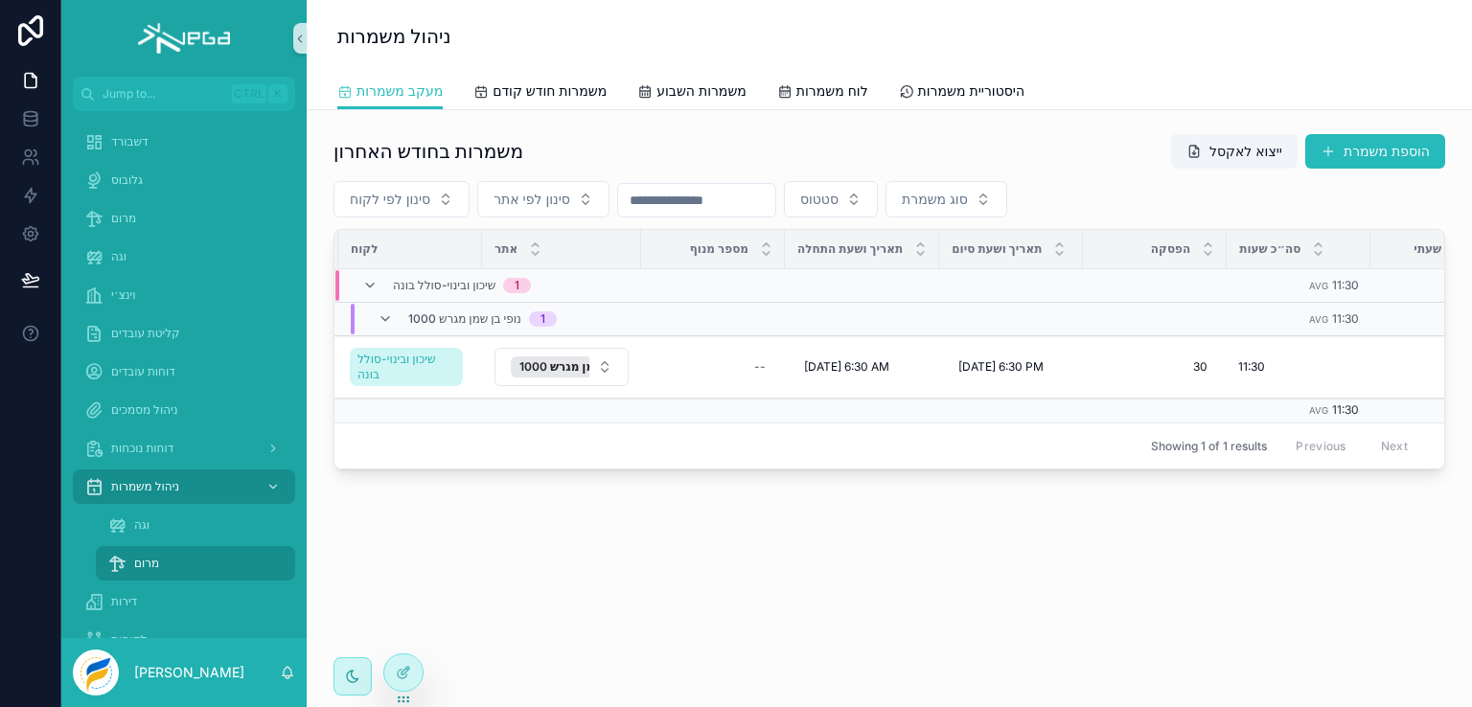
scroll to position [0, 731]
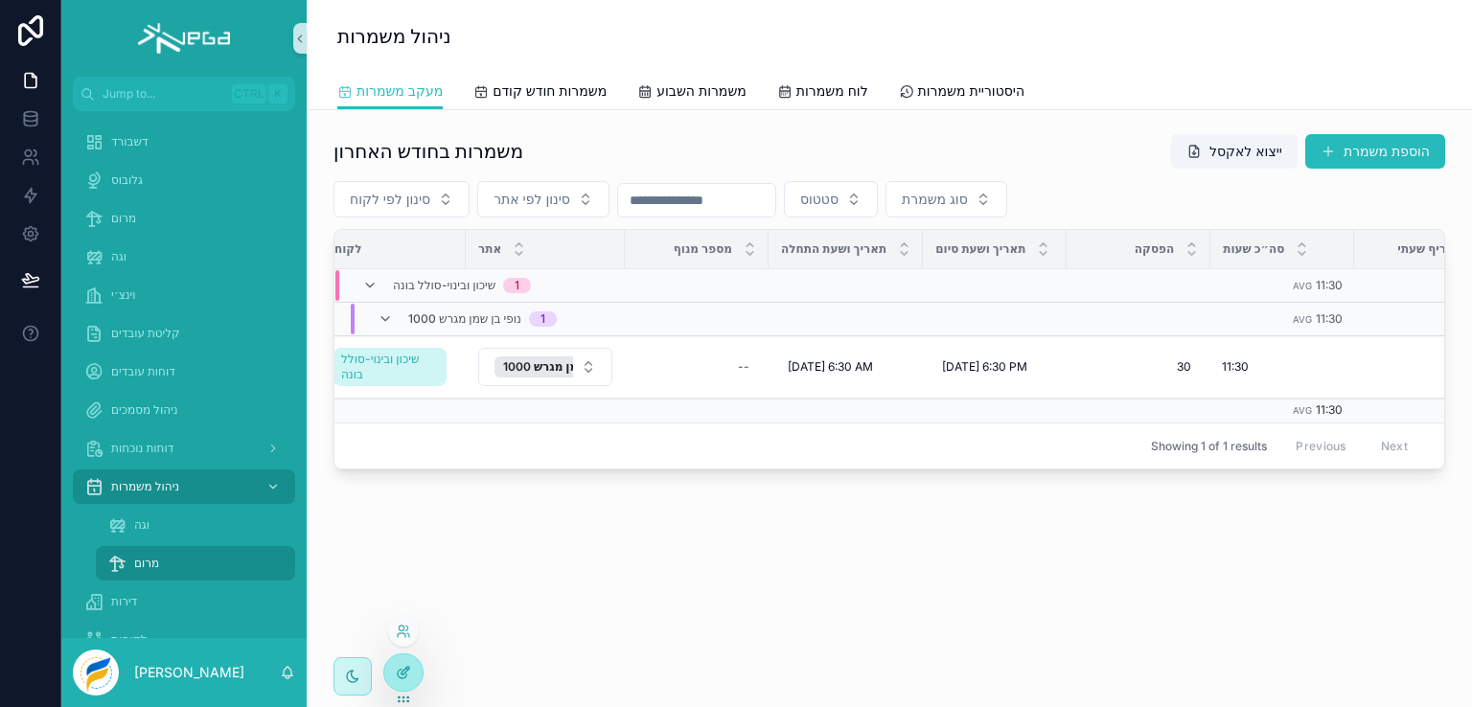
click at [405, 678] on icon at bounding box center [402, 674] width 9 height 9
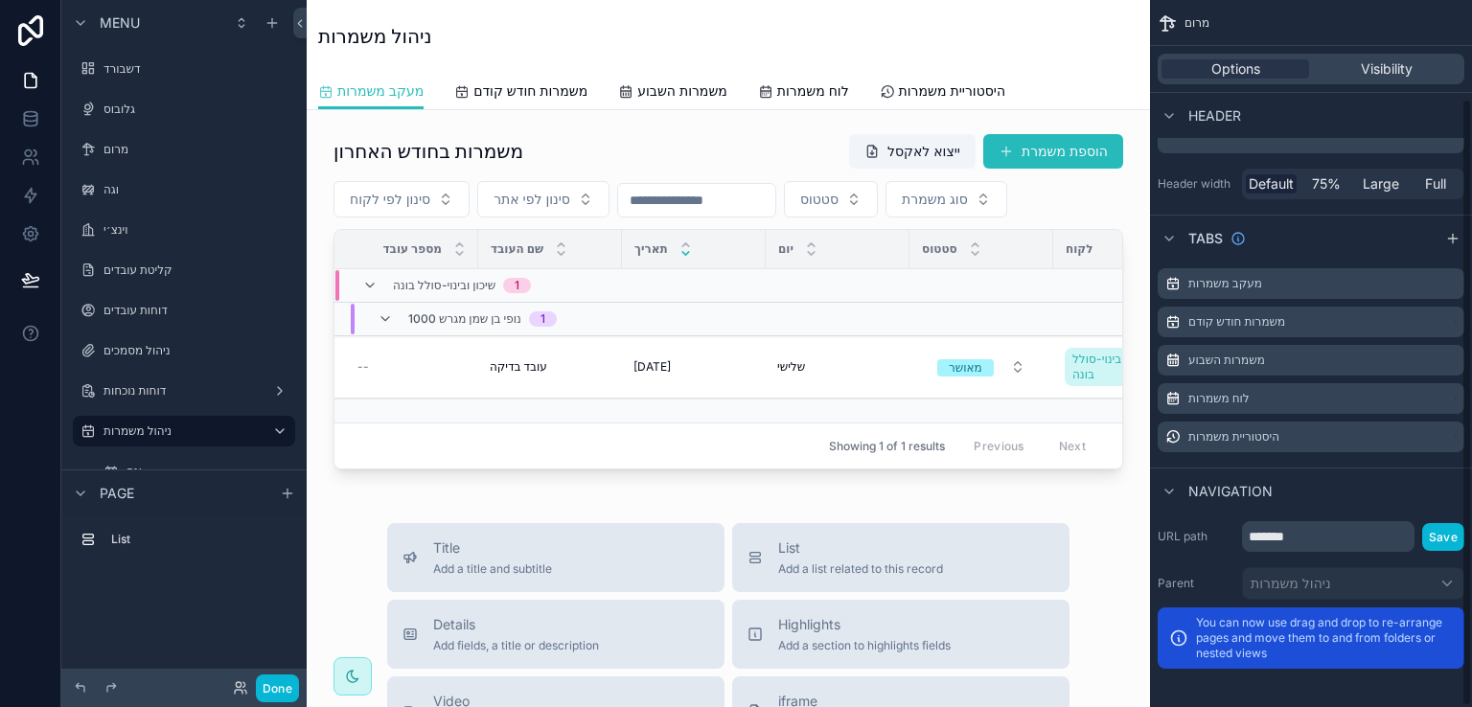
scroll to position [0, 0]
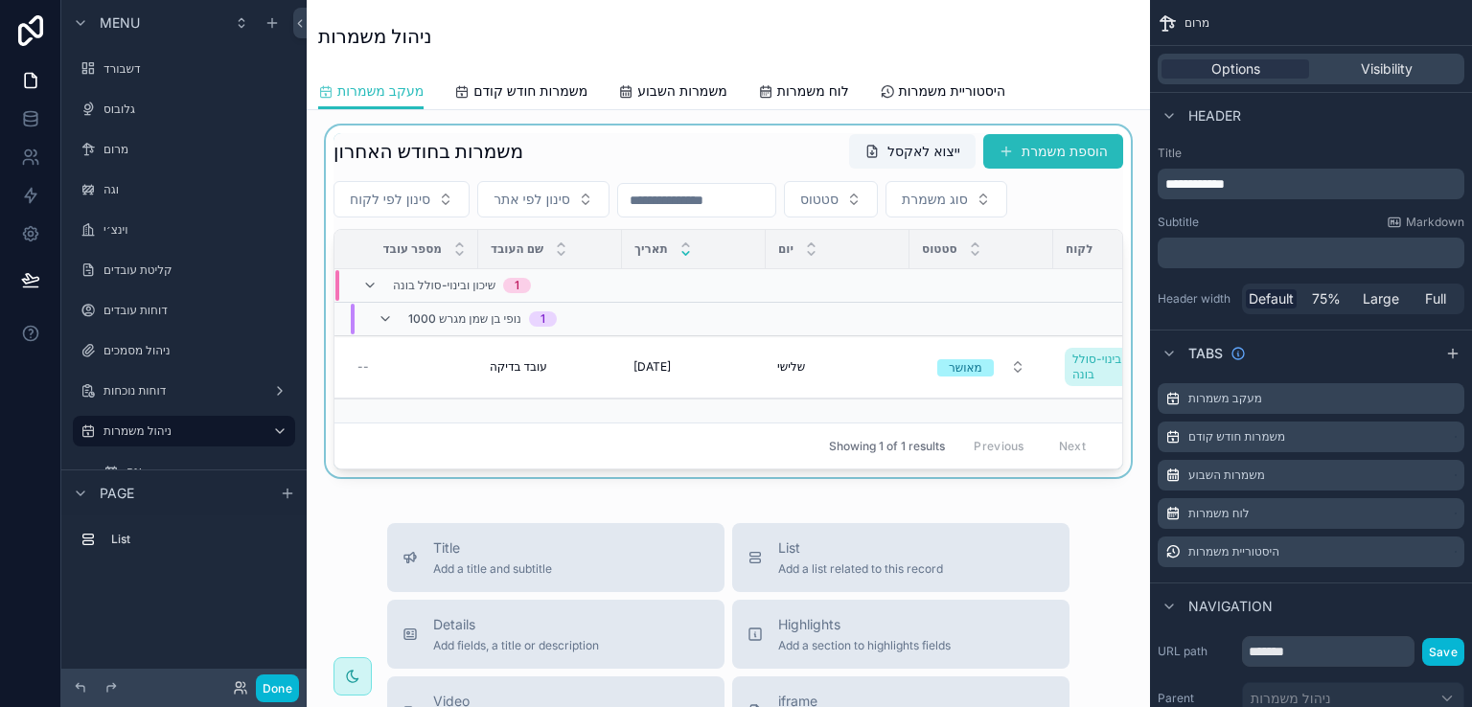
click at [666, 139] on div "scrollable content" at bounding box center [728, 302] width 813 height 352
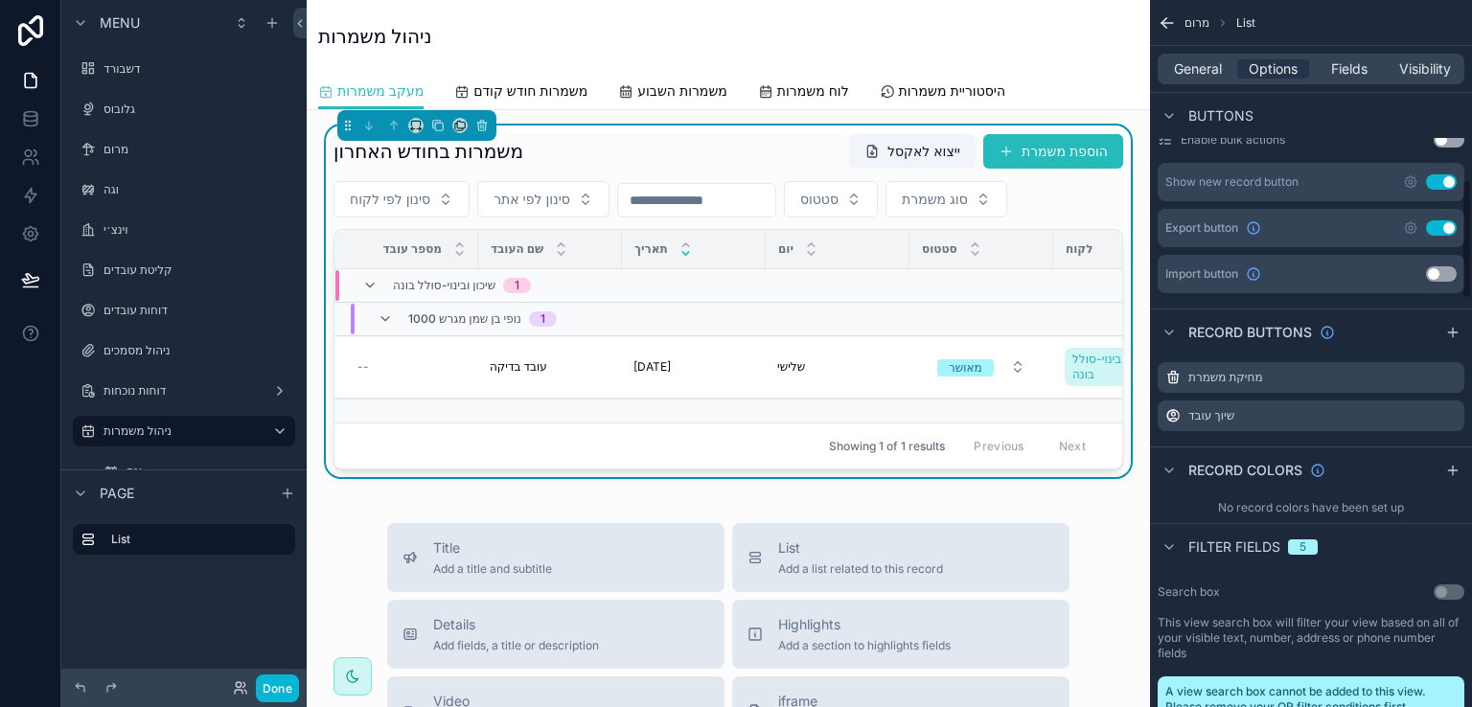
scroll to position [1054, 0]
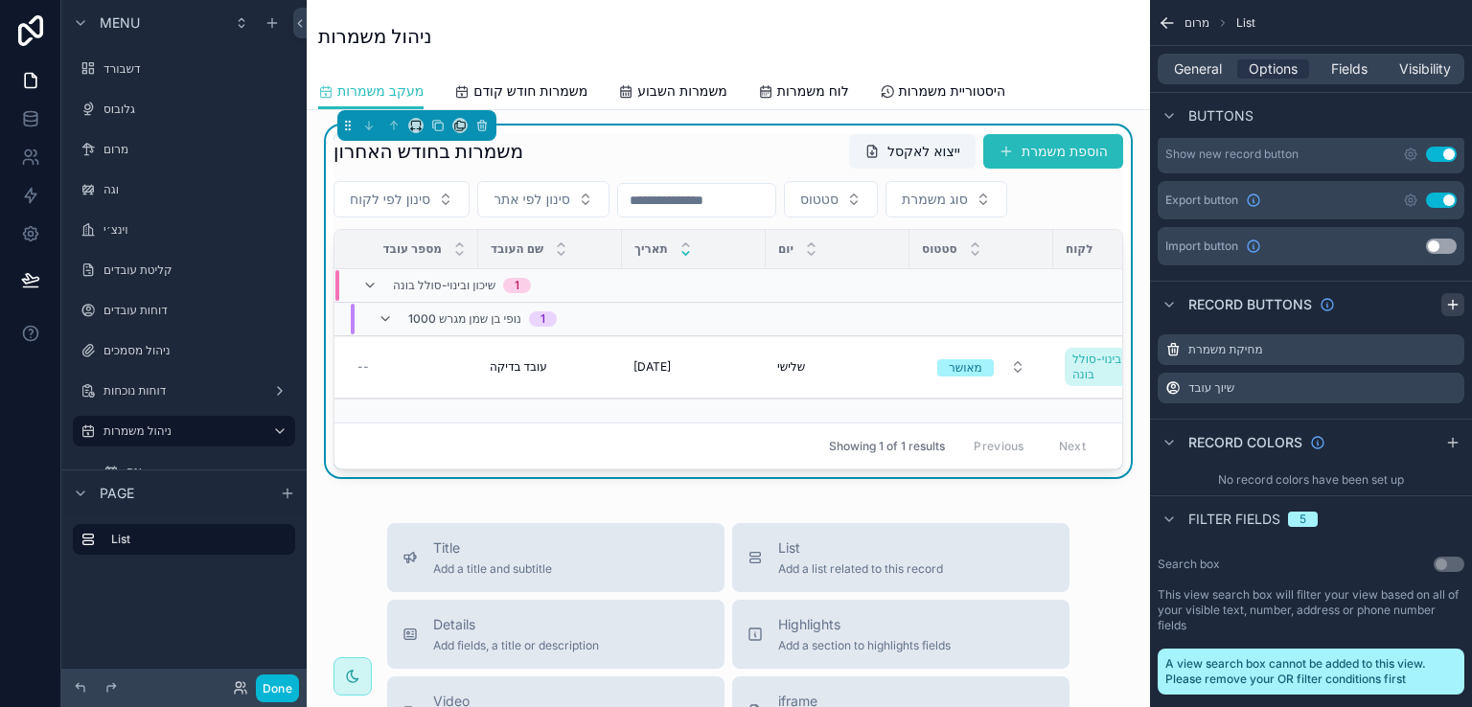
click at [1452, 297] on icon "scrollable content" at bounding box center [1453, 304] width 15 height 15
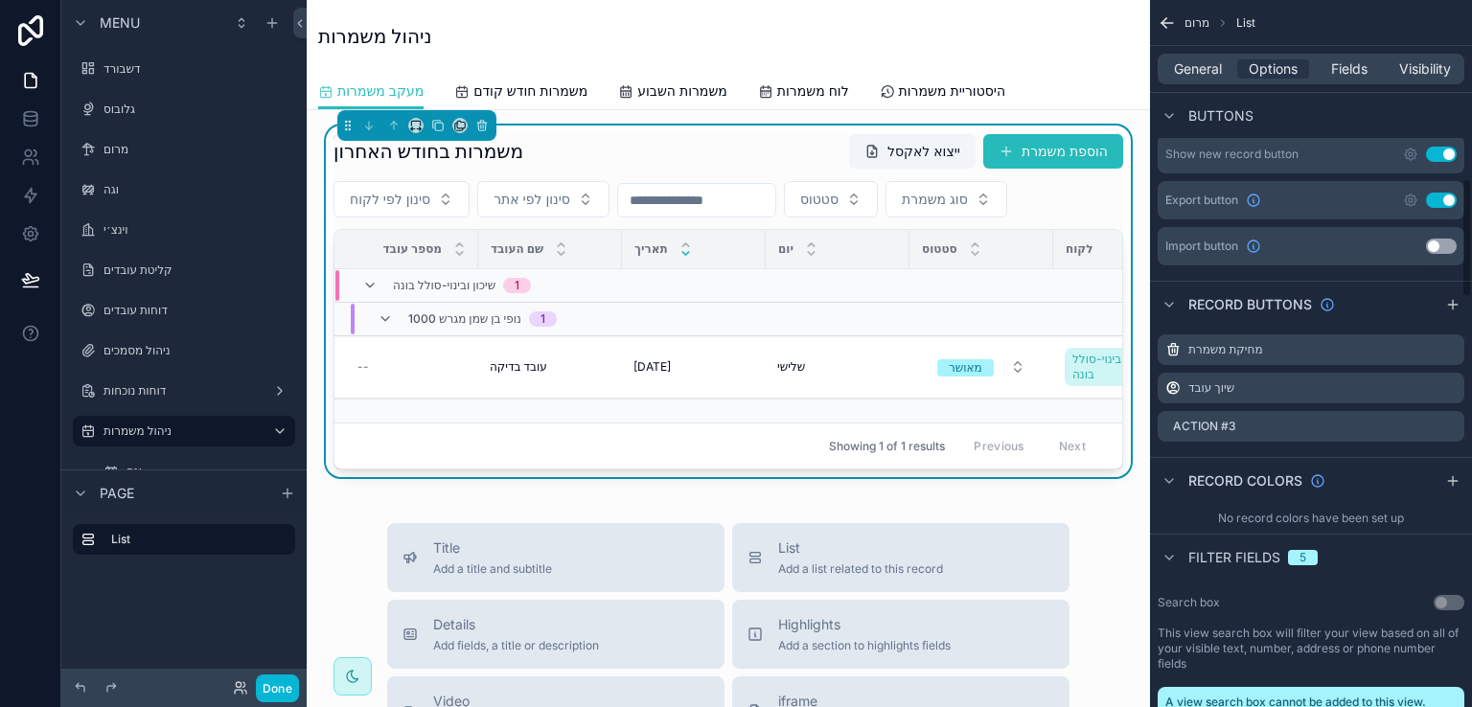
scroll to position [1150, 0]
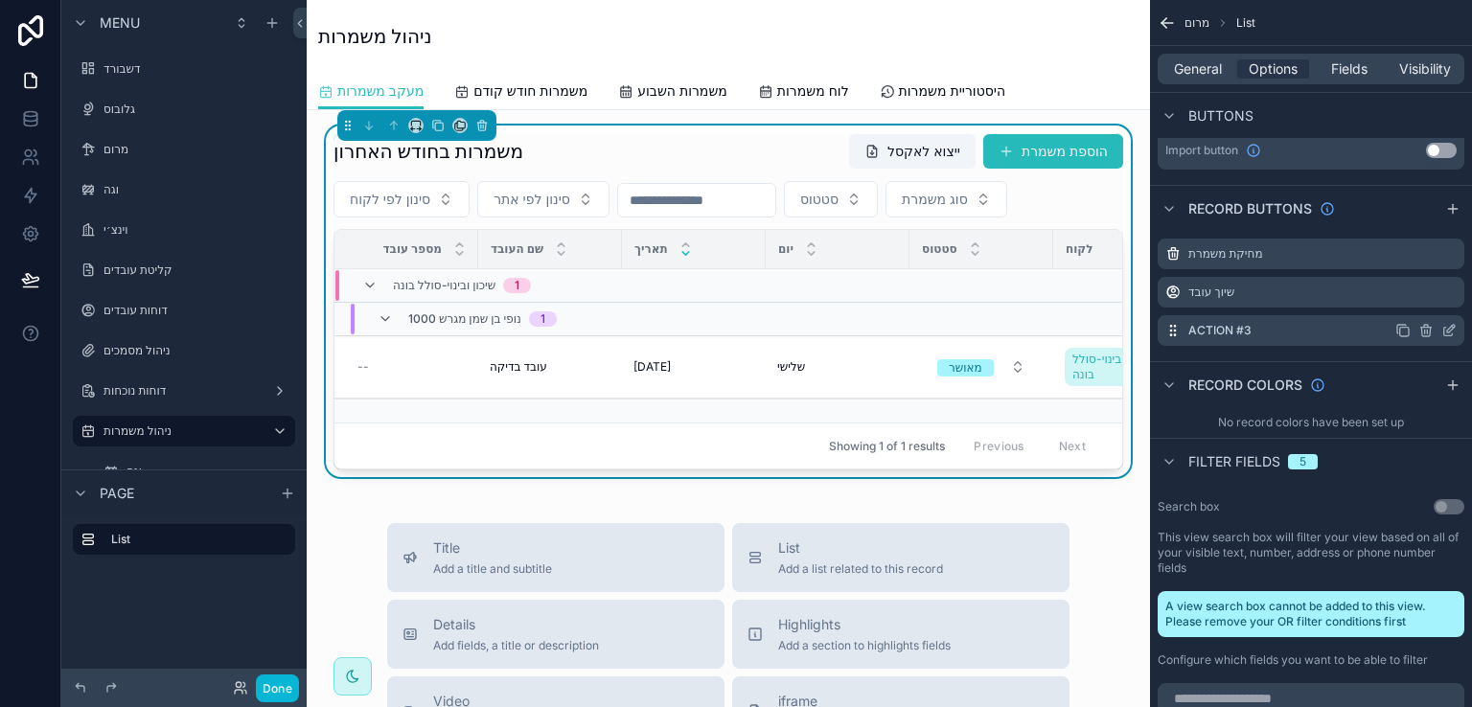
click at [1444, 323] on icon "scrollable content" at bounding box center [1449, 330] width 15 height 15
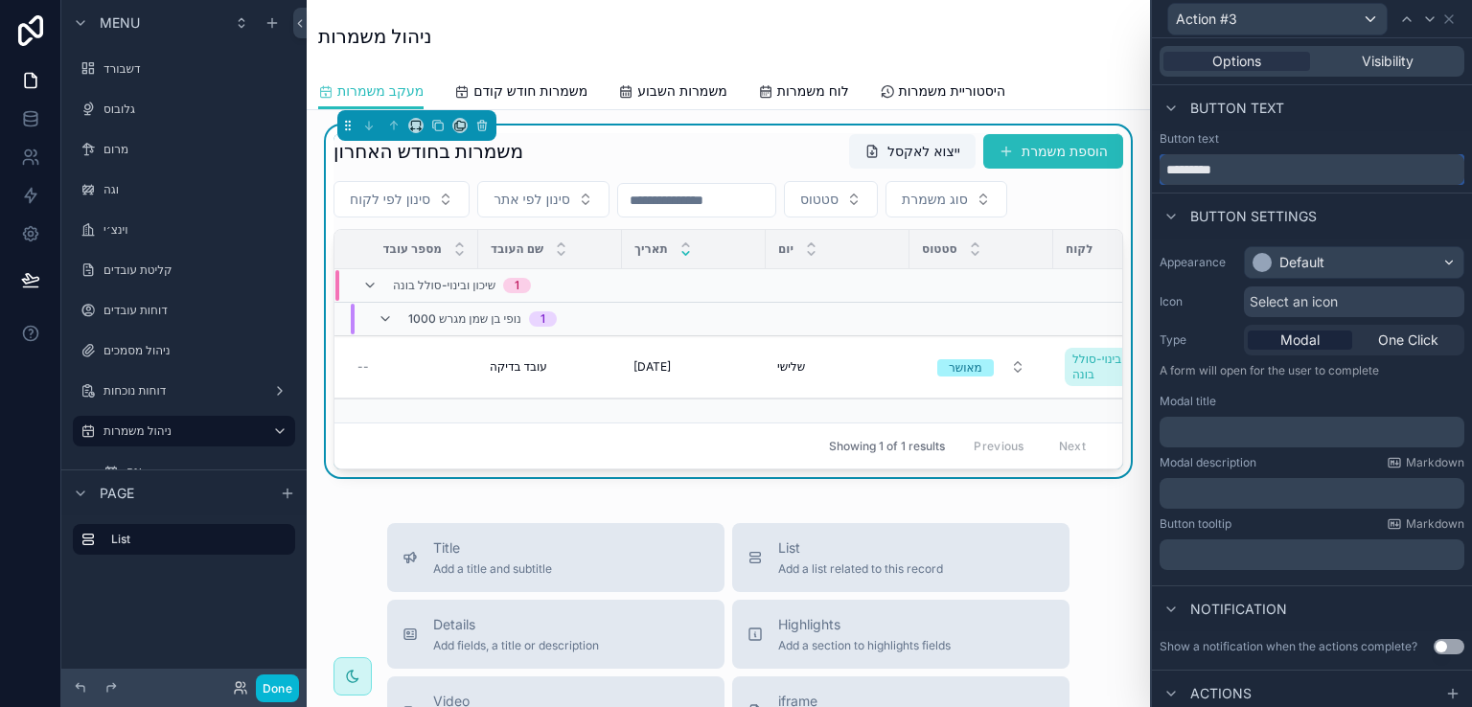
click at [1237, 173] on input "*********" at bounding box center [1312, 169] width 305 height 31
click at [1237, 172] on input "*********" at bounding box center [1312, 169] width 305 height 31
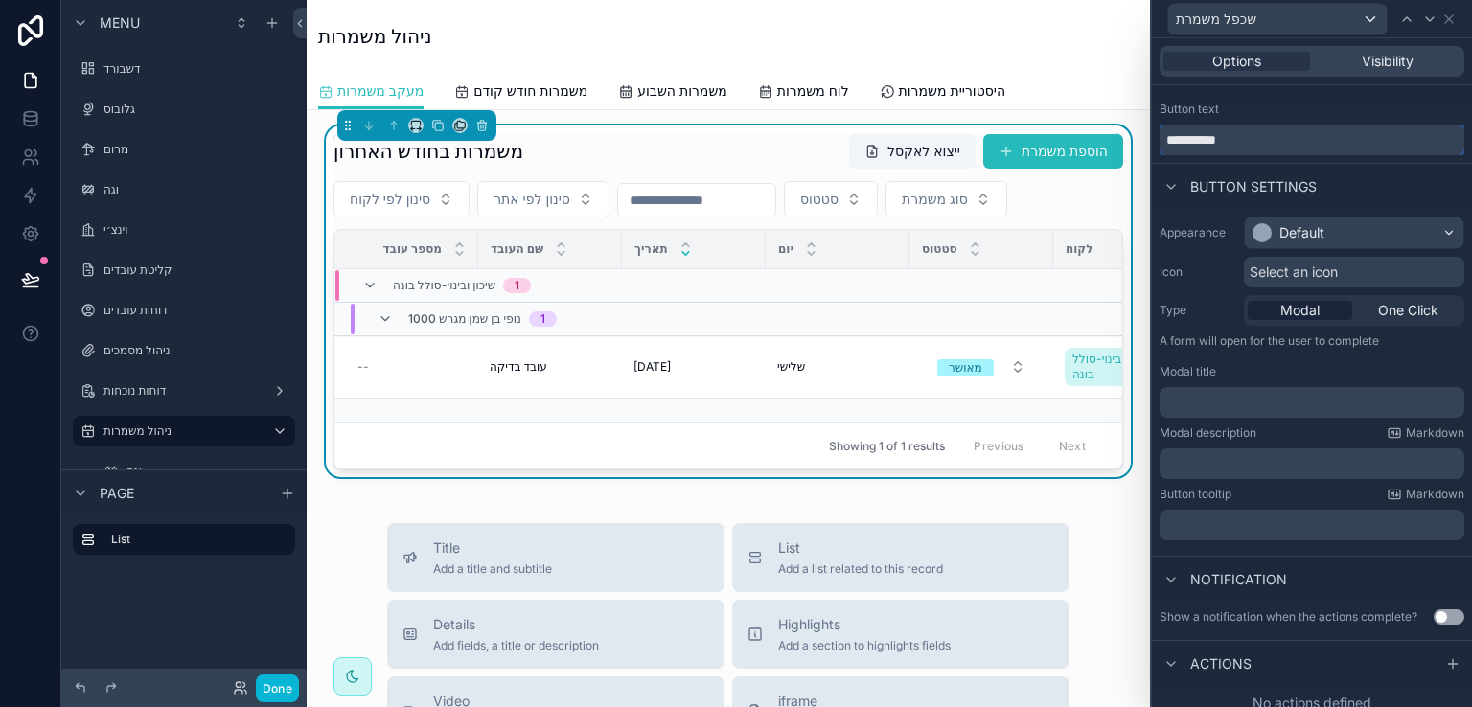
scroll to position [42, 0]
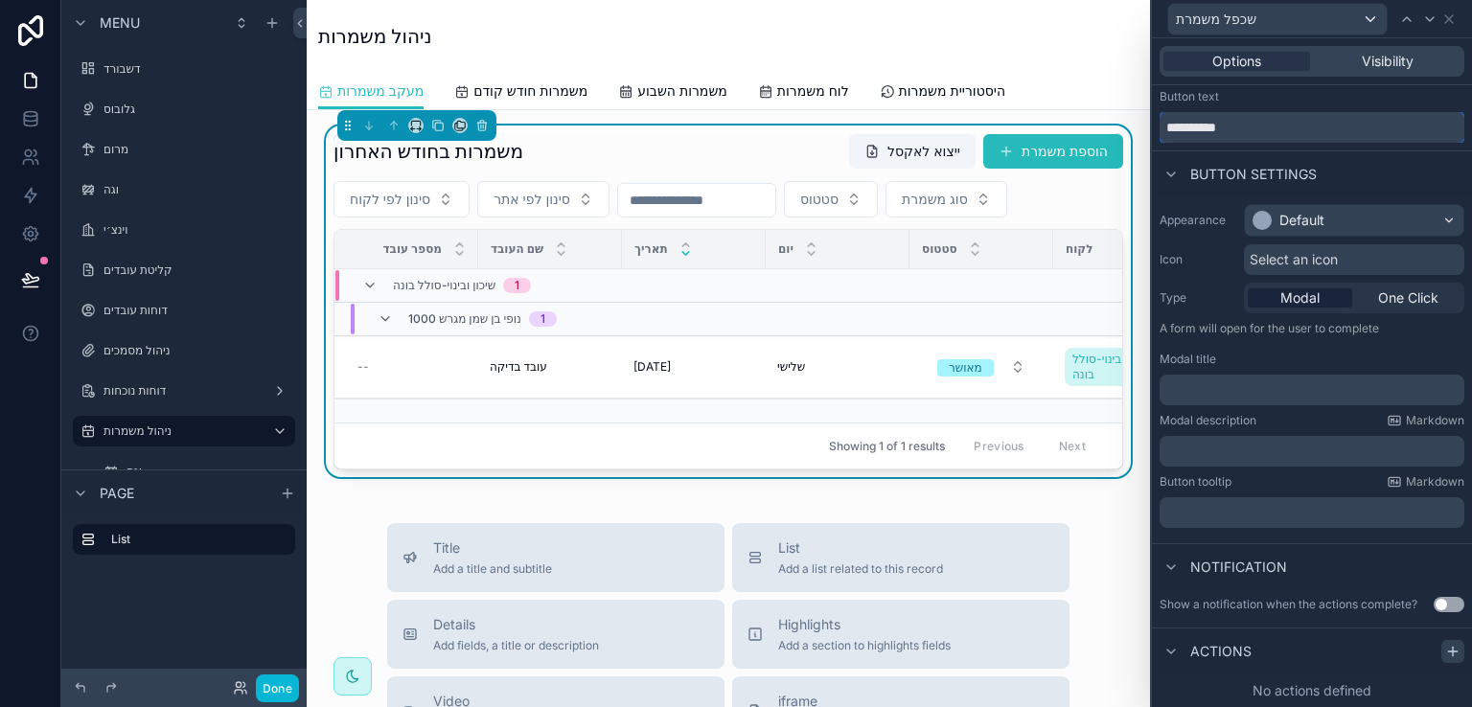
type input "**********"
click at [1448, 652] on icon at bounding box center [1452, 652] width 9 height 0
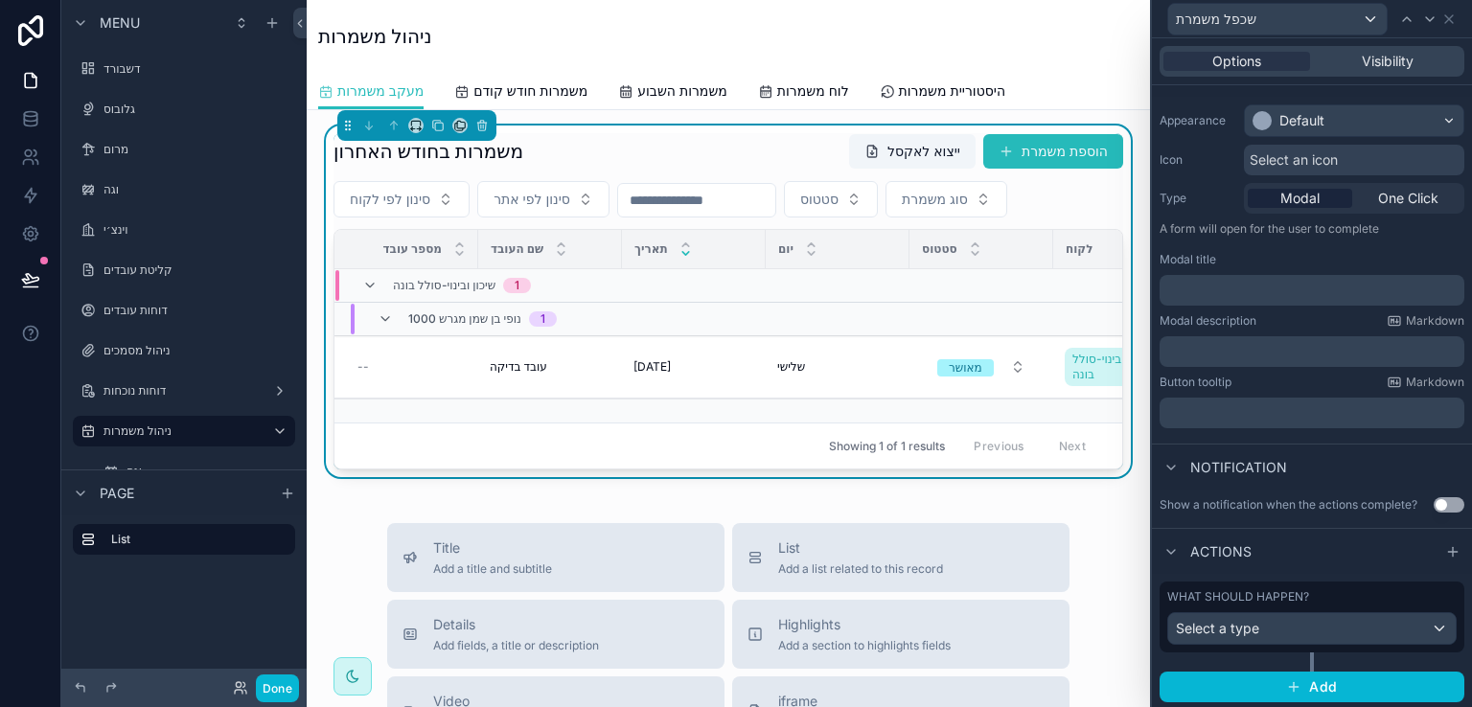
scroll to position [143, 0]
click at [1423, 624] on div "Select a type" at bounding box center [1313, 628] width 288 height 31
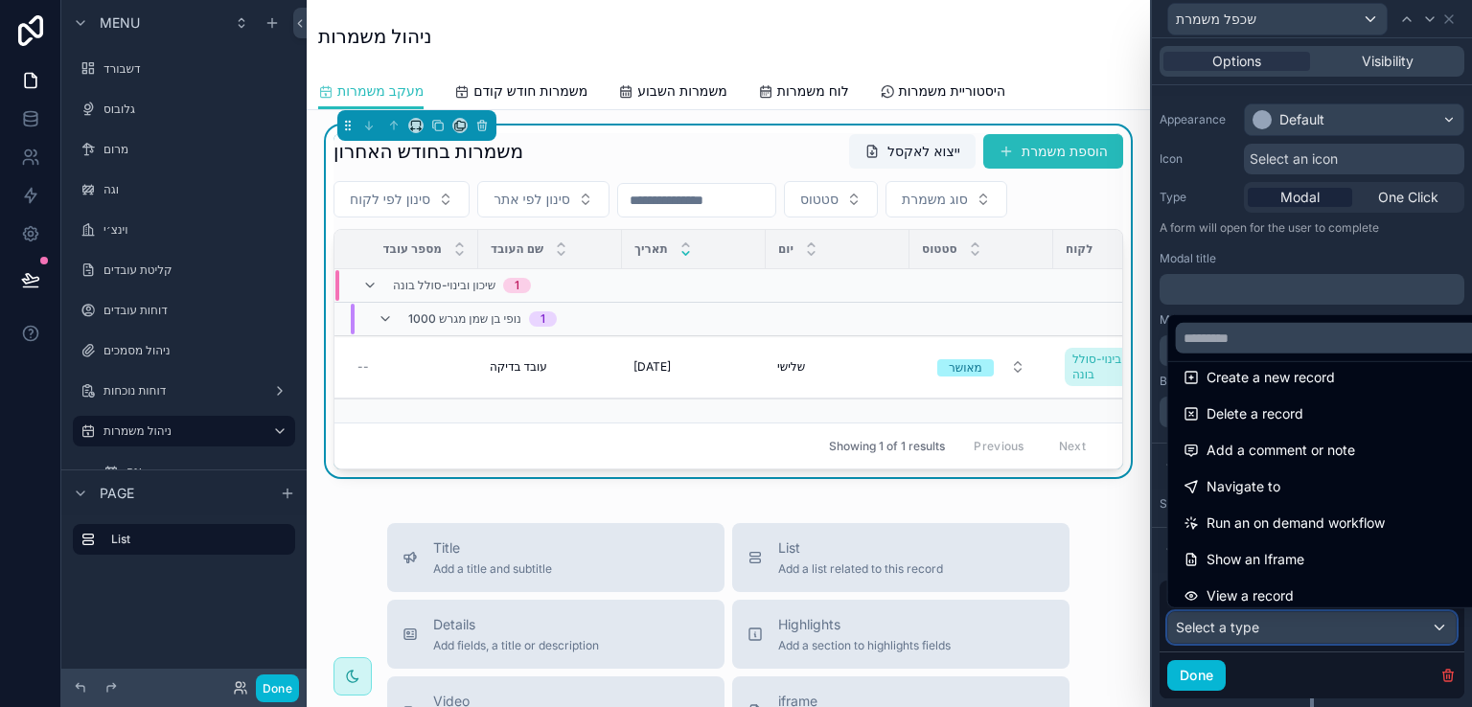
scroll to position [96, 0]
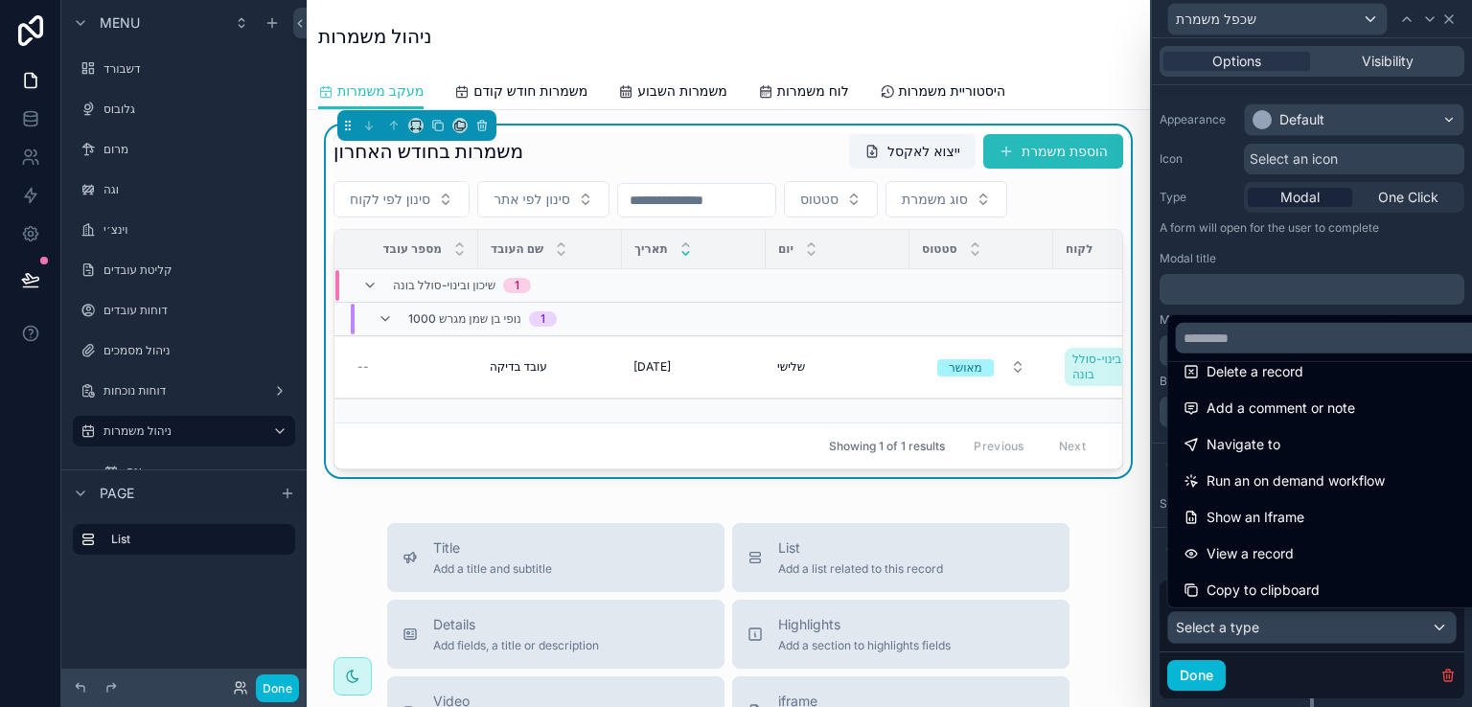
click at [1450, 20] on div at bounding box center [1312, 353] width 320 height 707
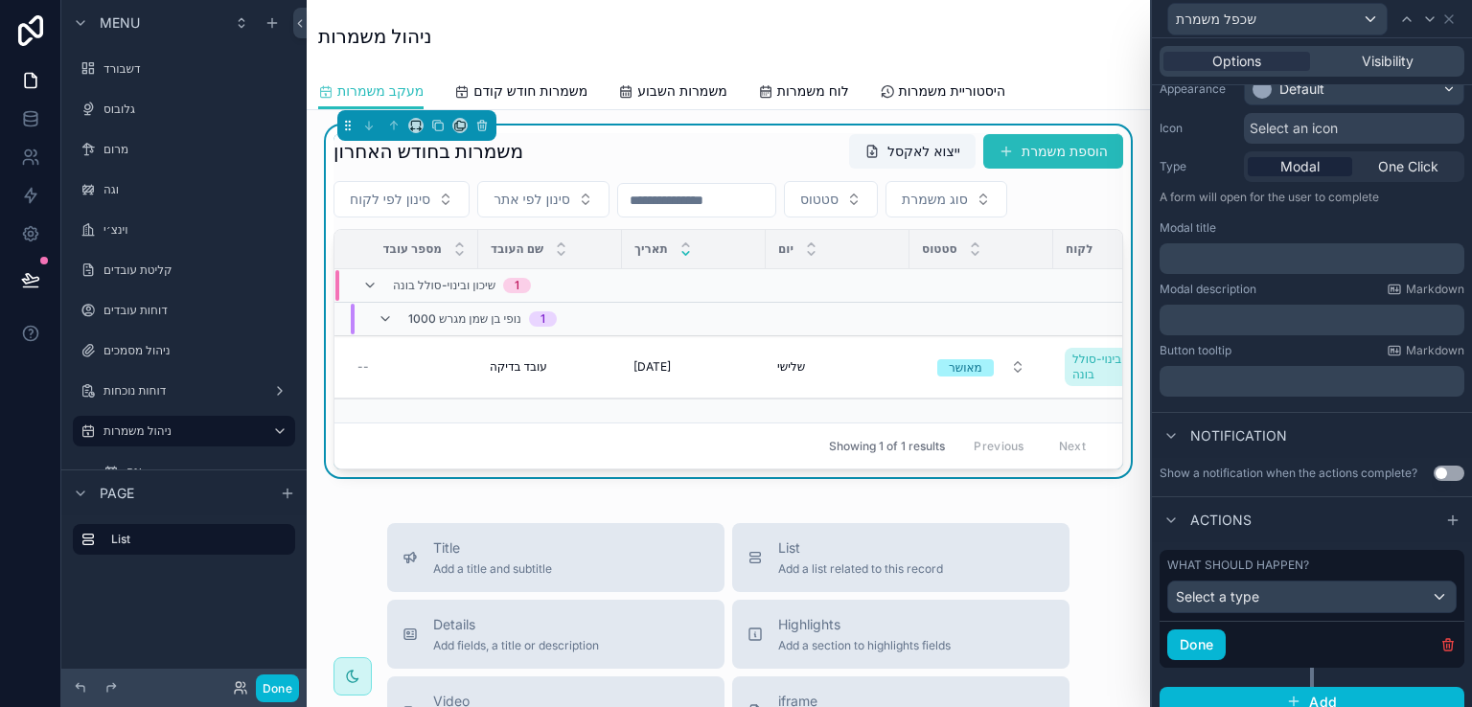
scroll to position [189, 0]
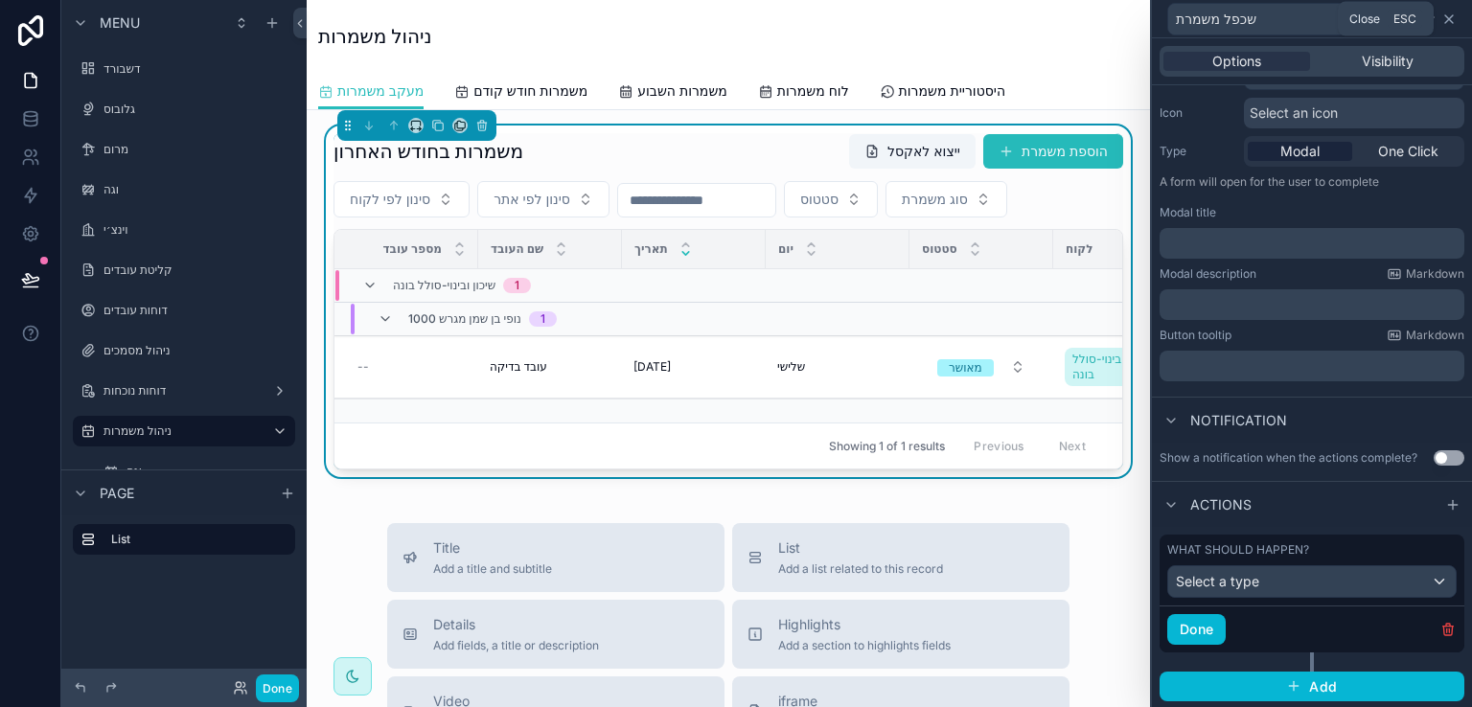
click at [1445, 22] on icon at bounding box center [1449, 19] width 15 height 15
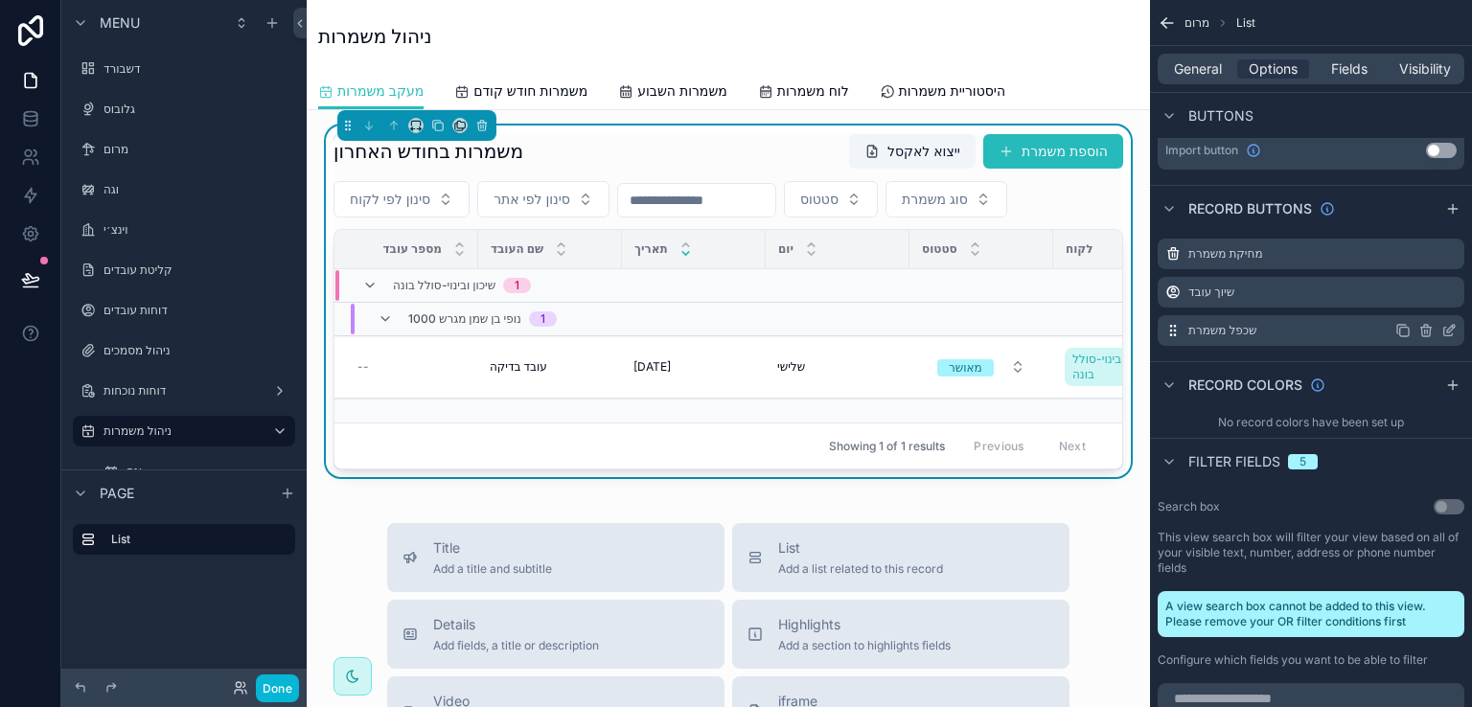
click at [1426, 323] on icon "scrollable content" at bounding box center [1426, 330] width 15 height 15
click at [1420, 282] on icon at bounding box center [1418, 283] width 15 height 15
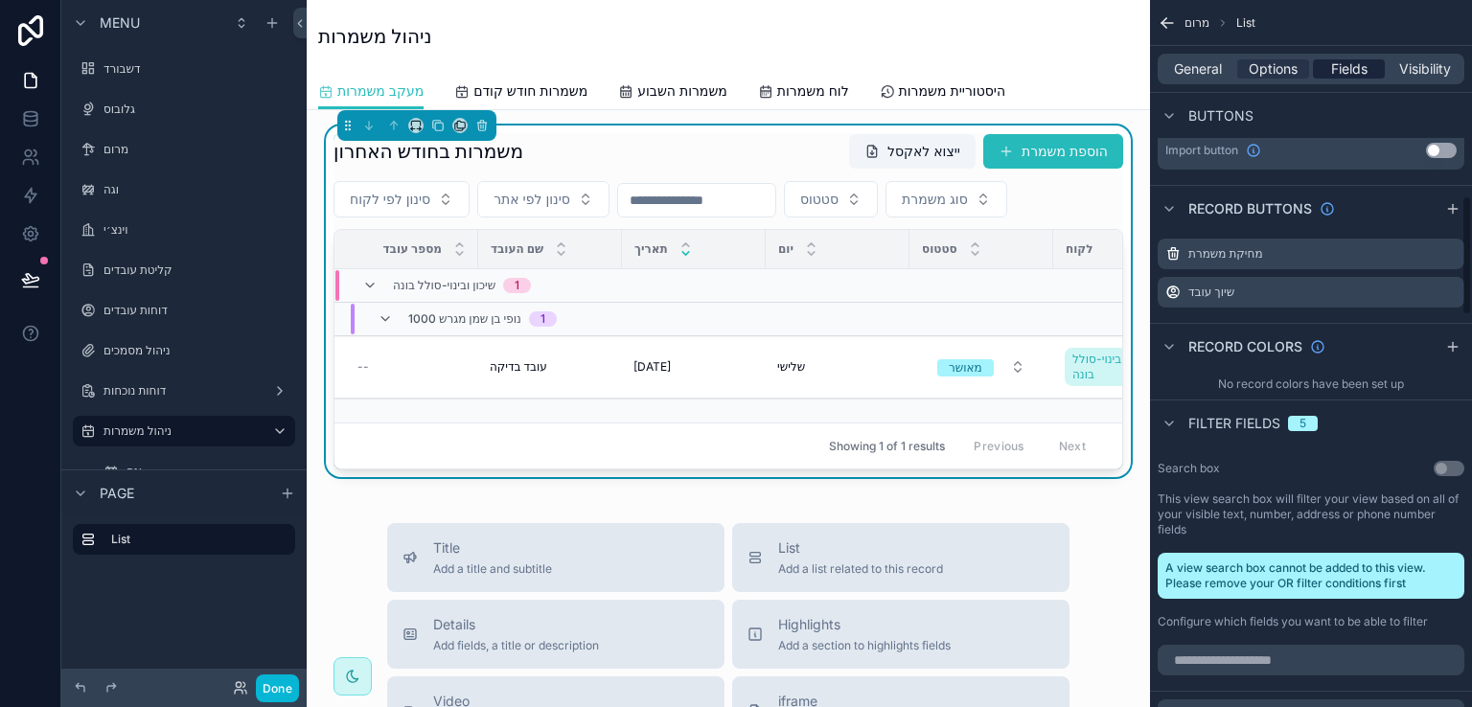
click at [1342, 70] on span "Fields" at bounding box center [1350, 68] width 36 height 19
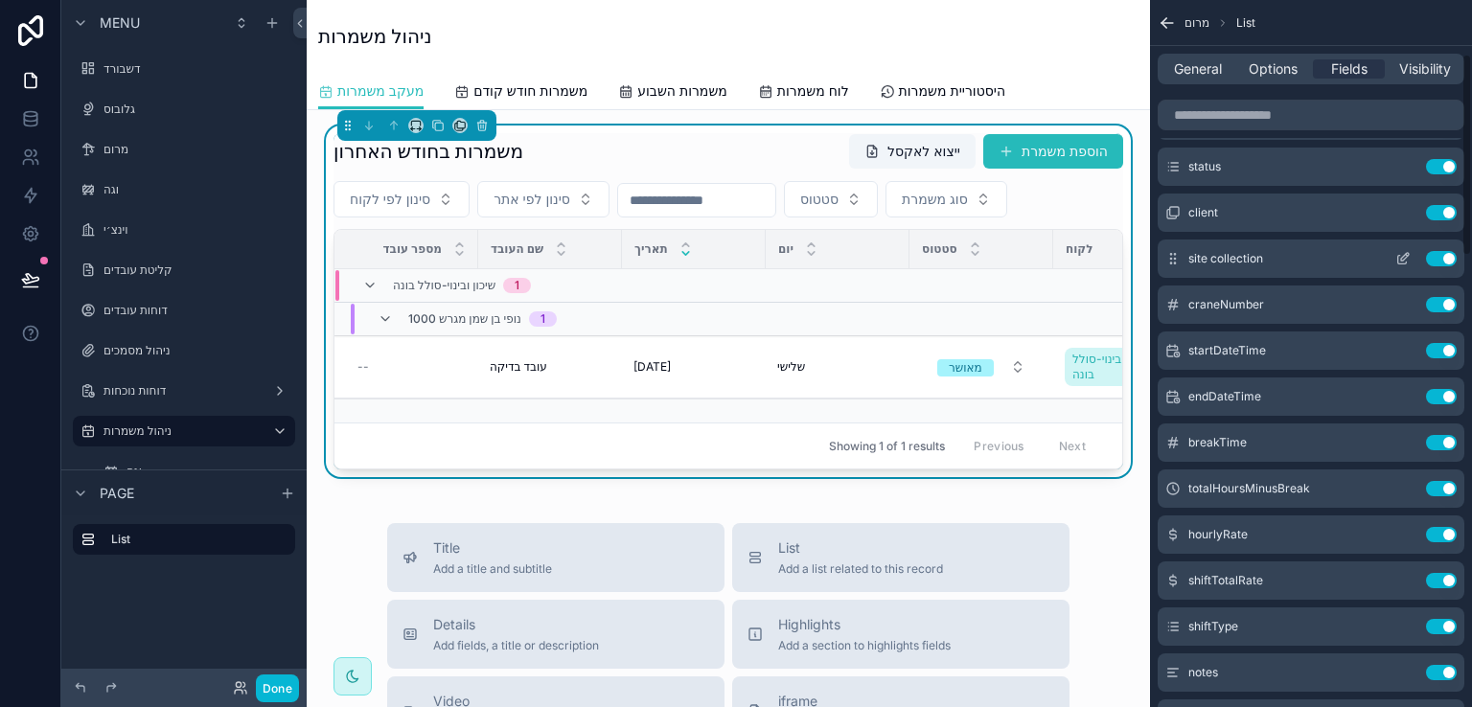
scroll to position [0, 0]
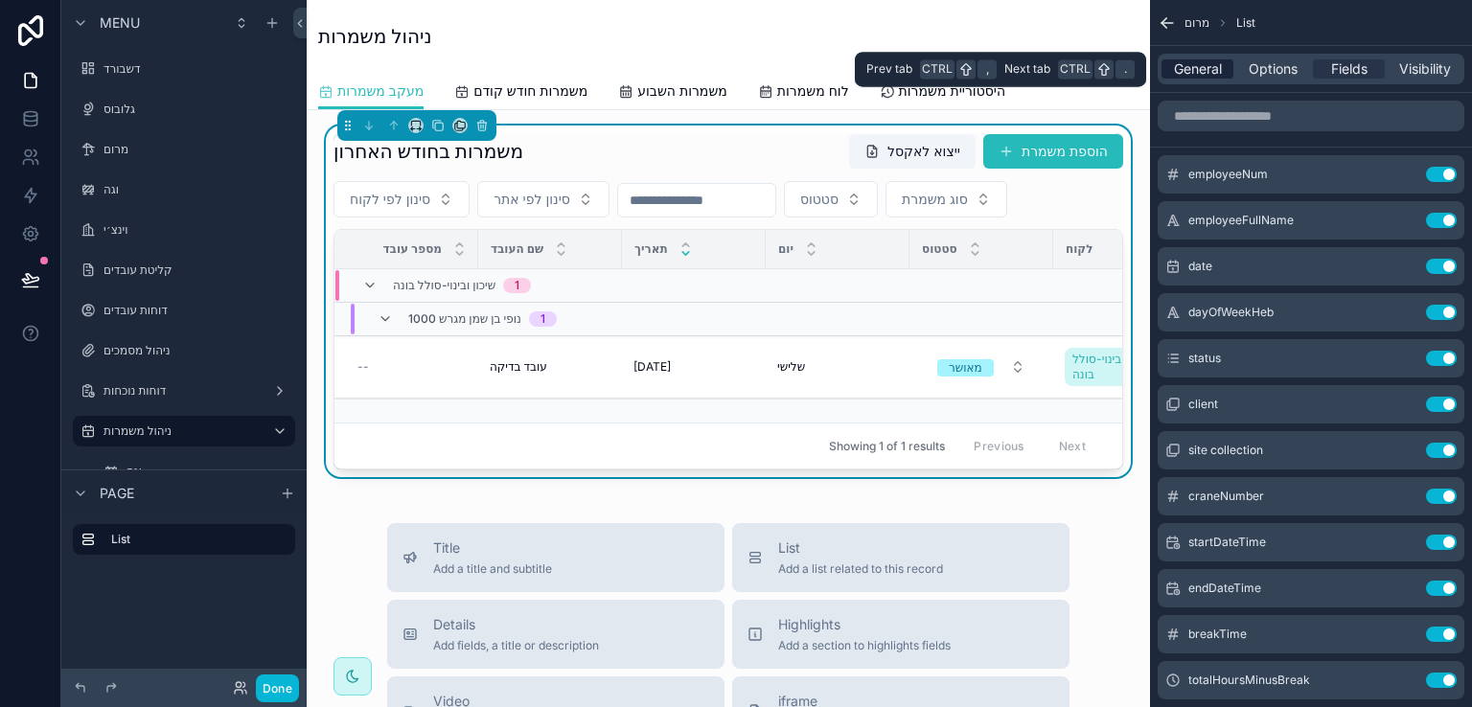
click at [1193, 72] on span "General" at bounding box center [1198, 68] width 48 height 19
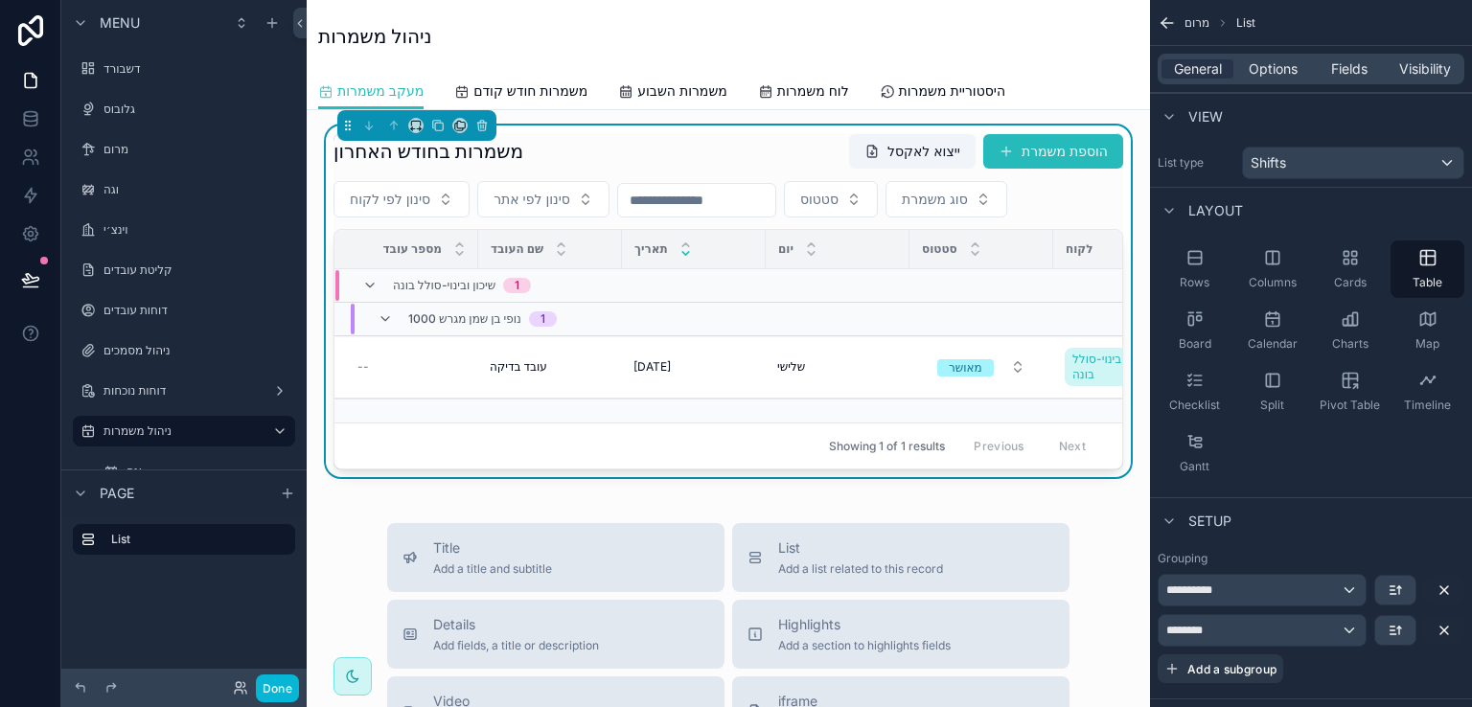
click at [732, 134] on div "משמרות בחודש האחרון ייצוא לאקסל הוספת משמרת" at bounding box center [729, 151] width 790 height 36
click at [1271, 72] on span "Options" at bounding box center [1273, 68] width 49 height 19
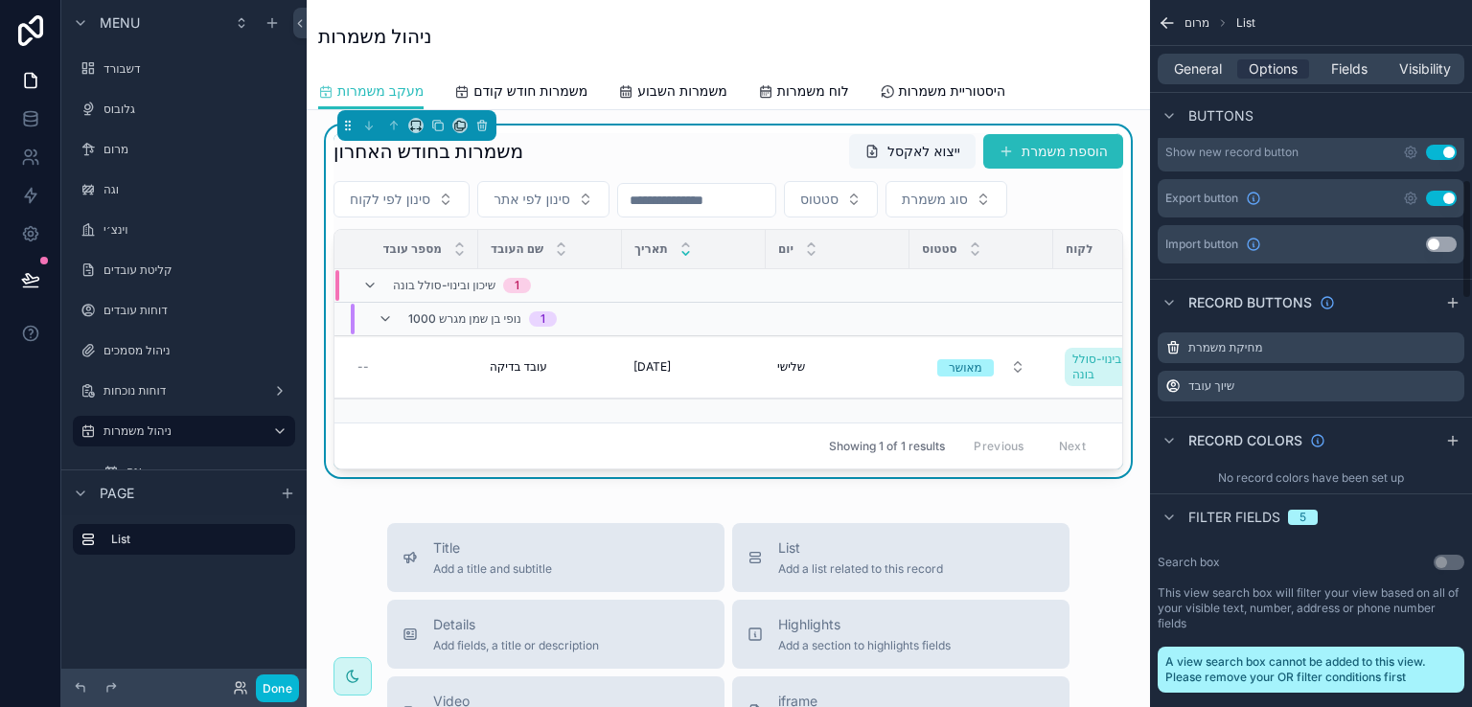
scroll to position [1054, 0]
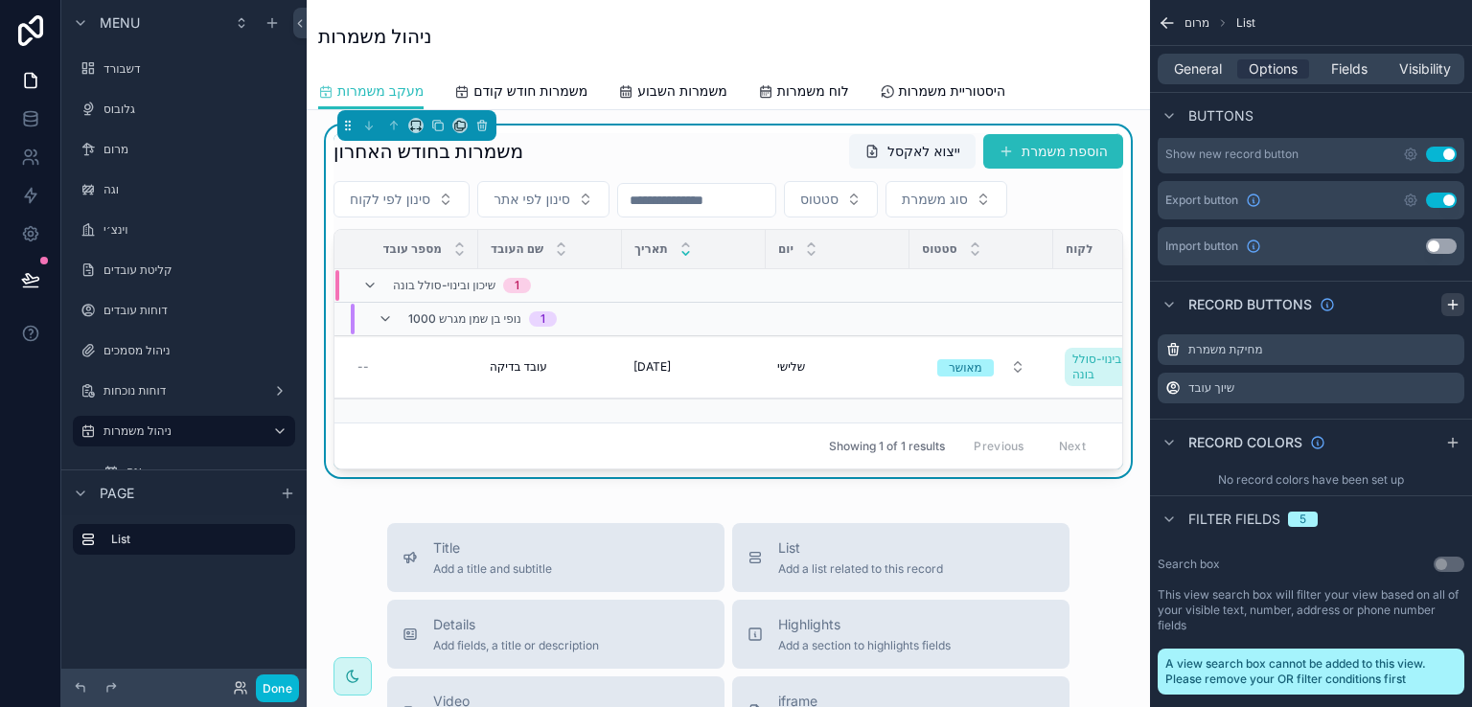
click at [1455, 297] on icon "scrollable content" at bounding box center [1453, 304] width 15 height 15
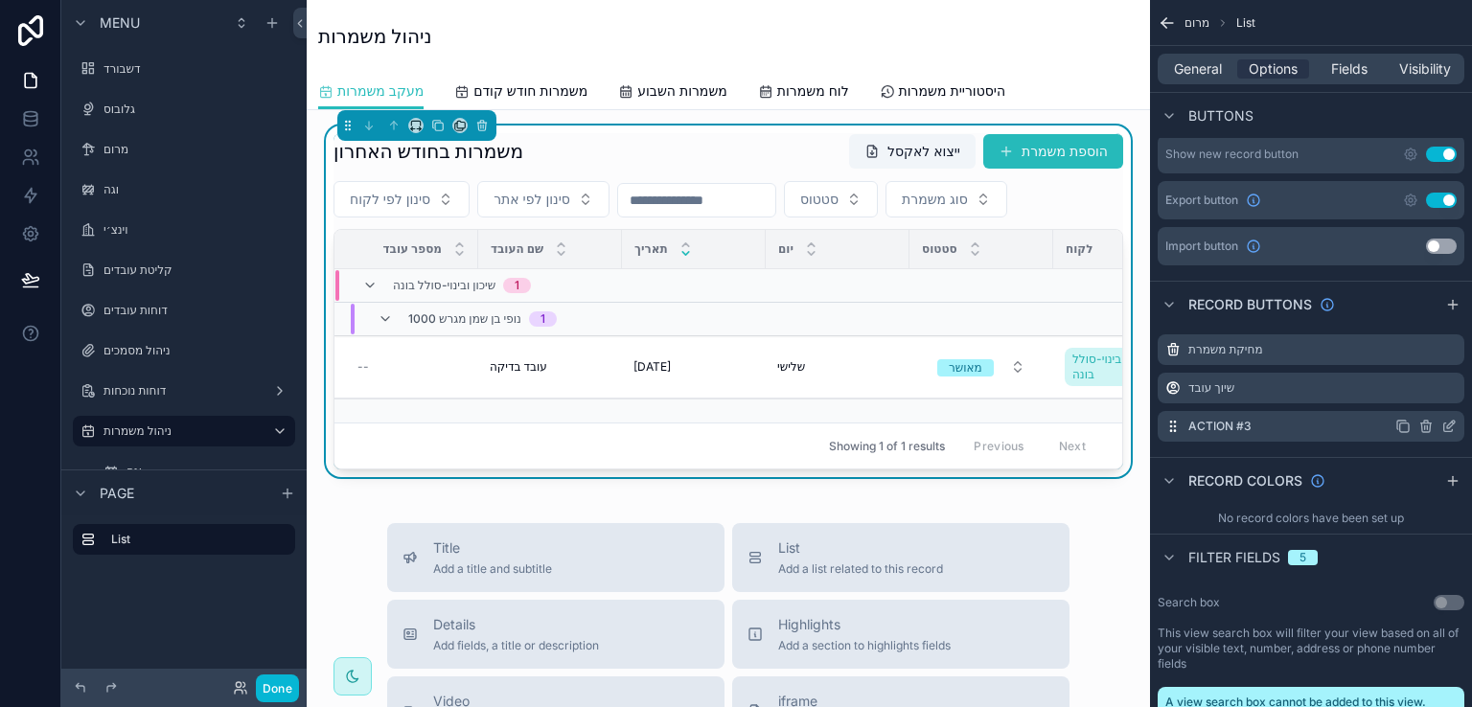
click at [1446, 419] on icon "scrollable content" at bounding box center [1449, 426] width 15 height 15
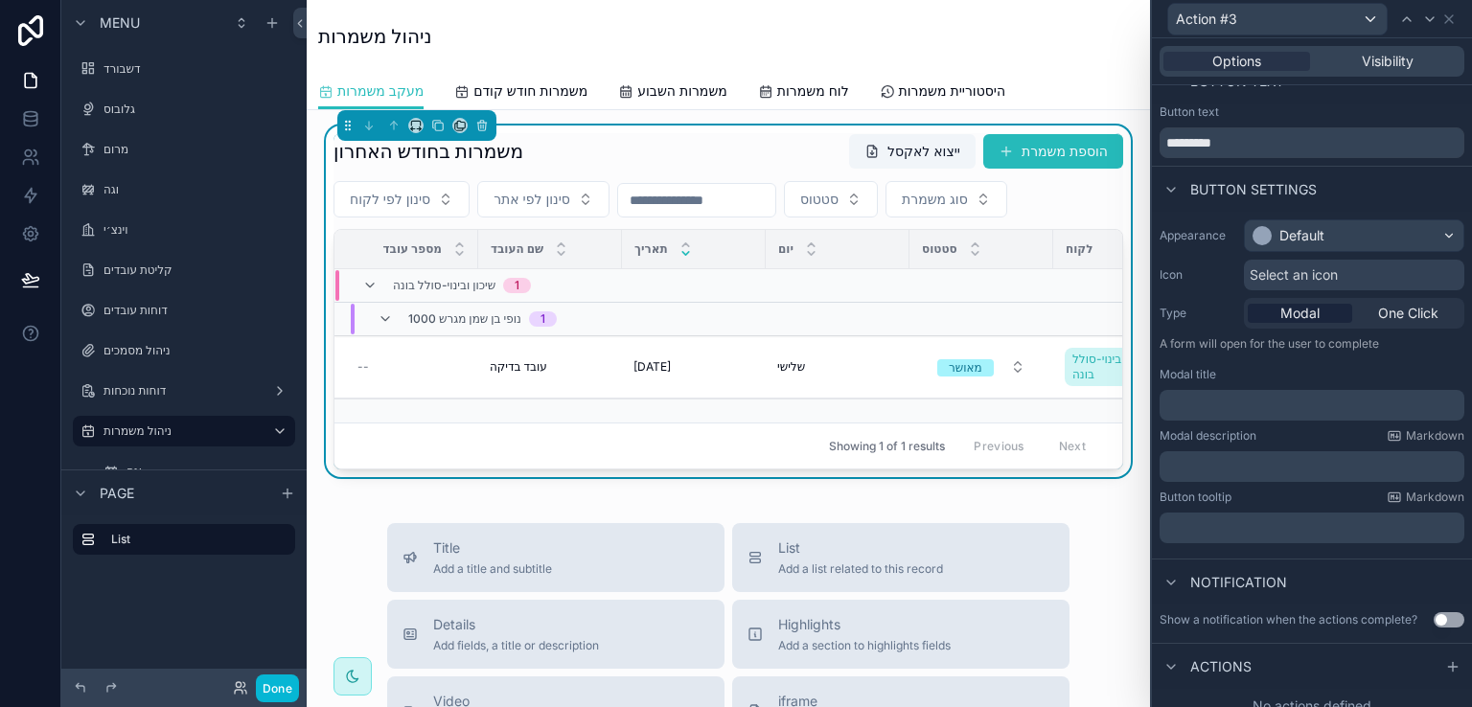
scroll to position [42, 0]
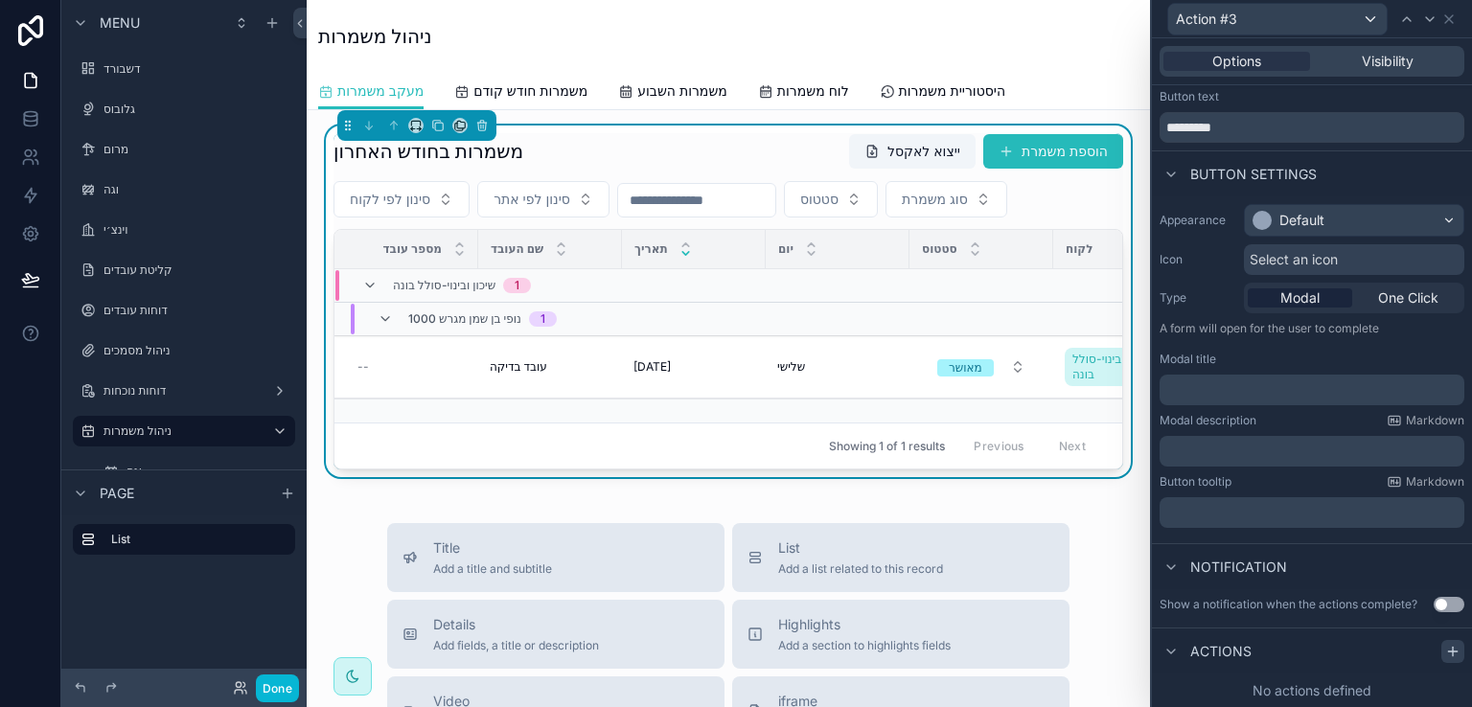
click at [1446, 652] on icon at bounding box center [1453, 651] width 15 height 15
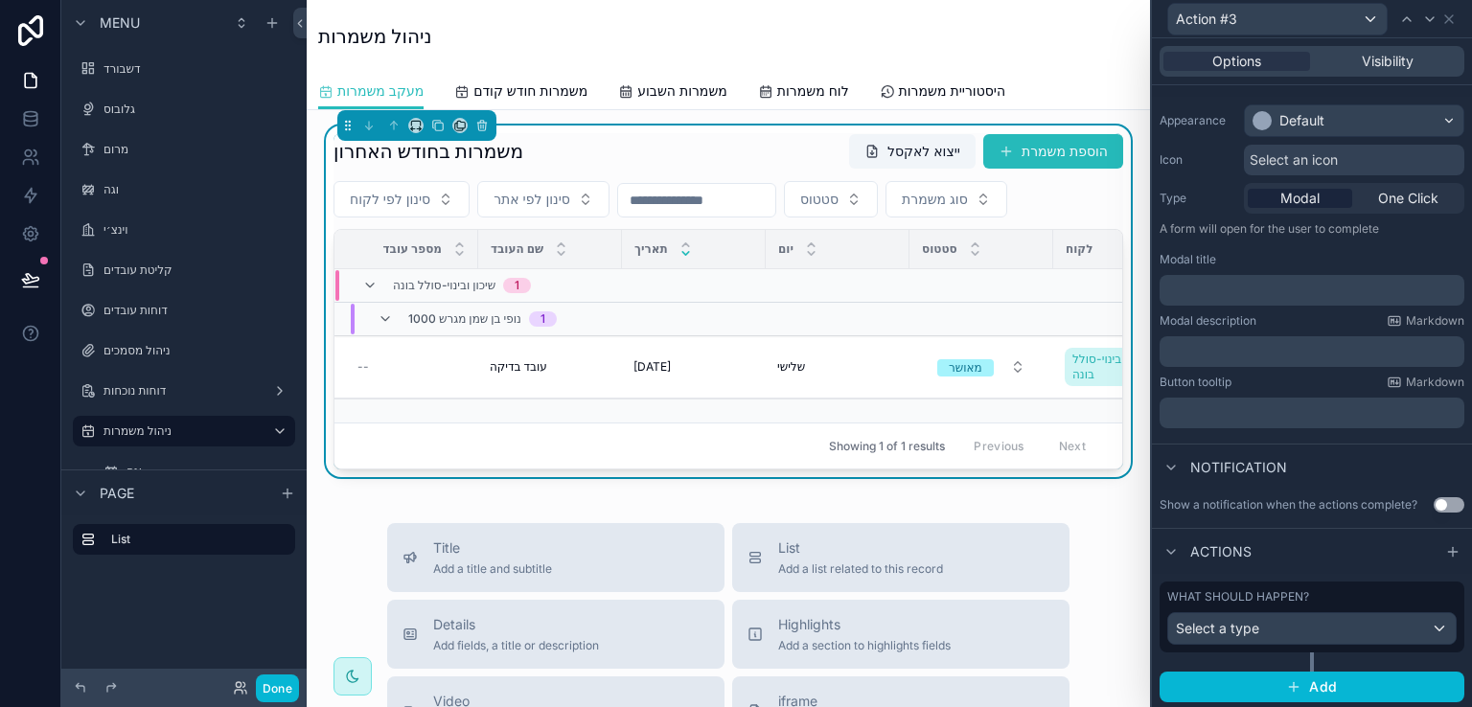
scroll to position [143, 0]
click at [1306, 629] on div "Select a type" at bounding box center [1313, 628] width 288 height 31
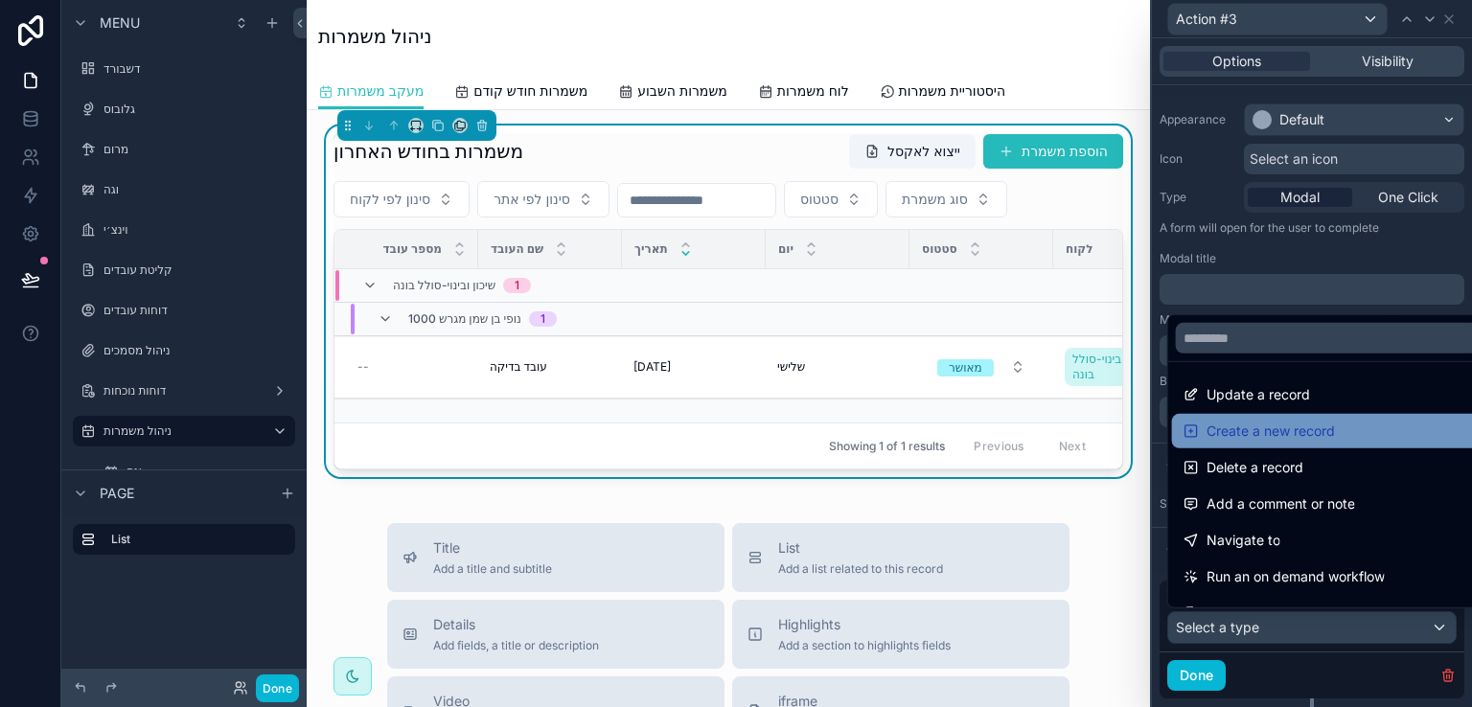
click at [1269, 431] on span "Create a new record" at bounding box center [1271, 431] width 128 height 23
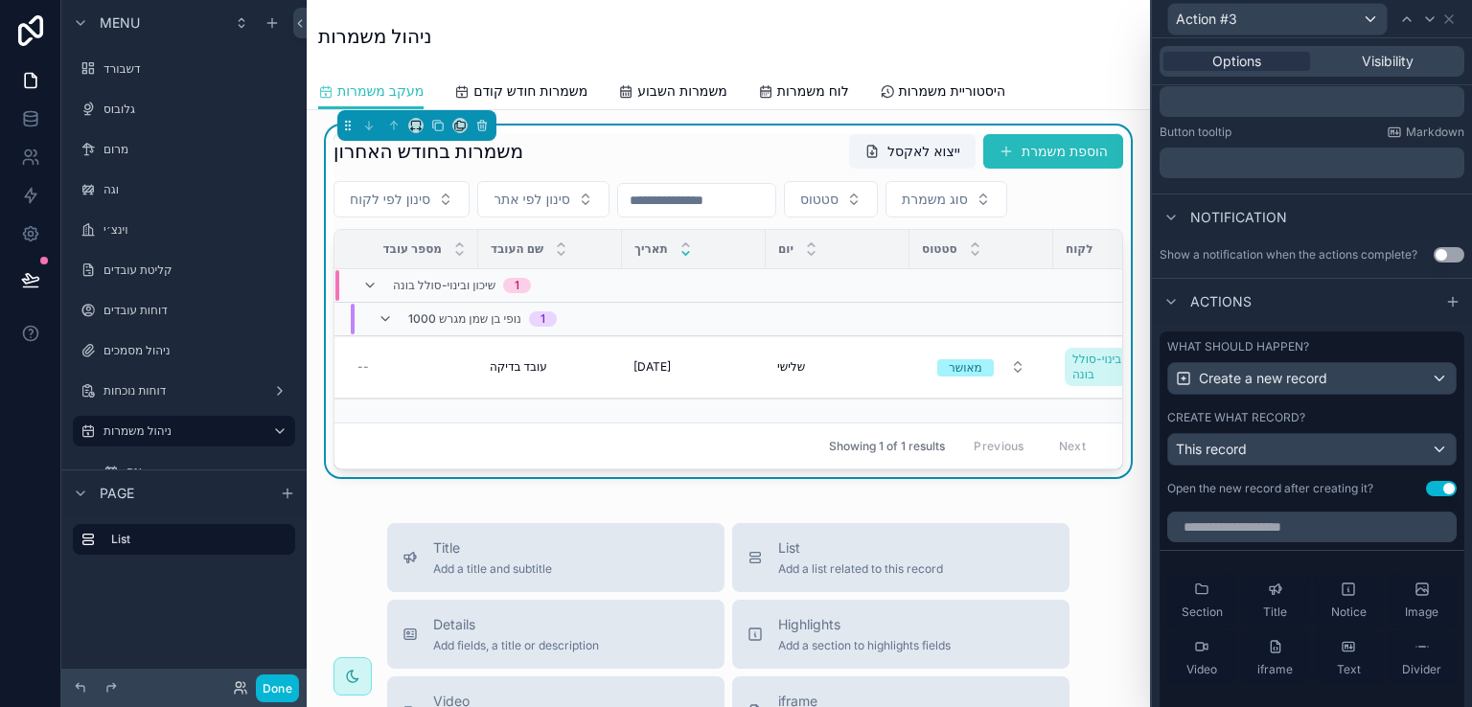
scroll to position [526, 0]
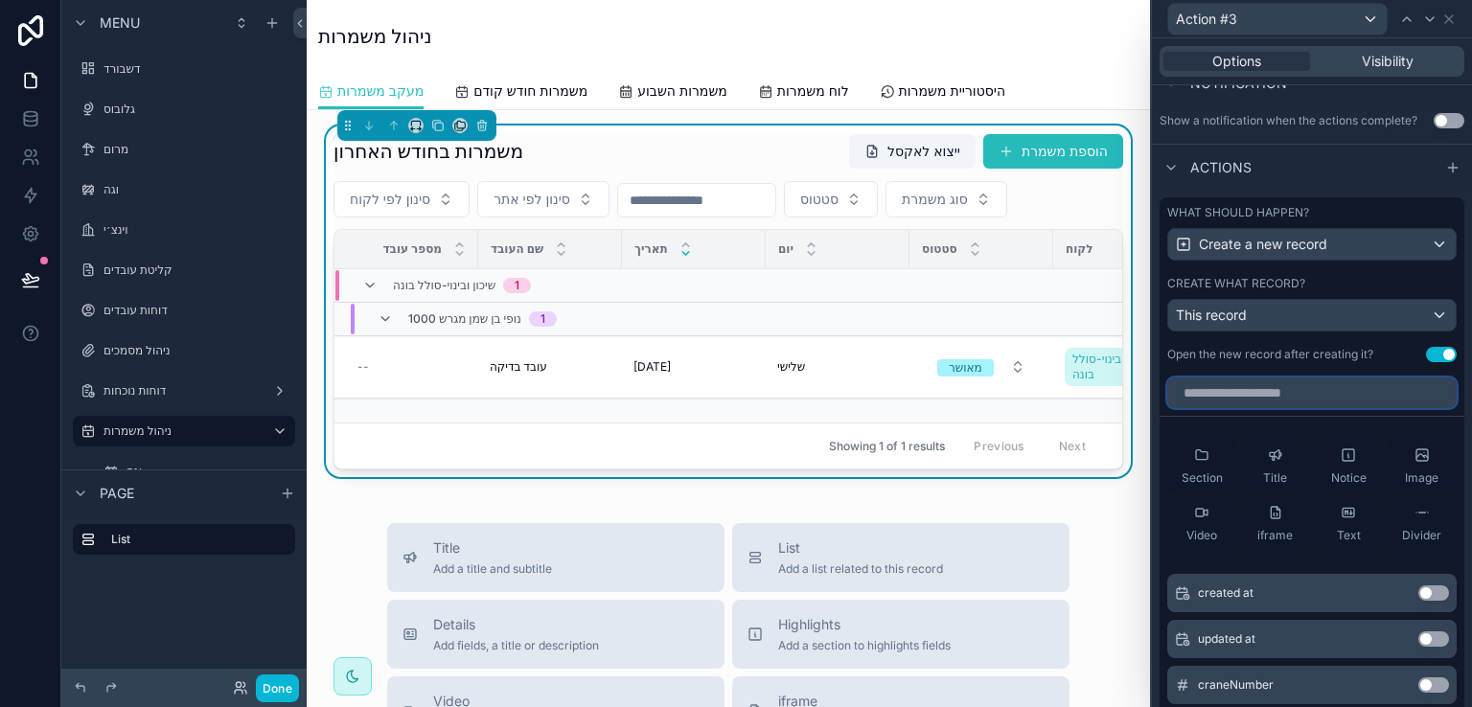
click at [1362, 393] on input "text" at bounding box center [1313, 393] width 290 height 31
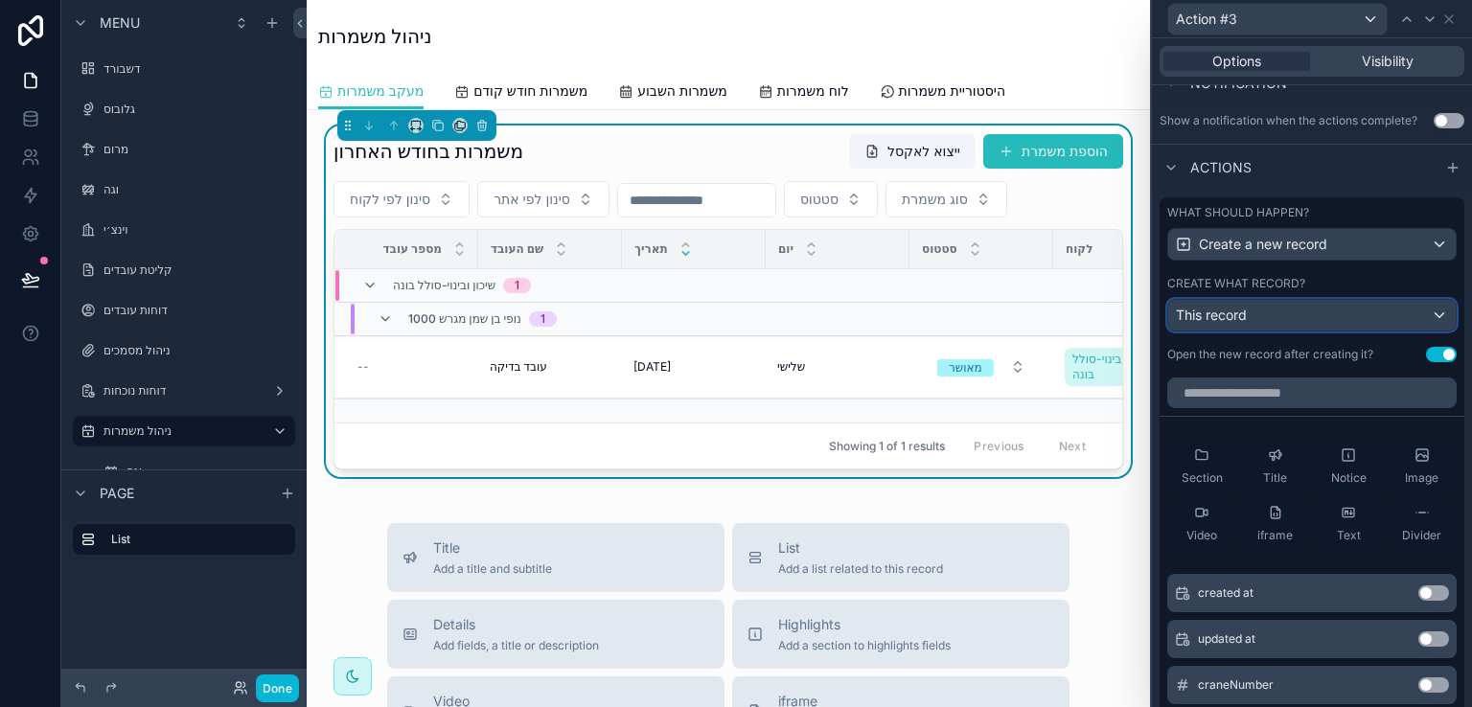
click at [1419, 319] on div "This record" at bounding box center [1313, 315] width 288 height 31
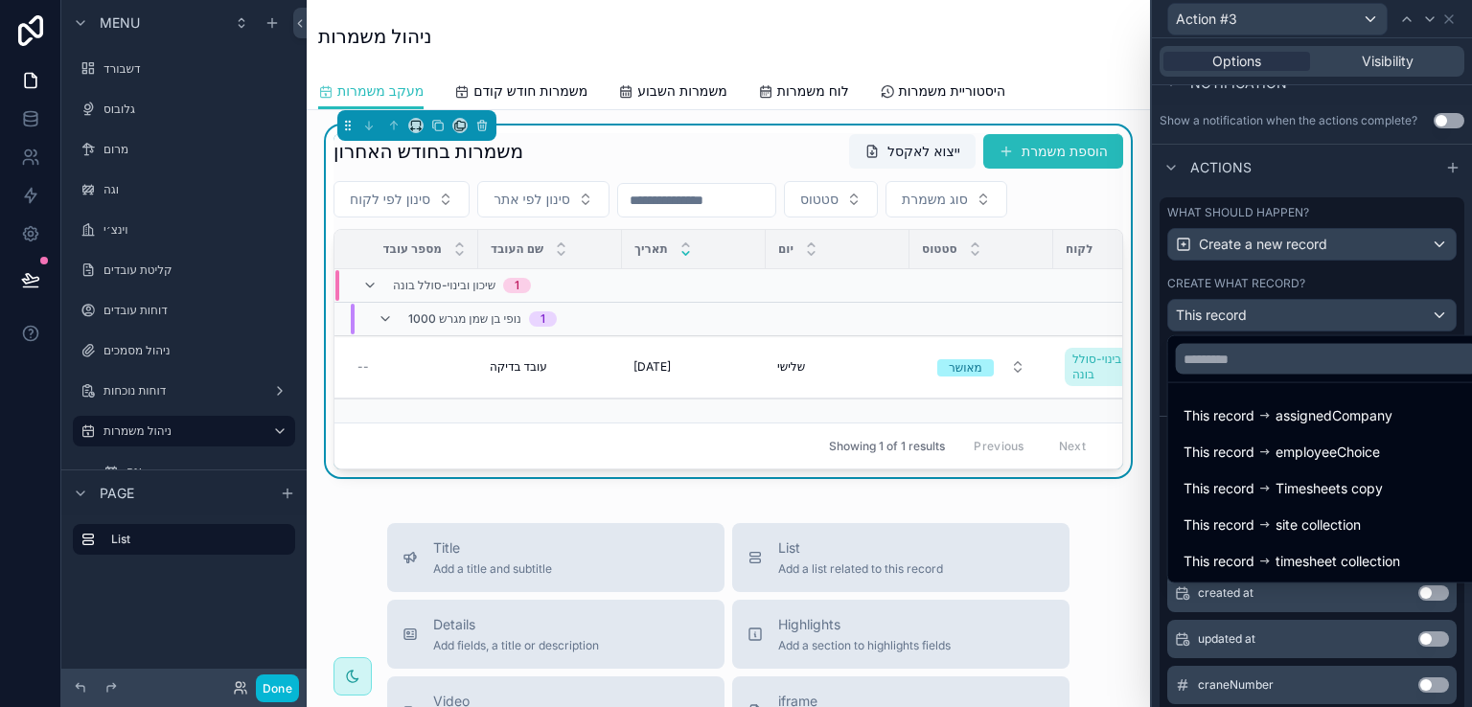
click at [1214, 249] on div at bounding box center [1312, 353] width 320 height 707
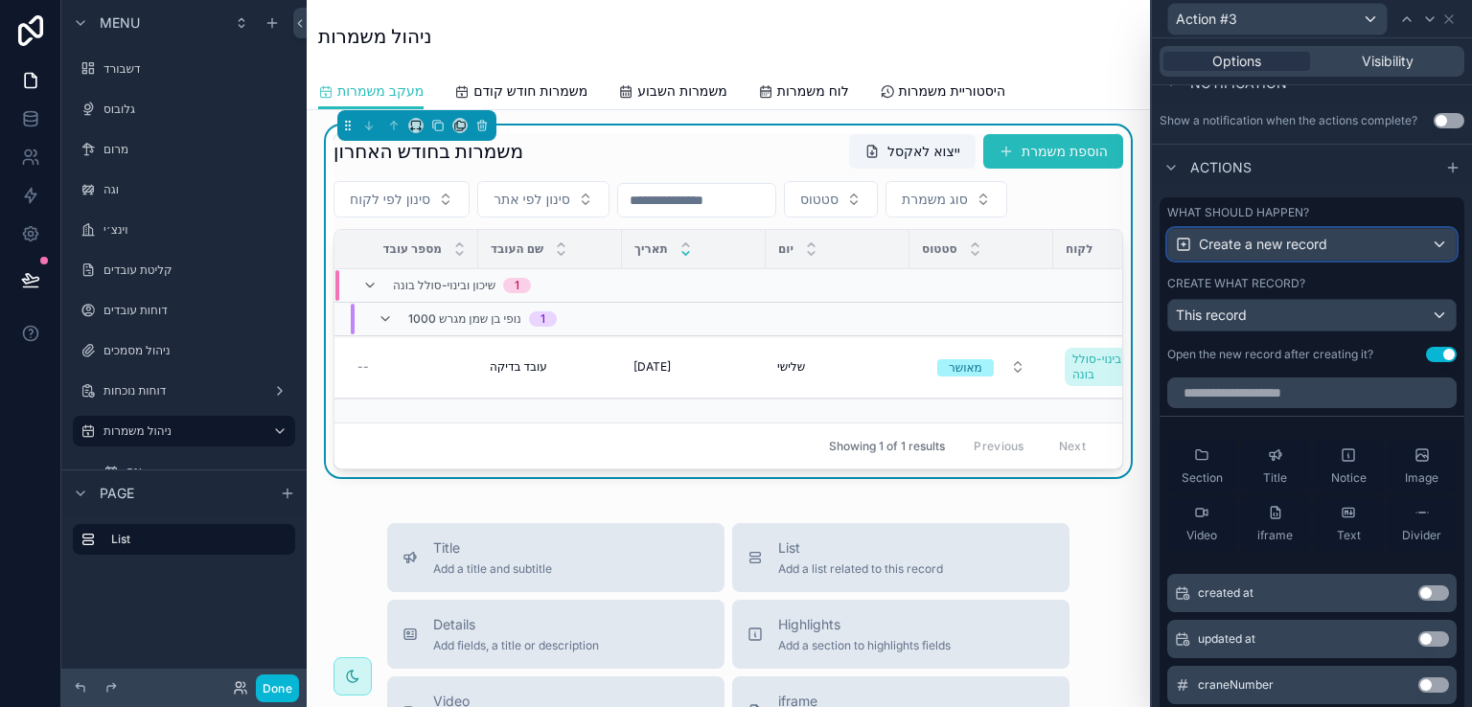
click at [1383, 246] on div "Create a new record" at bounding box center [1313, 244] width 288 height 31
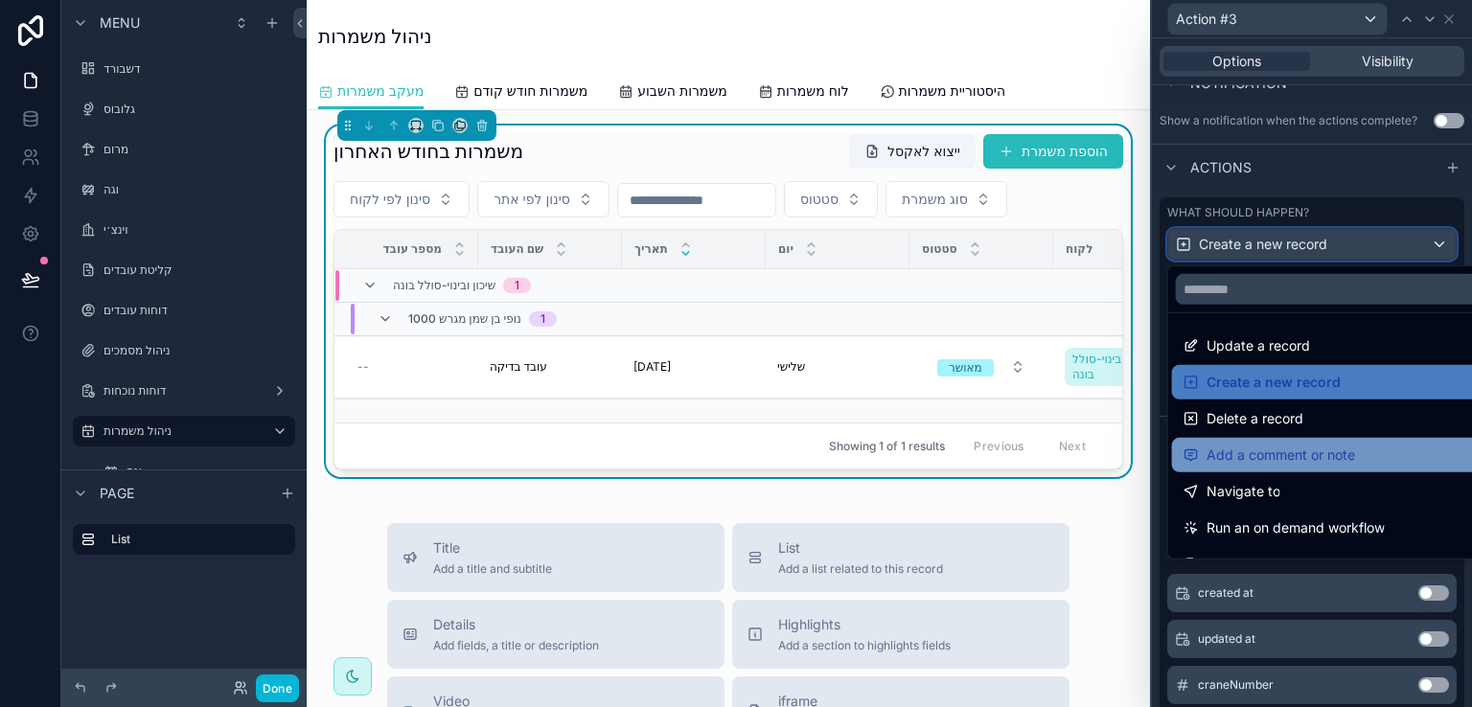
scroll to position [96, 0]
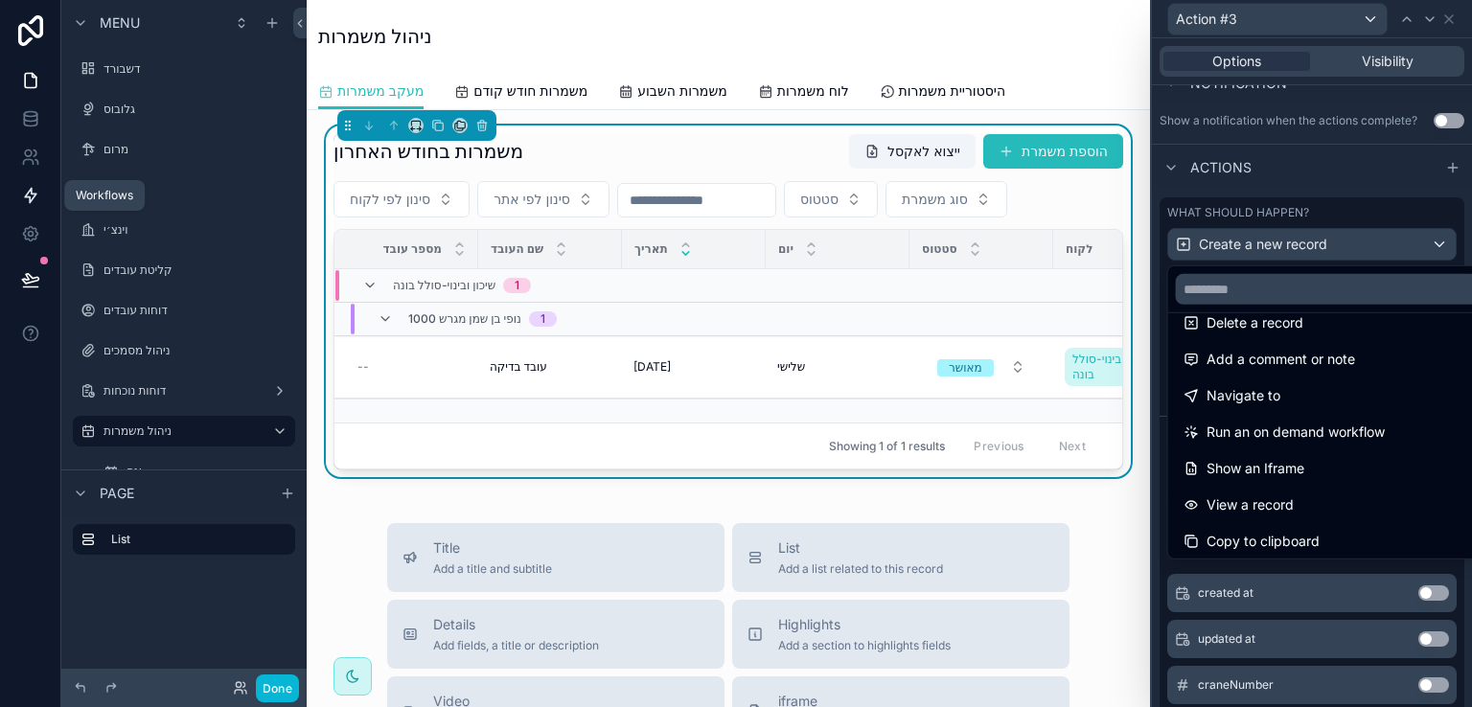
click at [31, 200] on icon at bounding box center [31, 196] width 12 height 14
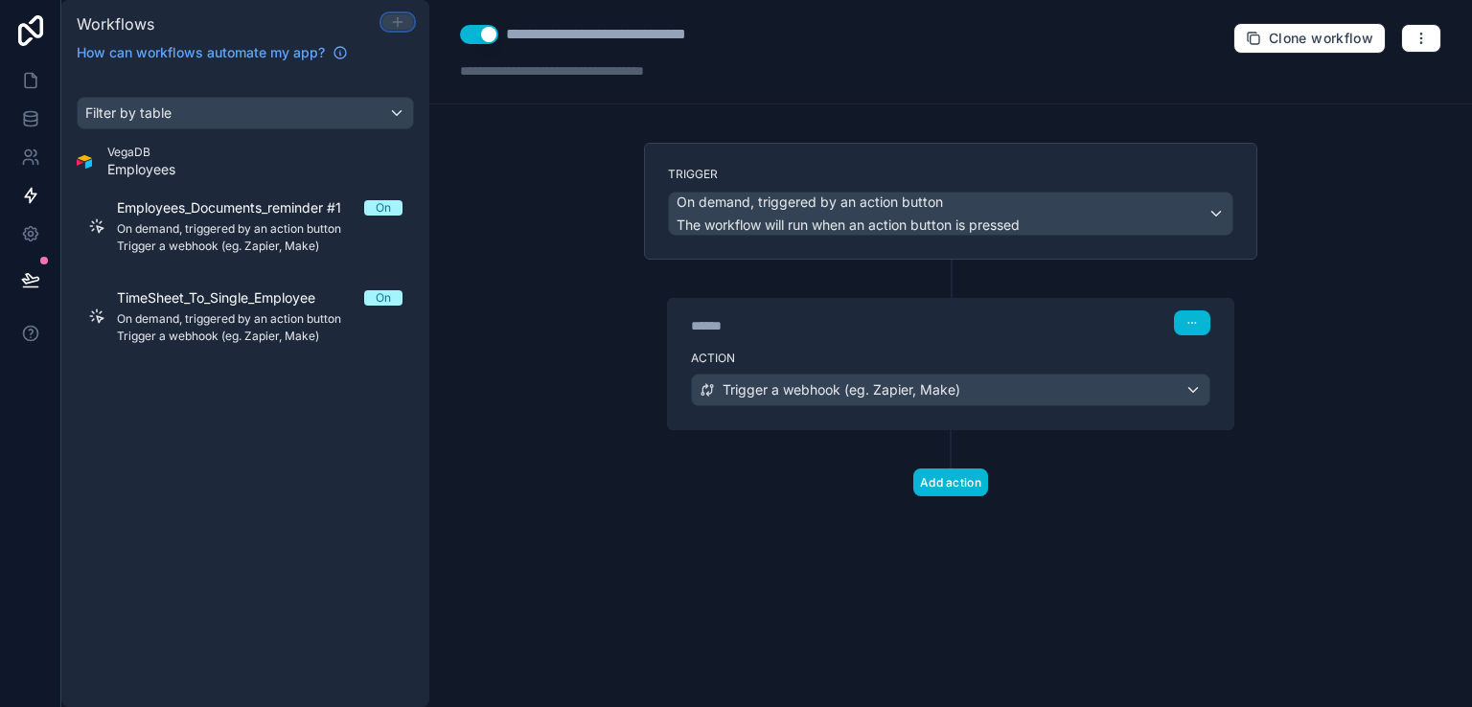
click at [393, 24] on icon at bounding box center [397, 21] width 15 height 15
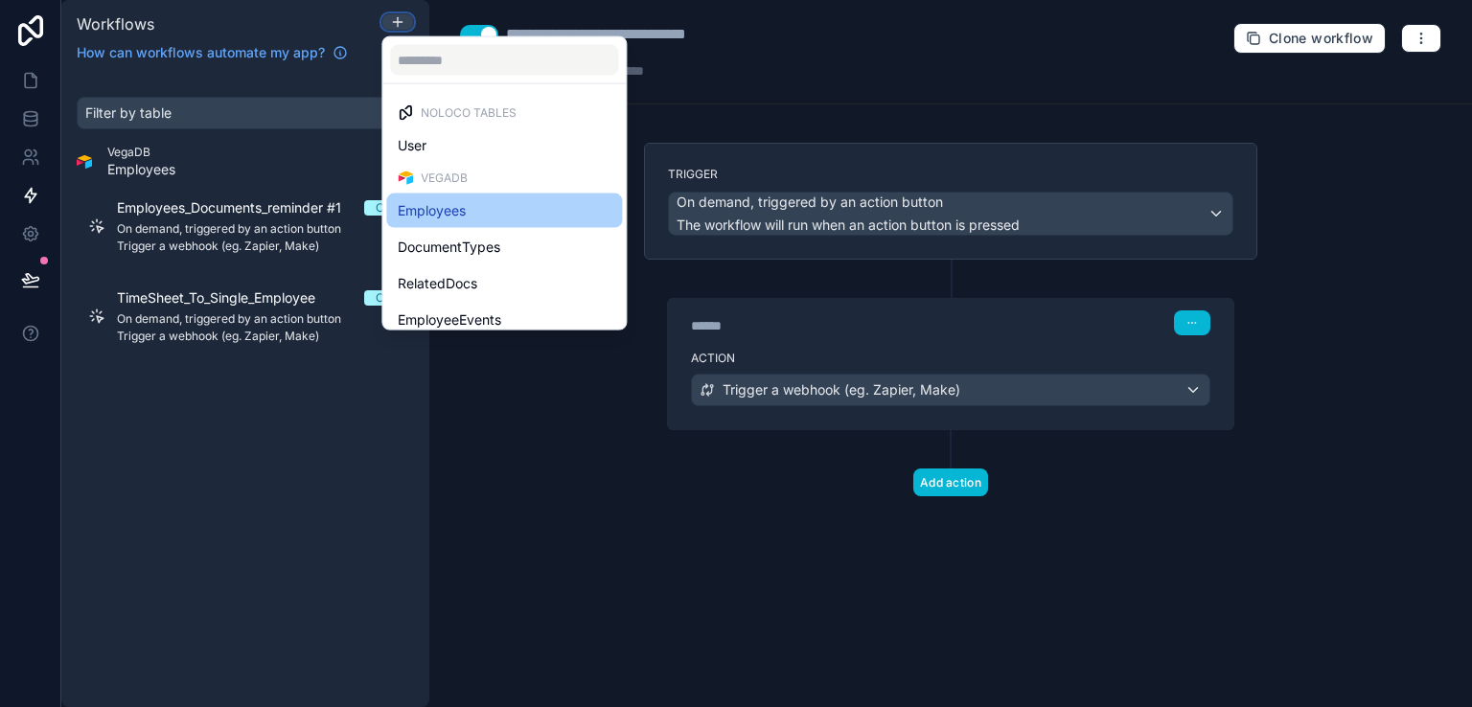
scroll to position [96, 0]
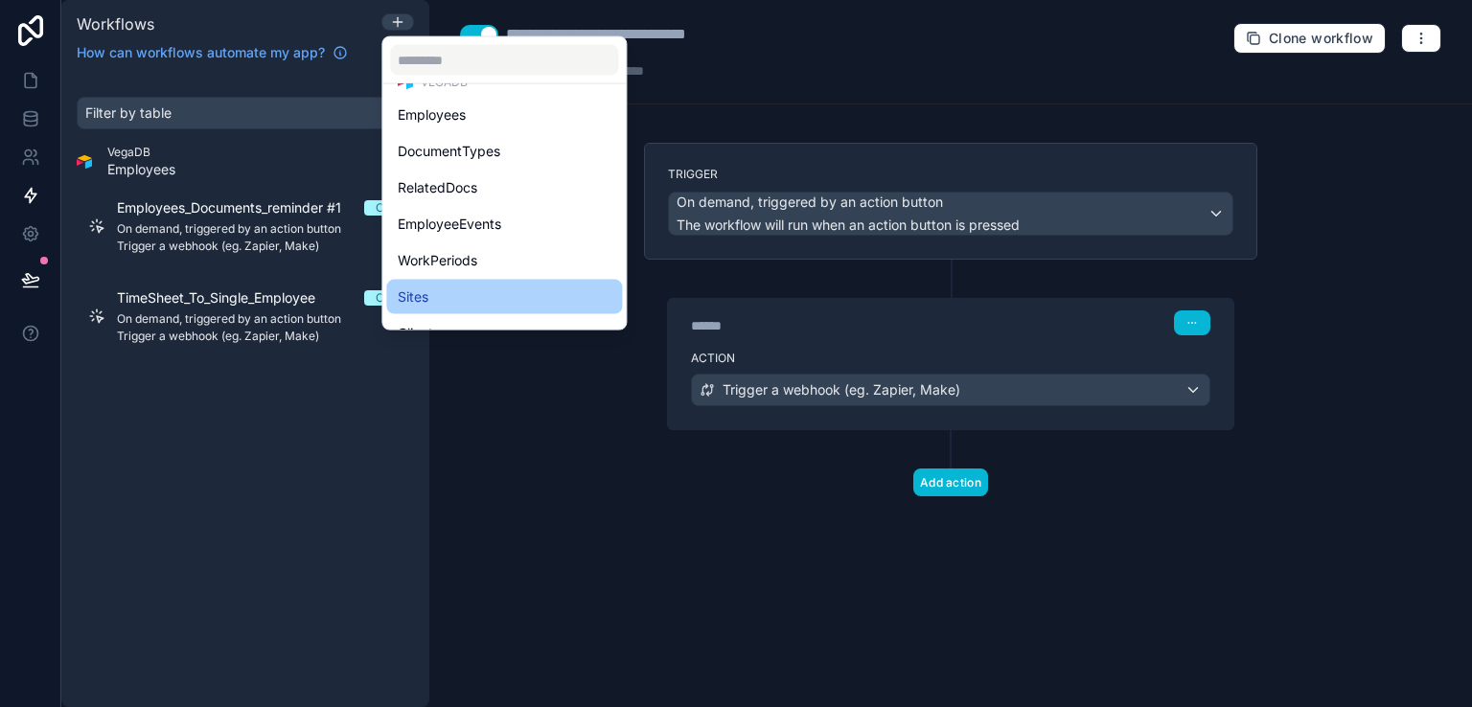
click at [405, 295] on span "Sites" at bounding box center [413, 297] width 31 height 23
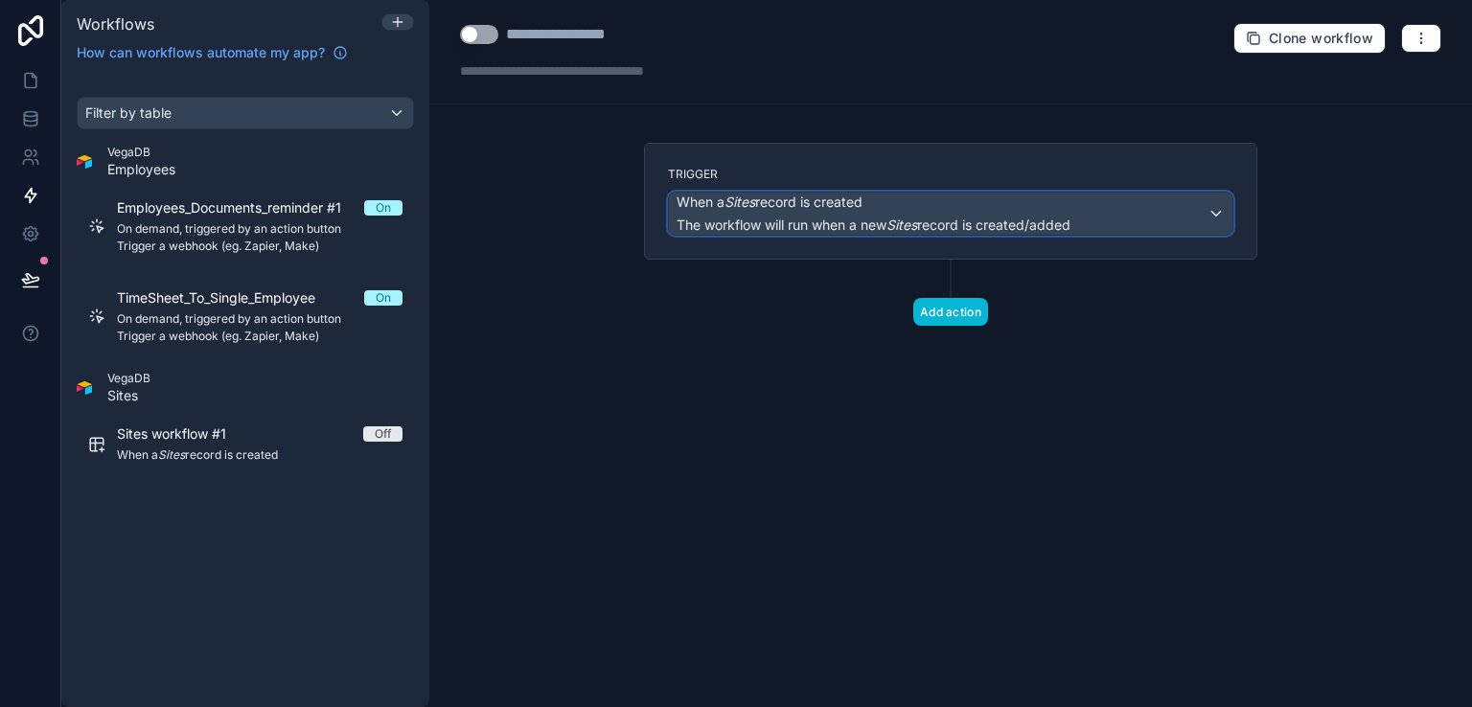
click at [1206, 212] on div "When a Sites record is created The workflow will run when a new Sites record is…" at bounding box center [951, 214] width 564 height 42
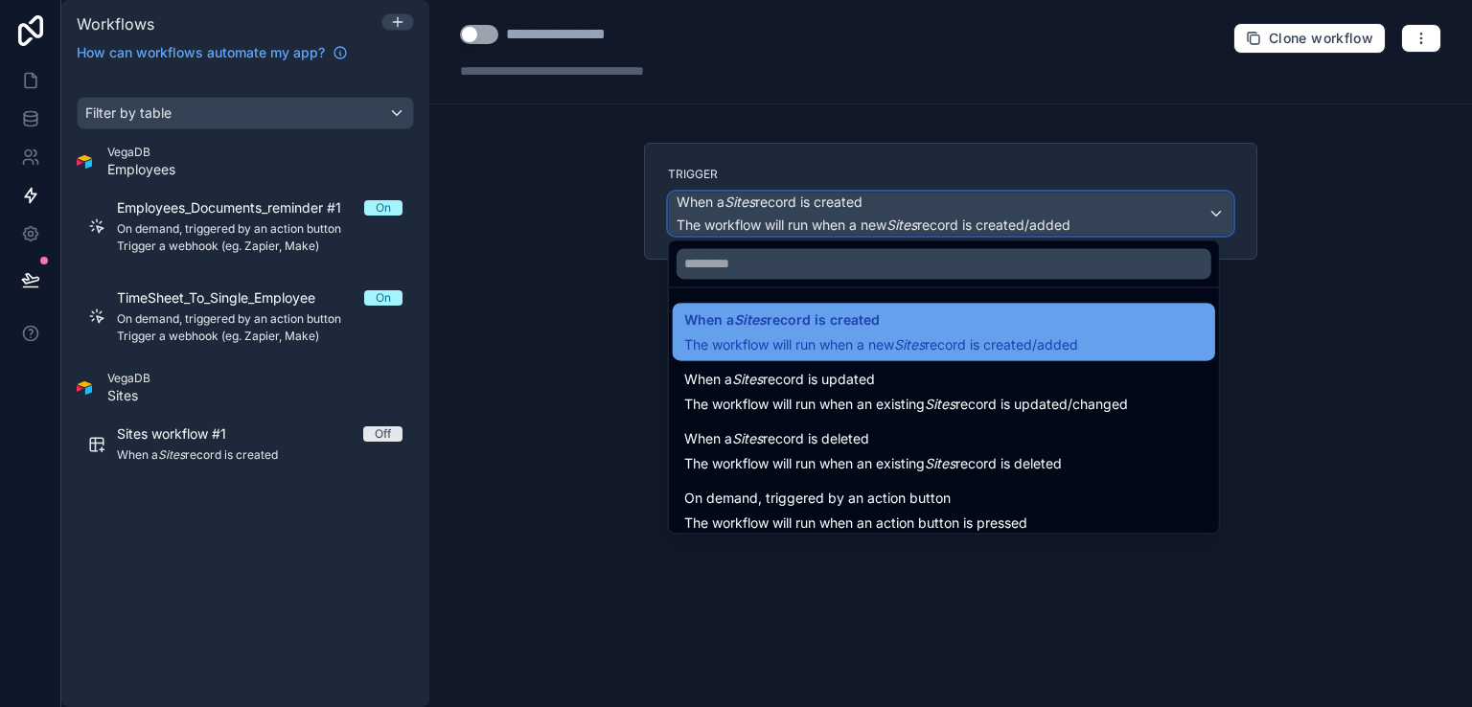
scroll to position [69, 0]
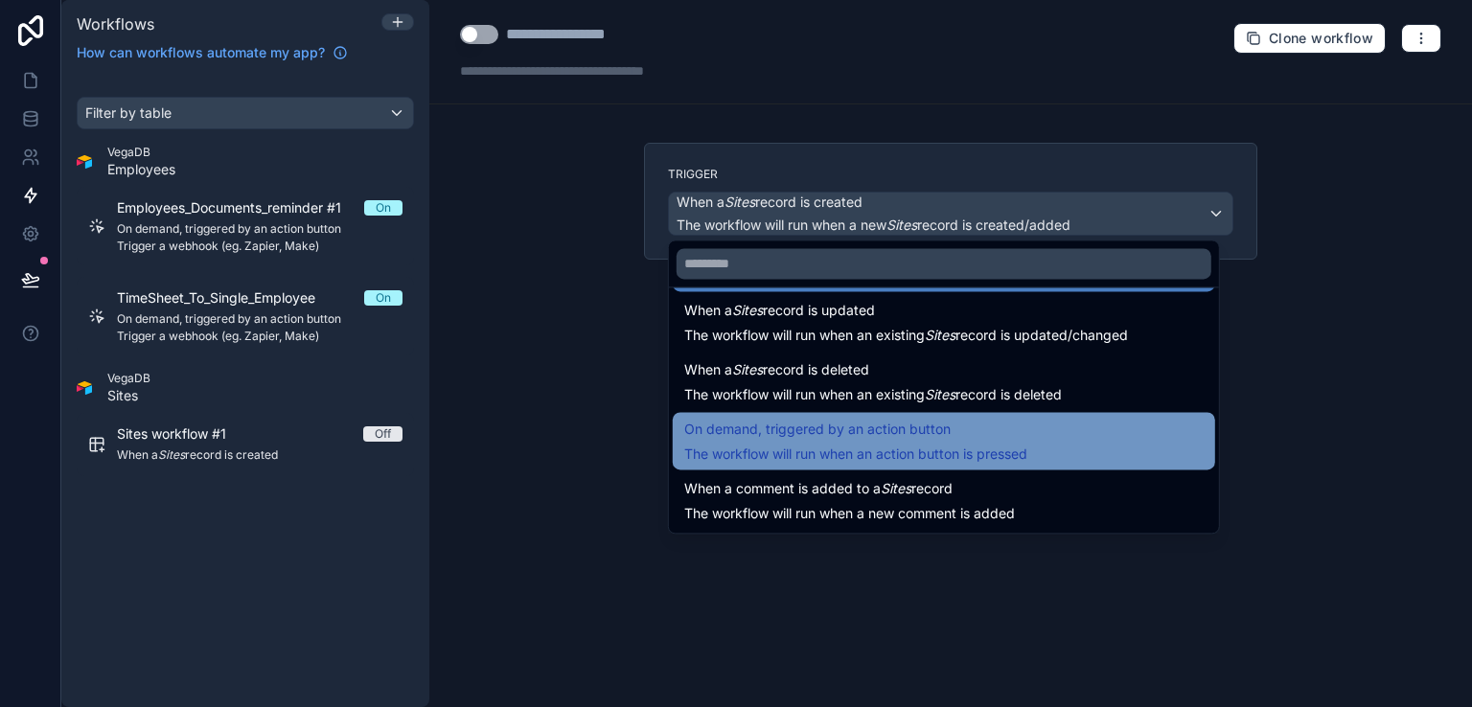
click at [897, 436] on span "On demand, triggered by an action button" at bounding box center [817, 429] width 266 height 23
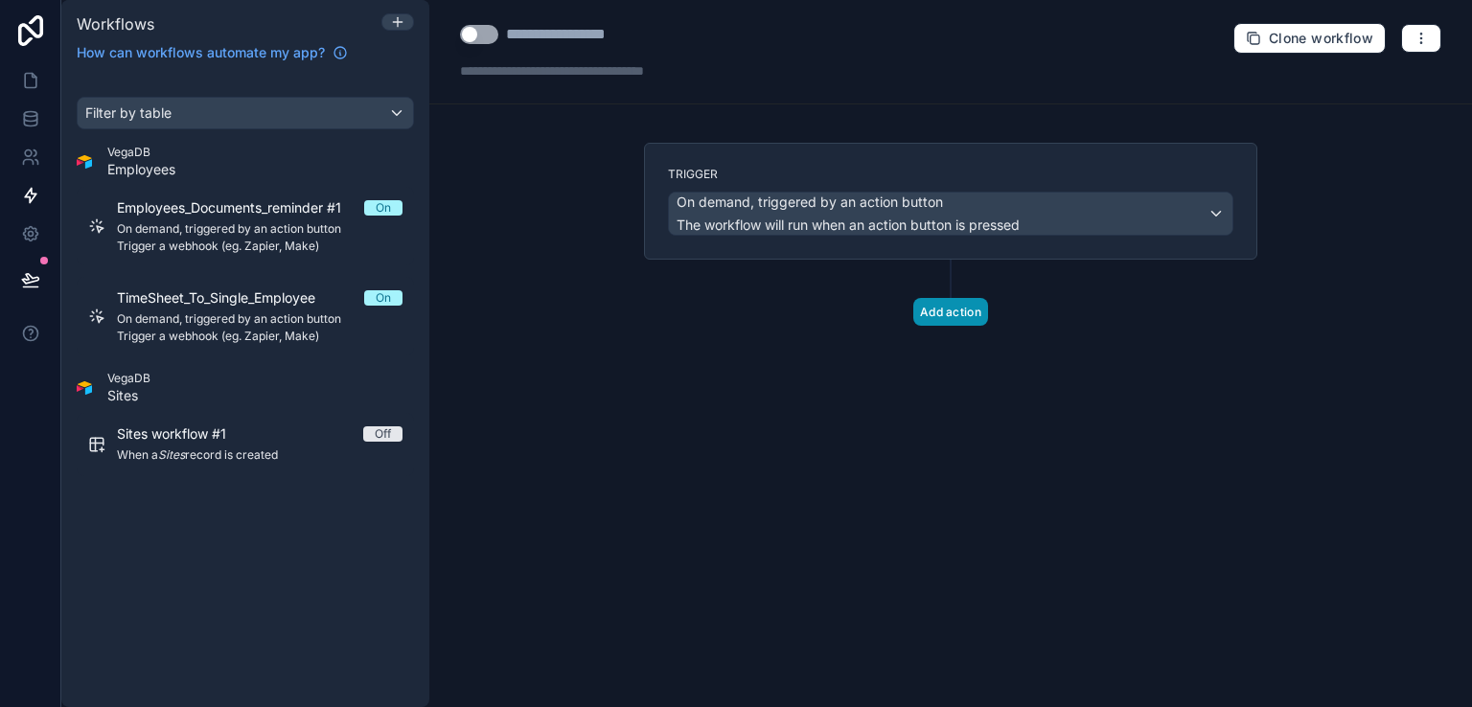
click at [921, 303] on button "Add action" at bounding box center [951, 312] width 75 height 28
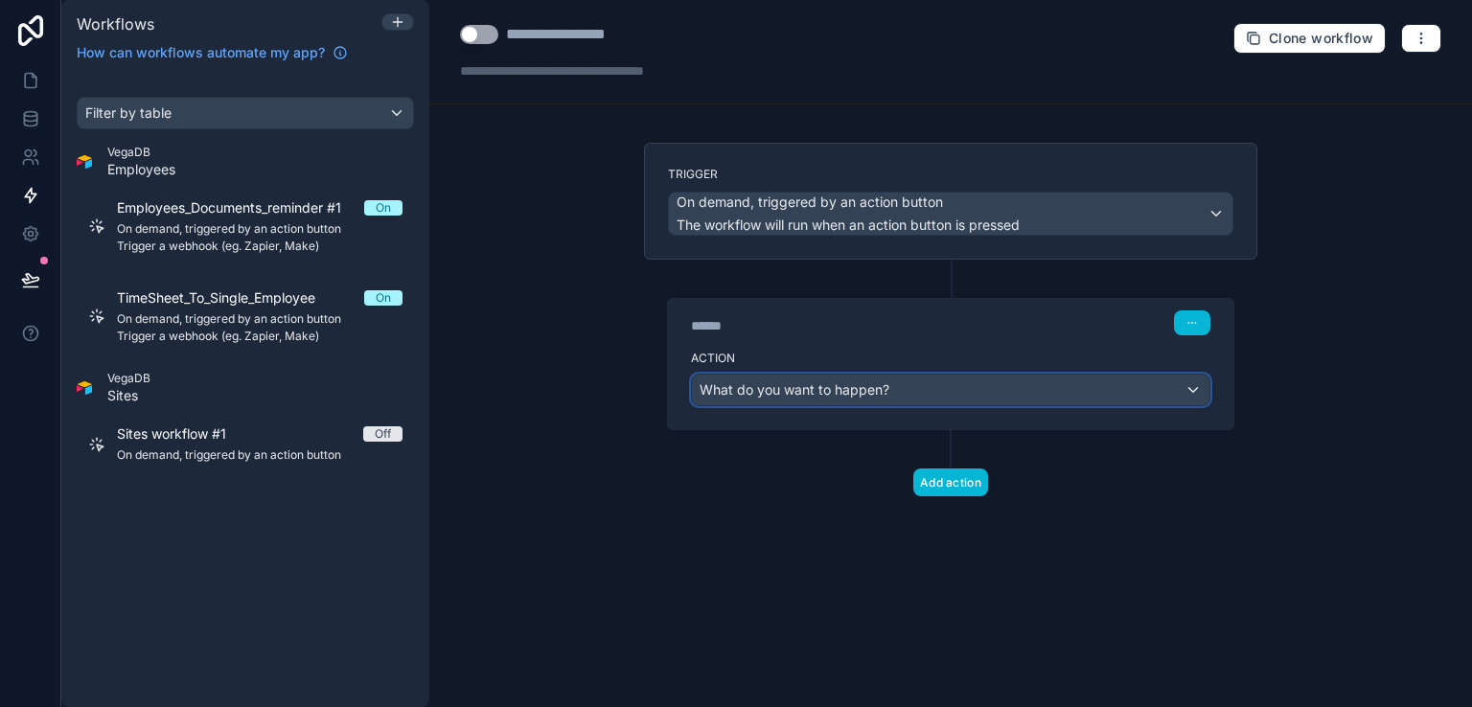
click at [1195, 384] on div "What do you want to happen?" at bounding box center [951, 390] width 518 height 31
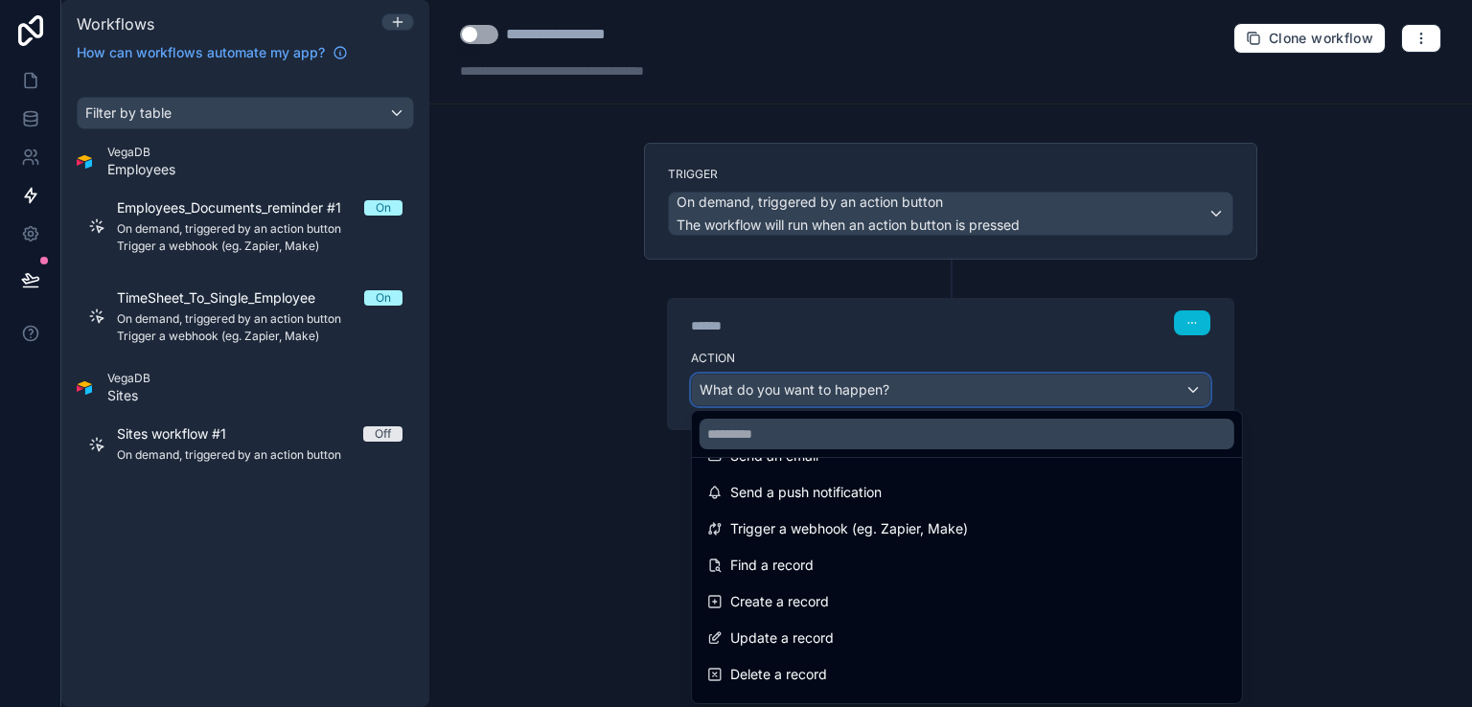
scroll to position [0, 0]
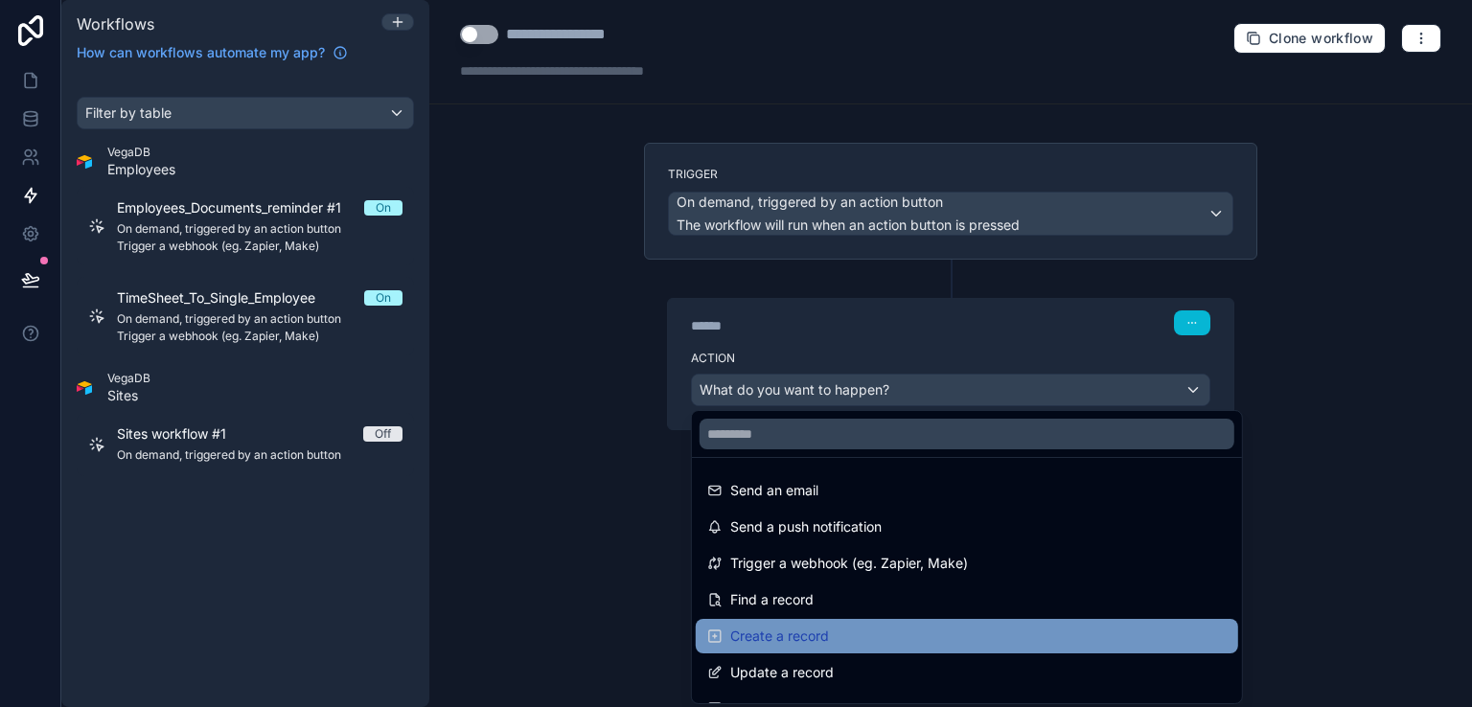
click at [777, 635] on span "Create a record" at bounding box center [779, 636] width 99 height 23
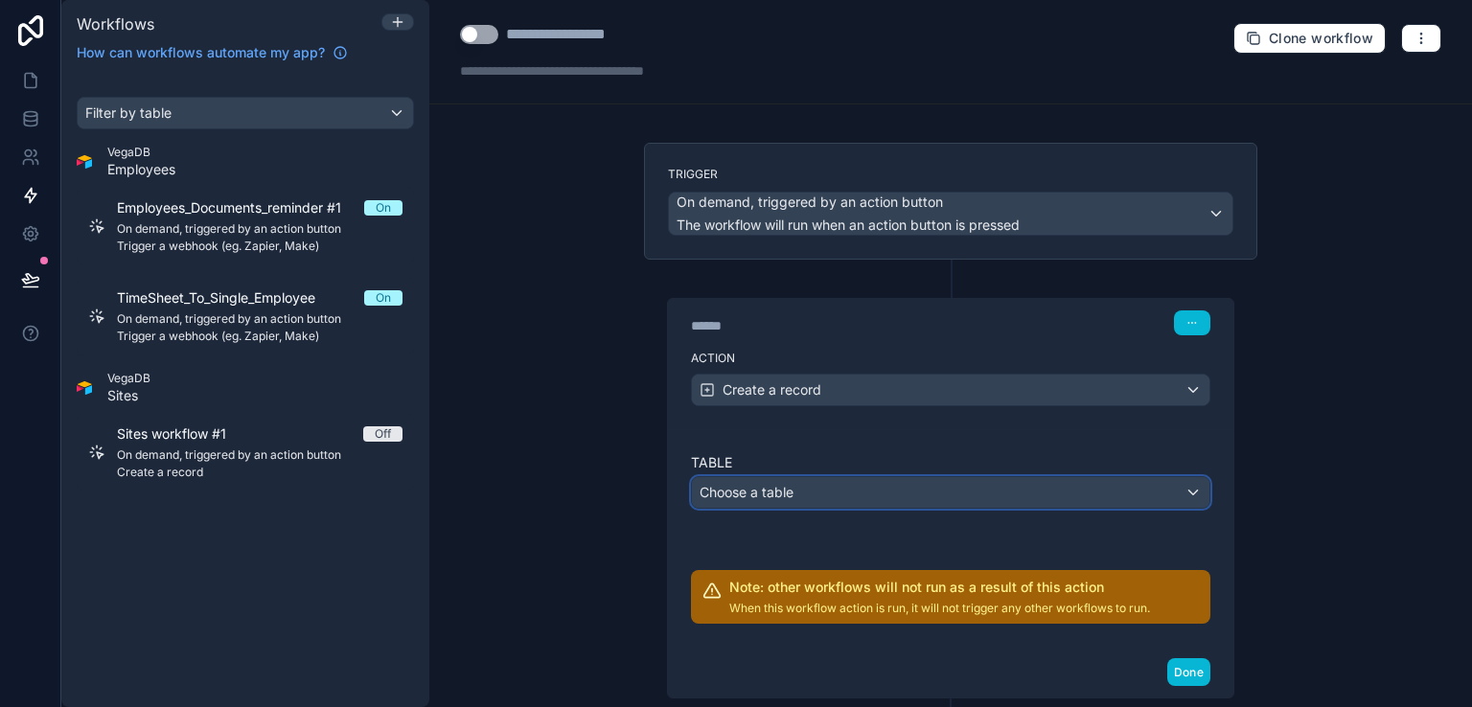
click at [999, 481] on div "Choose a table" at bounding box center [951, 492] width 518 height 31
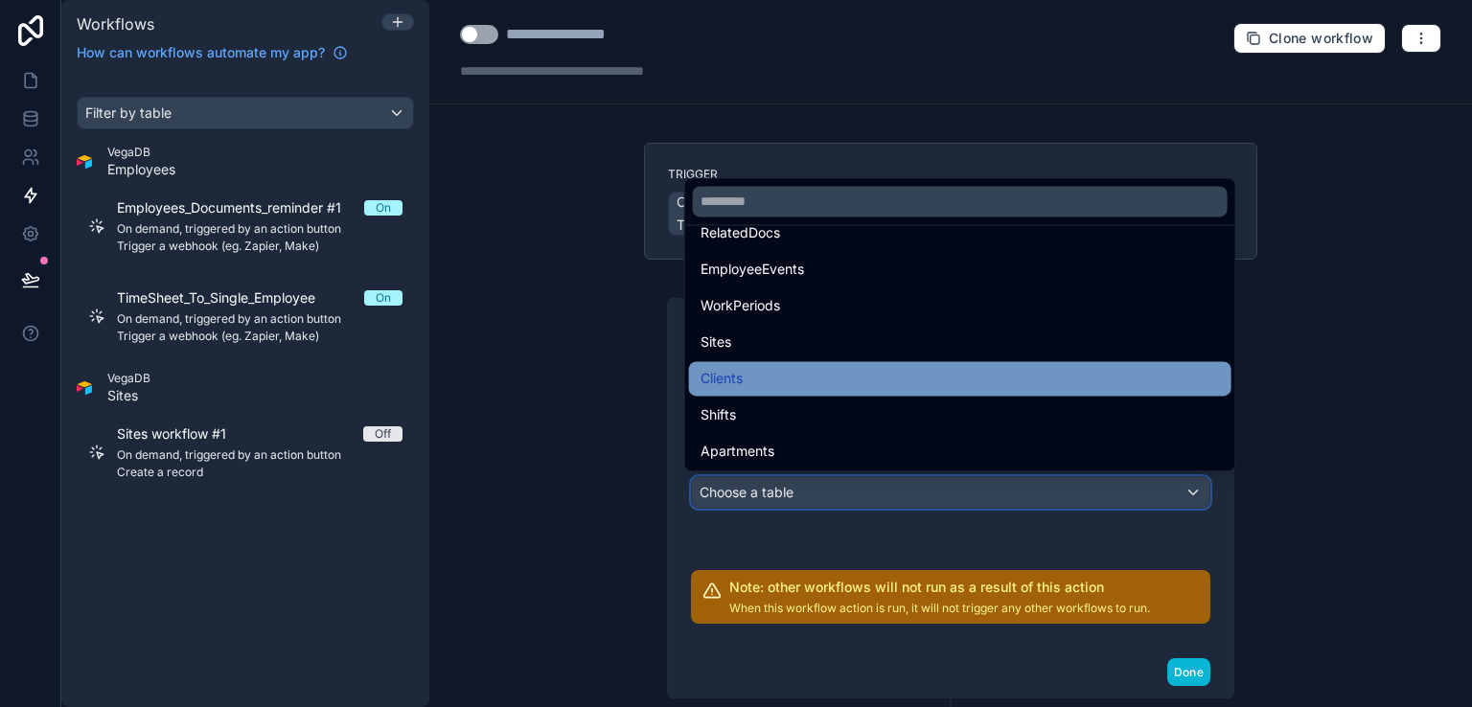
scroll to position [288, 0]
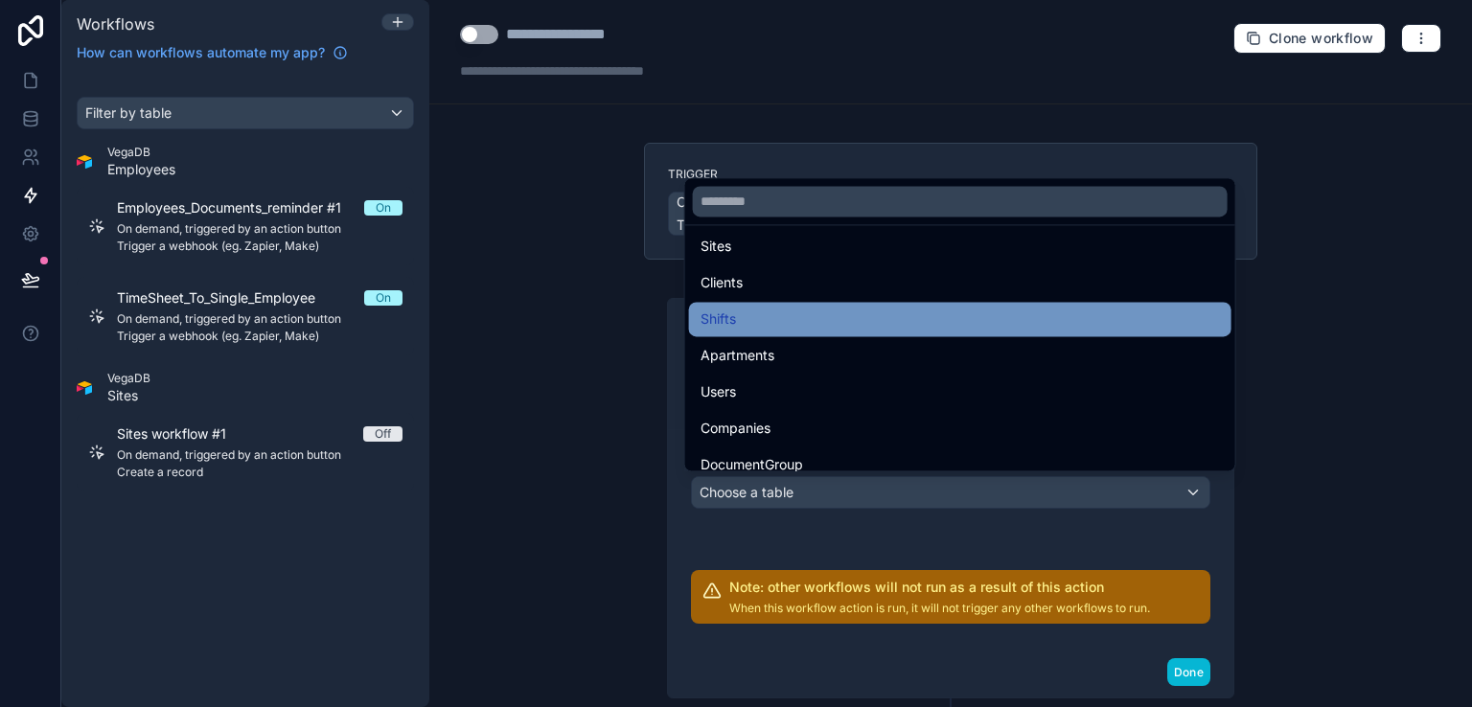
click at [728, 324] on span "Shifts" at bounding box center [718, 319] width 35 height 23
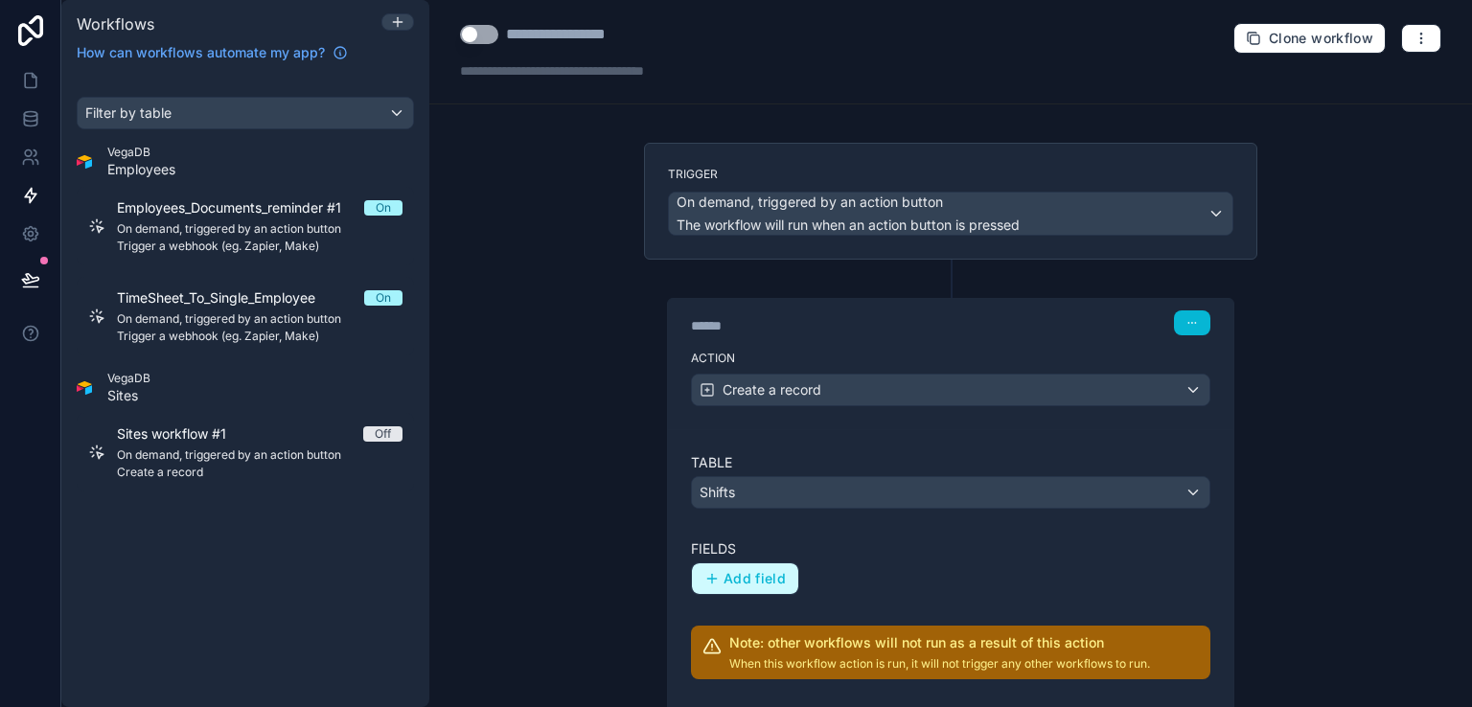
click at [758, 576] on span "Add field" at bounding box center [755, 578] width 62 height 17
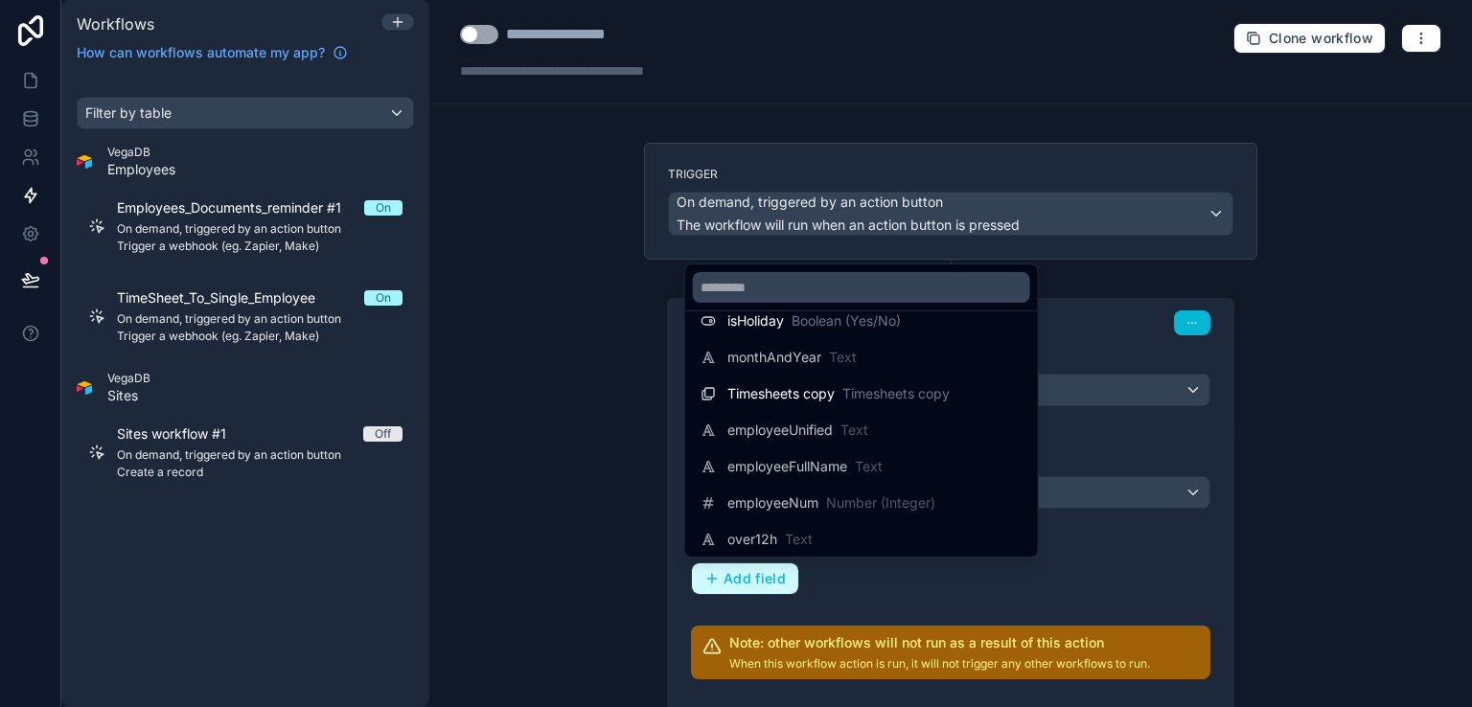
scroll to position [1342, 0]
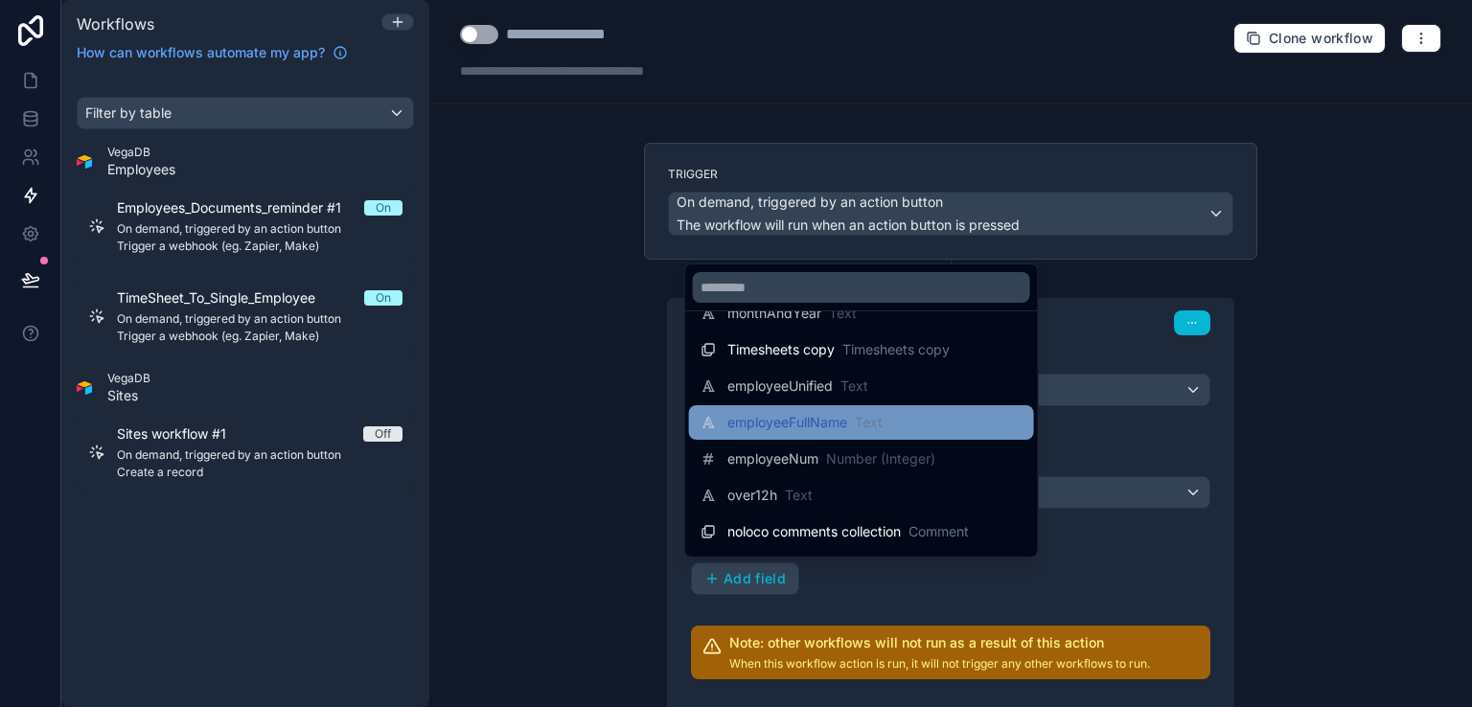
click at [811, 427] on span "employeeFullName" at bounding box center [788, 422] width 120 height 19
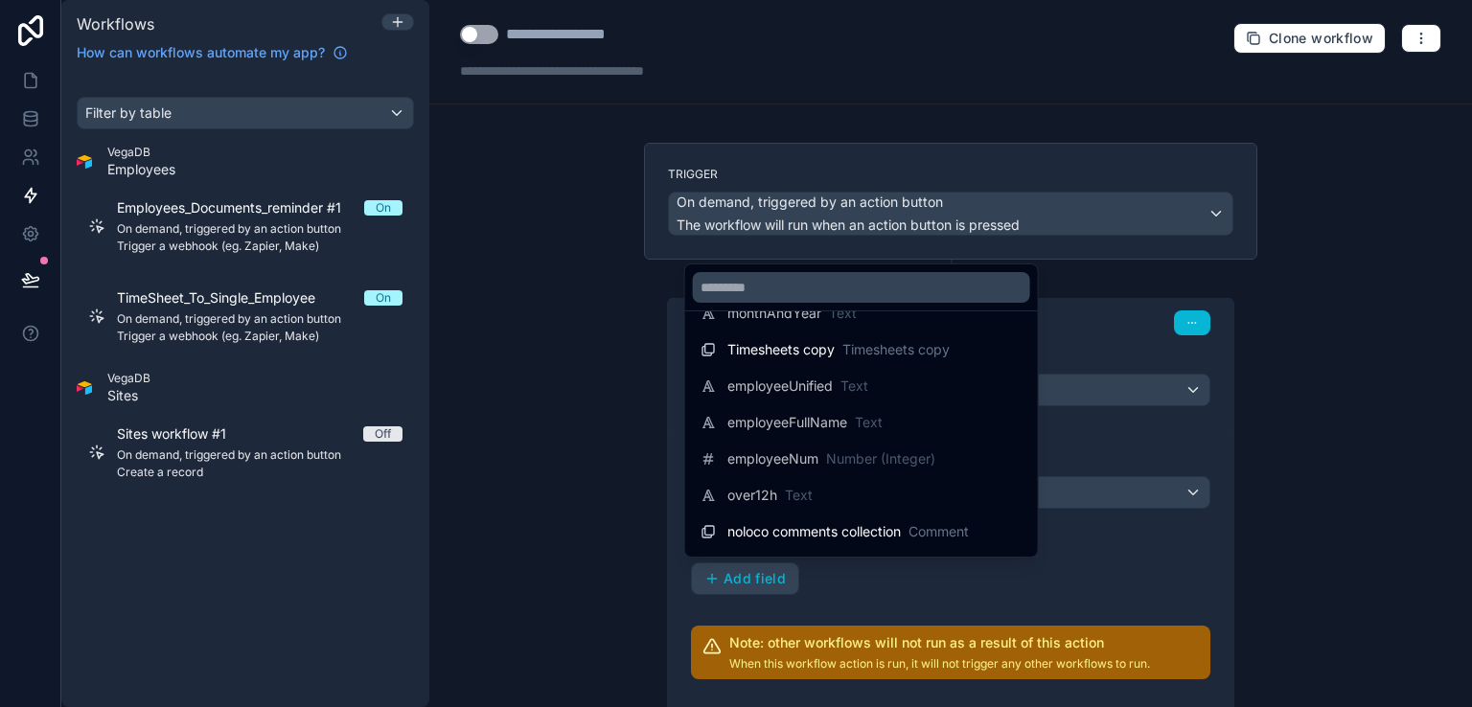
click at [1105, 547] on div at bounding box center [736, 353] width 1472 height 707
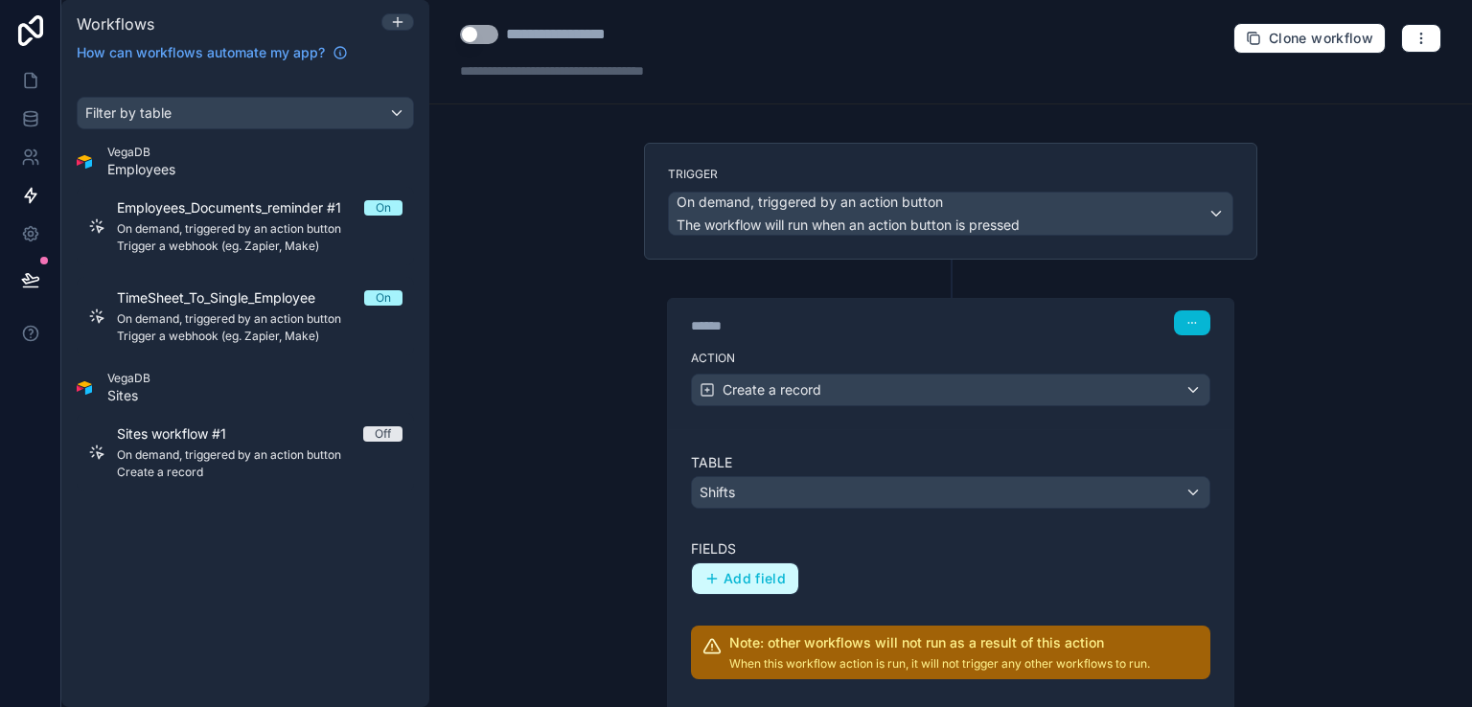
click at [754, 579] on span "Add field" at bounding box center [755, 578] width 62 height 17
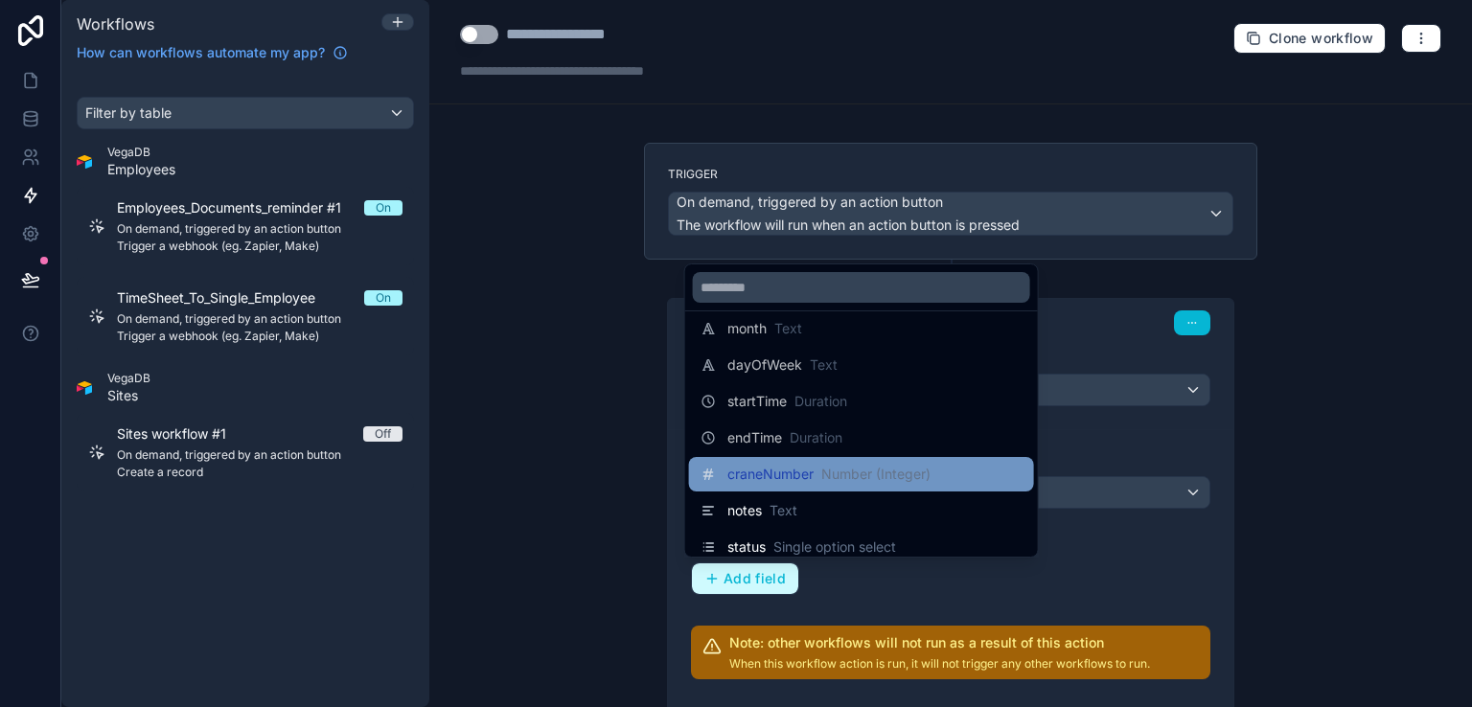
scroll to position [192, 0]
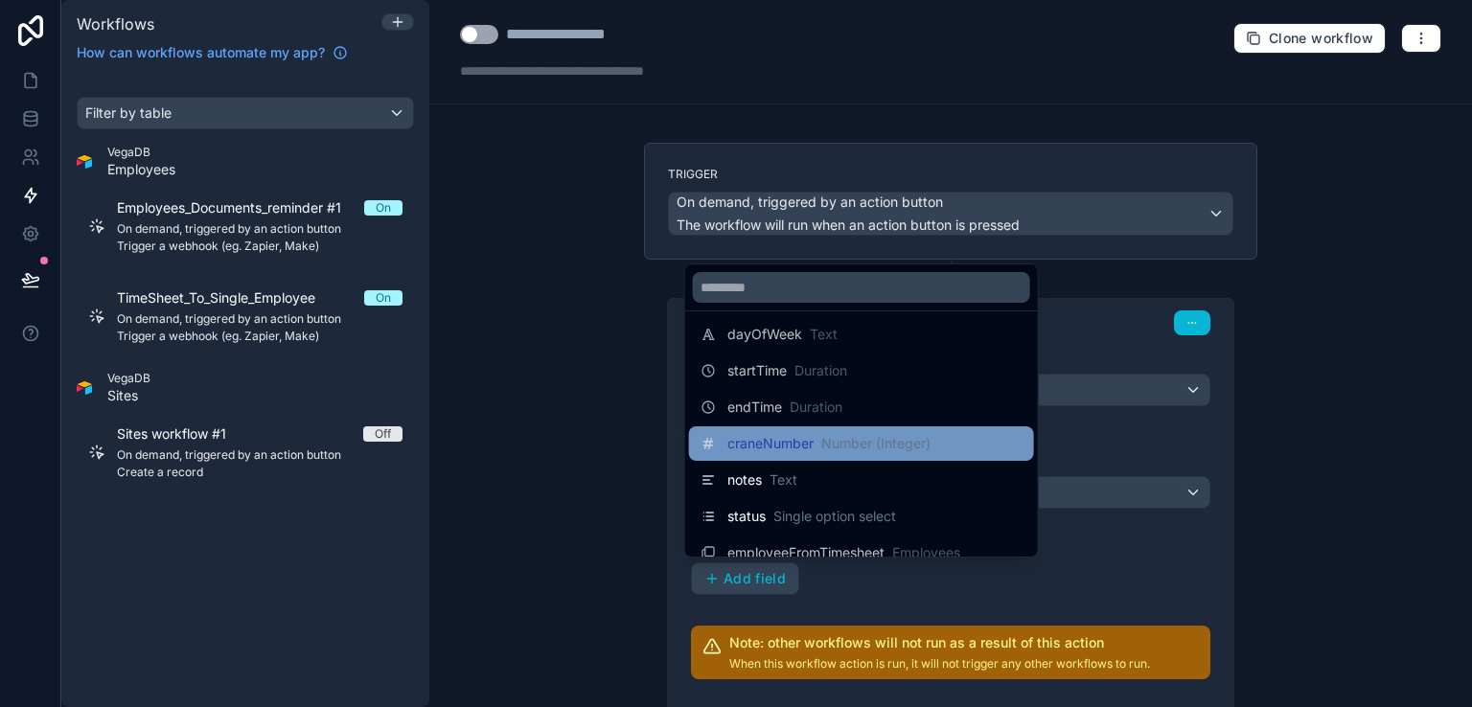
click at [787, 444] on span "craneNumber" at bounding box center [771, 443] width 86 height 19
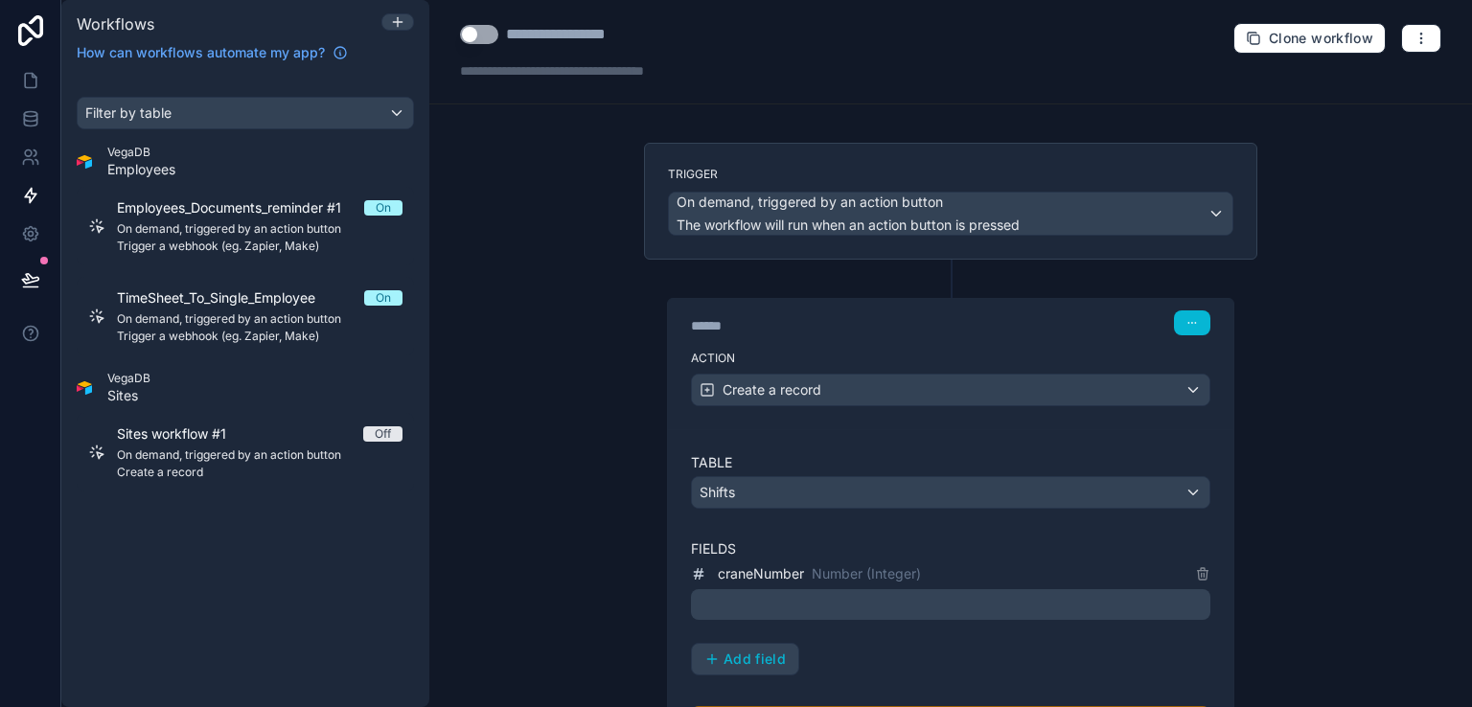
scroll to position [96, 0]
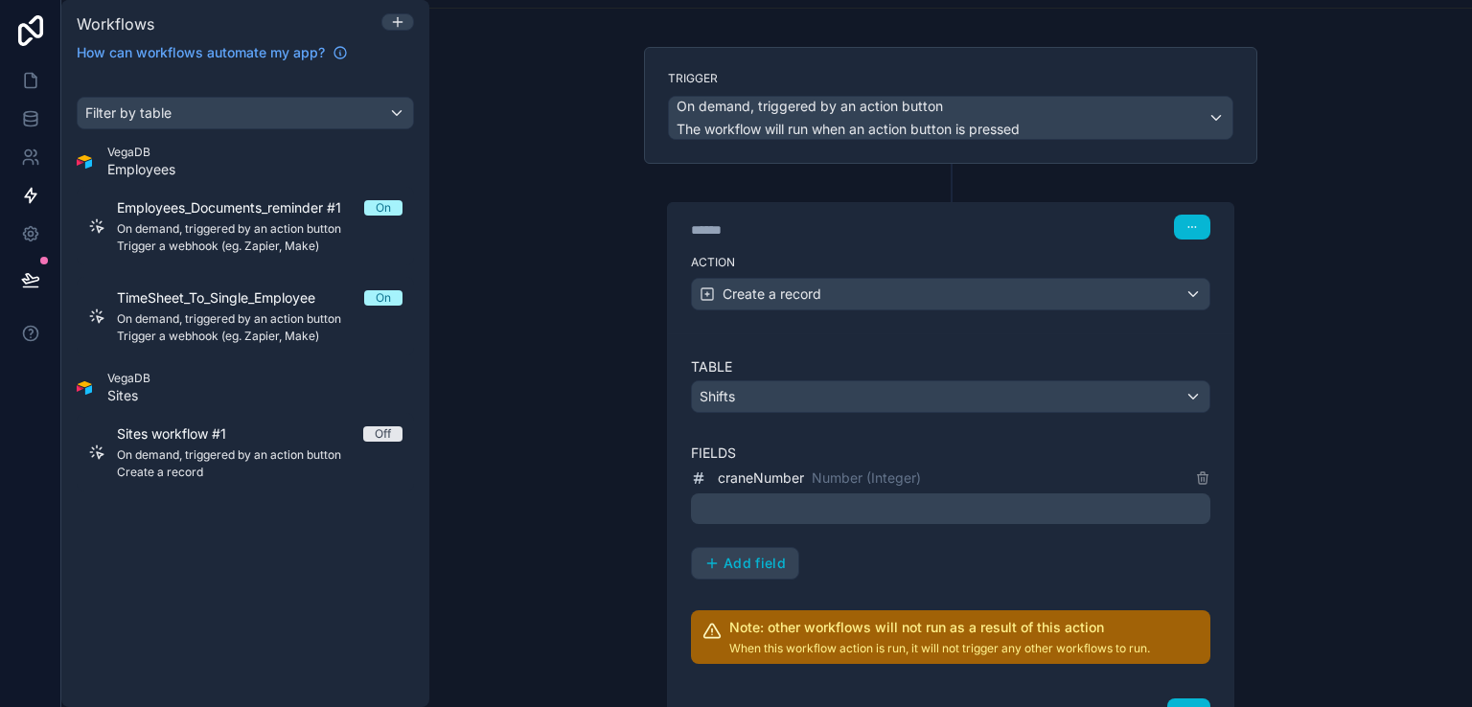
click at [790, 509] on p "﻿" at bounding box center [953, 509] width 508 height 23
click at [841, 578] on div "Table Shifts Fields craneNumber Number (Integer) ﻿ Add field Note: other workfl…" at bounding box center [951, 511] width 520 height 307
click at [733, 549] on button "Add field" at bounding box center [745, 563] width 106 height 31
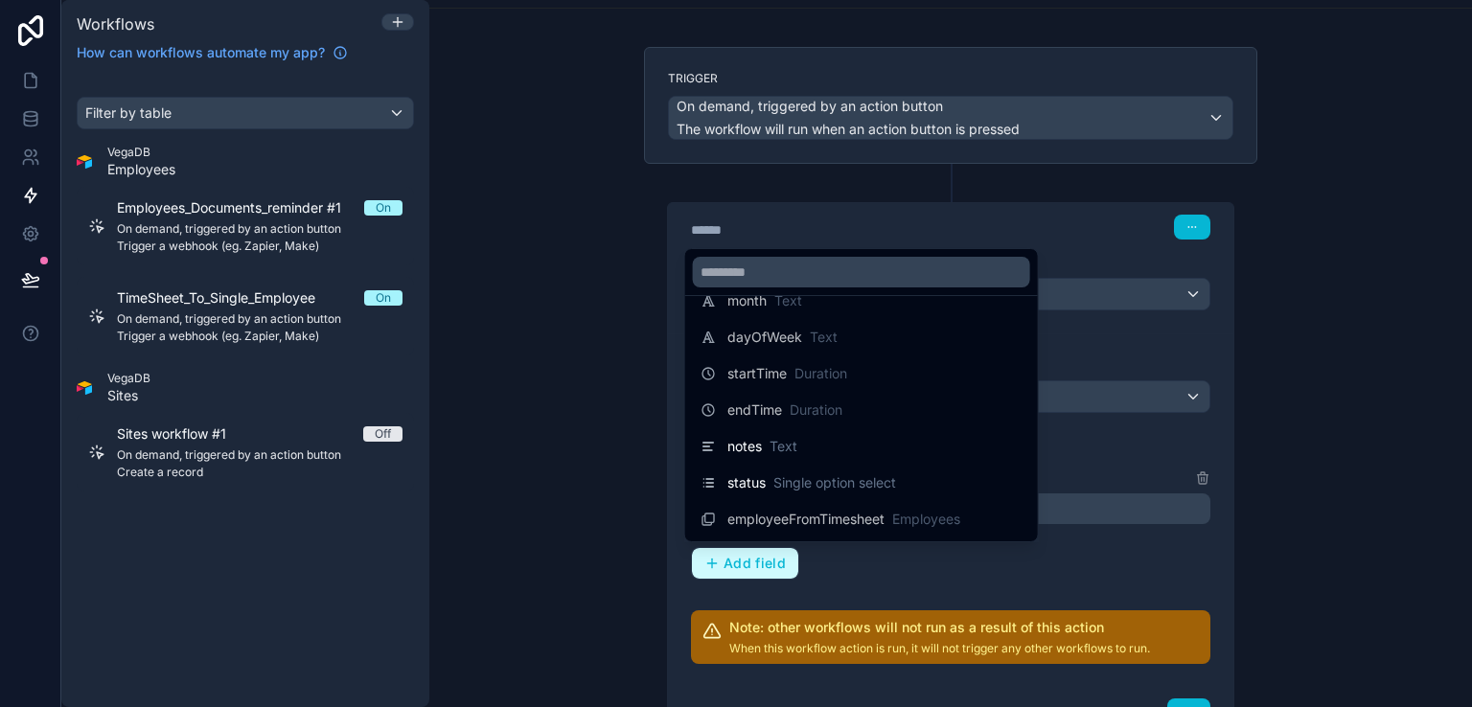
scroll to position [192, 0]
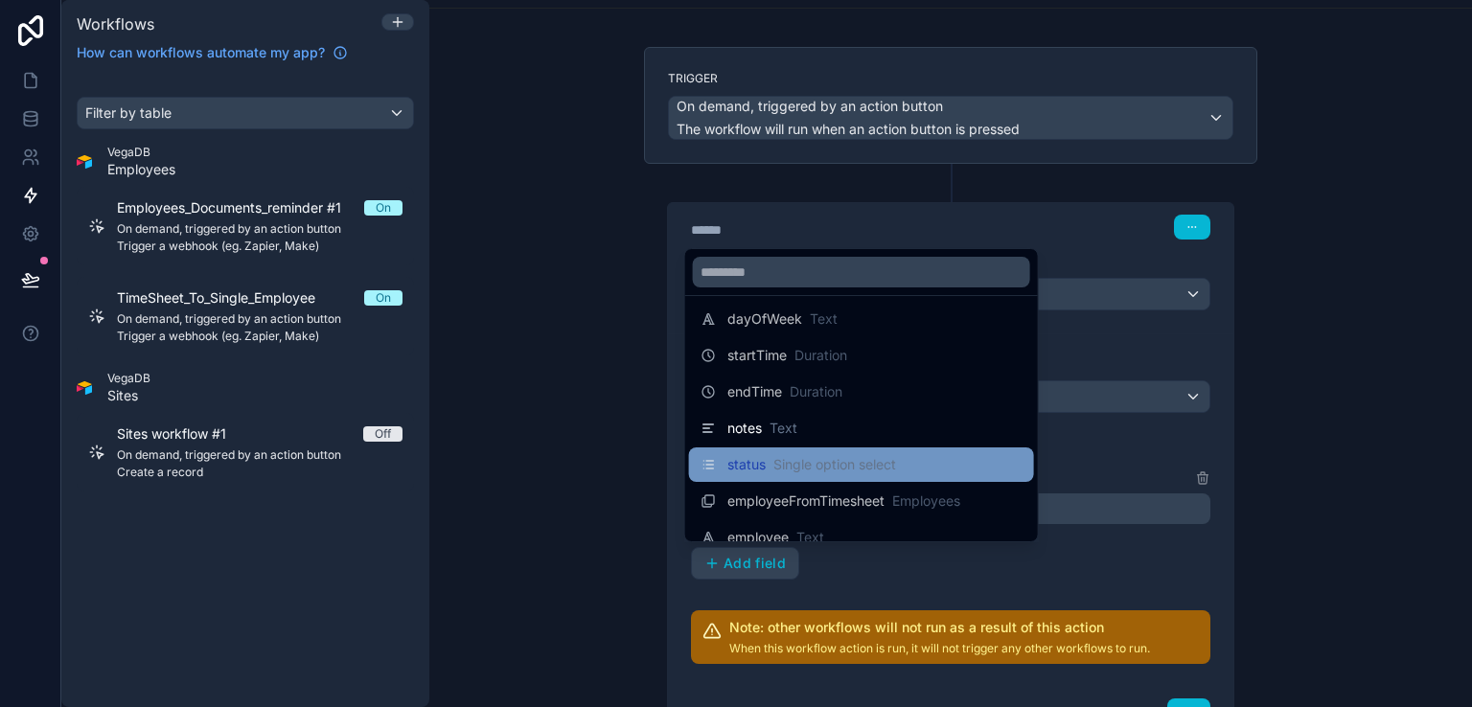
click at [760, 465] on span "status" at bounding box center [747, 464] width 38 height 19
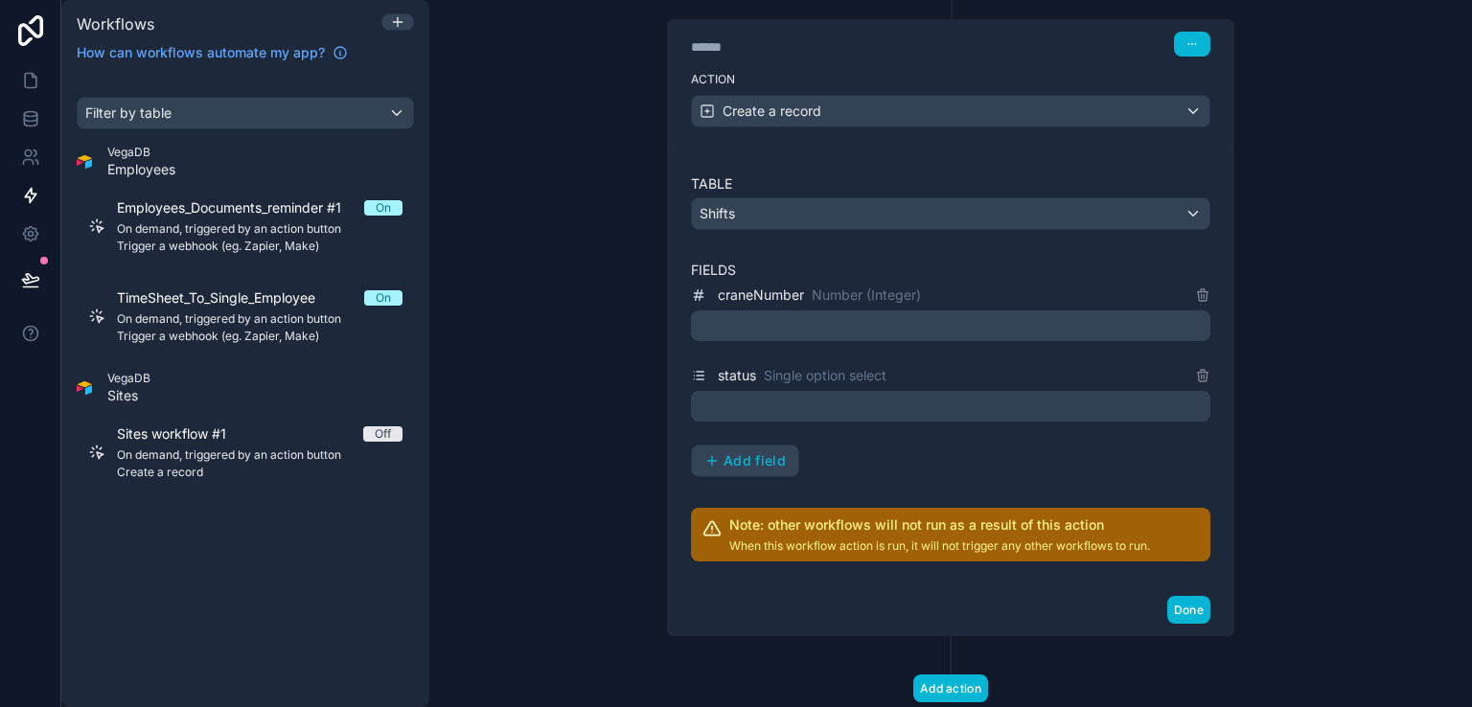
scroll to position [288, 0]
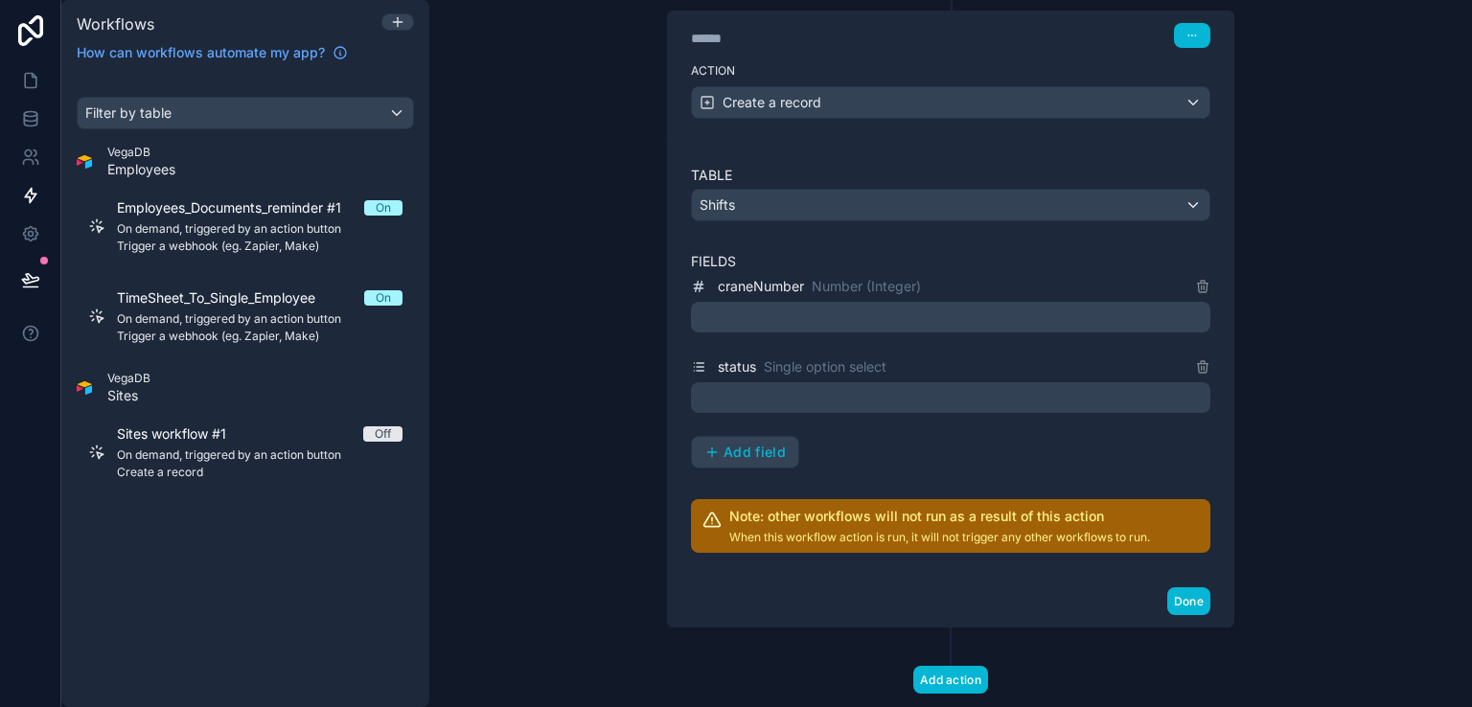
click at [1347, 294] on div "**********" at bounding box center [950, 353] width 1043 height 707
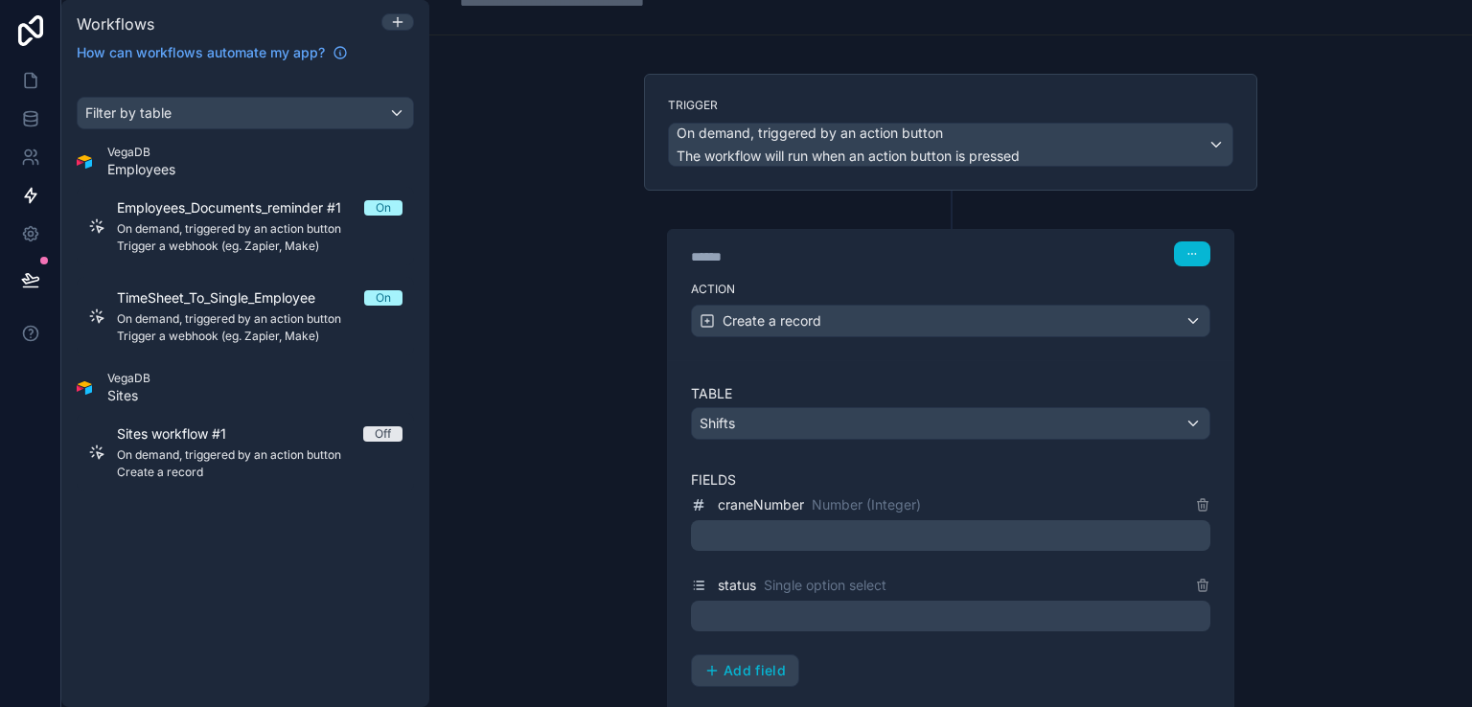
scroll to position [0, 0]
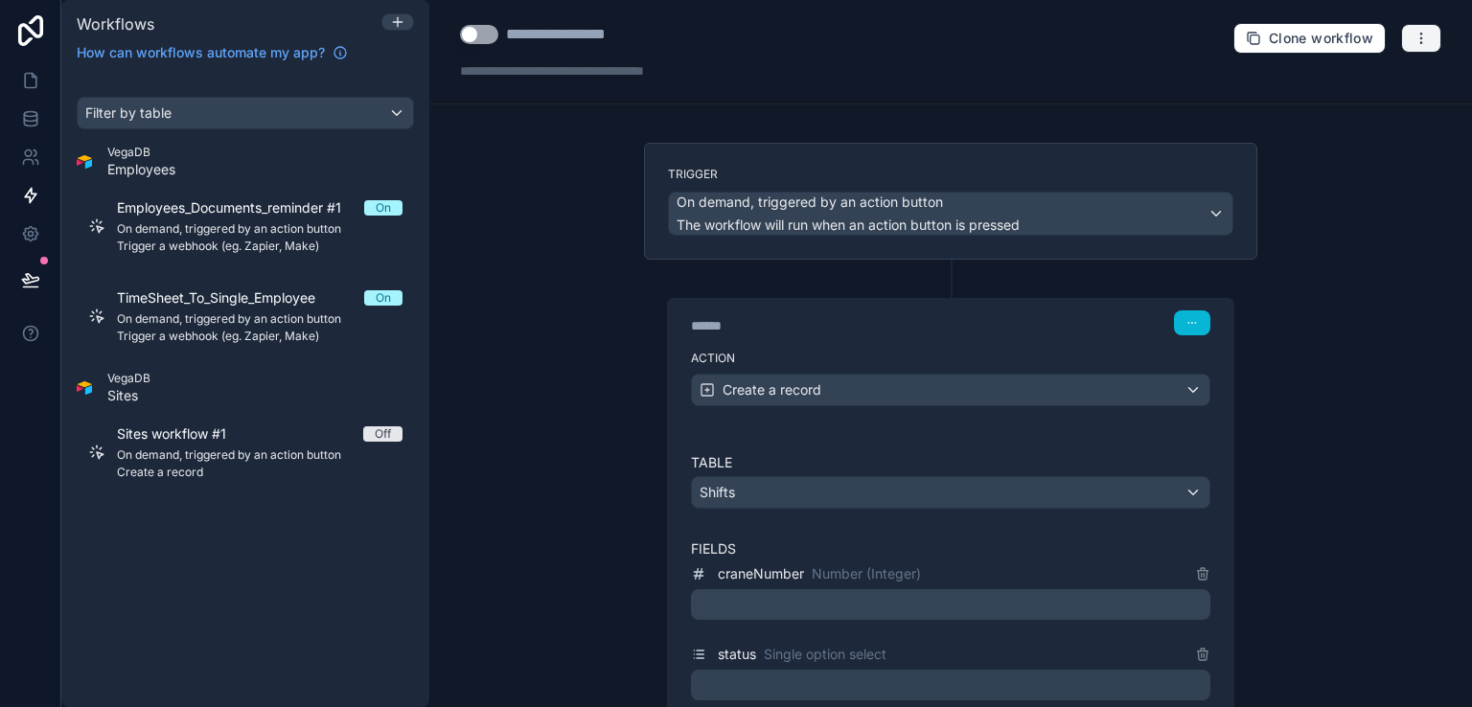
click at [1414, 36] on icon "button" at bounding box center [1421, 38] width 15 height 15
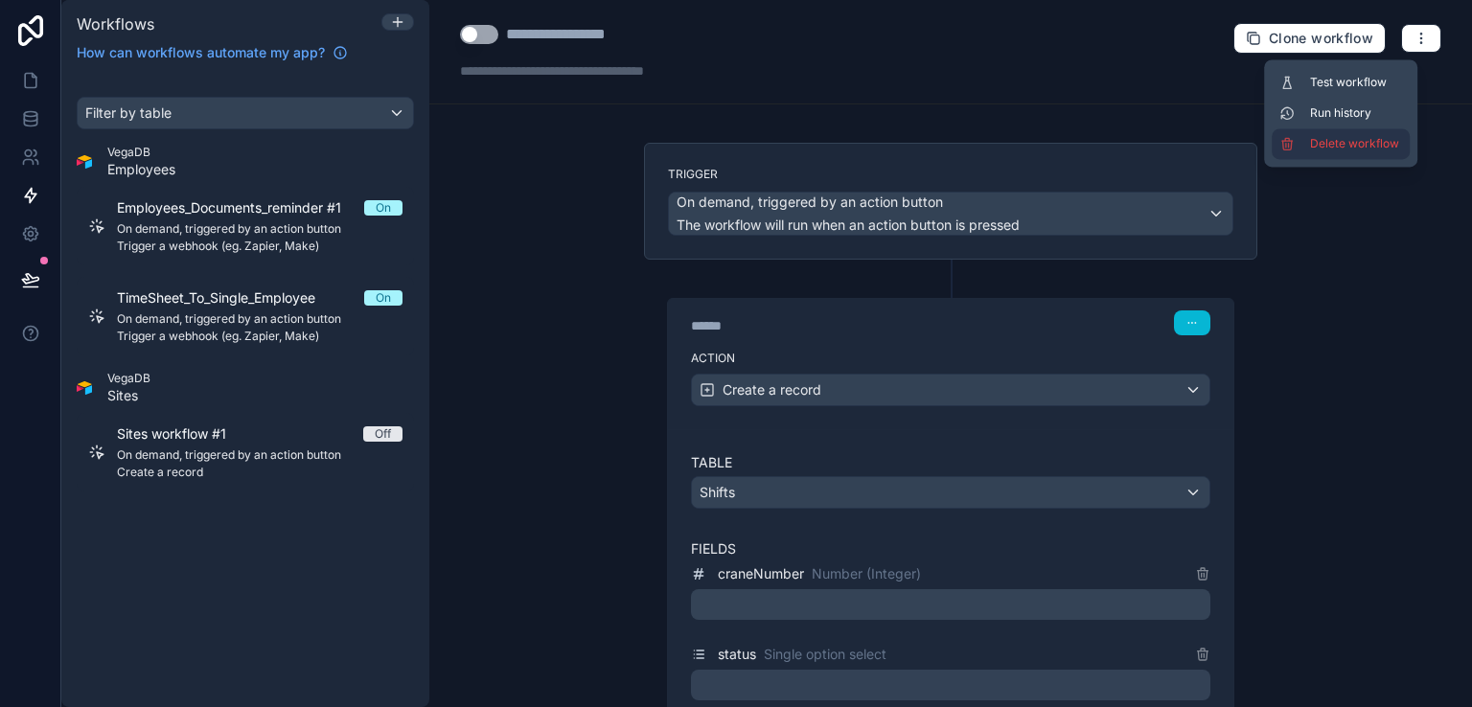
click at [1371, 146] on span "Delete workflow" at bounding box center [1356, 143] width 92 height 15
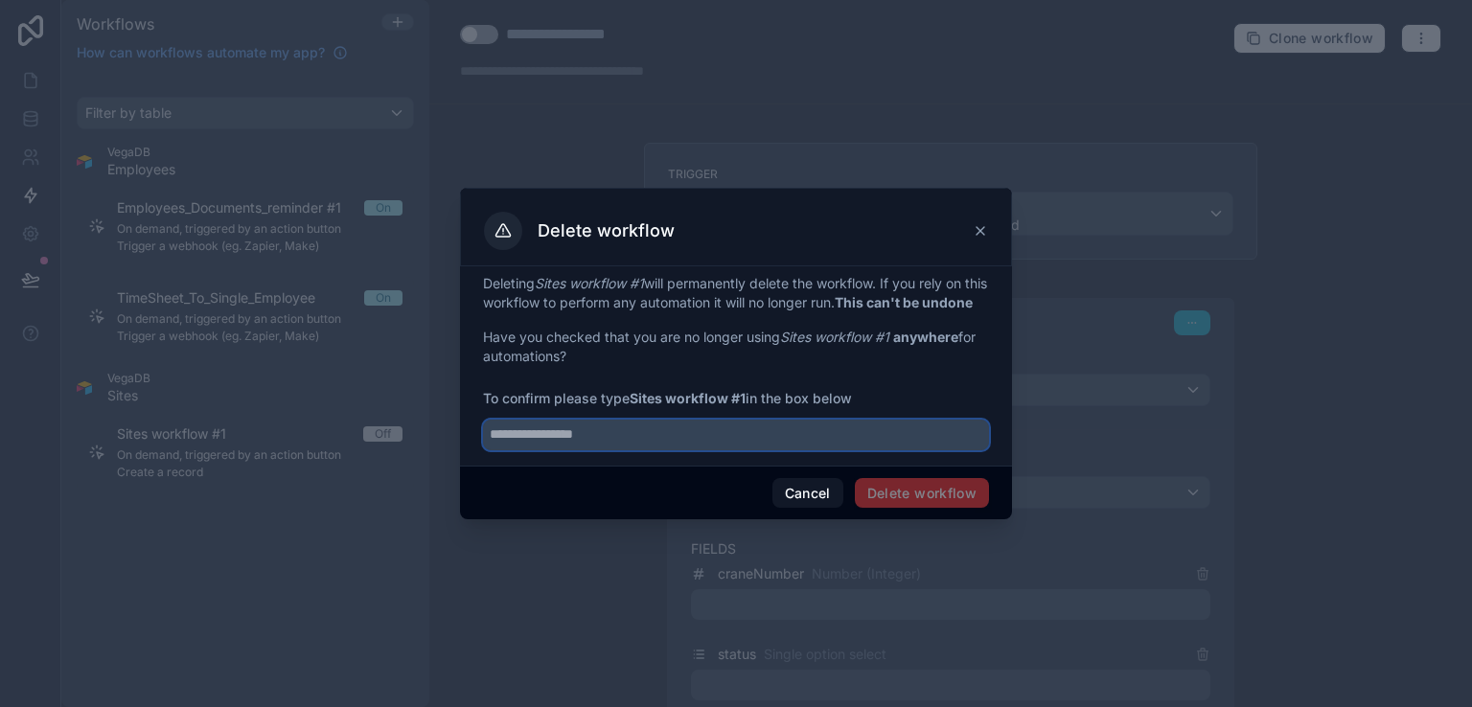
click at [617, 450] on input "text" at bounding box center [736, 435] width 506 height 31
click at [611, 450] on input "text" at bounding box center [736, 435] width 506 height 31
click at [601, 444] on input "text" at bounding box center [736, 435] width 506 height 31
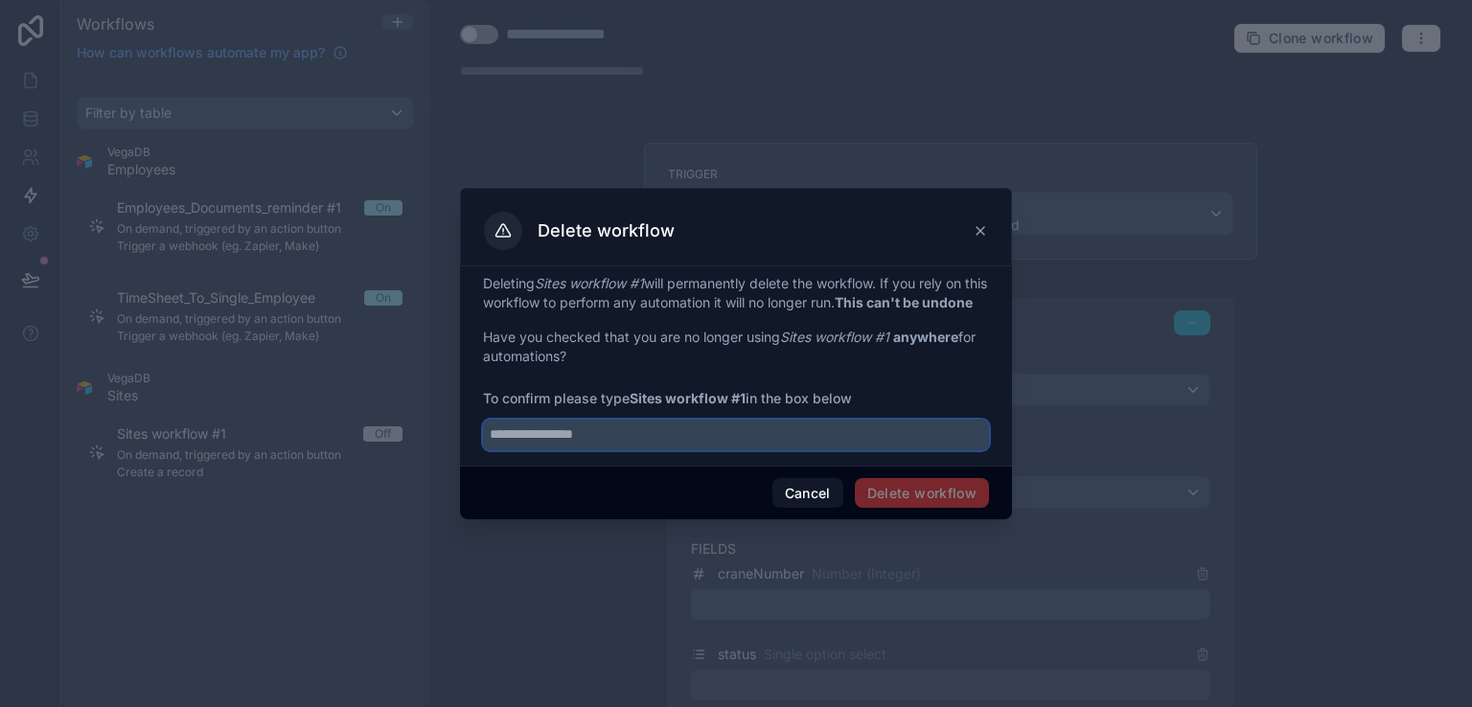
click at [593, 440] on input "text" at bounding box center [736, 435] width 506 height 31
click at [591, 440] on input "text" at bounding box center [736, 435] width 506 height 31
click at [596, 442] on input "text" at bounding box center [736, 435] width 506 height 31
click at [653, 446] on input "text" at bounding box center [736, 435] width 506 height 31
type input "*"
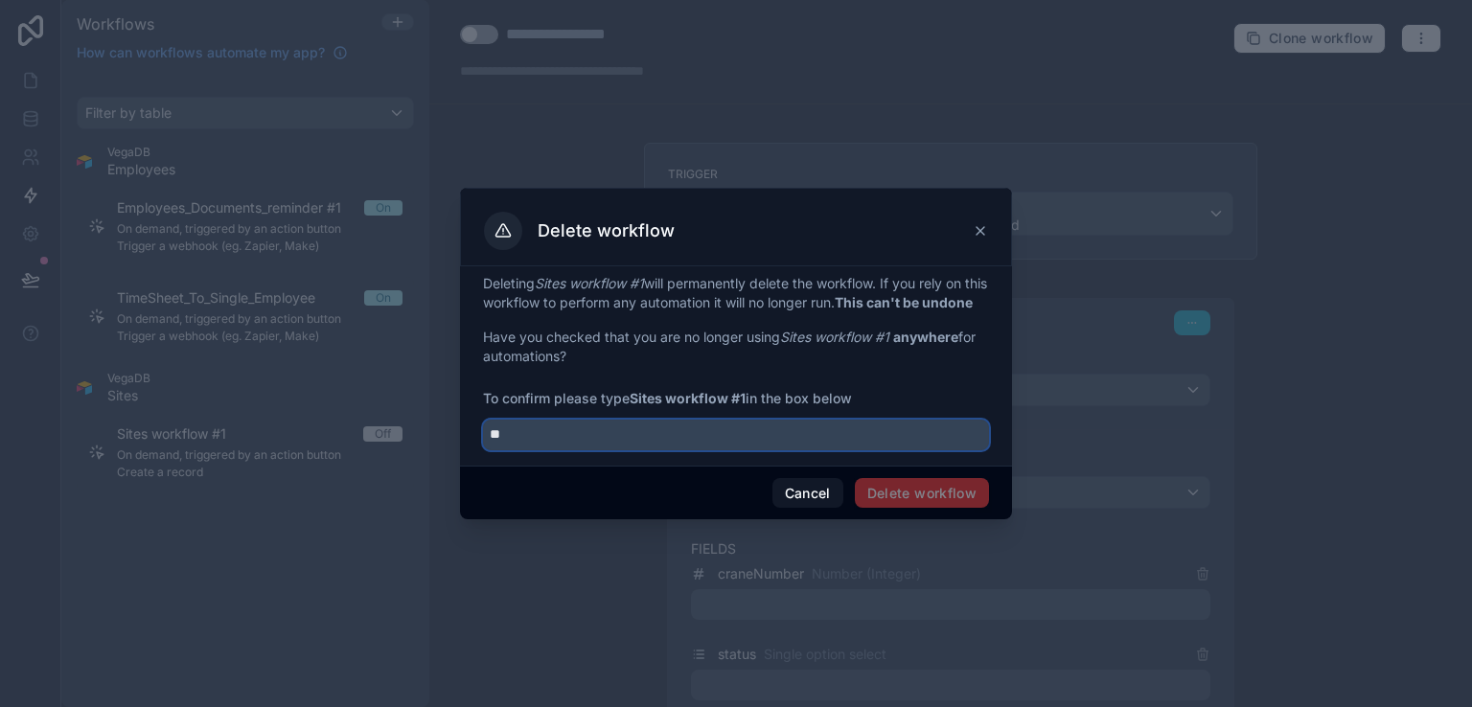
type input "*"
drag, startPoint x: 633, startPoint y: 402, endPoint x: 748, endPoint y: 414, distance: 115.7
click at [748, 408] on span "To confirm please type Sites workflow #1 in the box below" at bounding box center [736, 398] width 506 height 19
copy strong "Sites workflow #1"
click at [670, 448] on input "text" at bounding box center [736, 435] width 506 height 31
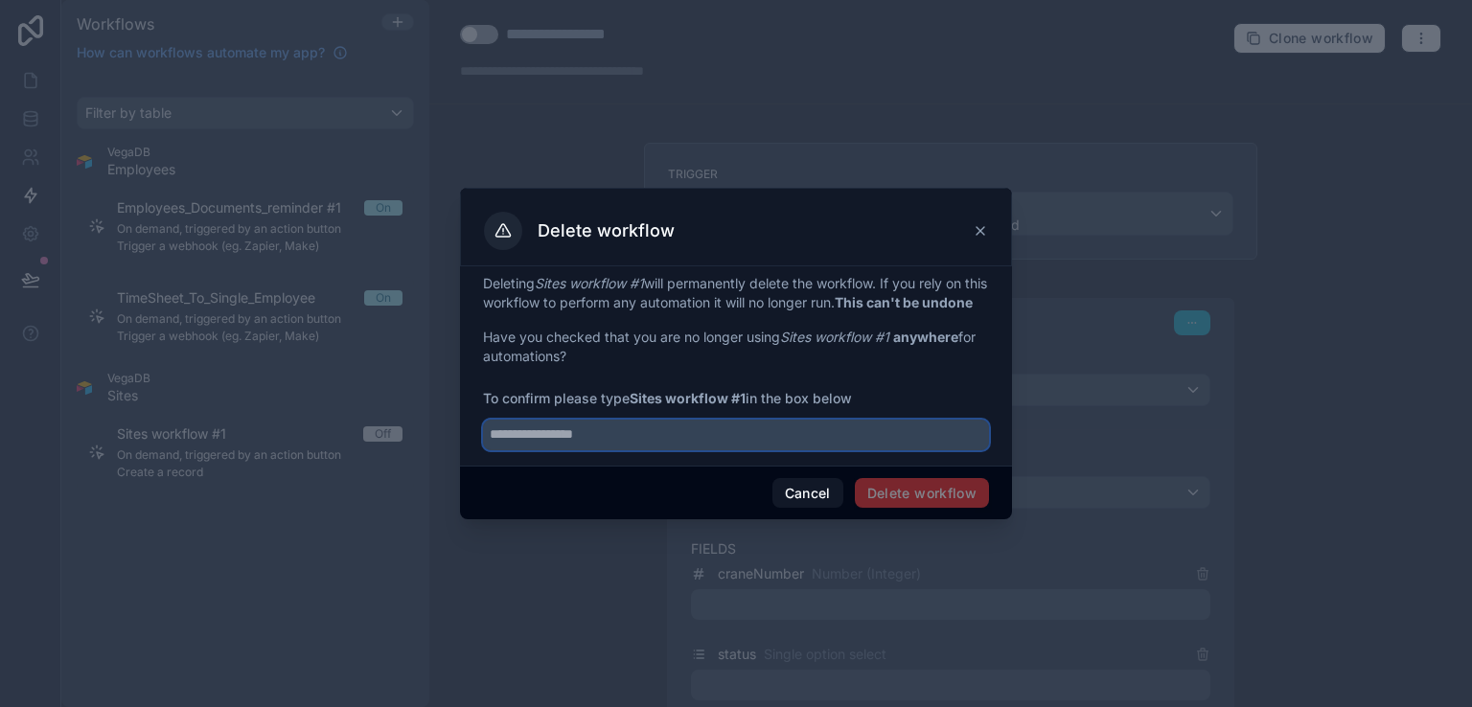
paste input "**********"
type input "**********"
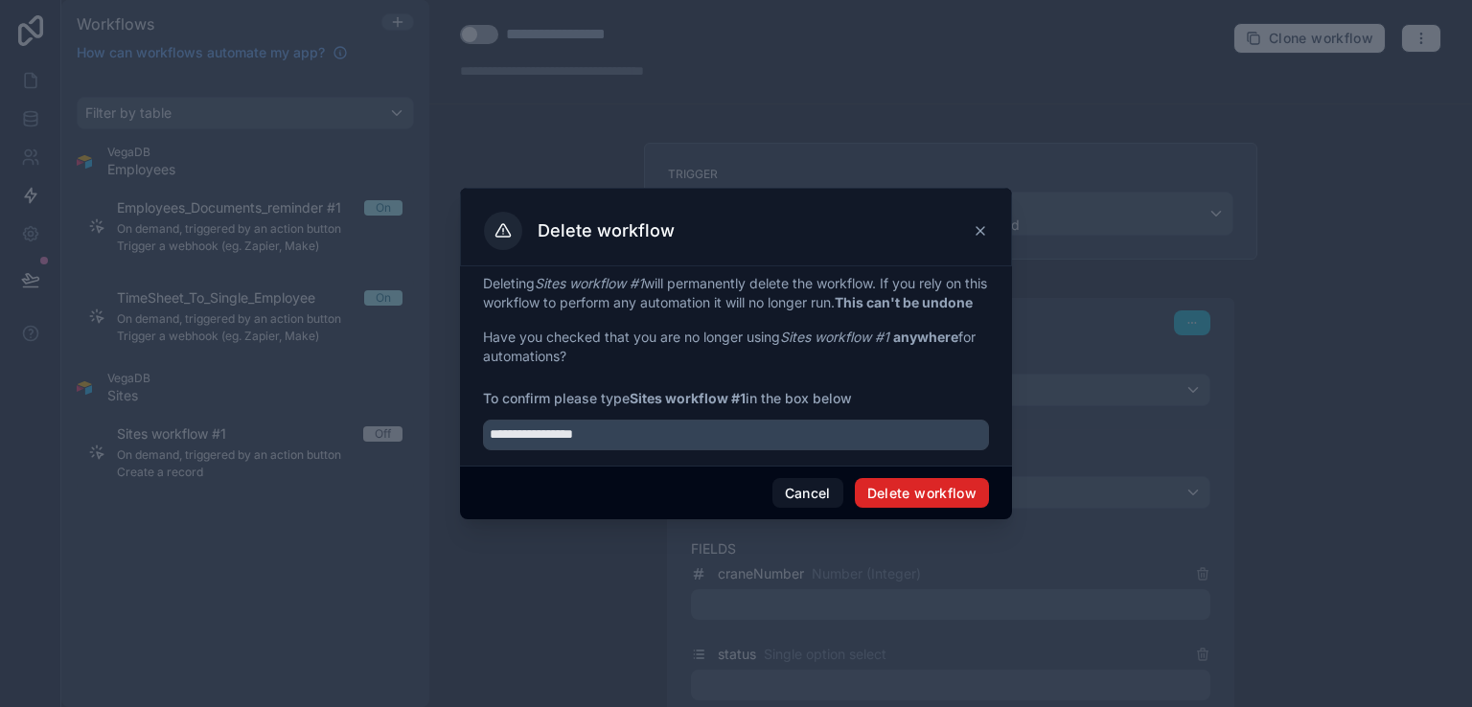
click at [891, 503] on button "Delete workflow" at bounding box center [922, 493] width 134 height 31
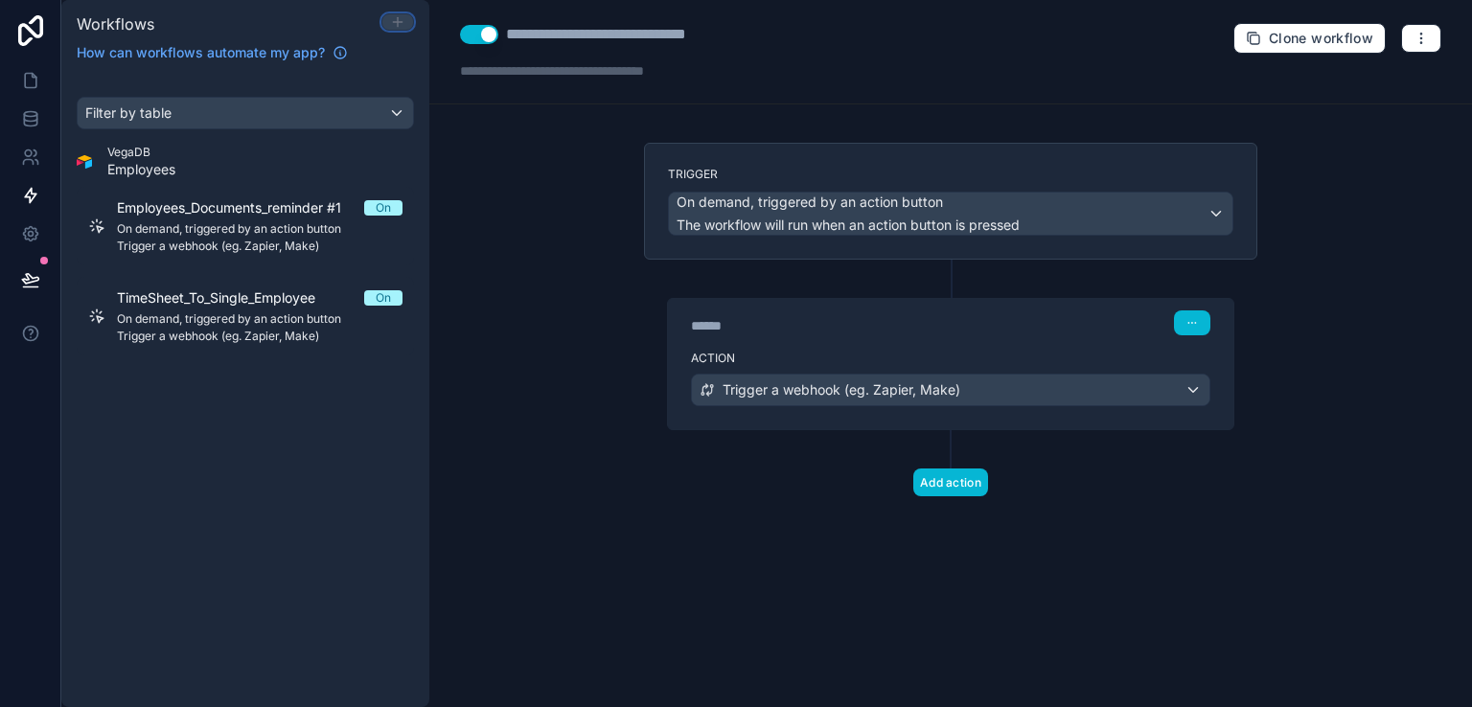
click at [397, 23] on icon at bounding box center [397, 21] width 15 height 15
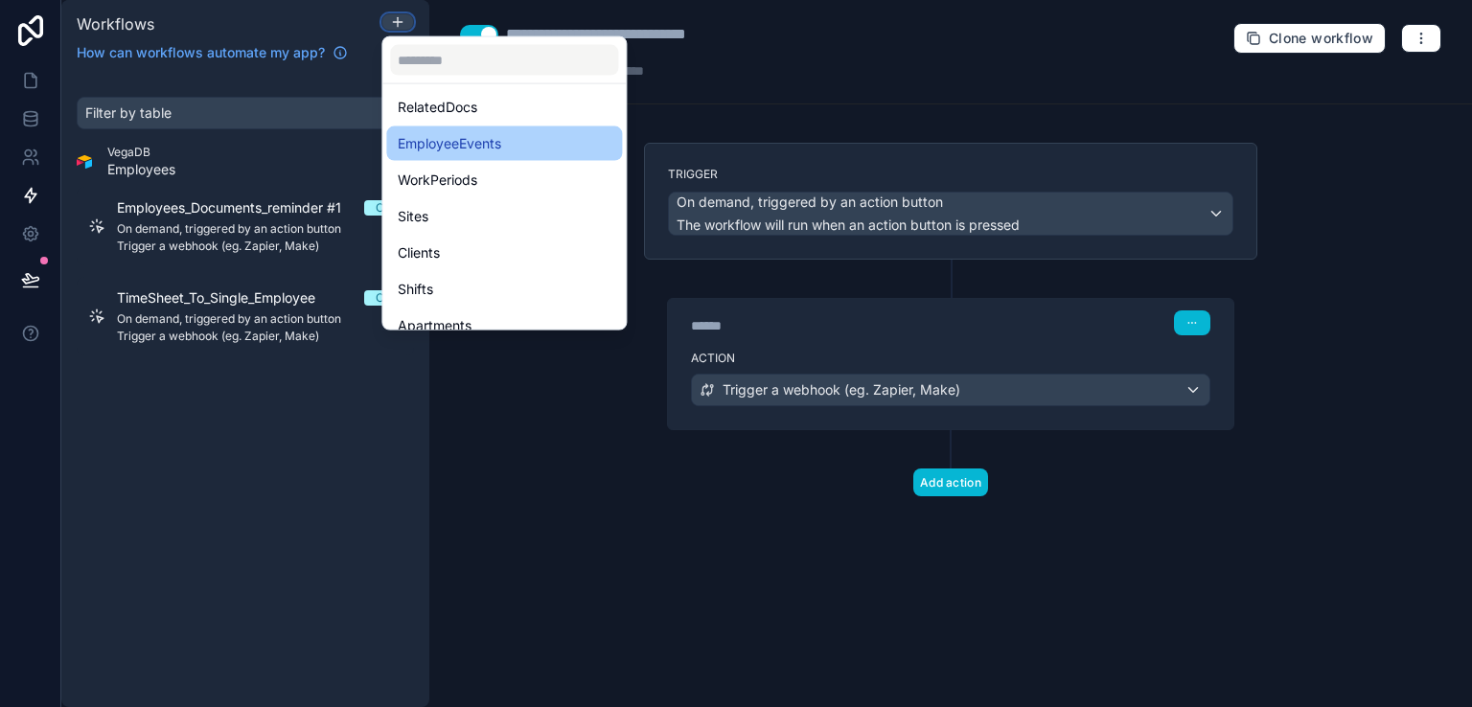
scroll to position [192, 0]
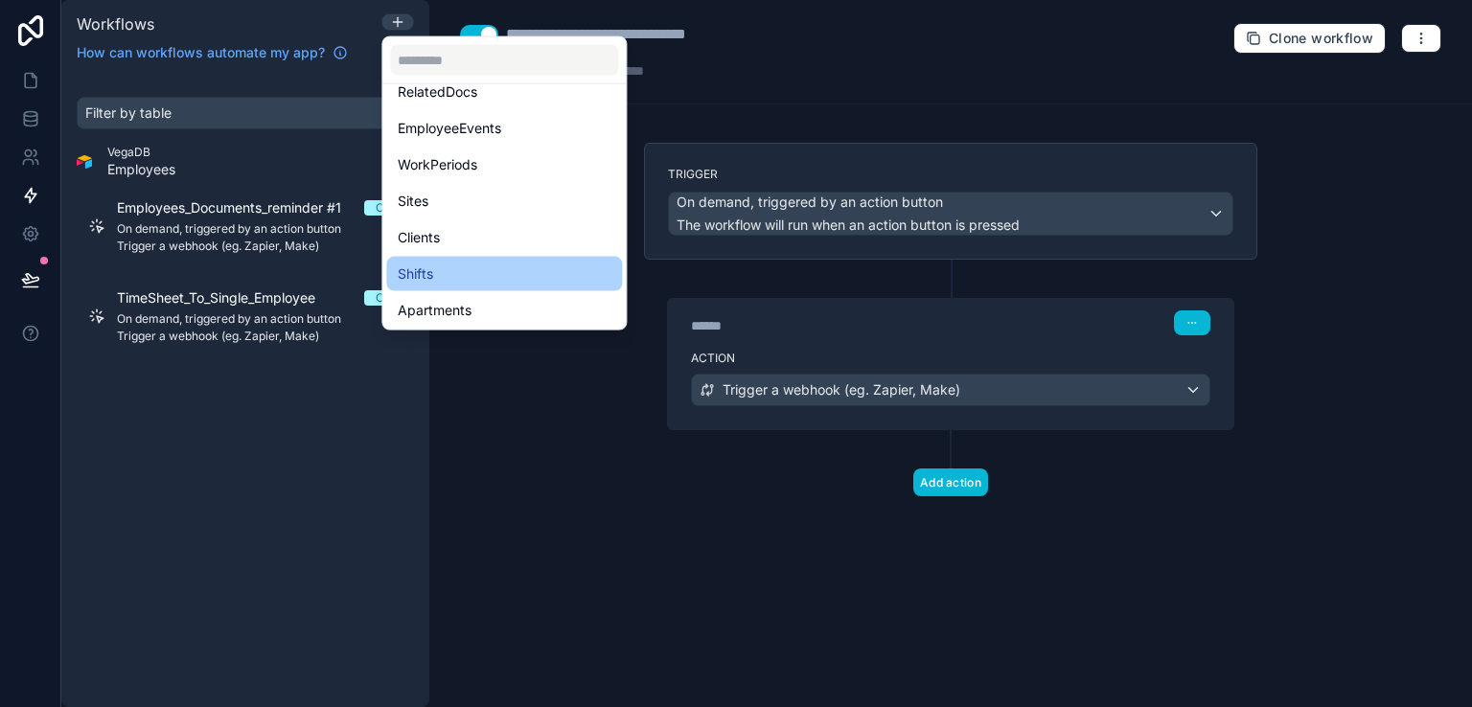
click at [426, 275] on span "Shifts" at bounding box center [415, 274] width 35 height 23
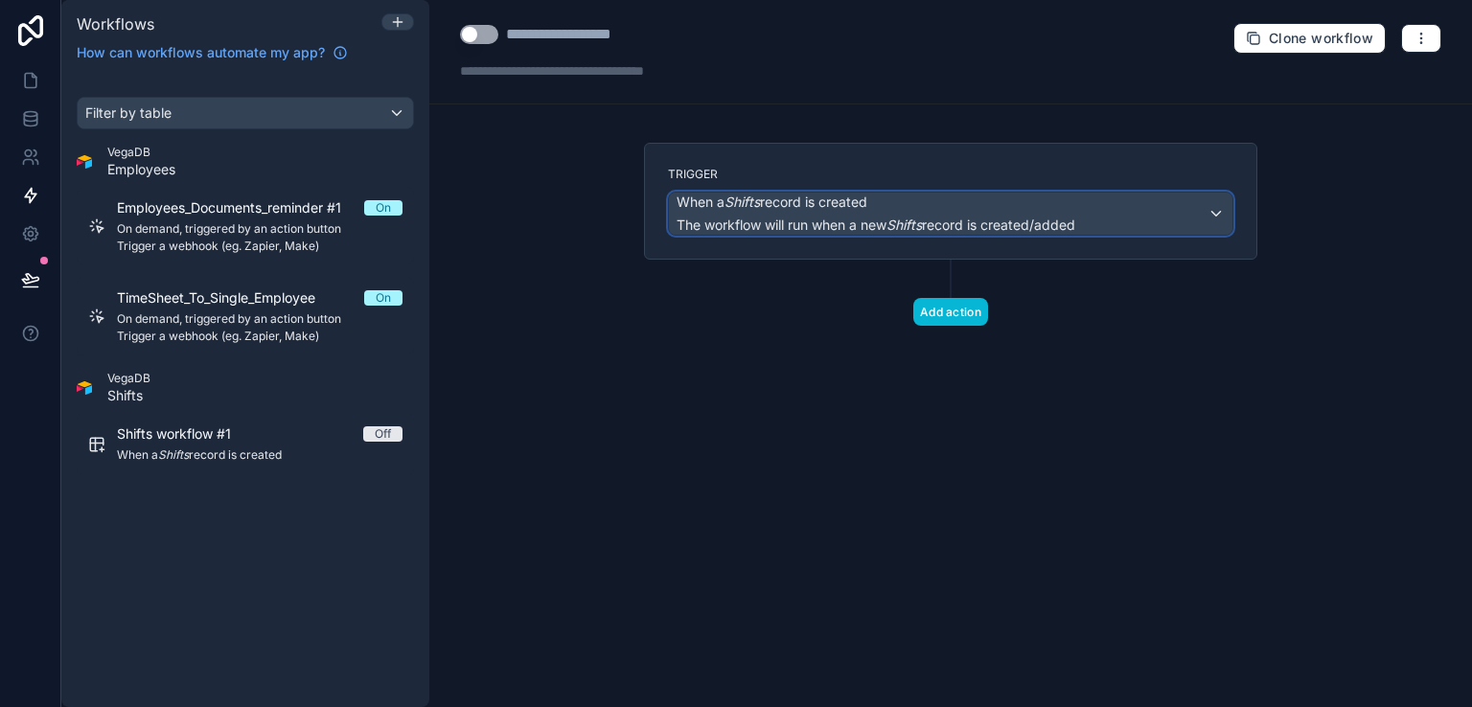
click at [1210, 208] on div "When a Shifts record is created The workflow will run when a new Shifts record …" at bounding box center [951, 214] width 564 height 42
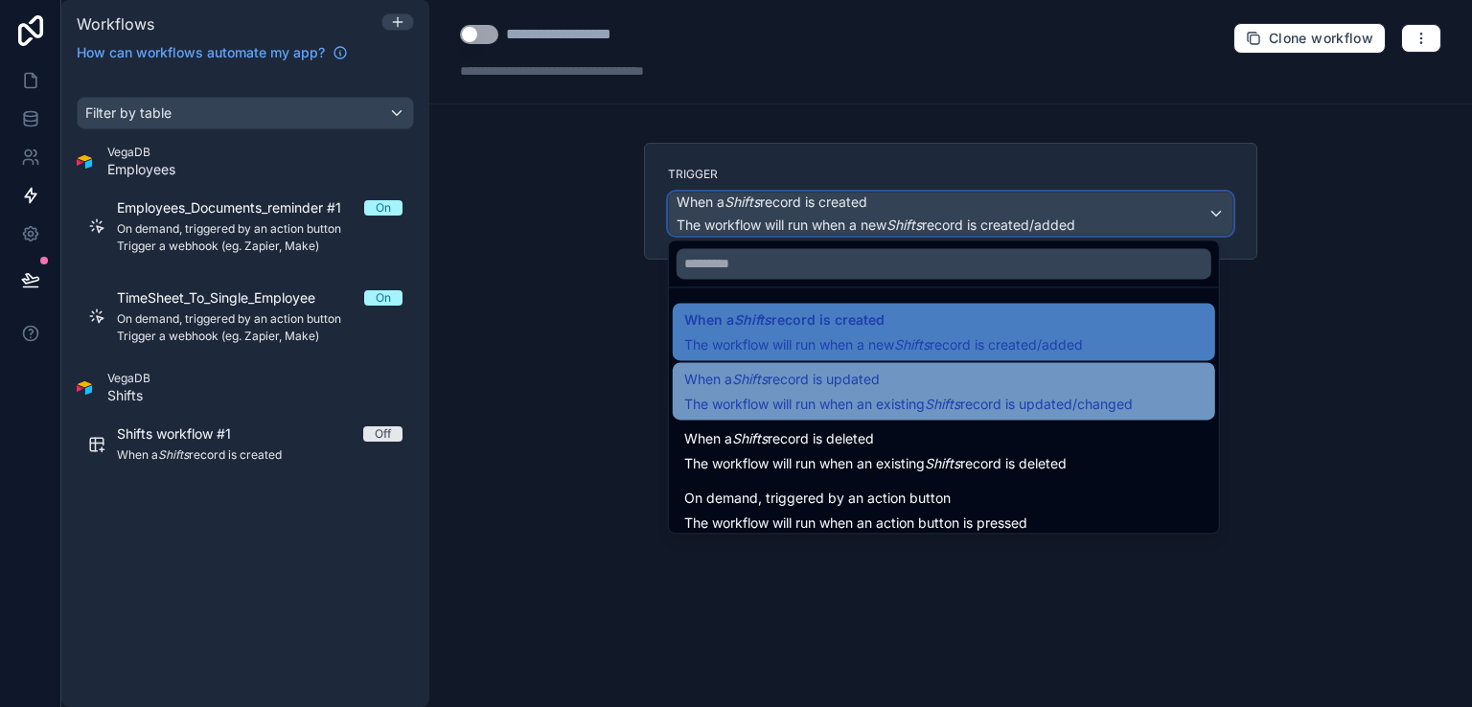
scroll to position [69, 0]
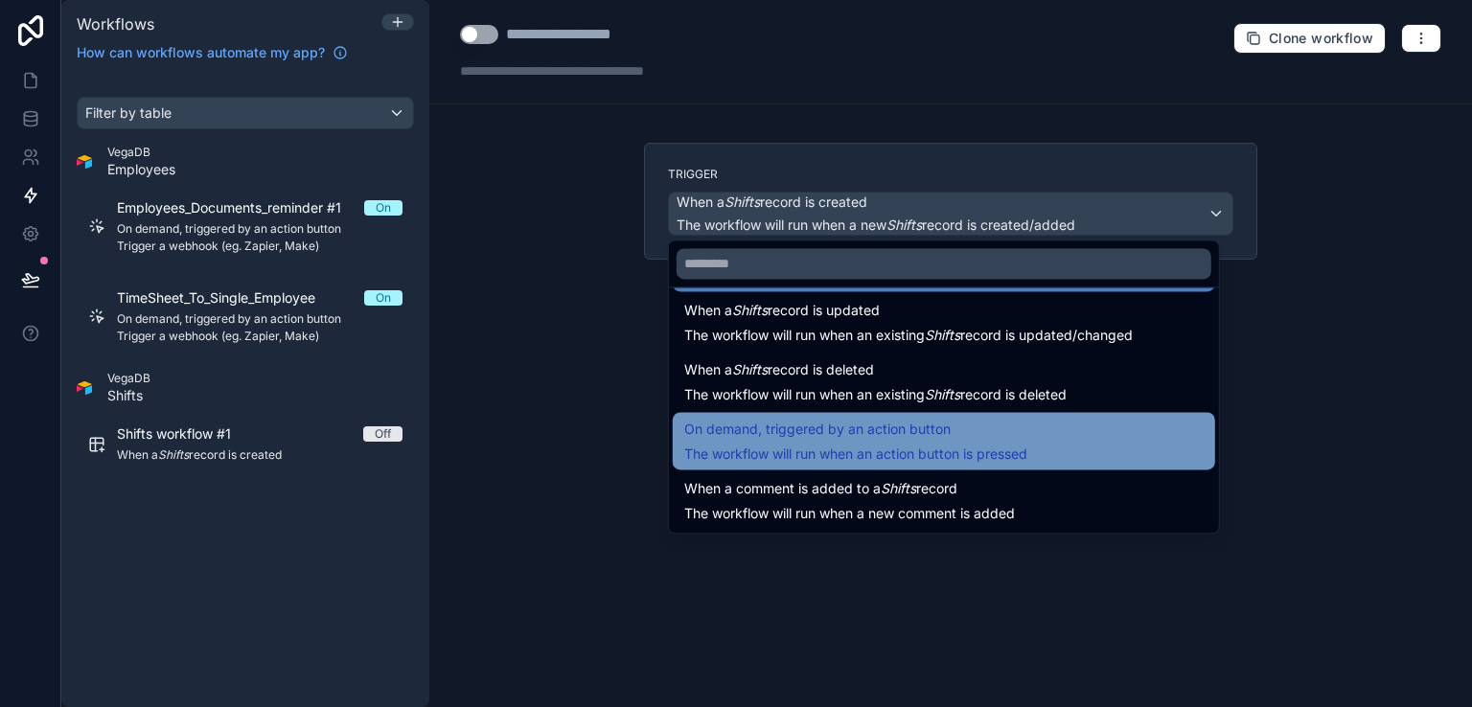
click at [967, 443] on div "On demand, triggered by an action button The workflow will run when an action b…" at bounding box center [855, 441] width 343 height 46
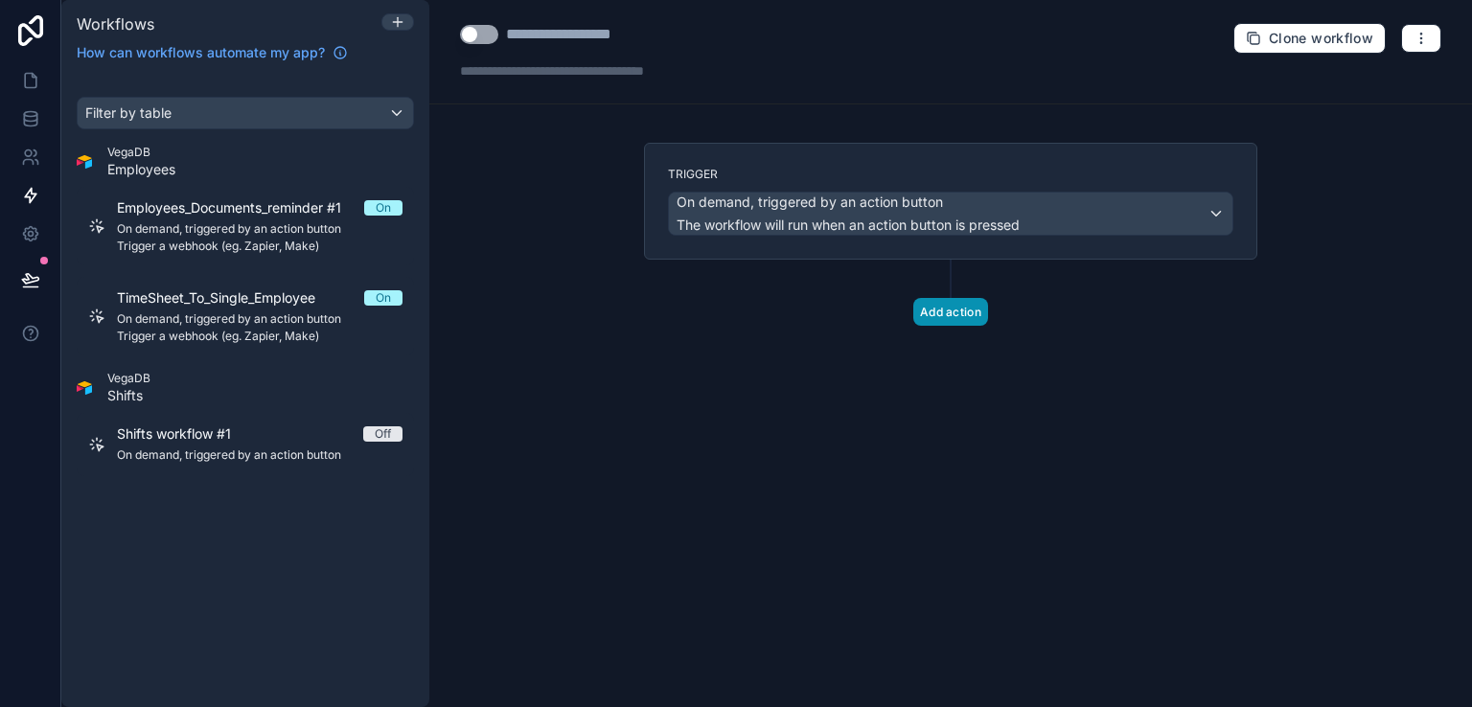
click at [944, 310] on button "Add action" at bounding box center [951, 312] width 75 height 28
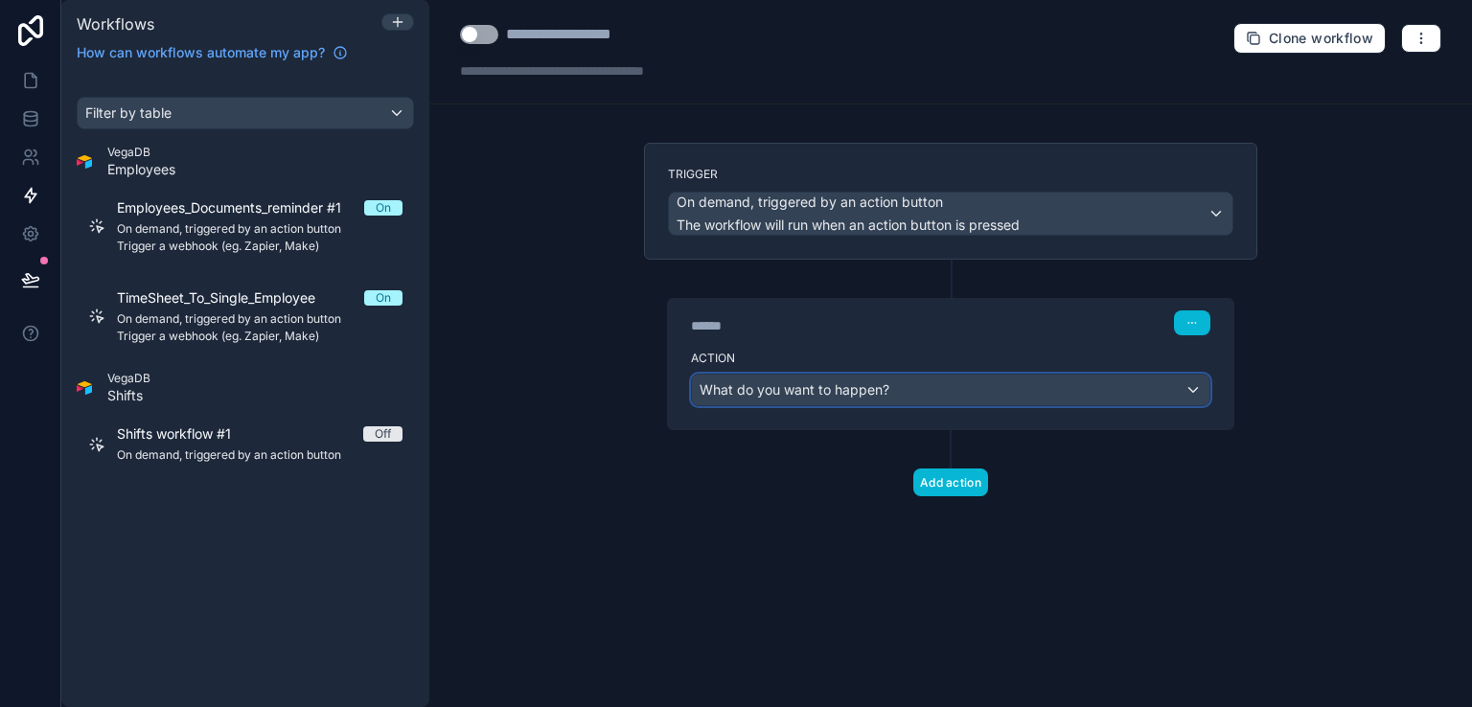
click at [1037, 384] on div "What do you want to happen?" at bounding box center [951, 390] width 518 height 31
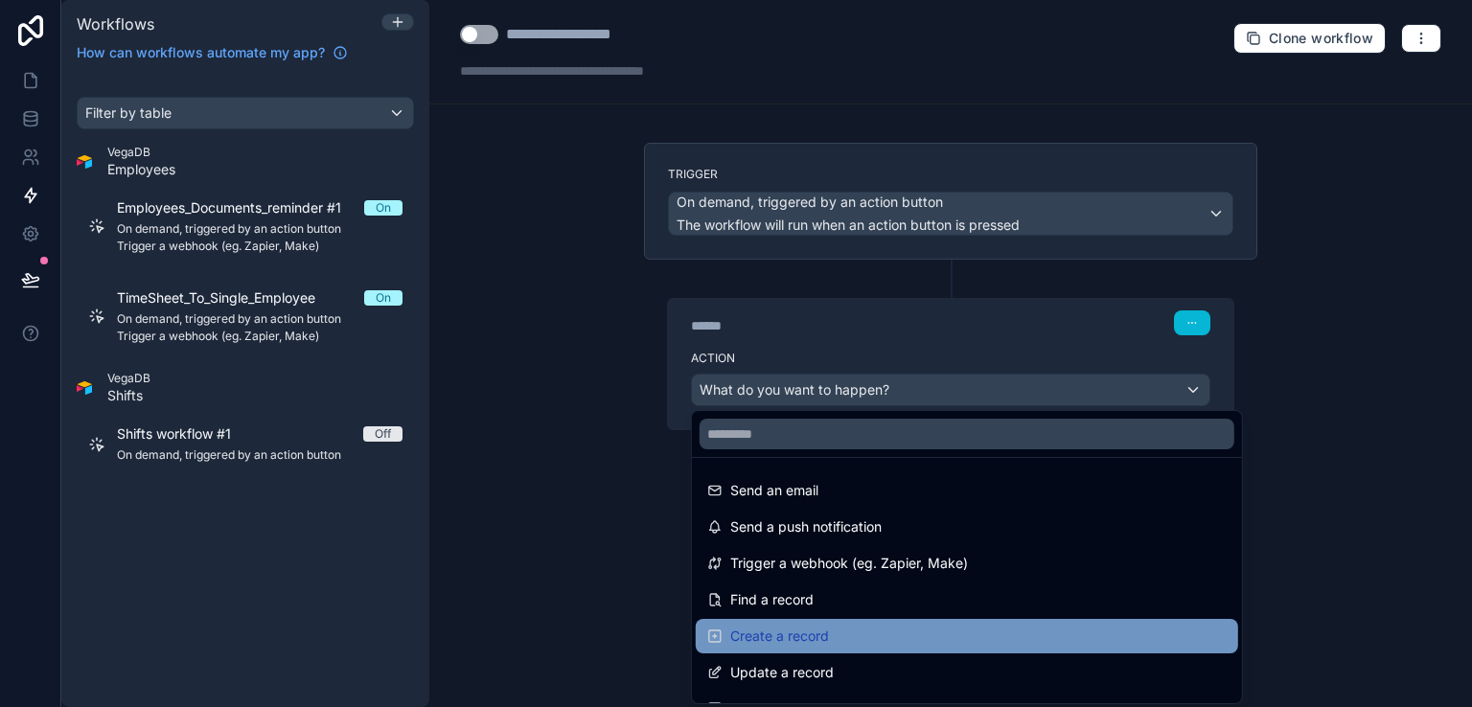
click at [827, 634] on span "Create a record" at bounding box center [779, 636] width 99 height 23
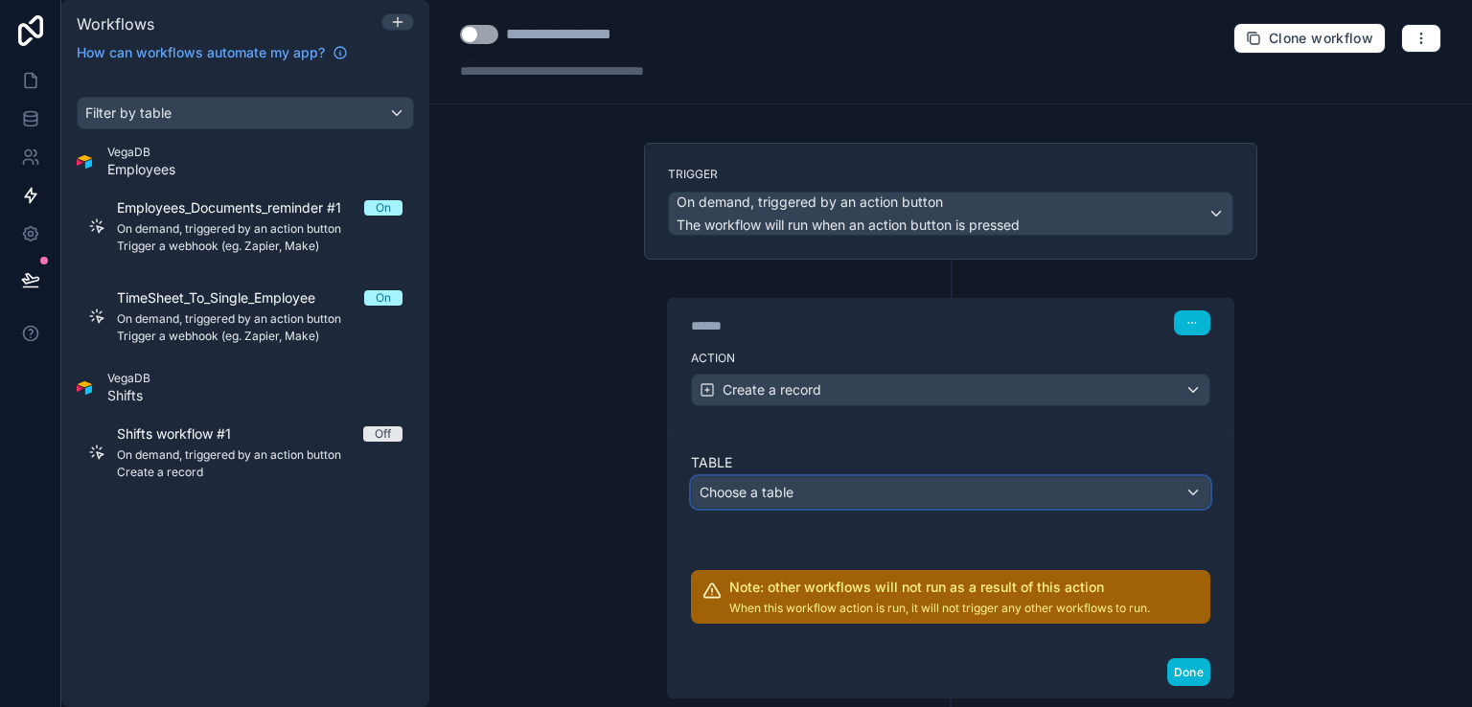
click at [836, 484] on div "Choose a table" at bounding box center [951, 492] width 518 height 31
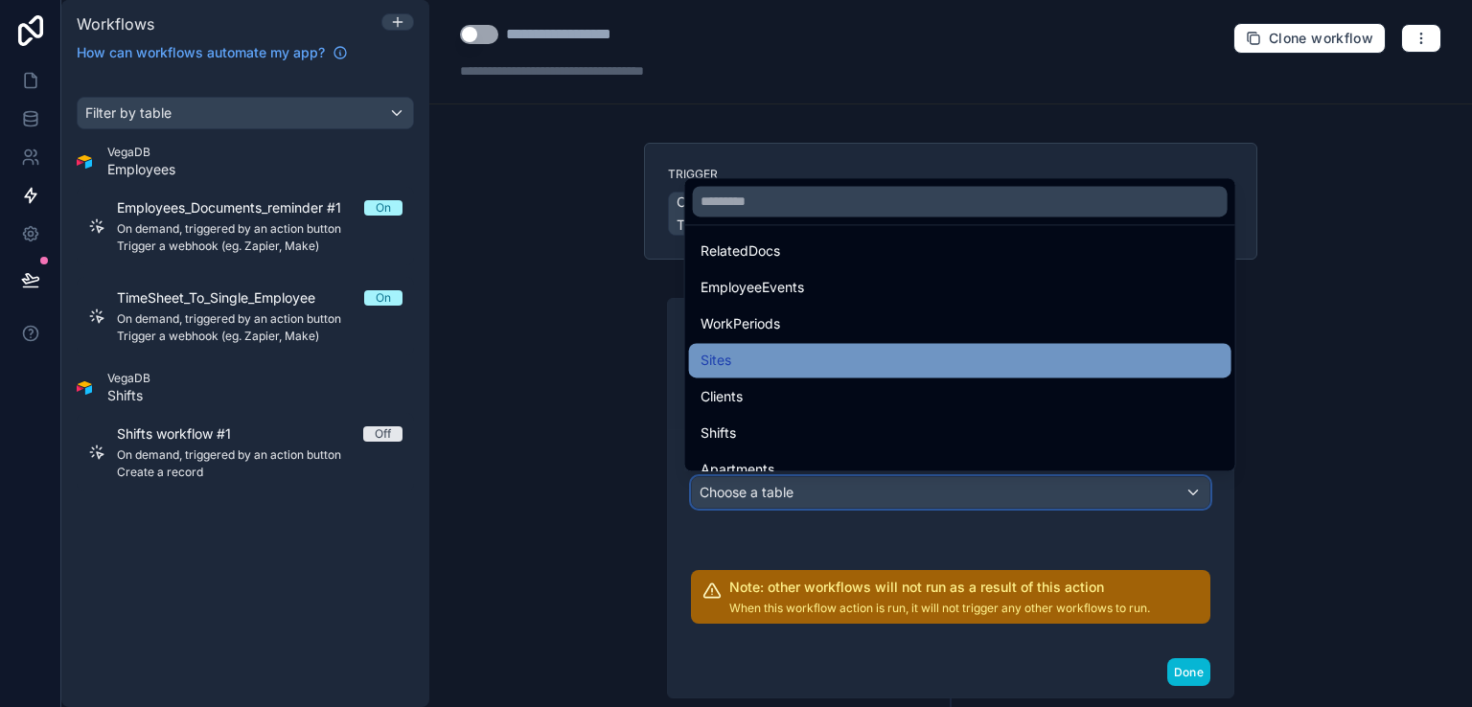
scroll to position [192, 0]
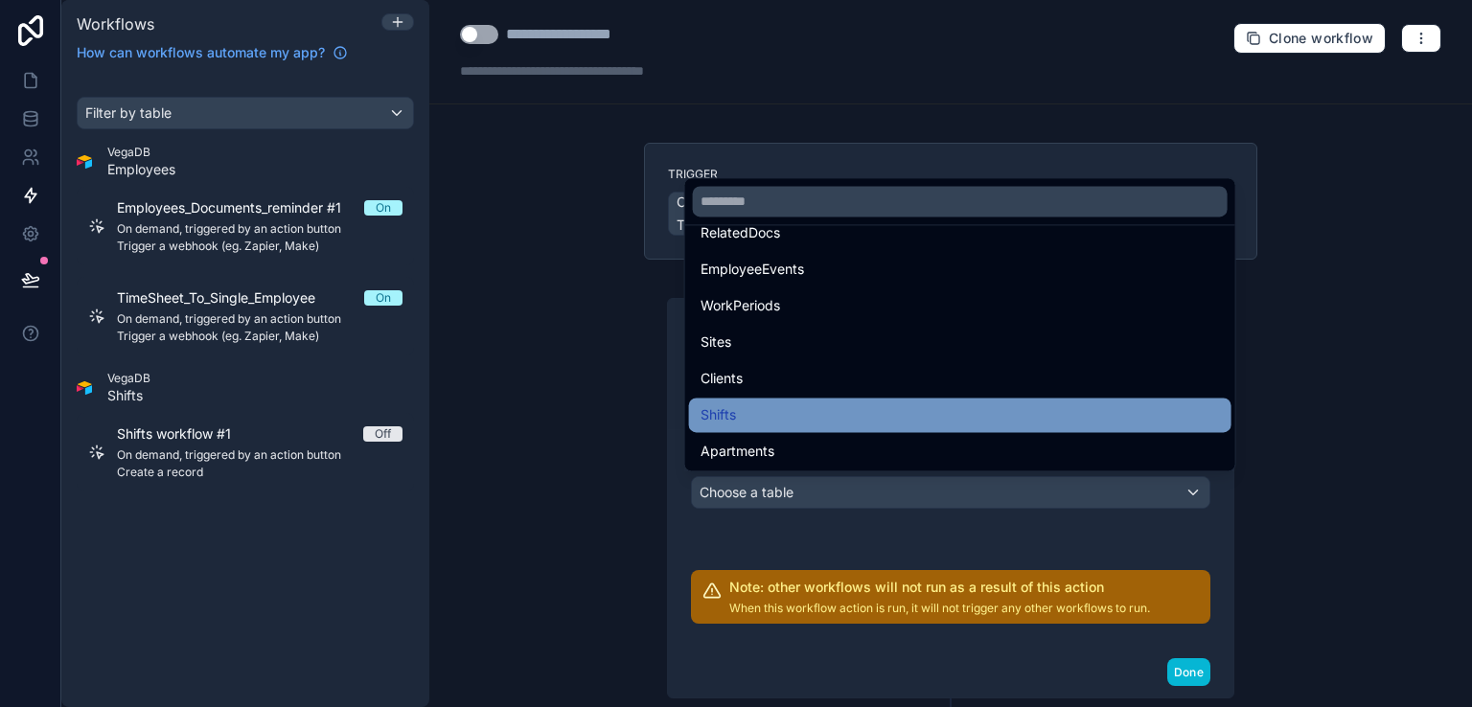
click at [729, 414] on span "Shifts" at bounding box center [718, 415] width 35 height 23
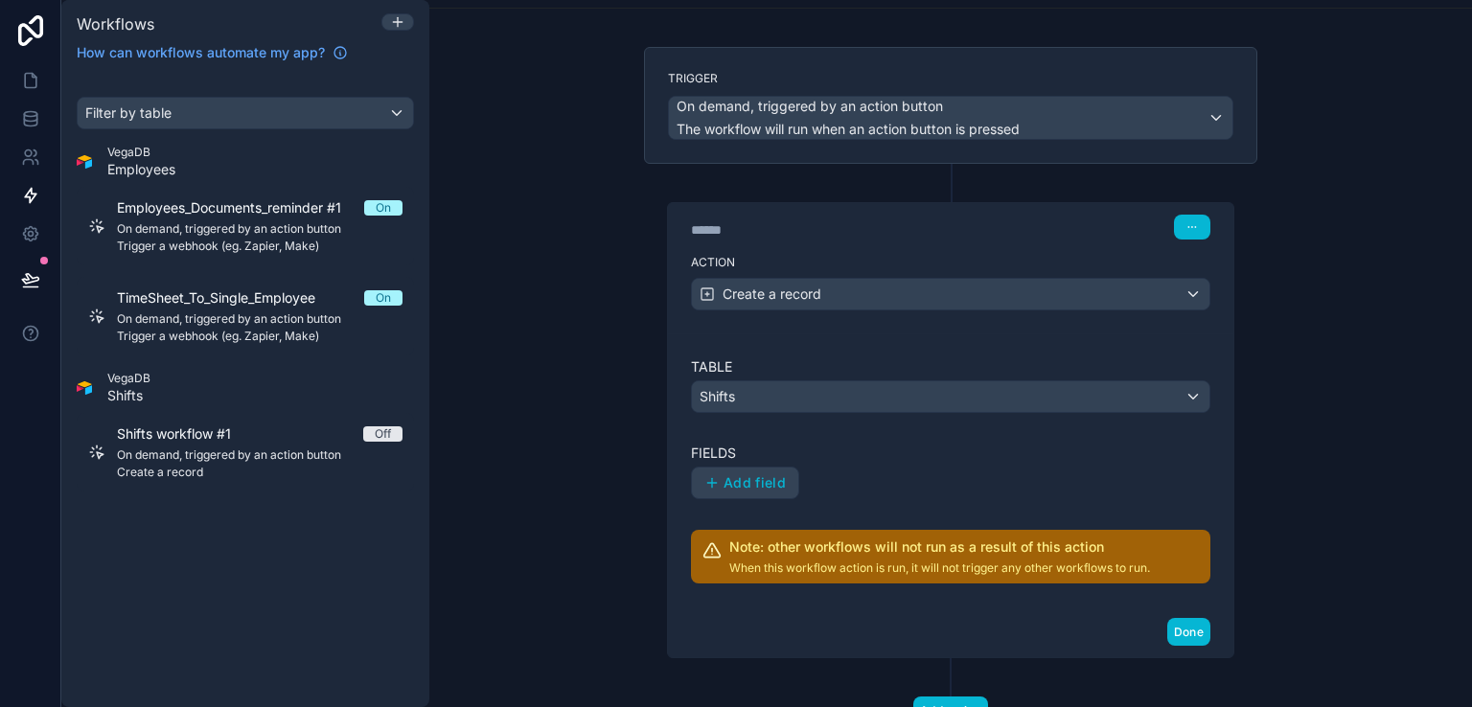
scroll to position [169, 0]
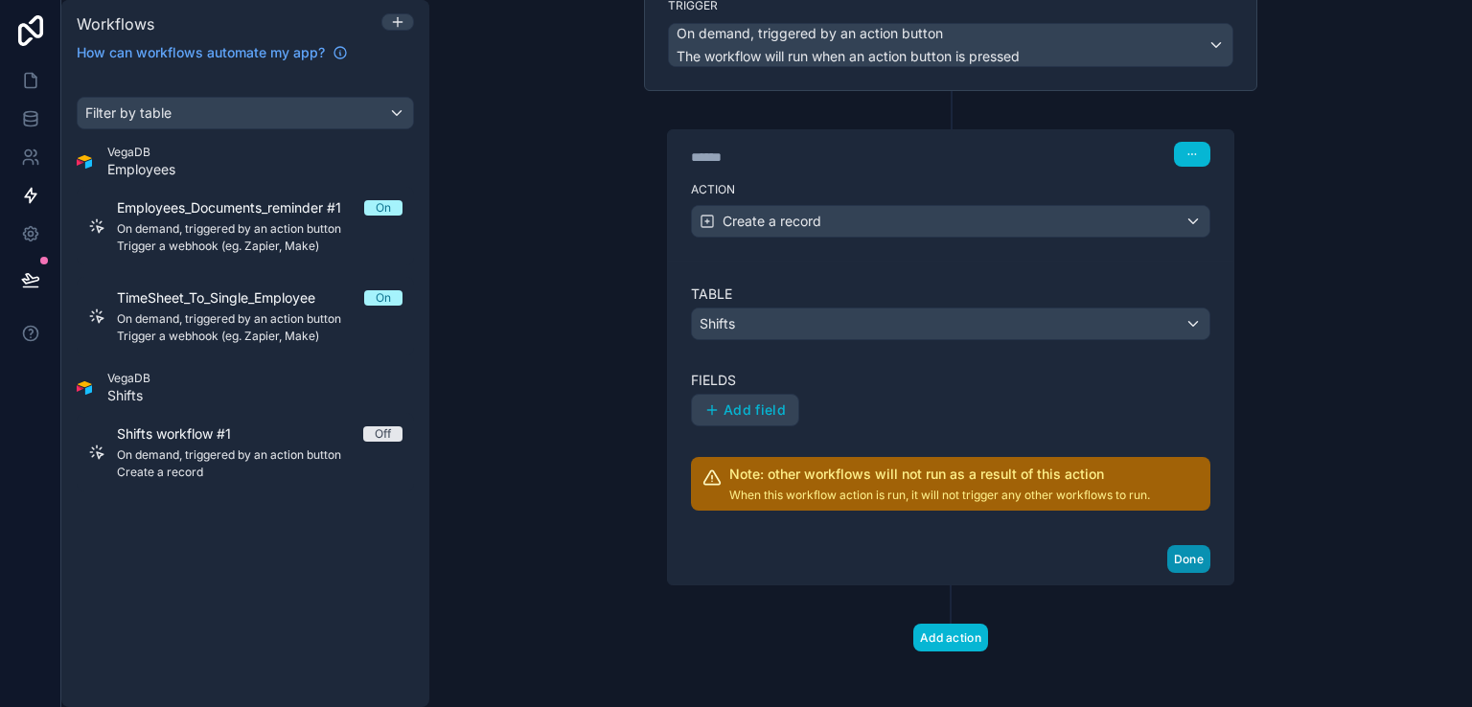
click at [1185, 554] on button "Done" at bounding box center [1189, 559] width 43 height 28
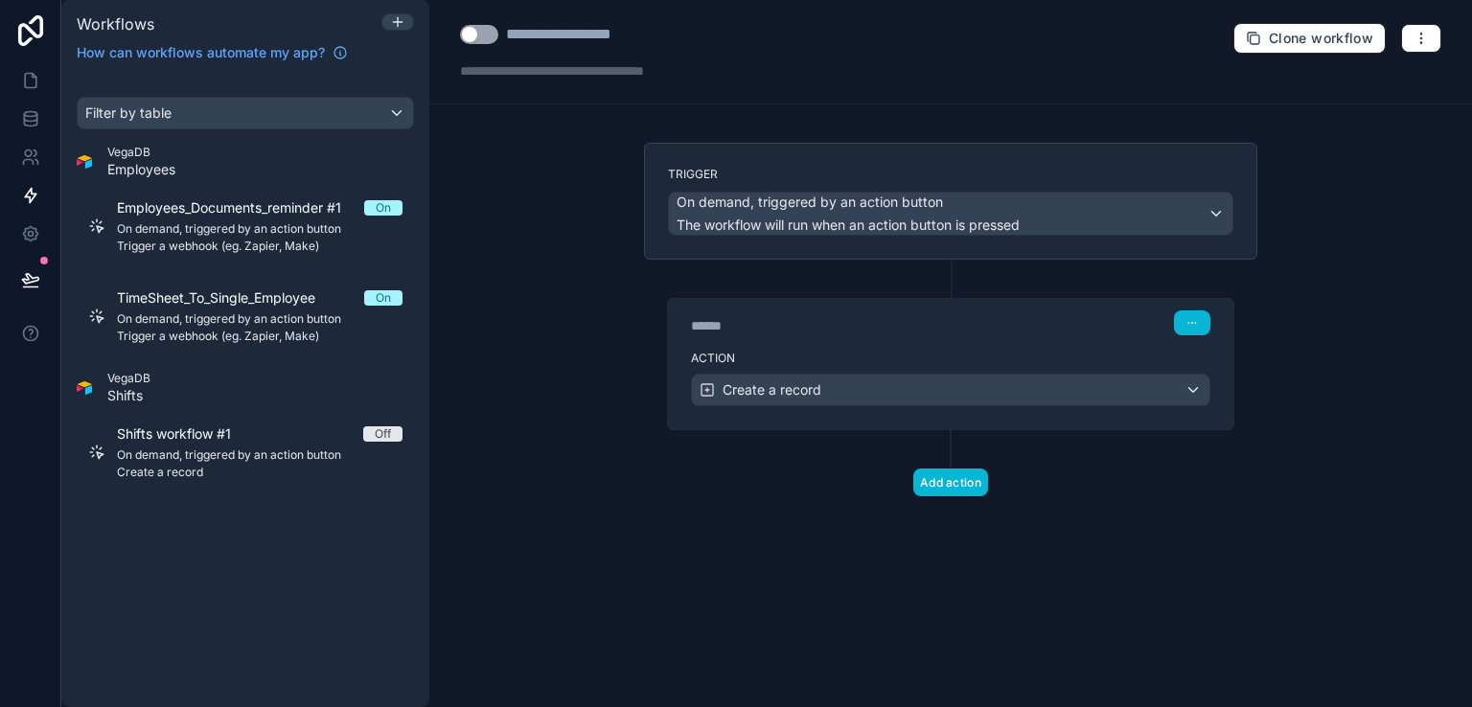
scroll to position [0, 0]
click at [27, 89] on icon at bounding box center [30, 80] width 19 height 19
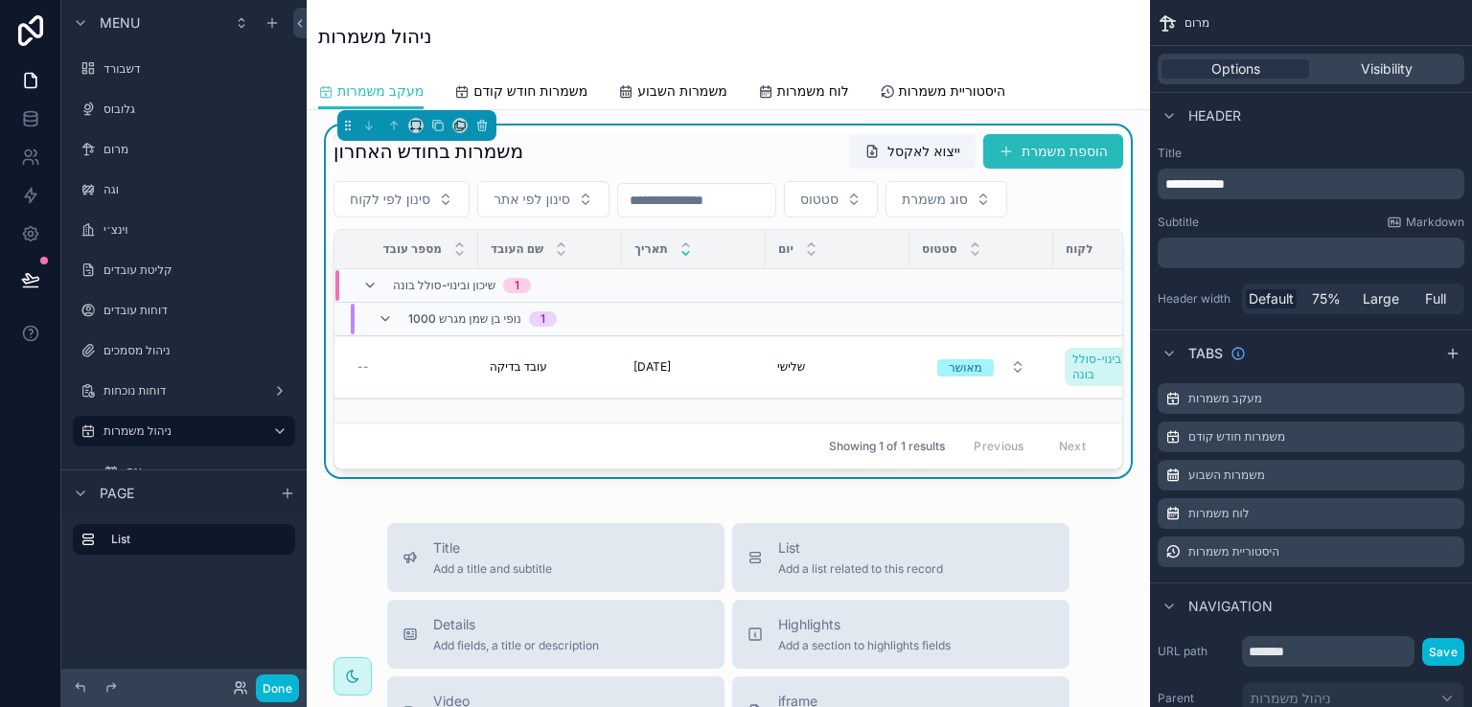
click at [716, 143] on div "משמרות בחודש האחרון ייצוא לאקסל הוספת משמרת" at bounding box center [729, 151] width 790 height 36
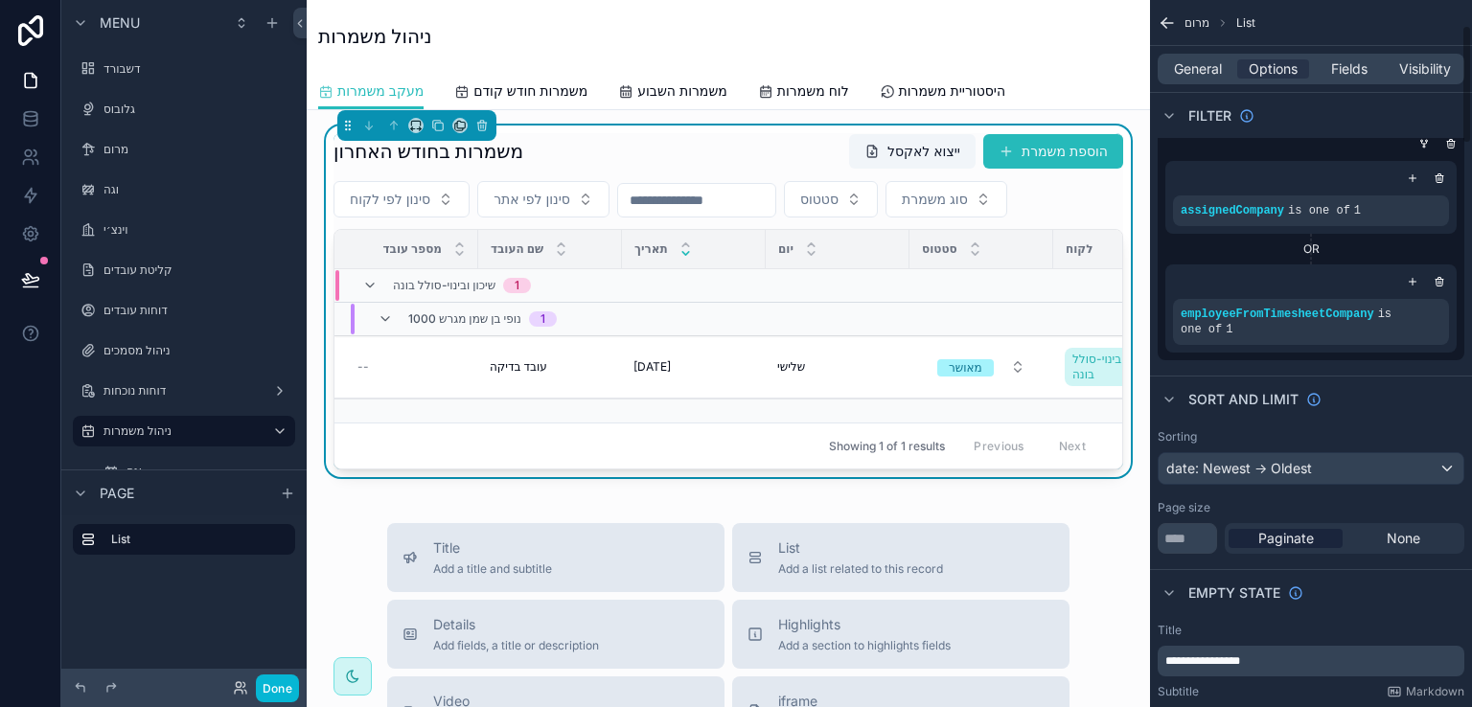
scroll to position [96, 0]
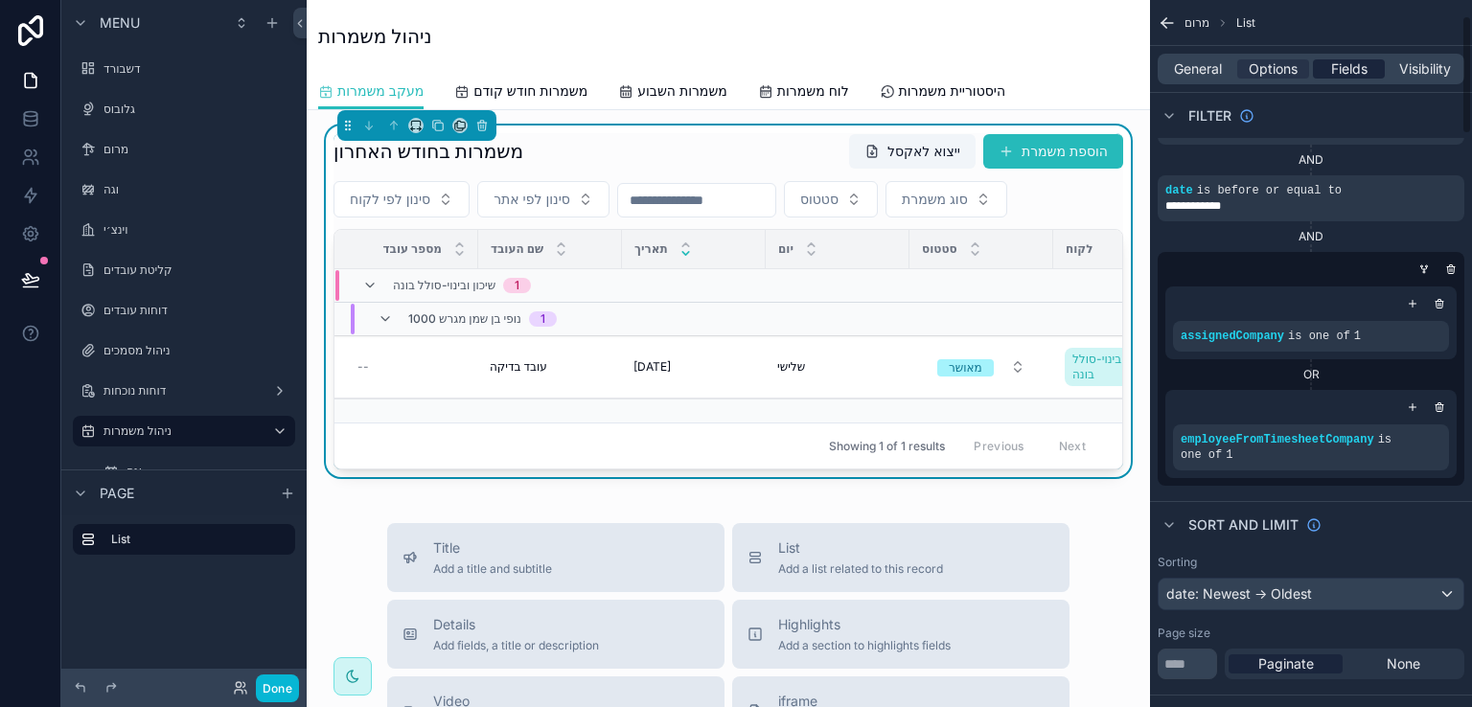
click at [1348, 75] on span "Fields" at bounding box center [1350, 68] width 36 height 19
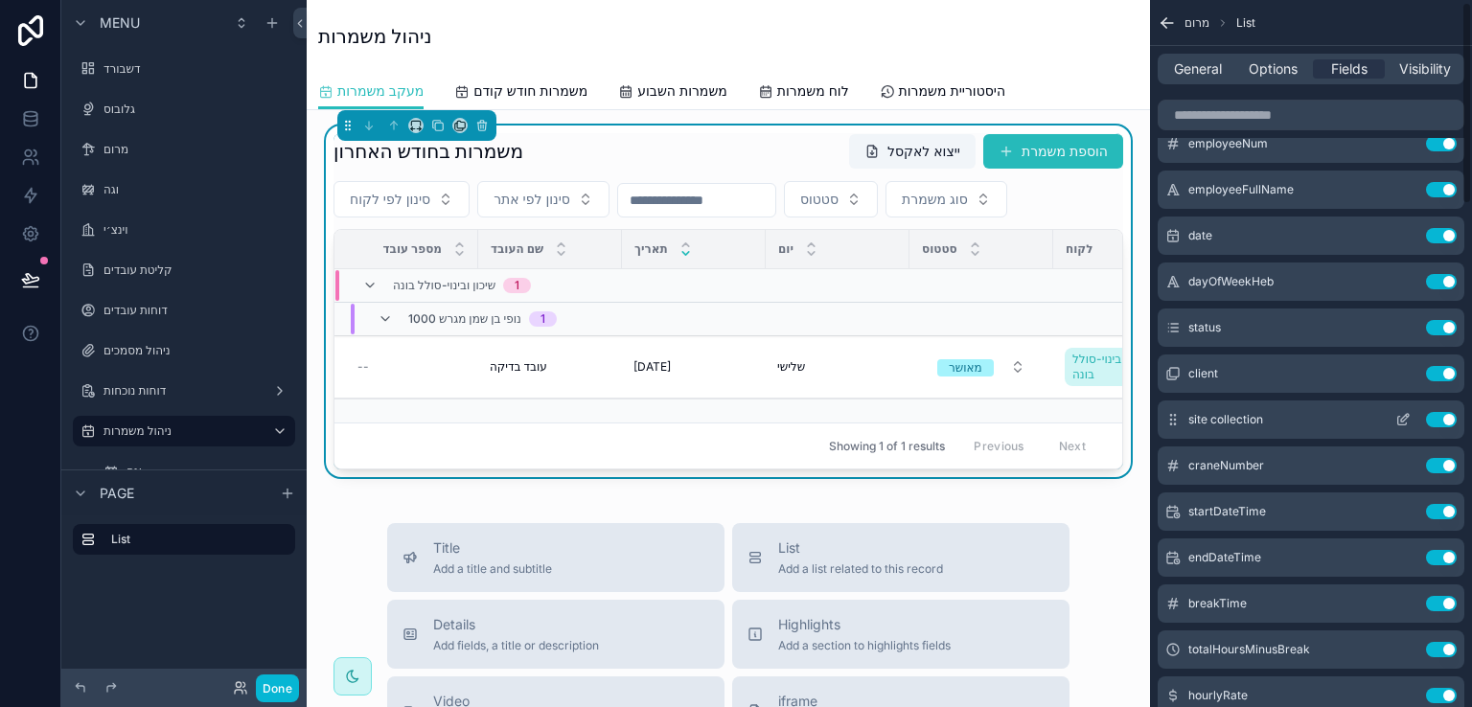
scroll to position [0, 0]
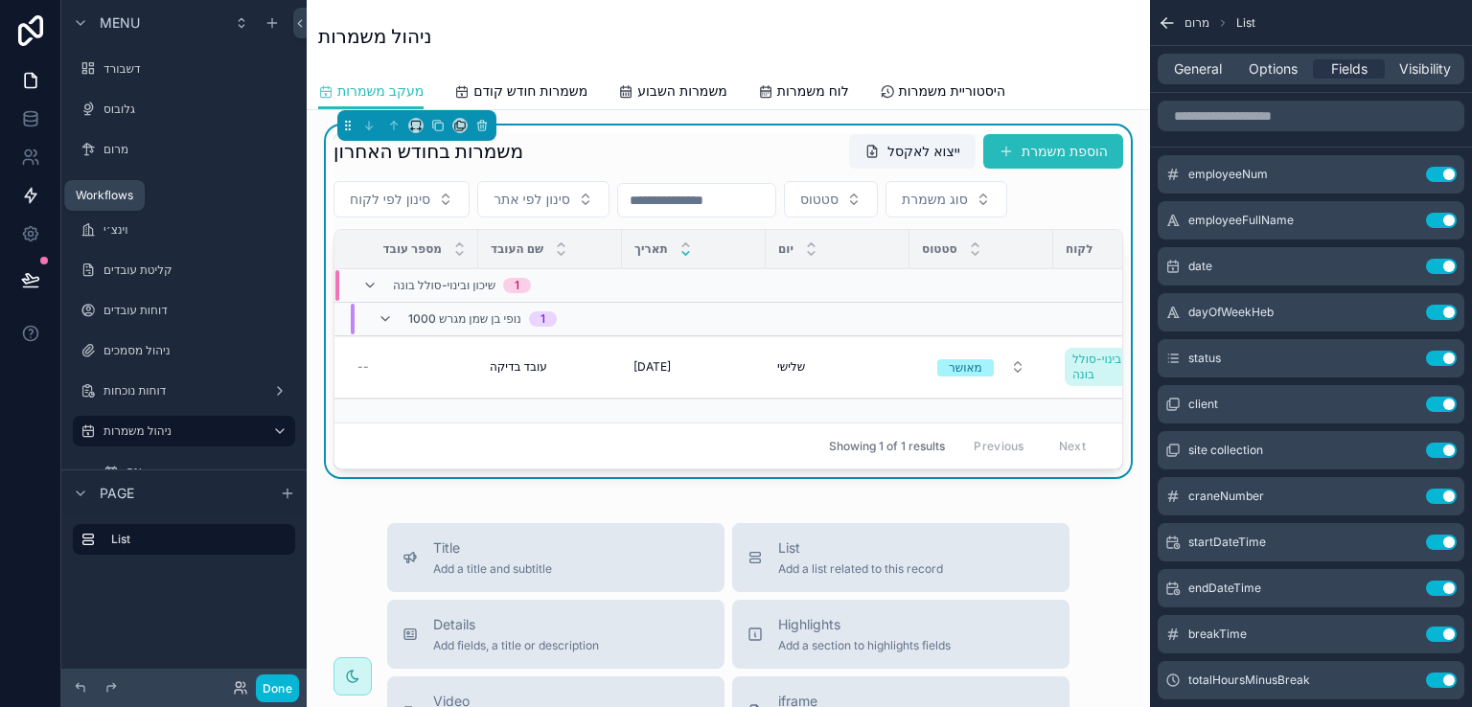
click at [34, 193] on icon at bounding box center [31, 196] width 12 height 14
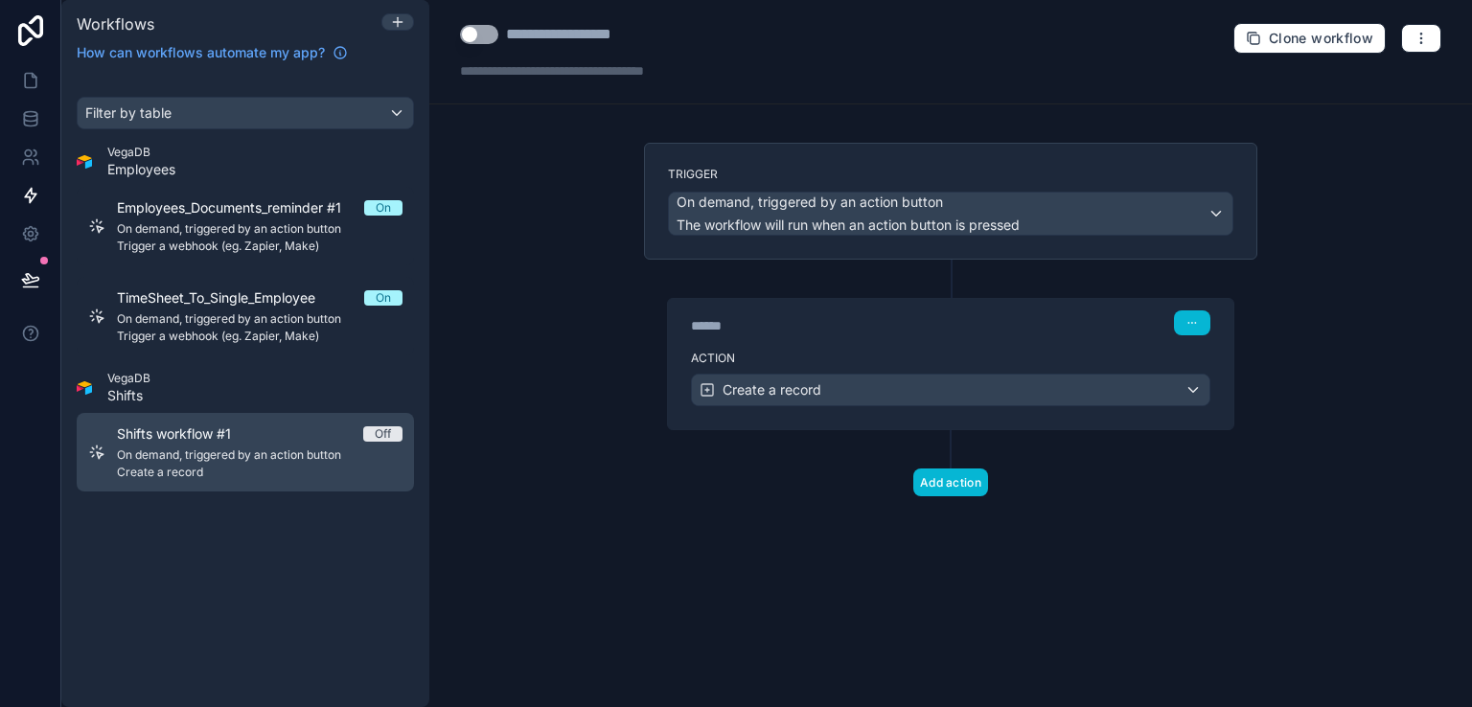
click at [158, 454] on span "On demand, triggered by an action button" at bounding box center [260, 455] width 286 height 15
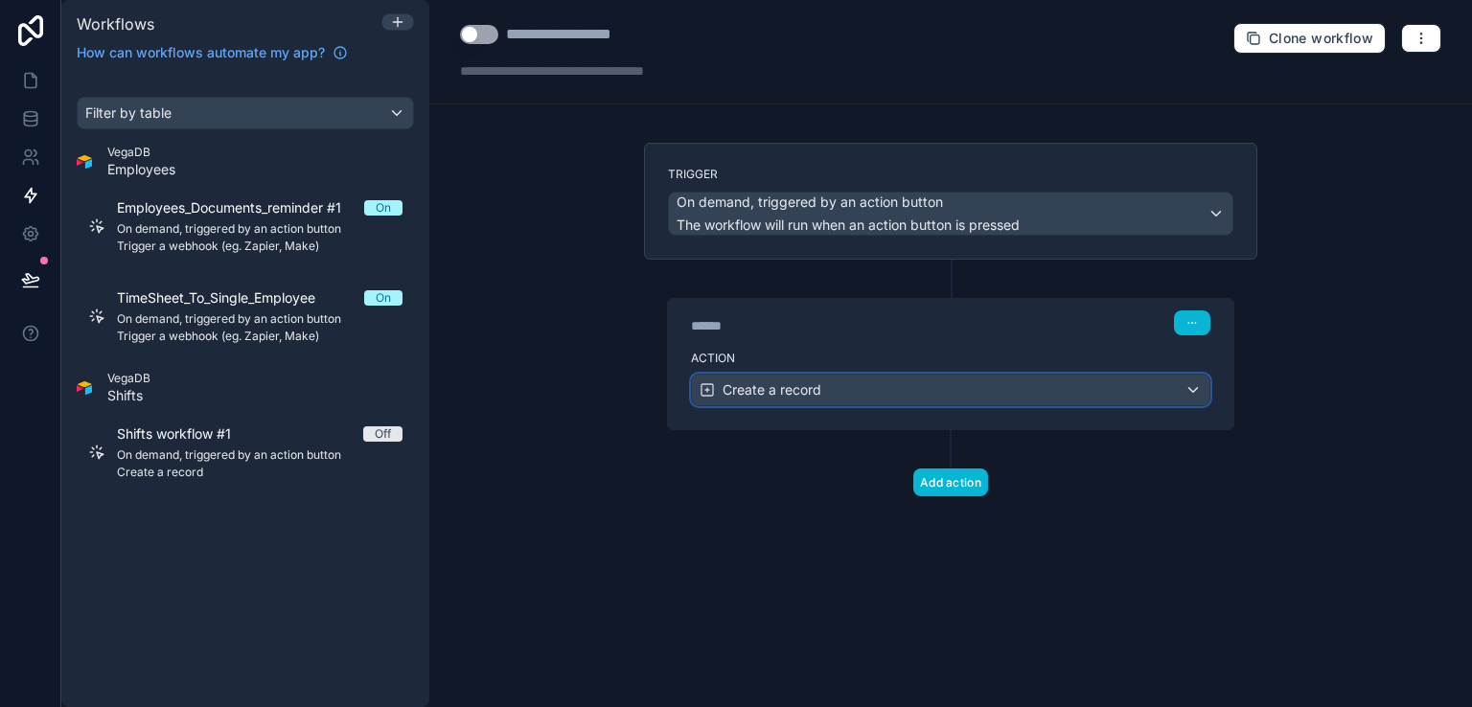
click at [1054, 384] on div "Create a record" at bounding box center [951, 390] width 518 height 31
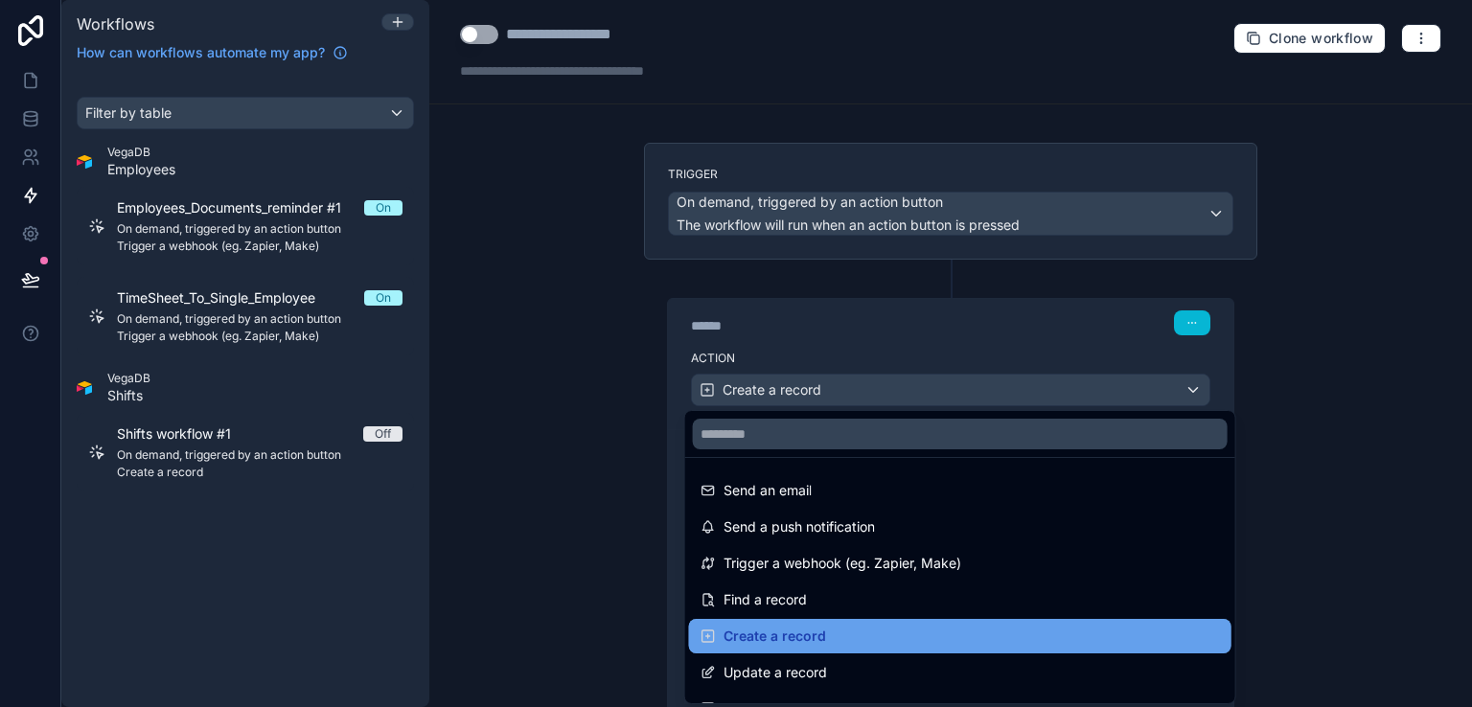
click at [769, 643] on span "Create a record" at bounding box center [775, 636] width 103 height 23
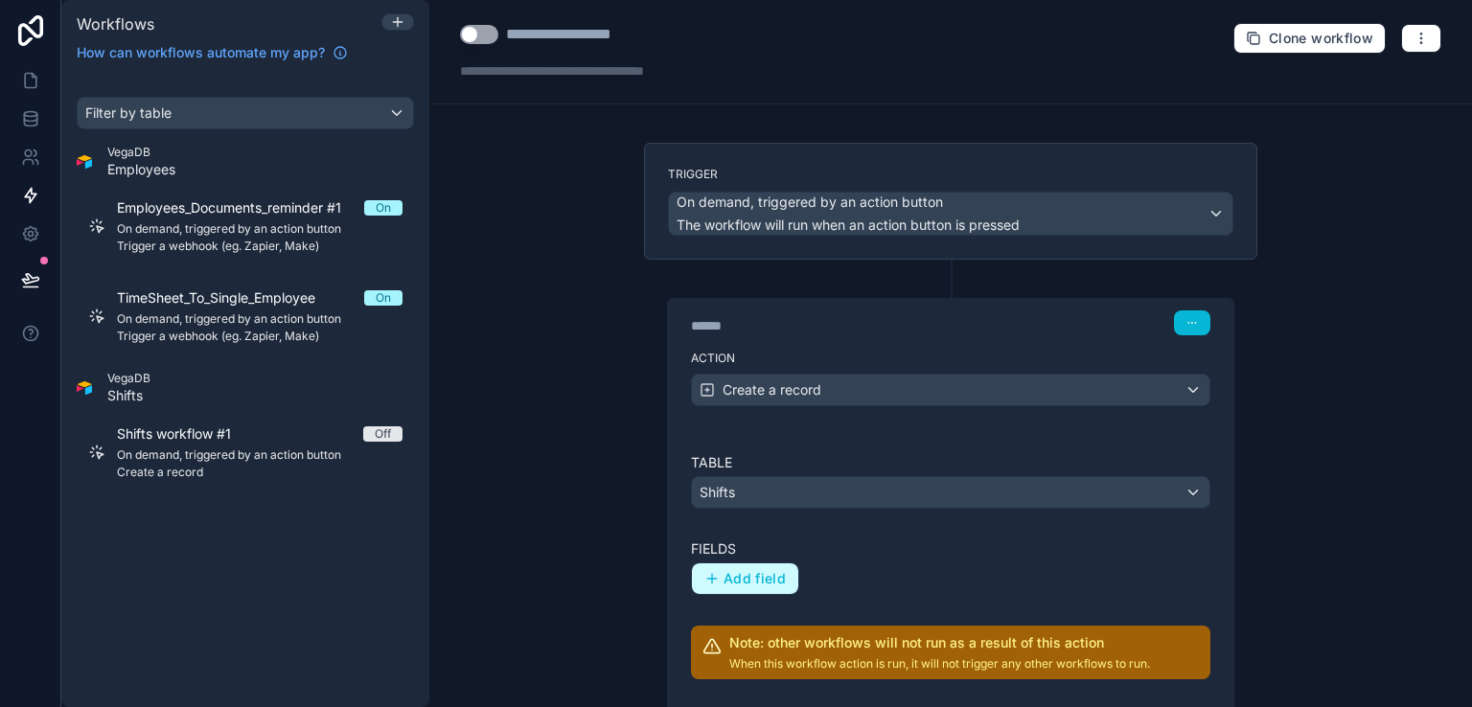
click at [755, 572] on span "Add field" at bounding box center [755, 578] width 62 height 17
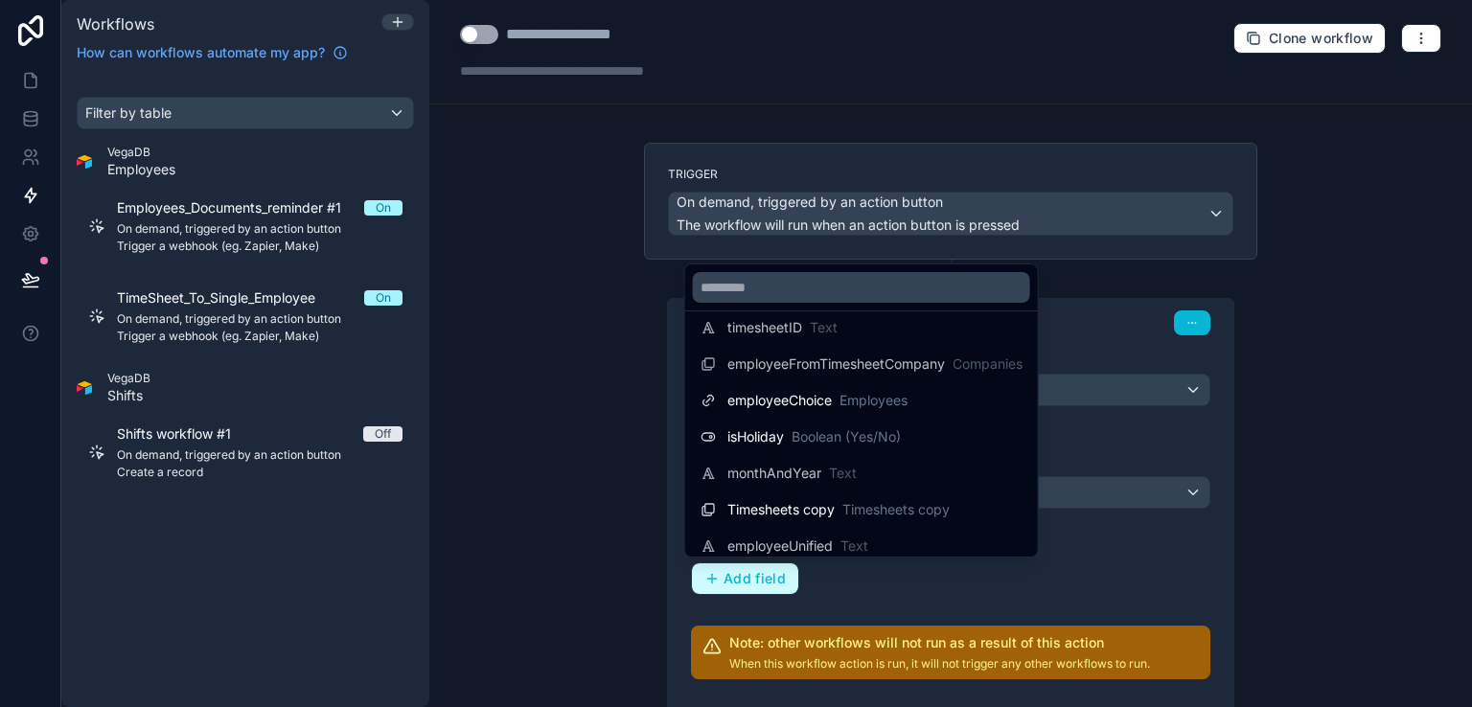
scroll to position [1150, 0]
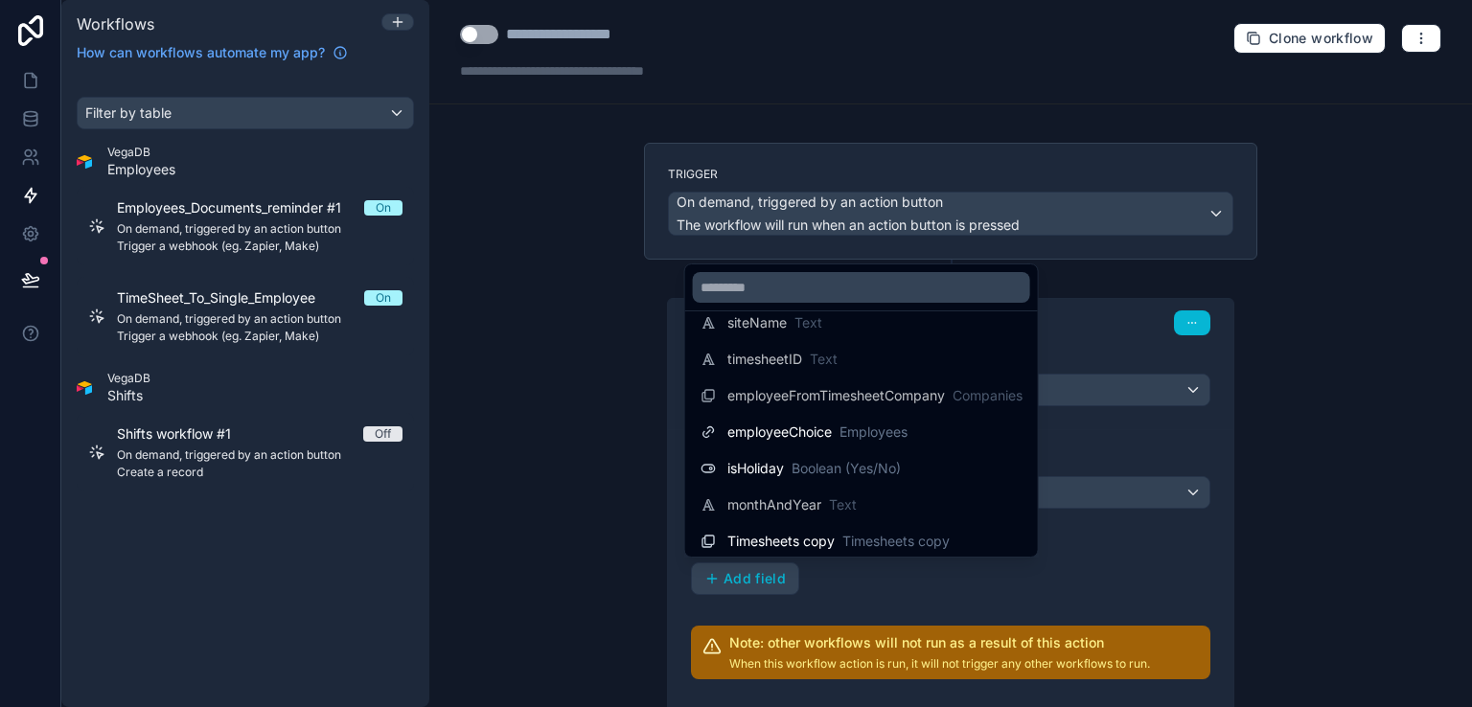
click at [540, 318] on div at bounding box center [736, 353] width 1472 height 707
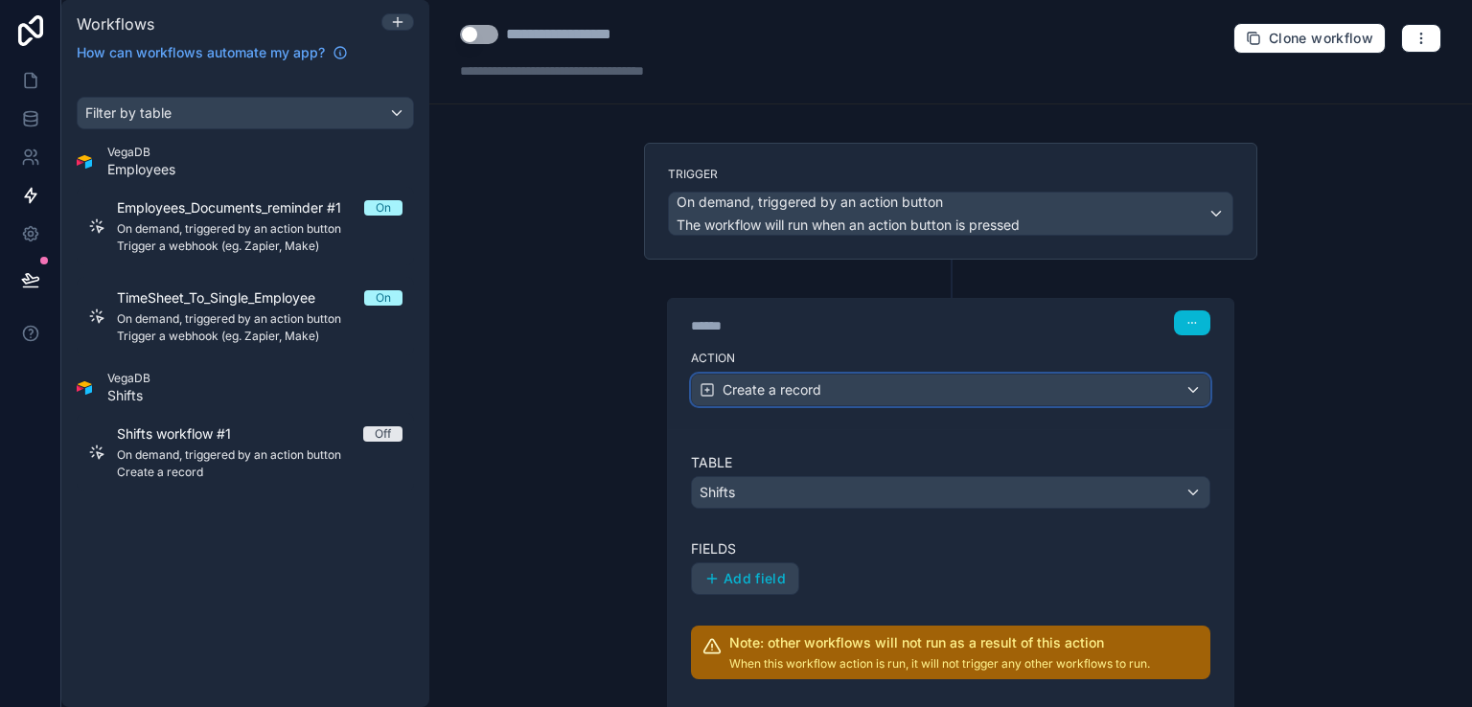
click at [873, 388] on div "Create a record" at bounding box center [951, 390] width 518 height 31
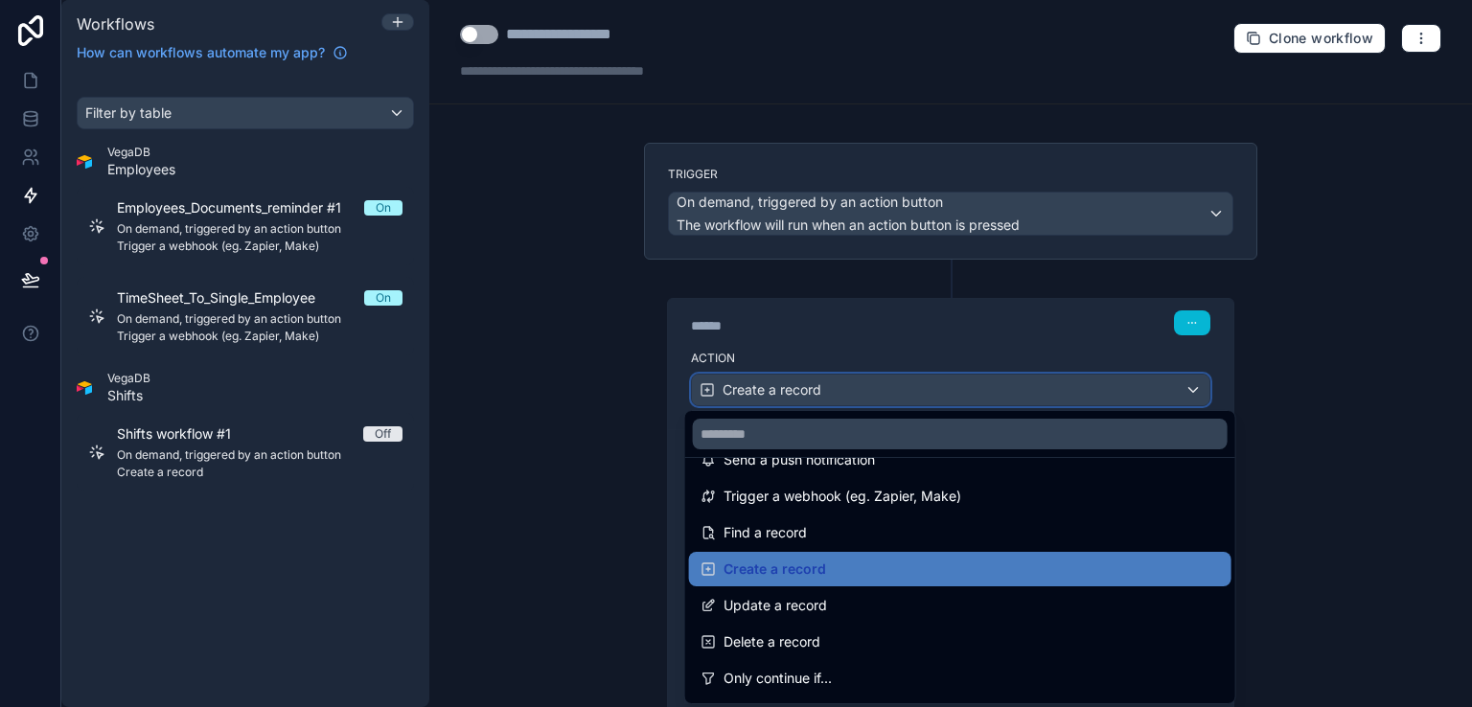
scroll to position [0, 0]
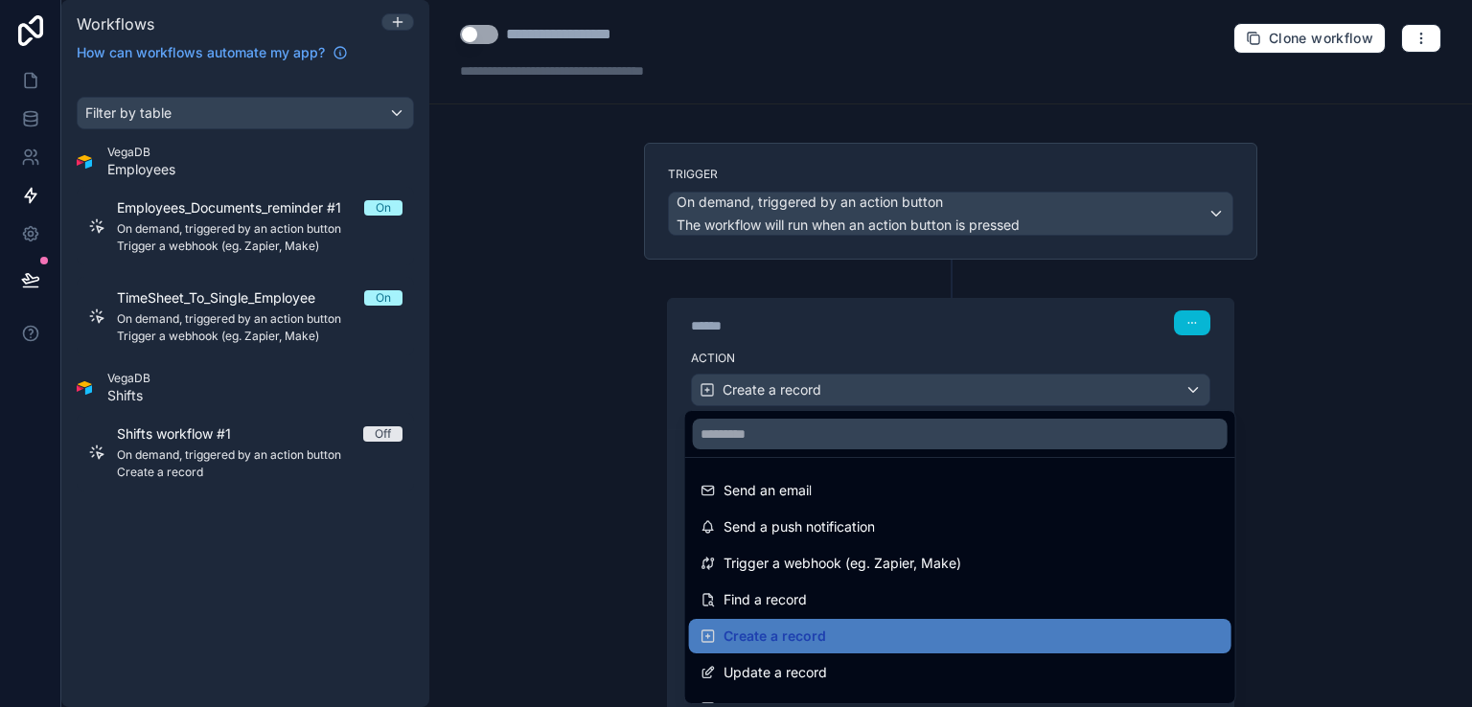
click at [1390, 186] on div at bounding box center [736, 353] width 1472 height 707
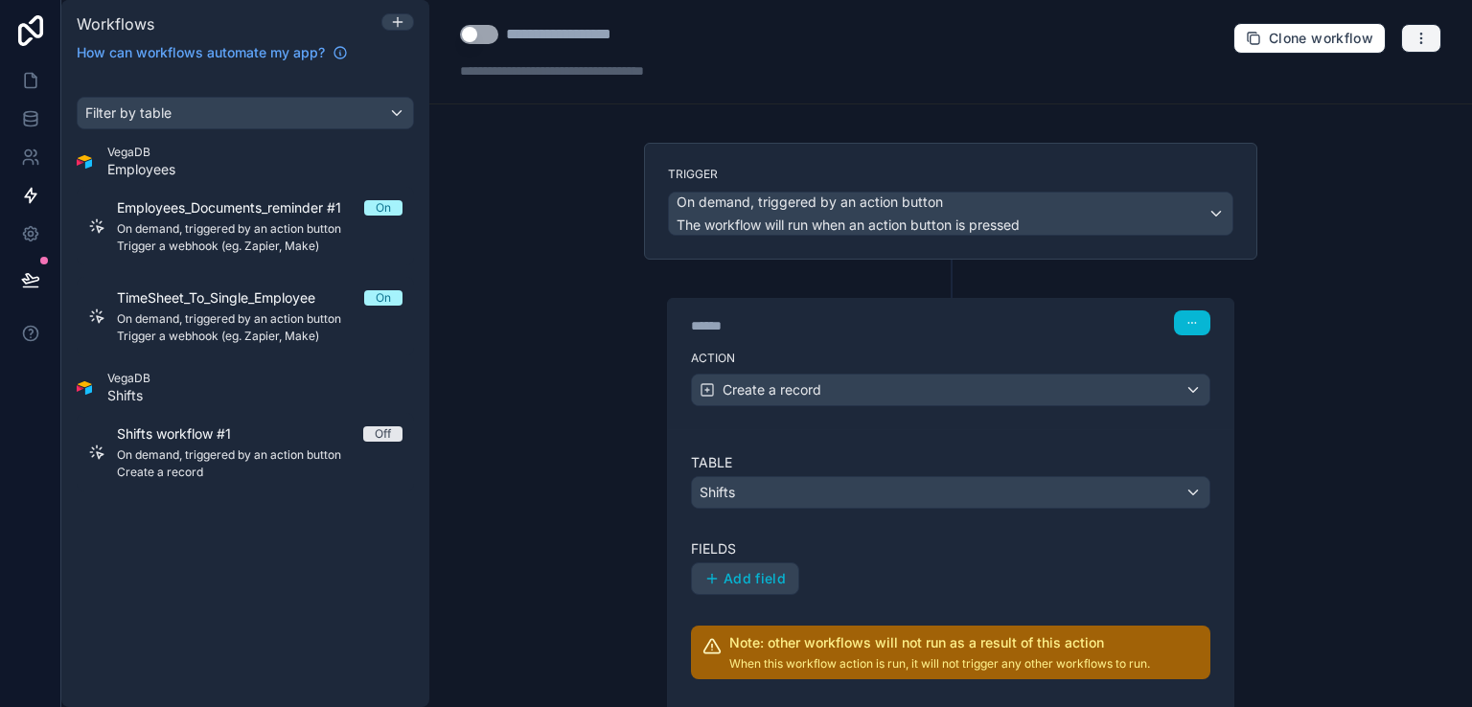
click at [1414, 35] on icon "button" at bounding box center [1421, 38] width 15 height 15
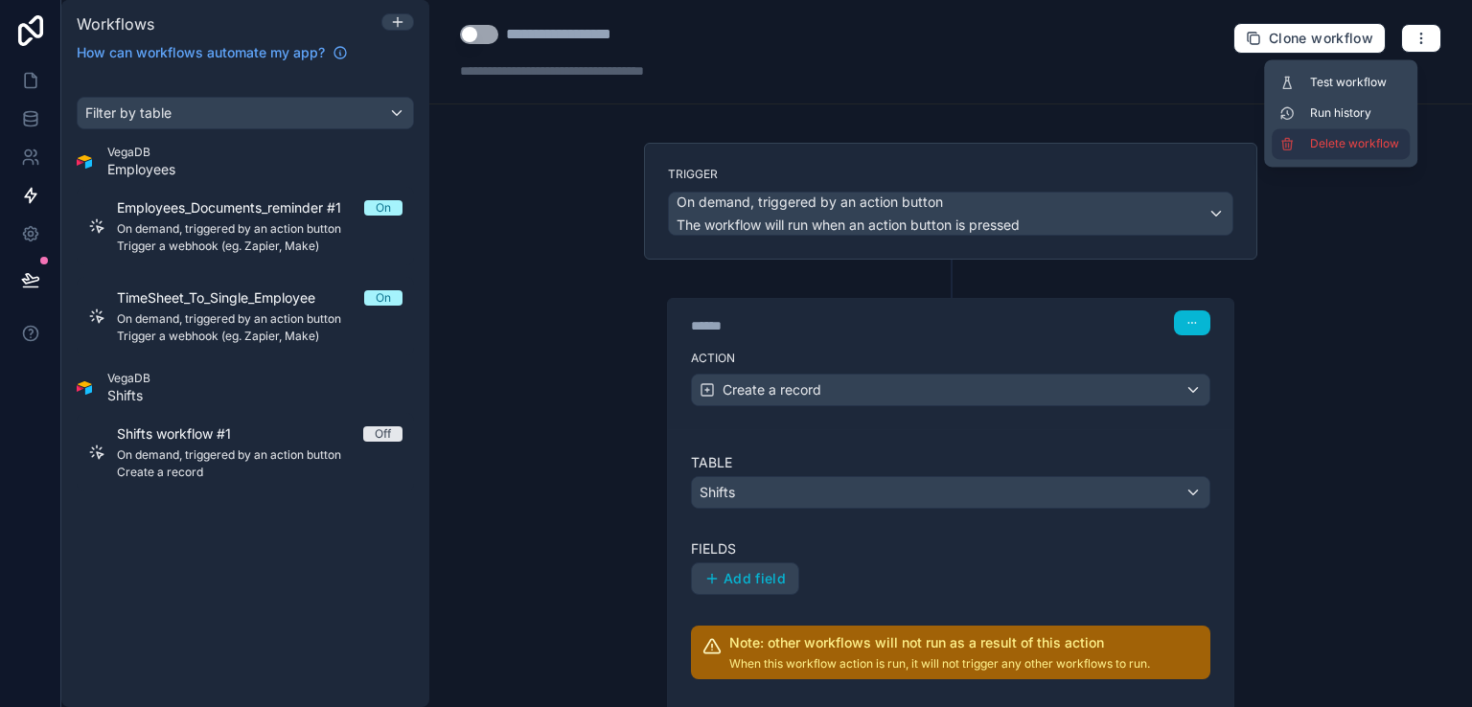
click at [1344, 143] on span "Delete workflow" at bounding box center [1356, 143] width 92 height 15
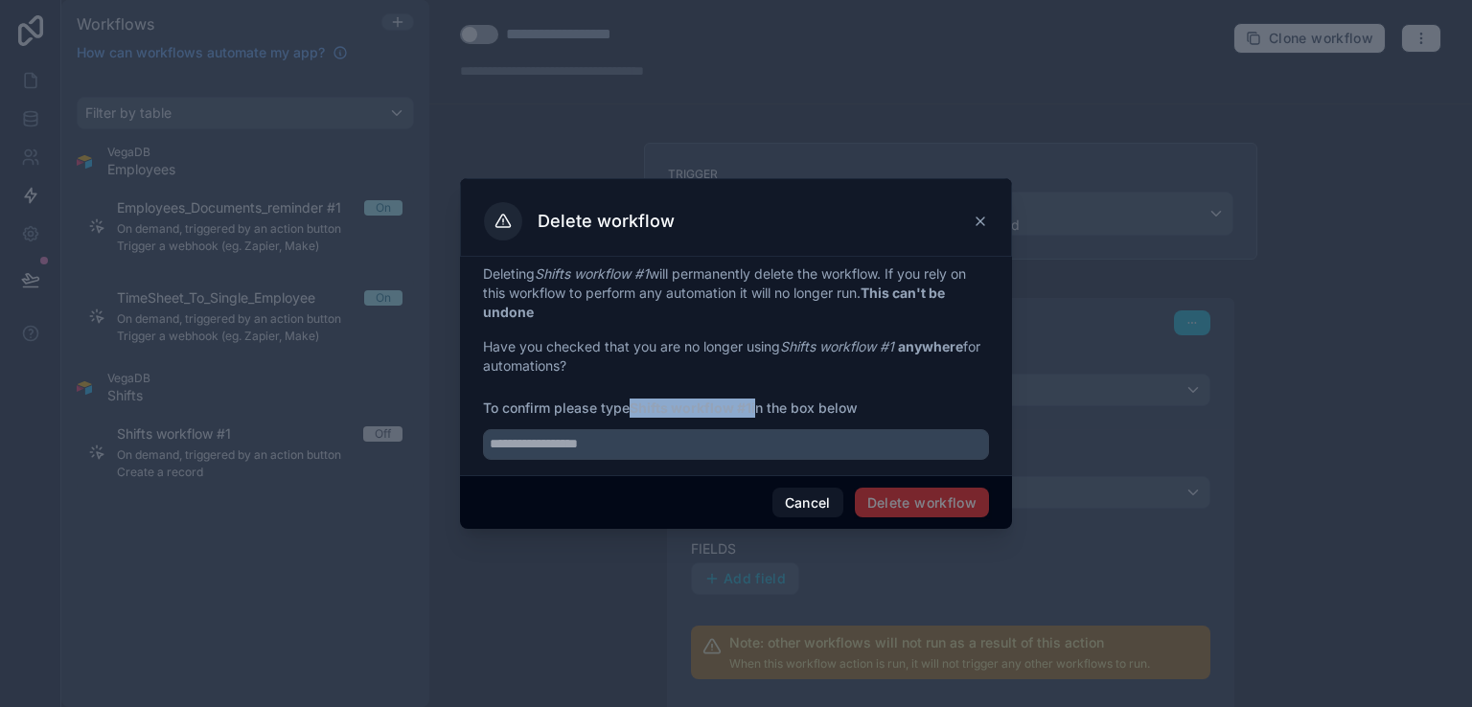
drag, startPoint x: 757, startPoint y: 408, endPoint x: 636, endPoint y: 411, distance: 121.8
click at [636, 411] on span "To confirm please type Shifts workflow #1 in the box below" at bounding box center [736, 408] width 506 height 19
copy span "Shifts workflow #1"
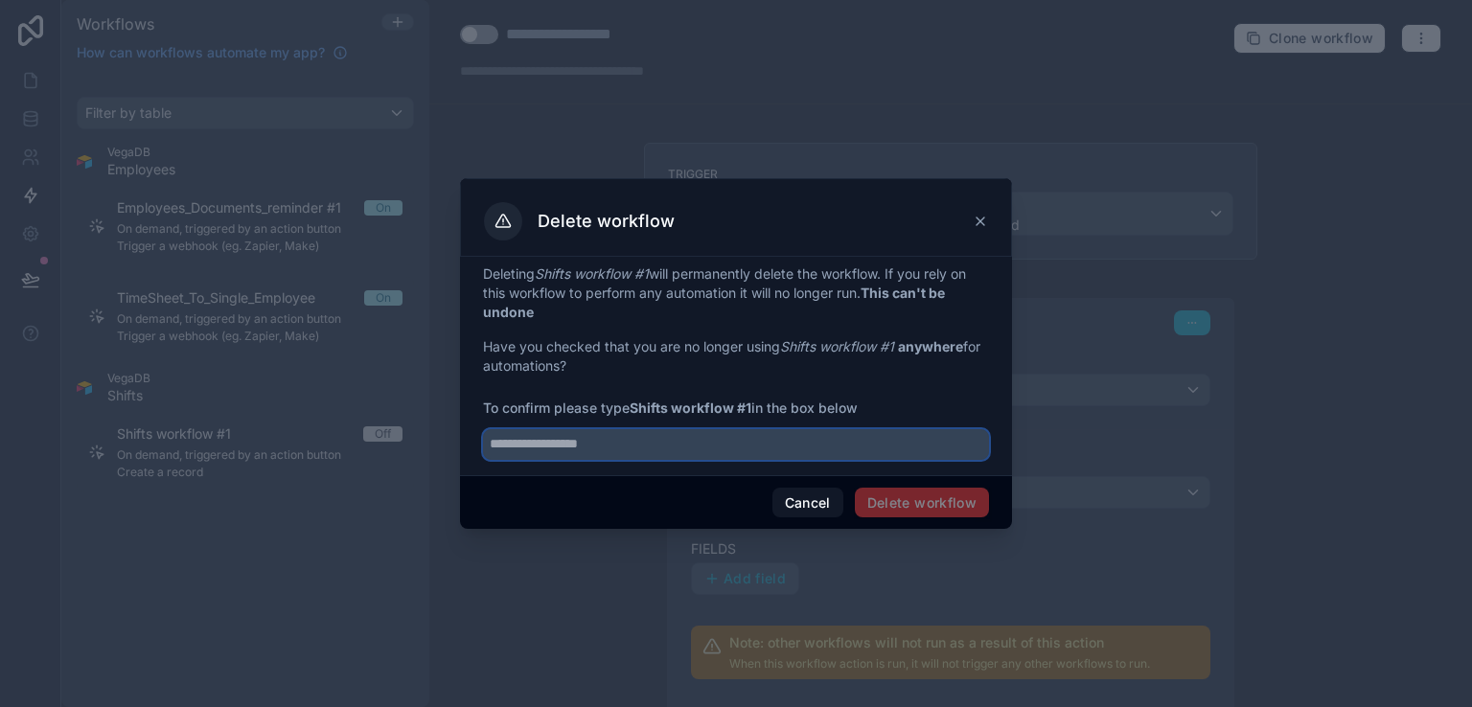
click at [594, 450] on input "text" at bounding box center [736, 444] width 506 height 31
paste input "**********"
type input "**********"
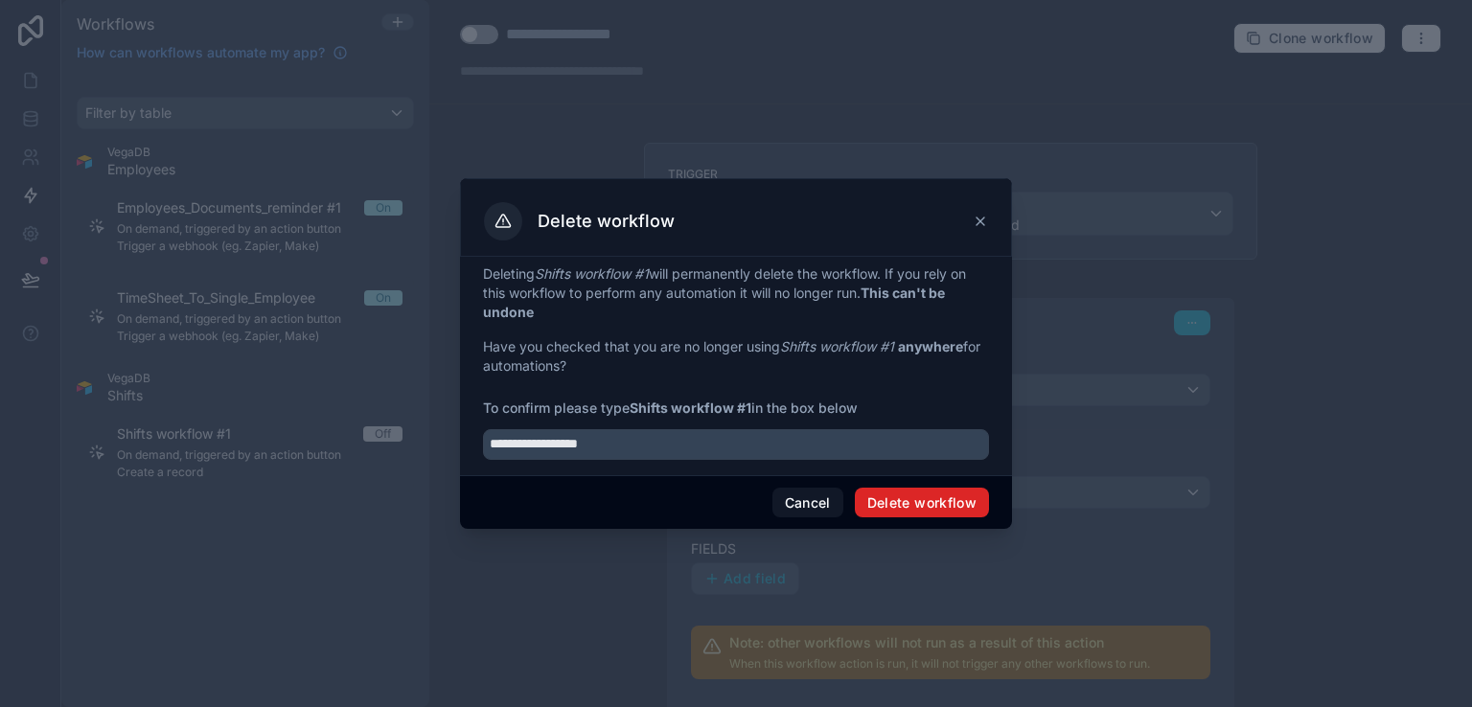
click at [872, 507] on button "Delete workflow" at bounding box center [922, 503] width 134 height 31
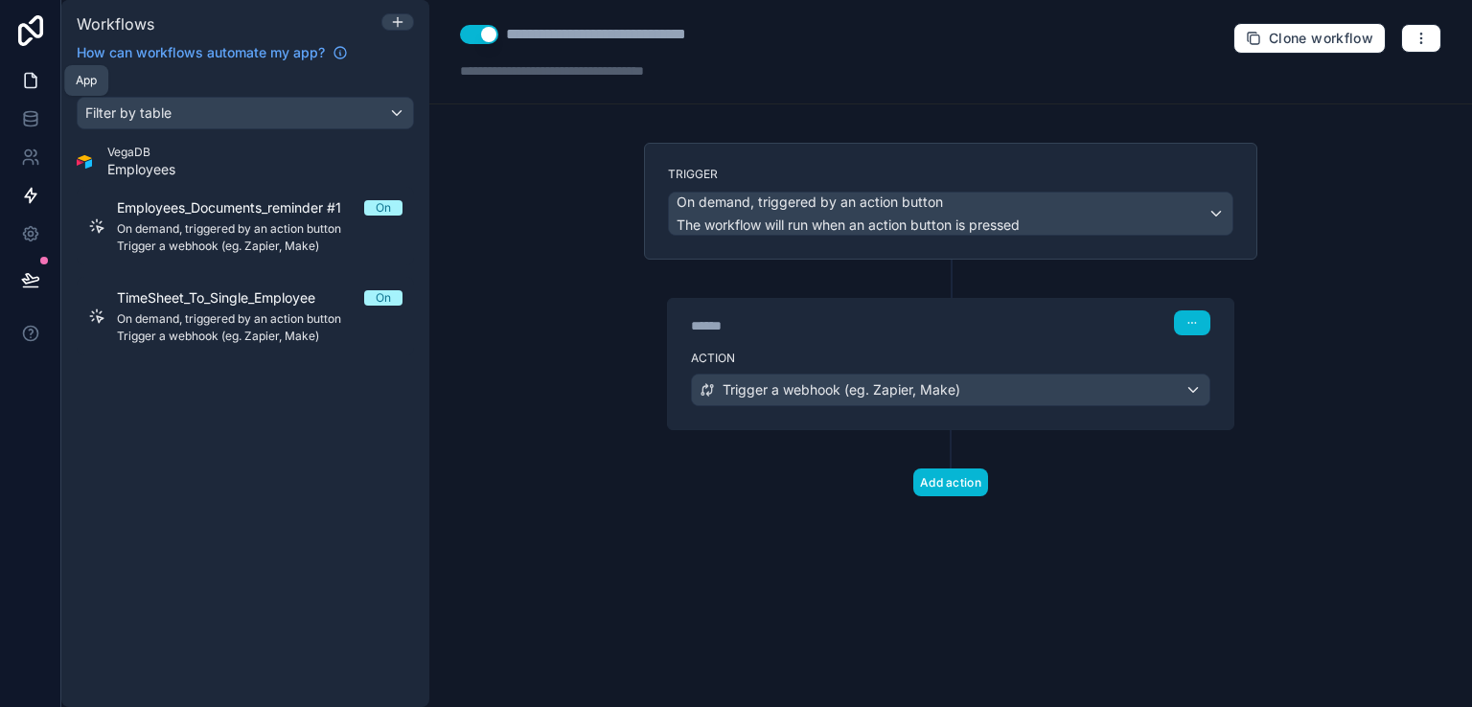
click at [25, 79] on icon at bounding box center [31, 81] width 12 height 14
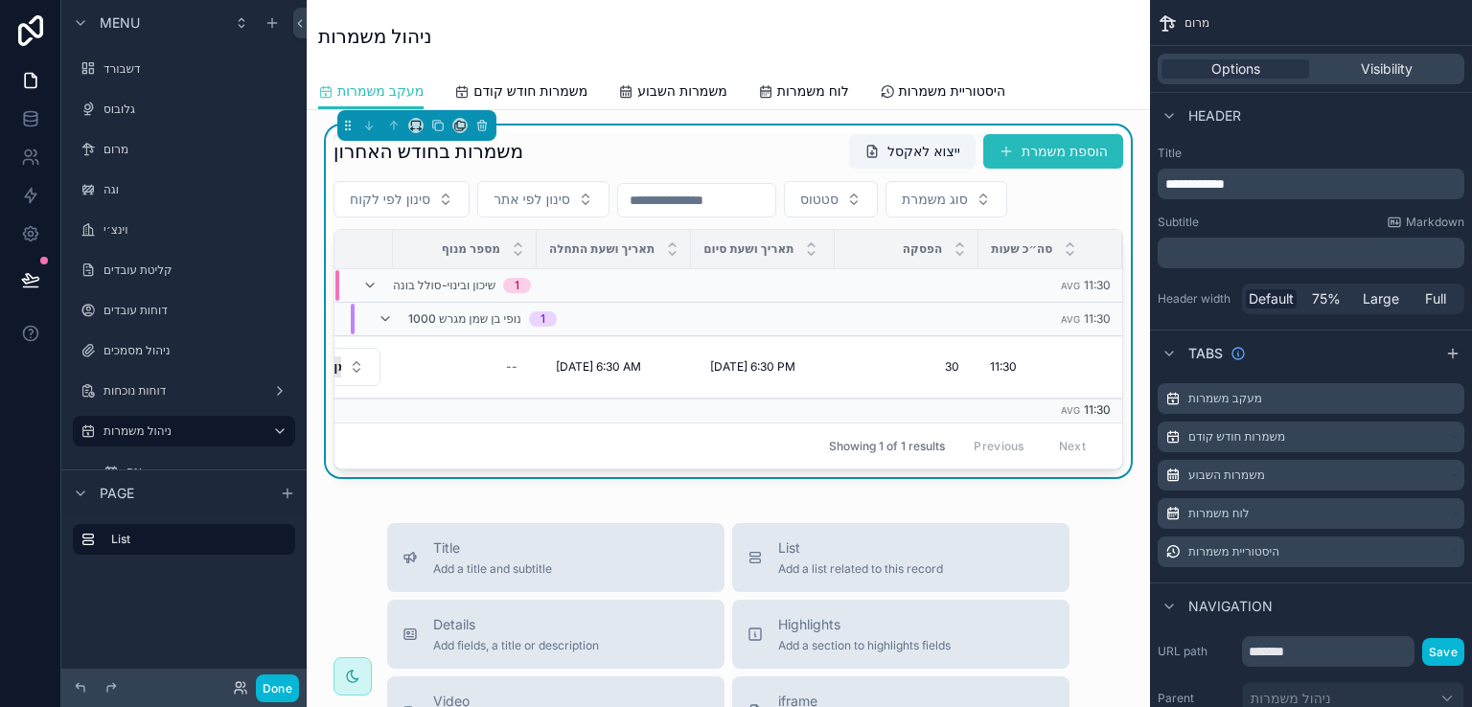
scroll to position [0, 1018]
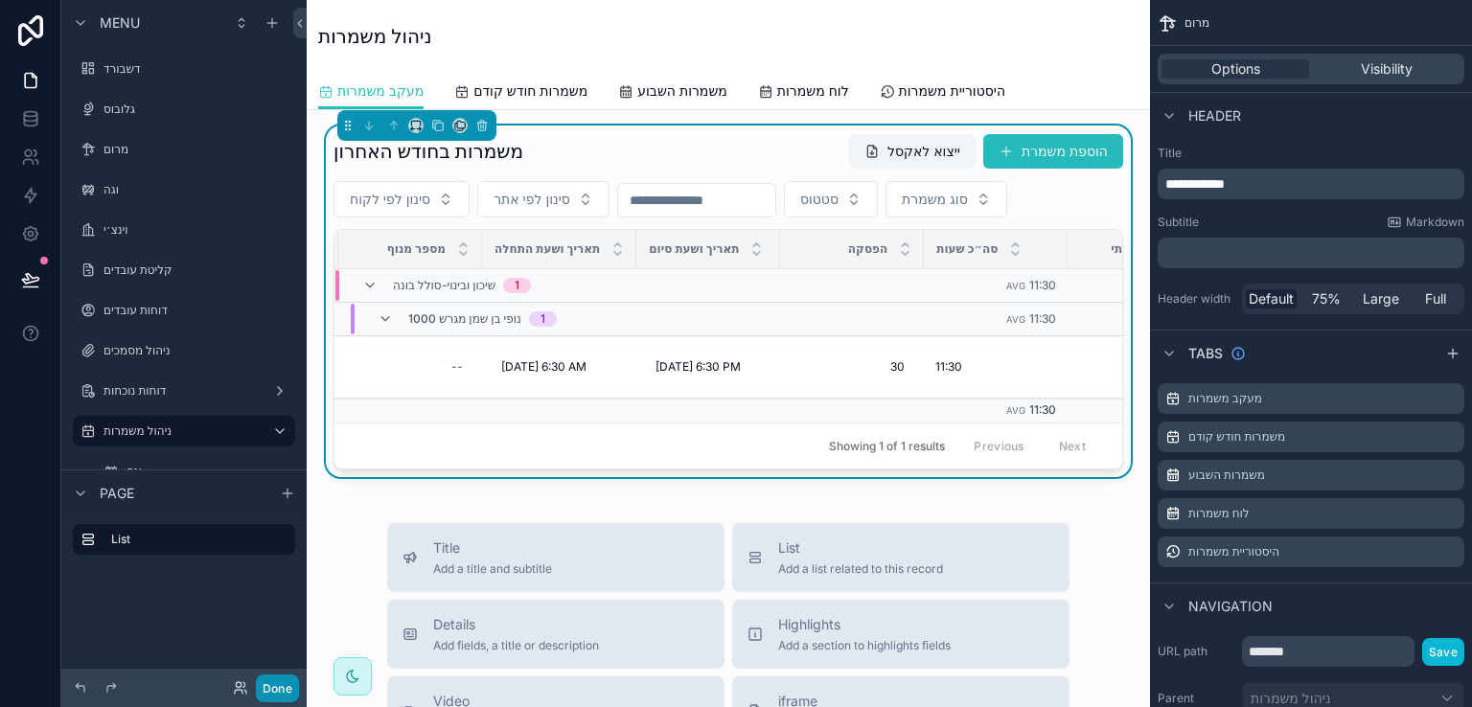
click at [272, 687] on button "Done" at bounding box center [277, 689] width 43 height 28
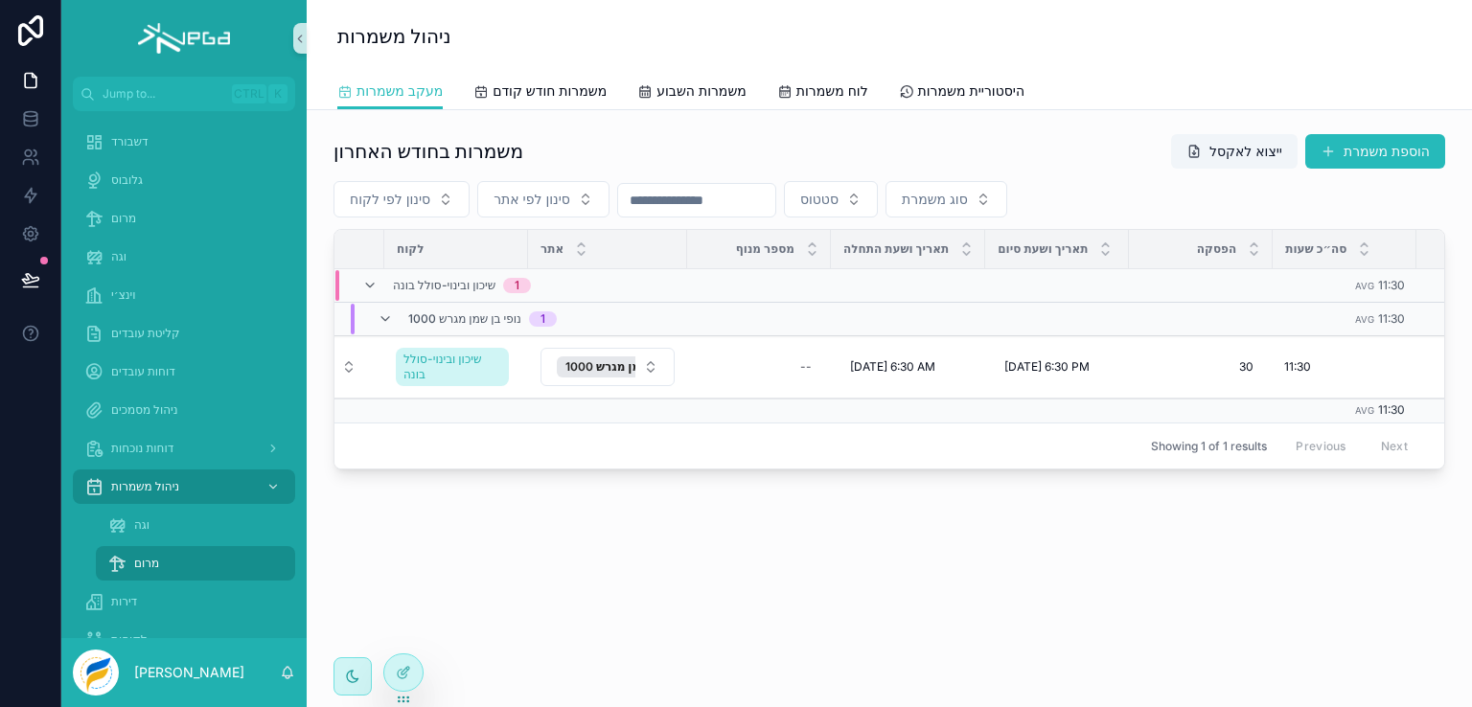
scroll to position [0, 683]
